Goal: Task Accomplishment & Management: Manage account settings

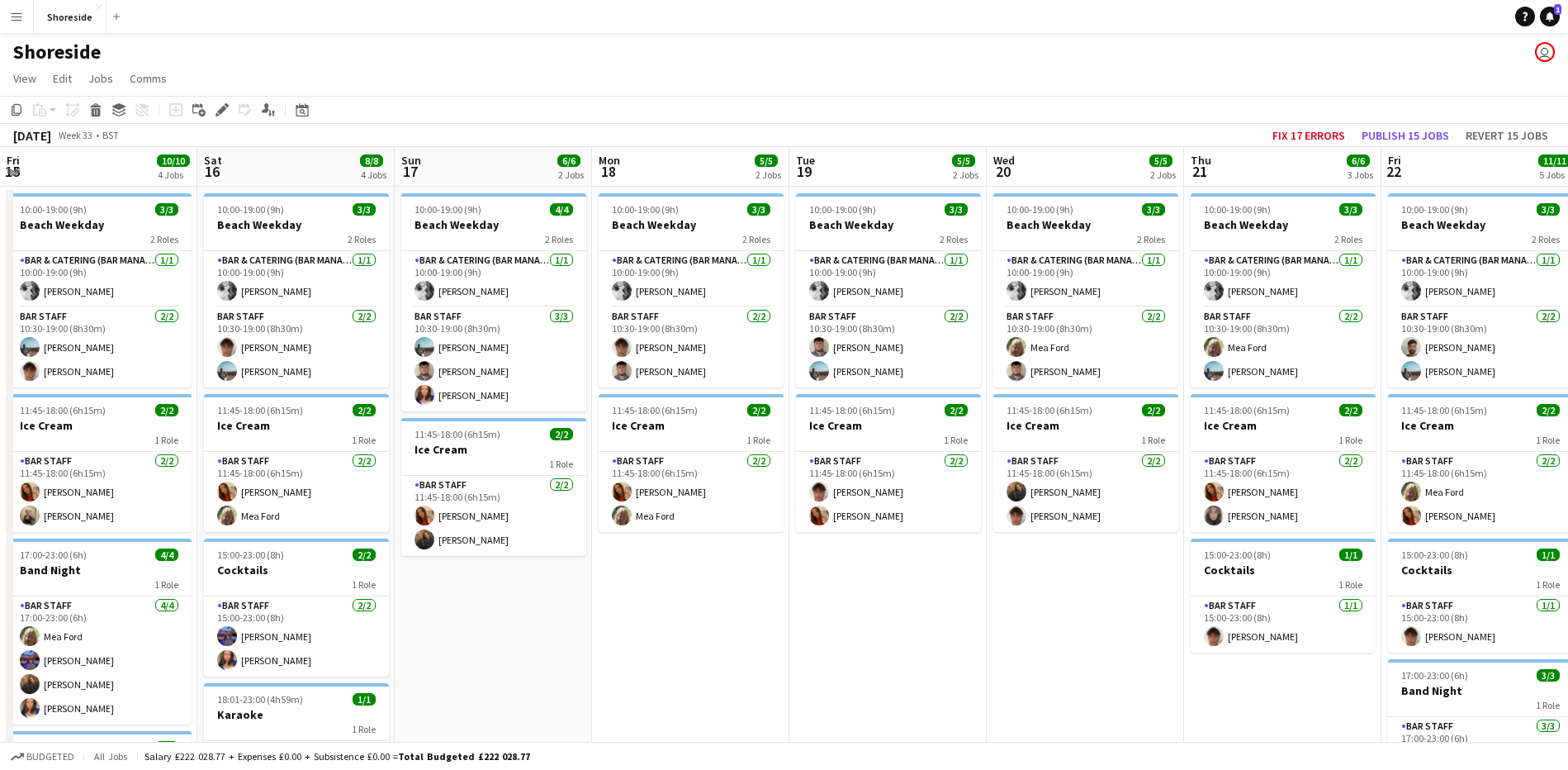
scroll to position [0, 456]
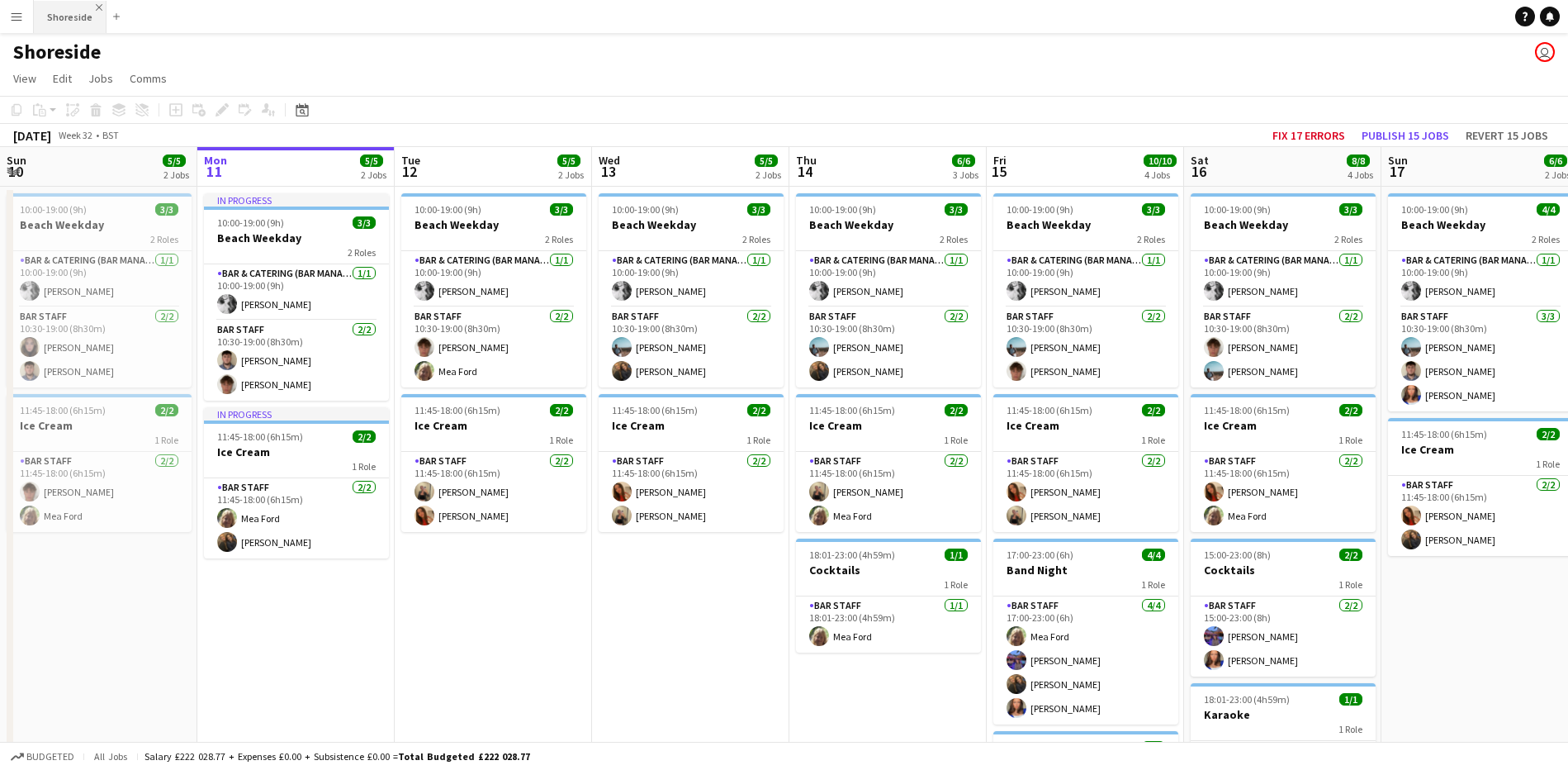
click at [97, 5] on div "Menu Boards Boards Boards All jobs Status Workforce Workforce My Workforce Recr…" at bounding box center [784, 543] width 1568 height 1087
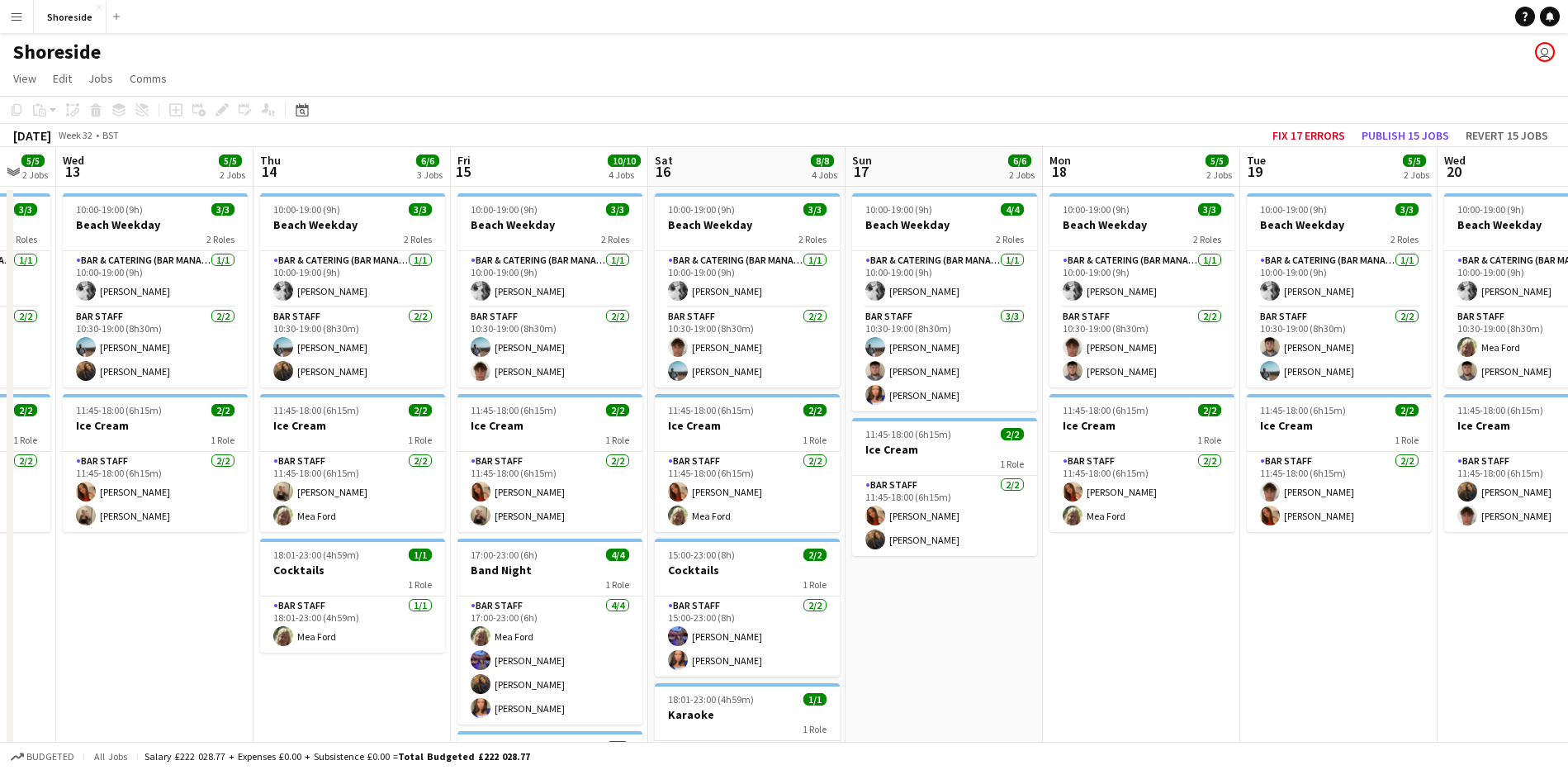
drag, startPoint x: 745, startPoint y: 576, endPoint x: 1148, endPoint y: 542, distance: 404.4
click at [279, 572] on app-calendar-viewport "Sun 10 5/5 2 Jobs Mon 11 5/5 2 Jobs Tue 12 5/5 2 Jobs Wed 13 5/5 2 Jobs Thu 14 …" at bounding box center [784, 603] width 1568 height 912
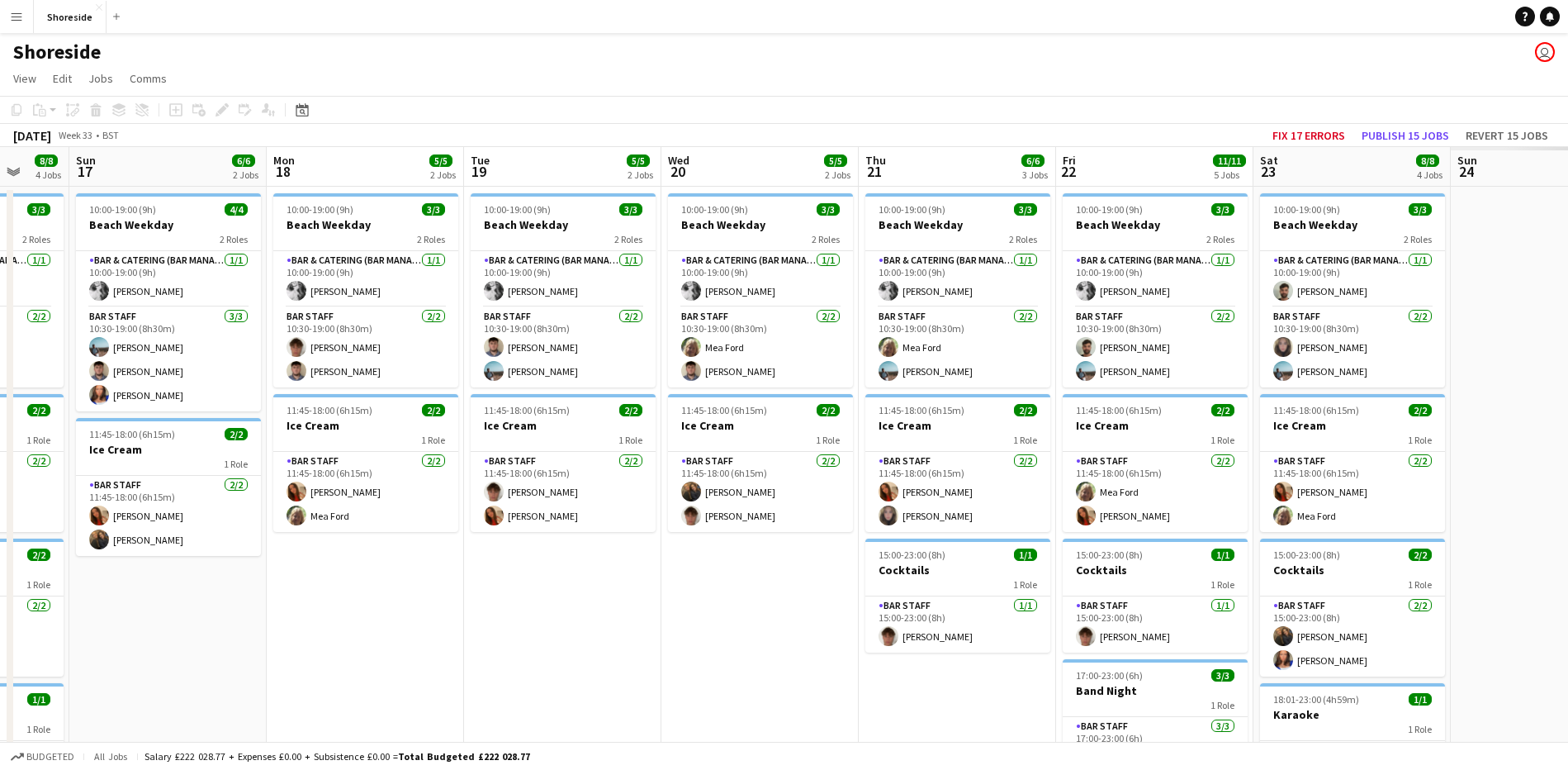
drag, startPoint x: 1049, startPoint y: 625, endPoint x: 405, endPoint y: 642, distance: 644.2
click at [405, 642] on app-calendar-viewport "Thu 14 6/6 3 Jobs Fri 15 10/10 4 Jobs Sat 16 8/8 4 Jobs Sun 17 6/6 2 Jobs Mon 1…" at bounding box center [784, 652] width 1568 height 1010
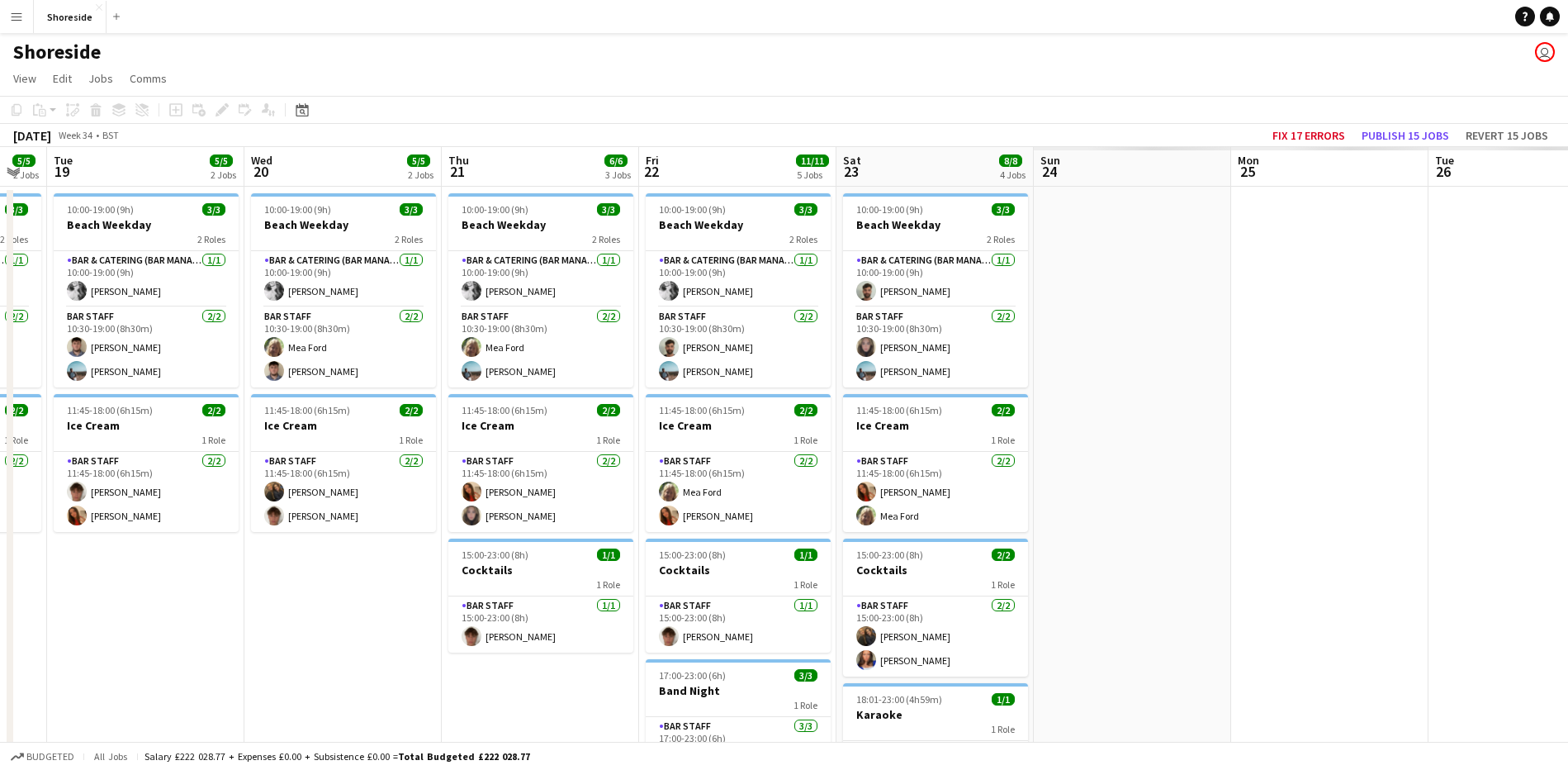
drag, startPoint x: 339, startPoint y: 610, endPoint x: 328, endPoint y: 611, distance: 11.0
click at [328, 612] on app-calendar-viewport "Sat 16 8/8 4 Jobs Sun 17 6/6 2 Jobs Mon 18 5/5 2 Jobs Tue 19 5/5 2 Jobs Wed 20 …" at bounding box center [784, 652] width 1568 height 1010
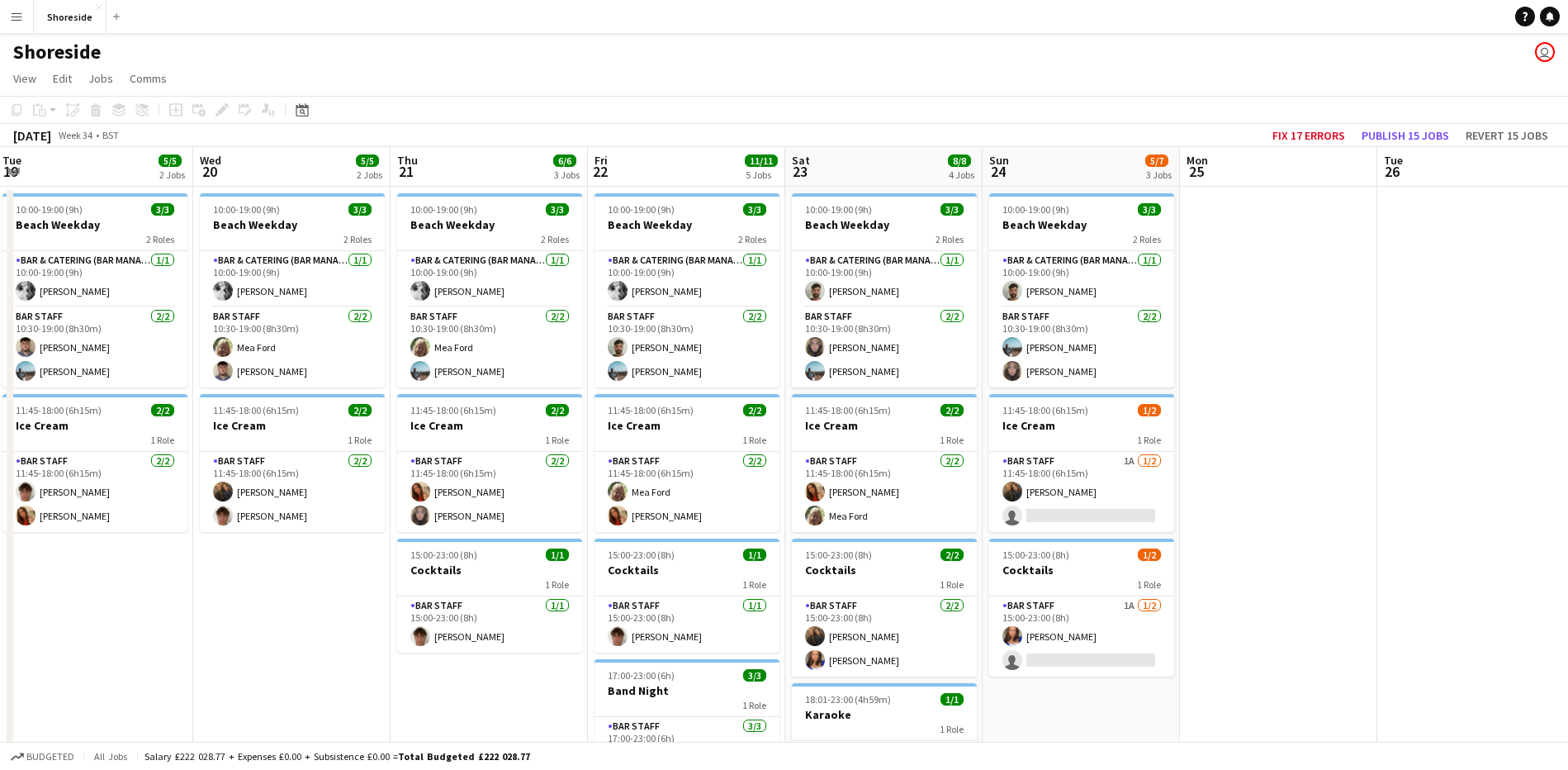
scroll to position [0, 703]
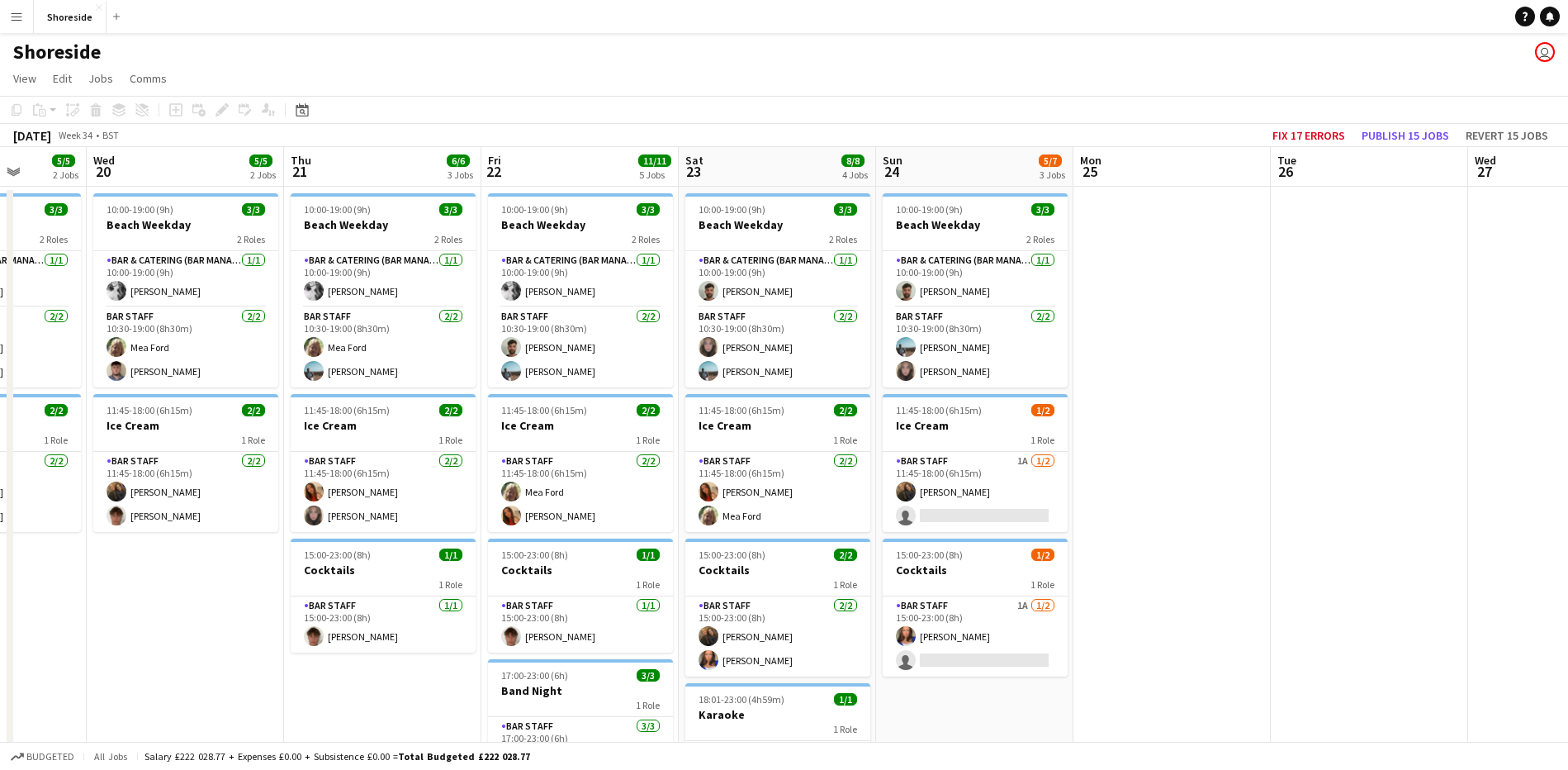
drag, startPoint x: 1330, startPoint y: 659, endPoint x: 1182, endPoint y: 655, distance: 148.1
click at [1182, 655] on app-calendar-viewport "Sat 16 8/8 4 Jobs Sun 17 6/6 2 Jobs Mon 18 5/5 2 Jobs Tue 19 5/5 2 Jobs Wed 20 …" at bounding box center [784, 652] width 1568 height 1010
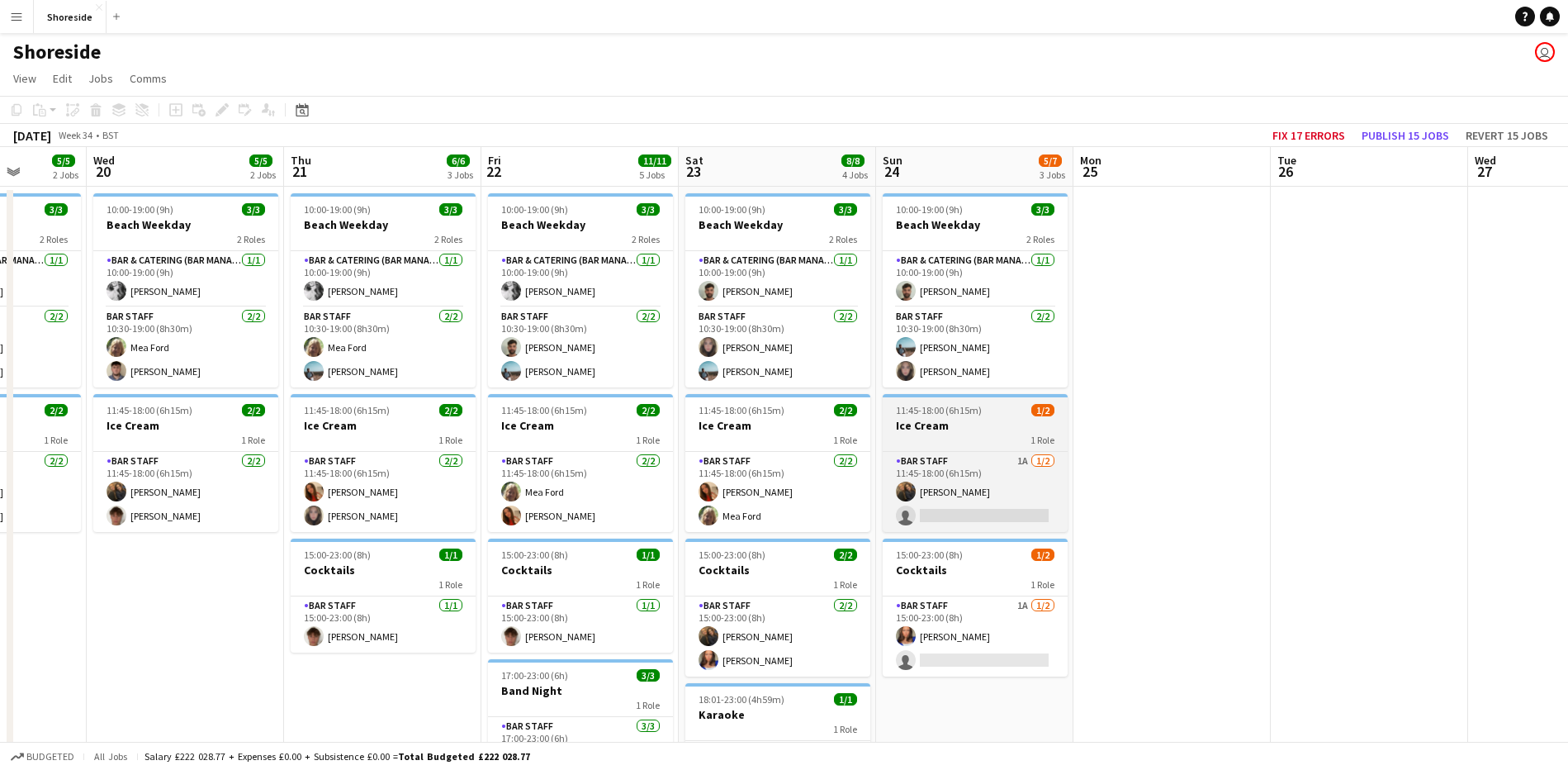
click at [974, 436] on div "1 Role" at bounding box center [975, 439] width 185 height 14
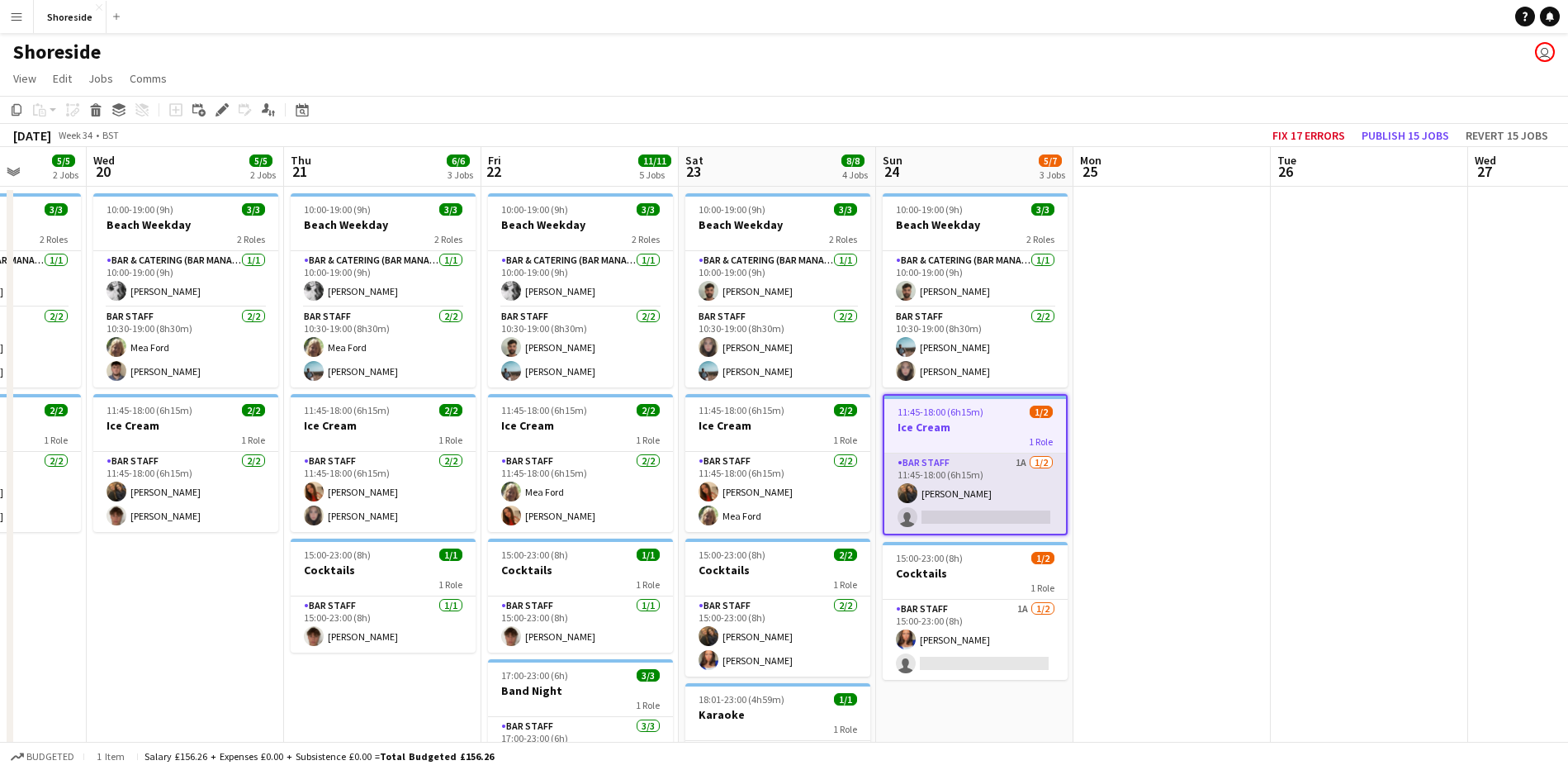
click at [993, 485] on app-card-role "Bar Staff 1A [DATE] 11:45-18:00 (6h15m) [PERSON_NAME] single-neutral-actions" at bounding box center [975, 493] width 181 height 80
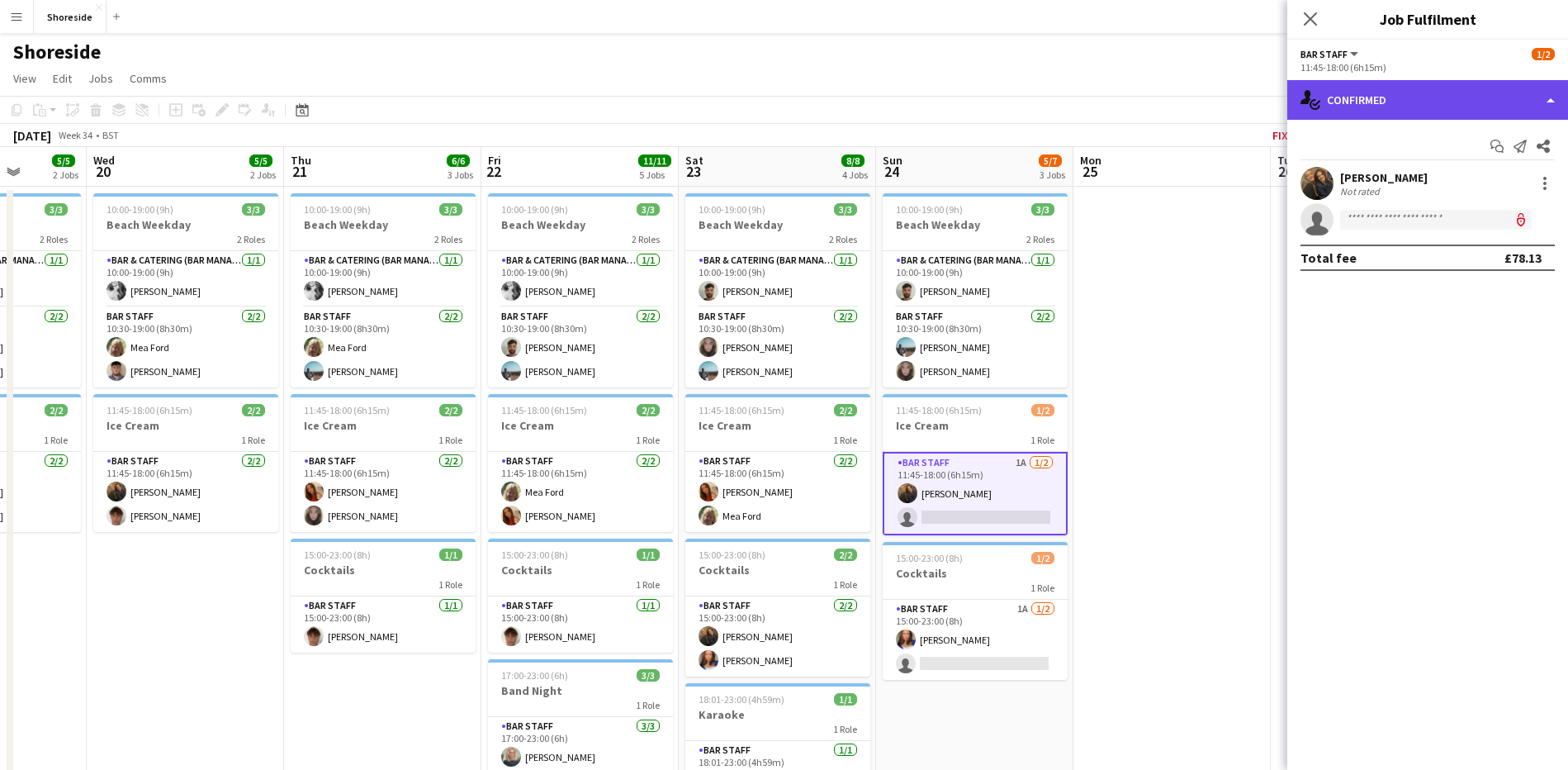
click at [1421, 106] on div "single-neutral-actions-check-2 Confirmed" at bounding box center [1428, 100] width 281 height 40
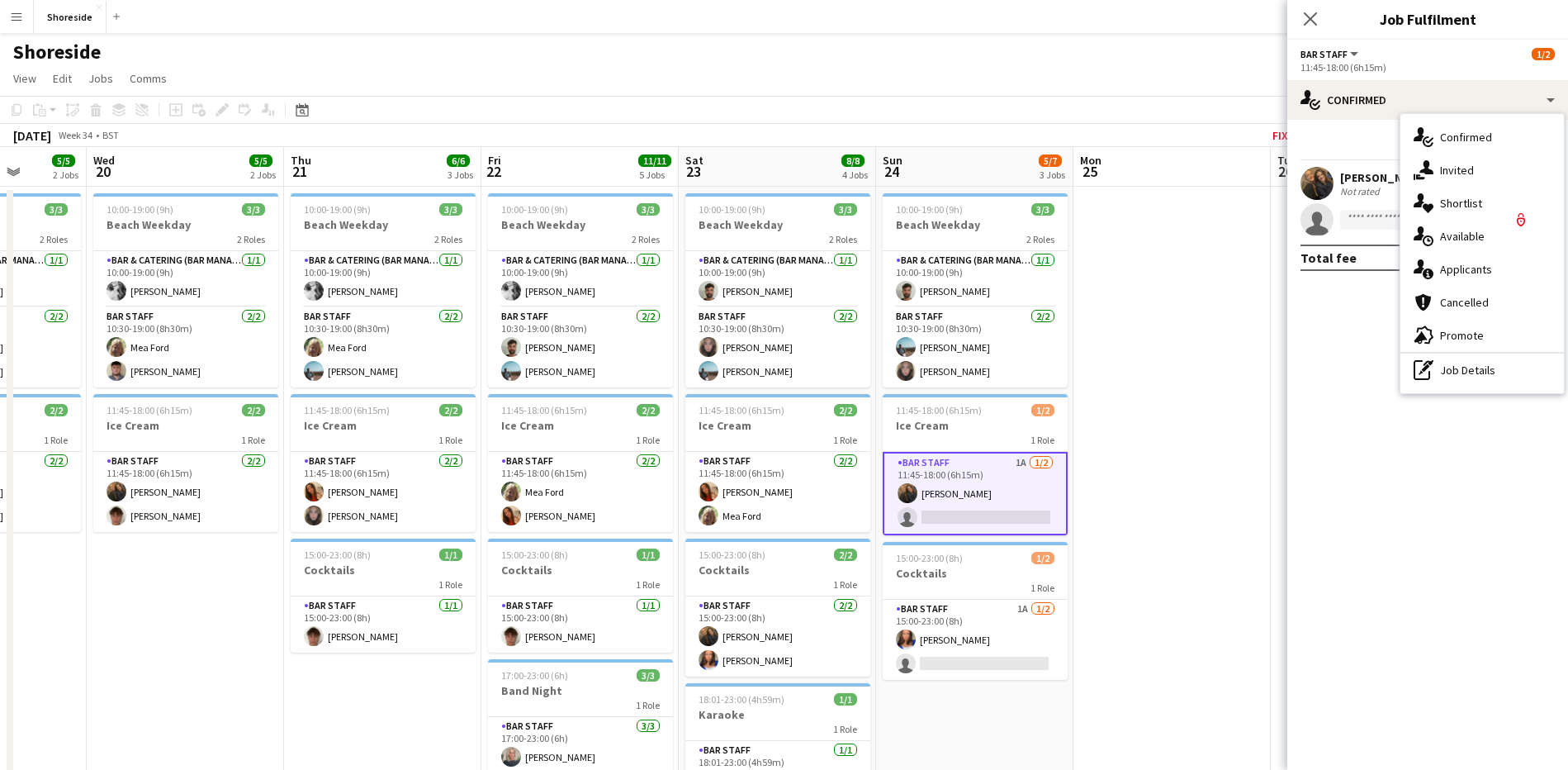
click at [1443, 278] on div "single-neutral-actions-information Applicants" at bounding box center [1482, 270] width 164 height 33
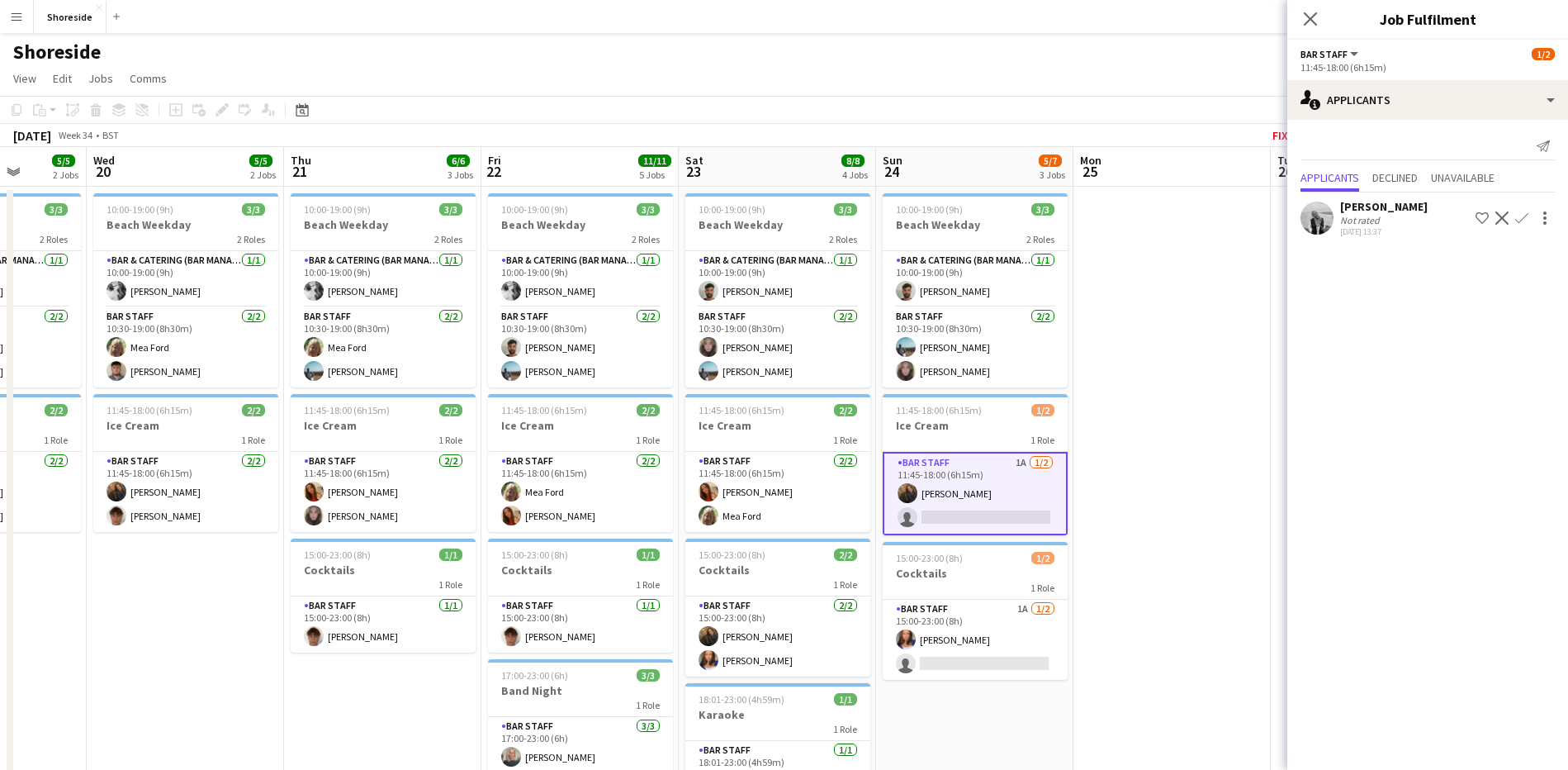
click at [1524, 219] on app-icon "Confirm" at bounding box center [1522, 218] width 14 height 14
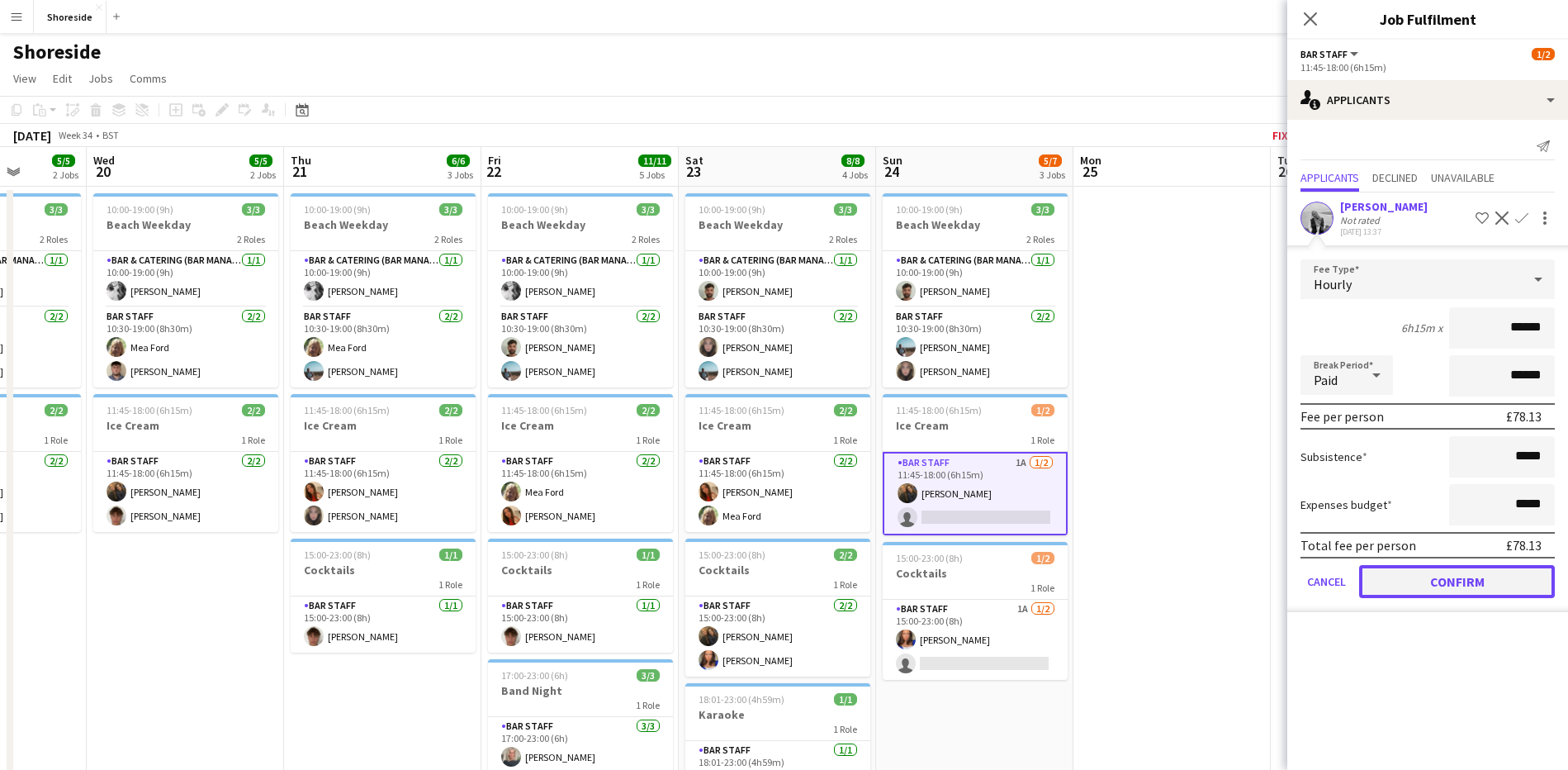
click at [1477, 584] on button "Confirm" at bounding box center [1457, 581] width 196 height 33
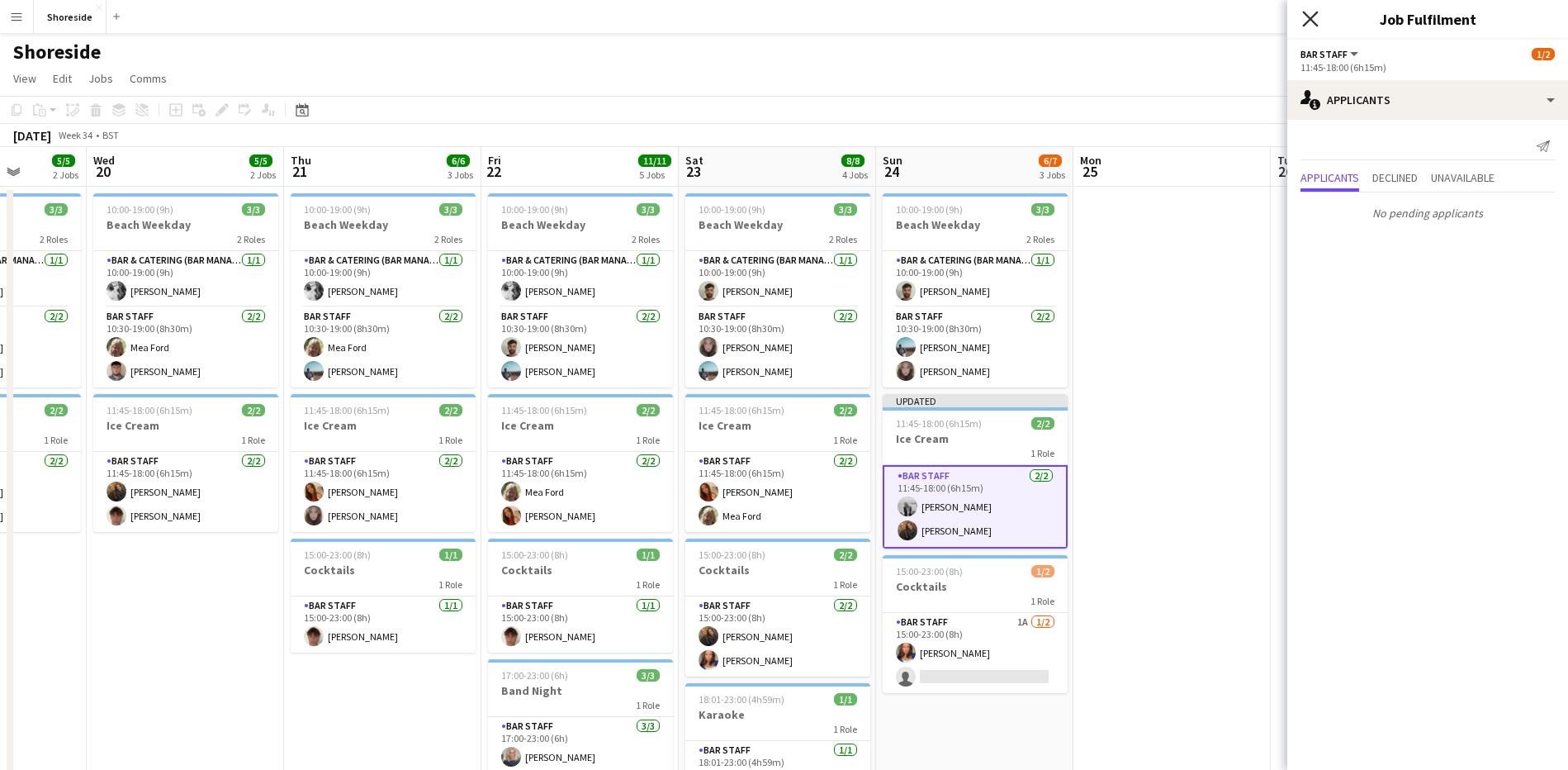
click at [1316, 14] on icon at bounding box center [1310, 18] width 16 height 16
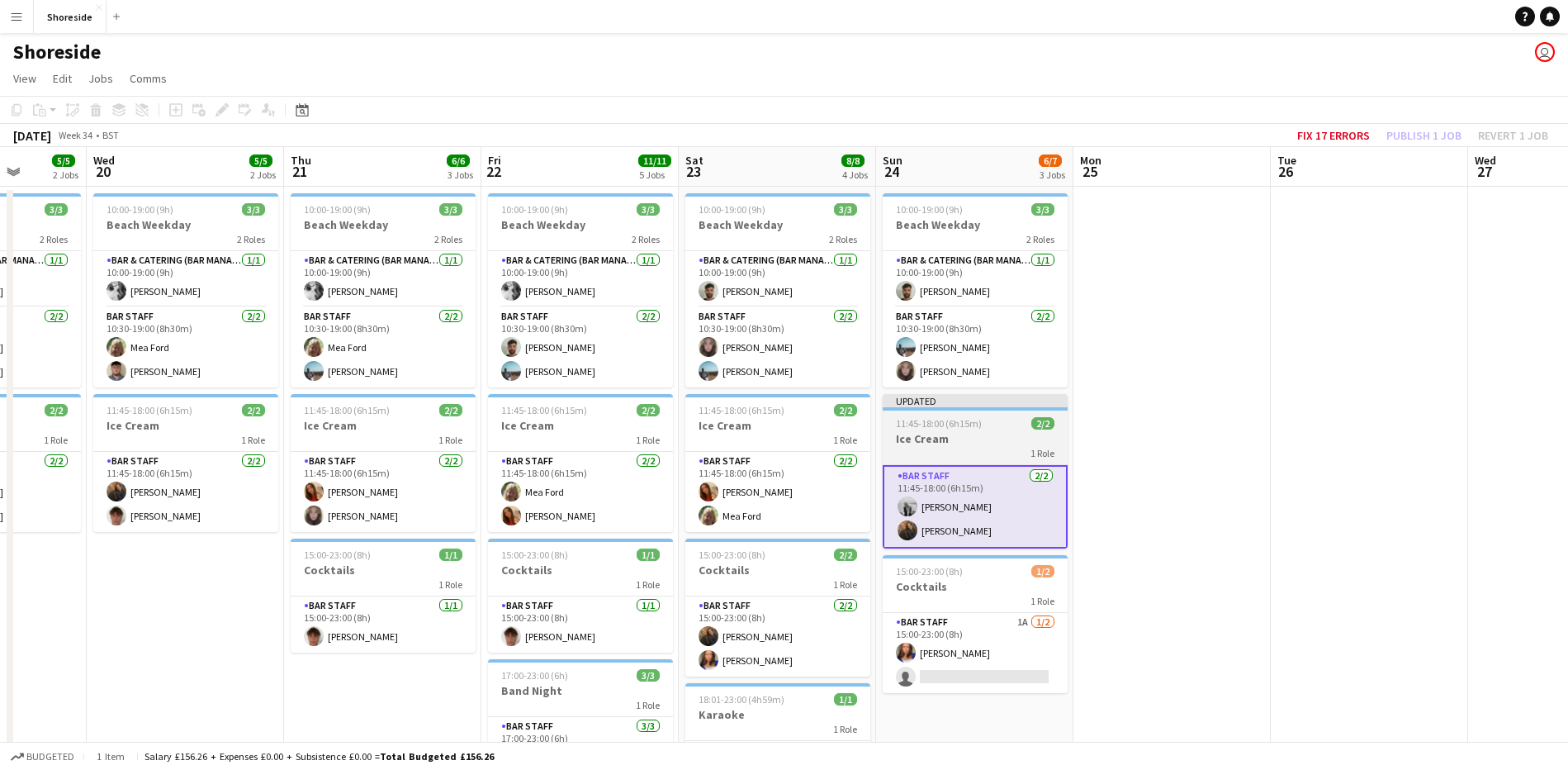
click at [987, 435] on h3 "Ice Cream" at bounding box center [975, 438] width 185 height 15
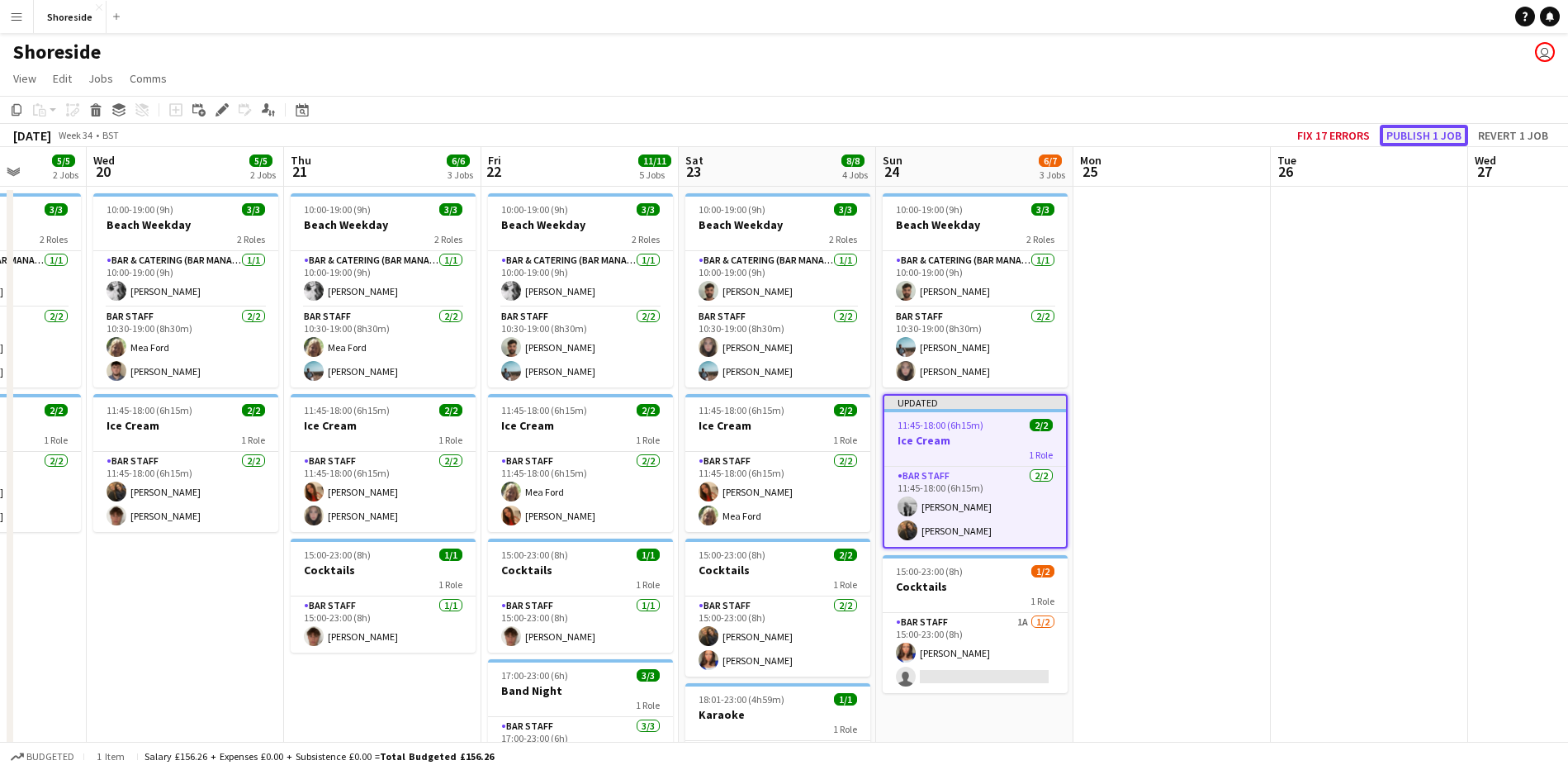
click at [1445, 135] on button "Publish 1 job" at bounding box center [1424, 136] width 88 height 21
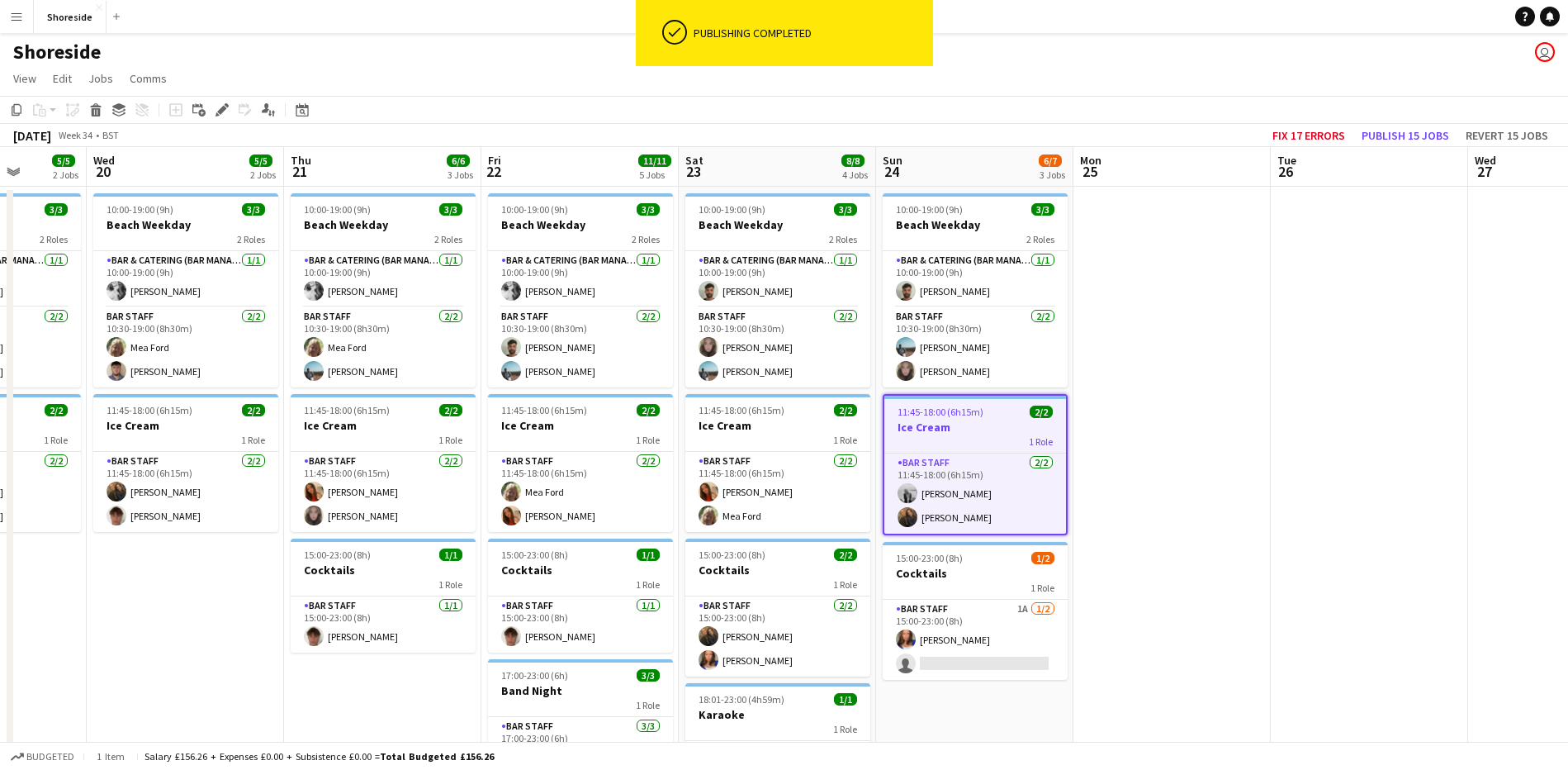
click at [1123, 520] on app-date-cell at bounding box center [1172, 595] width 198 height 818
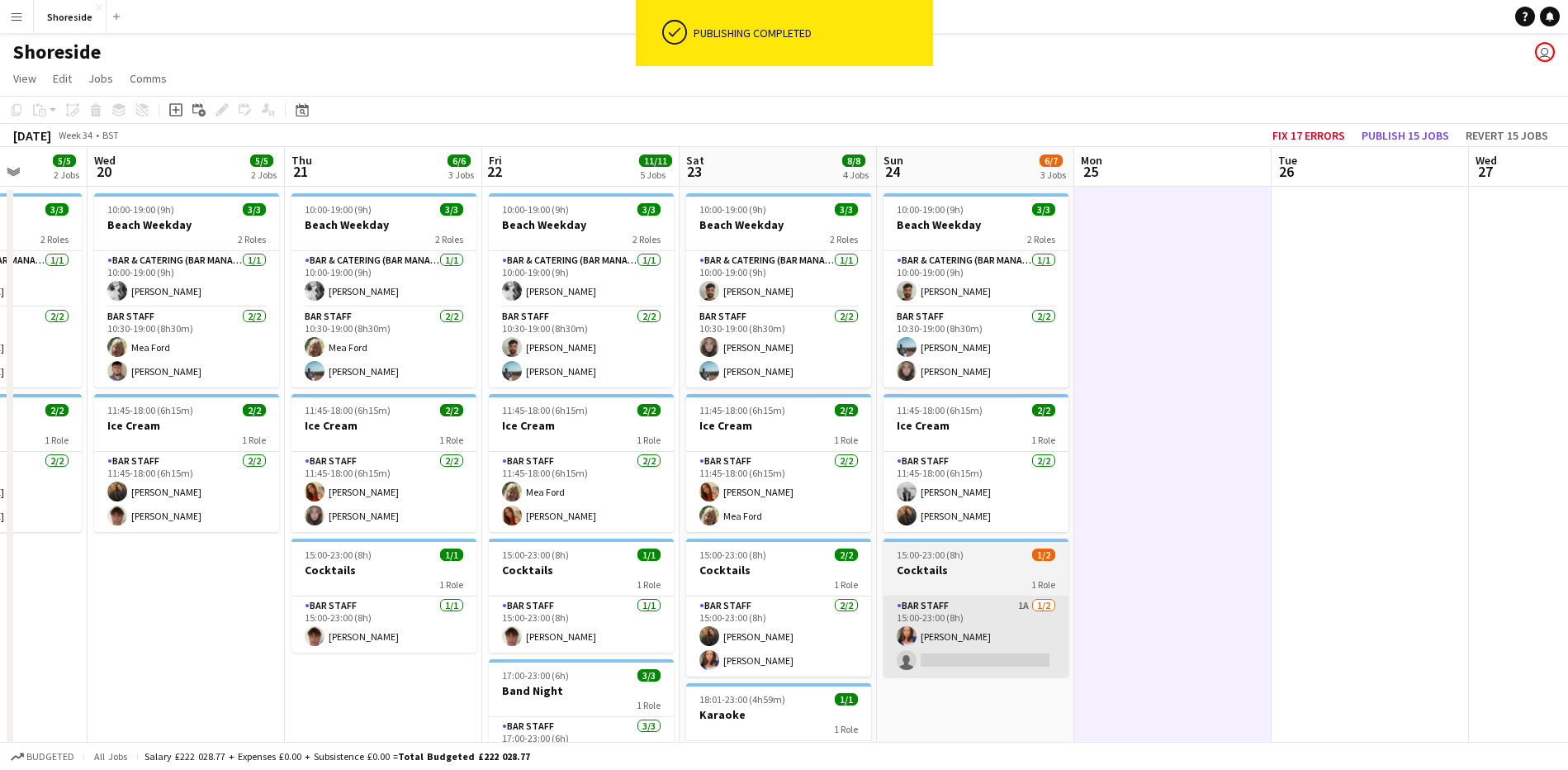
drag, startPoint x: 953, startPoint y: 690, endPoint x: 954, endPoint y: 675, distance: 15.0
click at [953, 689] on app-date-cell "10:00-19:00 (9h) 3/3 Beach Weekday 2 Roles Bar & Catering (Bar Manager) [DATE] …" at bounding box center [976, 595] width 198 height 818
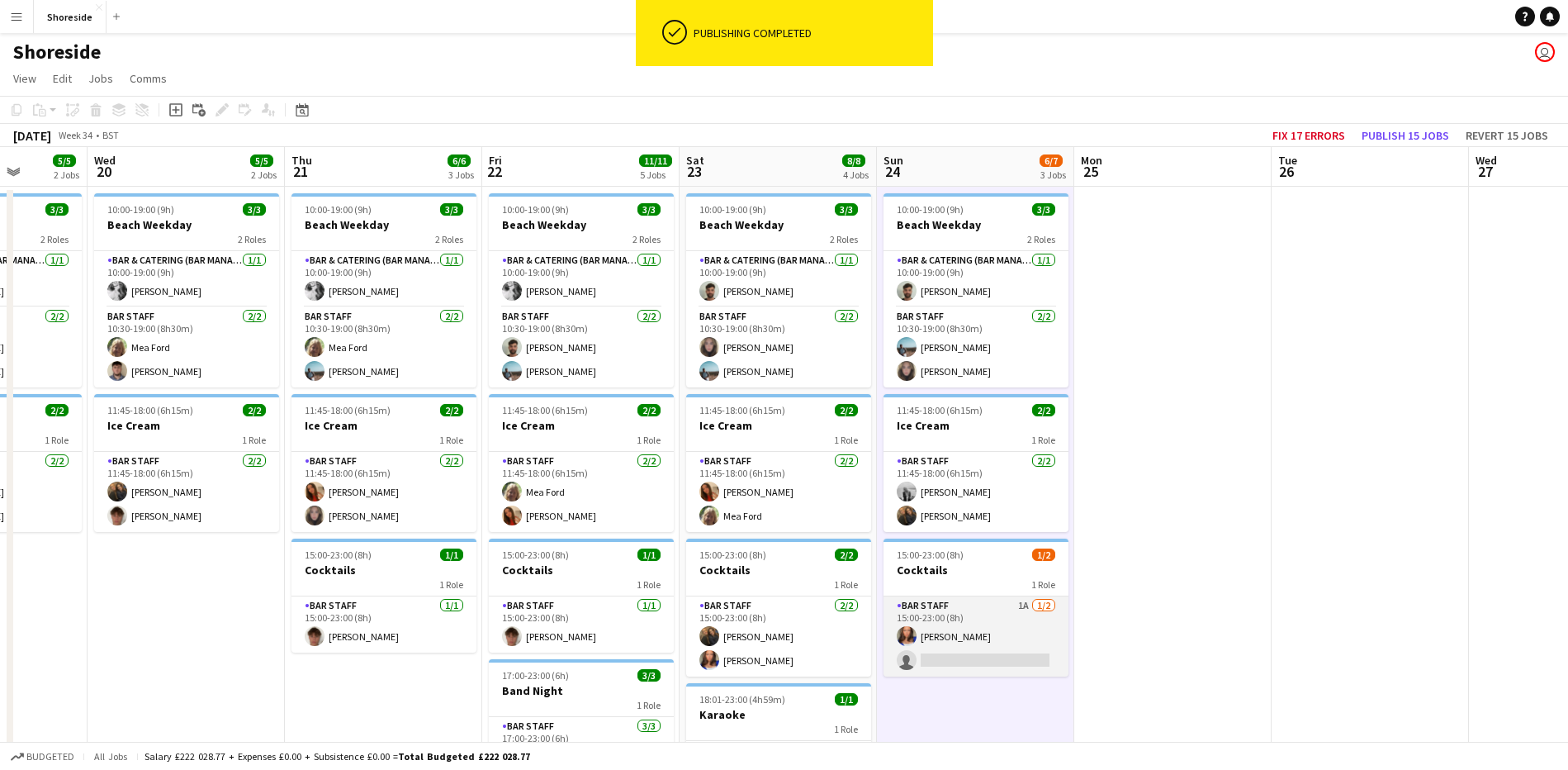
click at [965, 656] on app-card-role "Bar Staff 1A [DATE] 15:00-23:00 (8h) [PERSON_NAME] single-neutral-actions" at bounding box center [976, 636] width 185 height 80
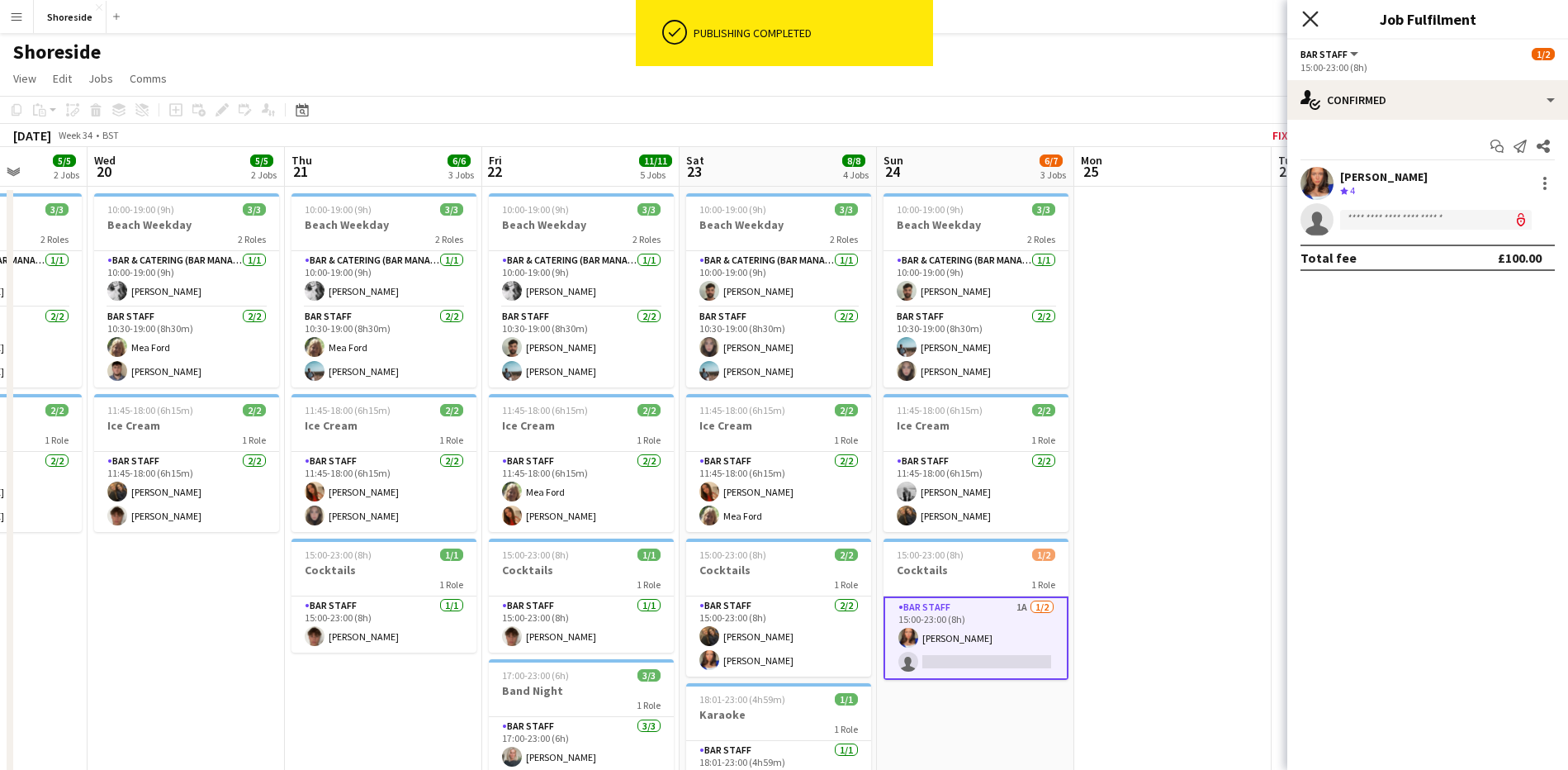
click at [1307, 16] on icon at bounding box center [1310, 18] width 16 height 16
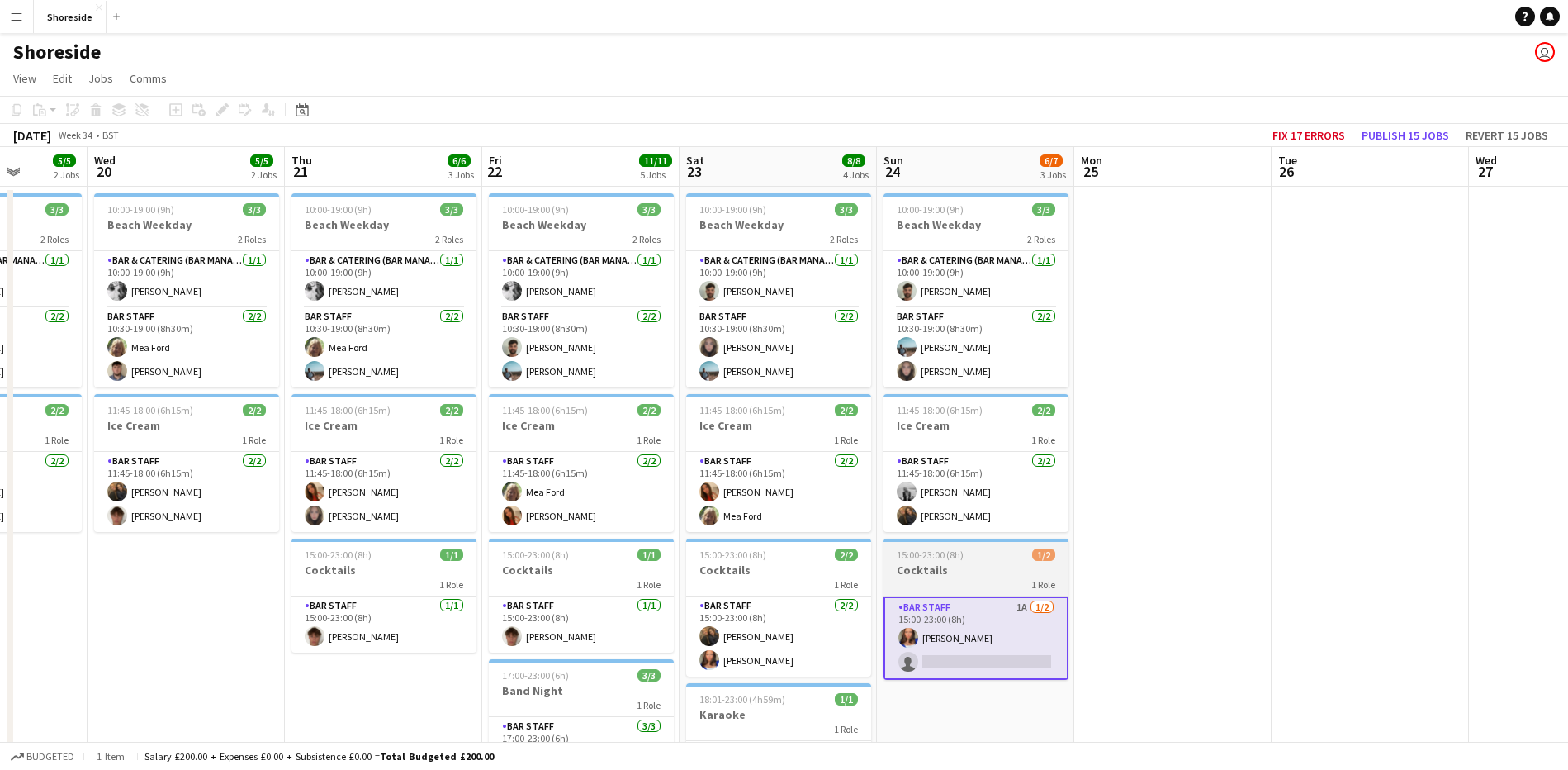
click at [996, 559] on div "15:00-23:00 (8h) 1/2" at bounding box center [976, 554] width 185 height 13
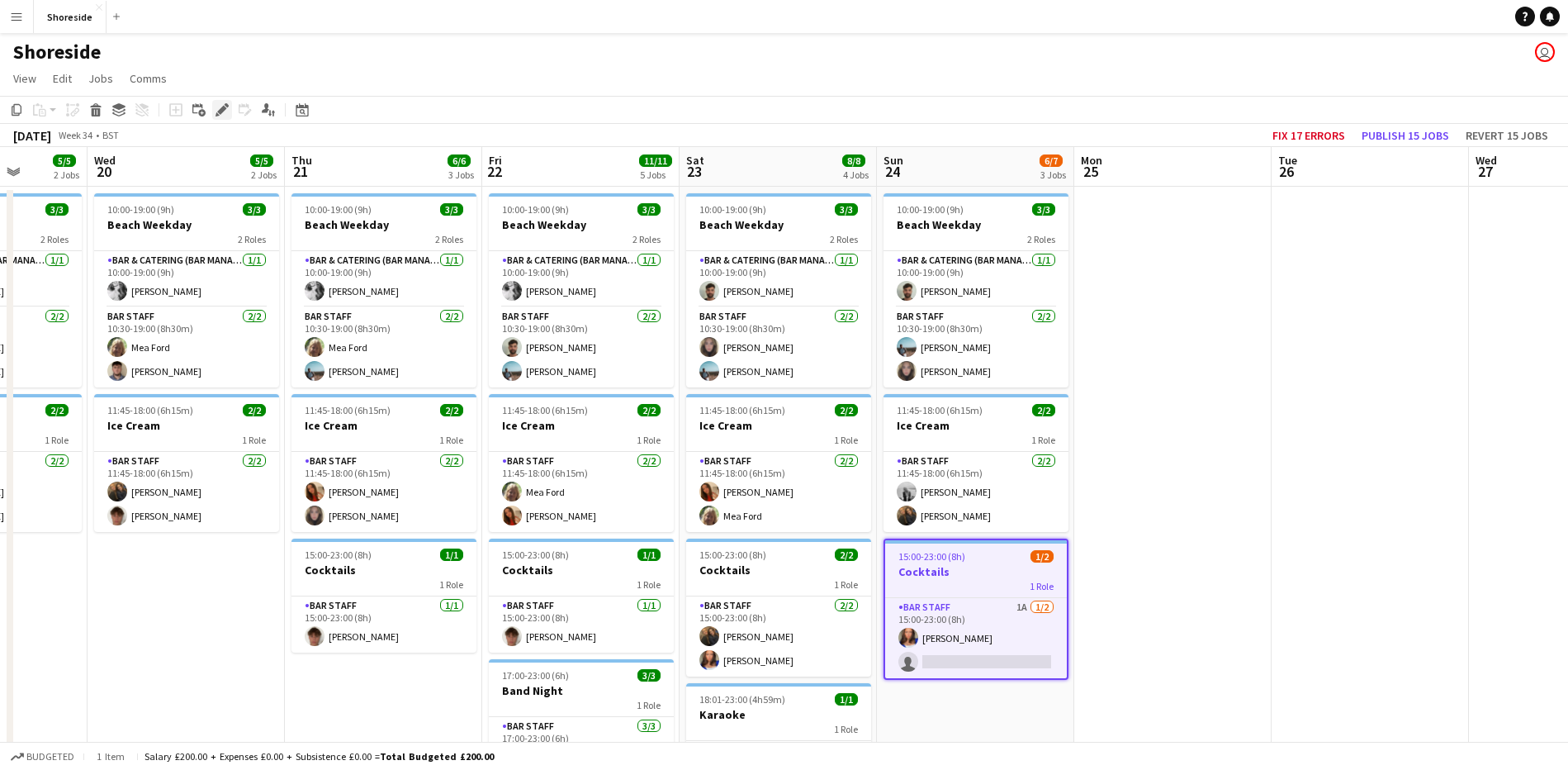
click at [226, 112] on icon "Edit" at bounding box center [222, 110] width 14 height 14
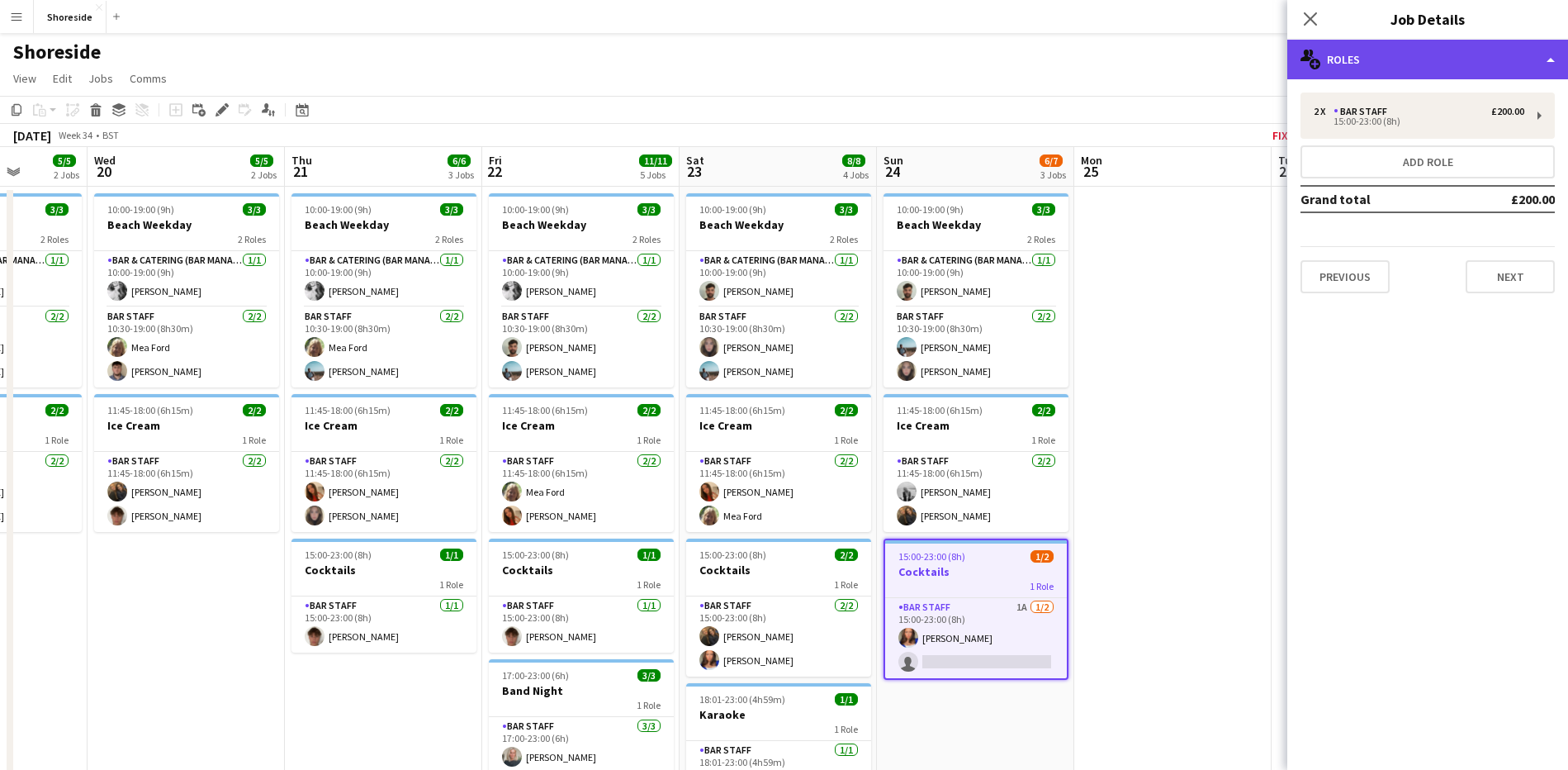
click at [1457, 51] on div "multiple-users-add Roles" at bounding box center [1428, 59] width 281 height 40
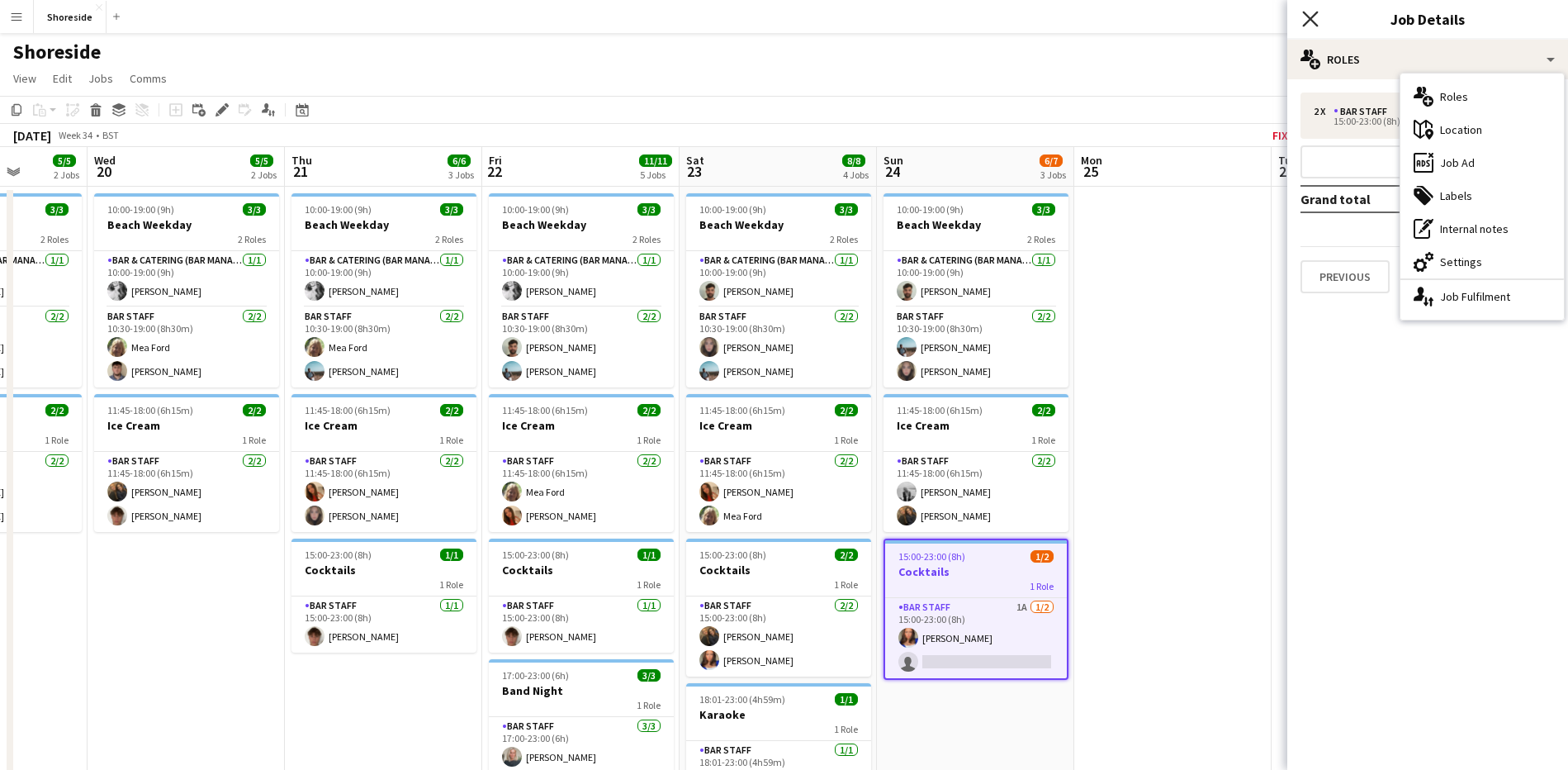
click at [1312, 19] on icon "Close pop-in" at bounding box center [1310, 18] width 16 height 16
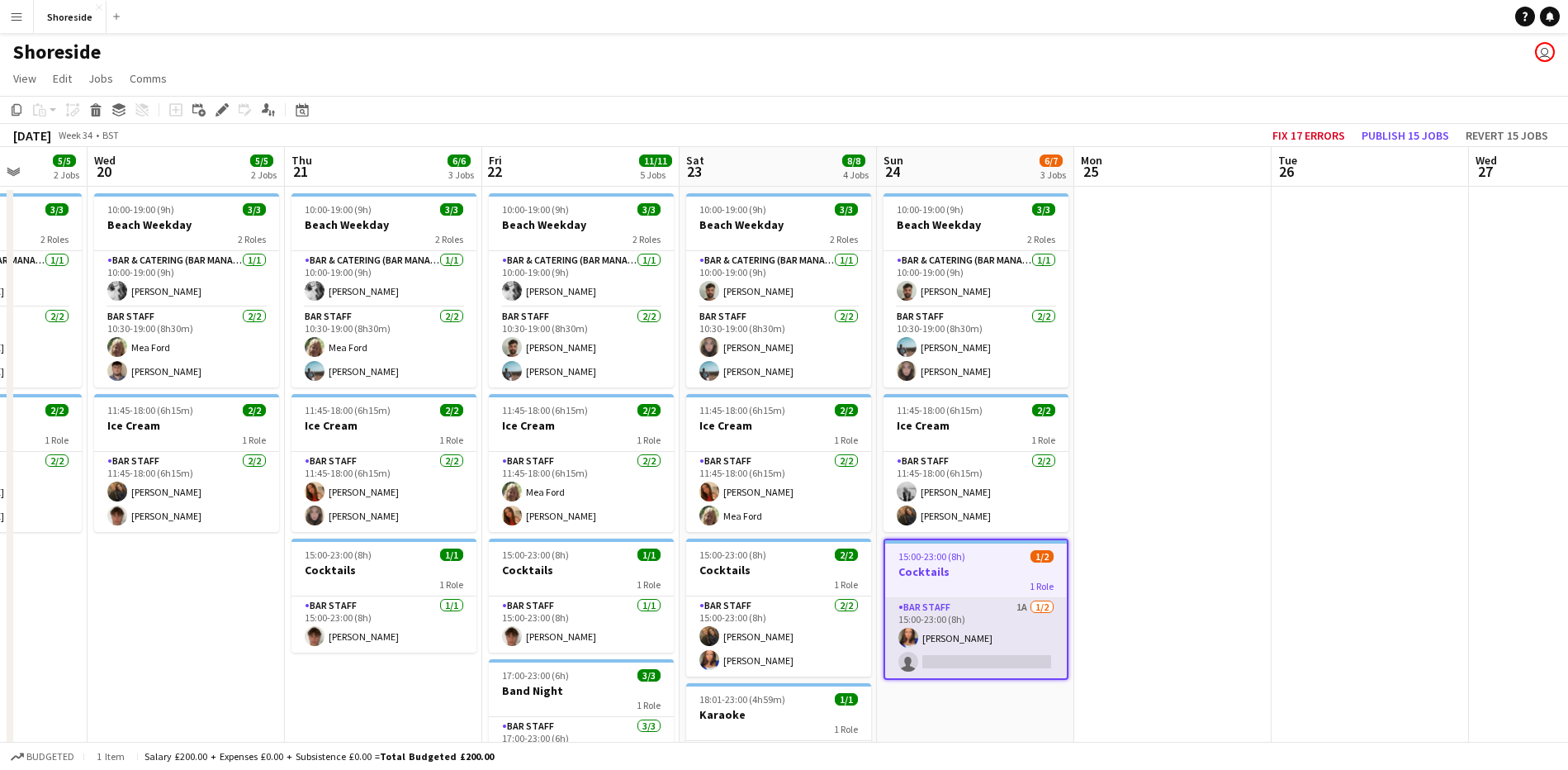
click at [988, 626] on app-card-role "Bar Staff 1A [DATE] 15:00-23:00 (8h) [PERSON_NAME] single-neutral-actions" at bounding box center [976, 638] width 181 height 80
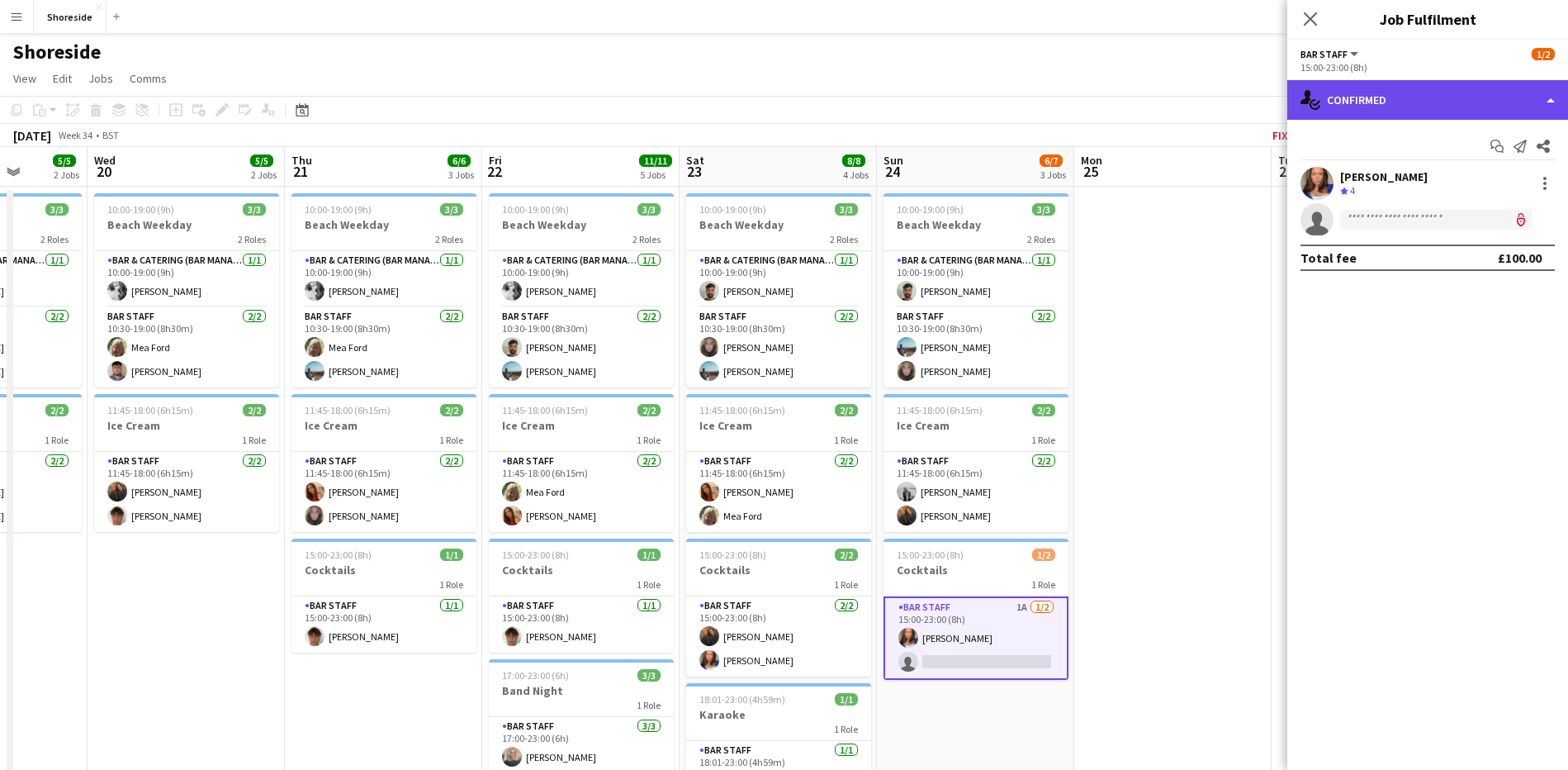
click at [1510, 88] on div "single-neutral-actions-check-2 Confirmed" at bounding box center [1428, 100] width 281 height 40
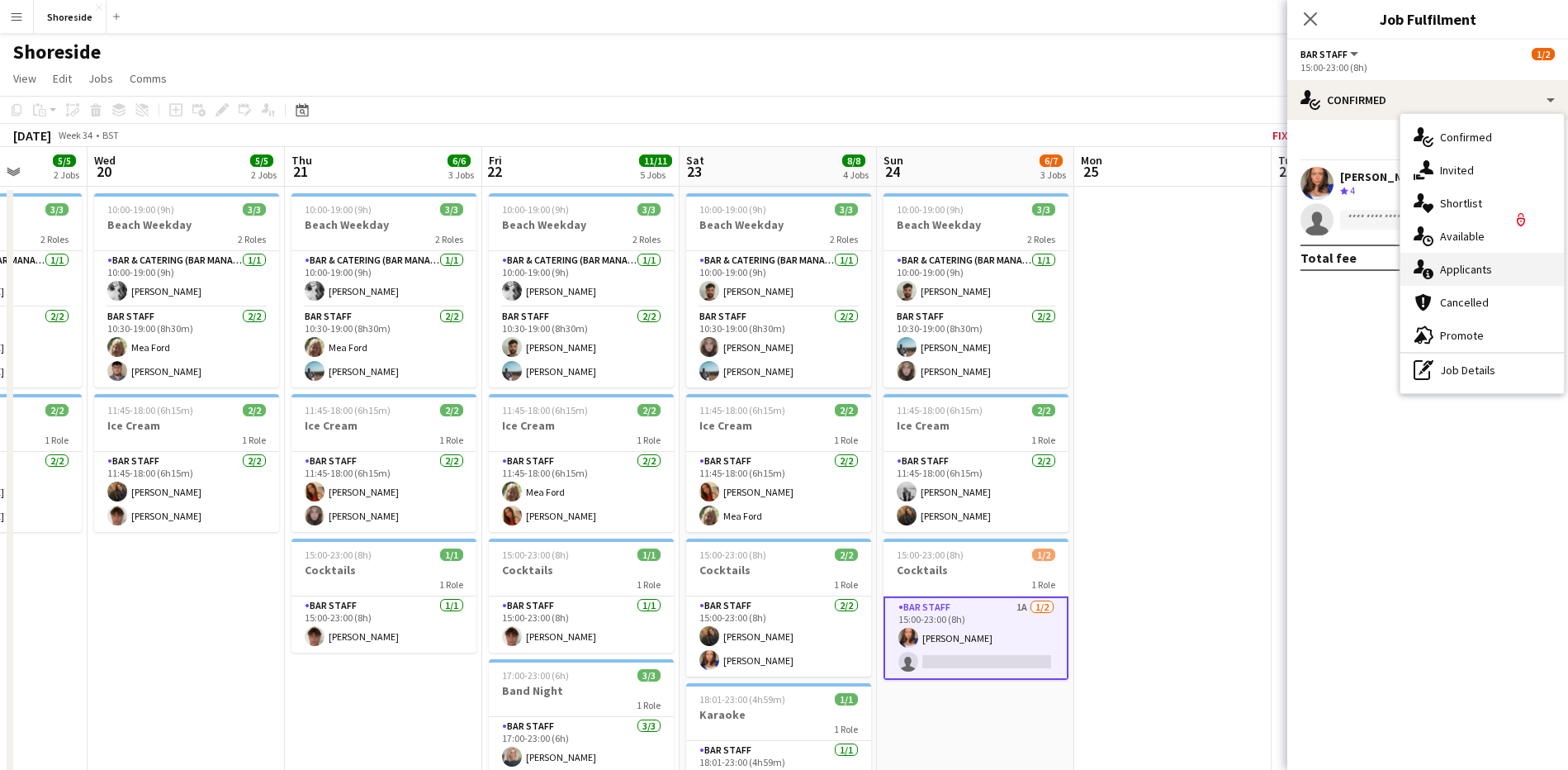
click at [1461, 271] on div "single-neutral-actions-information Applicants" at bounding box center [1482, 270] width 164 height 33
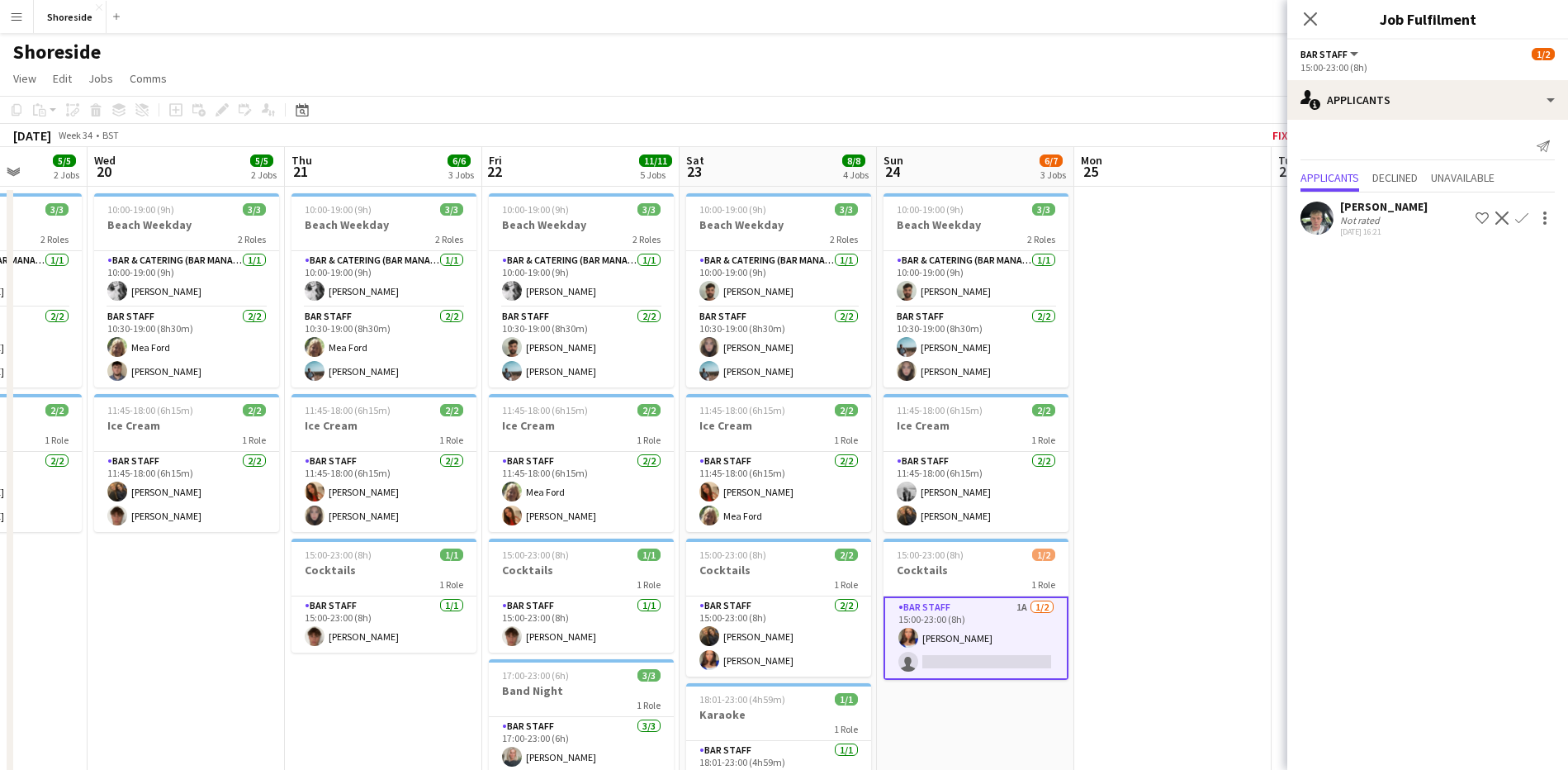
click at [1506, 221] on app-icon "Decline" at bounding box center [1502, 218] width 14 height 14
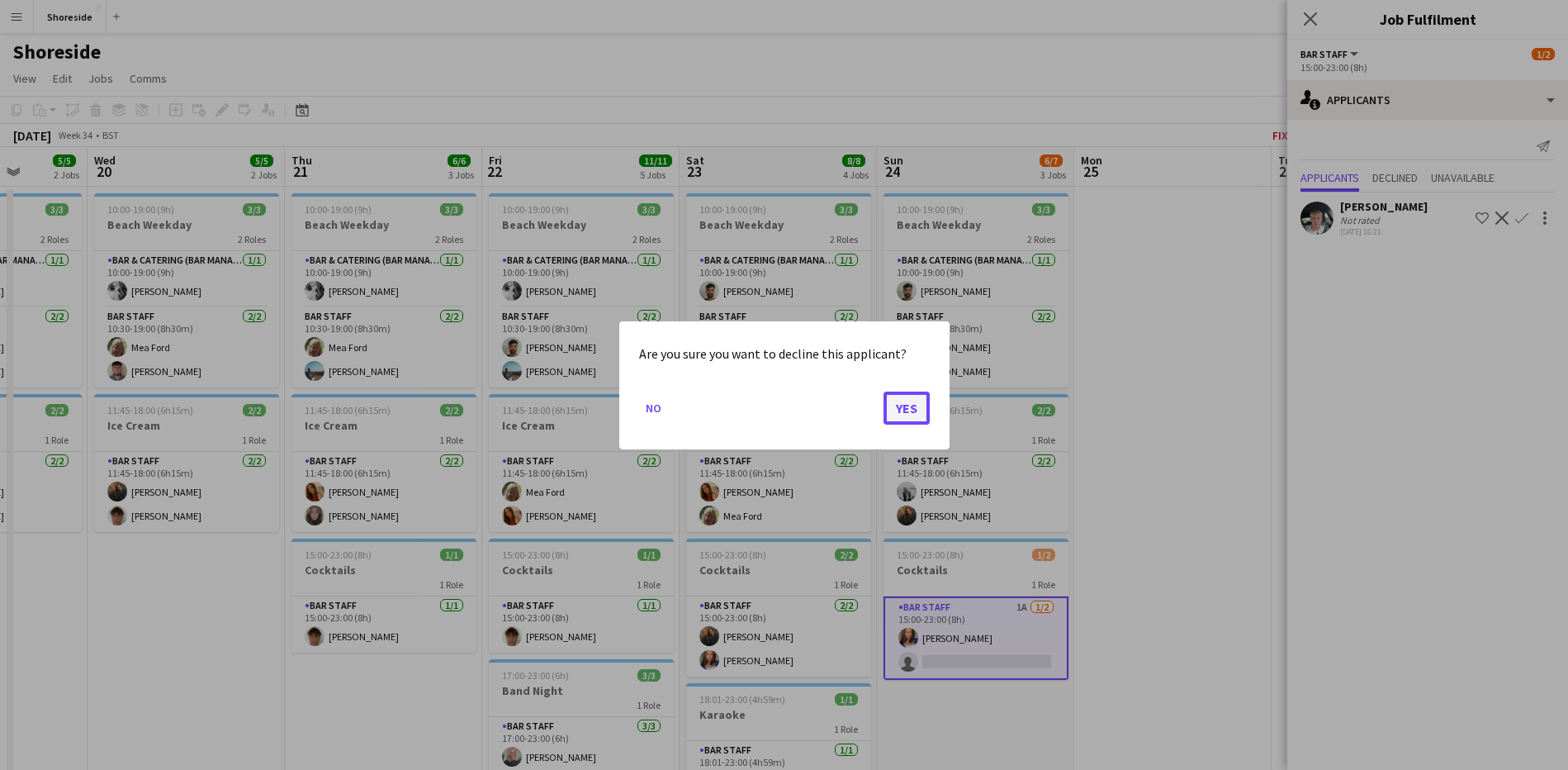
click at [919, 403] on button "Yes" at bounding box center [907, 407] width 47 height 33
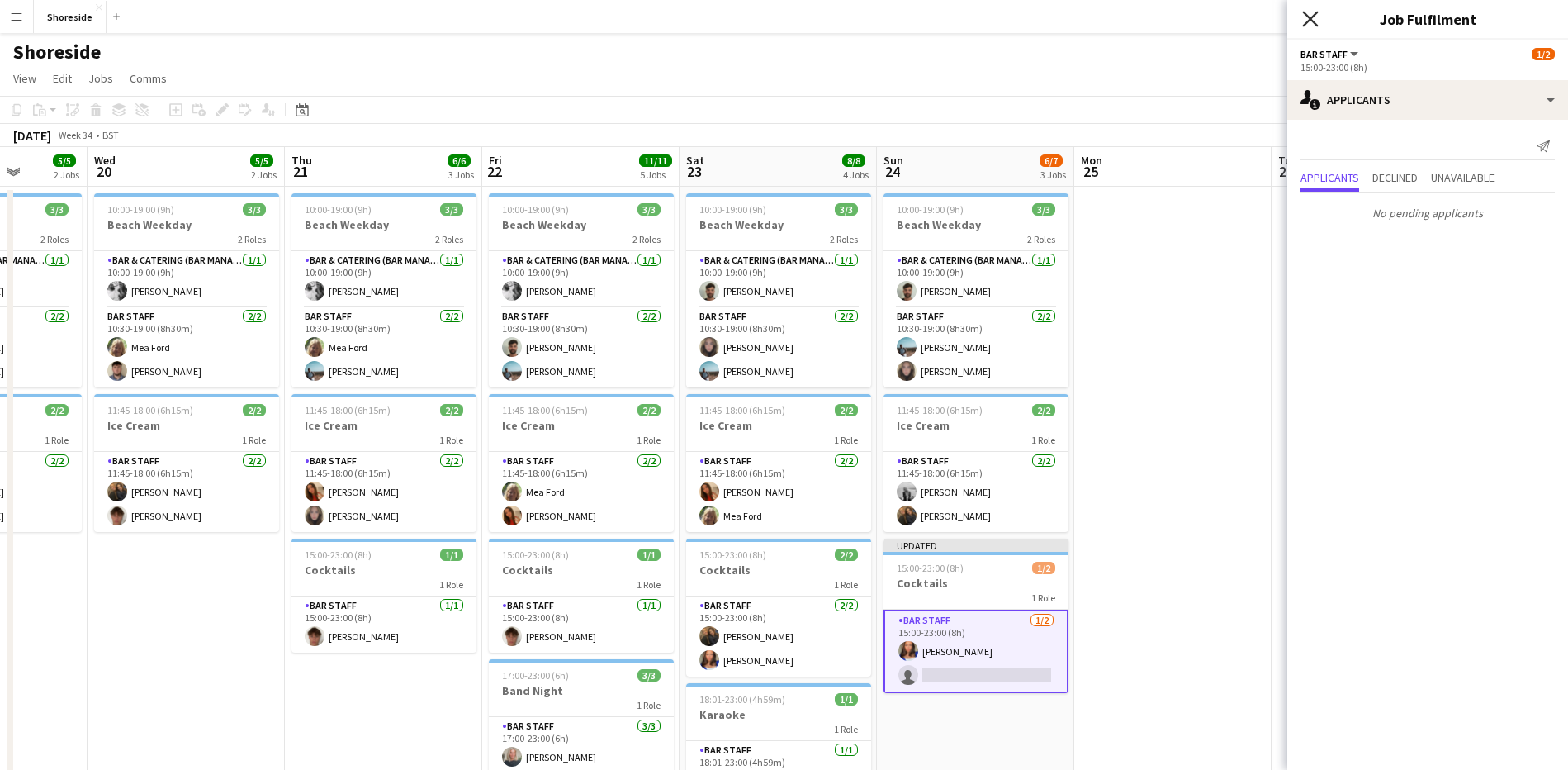
click at [1305, 14] on icon at bounding box center [1310, 18] width 16 height 16
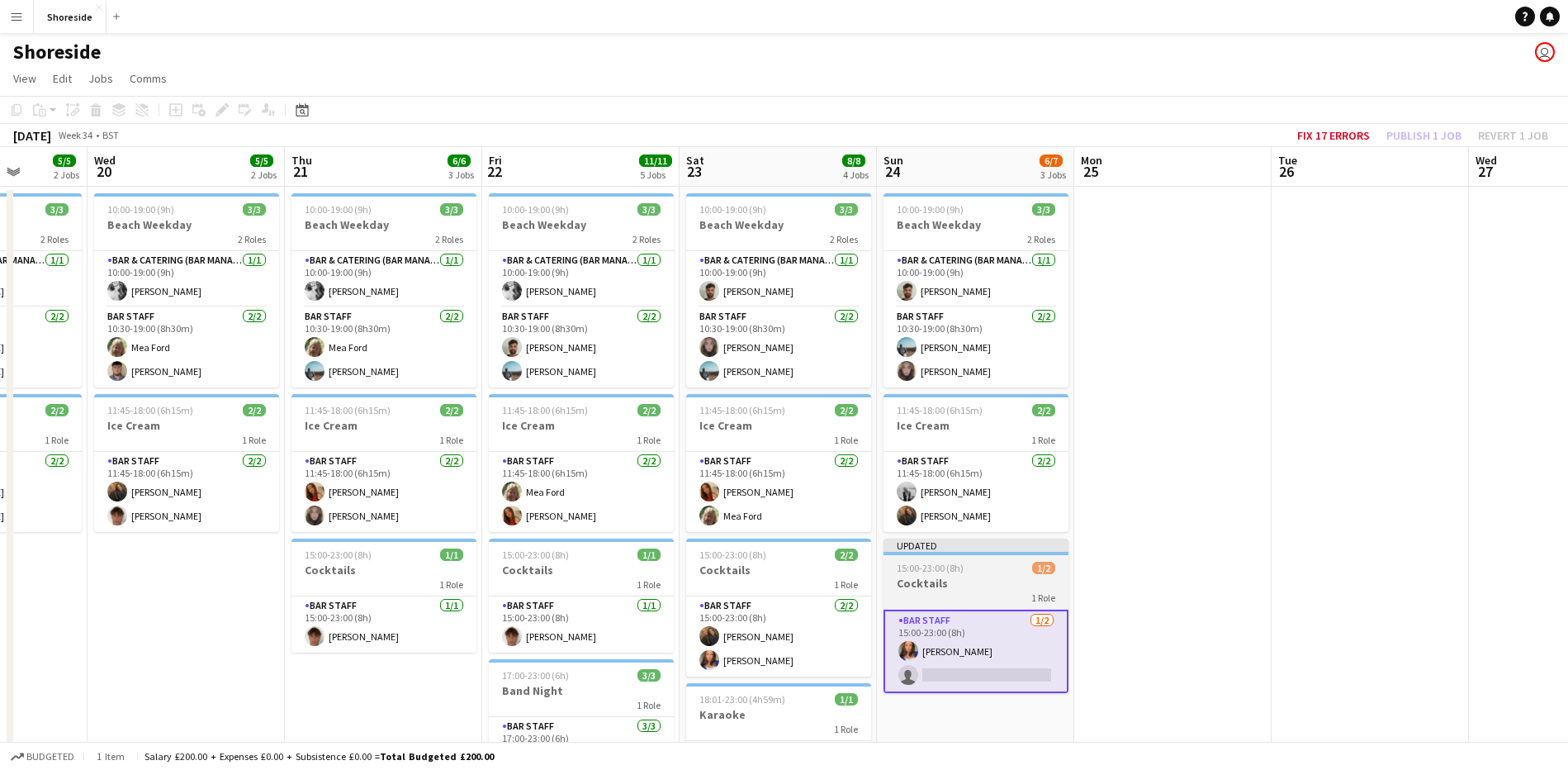
click at [1011, 587] on h3 "Cocktails" at bounding box center [976, 583] width 185 height 15
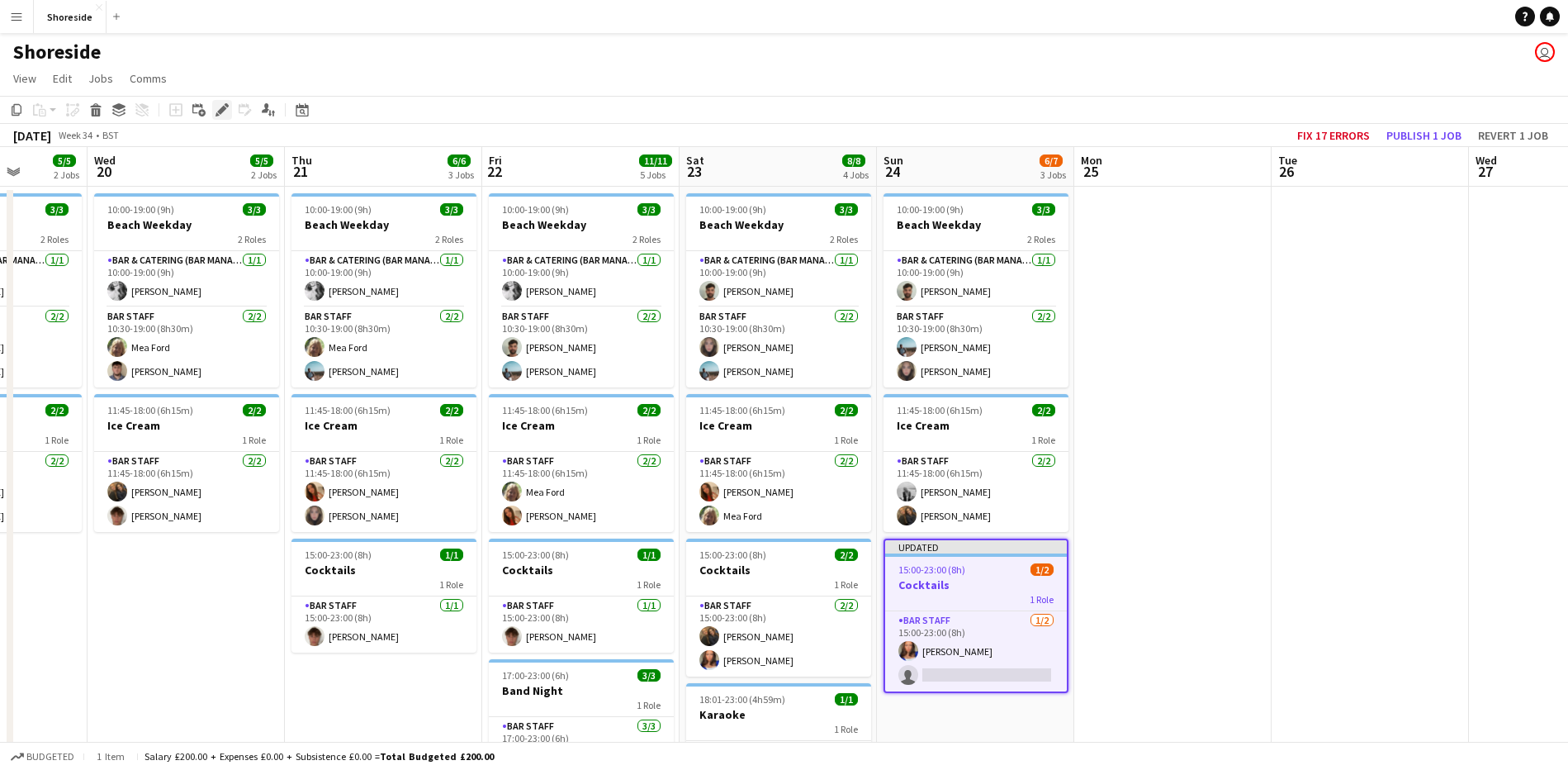
click at [229, 110] on div "Edit" at bounding box center [222, 110] width 19 height 19
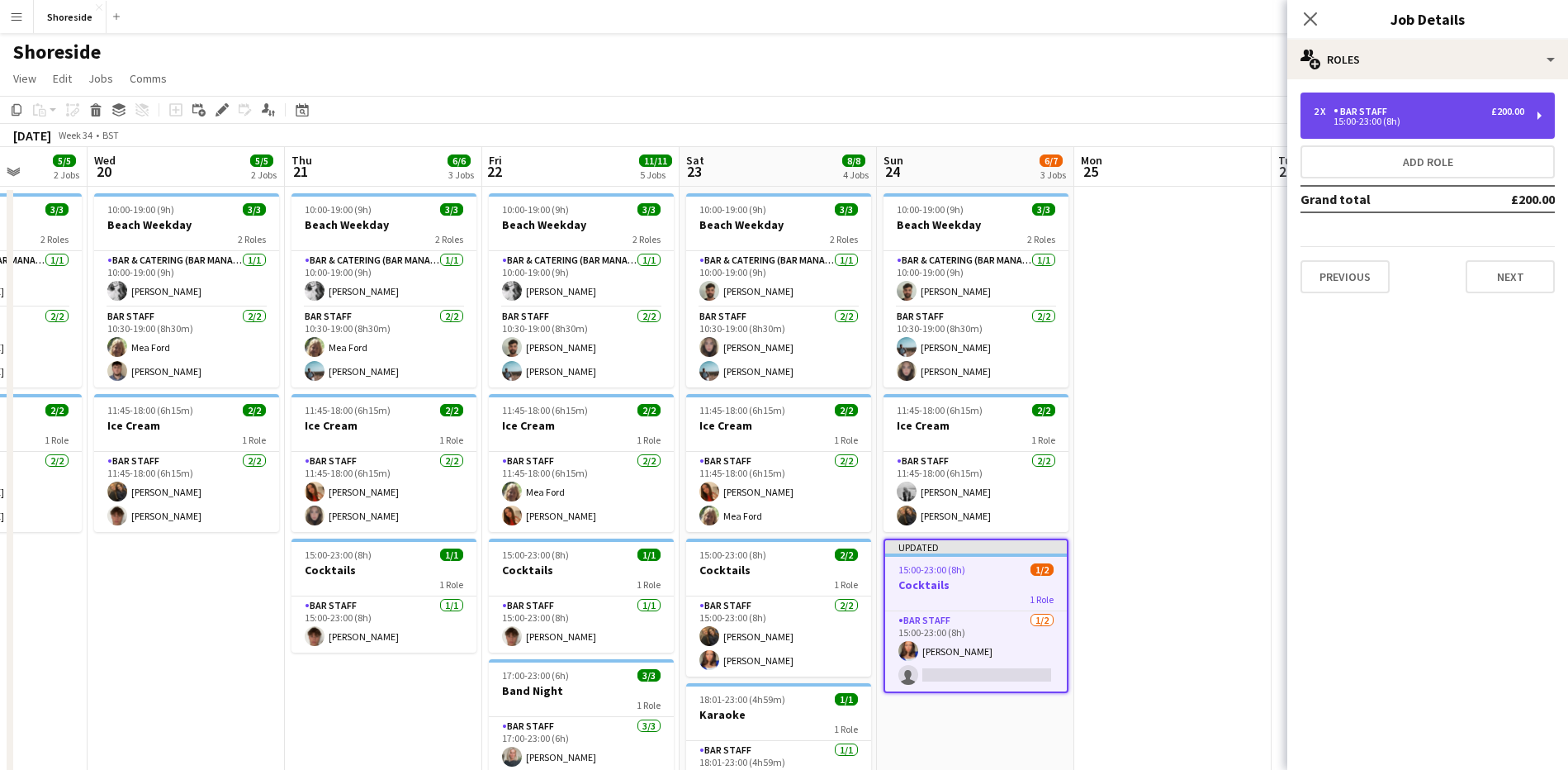
click at [1393, 104] on div "2 x Bar Staff £200.00 15:00-23:00 (8h)" at bounding box center [1427, 115] width 254 height 47
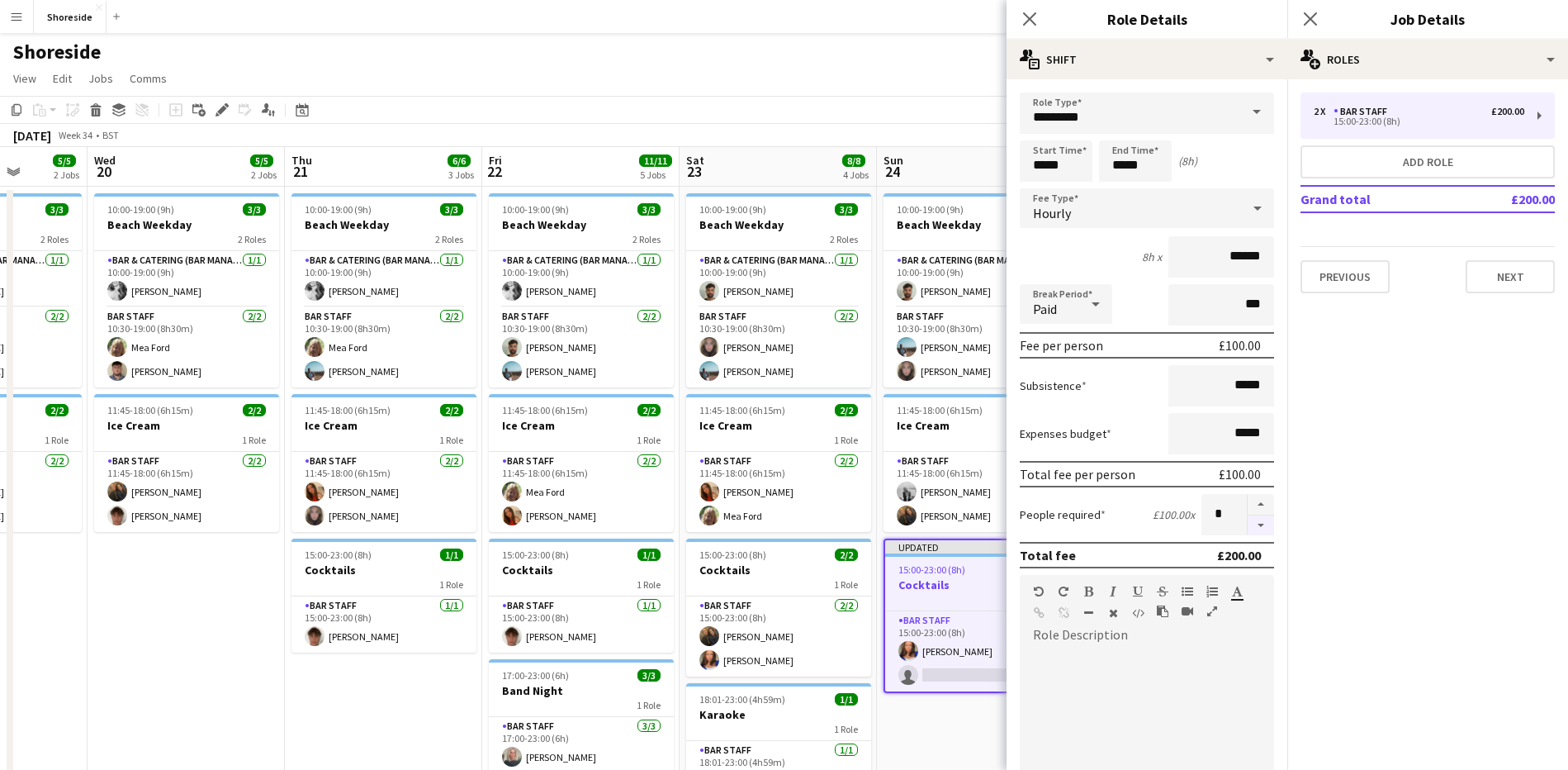
click at [1254, 524] on button "button" at bounding box center [1261, 525] width 26 height 20
type input "*"
click at [1302, 15] on icon "Close pop-in" at bounding box center [1310, 18] width 16 height 16
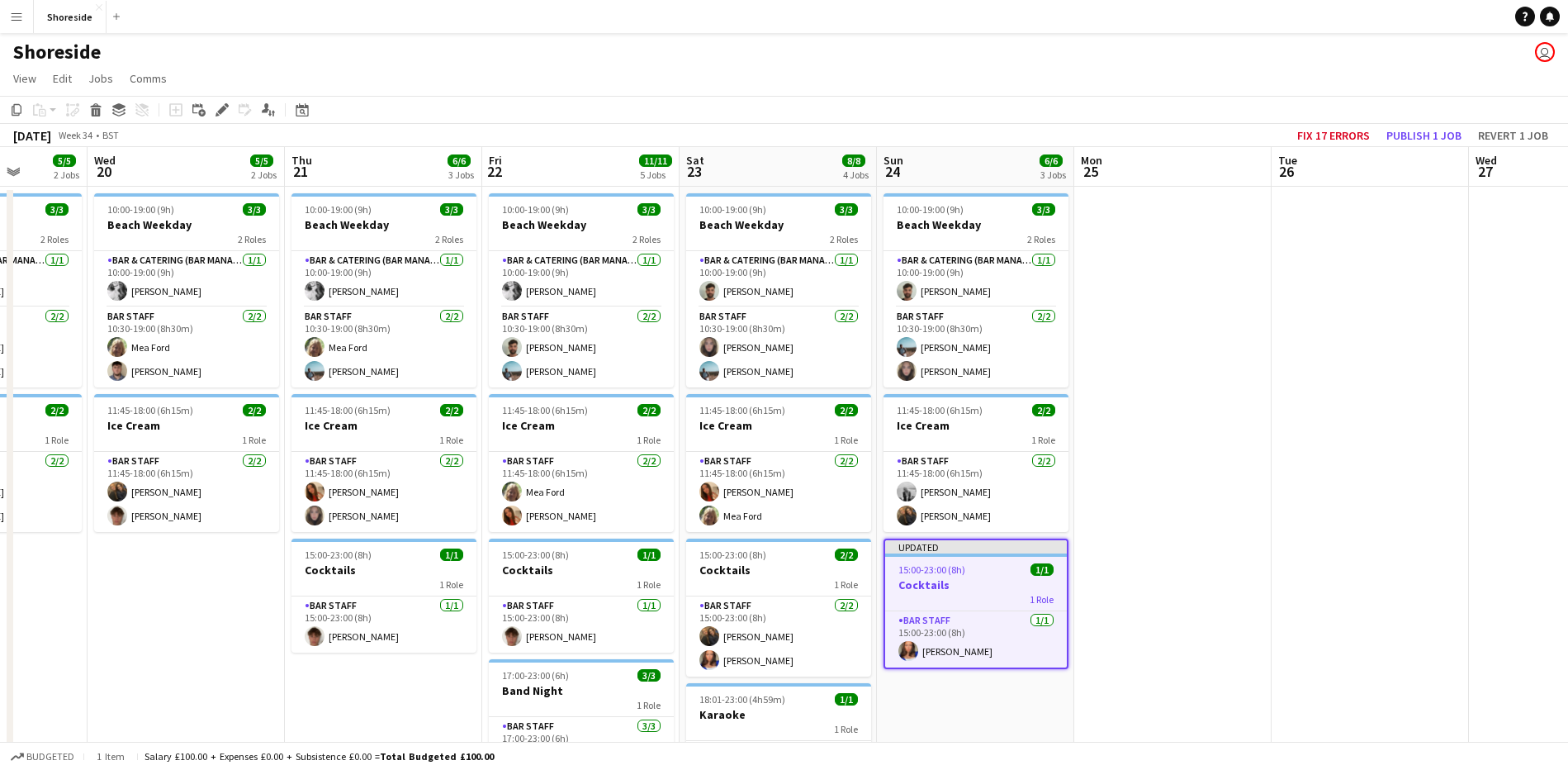
click at [1152, 557] on app-date-cell at bounding box center [1173, 595] width 198 height 818
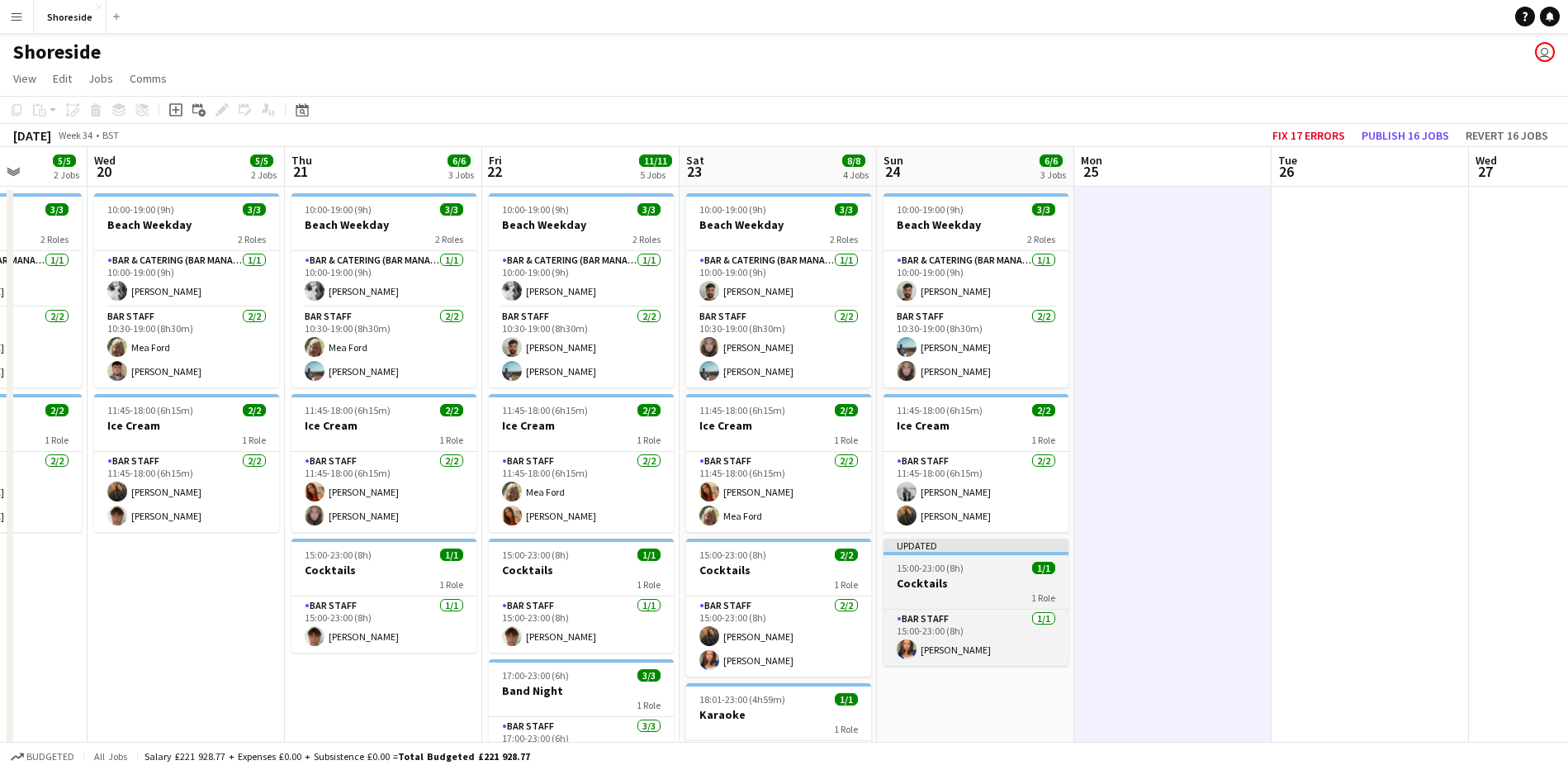
click at [1008, 581] on h3 "Cocktails" at bounding box center [976, 583] width 185 height 15
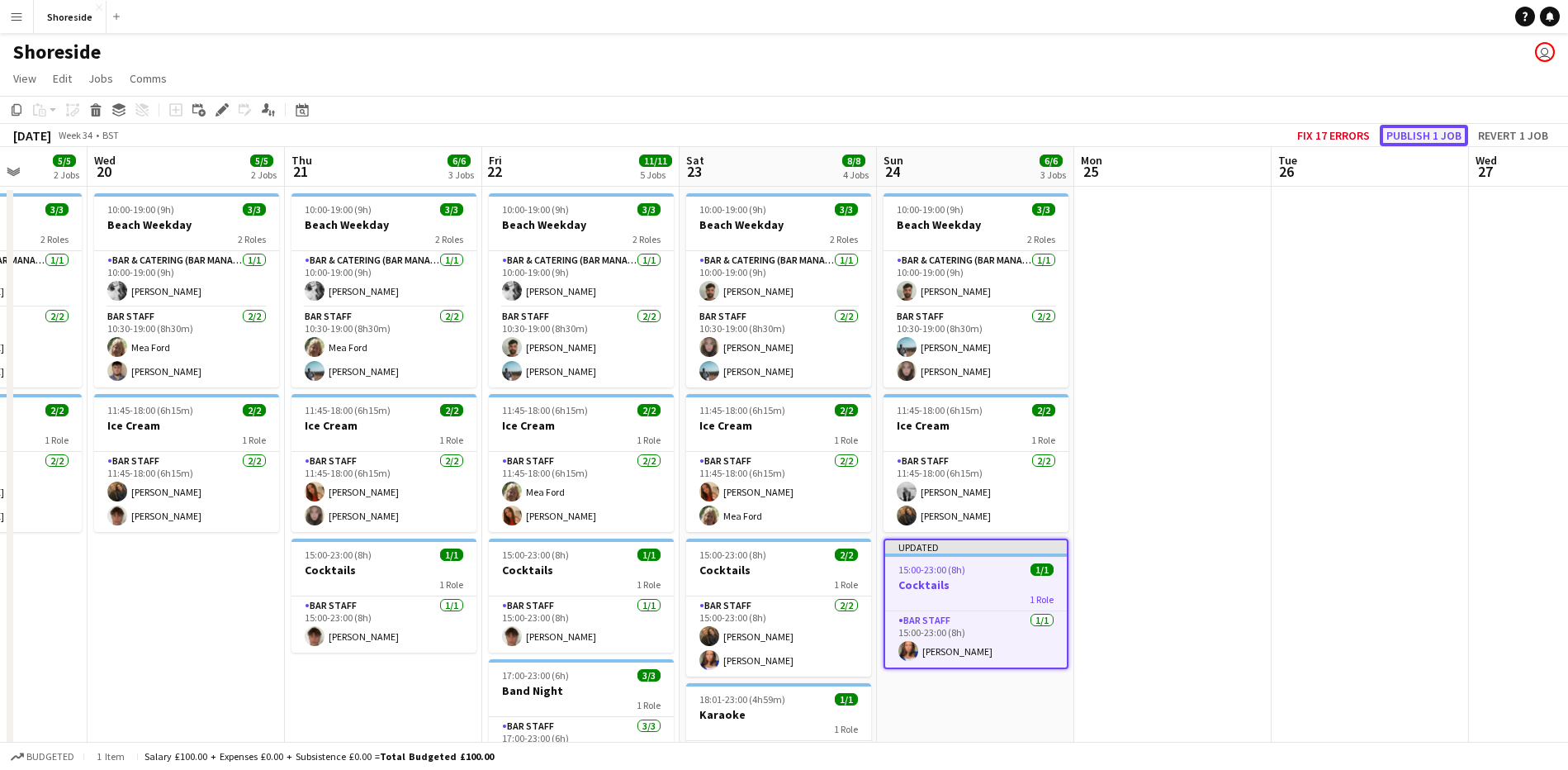
click at [1423, 130] on button "Publish 1 job" at bounding box center [1424, 136] width 88 height 21
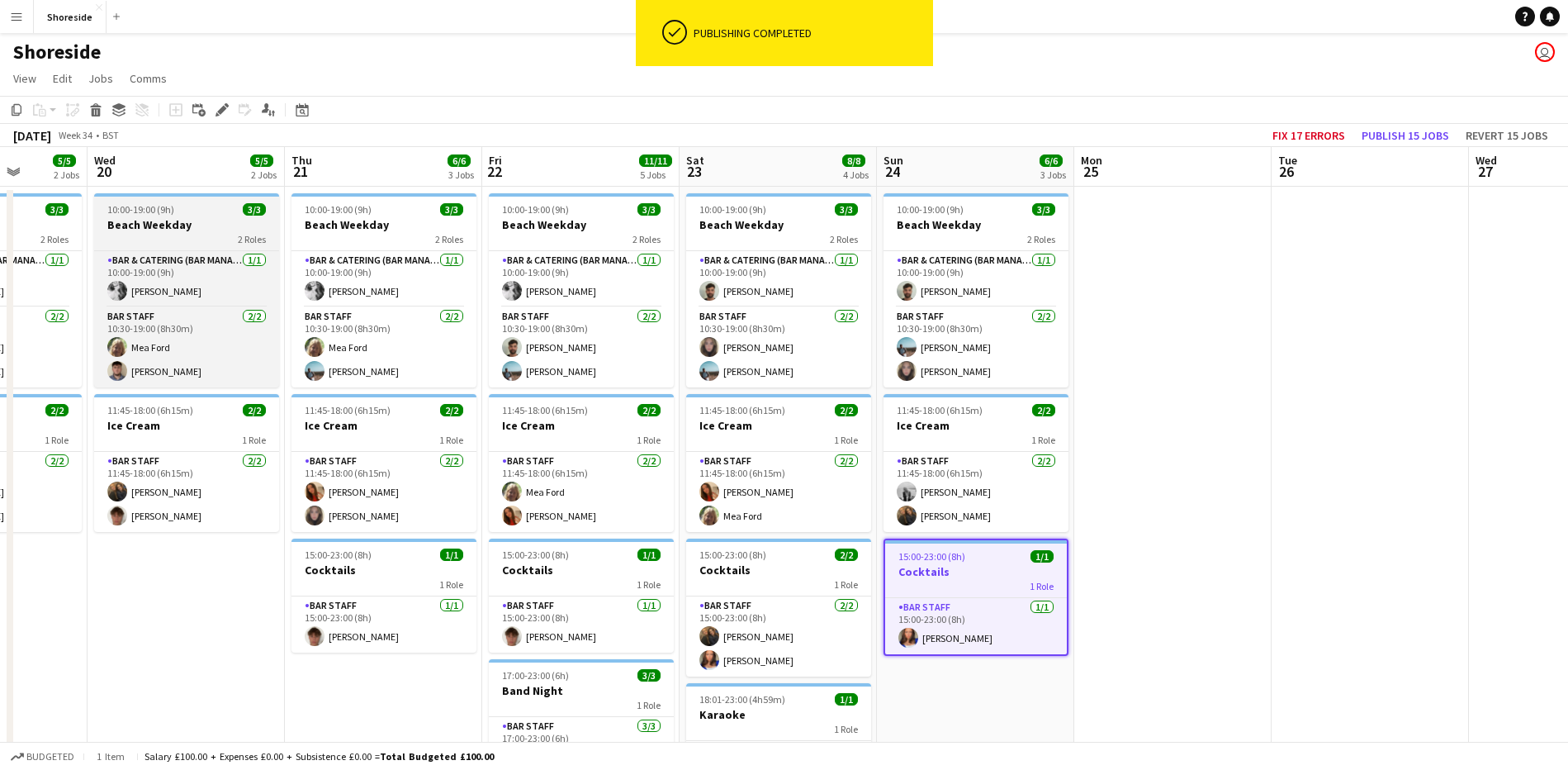
click at [176, 230] on h3 "Beach Weekday" at bounding box center [186, 224] width 185 height 15
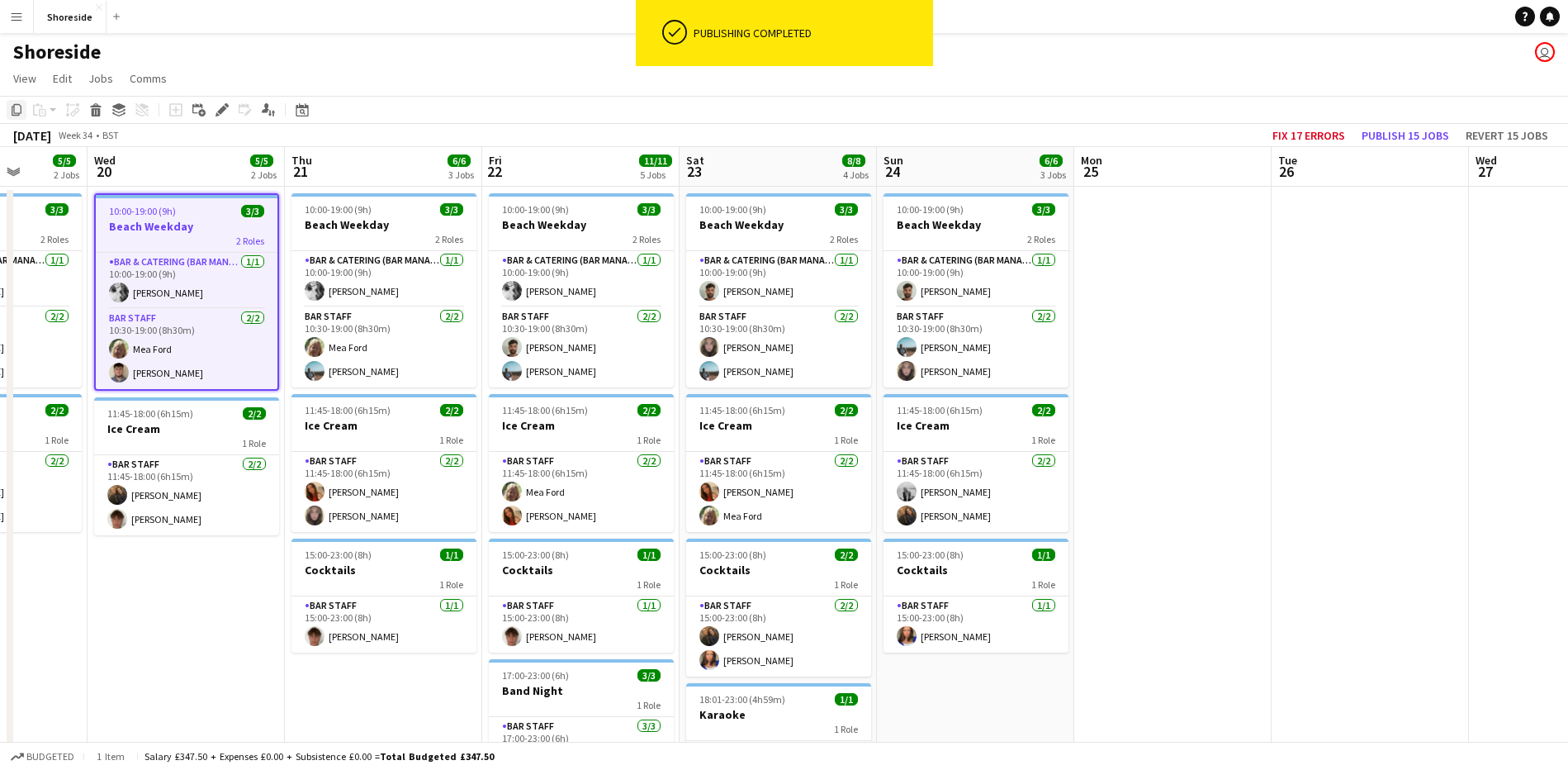
click at [10, 105] on div "Copy" at bounding box center [16, 110] width 19 height 19
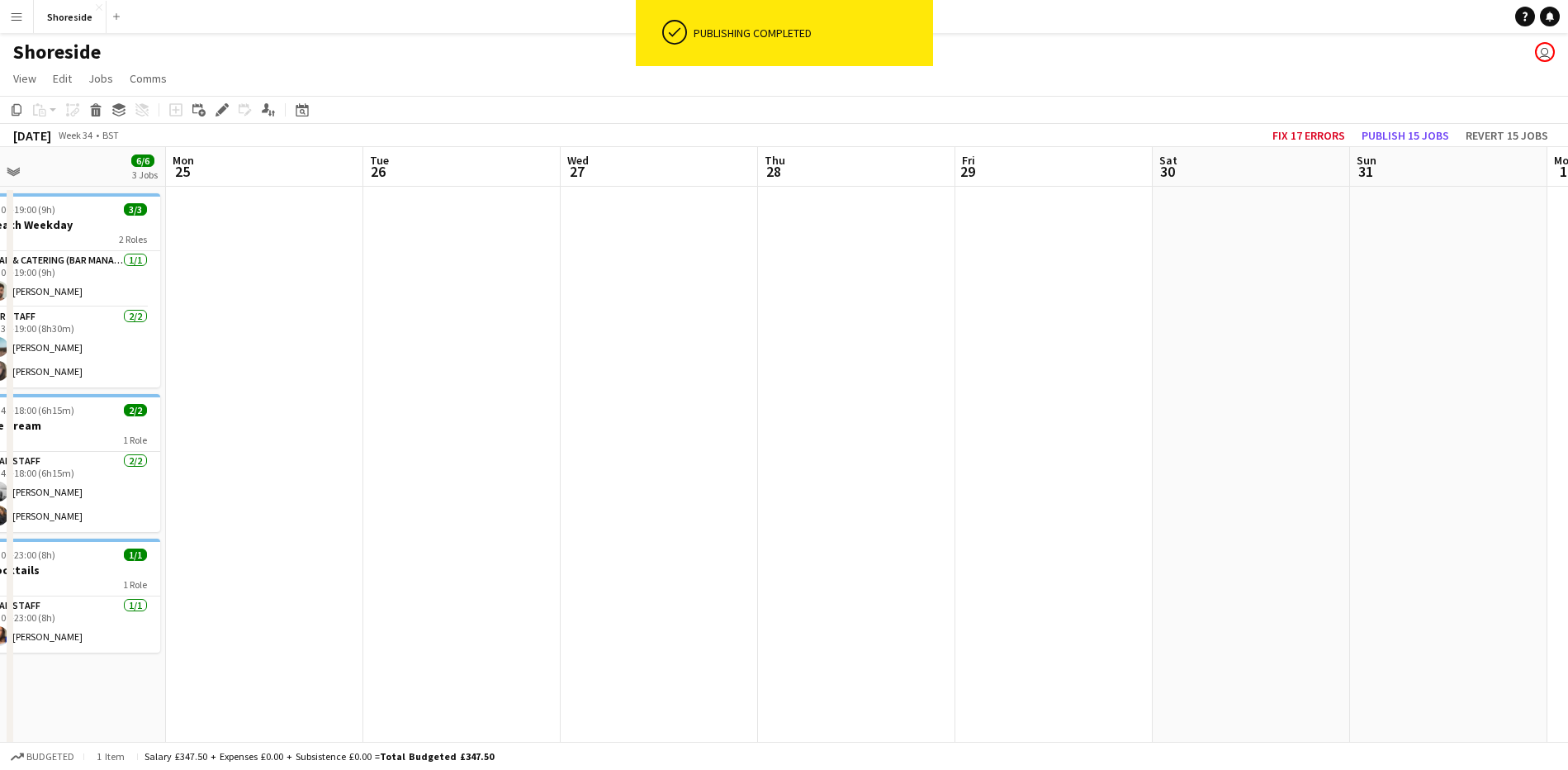
scroll to position [0, 624]
drag, startPoint x: 1202, startPoint y: 420, endPoint x: 297, endPoint y: 444, distance: 905.3
click at [293, 495] on app-calendar-viewport "Thu 21 6/6 3 Jobs Fri 22 11/11 5 Jobs Sat 23 8/8 4 Jobs Sun 24 6/6 3 Jobs Mon 2…" at bounding box center [784, 652] width 1568 height 1010
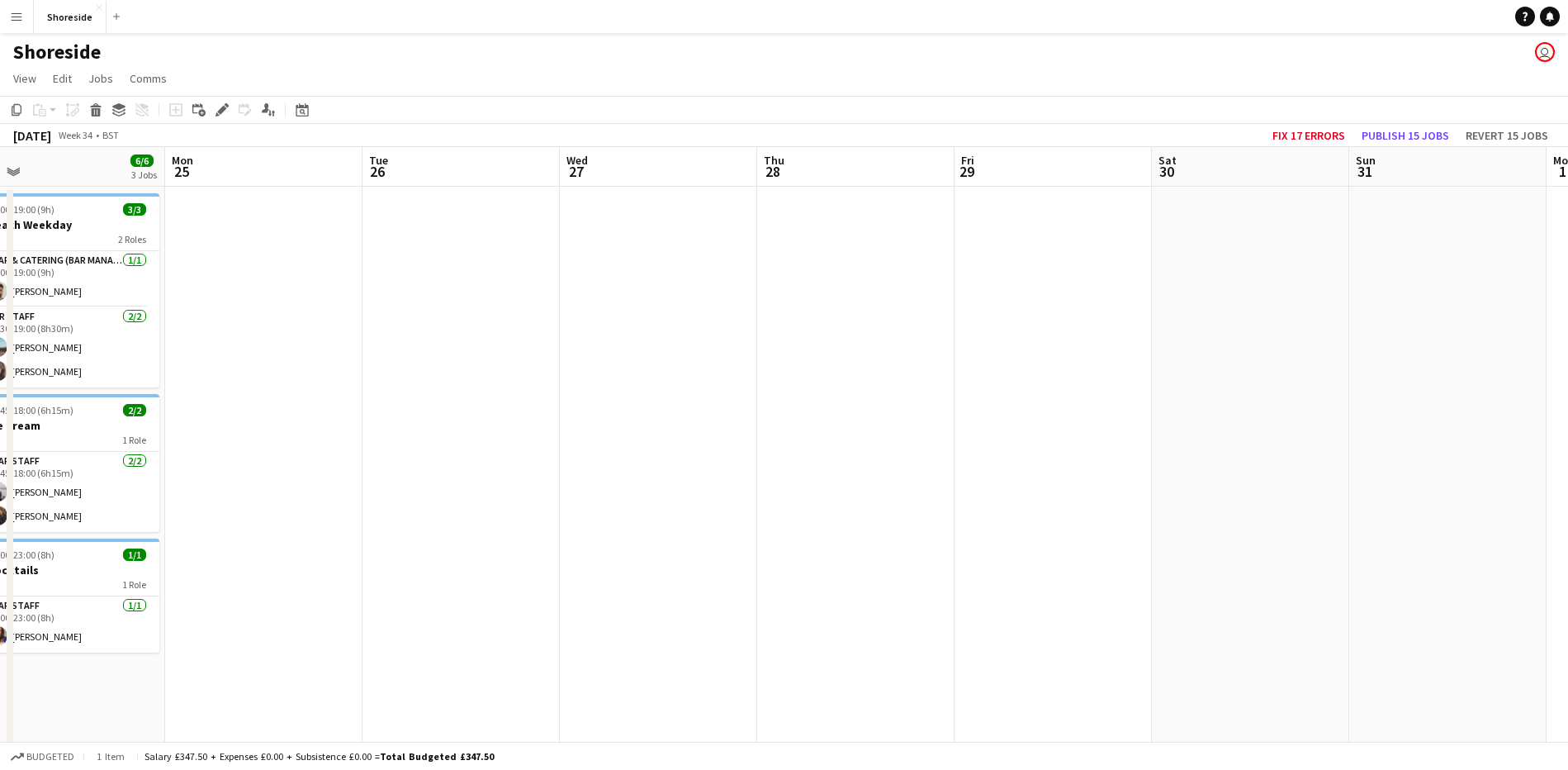
click at [272, 343] on app-date-cell at bounding box center [264, 595] width 198 height 818
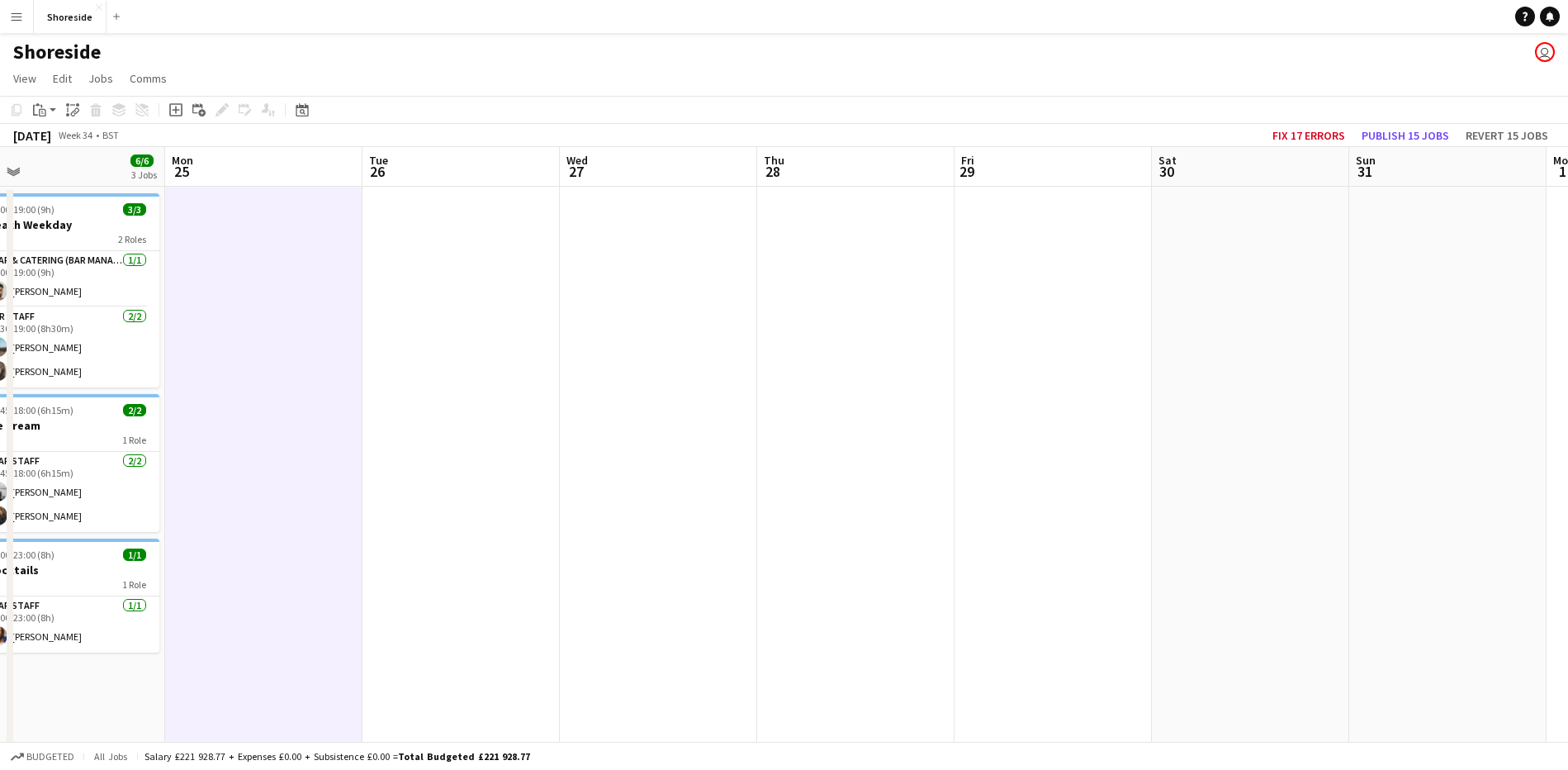
click at [1404, 314] on app-date-cell at bounding box center [1448, 595] width 198 height 818
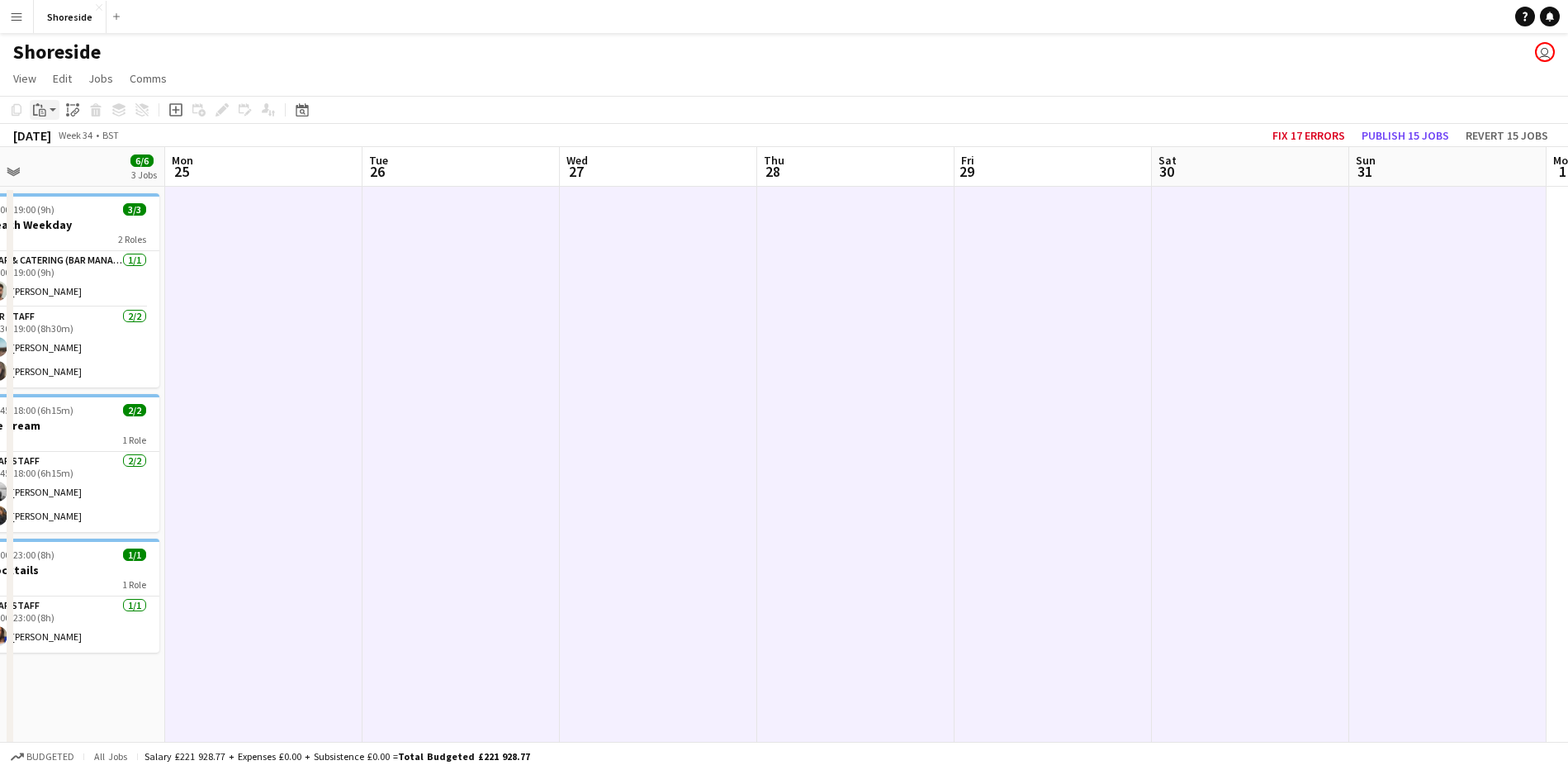
click at [33, 112] on icon at bounding box center [35, 110] width 5 height 11
click at [62, 142] on link "Paste Ctrl+V" at bounding box center [121, 141] width 155 height 15
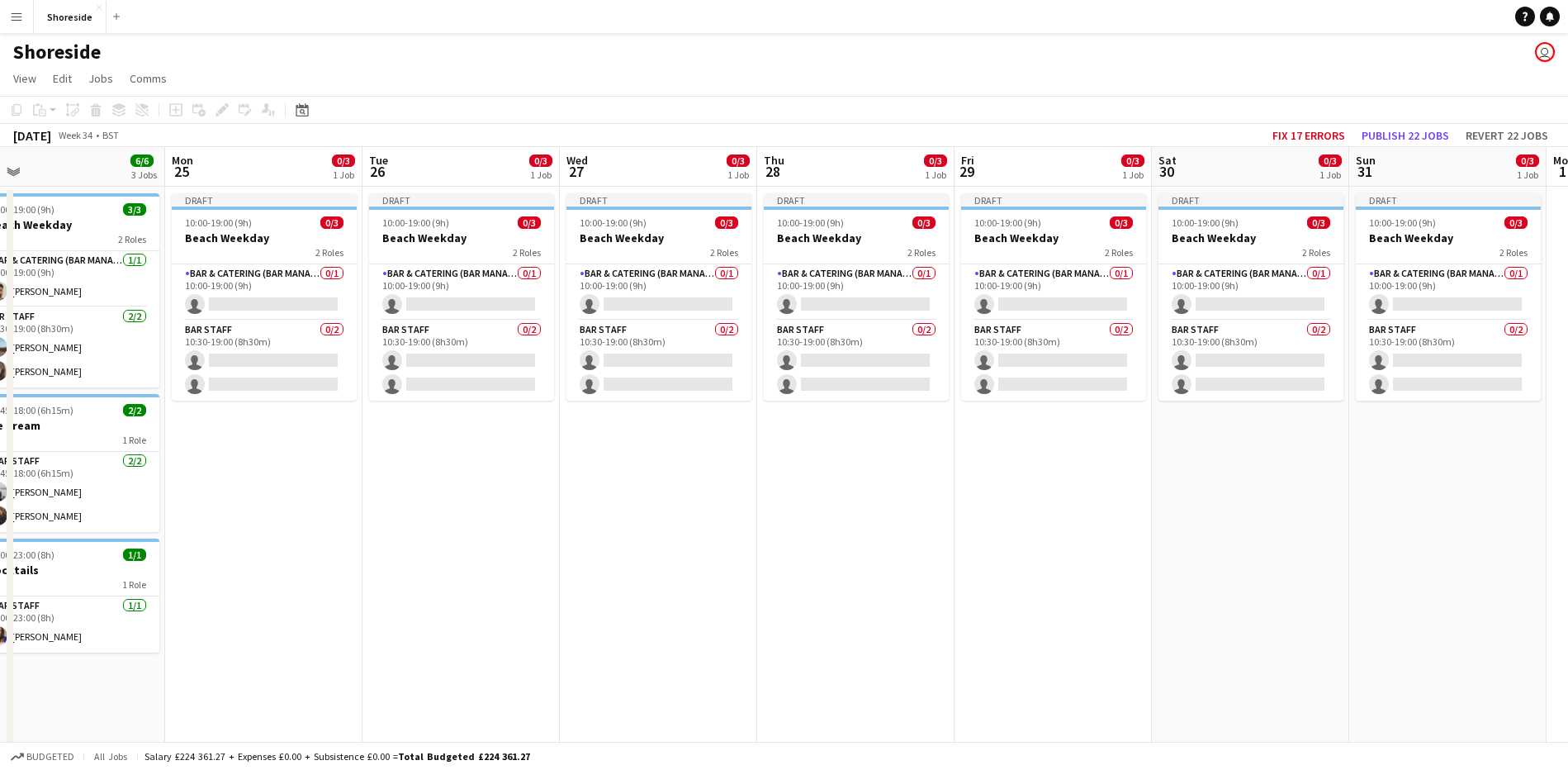
scroll to position [0, 477]
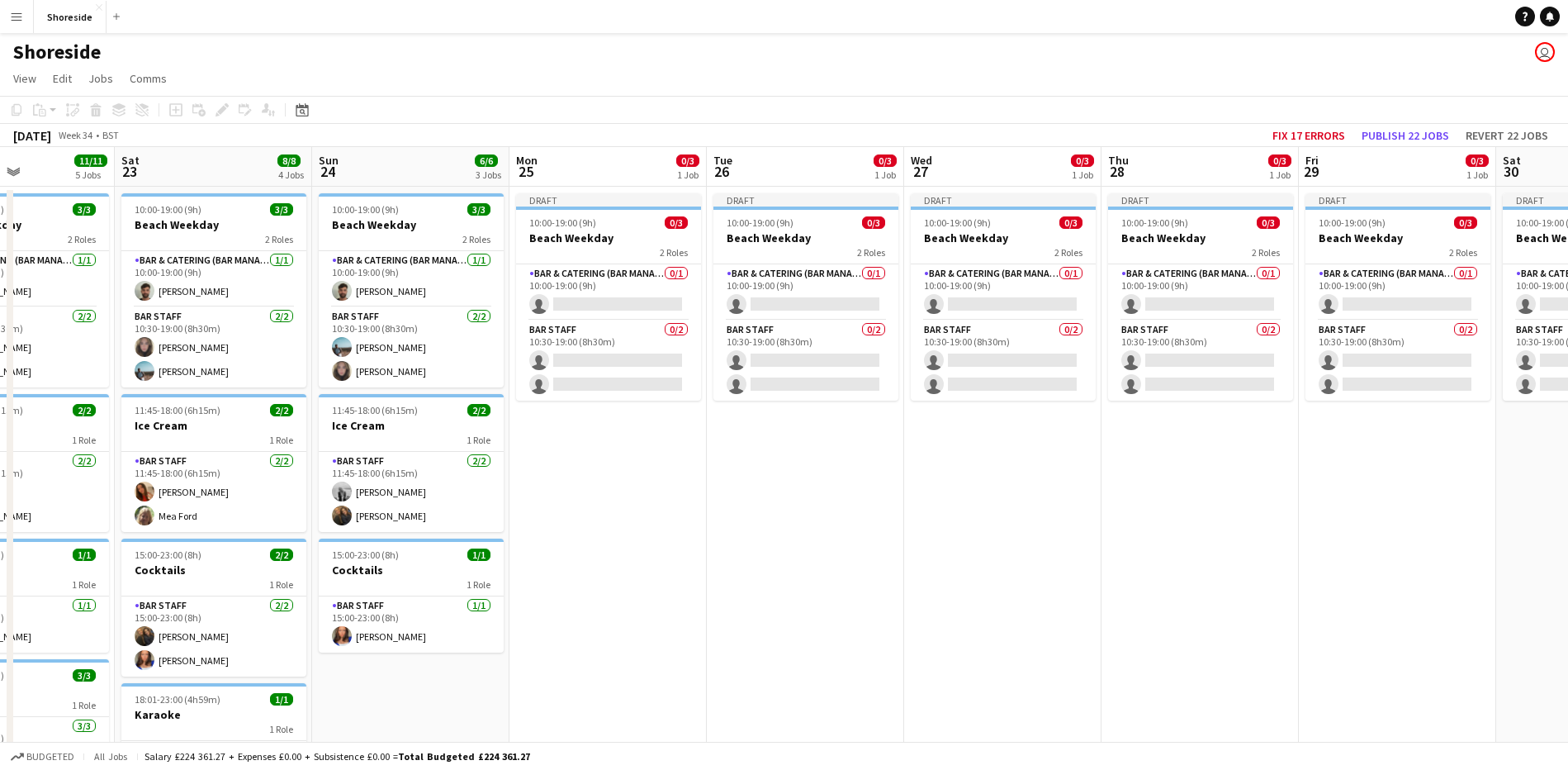
drag, startPoint x: 269, startPoint y: 591, endPoint x: 613, endPoint y: 533, distance: 348.9
click at [613, 533] on app-calendar-viewport "Wed 20 5/5 2 Jobs Thu 21 6/6 3 Jobs Fri 22 11/11 5 Jobs Sat 23 8/8 4 Jobs Sun 2…" at bounding box center [784, 652] width 1568 height 1010
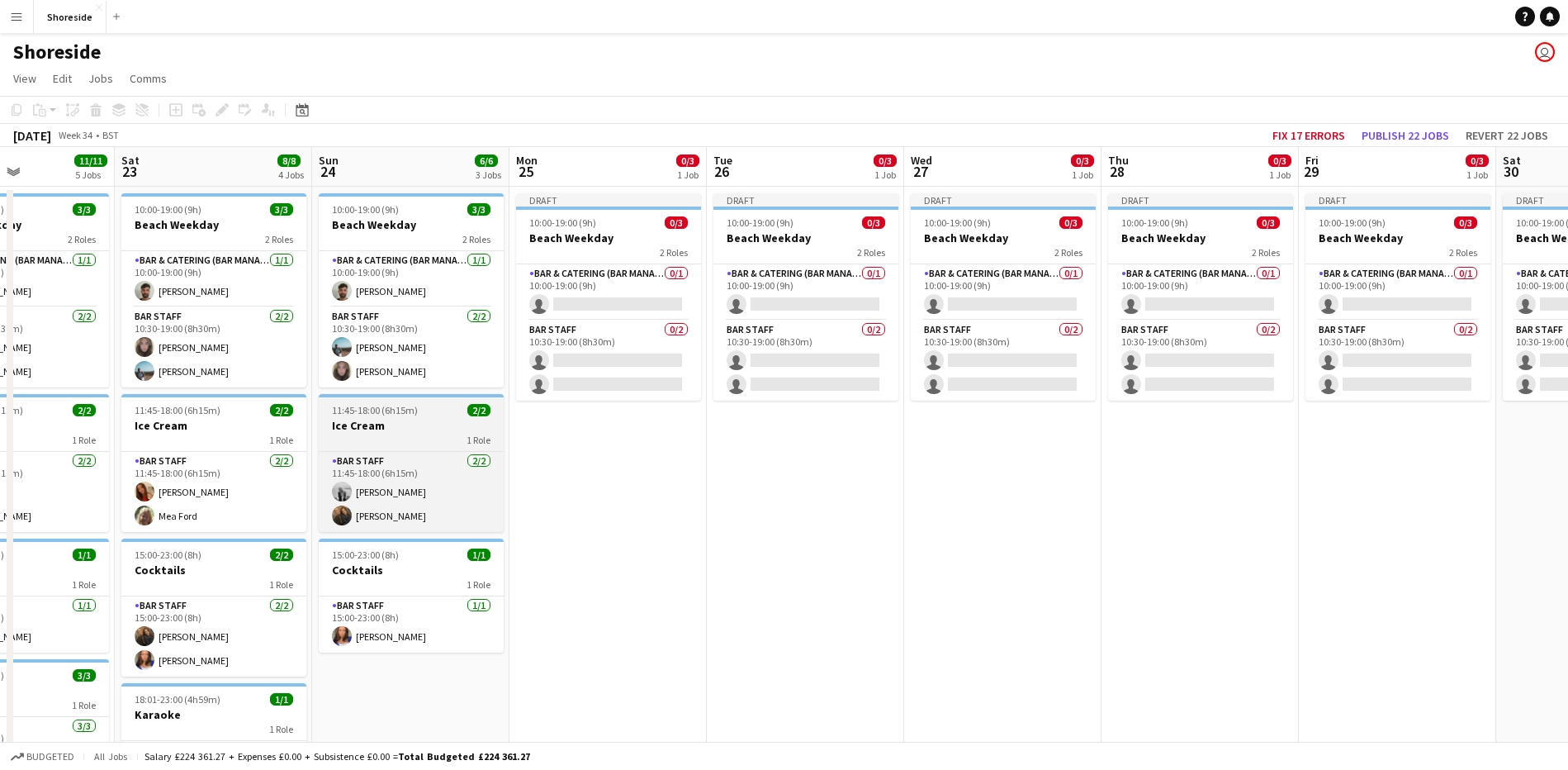
click at [364, 426] on h3 "Ice Cream" at bounding box center [411, 425] width 185 height 15
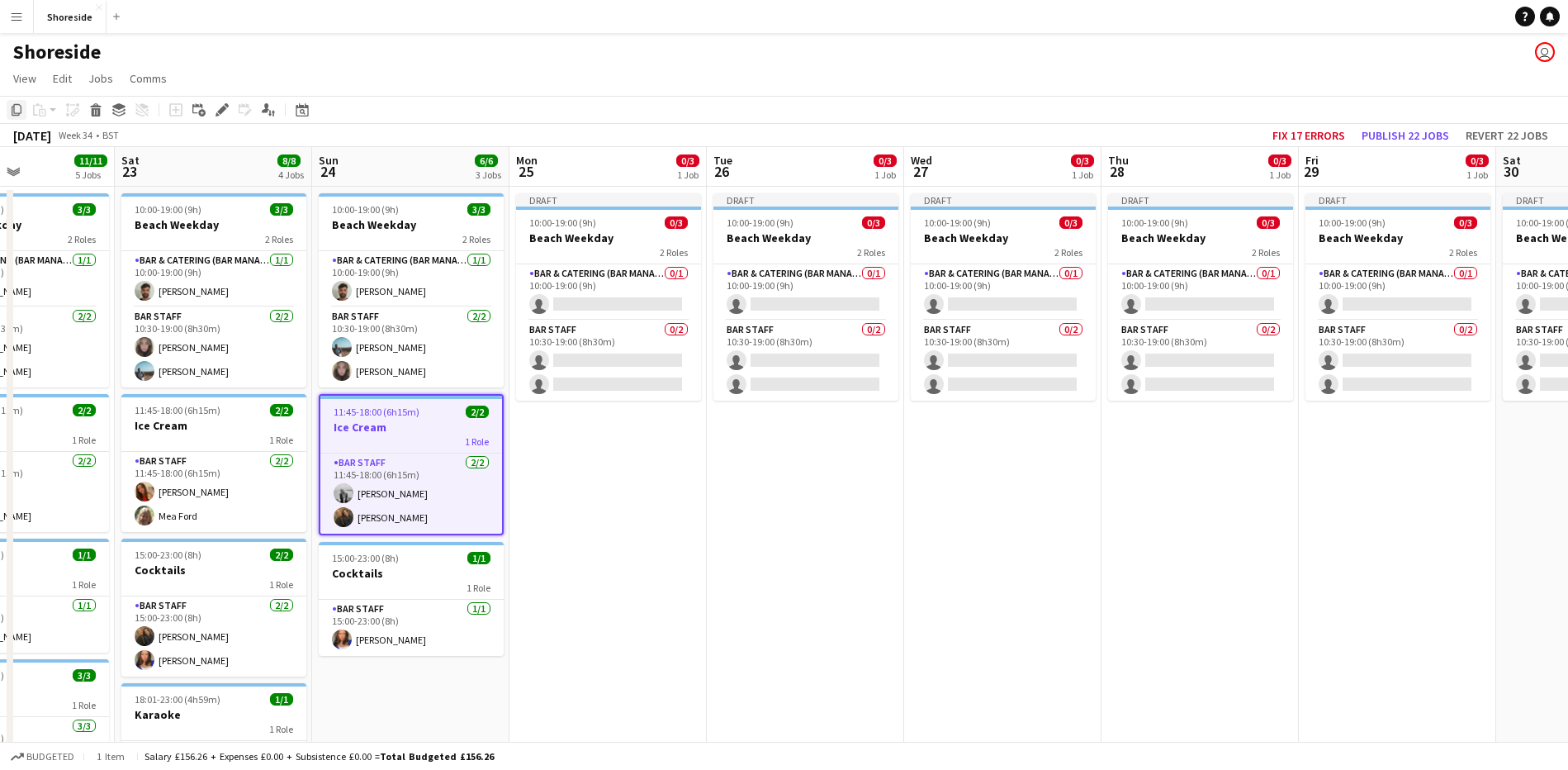
click at [13, 114] on icon at bounding box center [16, 110] width 10 height 12
click at [624, 501] on app-date-cell "Draft 10:00-19:00 (9h) 0/3 Beach Weekday 2 Roles Bar & Catering (Bar Manager) 0…" at bounding box center [608, 595] width 198 height 818
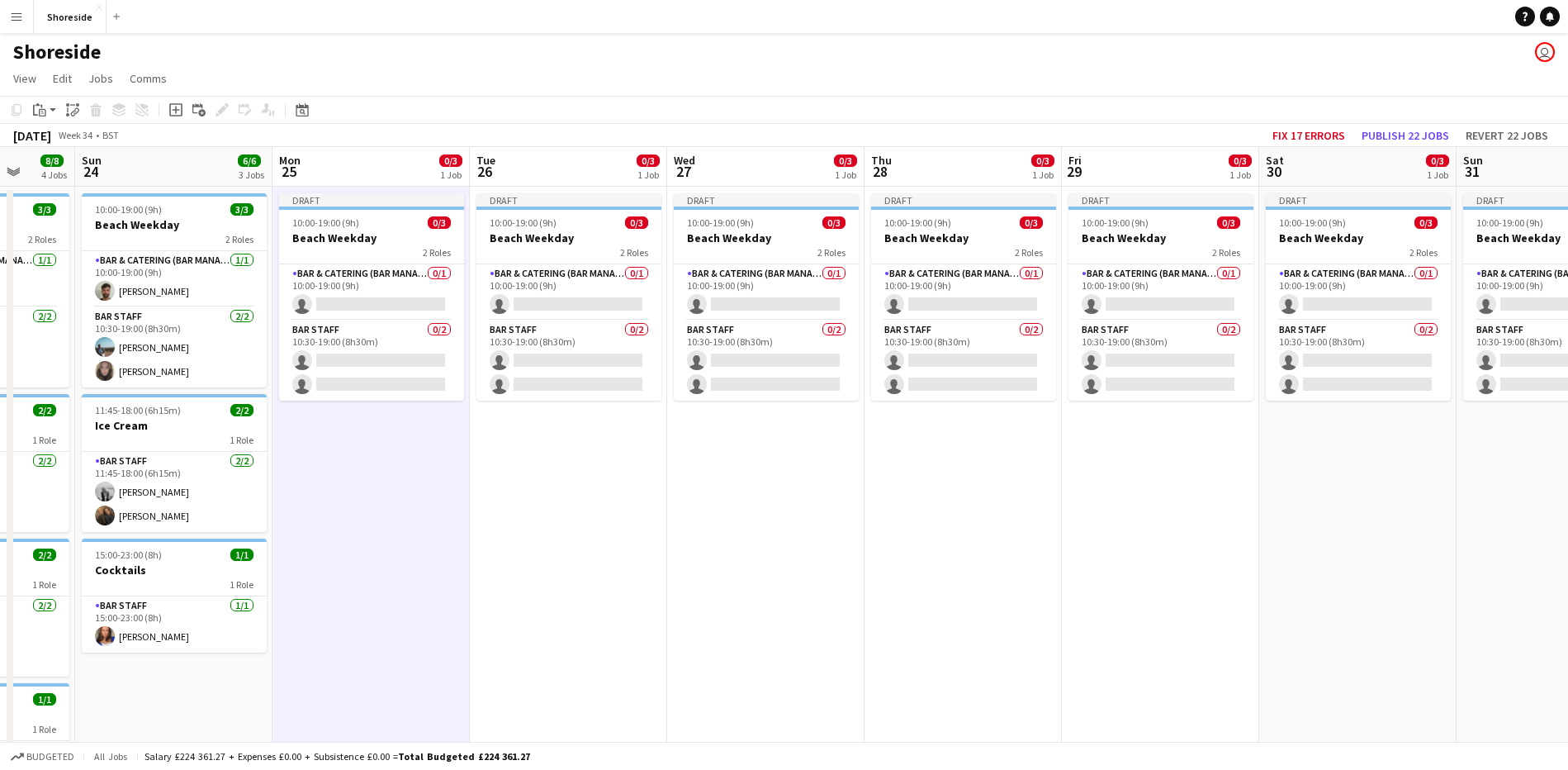
scroll to position [0, 759]
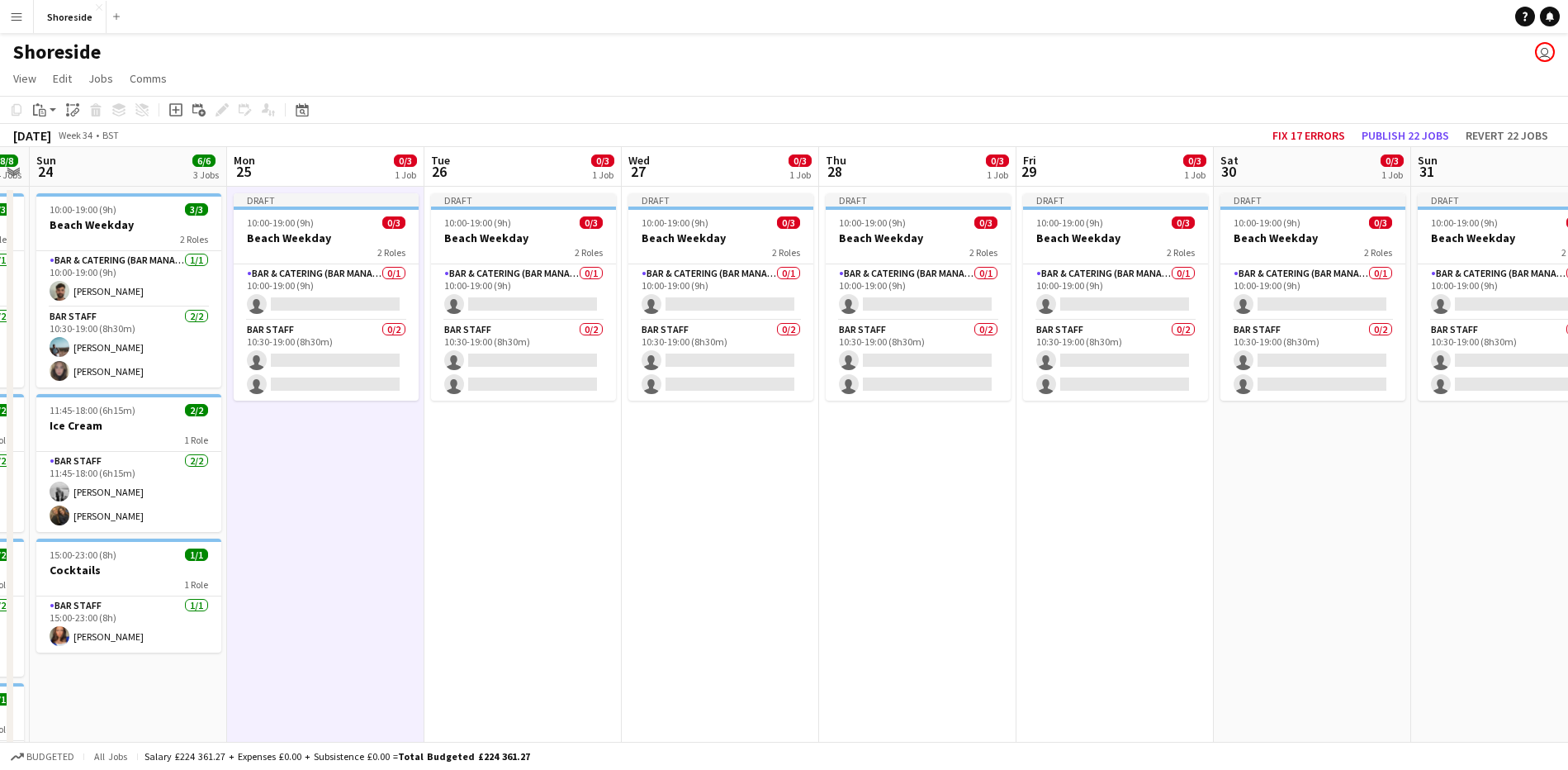
drag, startPoint x: 1486, startPoint y: 473, endPoint x: 1226, endPoint y: 495, distance: 260.9
click at [1226, 495] on app-calendar-viewport "Wed 20 5/5 2 Jobs Thu 21 6/6 3 Jobs Fri 22 11/11 5 Jobs Sat 23 8/8 4 Jobs Sun 2…" at bounding box center [784, 652] width 1568 height 1010
click at [1501, 459] on app-date-cell "Draft 10:00-19:00 (9h) 0/3 Beach Weekday 2 Roles Bar & Catering (Bar Manager) 0…" at bounding box center [1510, 595] width 198 height 818
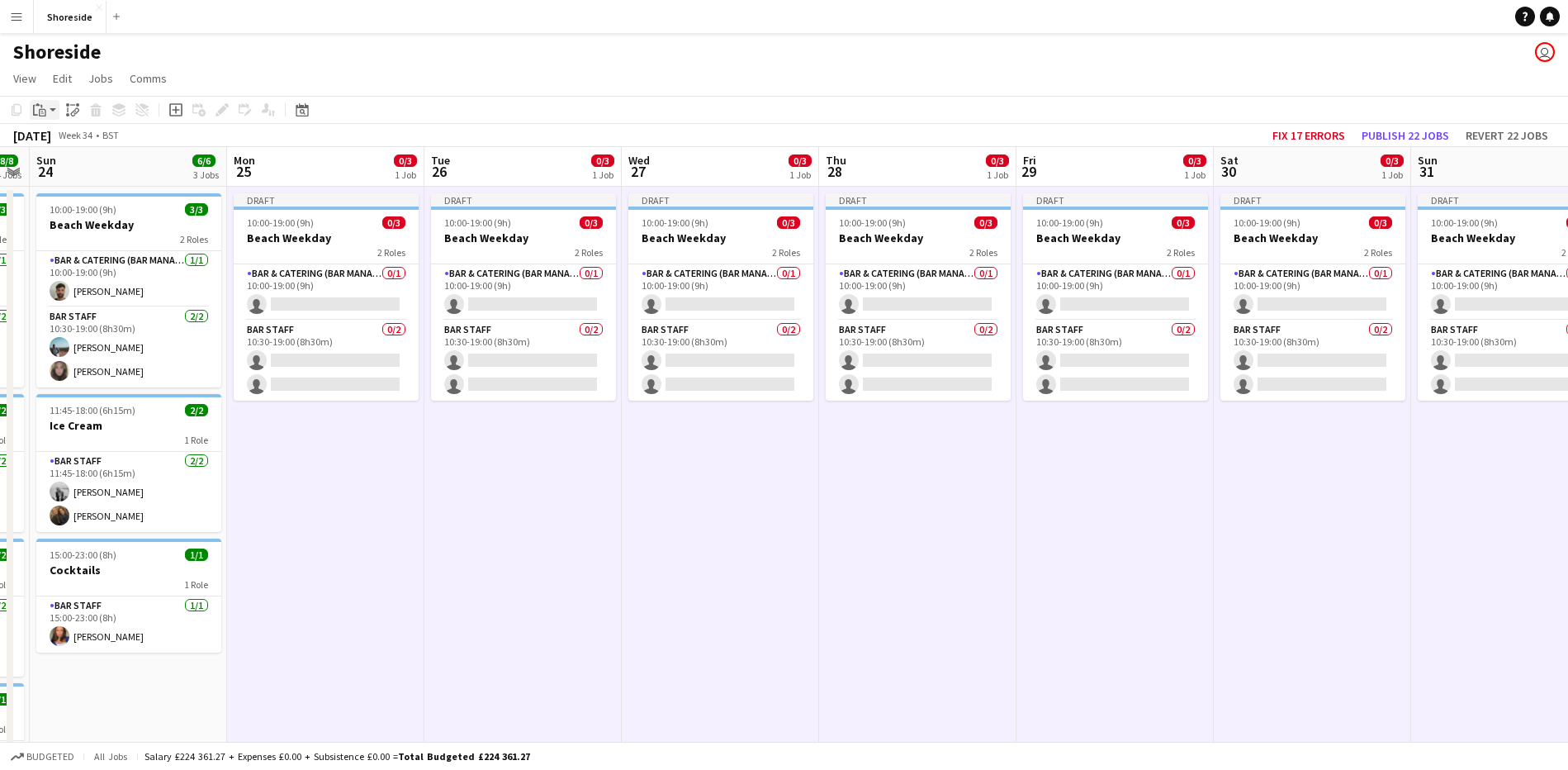
click at [53, 112] on app-action-btn "Paste" at bounding box center [45, 110] width 30 height 19
click at [61, 141] on link "Paste Ctrl+V" at bounding box center [121, 141] width 155 height 15
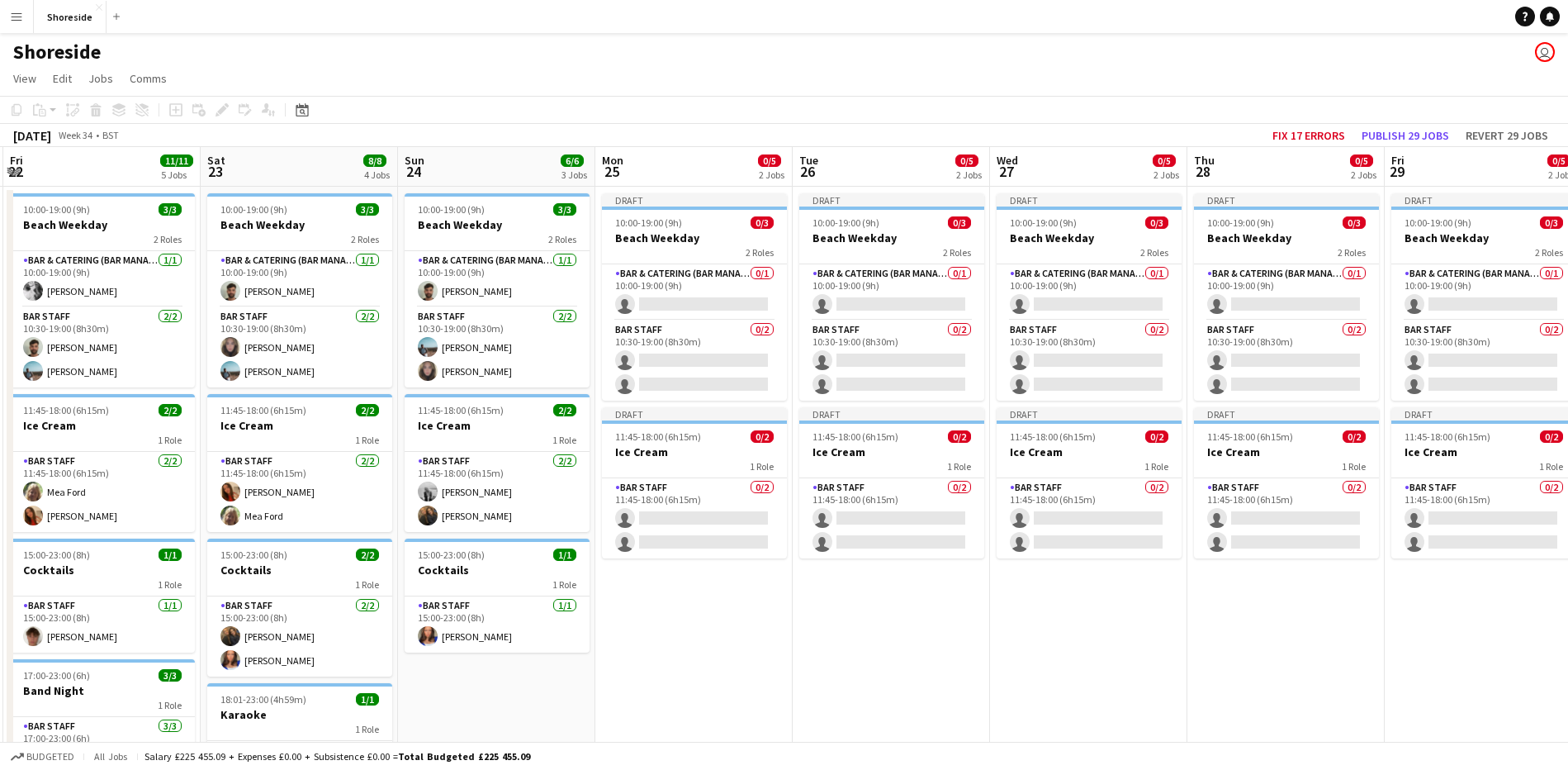
scroll to position [0, 390]
drag, startPoint x: 310, startPoint y: 654, endPoint x: 679, endPoint y: 587, distance: 375.0
click at [679, 587] on app-calendar-viewport "Wed 20 5/5 2 Jobs Thu 21 6/6 3 Jobs Fri 22 11/11 5 Jobs Sat 23 8/8 4 Jobs Sun 2…" at bounding box center [784, 652] width 1568 height 1010
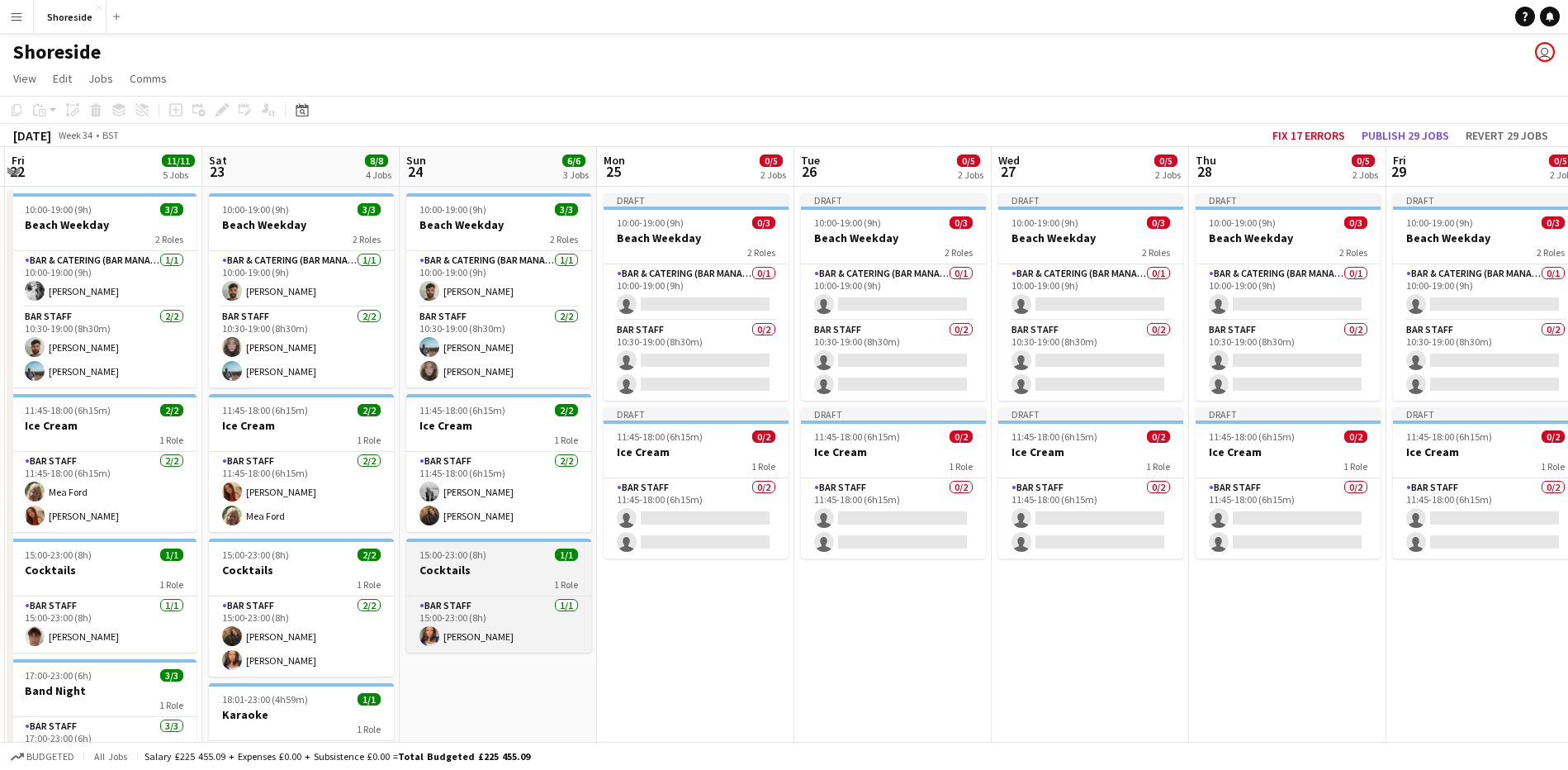
click at [507, 587] on div "1 Role" at bounding box center [498, 584] width 185 height 14
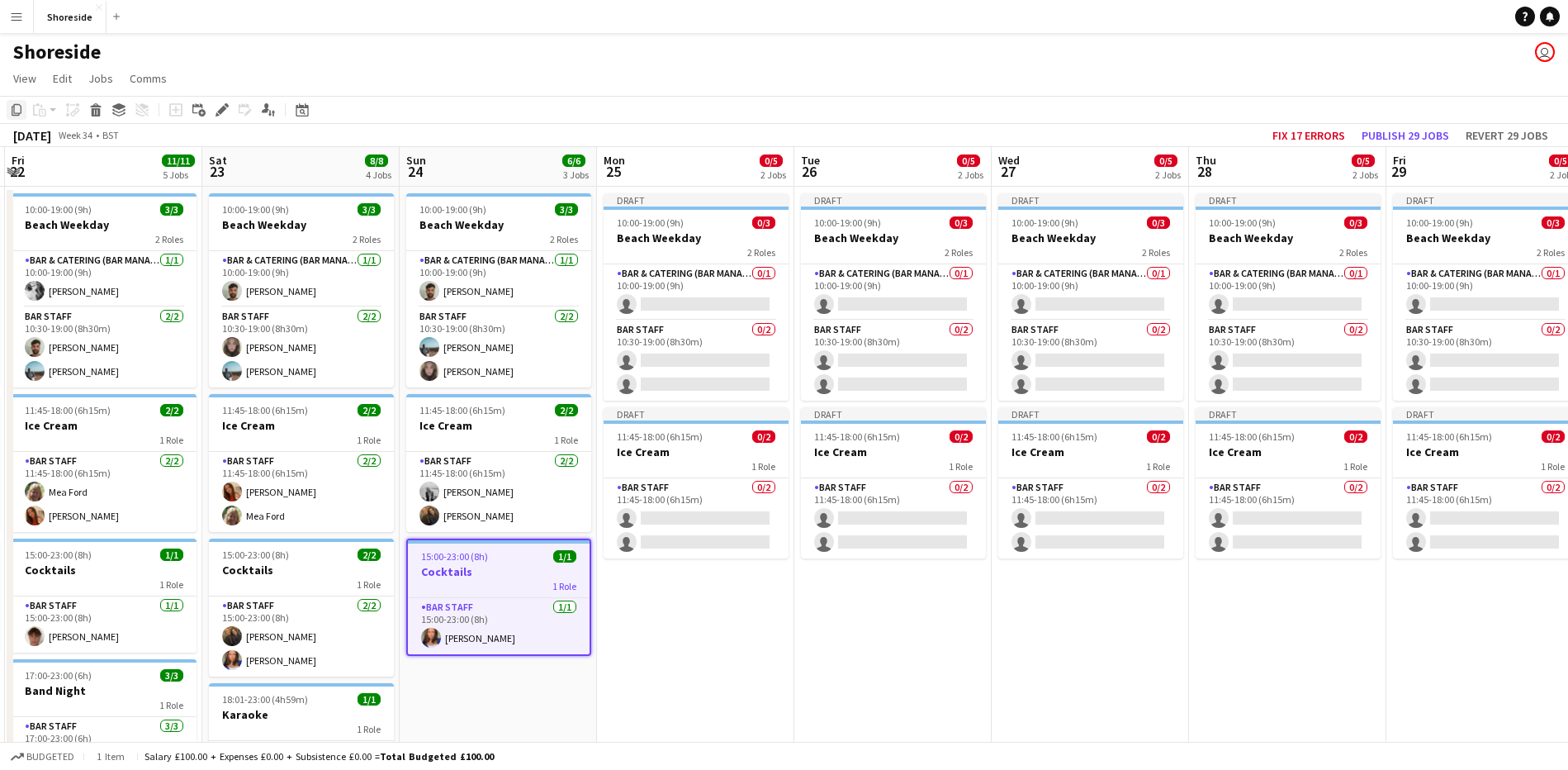
click at [13, 109] on icon "Copy" at bounding box center [16, 110] width 14 height 14
drag, startPoint x: 748, startPoint y: 750, endPoint x: 602, endPoint y: 683, distance: 160.6
click at [602, 683] on app-board "Shoreside user View Day view expanded Day view collapsed Month view Date picker…" at bounding box center [784, 609] width 1568 height 1152
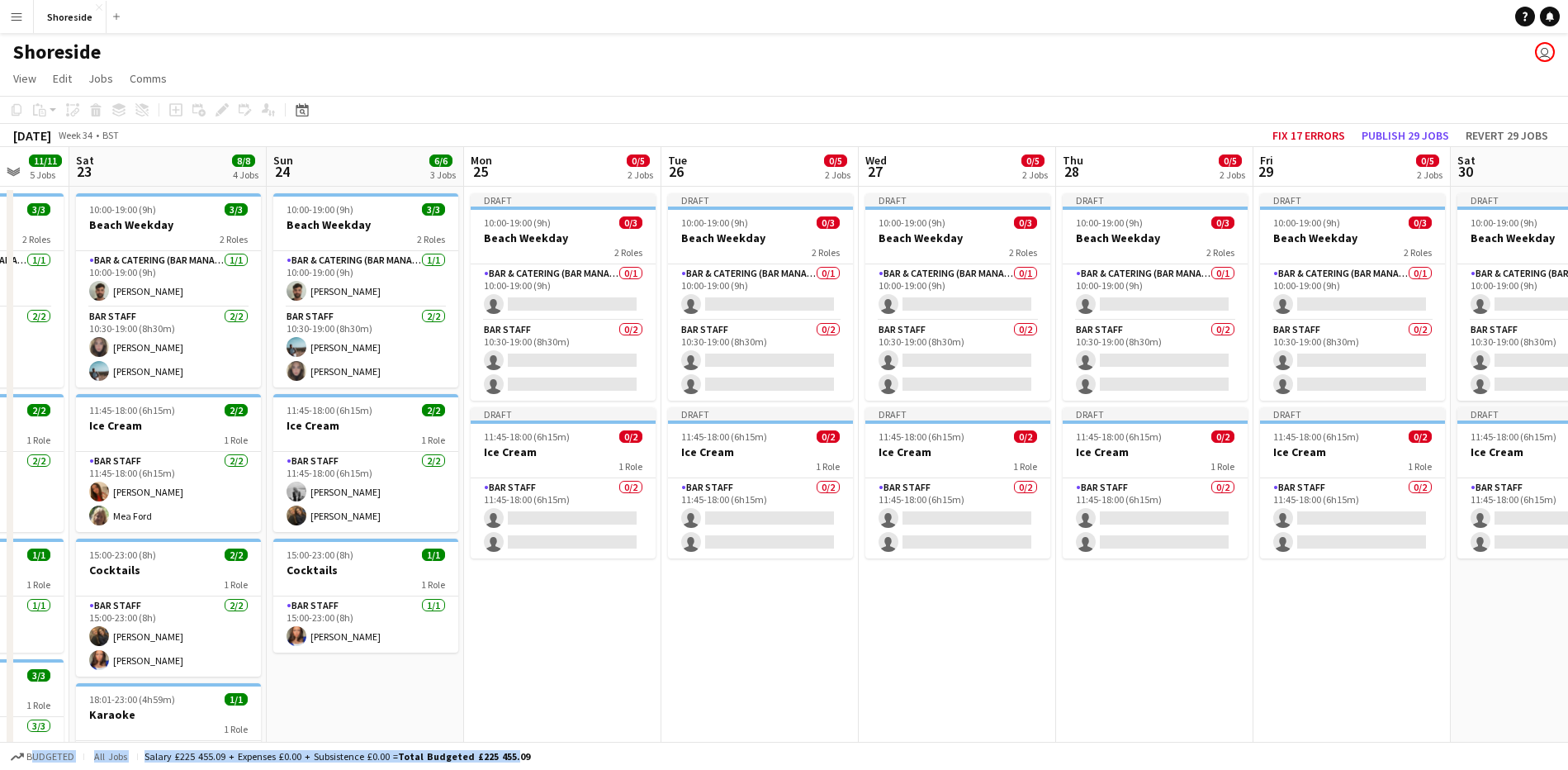
scroll to position [0, 524]
drag, startPoint x: 688, startPoint y: 676, endPoint x: 554, endPoint y: 676, distance: 134.0
click at [554, 676] on app-calendar-viewport "Wed 20 5/5 2 Jobs Thu 21 6/6 3 Jobs Fri 22 11/11 5 Jobs Sat 23 8/8 4 Jobs Sun 2…" at bounding box center [784, 652] width 1568 height 1010
click at [536, 674] on app-date-cell "Draft 10:00-19:00 (9h) 0/3 Beach Weekday 2 Roles Bar & Catering (Bar Manager) 0…" at bounding box center [562, 595] width 198 height 818
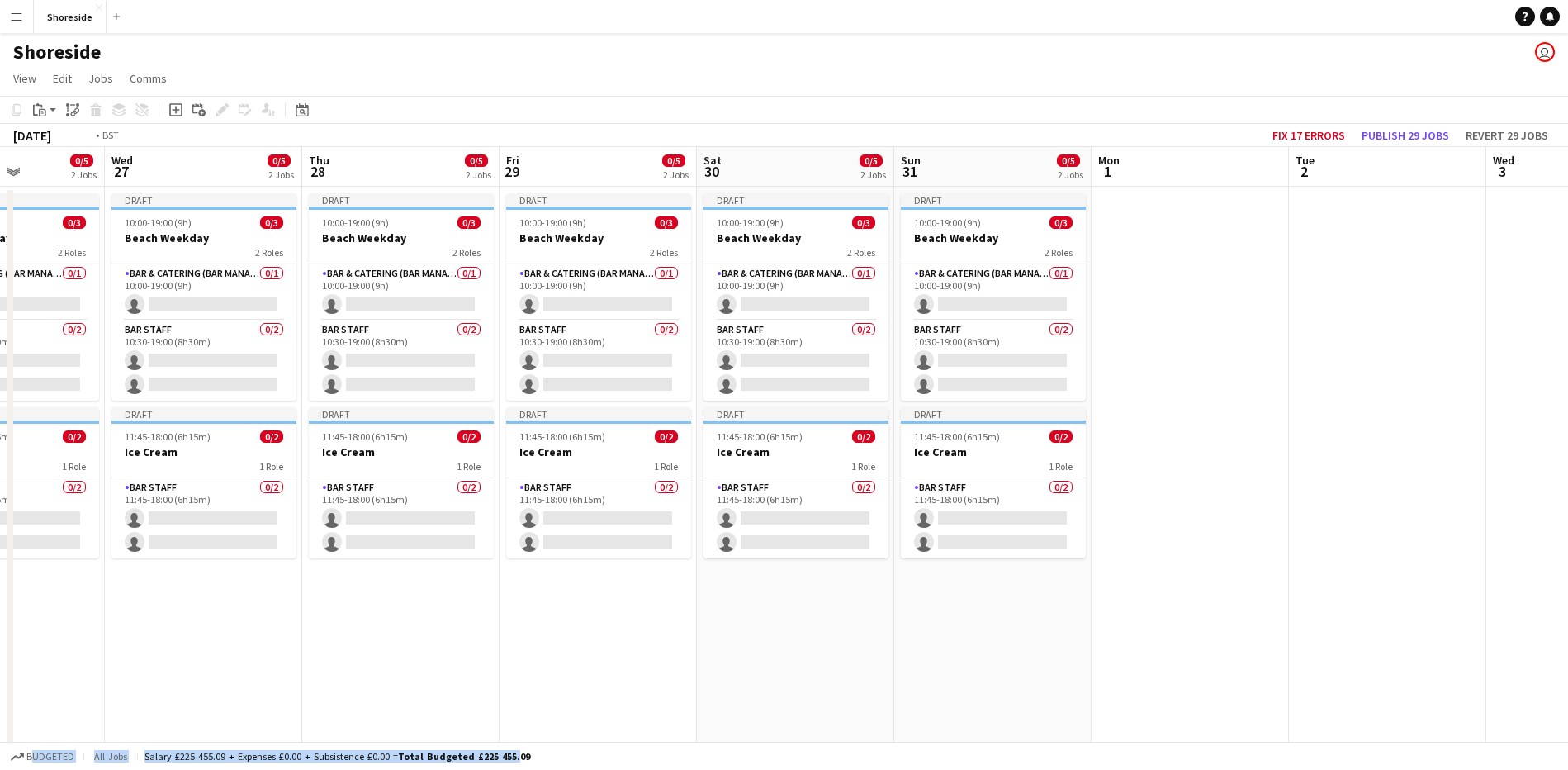
scroll to position [0, 641]
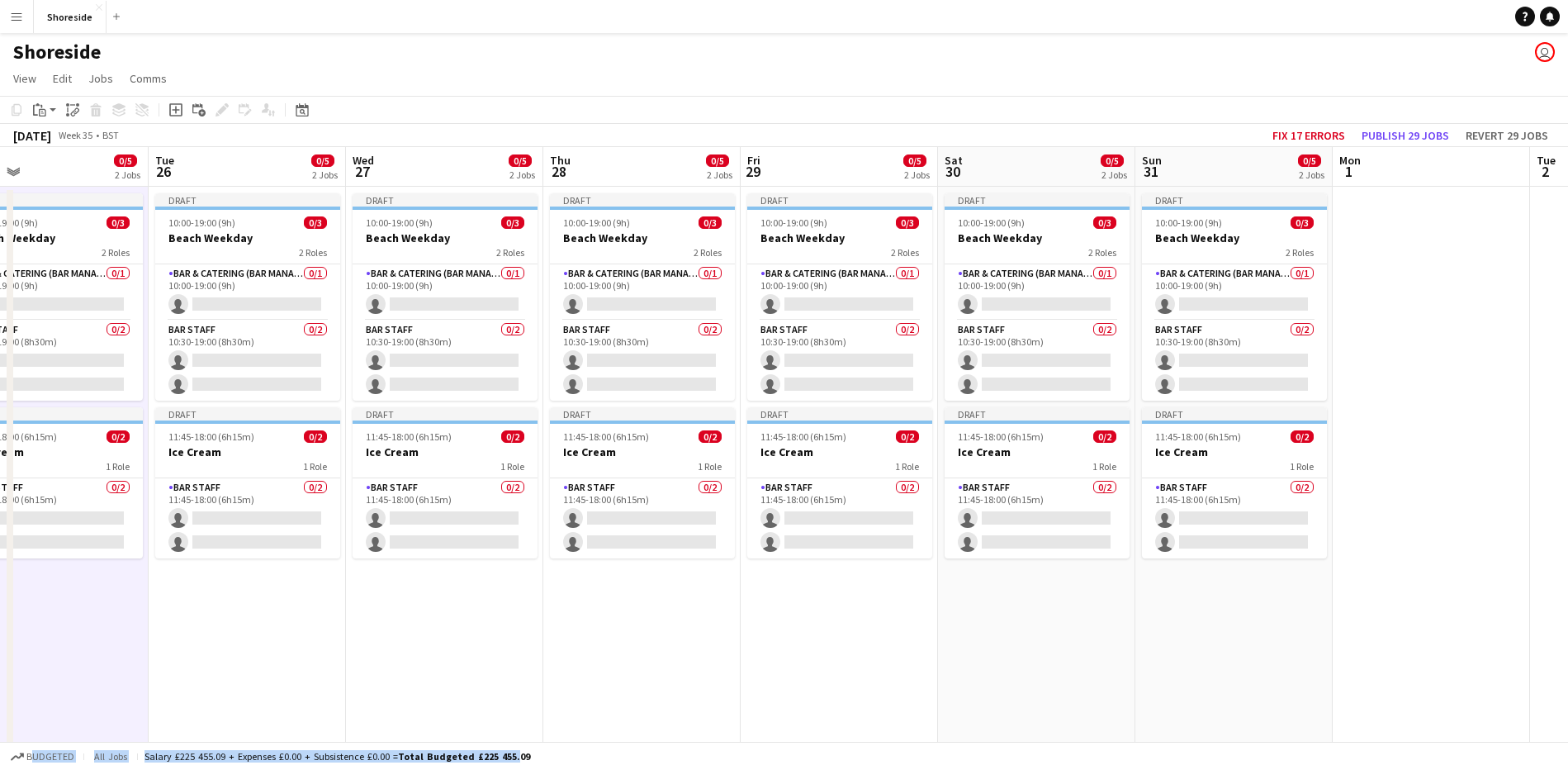
drag, startPoint x: 786, startPoint y: 631, endPoint x: 453, endPoint y: 611, distance: 333.6
click at [453, 611] on app-calendar-viewport "Fri 22 11/11 5 Jobs Sat 23 8/8 4 Jobs Sun 24 6/6 3 Jobs Mon 25 0/5 2 Jobs Tue 2…" at bounding box center [784, 652] width 1568 height 1010
click at [857, 612] on app-date-cell "Draft 10:00-19:00 (9h) 0/3 Beach Weekday 2 Roles Bar & Catering (Bar Manager) 0…" at bounding box center [840, 595] width 198 height 818
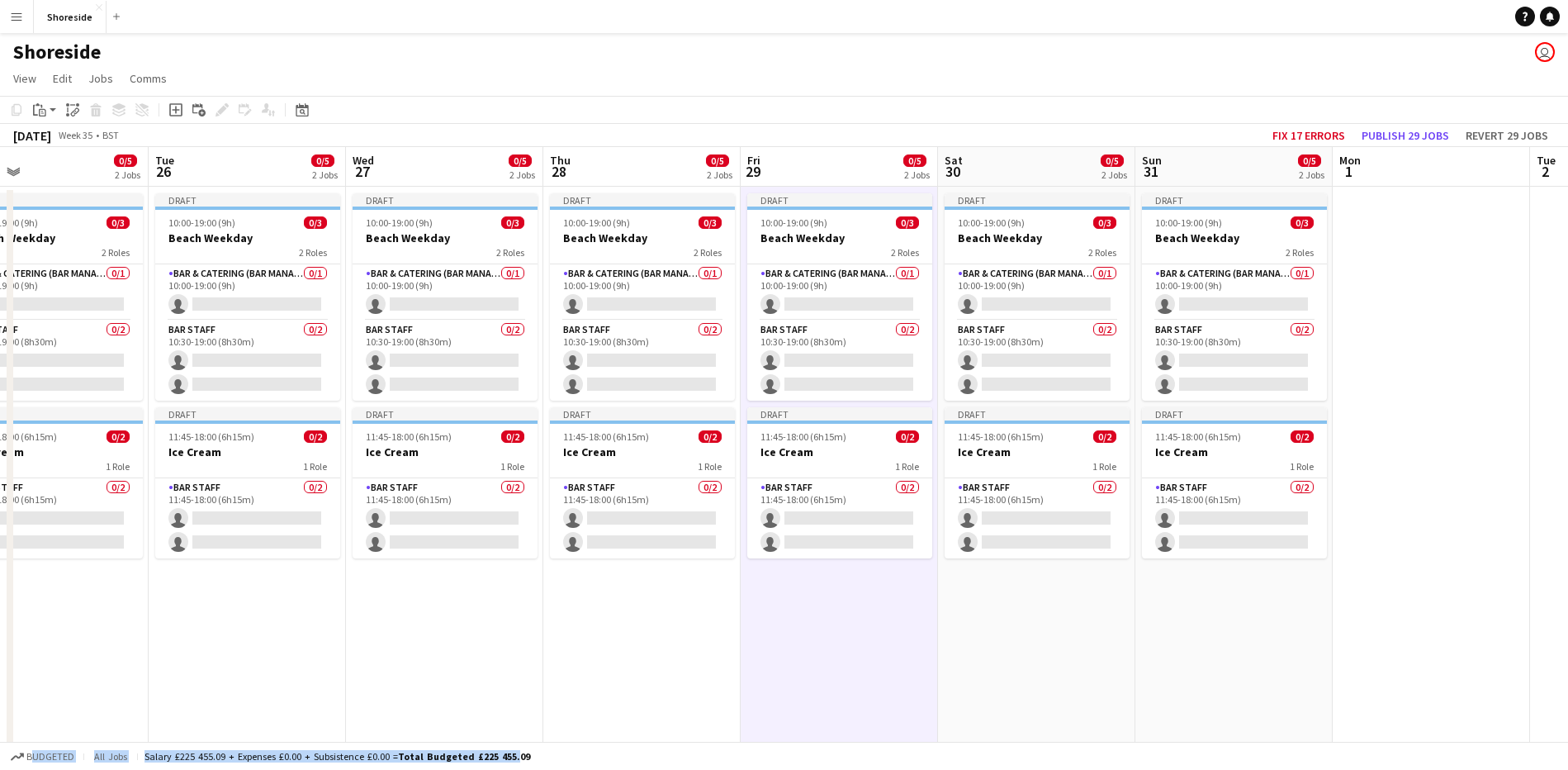
click at [598, 621] on app-date-cell "Draft 10:00-19:00 (9h) 0/3 Beach Weekday 2 Roles Bar & Catering (Bar Manager) 0…" at bounding box center [642, 595] width 198 height 818
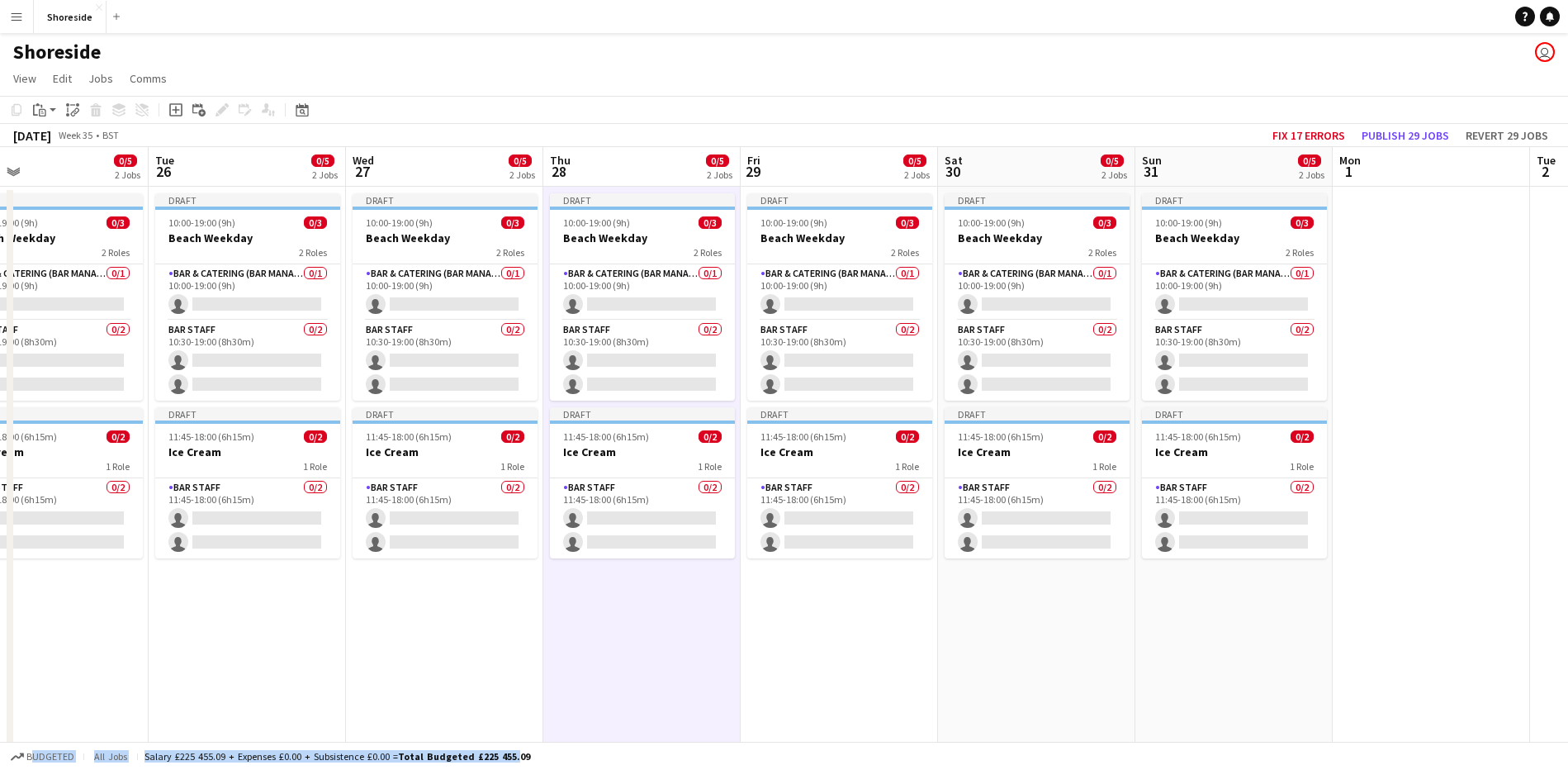
click at [1337, 678] on app-date-cell at bounding box center [1431, 595] width 198 height 818
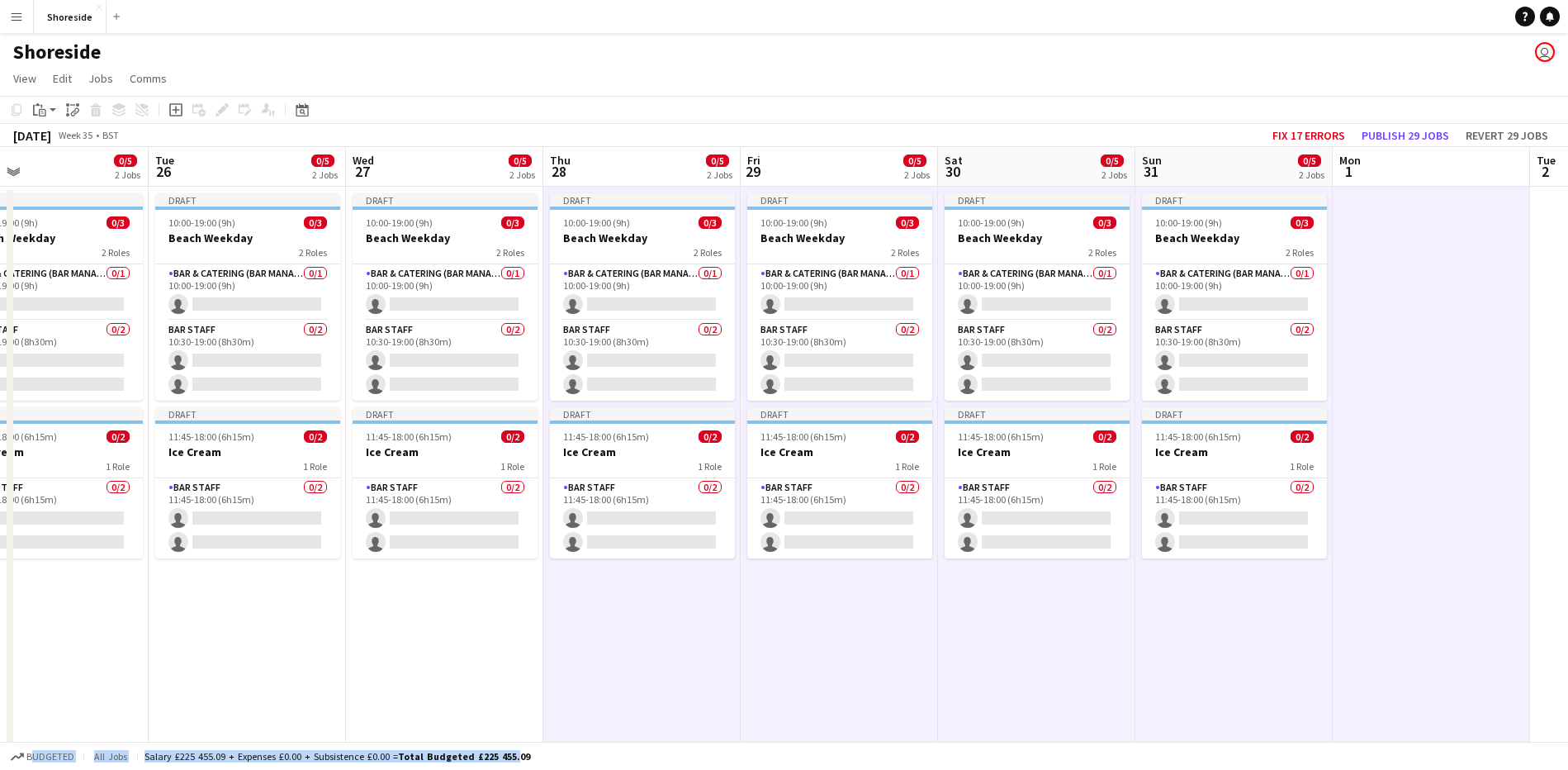
click at [602, 610] on app-date-cell "Draft 10:00-19:00 (9h) 0/3 Beach Weekday 2 Roles Bar & Catering (Bar Manager) 0…" at bounding box center [642, 595] width 198 height 818
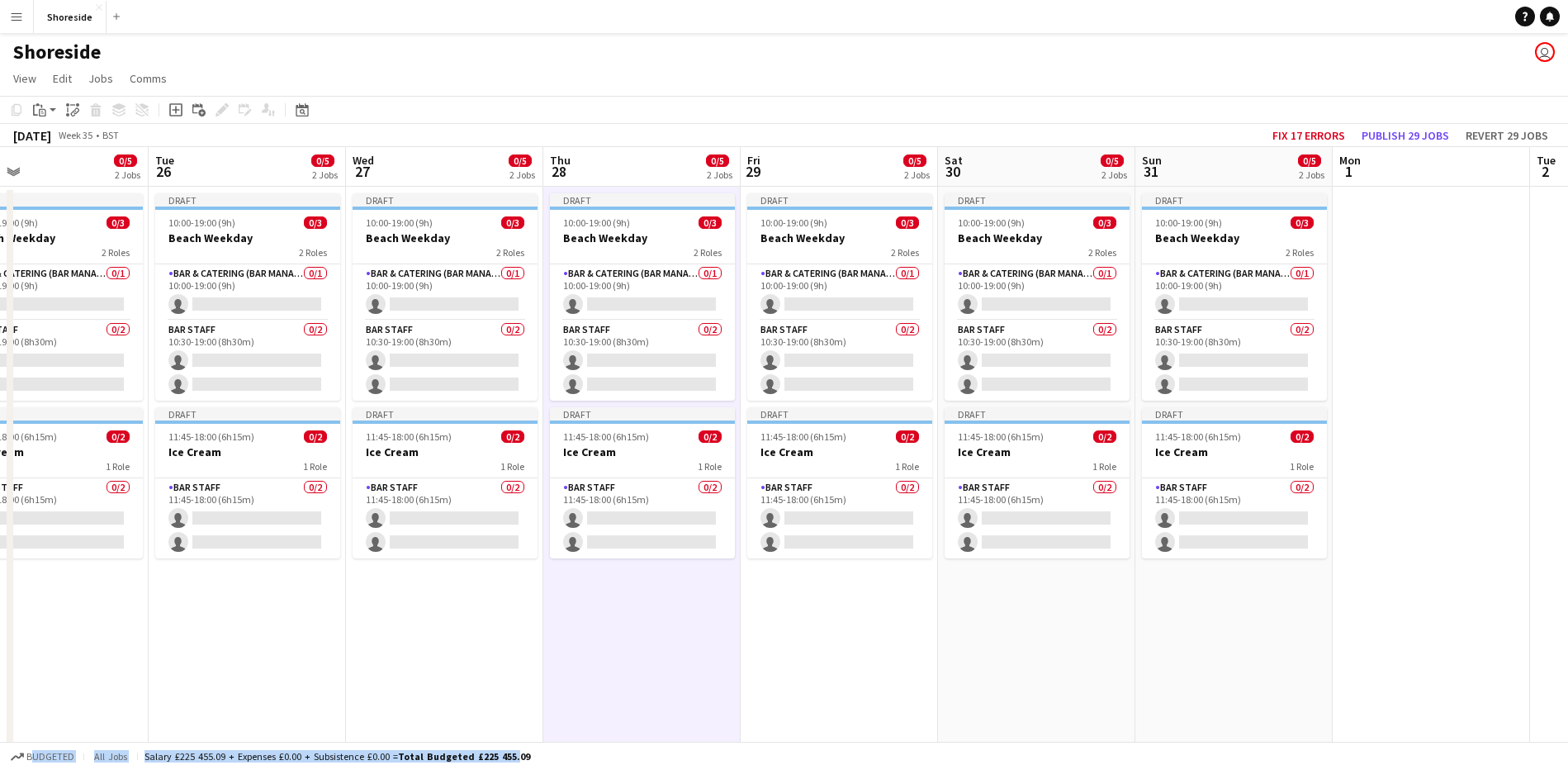
click at [1238, 626] on app-date-cell "Draft 10:00-19:00 (9h) 0/3 Beach Weekday 2 Roles Bar & Catering (Bar Manager) 0…" at bounding box center [1234, 595] width 198 height 818
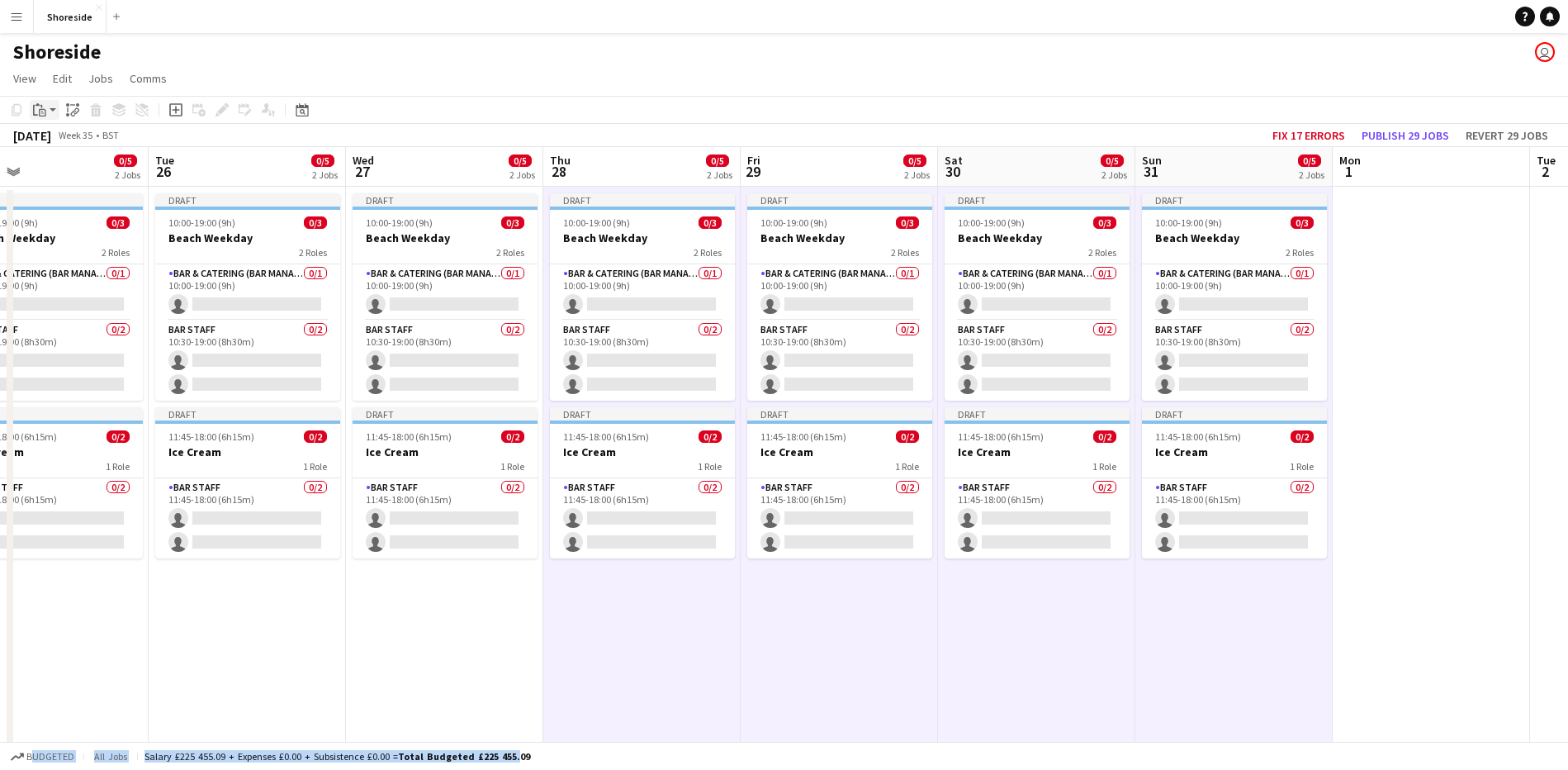
click at [44, 104] on icon "Paste" at bounding box center [40, 110] width 14 height 14
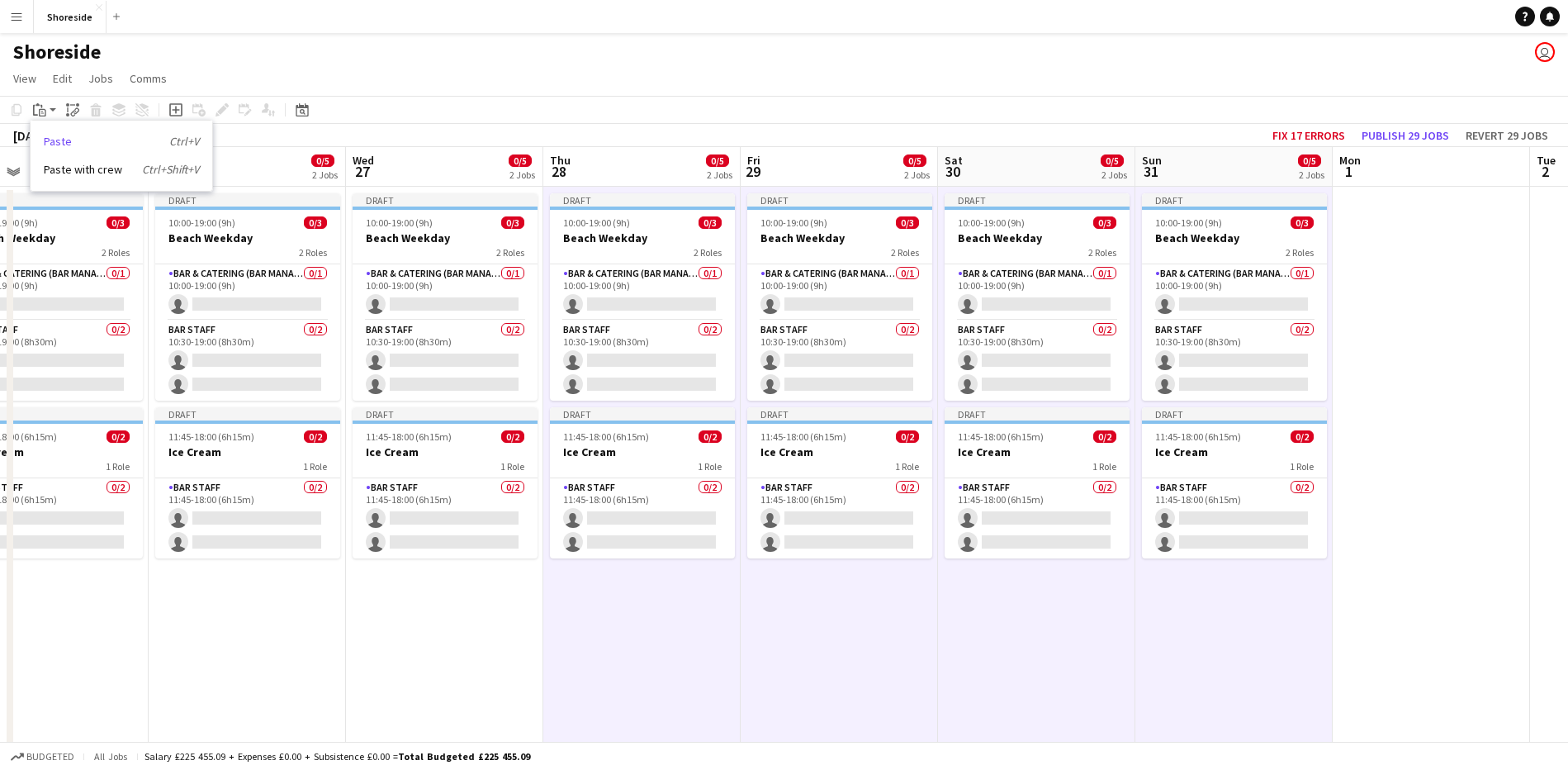
click at [56, 138] on link "Paste Ctrl+V" at bounding box center [121, 141] width 155 height 15
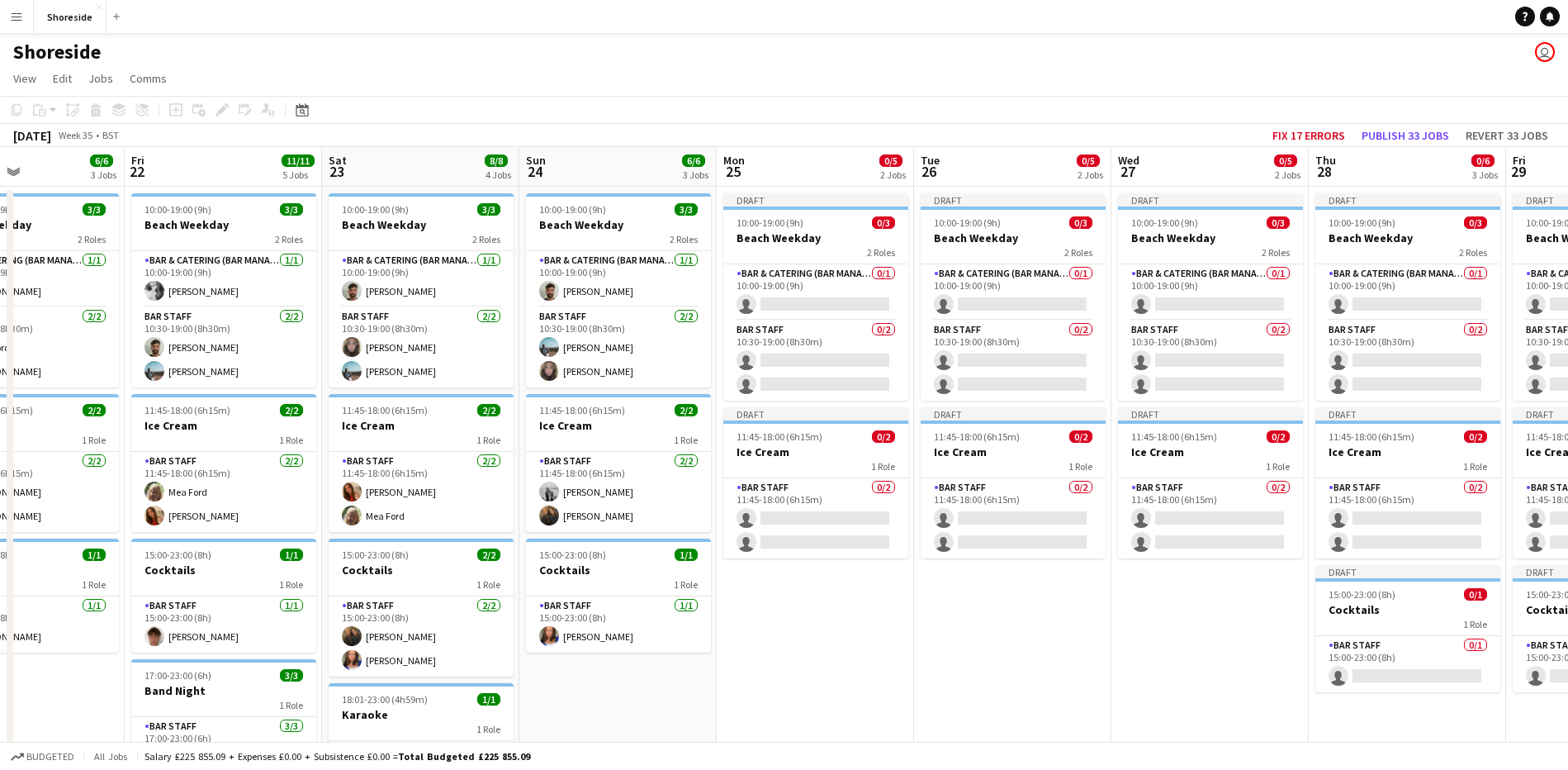
scroll to position [0, 463]
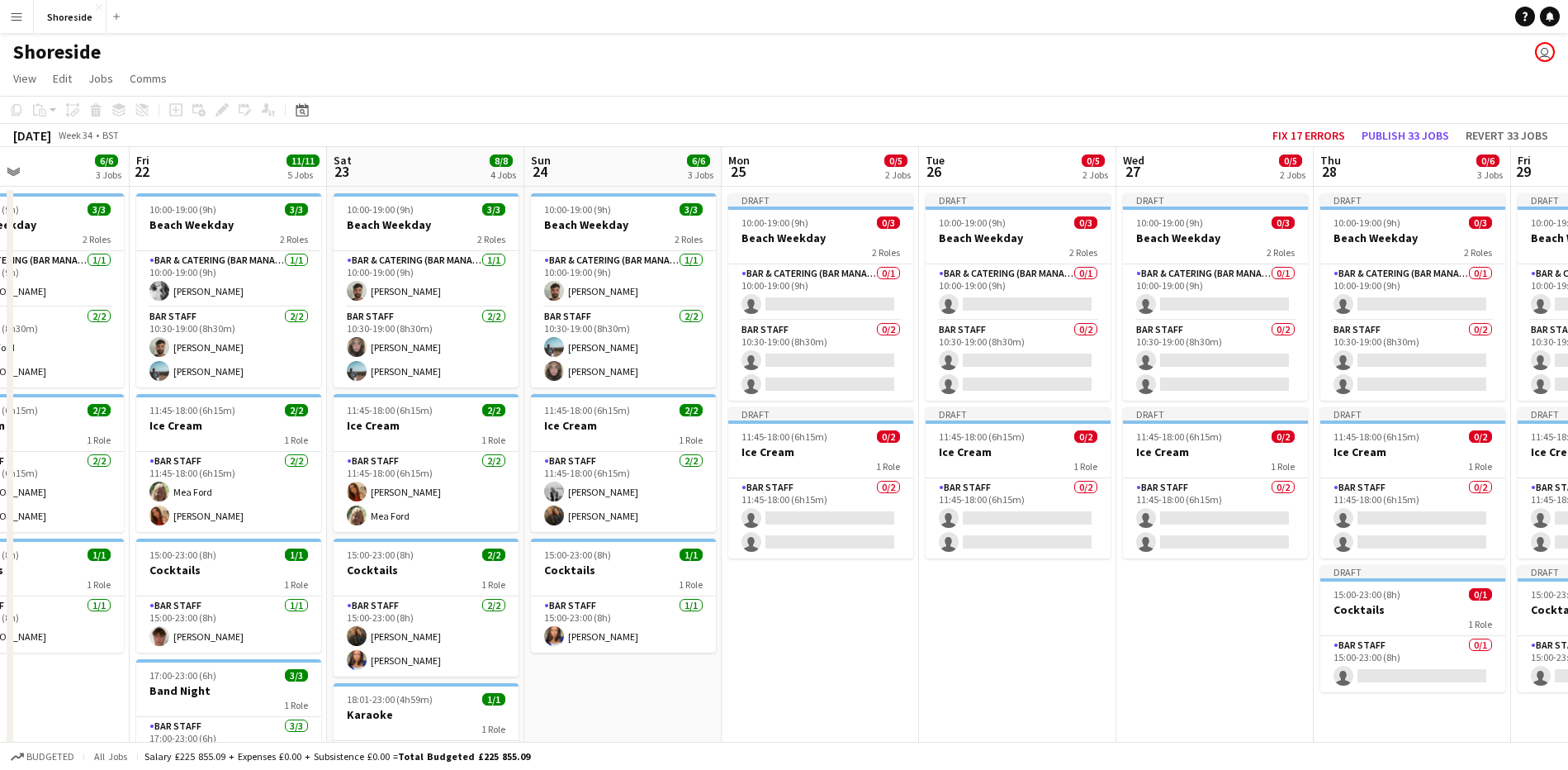
drag, startPoint x: 192, startPoint y: 668, endPoint x: 962, endPoint y: 670, distance: 770.0
click at [962, 670] on app-calendar-viewport "Tue 19 5/5 2 Jobs Wed 20 5/5 2 Jobs Thu 21 6/6 3 Jobs Fri 22 11/11 5 Jobs Sat 2…" at bounding box center [784, 652] width 1568 height 1010
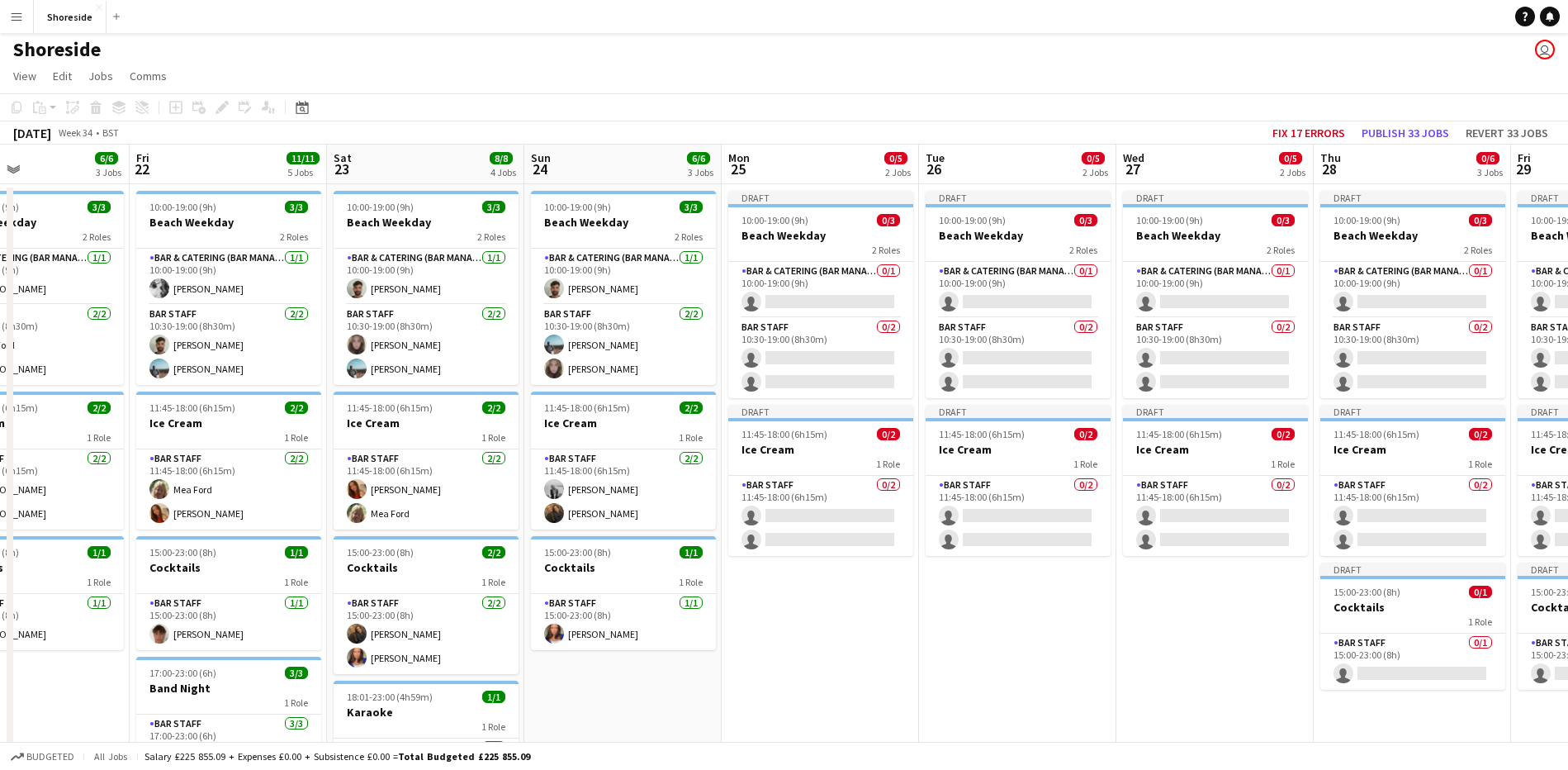
scroll to position [103, 0]
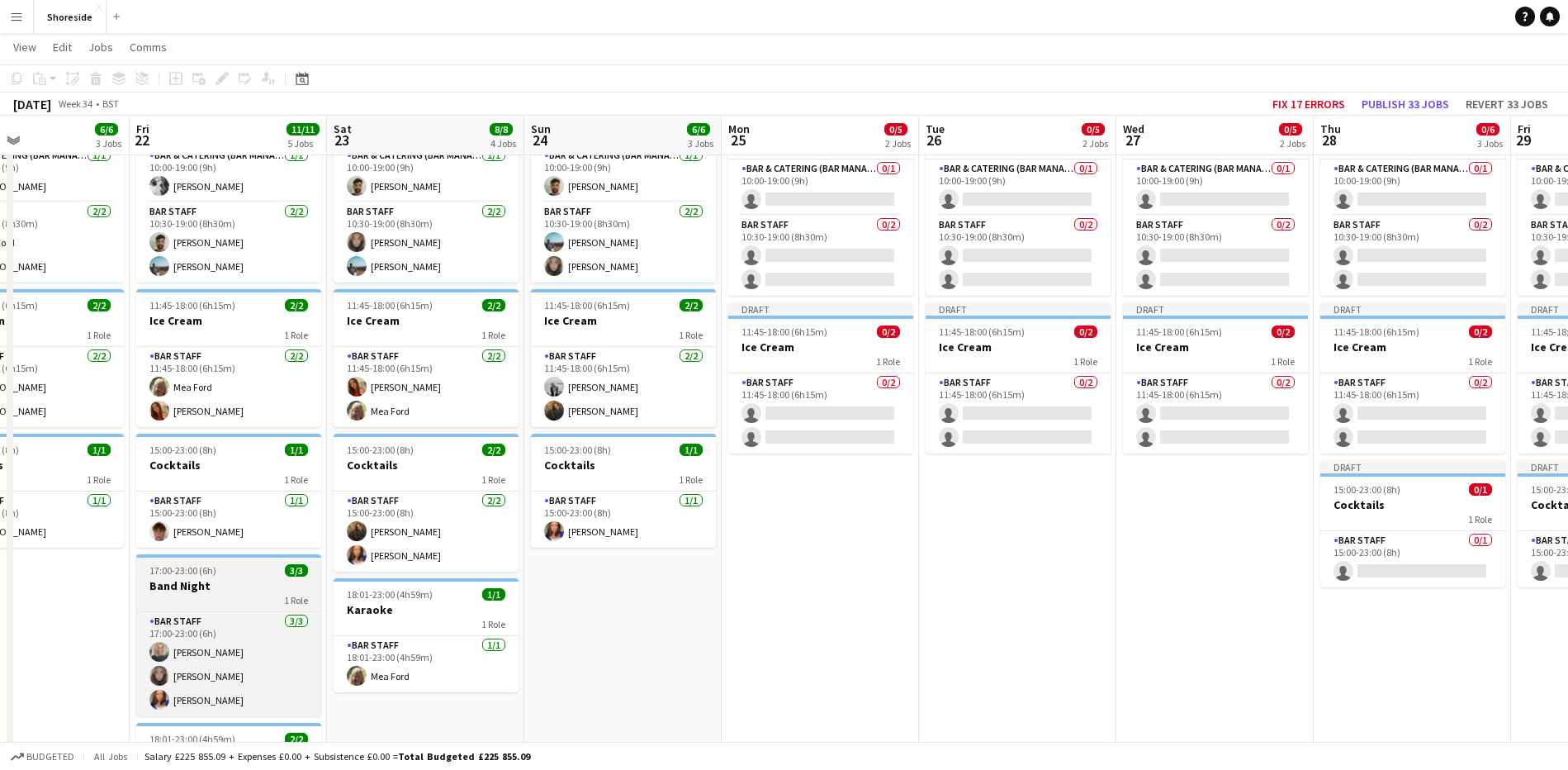
click at [190, 598] on div "1 Role" at bounding box center [229, 599] width 185 height 14
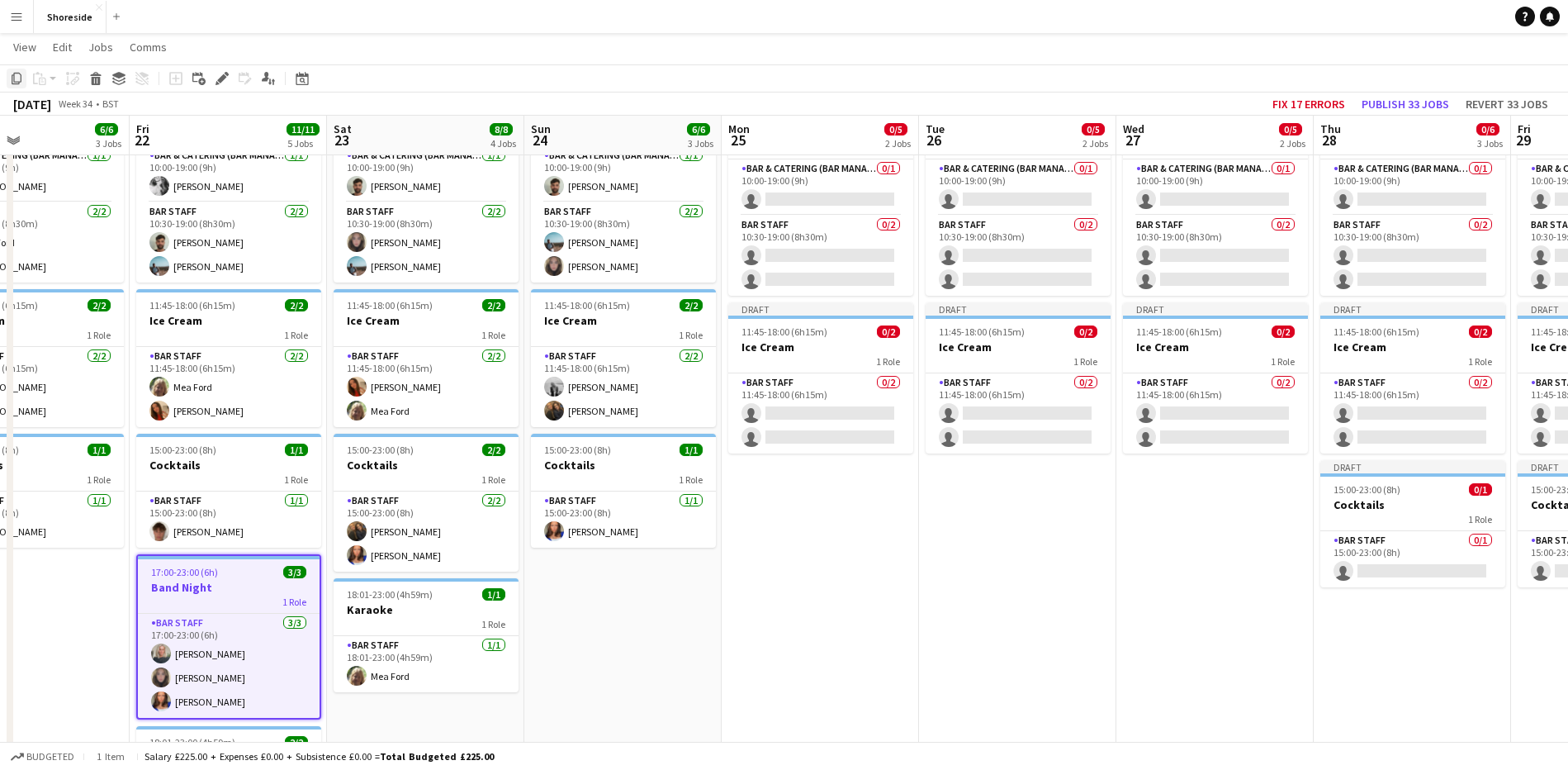
click at [19, 81] on icon at bounding box center [16, 79] width 10 height 12
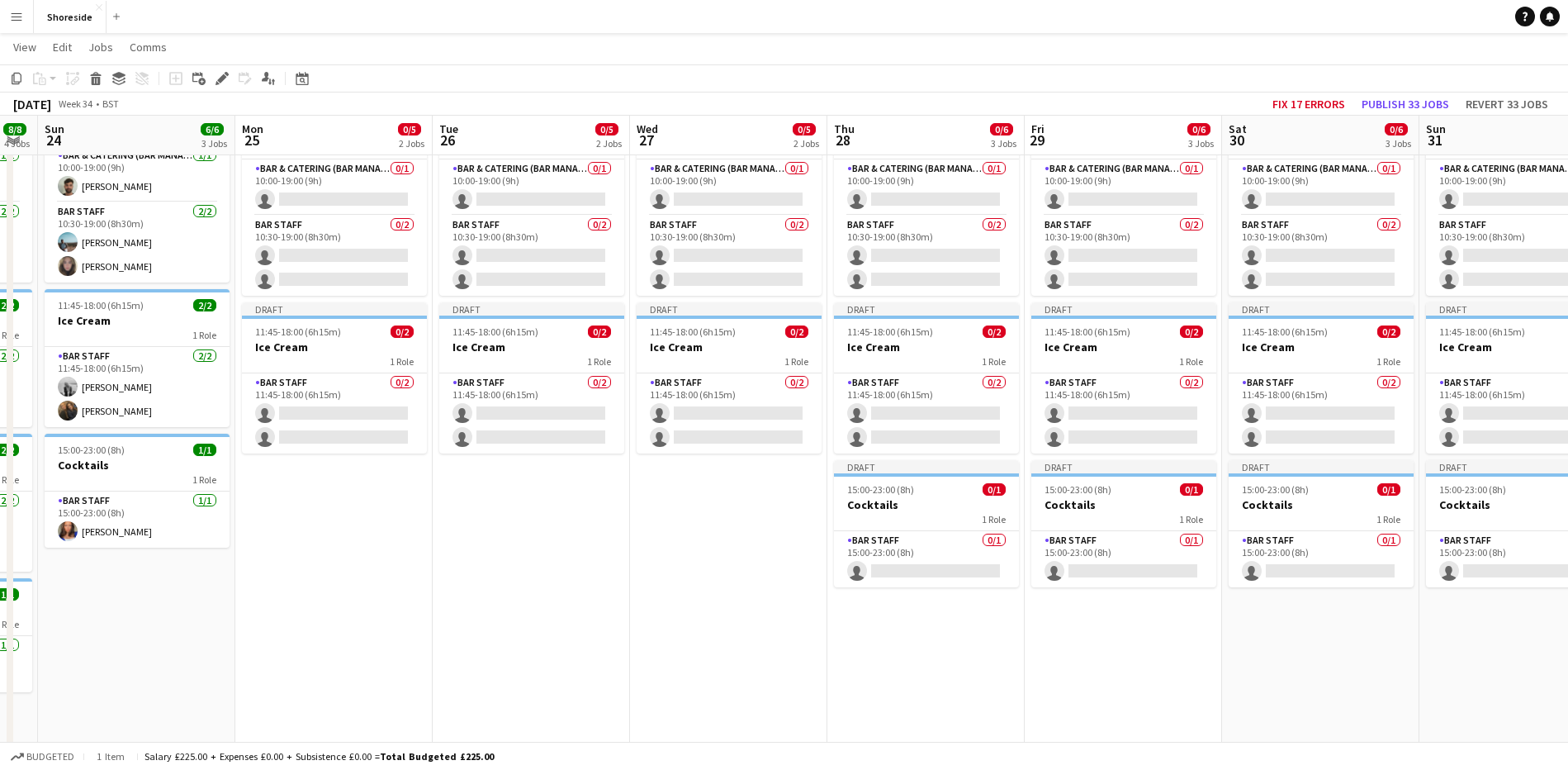
drag, startPoint x: 1003, startPoint y: 621, endPoint x: 516, endPoint y: 615, distance: 487.0
click at [516, 615] on app-calendar-viewport "Thu 21 6/6 3 Jobs Fri 22 11/11 5 Jobs Sat 23 8/8 4 Jobs Sun 24 6/6 3 Jobs Mon 2…" at bounding box center [784, 506] width 1568 height 1091
click at [1115, 694] on app-date-cell "Draft 10:00-19:00 (9h) 0/3 Beach Weekday 2 Roles Bar & Catering (Bar Manager) 0…" at bounding box center [1124, 491] width 198 height 818
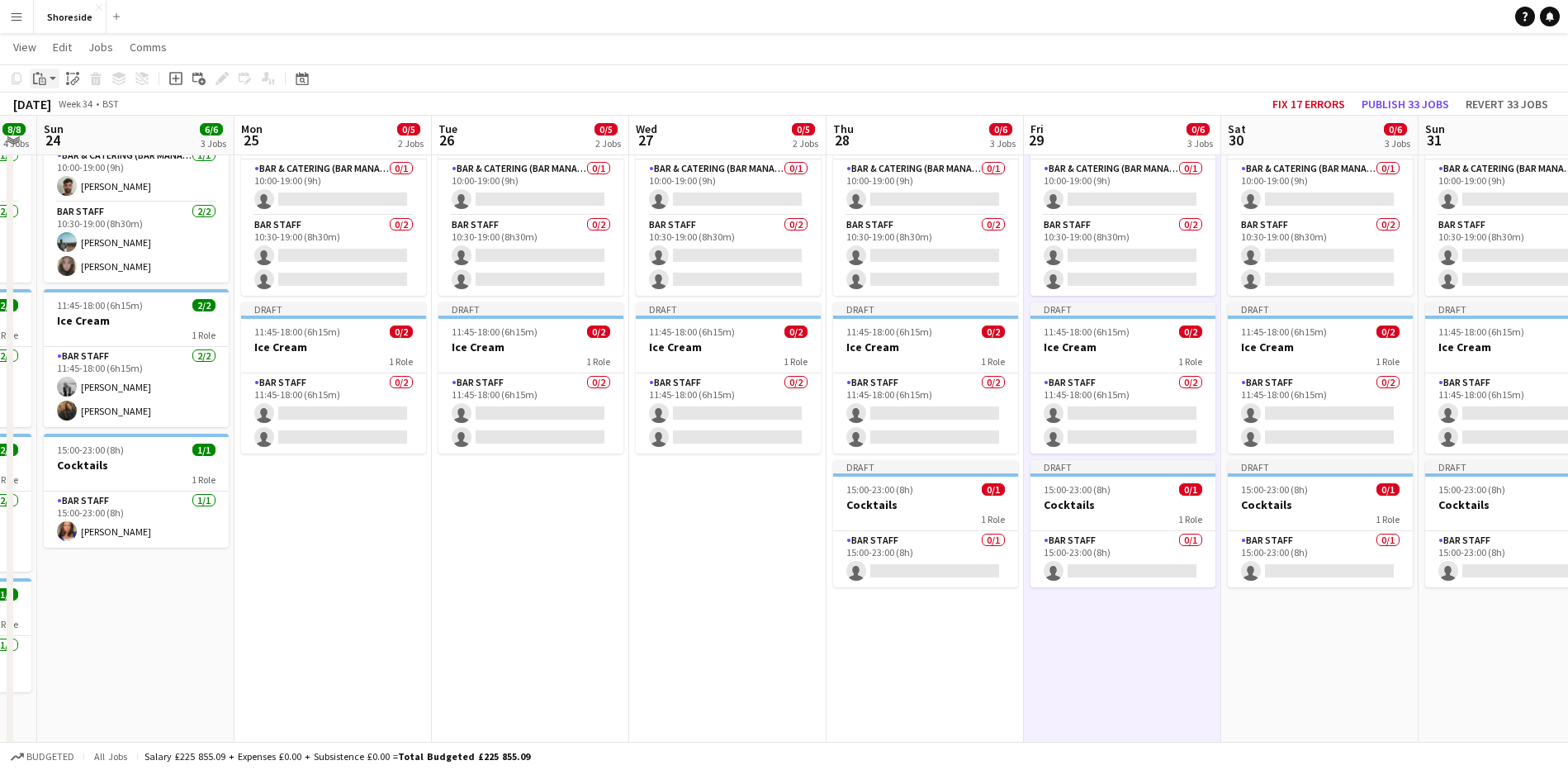
click at [56, 77] on app-action-btn "Paste" at bounding box center [45, 79] width 30 height 19
click at [48, 109] on link "Paste Ctrl+V" at bounding box center [121, 110] width 155 height 15
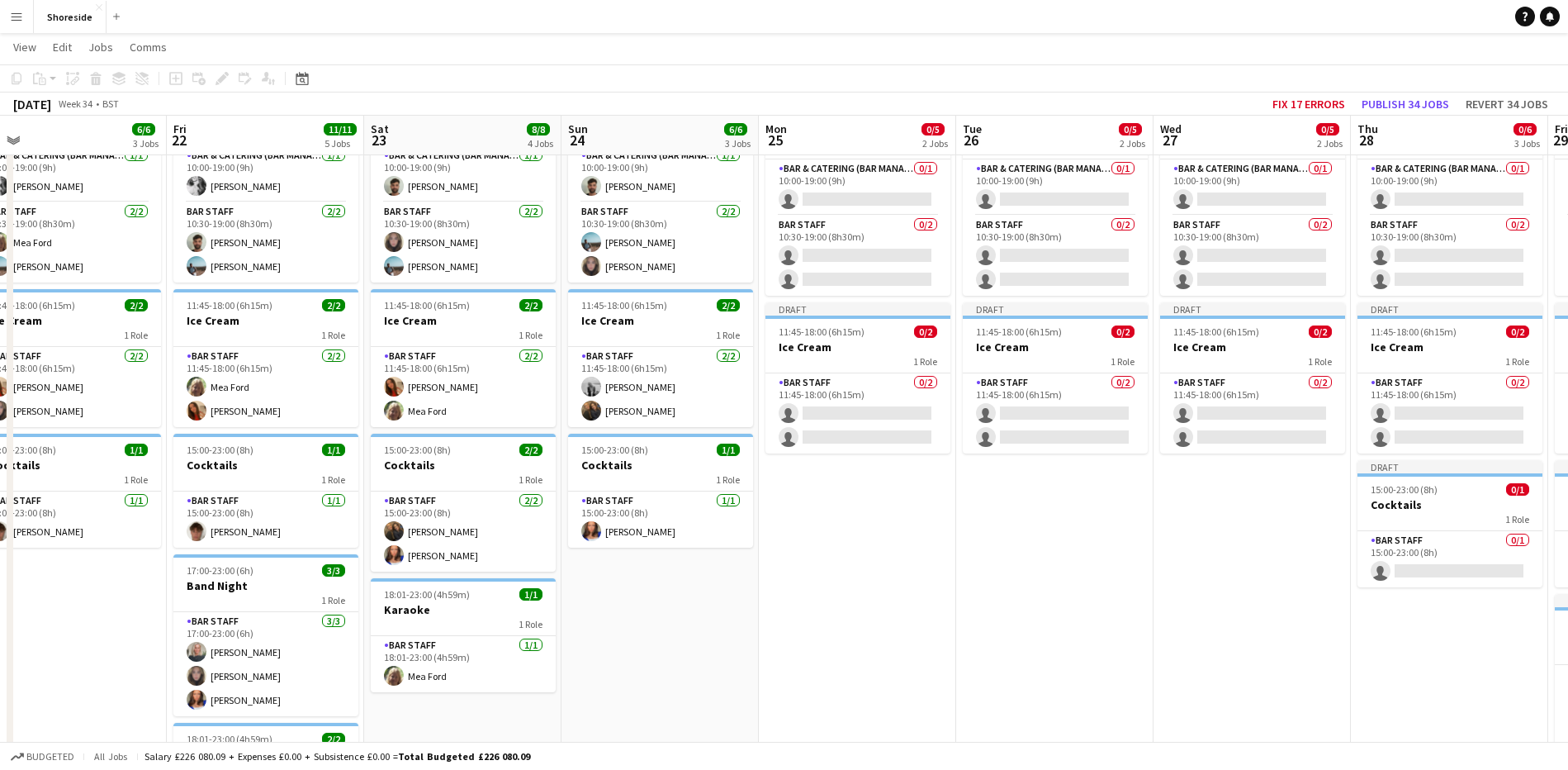
drag, startPoint x: 429, startPoint y: 537, endPoint x: 954, endPoint y: 551, distance: 525.2
click at [954, 551] on app-calendar-viewport "Tue 19 5/5 2 Jobs Wed 20 5/5 2 Jobs Thu 21 6/6 3 Jobs Fri 22 11/11 5 Jobs Sat 2…" at bounding box center [784, 506] width 1568 height 1091
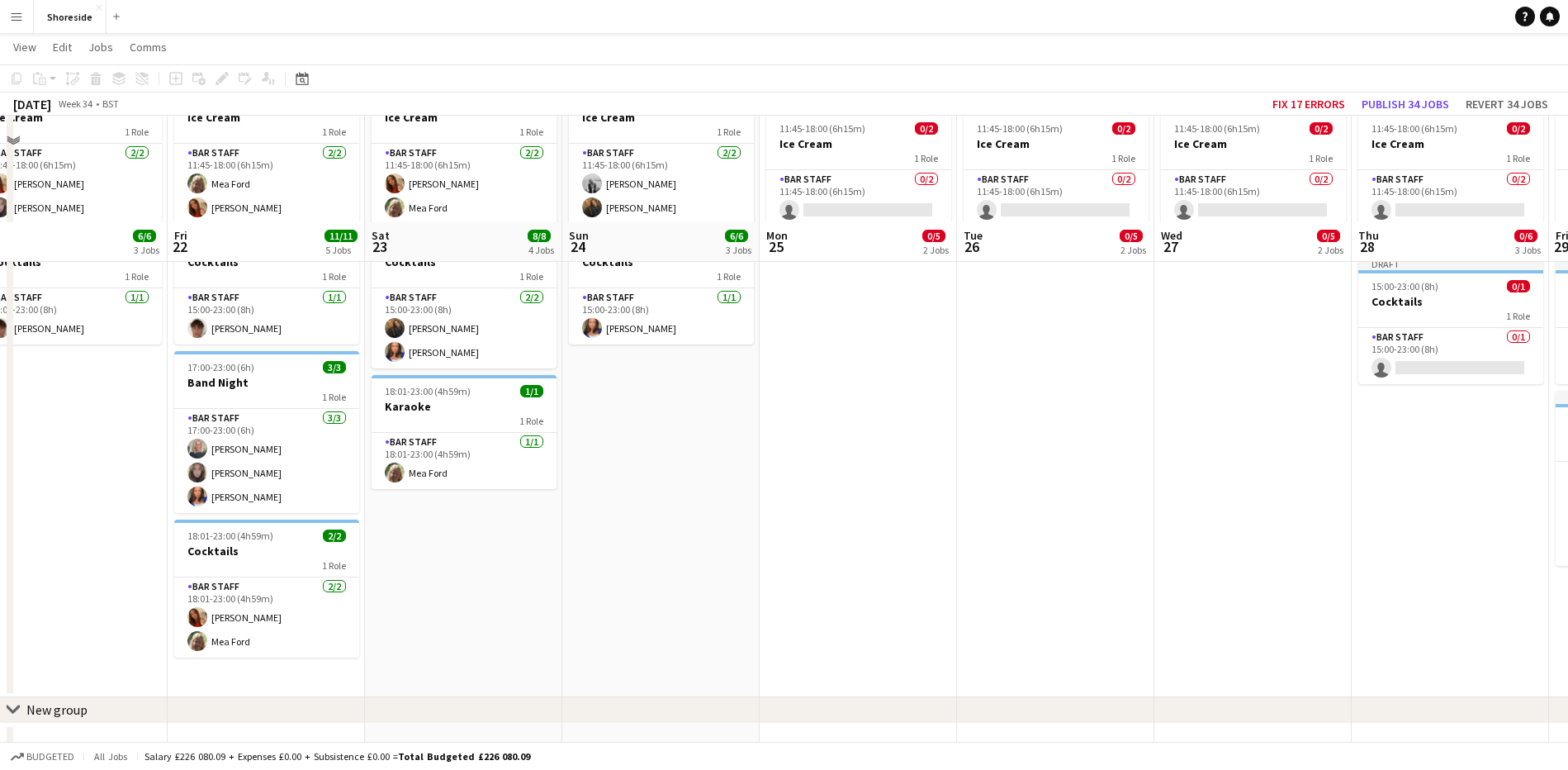
scroll to position [207, 0]
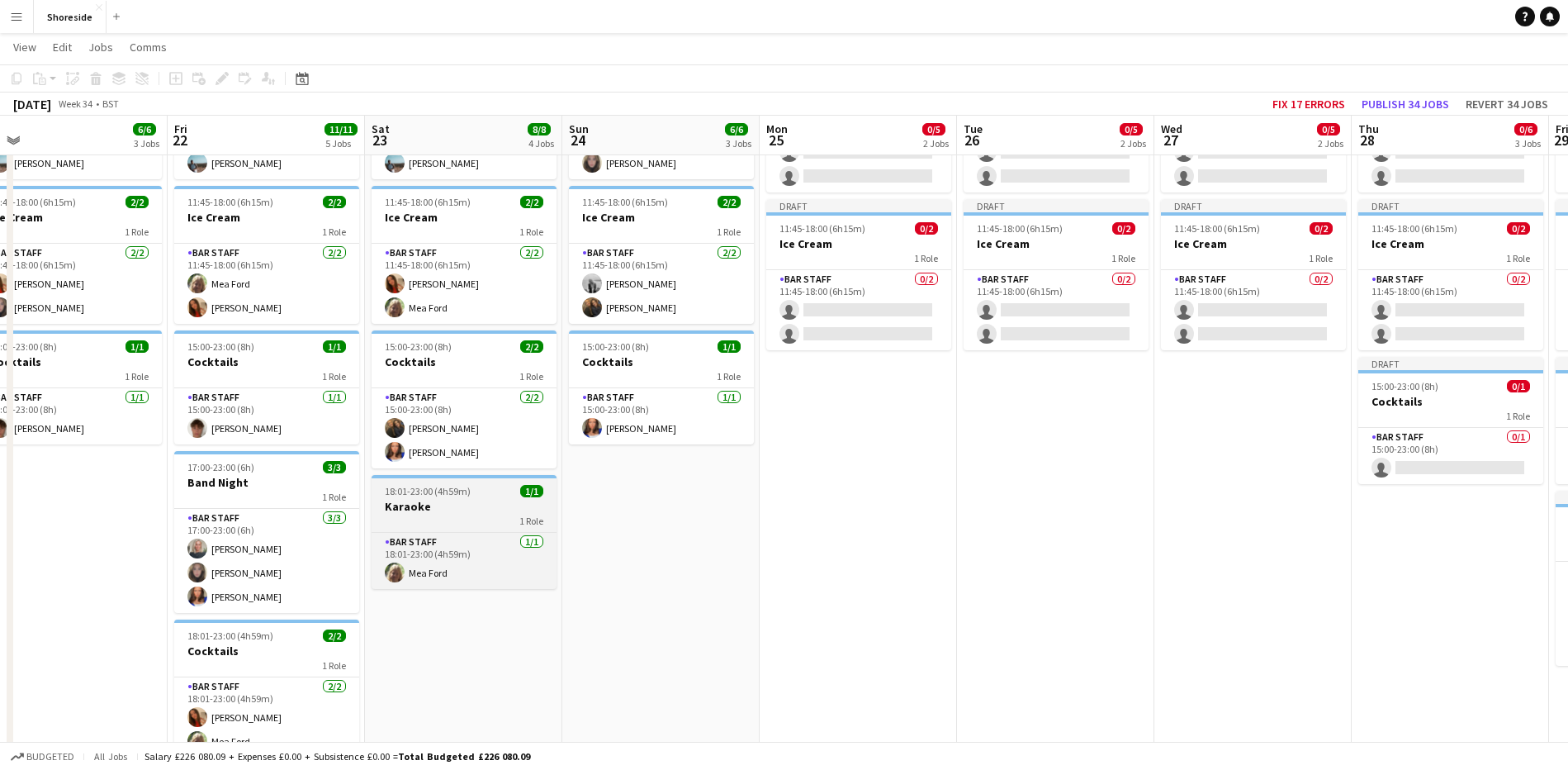
click at [453, 509] on h3 "Karaoke" at bounding box center [464, 505] width 185 height 15
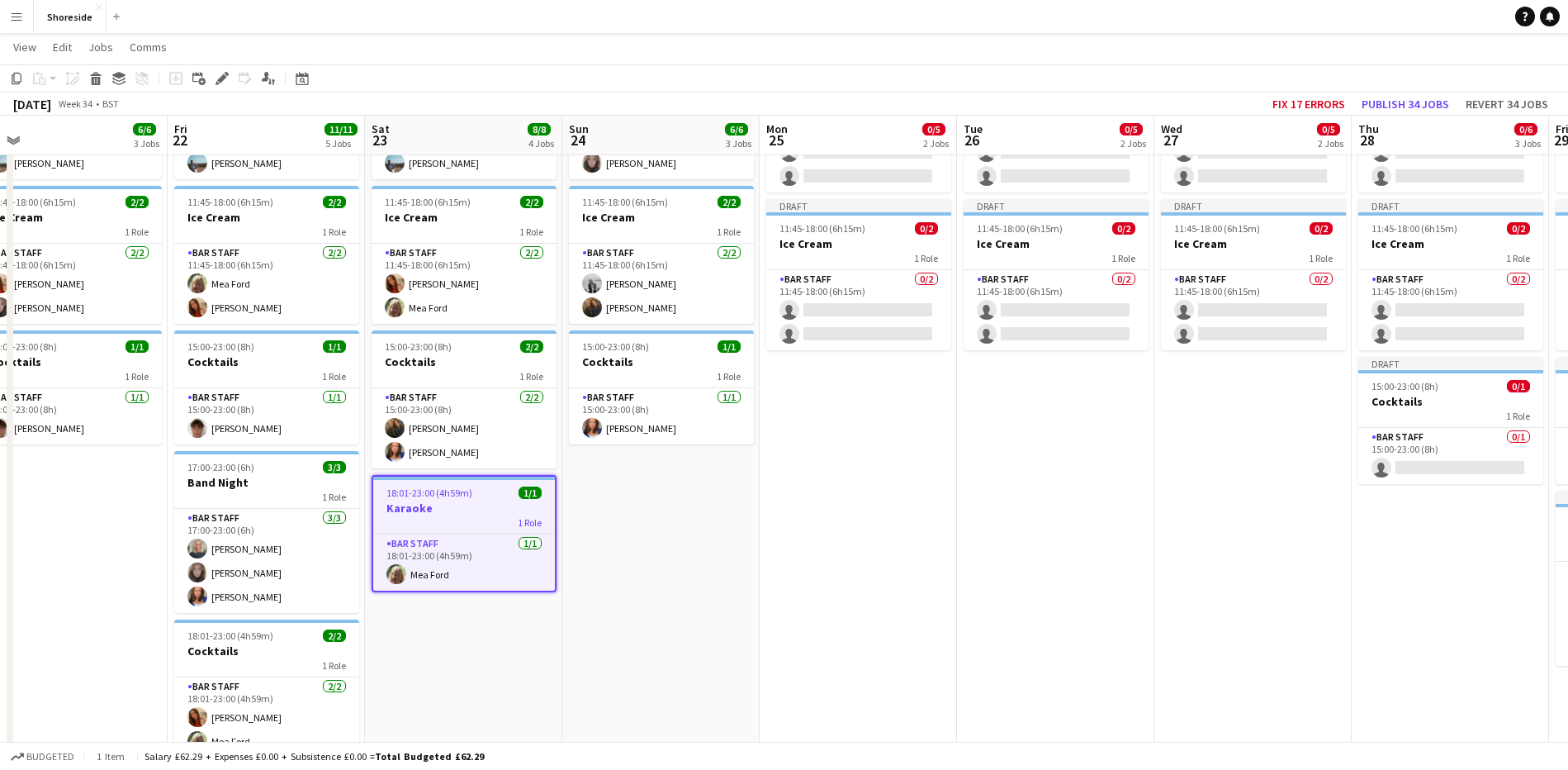
click at [650, 519] on app-date-cell "10:00-19:00 (9h) 3/3 Beach Weekday 2 Roles Bar & Catering (Bar Manager) [DATE] …" at bounding box center [661, 388] width 198 height 818
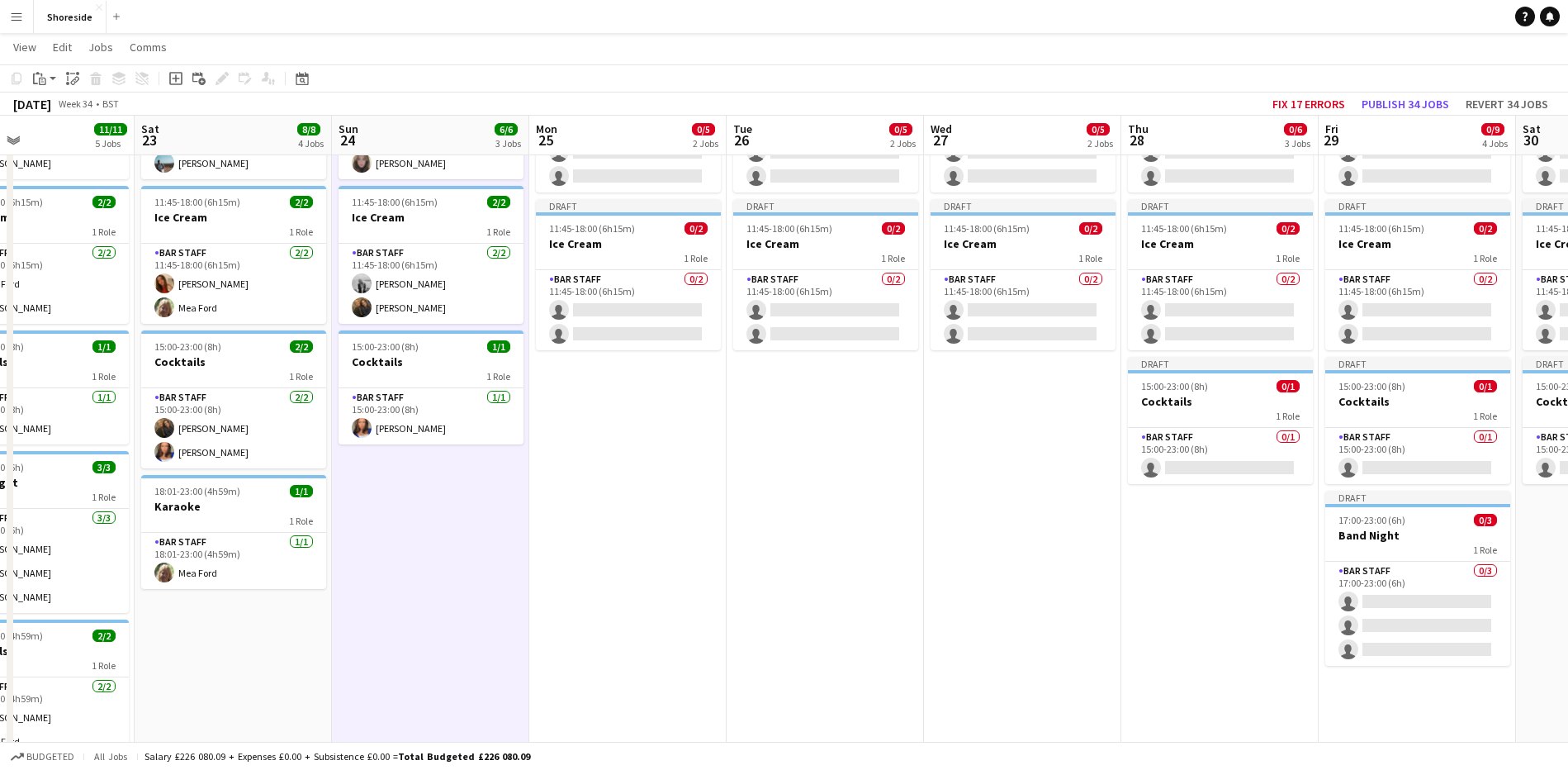
drag, startPoint x: 1038, startPoint y: 546, endPoint x: 807, endPoint y: 539, distance: 231.1
click at [807, 539] on app-calendar-viewport "Tue 19 5/5 2 Jobs Wed 20 5/5 2 Jobs Thu 21 6/6 3 Jobs Fri 22 11/11 5 Jobs Sat 2…" at bounding box center [784, 403] width 1568 height 1091
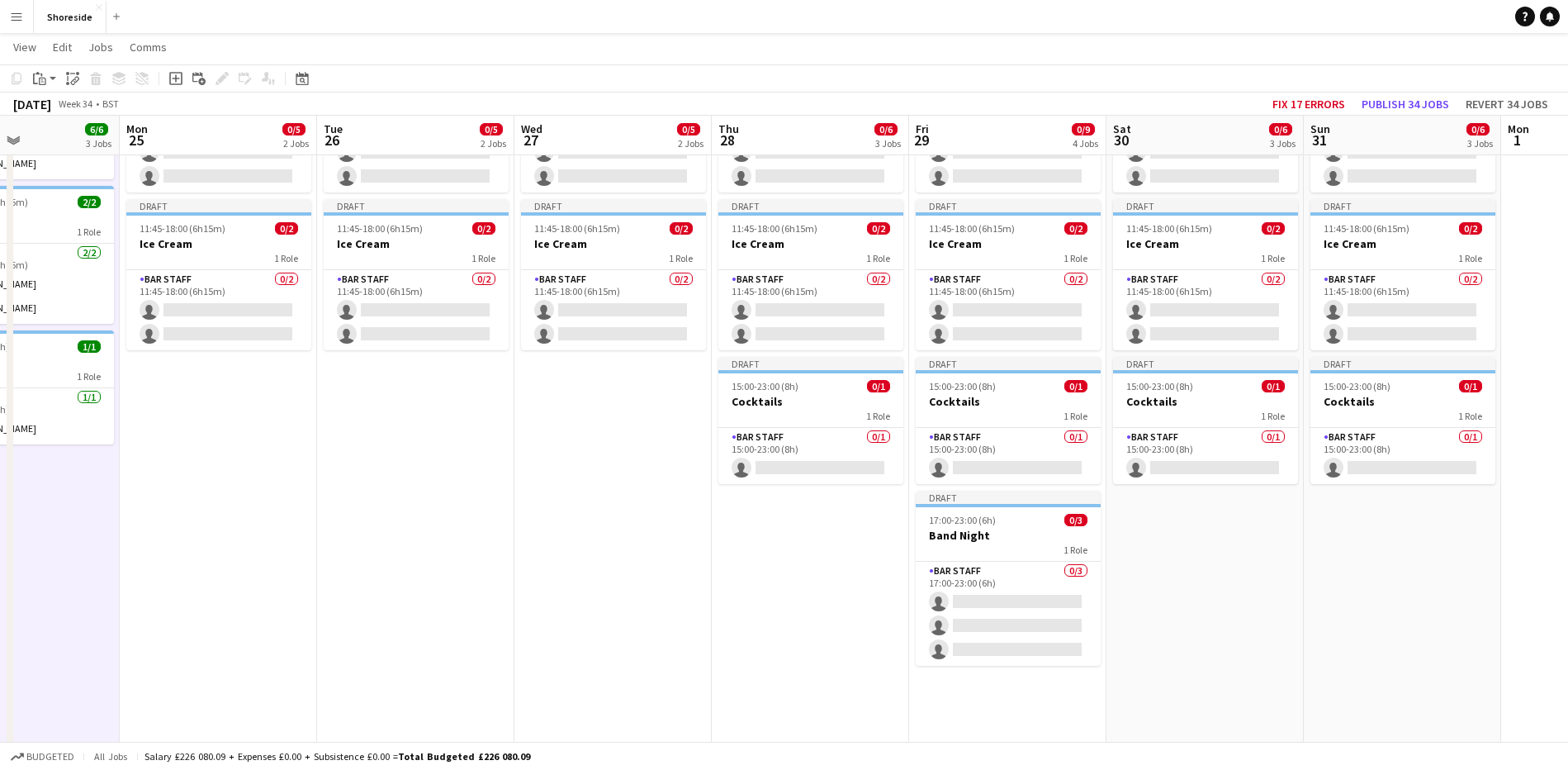
scroll to position [0, 669]
drag, startPoint x: 976, startPoint y: 551, endPoint x: 568, endPoint y: 548, distance: 408.0
click at [568, 548] on app-calendar-viewport "Thu 21 6/6 3 Jobs Fri 22 11/11 5 Jobs Sat 23 8/8 4 Jobs Sun 24 6/6 3 Jobs Mon 2…" at bounding box center [784, 403] width 1568 height 1091
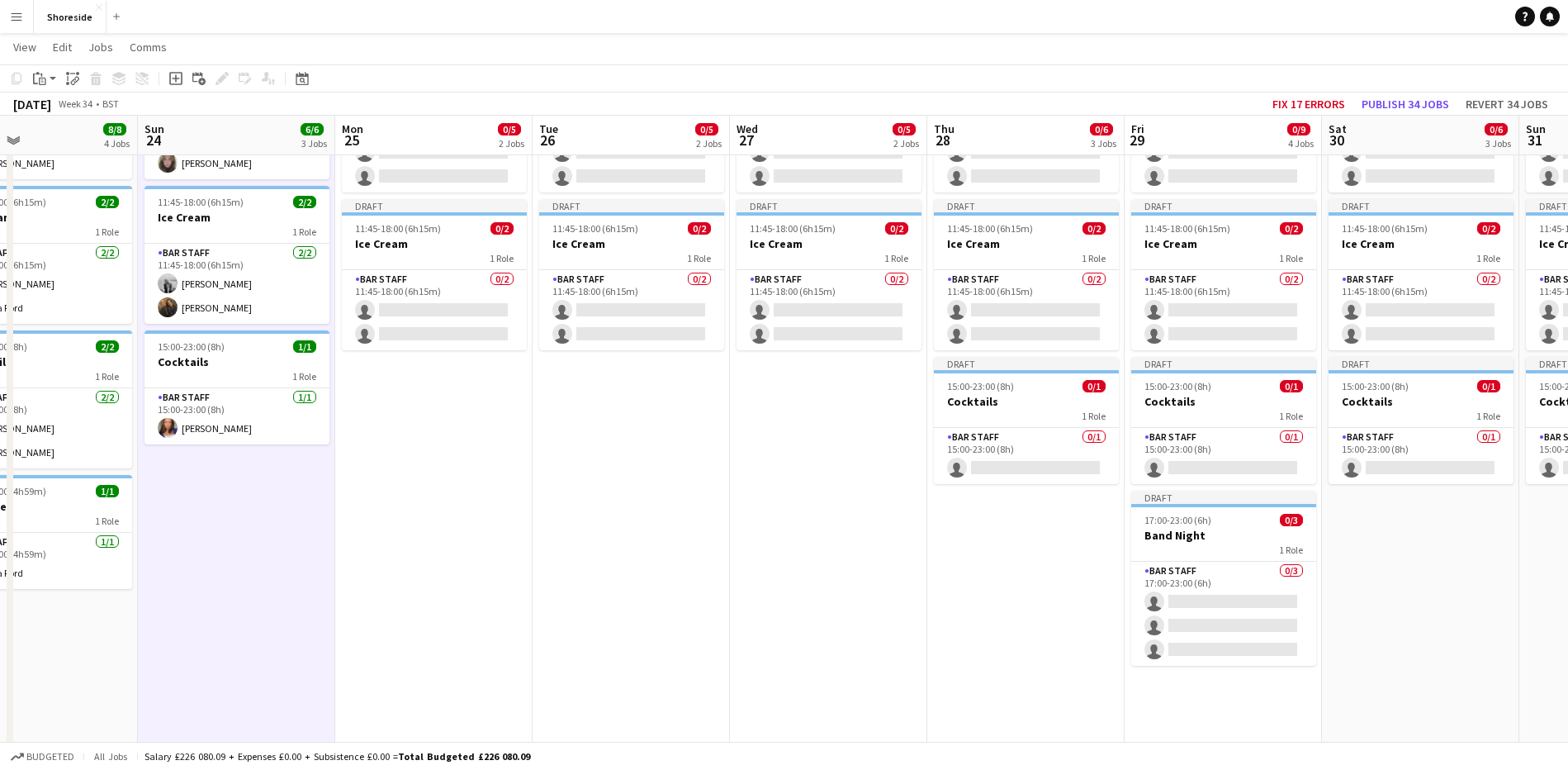
scroll to position [0, 416]
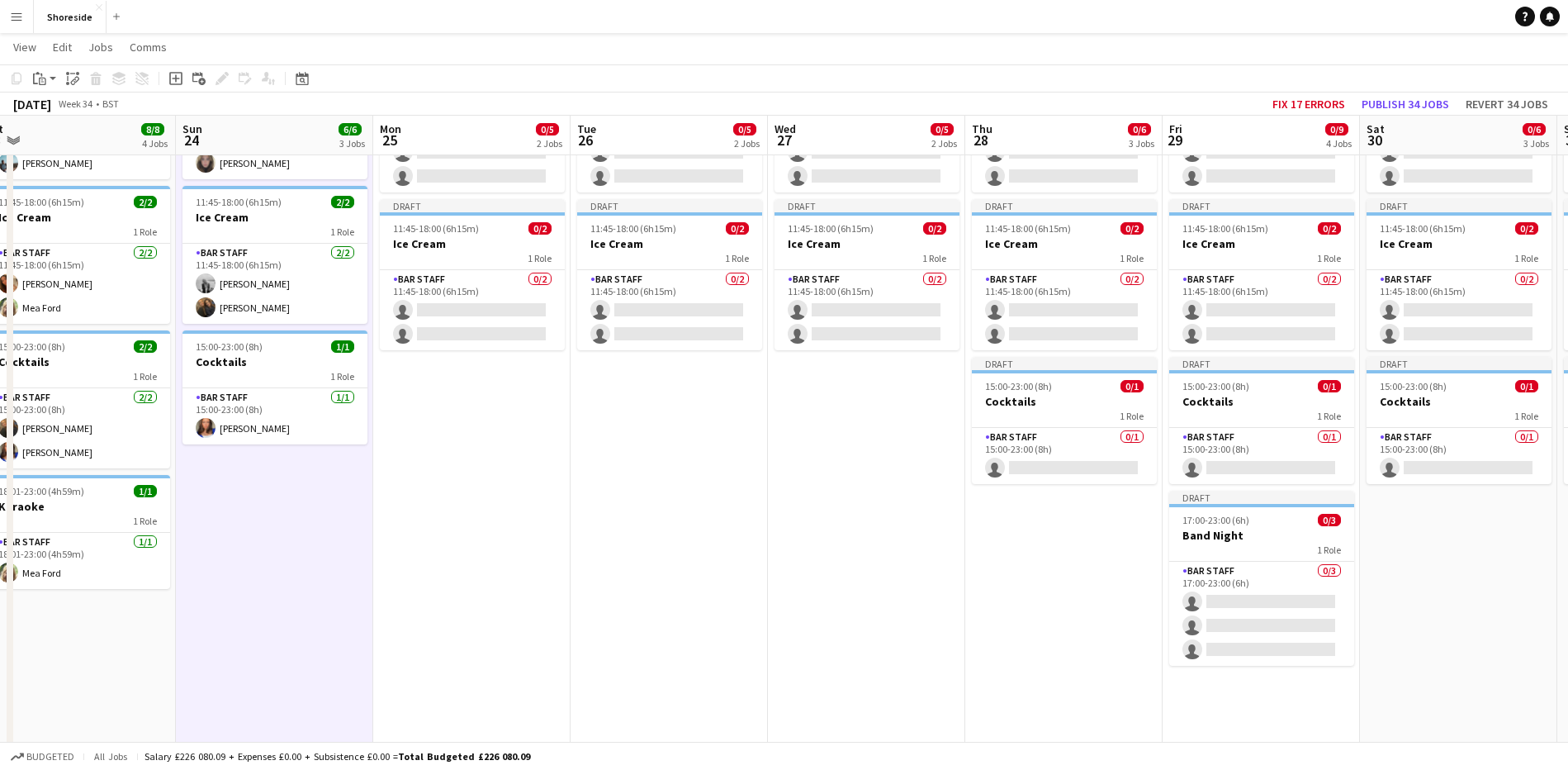
drag, startPoint x: 326, startPoint y: 490, endPoint x: 579, endPoint y: 474, distance: 253.5
click at [579, 474] on app-calendar-viewport "Thu 21 6/6 3 Jobs Fri 22 11/11 5 Jobs Sat 23 8/8 4 Jobs Sun 24 6/6 3 Jobs Mon 2…" at bounding box center [784, 403] width 1568 height 1091
click at [459, 469] on app-date-cell "Draft 10:00-19:00 (9h) 0/3 Beach Weekday 2 Roles Bar & Catering (Bar Manager) 0…" at bounding box center [472, 388] width 198 height 818
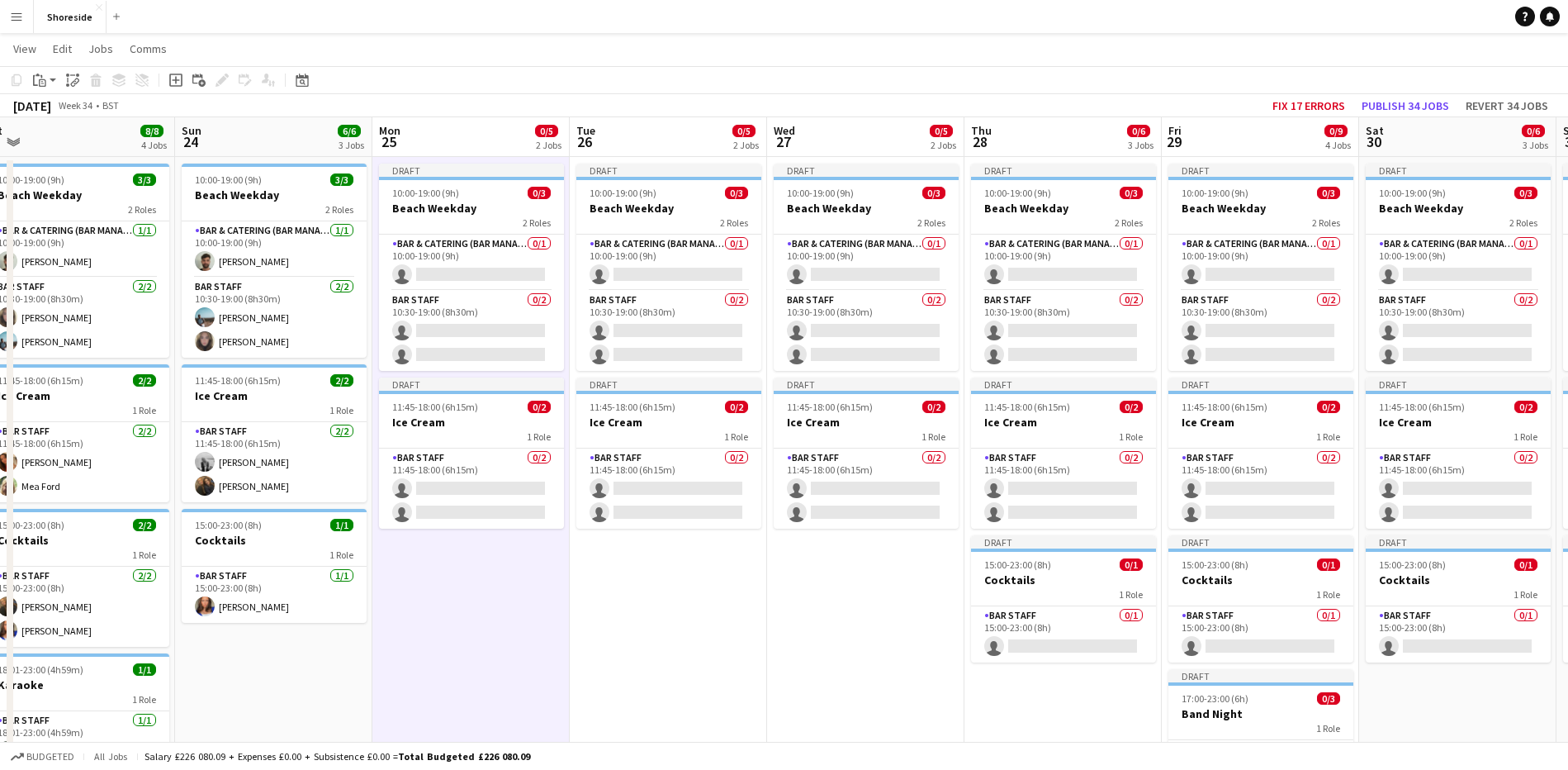
scroll to position [0, 0]
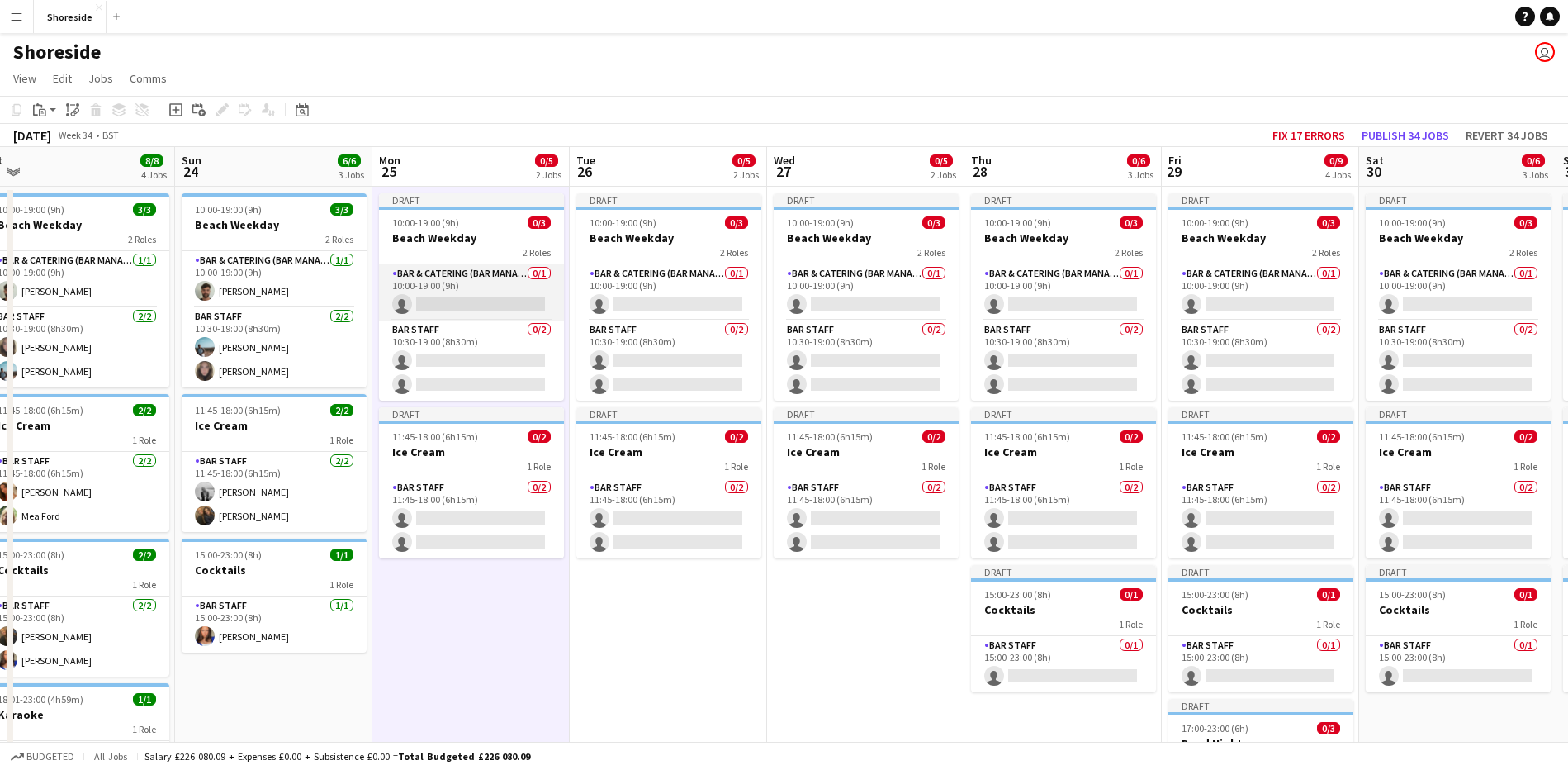
click at [494, 283] on app-card-role "Bar & Catering (Bar Manager) 0/1 10:00-19:00 (9h) single-neutral-actions" at bounding box center [471, 292] width 185 height 56
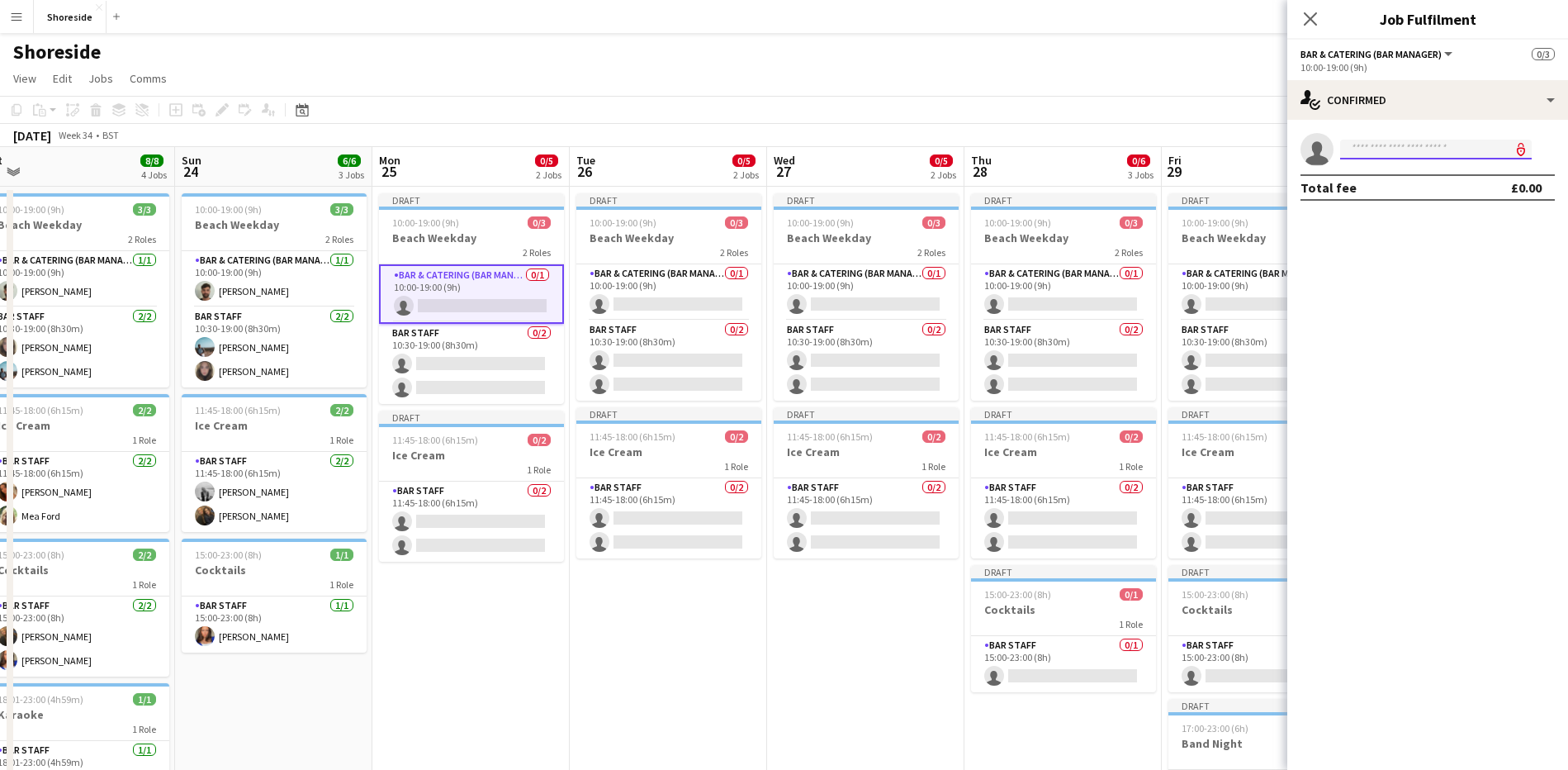
click at [1396, 153] on input at bounding box center [1436, 149] width 192 height 19
type input "******"
click at [1409, 176] on span "[PERSON_NAME]" at bounding box center [1401, 173] width 95 height 14
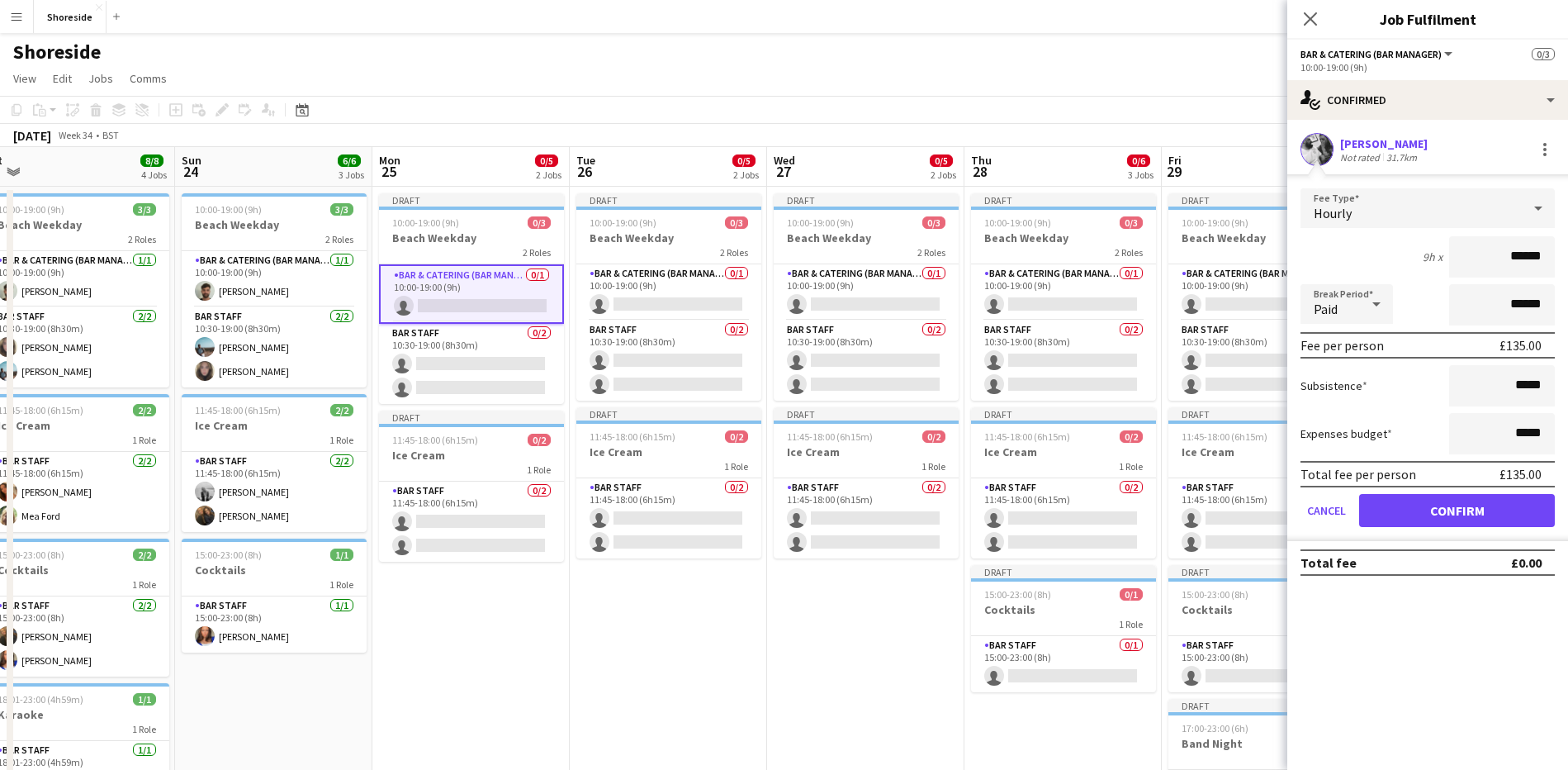
click at [1539, 216] on icon at bounding box center [1538, 209] width 19 height 33
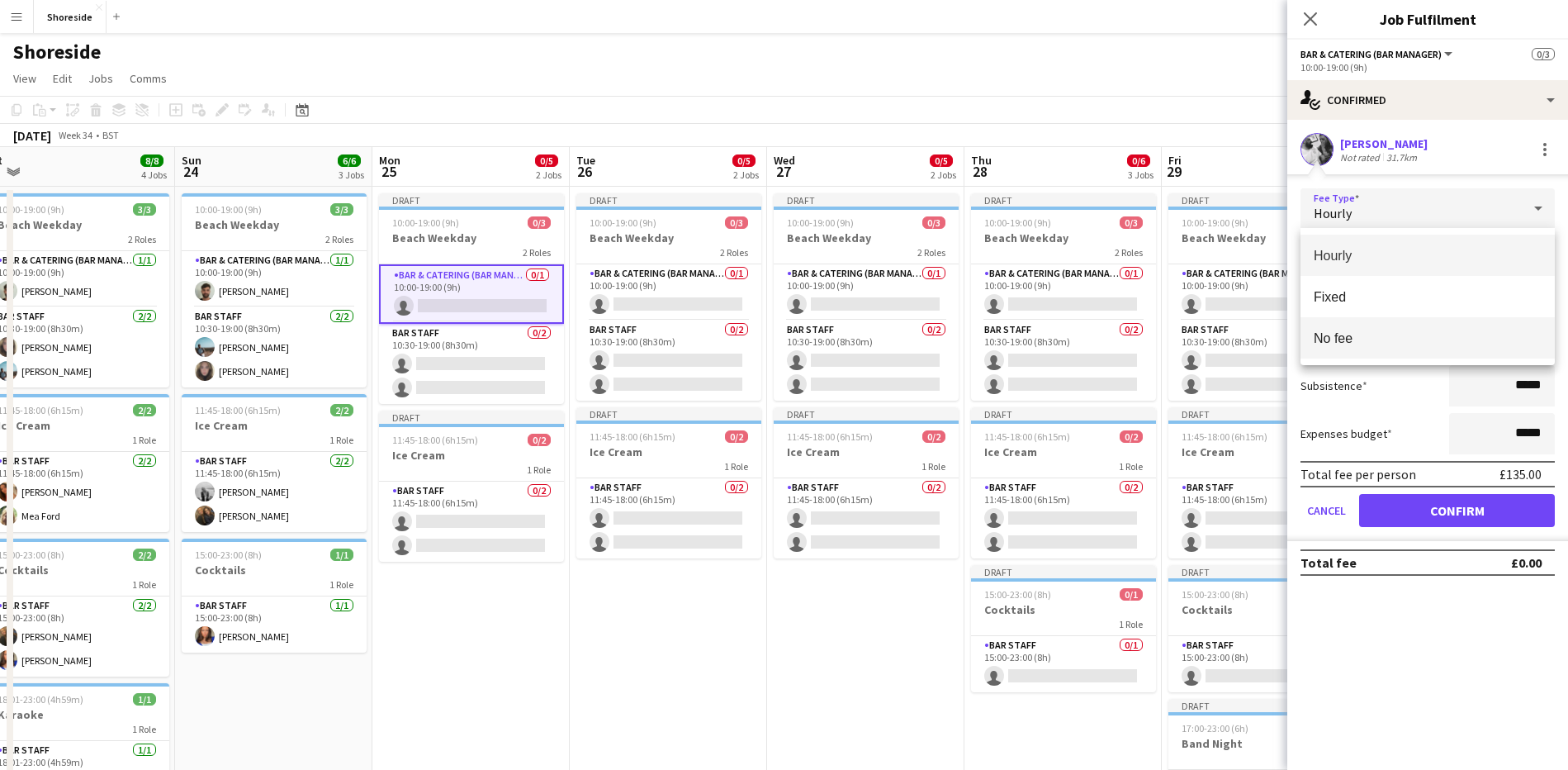
click at [1351, 341] on span "No fee" at bounding box center [1427, 338] width 228 height 16
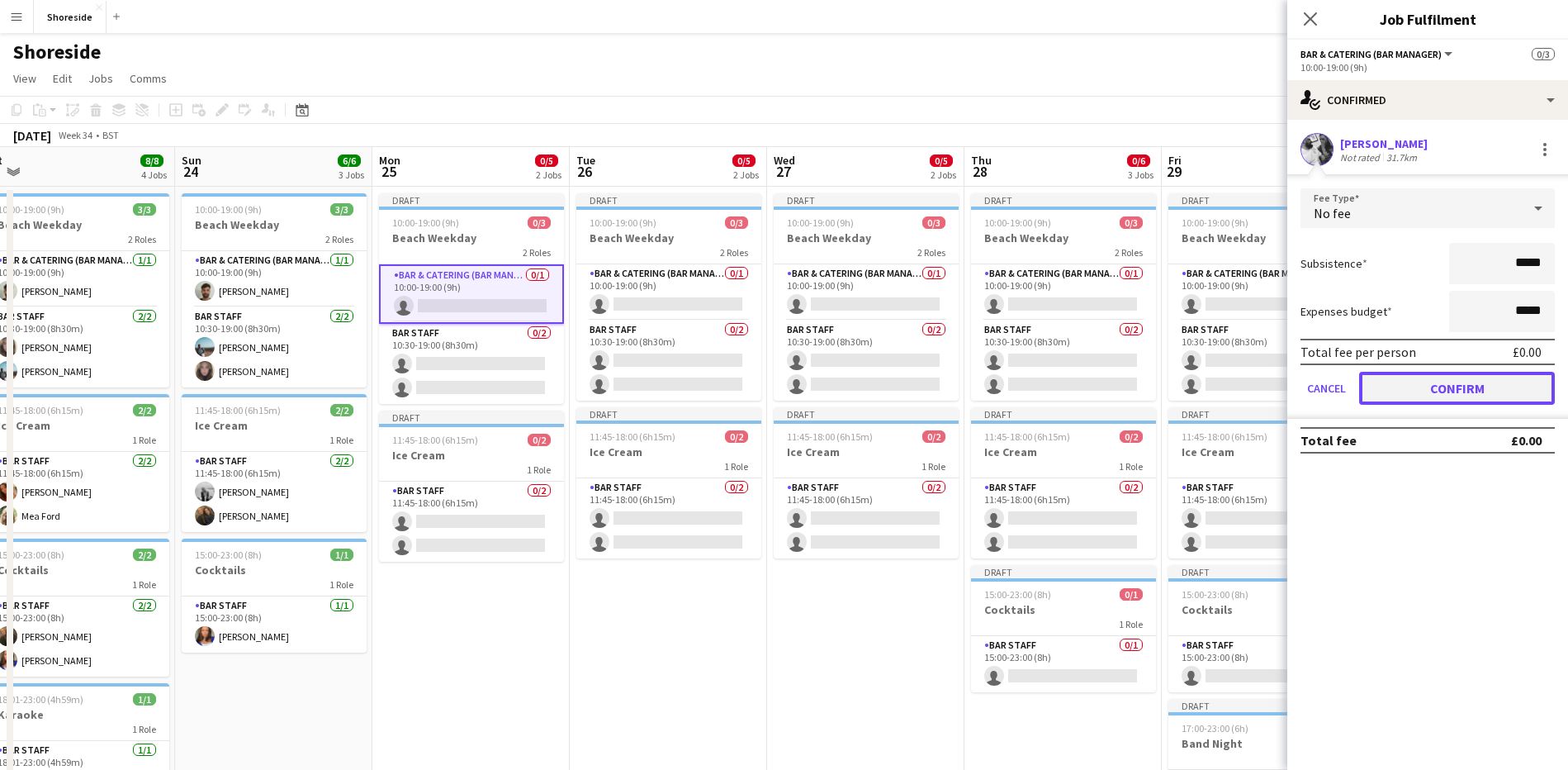
click at [1460, 380] on button "Confirm" at bounding box center [1457, 388] width 196 height 33
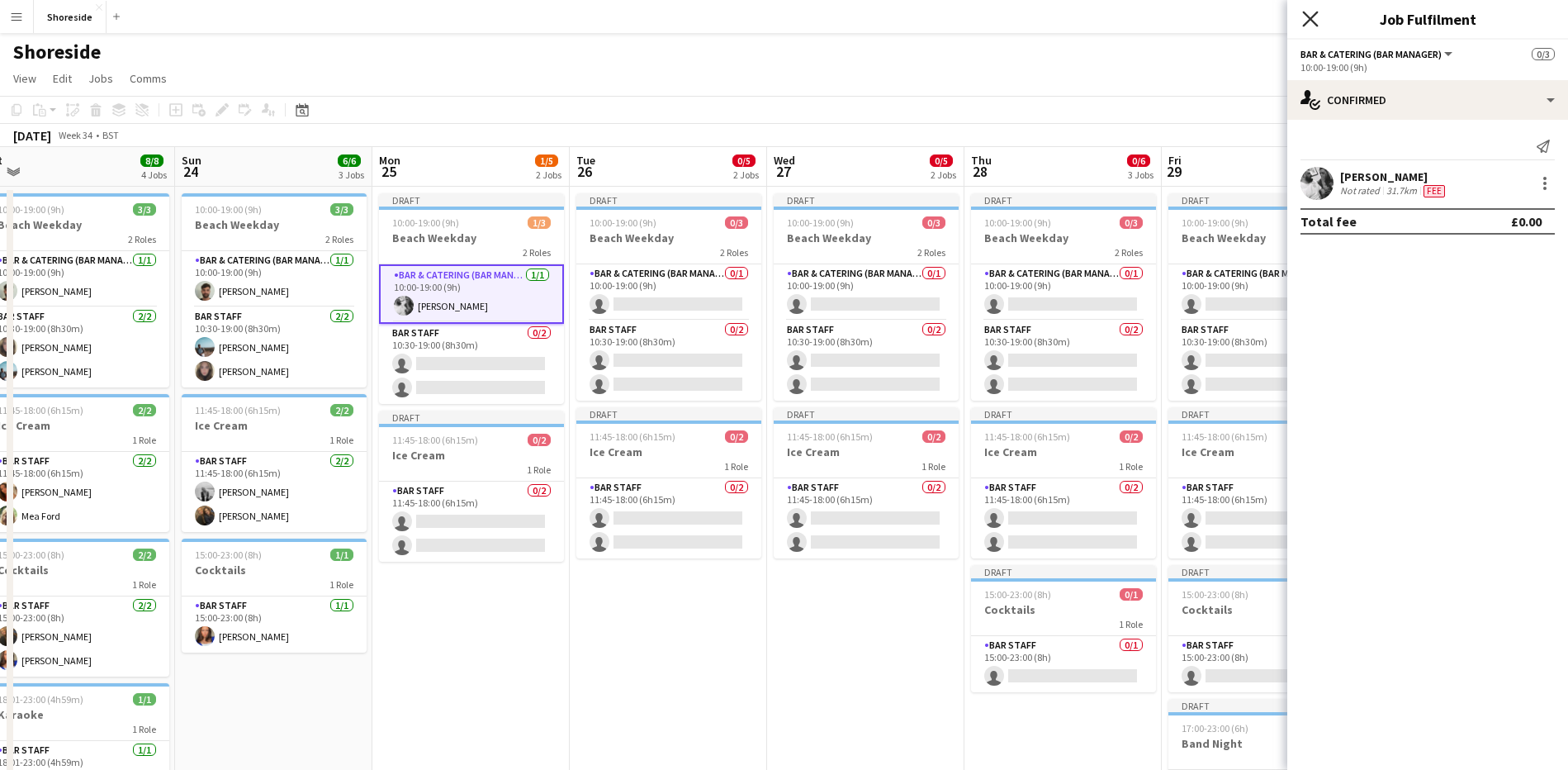
click at [1310, 16] on icon "Close pop-in" at bounding box center [1310, 18] width 16 height 16
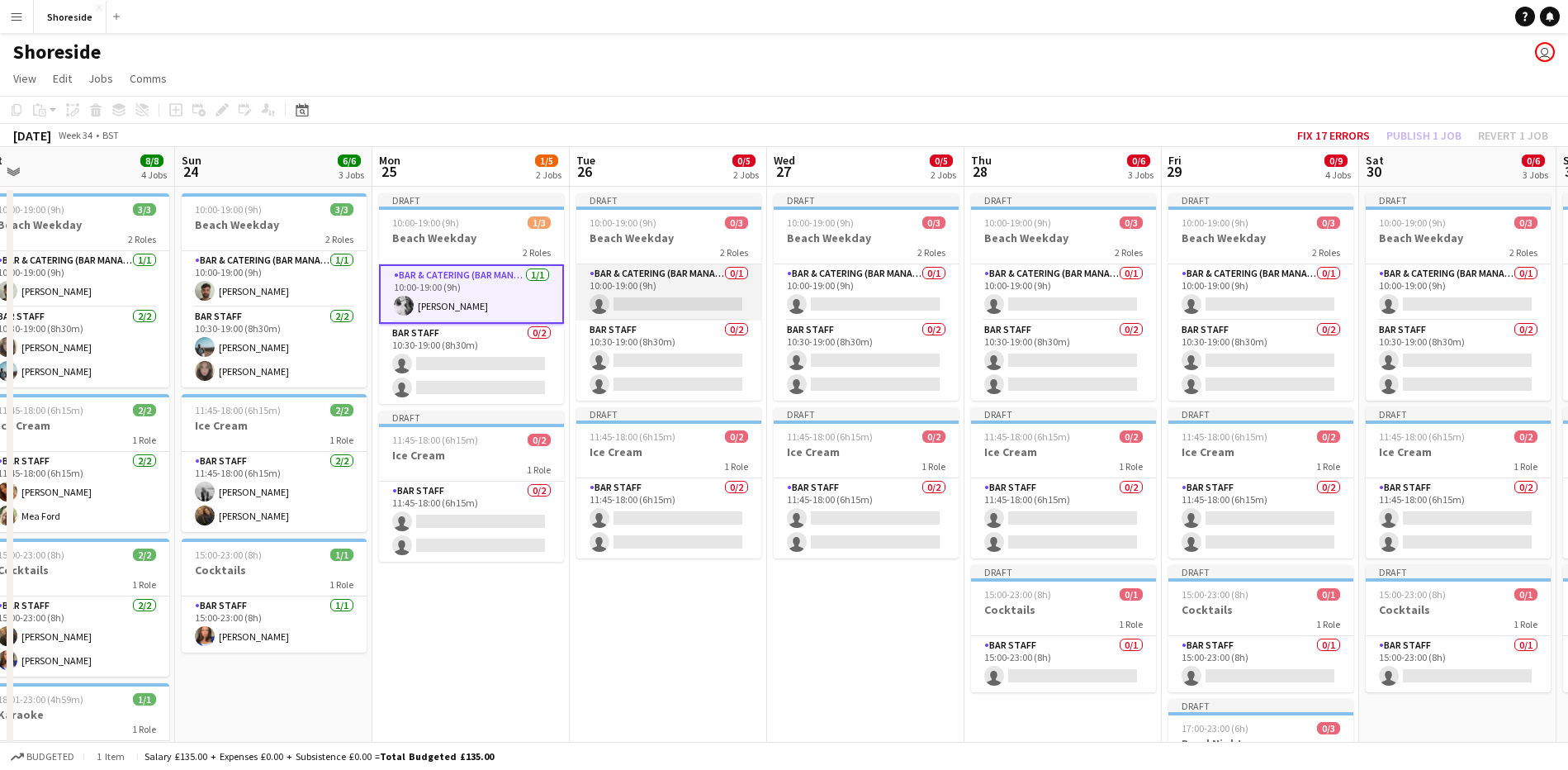
click at [648, 298] on app-card-role "Bar & Catering (Bar Manager) 0/1 10:00-19:00 (9h) single-neutral-actions" at bounding box center [668, 292] width 185 height 56
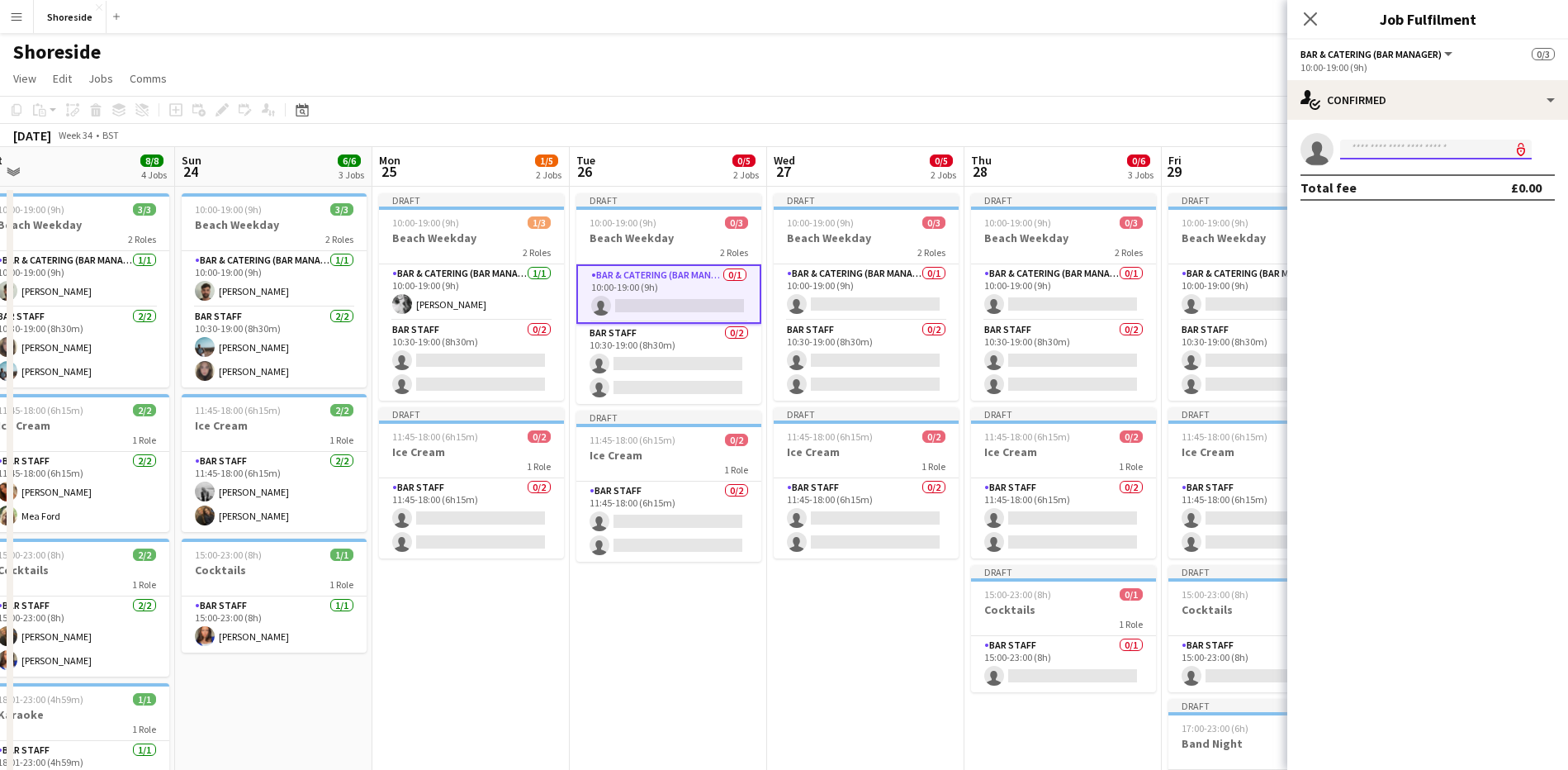
click at [1437, 148] on input at bounding box center [1436, 149] width 192 height 19
type input "******"
click at [1397, 186] on span "[EMAIL_ADDRESS][DOMAIN_NAME]" at bounding box center [1436, 187] width 165 height 14
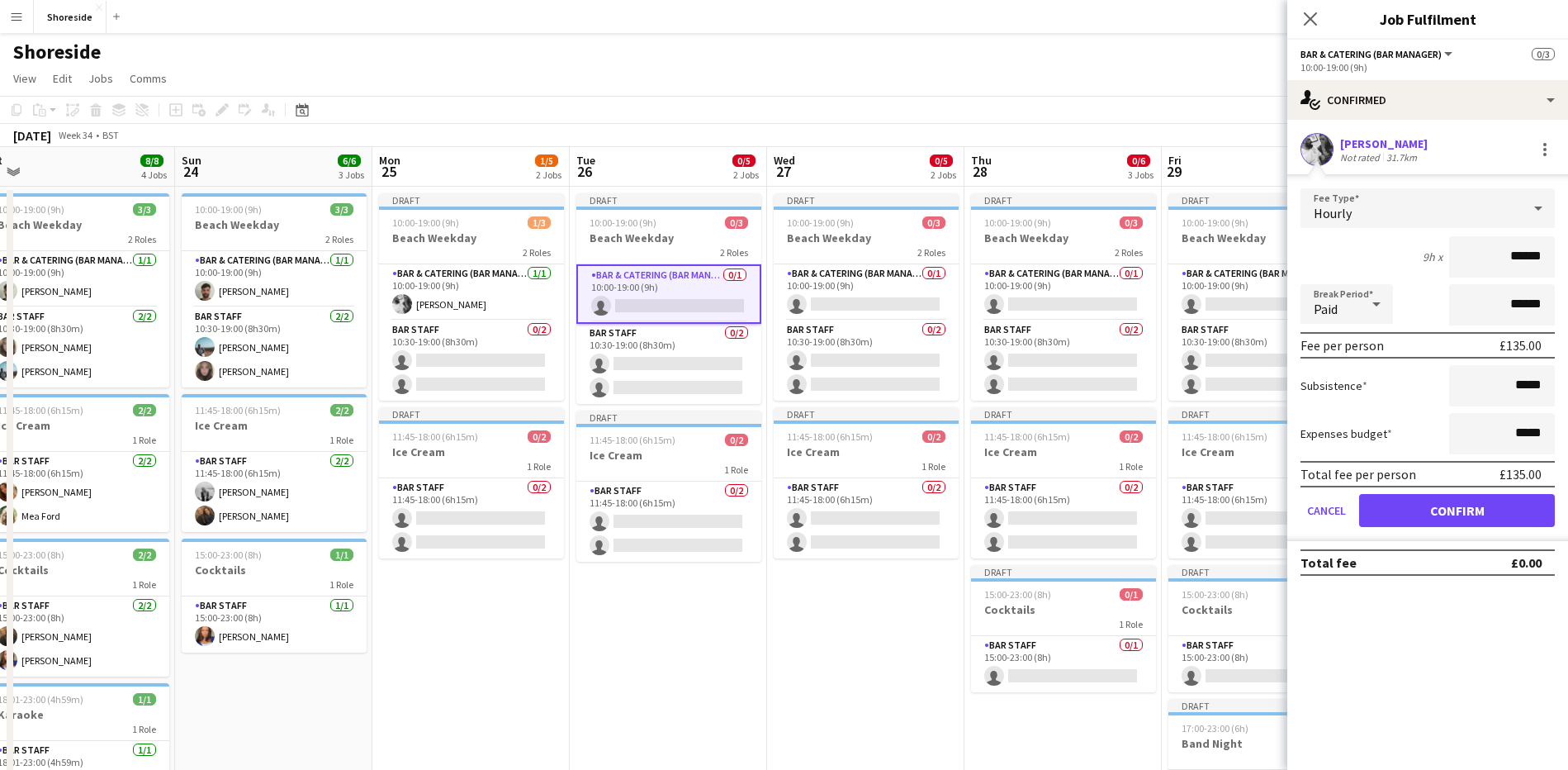
drag, startPoint x: 1558, startPoint y: 214, endPoint x: 1548, endPoint y: 211, distance: 10.4
click at [1559, 214] on form "Fee Type Hourly 9h x ****** Break Period Paid ****** Fee per person £135.00 Sub…" at bounding box center [1428, 365] width 281 height 353
click at [1538, 209] on icon at bounding box center [1538, 209] width 9 height 4
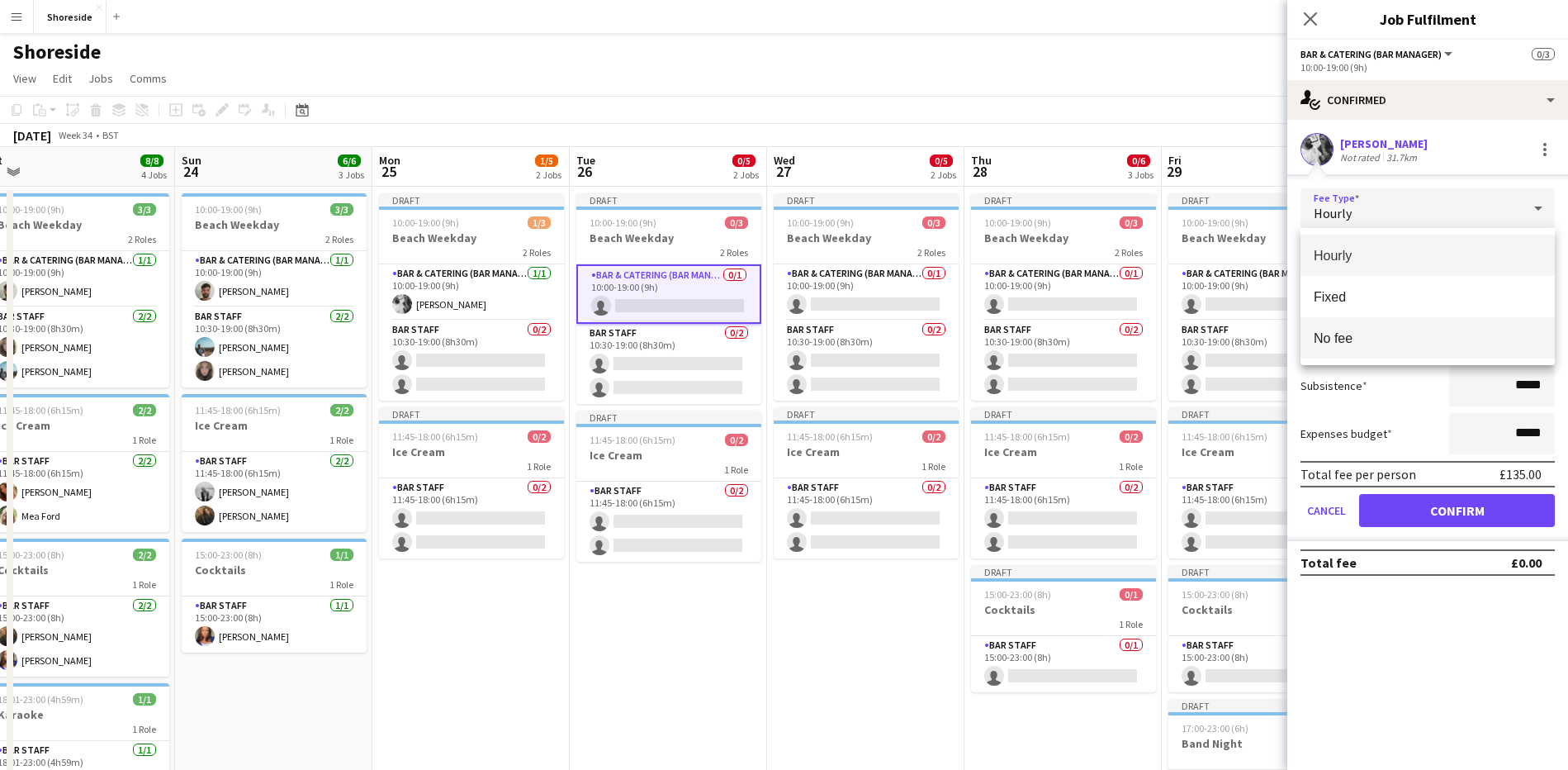
click at [1334, 350] on mat-option "No fee" at bounding box center [1427, 337] width 254 height 42
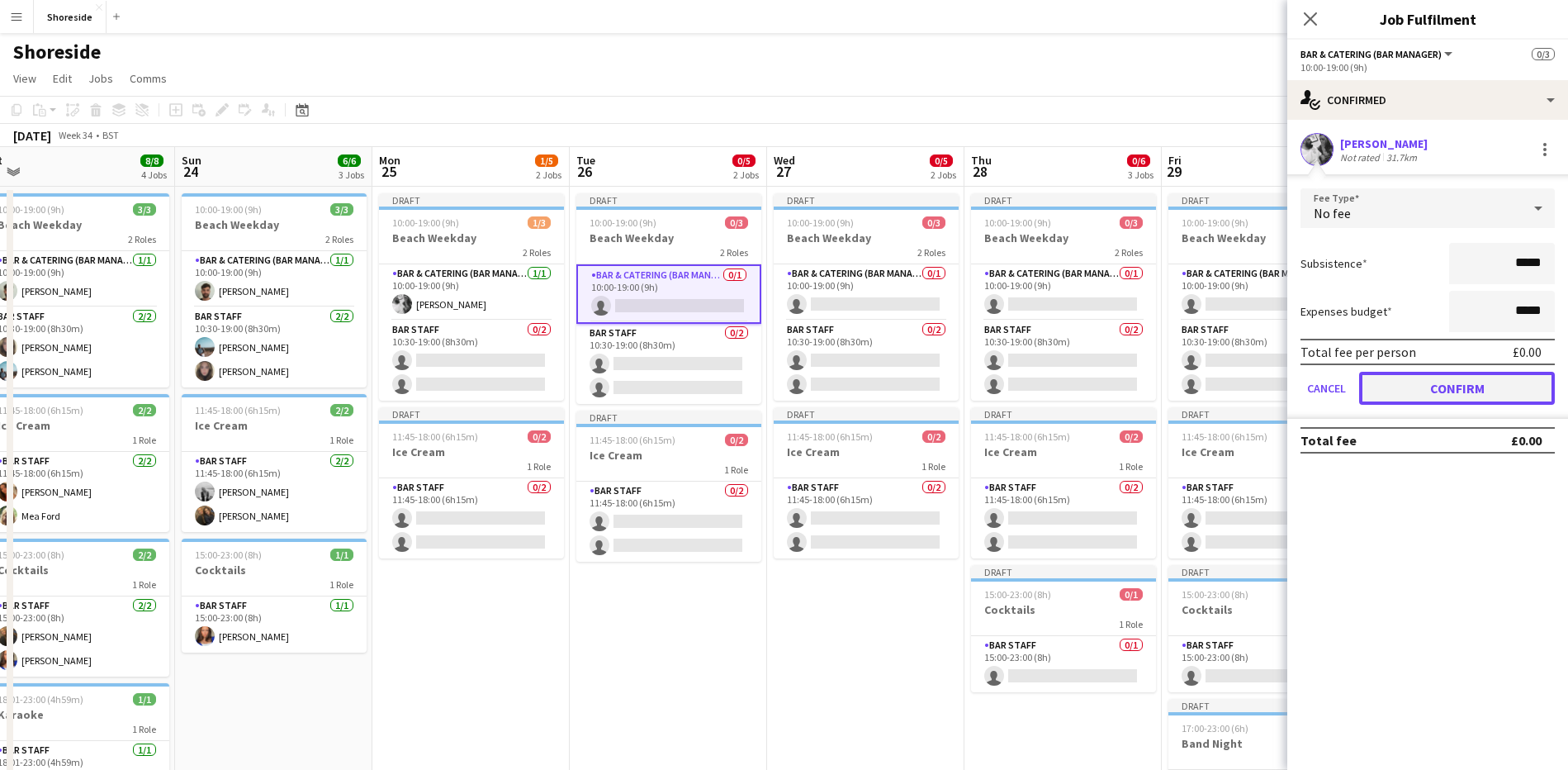
click at [1461, 392] on button "Confirm" at bounding box center [1457, 388] width 196 height 33
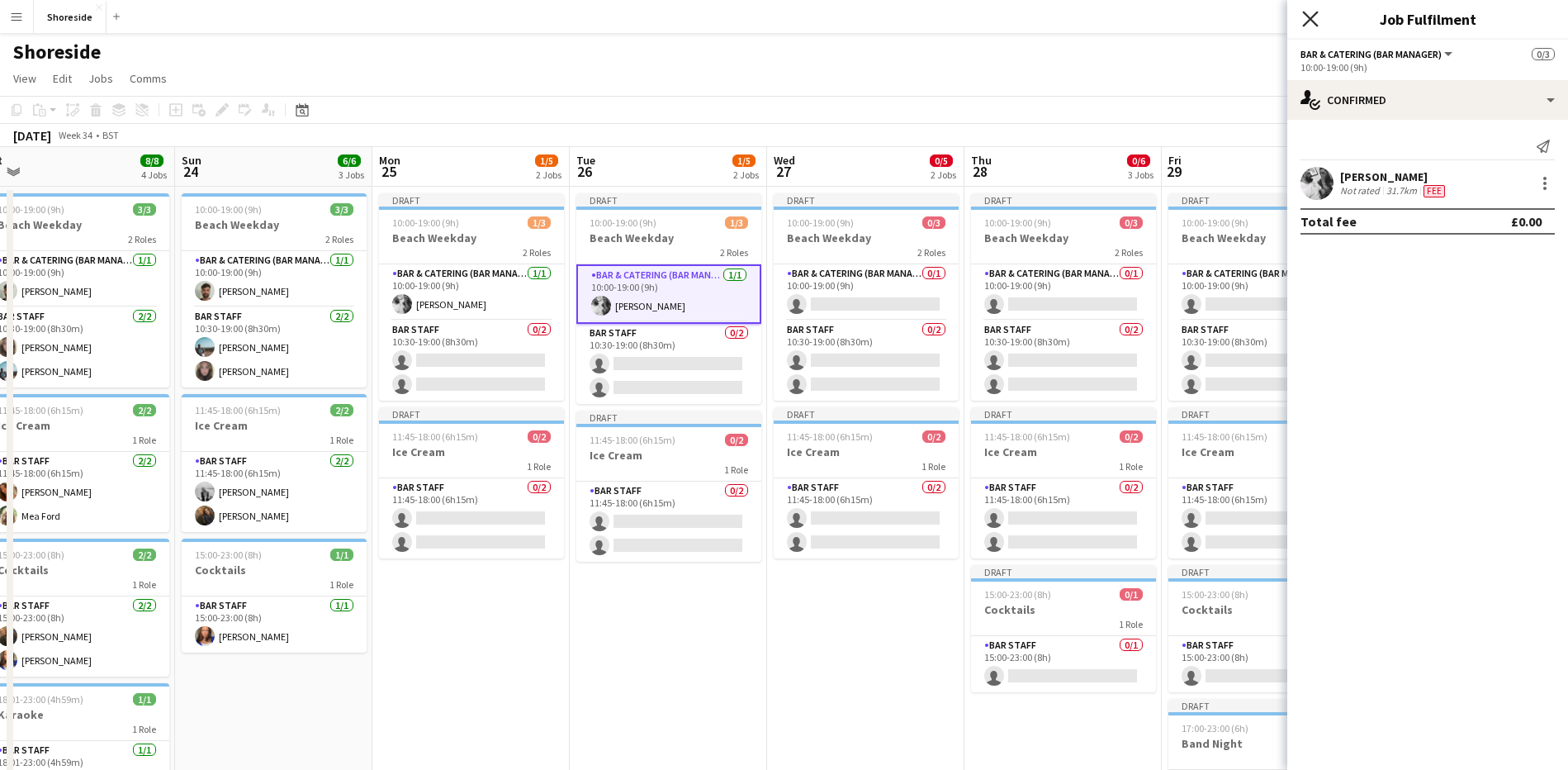
click at [1305, 17] on icon "Close pop-in" at bounding box center [1310, 18] width 16 height 16
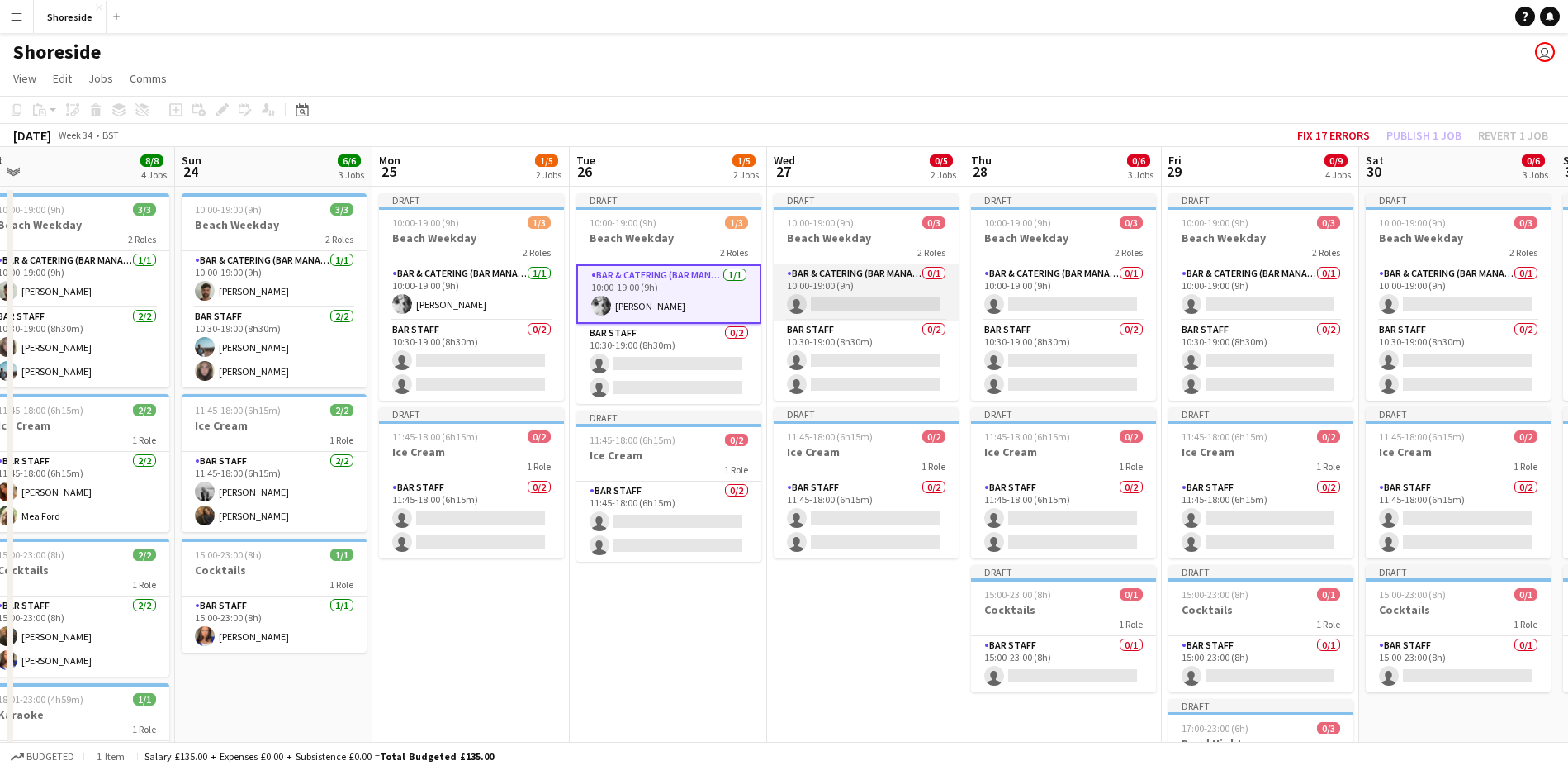
click at [845, 302] on app-card-role "Bar & Catering (Bar Manager) 0/1 10:00-19:00 (9h) single-neutral-actions" at bounding box center [866, 292] width 185 height 56
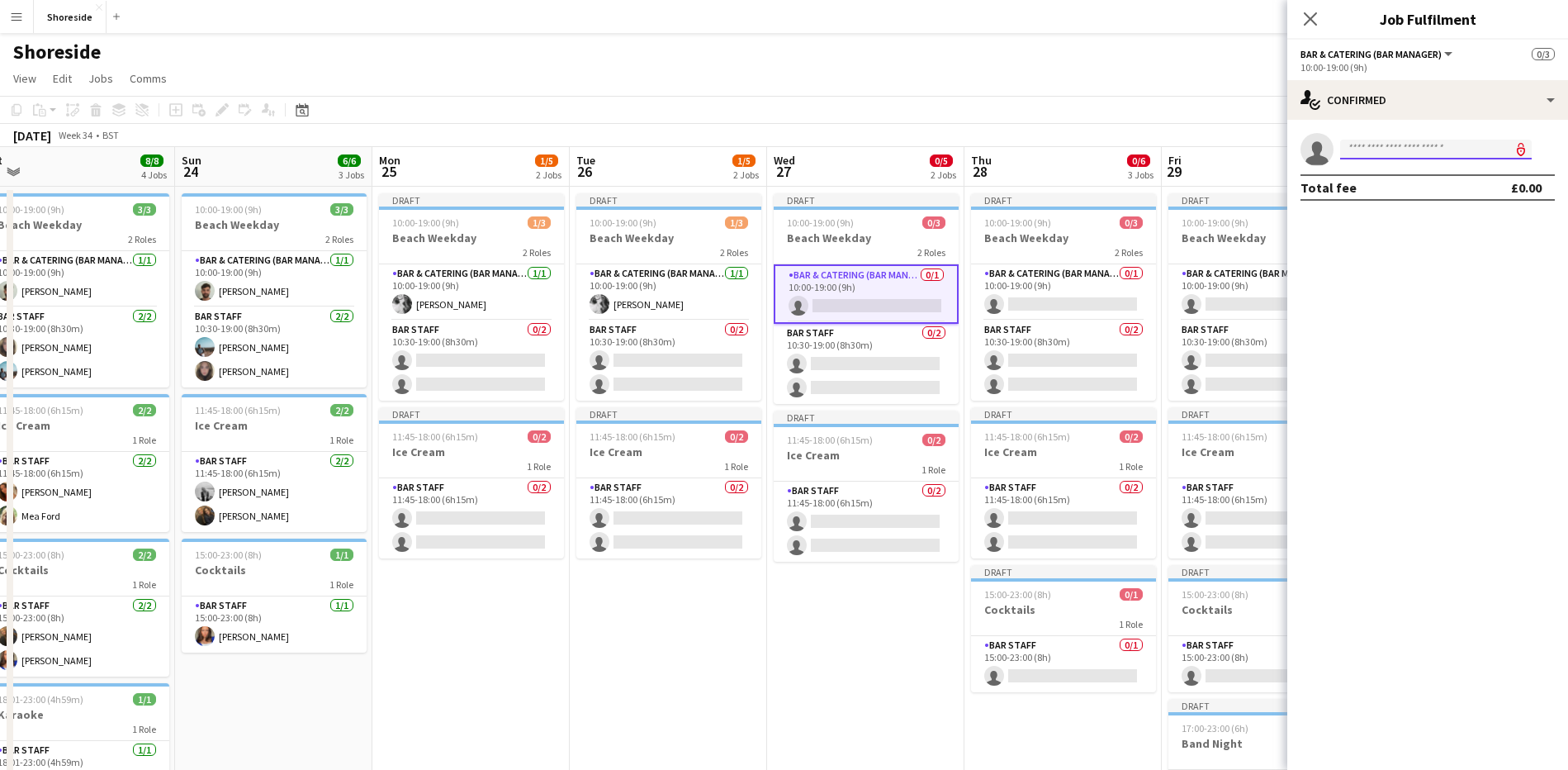
click at [1379, 146] on input at bounding box center [1436, 149] width 192 height 19
type input "****"
click at [1402, 184] on span "[EMAIL_ADDRESS][DOMAIN_NAME]" at bounding box center [1436, 187] width 165 height 14
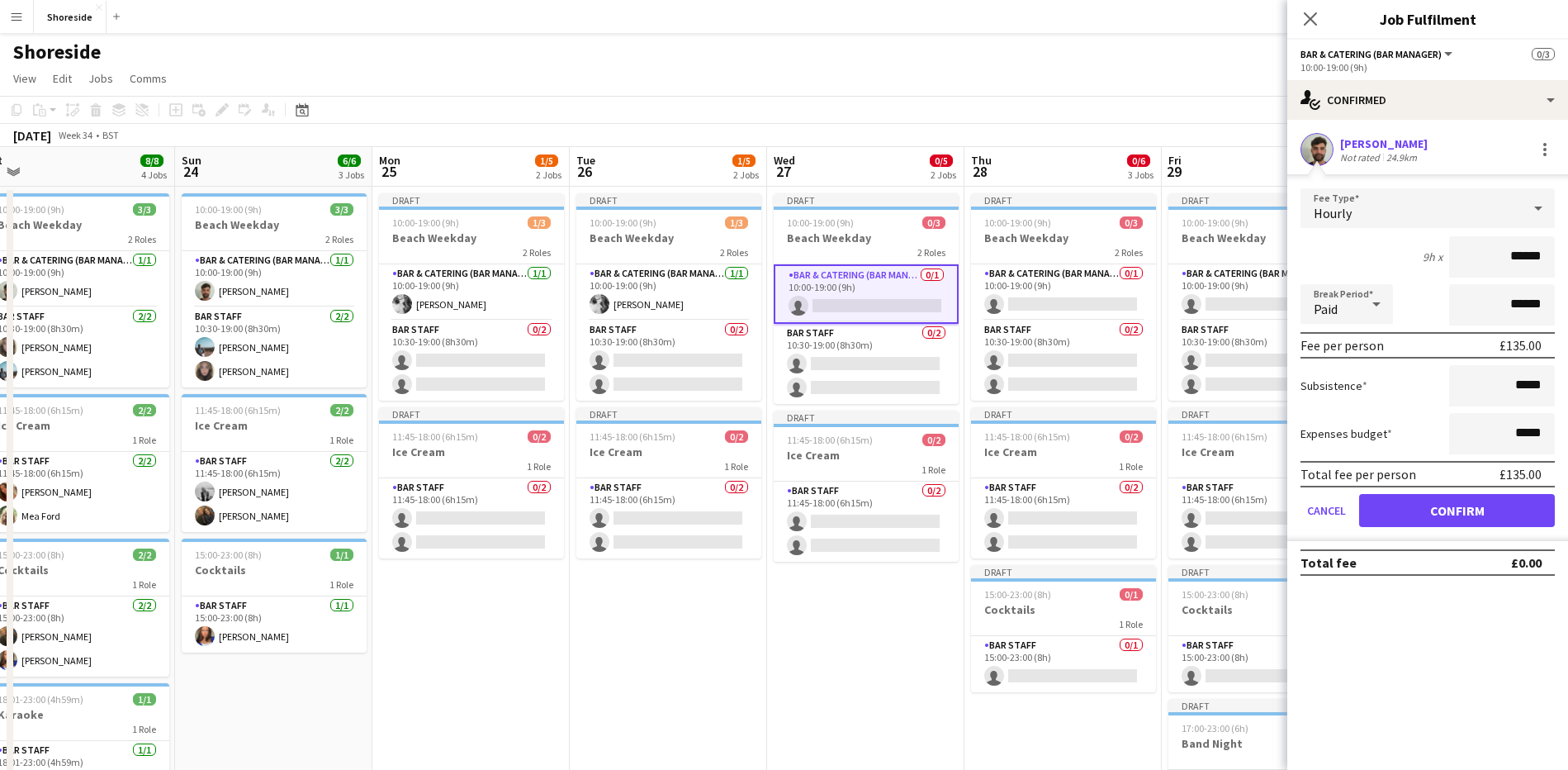
click at [1532, 253] on input "******" at bounding box center [1501, 257] width 106 height 42
drag, startPoint x: 1520, startPoint y: 254, endPoint x: 1551, endPoint y: 253, distance: 31.0
click at [1551, 253] on input "******" at bounding box center [1501, 257] width 106 height 42
type input "******"
click button "Confirm" at bounding box center [1457, 510] width 196 height 33
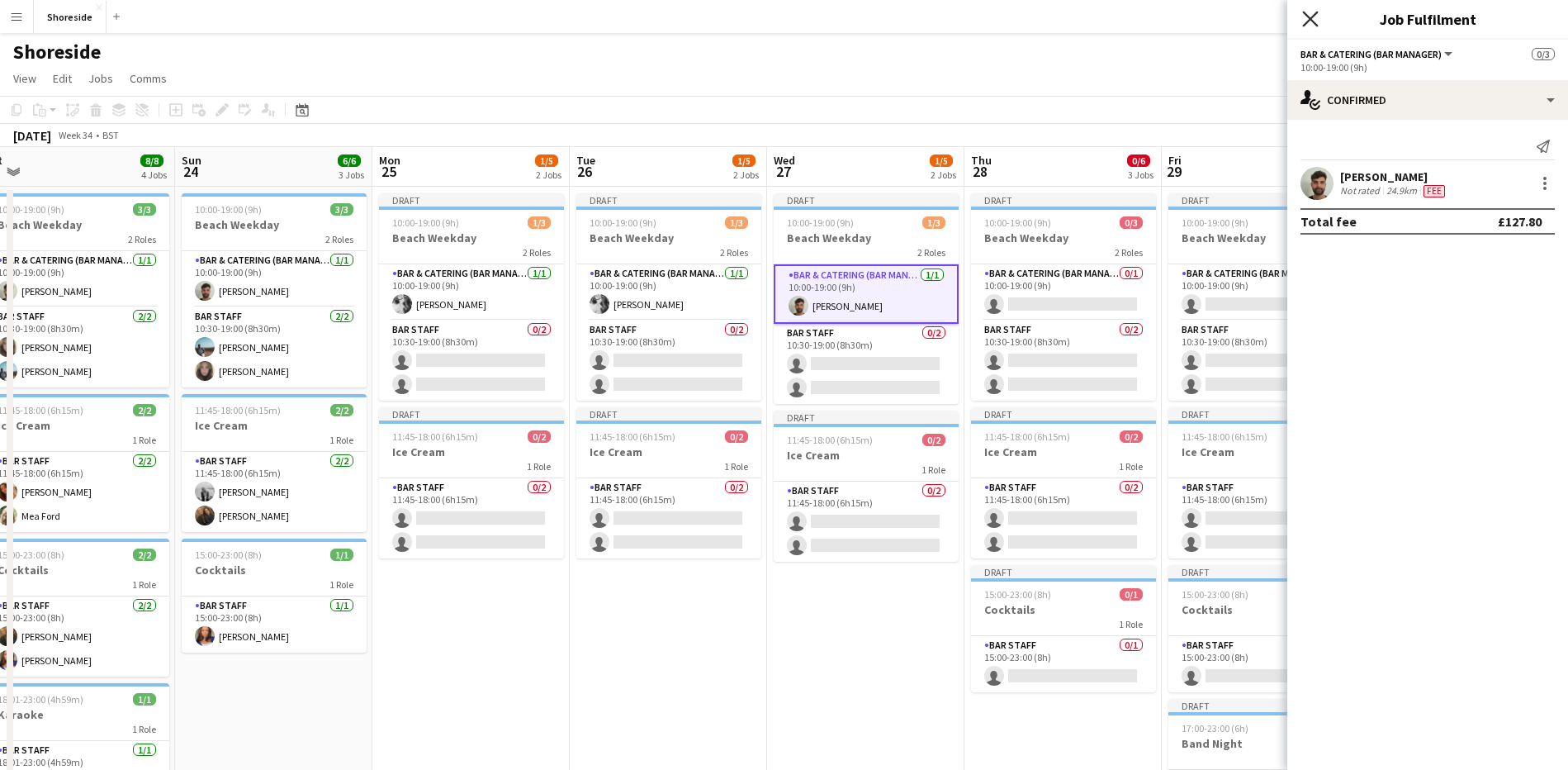
click at [1316, 15] on icon at bounding box center [1310, 18] width 16 height 16
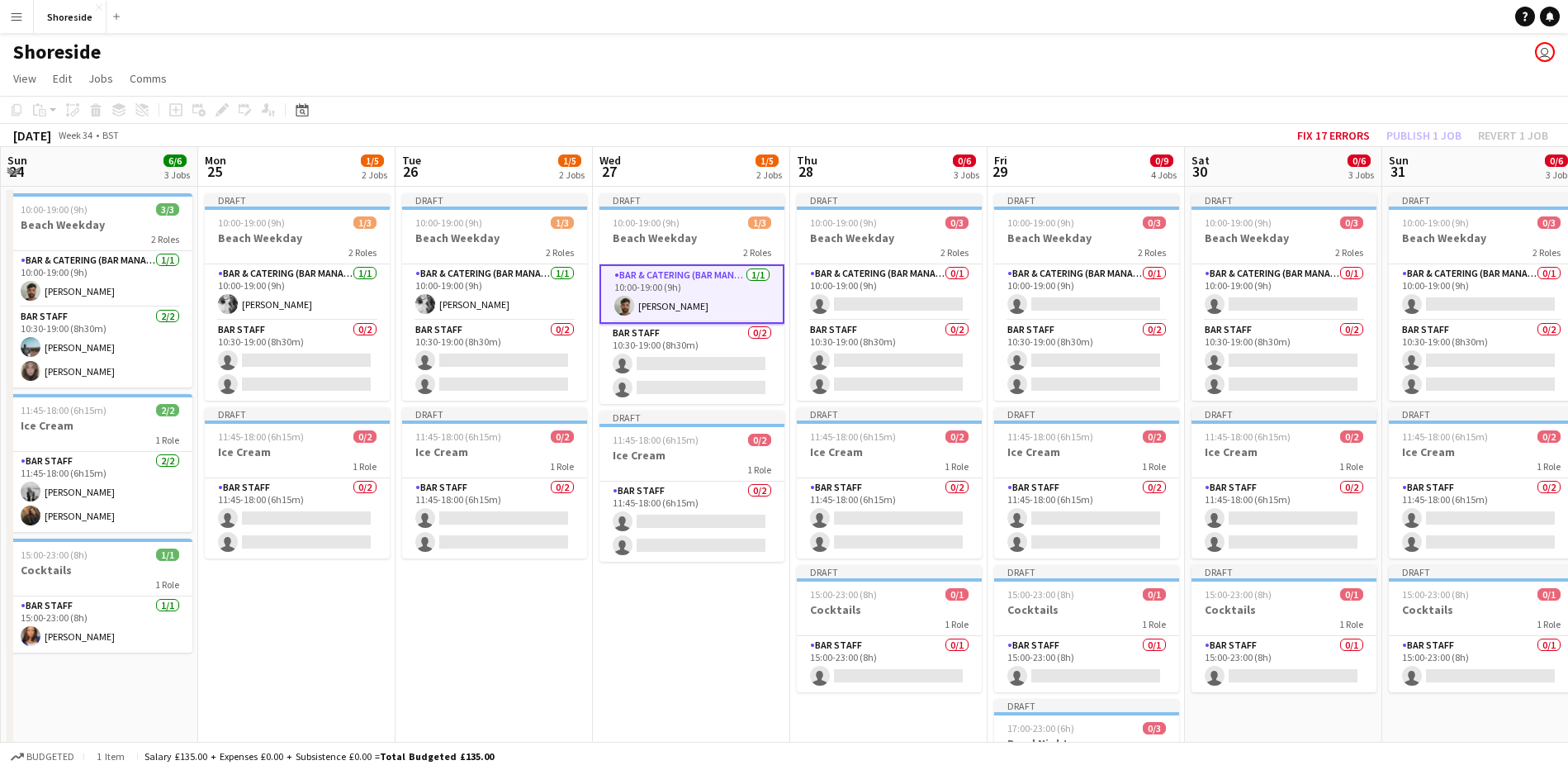
scroll to position [0, 593]
drag, startPoint x: 873, startPoint y: 594, endPoint x: 696, endPoint y: 627, distance: 180.0
click at [696, 627] on app-calendar-viewport "Thu 21 6/6 3 Jobs Fri 22 11/11 5 Jobs Sat 23 8/8 4 Jobs Sun 24 6/6 3 Jobs Mon 2…" at bounding box center [784, 652] width 1568 height 1010
click at [1295, 299] on app-card-role "Bar & Catering (Bar Manager) 0/1 10:00-19:00 (9h) single-neutral-actions" at bounding box center [1281, 292] width 185 height 56
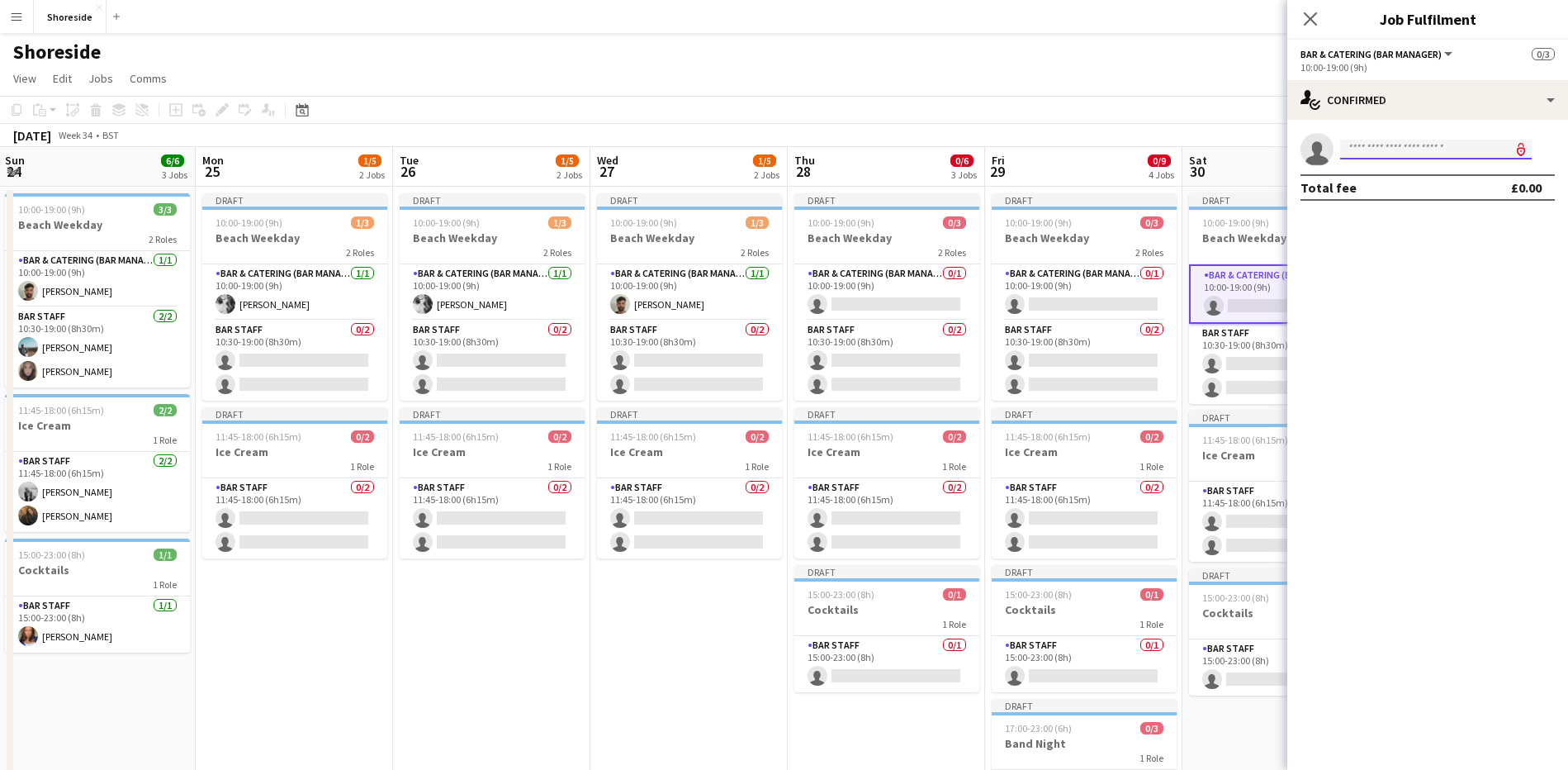
click at [1411, 148] on input at bounding box center [1436, 149] width 192 height 19
type input "****"
click at [1422, 173] on span "[PERSON_NAME]" at bounding box center [1401, 173] width 95 height 14
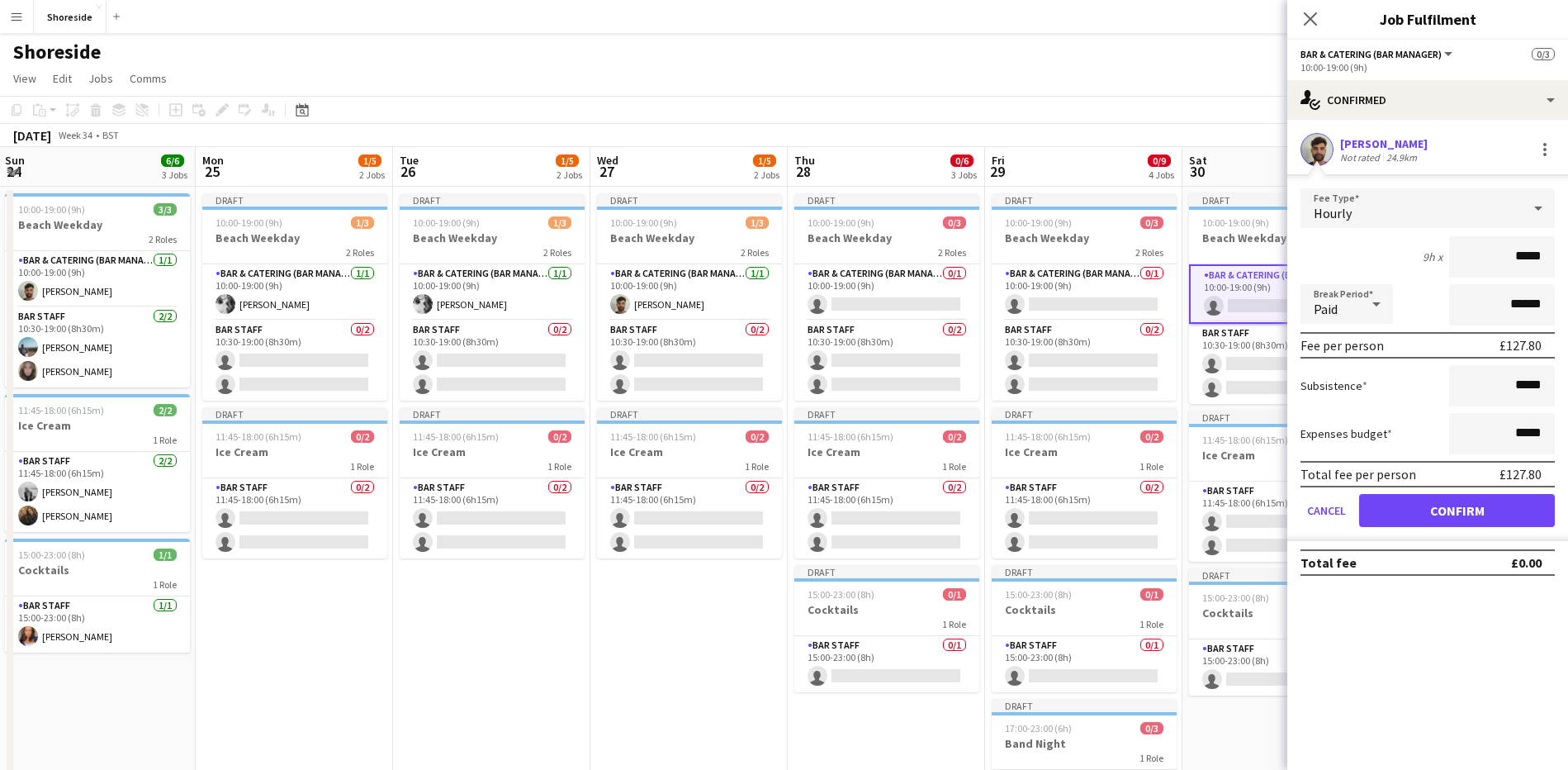
type input "******"
click button "Confirm" at bounding box center [1457, 510] width 196 height 33
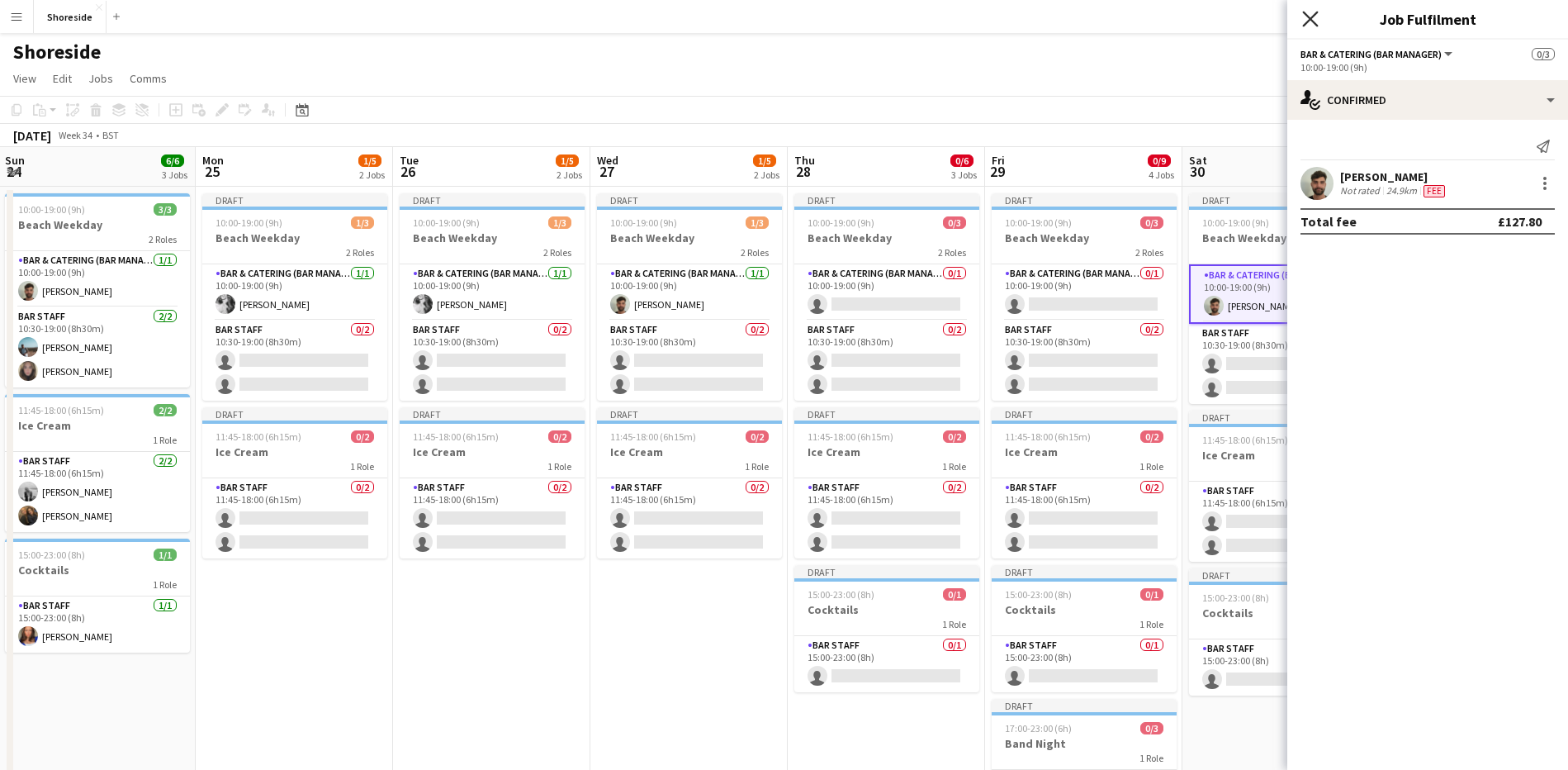
click at [1311, 22] on icon "Close pop-in" at bounding box center [1310, 18] width 16 height 16
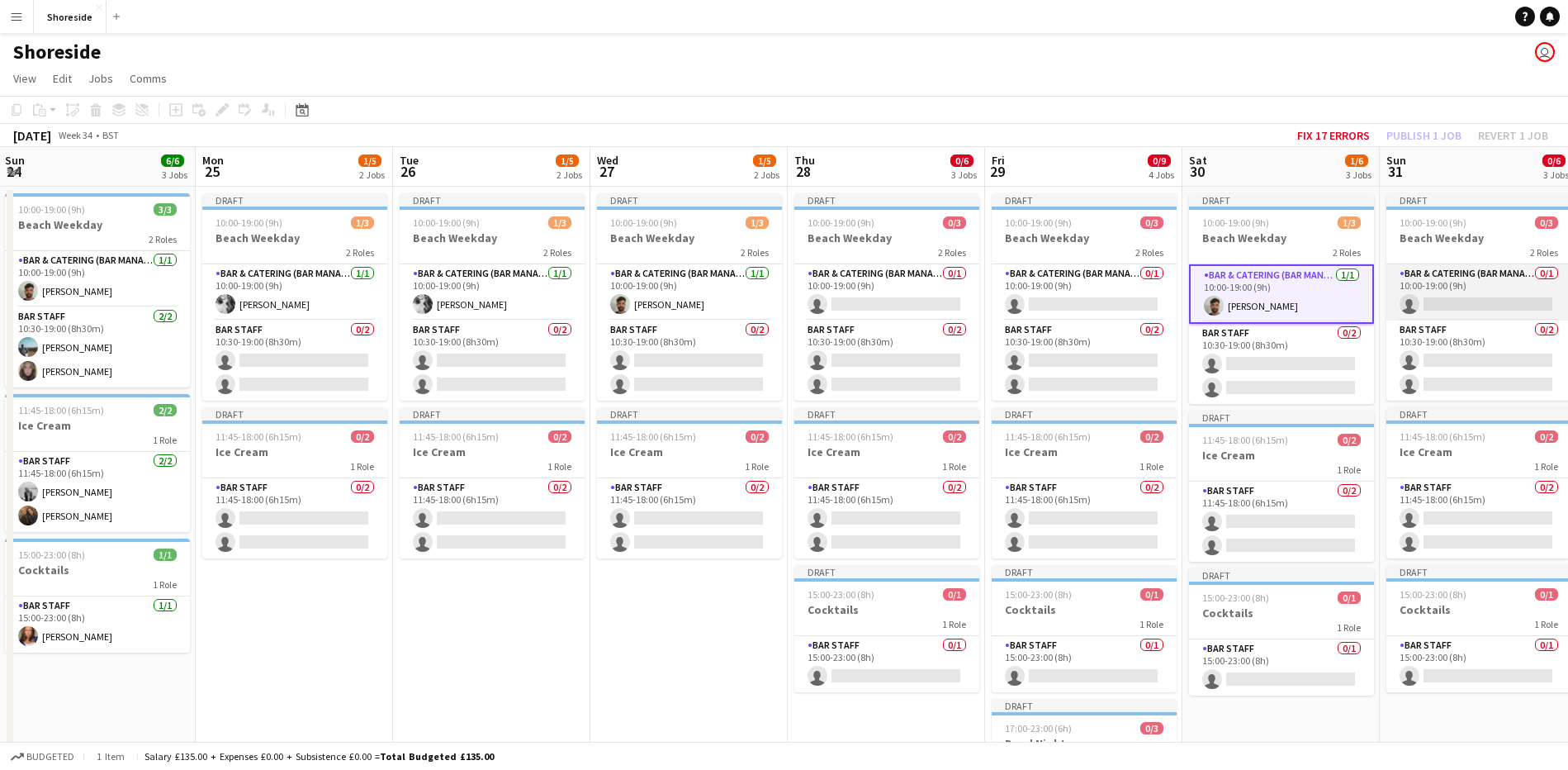
click at [1467, 271] on app-card-role "Bar & Catering (Bar Manager) 0/1 10:00-19:00 (9h) single-neutral-actions" at bounding box center [1479, 292] width 185 height 56
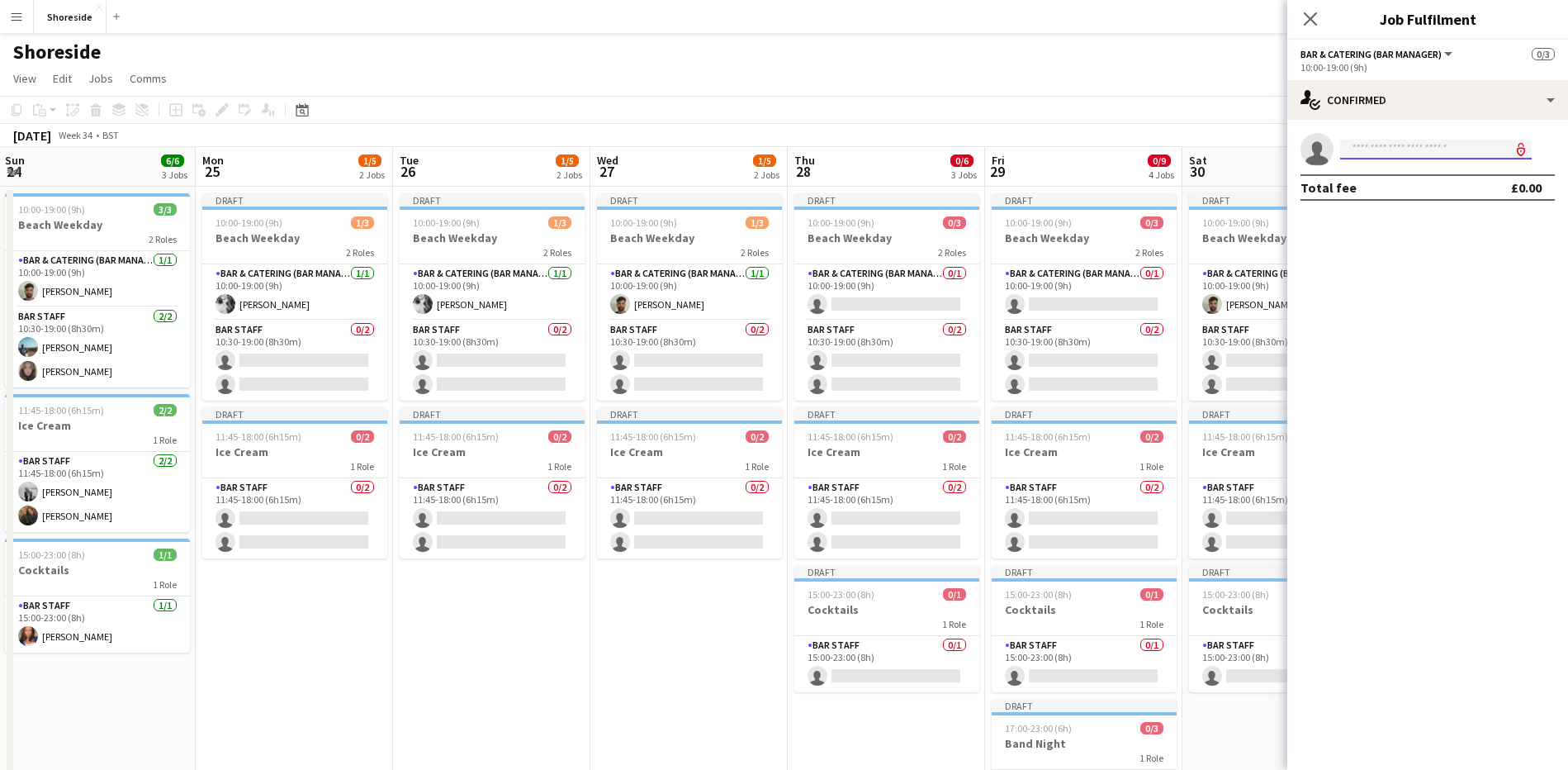
click at [1422, 143] on input at bounding box center [1436, 149] width 192 height 19
type input "******"
click at [1422, 160] on div "[PERSON_NAME] Active [EMAIL_ADDRESS][DOMAIN_NAME] [PHONE_NUMBER]" at bounding box center [1436, 185] width 192 height 52
click at [1422, 175] on span "[PERSON_NAME]" at bounding box center [1401, 173] width 95 height 14
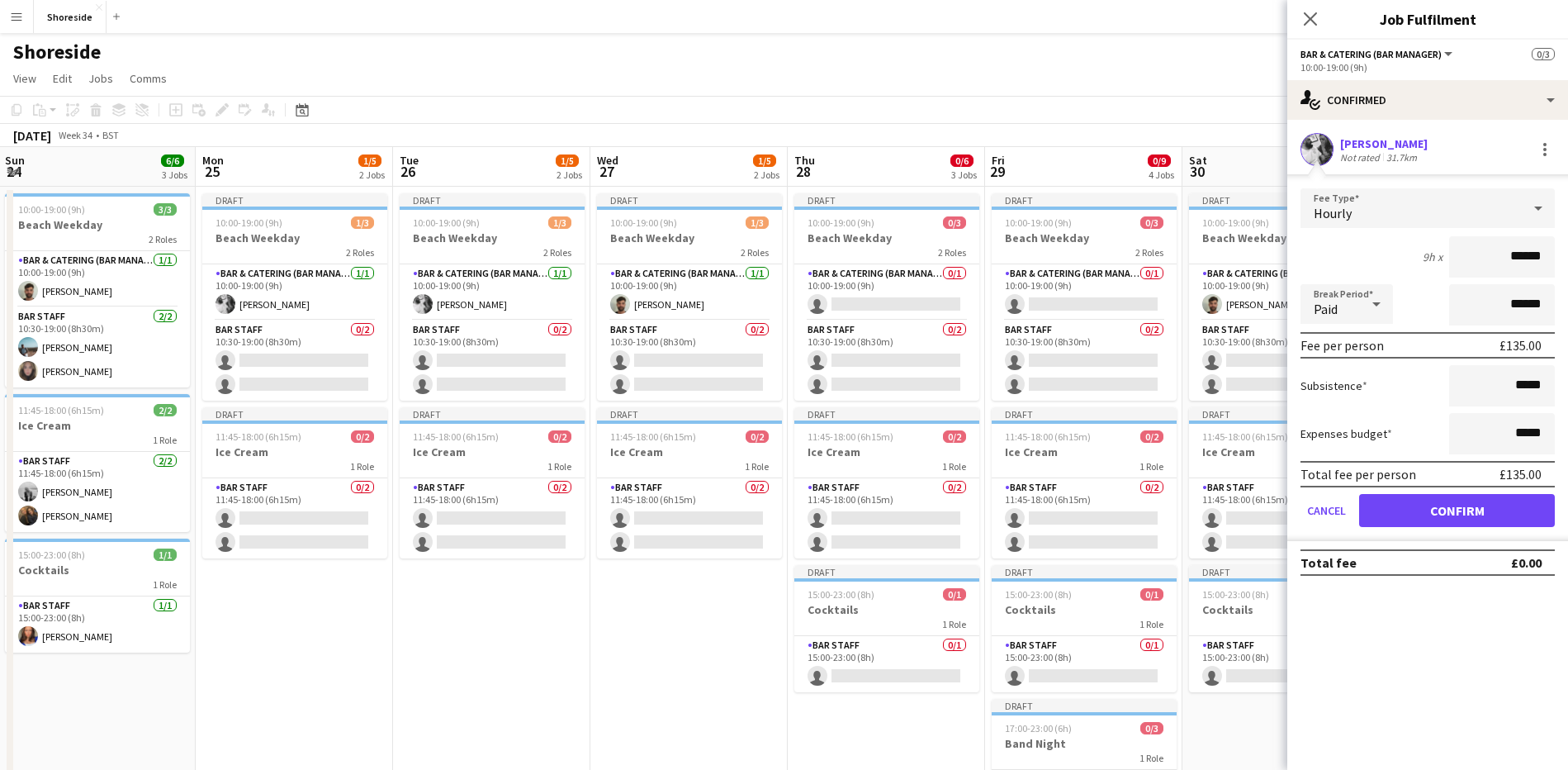
click at [1544, 200] on icon at bounding box center [1538, 209] width 19 height 33
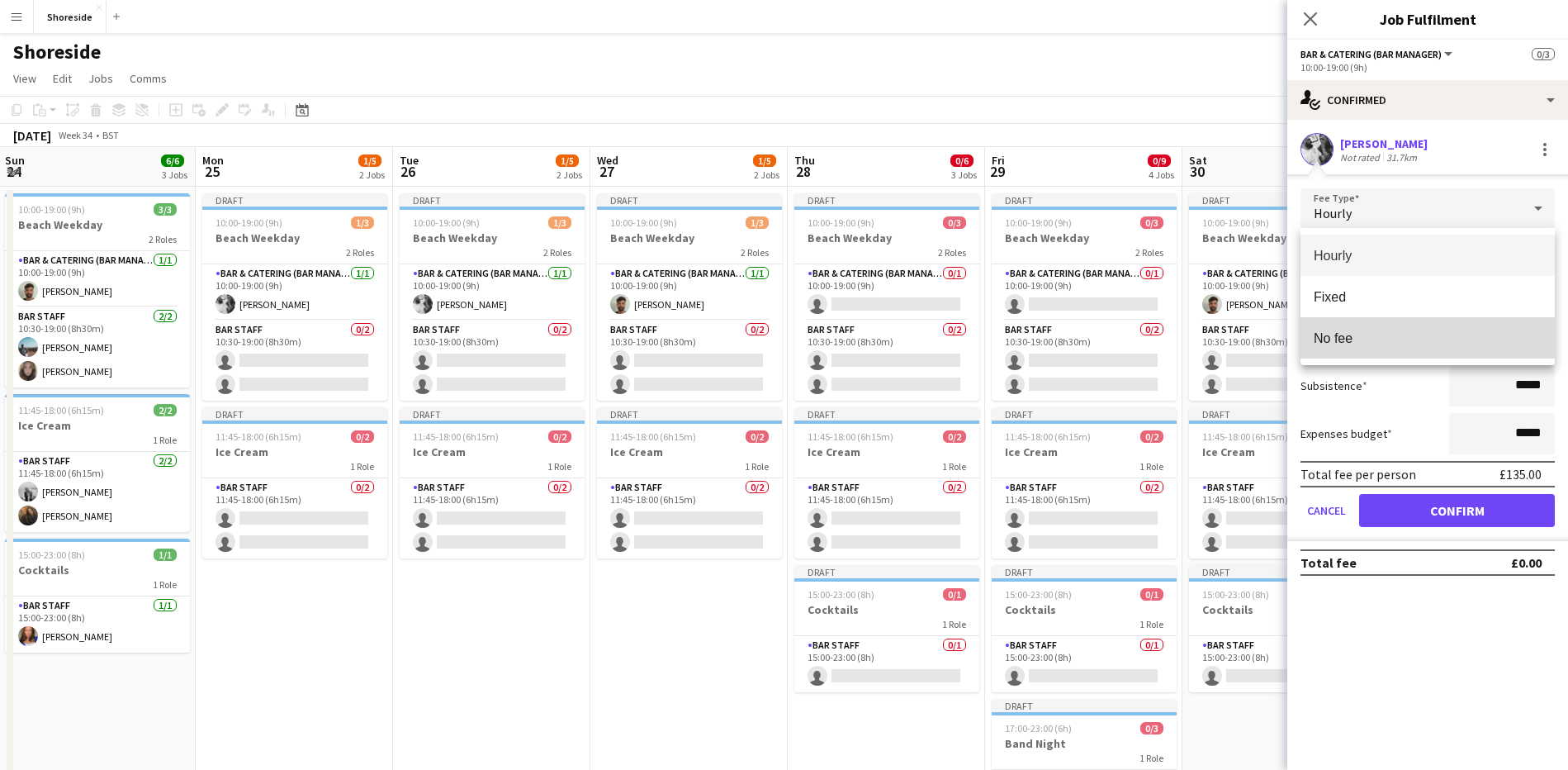
click at [1365, 343] on span "No fee" at bounding box center [1427, 338] width 228 height 16
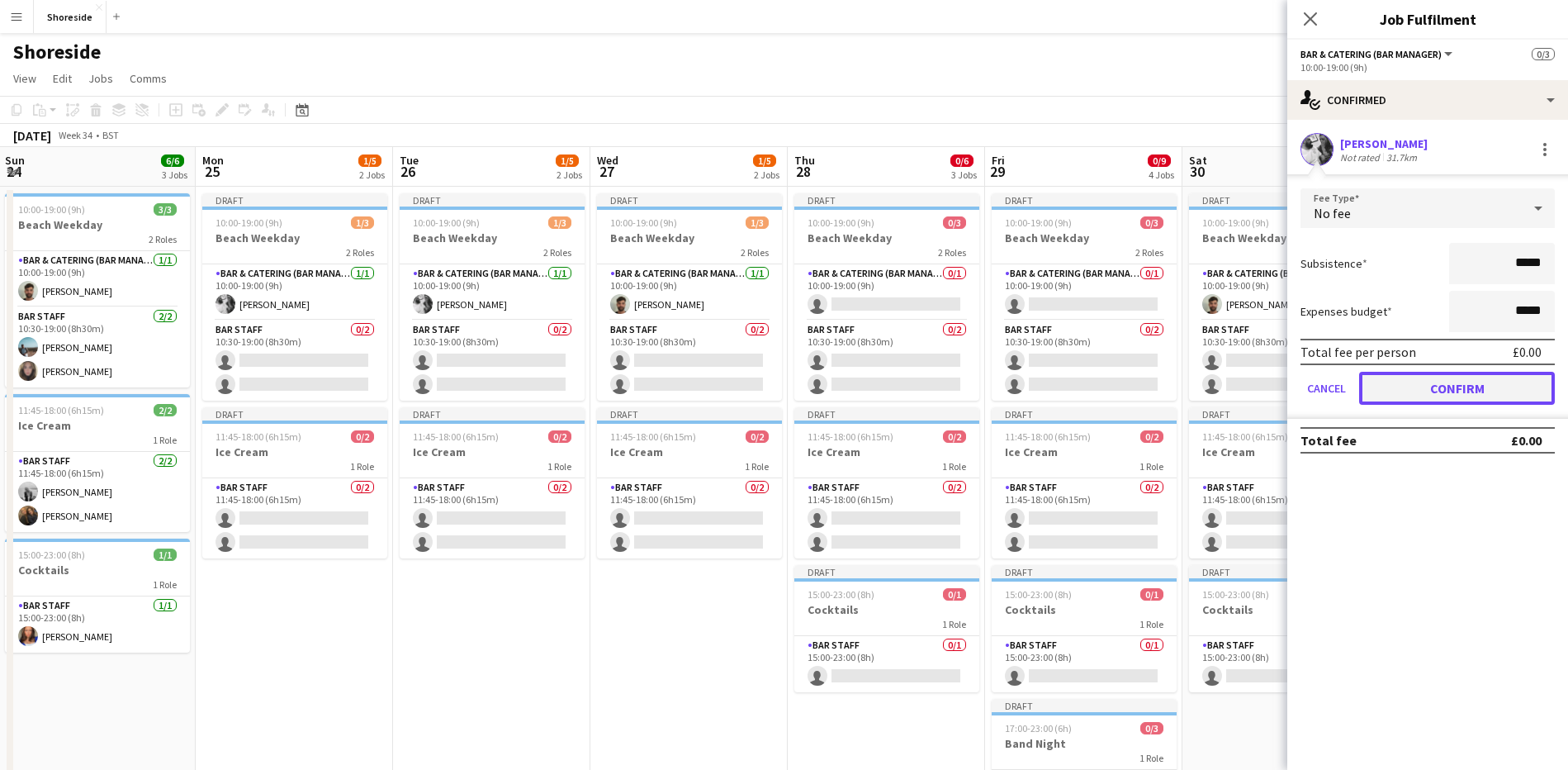
click at [1449, 387] on button "Confirm" at bounding box center [1457, 388] width 196 height 33
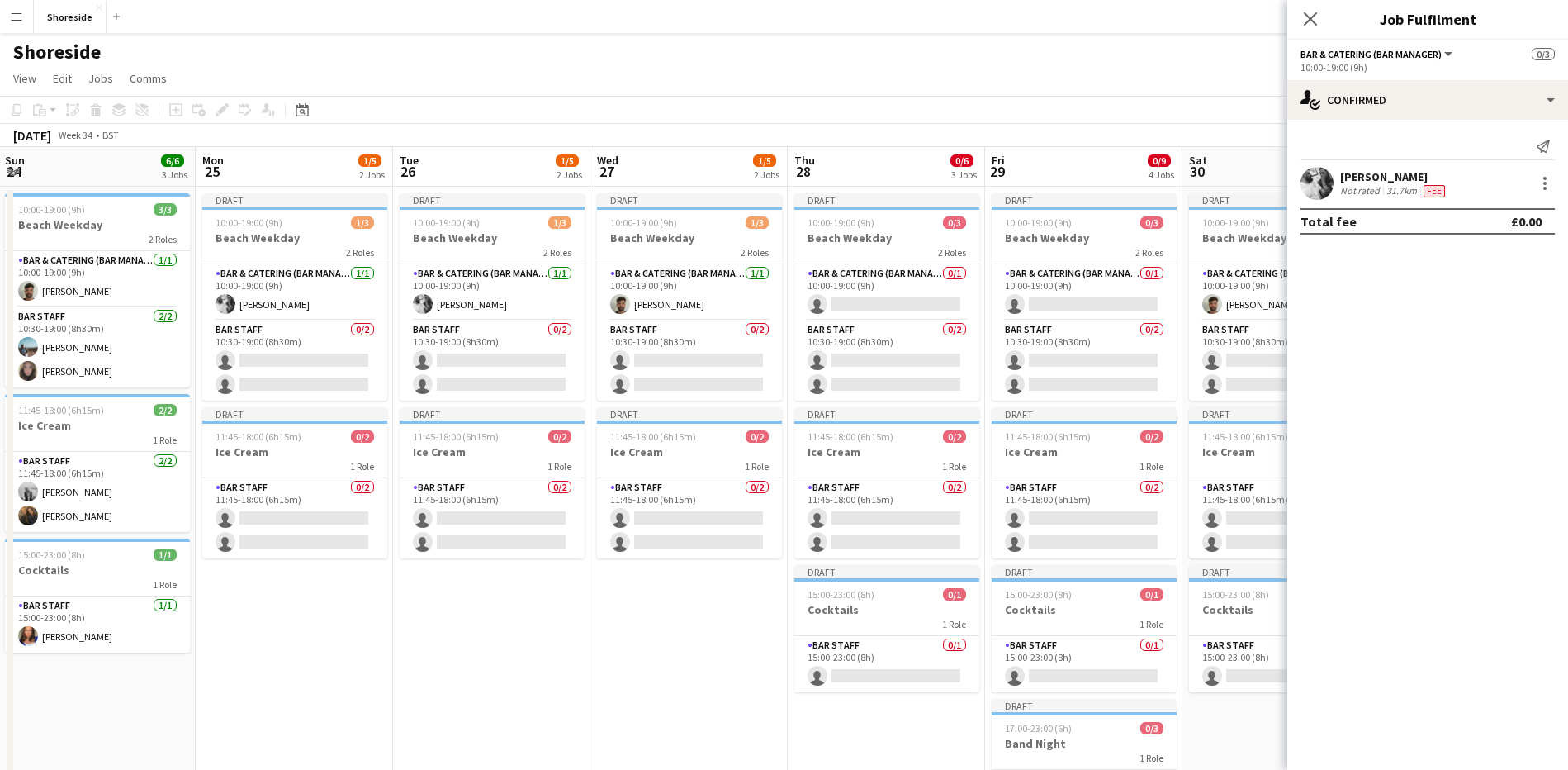
click at [1321, 32] on div "Close pop-in" at bounding box center [1311, 18] width 47 height 38
click at [1308, 19] on icon "Close pop-in" at bounding box center [1310, 18] width 16 height 16
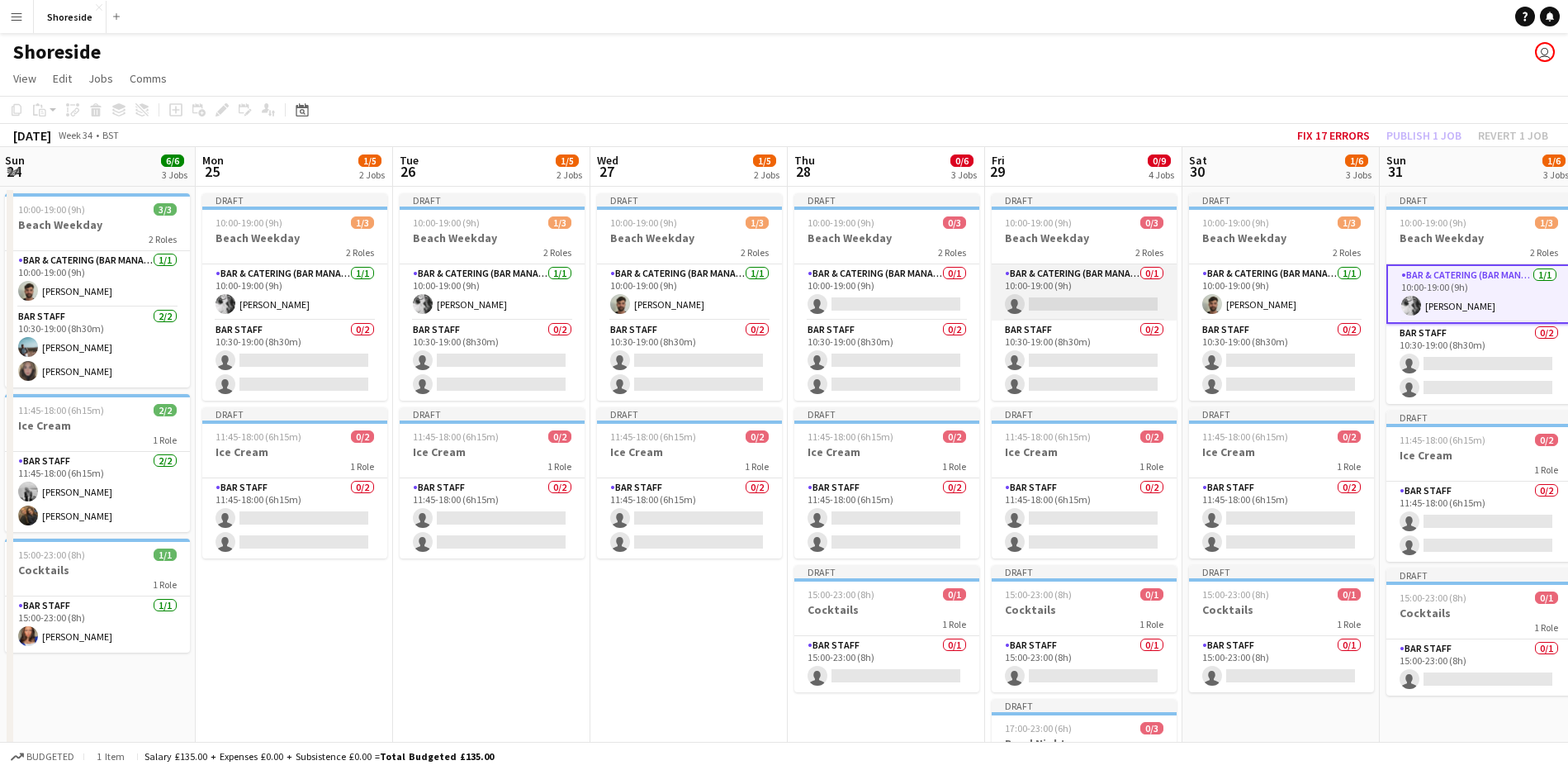
click at [1061, 296] on app-card-role "Bar & Catering (Bar Manager) 0/1 10:00-19:00 (9h) single-neutral-actions" at bounding box center [1084, 292] width 185 height 56
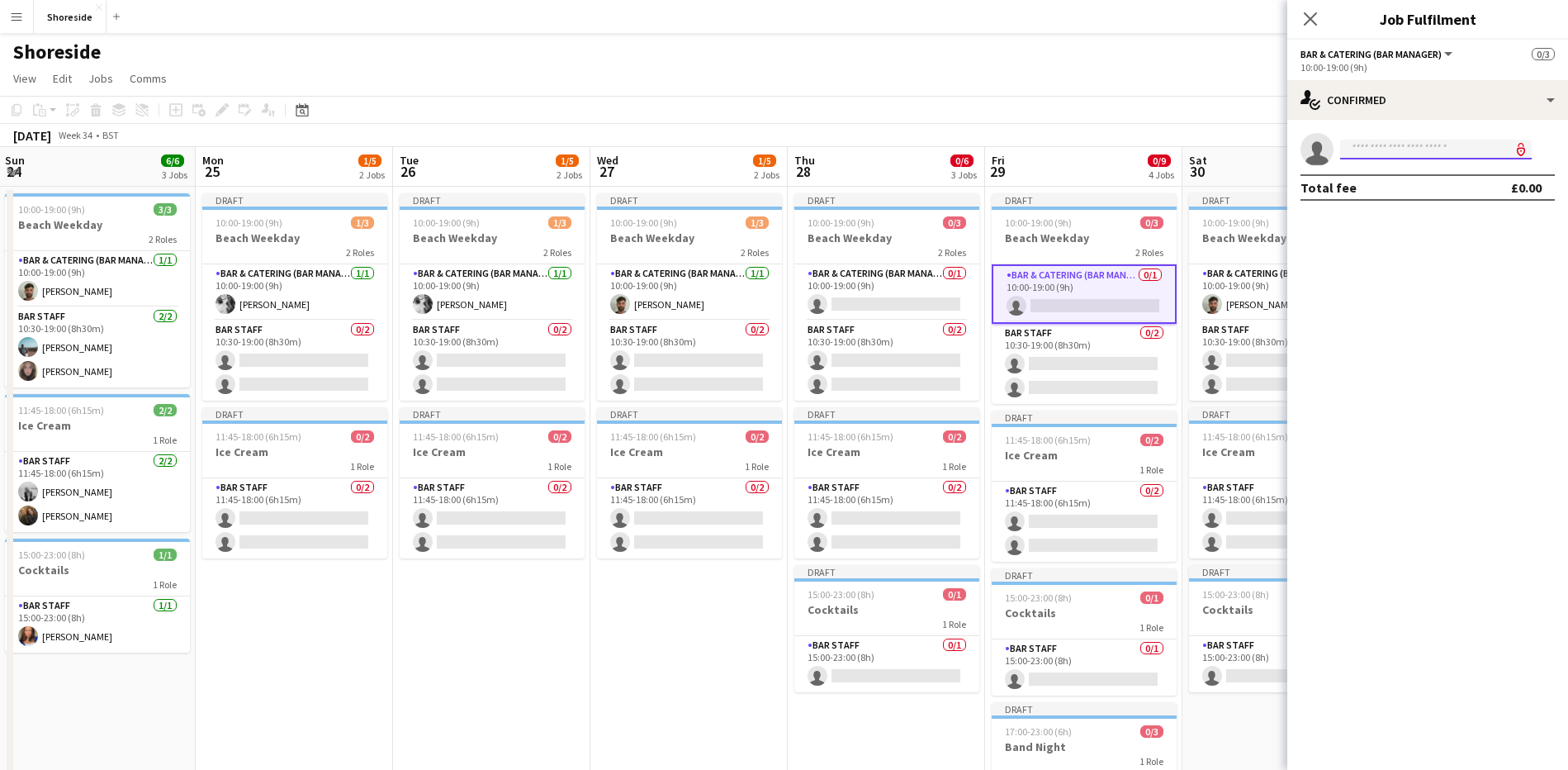
click at [1427, 148] on input at bounding box center [1436, 149] width 192 height 19
type input "******"
click at [1420, 194] on span "[PHONE_NUMBER]" at bounding box center [1436, 200] width 165 height 14
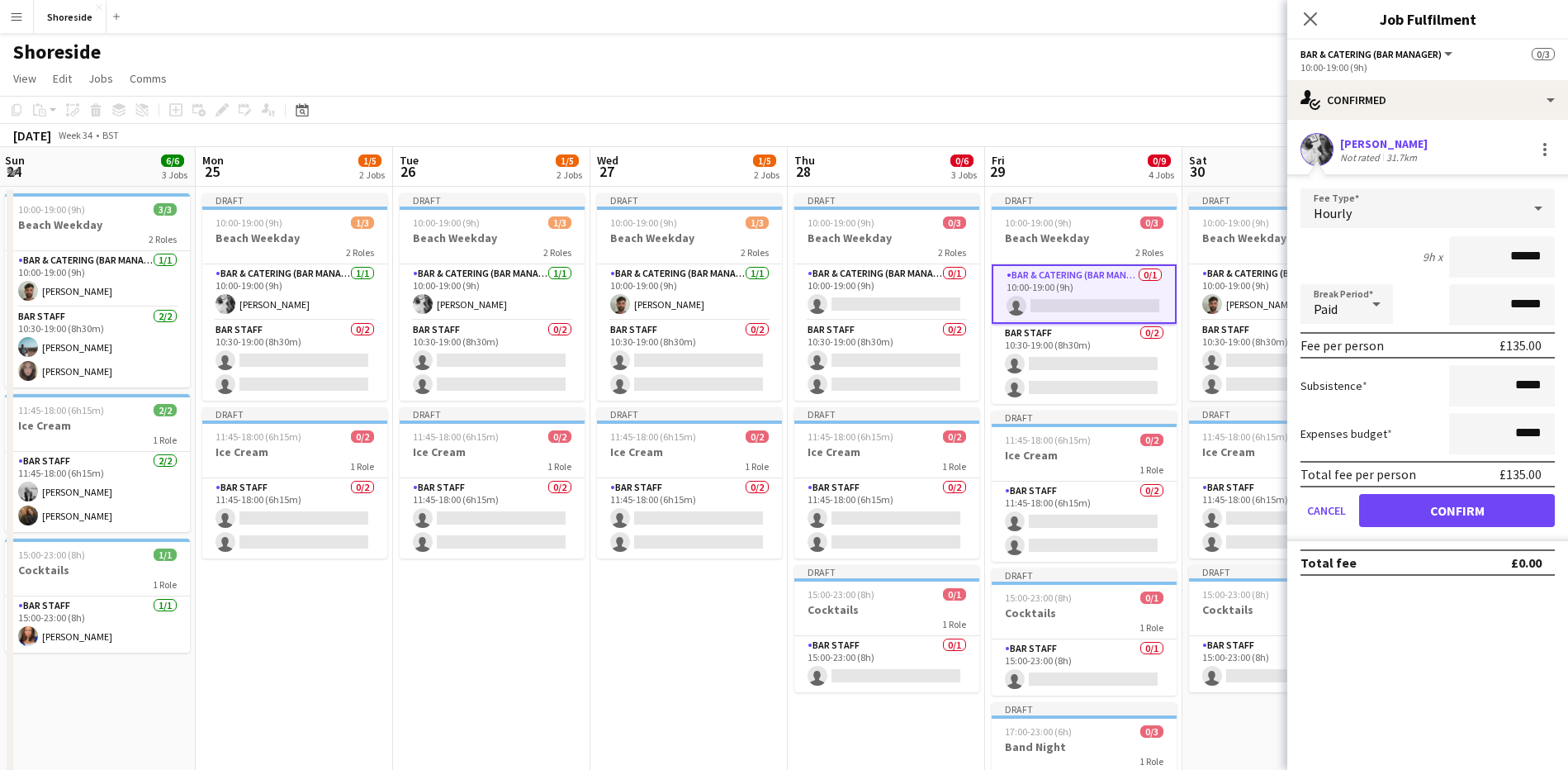
click at [1562, 206] on form "Fee Type Hourly 9h x ****** Break Period Paid ****** Fee per person £135.00 Sub…" at bounding box center [1428, 365] width 281 height 353
click at [1533, 205] on icon at bounding box center [1538, 209] width 19 height 33
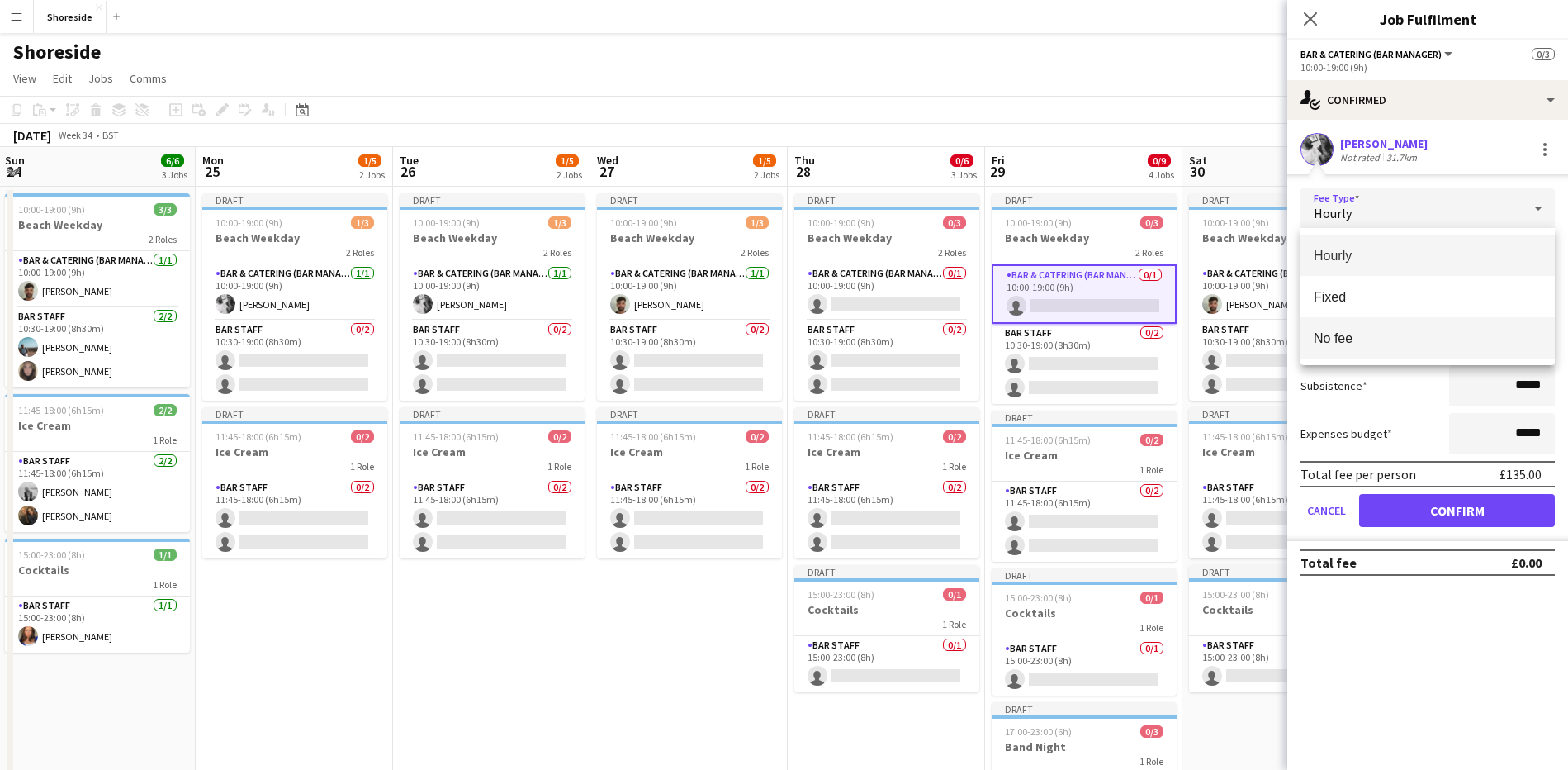
click at [1423, 332] on span "No fee" at bounding box center [1427, 338] width 228 height 16
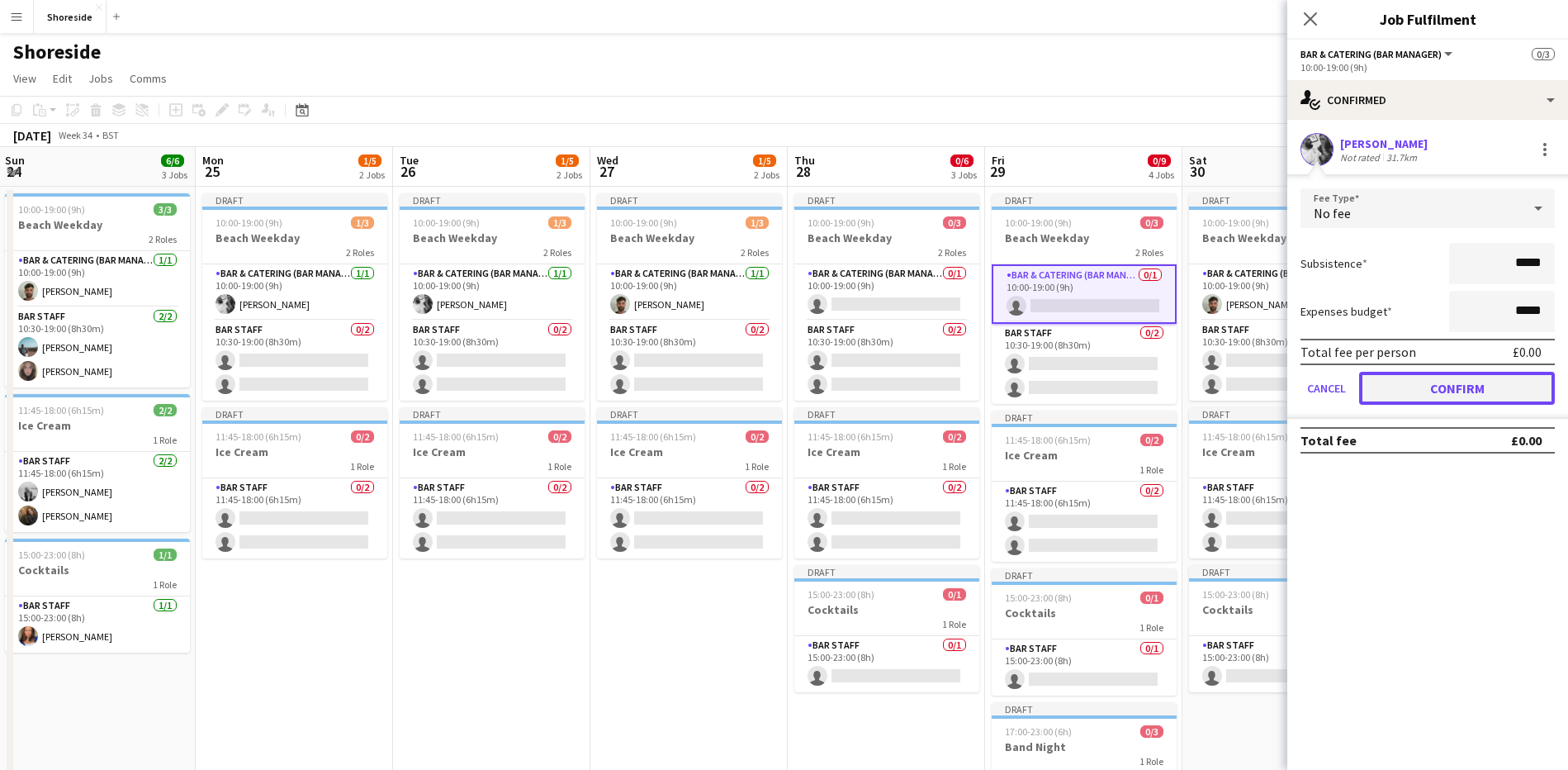
click at [1422, 380] on button "Confirm" at bounding box center [1457, 388] width 196 height 33
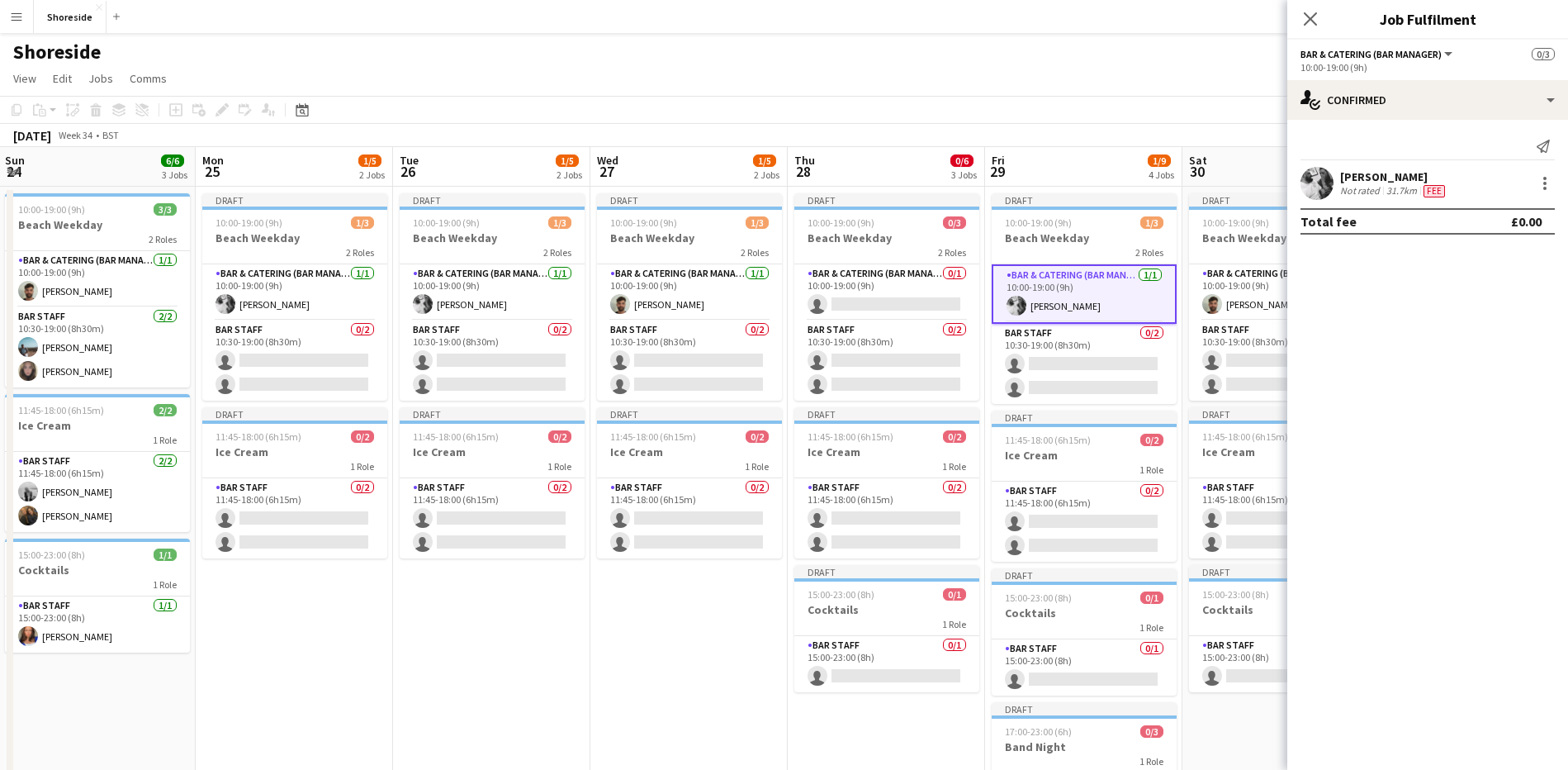
click at [1299, 20] on div "Close pop-in" at bounding box center [1311, 18] width 47 height 38
click at [1312, 16] on icon "Close pop-in" at bounding box center [1311, 19] width 14 height 14
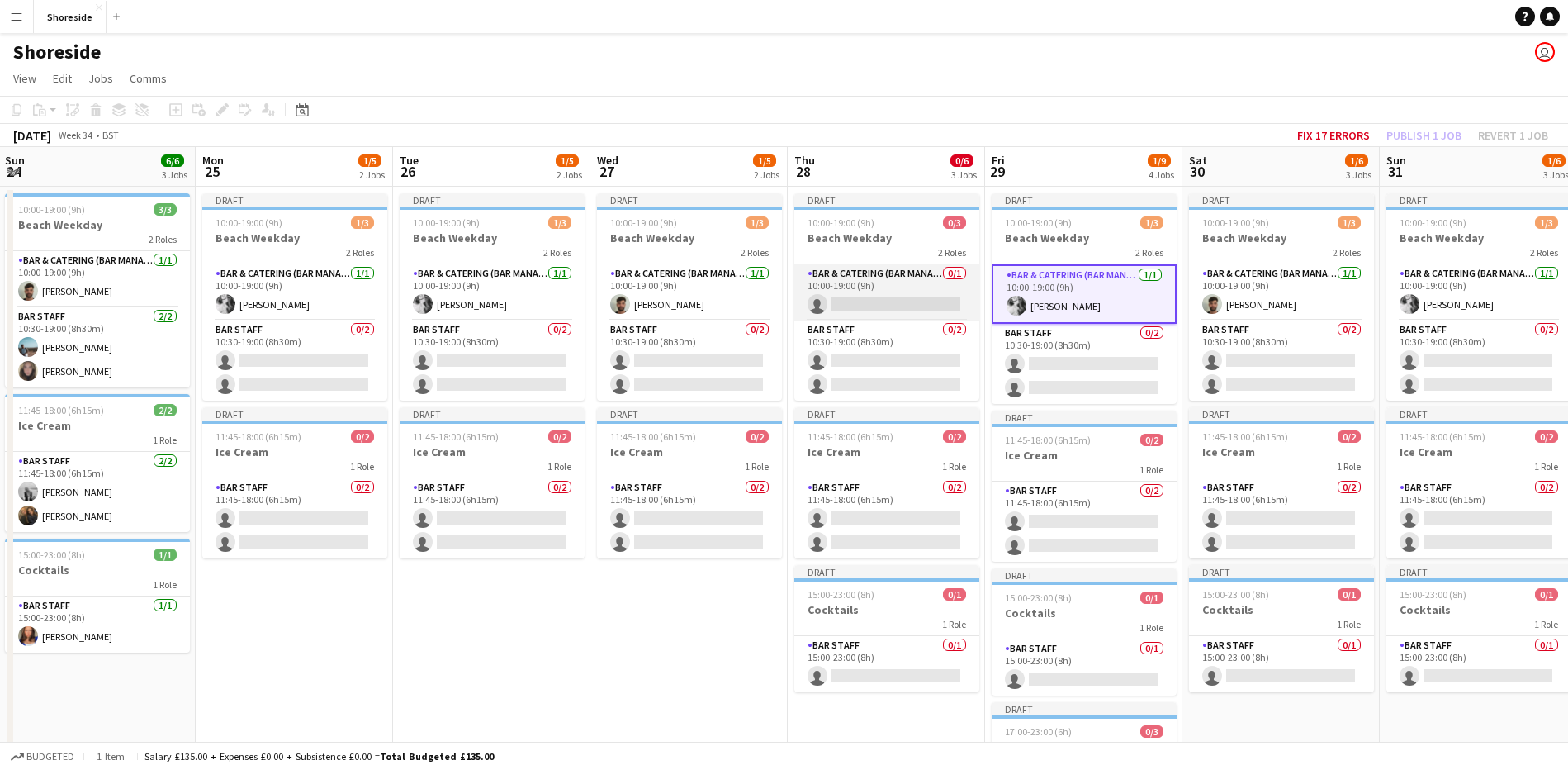
click at [849, 286] on app-card-role "Bar & Catering (Bar Manager) 0/1 10:00-19:00 (9h) single-neutral-actions" at bounding box center [886, 292] width 185 height 56
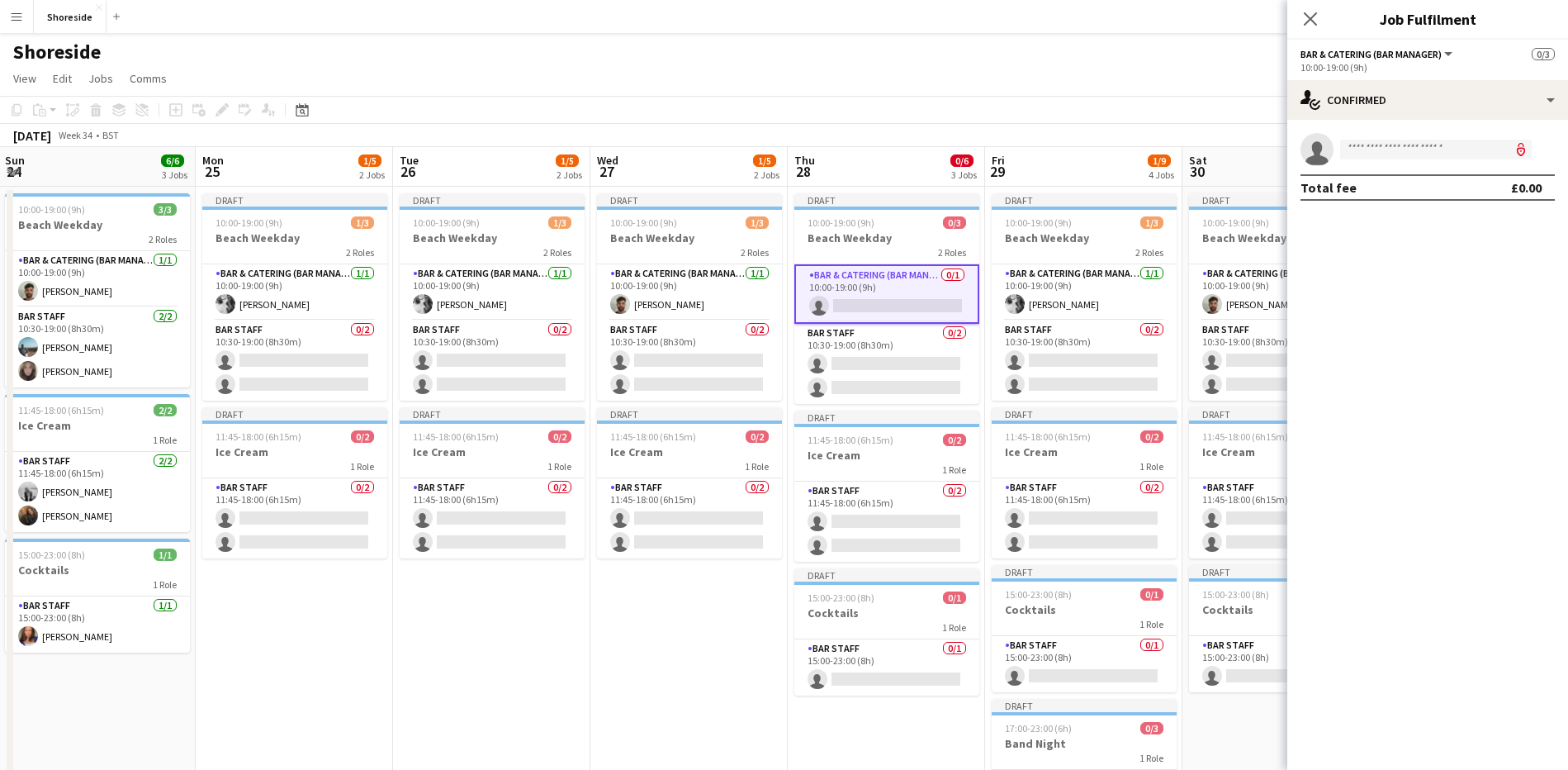
click at [1368, 161] on app-invite-slot "single-neutral-actions" at bounding box center [1428, 149] width 281 height 33
click at [1368, 147] on input at bounding box center [1436, 149] width 192 height 19
type input "******"
click at [1389, 181] on span "[EMAIL_ADDRESS][DOMAIN_NAME]" at bounding box center [1436, 187] width 165 height 14
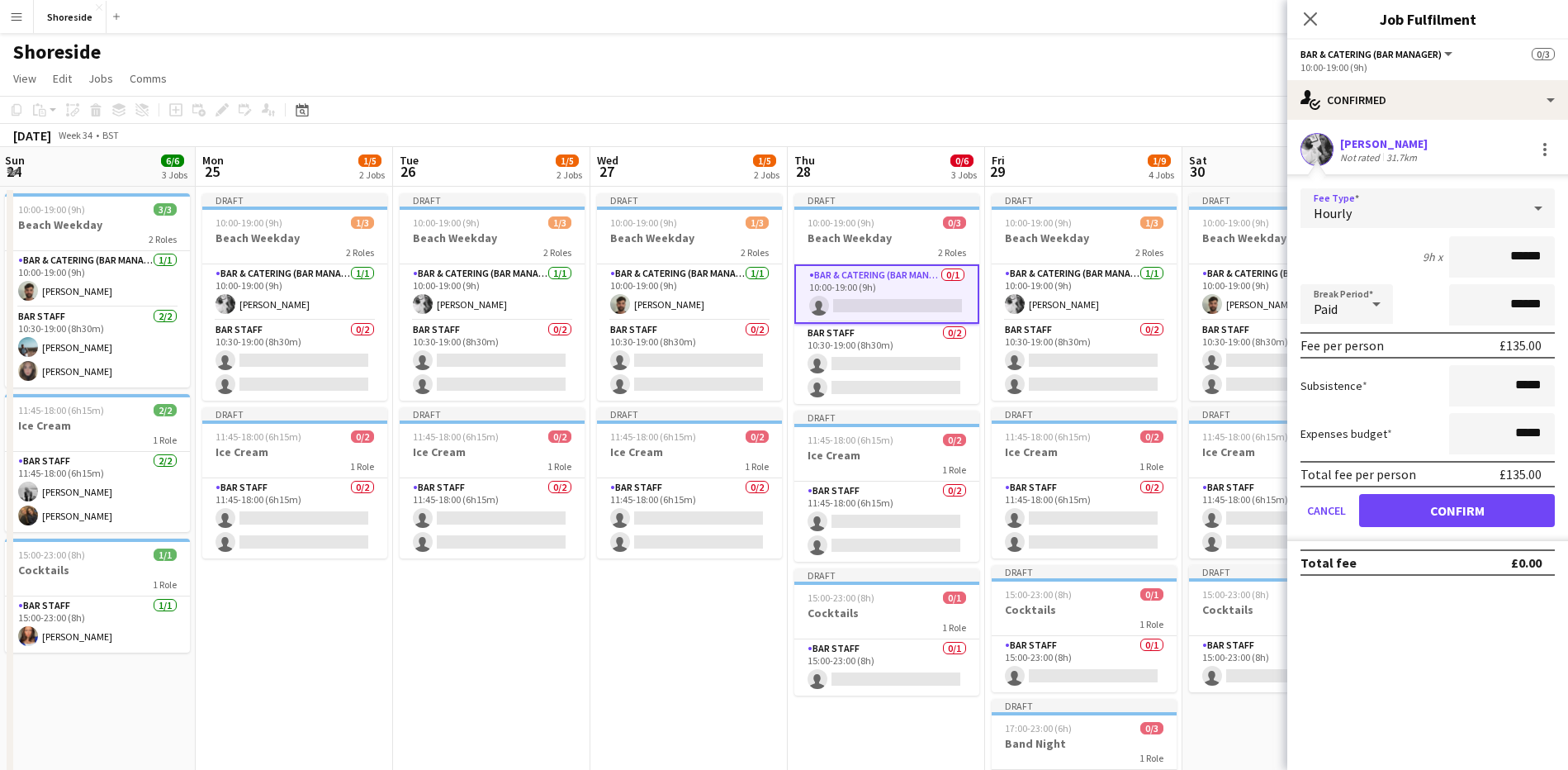
click at [1532, 194] on icon at bounding box center [1538, 209] width 19 height 33
click at [1364, 331] on span "No fee" at bounding box center [1427, 338] width 228 height 16
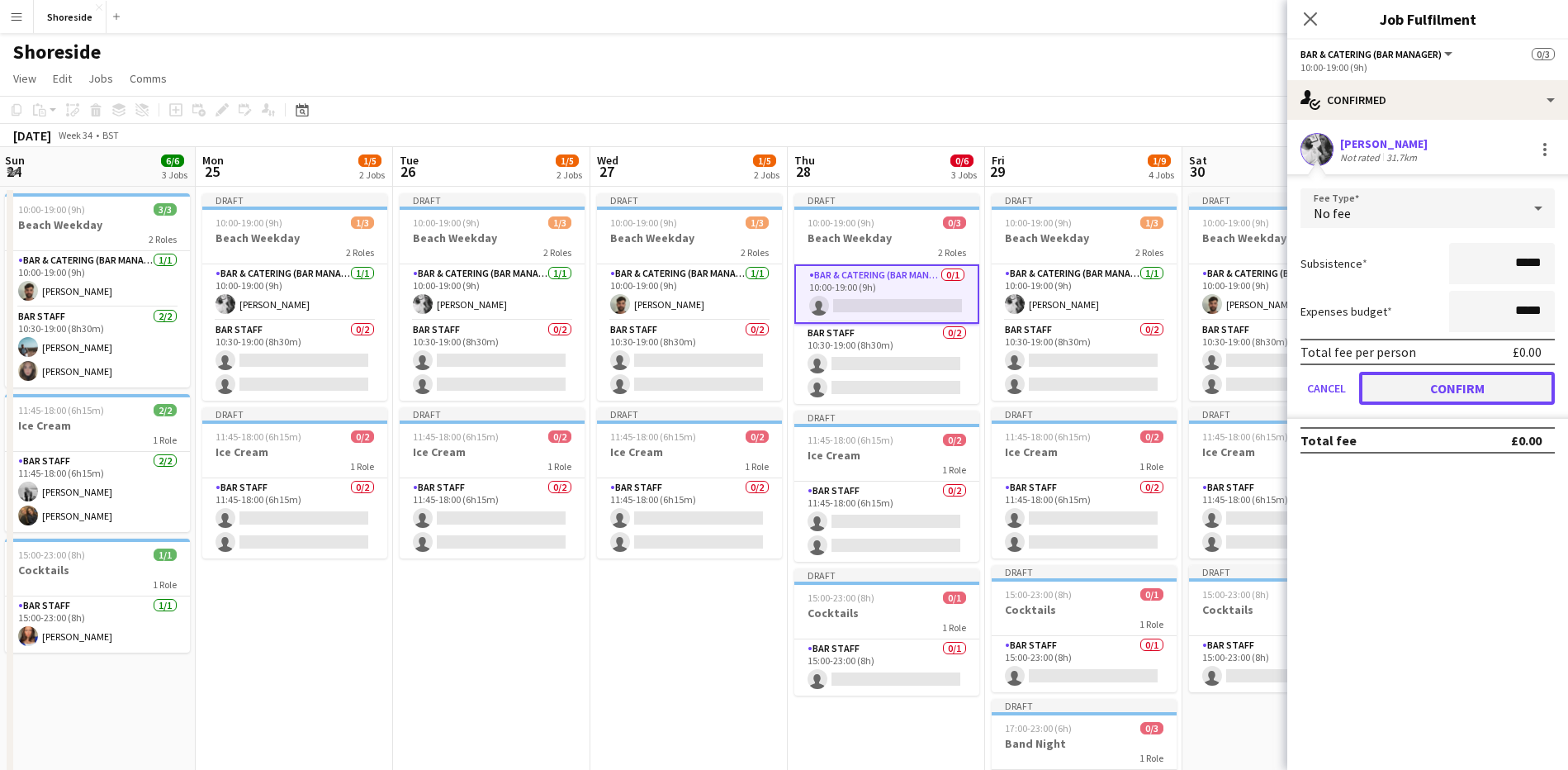
click at [1436, 391] on button "Confirm" at bounding box center [1457, 388] width 196 height 33
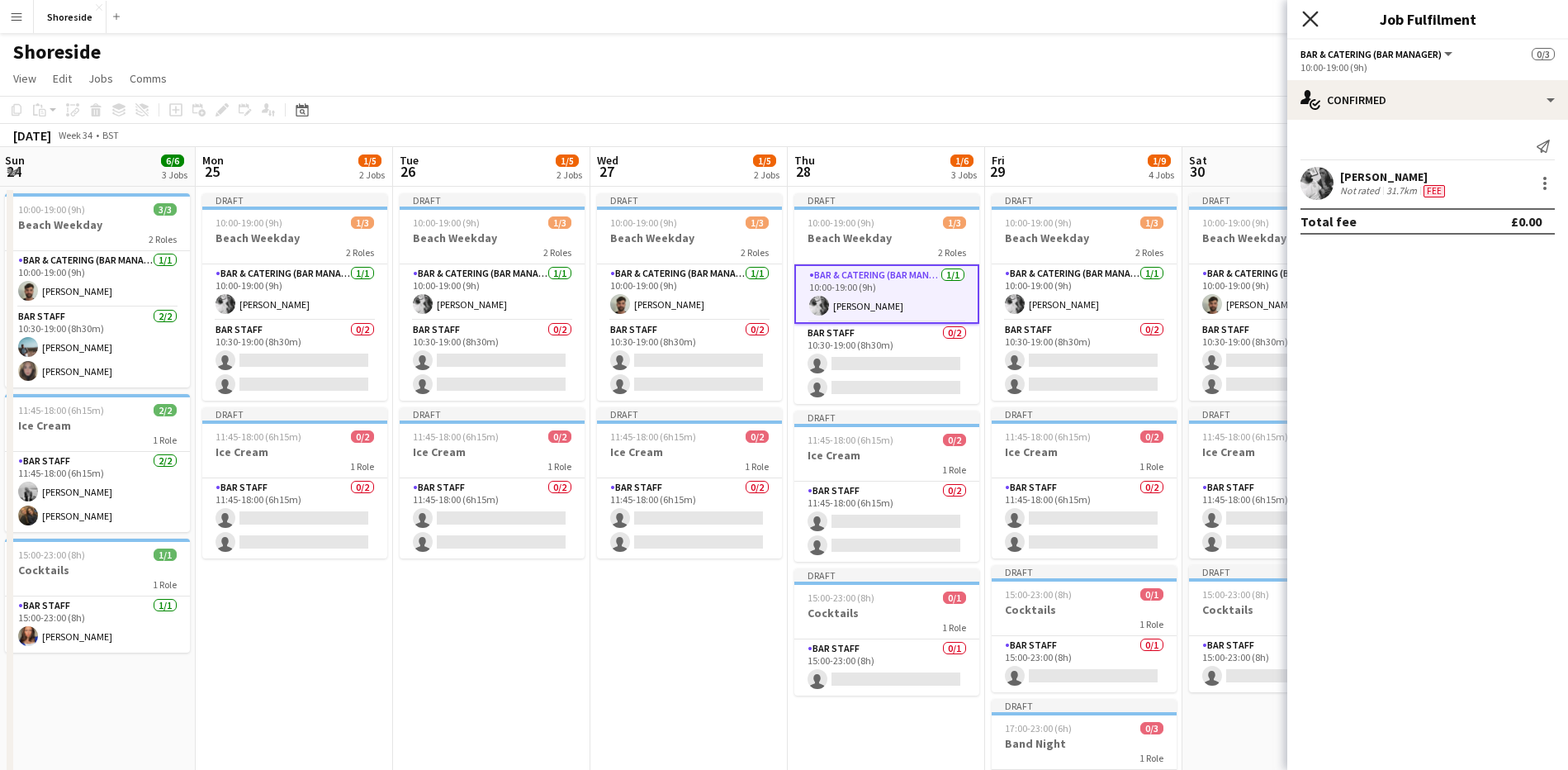
click at [1312, 14] on icon "Close pop-in" at bounding box center [1310, 18] width 16 height 16
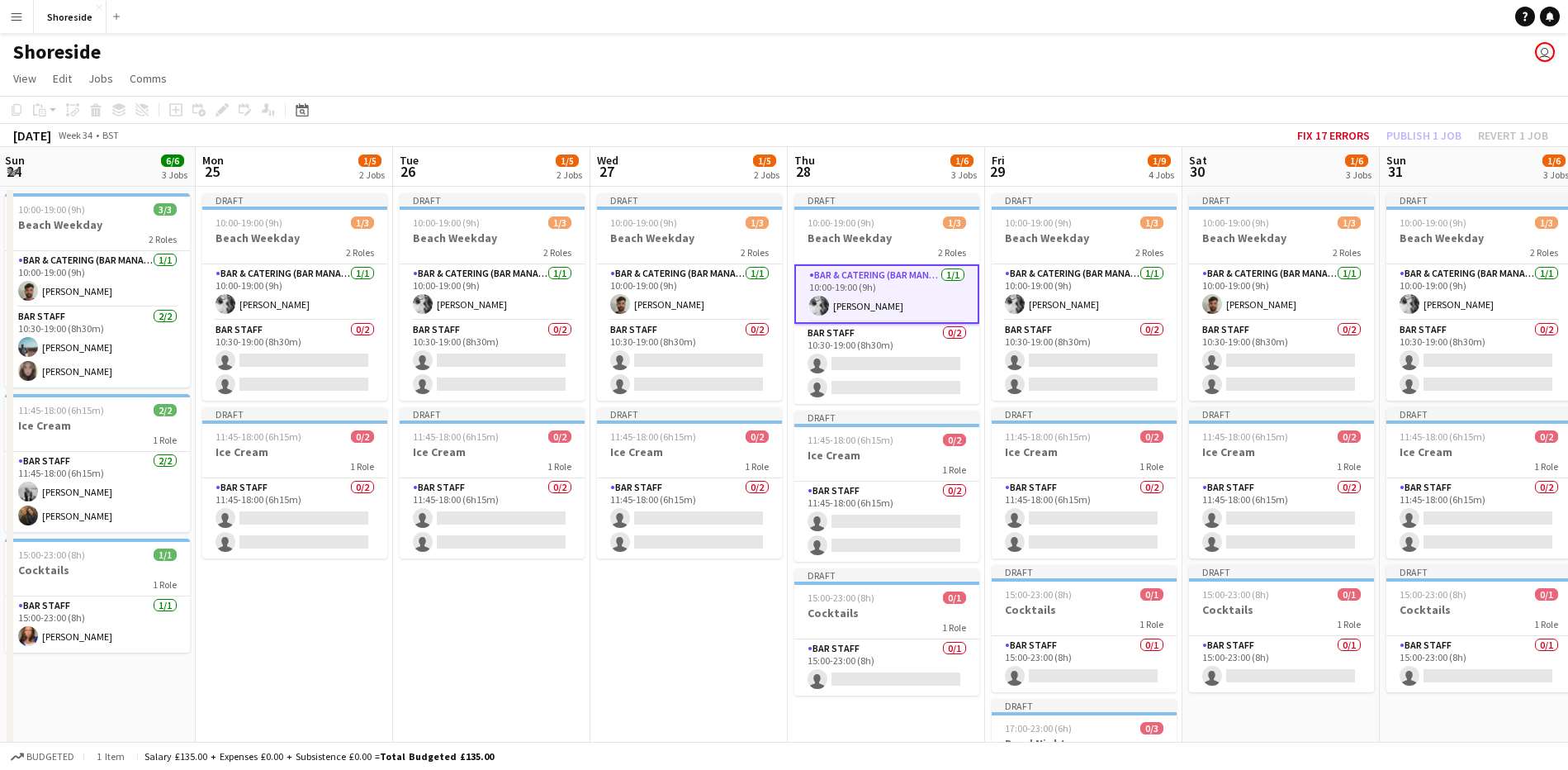
click at [340, 656] on app-date-cell "Draft 10:00-19:00 (9h) 1/3 Beach Weekday 2 Roles Bar & Catering (Bar Manager) […" at bounding box center [295, 595] width 198 height 818
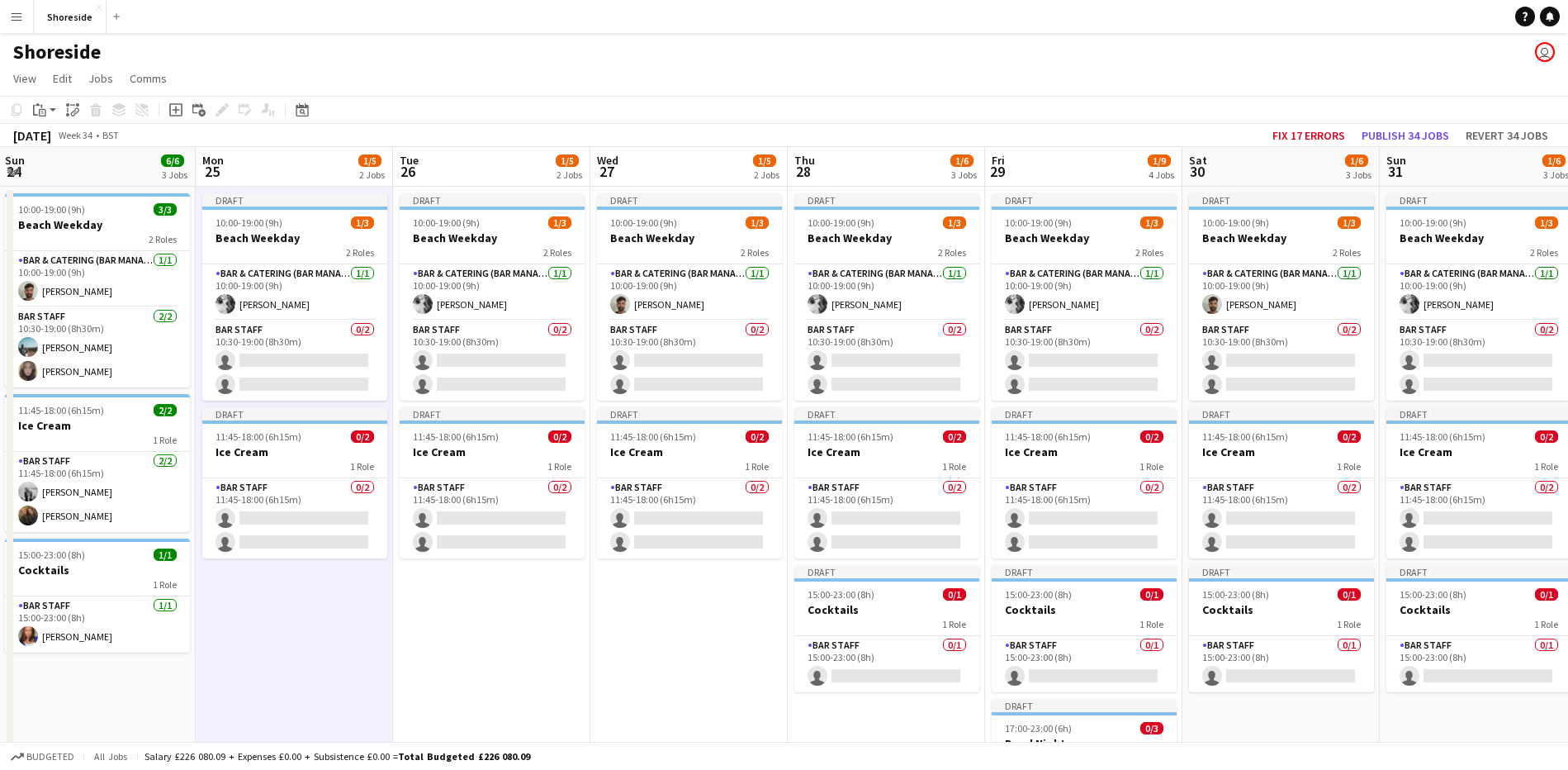
click at [450, 642] on app-date-cell "Draft 10:00-19:00 (9h) 1/3 Beach Weekday 2 Roles Bar & Catering (Bar Manager) […" at bounding box center [492, 595] width 198 height 818
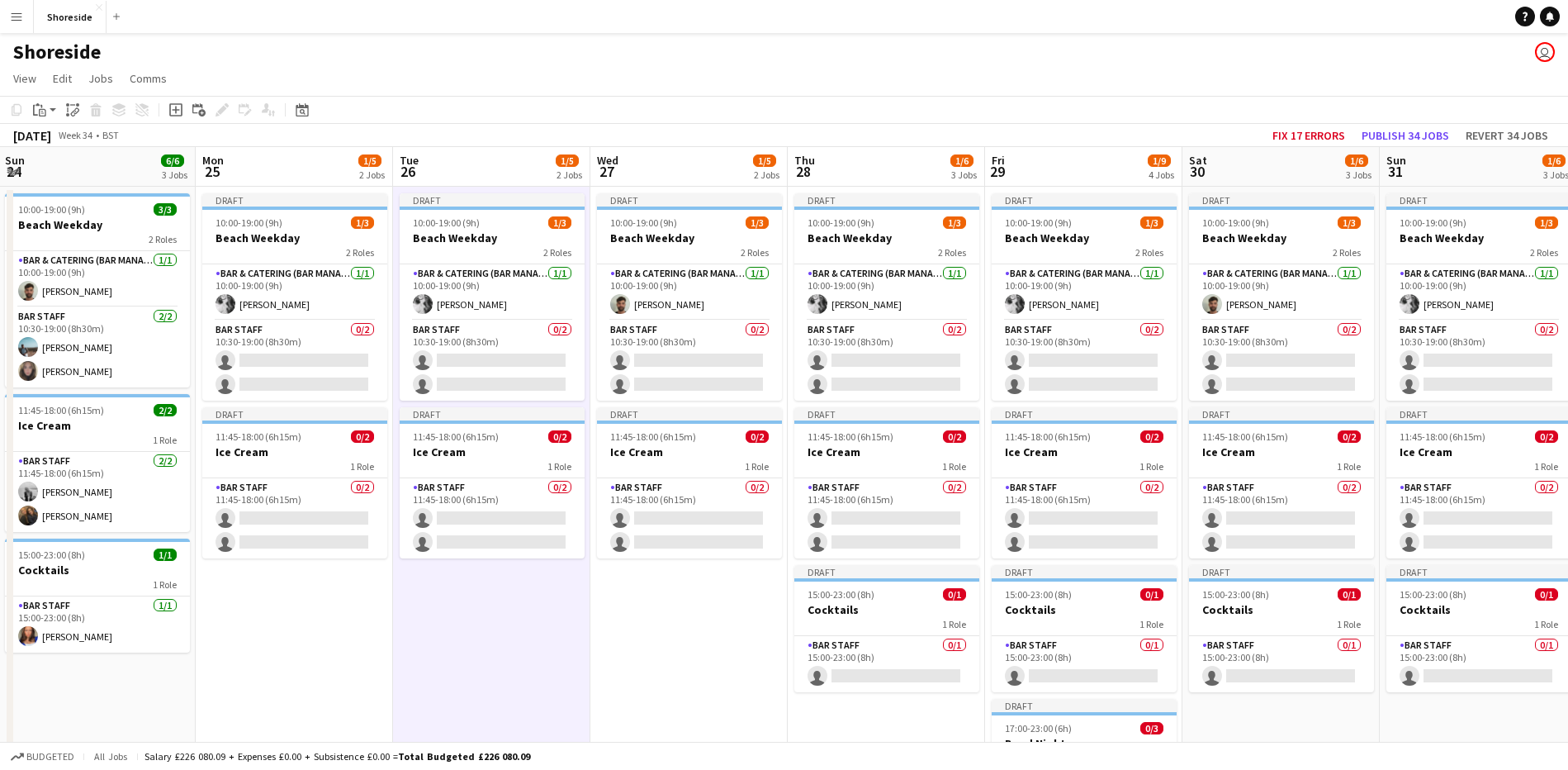
click at [677, 643] on app-date-cell "Draft 10:00-19:00 (9h) 1/3 Beach Weekday 2 Roles Bar & Catering (Bar Manager) […" at bounding box center [689, 595] width 198 height 818
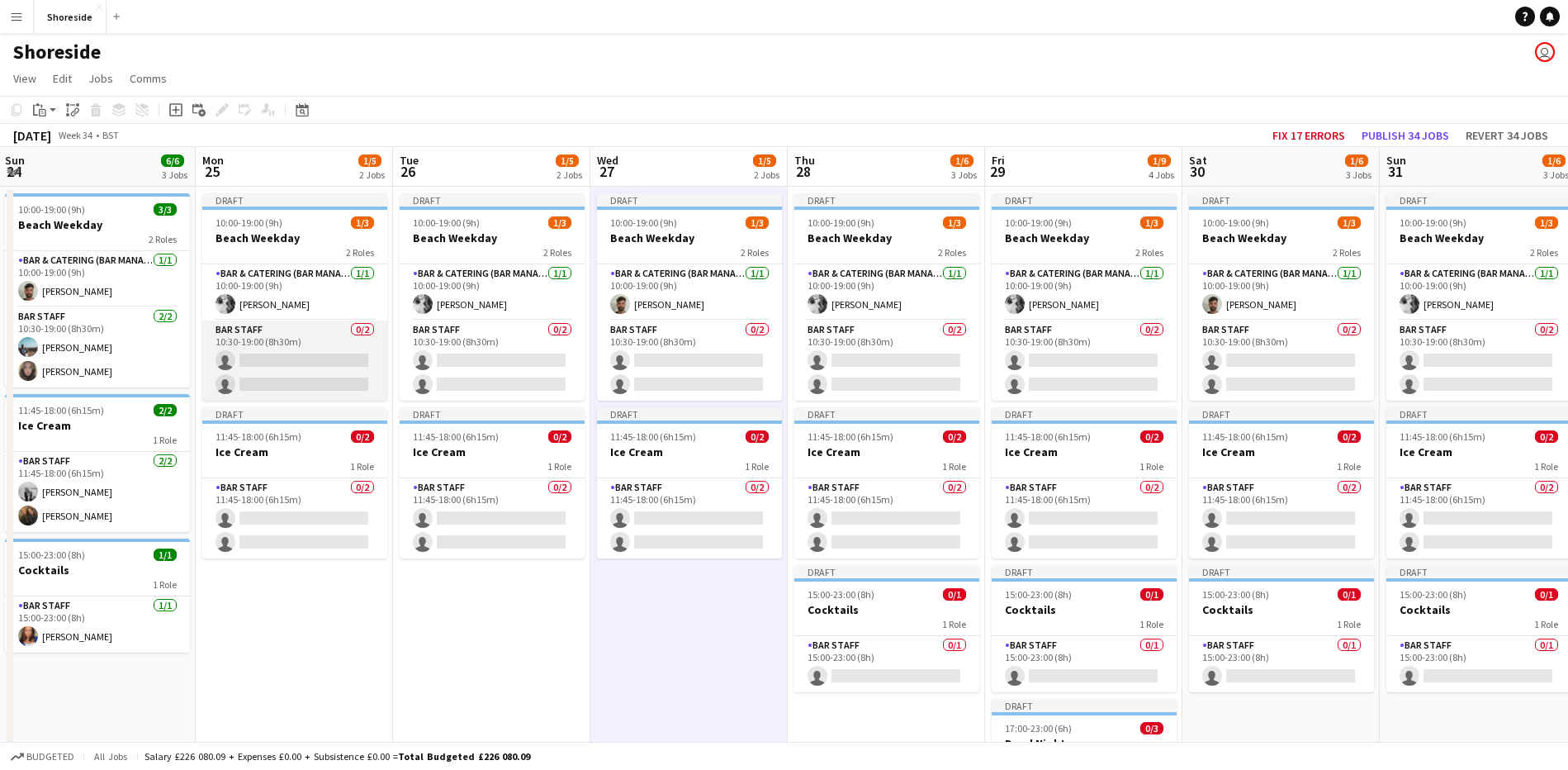
click at [286, 353] on app-card-role "Bar Staff 0/2 10:30-19:00 (8h30m) single-neutral-actions single-neutral-actions" at bounding box center [295, 360] width 185 height 80
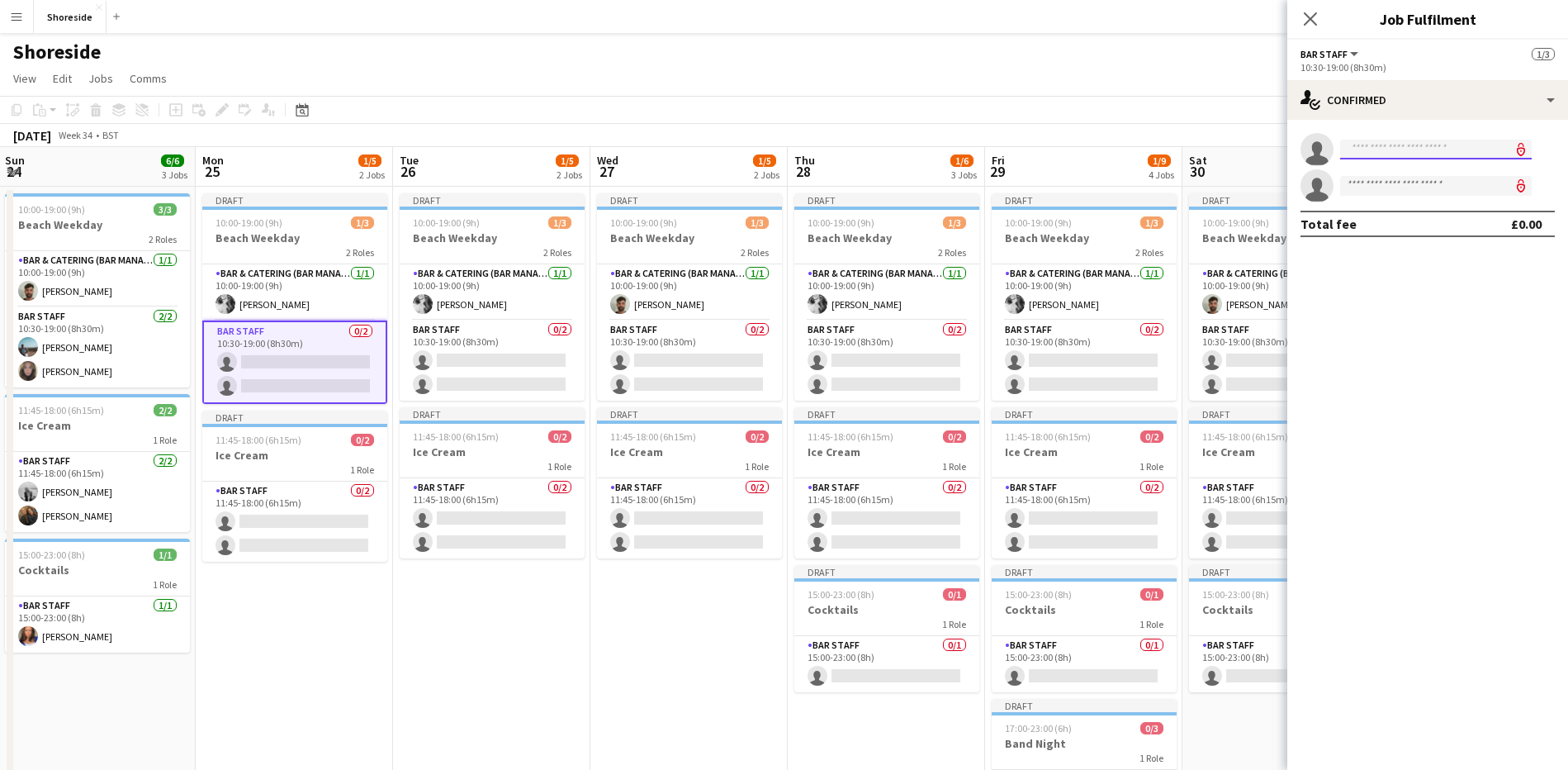
click at [1402, 144] on input at bounding box center [1436, 149] width 192 height 19
type input "****"
click at [1406, 178] on span "[PERSON_NAME]" at bounding box center [1401, 173] width 95 height 14
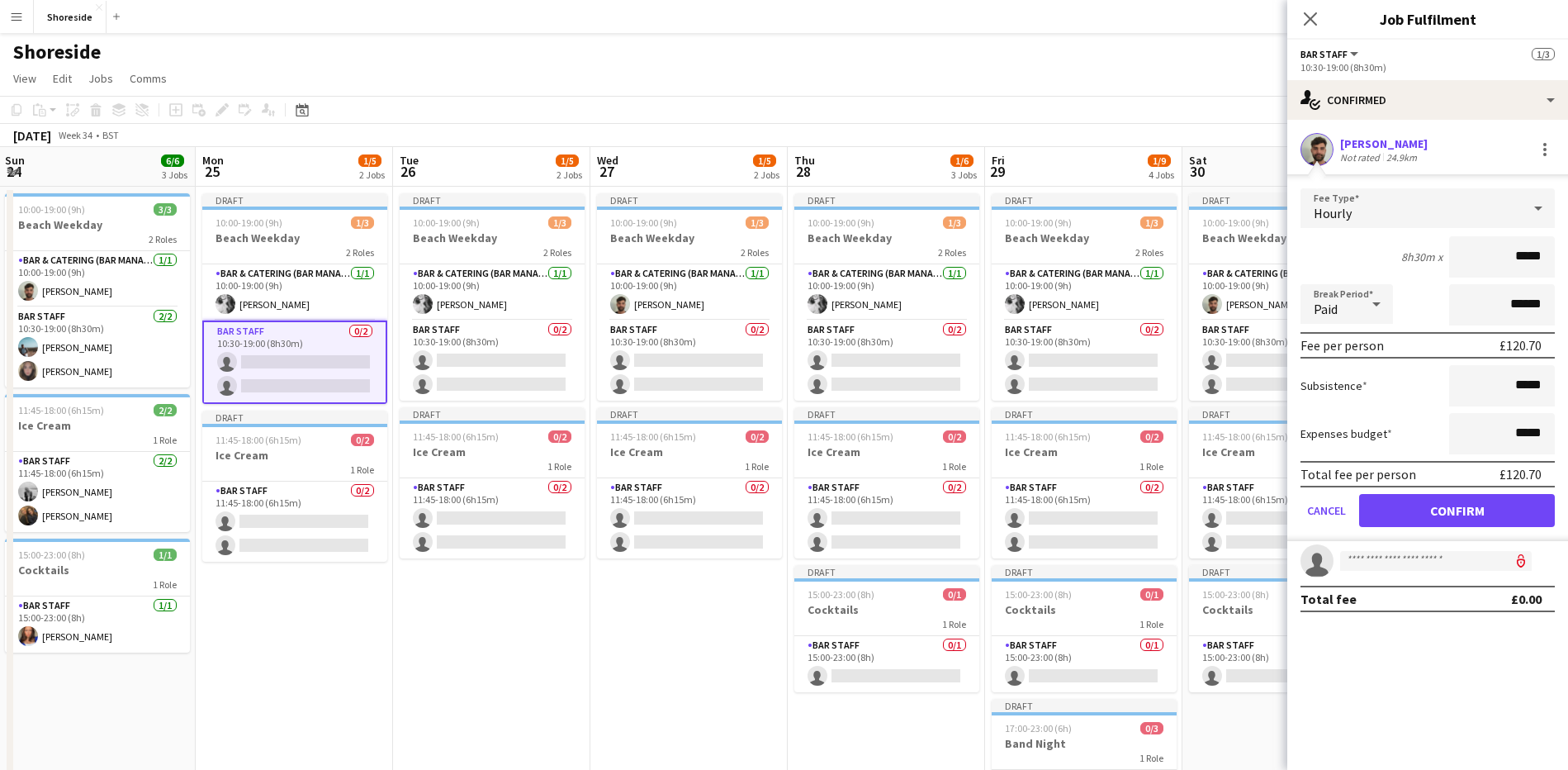
type input "******"
click button "Confirm" at bounding box center [1457, 510] width 196 height 33
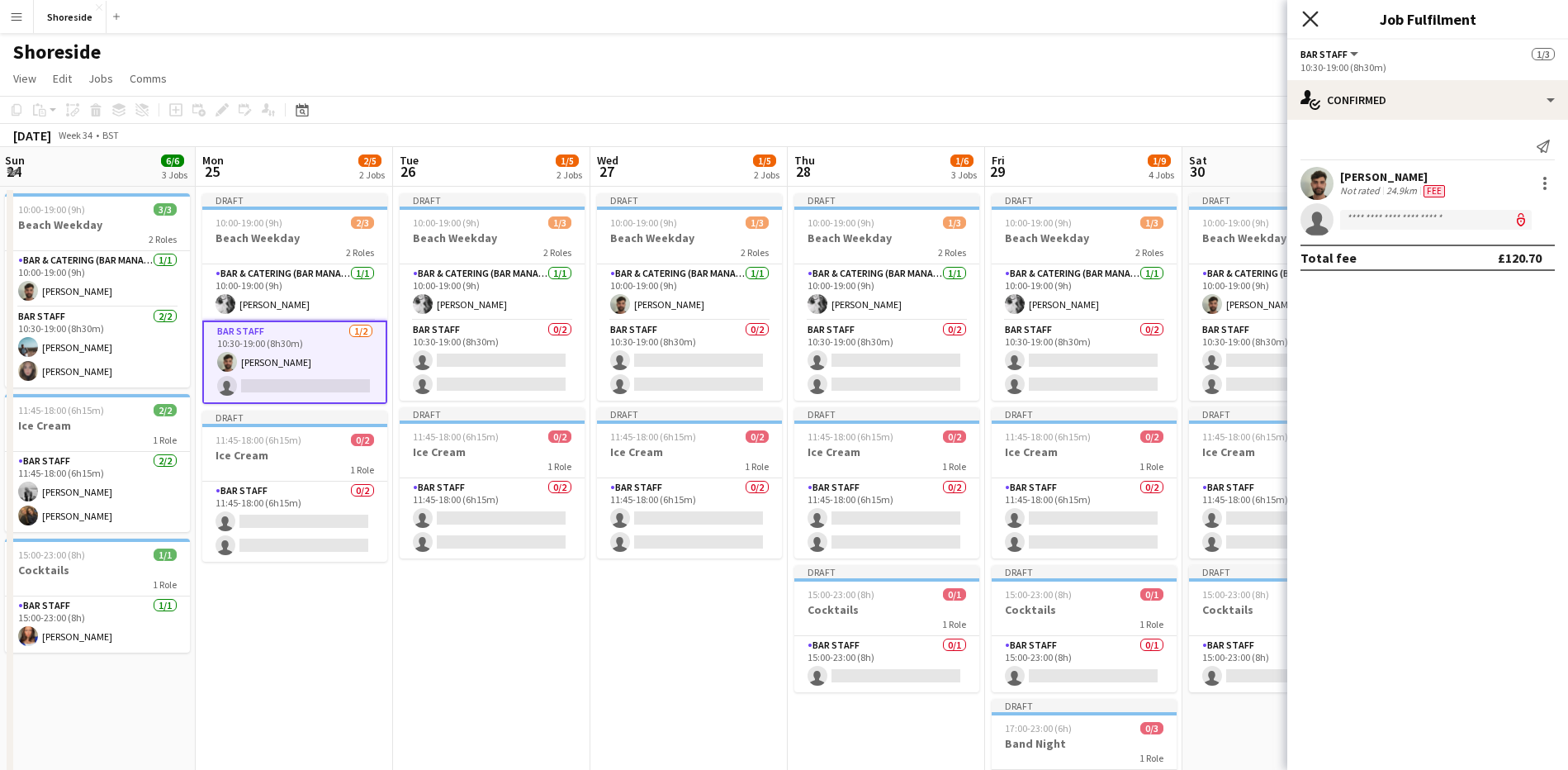
click at [1315, 19] on icon "Close pop-in" at bounding box center [1310, 18] width 16 height 16
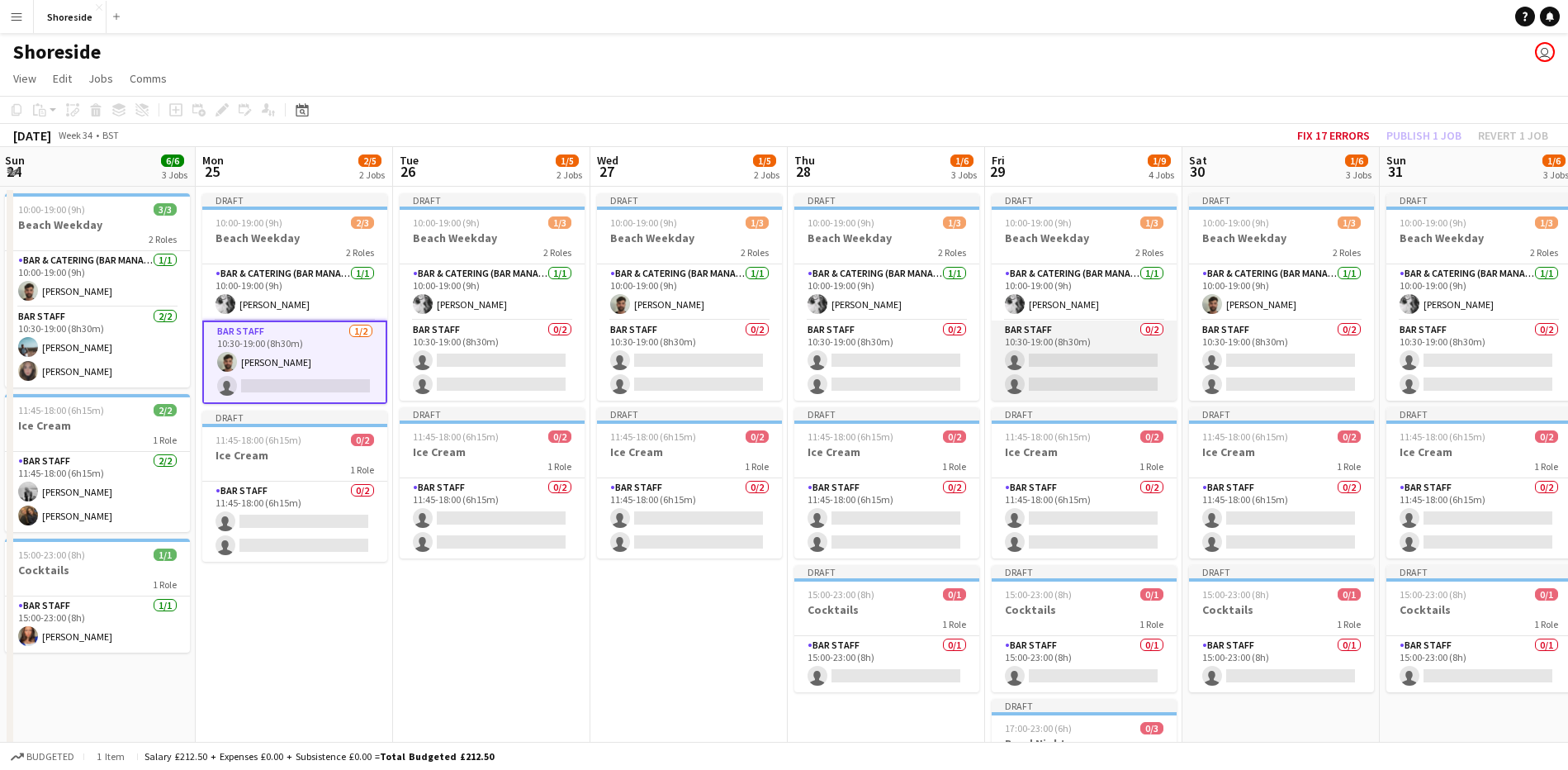
click at [1103, 355] on app-card-role "Bar Staff 0/2 10:30-19:00 (8h30m) single-neutral-actions single-neutral-actions" at bounding box center [1084, 360] width 185 height 80
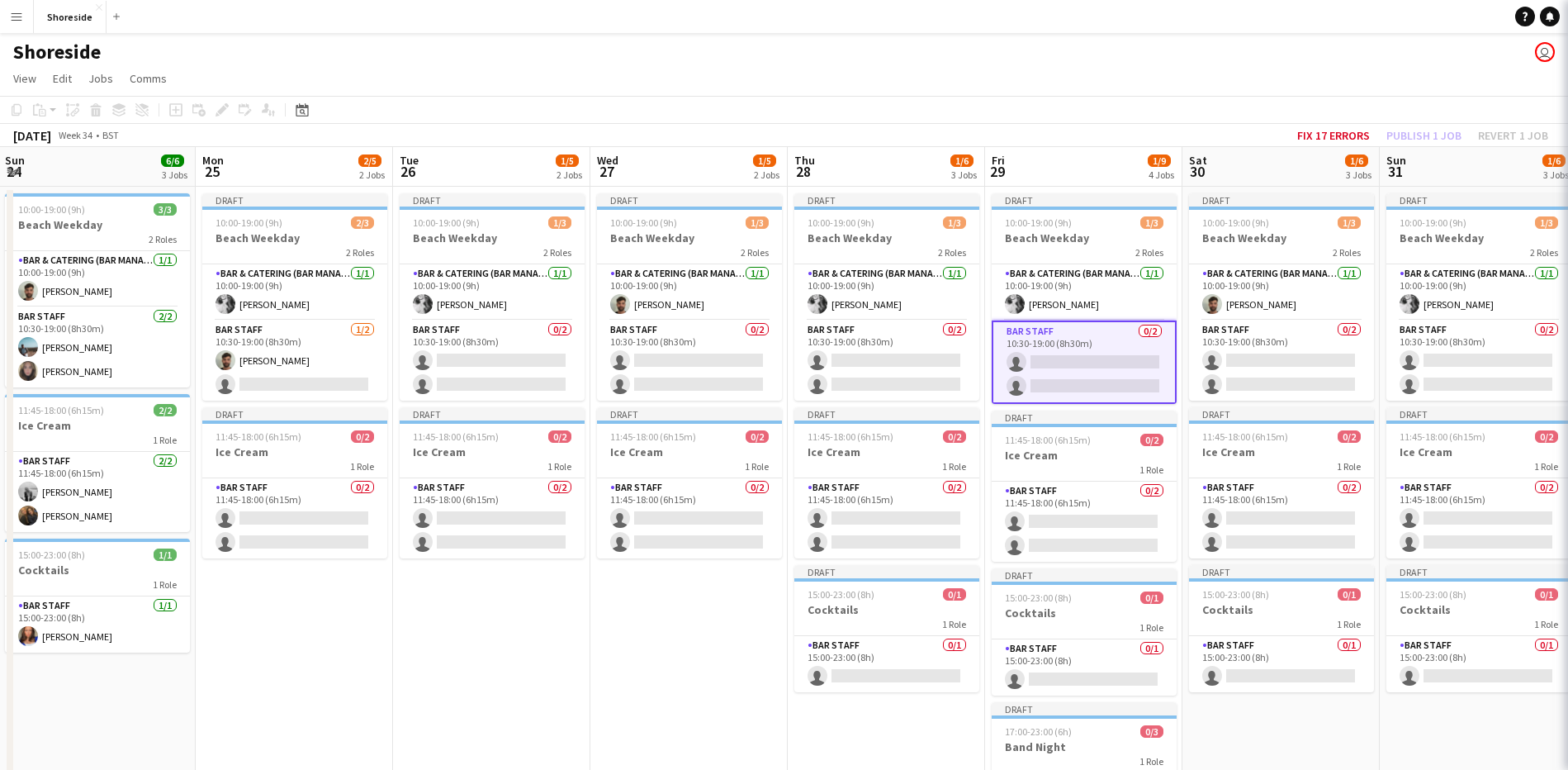
scroll to position [0, 594]
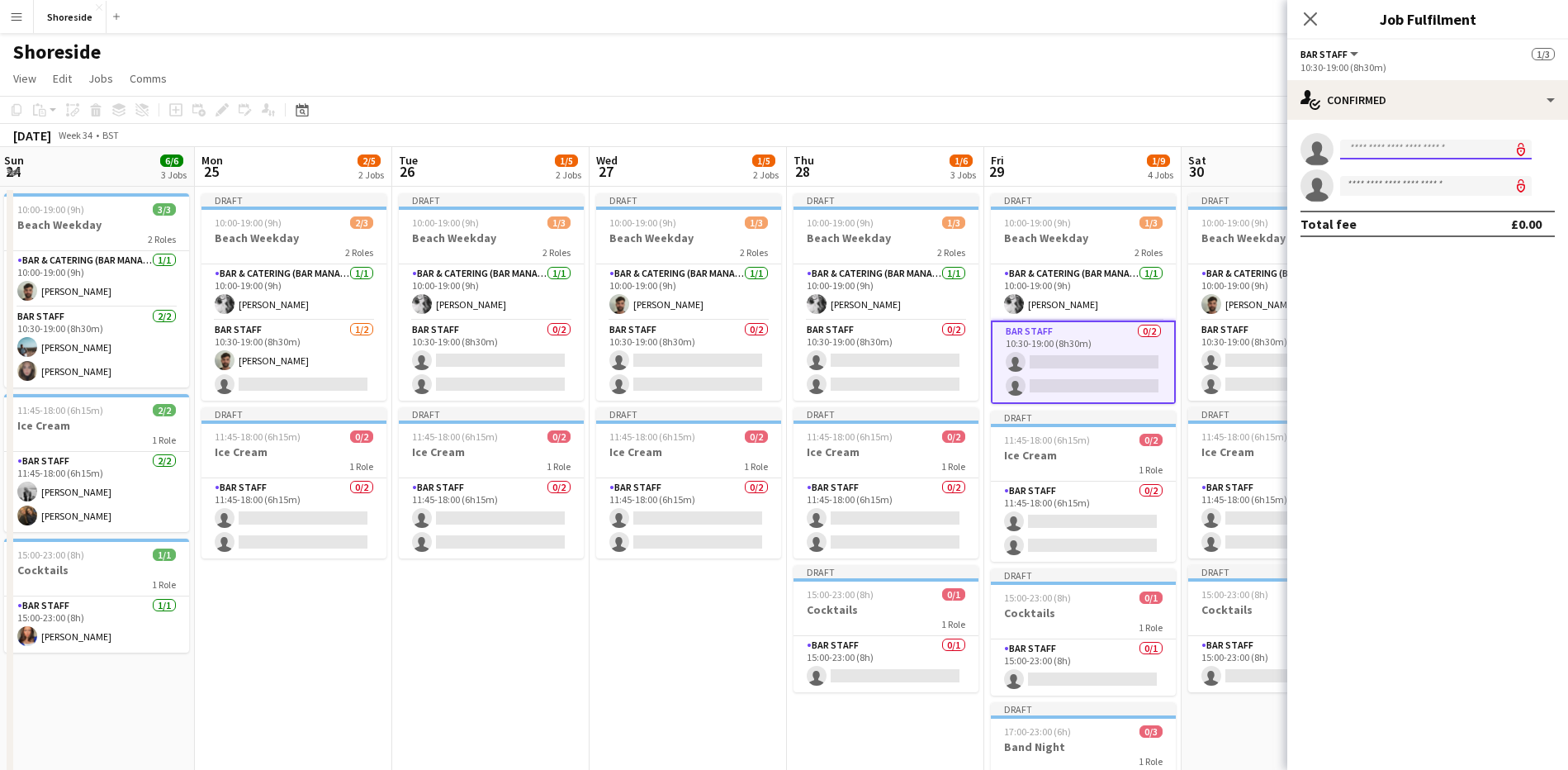
click at [1458, 152] on input at bounding box center [1436, 149] width 192 height 19
type input "****"
click at [1404, 176] on span "[PERSON_NAME]" at bounding box center [1401, 173] width 95 height 14
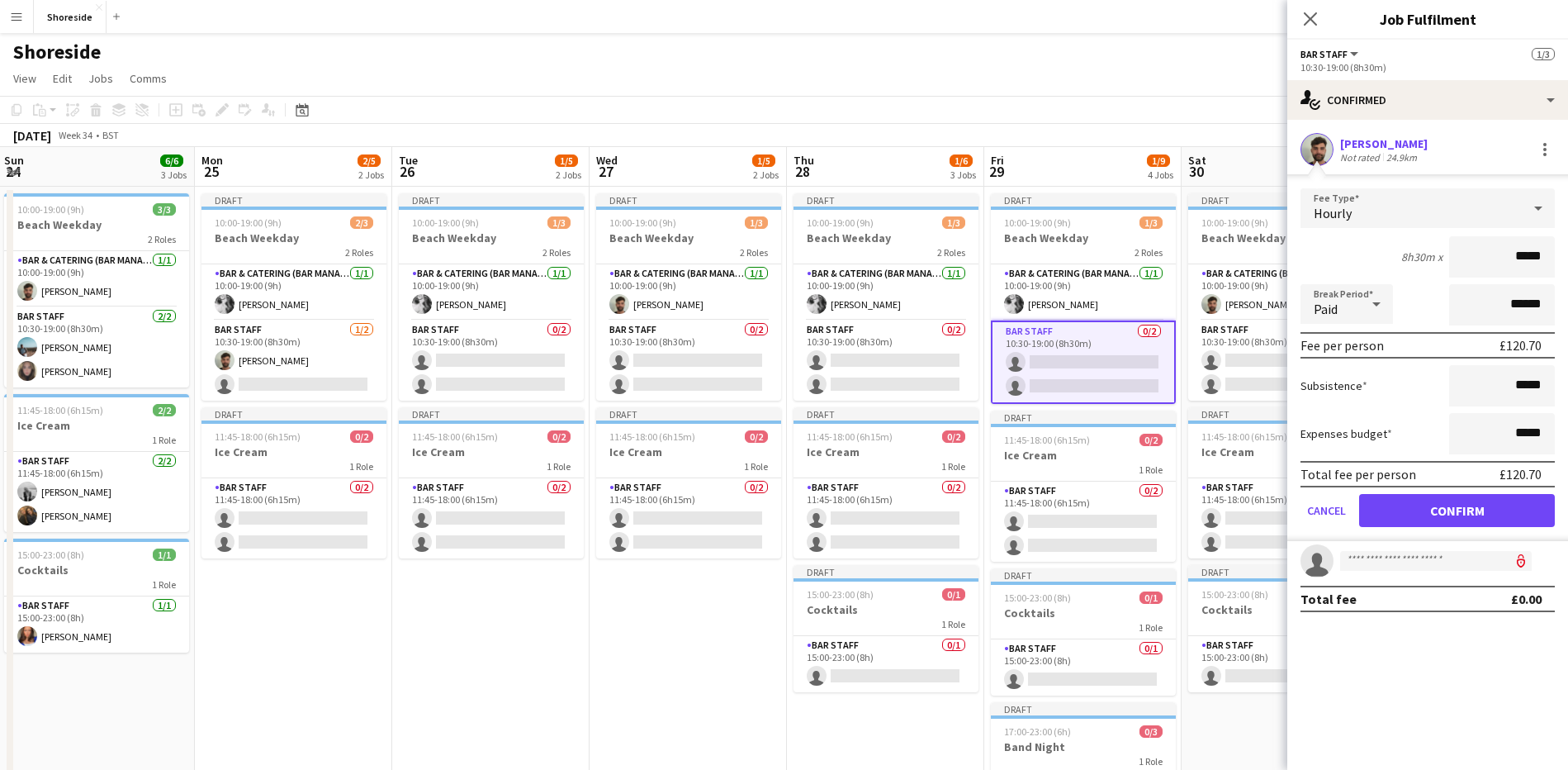
type input "******"
click button "Confirm" at bounding box center [1457, 510] width 196 height 33
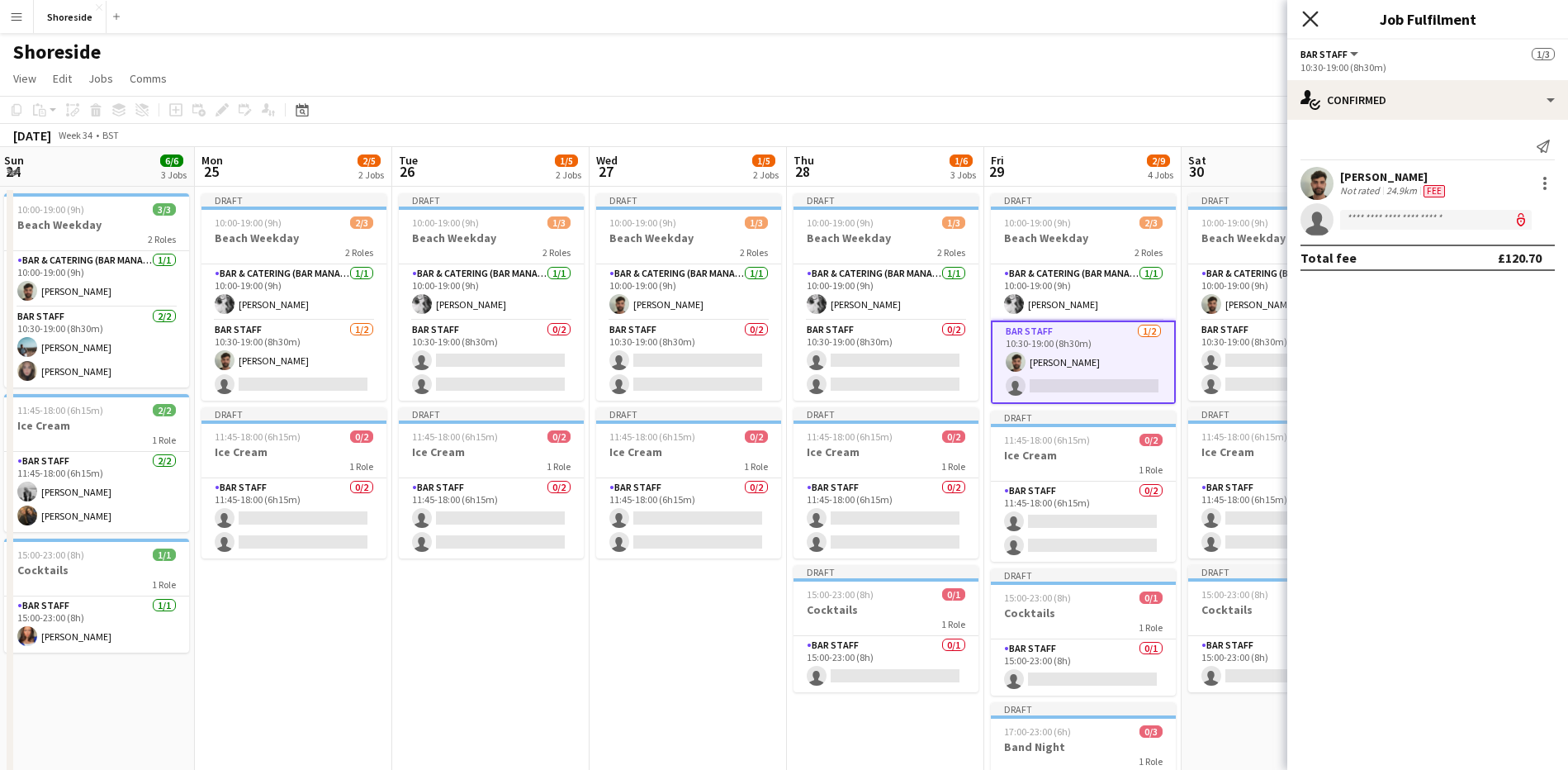
click at [1315, 26] on icon "Close pop-in" at bounding box center [1310, 18] width 16 height 16
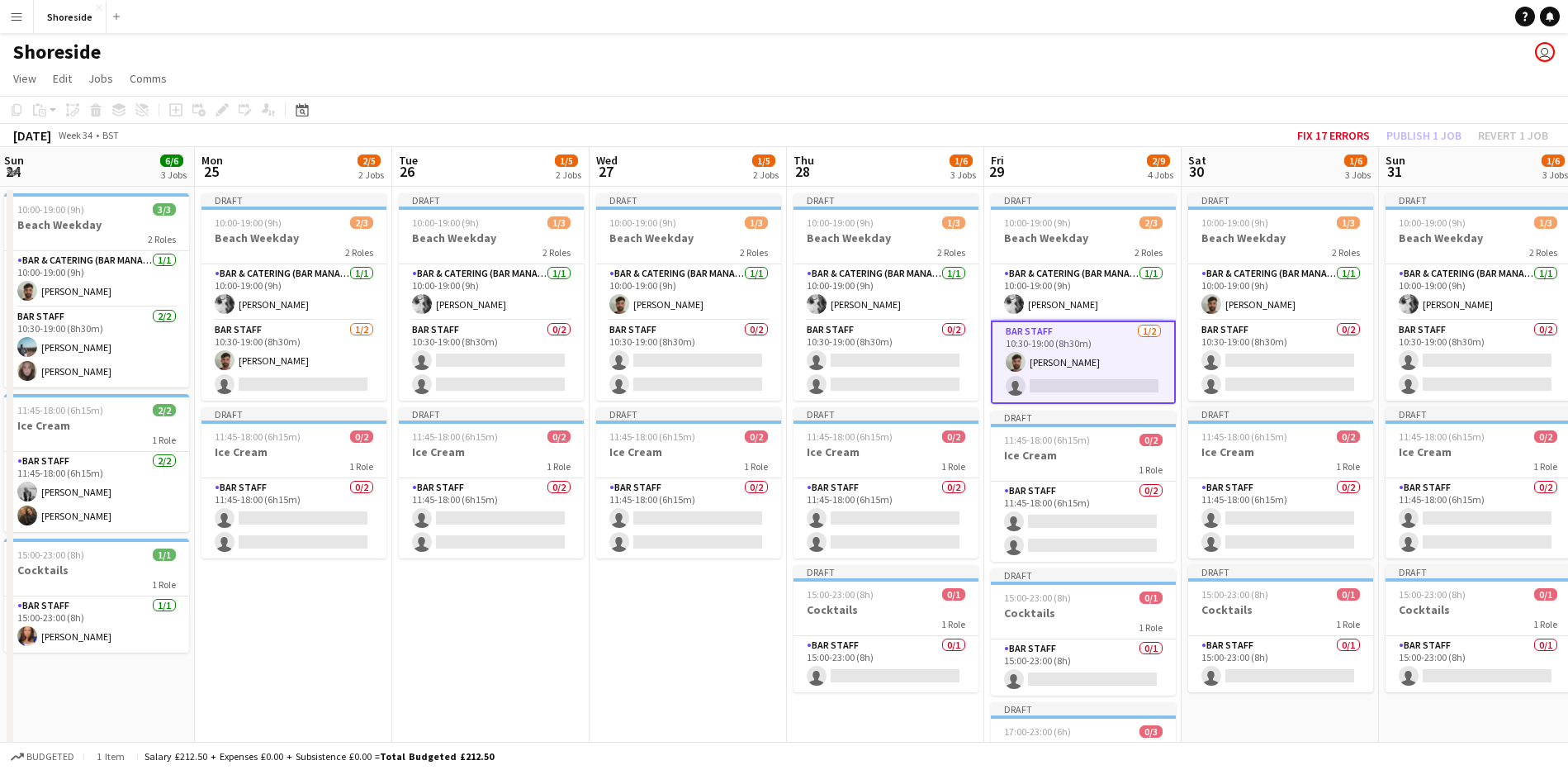
click at [655, 631] on app-date-cell "Draft 10:00-19:00 (9h) 1/3 Beach Weekday 2 Roles Bar & Catering (Bar Manager) […" at bounding box center [688, 595] width 198 height 818
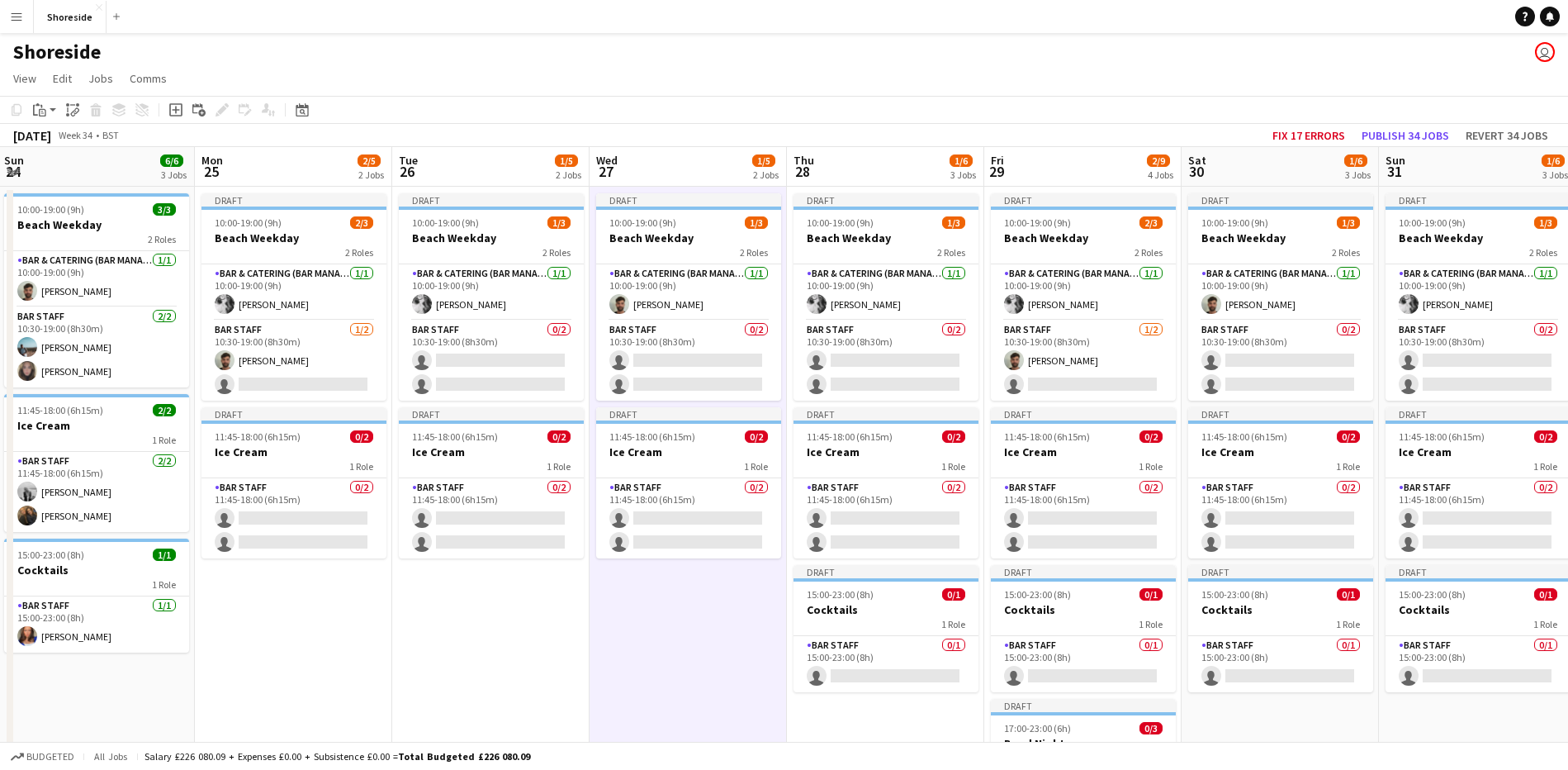
click at [458, 626] on app-date-cell "Draft 10:00-19:00 (9h) 1/3 Beach Weekday 2 Roles Bar & Catering (Bar Manager) […" at bounding box center [491, 595] width 198 height 818
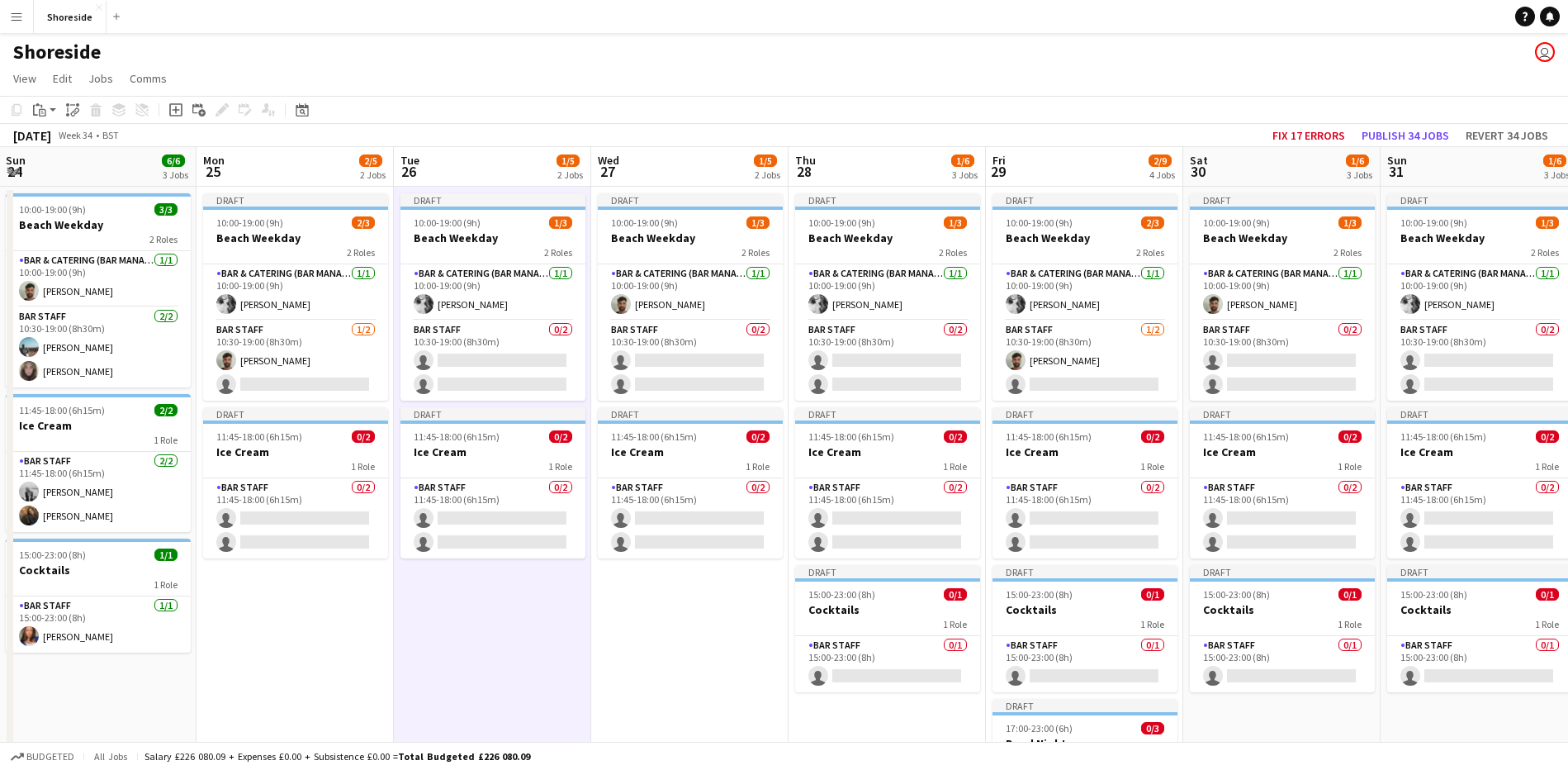
click at [248, 614] on app-date-cell "Draft 10:00-19:00 (9h) 2/3 Beach Weekday 2 Roles Bar & Catering (Bar Manager) […" at bounding box center [296, 595] width 198 height 818
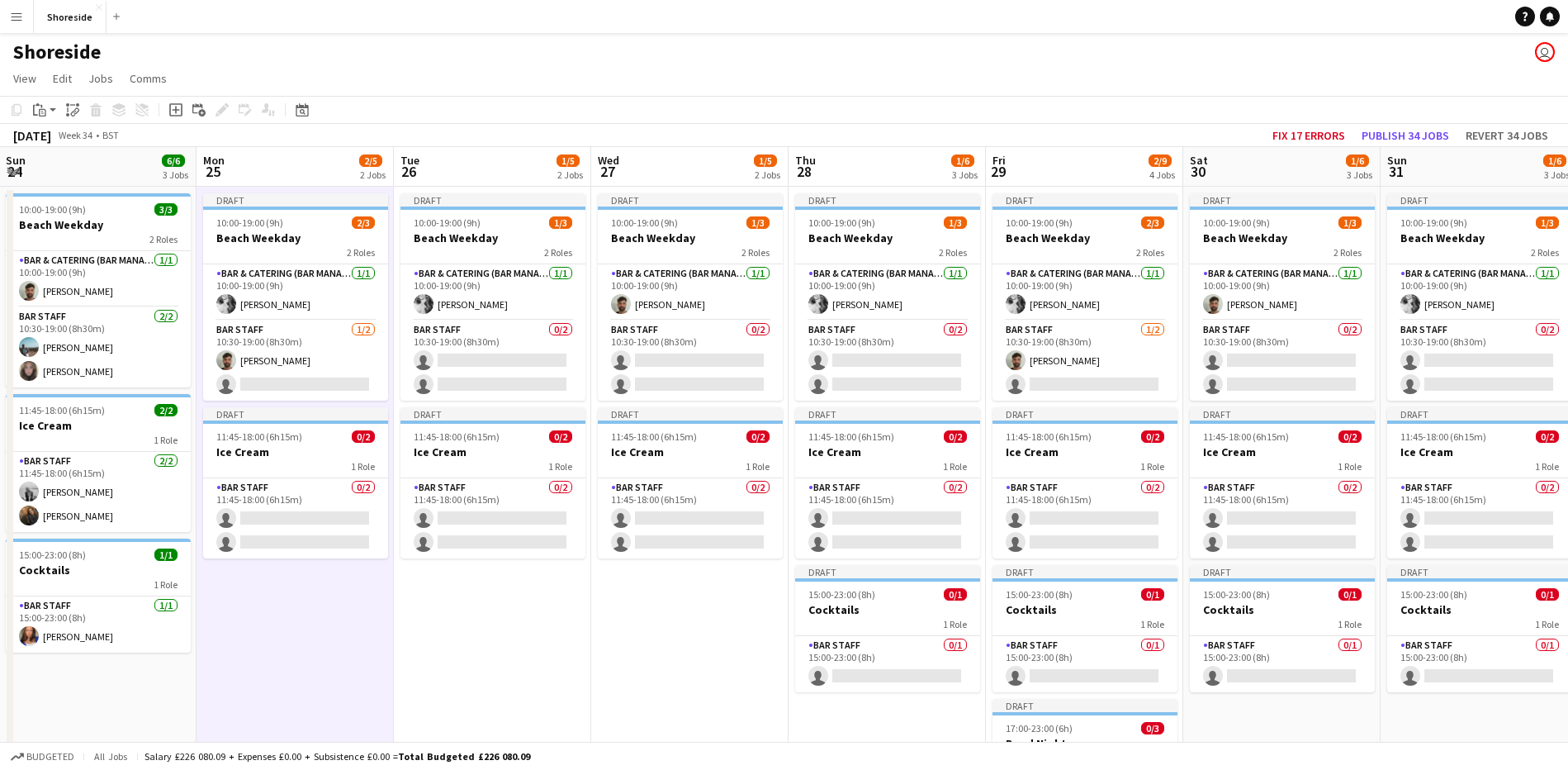
scroll to position [0, 591]
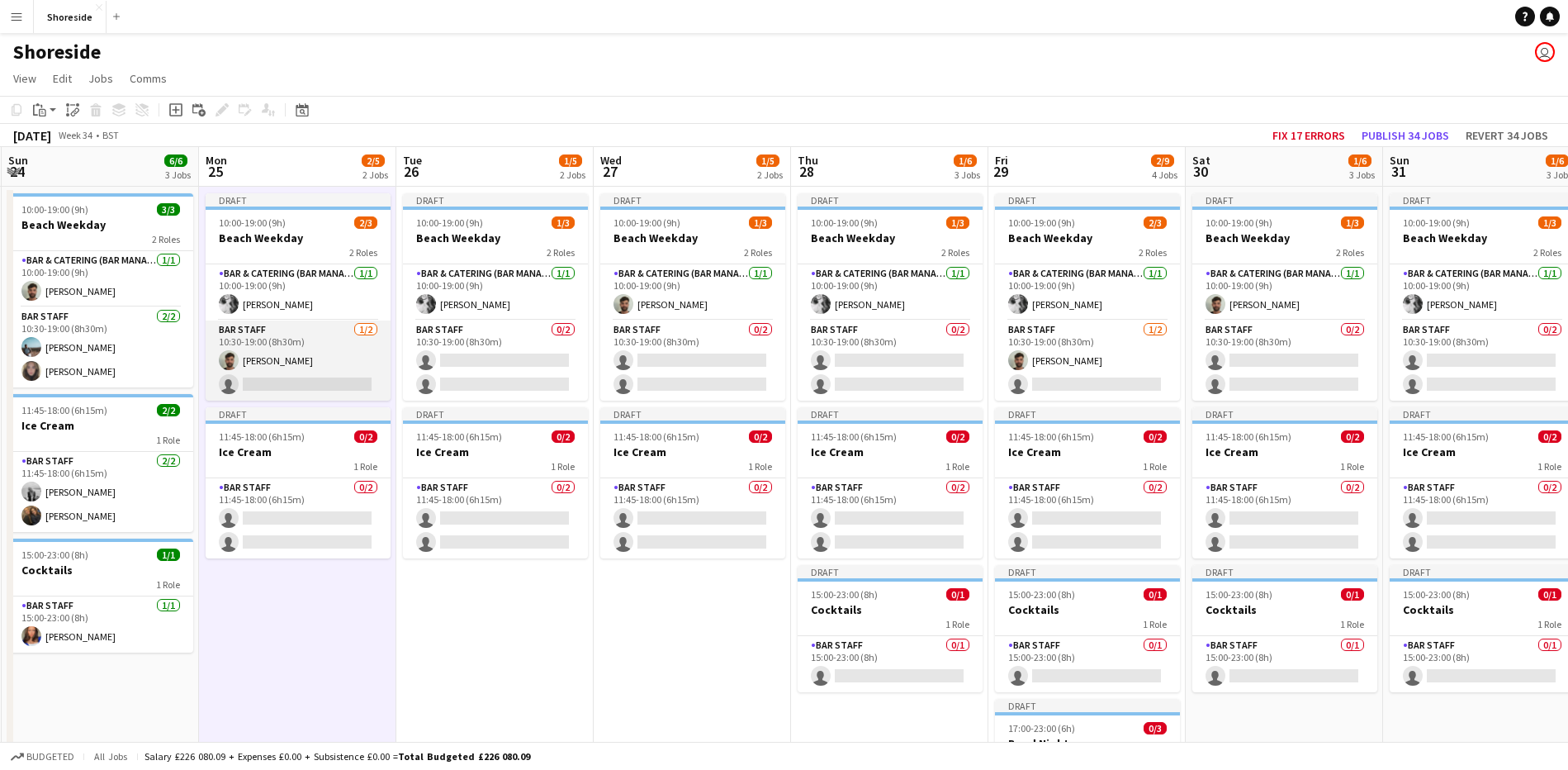
click at [319, 375] on app-card-role "Bar Staff [DATE] 10:30-19:00 (8h30m) [PERSON_NAME] single-neutral-actions" at bounding box center [298, 360] width 185 height 80
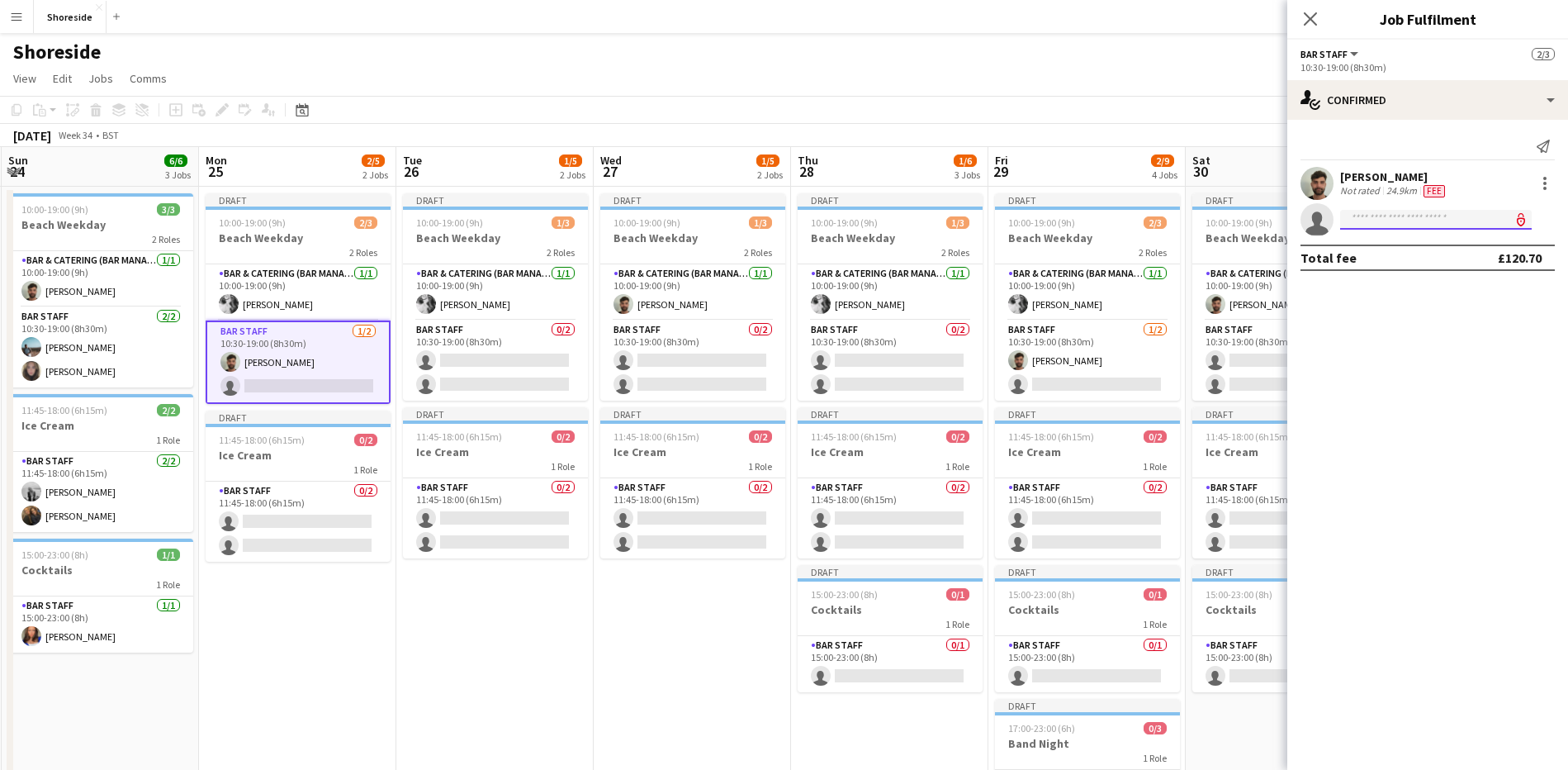
click at [1419, 220] on input at bounding box center [1436, 219] width 192 height 19
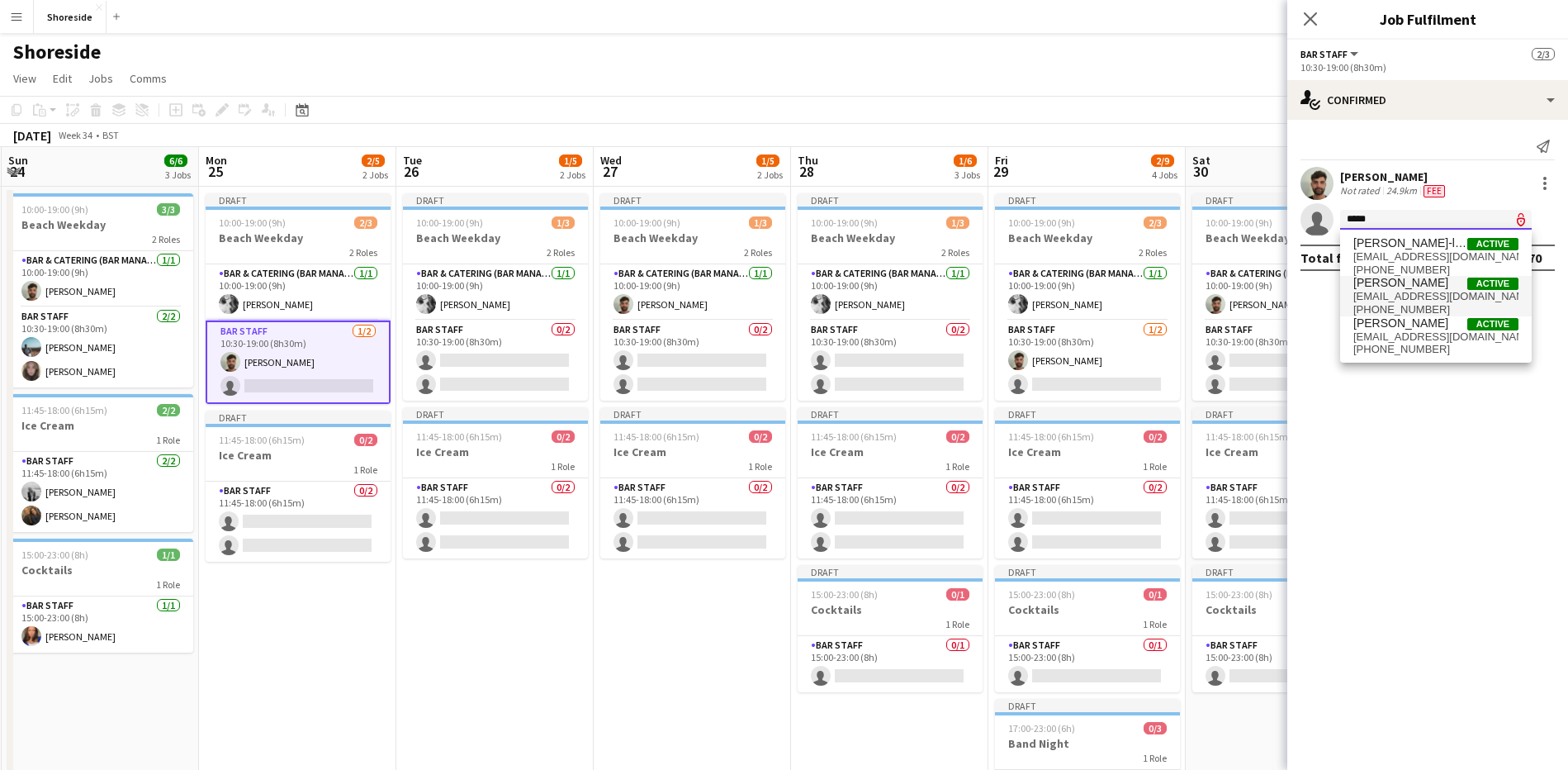
type input "****"
click at [1408, 279] on span "[PERSON_NAME] Active" at bounding box center [1436, 282] width 165 height 14
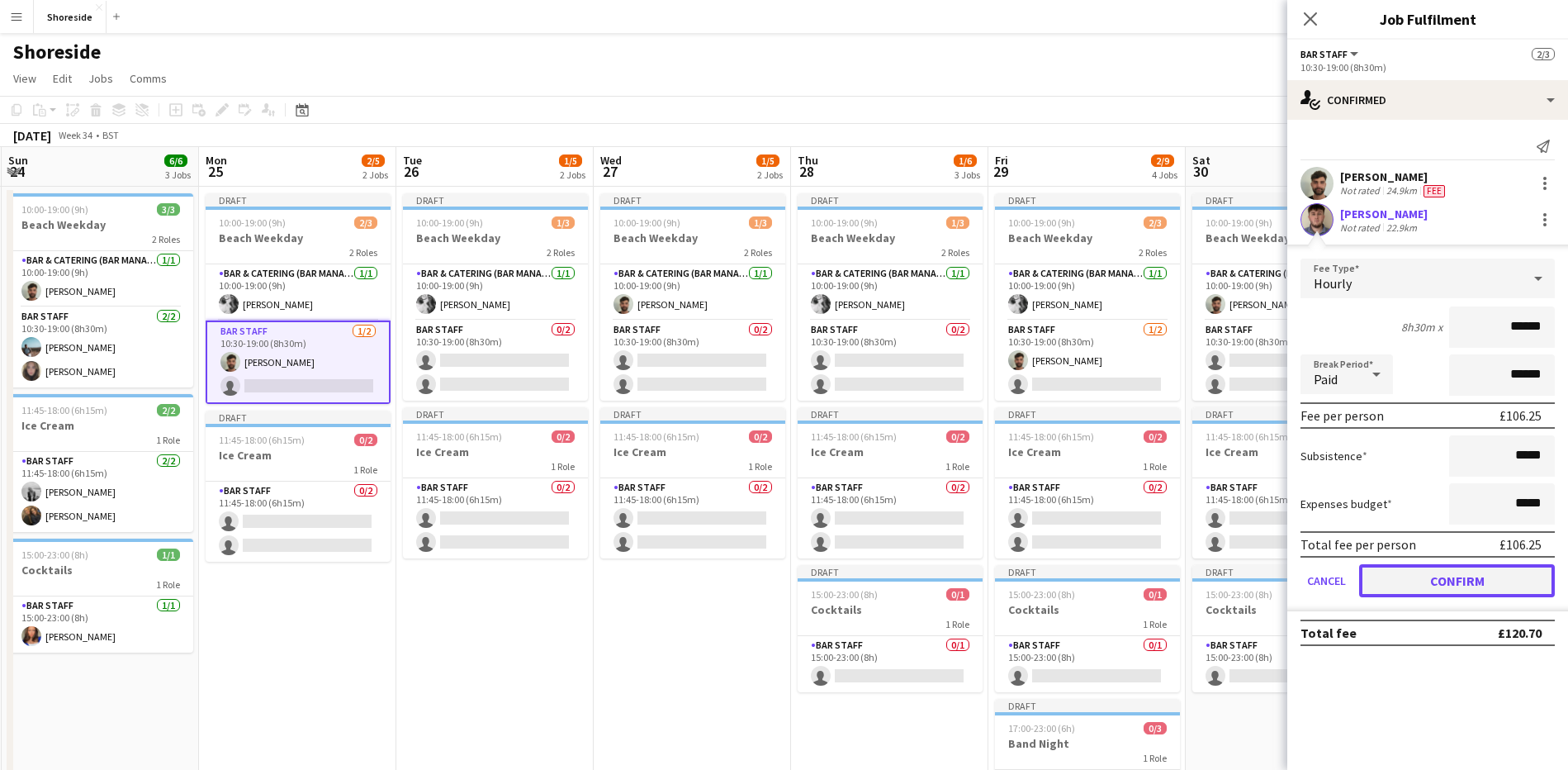
click at [1455, 583] on button "Confirm" at bounding box center [1457, 581] width 196 height 33
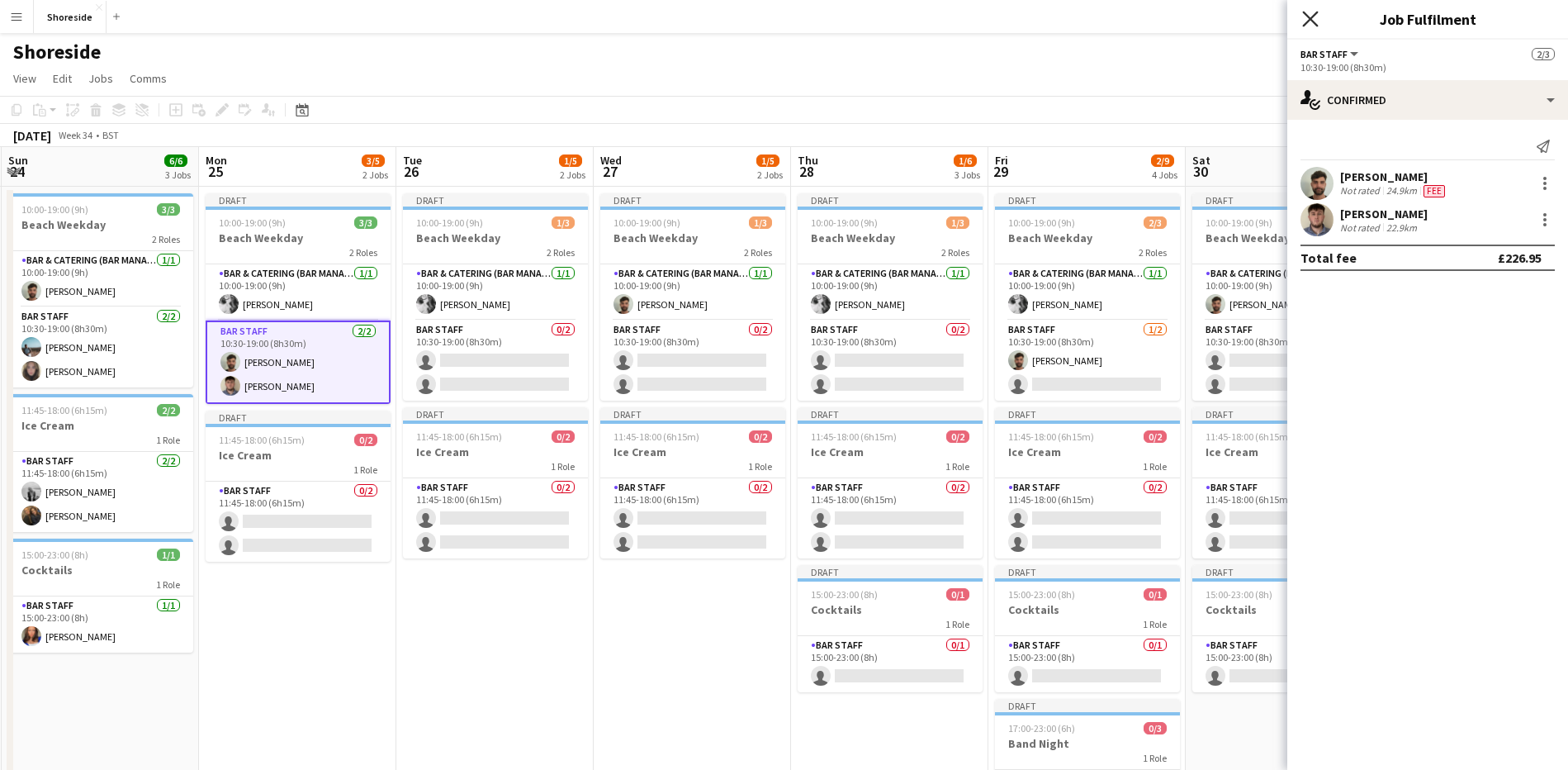
click at [1309, 25] on app-icon "Close pop-in" at bounding box center [1310, 19] width 24 height 24
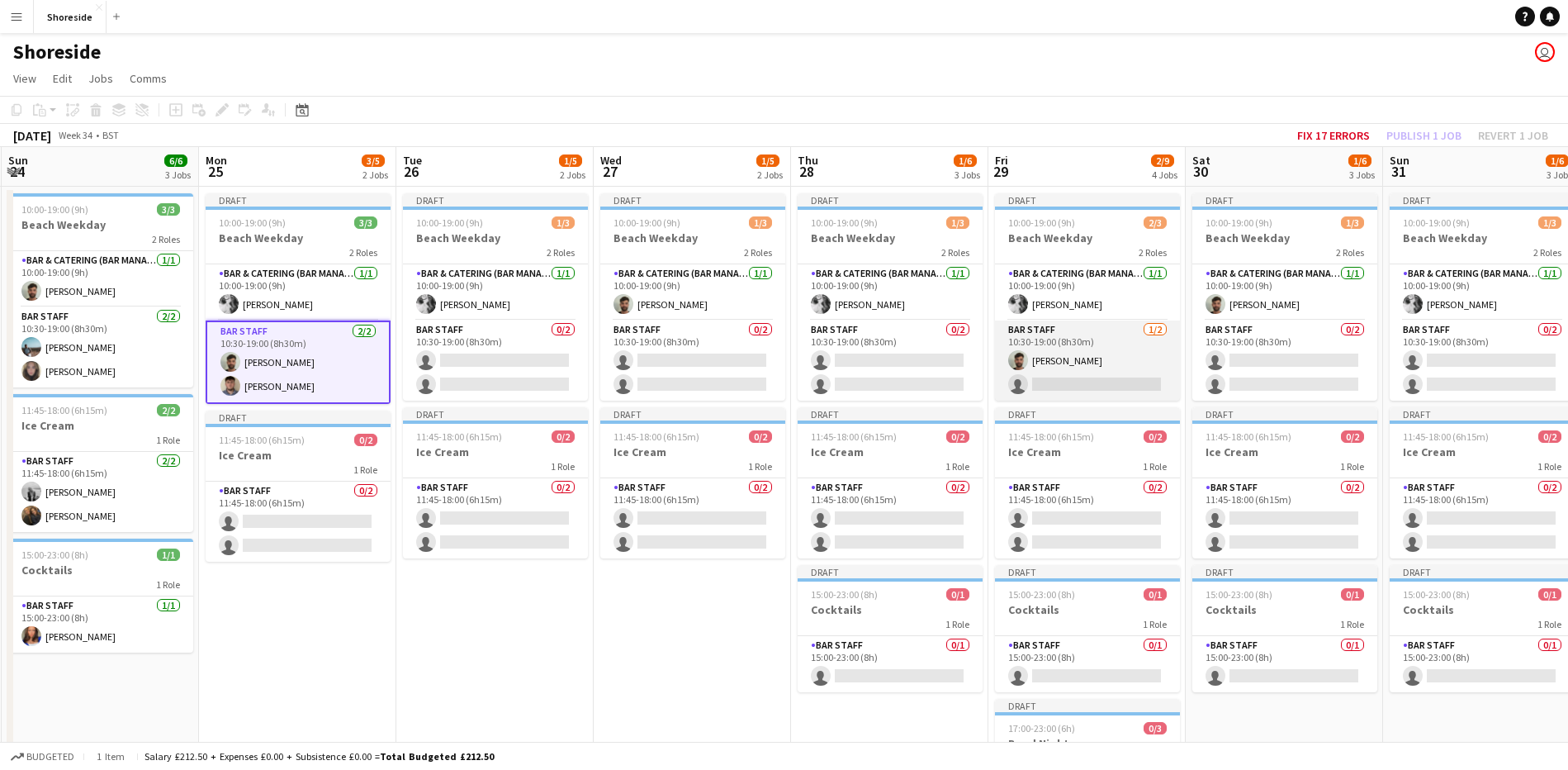
click at [1068, 350] on app-card-role "Bar Staff [DATE] 10:30-19:00 (8h30m) [PERSON_NAME] single-neutral-actions" at bounding box center [1087, 360] width 185 height 80
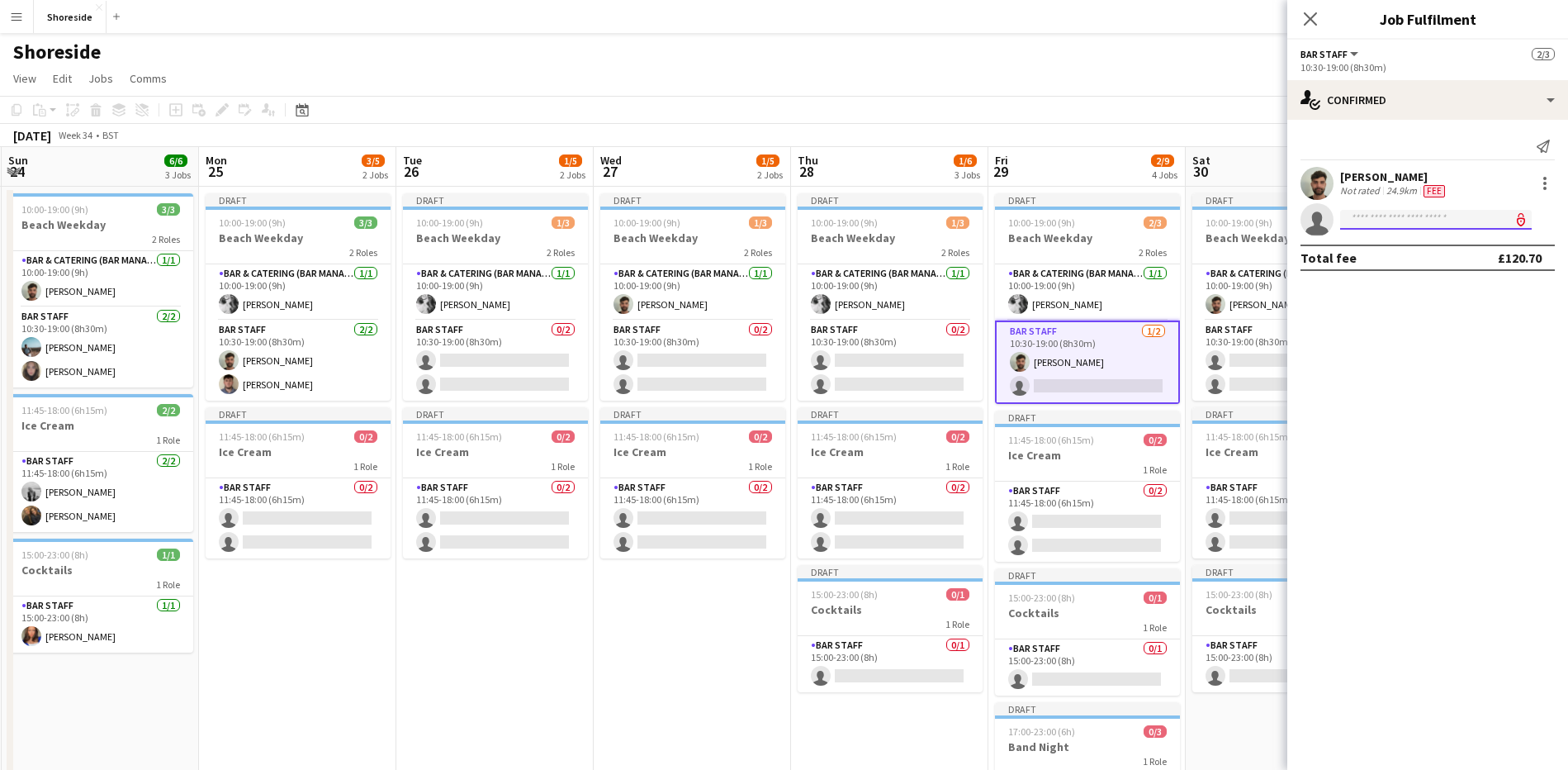
click at [1367, 220] on input at bounding box center [1436, 219] width 192 height 19
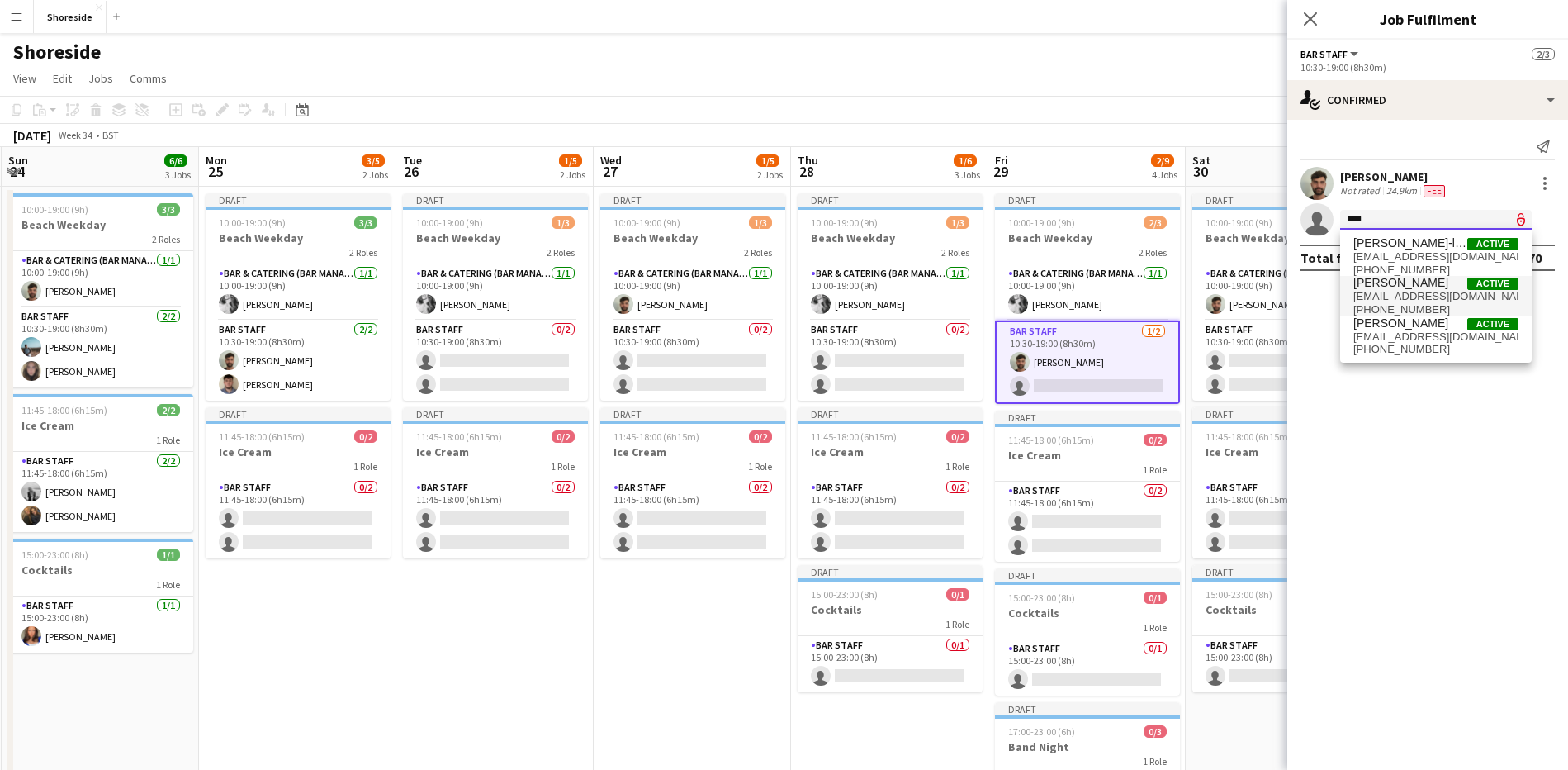
type input "****"
click at [1402, 293] on span "[EMAIL_ADDRESS][DOMAIN_NAME]" at bounding box center [1436, 297] width 165 height 14
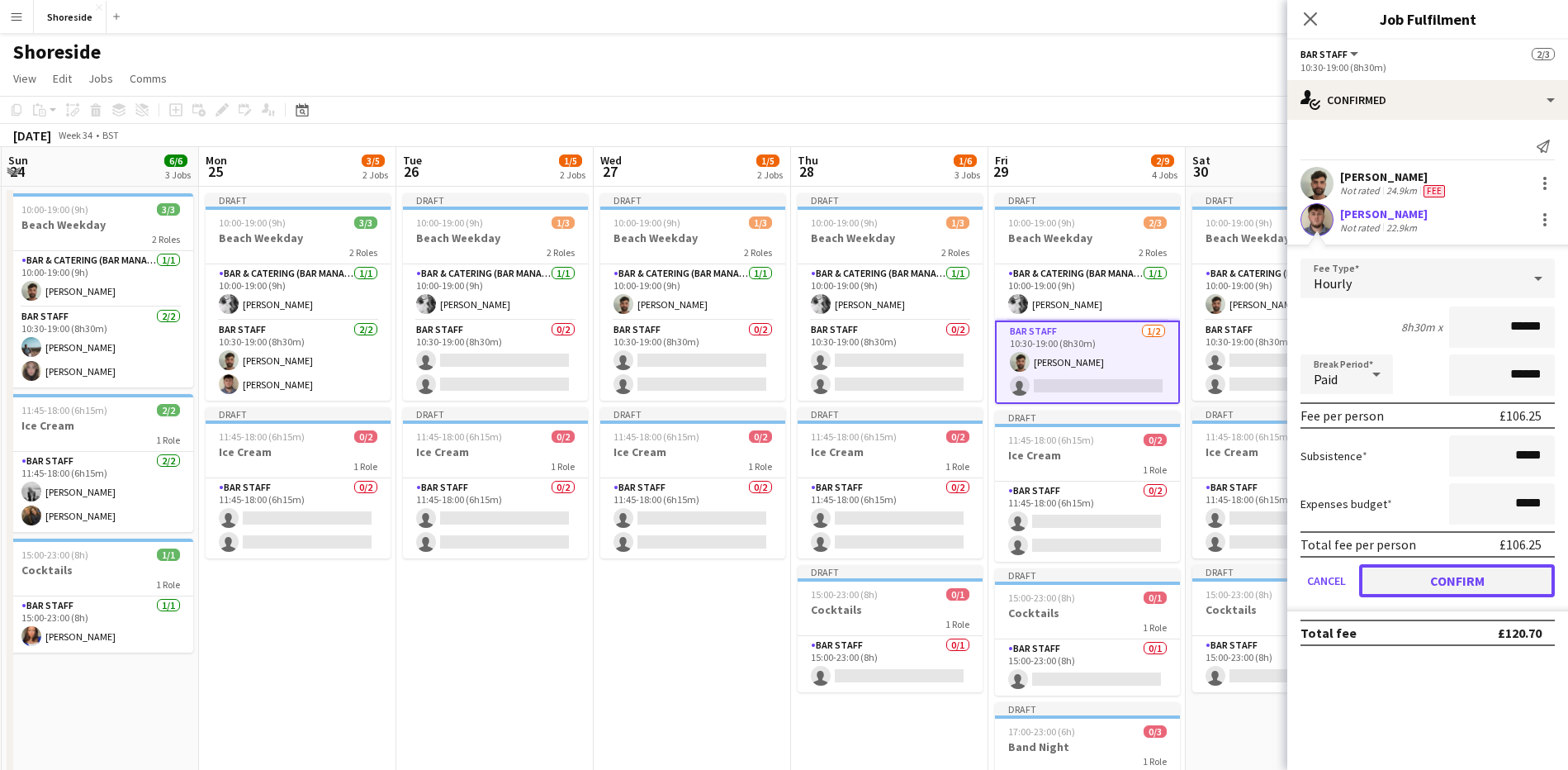
click at [1475, 572] on button "Confirm" at bounding box center [1457, 581] width 196 height 33
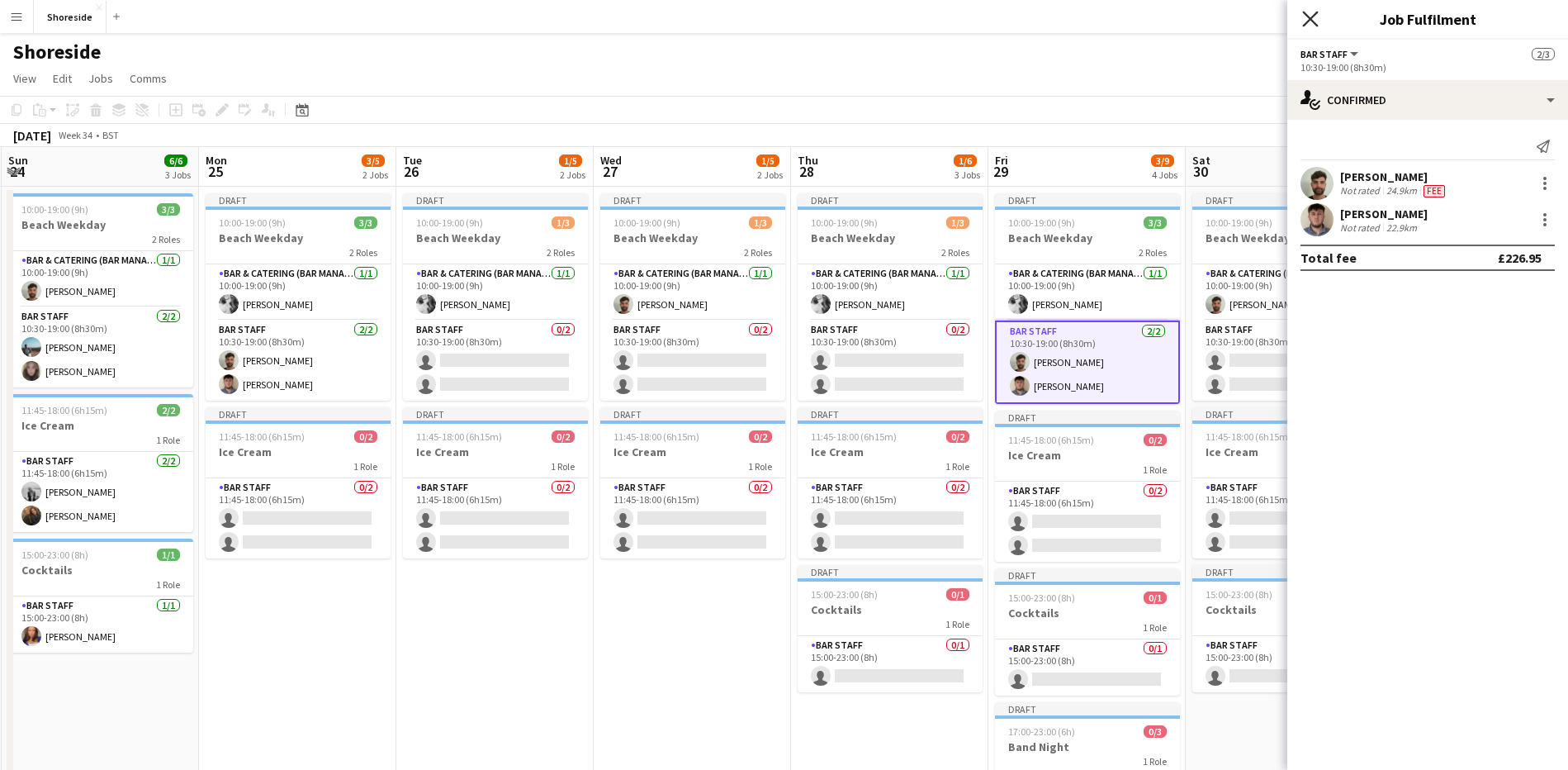
click at [1310, 19] on icon at bounding box center [1310, 18] width 16 height 16
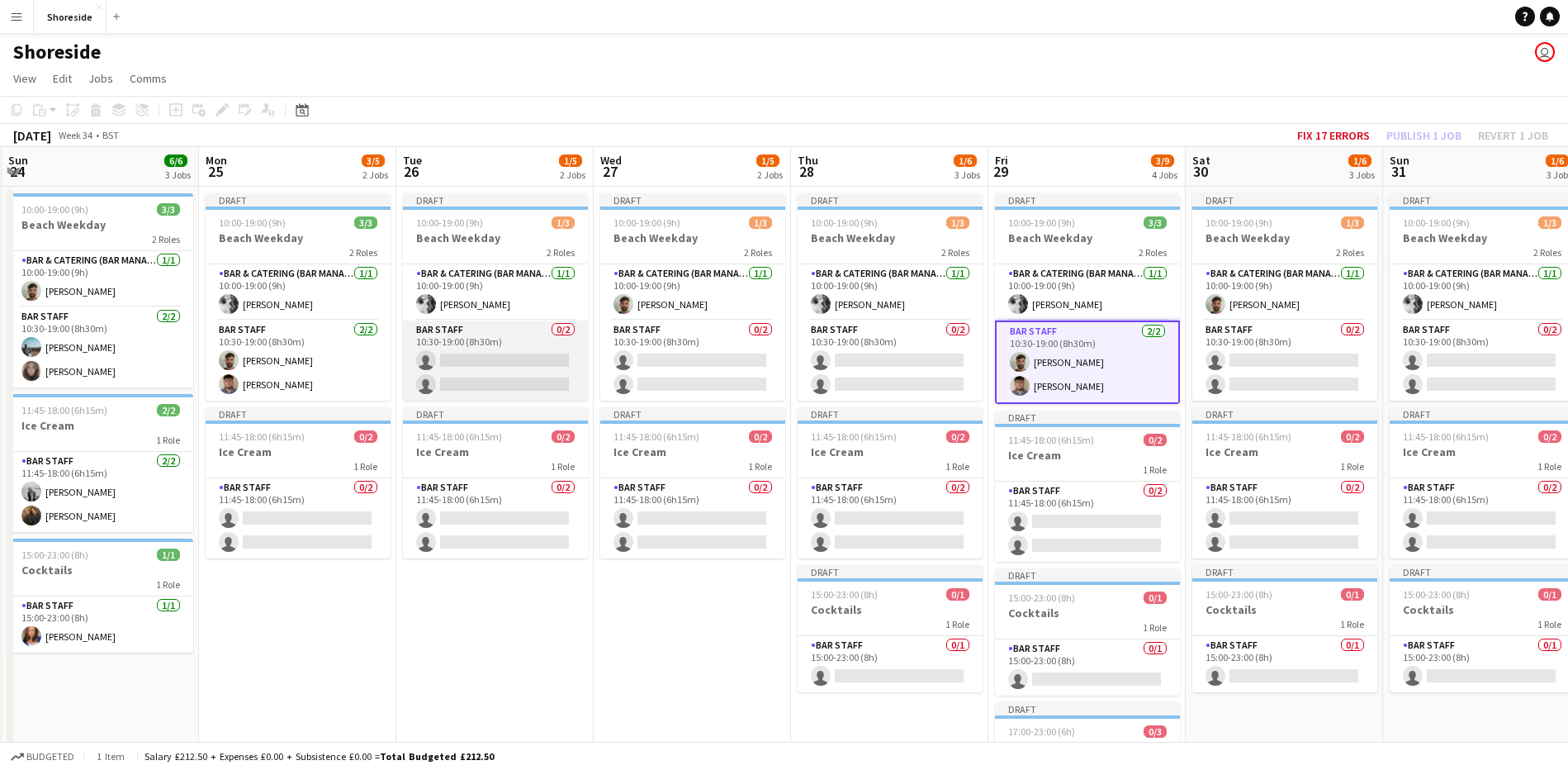
click at [458, 359] on app-card-role "Bar Staff 0/2 10:30-19:00 (8h30m) single-neutral-actions single-neutral-actions" at bounding box center [496, 360] width 185 height 80
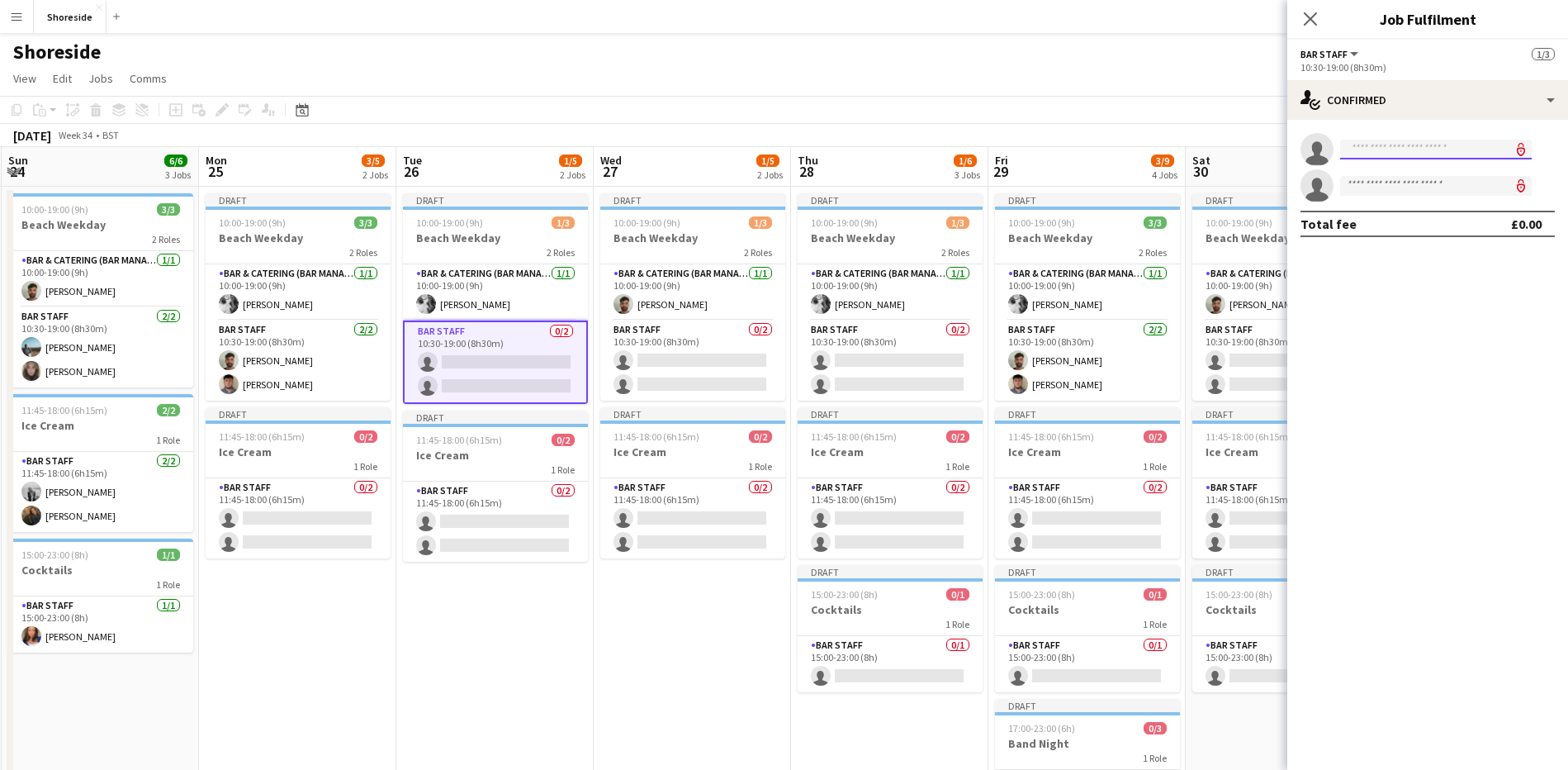
click at [1411, 145] on input at bounding box center [1436, 149] width 192 height 19
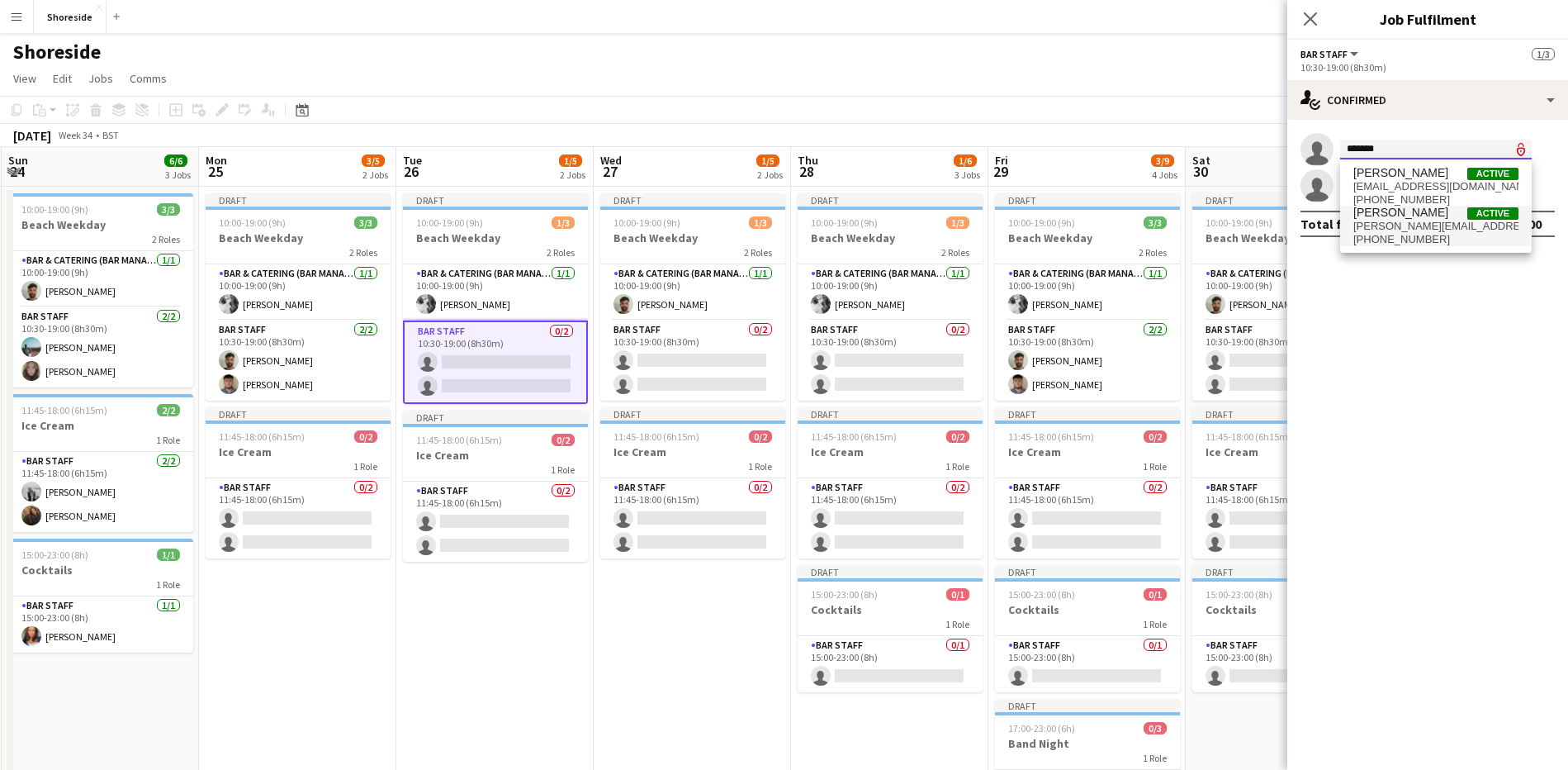
type input "*******"
click at [1392, 237] on span "[PHONE_NUMBER]" at bounding box center [1436, 240] width 165 height 14
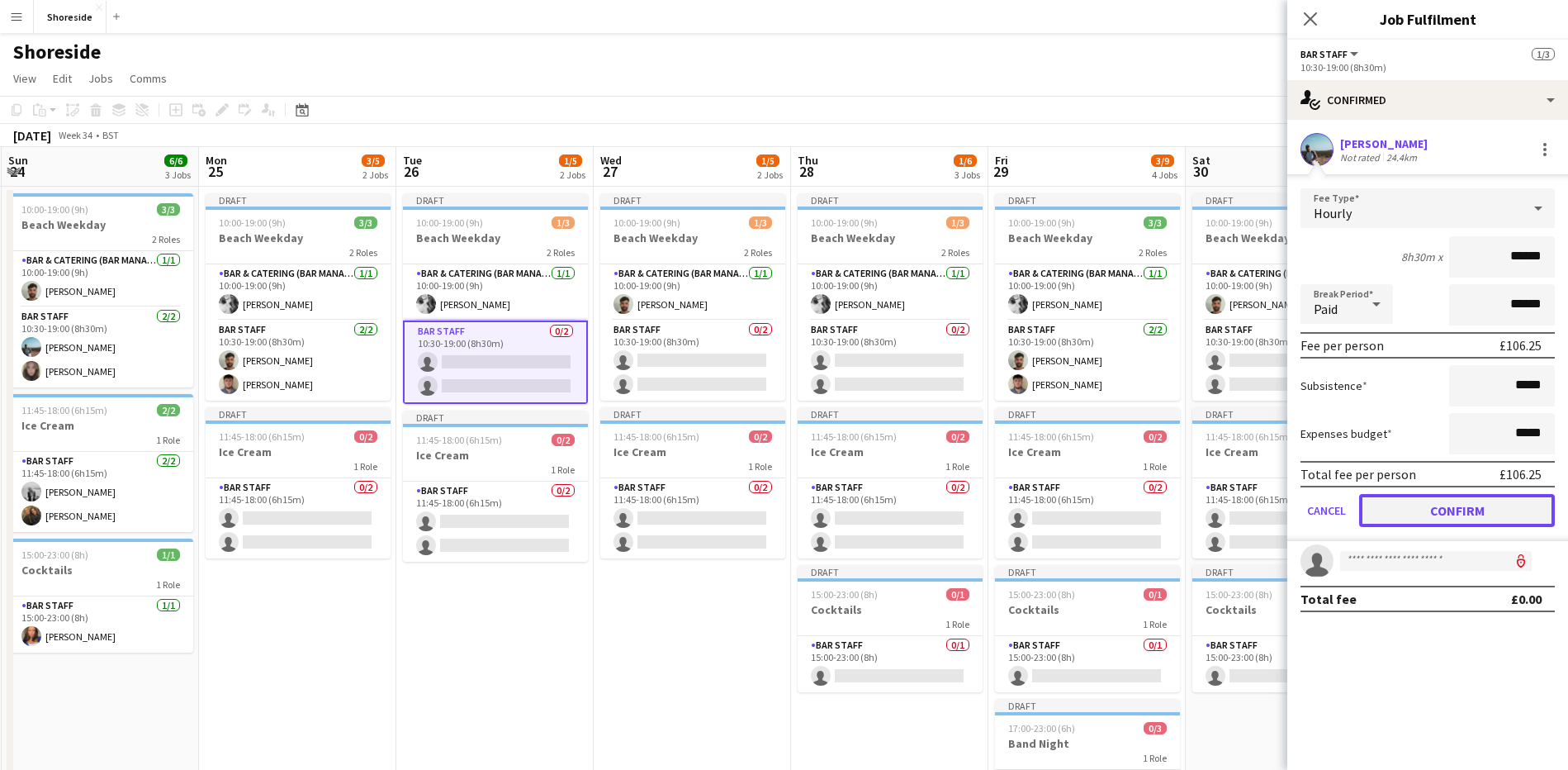
click at [1487, 516] on button "Confirm" at bounding box center [1457, 510] width 196 height 33
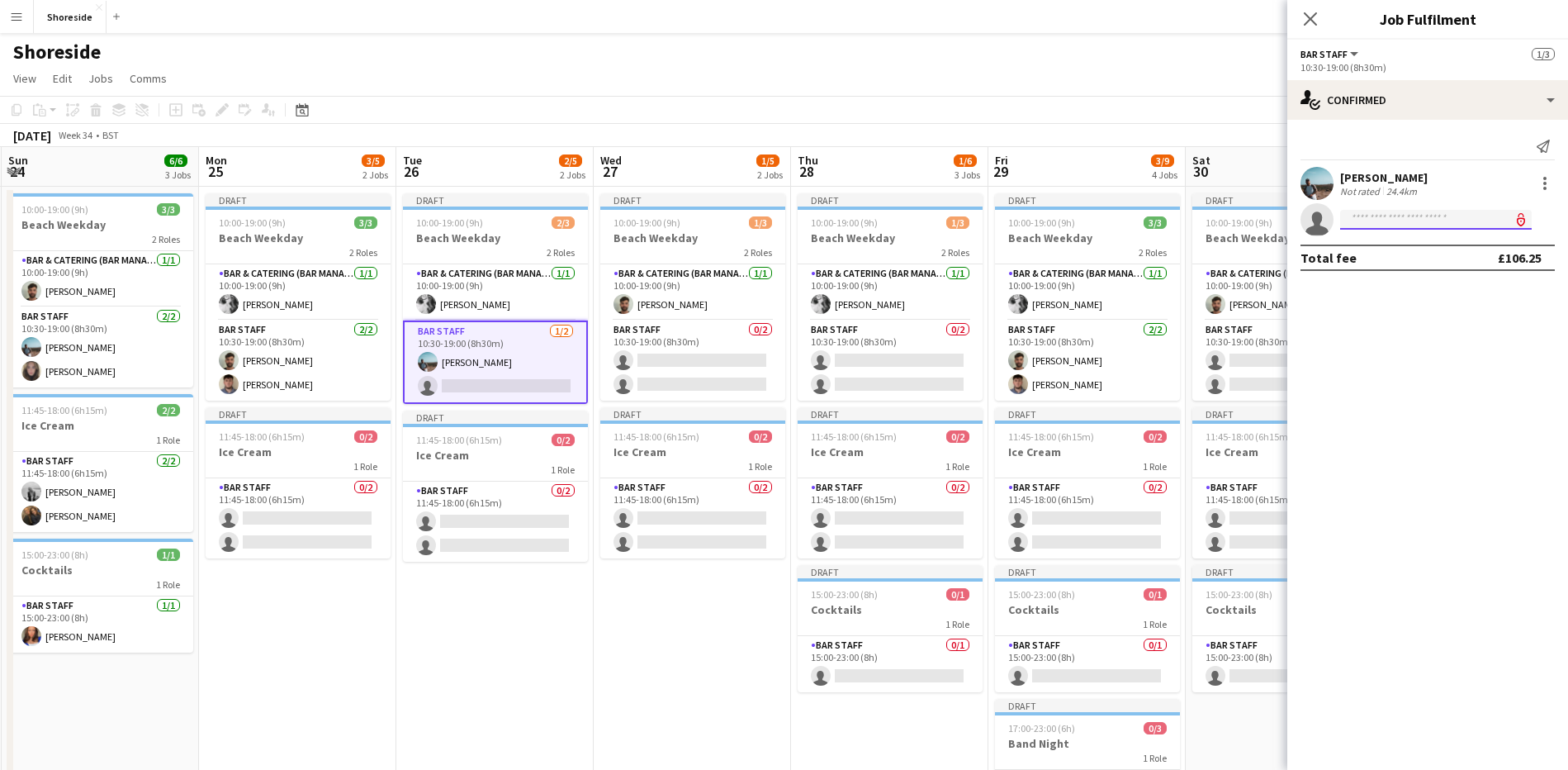
click at [1372, 218] on input at bounding box center [1436, 219] width 192 height 19
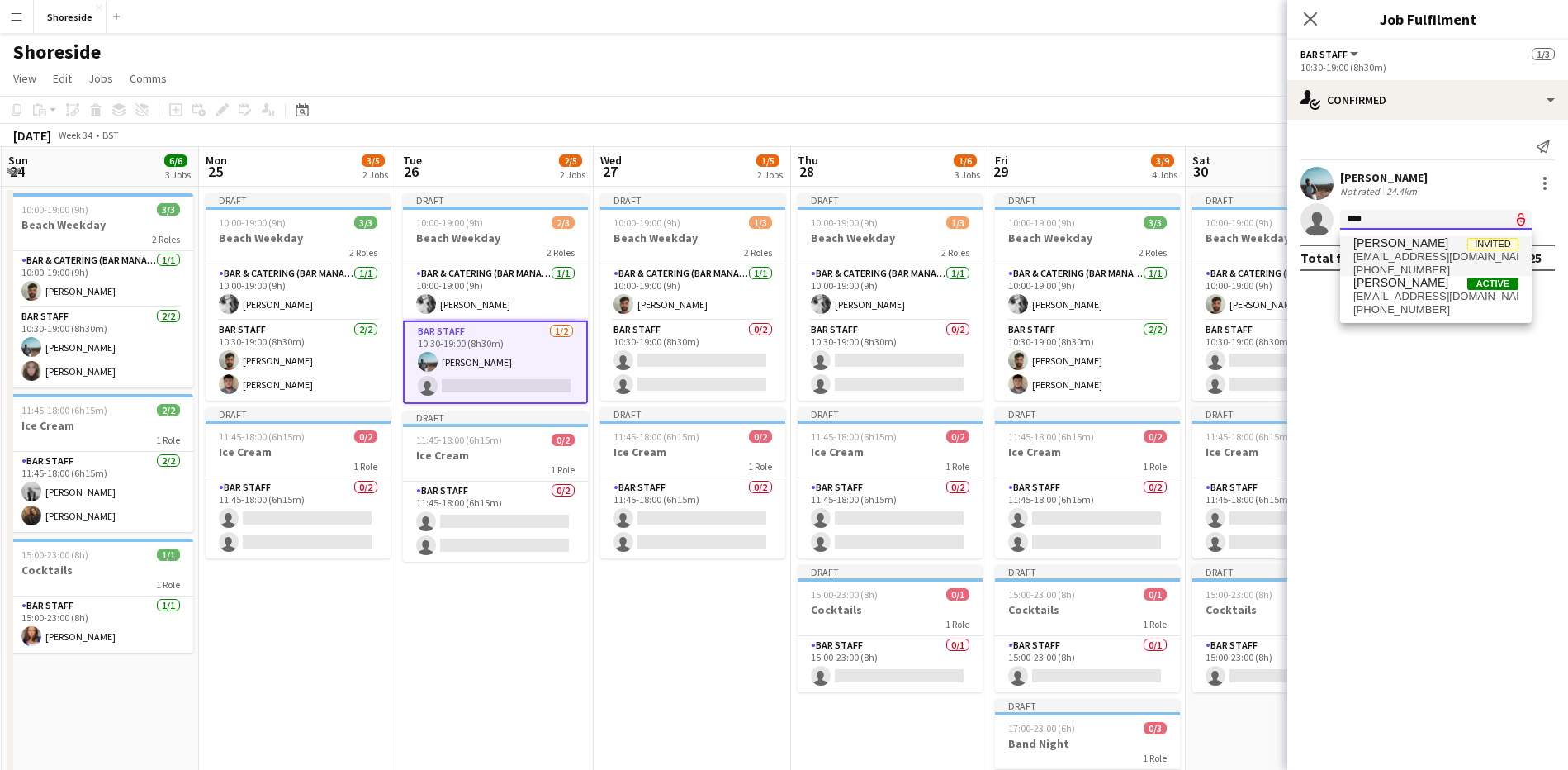
type input "****"
click at [1419, 250] on span "[EMAIL_ADDRESS][DOMAIN_NAME]" at bounding box center [1436, 257] width 165 height 14
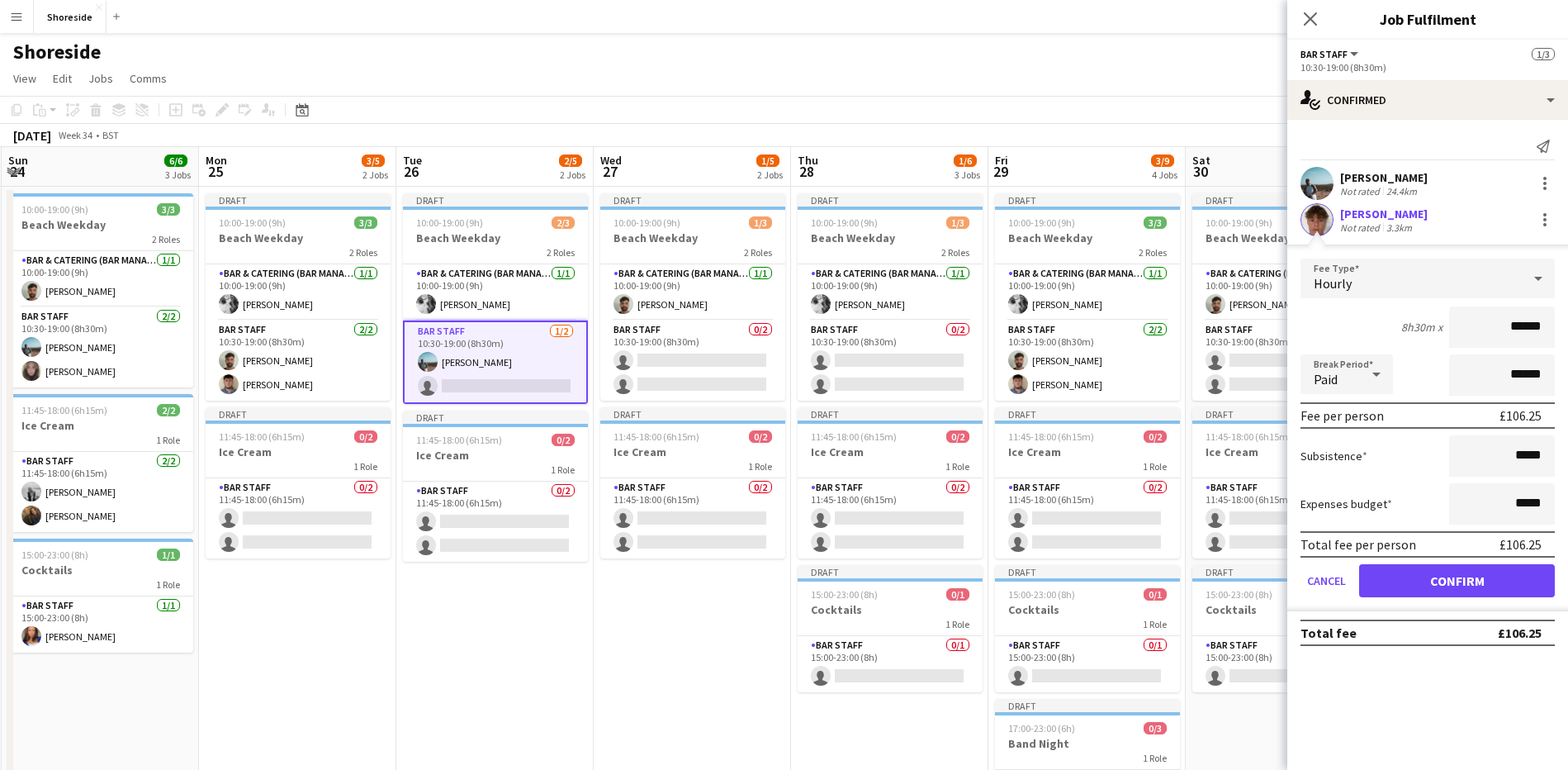
click at [1448, 253] on app-edit-fee "Fee Type Hourly 8h30m x ****** Break Period Paid ****** Fee per person £106.25 …" at bounding box center [1428, 428] width 281 height 367
click at [1473, 581] on button "Confirm" at bounding box center [1457, 581] width 196 height 33
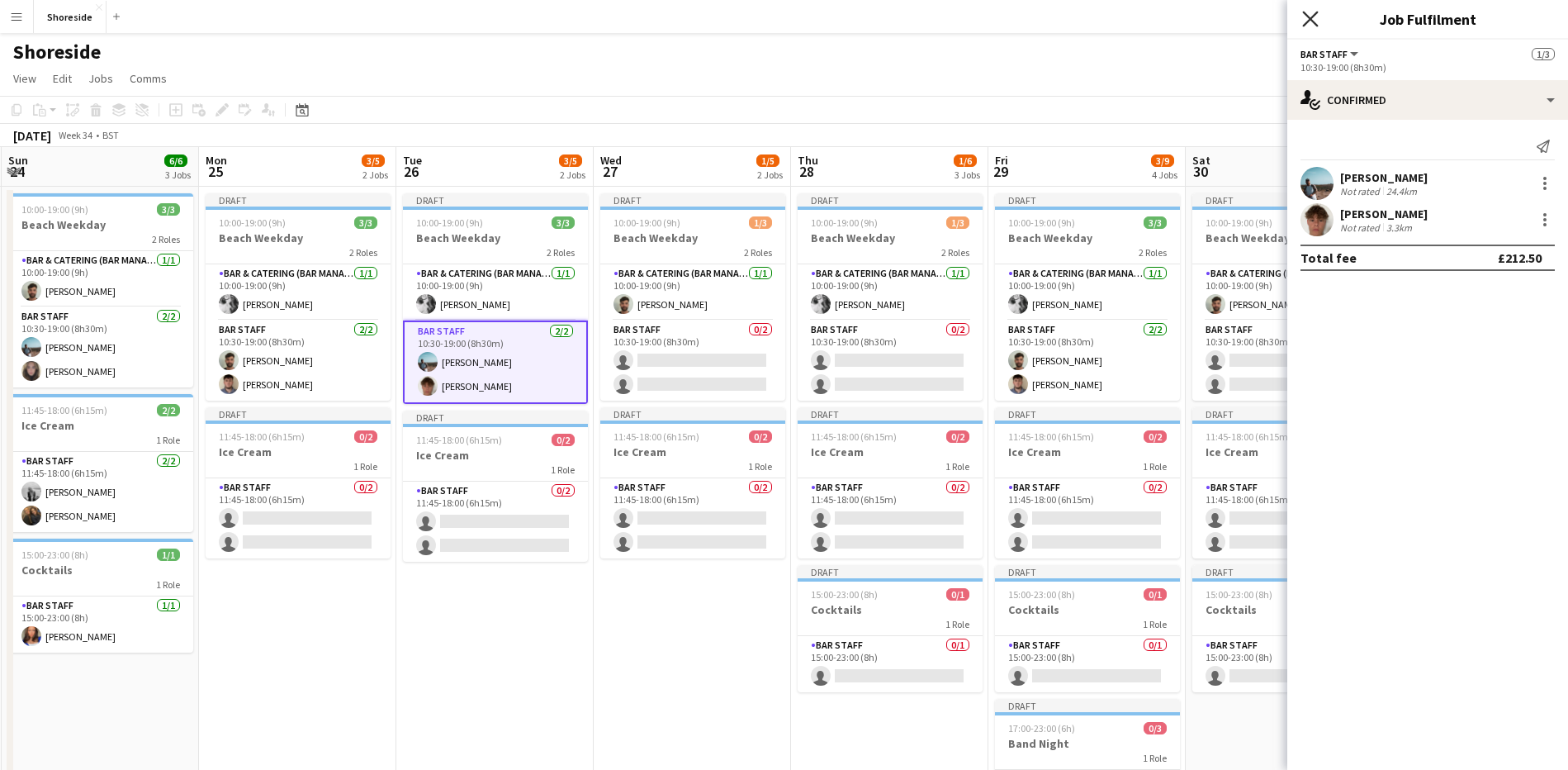
click at [1315, 21] on icon "Close pop-in" at bounding box center [1310, 18] width 16 height 16
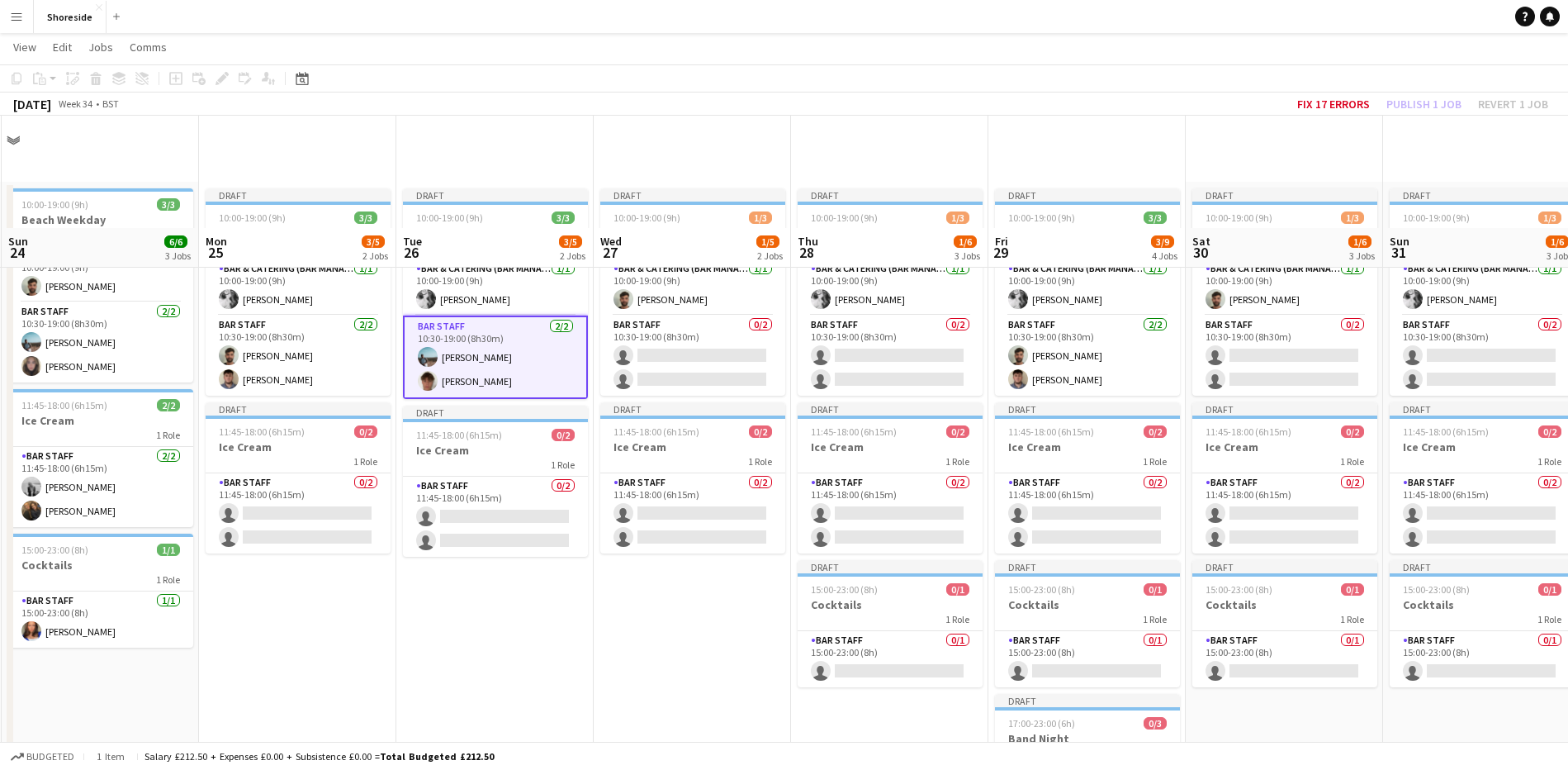
scroll to position [0, 0]
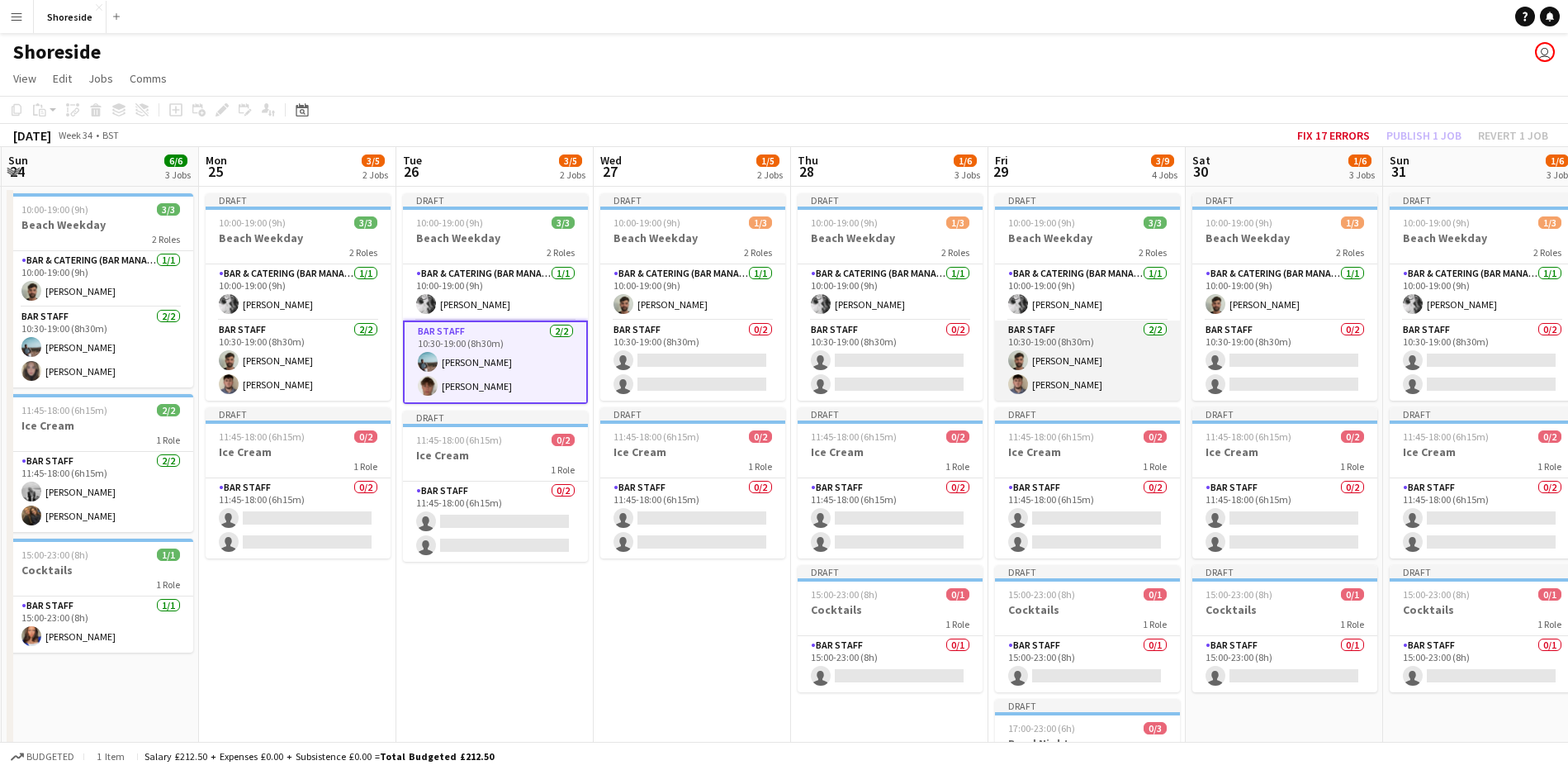
click at [1104, 390] on app-card-role "Bar Staff [DATE] 10:30-19:00 (8h30m) [PERSON_NAME] [PERSON_NAME]" at bounding box center [1087, 360] width 185 height 80
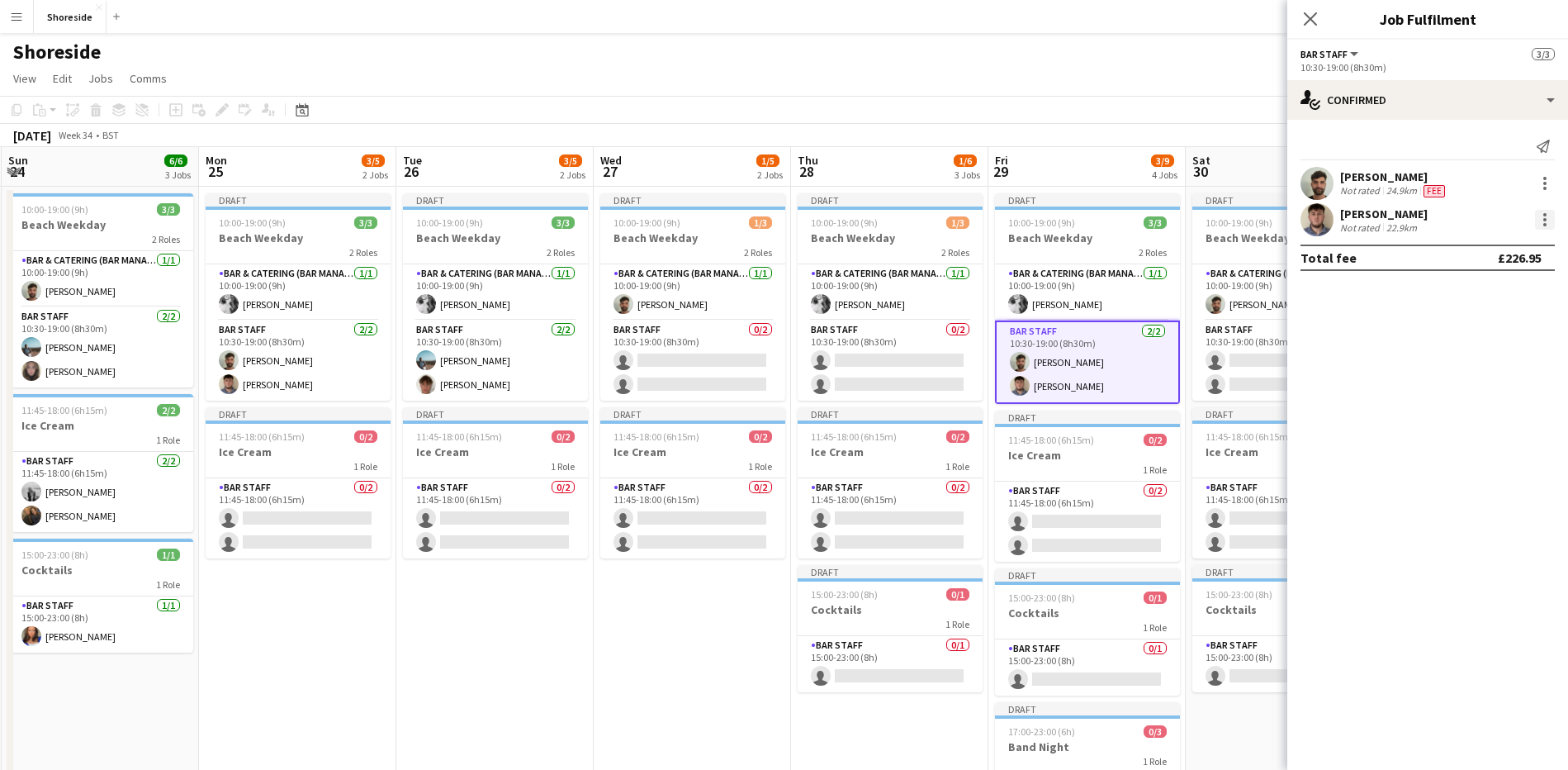
click at [1541, 226] on div at bounding box center [1545, 219] width 19 height 19
drag, startPoint x: 1476, startPoint y: 397, endPoint x: 1465, endPoint y: 380, distance: 20.2
click at [1475, 398] on button "Remove" at bounding box center [1490, 408] width 129 height 40
click at [1371, 221] on input at bounding box center [1436, 219] width 192 height 19
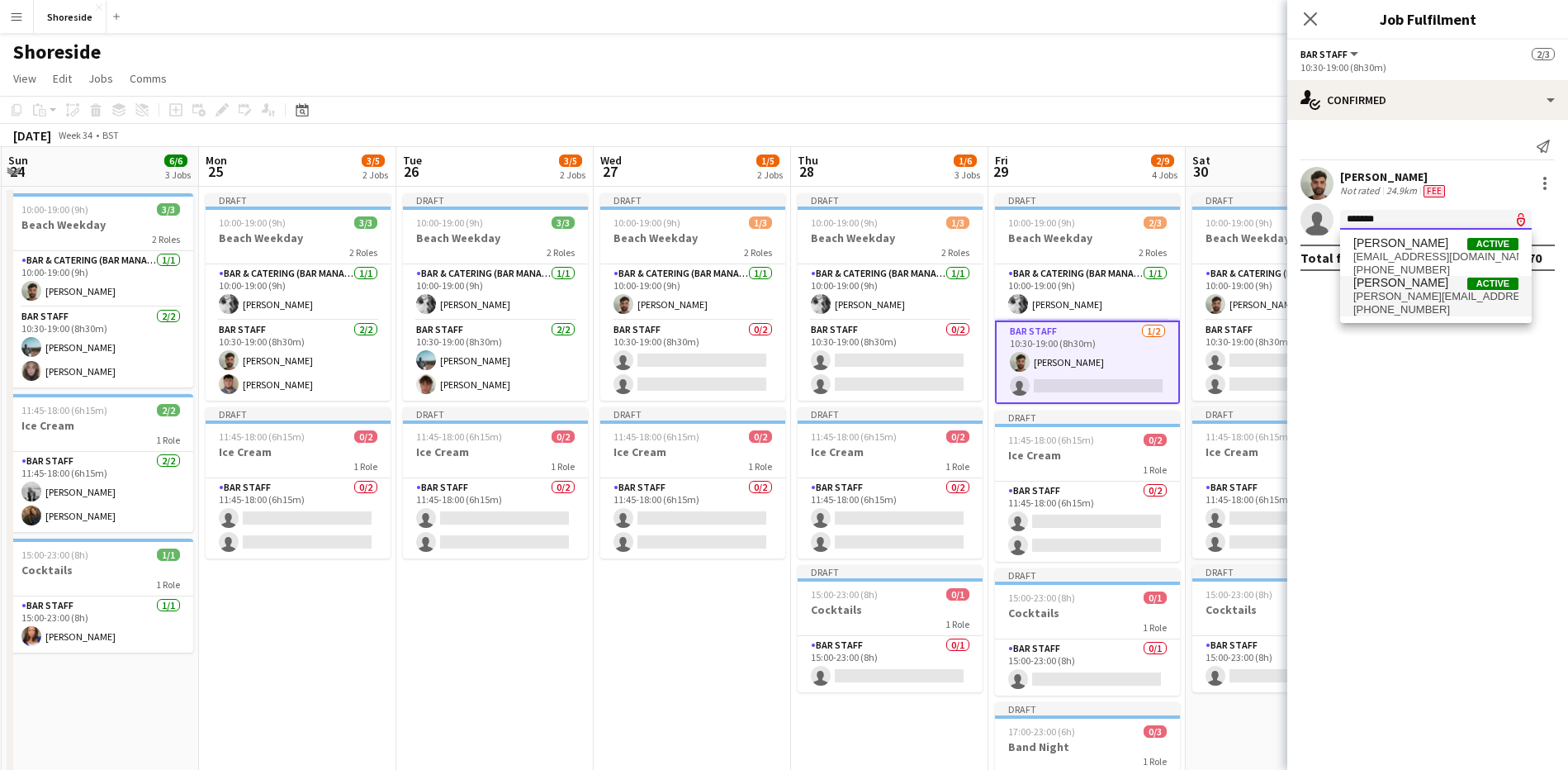
type input "*******"
click at [1455, 299] on span "[PERSON_NAME][EMAIL_ADDRESS][DOMAIN_NAME]" at bounding box center [1436, 297] width 165 height 14
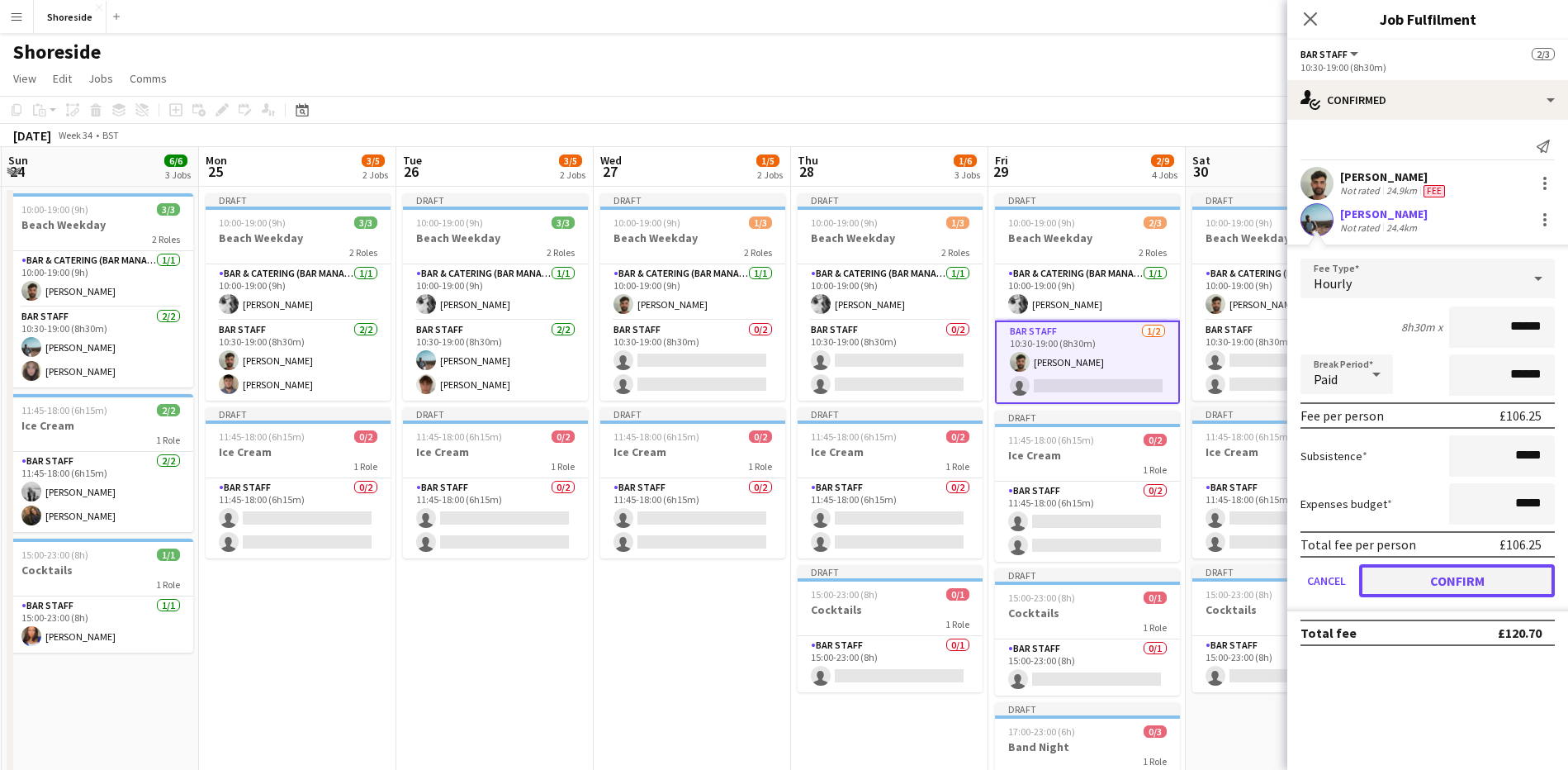
click at [1443, 571] on button "Confirm" at bounding box center [1457, 581] width 196 height 33
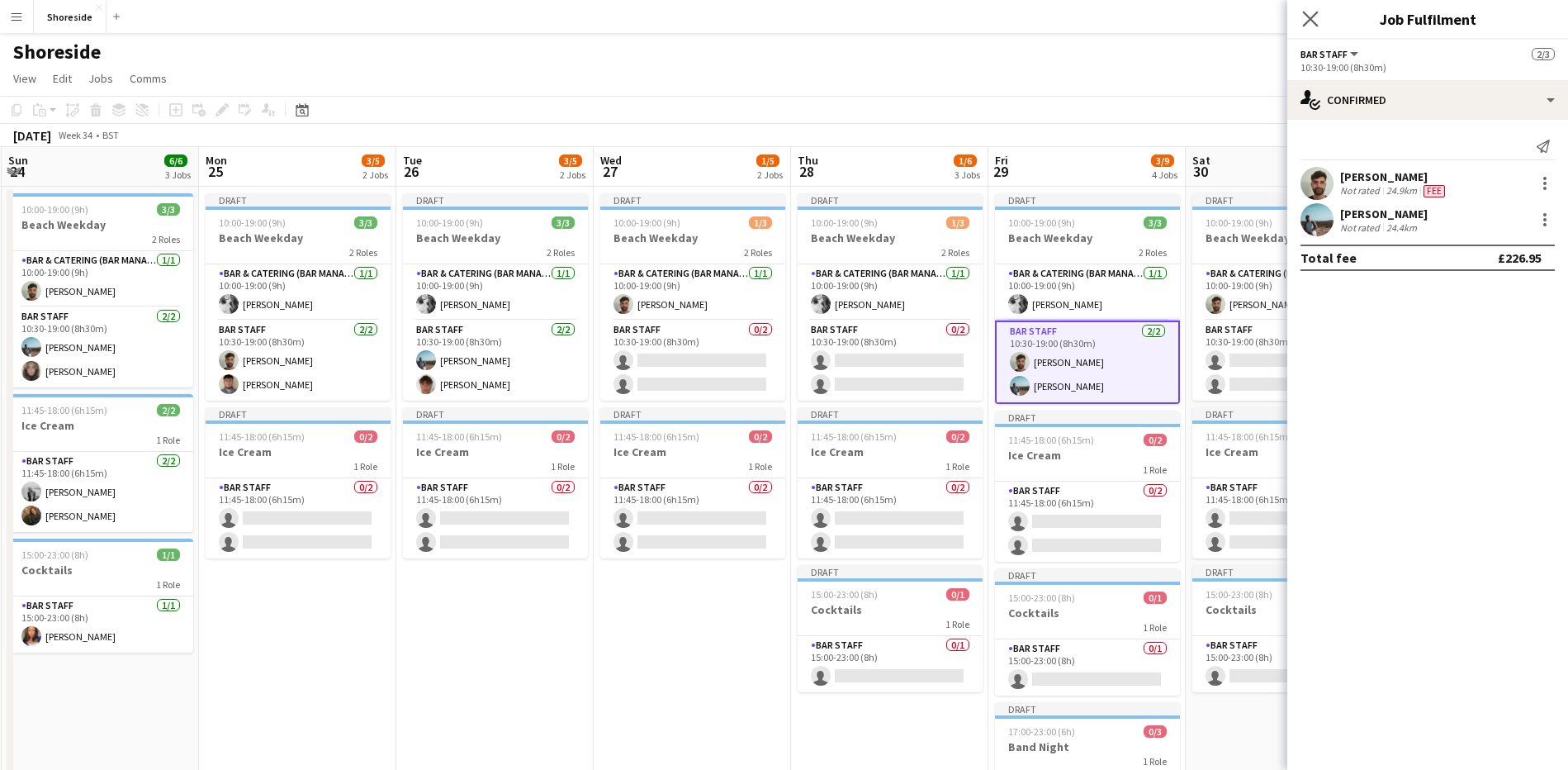
click at [1307, 27] on app-icon "Close pop-in" at bounding box center [1310, 19] width 24 height 24
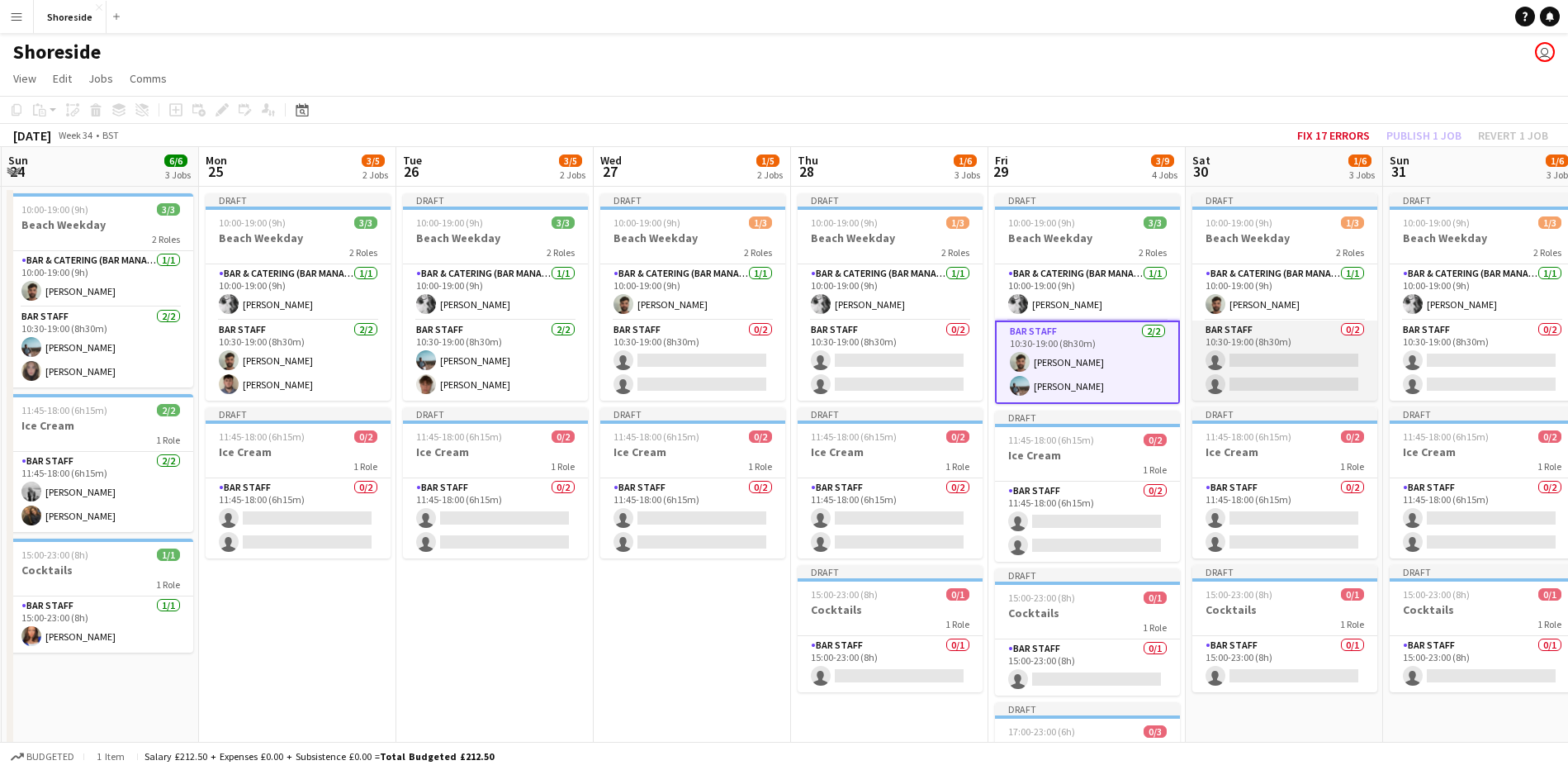
click at [1304, 375] on app-card-role "Bar Staff 0/2 10:30-19:00 (8h30m) single-neutral-actions single-neutral-actions" at bounding box center [1285, 360] width 185 height 80
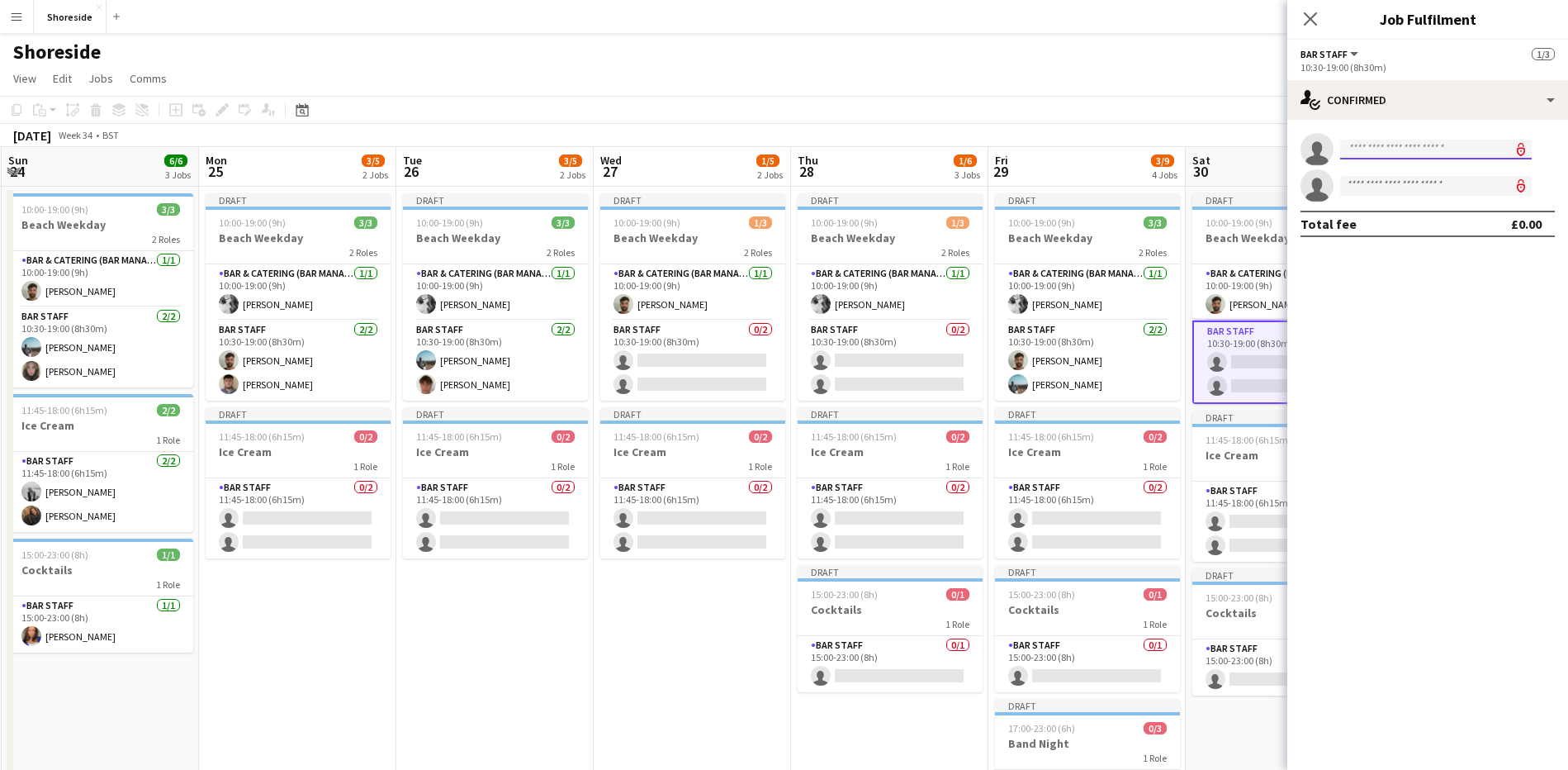
click at [1422, 153] on input at bounding box center [1436, 149] width 192 height 19
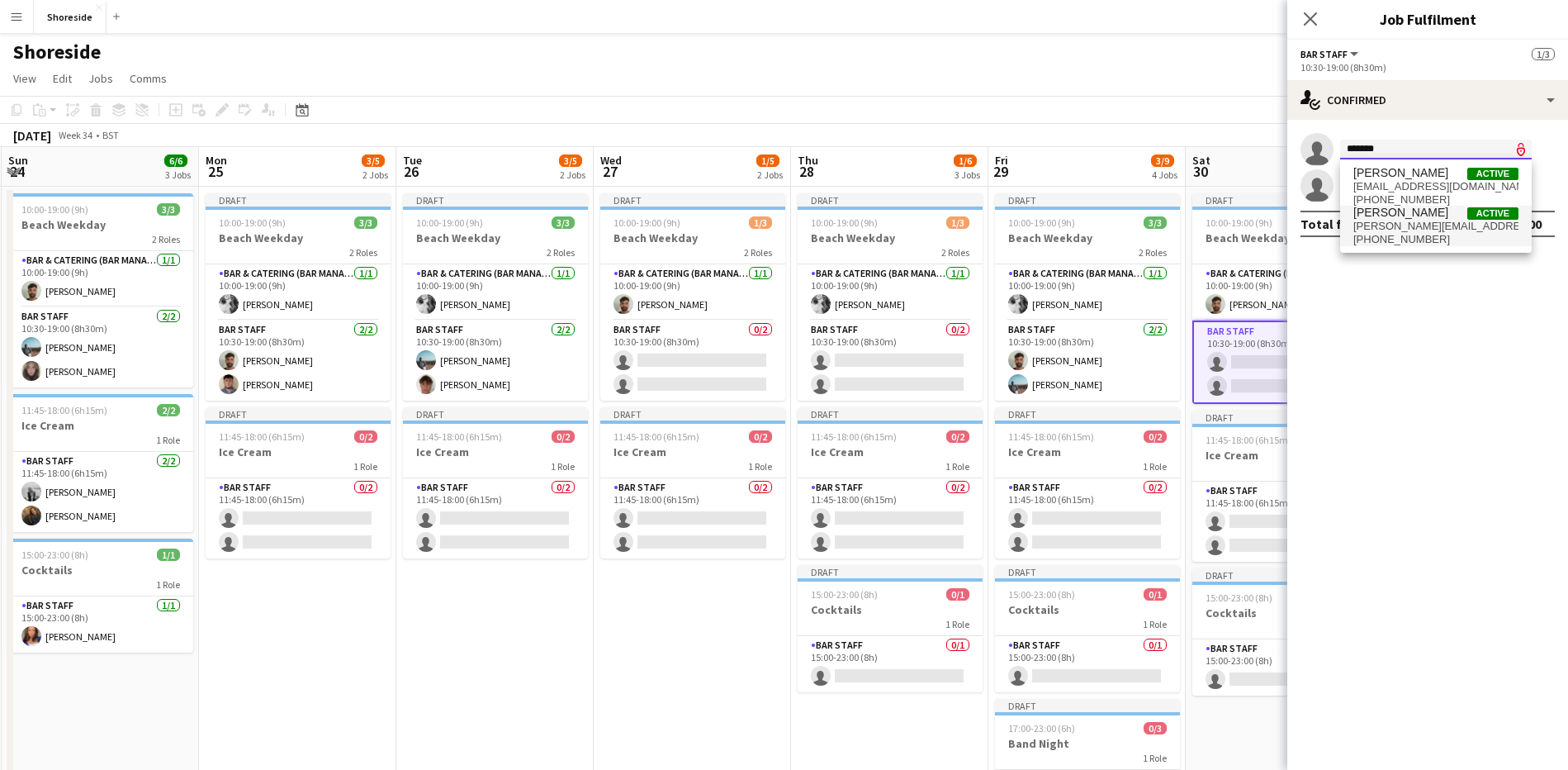
type input "*******"
click at [1425, 220] on span "[PERSON_NAME][EMAIL_ADDRESS][DOMAIN_NAME]" at bounding box center [1436, 227] width 165 height 14
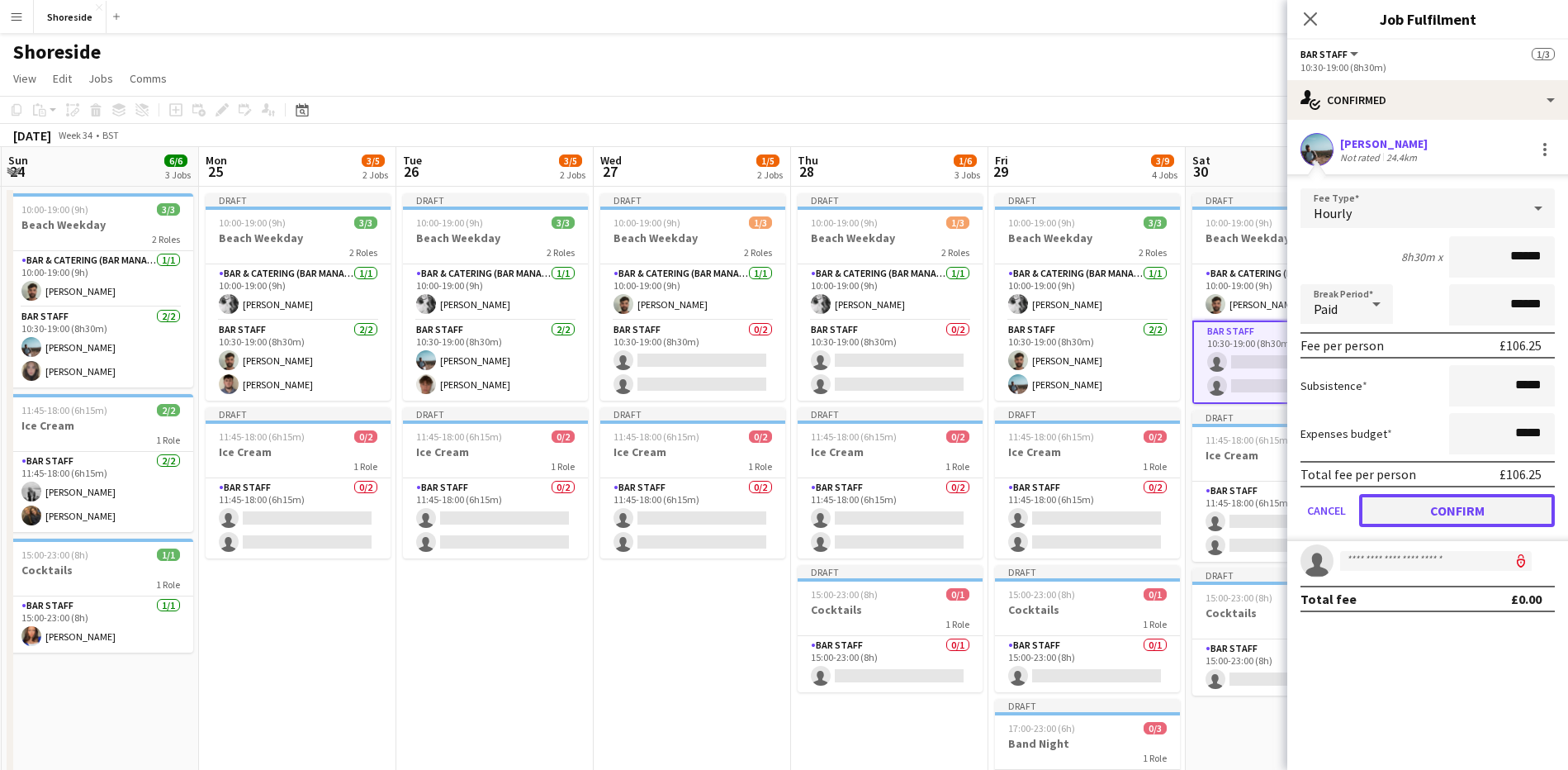
click at [1460, 509] on button "Confirm" at bounding box center [1457, 510] width 196 height 33
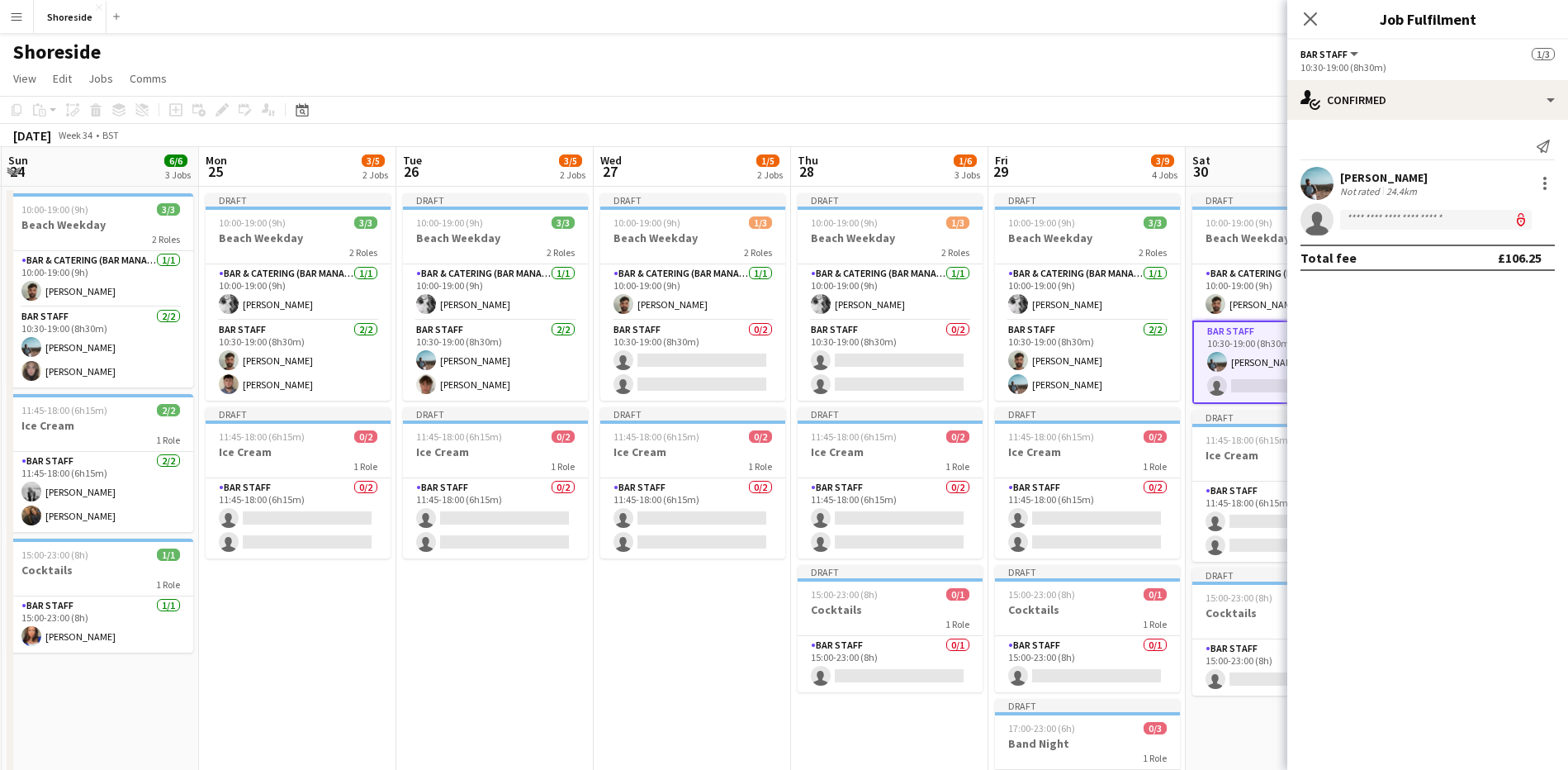
click at [1304, 24] on icon at bounding box center [1311, 19] width 14 height 14
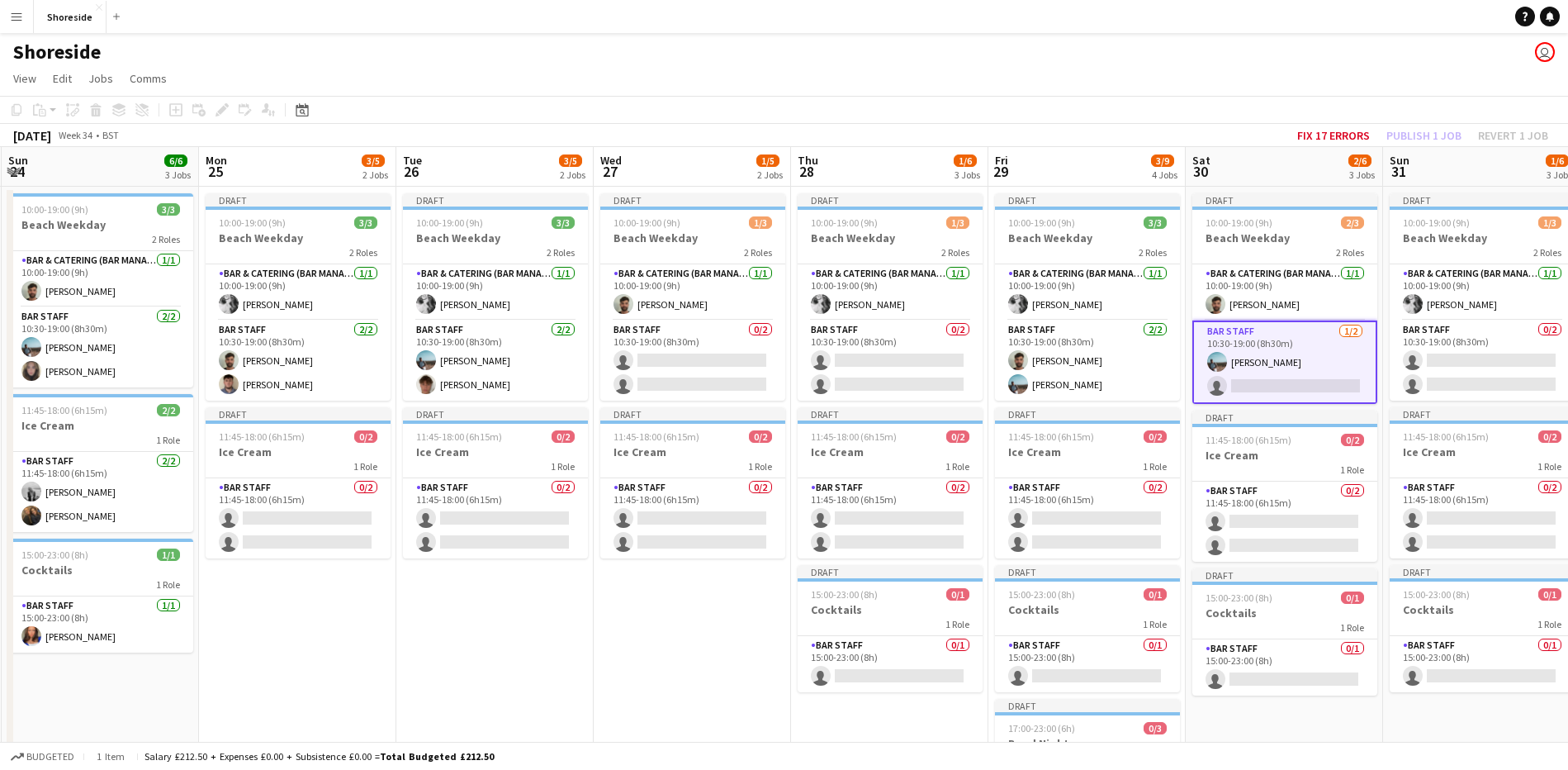
click at [486, 610] on app-date-cell "Draft 10:00-19:00 (9h) 3/3 Beach Weekday 2 Roles Bar & Catering (Bar Manager) […" at bounding box center [496, 595] width 198 height 818
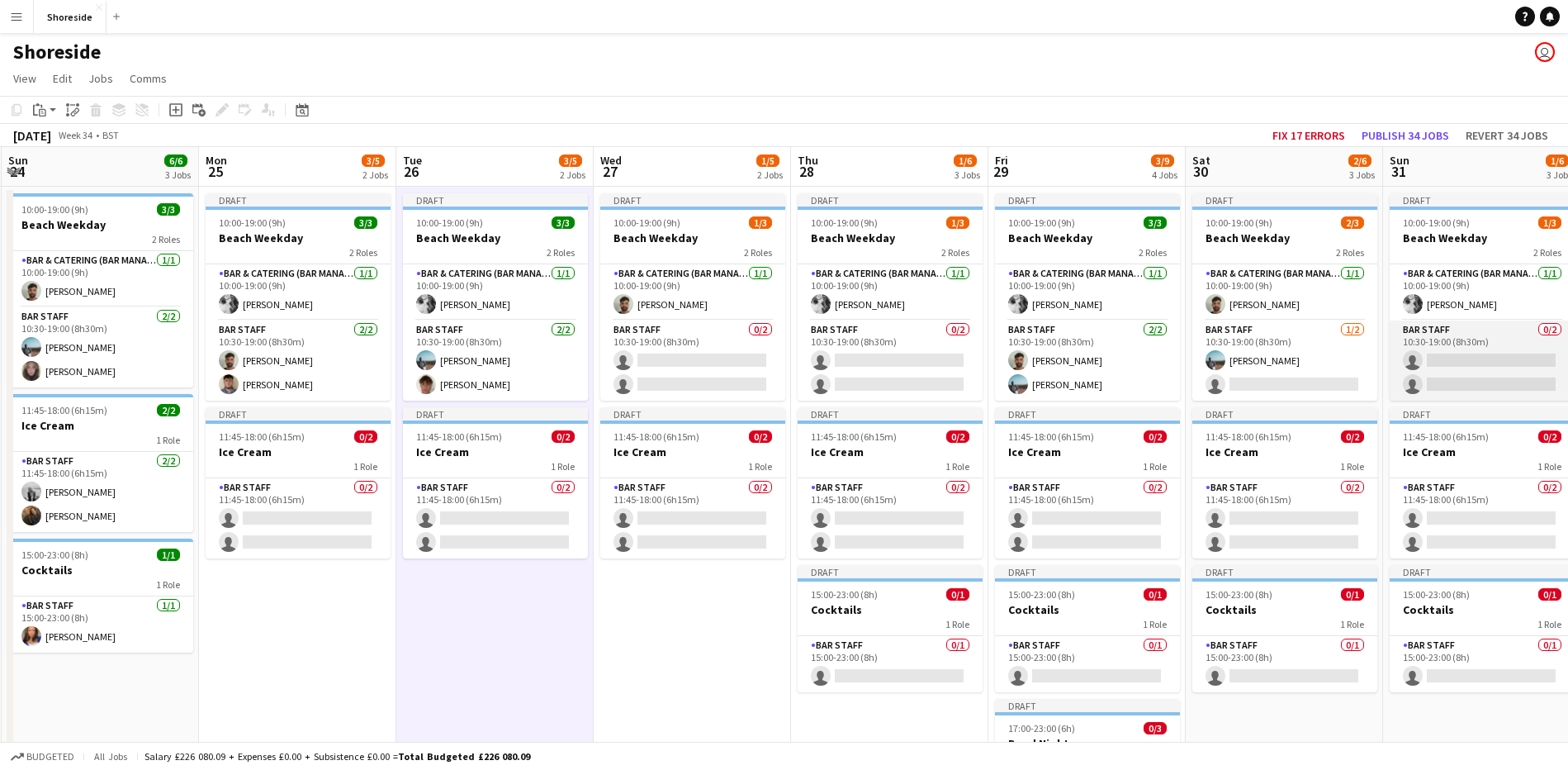
click at [1522, 342] on app-card-role "Bar Staff 0/2 10:30-19:00 (8h30m) single-neutral-actions single-neutral-actions" at bounding box center [1482, 360] width 185 height 80
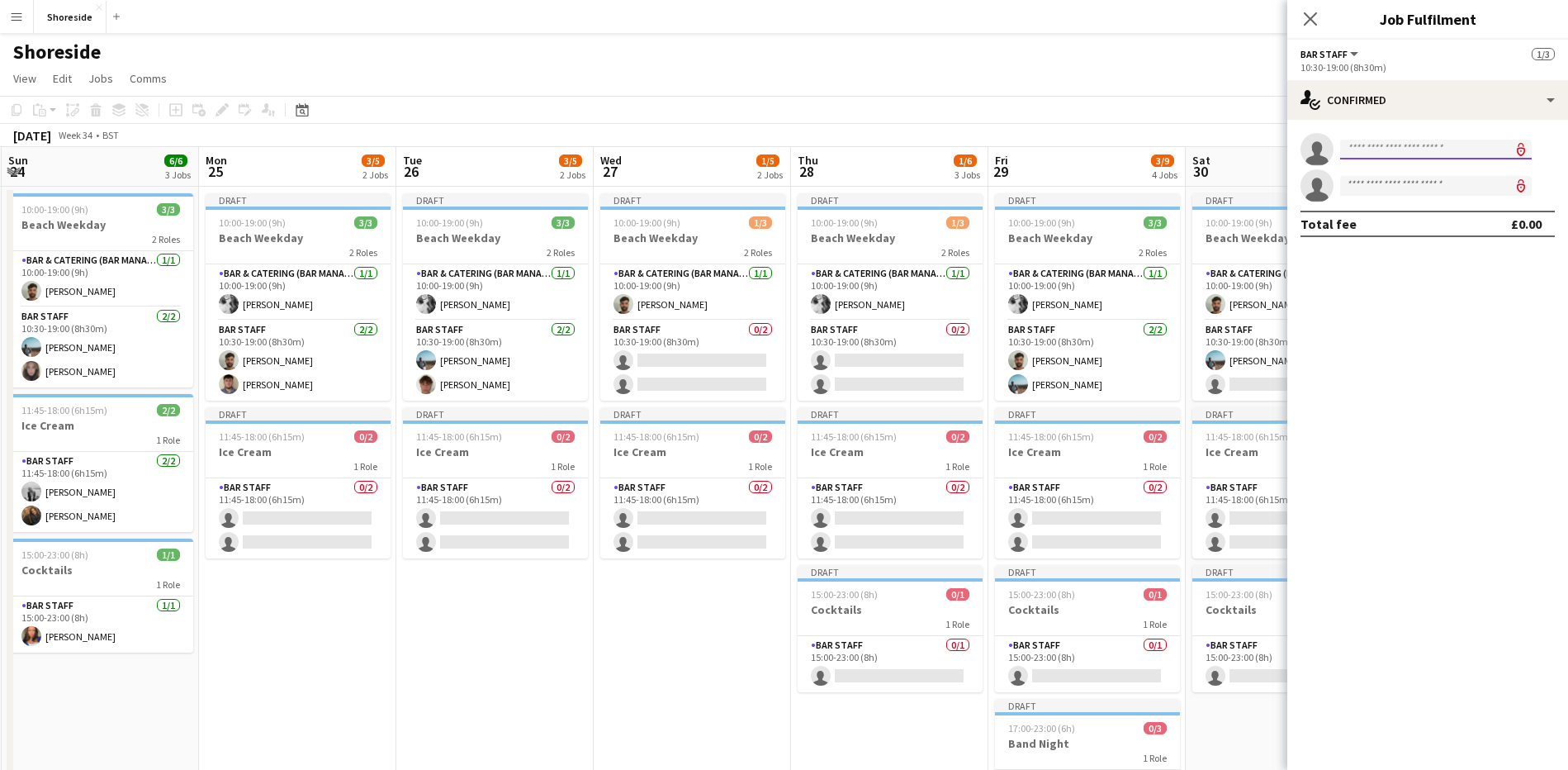
click at [1408, 153] on input at bounding box center [1436, 149] width 192 height 19
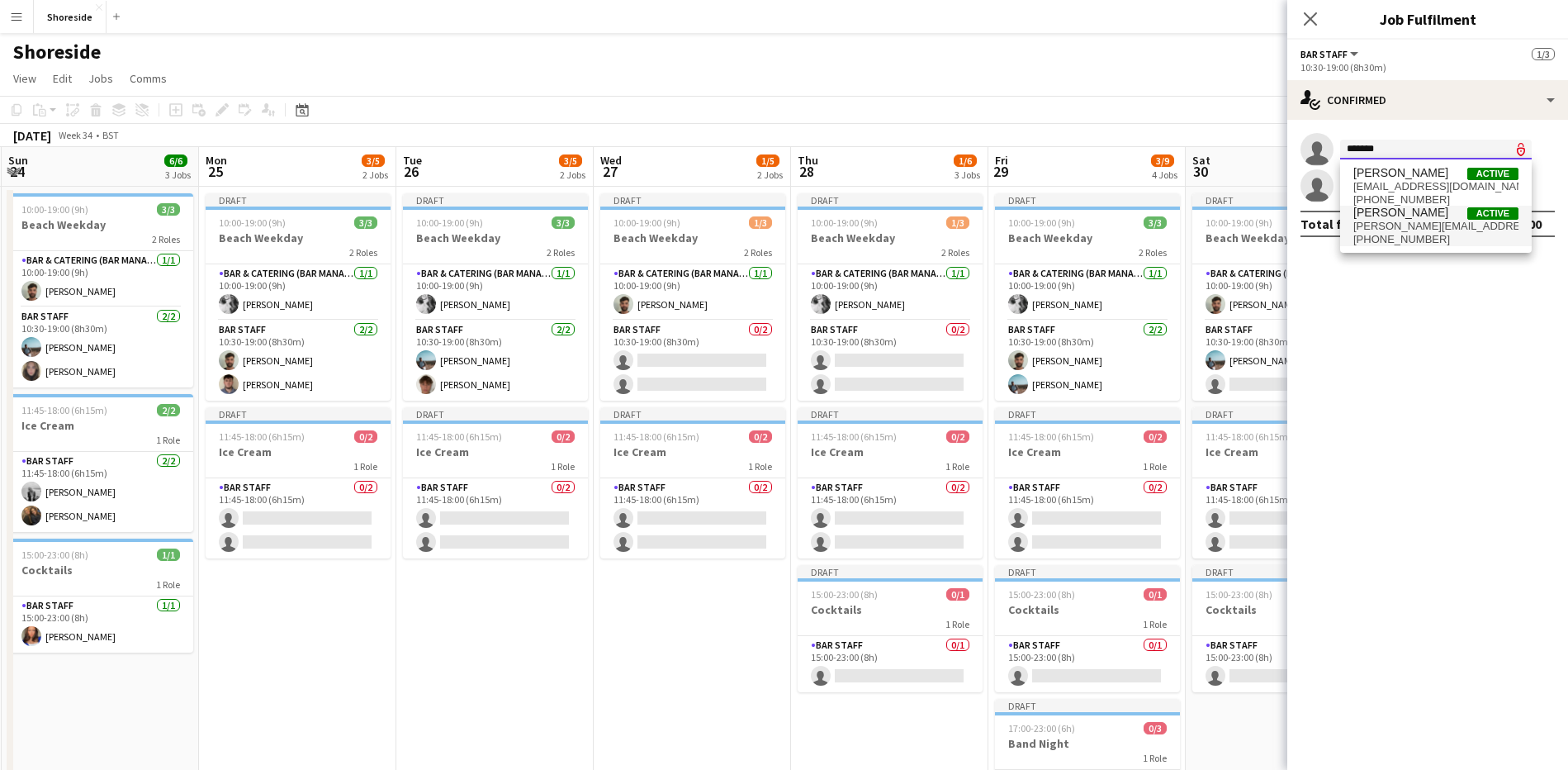
type input "*******"
click at [1403, 218] on span "[PERSON_NAME]" at bounding box center [1401, 212] width 95 height 14
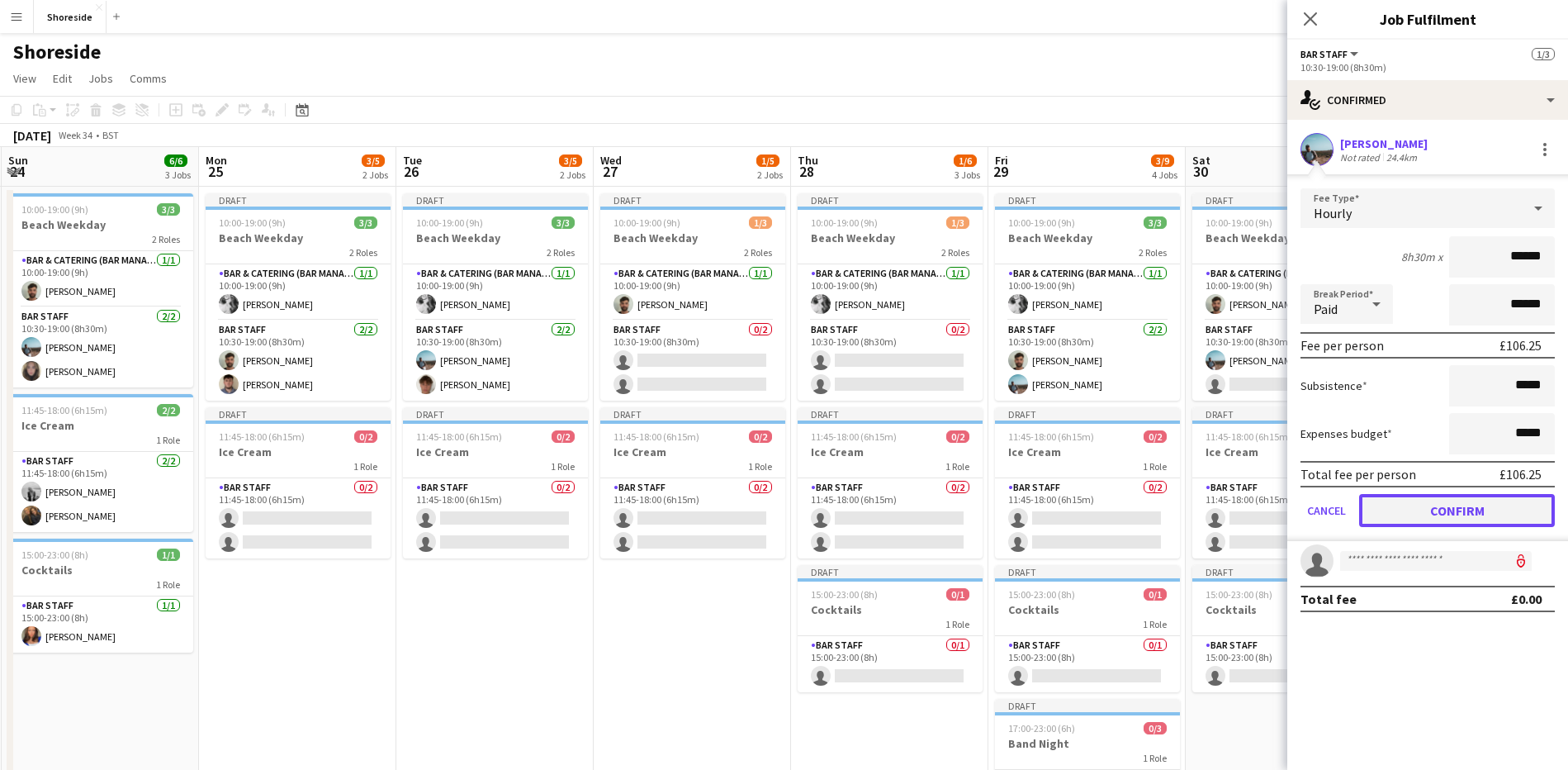
click at [1488, 513] on button "Confirm" at bounding box center [1457, 510] width 196 height 33
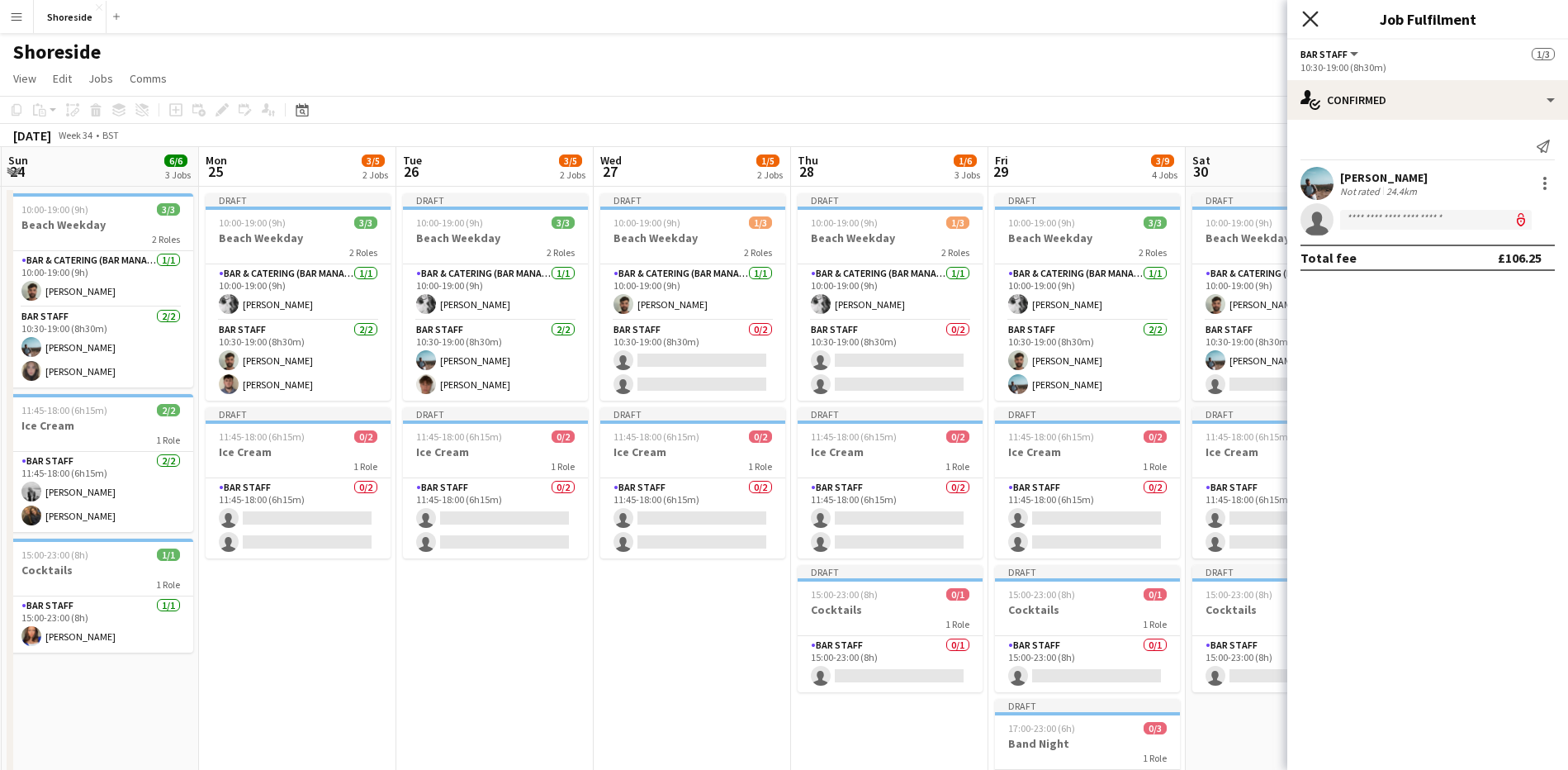
click at [1310, 22] on icon "Close pop-in" at bounding box center [1310, 18] width 16 height 16
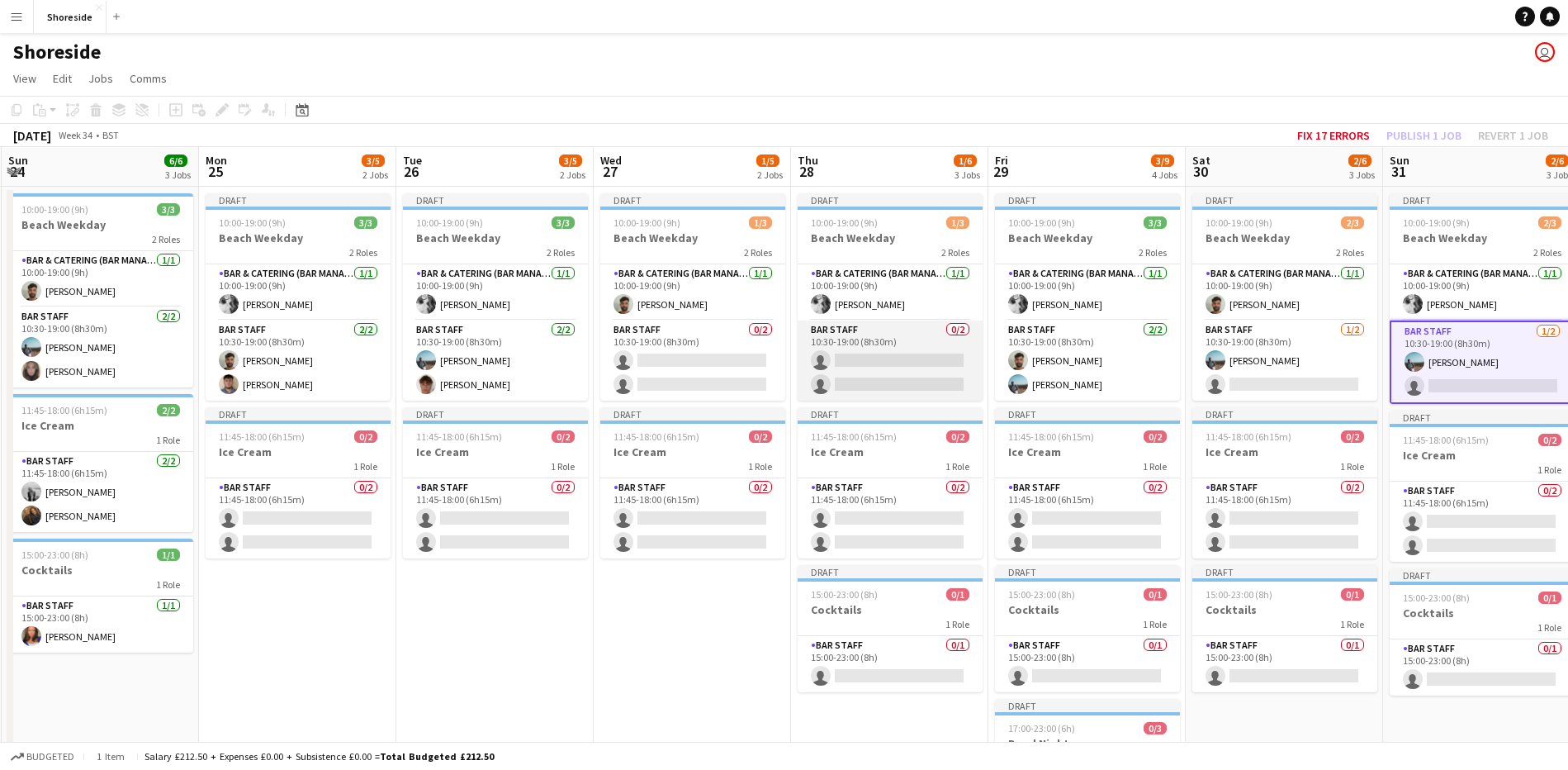
click at [903, 358] on app-card-role "Bar Staff 0/2 10:30-19:00 (8h30m) single-neutral-actions single-neutral-actions" at bounding box center [890, 360] width 185 height 80
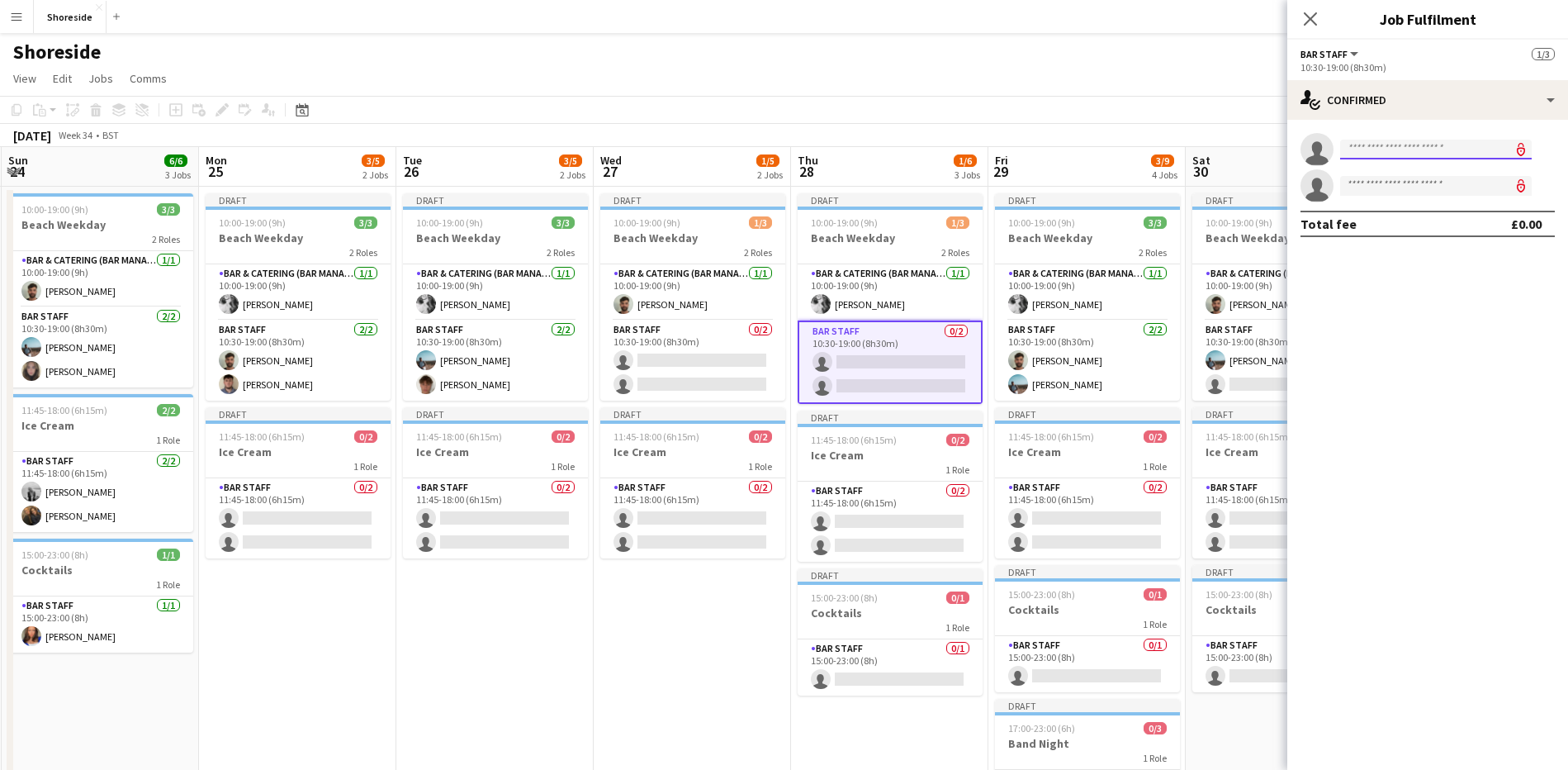
click at [1433, 144] on input at bounding box center [1436, 149] width 192 height 19
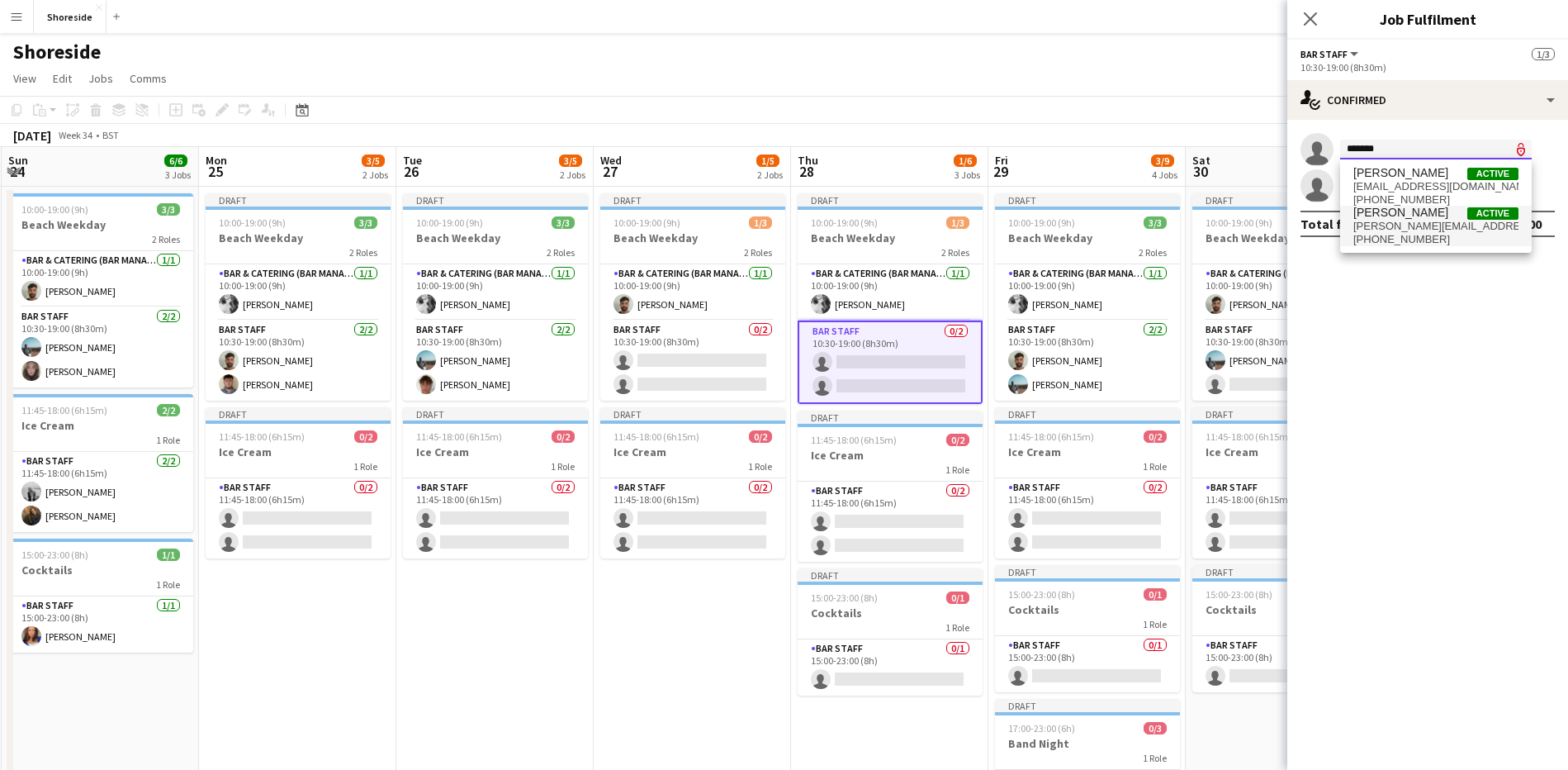
type input "*******"
click at [1421, 245] on span "[PHONE_NUMBER]" at bounding box center [1436, 240] width 165 height 14
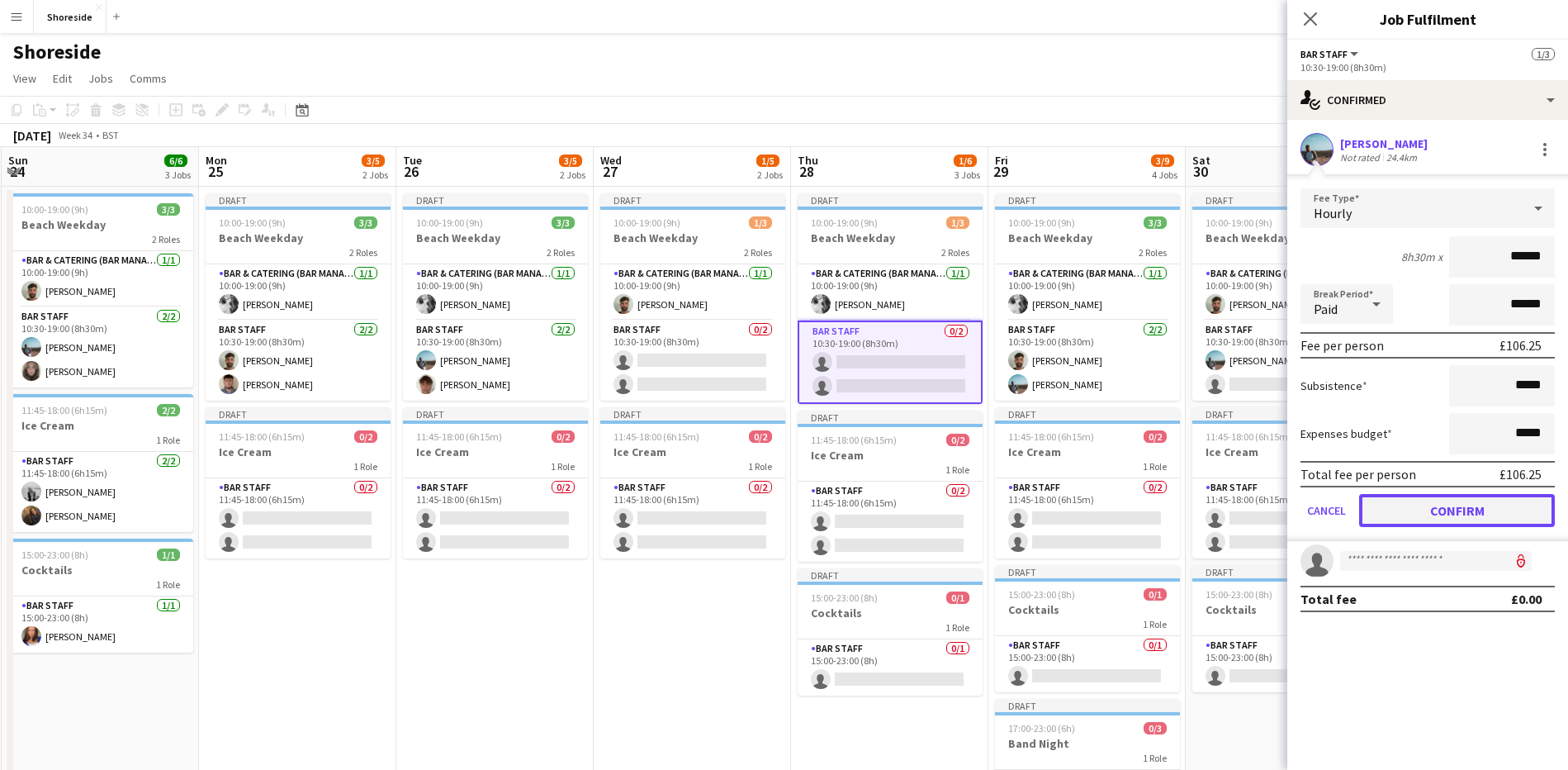
click at [1460, 507] on button "Confirm" at bounding box center [1457, 510] width 196 height 33
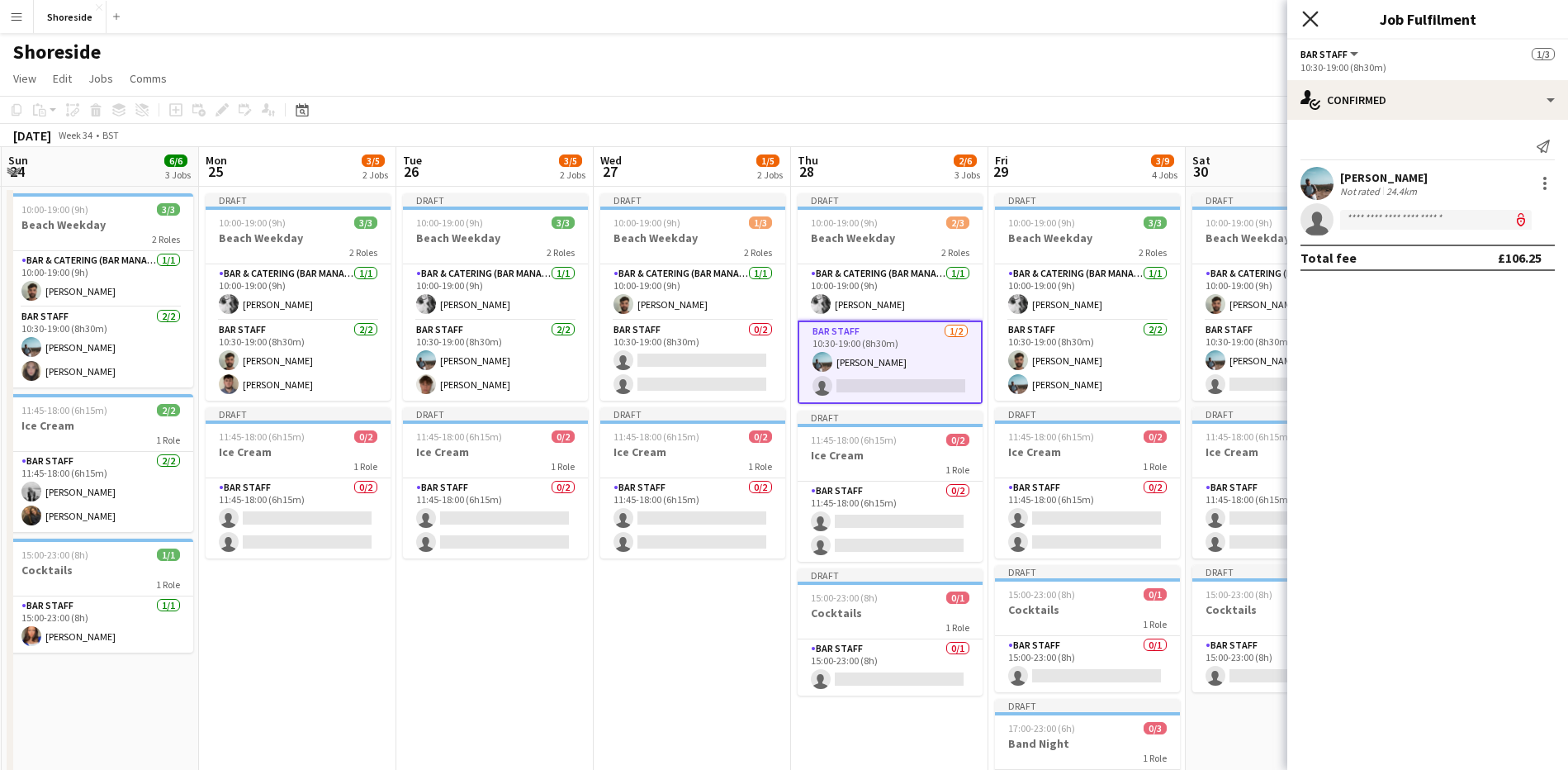
click at [1316, 19] on icon "Close pop-in" at bounding box center [1310, 18] width 16 height 16
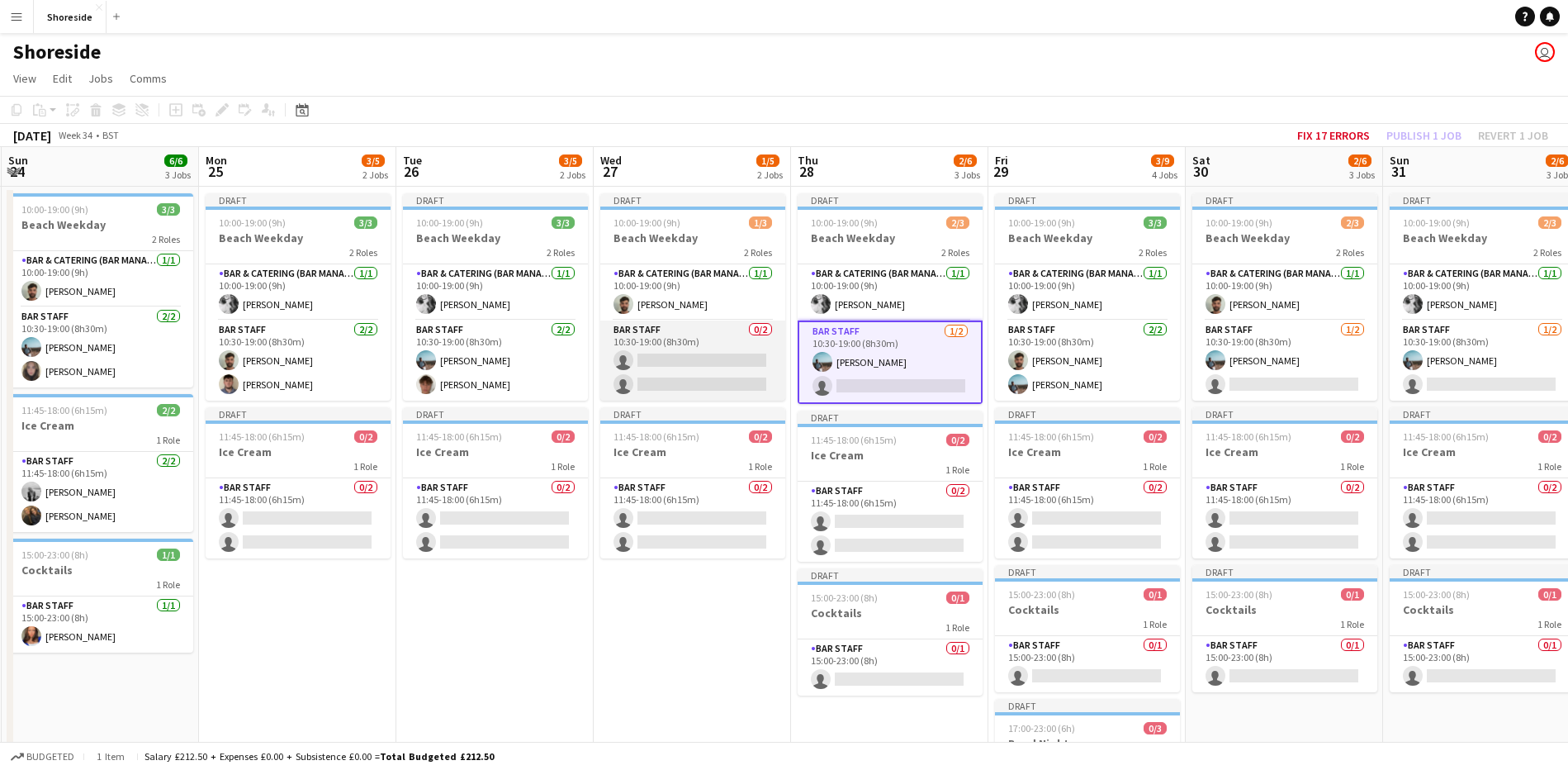
click at [706, 369] on app-card-role "Bar Staff 0/2 10:30-19:00 (8h30m) single-neutral-actions single-neutral-actions" at bounding box center [692, 360] width 185 height 80
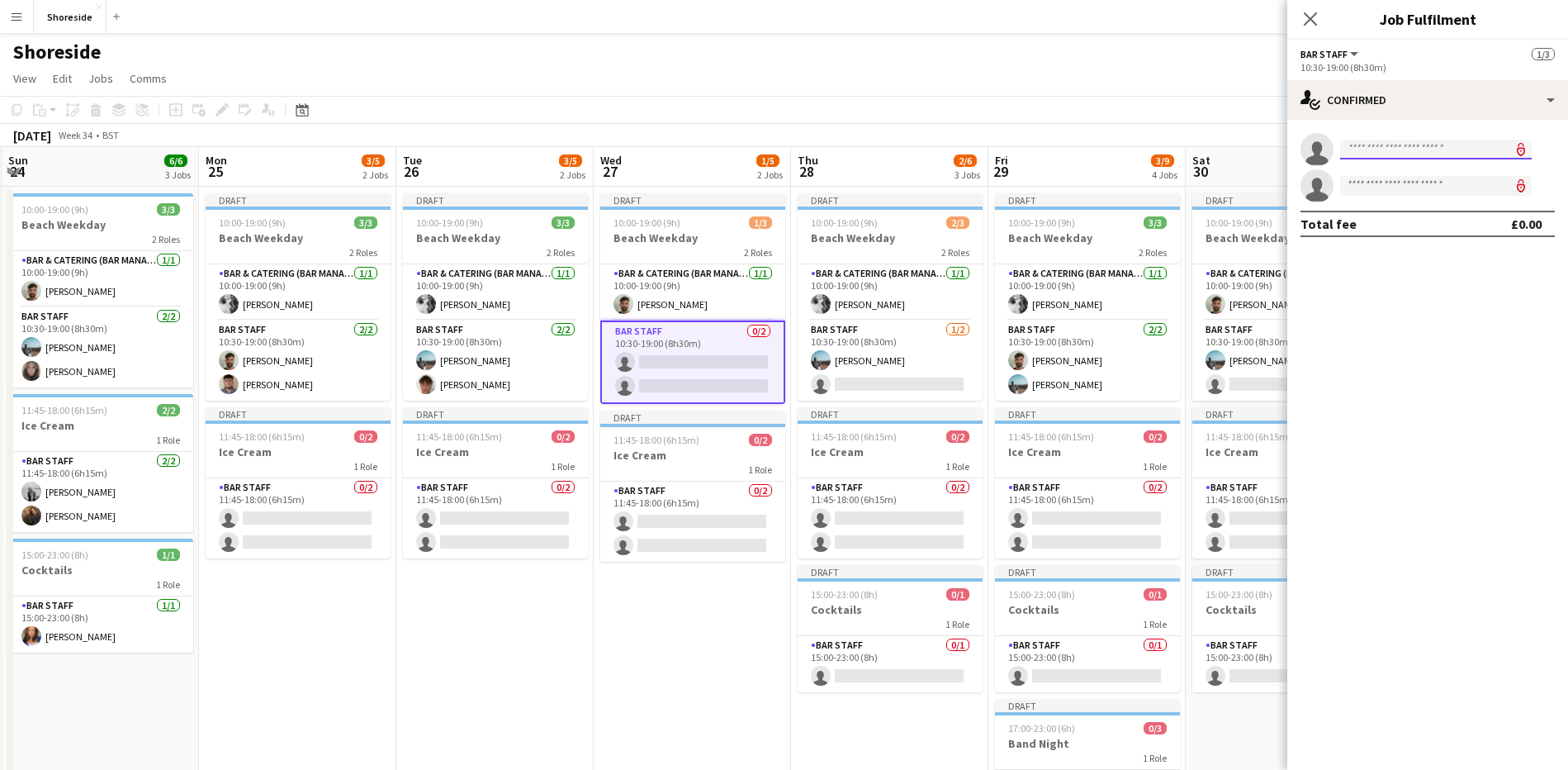
click at [1370, 146] on input at bounding box center [1436, 149] width 192 height 19
type input "***"
click at [1393, 200] on span "[PHONE_NUMBER]" at bounding box center [1436, 200] width 165 height 14
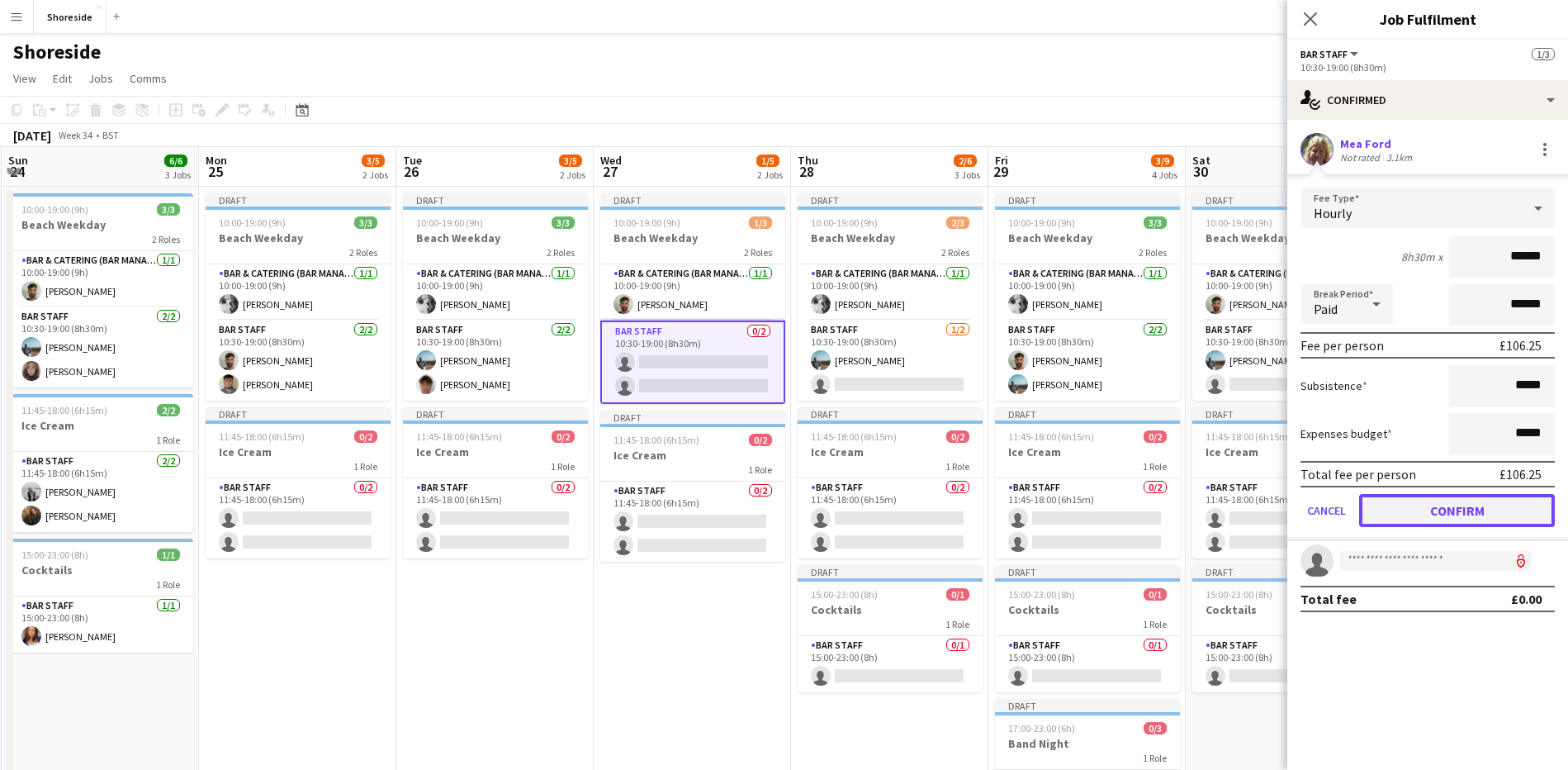
click at [1455, 509] on button "Confirm" at bounding box center [1457, 510] width 196 height 33
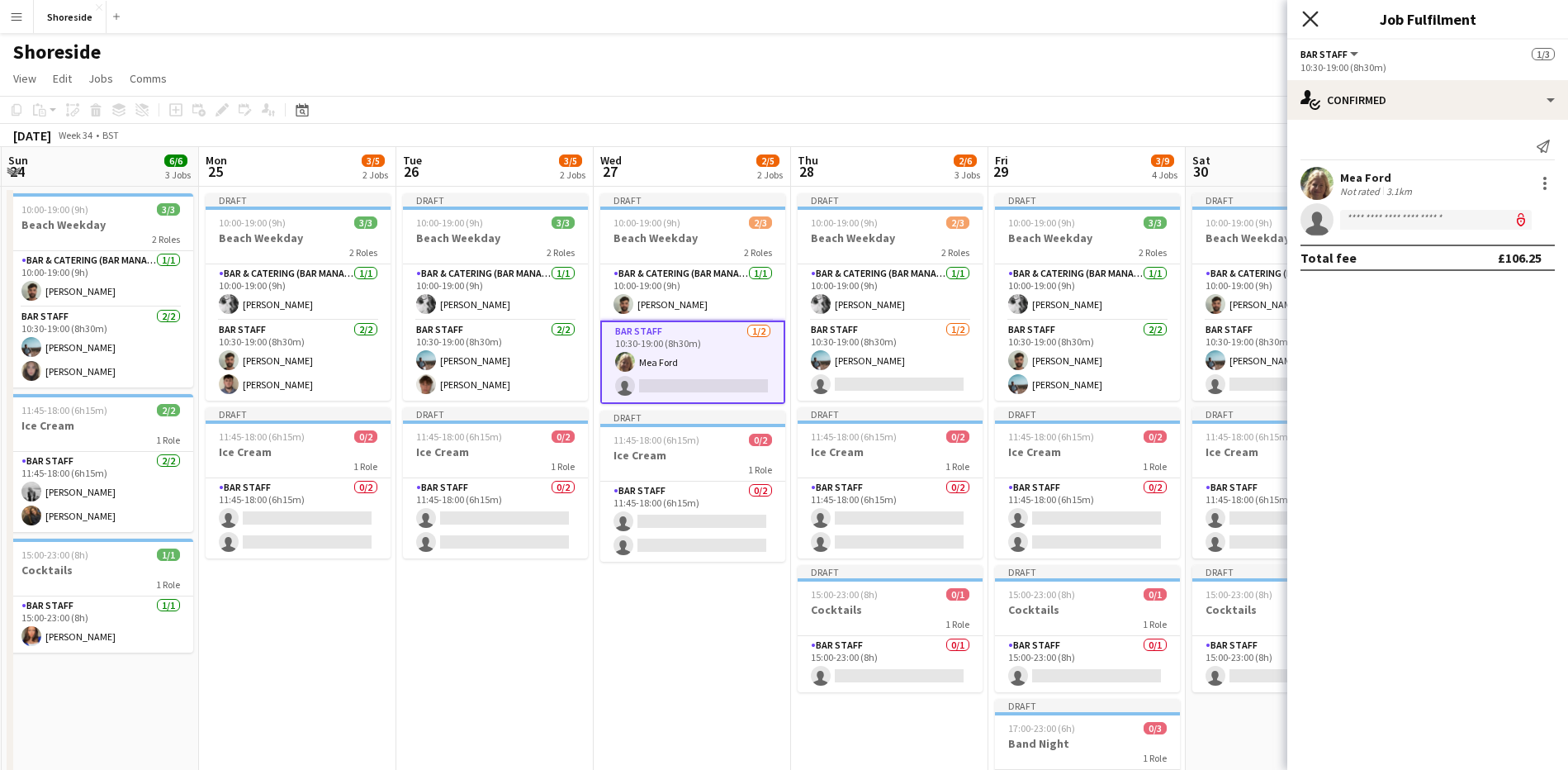
click at [1316, 19] on icon "Close pop-in" at bounding box center [1310, 18] width 16 height 16
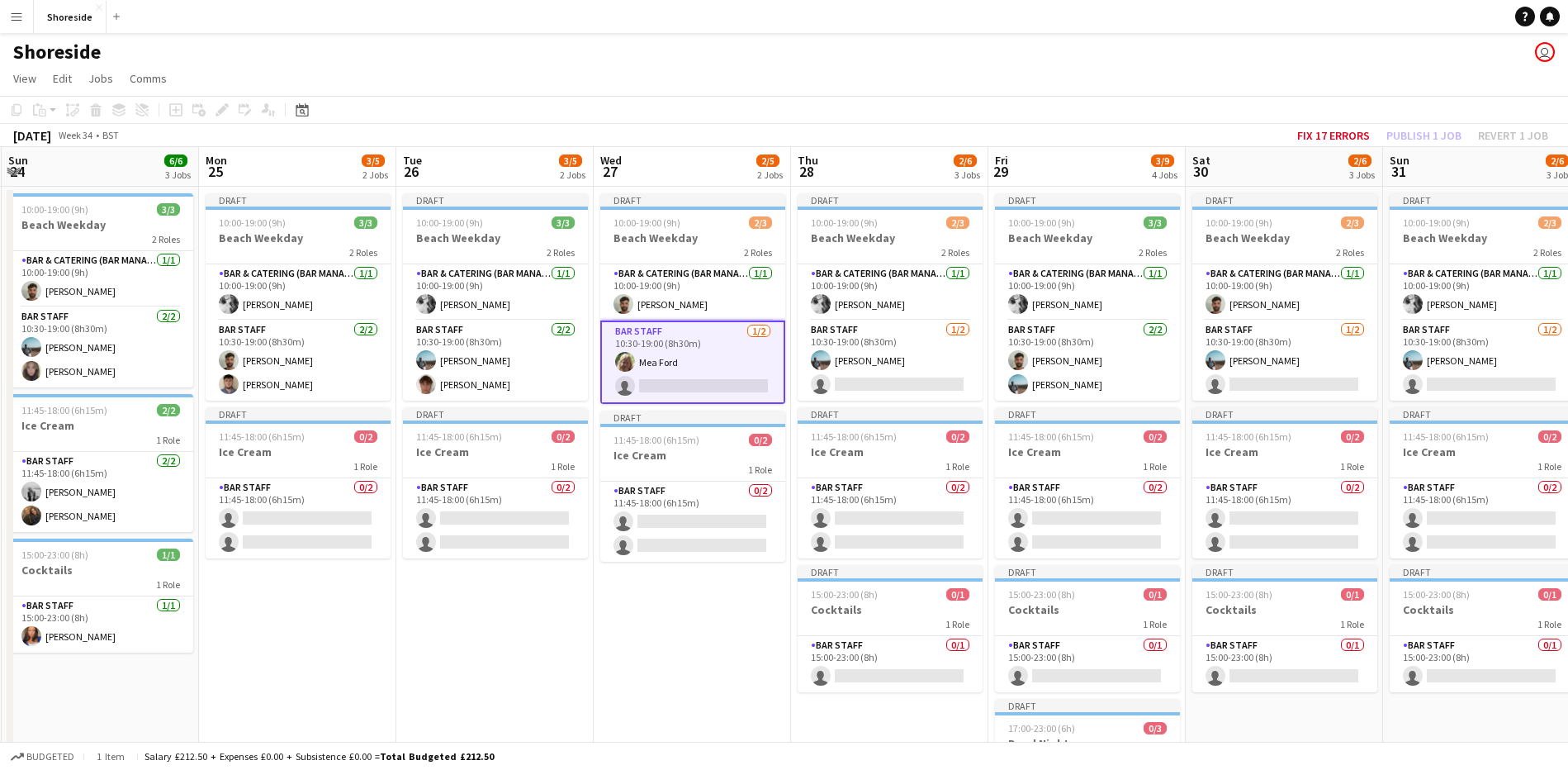
click at [686, 371] on app-card-role "Bar Staff [DATE] 10:30-19:00 (8h30m) [PERSON_NAME] single-neutral-actions" at bounding box center [692, 362] width 185 height 83
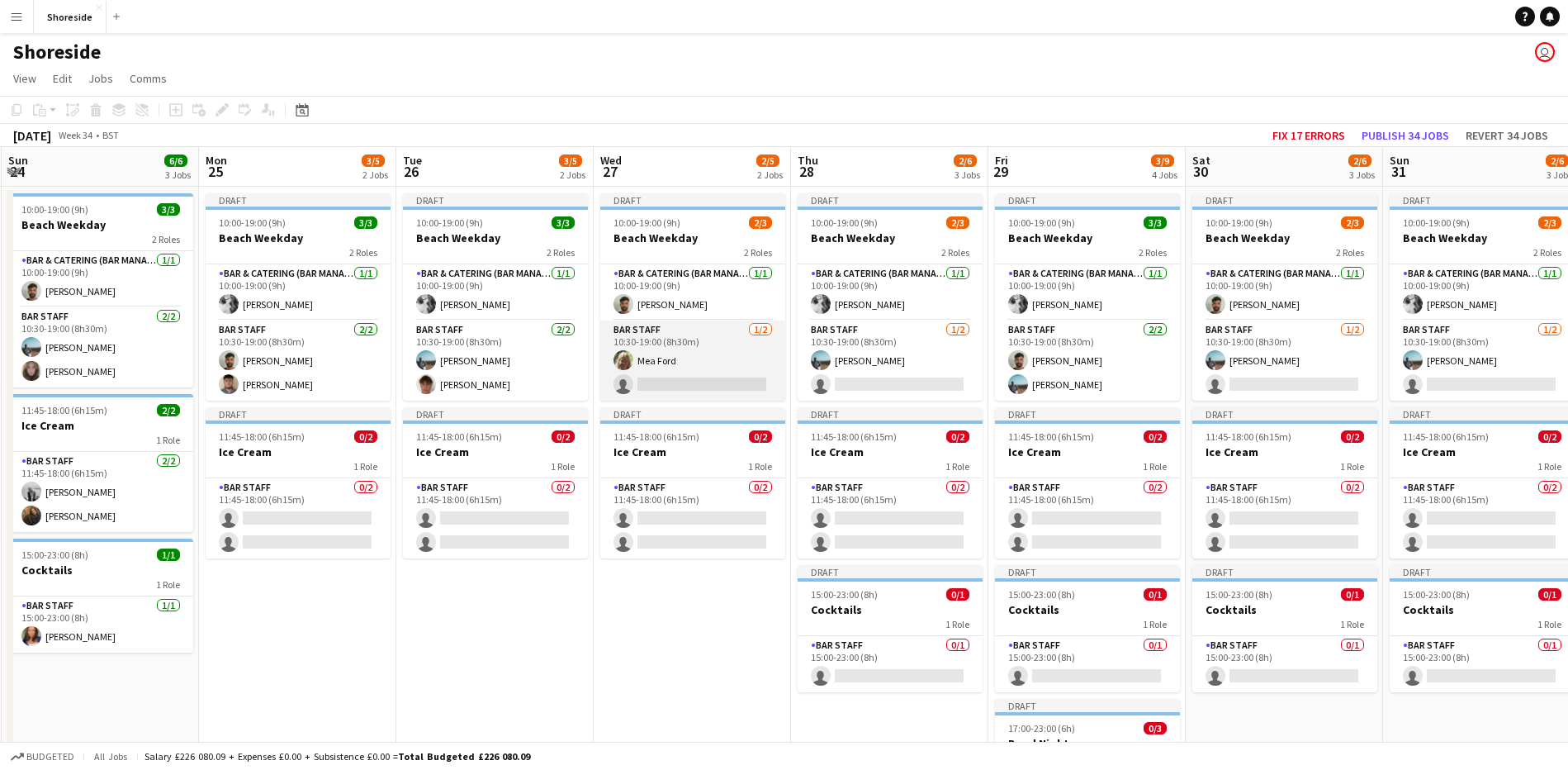
click at [682, 377] on app-card-role "Bar Staff [DATE] 10:30-19:00 (8h30m) [PERSON_NAME] single-neutral-actions" at bounding box center [692, 360] width 185 height 80
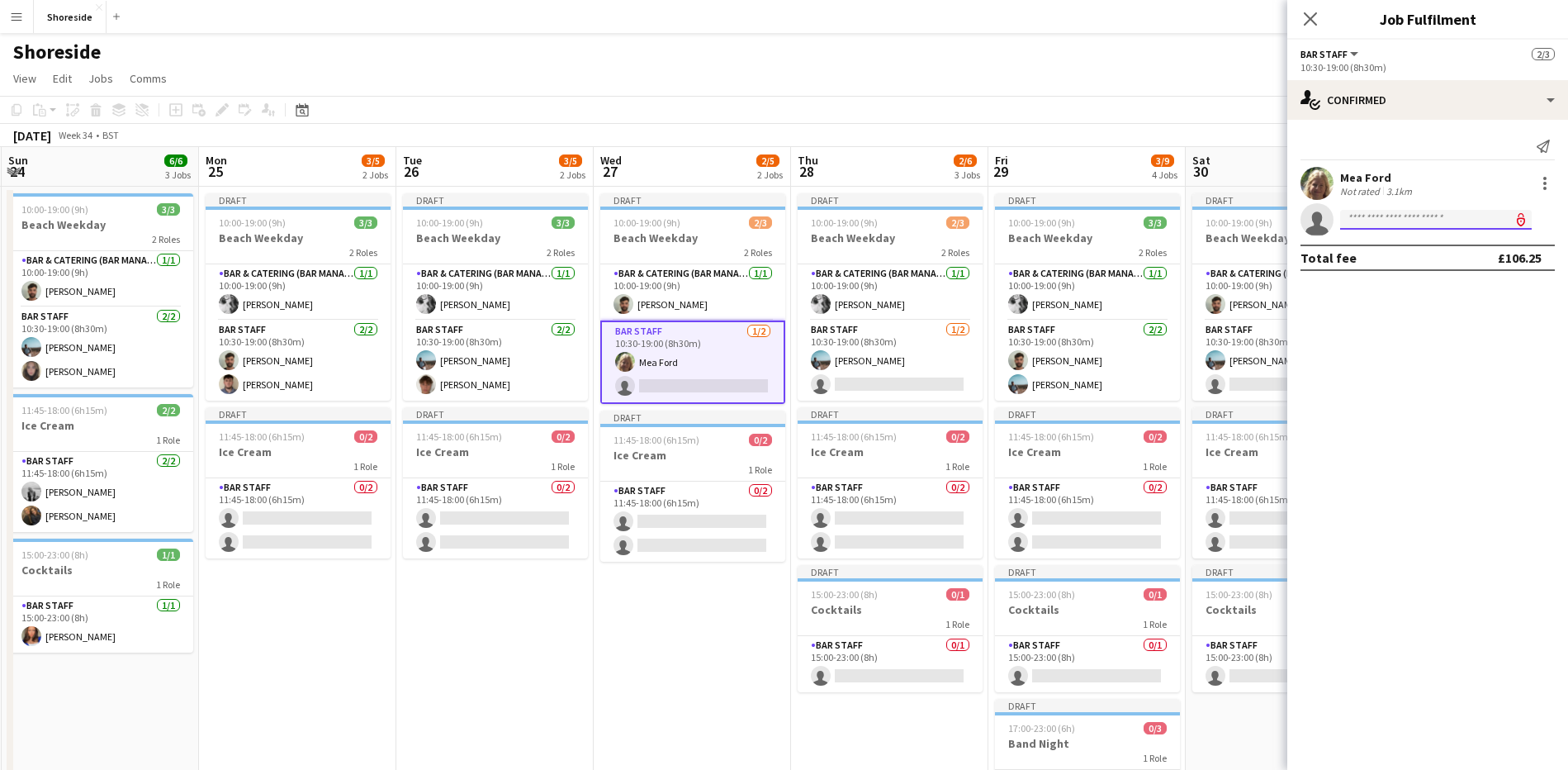
click at [1390, 217] on input at bounding box center [1436, 219] width 192 height 19
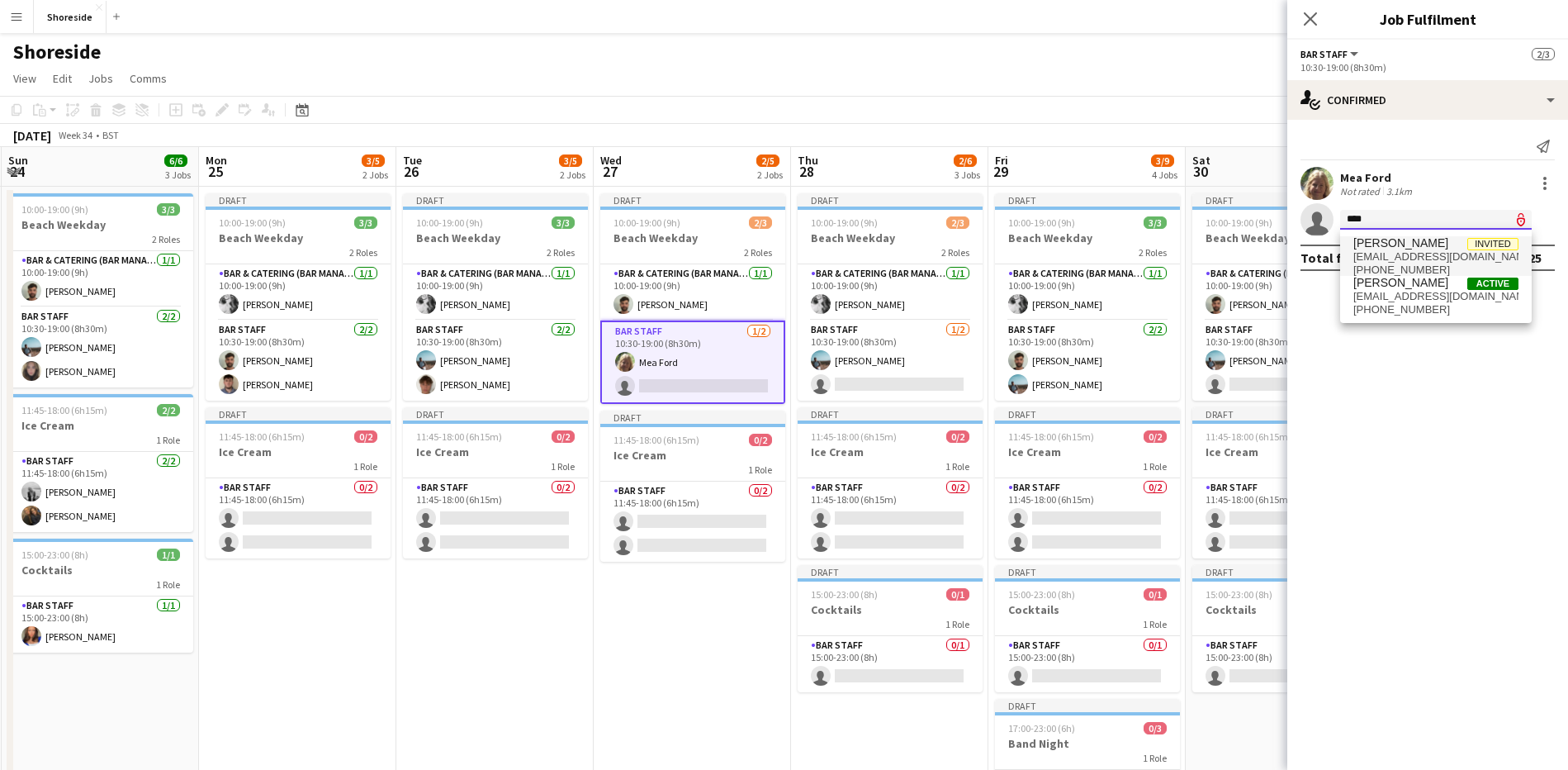
type input "****"
click at [1404, 254] on span "[EMAIL_ADDRESS][DOMAIN_NAME]" at bounding box center [1436, 257] width 165 height 14
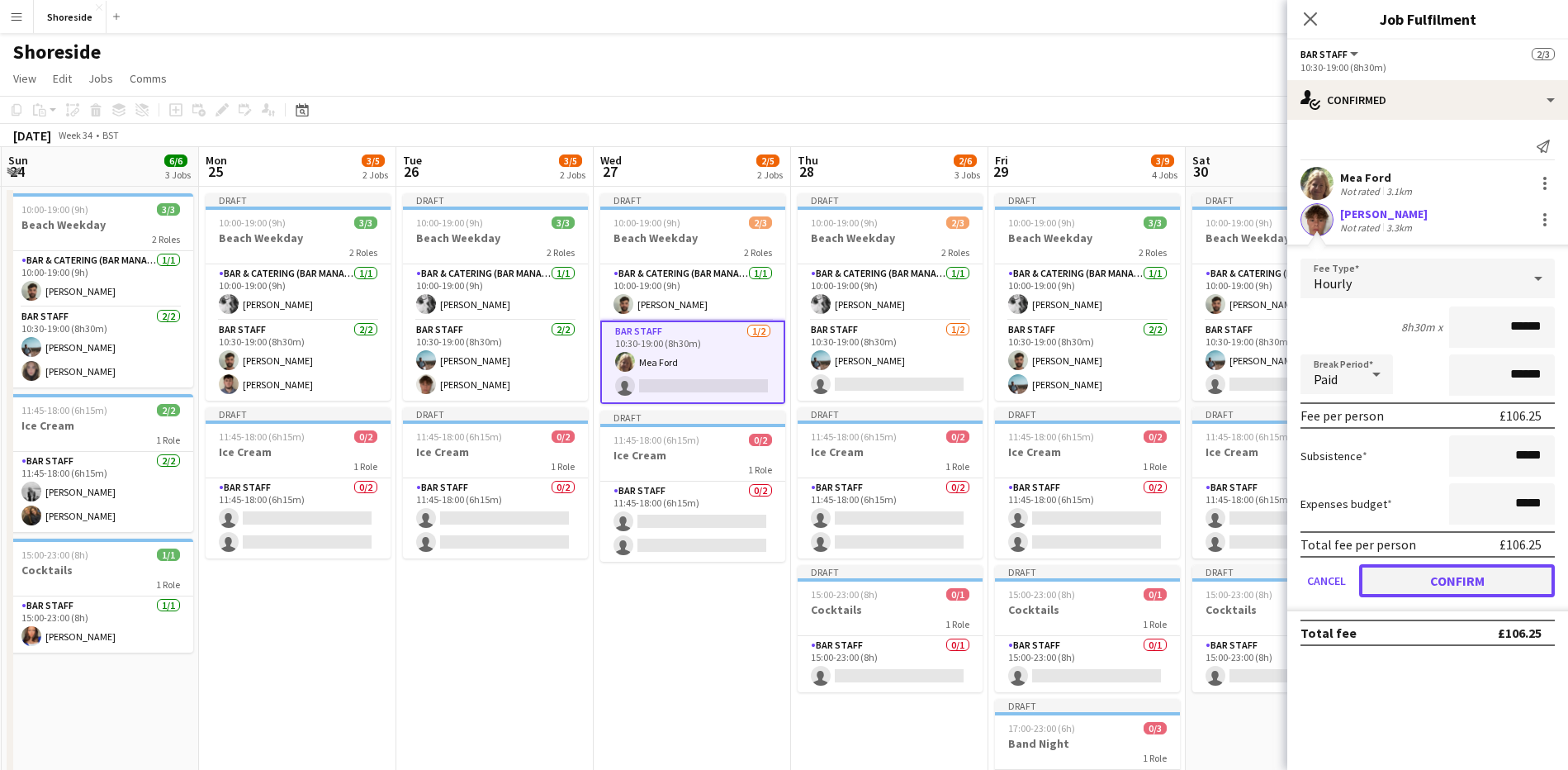
click at [1455, 575] on button "Confirm" at bounding box center [1457, 581] width 196 height 33
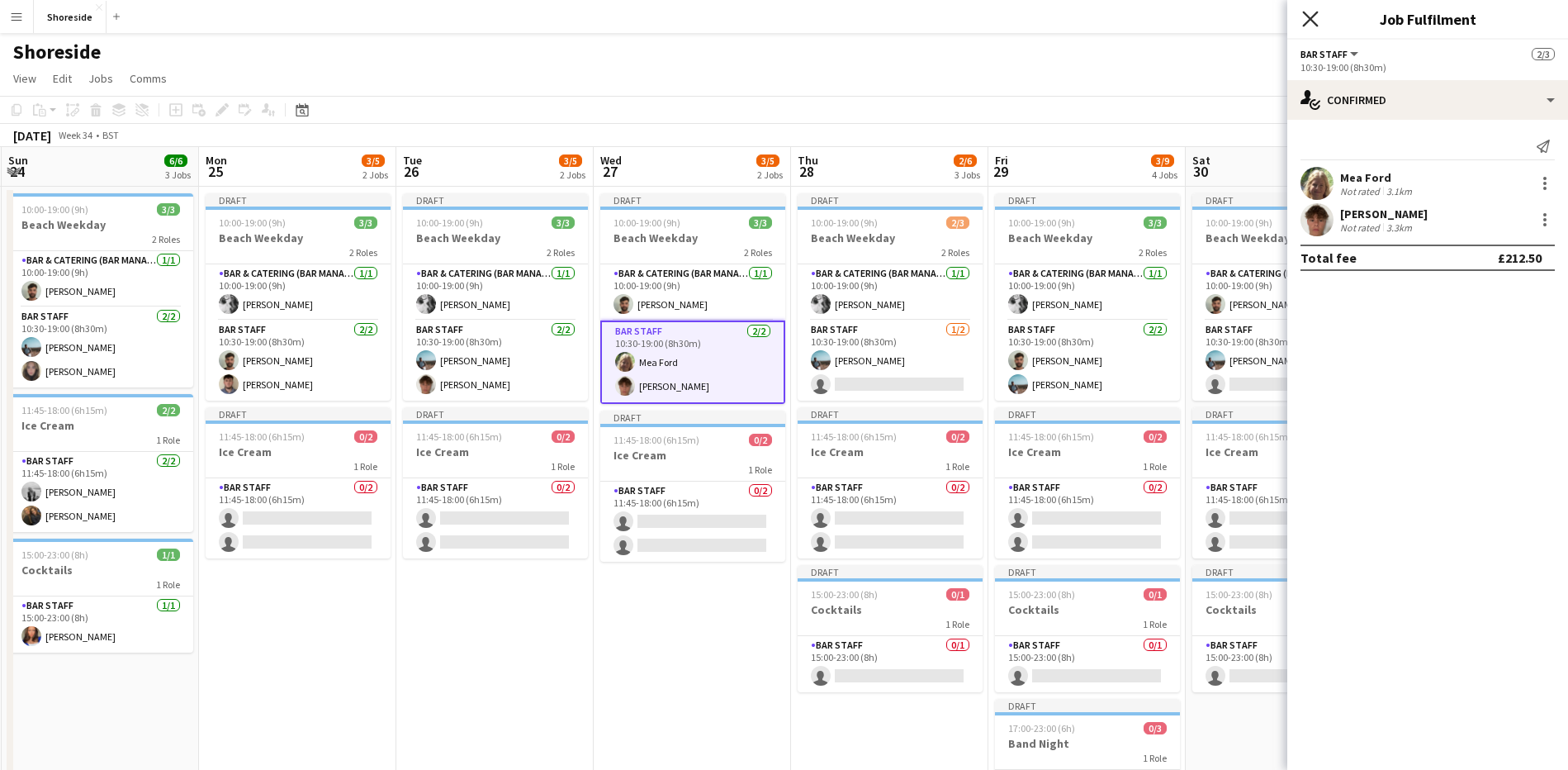
click at [1317, 23] on icon "Close pop-in" at bounding box center [1310, 18] width 16 height 16
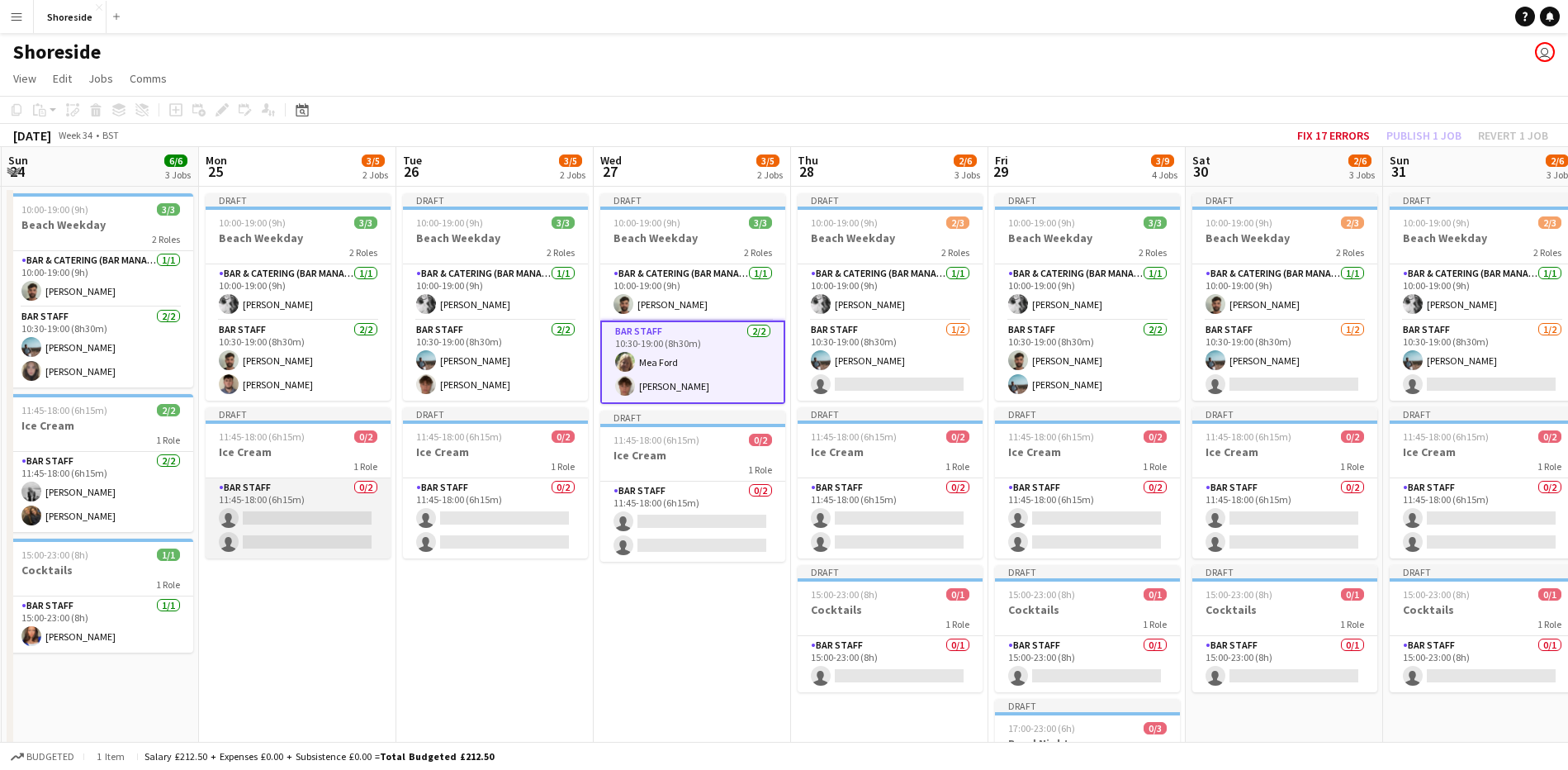
click at [306, 542] on app-card-role "Bar Staff 0/2 11:45-18:00 (6h15m) single-neutral-actions single-neutral-actions" at bounding box center [298, 518] width 185 height 80
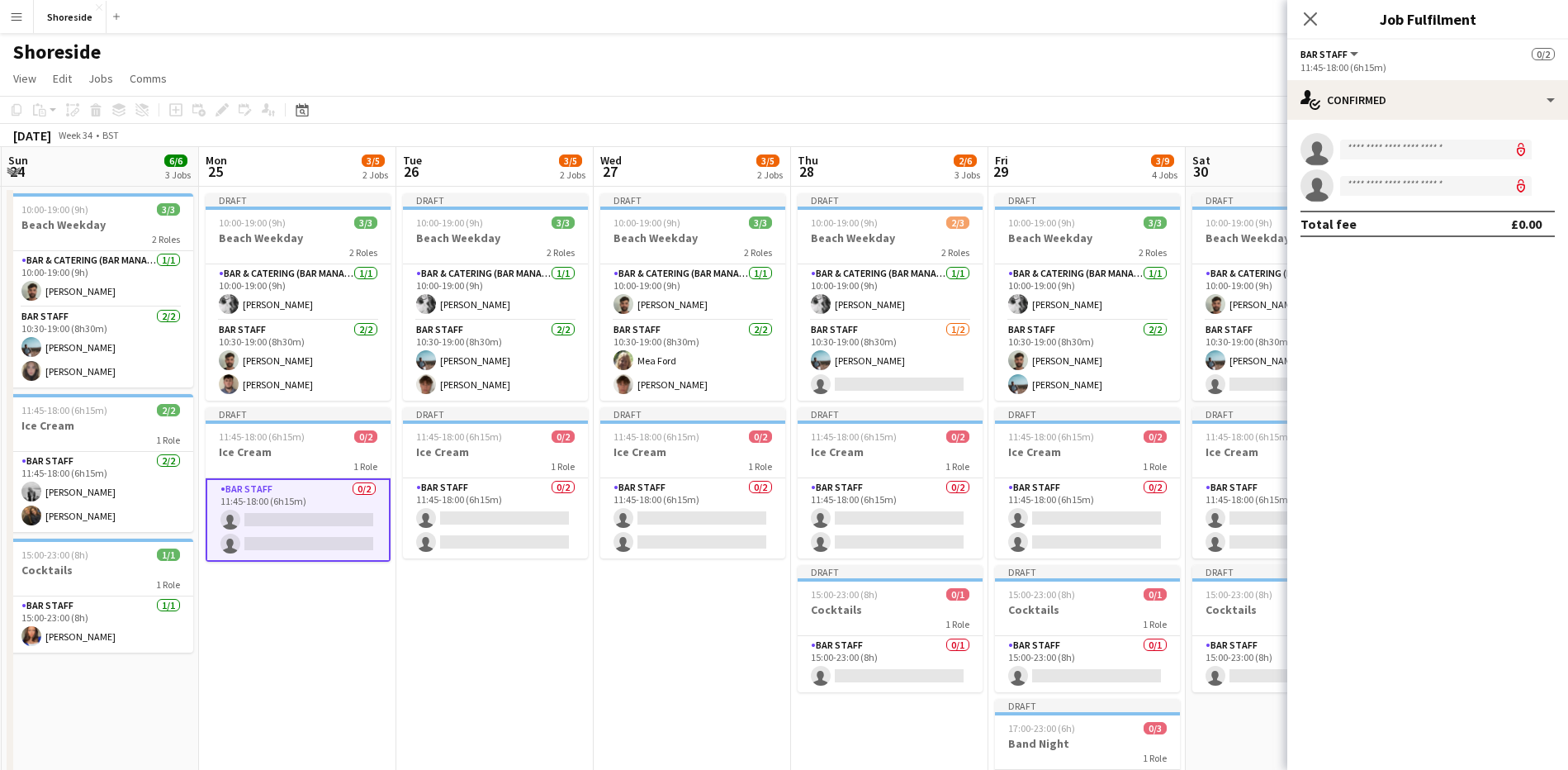
click at [1419, 137] on app-invite-slot "single-neutral-actions" at bounding box center [1428, 149] width 281 height 33
click at [1399, 159] on body "Menu Boards Boards Boards All jobs Status Workforce Workforce My Workforce Recr…" at bounding box center [784, 593] width 1568 height 1185
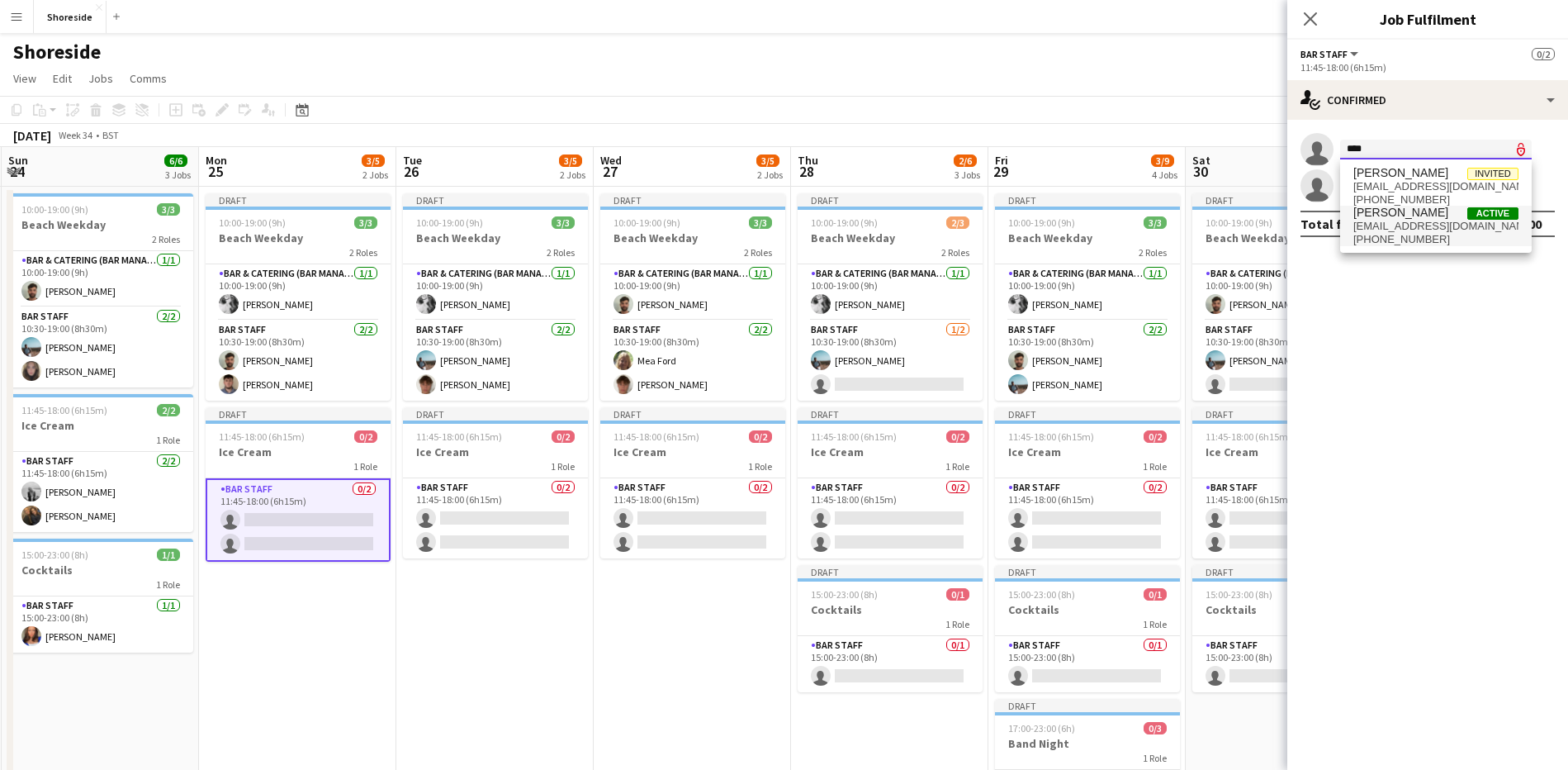
type input "****"
click at [1388, 215] on span "[PERSON_NAME]" at bounding box center [1401, 212] width 95 height 14
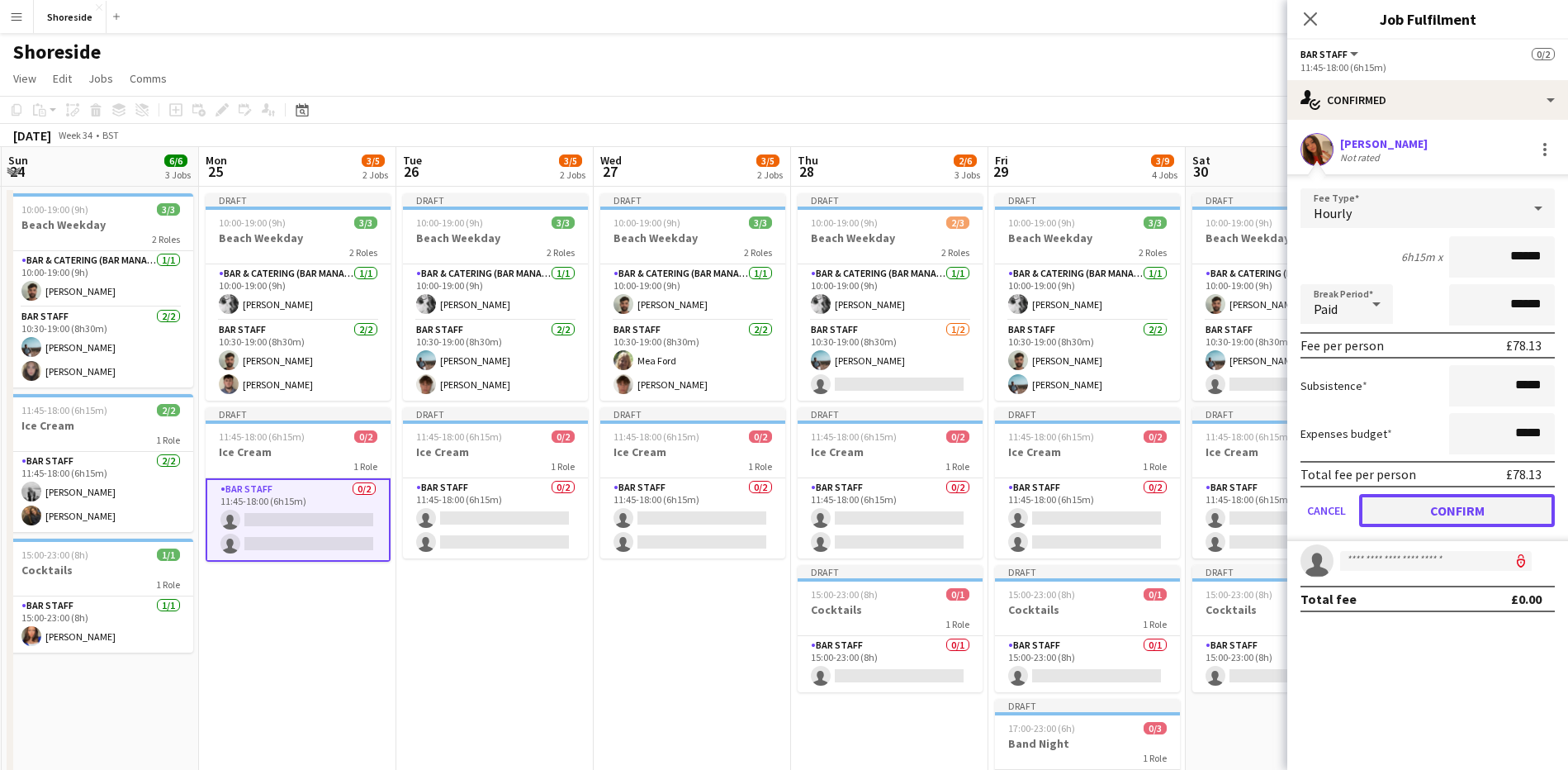
click at [1440, 523] on button "Confirm" at bounding box center [1457, 510] width 196 height 33
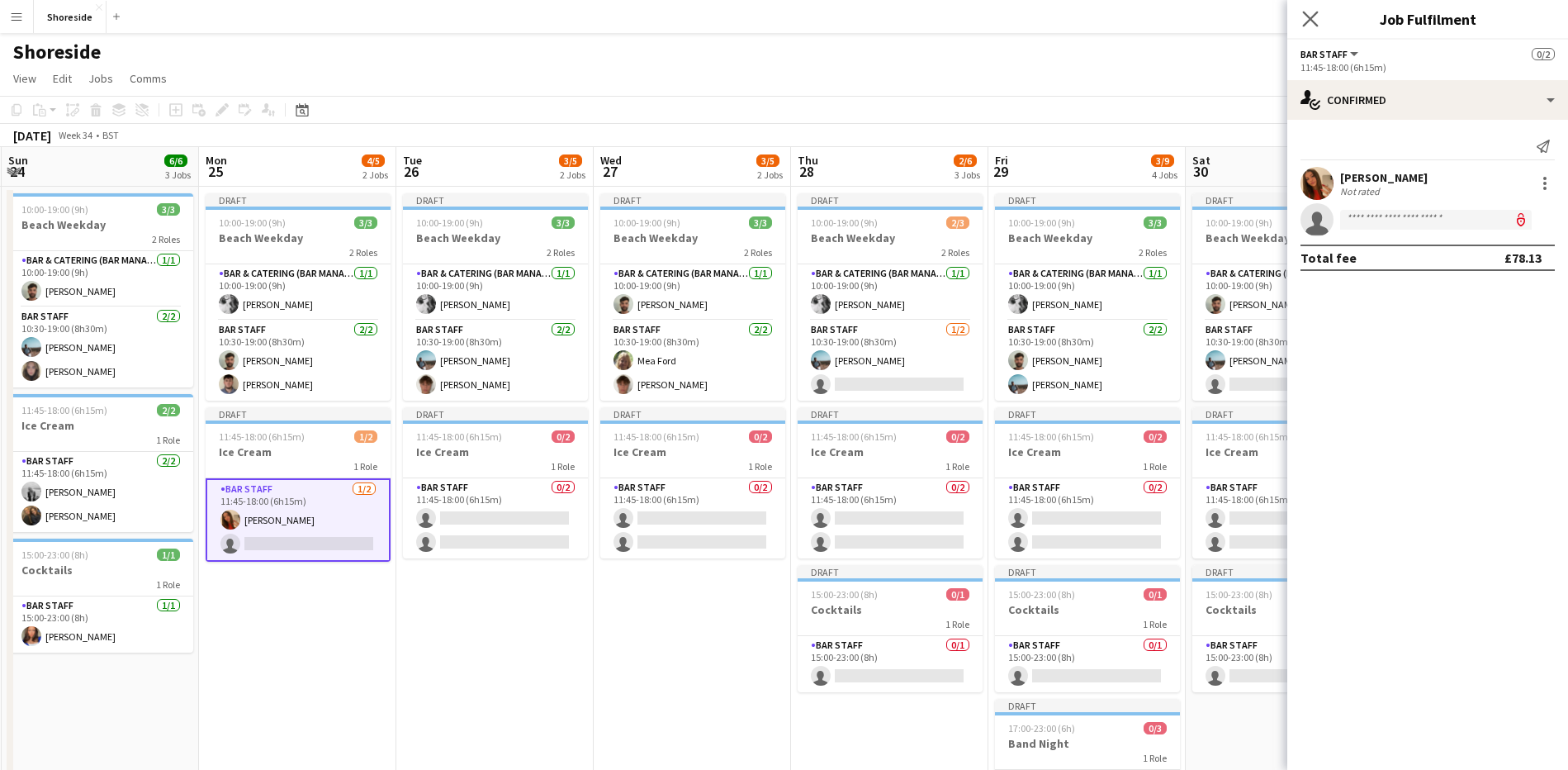
click at [1319, 9] on app-icon "Close pop-in" at bounding box center [1310, 19] width 24 height 24
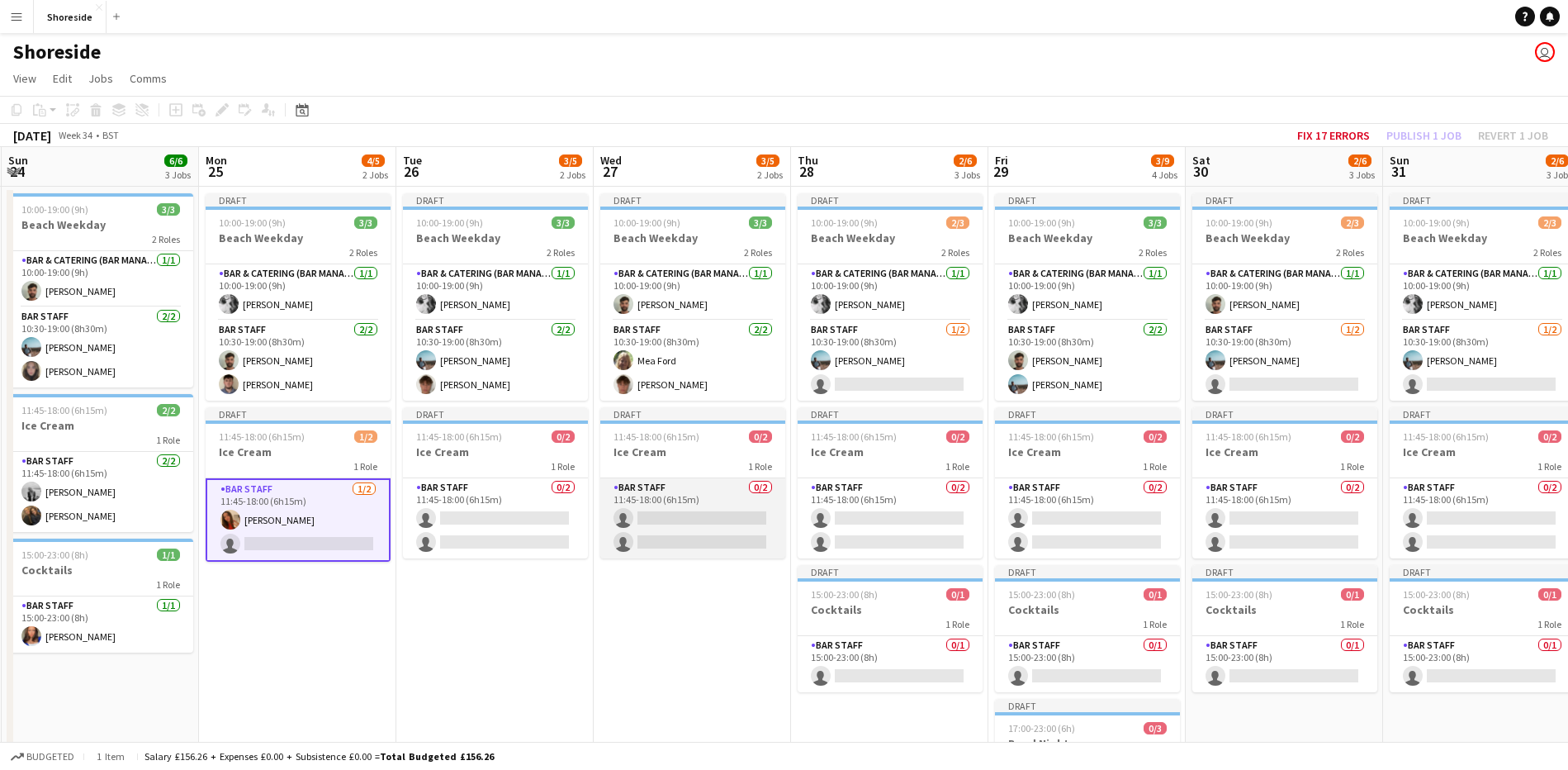
click at [670, 493] on app-card-role "Bar Staff 0/2 11:45-18:00 (6h15m) single-neutral-actions single-neutral-actions" at bounding box center [692, 518] width 185 height 80
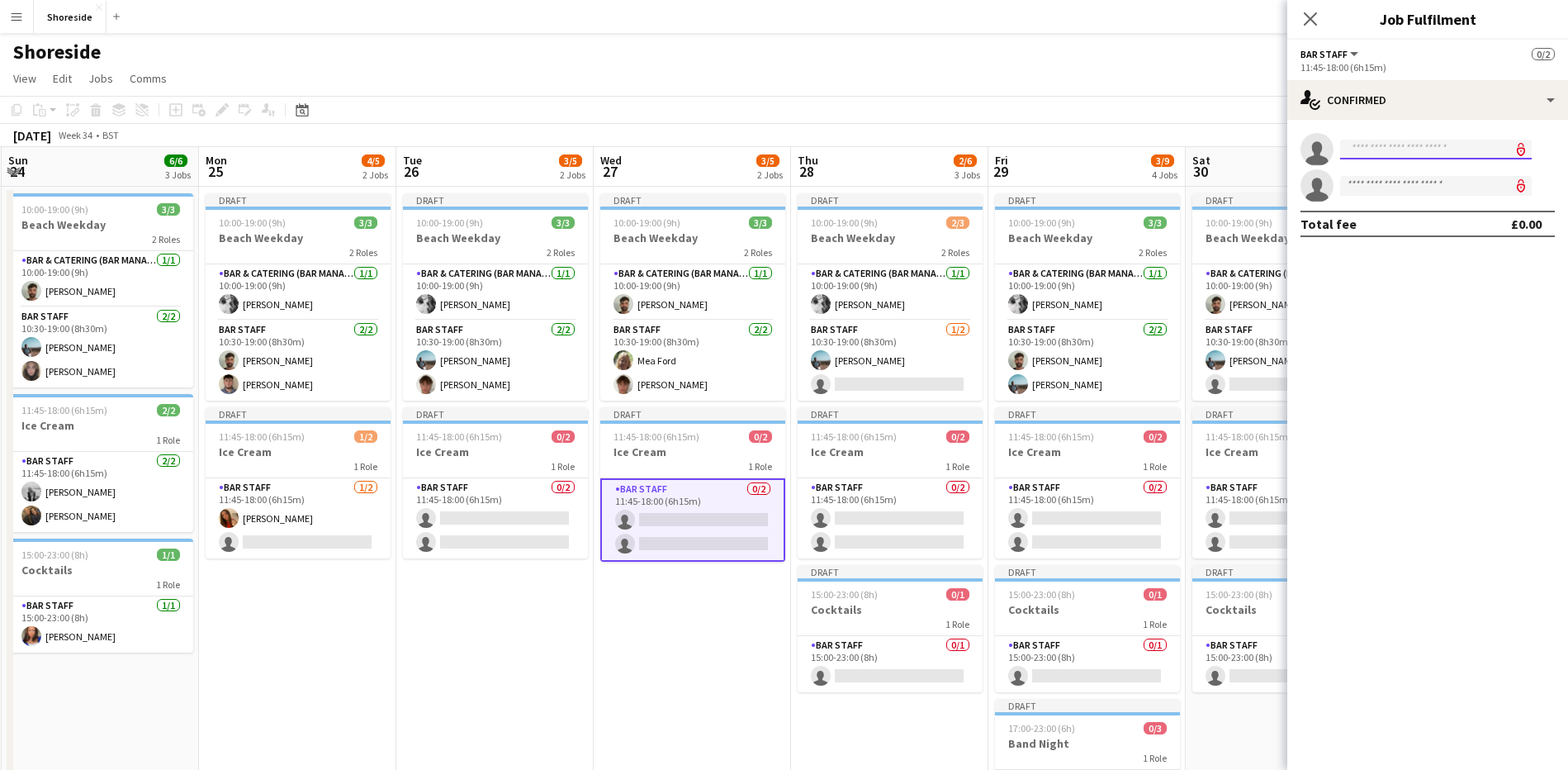
click at [1404, 149] on input at bounding box center [1436, 149] width 192 height 19
type input "****"
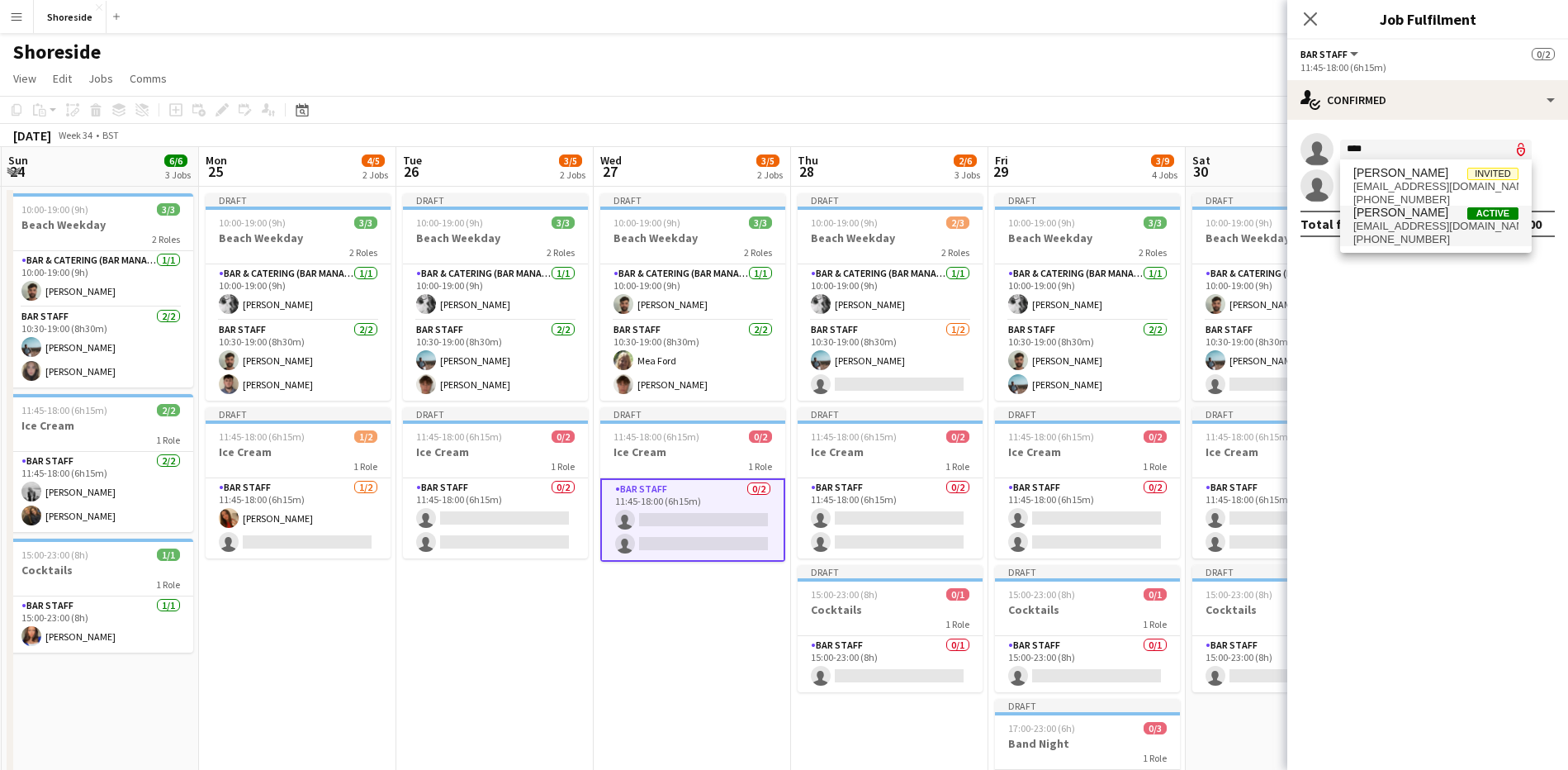
click at [1414, 220] on span "[EMAIL_ADDRESS][DOMAIN_NAME]" at bounding box center [1436, 227] width 165 height 14
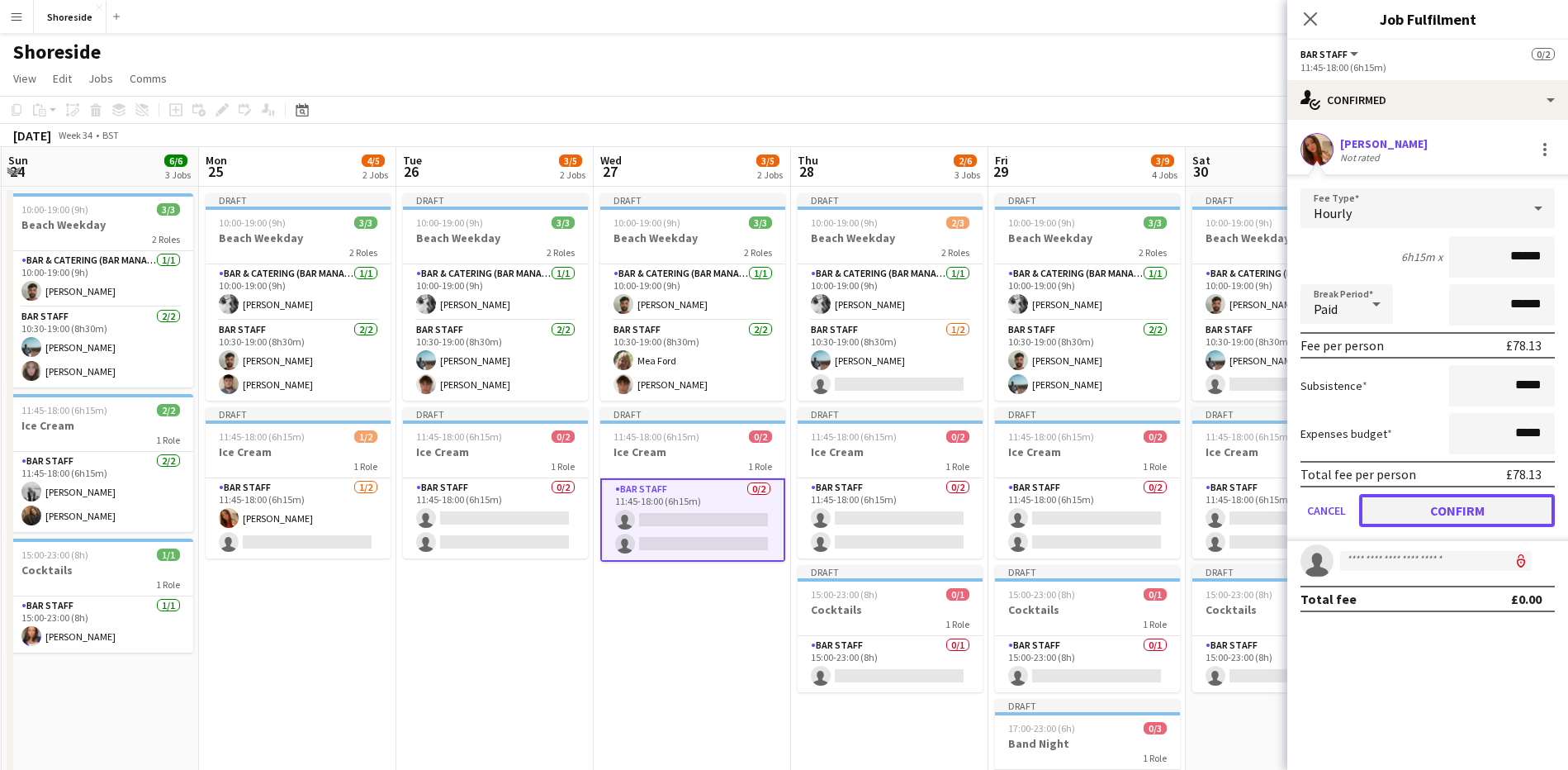
click at [1440, 510] on button "Confirm" at bounding box center [1457, 510] width 196 height 33
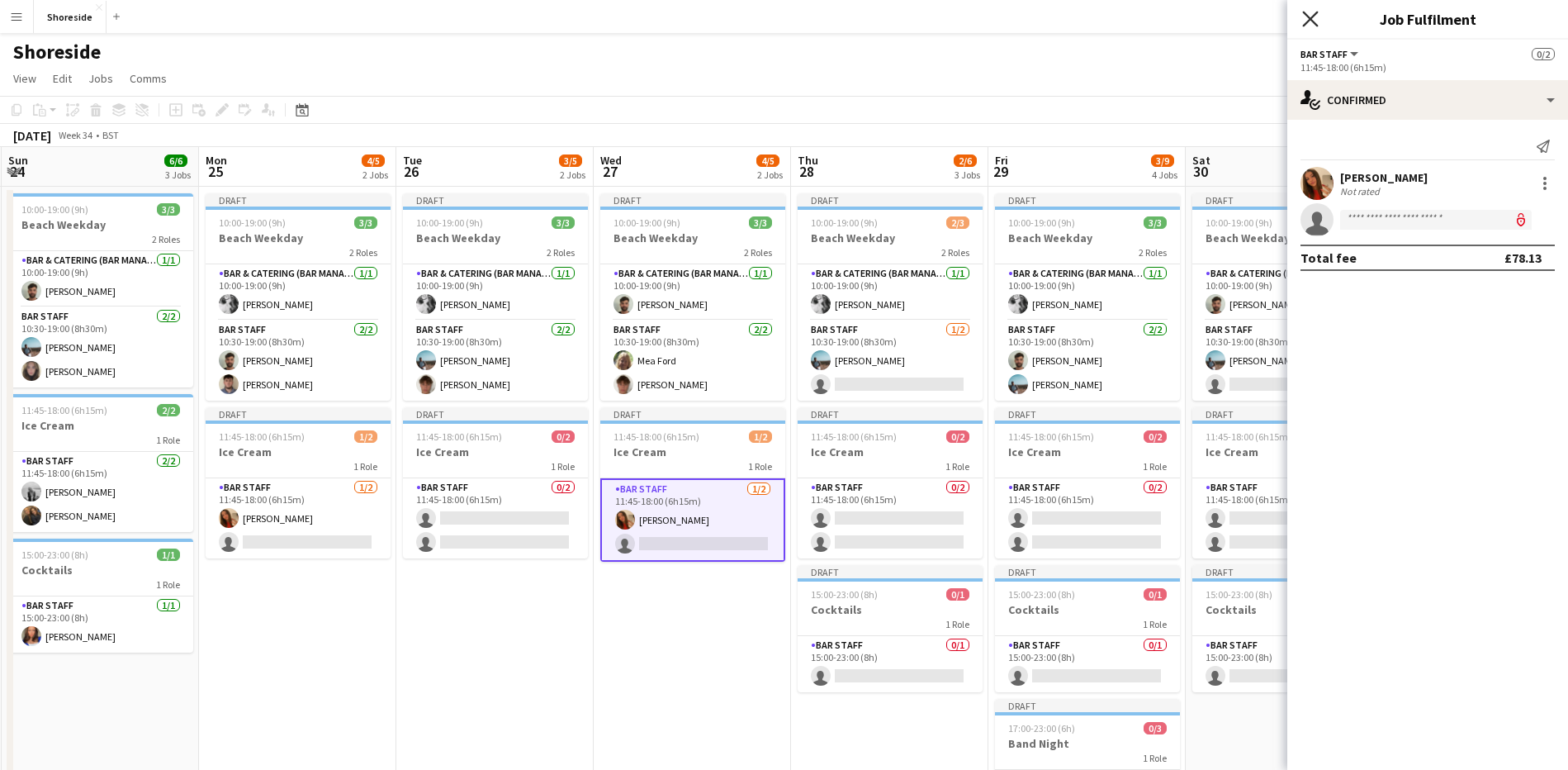
click at [1307, 15] on icon at bounding box center [1310, 18] width 16 height 16
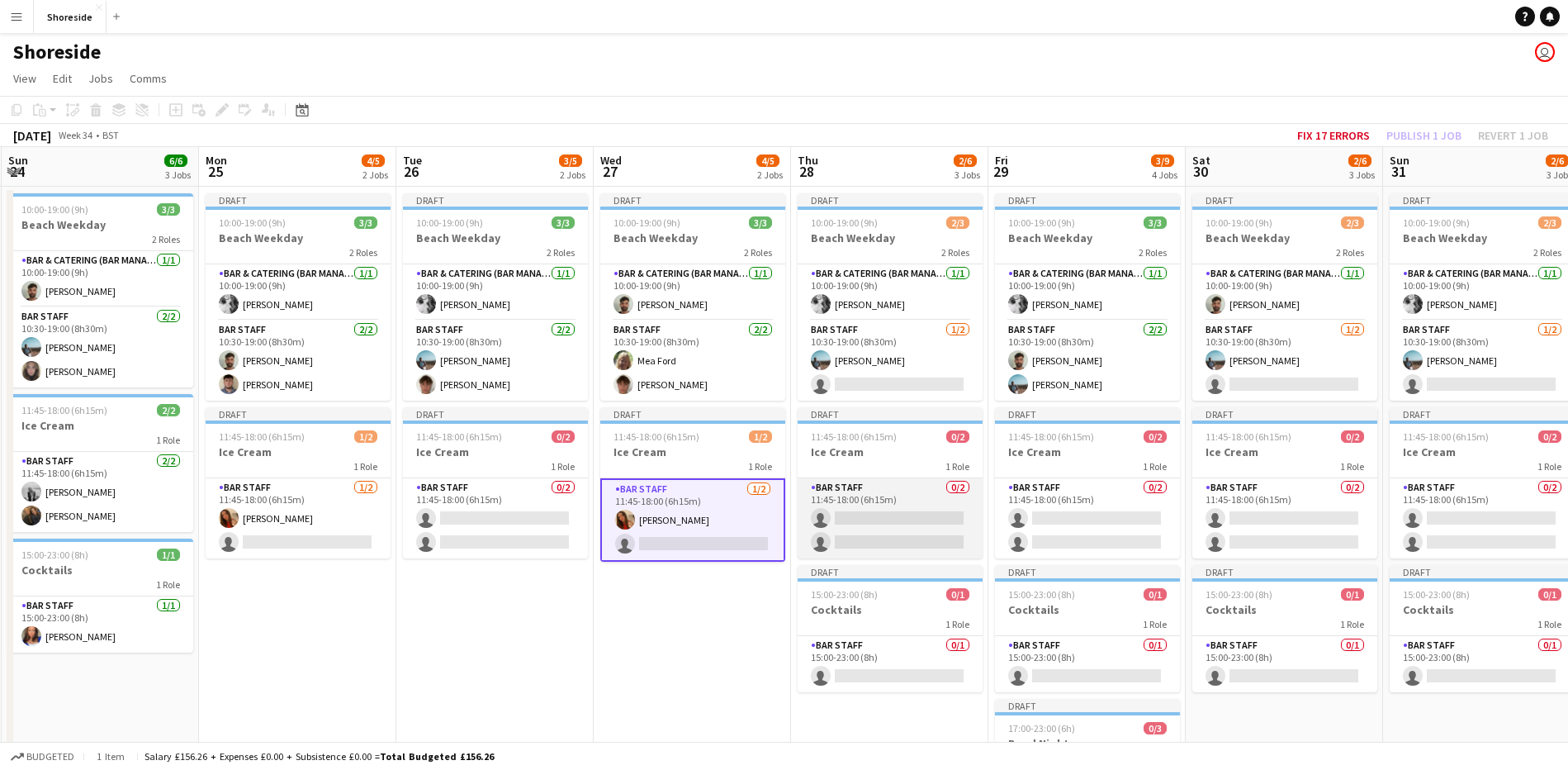
click at [873, 529] on app-card-role "Bar Staff 0/2 11:45-18:00 (6h15m) single-neutral-actions single-neutral-actions" at bounding box center [890, 518] width 185 height 80
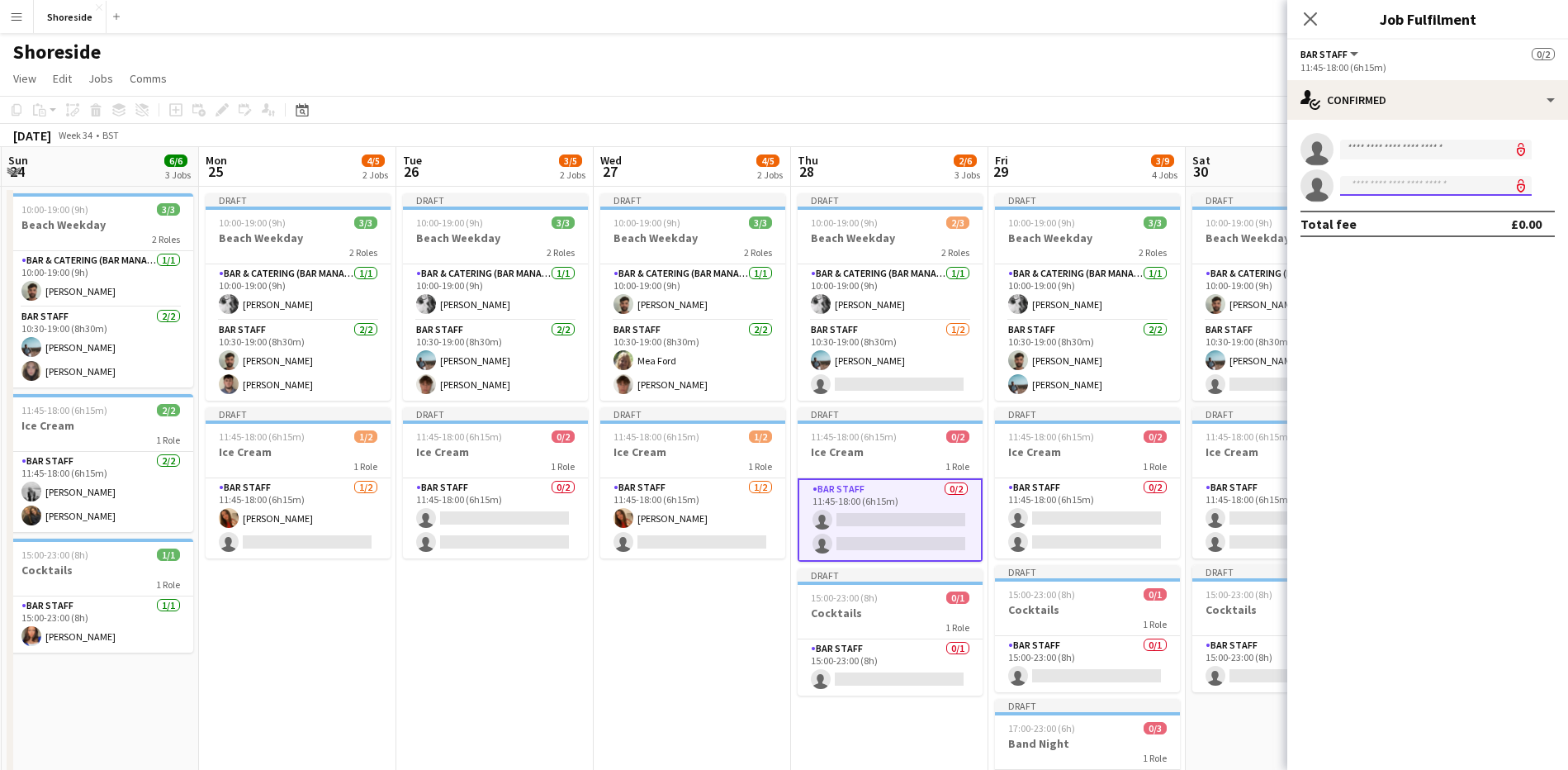
click at [1389, 192] on input at bounding box center [1436, 185] width 192 height 19
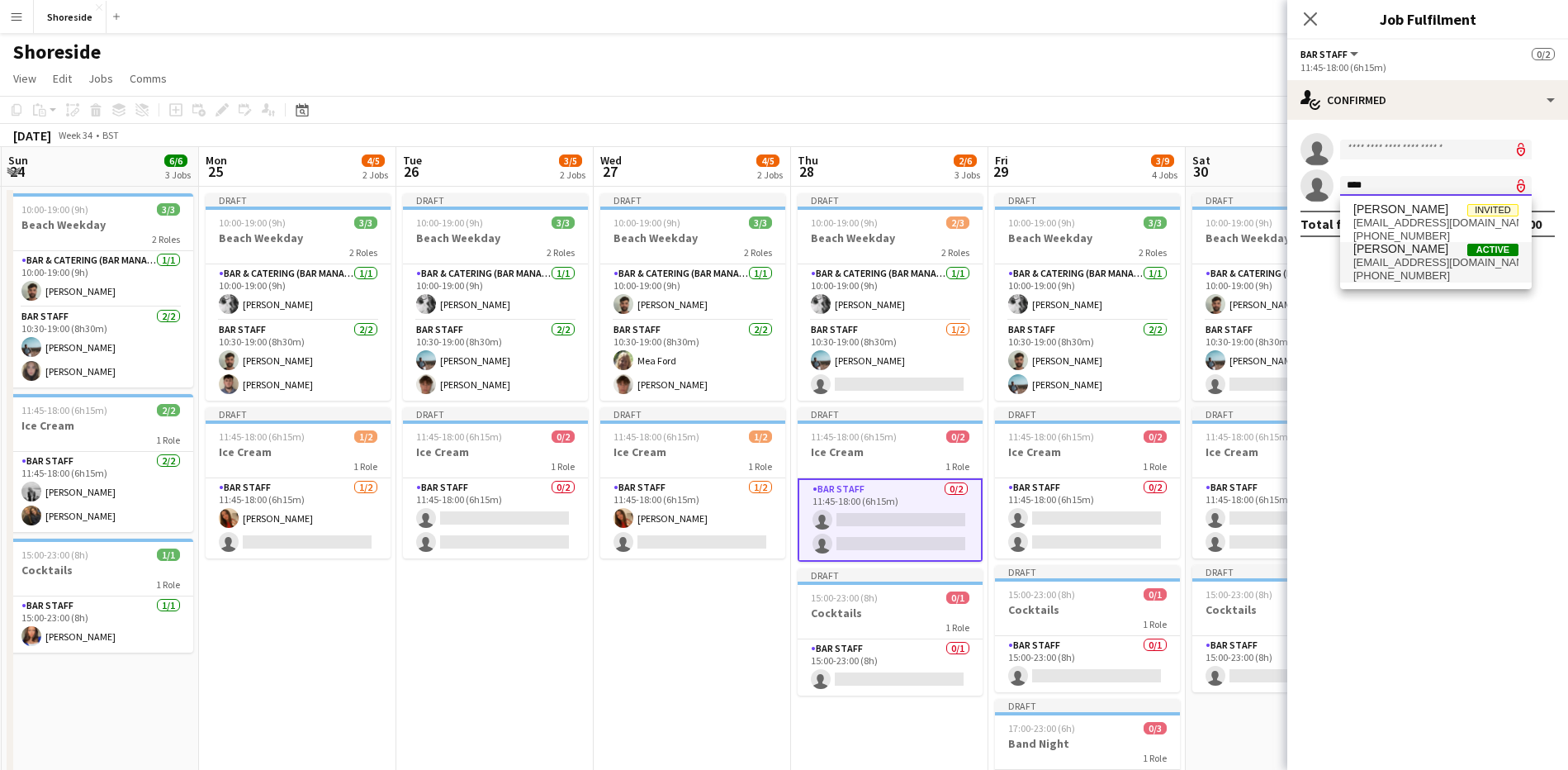
type input "****"
click at [1403, 265] on span "[EMAIL_ADDRESS][DOMAIN_NAME]" at bounding box center [1436, 263] width 165 height 14
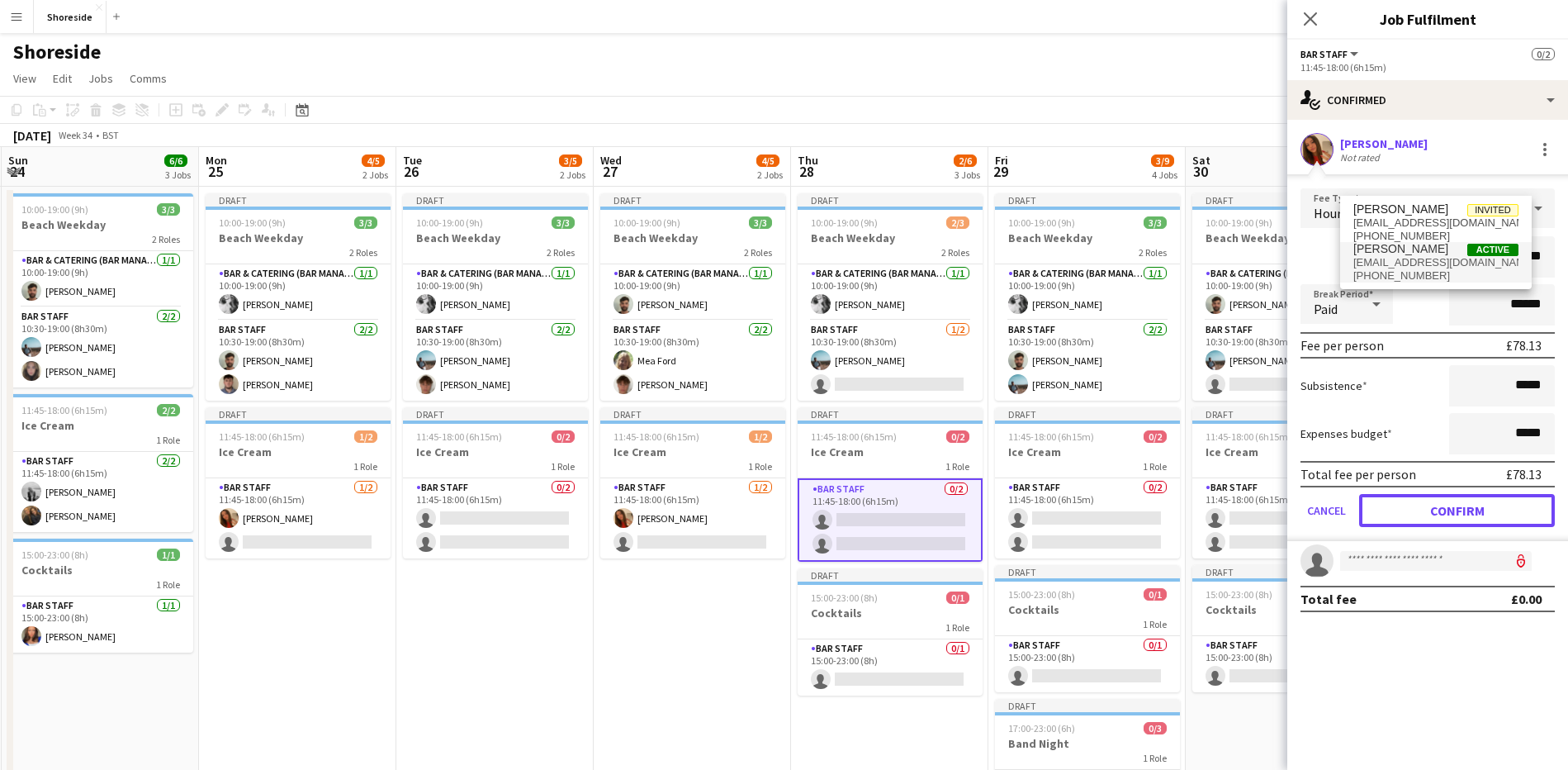
click at [1437, 509] on button "Confirm" at bounding box center [1457, 510] width 196 height 33
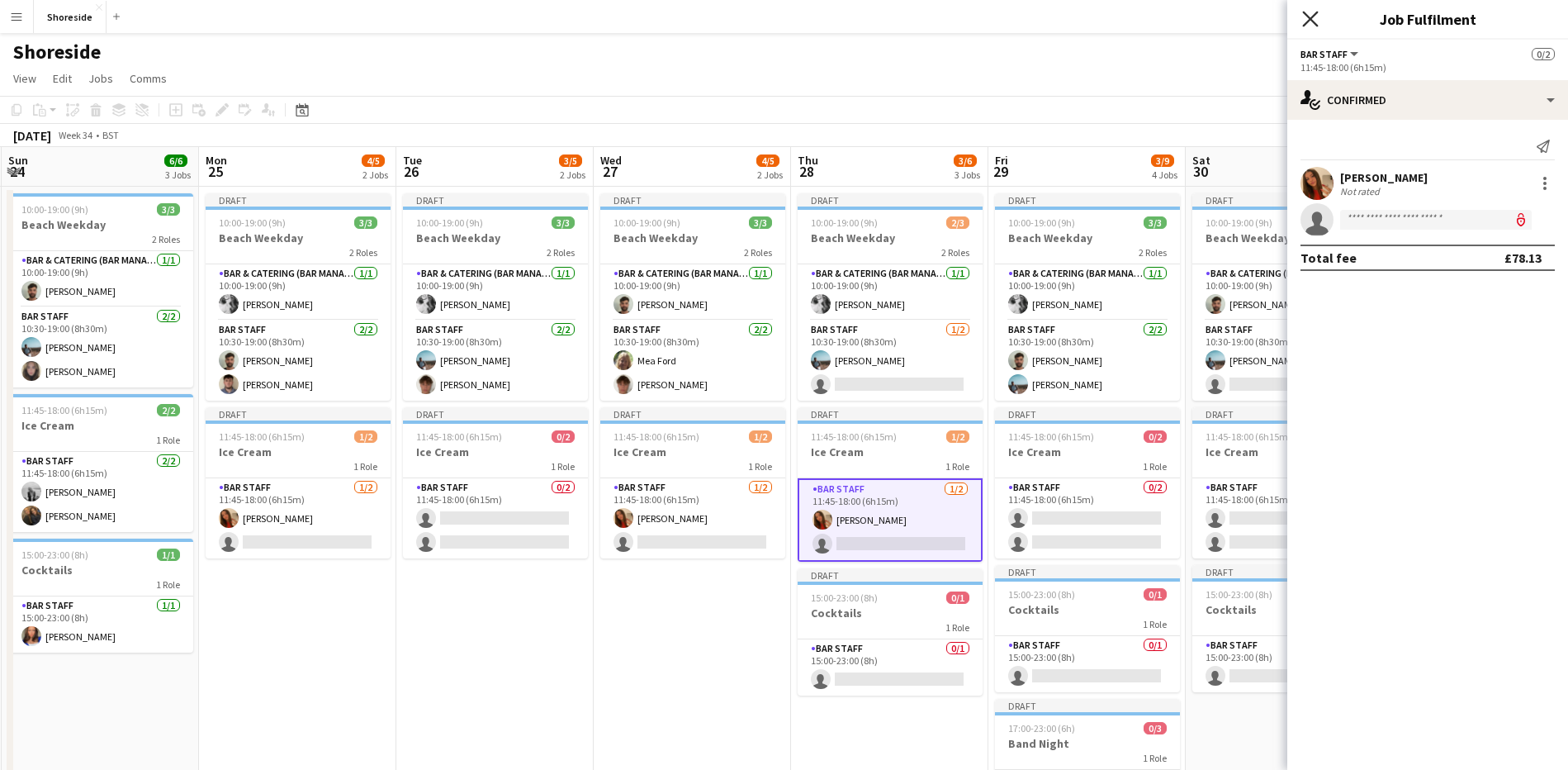
click at [1316, 18] on icon "Close pop-in" at bounding box center [1310, 18] width 16 height 16
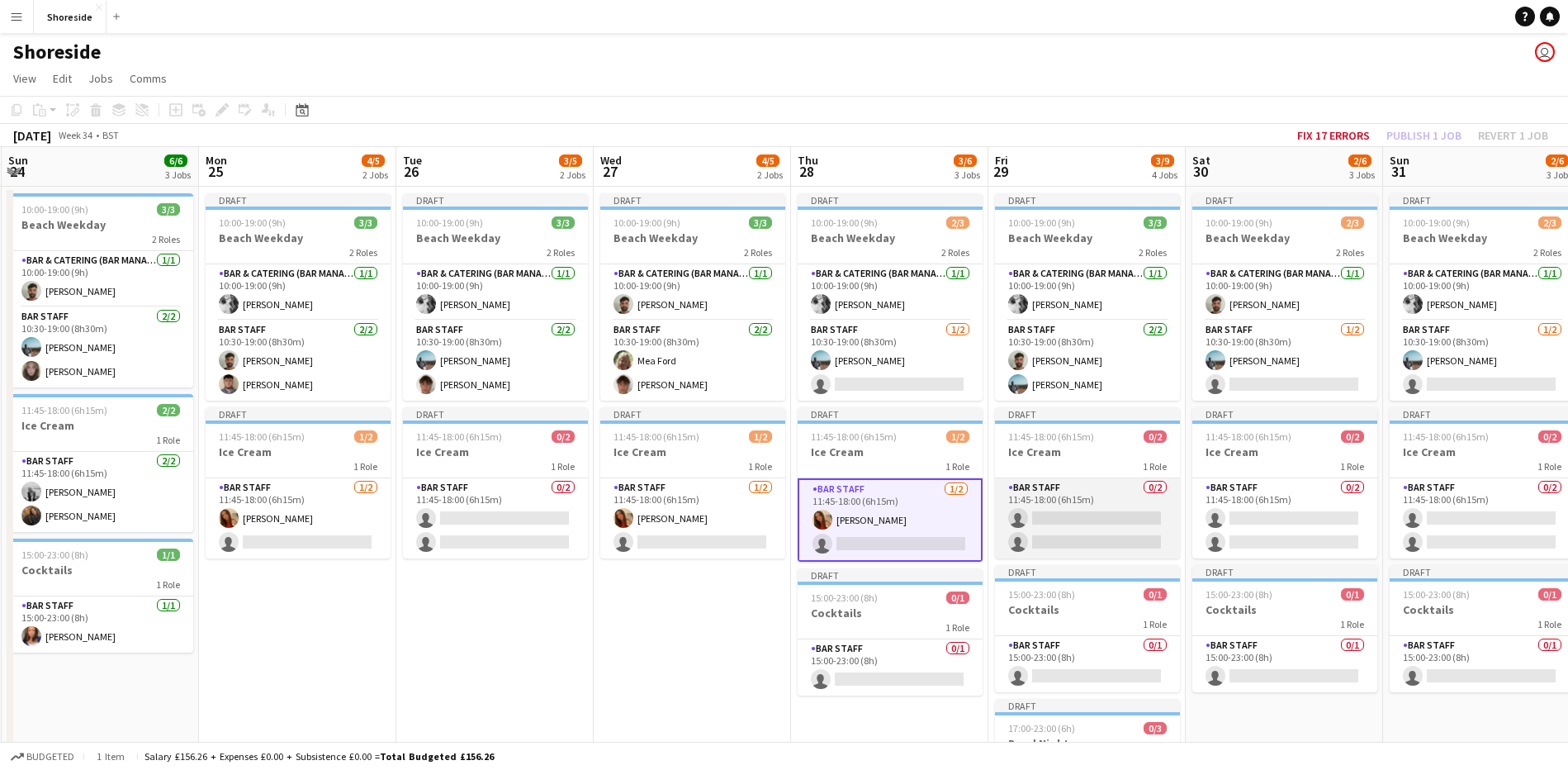
click at [1081, 510] on app-card-role "Bar Staff 0/2 11:45-18:00 (6h15m) single-neutral-actions single-neutral-actions" at bounding box center [1087, 518] width 185 height 80
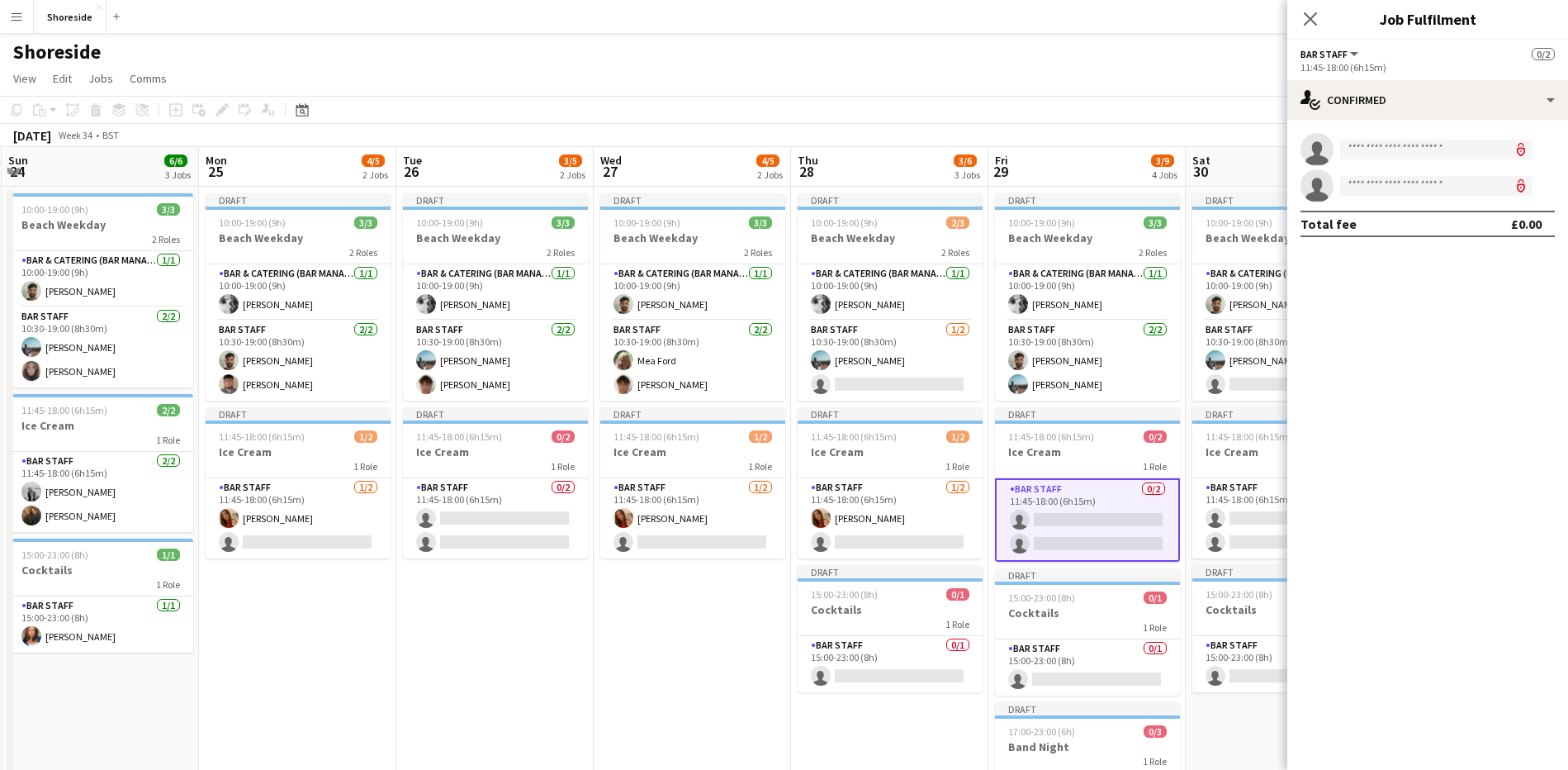
click at [1398, 160] on app-invite-slot "single-neutral-actions" at bounding box center [1428, 149] width 281 height 33
click at [1390, 152] on input at bounding box center [1436, 149] width 192 height 19
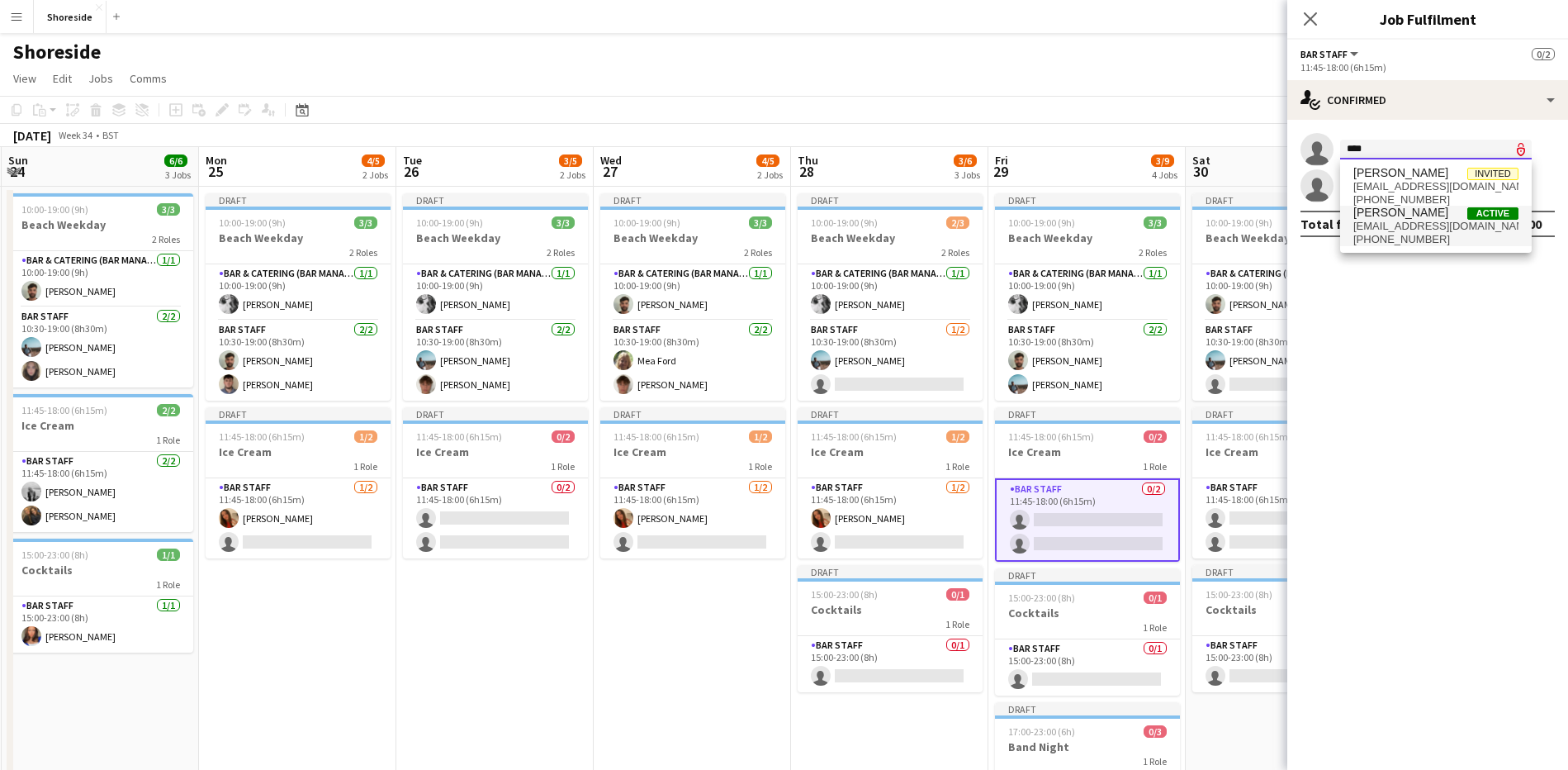
type input "****"
click at [1388, 243] on span "[PHONE_NUMBER]" at bounding box center [1436, 240] width 165 height 14
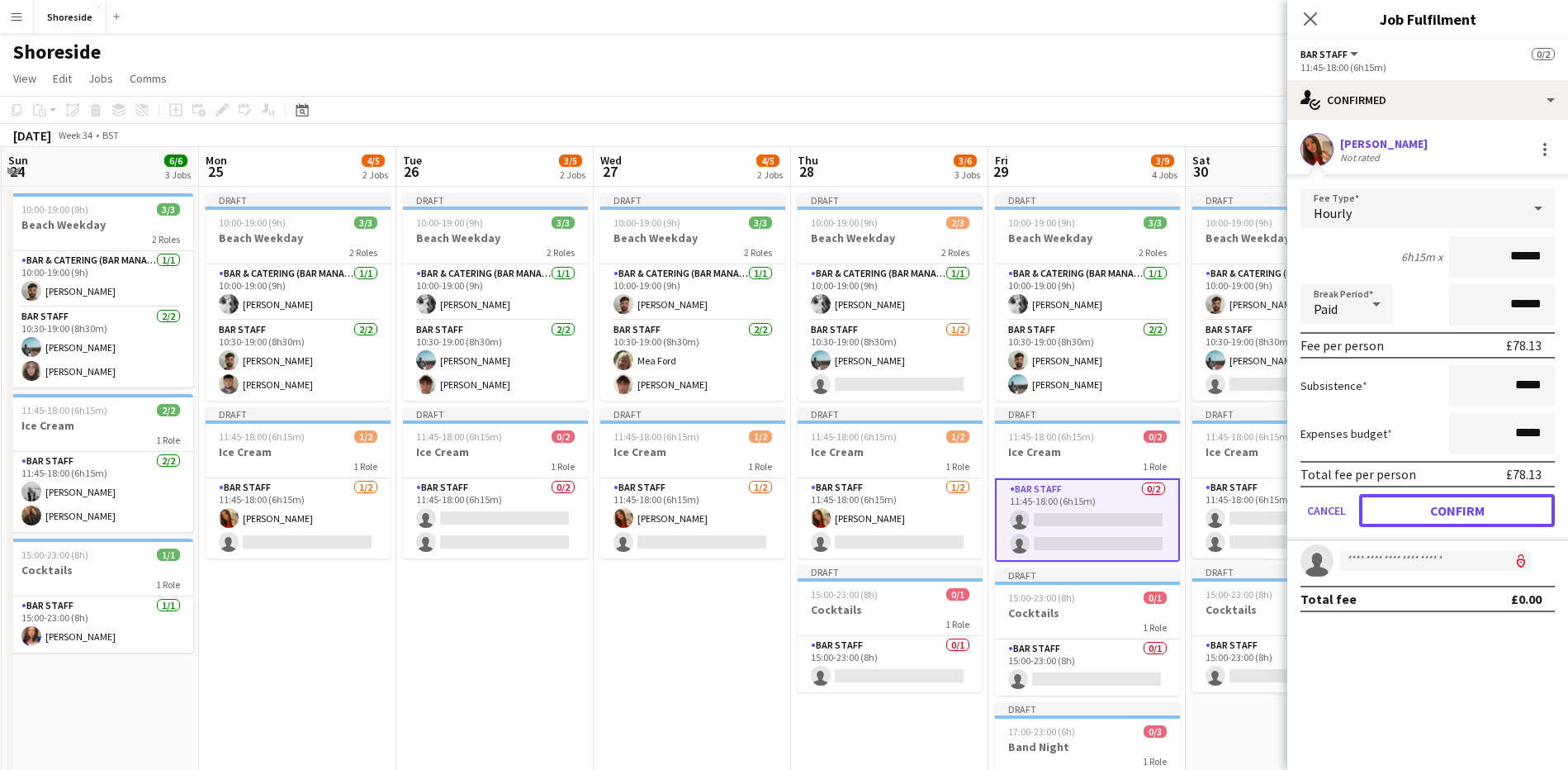
click at [1477, 501] on button "Confirm" at bounding box center [1457, 510] width 196 height 33
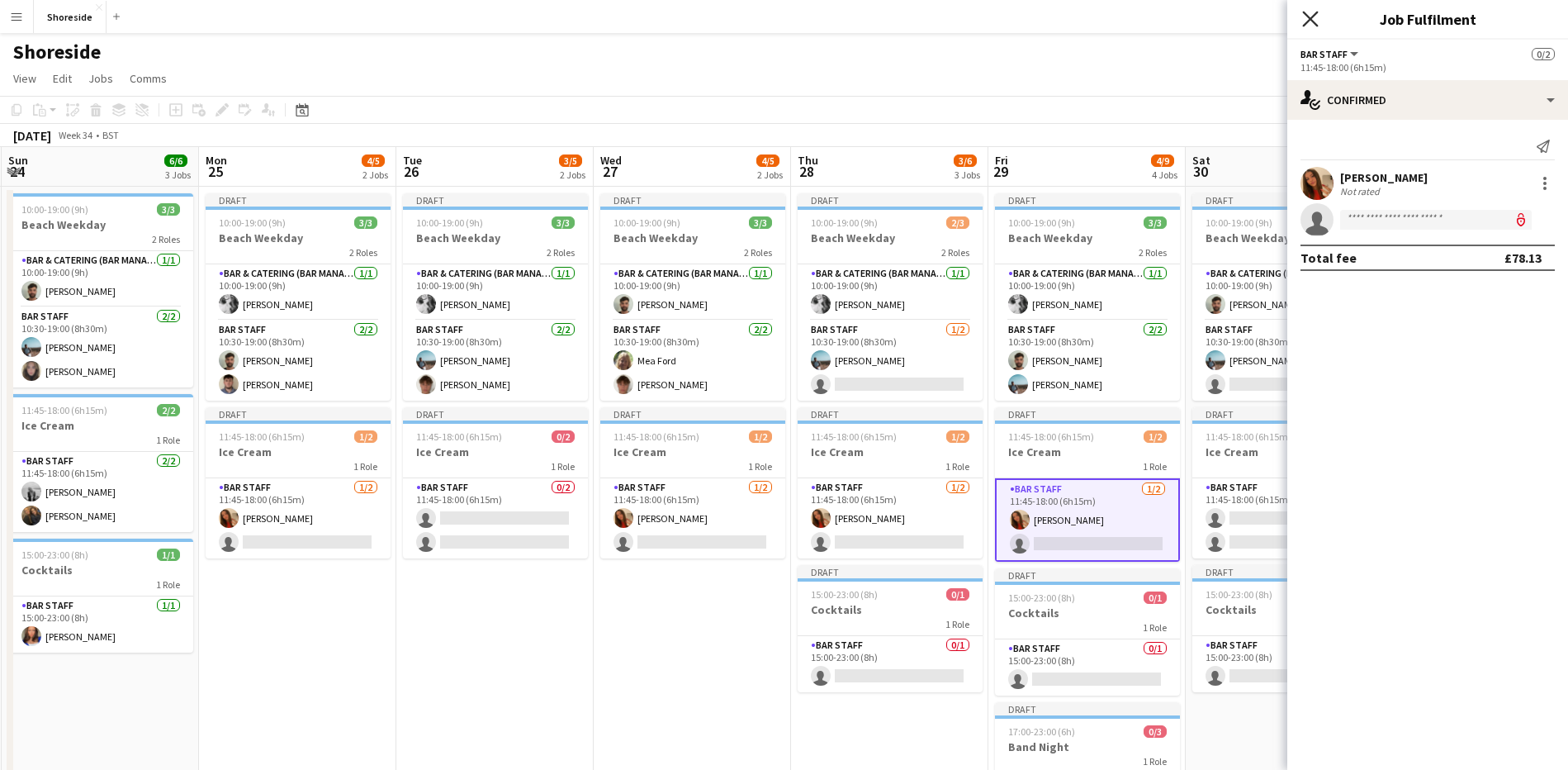
click at [1316, 16] on icon "Close pop-in" at bounding box center [1310, 18] width 16 height 16
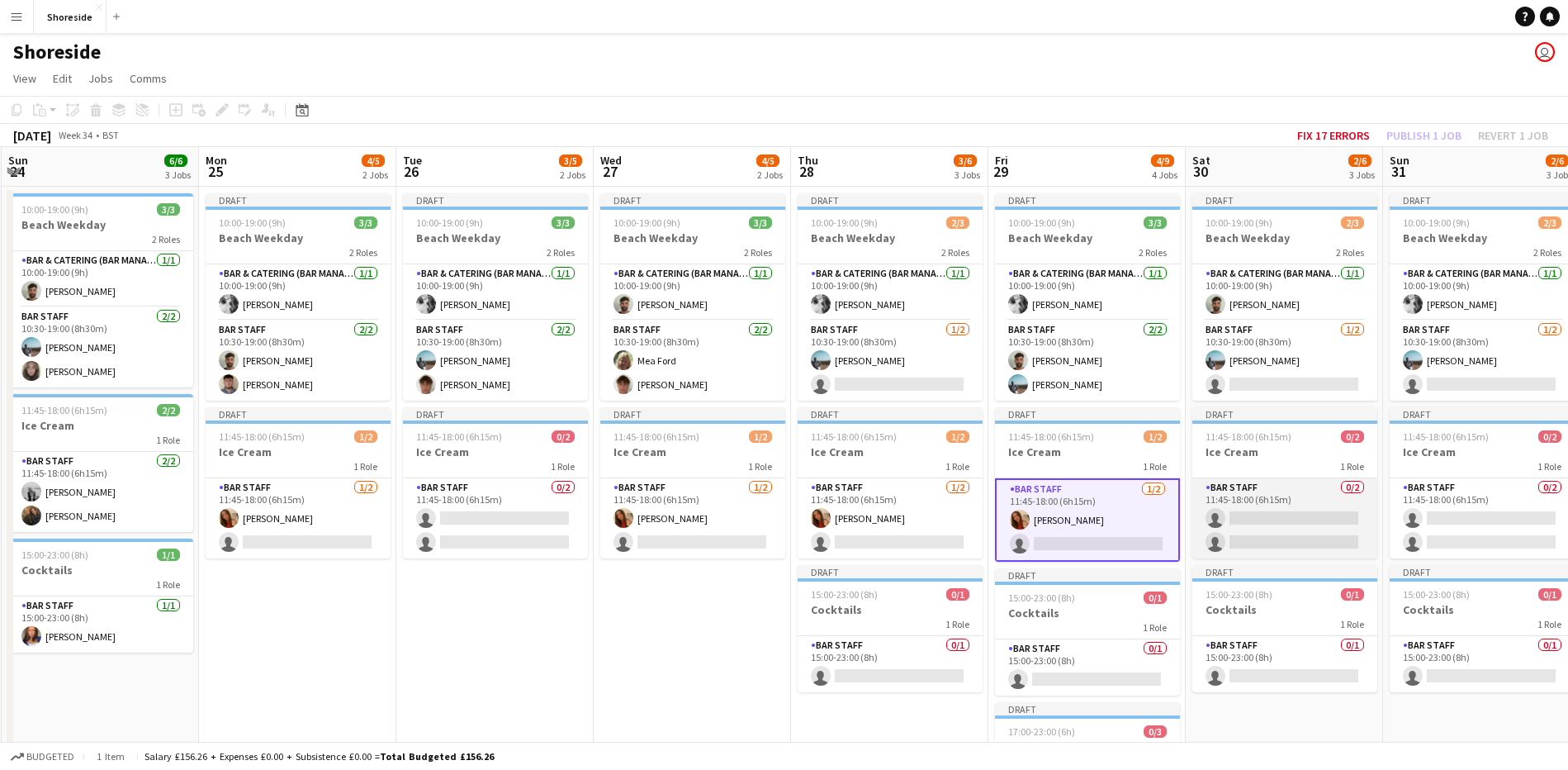
click at [1271, 542] on app-card-role "Bar Staff 0/2 11:45-18:00 (6h15m) single-neutral-actions single-neutral-actions" at bounding box center [1285, 518] width 185 height 80
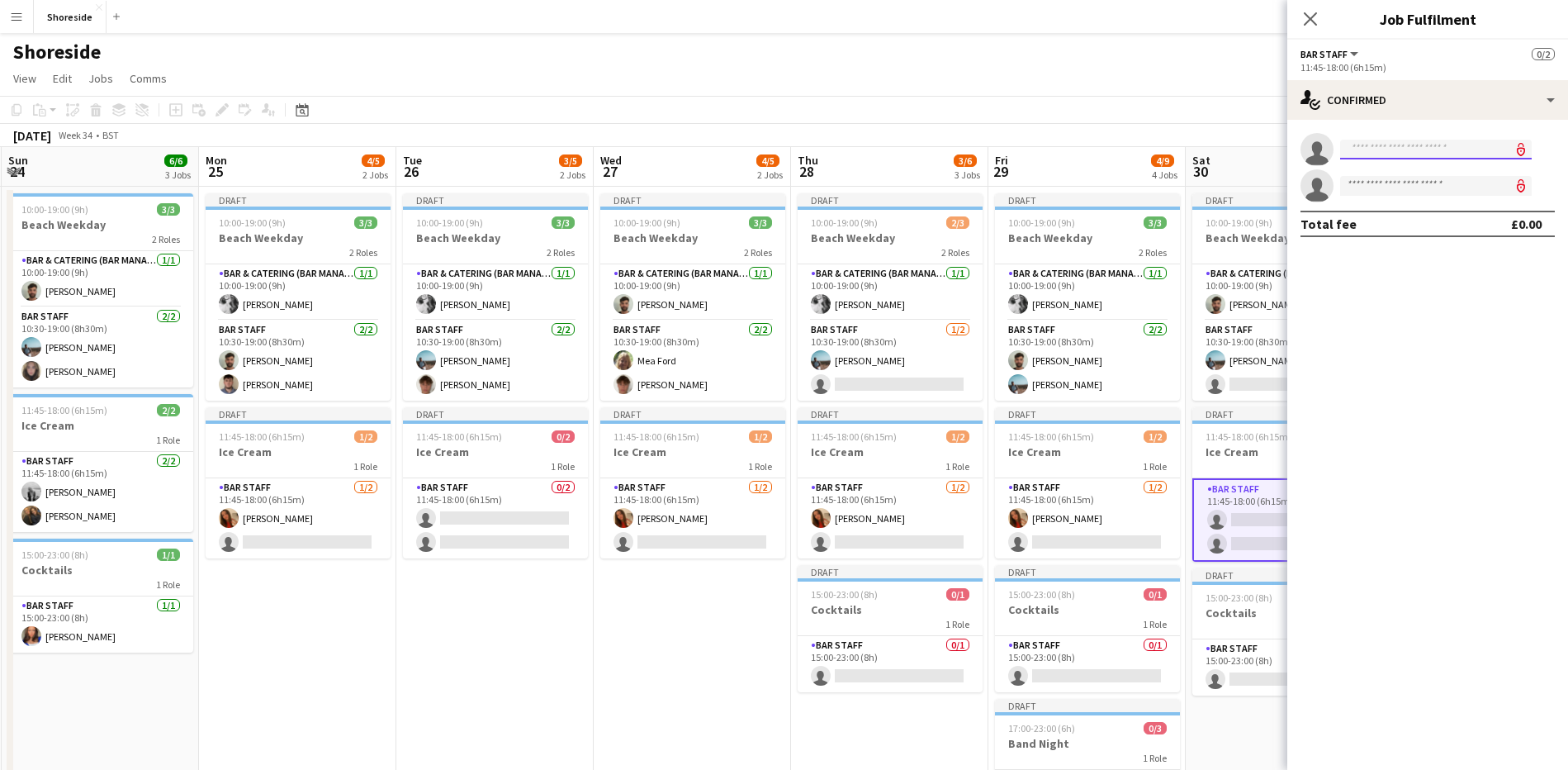
click at [1390, 158] on input at bounding box center [1436, 149] width 192 height 19
type input "****"
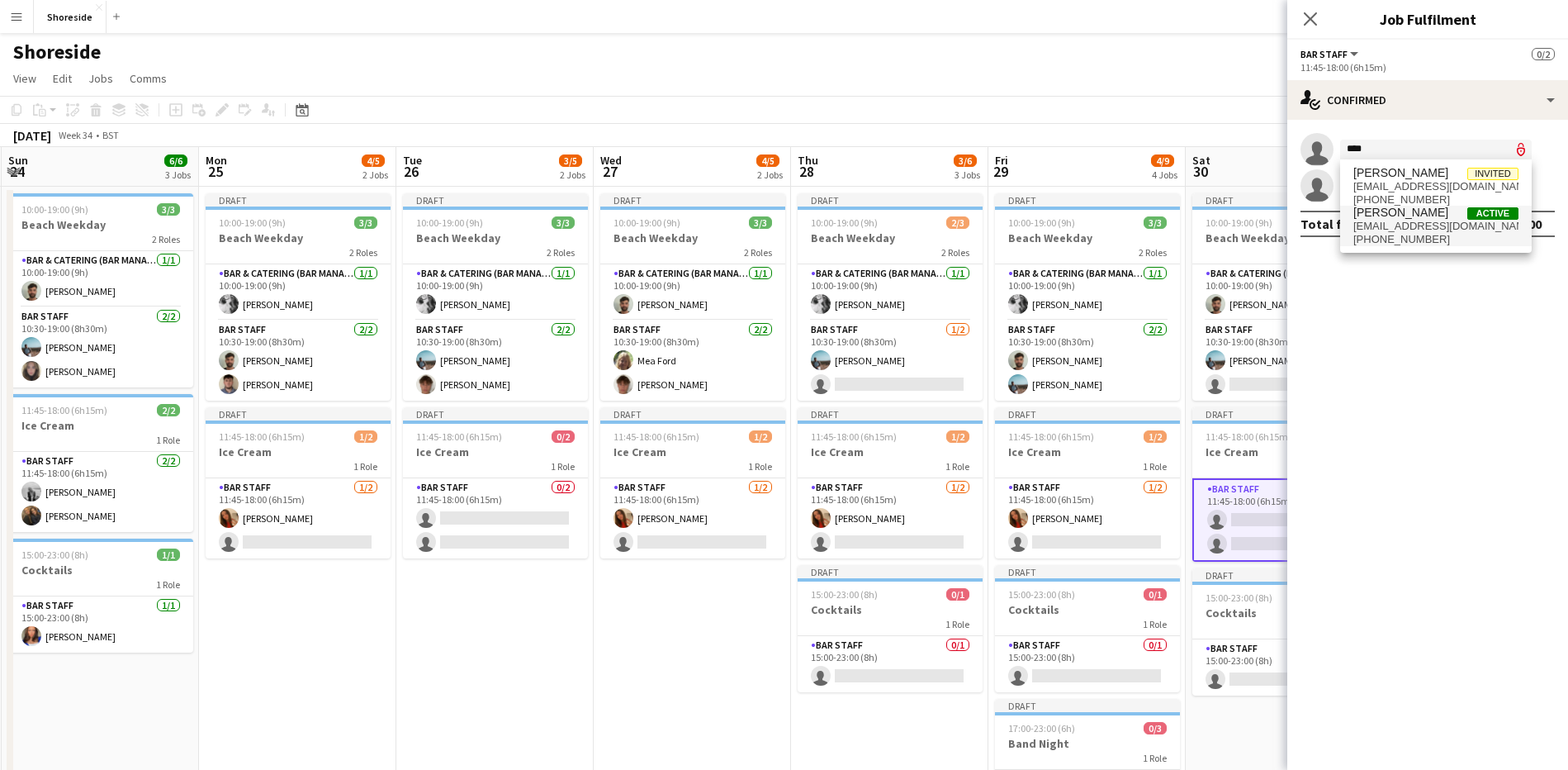
click at [1378, 216] on span "[PERSON_NAME]" at bounding box center [1401, 212] width 95 height 14
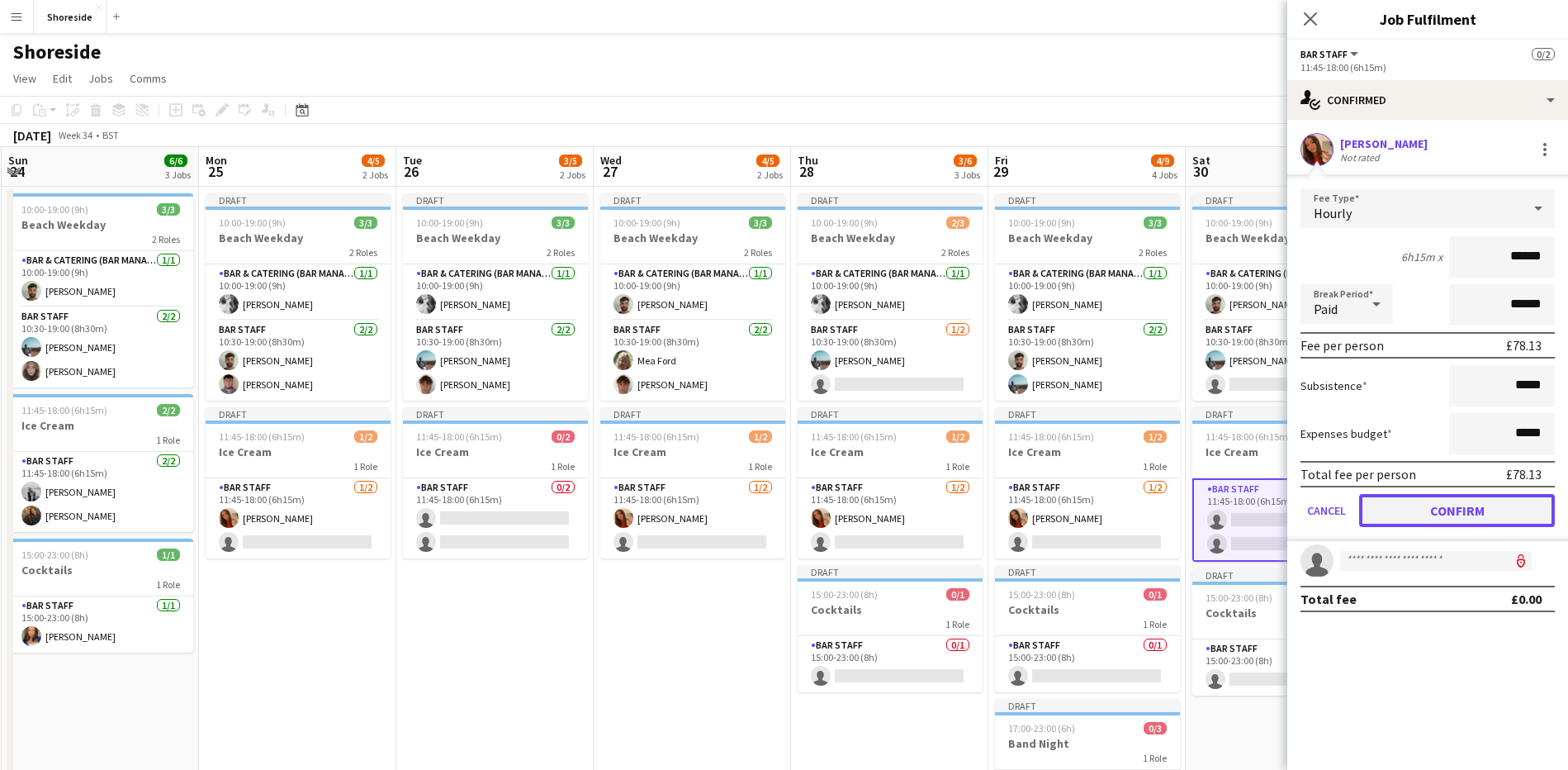
click at [1448, 501] on button "Confirm" at bounding box center [1457, 510] width 196 height 33
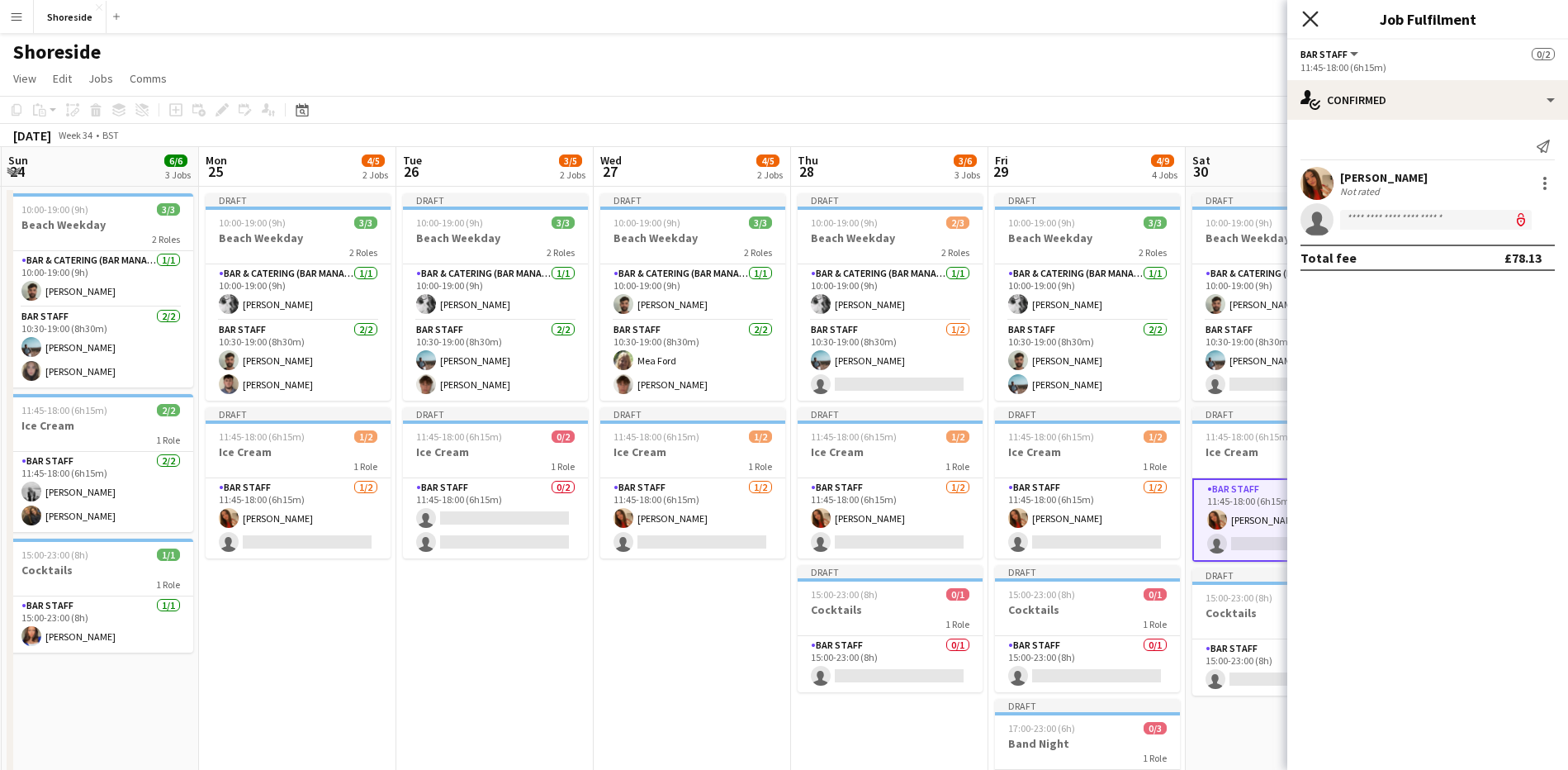
click at [1316, 22] on icon "Close pop-in" at bounding box center [1310, 18] width 16 height 16
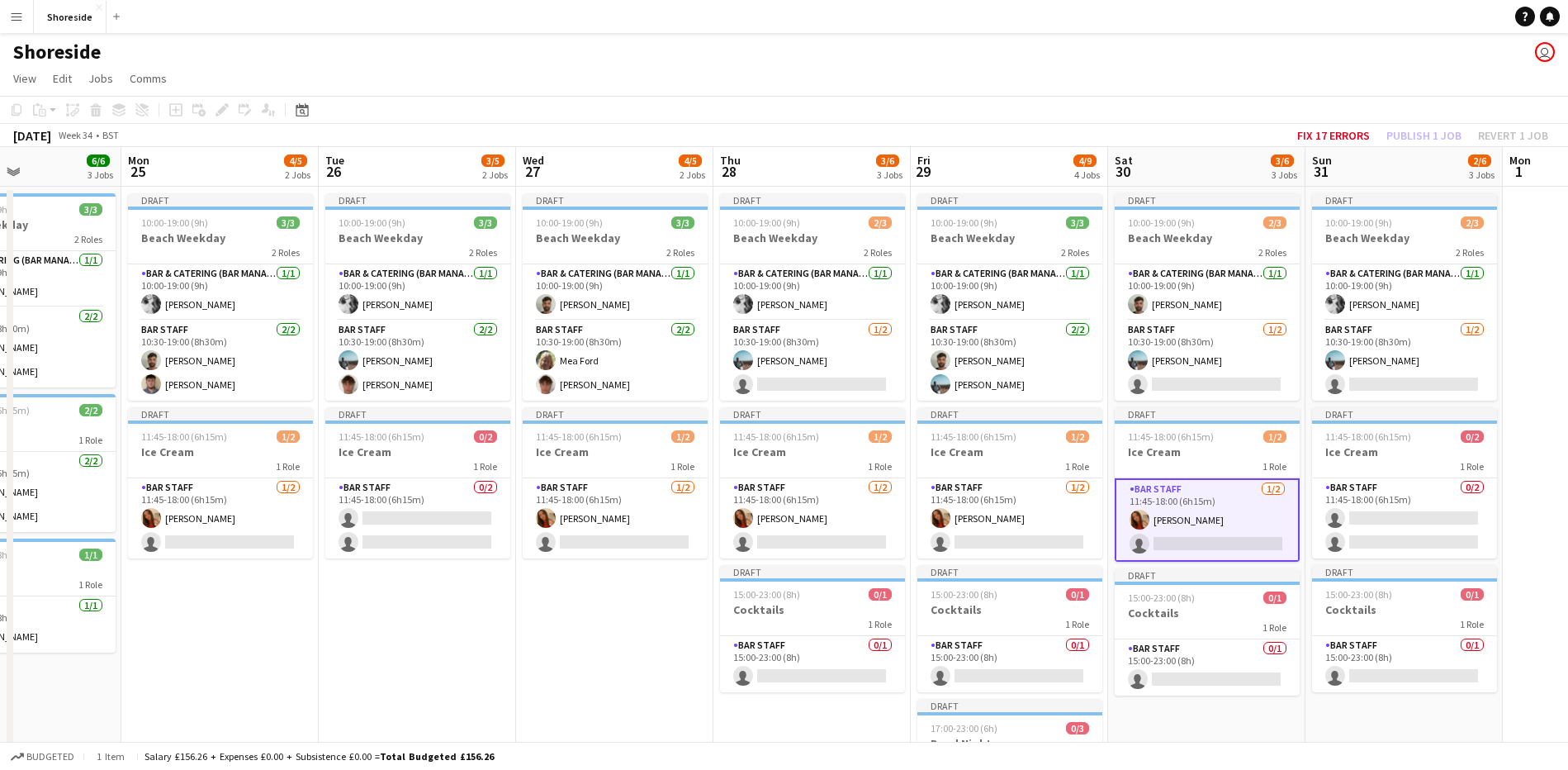
scroll to position [0, 686]
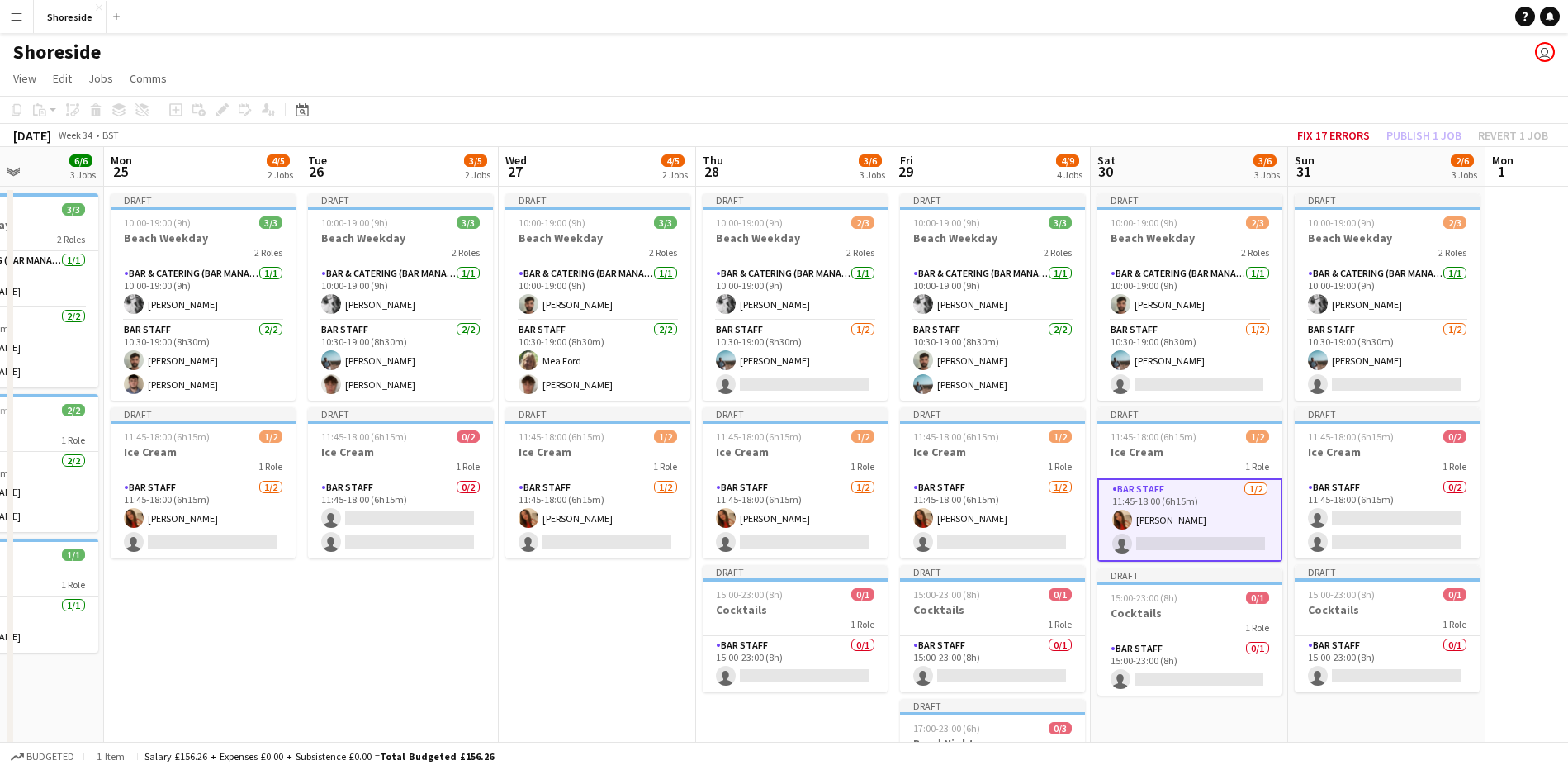
drag, startPoint x: 693, startPoint y: 612, endPoint x: 598, endPoint y: 608, distance: 95.1
click at [598, 608] on app-calendar-viewport "Thu 21 6/6 3 Jobs Fri 22 11/11 5 Jobs Sat 23 8/8 4 Jobs Sun 24 6/6 3 Jobs Mon 2…" at bounding box center [784, 652] width 1568 height 1010
click at [1383, 385] on app-card-role "Bar Staff [DATE] 10:30-19:00 (8h30m) [PERSON_NAME] single-neutral-actions" at bounding box center [1387, 360] width 185 height 80
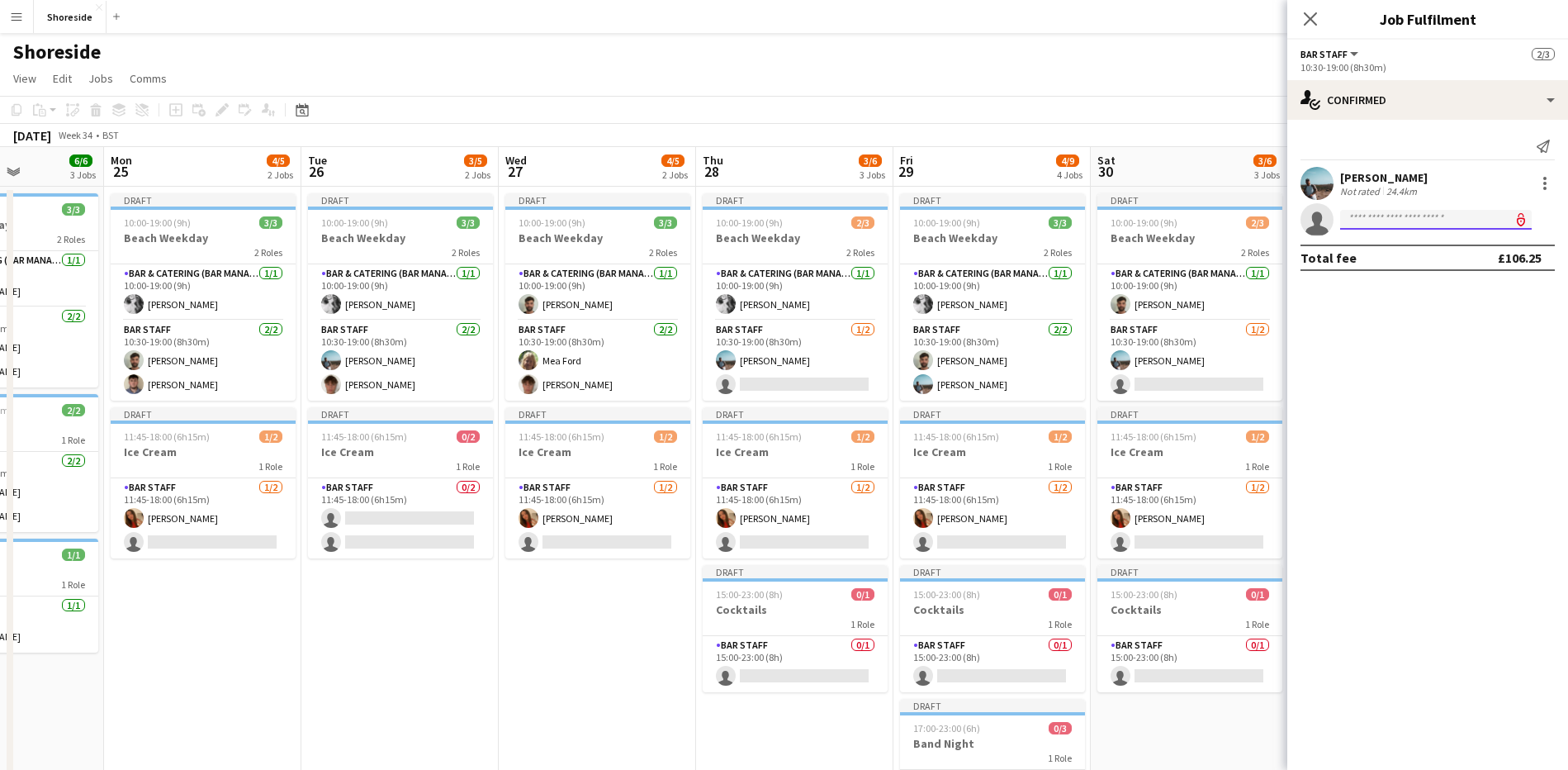
click at [1392, 225] on input at bounding box center [1436, 219] width 192 height 19
type input "*****"
click at [1401, 252] on span "[EMAIL_ADDRESS][DOMAIN_NAME]" at bounding box center [1436, 257] width 165 height 14
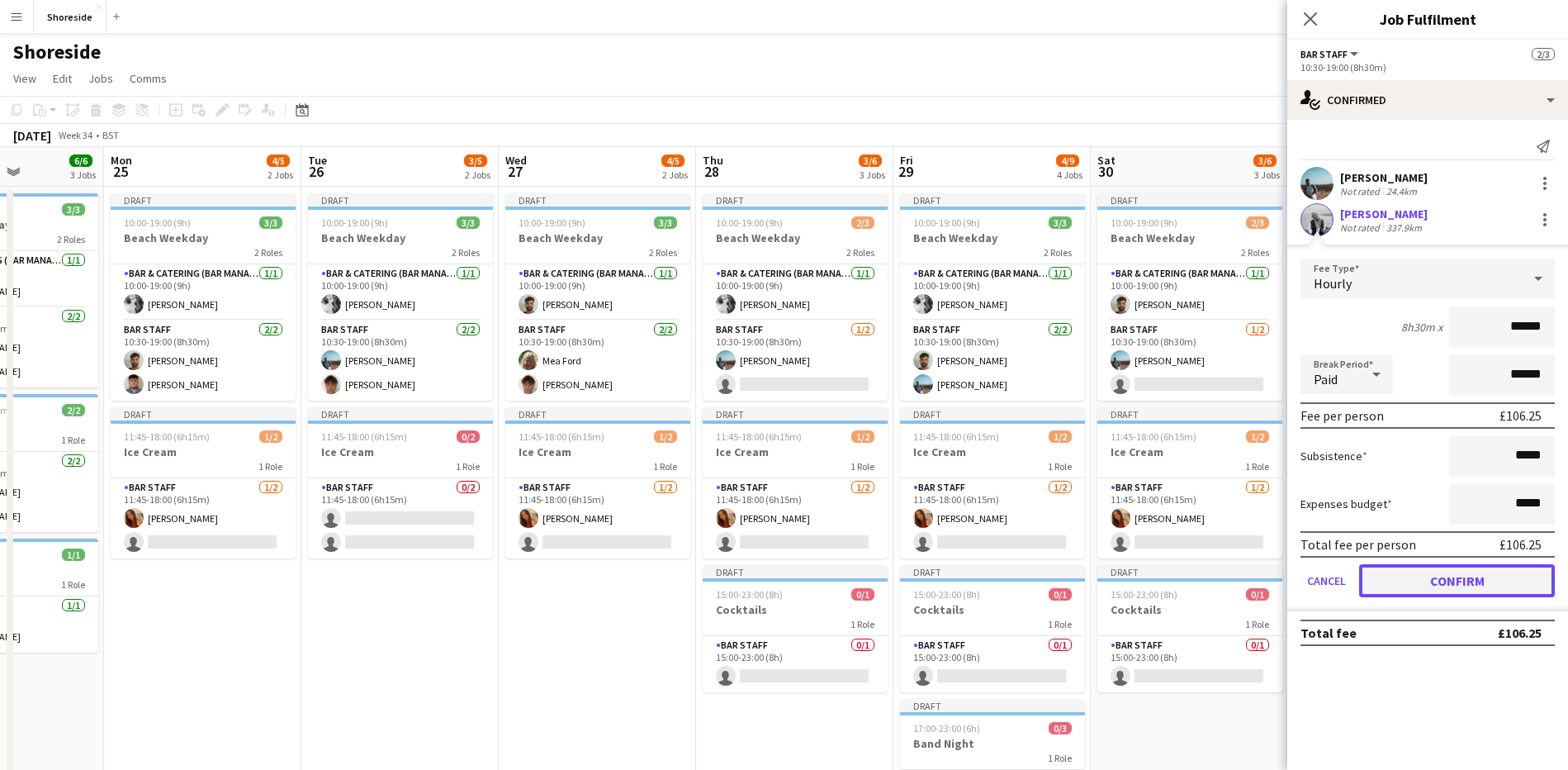
click at [1471, 573] on button "Confirm" at bounding box center [1457, 581] width 196 height 33
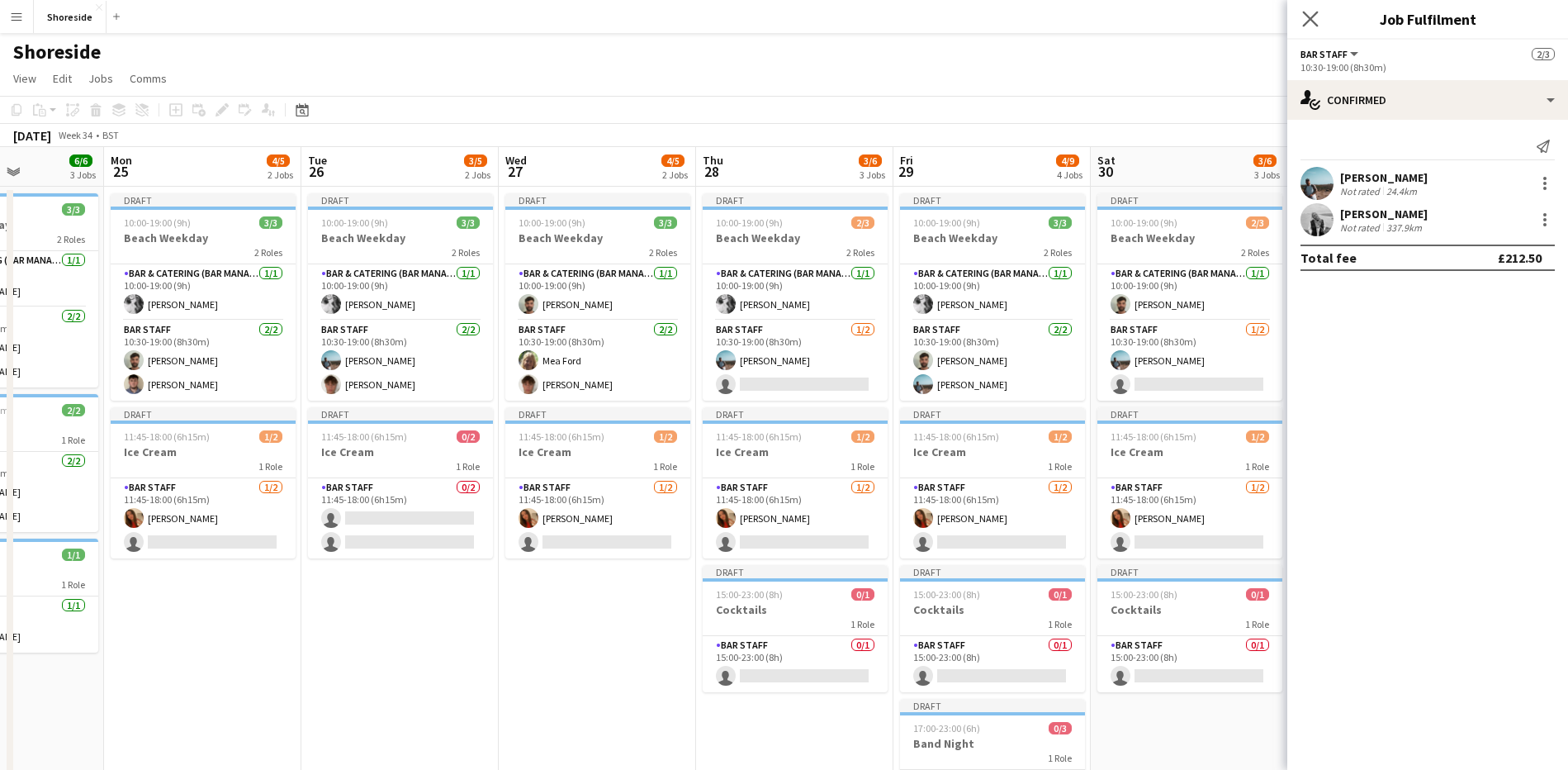
click at [1301, 13] on app-icon "Close pop-in" at bounding box center [1310, 19] width 24 height 24
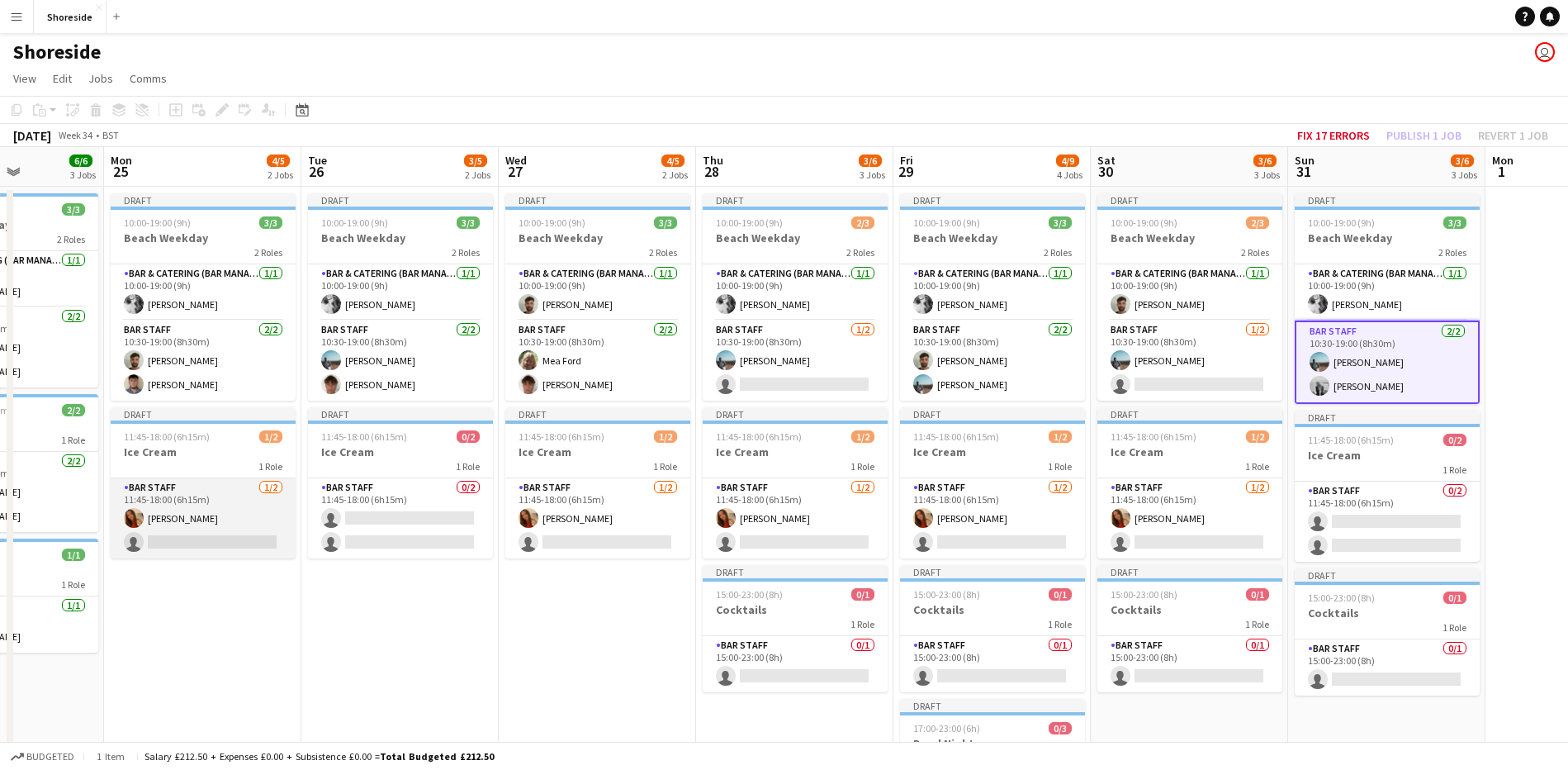
click at [225, 533] on app-card-role "Bar Staff [DATE] 11:45-18:00 (6h15m) [PERSON_NAME] single-neutral-actions" at bounding box center [203, 518] width 185 height 80
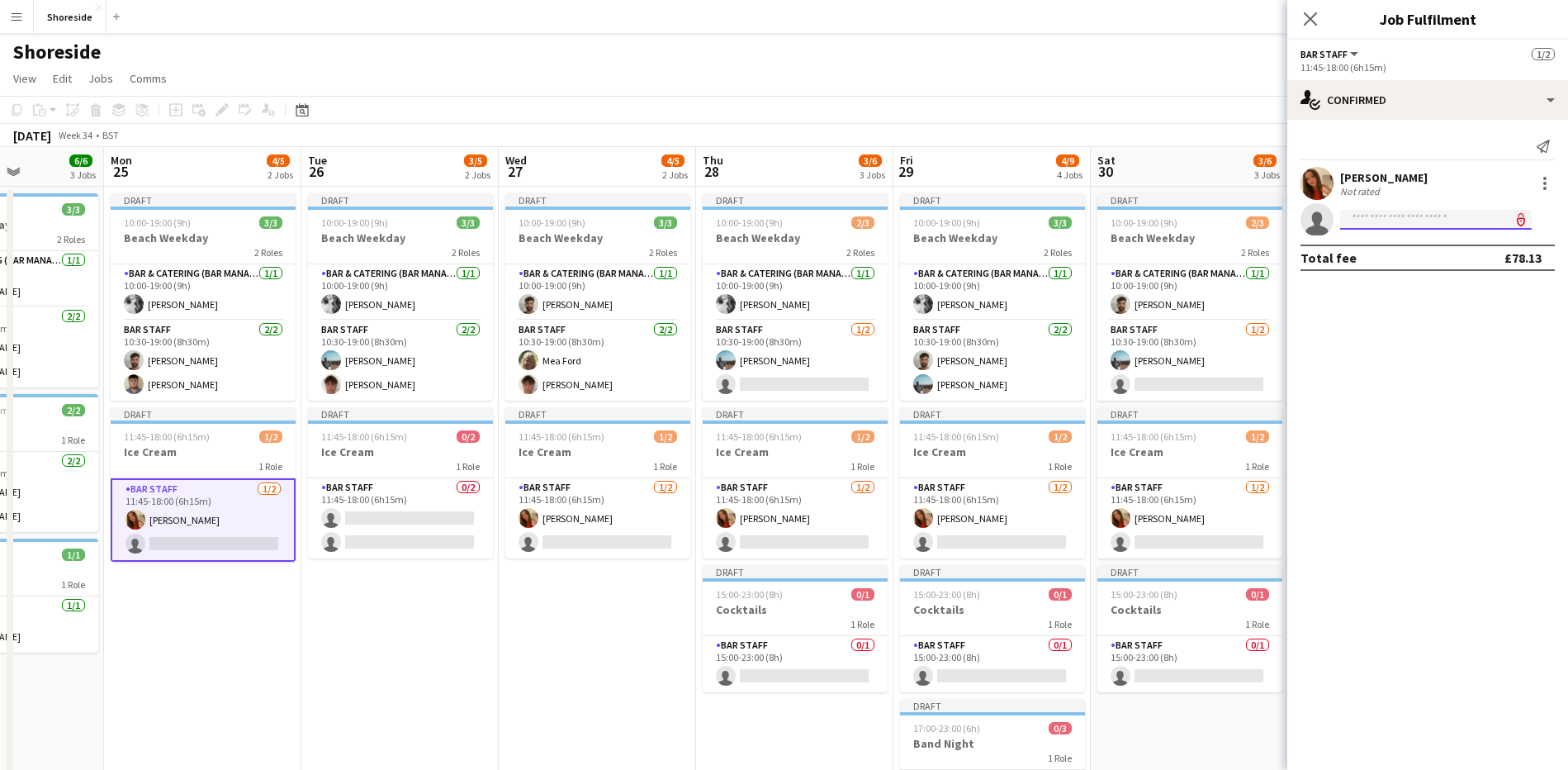
click at [1378, 221] on input at bounding box center [1436, 219] width 192 height 19
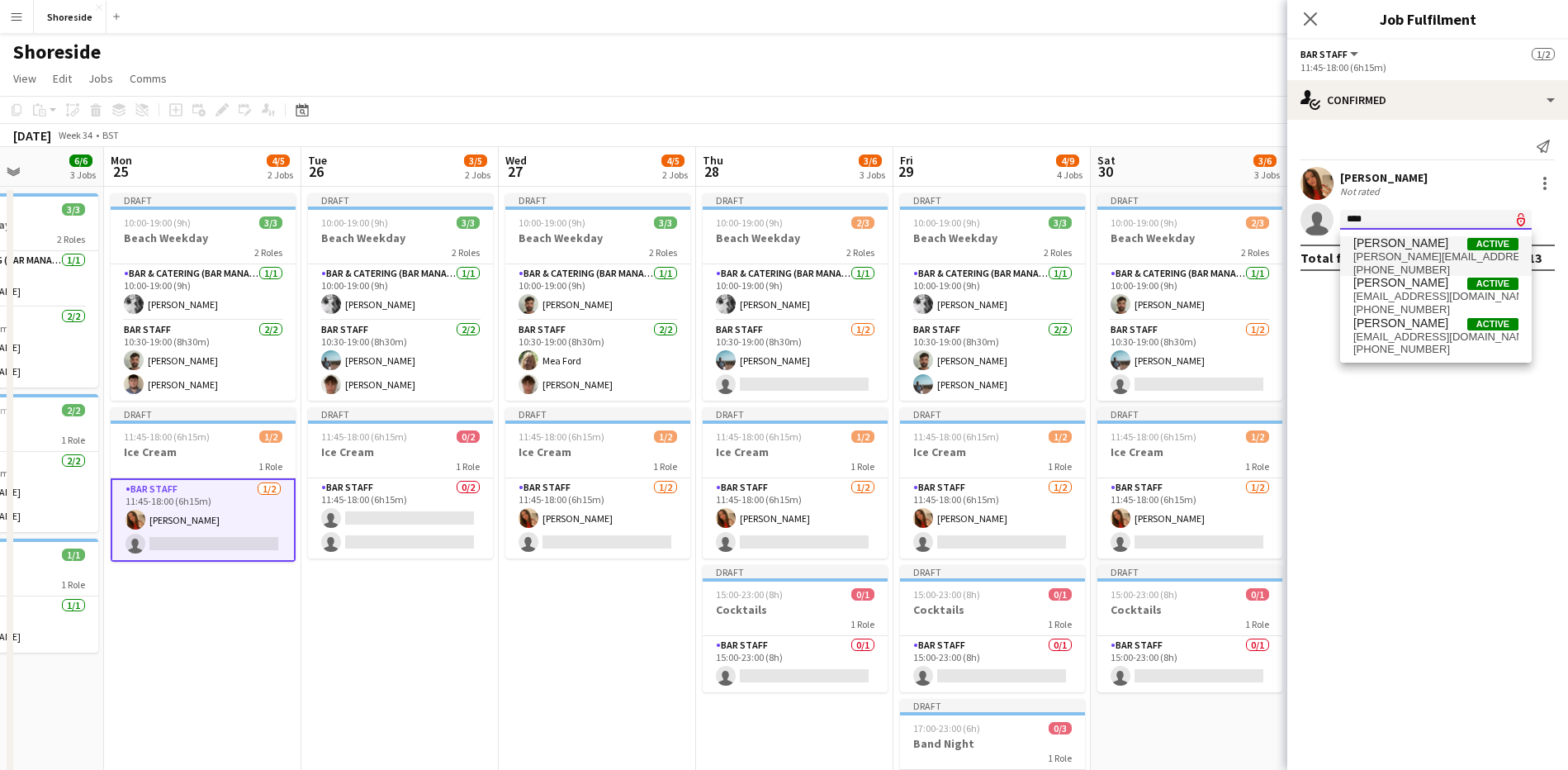
type input "****"
click at [1381, 255] on span "[PERSON_NAME][EMAIL_ADDRESS][DOMAIN_NAME]" at bounding box center [1436, 257] width 165 height 14
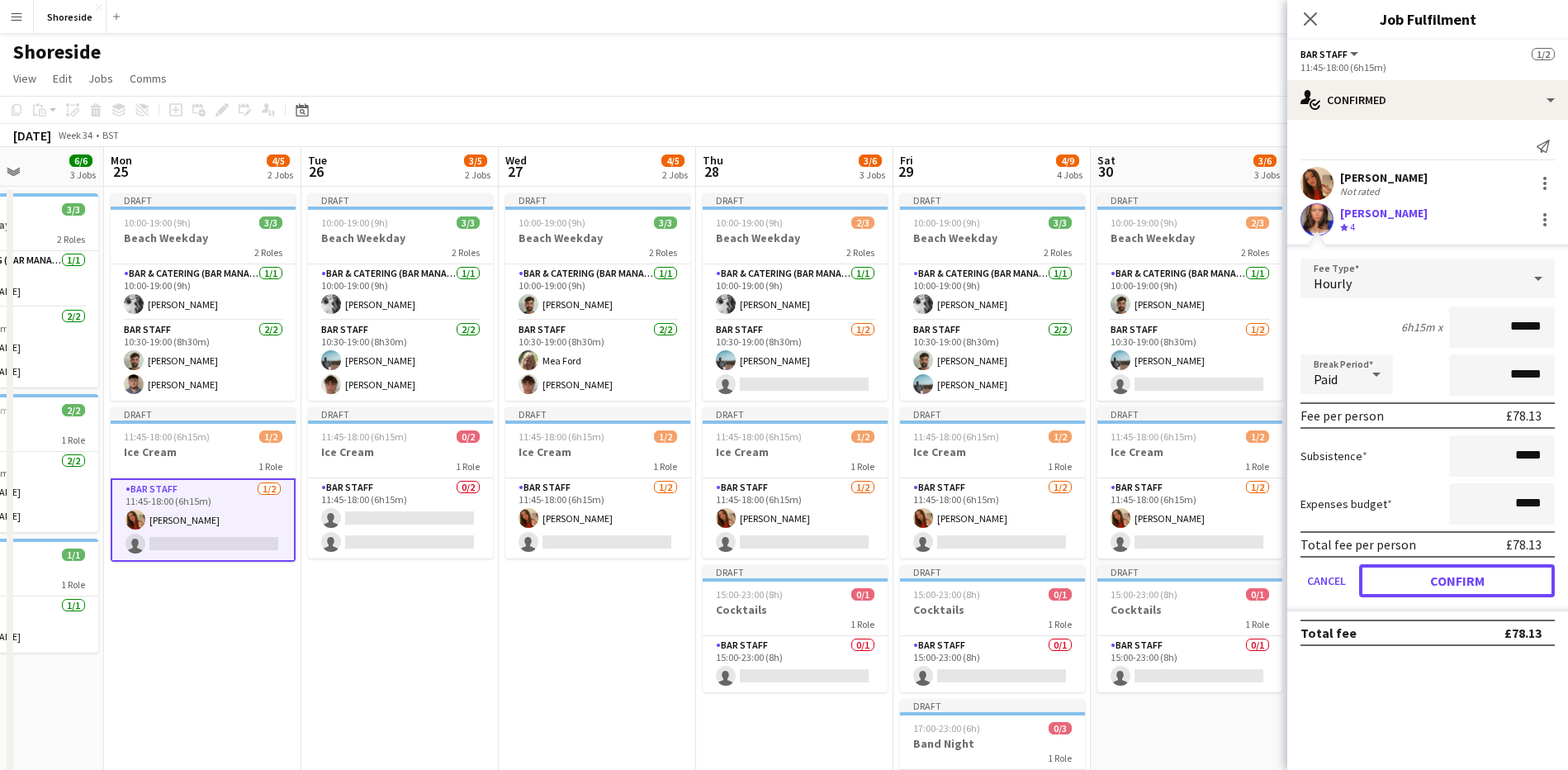
drag, startPoint x: 1455, startPoint y: 576, endPoint x: 1439, endPoint y: 537, distance: 42.2
click at [1455, 575] on button "Confirm" at bounding box center [1457, 581] width 196 height 33
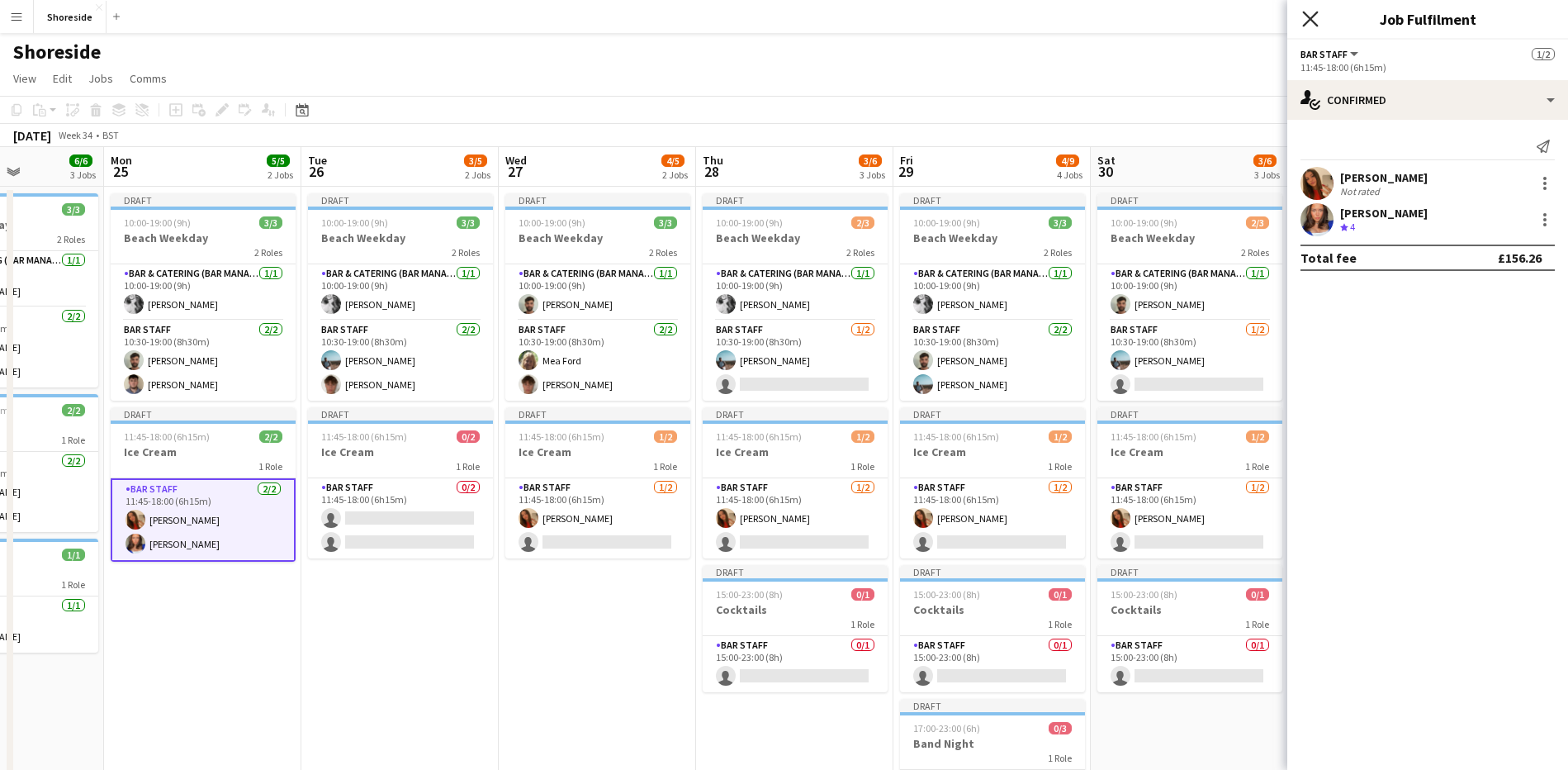
click at [1316, 18] on icon "Close pop-in" at bounding box center [1310, 18] width 16 height 16
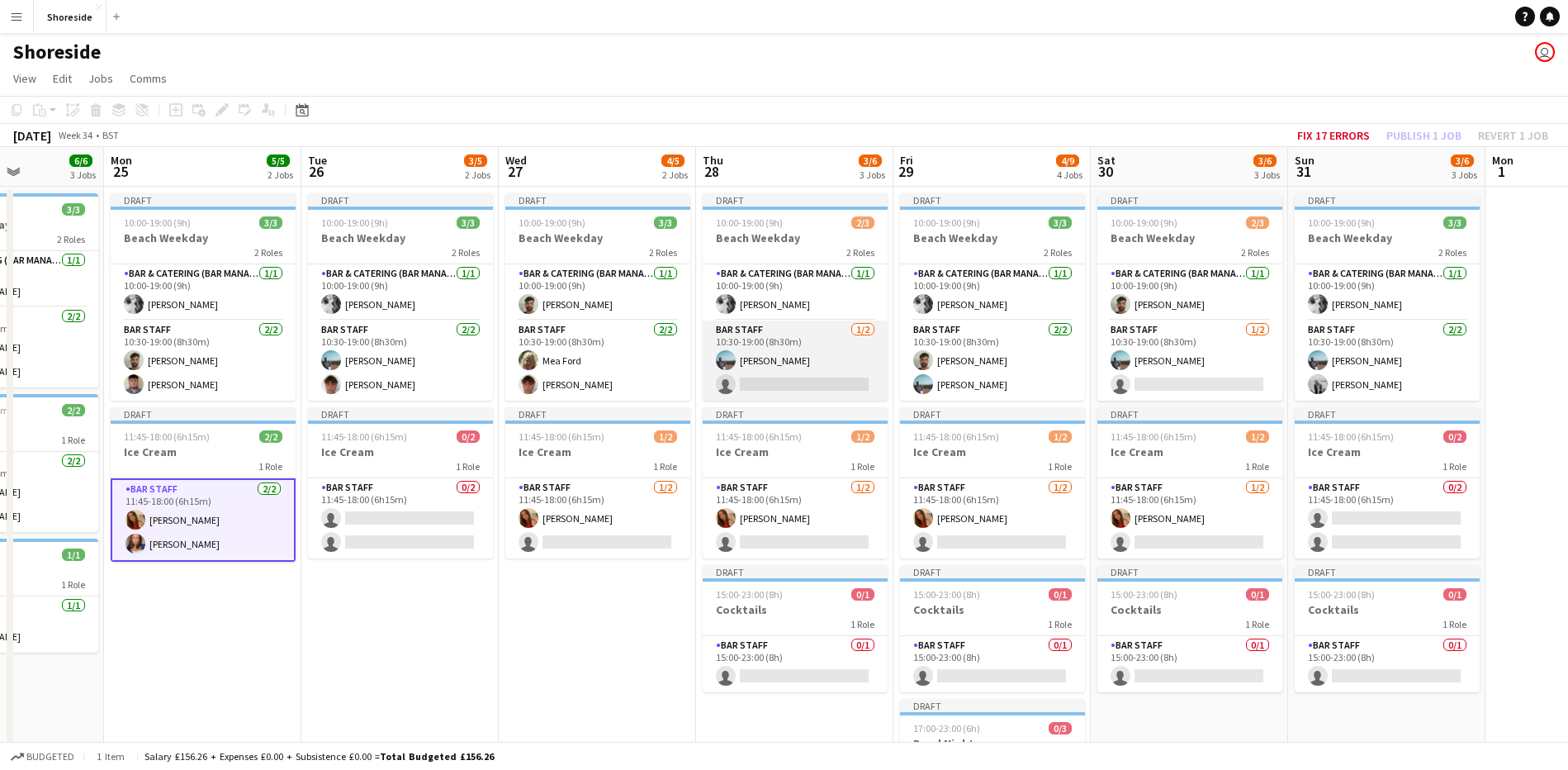
click at [777, 376] on app-card-role "Bar Staff [DATE] 10:30-19:00 (8h30m) [PERSON_NAME] single-neutral-actions" at bounding box center [795, 360] width 185 height 80
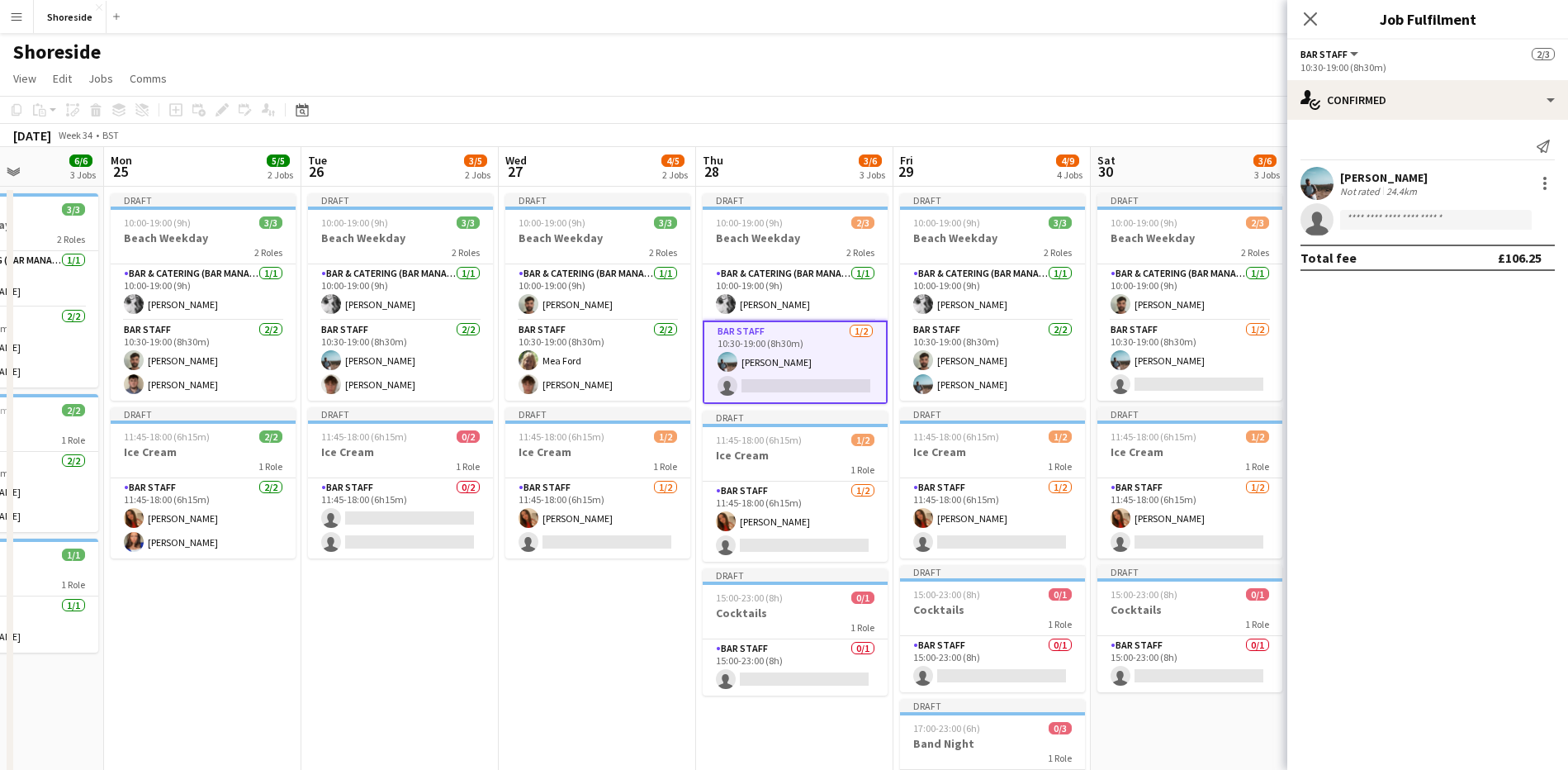
scroll to position [0, 687]
click at [1396, 214] on input at bounding box center [1436, 219] width 192 height 19
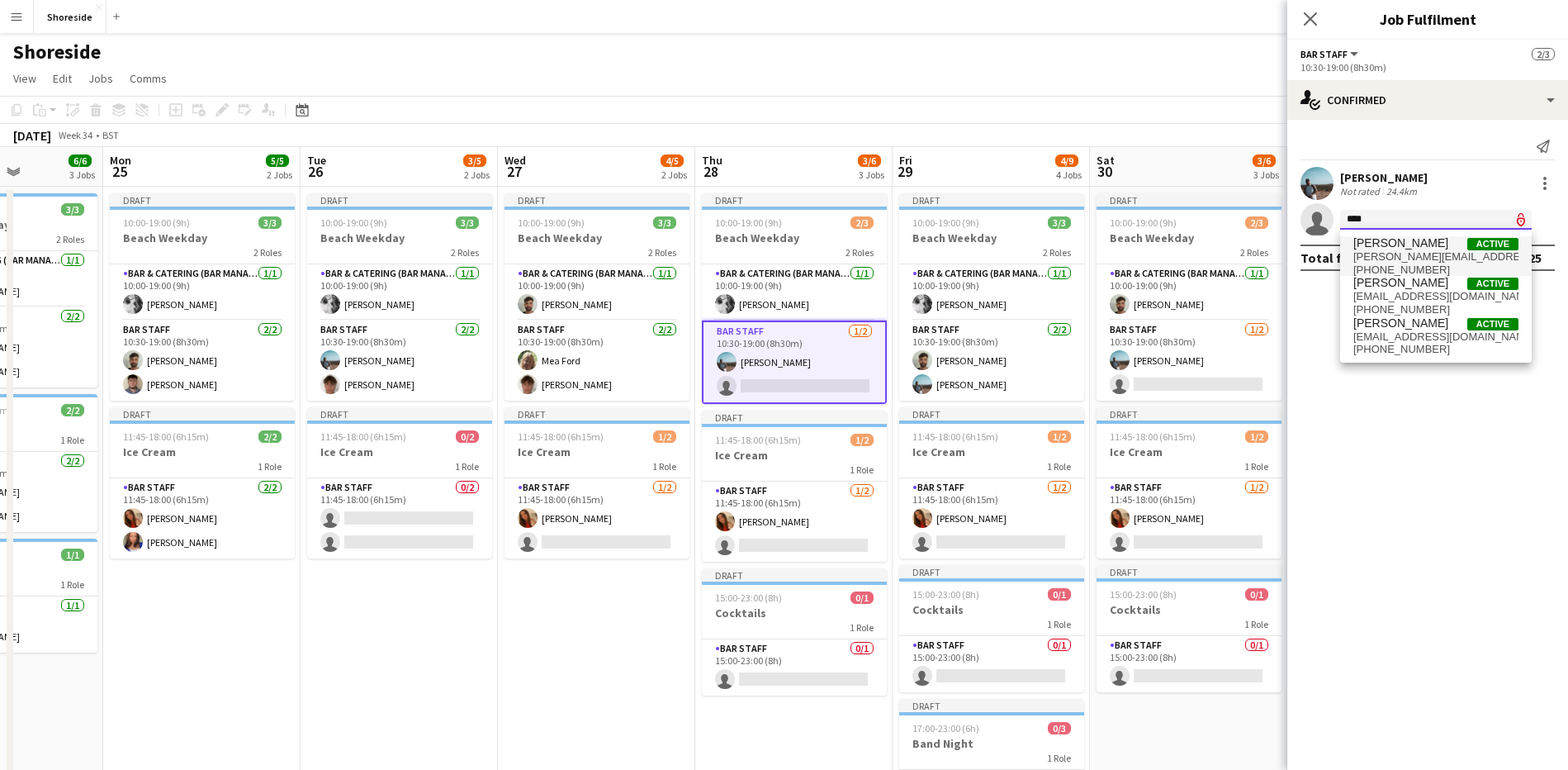
type input "****"
click at [1385, 251] on span "[PERSON_NAME][EMAIL_ADDRESS][DOMAIN_NAME]" at bounding box center [1436, 257] width 165 height 14
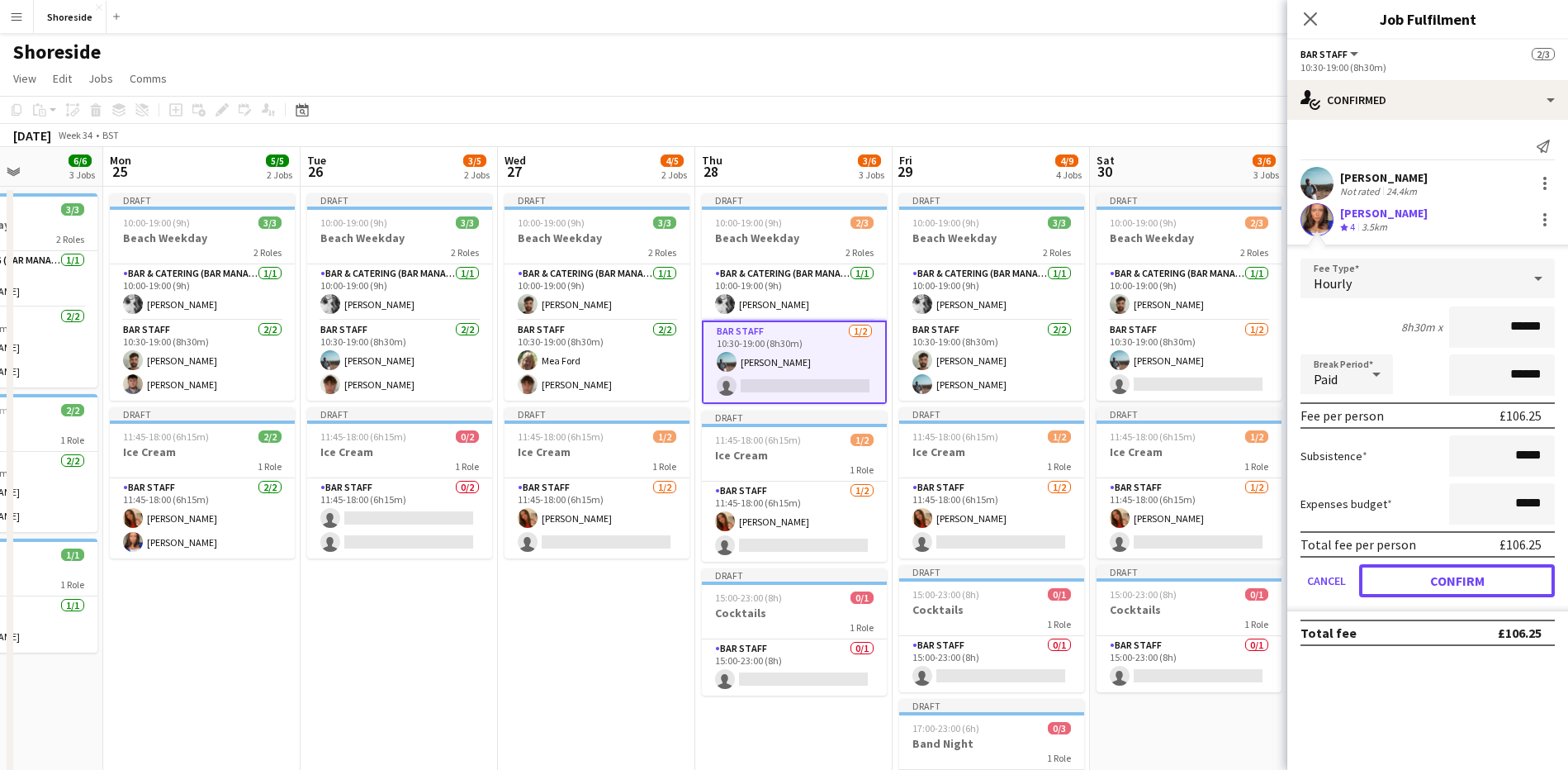
click at [1474, 567] on button "Confirm" at bounding box center [1457, 581] width 196 height 33
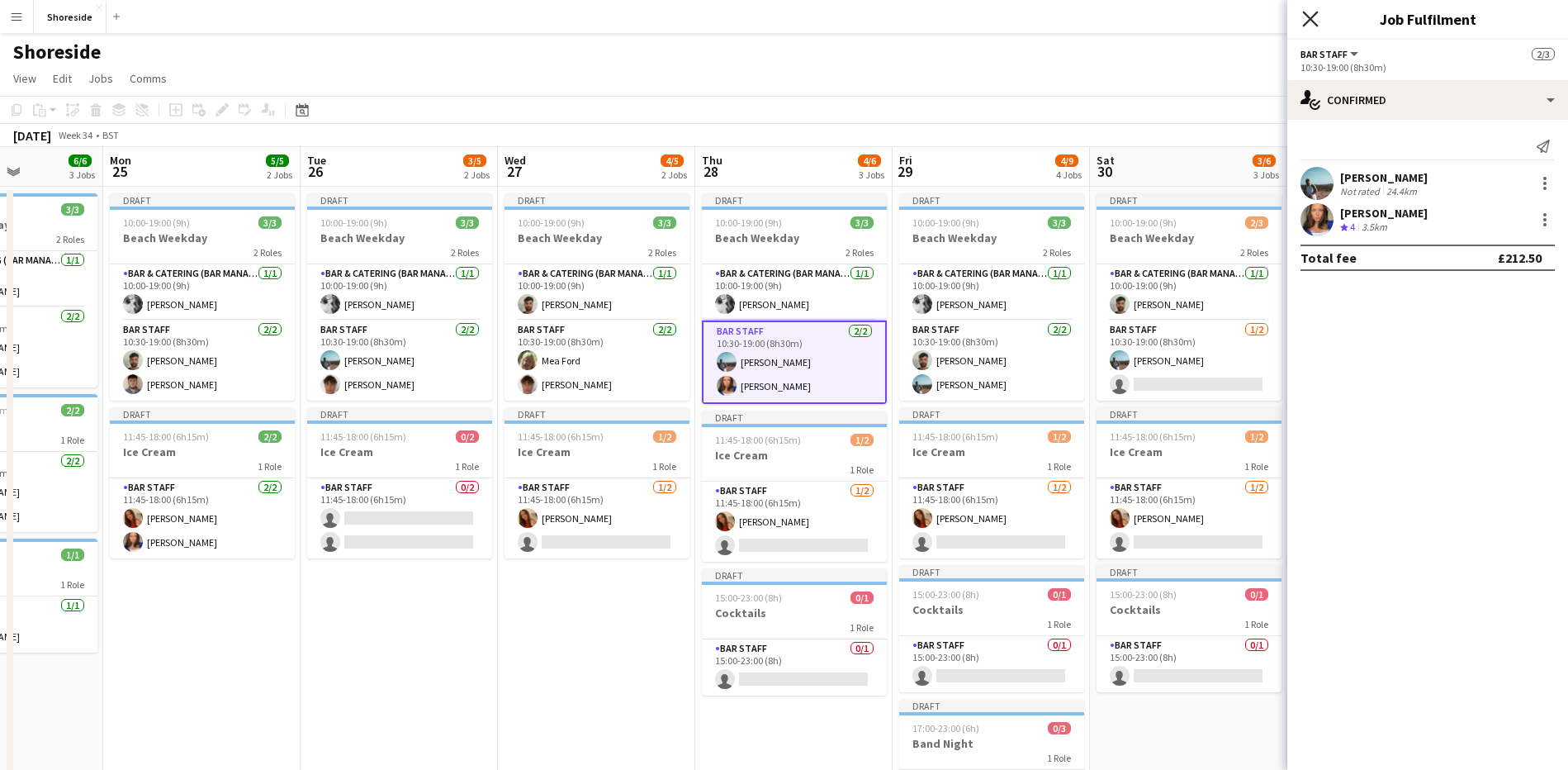
click at [1315, 16] on icon at bounding box center [1310, 18] width 16 height 16
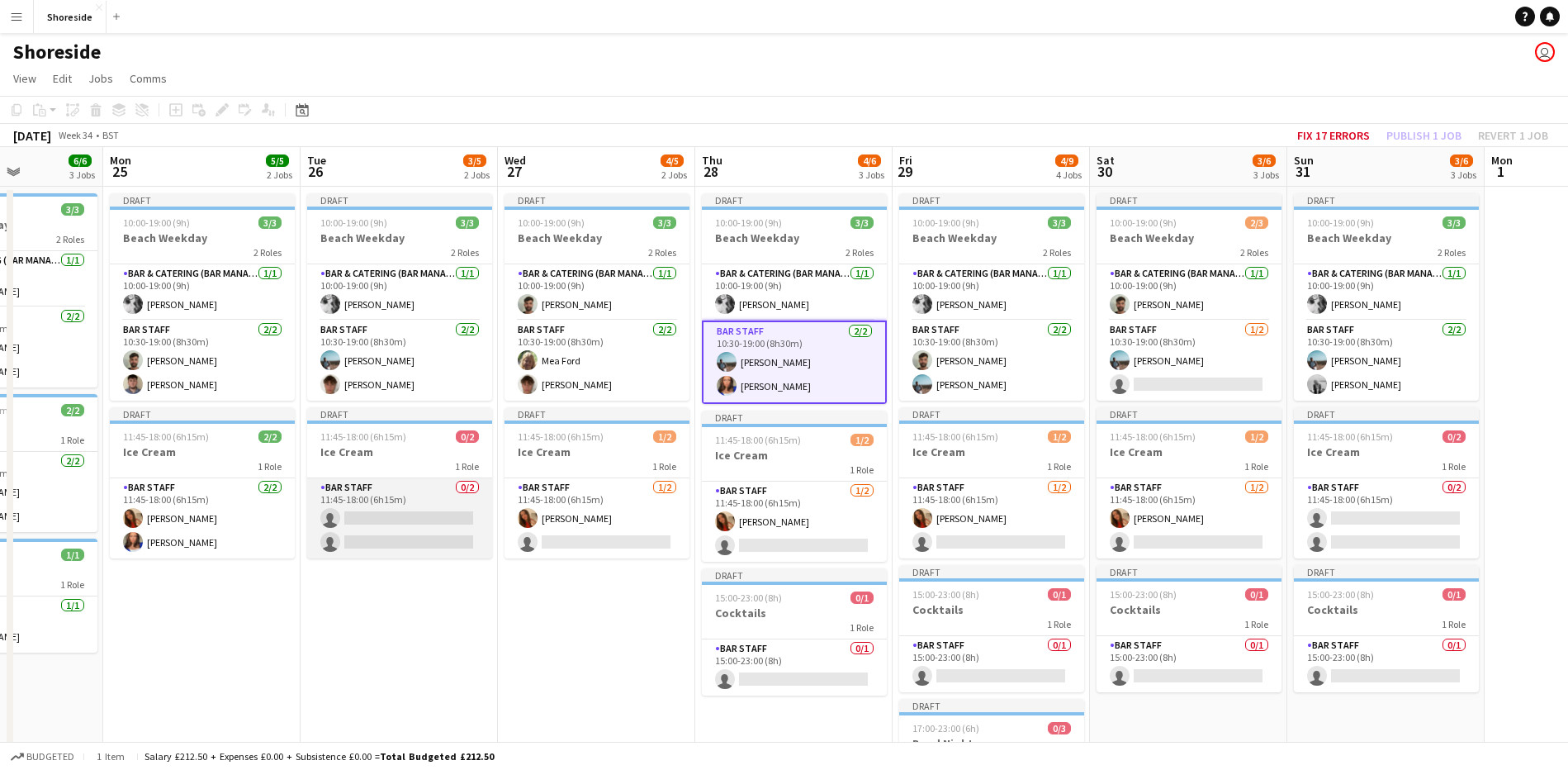
click at [383, 508] on app-card-role "Bar Staff 0/2 11:45-18:00 (6h15m) single-neutral-actions single-neutral-actions" at bounding box center [400, 518] width 185 height 80
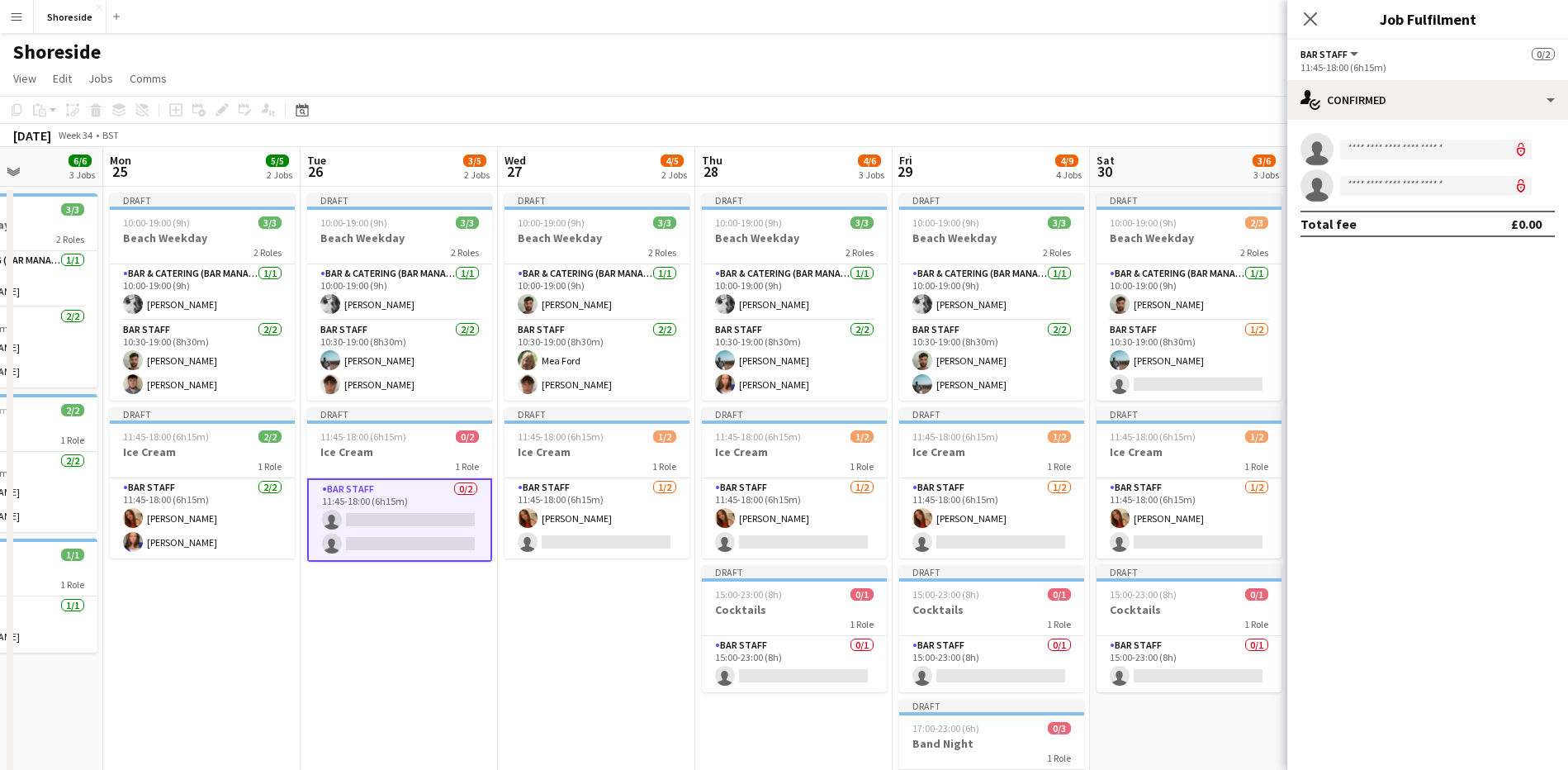
click at [1422, 137] on app-invite-slot "single-neutral-actions" at bounding box center [1428, 149] width 281 height 33
click at [1422, 152] on input at bounding box center [1436, 149] width 192 height 19
type input "***"
click at [1410, 176] on span "Mea Ford Active" at bounding box center [1436, 173] width 165 height 14
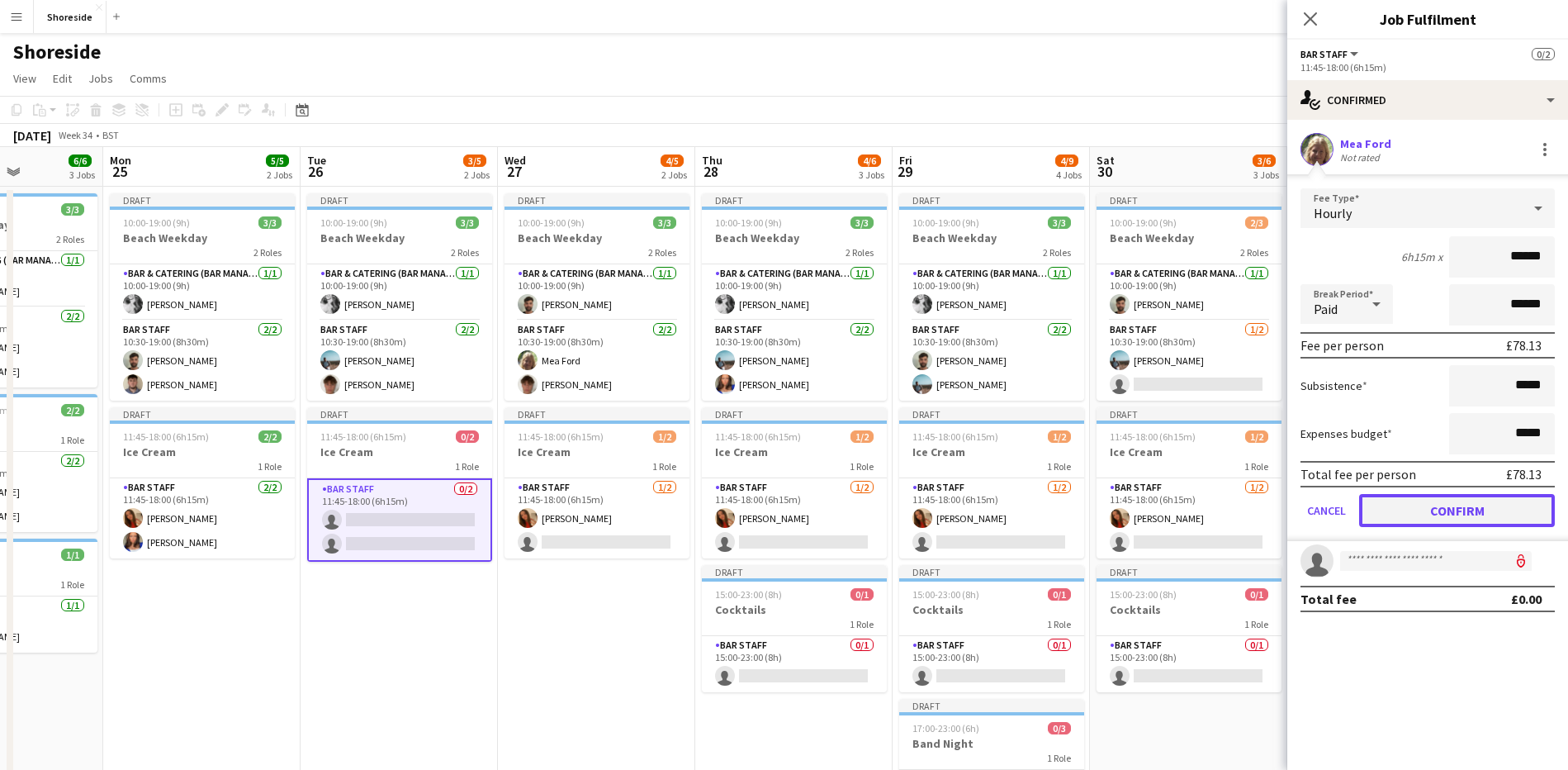
click at [1455, 512] on button "Confirm" at bounding box center [1457, 510] width 196 height 33
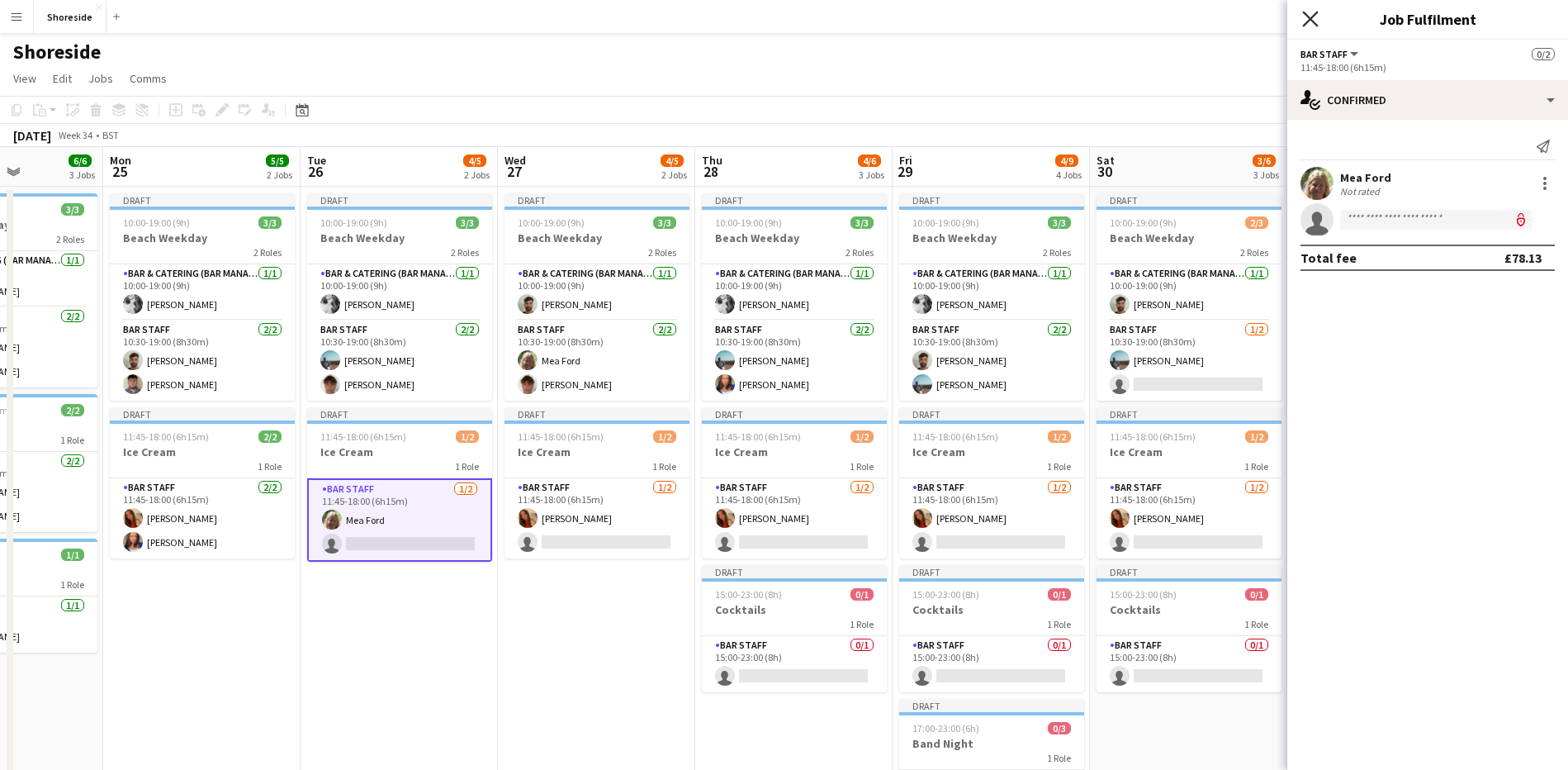
click at [1310, 14] on icon "Close pop-in" at bounding box center [1310, 18] width 16 height 16
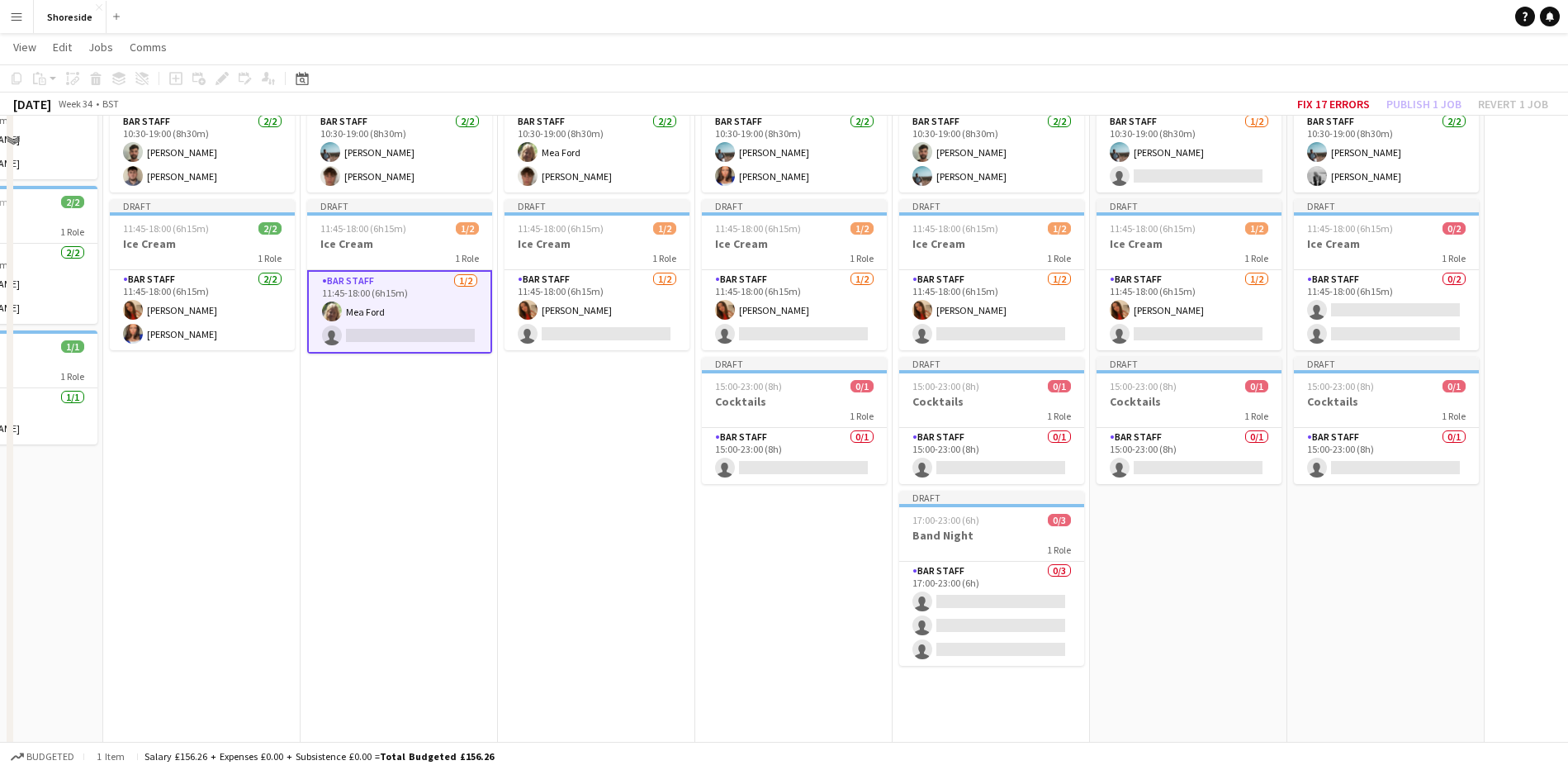
scroll to position [0, 0]
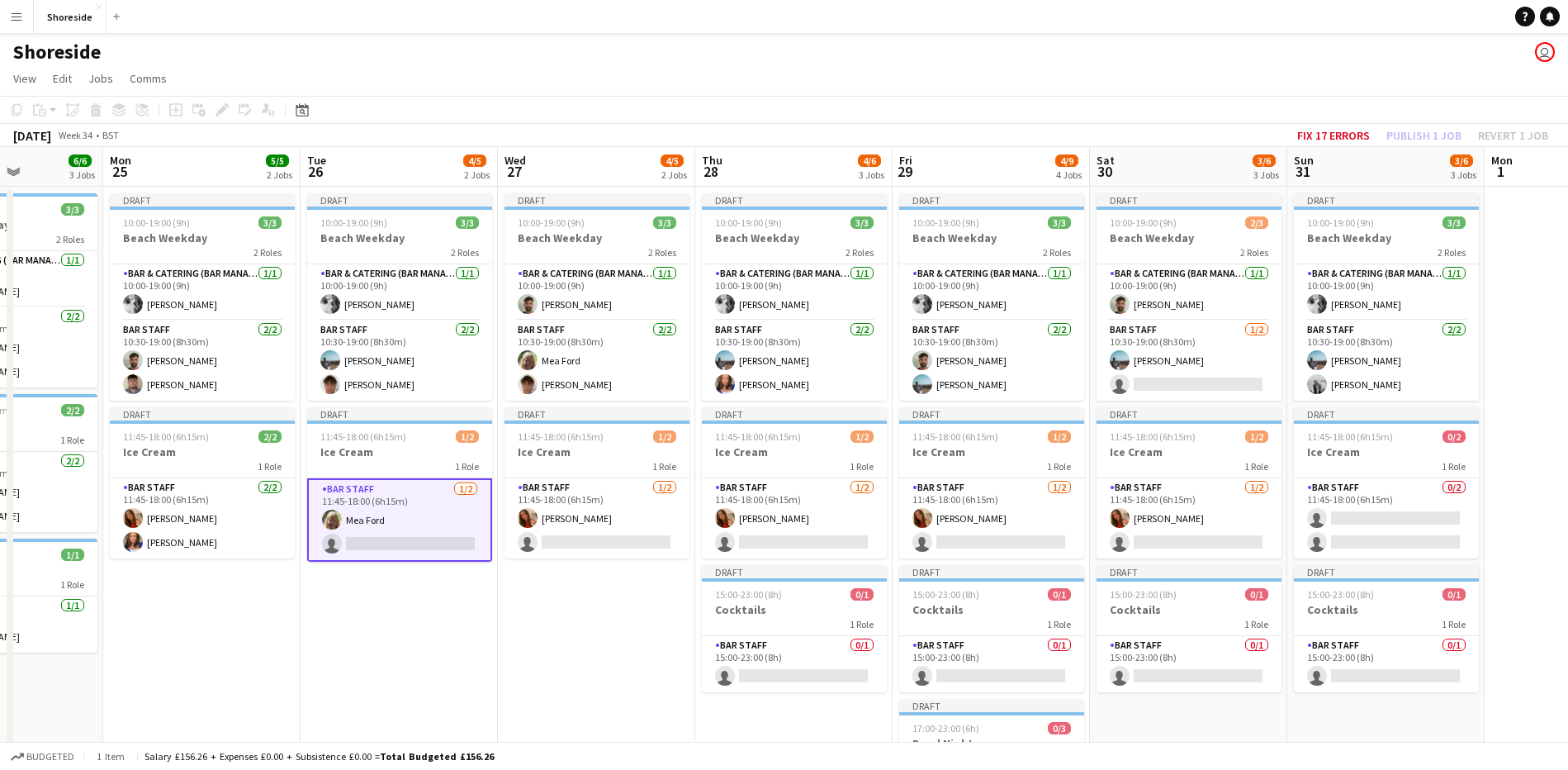
click at [409, 531] on app-card-role "Bar Staff [DATE] 11:45-18:00 (6h15m) [PERSON_NAME] single-neutral-actions" at bounding box center [400, 520] width 185 height 83
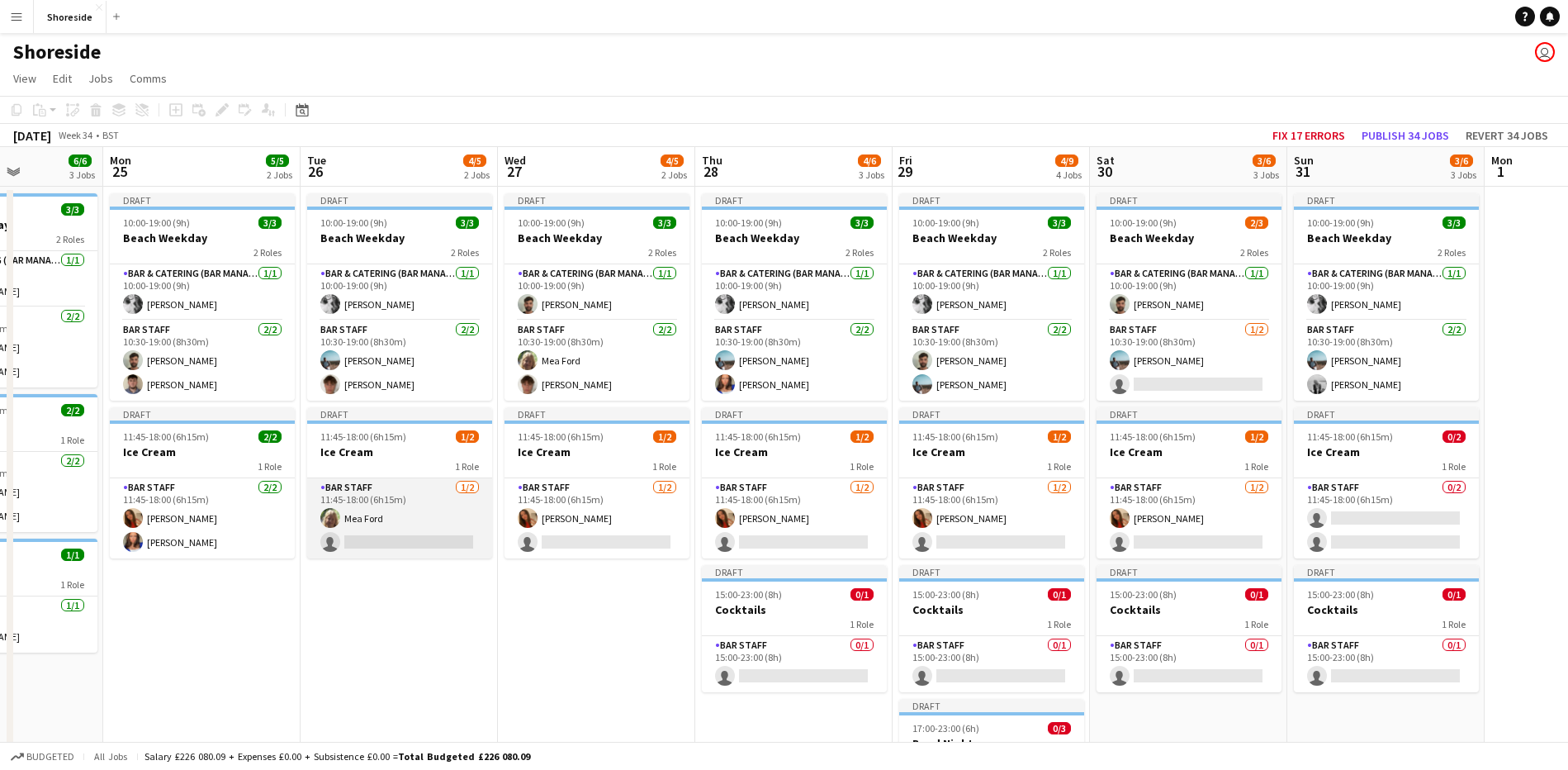
click at [409, 531] on app-card-role "Bar Staff [DATE] 11:45-18:00 (6h15m) [PERSON_NAME] single-neutral-actions" at bounding box center [400, 518] width 185 height 80
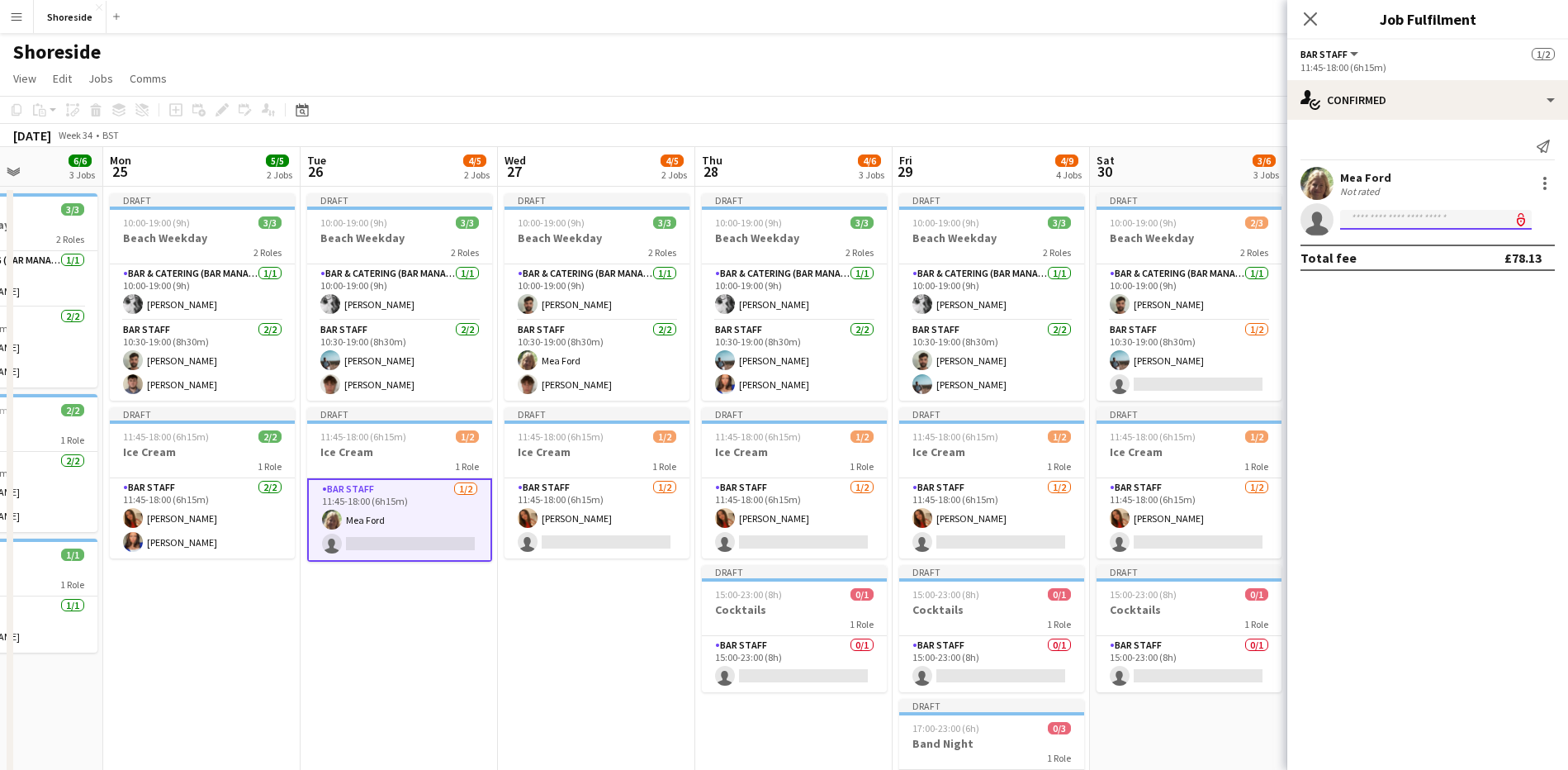
click at [1416, 221] on input at bounding box center [1436, 219] width 192 height 19
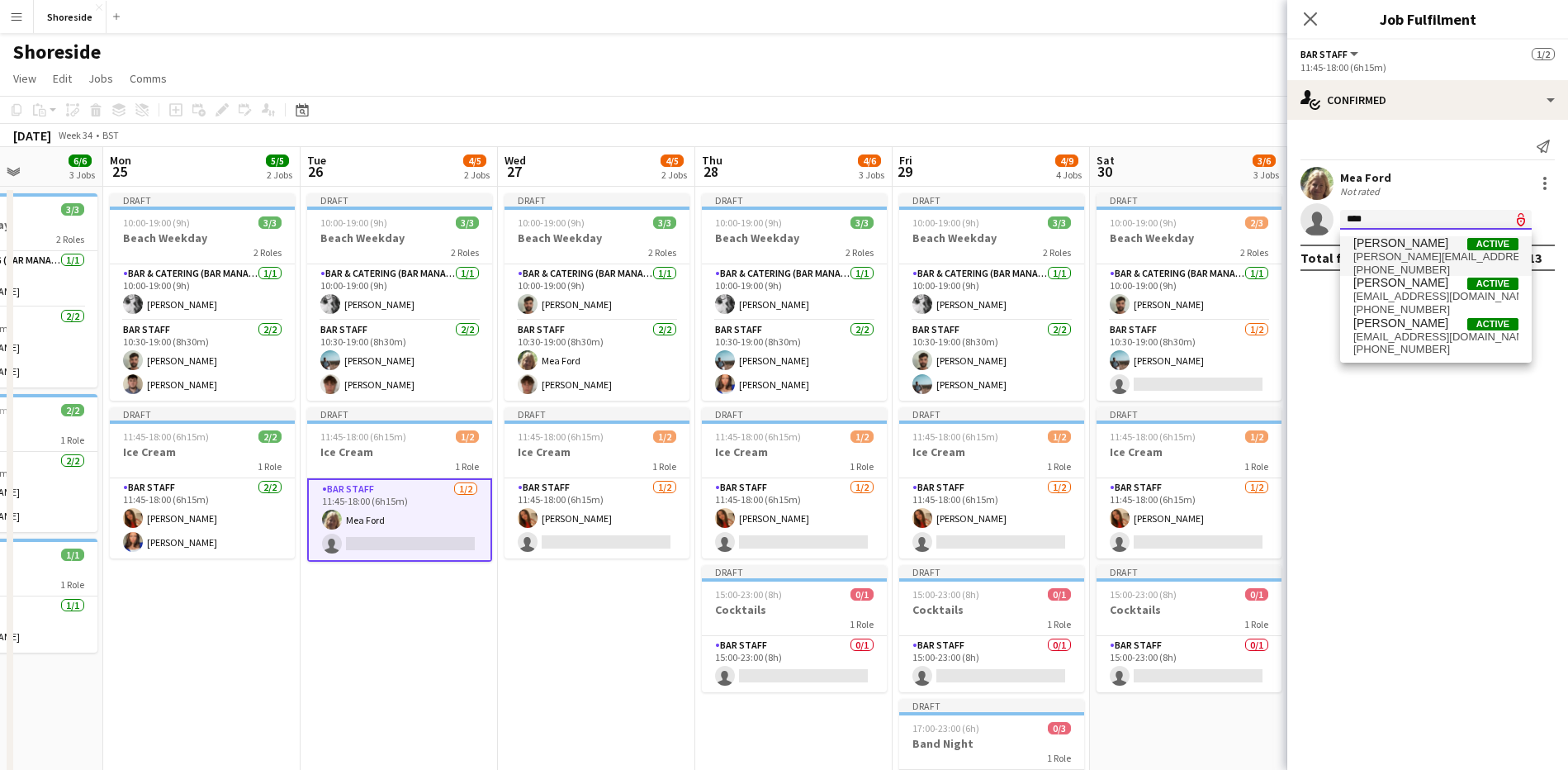
type input "****"
click at [1424, 259] on span "[PERSON_NAME][EMAIL_ADDRESS][DOMAIN_NAME]" at bounding box center [1436, 257] width 165 height 14
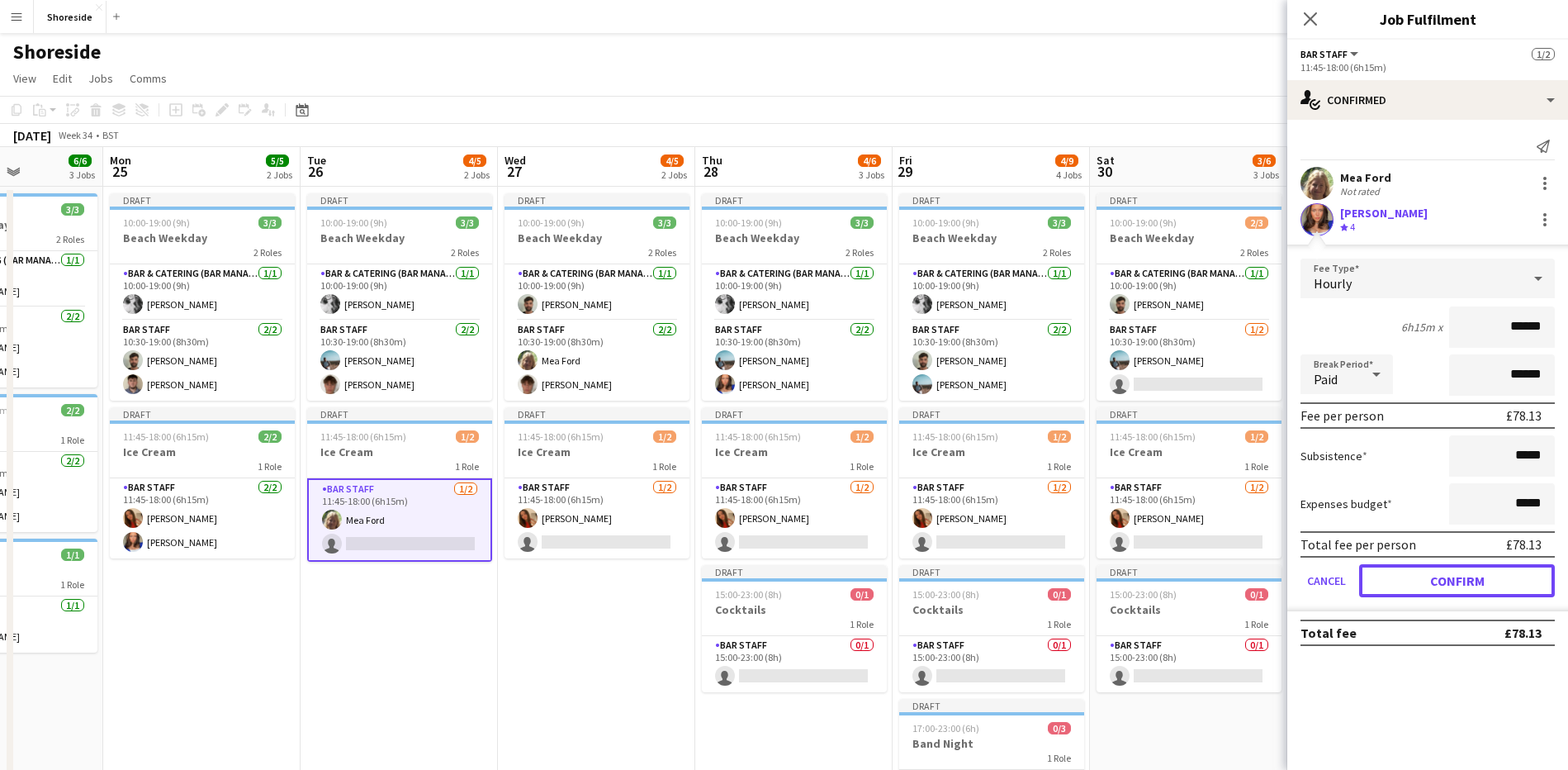
drag, startPoint x: 1456, startPoint y: 581, endPoint x: 1427, endPoint y: 520, distance: 67.5
click at [1457, 582] on button "Confirm" at bounding box center [1457, 581] width 196 height 33
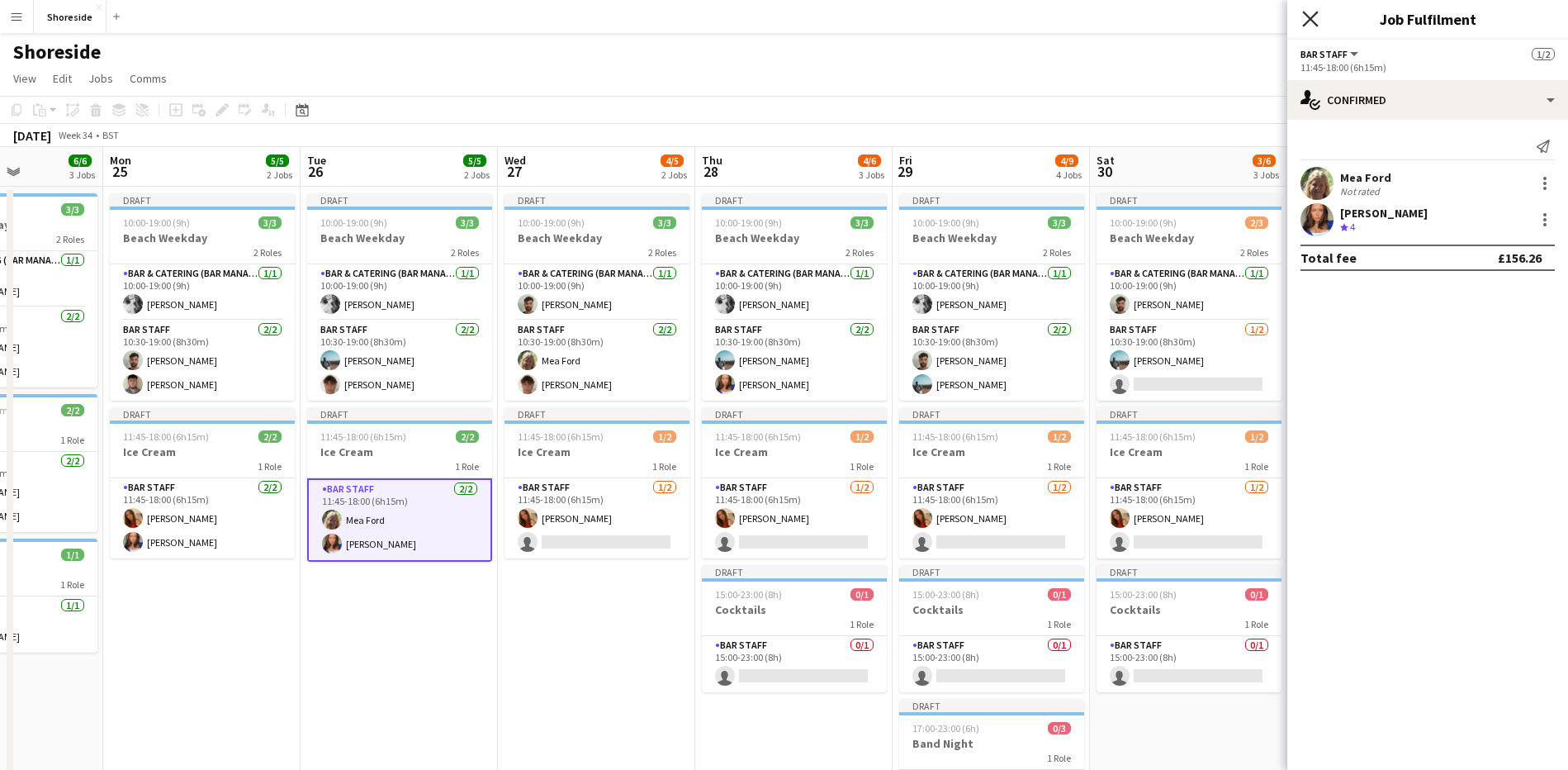
click at [1312, 19] on icon at bounding box center [1310, 18] width 16 height 16
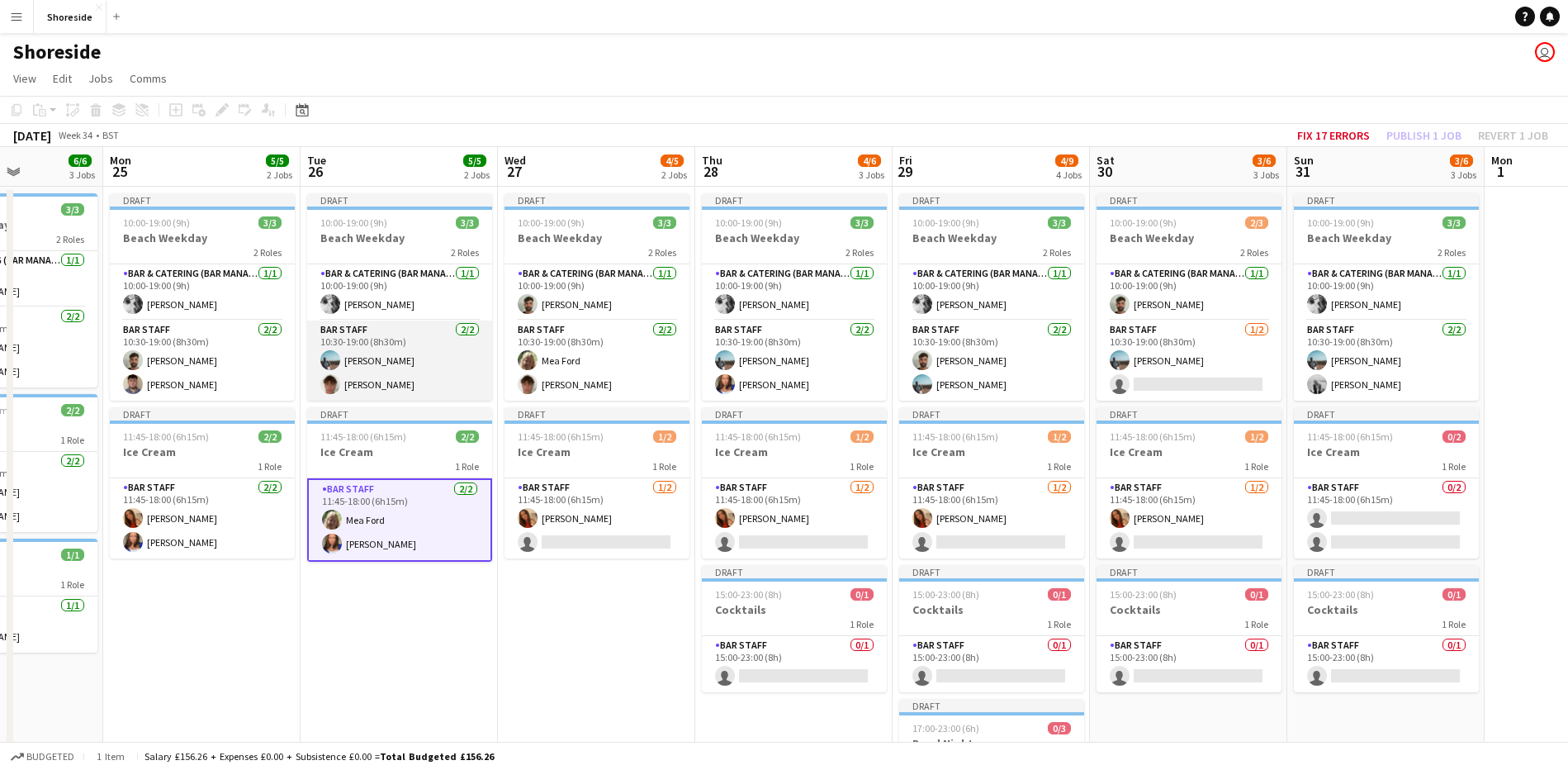
click at [396, 350] on app-card-role "Bar Staff [DATE] 10:30-19:00 (8h30m) [PERSON_NAME] [PERSON_NAME]" at bounding box center [400, 360] width 185 height 80
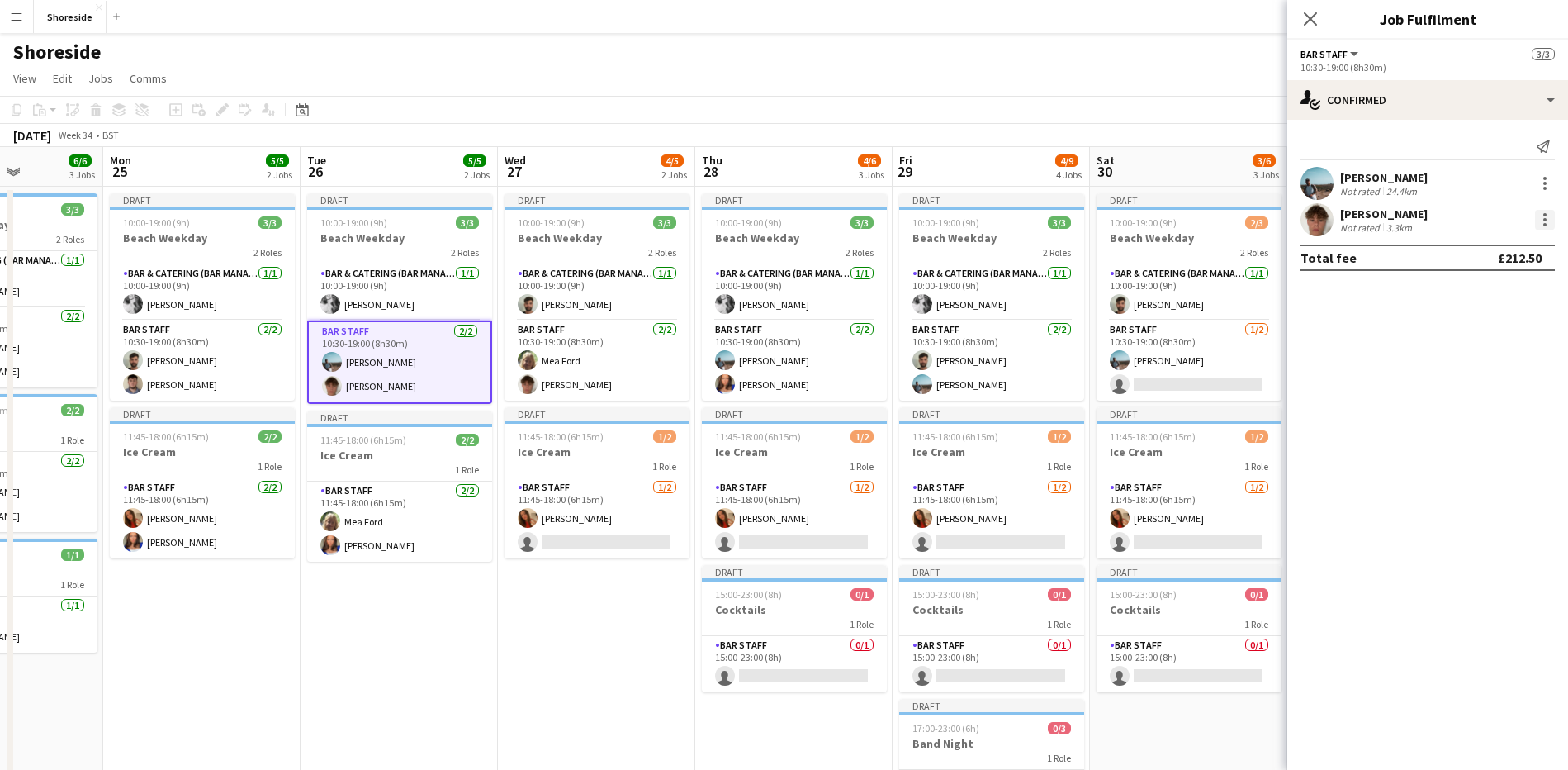
click at [1548, 219] on div at bounding box center [1545, 219] width 19 height 19
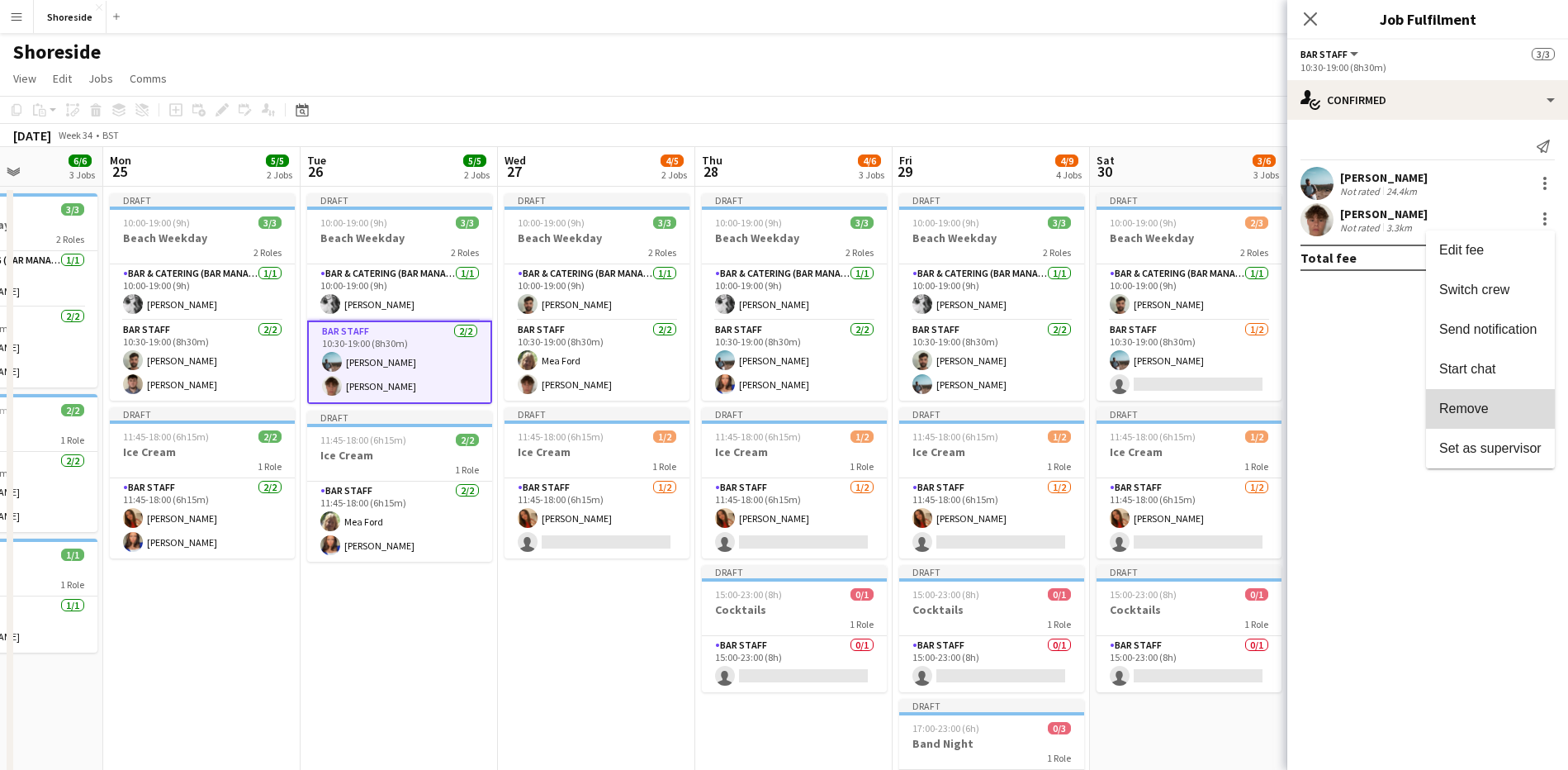
click at [1488, 407] on span "Remove" at bounding box center [1490, 408] width 103 height 15
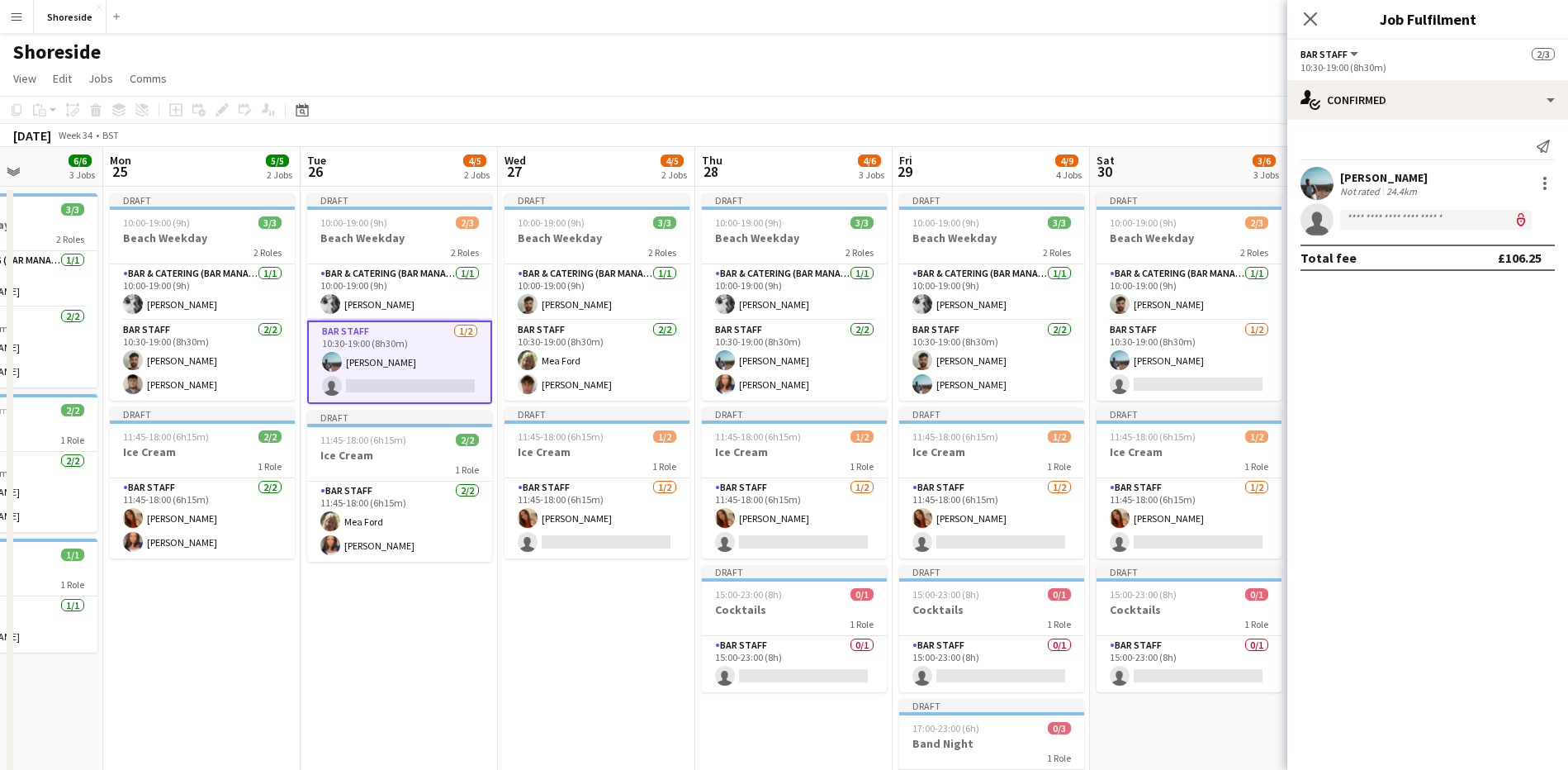
click at [387, 561] on app-date-cell "Draft 10:00-19:00 (9h) 2/3 Beach Weekday 2 Roles Bar & Catering (Bar Manager) […" at bounding box center [400, 595] width 198 height 818
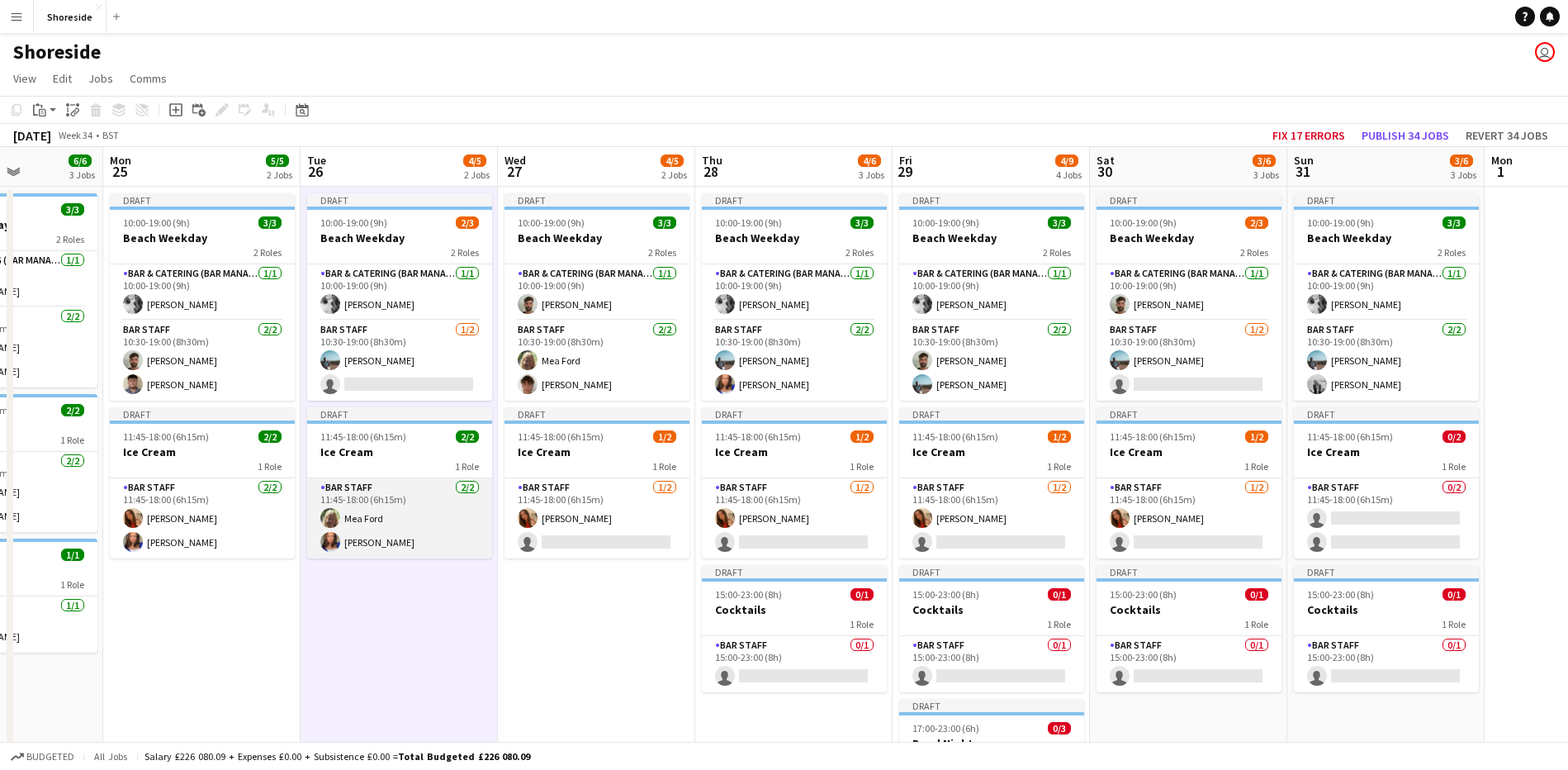
click at [381, 548] on app-card-role "Bar Staff [DATE] 11:45-18:00 (6h15m) [PERSON_NAME] [PERSON_NAME]" at bounding box center [400, 518] width 185 height 80
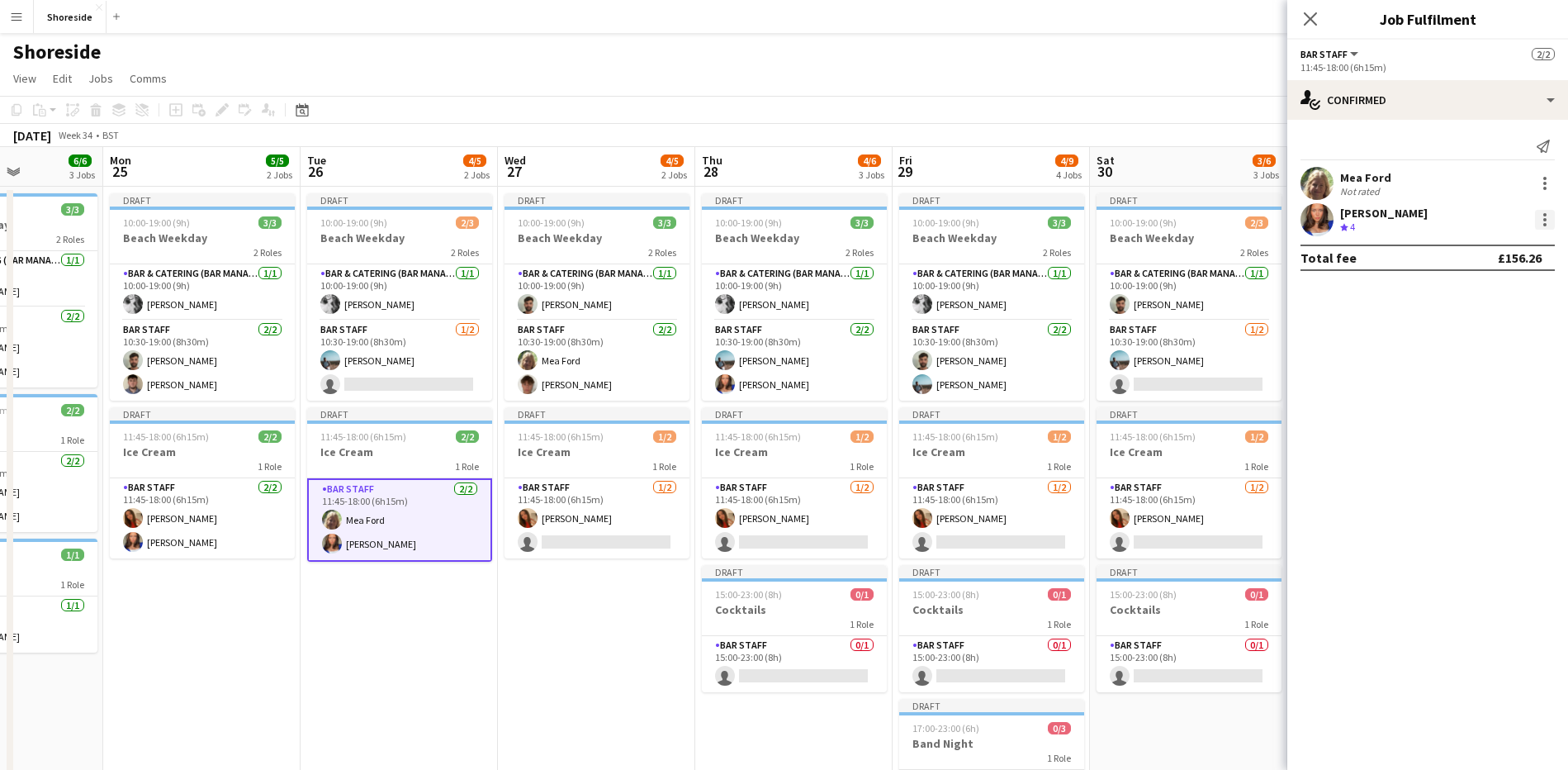
click at [1548, 215] on div at bounding box center [1545, 219] width 19 height 19
click at [1456, 412] on span "Remove" at bounding box center [1463, 408] width 49 height 14
click at [1313, 10] on app-icon "Close pop-in" at bounding box center [1310, 19] width 24 height 24
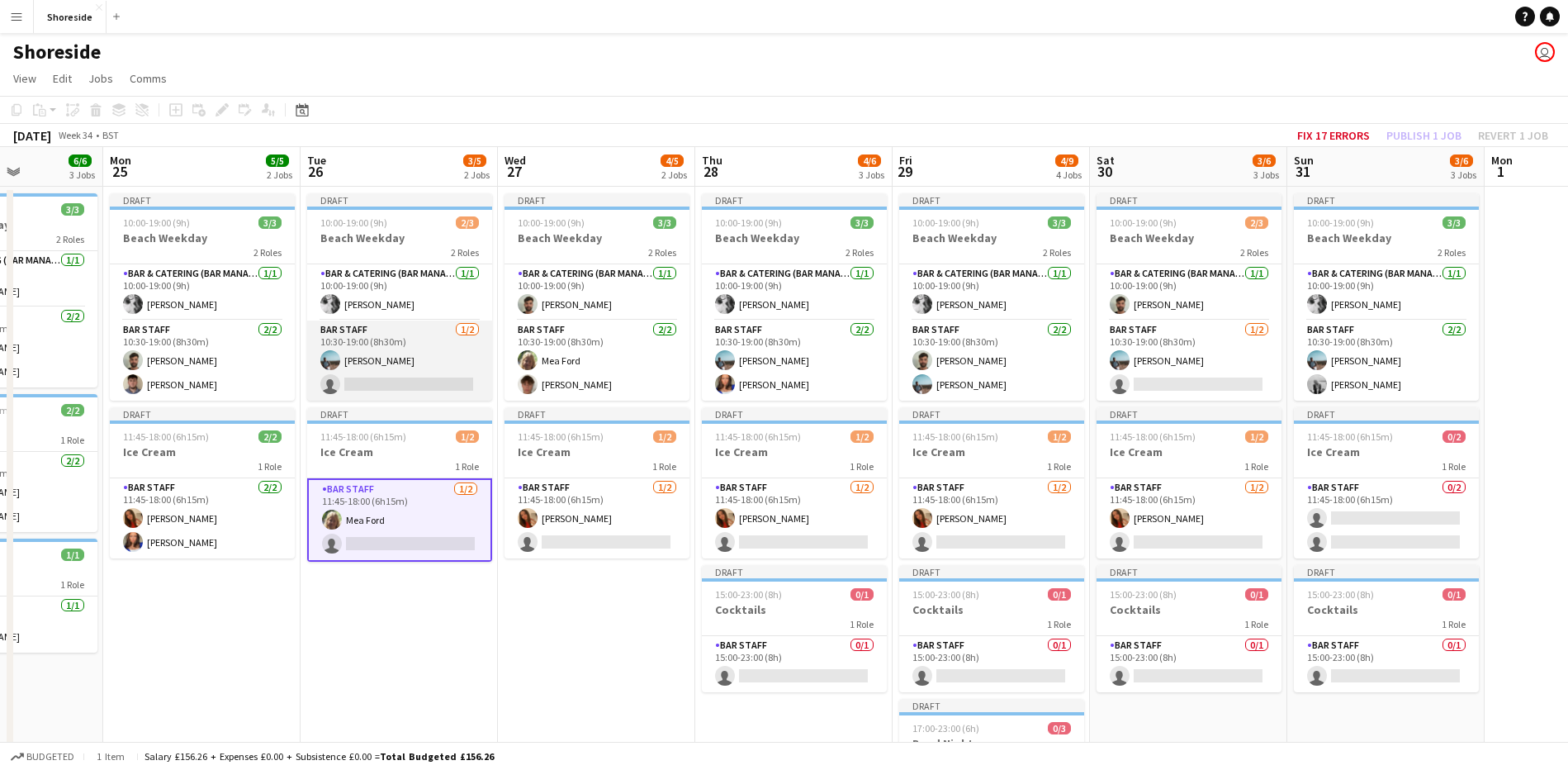
click at [380, 346] on app-card-role "Bar Staff [DATE] 10:30-19:00 (8h30m) [PERSON_NAME] single-neutral-actions" at bounding box center [400, 360] width 185 height 80
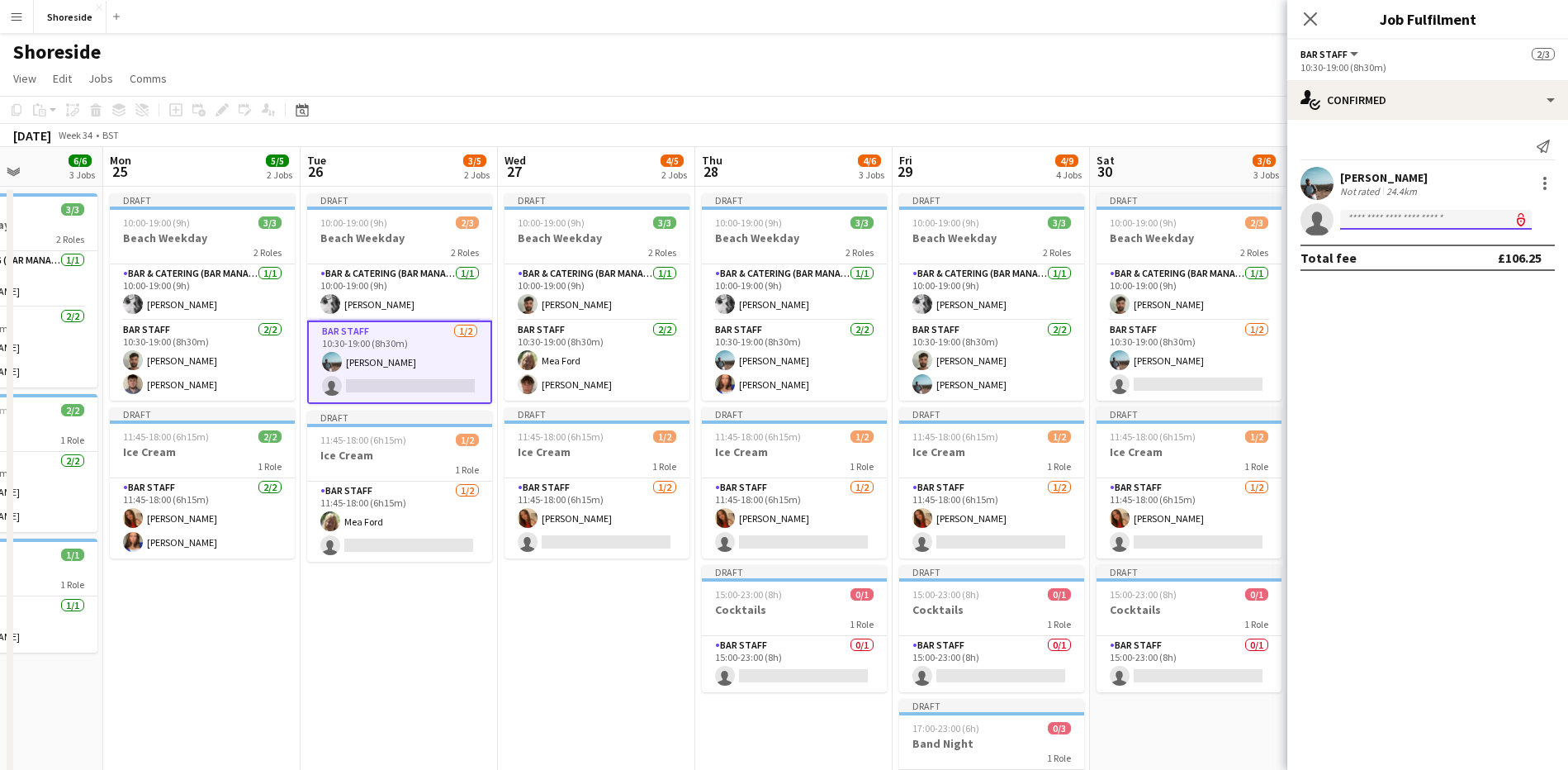
click at [1379, 225] on input at bounding box center [1436, 219] width 192 height 19
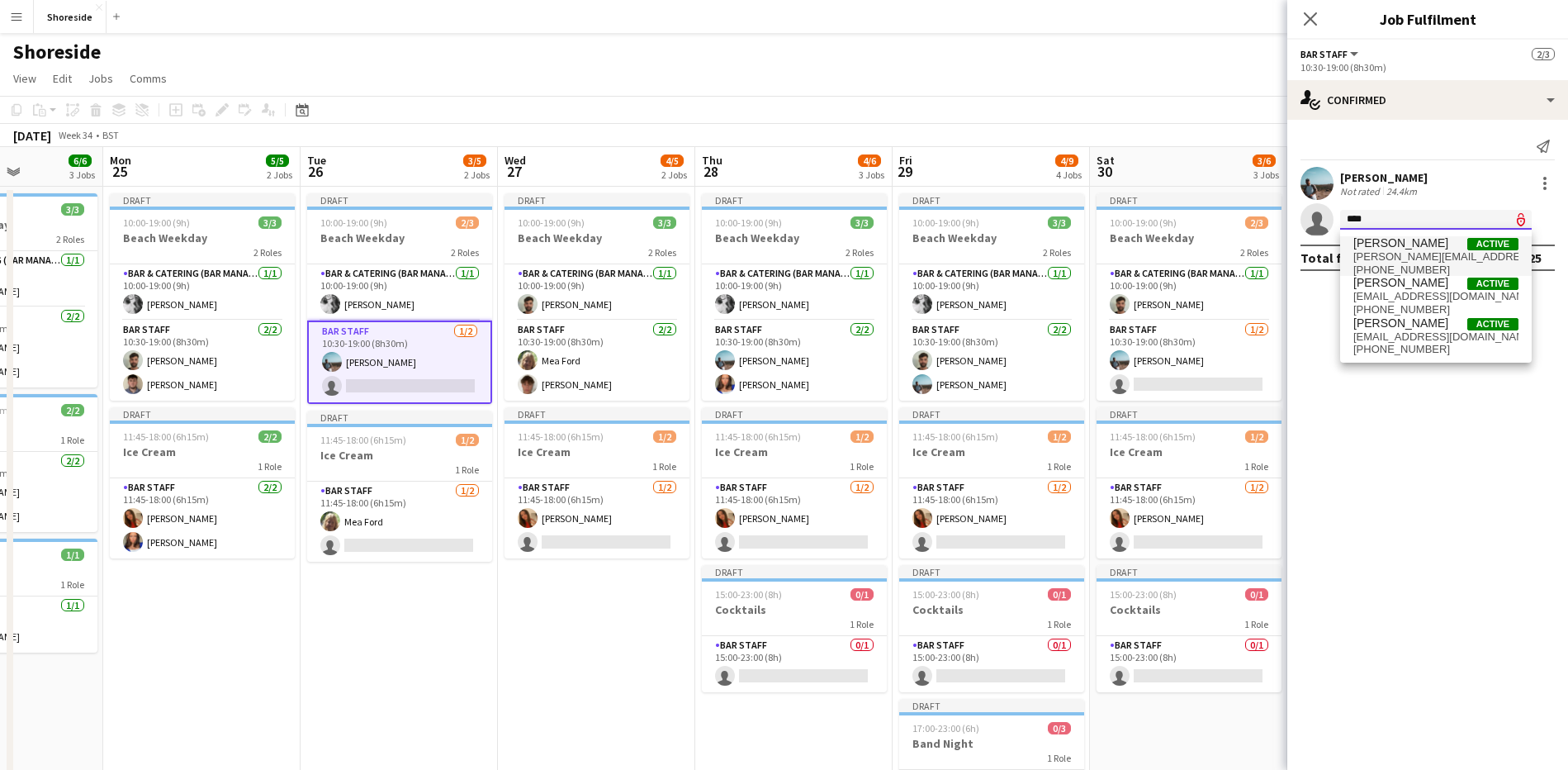
type input "****"
click at [1396, 256] on span "[PERSON_NAME][EMAIL_ADDRESS][DOMAIN_NAME]" at bounding box center [1436, 257] width 165 height 14
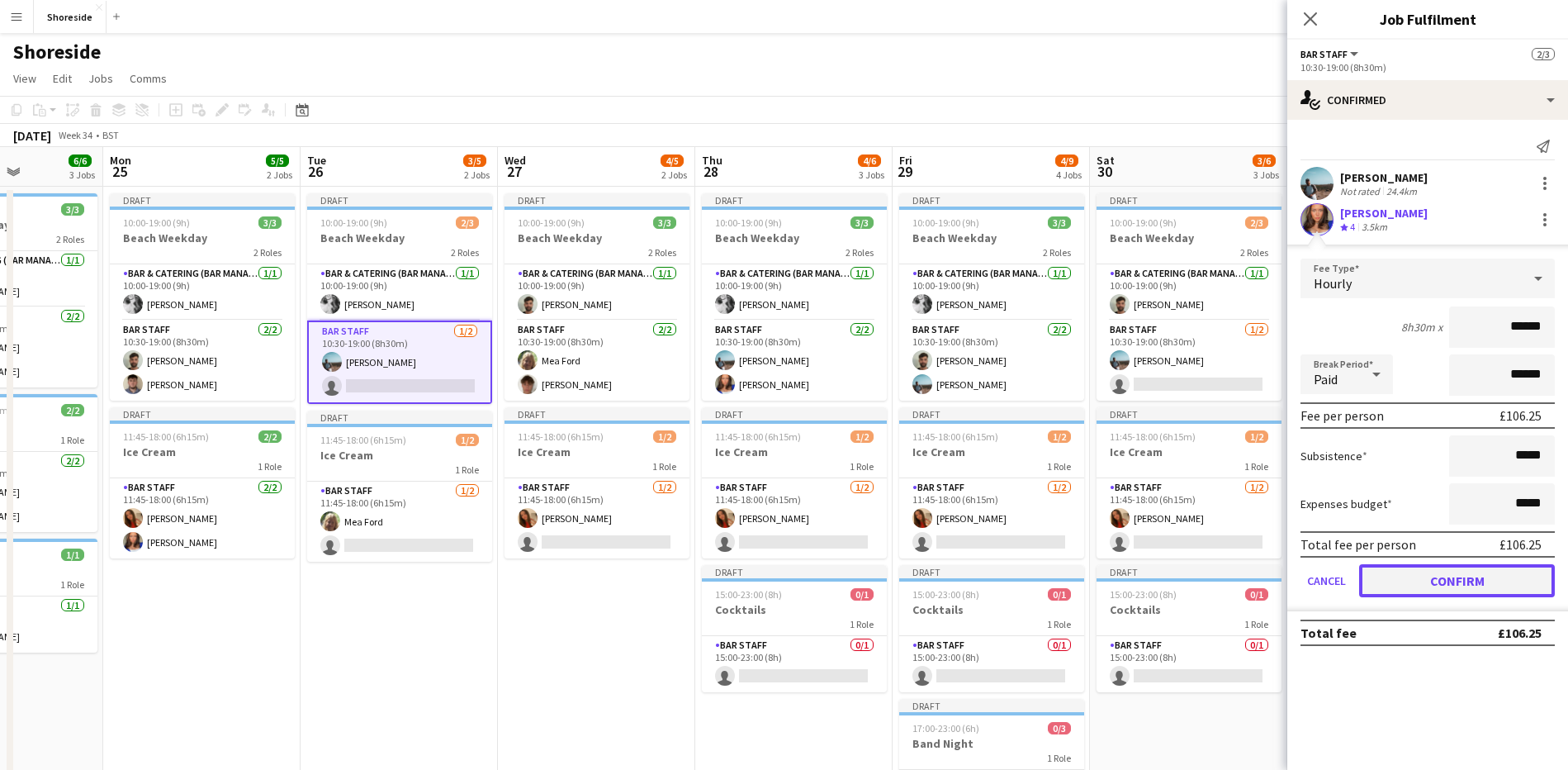
click at [1472, 588] on button "Confirm" at bounding box center [1457, 581] width 196 height 33
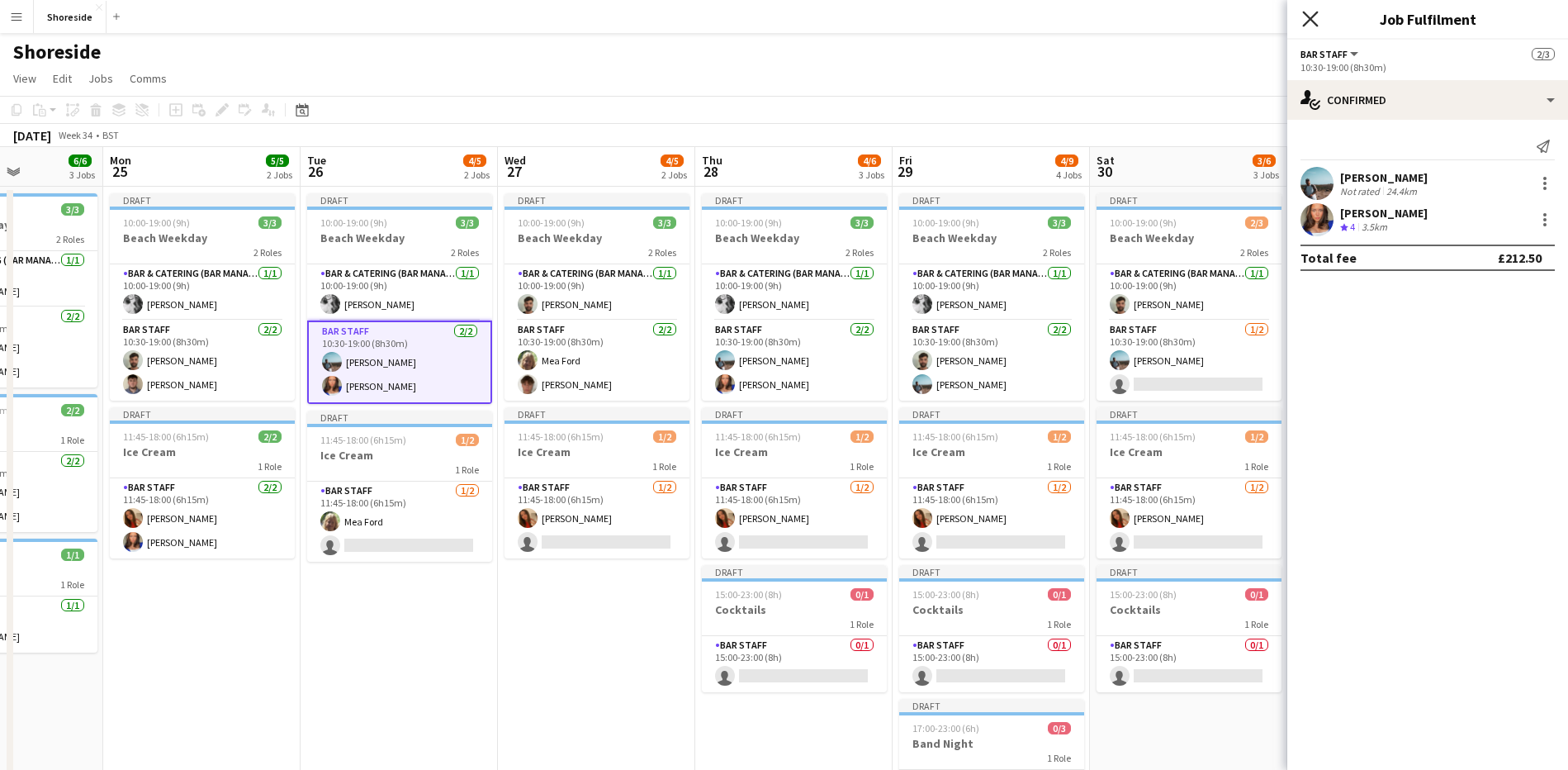
click at [1314, 14] on icon "Close pop-in" at bounding box center [1310, 18] width 16 height 16
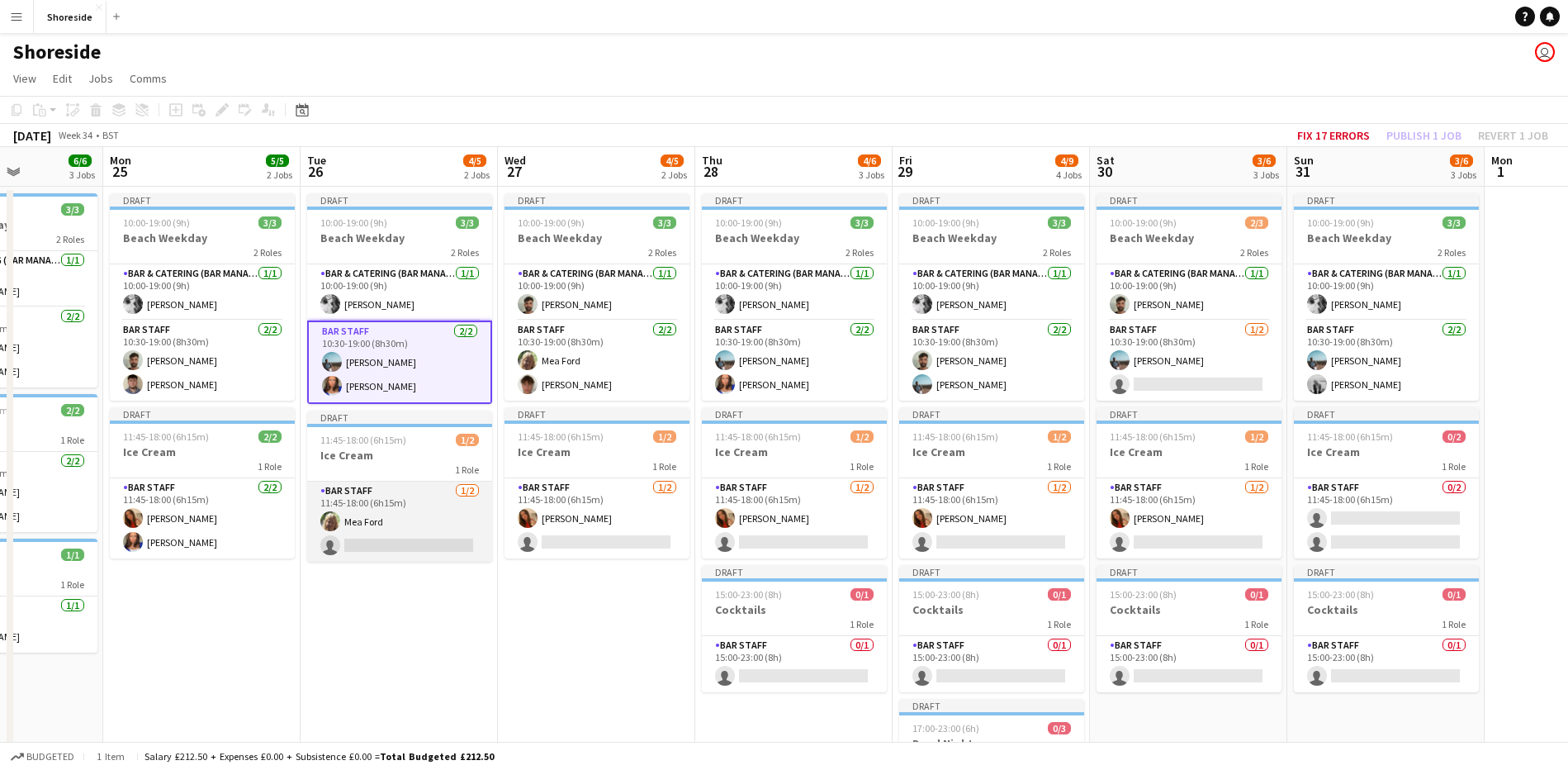
click at [403, 538] on app-card-role "Bar Staff [DATE] 11:45-18:00 (6h15m) [PERSON_NAME] single-neutral-actions" at bounding box center [400, 521] width 185 height 80
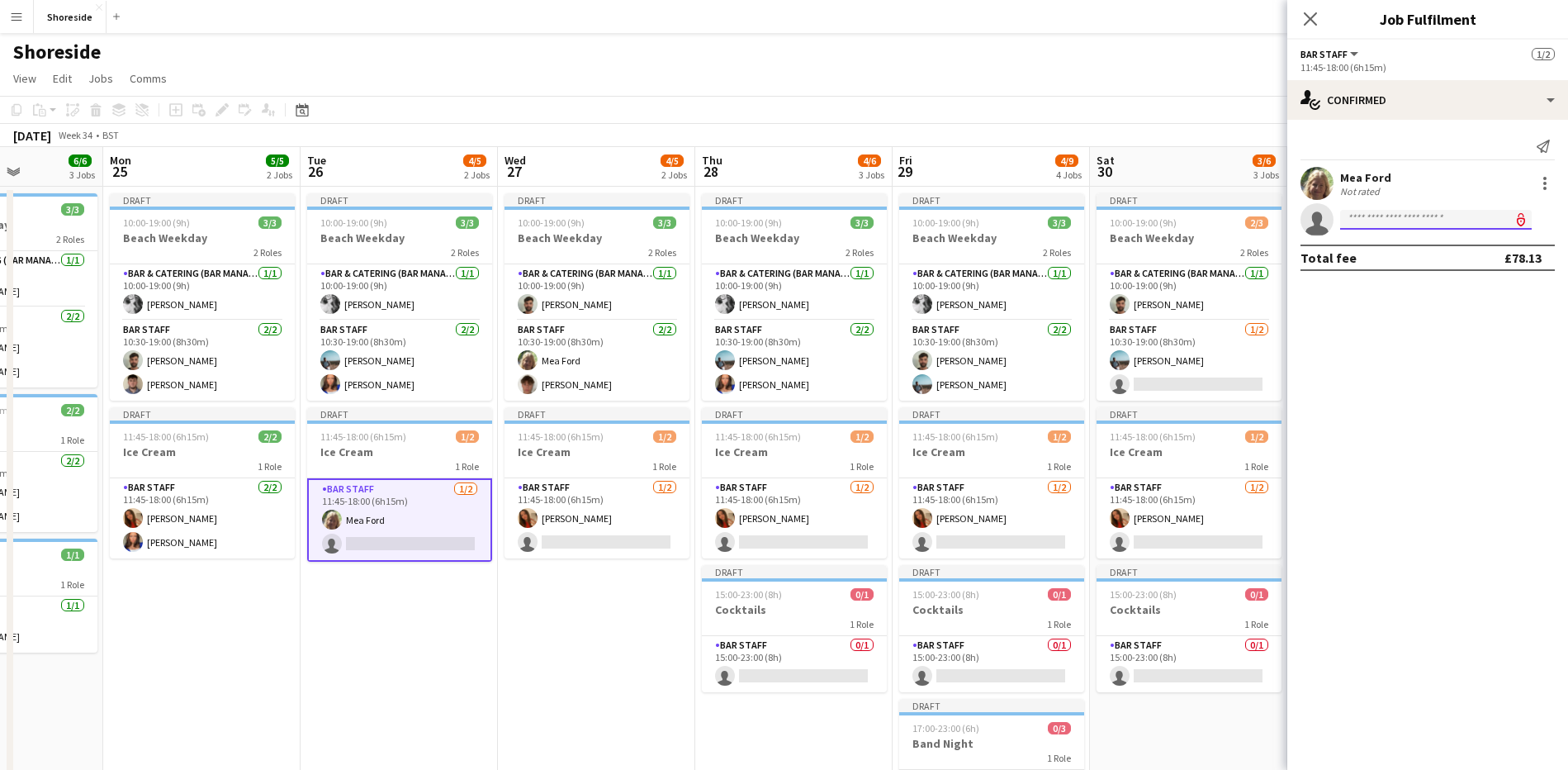
click at [1392, 215] on input at bounding box center [1436, 219] width 192 height 19
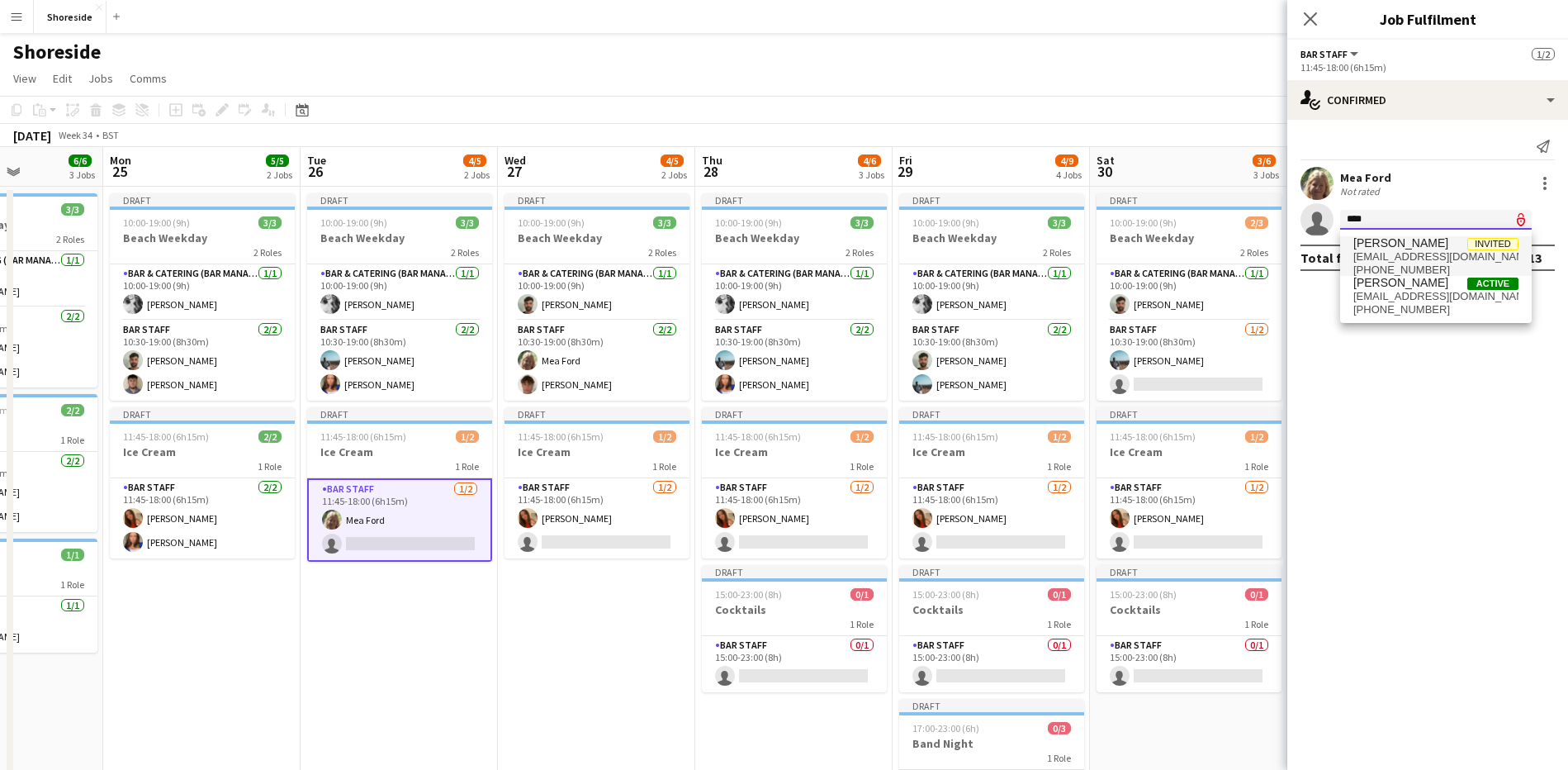
type input "****"
click at [1377, 242] on span "[PERSON_NAME]" at bounding box center [1401, 243] width 95 height 14
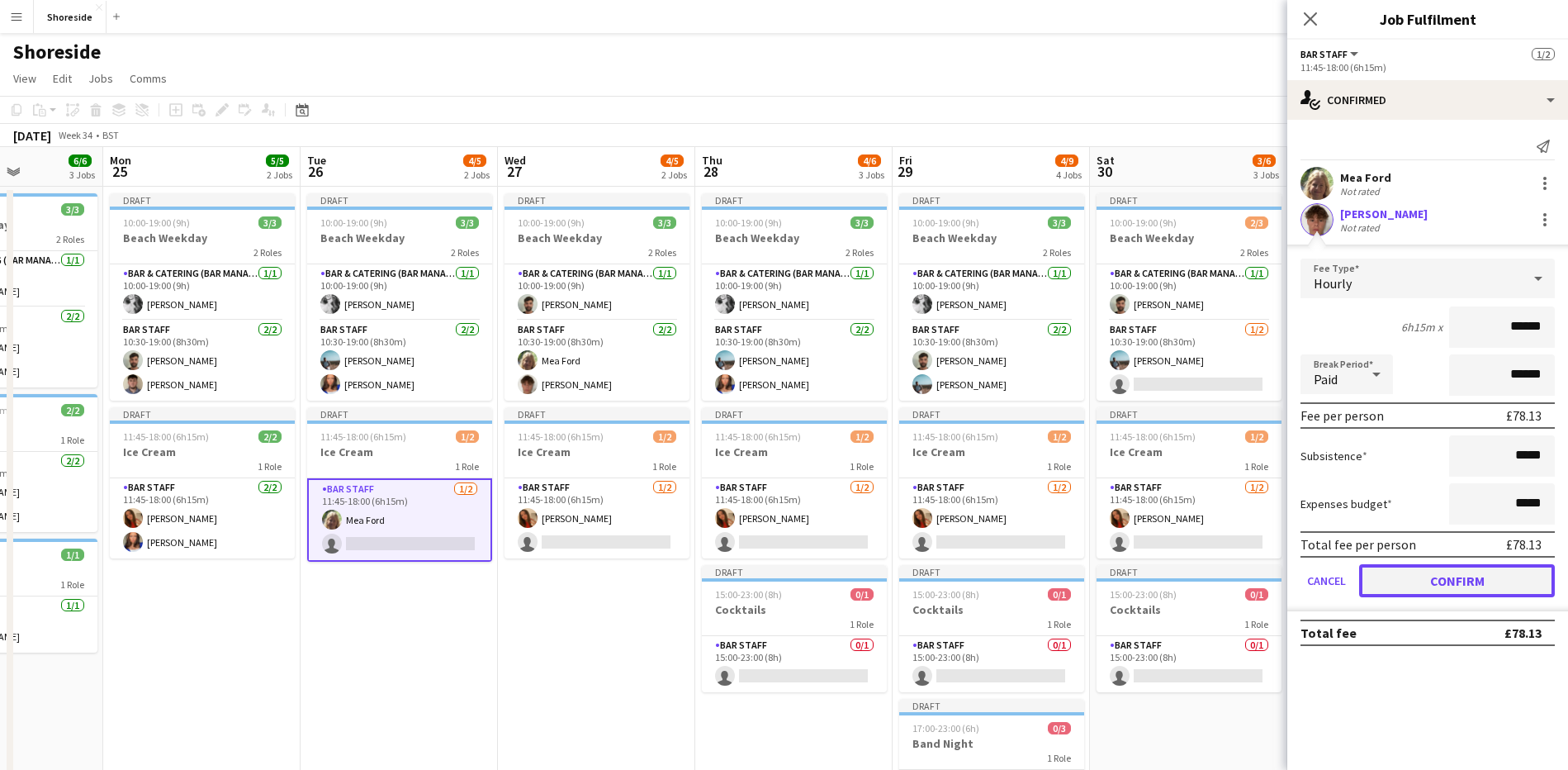
click at [1451, 576] on button "Confirm" at bounding box center [1457, 581] width 196 height 33
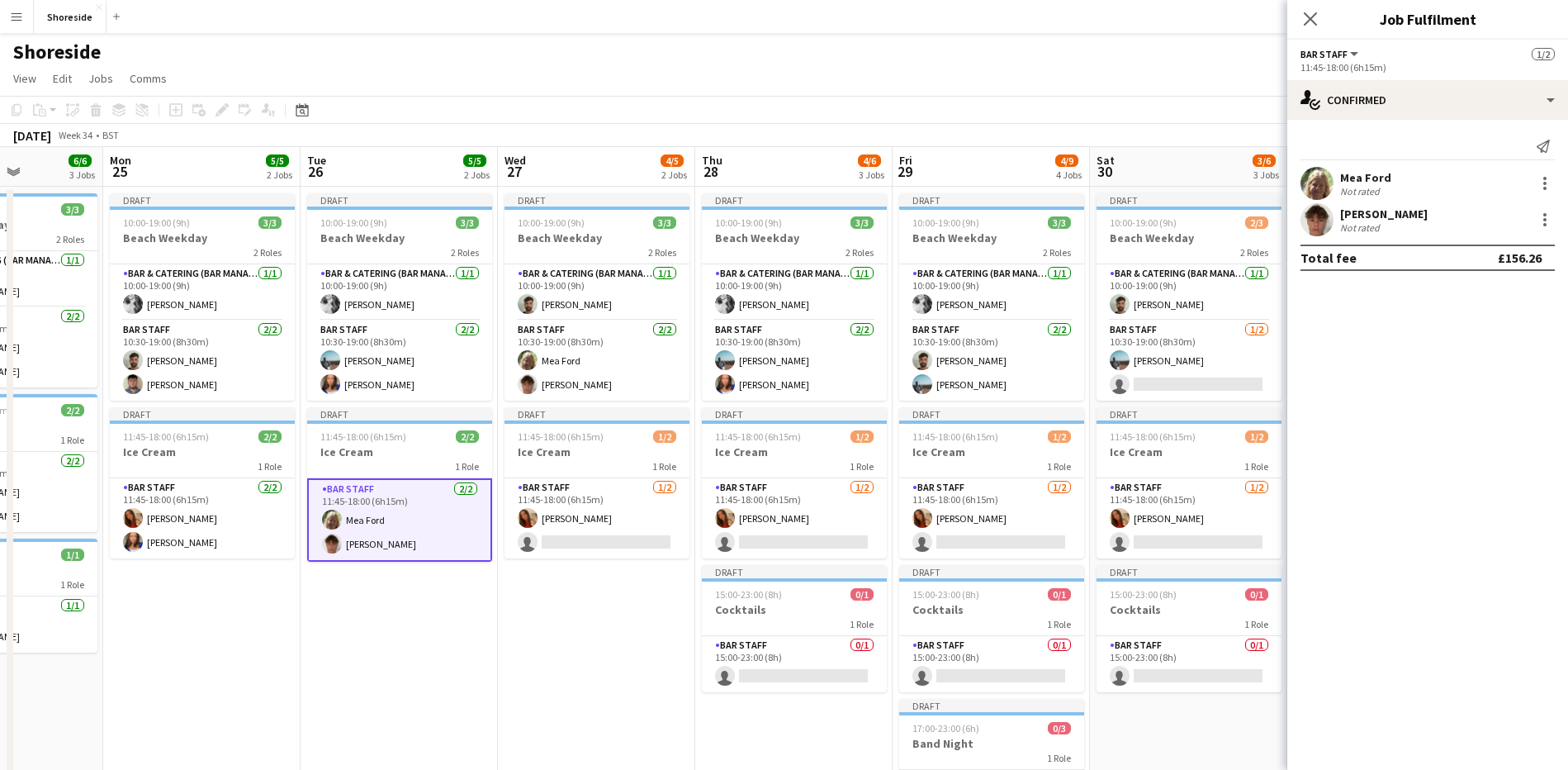
click at [1310, 16] on icon "Close pop-in" at bounding box center [1311, 19] width 14 height 14
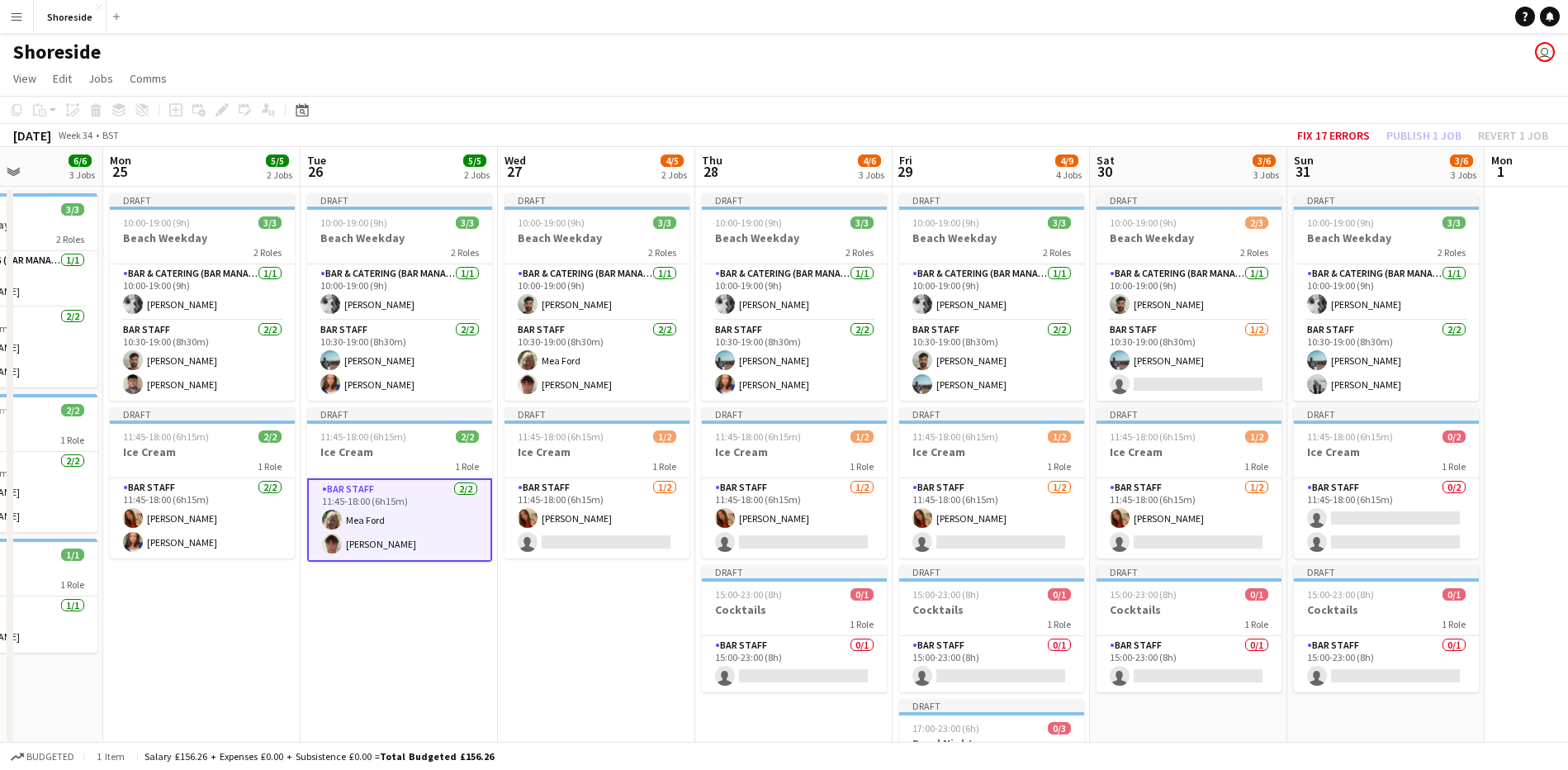
click at [637, 616] on app-date-cell "Draft 10:00-19:00 (9h) 3/3 Beach Weekday 2 Roles Bar & Catering (Bar Manager) […" at bounding box center [596, 595] width 198 height 818
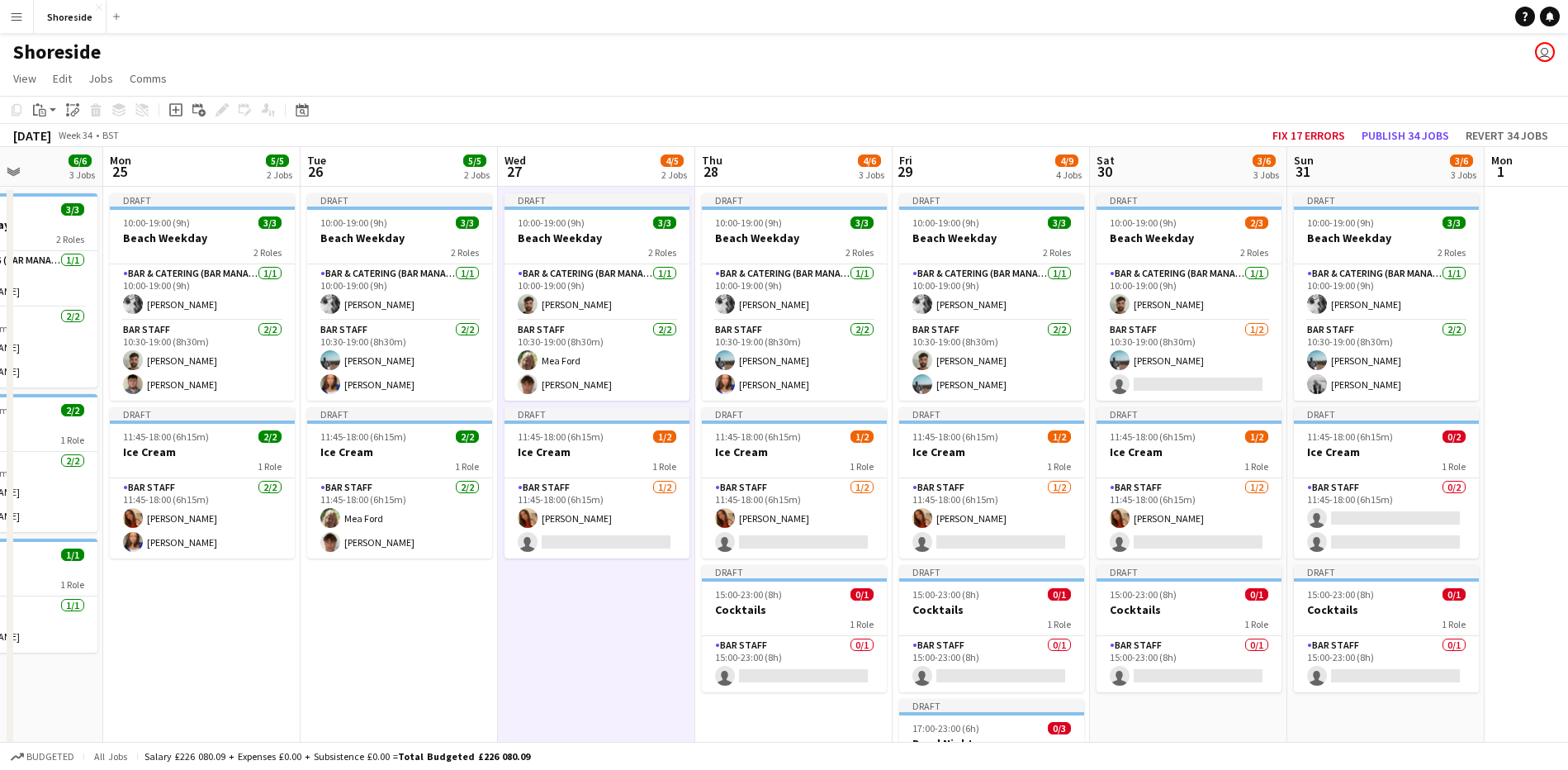
click at [342, 616] on app-date-cell "Draft 10:00-19:00 (9h) 3/3 Beach Weekday 2 Roles Bar & Catering (Bar Manager) […" at bounding box center [400, 595] width 198 height 818
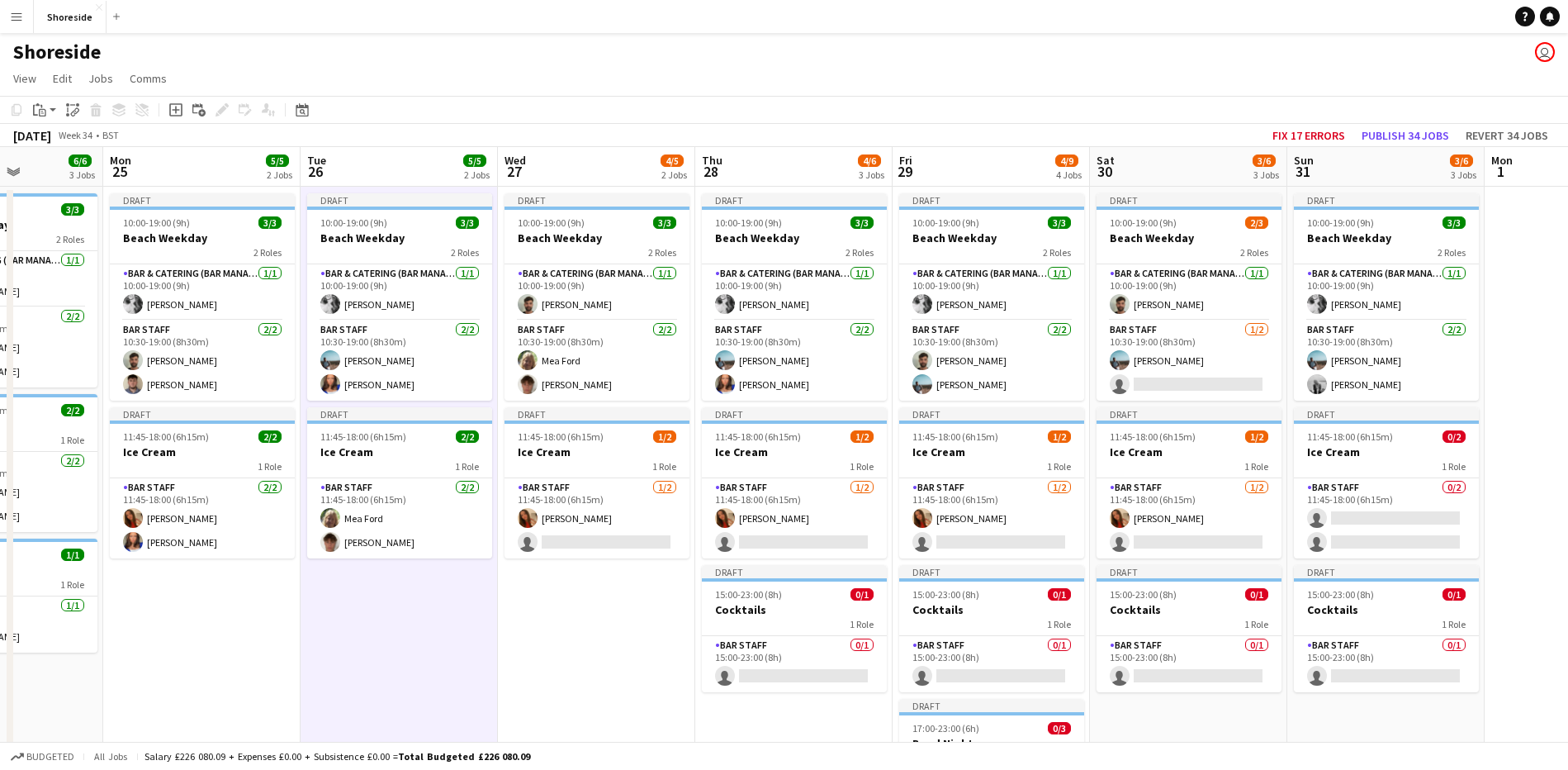
scroll to position [0, 686]
click at [615, 524] on app-card-role "Bar Staff [DATE] 11:45-18:00 (6h15m) [PERSON_NAME] single-neutral-actions" at bounding box center [597, 518] width 185 height 80
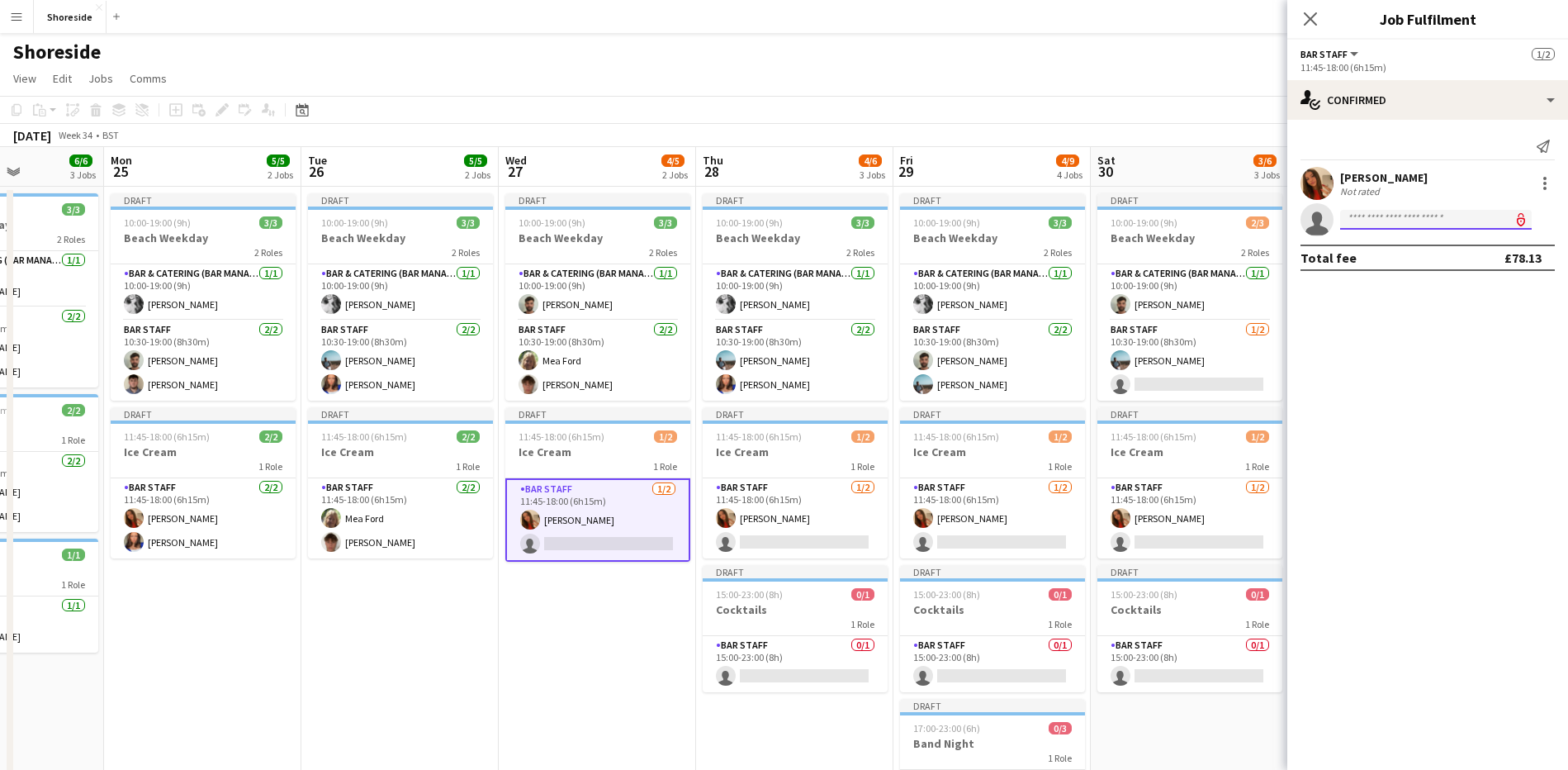
click at [1386, 223] on input at bounding box center [1436, 219] width 192 height 19
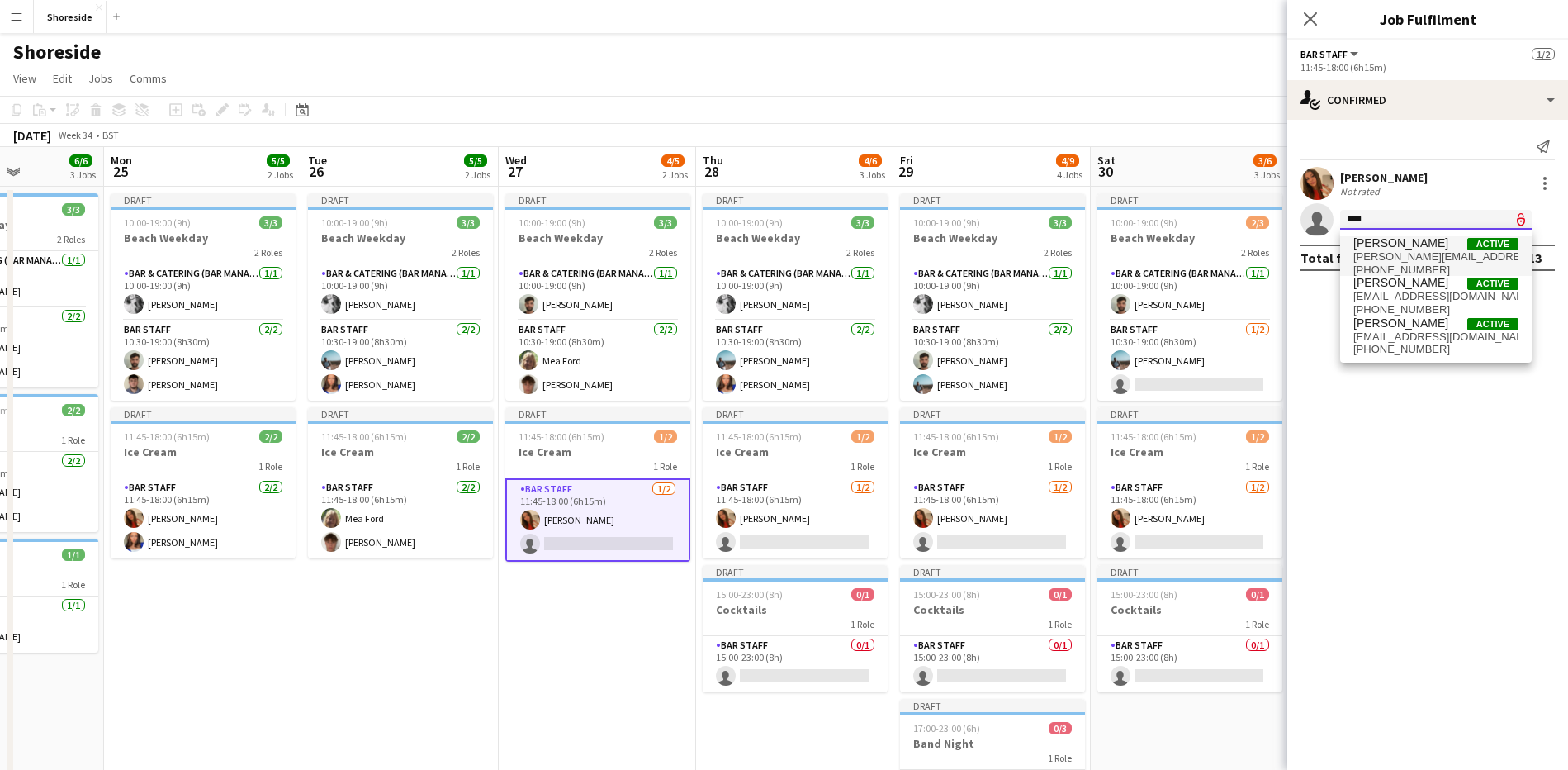
type input "****"
click at [1391, 250] on span "[PERSON_NAME][EMAIL_ADDRESS][DOMAIN_NAME]" at bounding box center [1436, 257] width 165 height 14
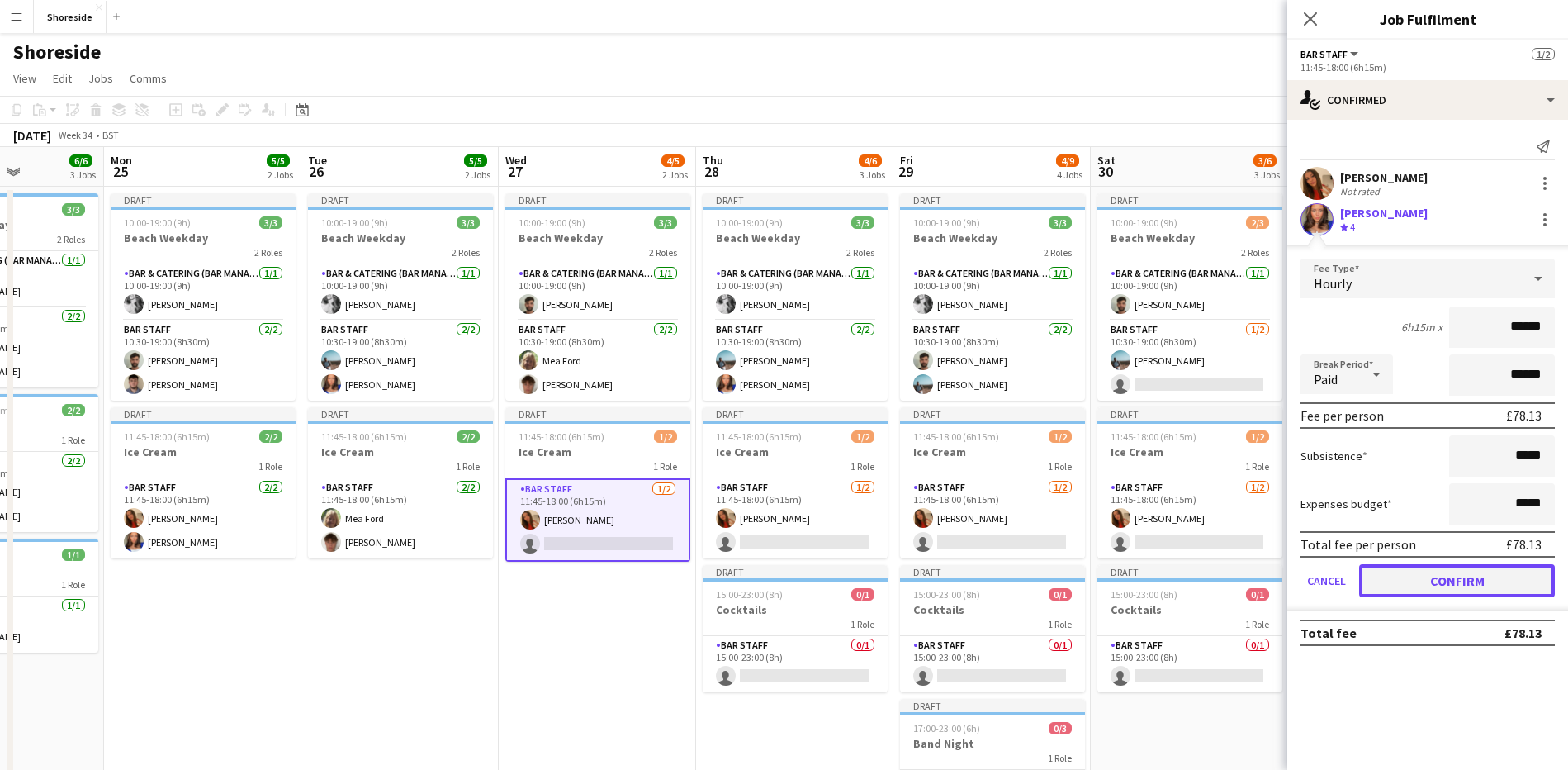
click at [1465, 586] on button "Confirm" at bounding box center [1457, 581] width 196 height 33
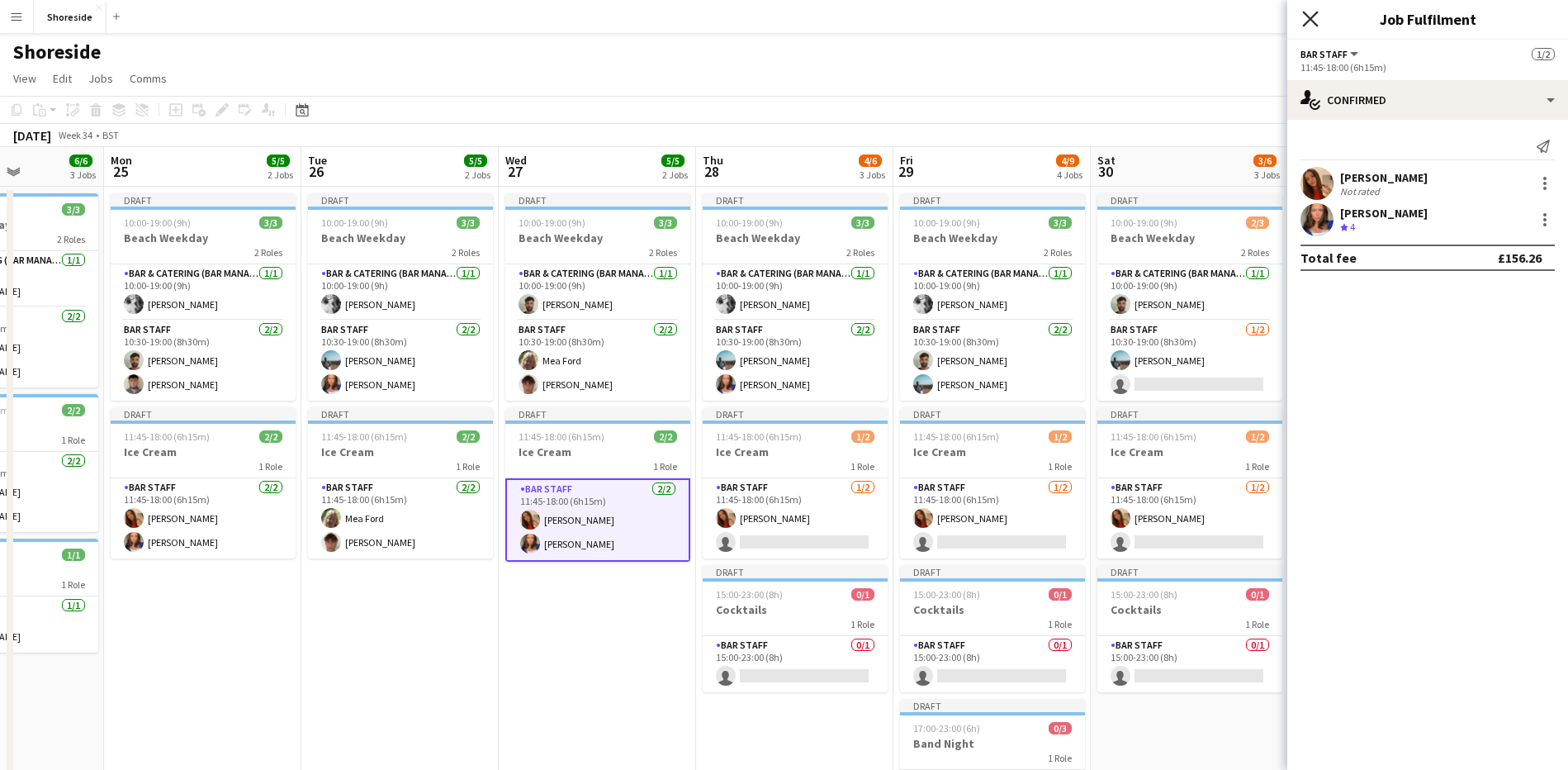
click at [1316, 17] on icon "Close pop-in" at bounding box center [1310, 18] width 16 height 16
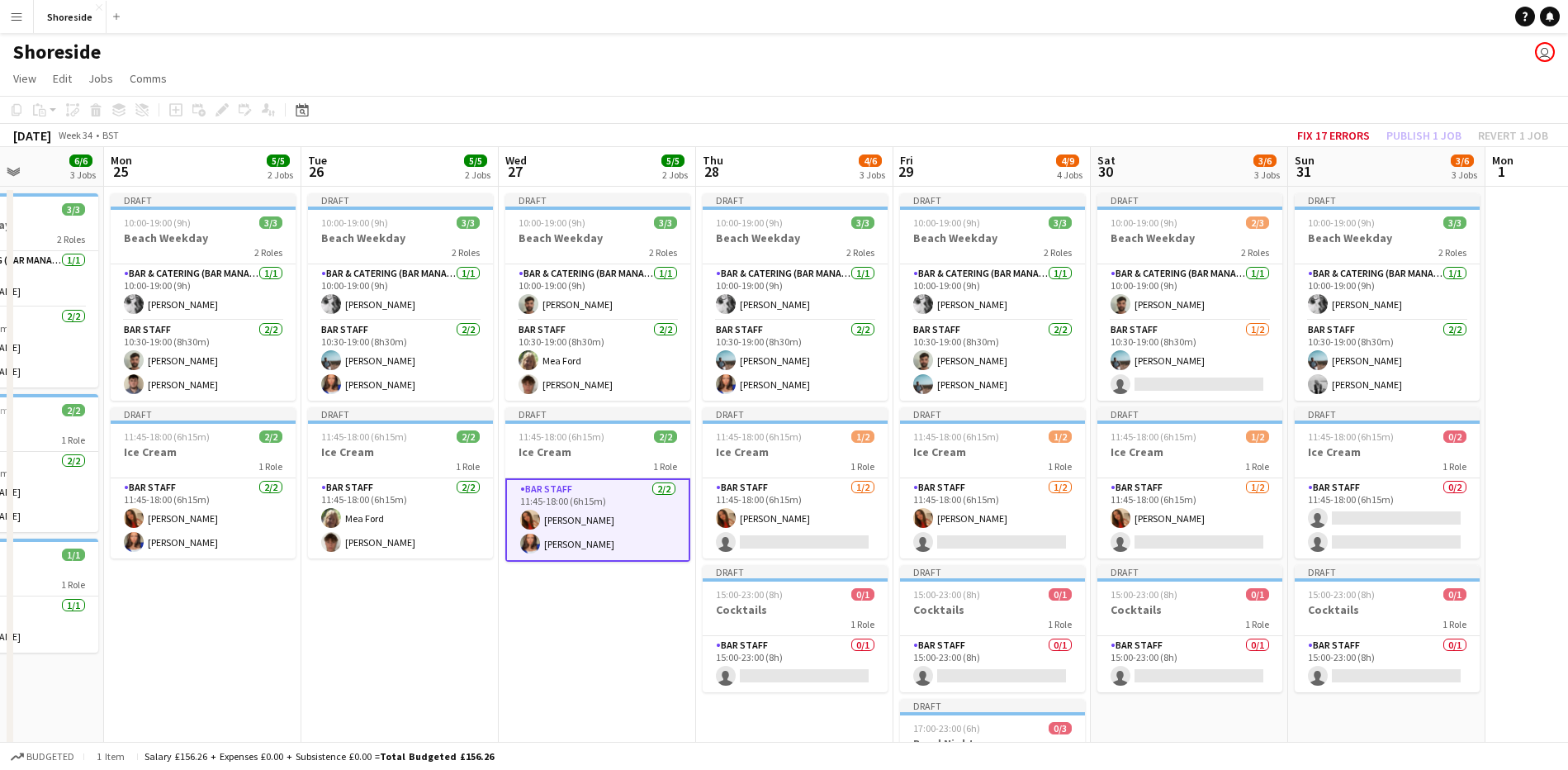
click at [615, 631] on app-date-cell "Draft 10:00-19:00 (9h) 3/3 Beach Weekday 2 Roles Bar & Catering (Bar Manager) […" at bounding box center [597, 595] width 198 height 818
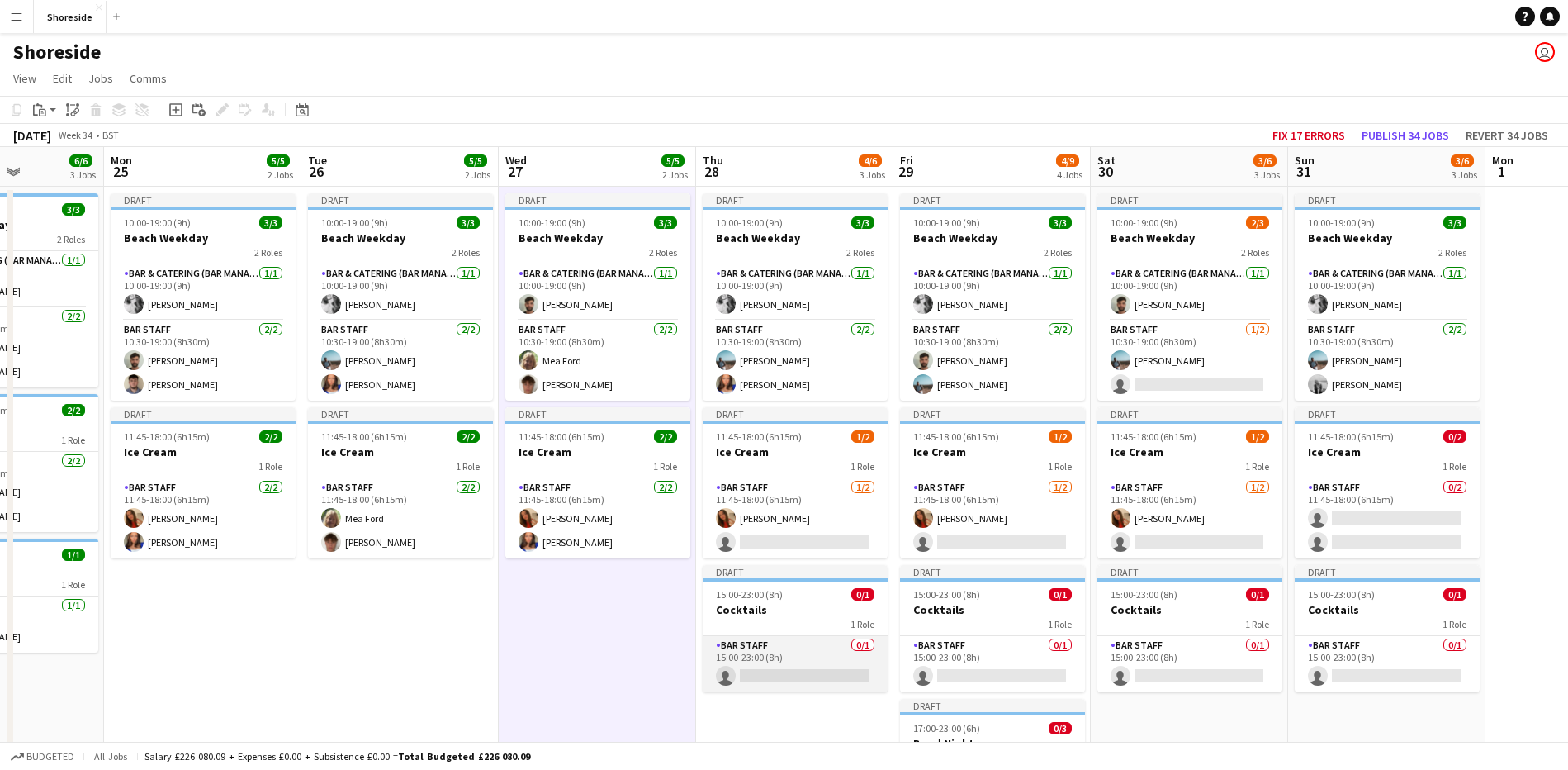
click at [786, 655] on app-card-role "Bar Staff 0/1 15:00-23:00 (8h) single-neutral-actions" at bounding box center [795, 664] width 185 height 56
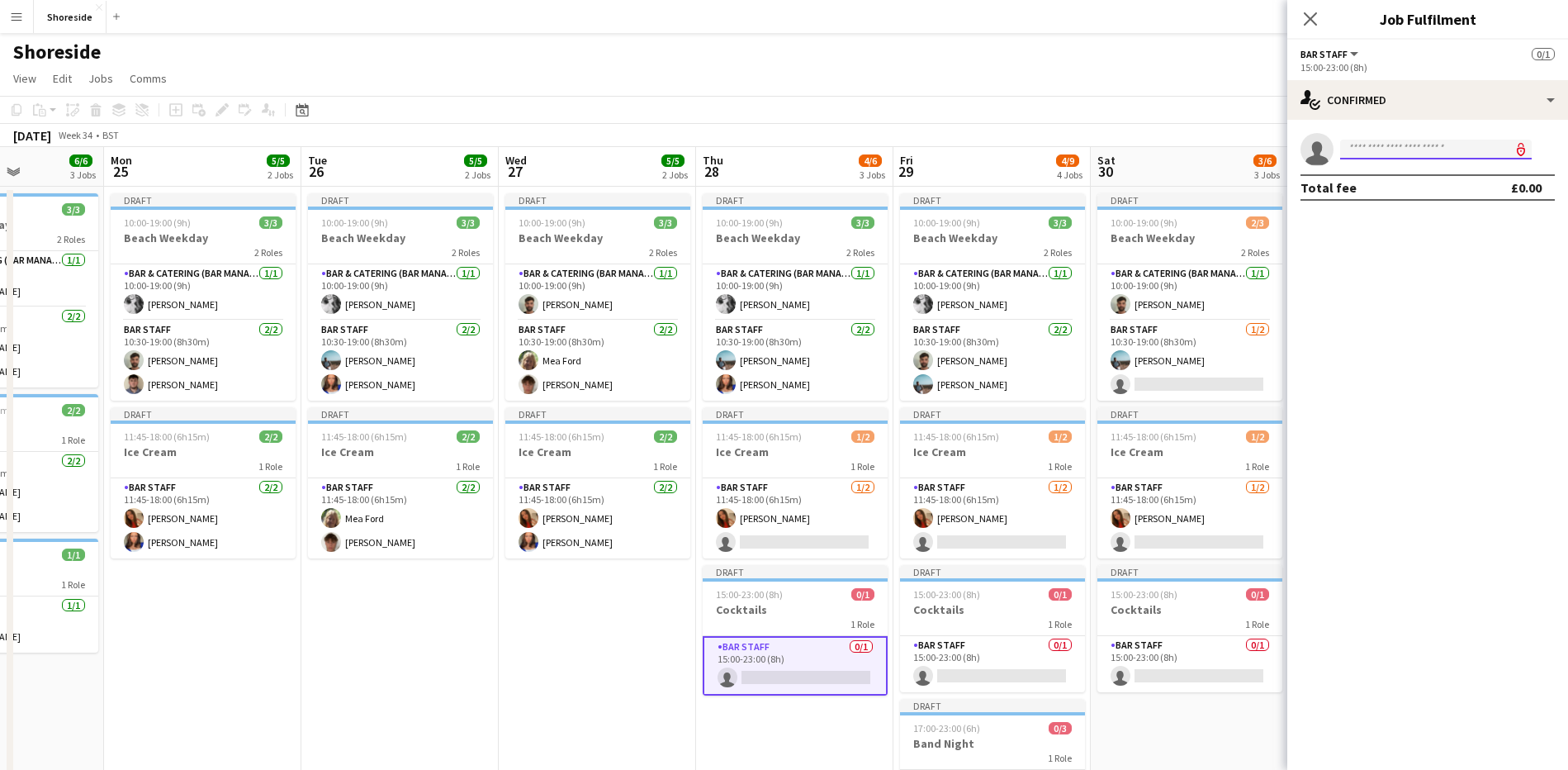
click at [1392, 153] on input at bounding box center [1436, 149] width 192 height 19
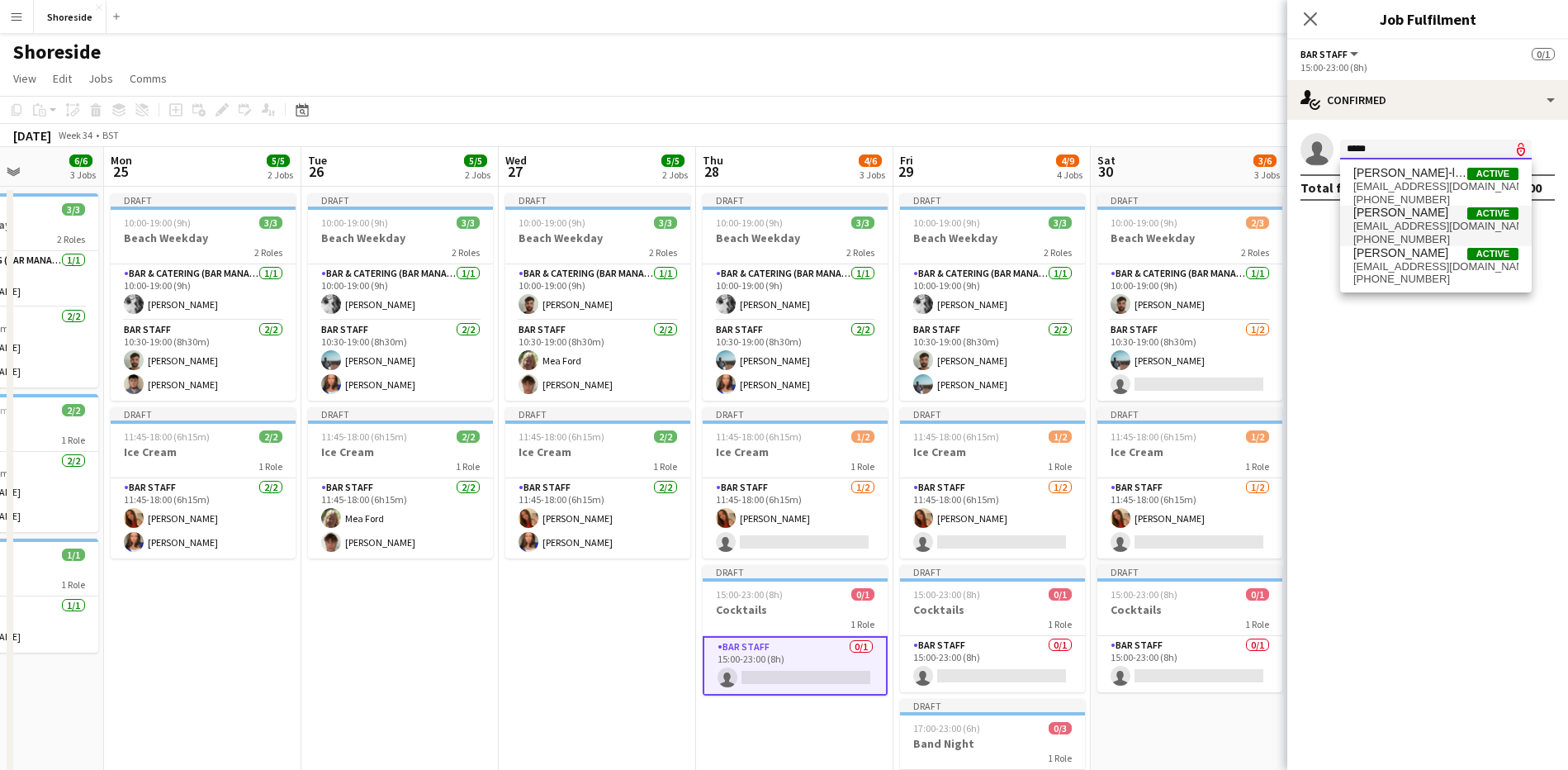
type input "****"
click at [1397, 220] on span "[EMAIL_ADDRESS][DOMAIN_NAME]" at bounding box center [1436, 227] width 165 height 14
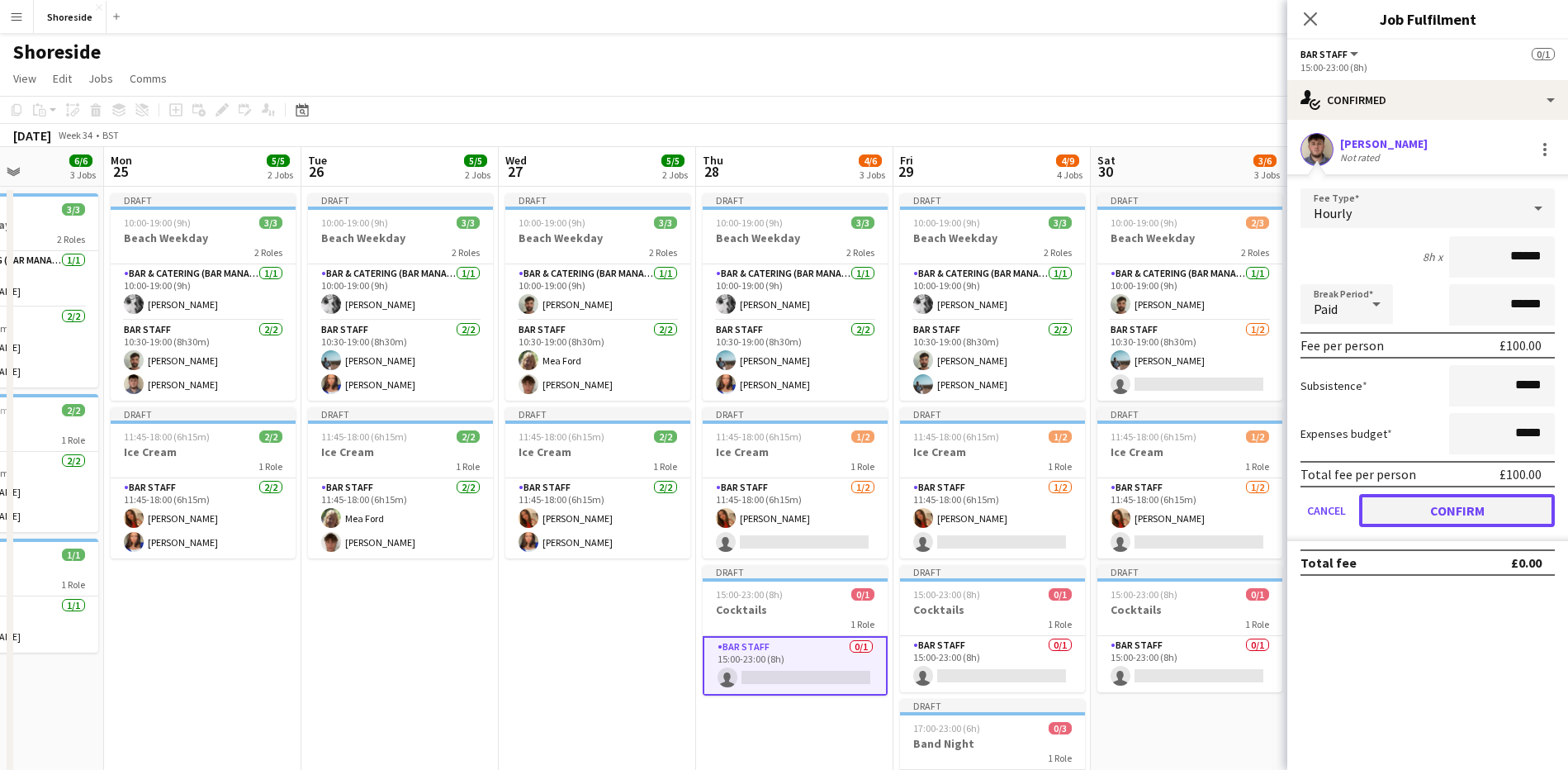
click at [1446, 513] on button "Confirm" at bounding box center [1457, 510] width 196 height 33
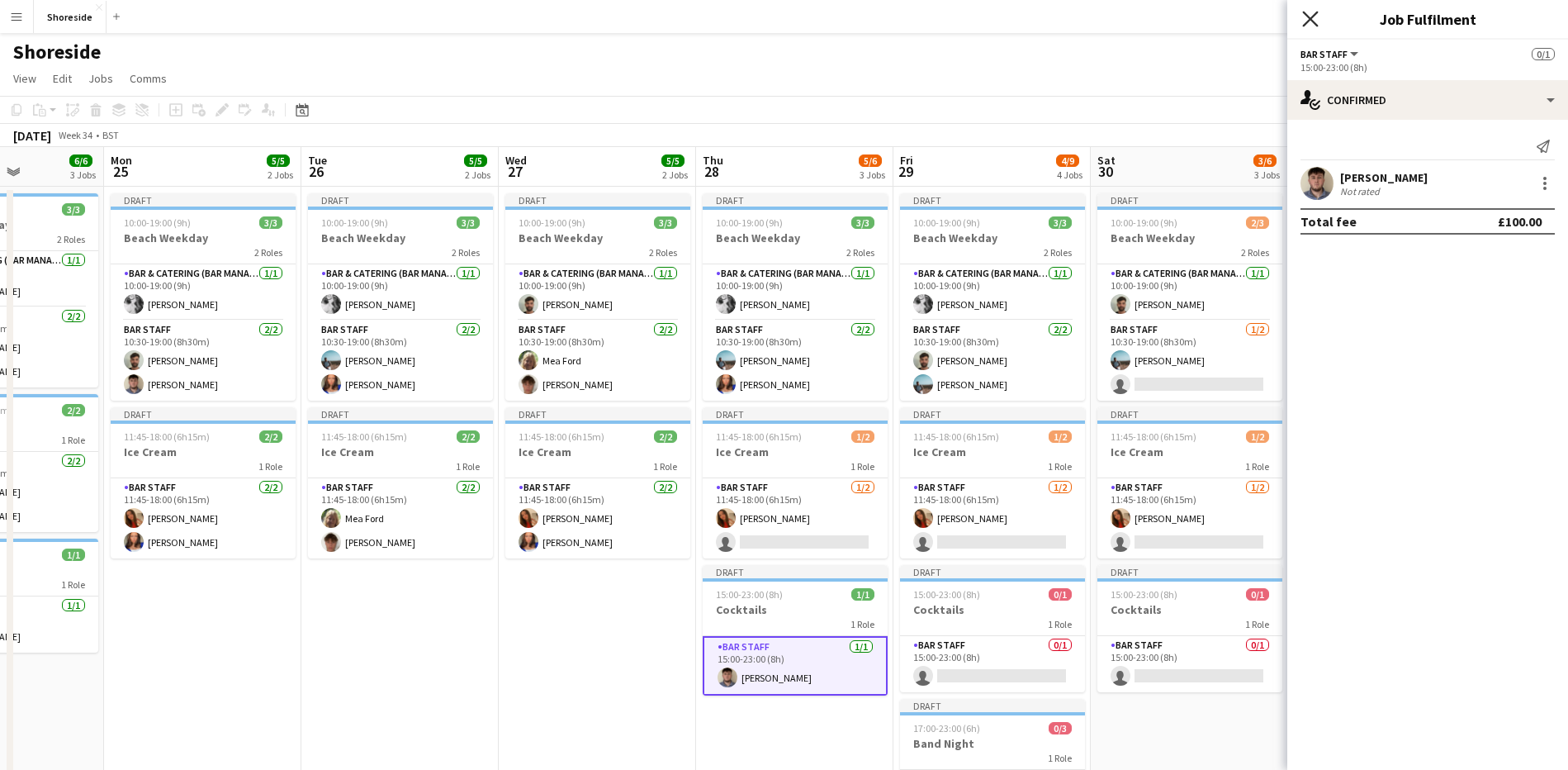
click at [1303, 16] on icon "Close pop-in" at bounding box center [1310, 18] width 16 height 16
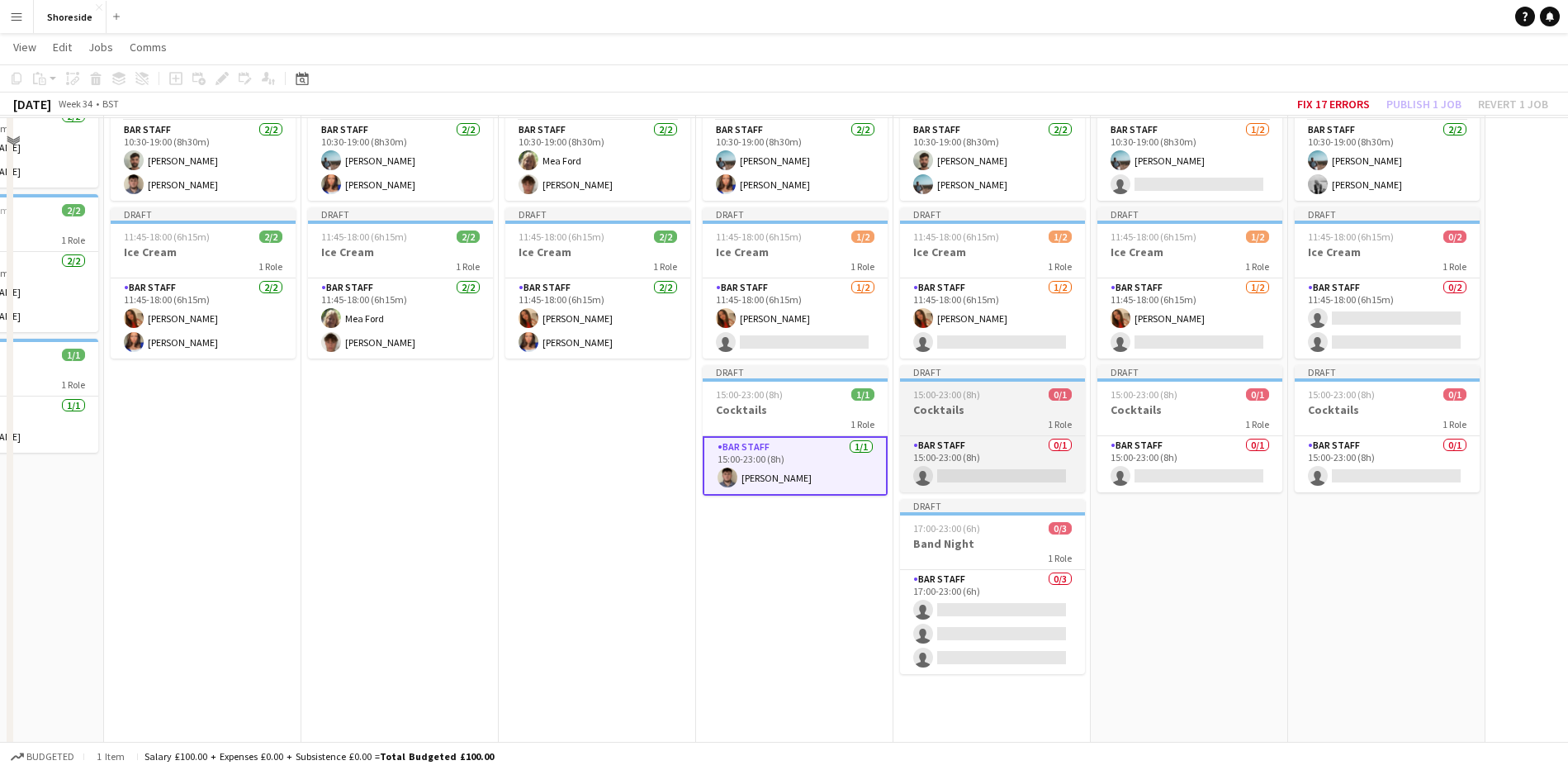
scroll to position [207, 0]
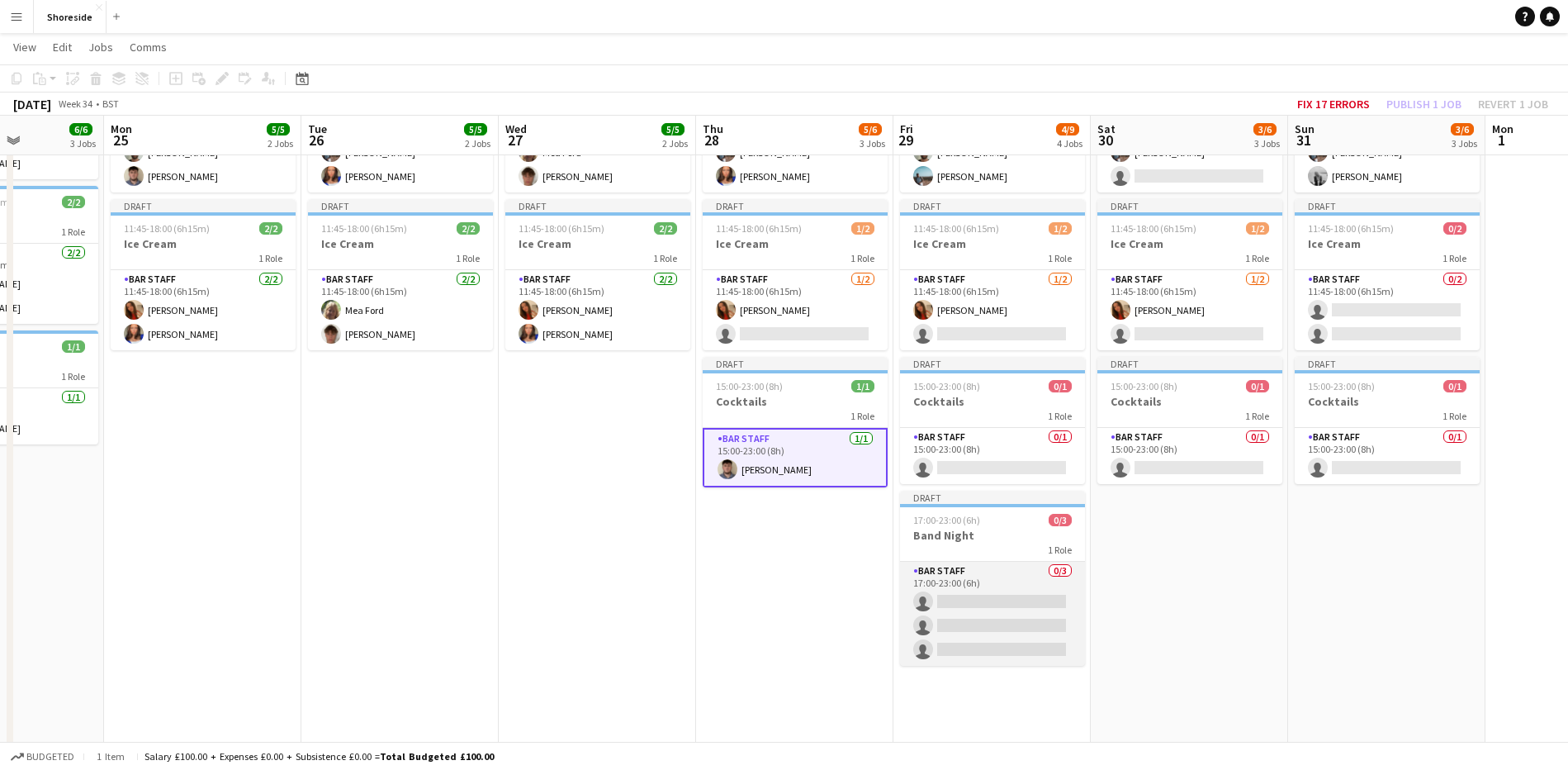
click at [990, 571] on app-card-role "Bar Staff 0/3 17:00-23:00 (6h) single-neutral-actions single-neutral-actions si…" at bounding box center [992, 613] width 185 height 104
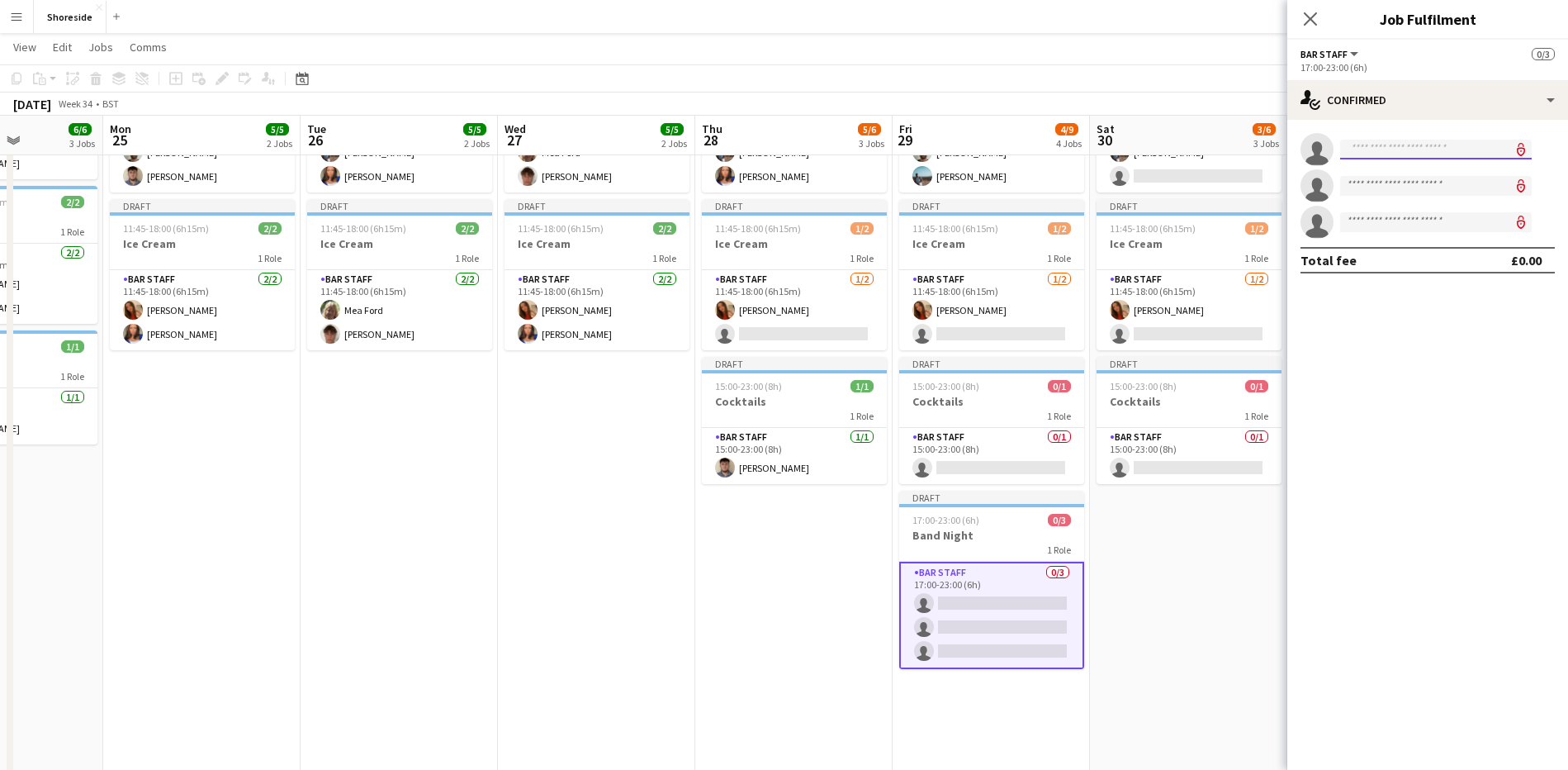
click at [1418, 154] on input at bounding box center [1436, 149] width 192 height 19
type input "*"
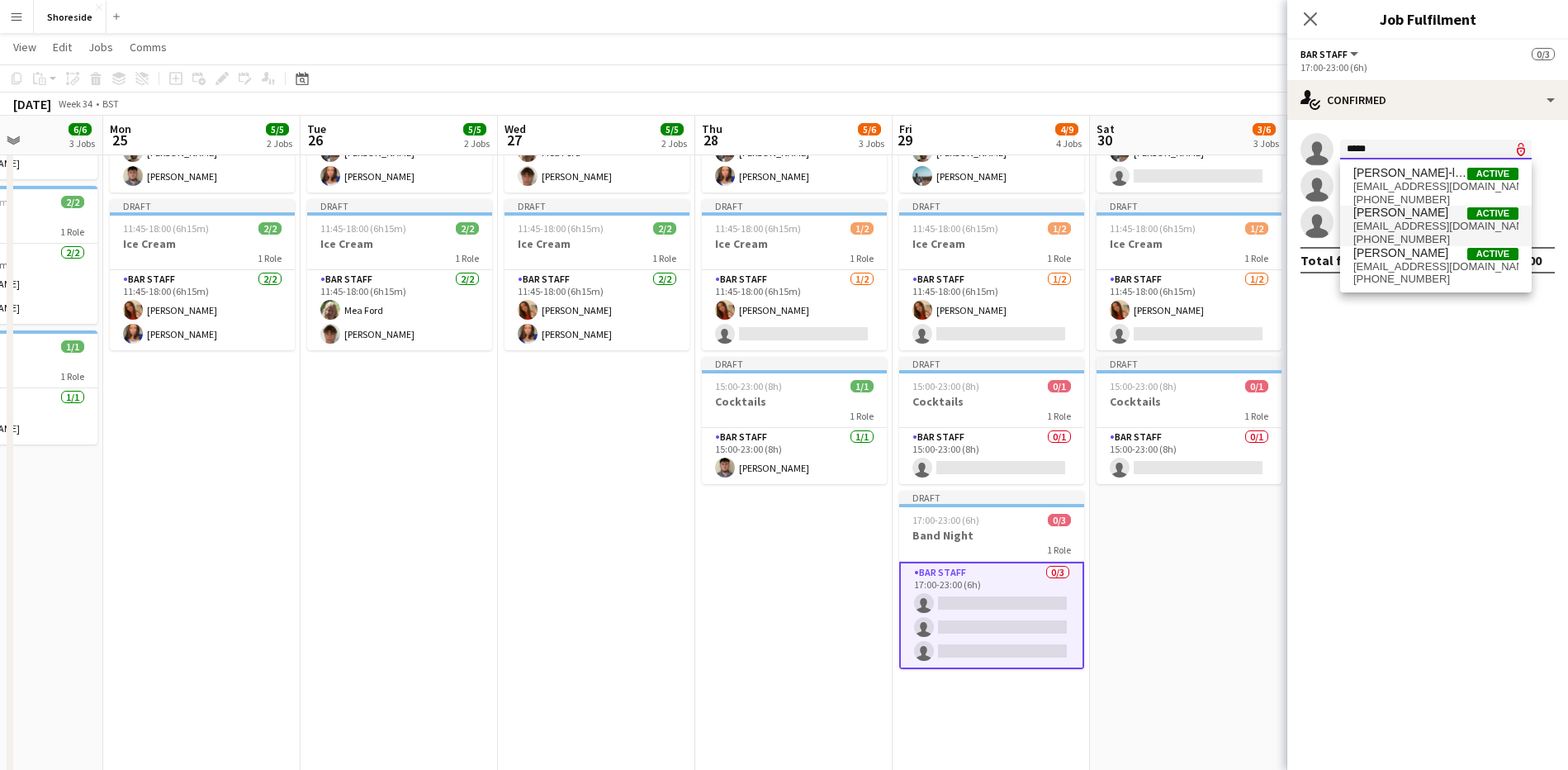
type input "****"
click at [1403, 209] on span "[PERSON_NAME] Active" at bounding box center [1436, 212] width 165 height 14
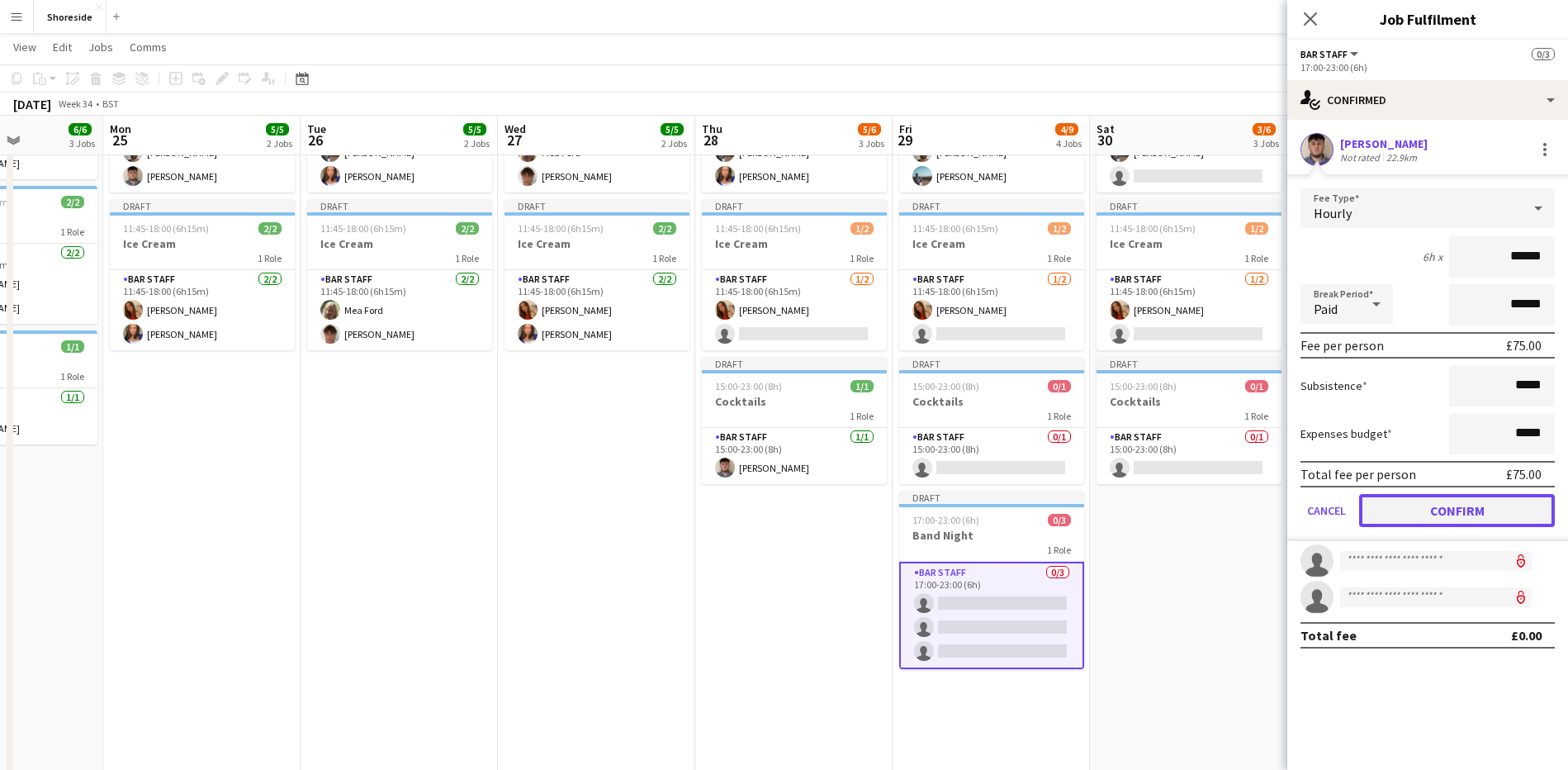
click at [1450, 498] on button "Confirm" at bounding box center [1457, 510] width 196 height 33
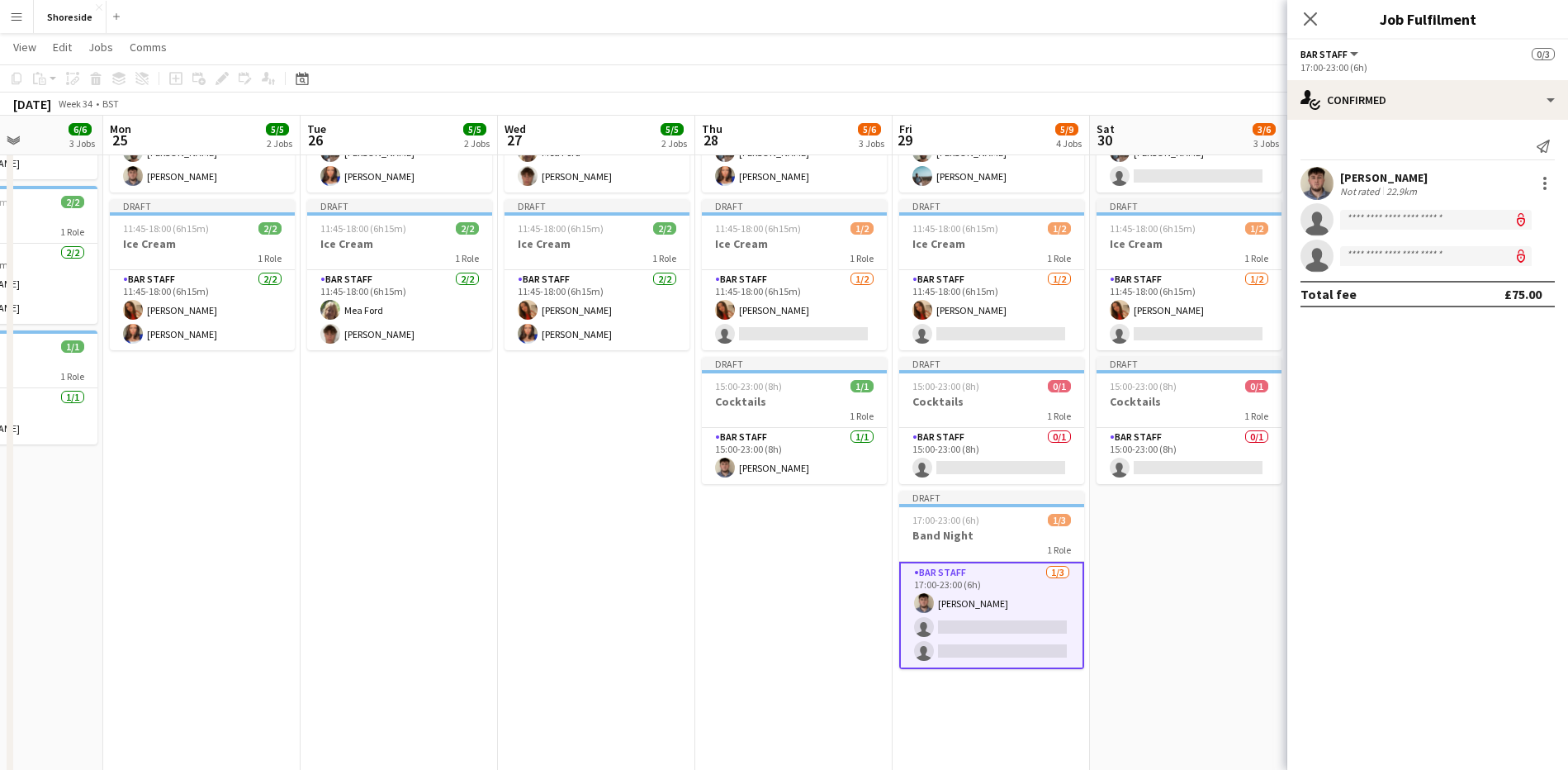
click at [1379, 230] on app-invite-slot "single-neutral-actions" at bounding box center [1428, 219] width 281 height 33
click at [1377, 224] on input at bounding box center [1436, 219] width 192 height 19
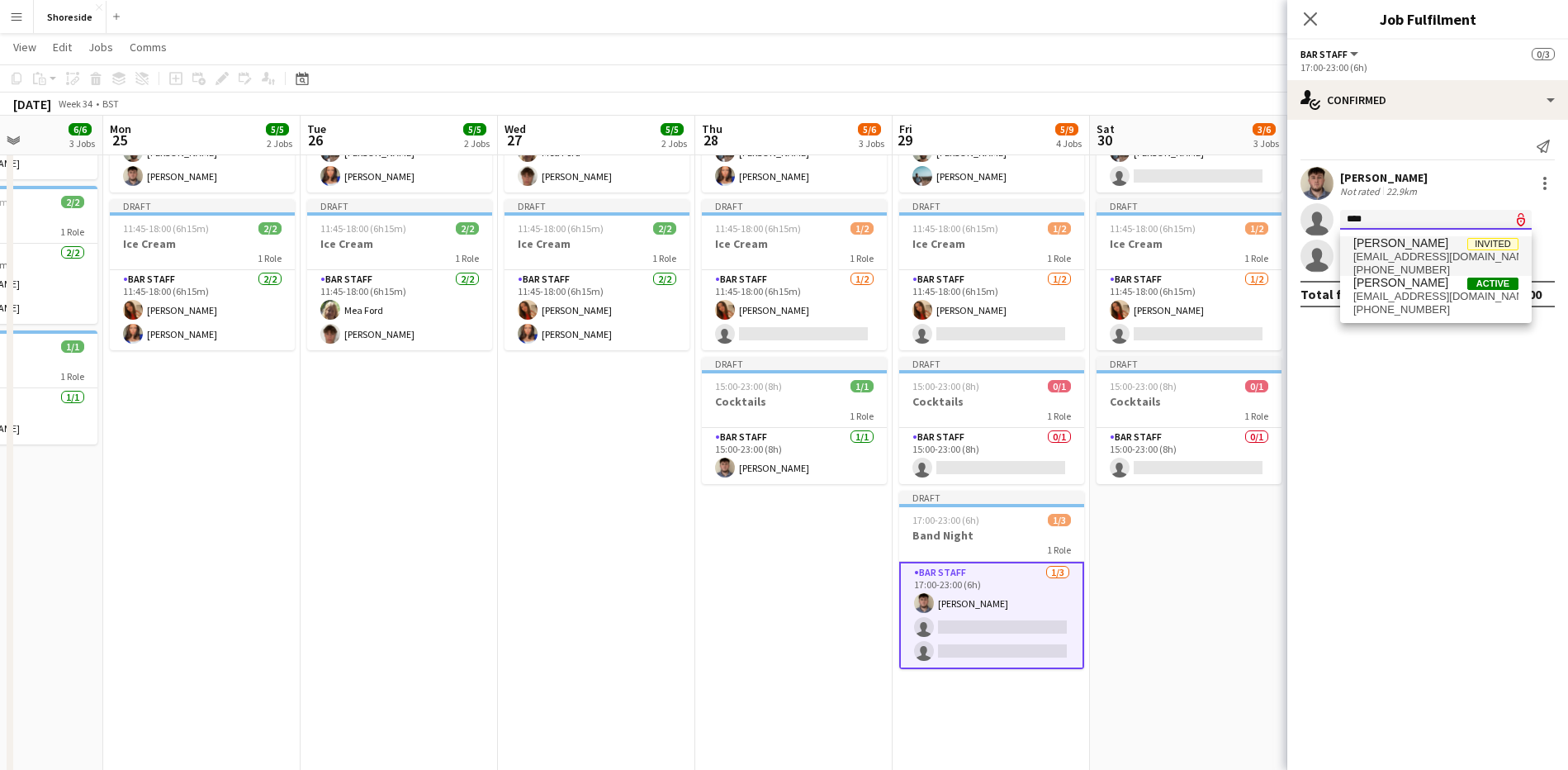
type input "****"
click at [1389, 257] on span "[EMAIL_ADDRESS][DOMAIN_NAME]" at bounding box center [1436, 257] width 165 height 14
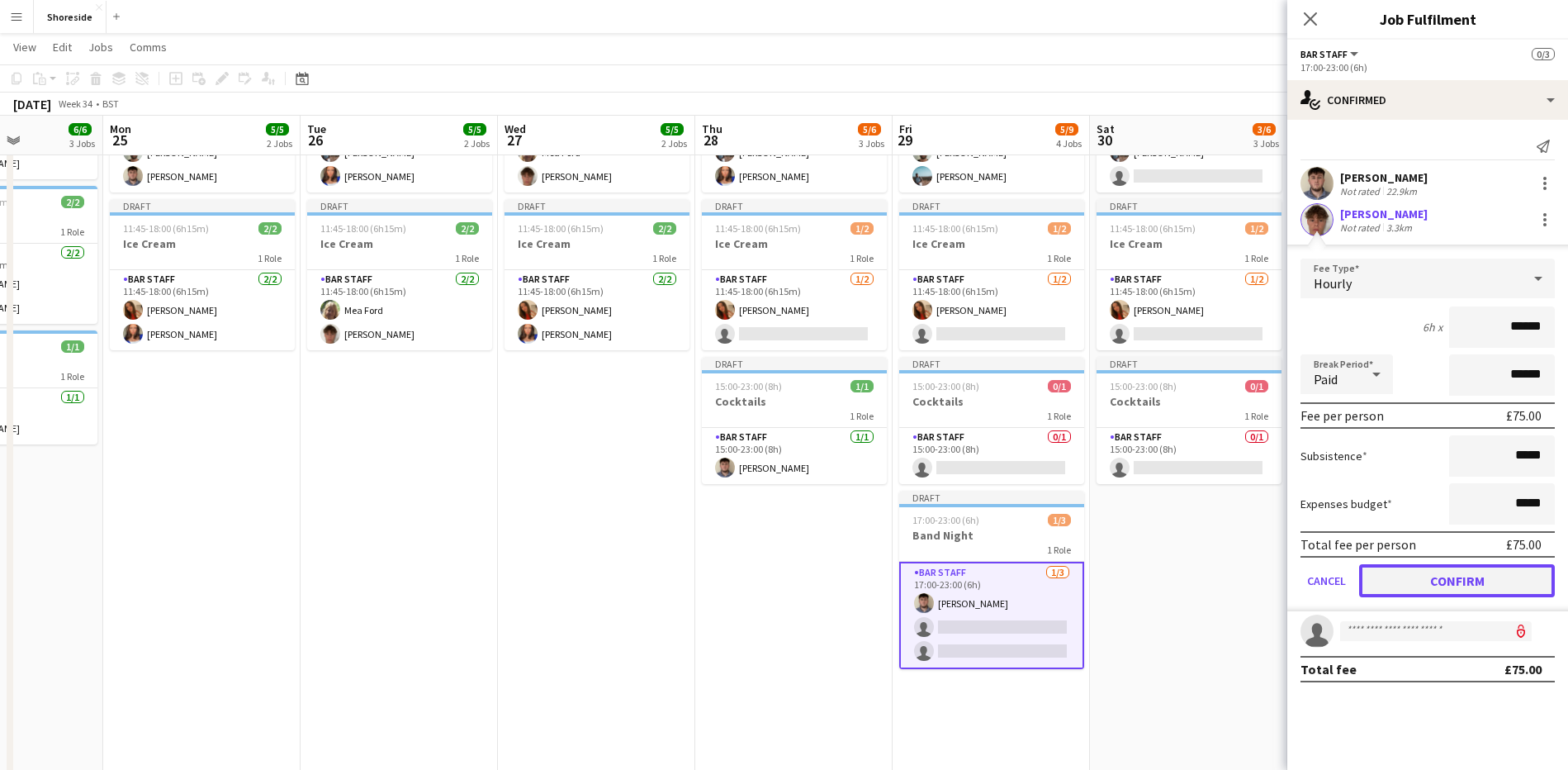
click at [1471, 571] on button "Confirm" at bounding box center [1457, 581] width 196 height 33
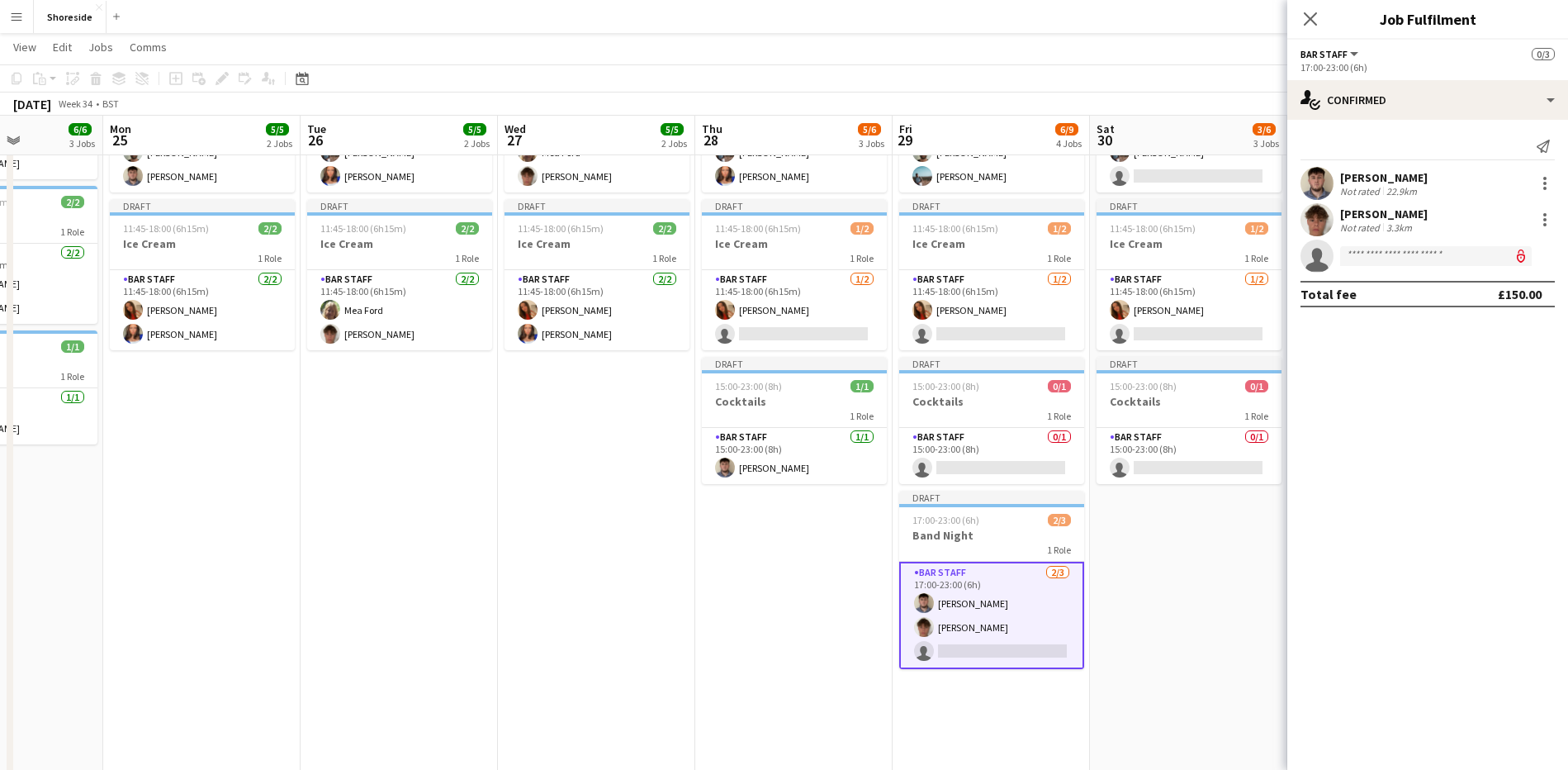
click at [1304, 13] on icon "Close pop-in" at bounding box center [1311, 19] width 14 height 14
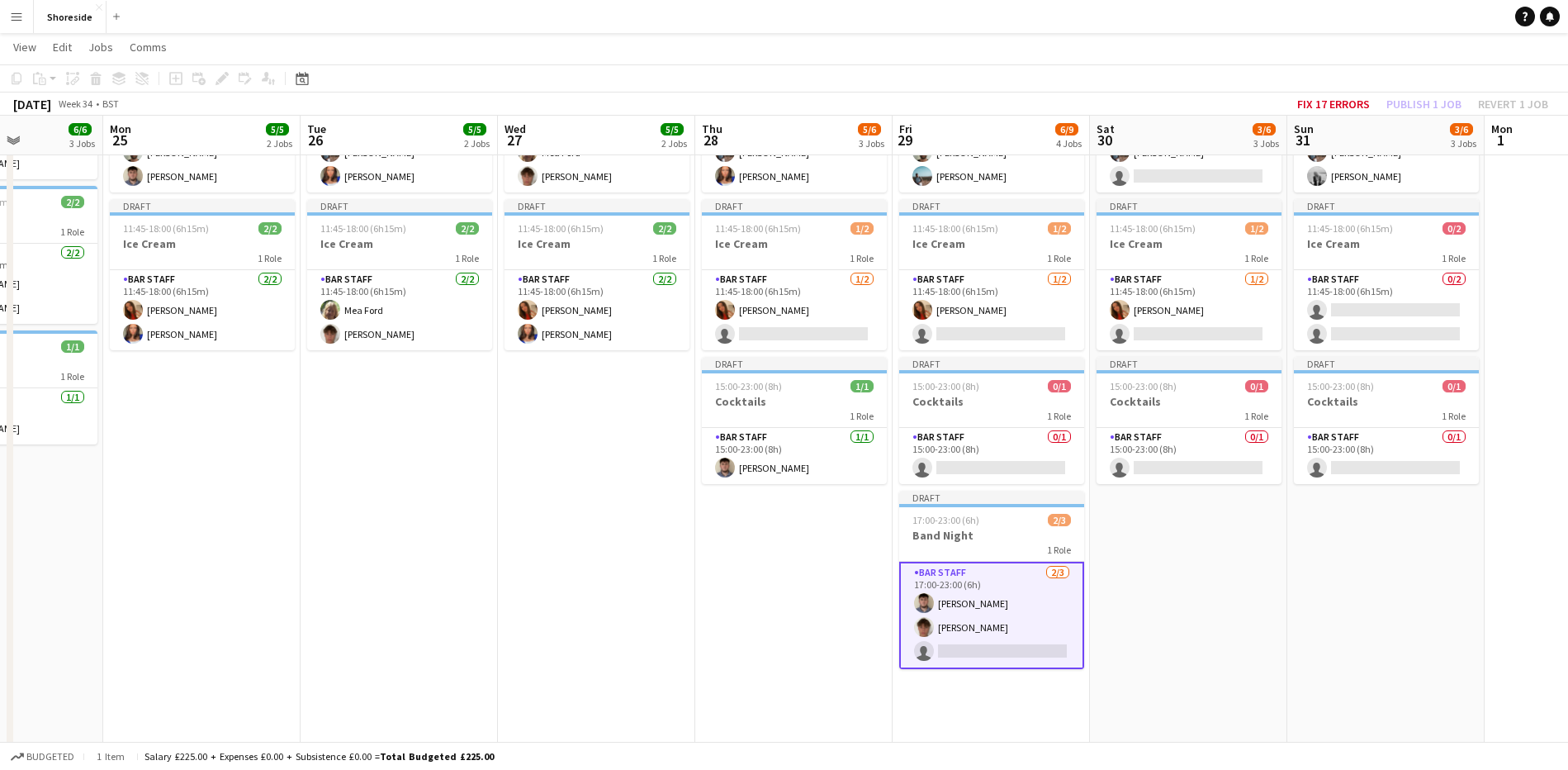
click at [1189, 615] on app-date-cell "Draft 10:00-19:00 (9h) 2/3 Beach Weekday 2 Roles Bar & Catering (Bar Manager) […" at bounding box center [1189, 388] width 198 height 818
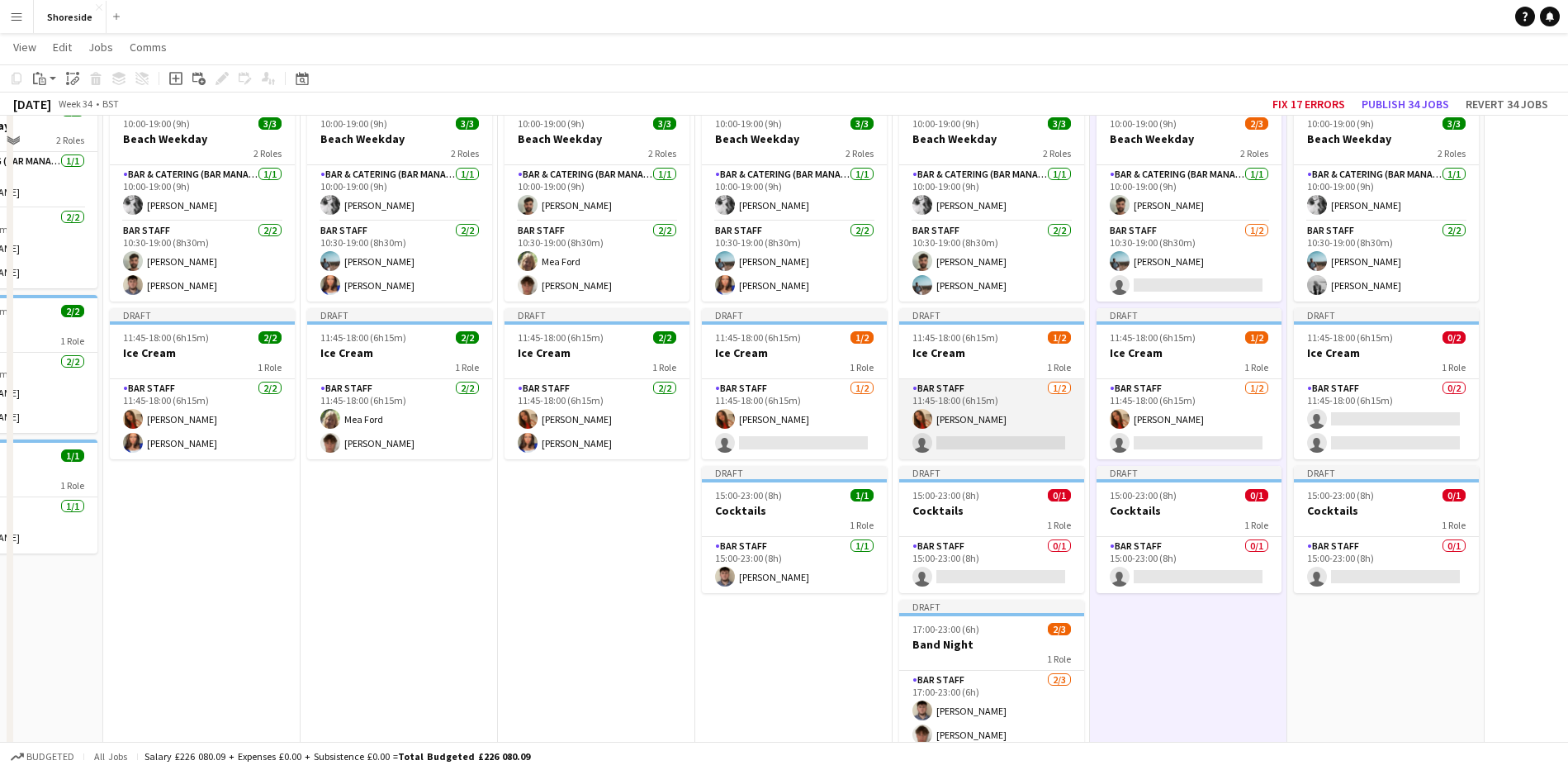
scroll to position [103, 0]
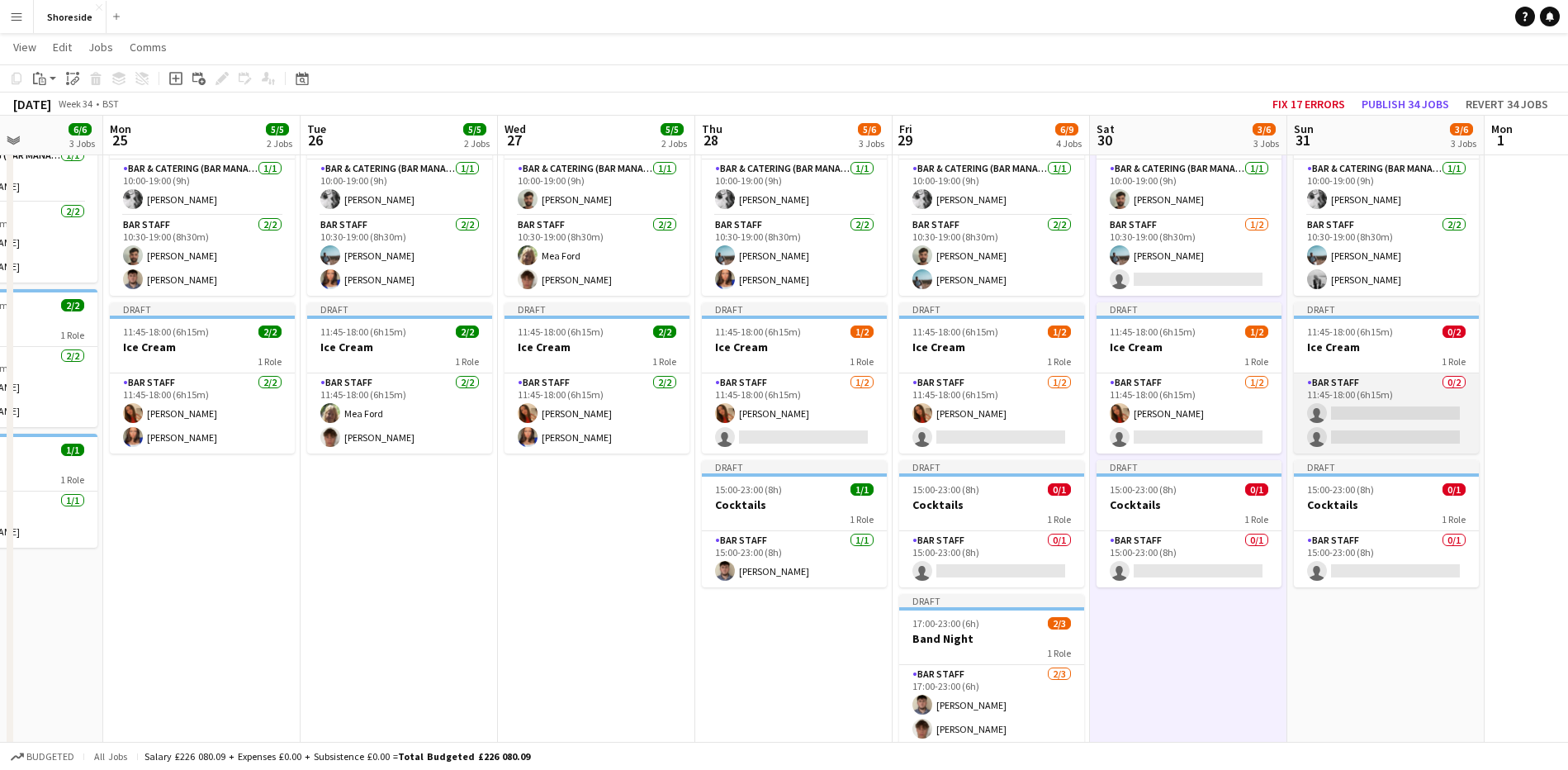
click at [1390, 423] on app-card-role "Bar Staff 0/2 11:45-18:00 (6h15m) single-neutral-actions single-neutral-actions" at bounding box center [1386, 413] width 185 height 80
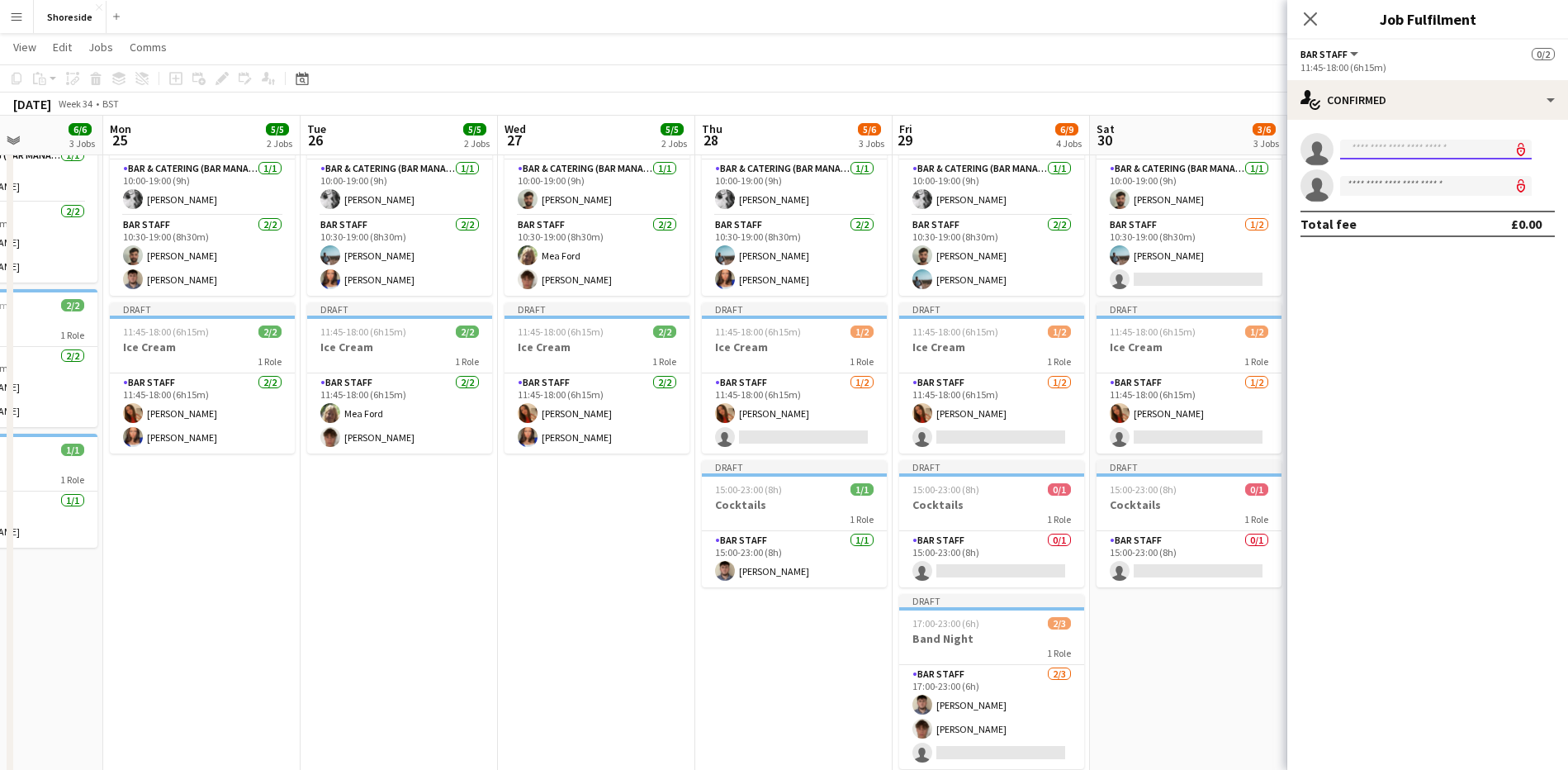
click at [1432, 142] on input at bounding box center [1436, 149] width 192 height 19
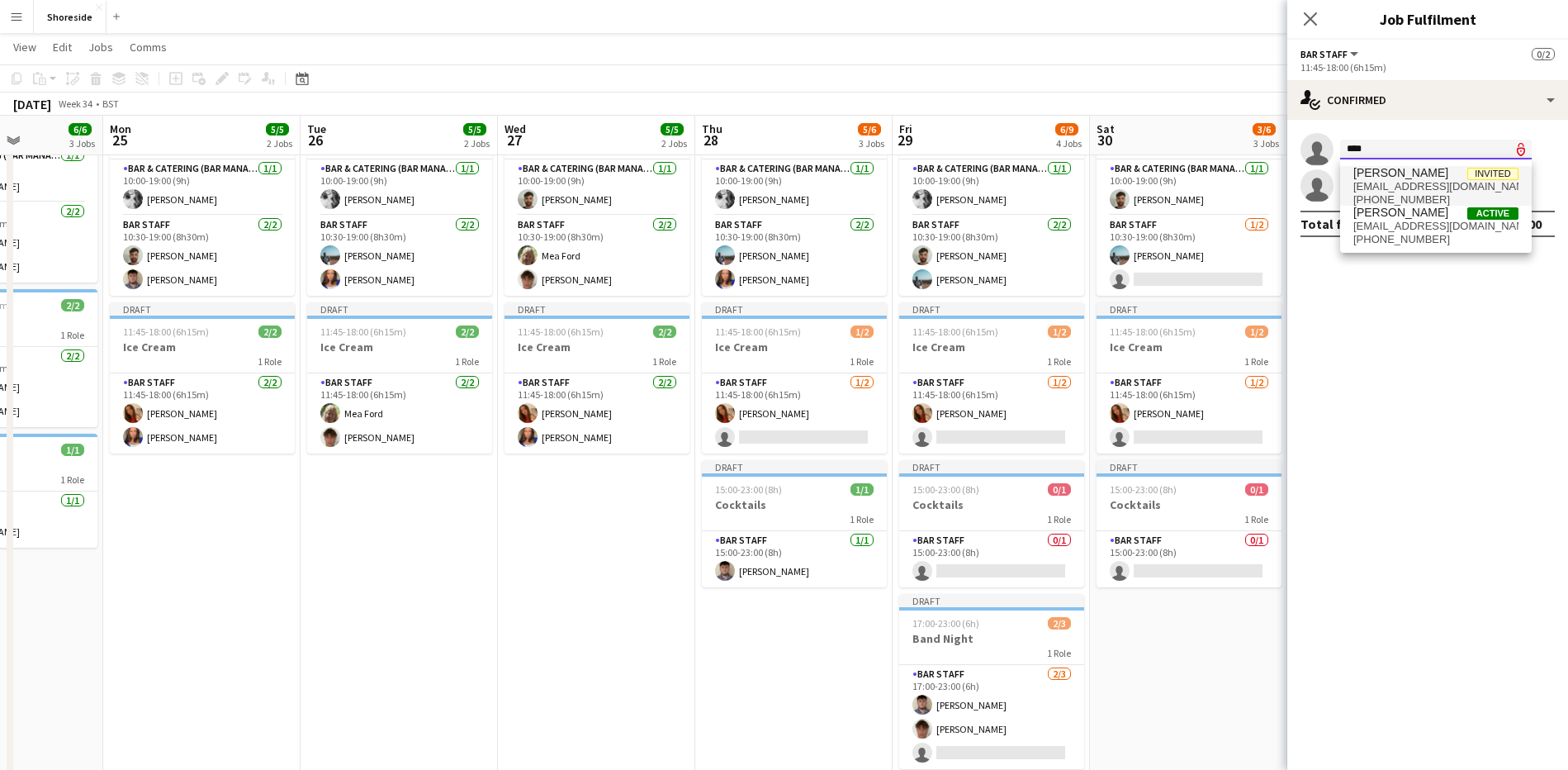
type input "****"
click at [1418, 172] on span "[PERSON_NAME]" at bounding box center [1401, 173] width 95 height 14
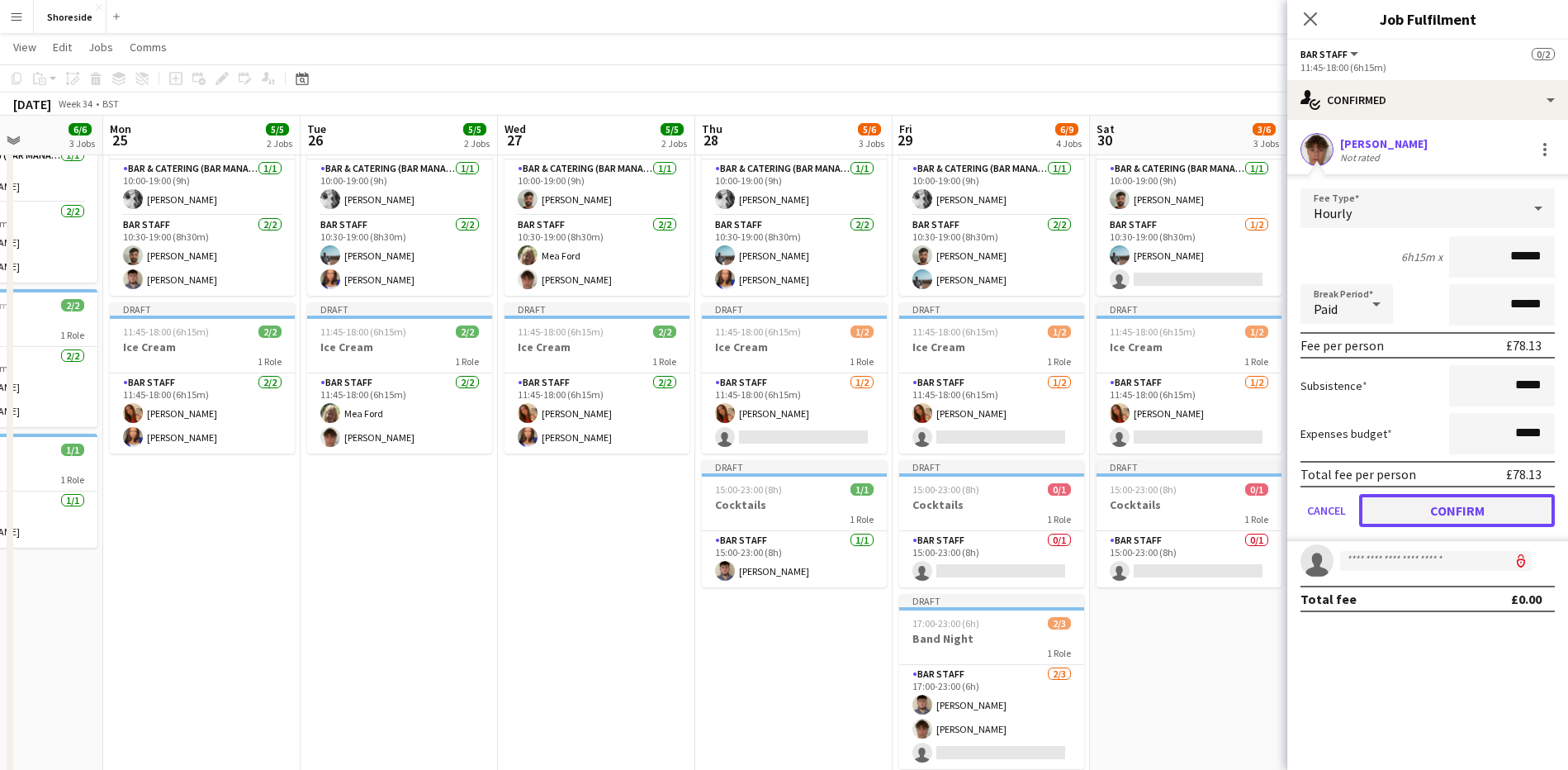
click at [1477, 499] on button "Confirm" at bounding box center [1457, 510] width 196 height 33
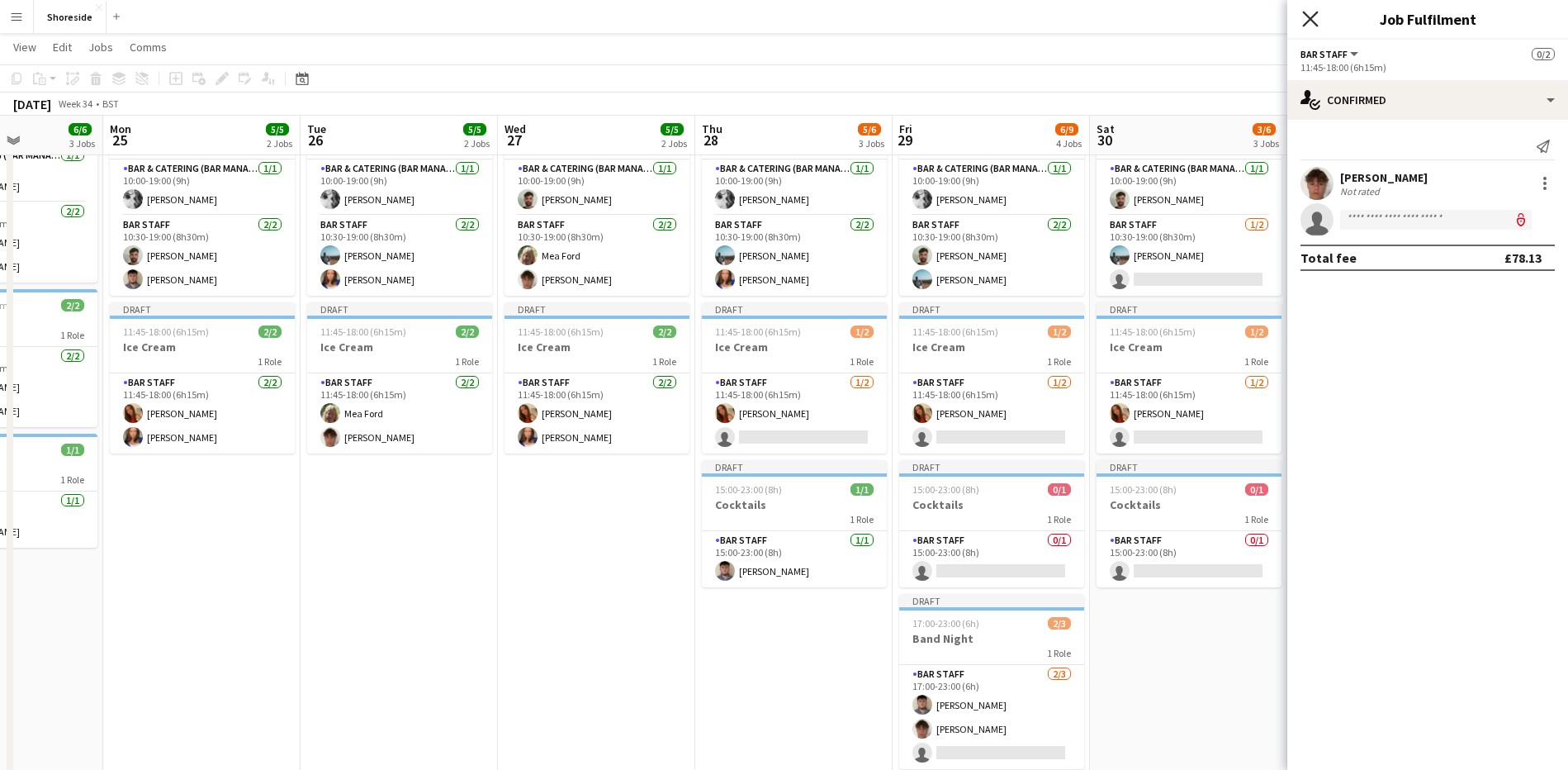
click at [1312, 14] on icon "Close pop-in" at bounding box center [1310, 18] width 16 height 16
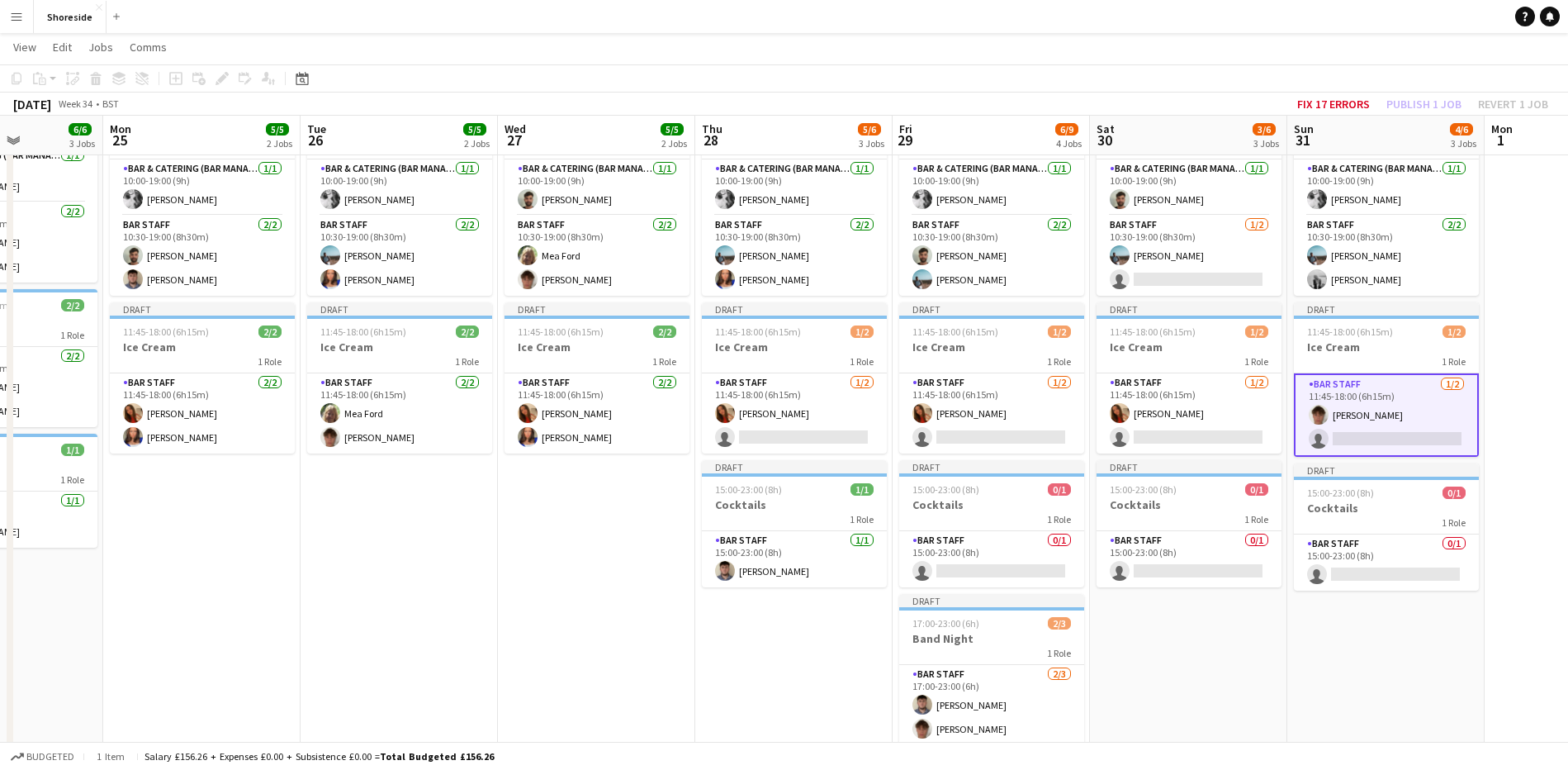
click at [1199, 660] on app-date-cell "Draft 10:00-19:00 (9h) 2/3 Beach Weekday 2 Roles Bar & Catering (Bar Manager) […" at bounding box center [1189, 491] width 198 height 818
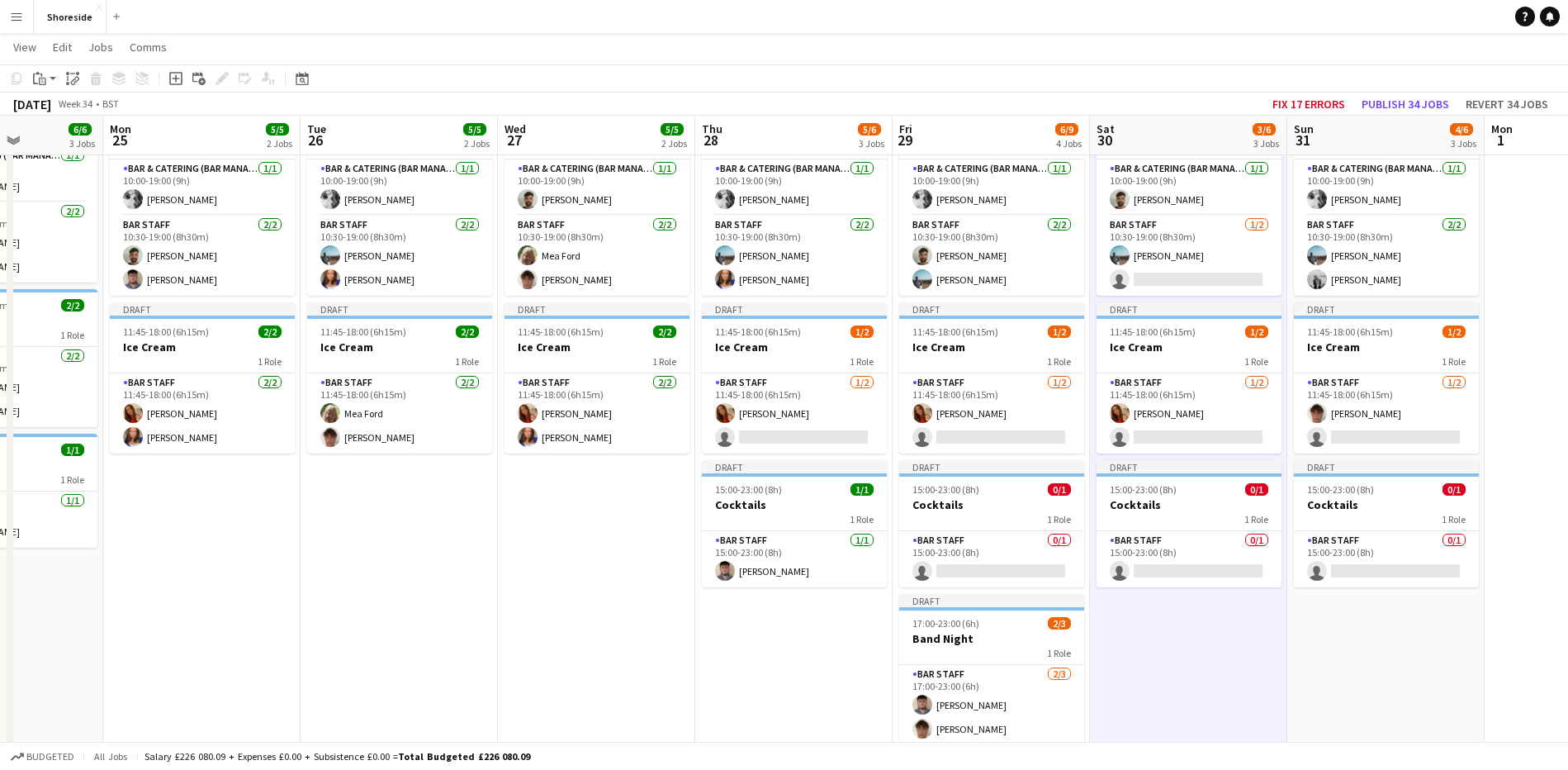
click at [550, 581] on app-date-cell "Draft 10:00-19:00 (9h) 3/3 Beach Weekday 2 Roles Bar & Catering (Bar Manager) […" at bounding box center [596, 491] width 198 height 818
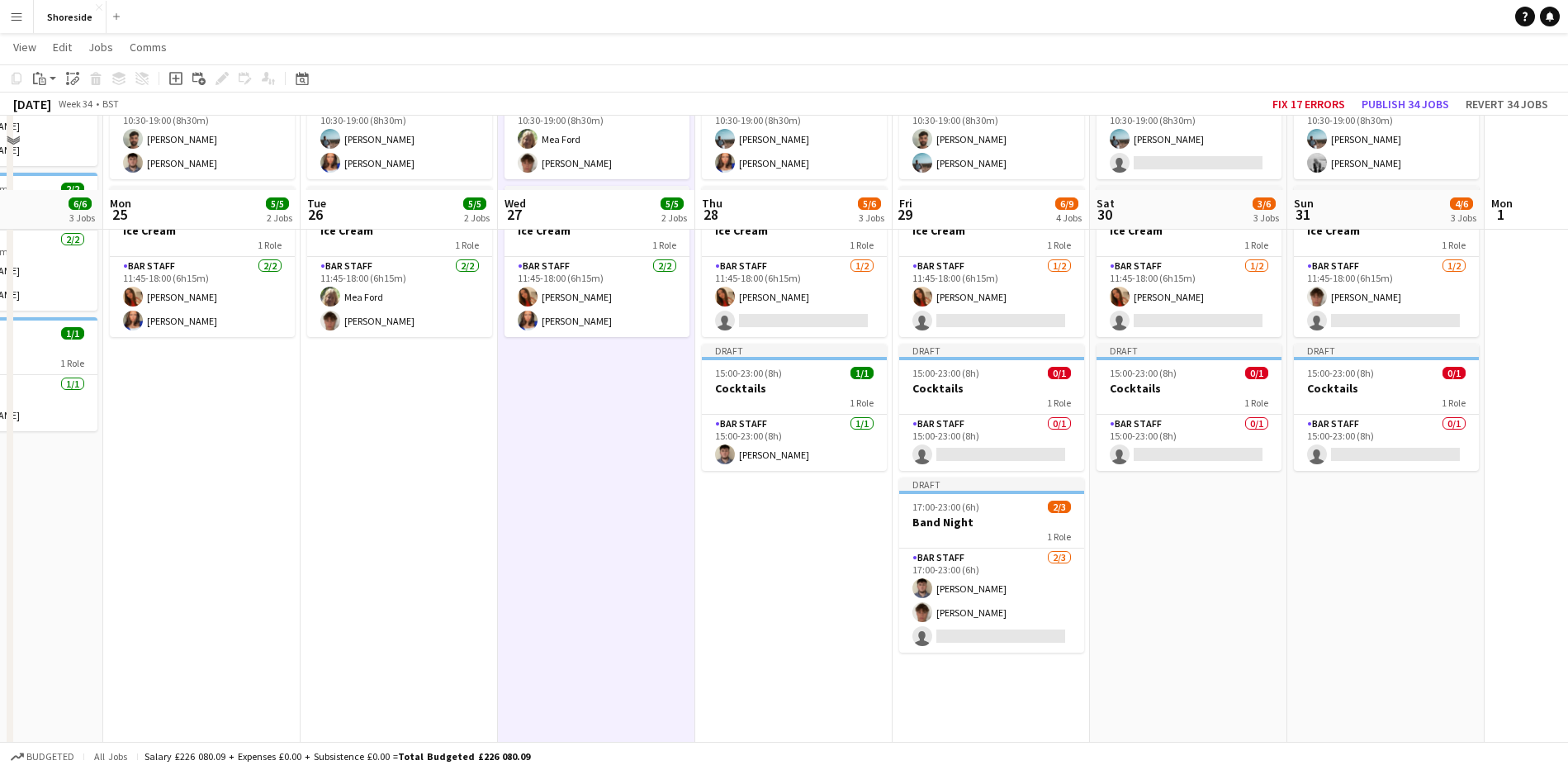
scroll to position [207, 0]
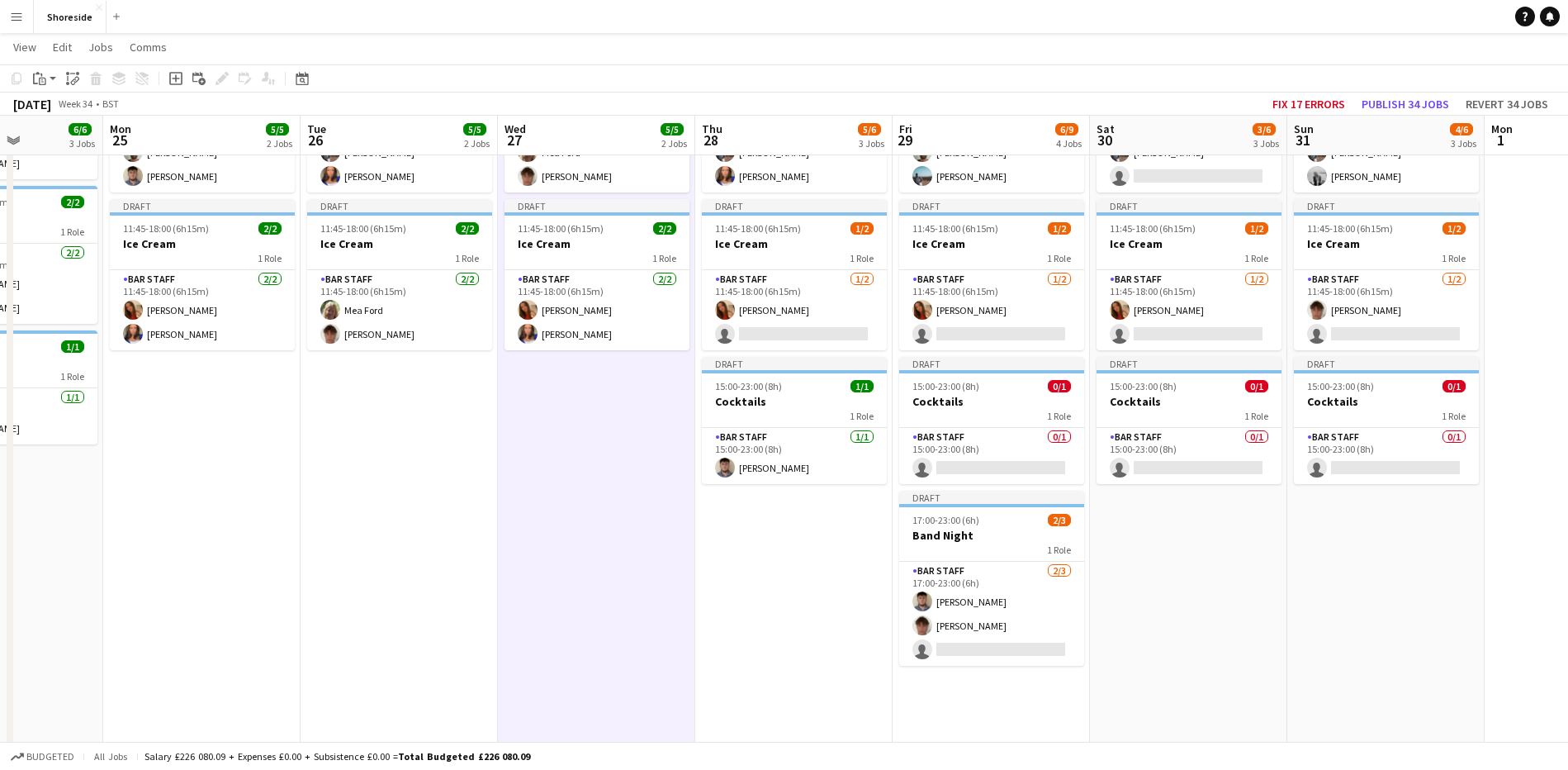
click at [305, 515] on app-date-cell "Draft 10:00-19:00 (9h) 3/3 Beach Weekday 2 Roles Bar & Catering (Bar Manager) […" at bounding box center [400, 388] width 198 height 818
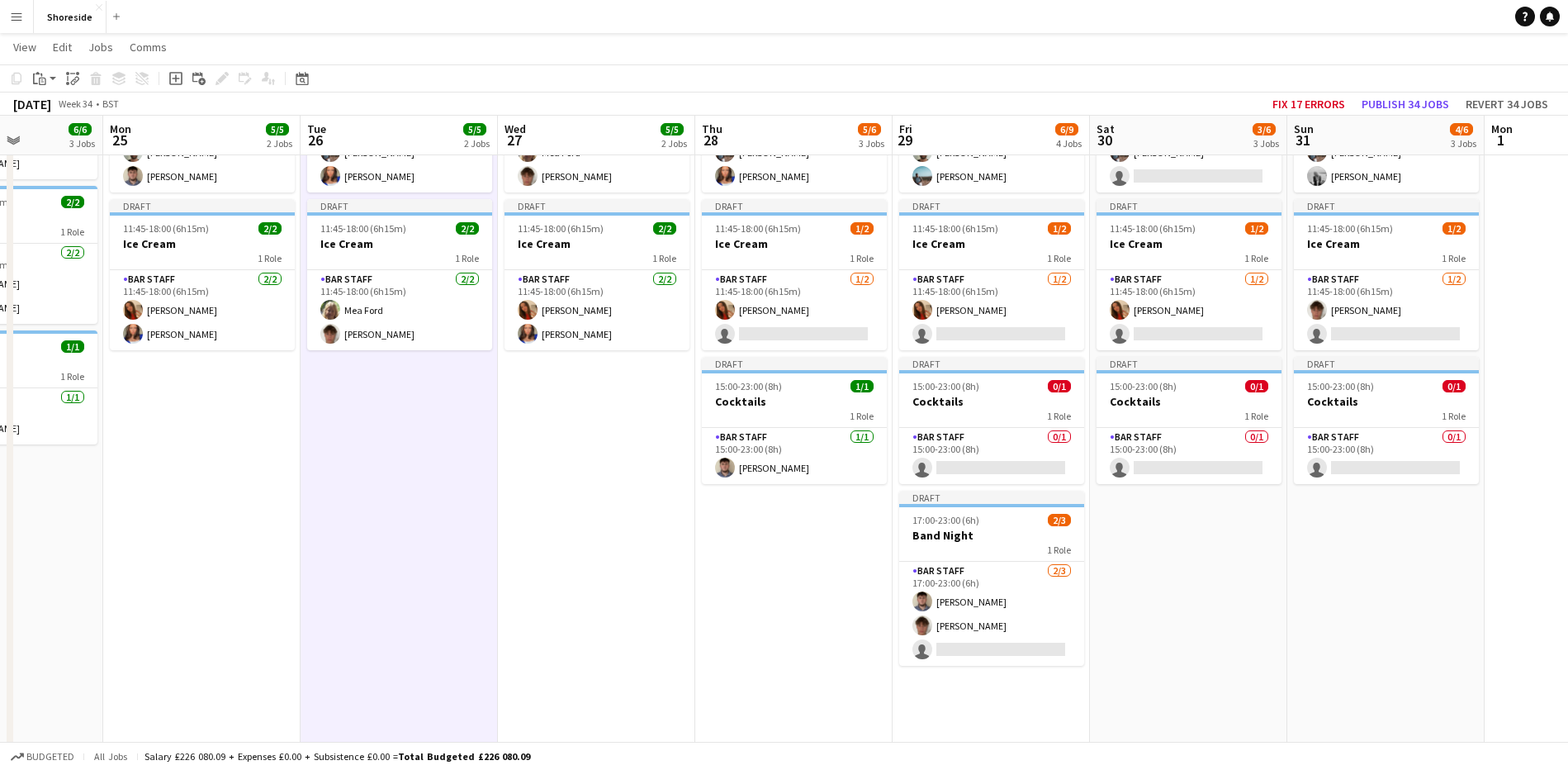
click at [305, 515] on app-date-cell "Draft 10:00-19:00 (9h) 3/3 Beach Weekday 2 Roles Bar & Catering (Bar Manager) […" at bounding box center [400, 388] width 198 height 818
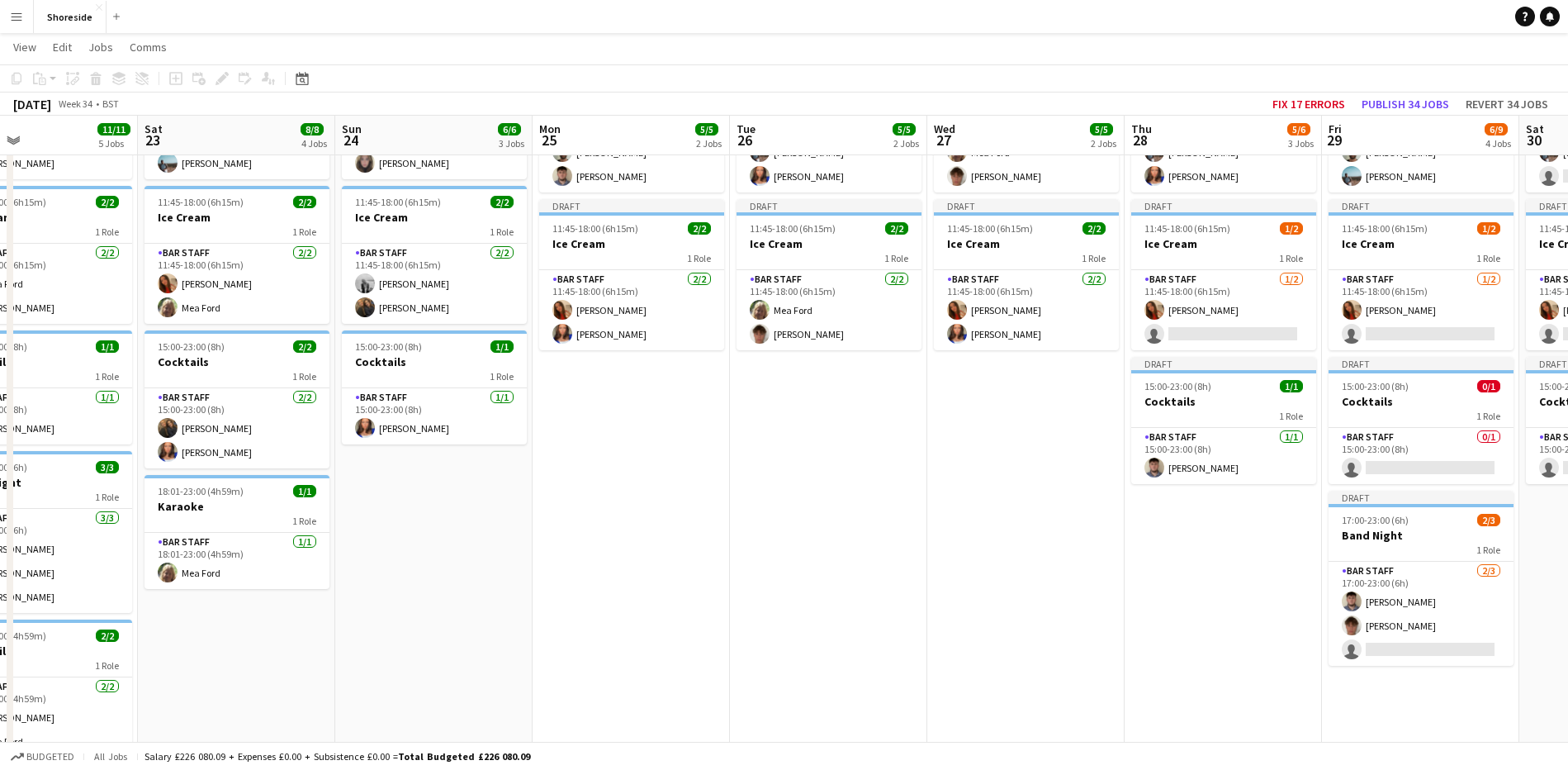
scroll to position [0, 453]
drag, startPoint x: 355, startPoint y: 485, endPoint x: 704, endPoint y: 444, distance: 351.4
click at [704, 444] on app-calendar-viewport "Wed 20 5/5 2 Jobs Thu 21 6/6 3 Jobs Fri 22 11/11 5 Jobs Sat 23 8/8 4 Jobs Sun 2…" at bounding box center [784, 403] width 1568 height 1091
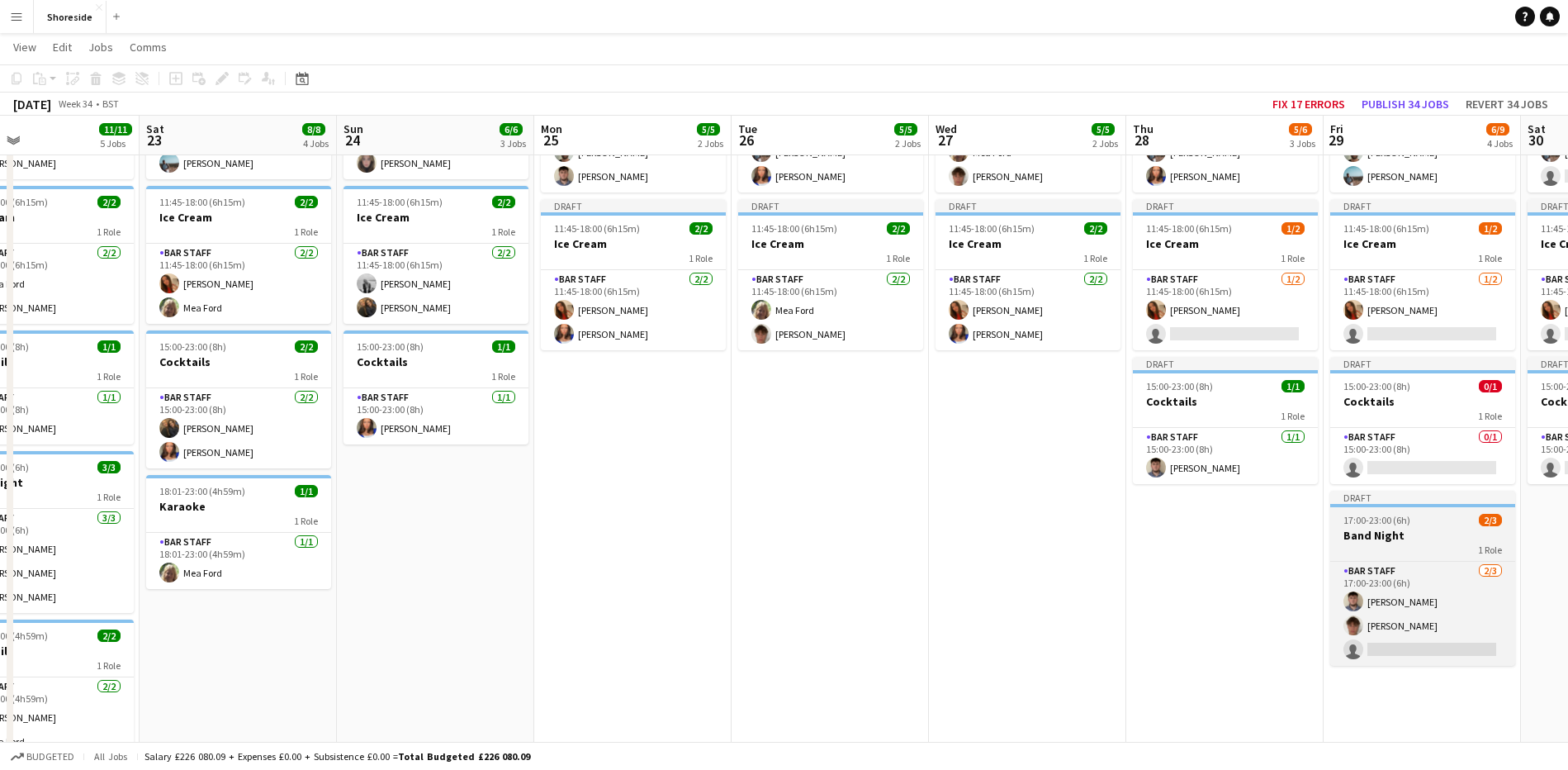
click at [1389, 547] on div "1 Role" at bounding box center [1423, 549] width 185 height 14
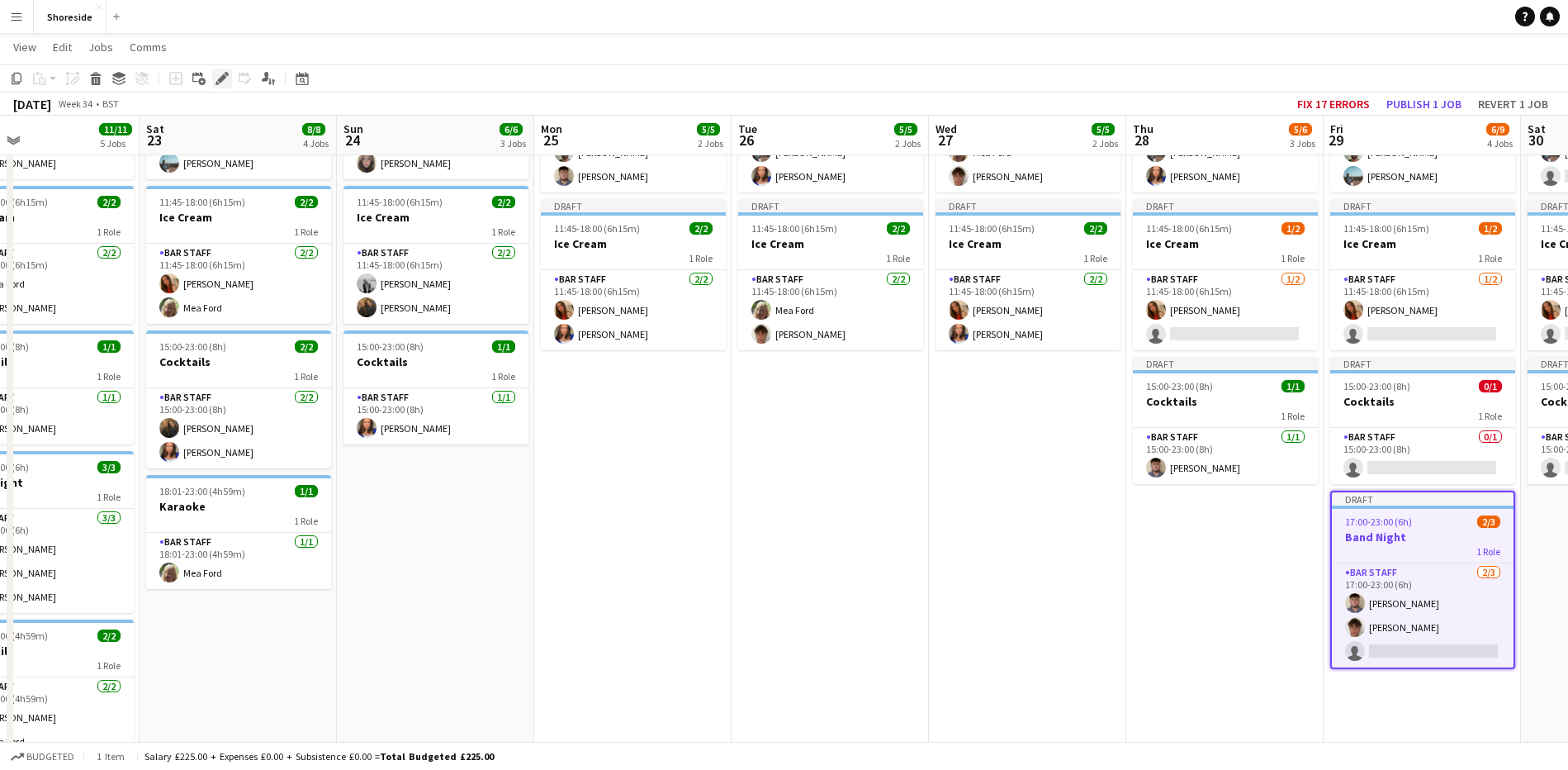
click at [212, 78] on div "Edit" at bounding box center [222, 79] width 19 height 19
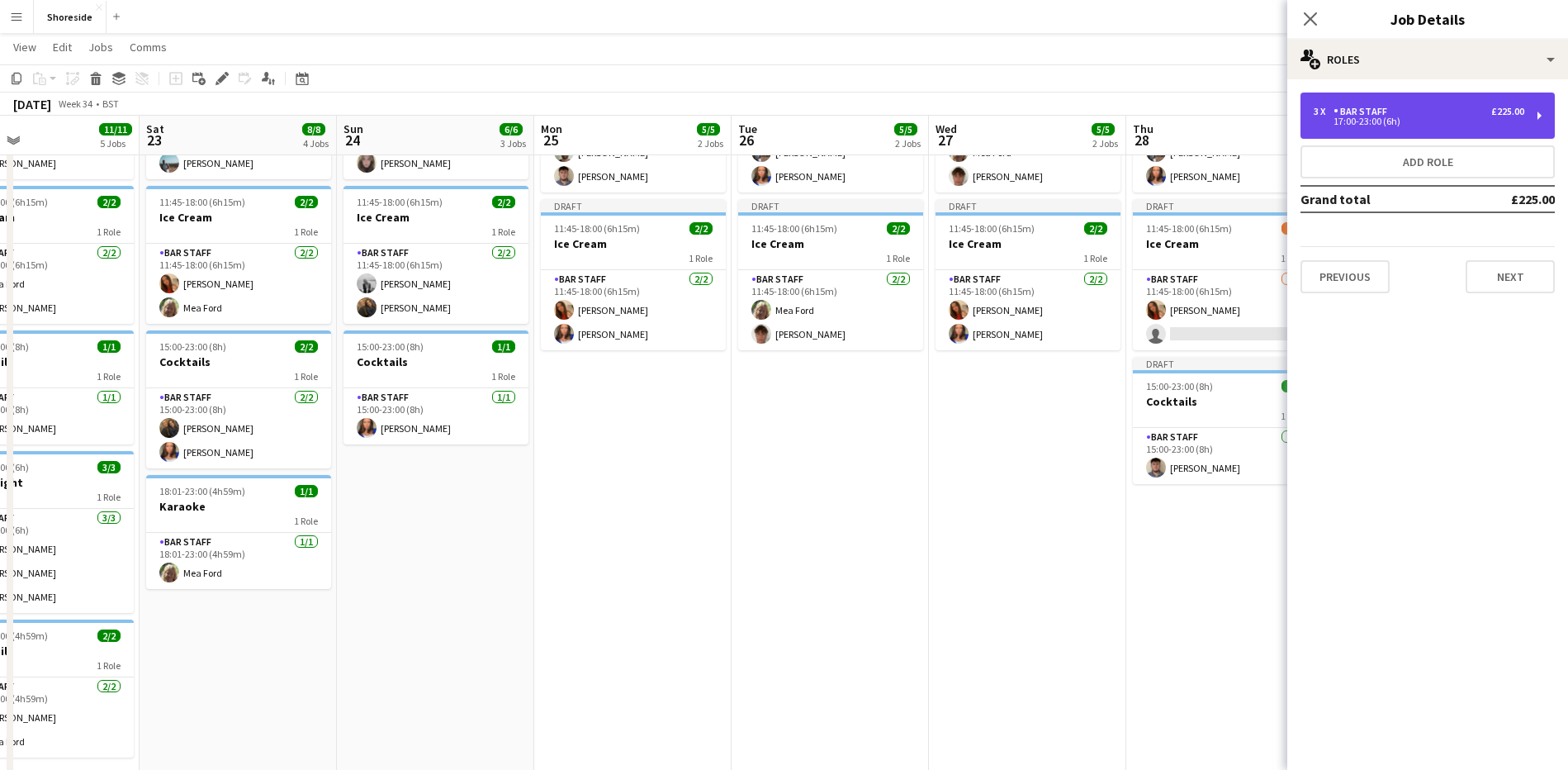
click at [1383, 113] on div "Bar Staff" at bounding box center [1363, 112] width 60 height 12
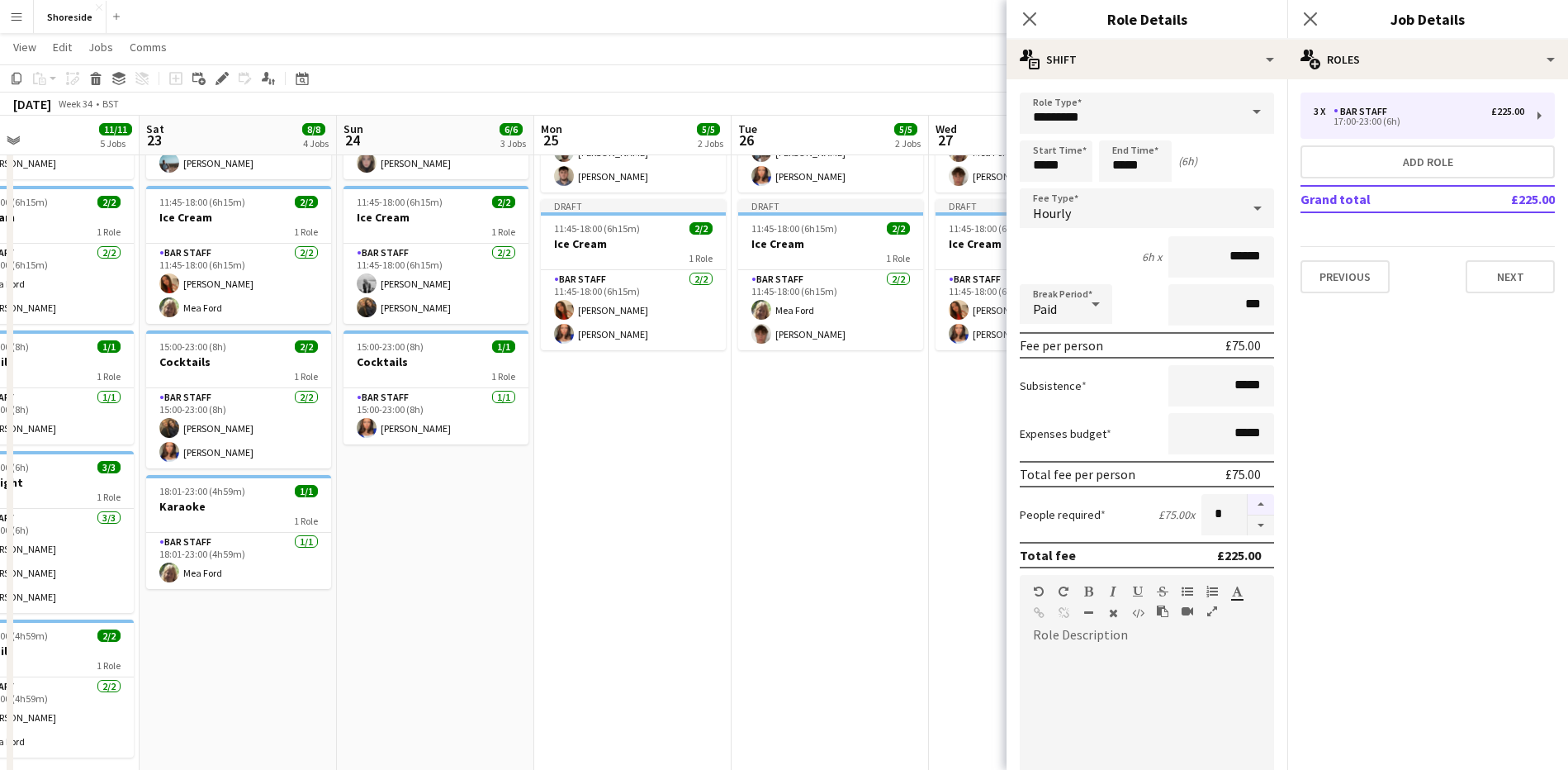
click at [1249, 507] on button "button" at bounding box center [1261, 504] width 26 height 21
type input "*"
click at [1311, 16] on icon "Close pop-in" at bounding box center [1310, 18] width 16 height 16
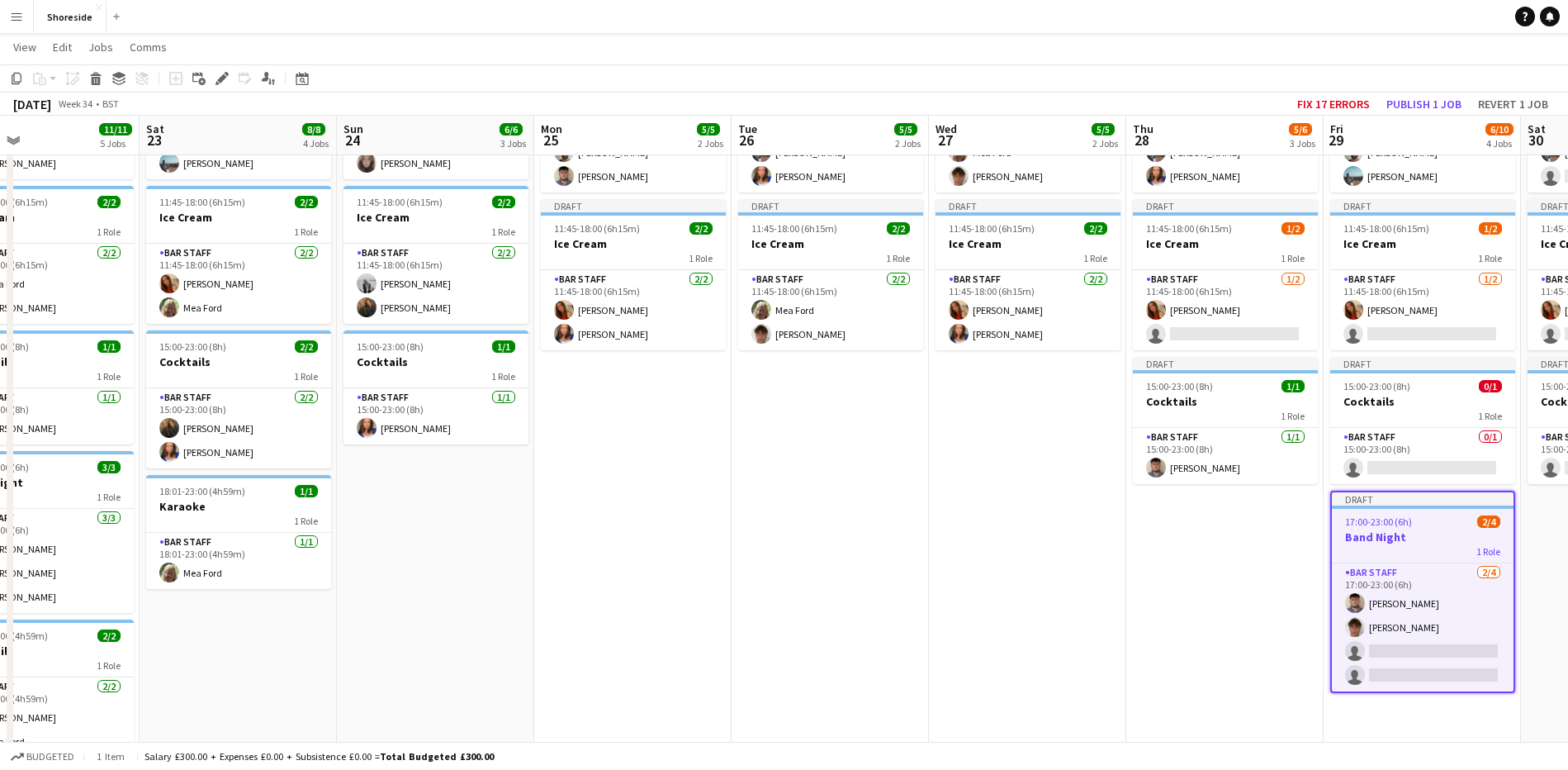
click at [1137, 599] on app-date-cell "Draft 10:00-19:00 (9h) 3/3 Beach Weekday 2 Roles Bar & Catering (Bar Manager) […" at bounding box center [1226, 388] width 198 height 818
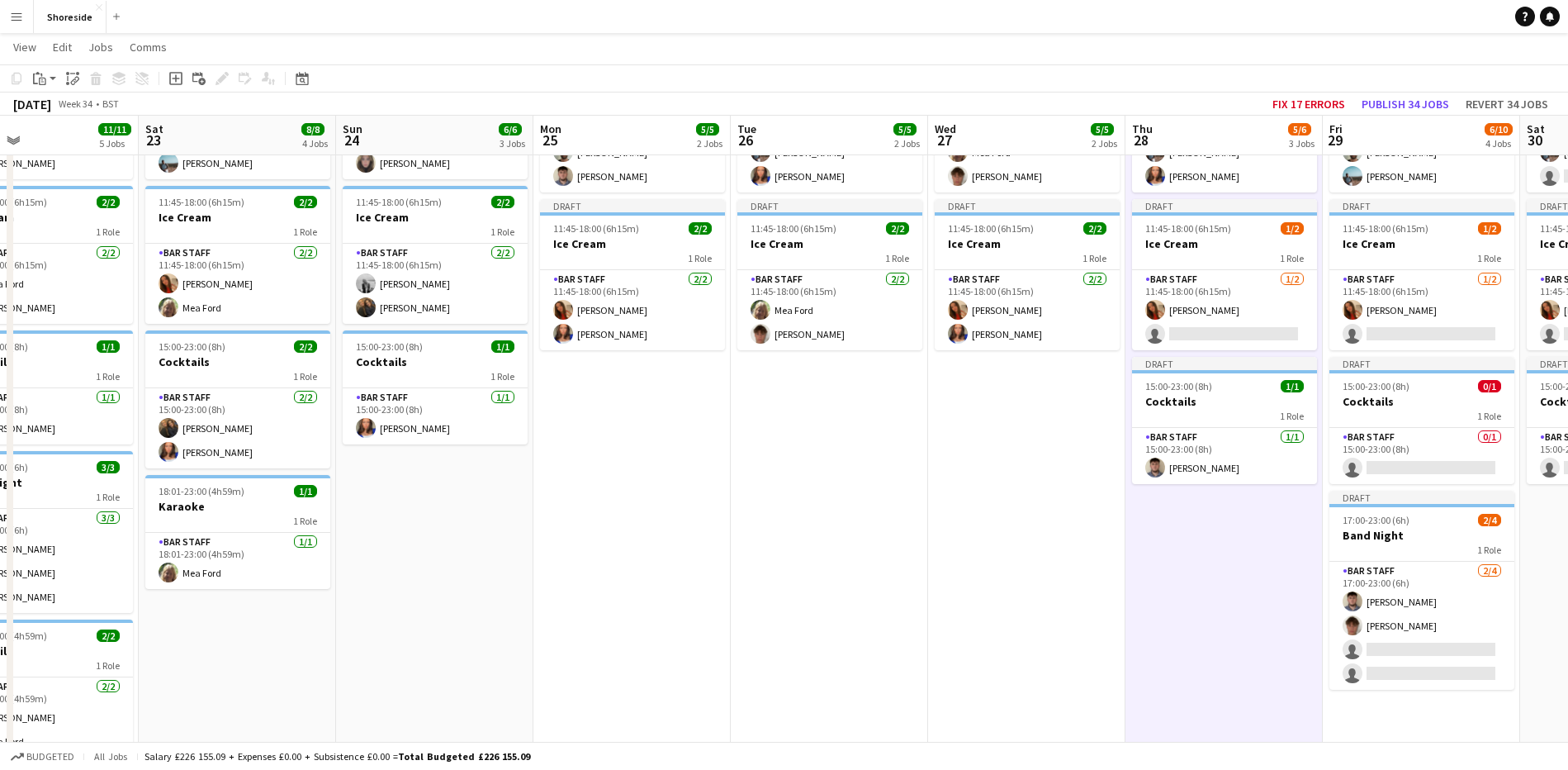
click at [1012, 470] on app-date-cell "Draft 10:00-19:00 (9h) 3/3 Beach Weekday 2 Roles Bar & Catering (Bar Manager) […" at bounding box center [1027, 388] width 198 height 818
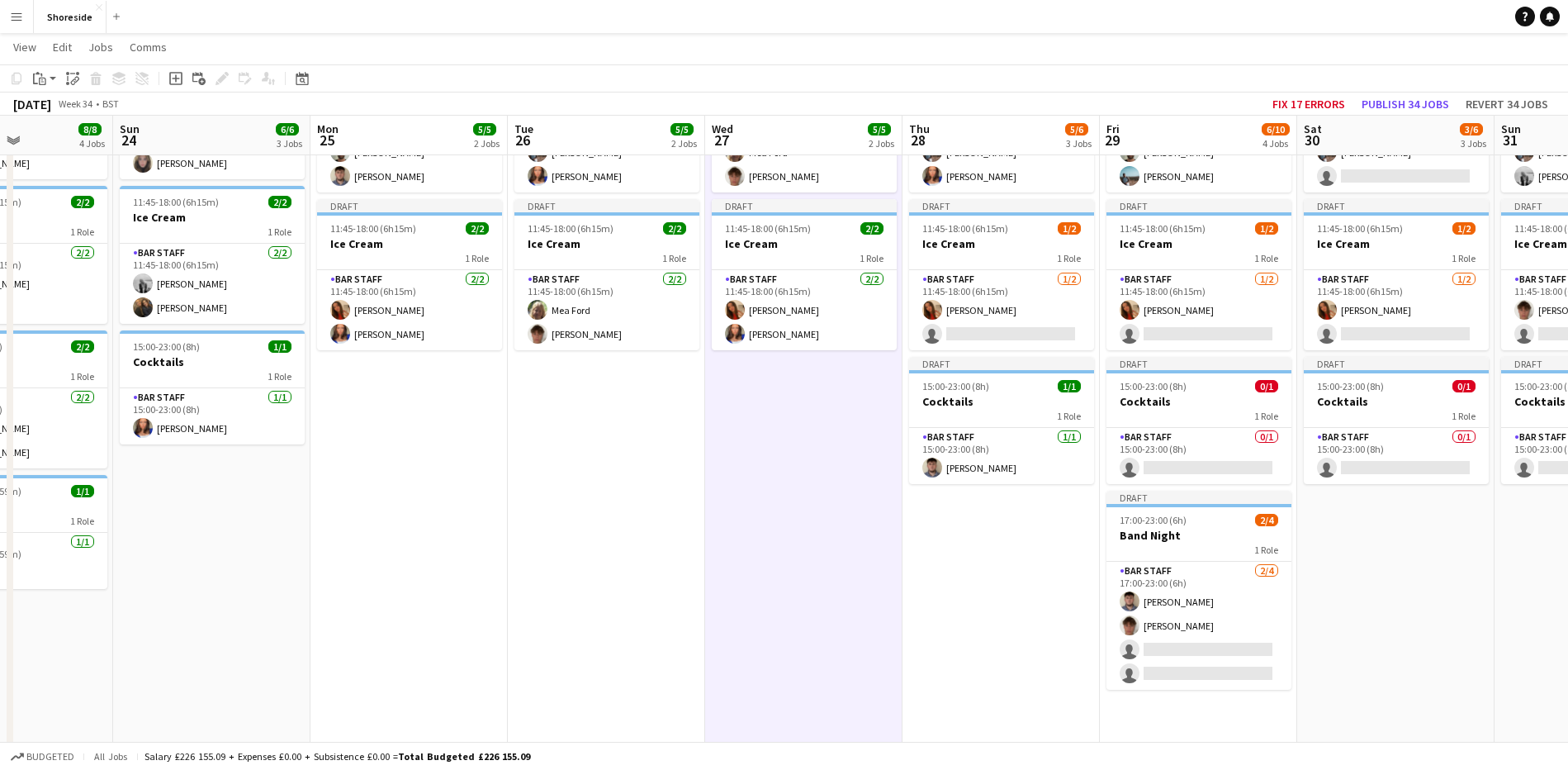
drag, startPoint x: 936, startPoint y: 464, endPoint x: 732, endPoint y: 416, distance: 209.6
click at [757, 453] on app-calendar-viewport "Wed 20 5/5 2 Jobs Thu 21 6/6 3 Jobs Fri 22 11/11 5 Jobs Sat 23 8/8 4 Jobs Sun 2…" at bounding box center [784, 403] width 1568 height 1091
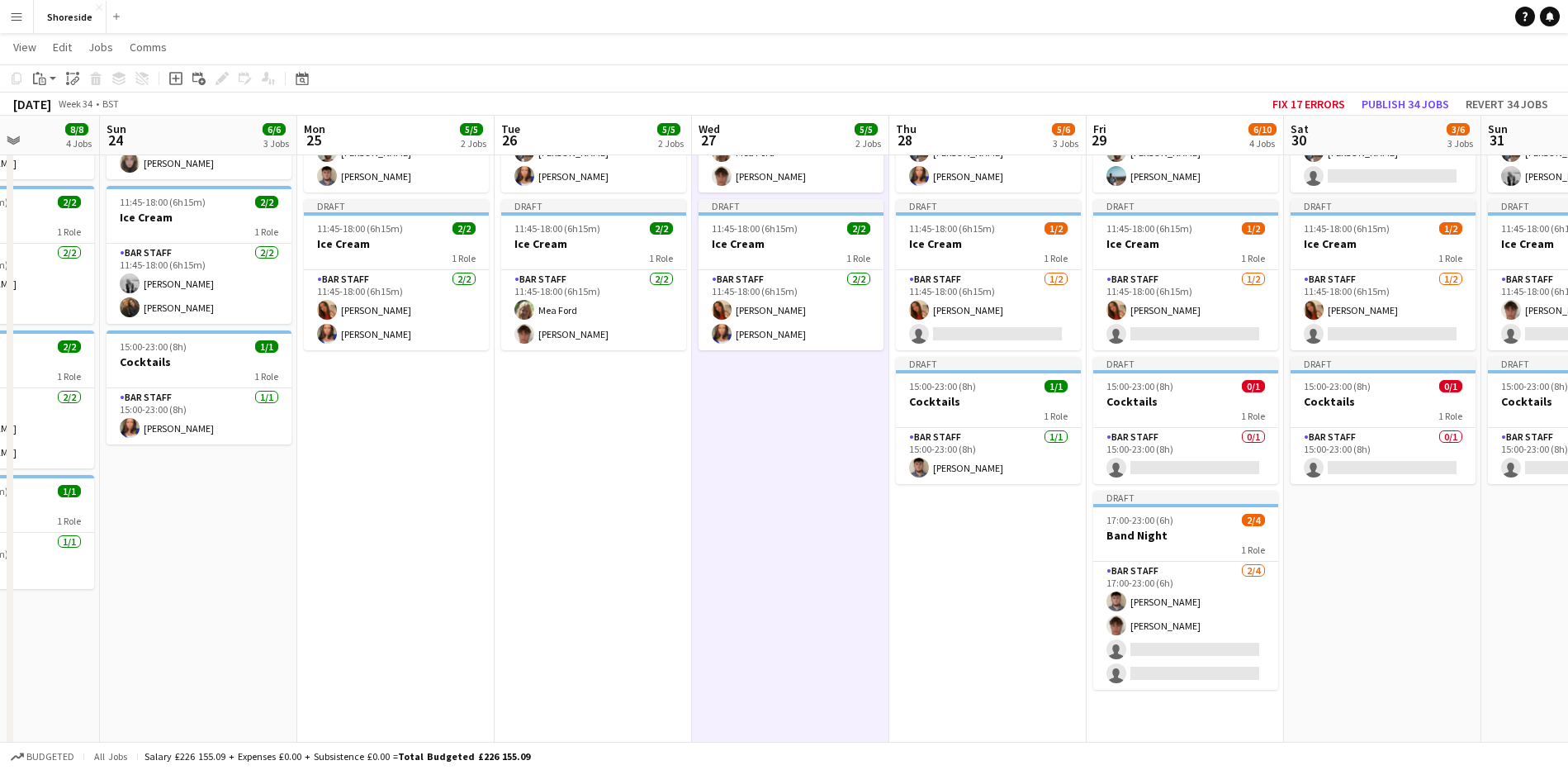
click at [648, 482] on app-date-cell "Draft 10:00-19:00 (9h) 3/3 Beach Weekday 2 Roles Bar & Catering (Bar Manager) […" at bounding box center [593, 388] width 198 height 818
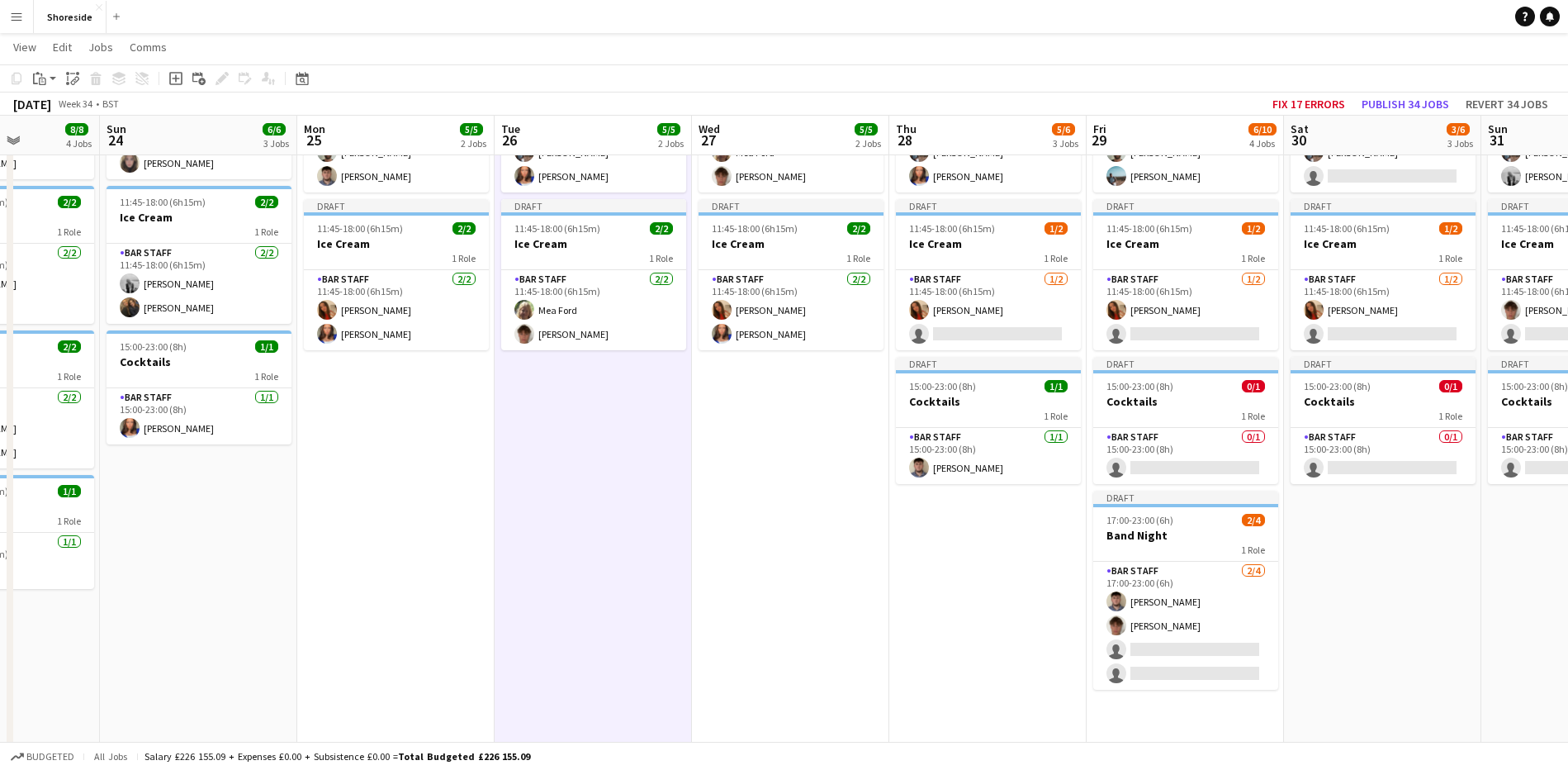
click at [835, 503] on app-date-cell "Draft 10:00-19:00 (9h) 3/3 Beach Weekday 2 Roles Bar & Catering (Bar Manager) […" at bounding box center [791, 388] width 198 height 818
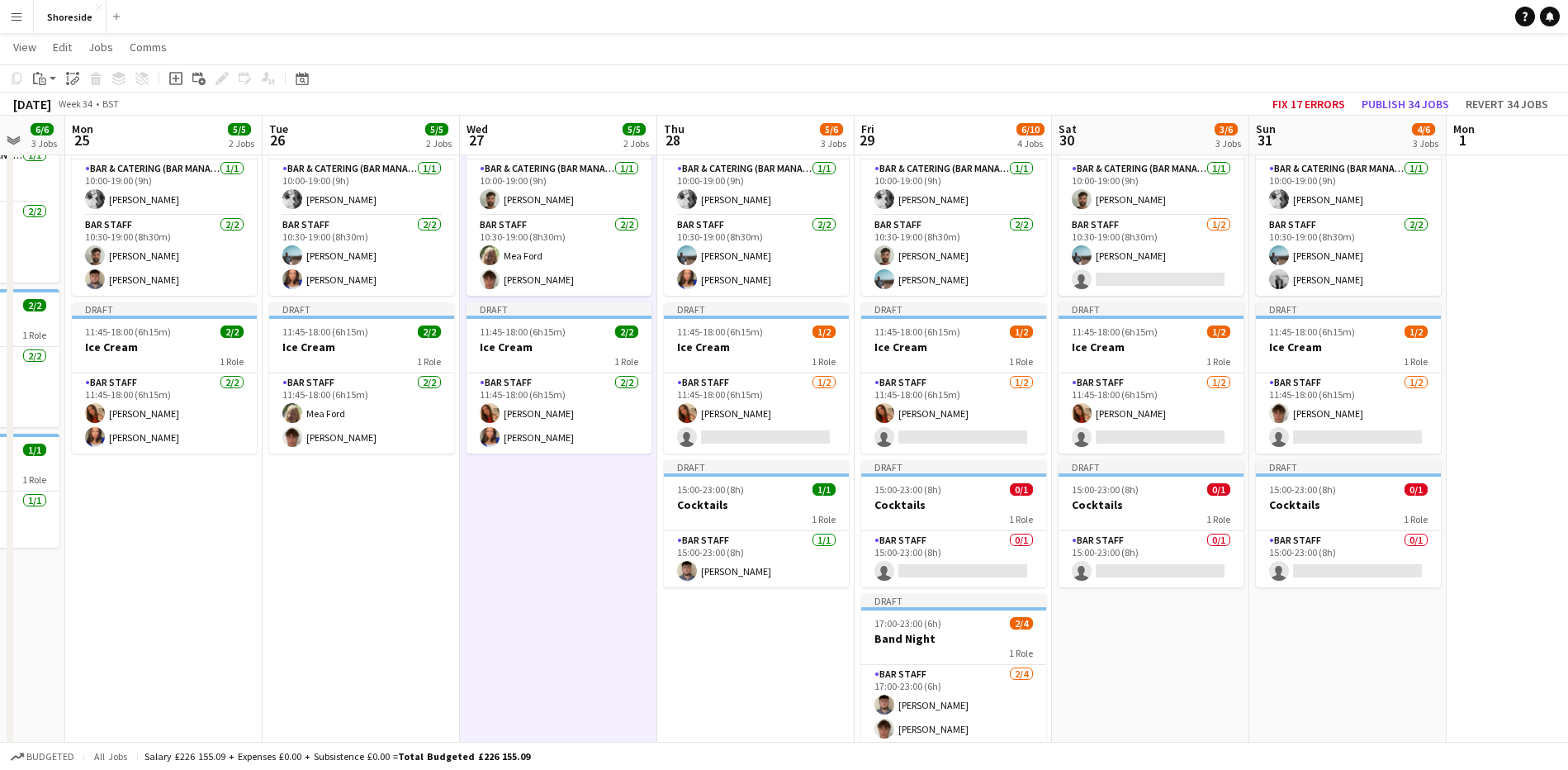
scroll to position [0, 541]
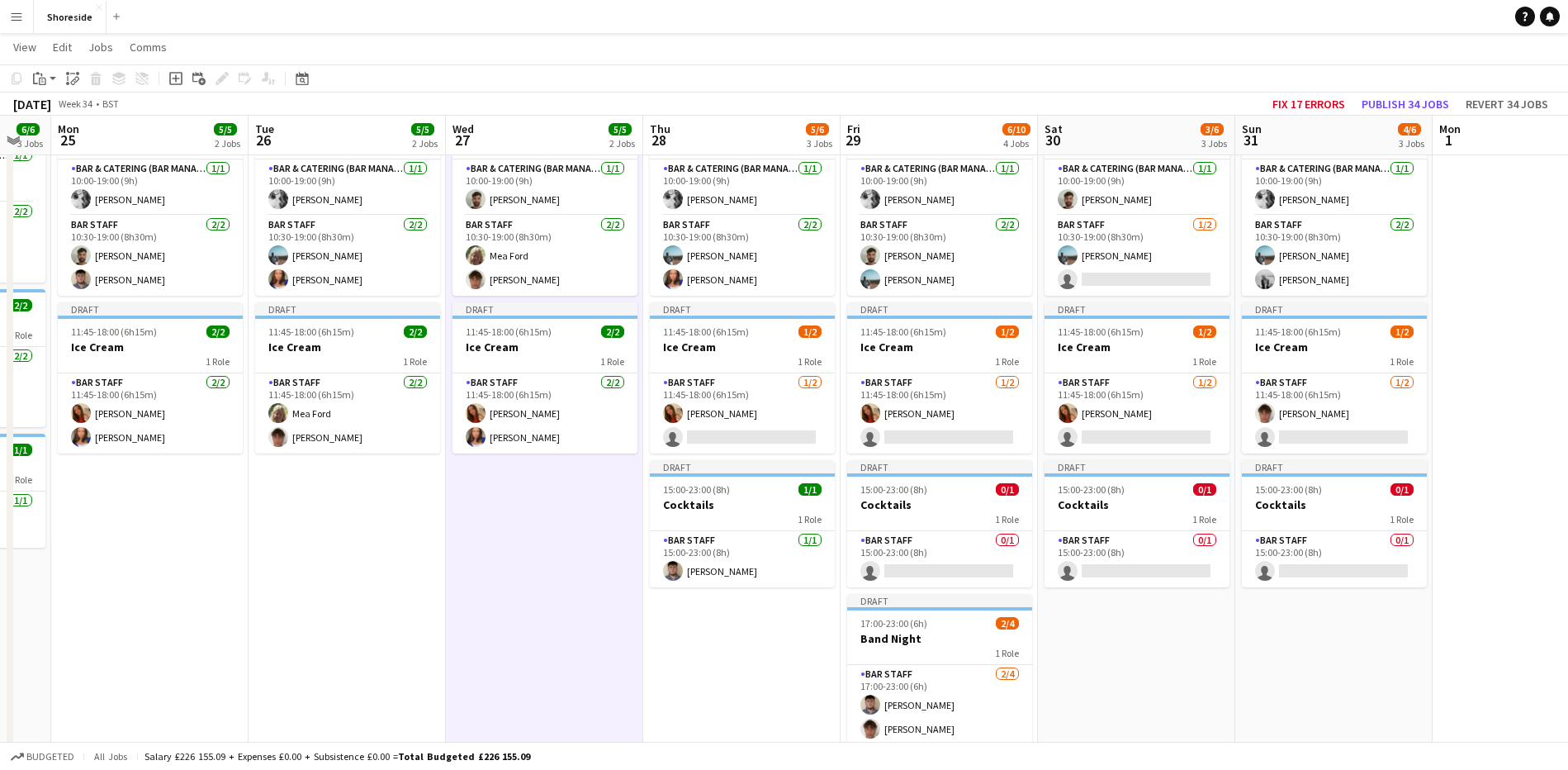
drag, startPoint x: 1381, startPoint y: 650, endPoint x: 1135, endPoint y: 650, distance: 246.0
click at [1135, 650] on app-calendar-viewport "Fri 22 11/11 5 Jobs Sat 23 8/8 4 Jobs Sun 24 6/6 3 Jobs Mon 25 5/5 2 Jobs Tue 2…" at bounding box center [784, 506] width 1568 height 1091
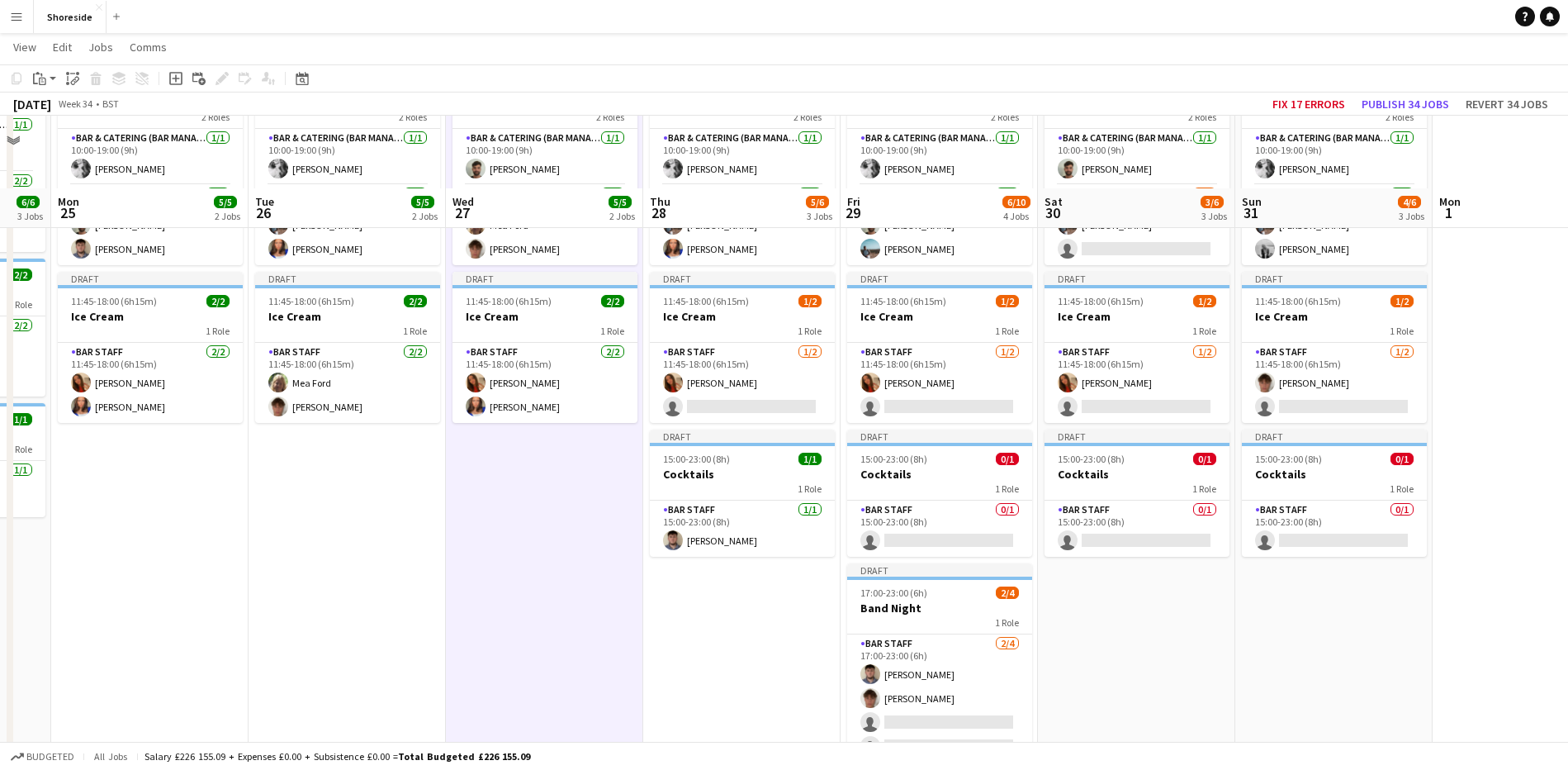
scroll to position [103, 0]
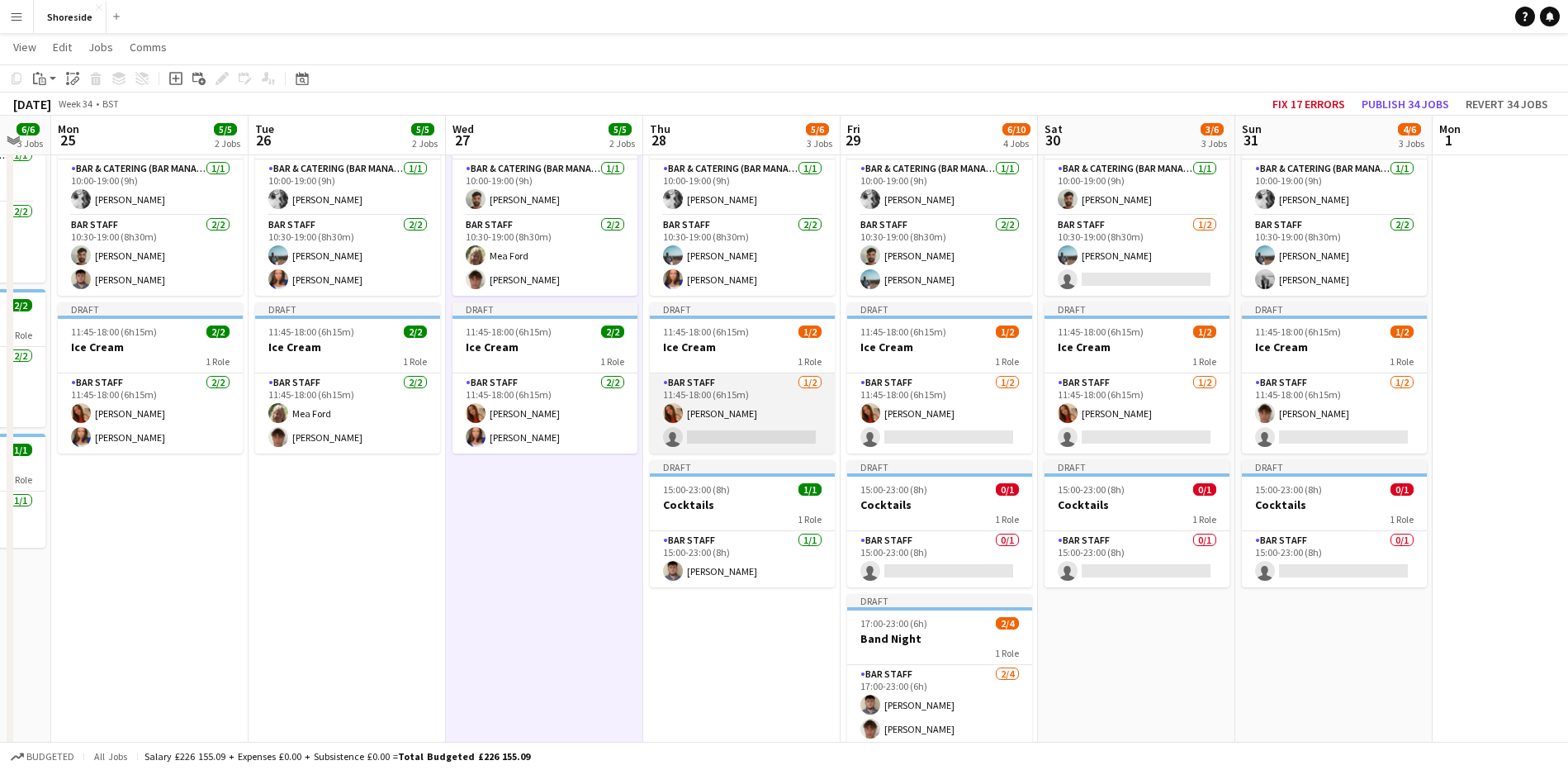
click at [727, 427] on app-card-role "Bar Staff [DATE] 11:45-18:00 (6h15m) [PERSON_NAME] single-neutral-actions" at bounding box center [742, 413] width 185 height 80
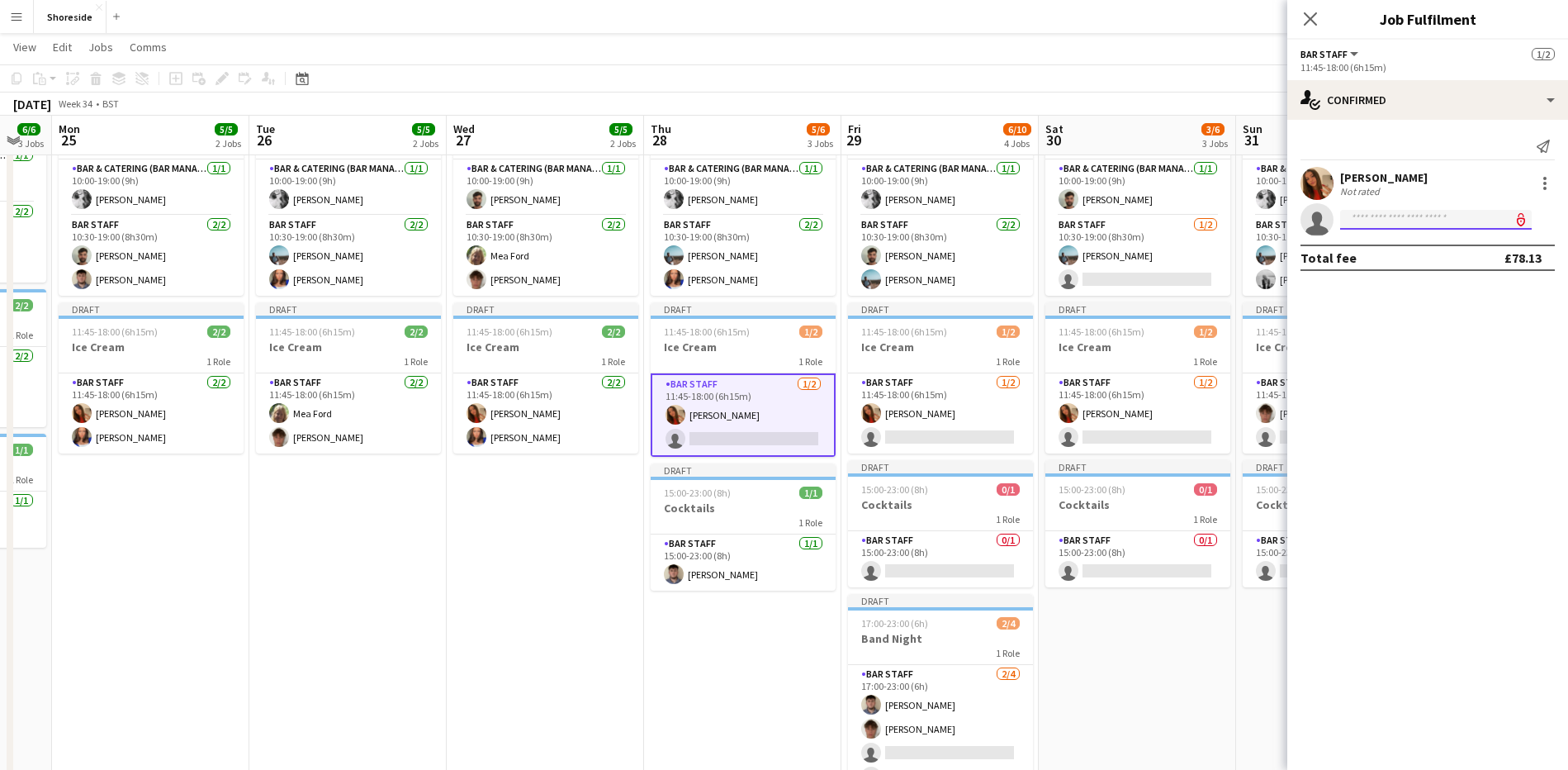
click at [1388, 210] on input at bounding box center [1436, 219] width 192 height 19
click at [1312, 18] on icon at bounding box center [1310, 18] width 16 height 16
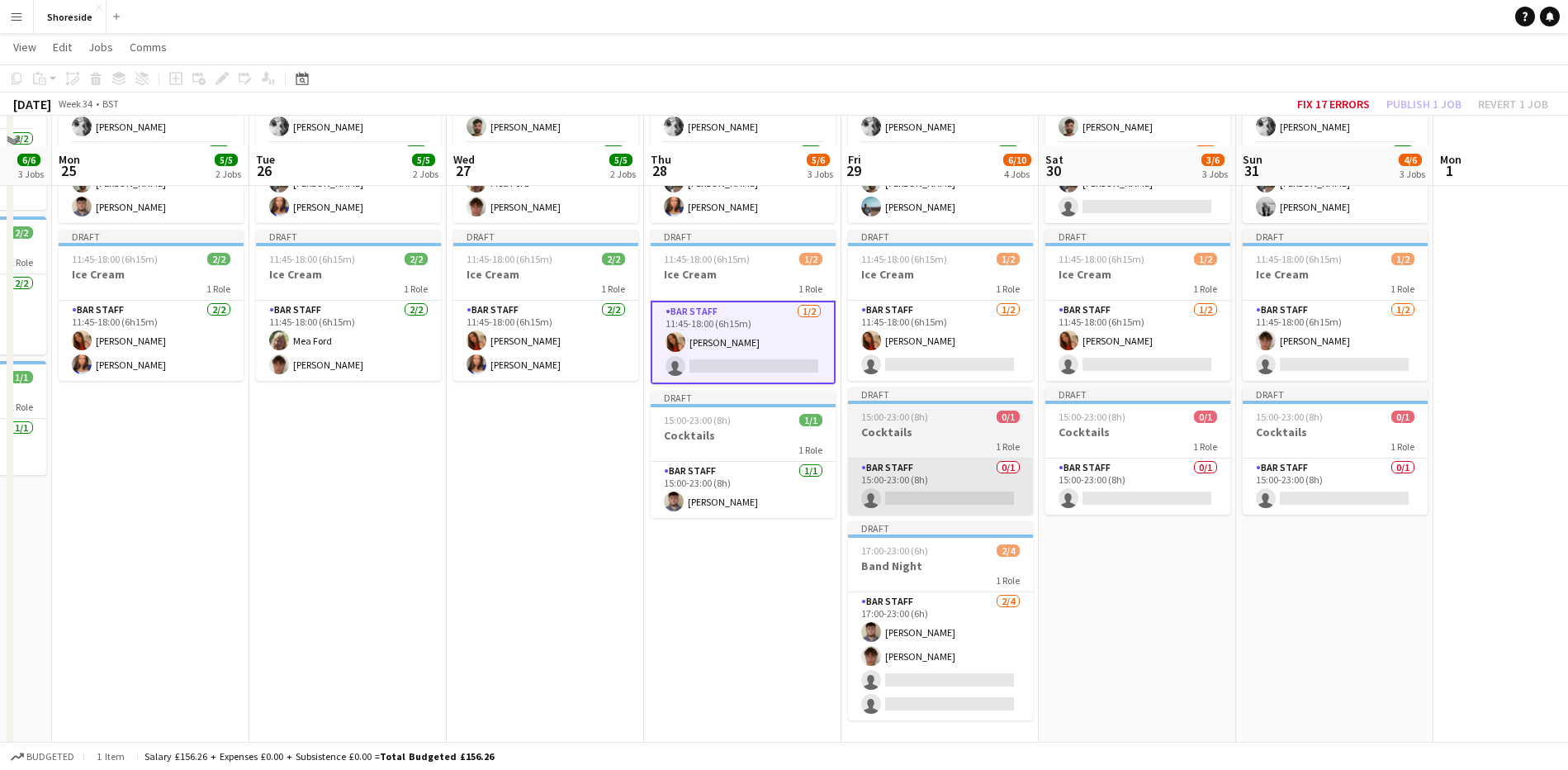
scroll to position [207, 0]
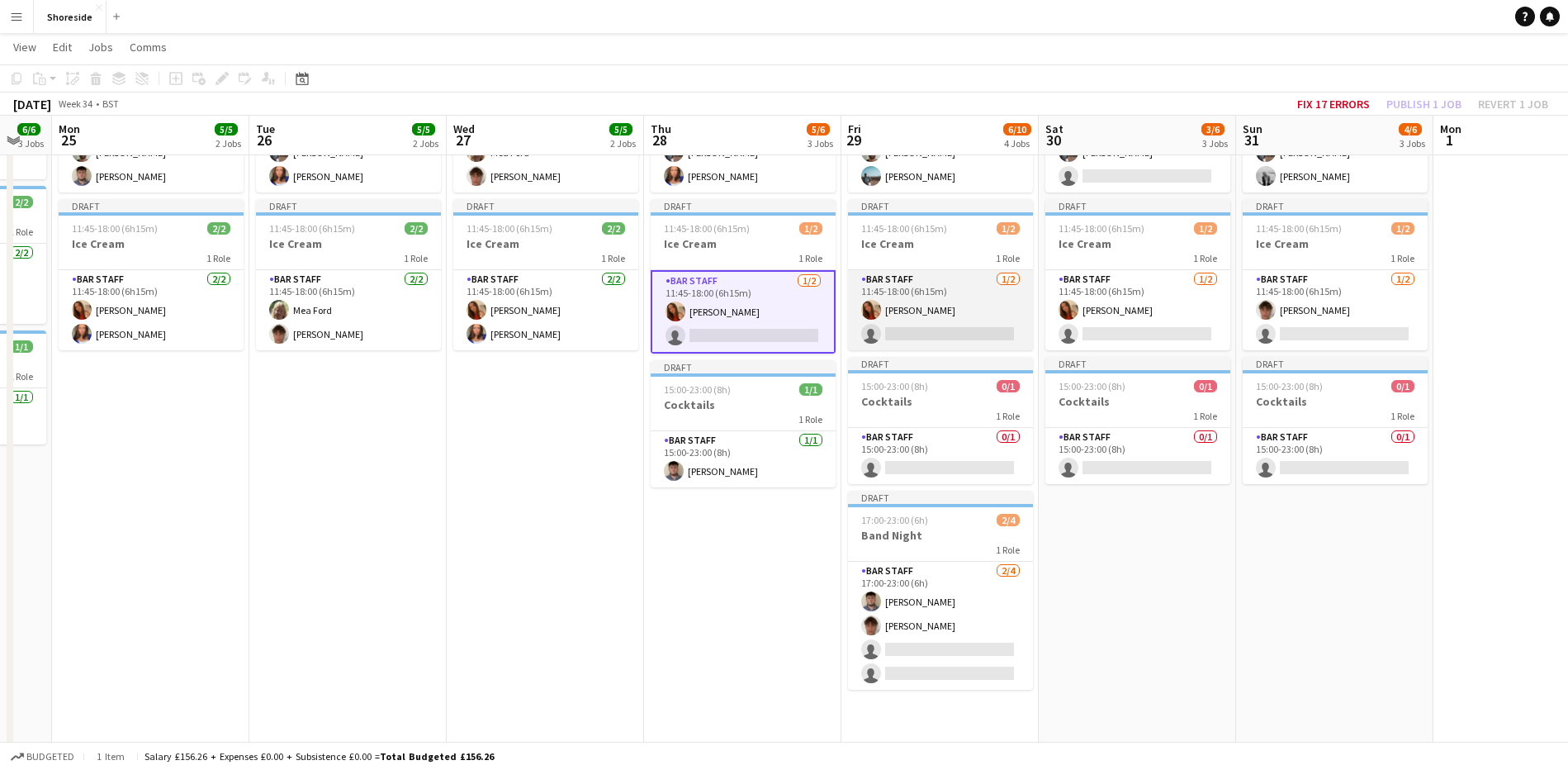
click at [937, 309] on app-card-role "Bar Staff [DATE] 11:45-18:00 (6h15m) [PERSON_NAME] single-neutral-actions" at bounding box center [941, 309] width 185 height 80
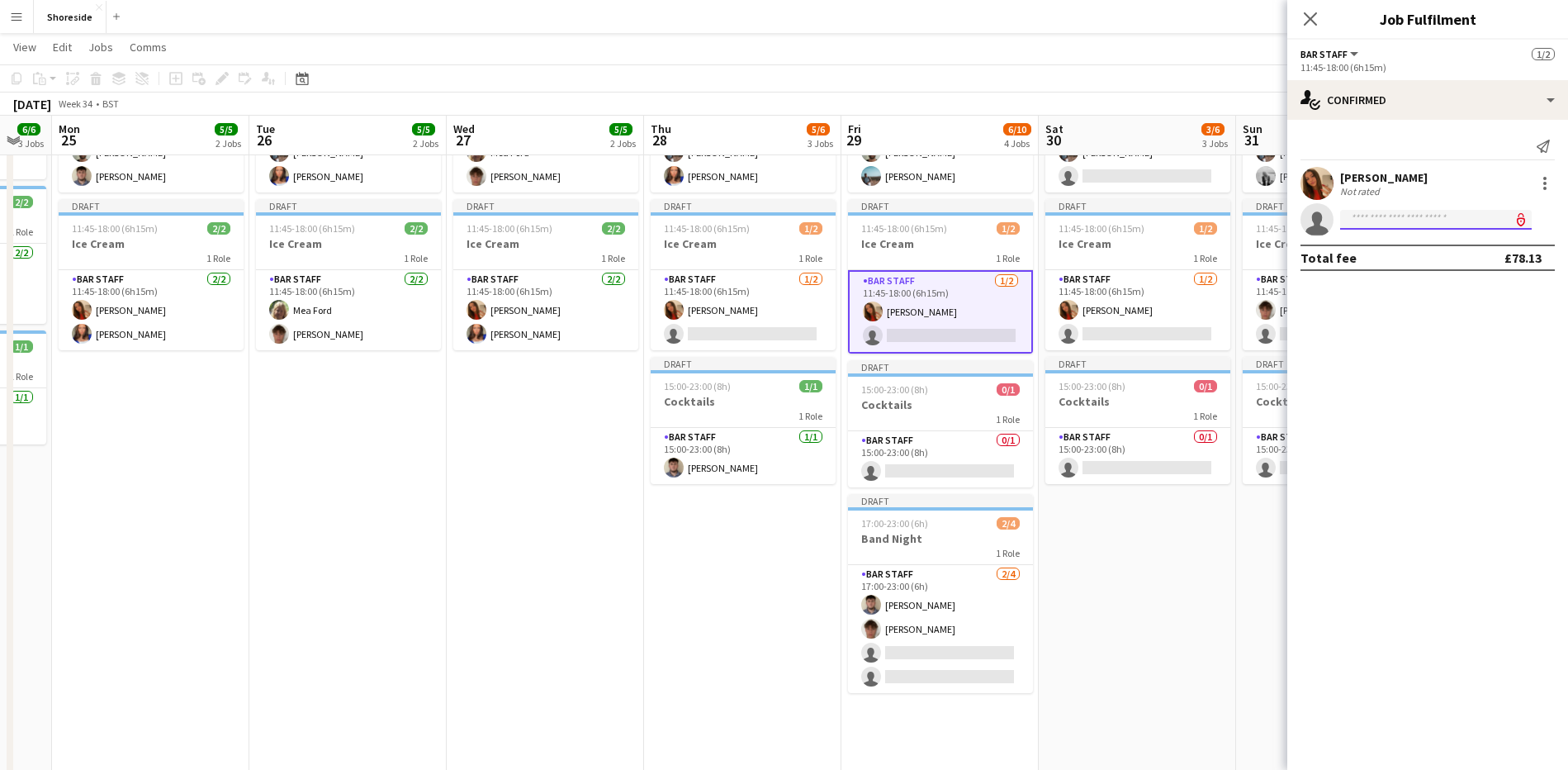
click at [1397, 215] on input at bounding box center [1436, 219] width 192 height 19
type input "***"
click at [1390, 261] on span "[EMAIL_ADDRESS][DOMAIN_NAME]" at bounding box center [1436, 257] width 165 height 14
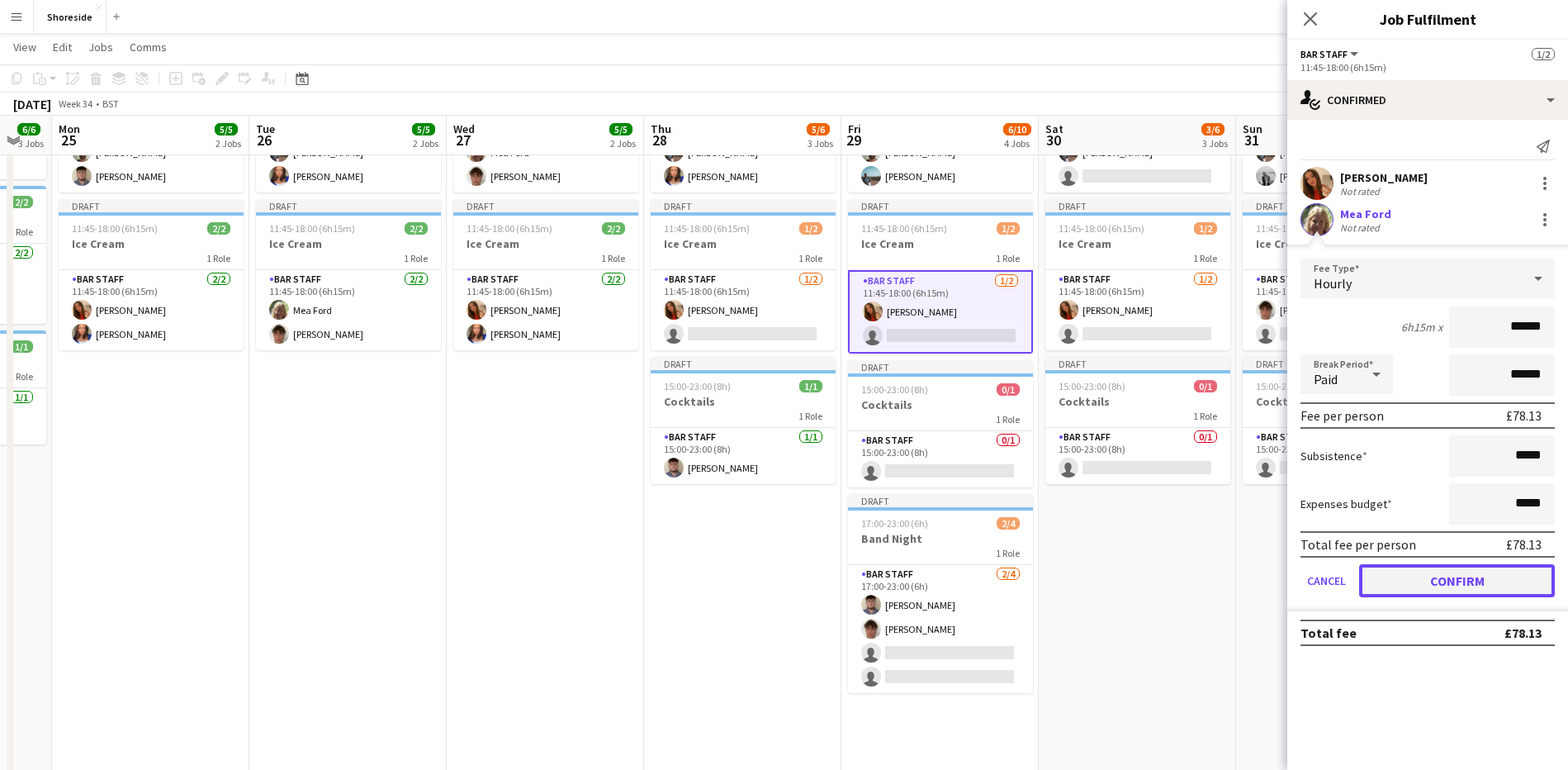
click at [1493, 573] on button "Confirm" at bounding box center [1457, 581] width 196 height 33
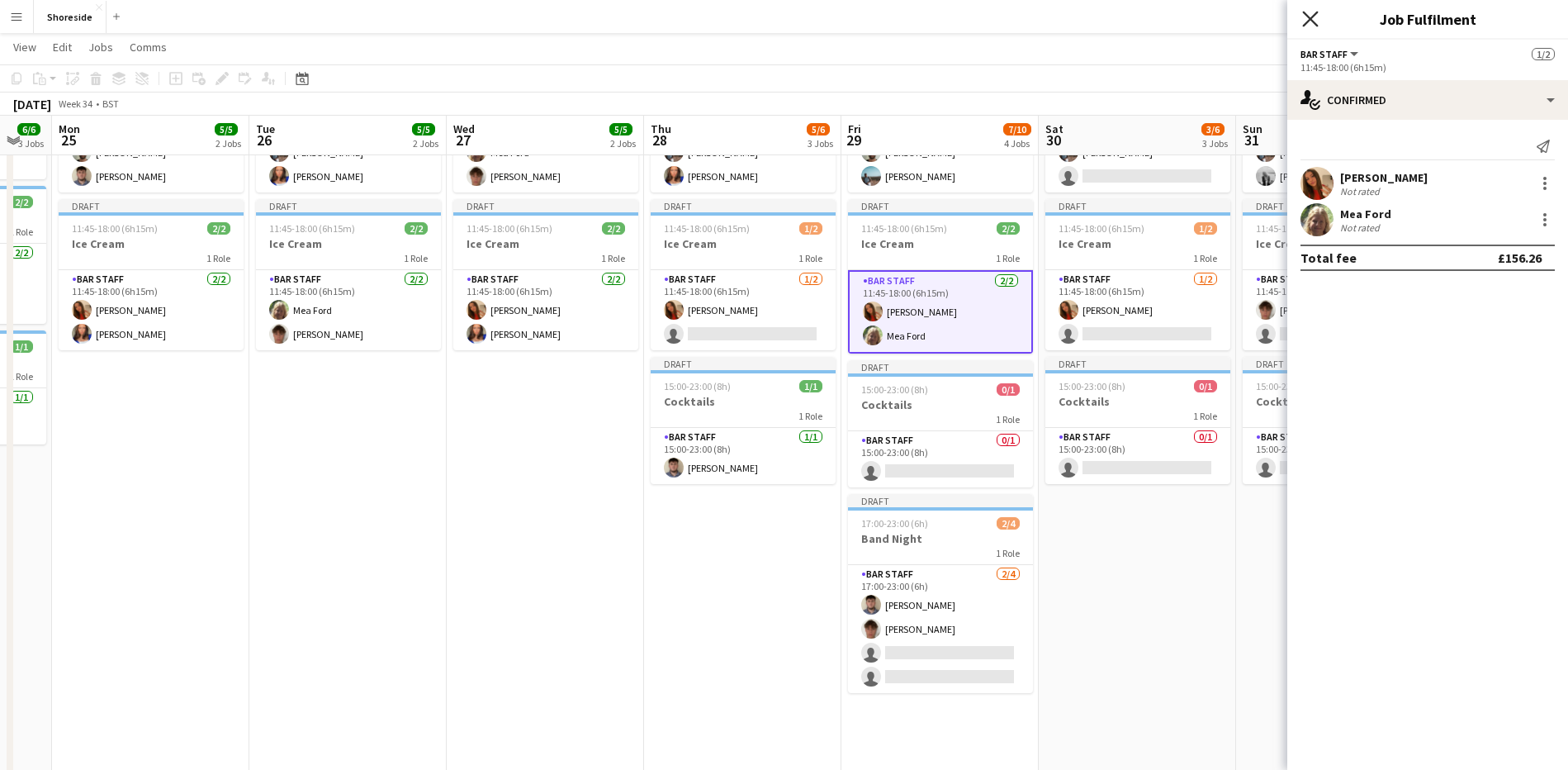
click at [1316, 12] on icon "Close pop-in" at bounding box center [1310, 18] width 16 height 16
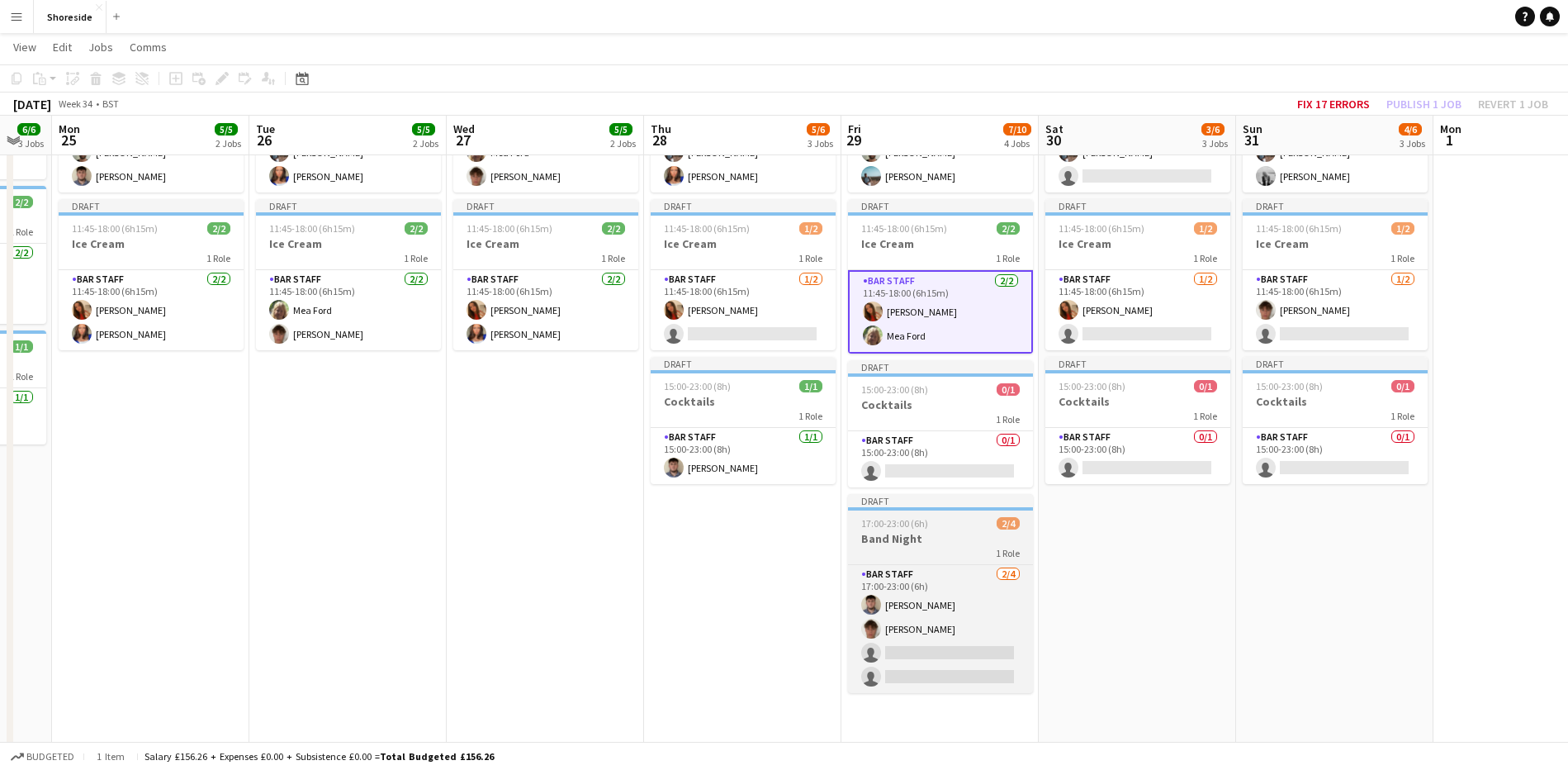
click at [976, 533] on h3 "Band Night" at bounding box center [941, 538] width 185 height 15
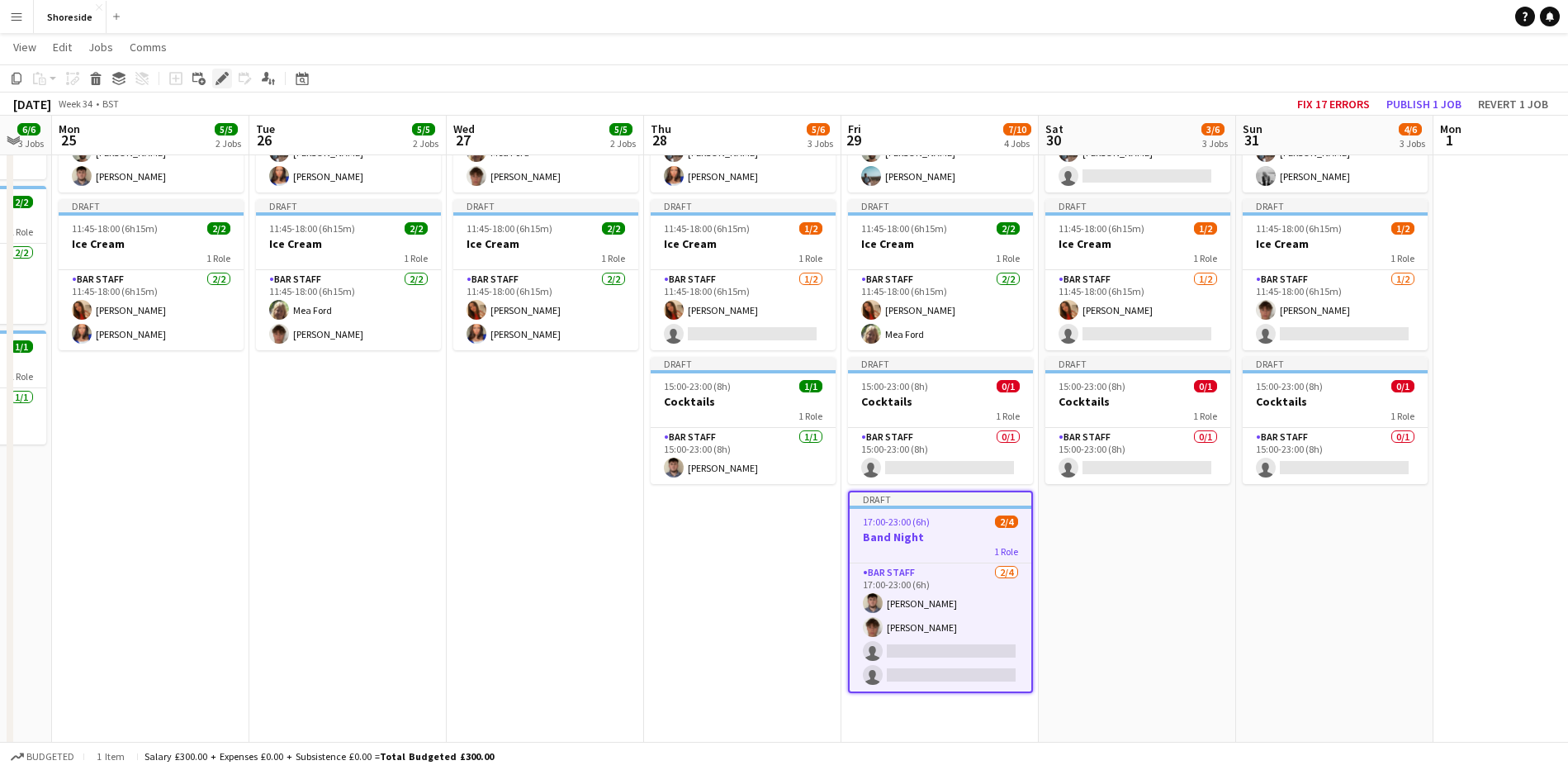
click at [221, 76] on icon at bounding box center [221, 79] width 9 height 9
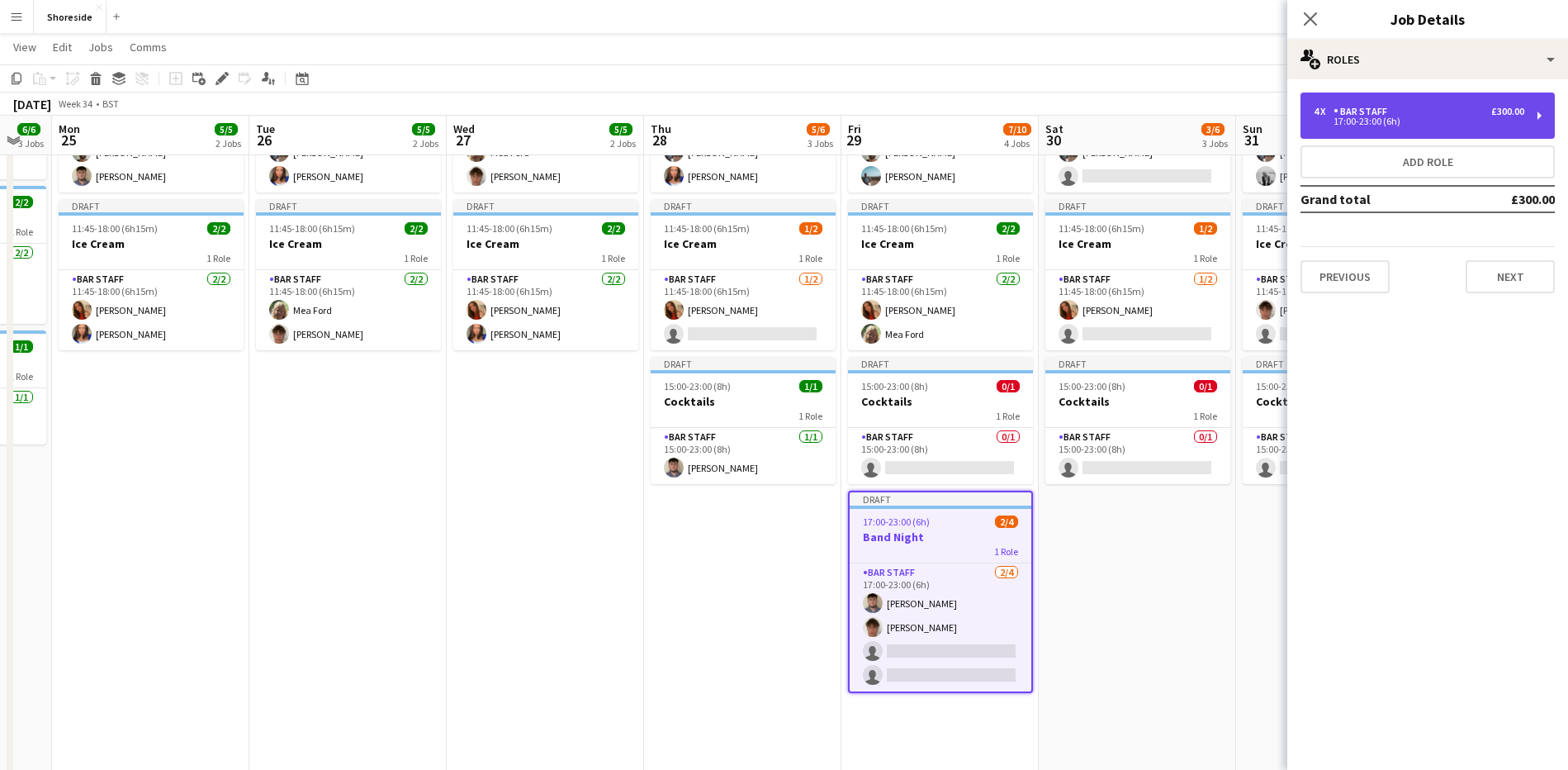
click at [1459, 112] on div "4 x Bar Staff £300.00" at bounding box center [1419, 112] width 210 height 12
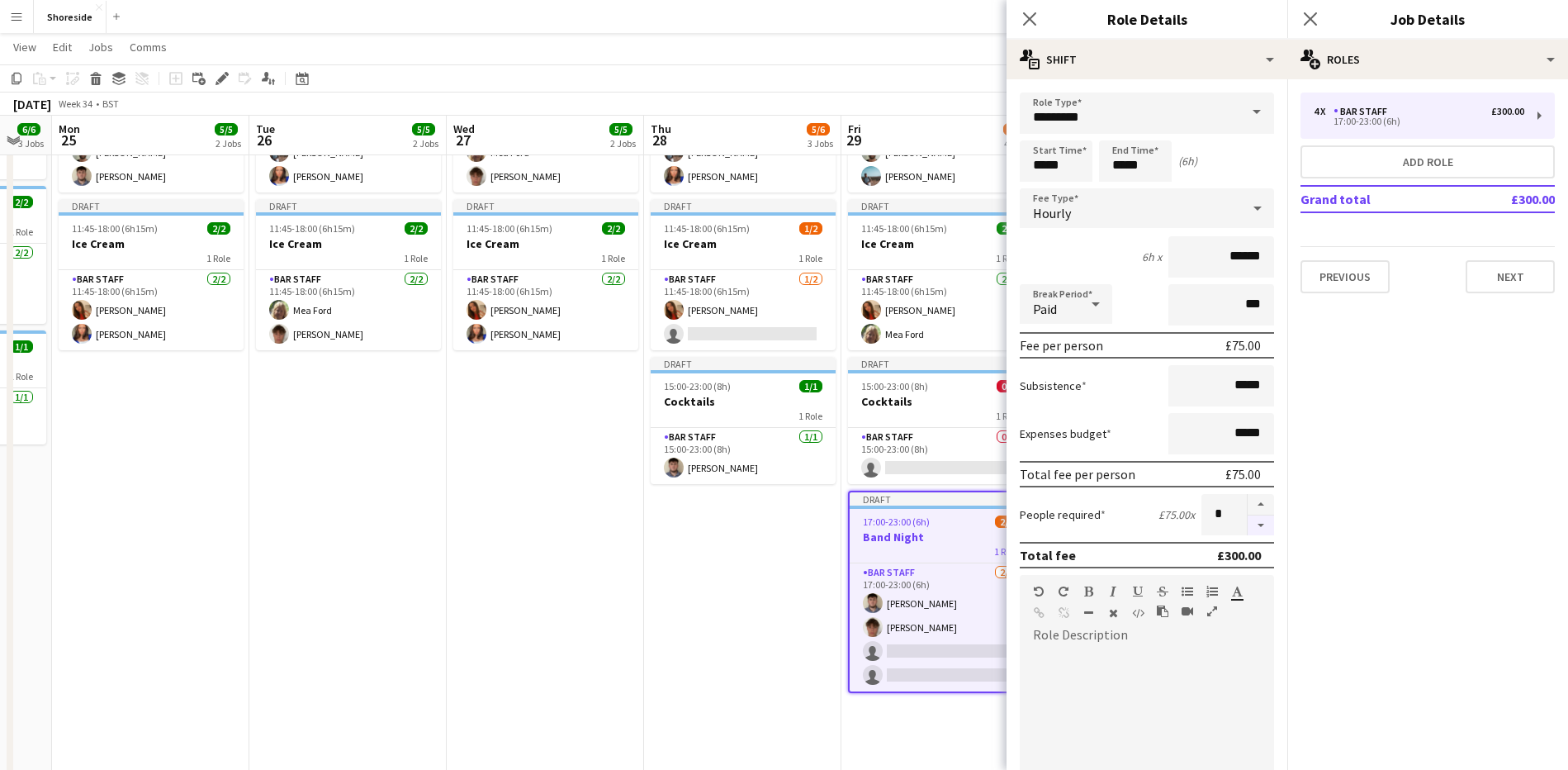
click at [1248, 528] on button "button" at bounding box center [1261, 525] width 26 height 20
type input "*"
click at [1310, 18] on icon at bounding box center [1310, 18] width 16 height 16
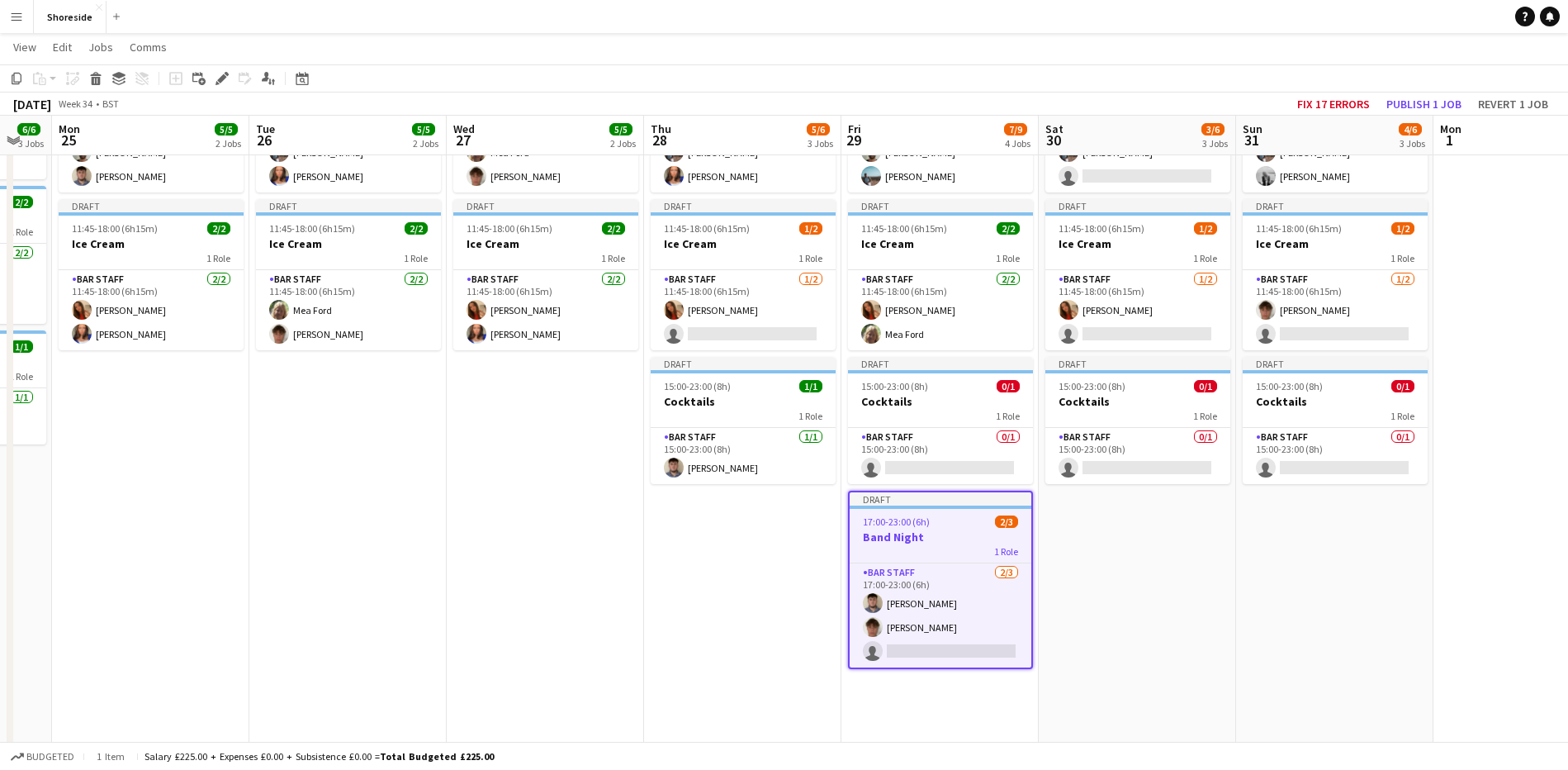
click at [1087, 614] on app-date-cell "Draft 10:00-19:00 (9h) 2/3 Beach Weekday 2 Roles Bar & Catering (Bar Manager) […" at bounding box center [1137, 388] width 198 height 818
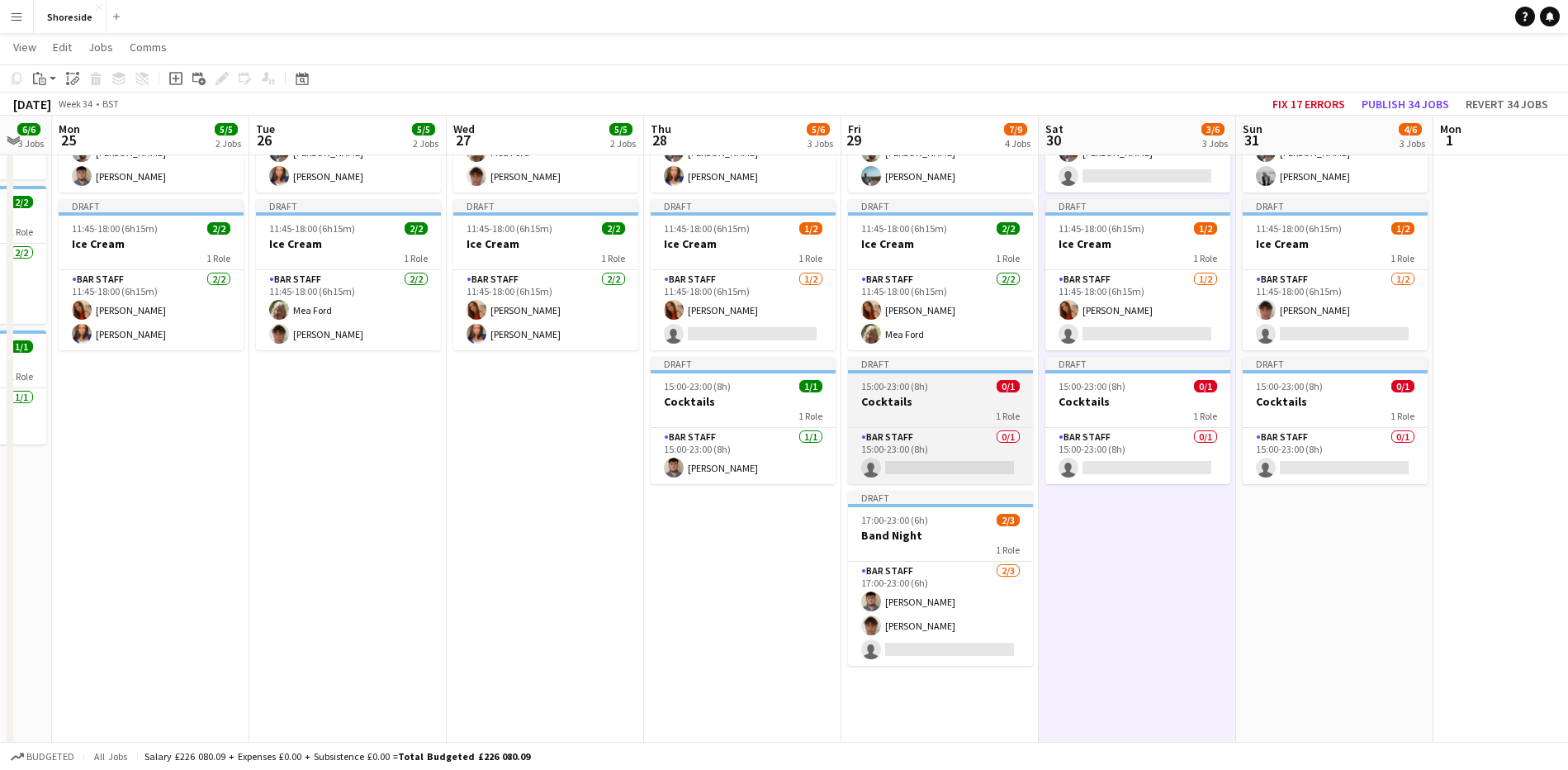
click at [975, 399] on h3 "Cocktails" at bounding box center [941, 401] width 185 height 15
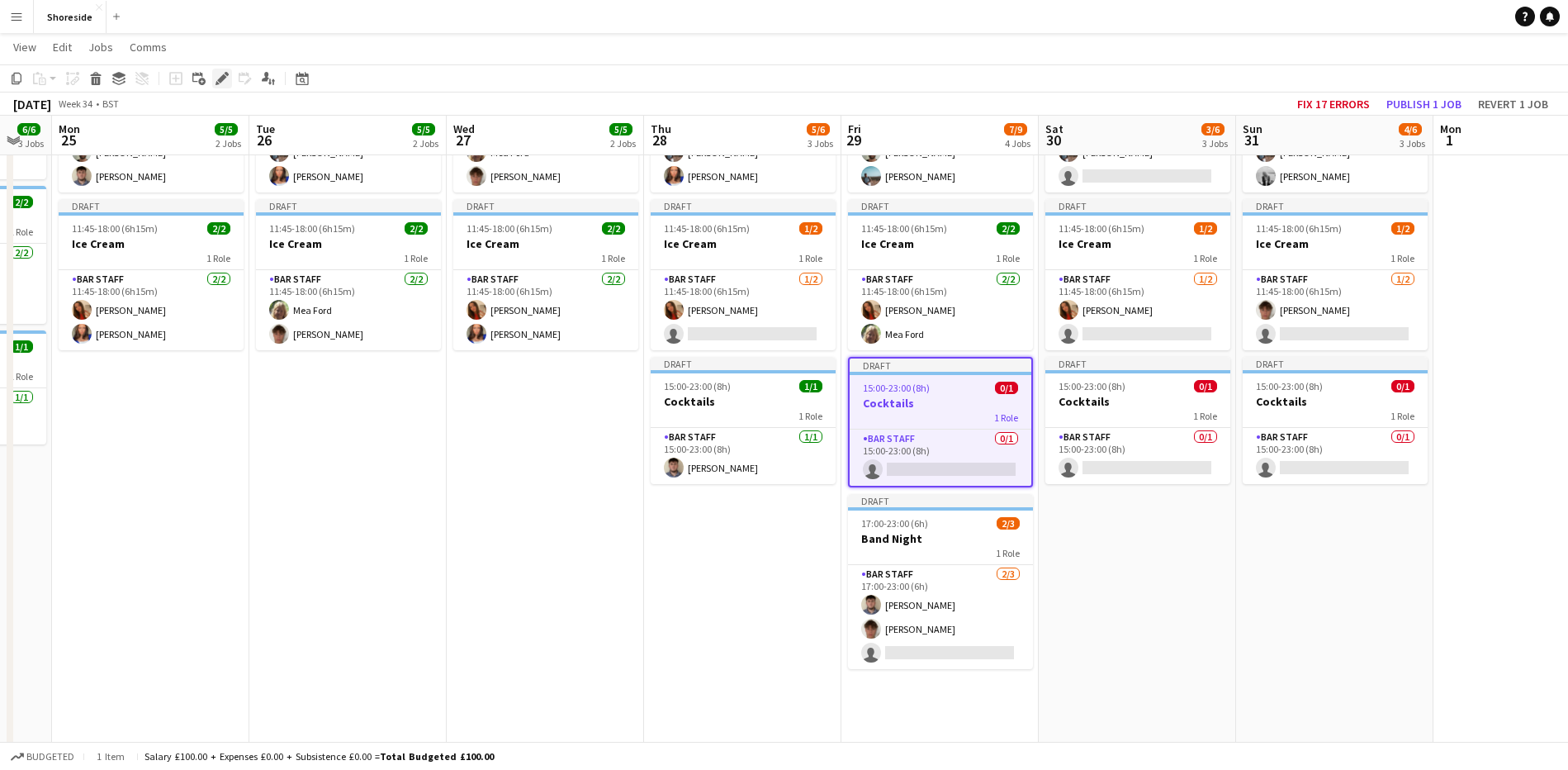
click at [228, 77] on icon "Edit" at bounding box center [222, 79] width 14 height 14
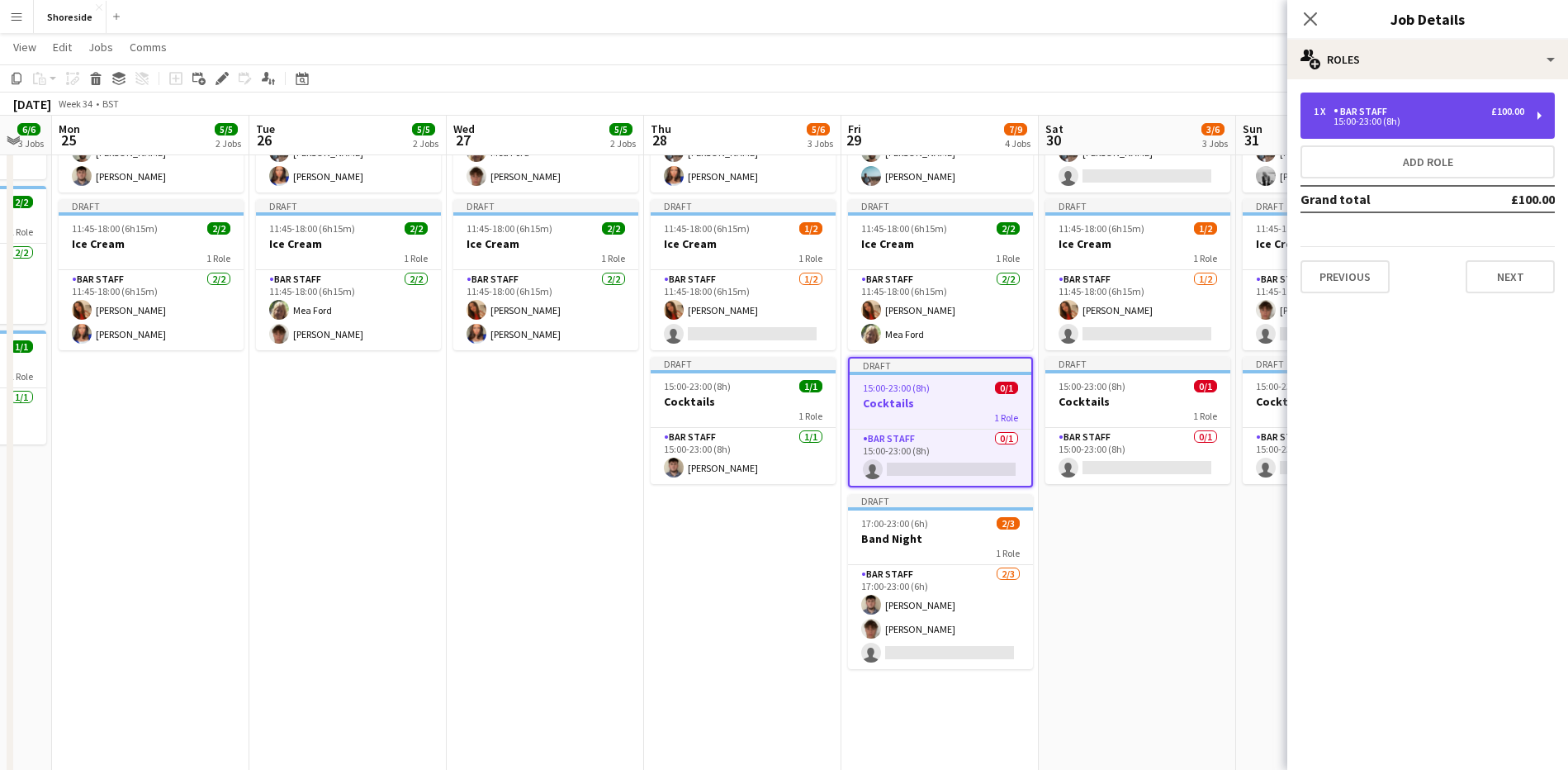
click at [1443, 117] on div "15:00-23:00 (8h)" at bounding box center [1419, 121] width 210 height 9
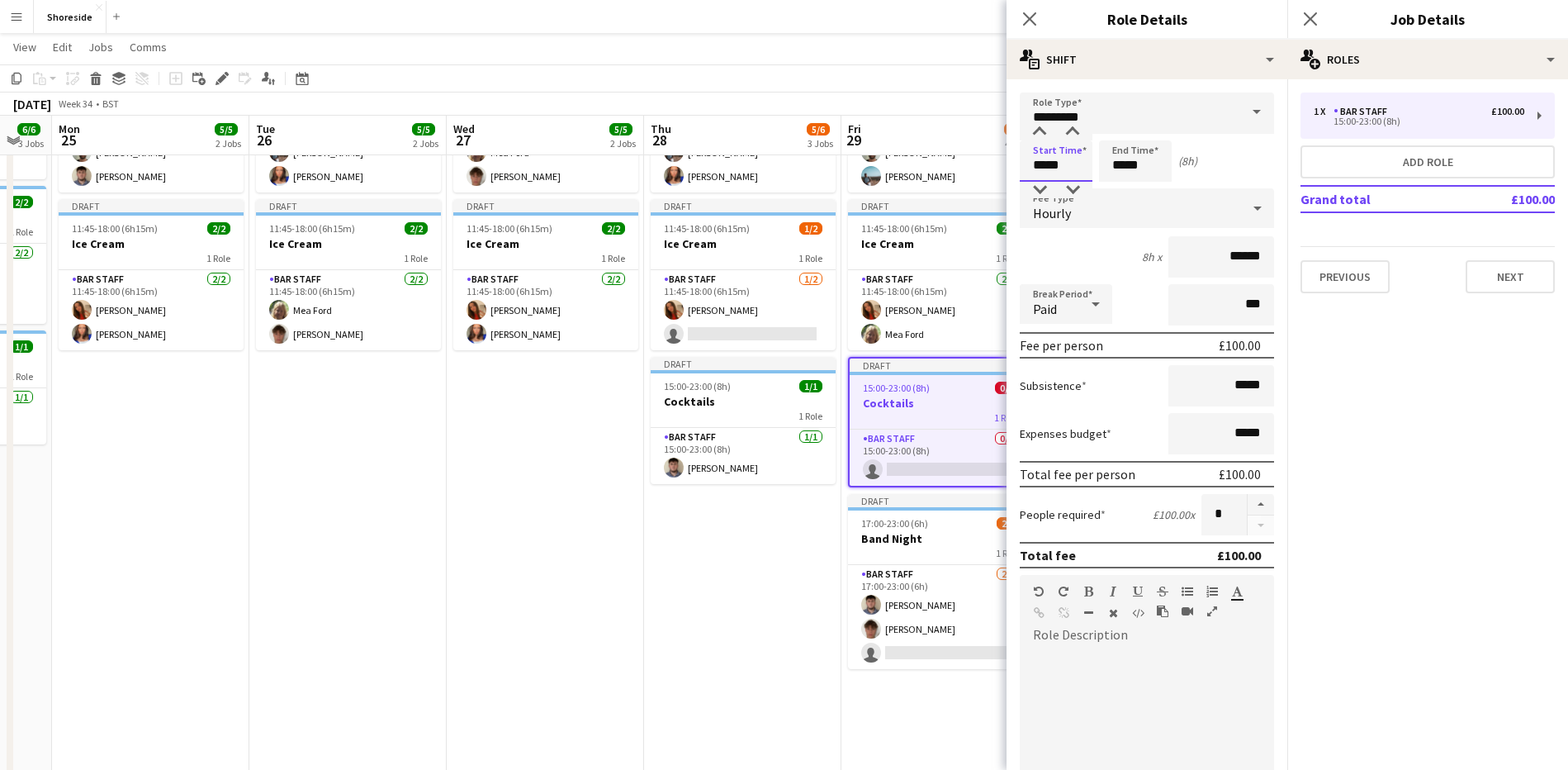
drag, startPoint x: 1074, startPoint y: 174, endPoint x: 1038, endPoint y: 162, distance: 37.9
click at [1038, 162] on input "*****" at bounding box center [1056, 161] width 73 height 42
type input "*****"
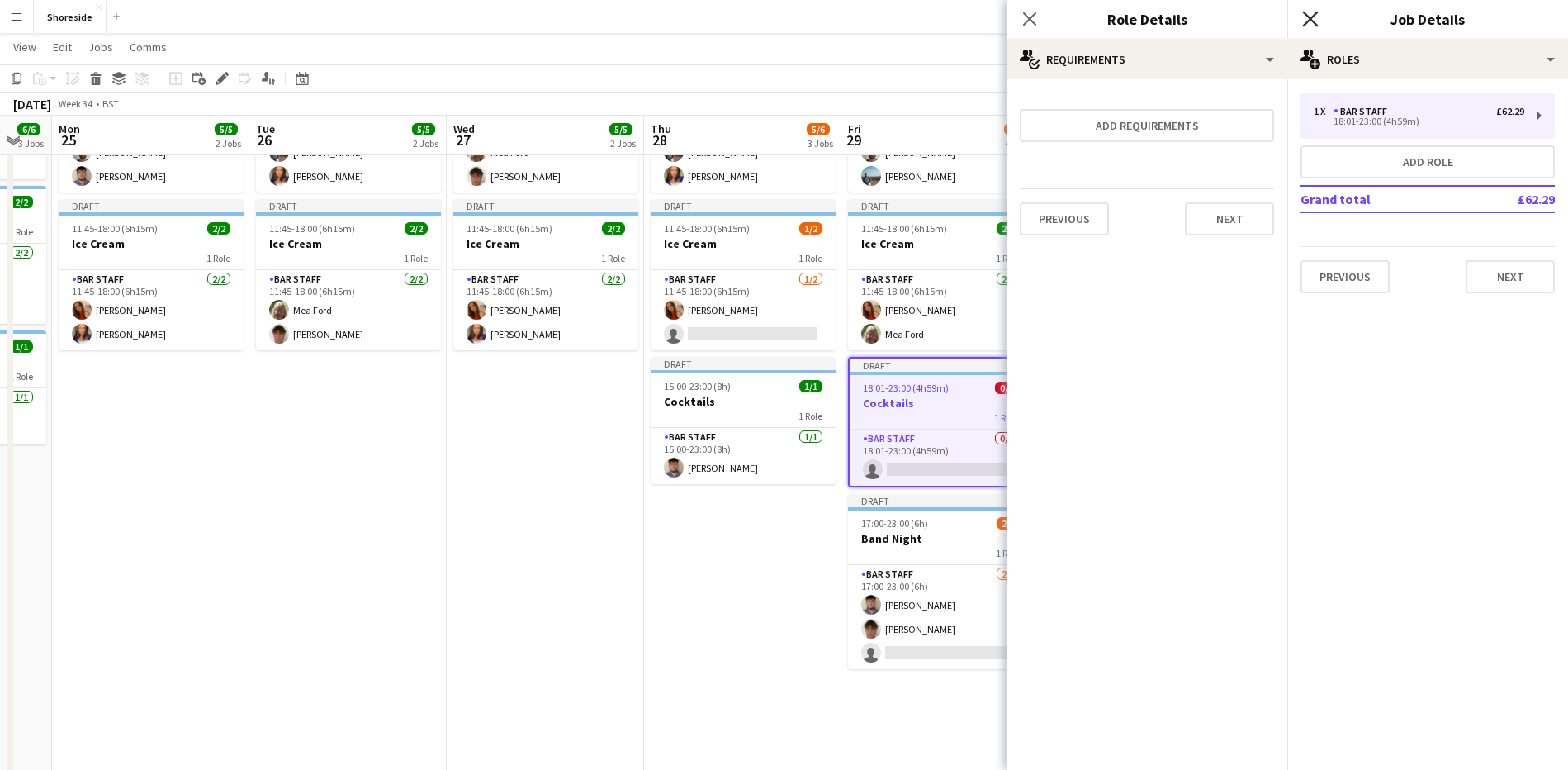
click at [1311, 16] on icon "Close pop-in" at bounding box center [1310, 18] width 16 height 16
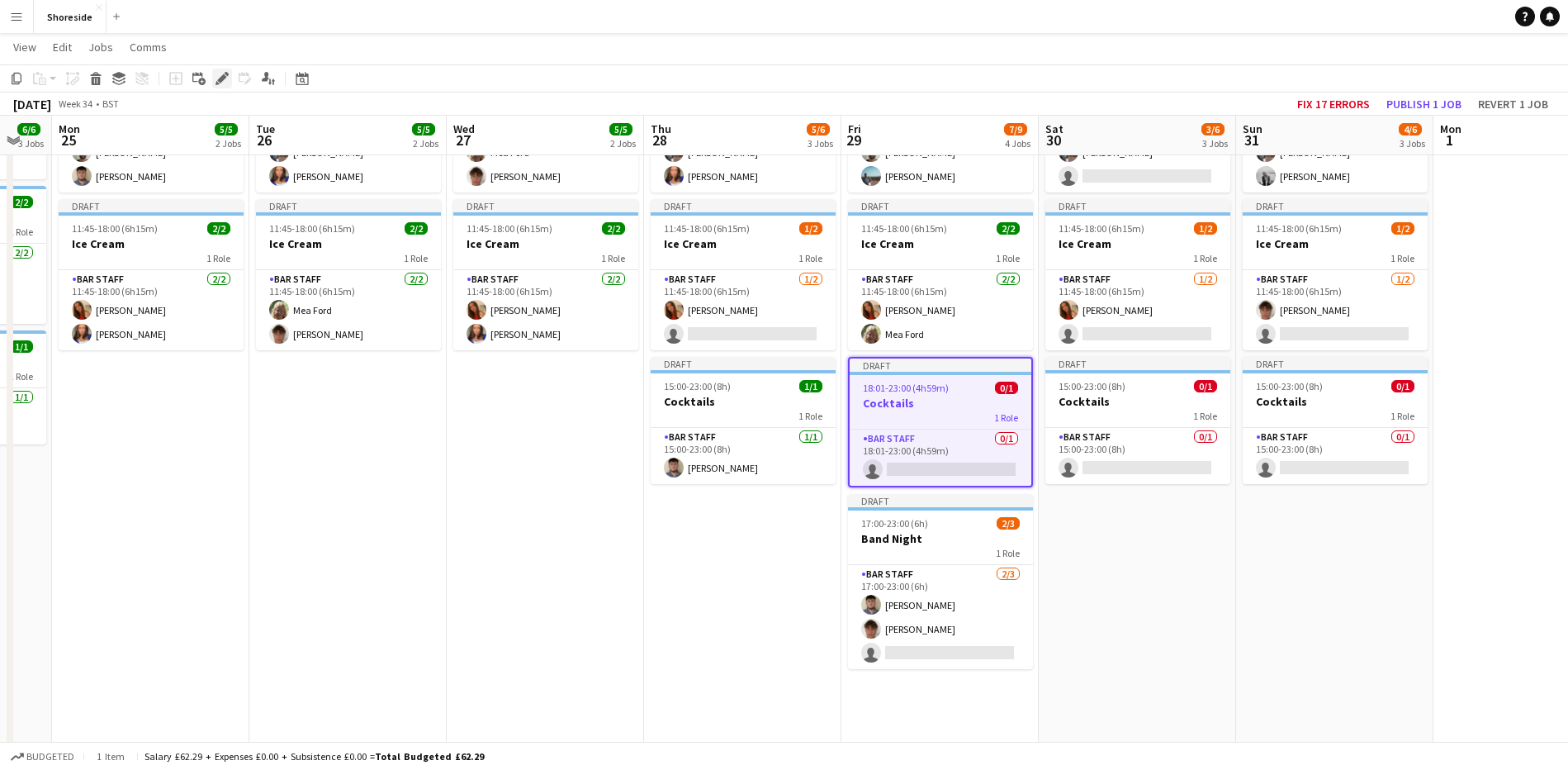
click at [220, 81] on icon at bounding box center [221, 79] width 9 height 9
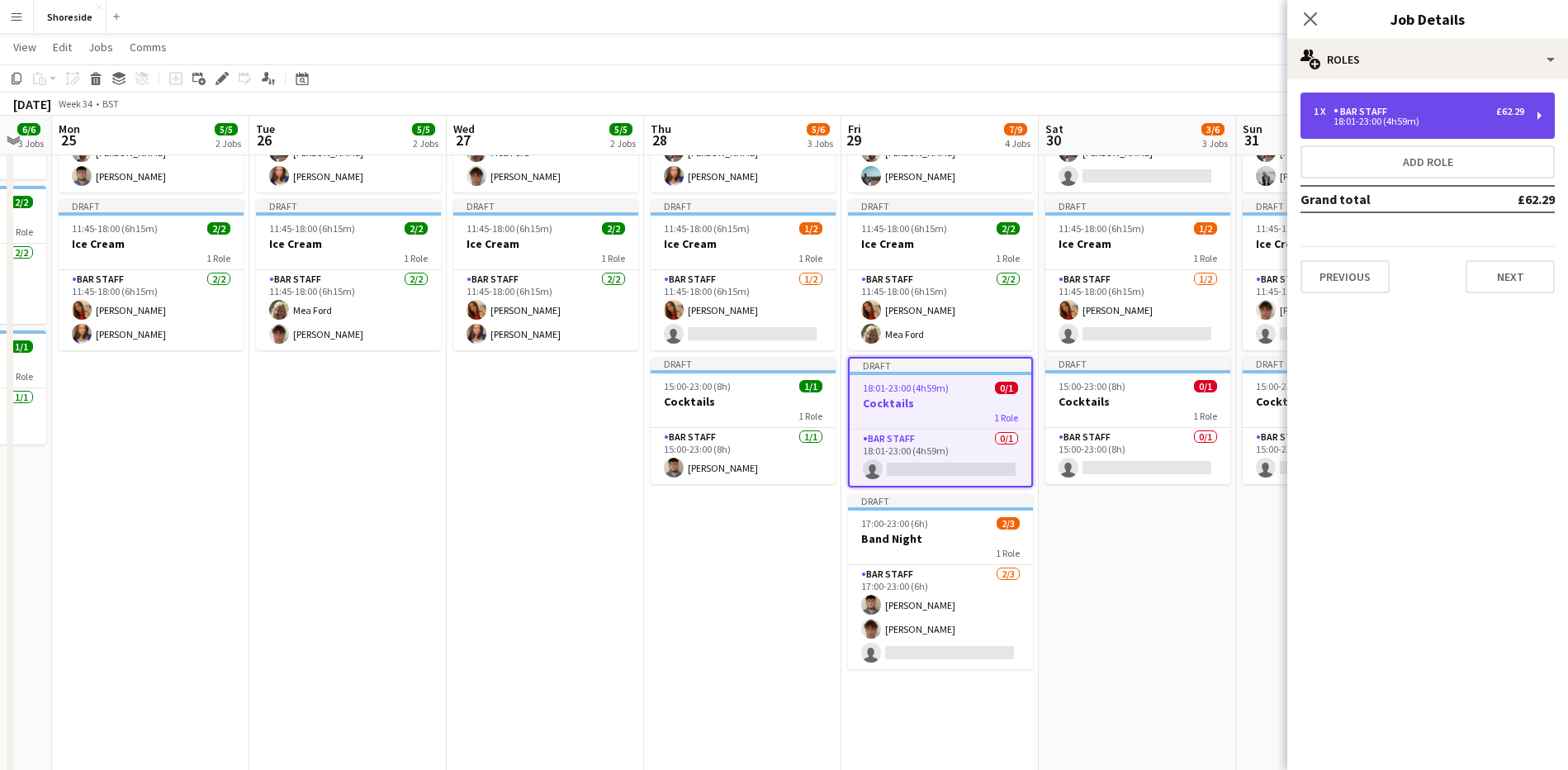
click at [1465, 118] on div "18:01-23:00 (4h59m)" at bounding box center [1419, 121] width 210 height 9
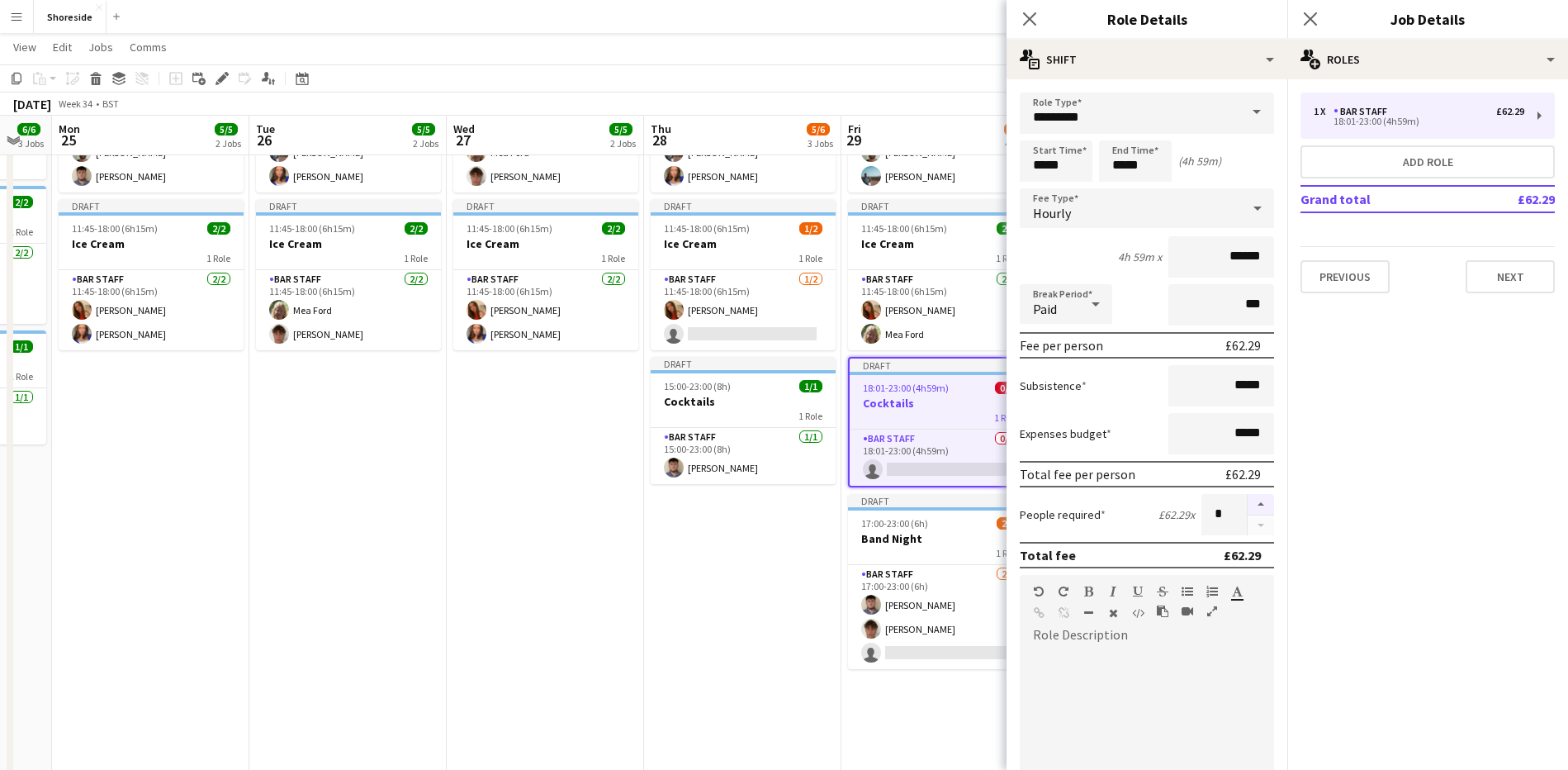
click at [1248, 499] on button "button" at bounding box center [1261, 504] width 26 height 21
type input "*"
click at [1313, 18] on icon "Close pop-in" at bounding box center [1310, 18] width 16 height 16
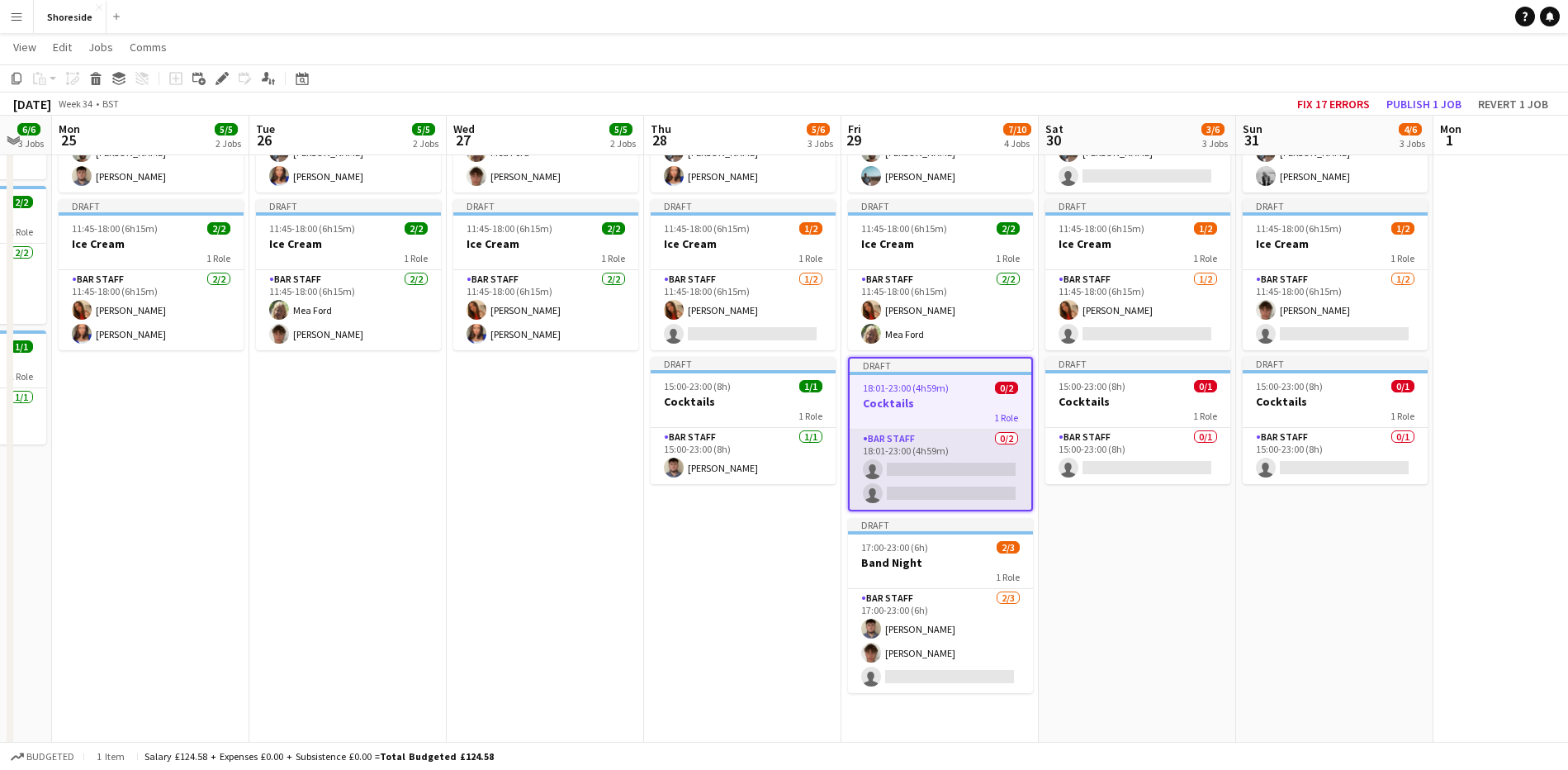
click at [971, 487] on app-card-role "Bar Staff 0/2 18:01-23:00 (4h59m) single-neutral-actions single-neutral-actions" at bounding box center [940, 469] width 181 height 80
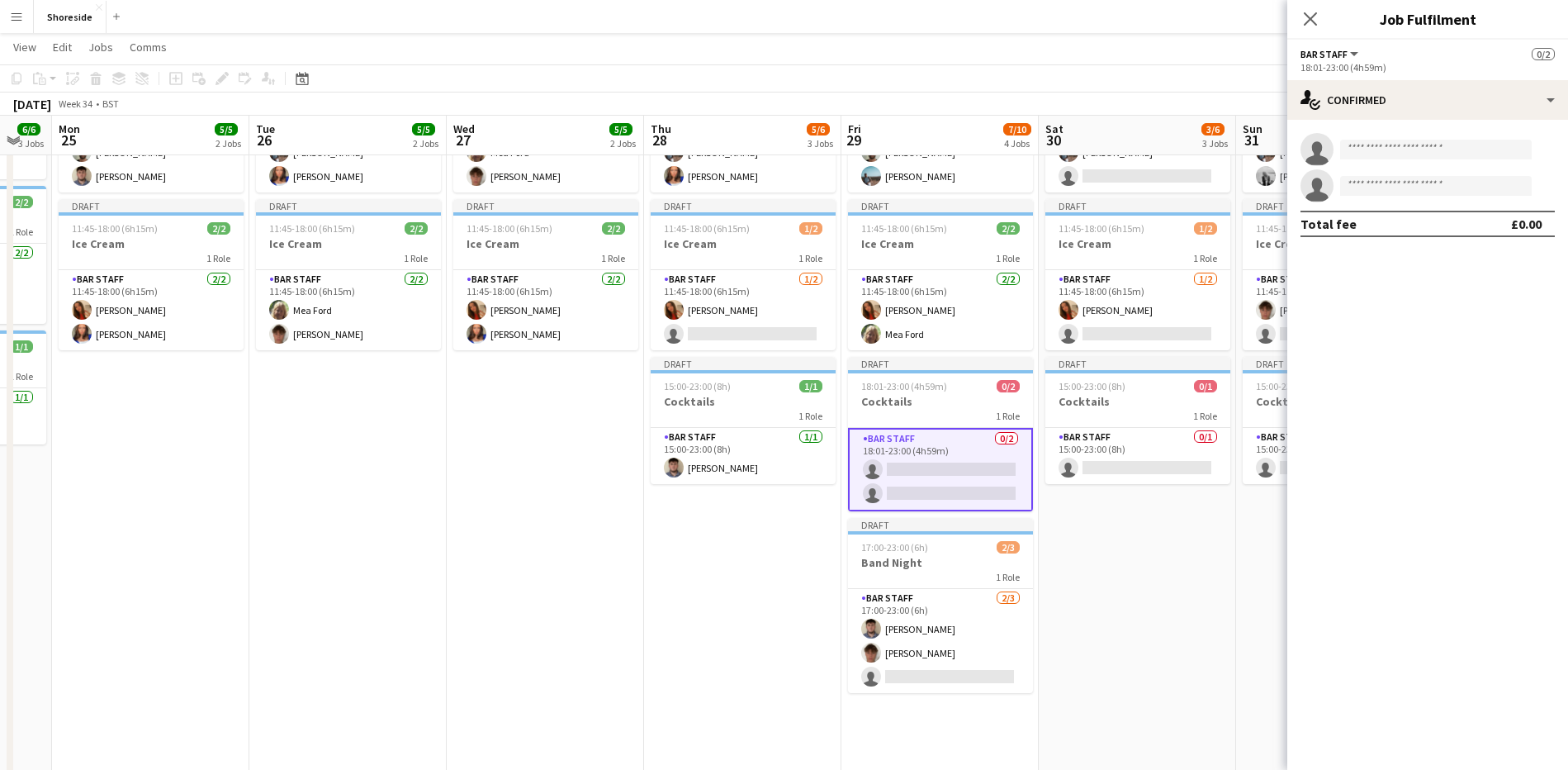
click at [971, 478] on app-card-role "Bar Staff 0/2 18:01-23:00 (4h59m) single-neutral-actions single-neutral-actions" at bounding box center [941, 469] width 185 height 83
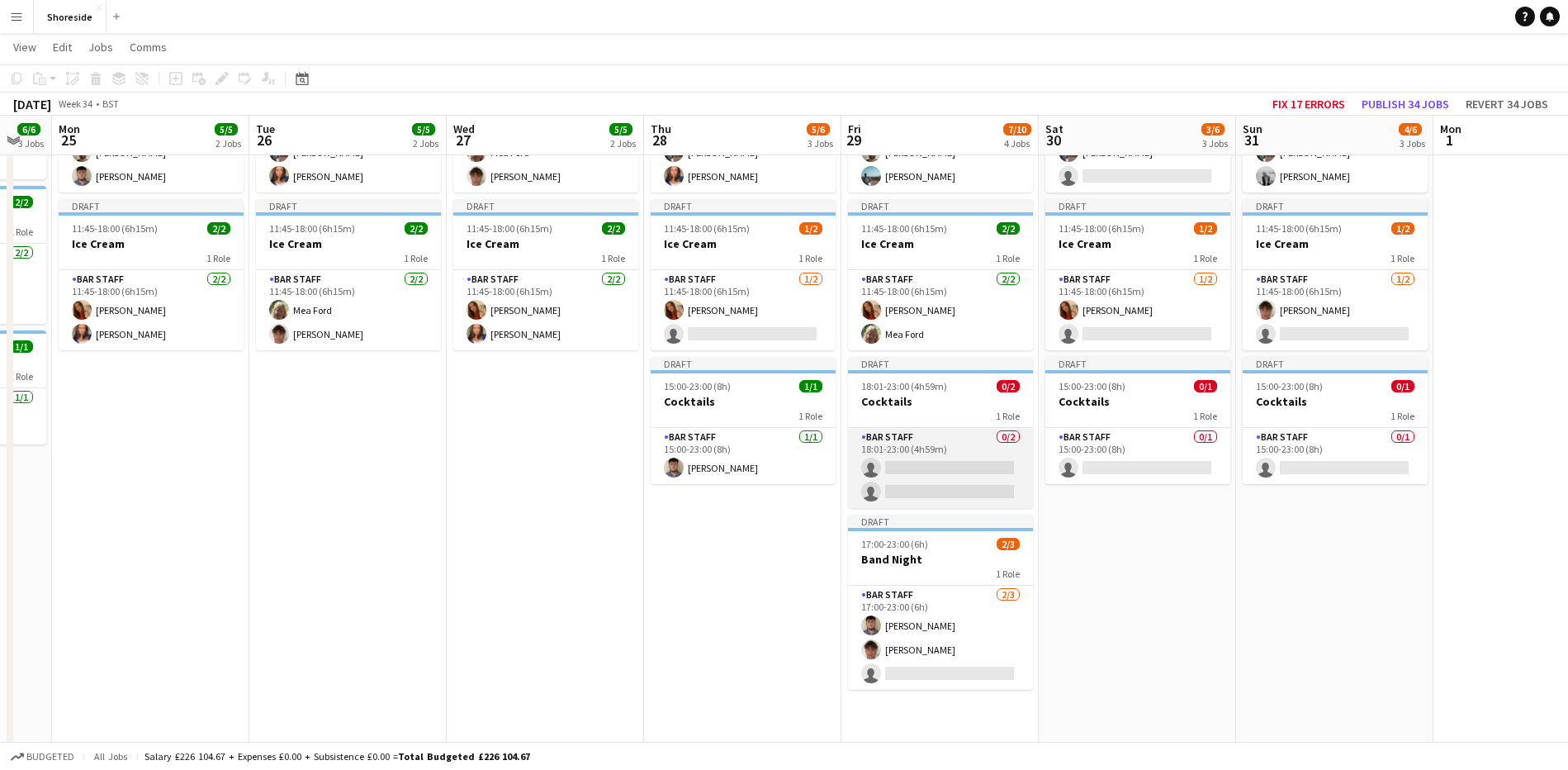
click at [1004, 458] on app-card-role "Bar Staff 0/2 18:01-23:00 (4h59m) single-neutral-actions single-neutral-actions" at bounding box center [941, 467] width 185 height 80
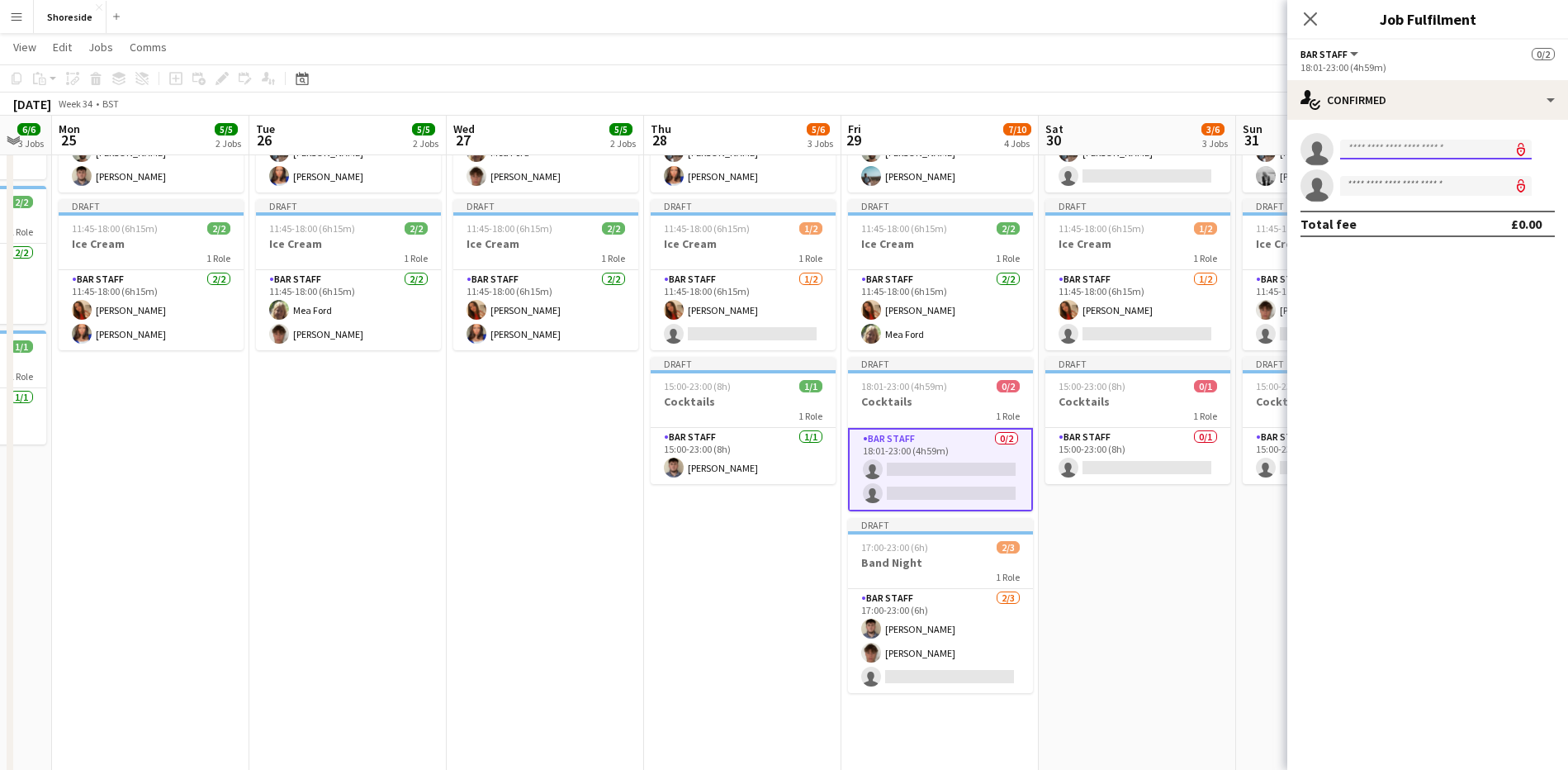
click at [1404, 157] on input at bounding box center [1436, 149] width 192 height 19
type input "****"
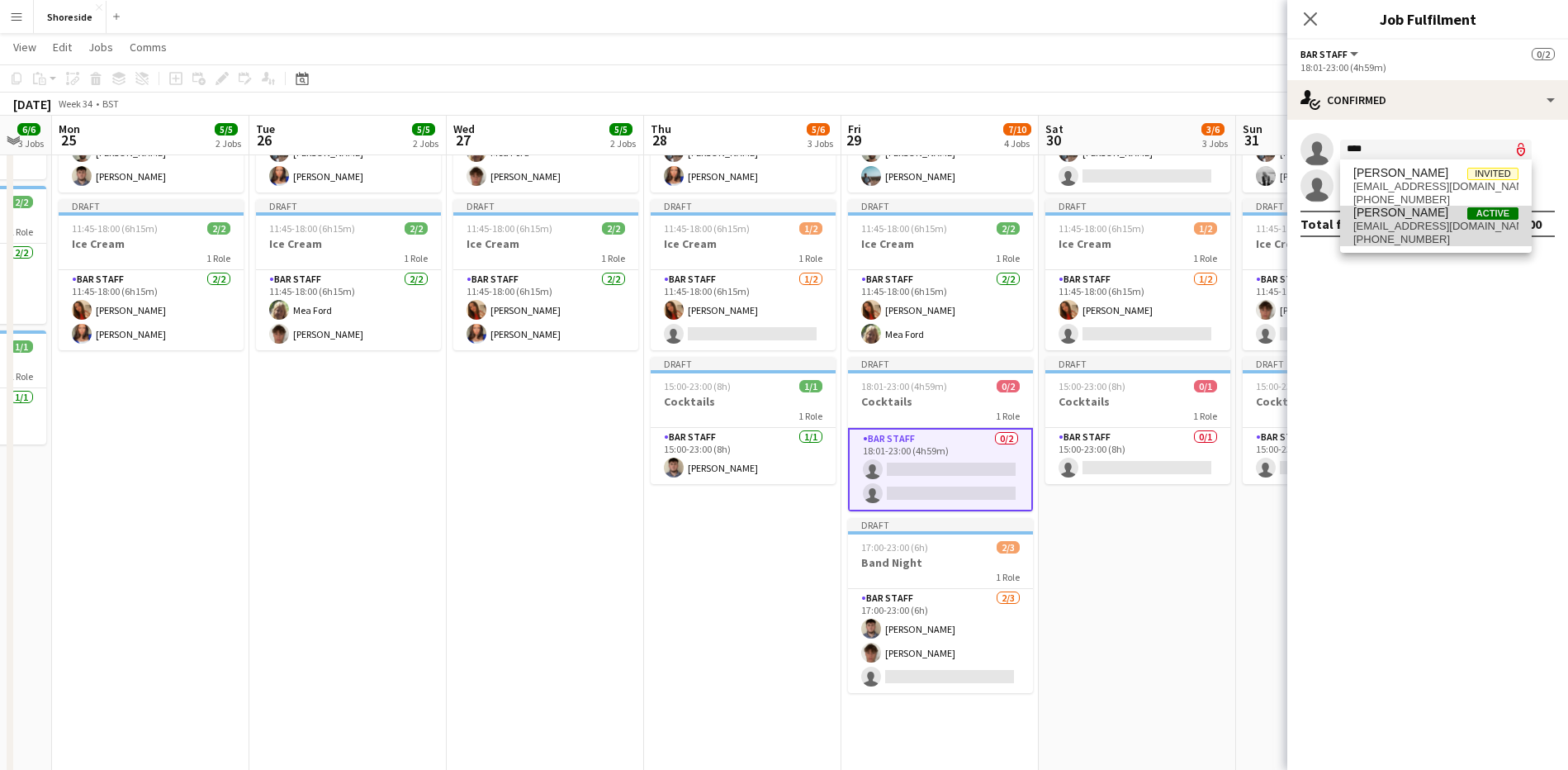
click at [1425, 237] on span "[PHONE_NUMBER]" at bounding box center [1436, 240] width 165 height 14
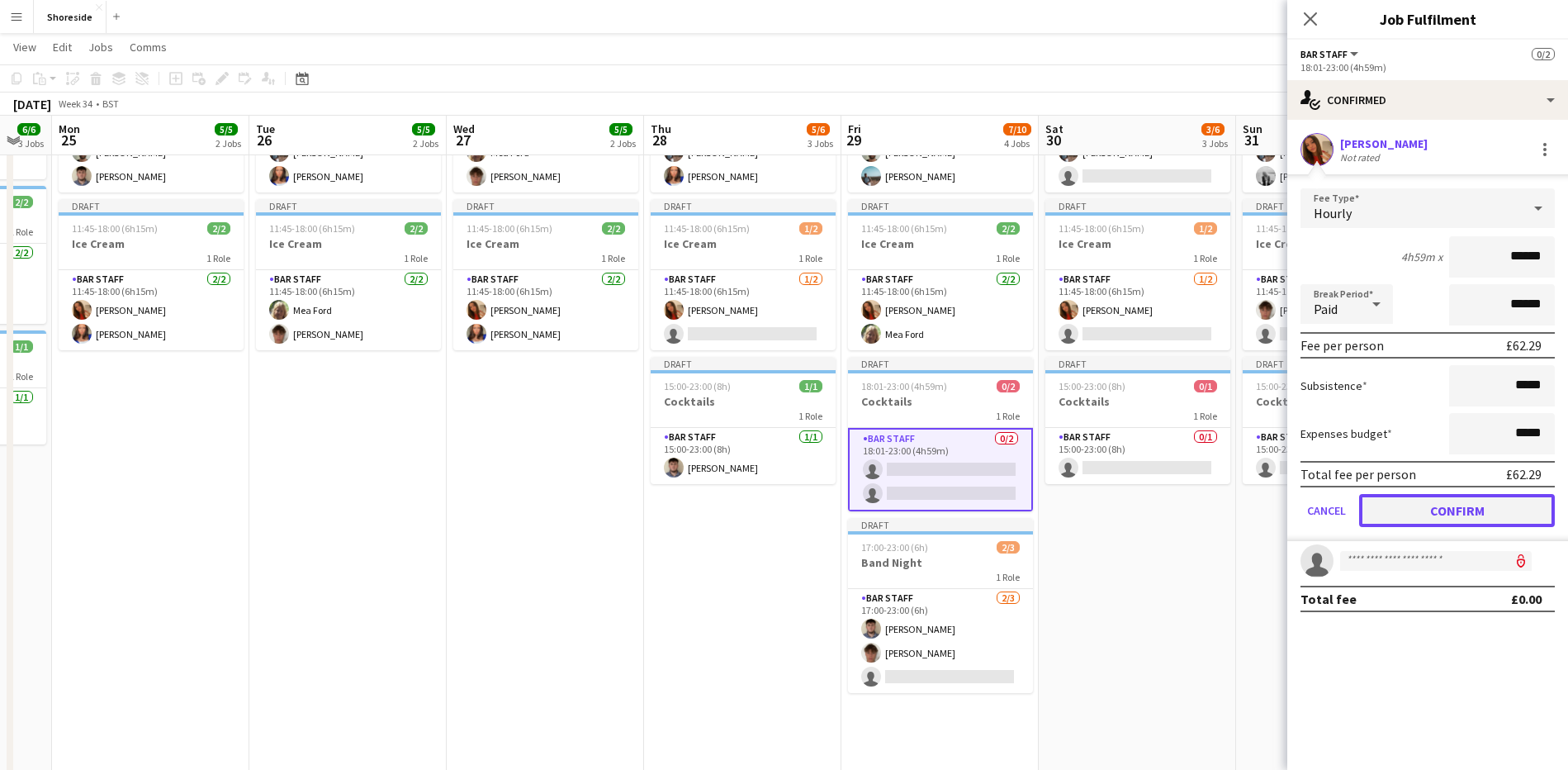
click at [1465, 519] on button "Confirm" at bounding box center [1457, 510] width 196 height 33
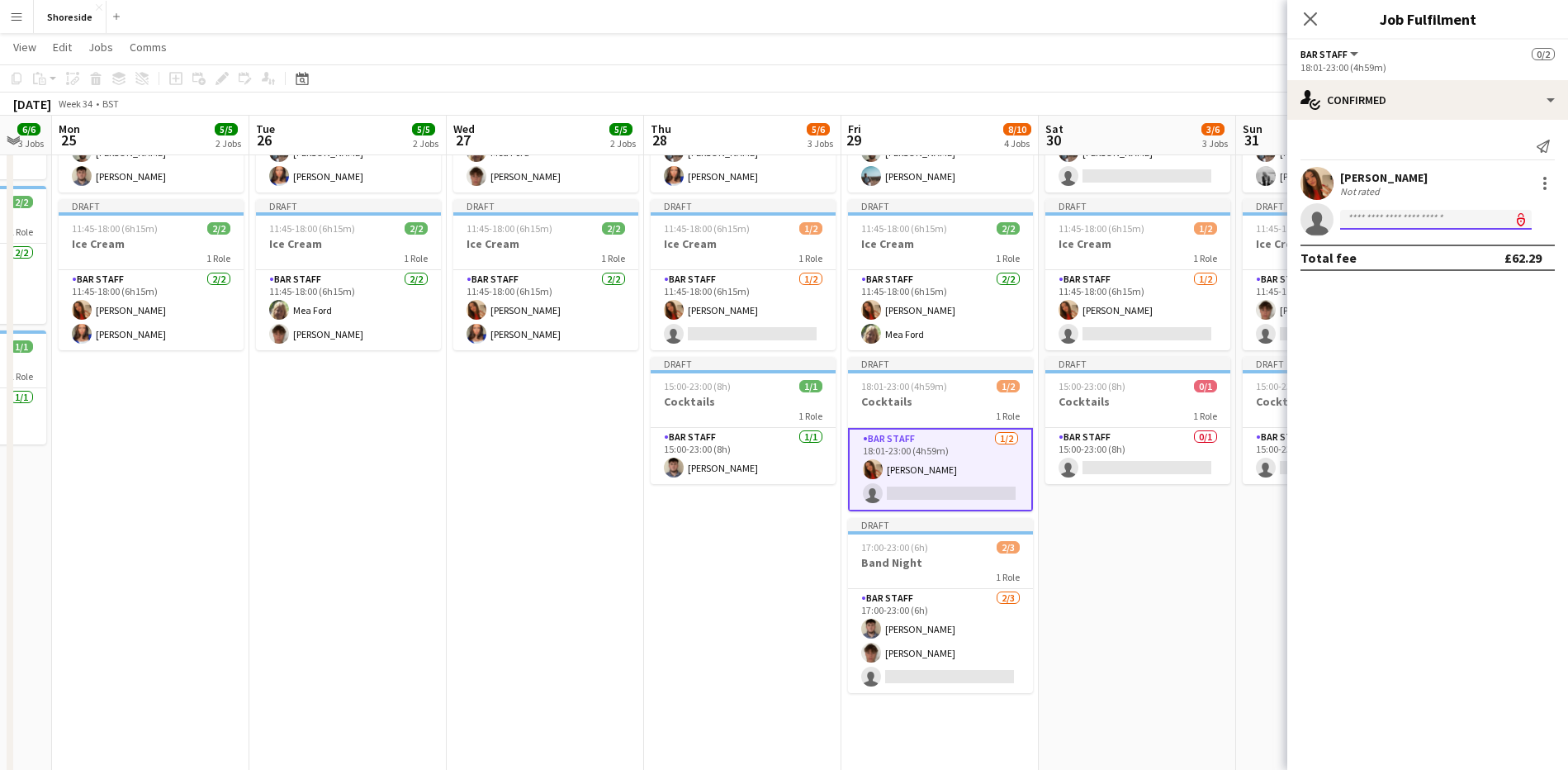
click at [1382, 228] on input at bounding box center [1436, 219] width 192 height 19
type input "***"
click at [1393, 257] on span "[EMAIL_ADDRESS][DOMAIN_NAME]" at bounding box center [1436, 257] width 165 height 14
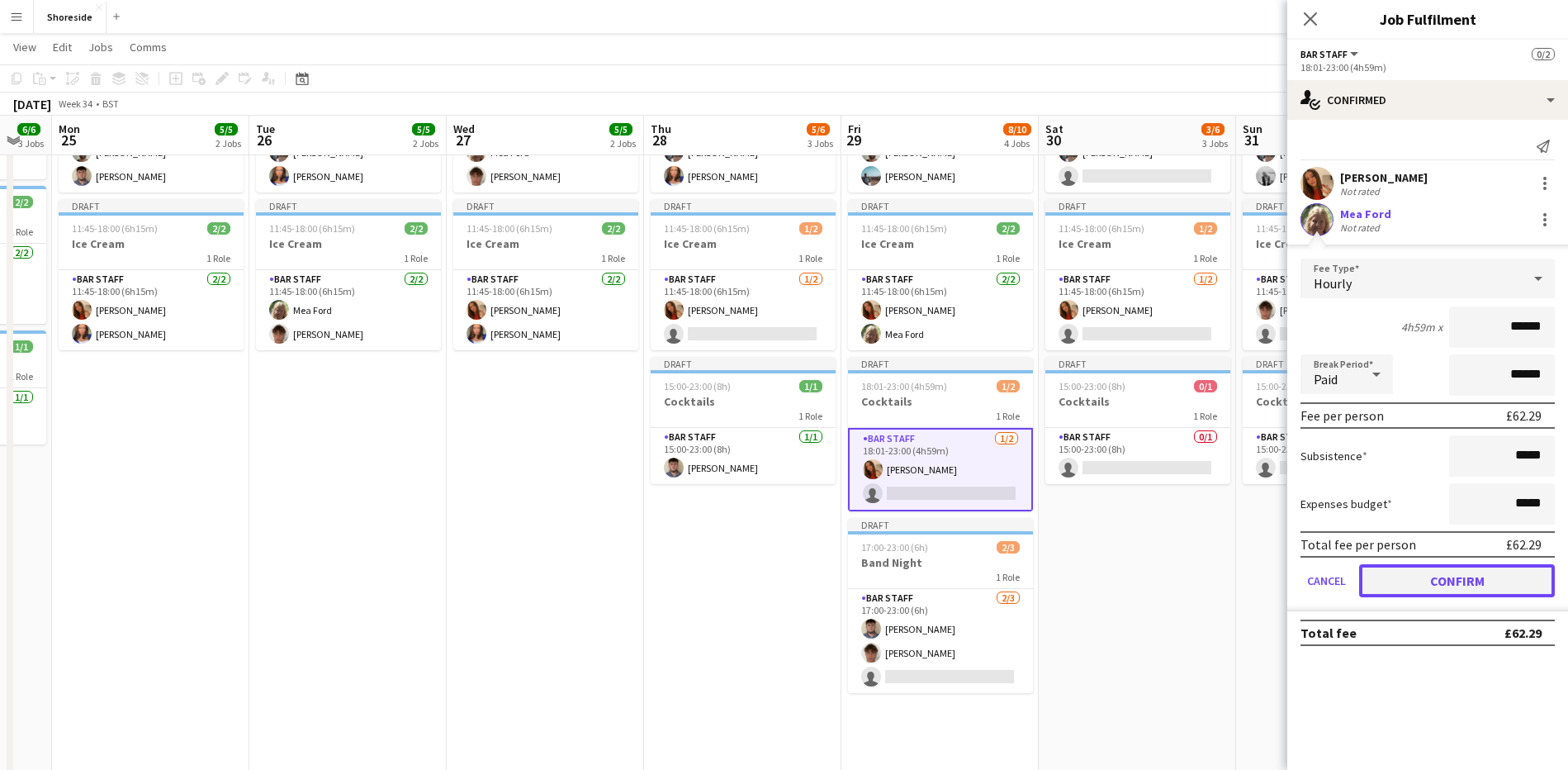
click at [1460, 574] on button "Confirm" at bounding box center [1457, 581] width 196 height 33
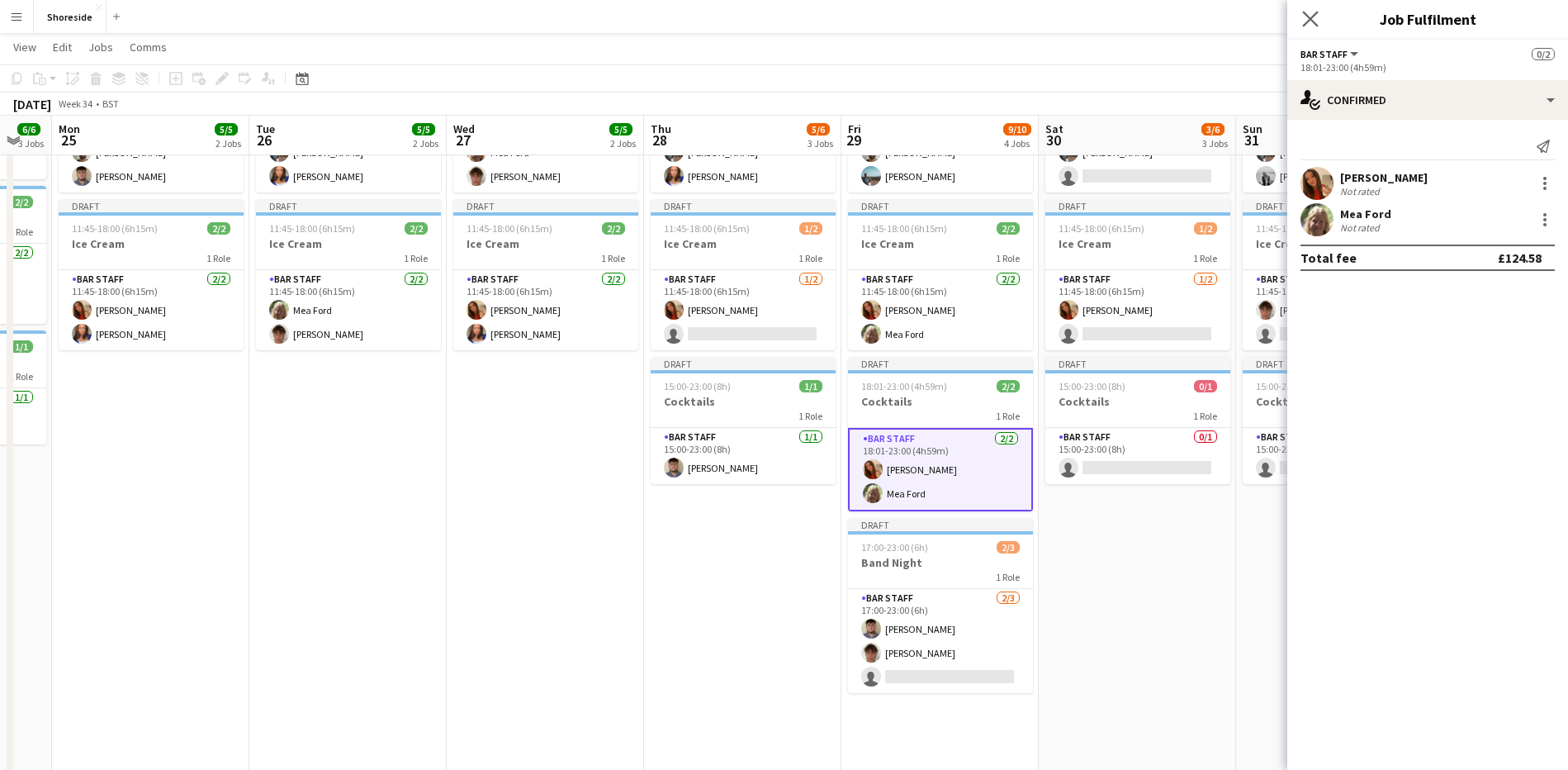
click at [1299, 25] on app-icon "Close pop-in" at bounding box center [1310, 19] width 24 height 24
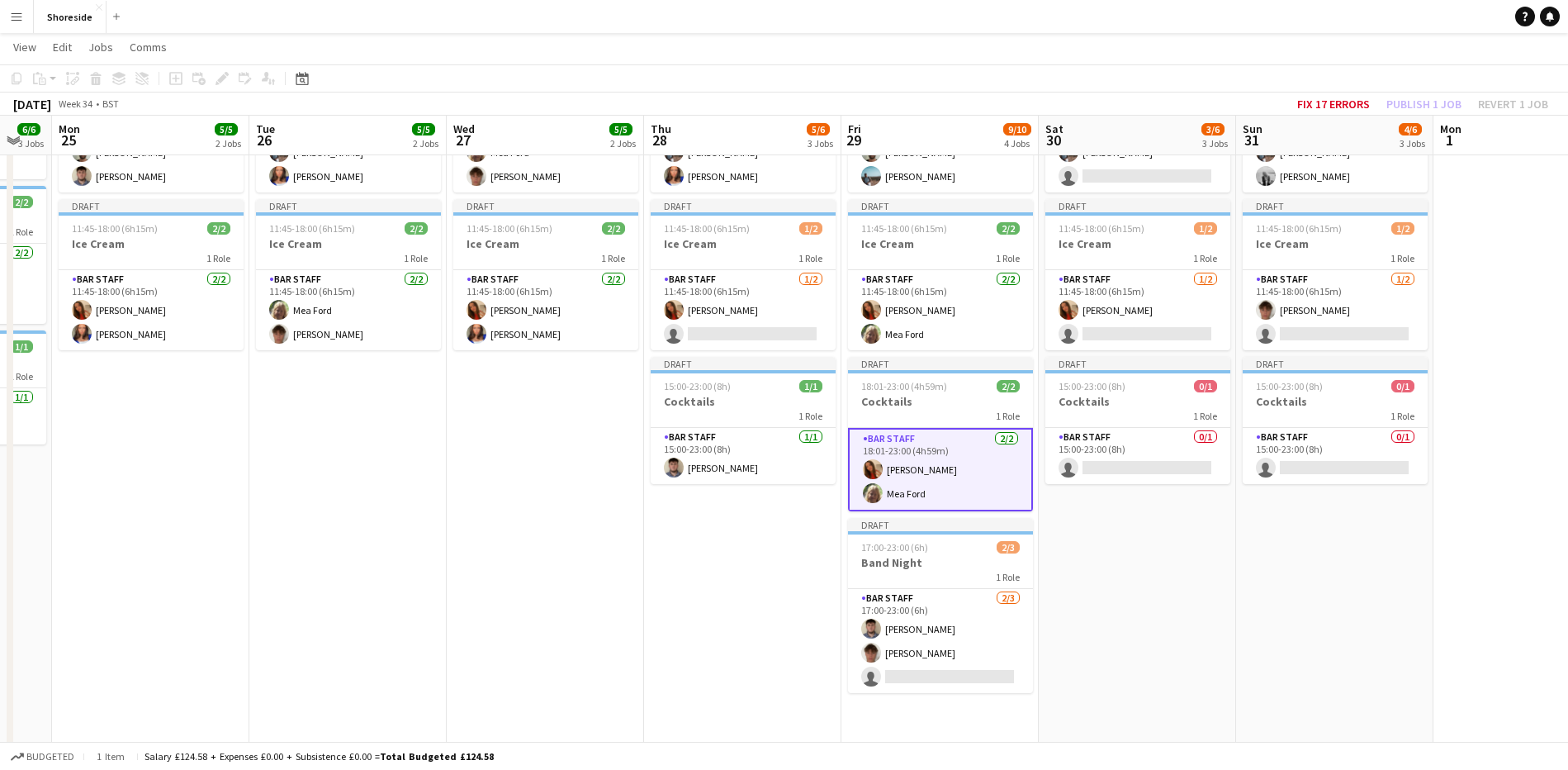
scroll to position [0, 537]
click at [726, 556] on app-date-cell "Draft 10:00-19:00 (9h) 3/3 Beach Weekday 2 Roles Bar & Catering (Bar Manager) […" at bounding box center [746, 388] width 198 height 818
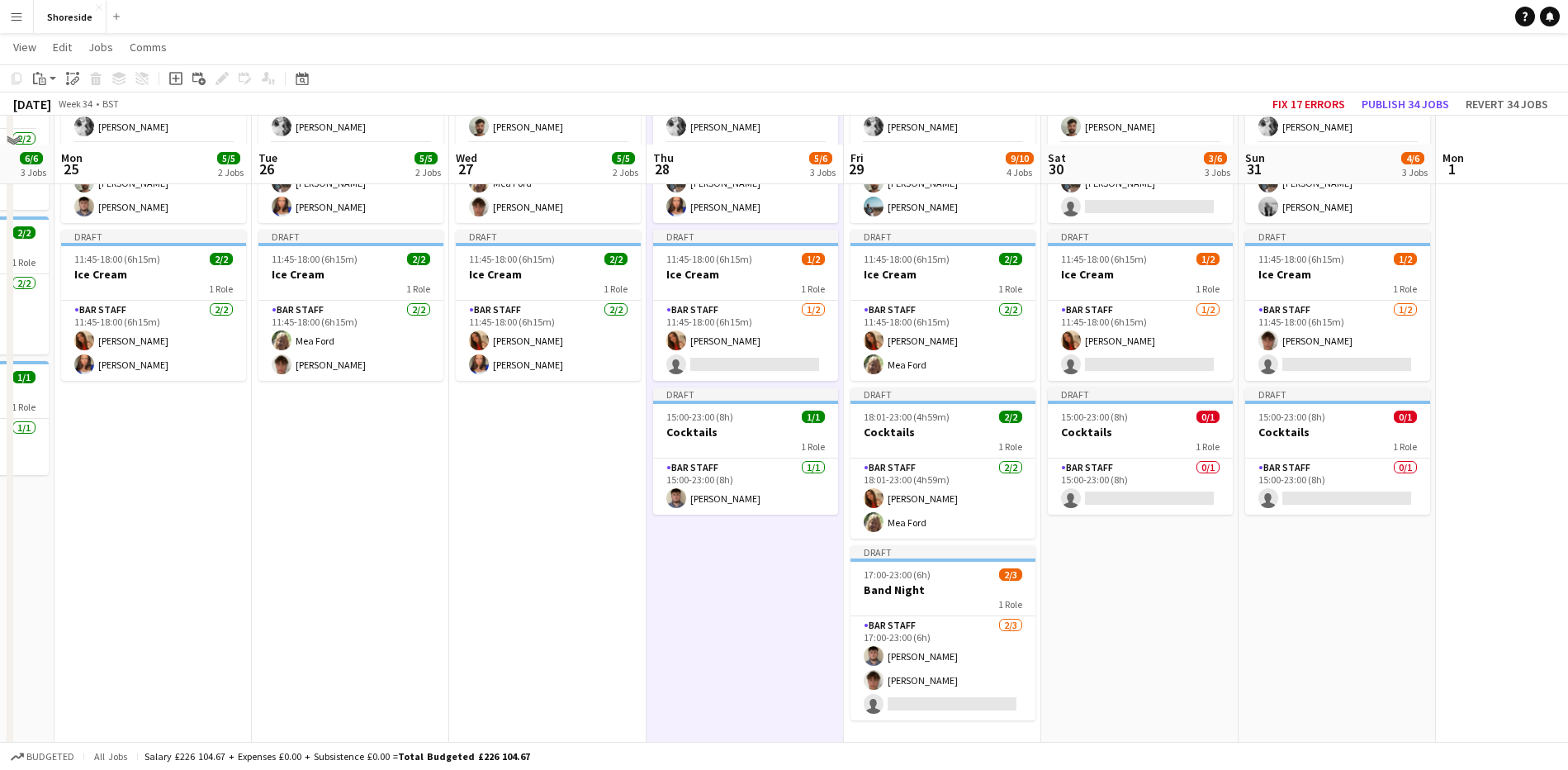
scroll to position [103, 0]
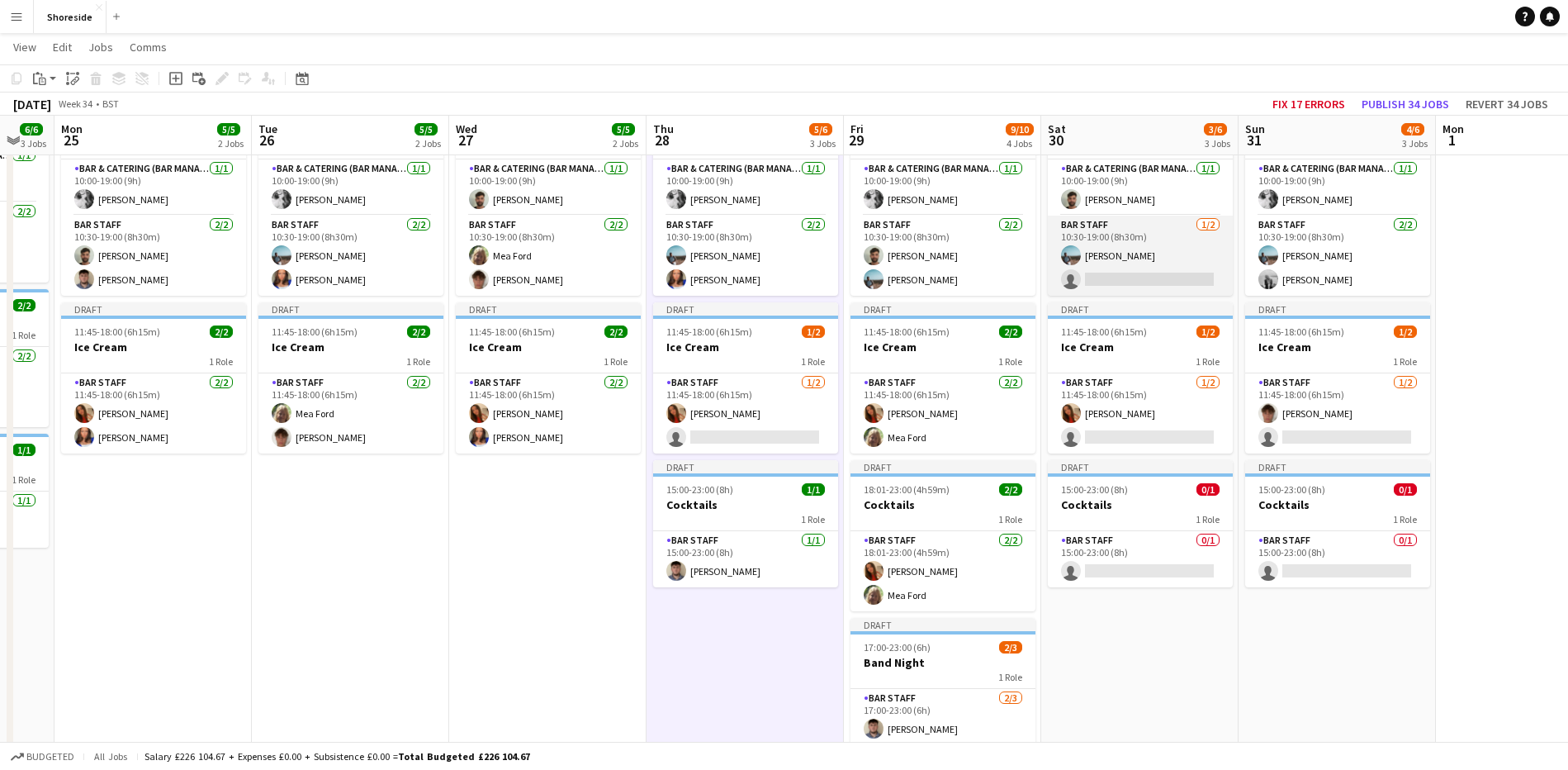
click at [1153, 275] on app-card-role "Bar Staff [DATE] 10:30-19:00 (8h30m) [PERSON_NAME] single-neutral-actions" at bounding box center [1140, 255] width 185 height 80
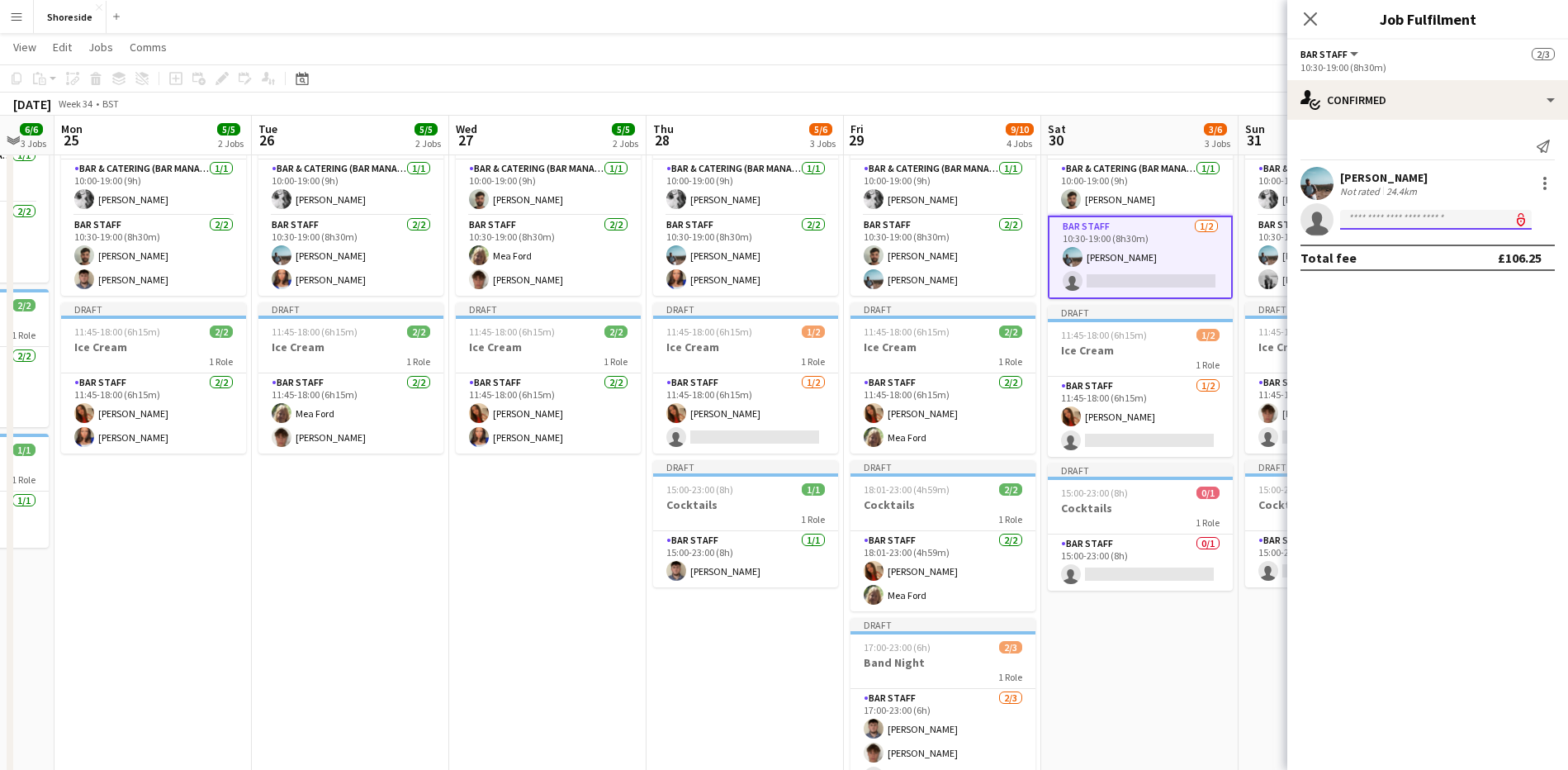
click at [1407, 220] on input at bounding box center [1436, 219] width 192 height 19
type input "***"
click at [1393, 250] on span "[EMAIL_ADDRESS][DOMAIN_NAME]" at bounding box center [1436, 257] width 165 height 14
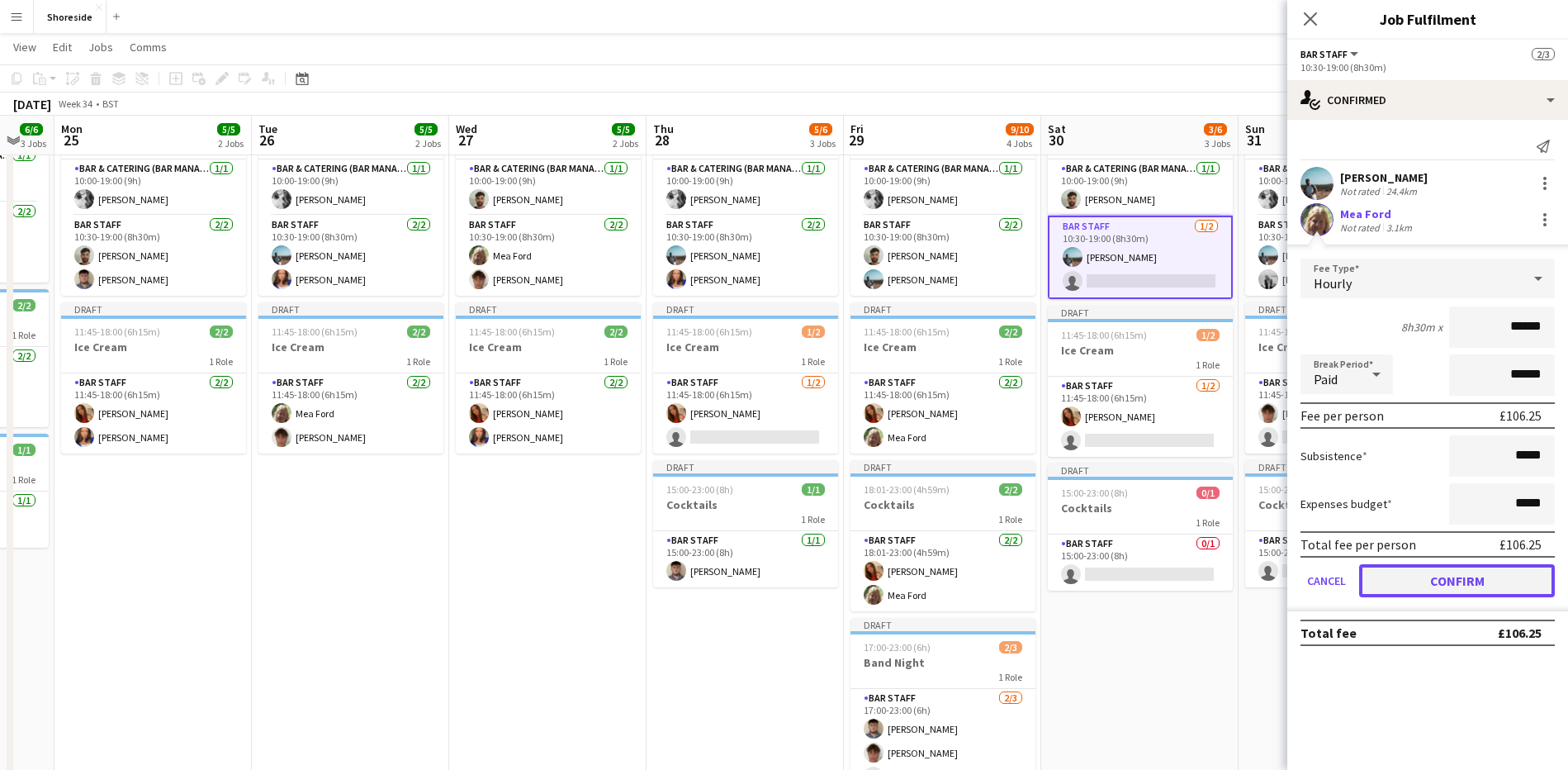
click at [1447, 575] on button "Confirm" at bounding box center [1457, 581] width 196 height 33
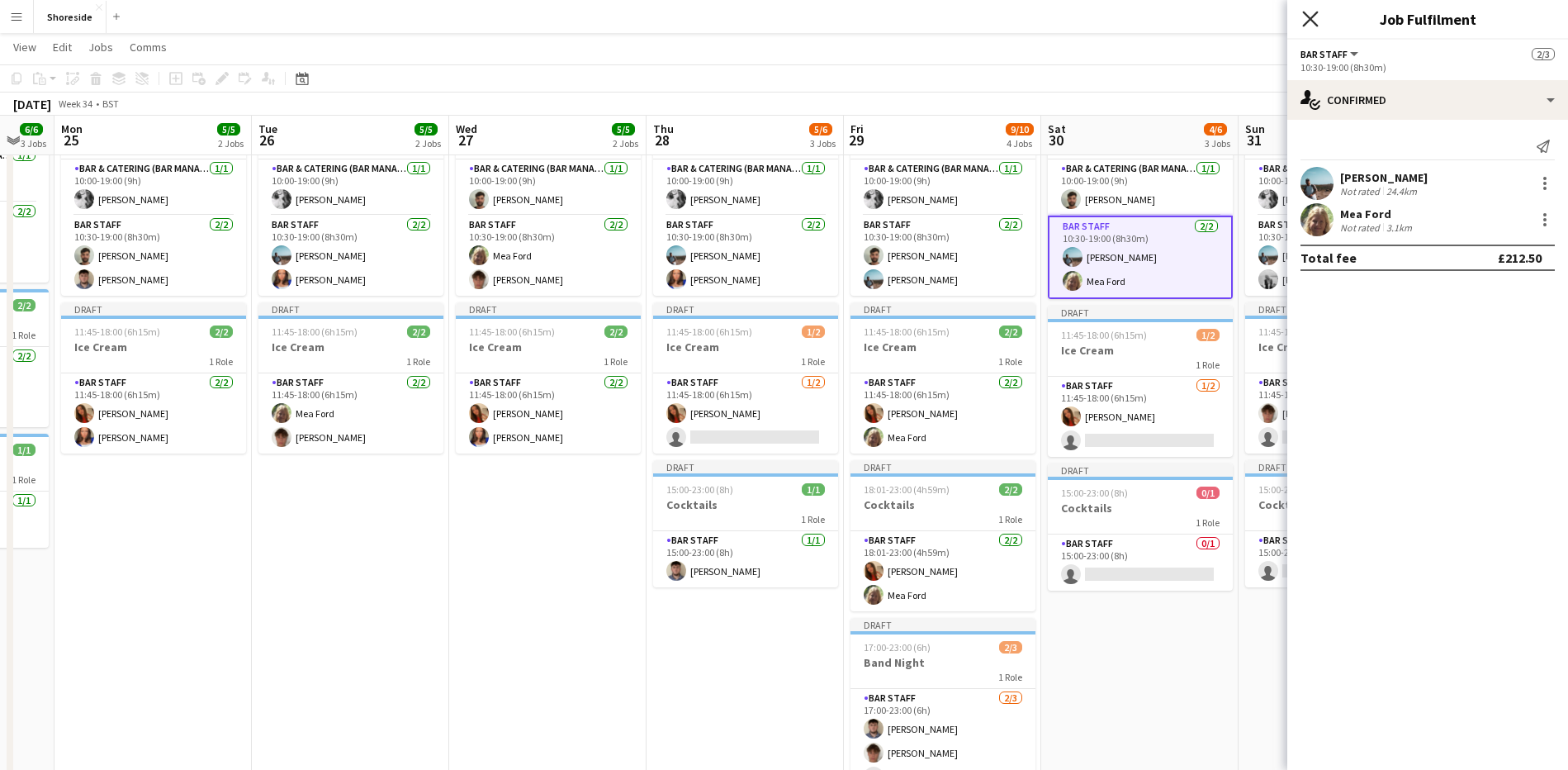
click at [1312, 16] on icon "Close pop-in" at bounding box center [1310, 18] width 16 height 16
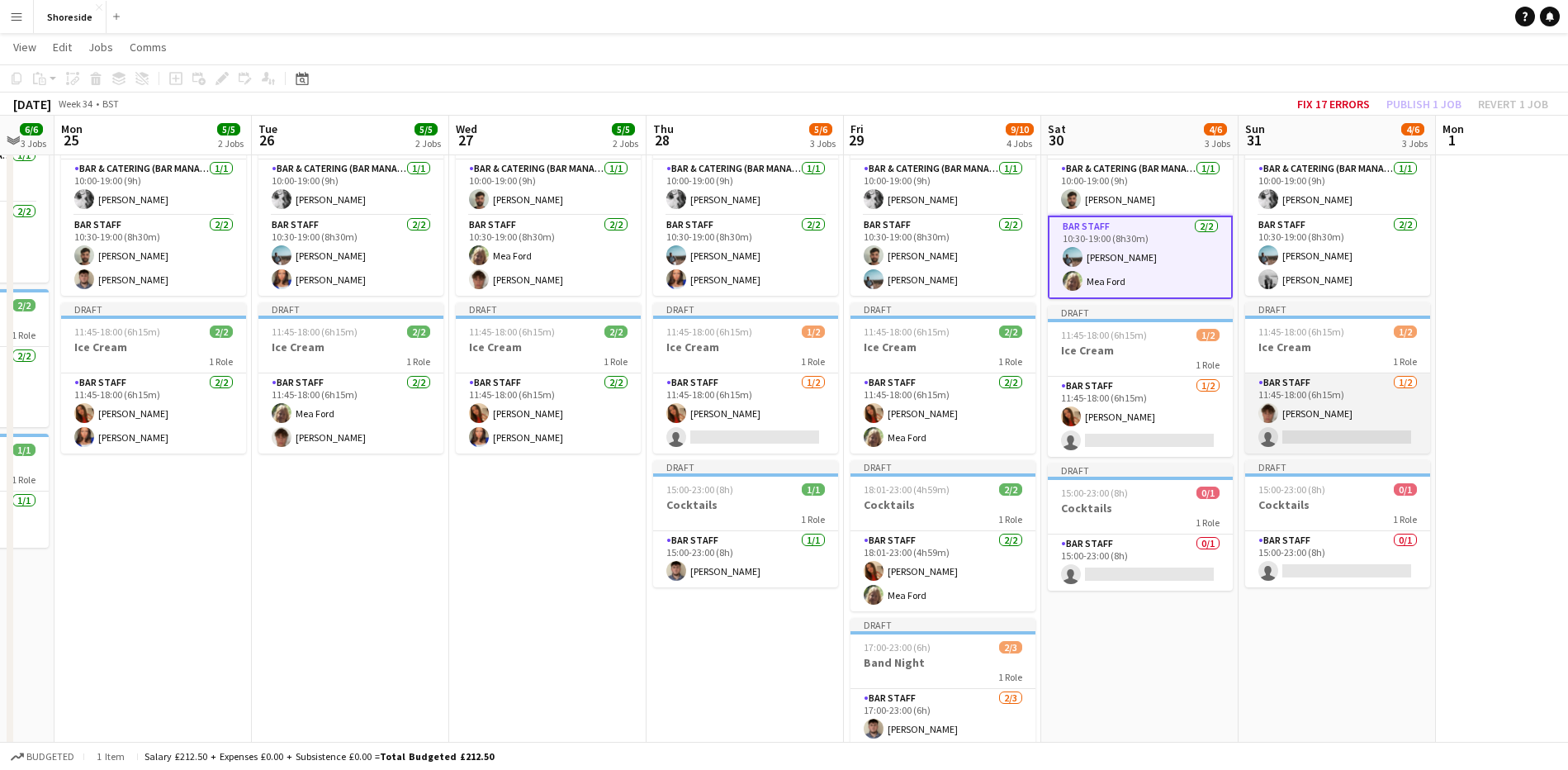
click at [1322, 430] on app-card-role "Bar Staff [DATE] 11:45-18:00 (6h15m) [PERSON_NAME] single-neutral-actions" at bounding box center [1337, 413] width 185 height 80
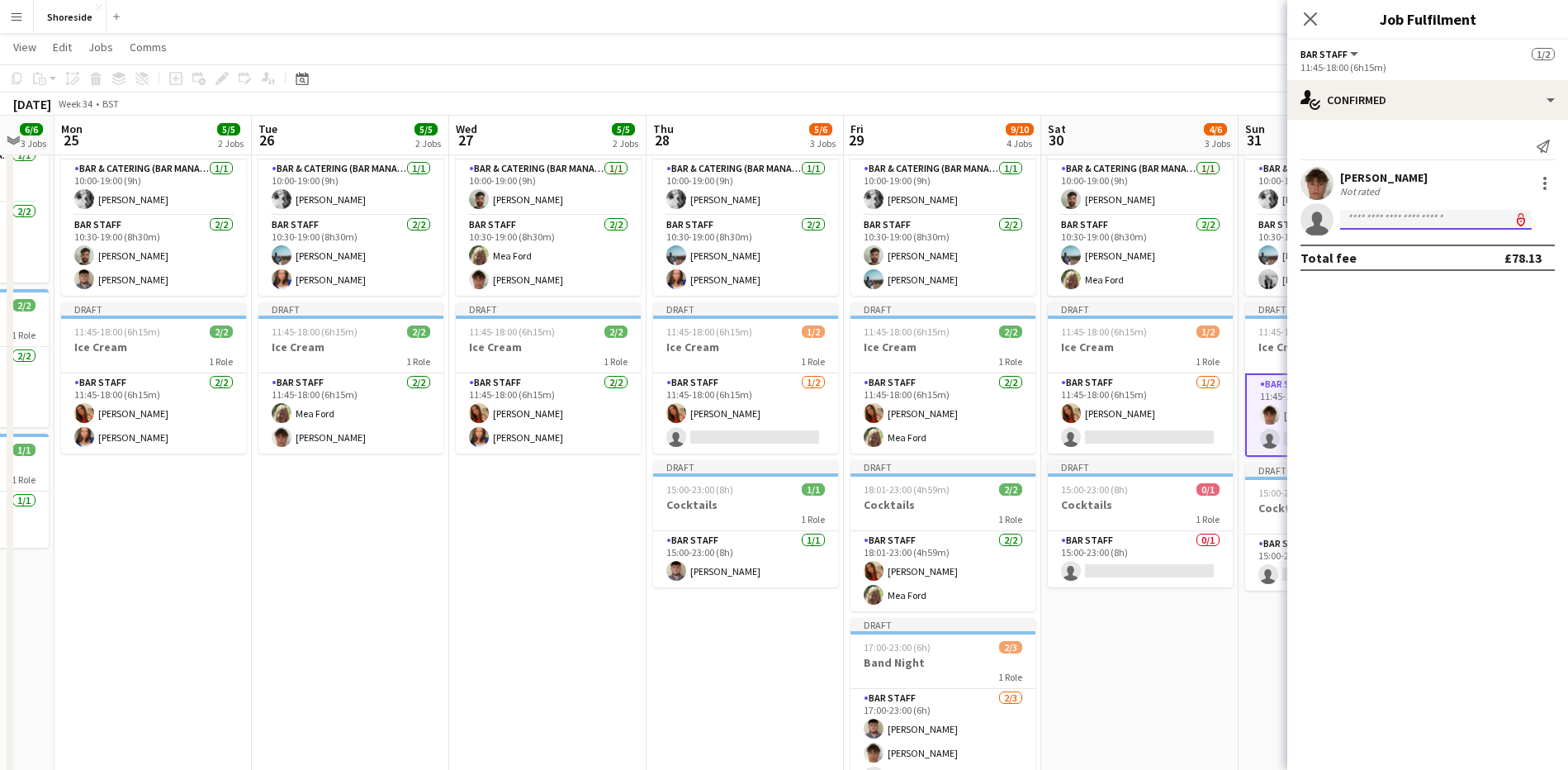
click at [1415, 225] on input at bounding box center [1436, 219] width 192 height 19
type input "***"
click at [1395, 253] on span "[EMAIL_ADDRESS][DOMAIN_NAME]" at bounding box center [1436, 257] width 165 height 14
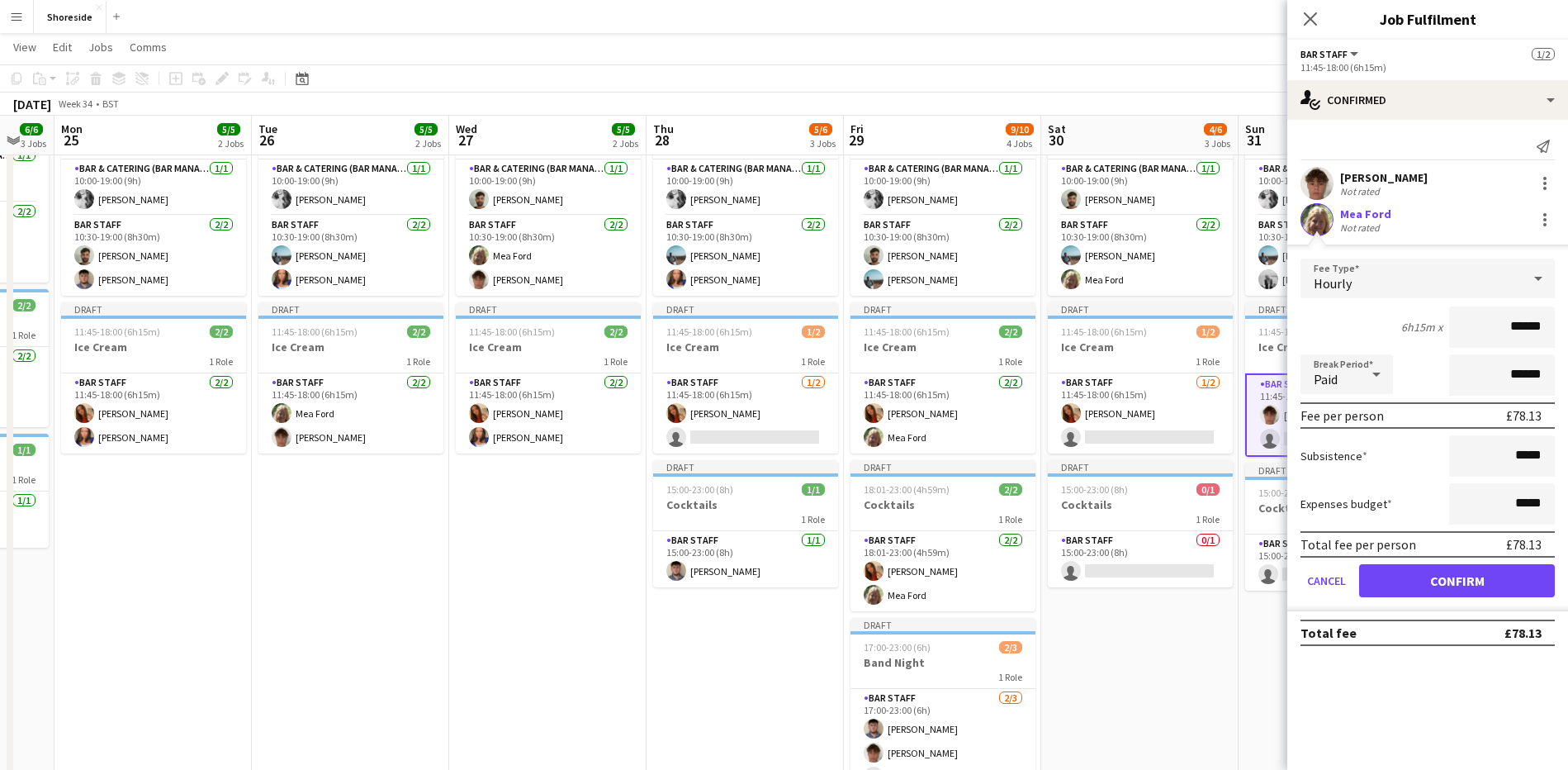
click at [1421, 252] on app-edit-fee "Fee Type Hourly 6h15m x ****** Break Period Paid ****** Fee per person £78.13 S…" at bounding box center [1428, 428] width 281 height 367
click at [1426, 581] on button "Confirm" at bounding box center [1457, 581] width 196 height 33
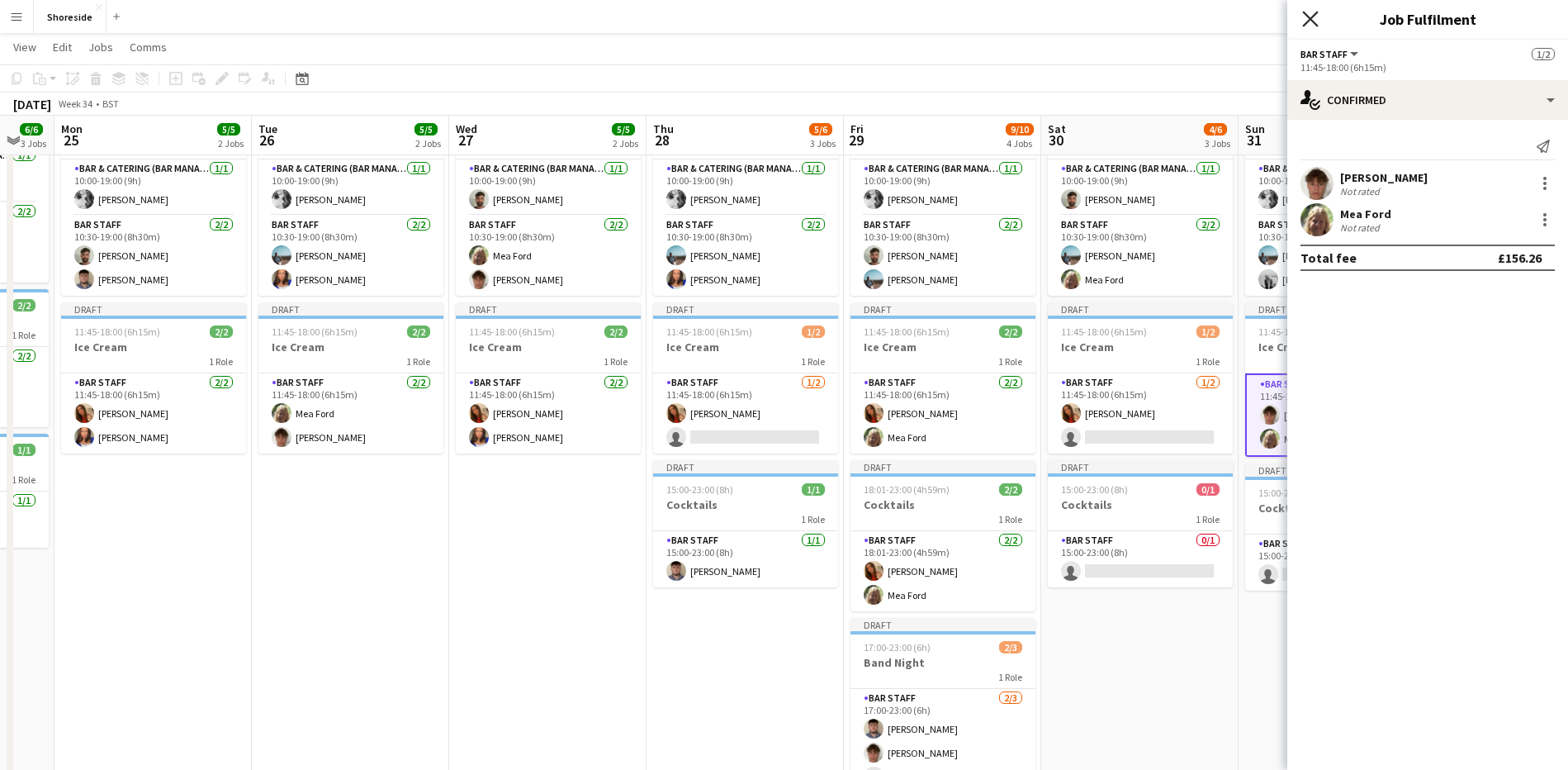
click at [1312, 22] on icon "Close pop-in" at bounding box center [1310, 18] width 16 height 16
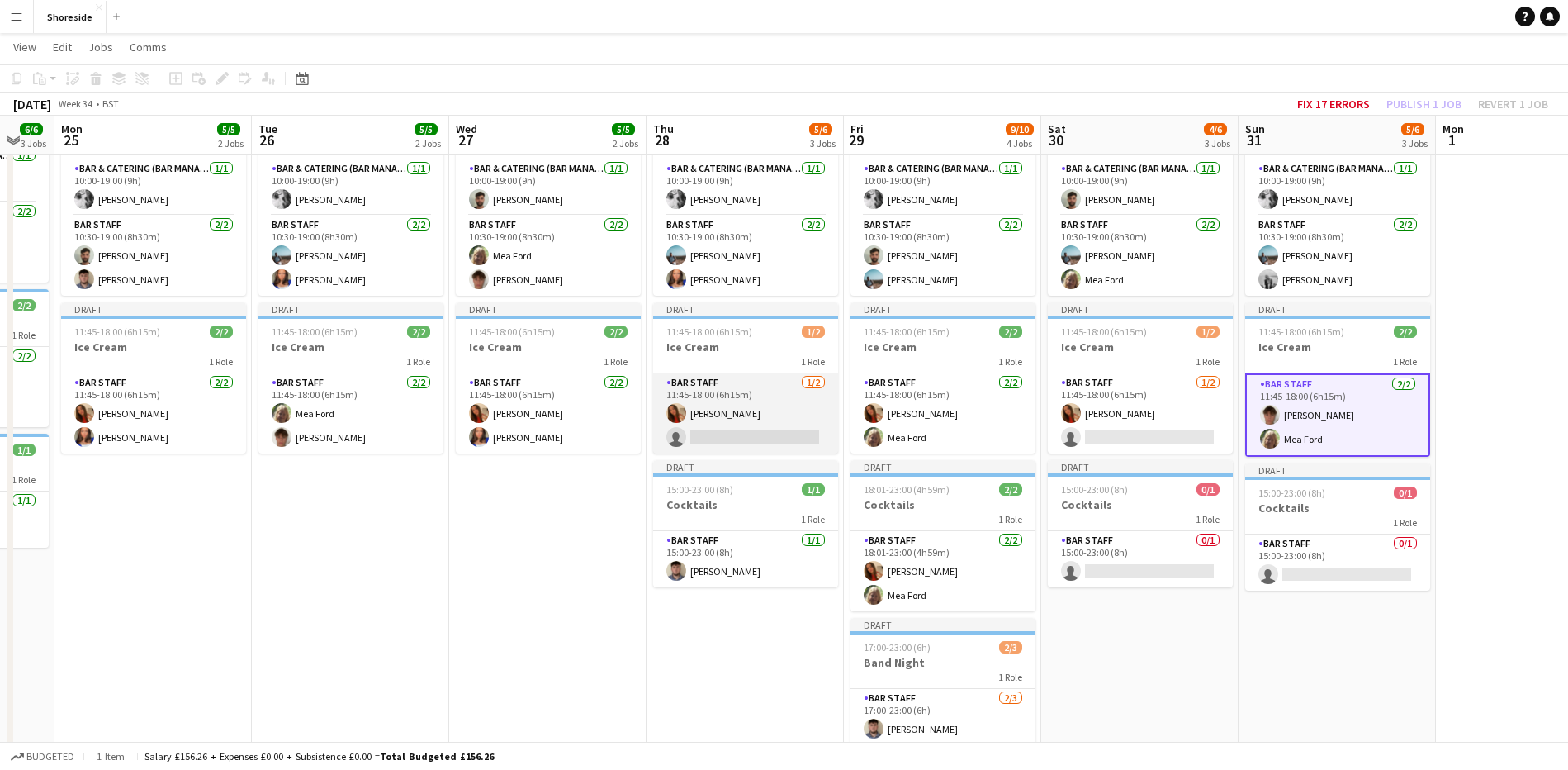
click at [758, 426] on app-card-role "Bar Staff [DATE] 11:45-18:00 (6h15m) [PERSON_NAME] single-neutral-actions" at bounding box center [746, 413] width 185 height 80
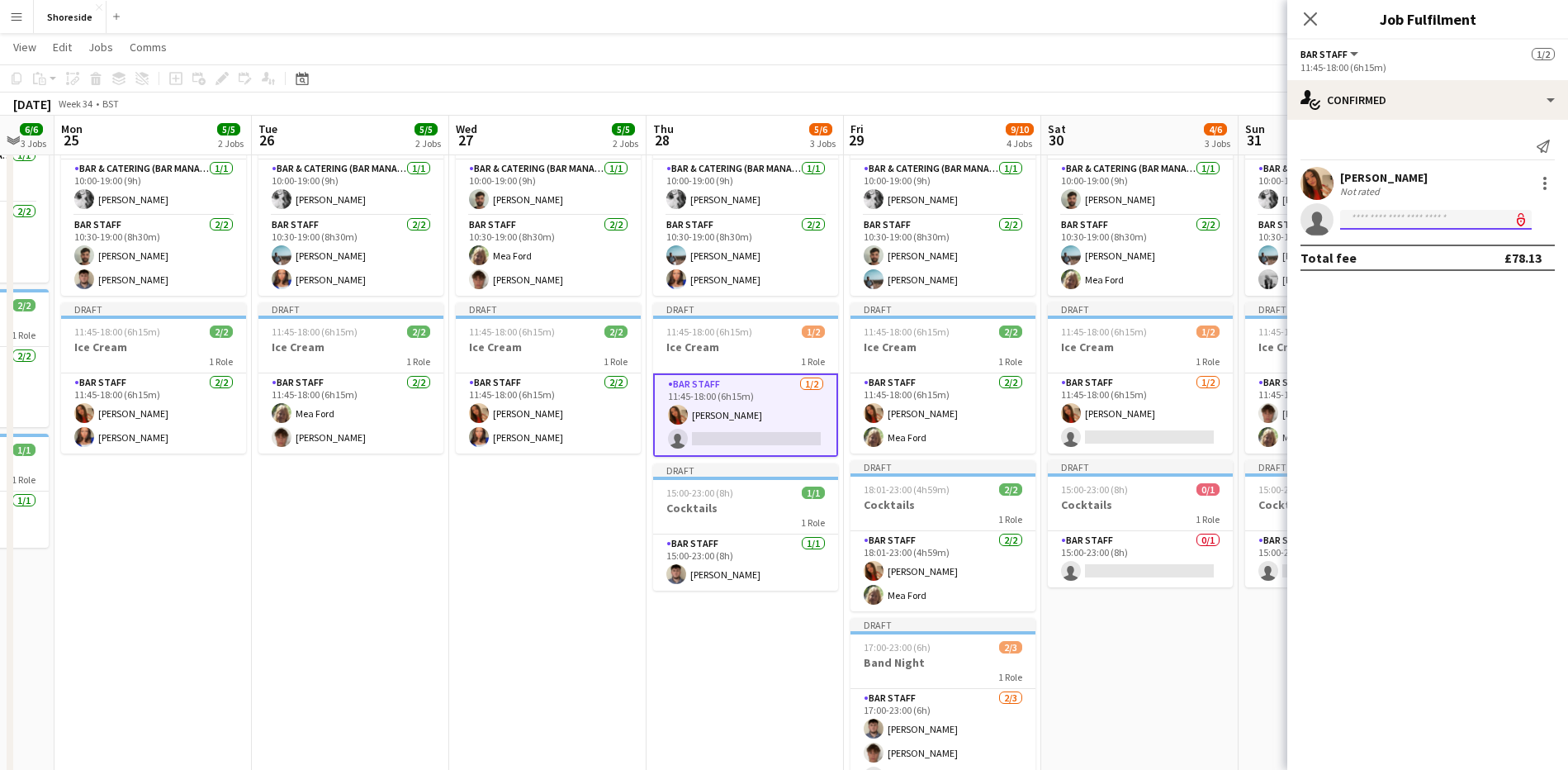
click at [1390, 220] on input at bounding box center [1436, 219] width 192 height 19
type input "*****"
click at [1396, 253] on span "[EMAIL_ADDRESS][DOMAIN_NAME]" at bounding box center [1436, 257] width 165 height 14
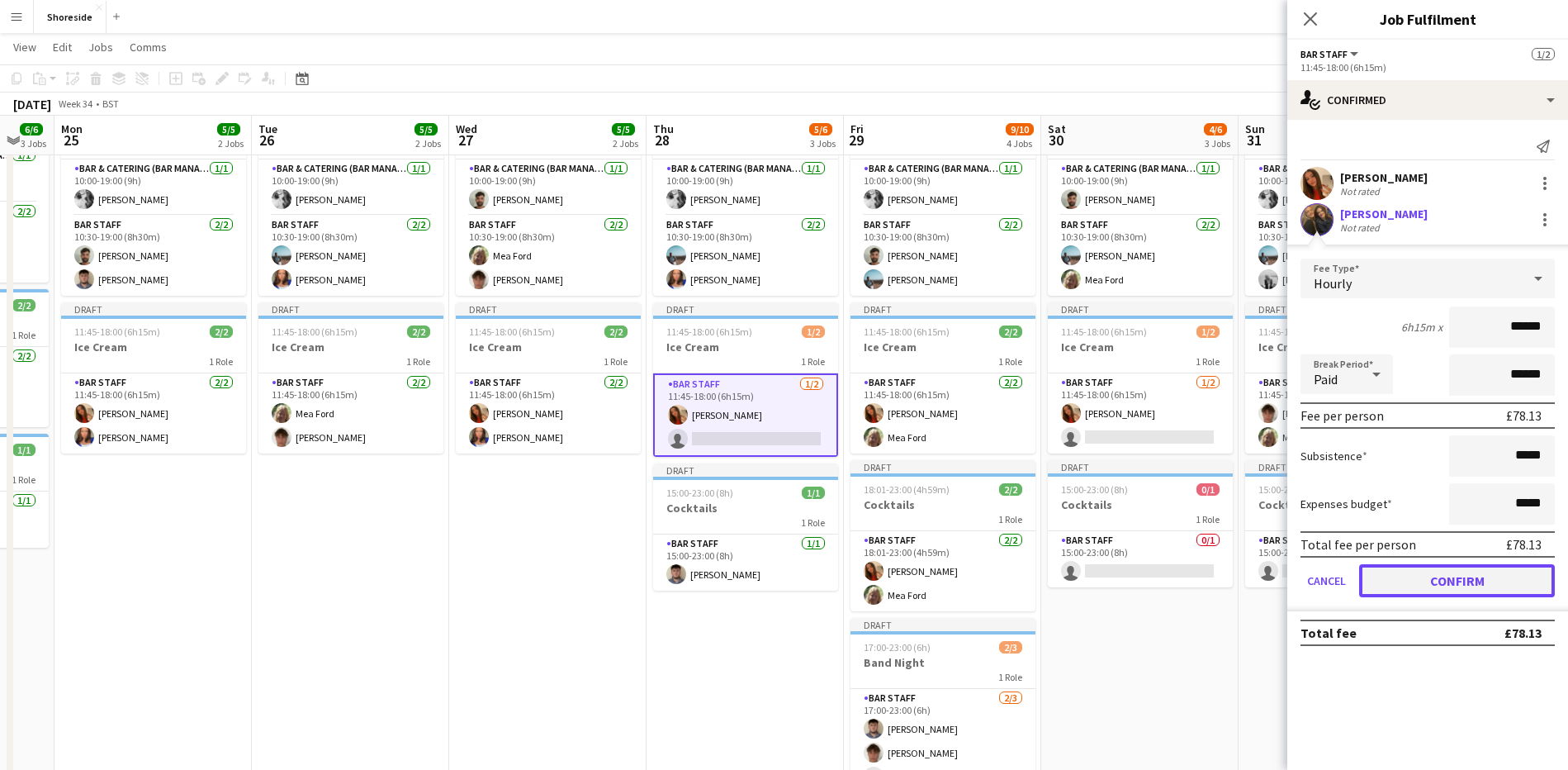
click at [1487, 582] on button "Confirm" at bounding box center [1457, 581] width 196 height 33
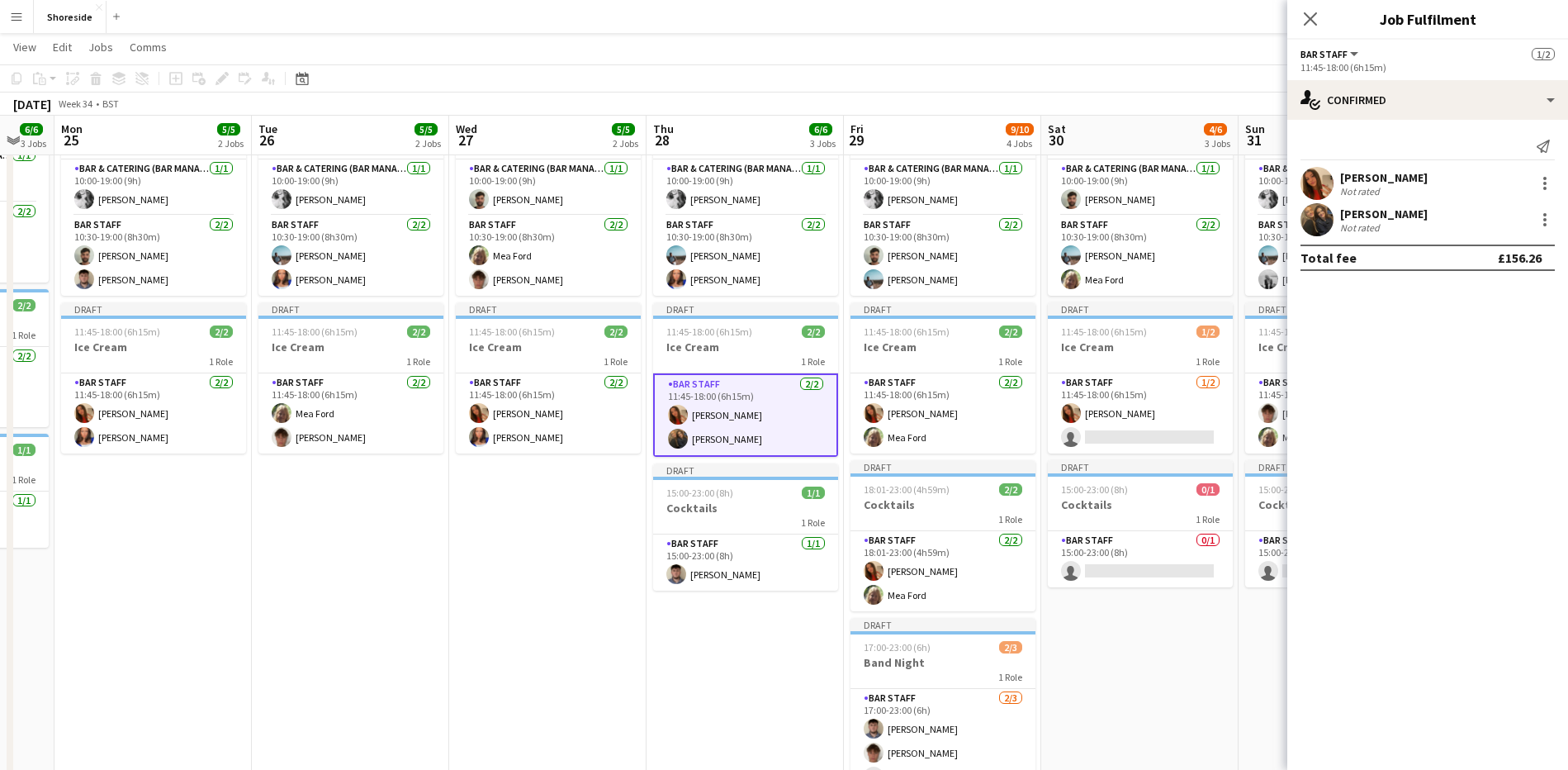
click at [1310, 15] on icon "Close pop-in" at bounding box center [1311, 19] width 14 height 14
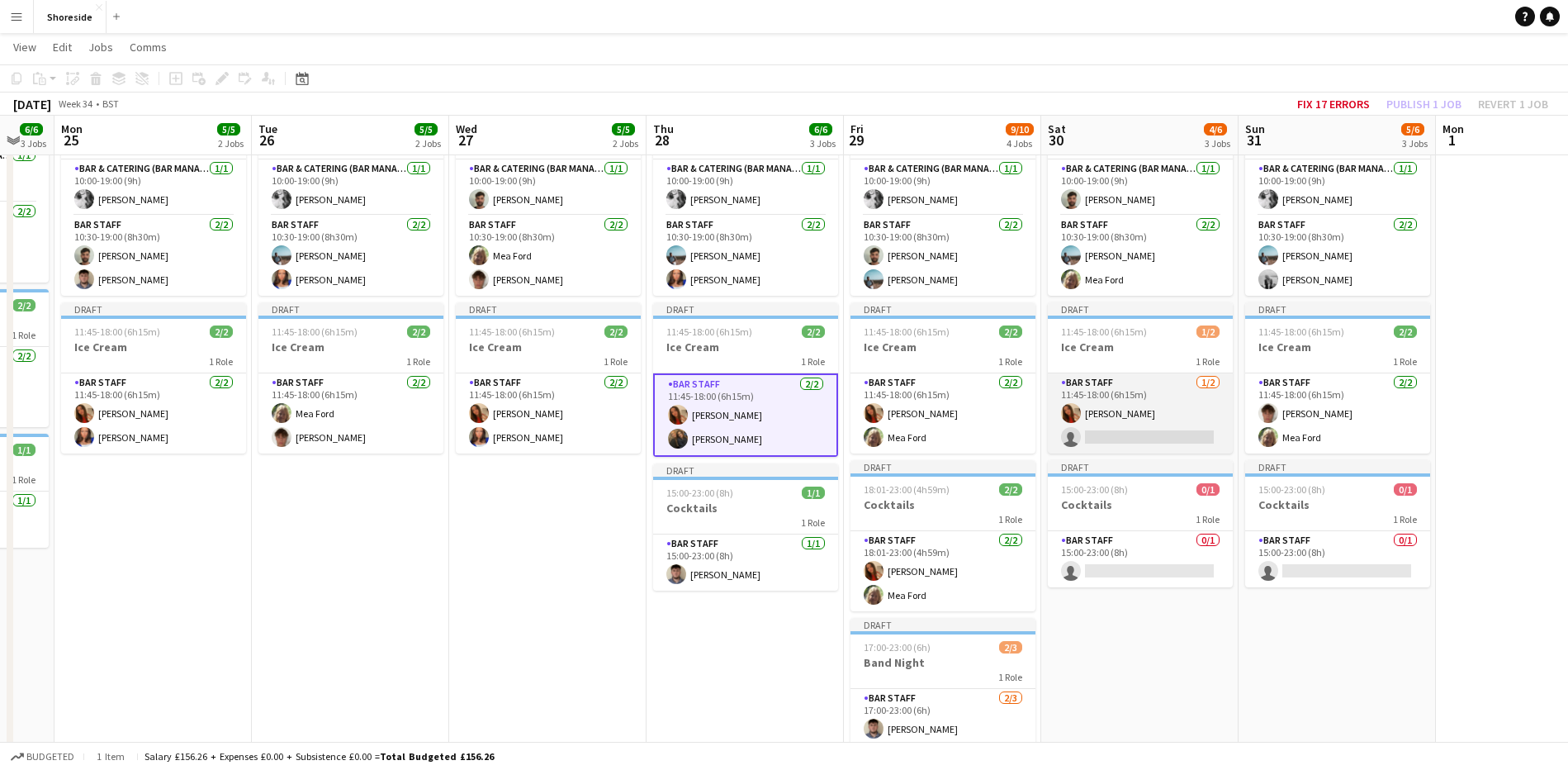
click at [1148, 438] on app-card-role "Bar Staff [DATE] 11:45-18:00 (6h15m) [PERSON_NAME] single-neutral-actions" at bounding box center [1140, 413] width 185 height 80
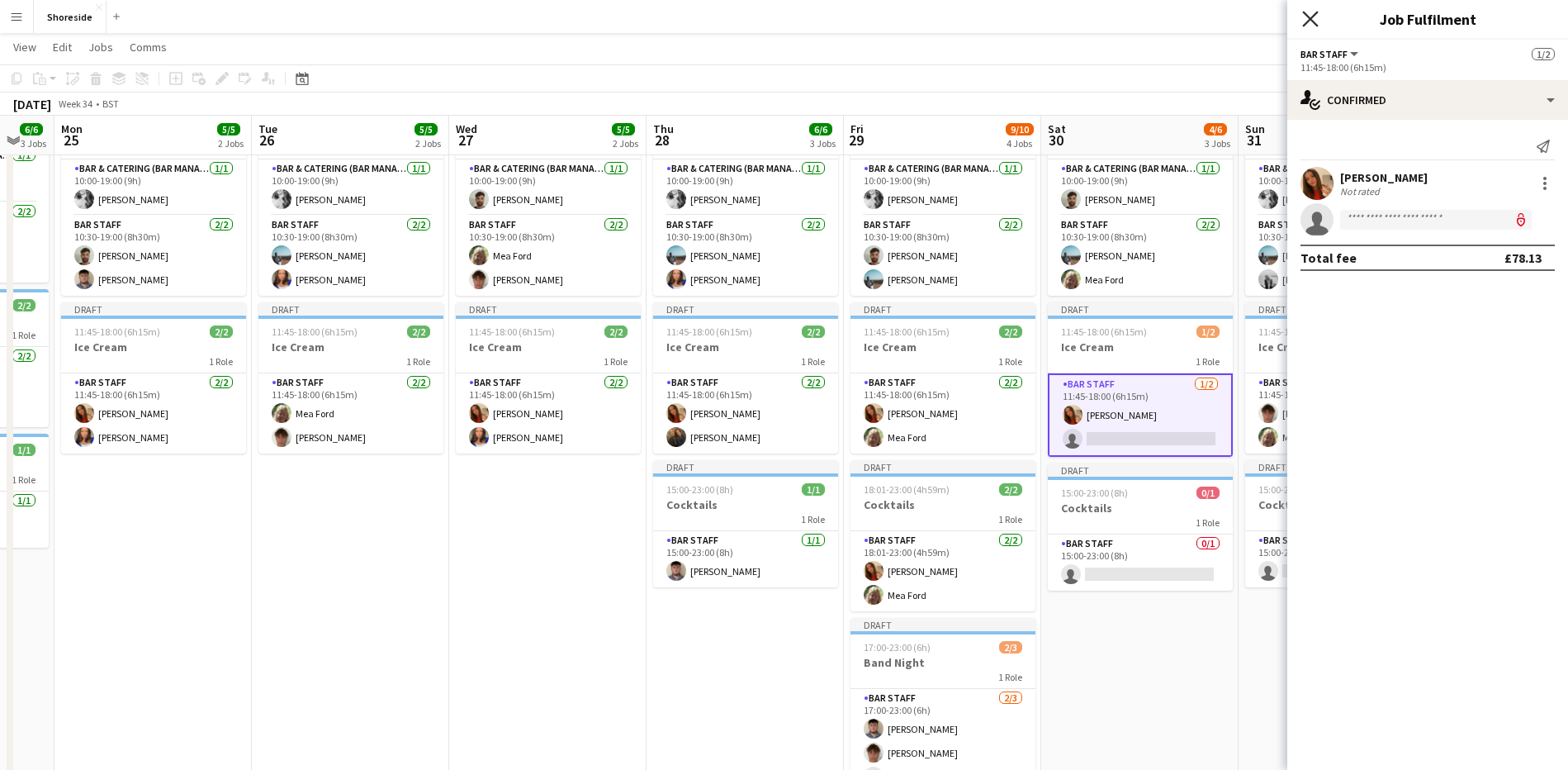
click at [1309, 16] on icon at bounding box center [1310, 18] width 16 height 16
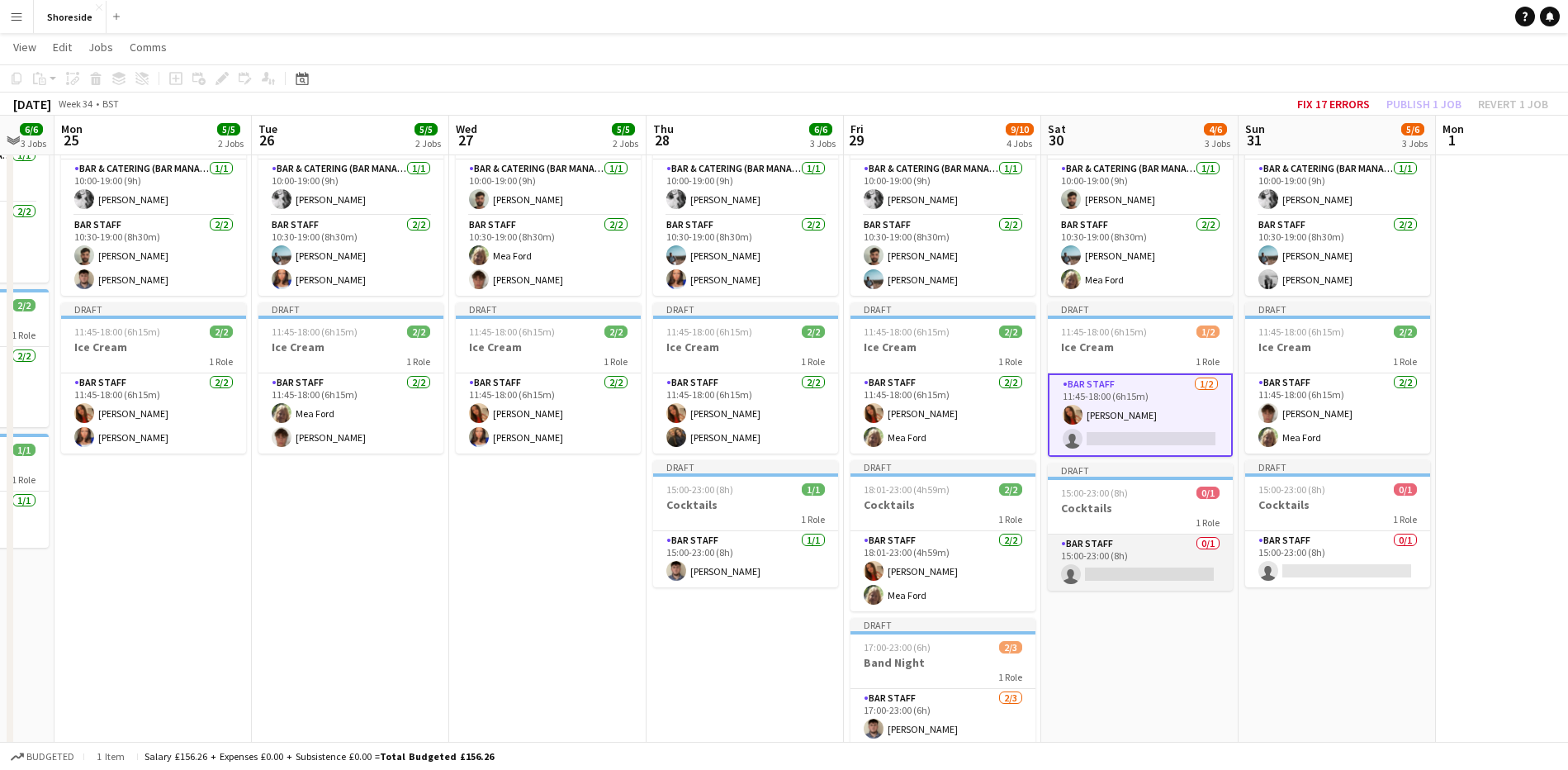
click at [1143, 589] on app-card-role "Bar Staff 0/1 15:00-23:00 (8h) single-neutral-actions" at bounding box center [1140, 562] width 185 height 56
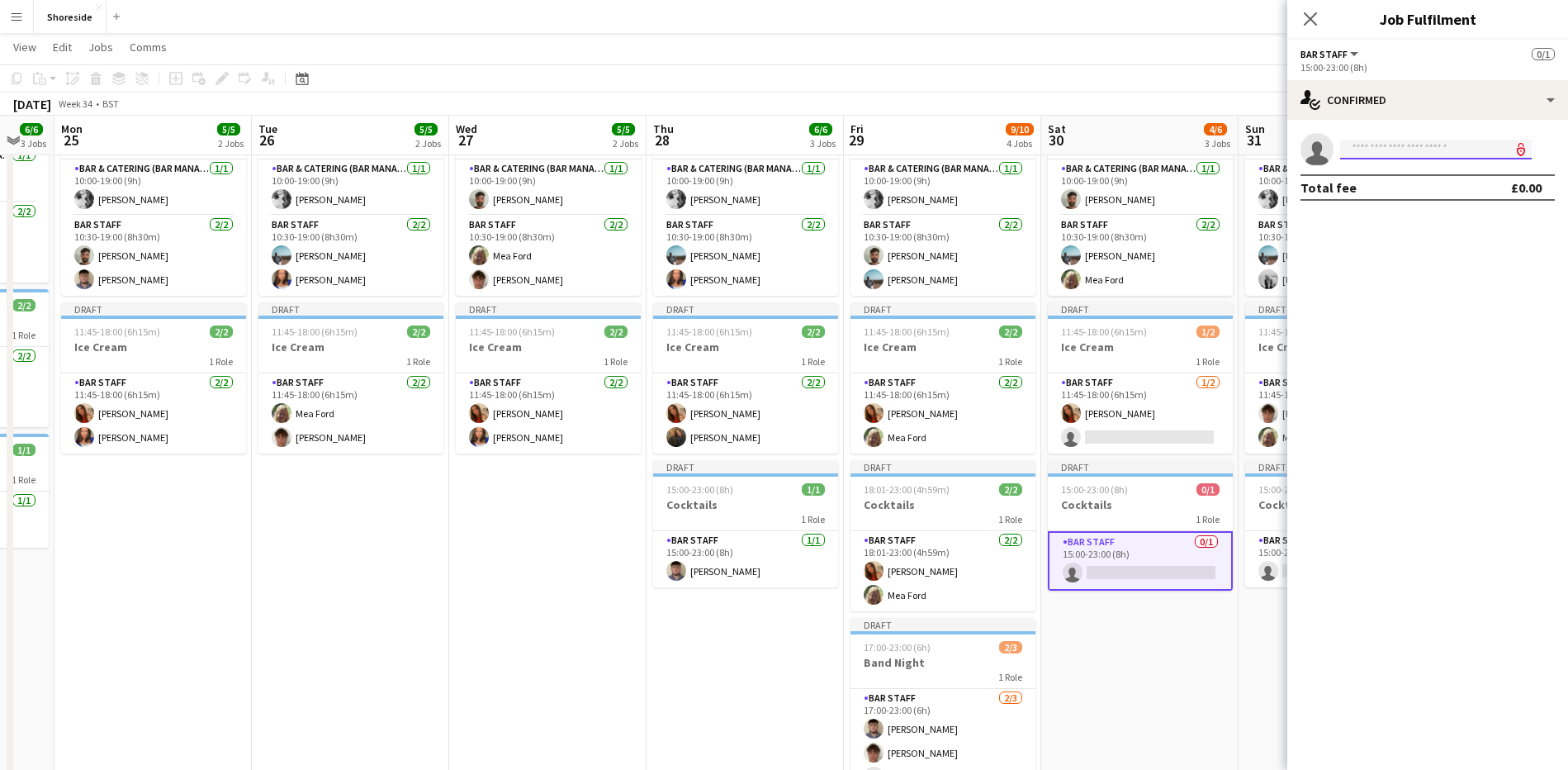
click at [1394, 141] on input at bounding box center [1436, 149] width 192 height 19
type input "*****"
click at [1361, 204] on span "[PHONE_NUMBER]" at bounding box center [1436, 200] width 165 height 14
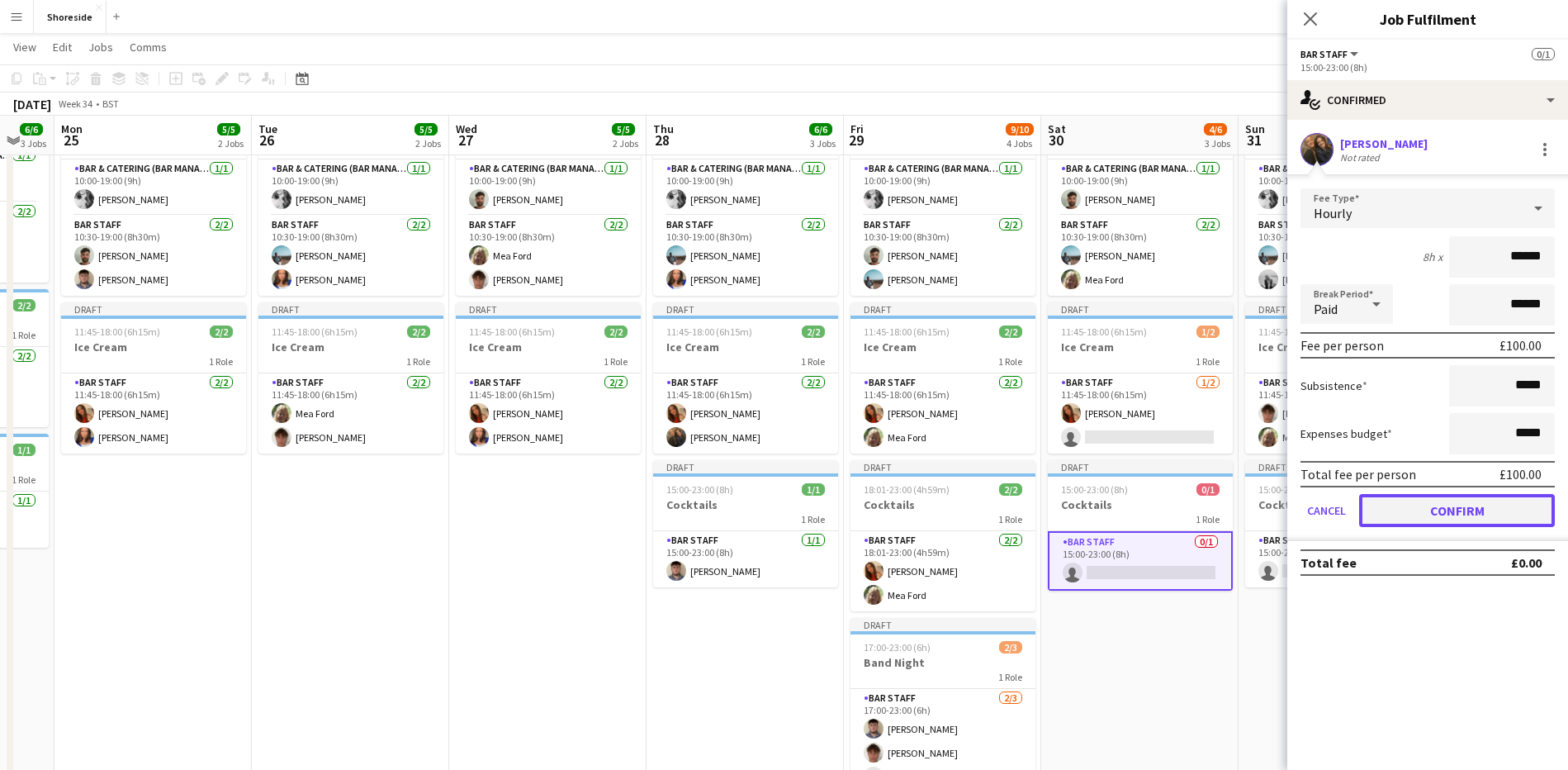
click at [1468, 523] on button "Confirm" at bounding box center [1457, 510] width 196 height 33
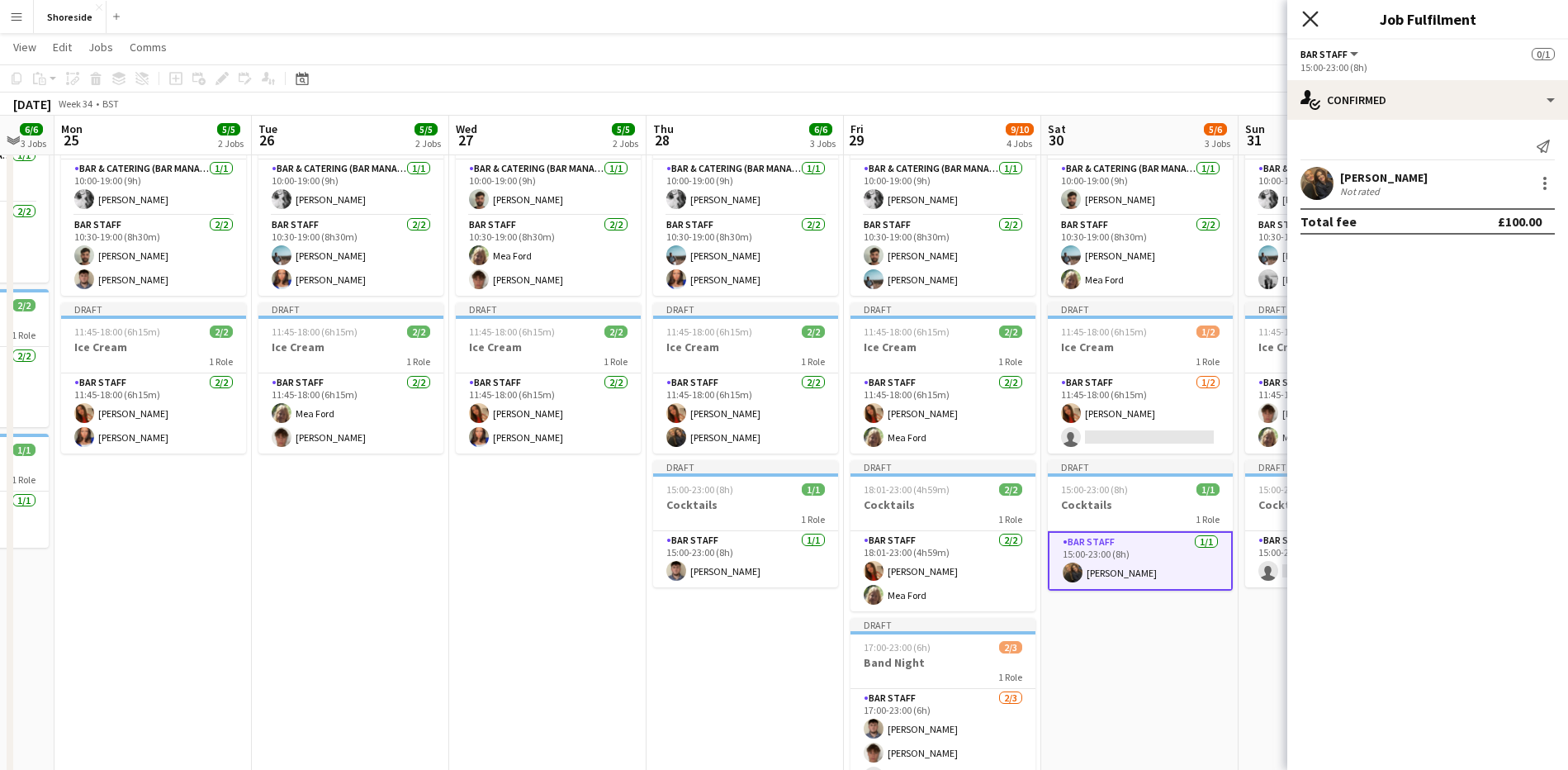
click at [1305, 16] on icon "Close pop-in" at bounding box center [1310, 18] width 16 height 16
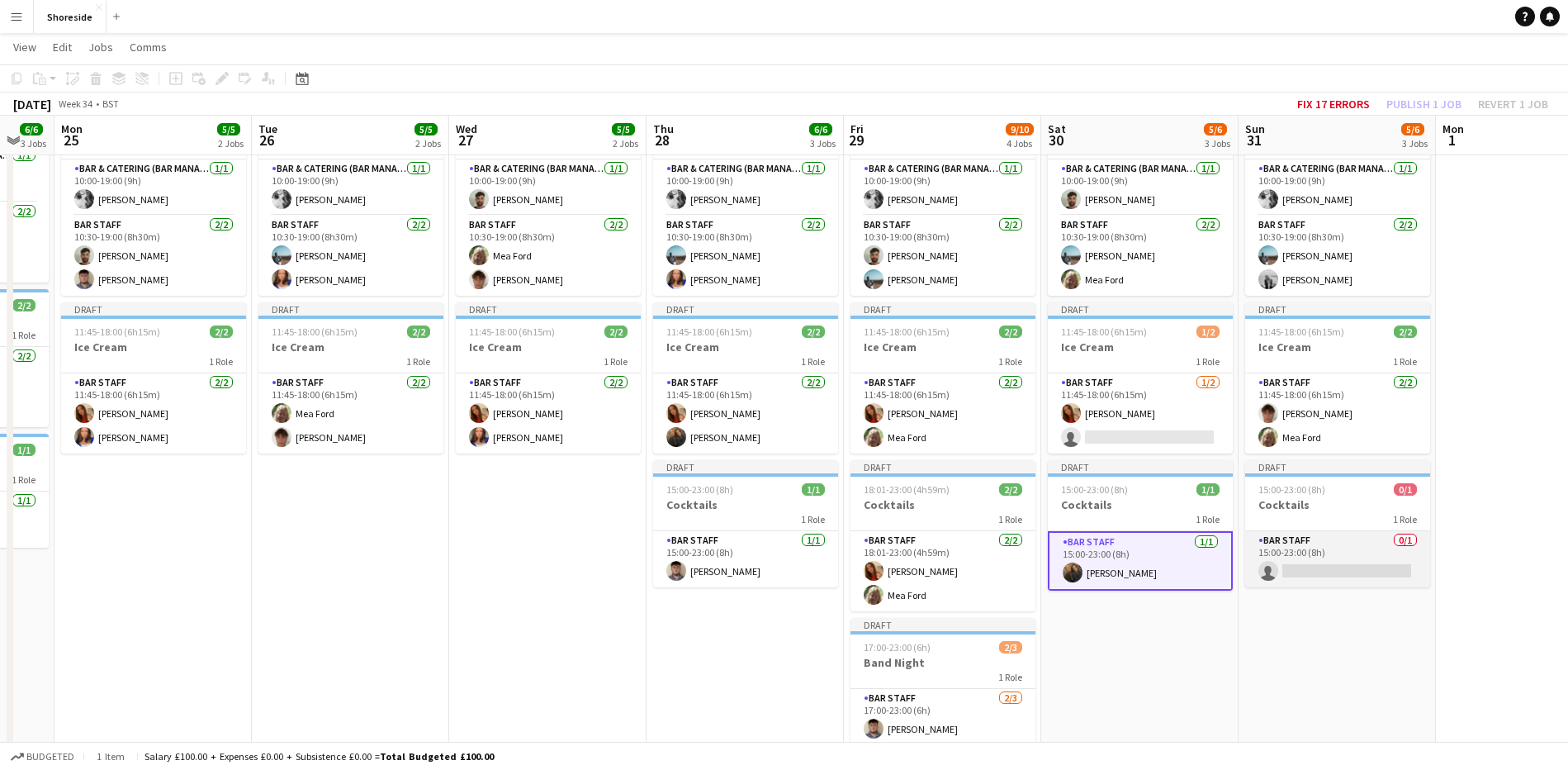
click at [1334, 547] on app-card-role "Bar Staff 0/1 15:00-23:00 (8h) single-neutral-actions" at bounding box center [1337, 560] width 185 height 56
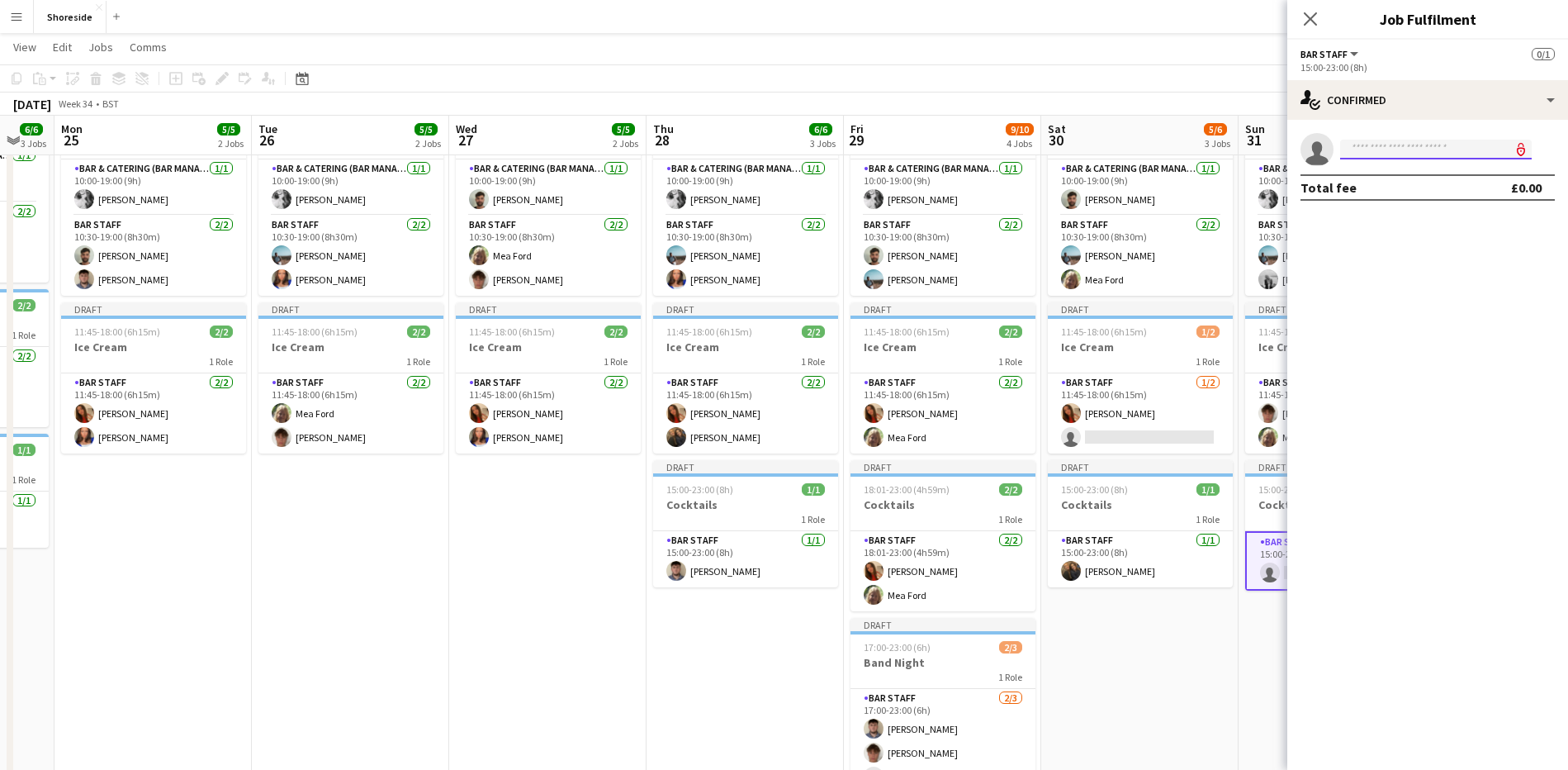
click at [1410, 152] on input at bounding box center [1436, 149] width 192 height 19
type input "*****"
click at [1392, 186] on span "[EMAIL_ADDRESS][DOMAIN_NAME]" at bounding box center [1436, 187] width 165 height 14
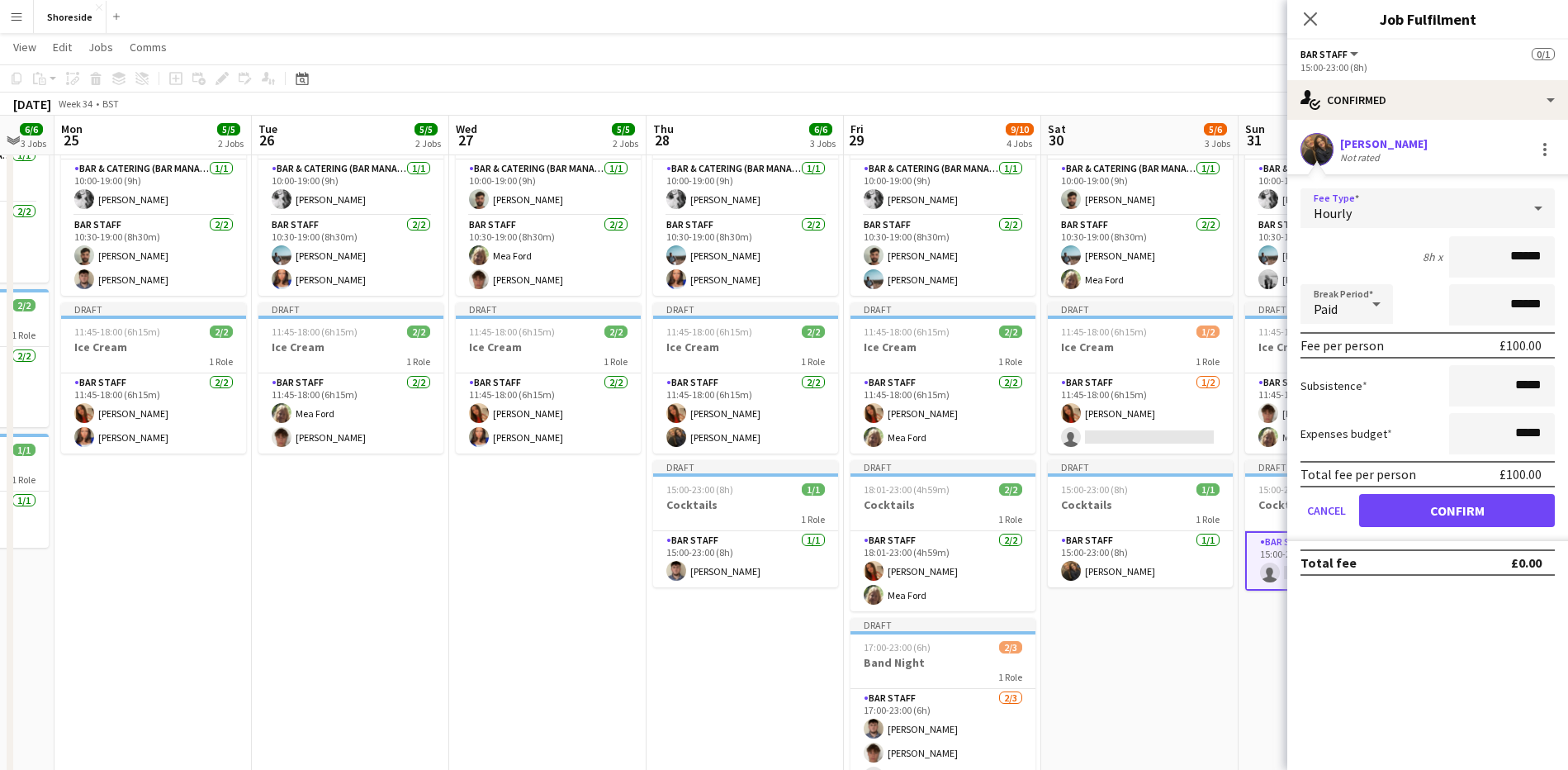
click at [1416, 188] on div "Hourly" at bounding box center [1411, 208] width 221 height 40
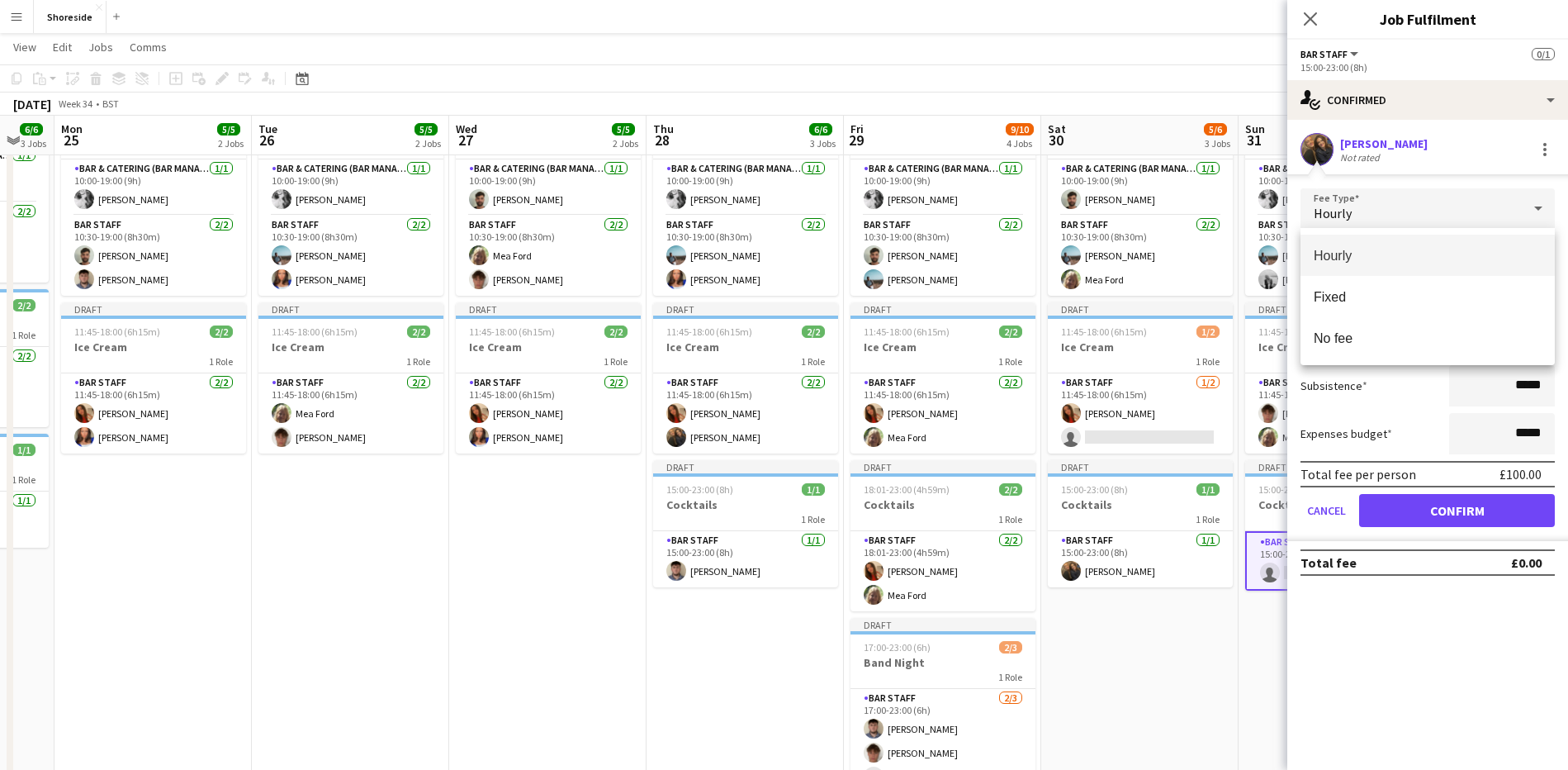
click at [1438, 515] on div at bounding box center [784, 385] width 1568 height 770
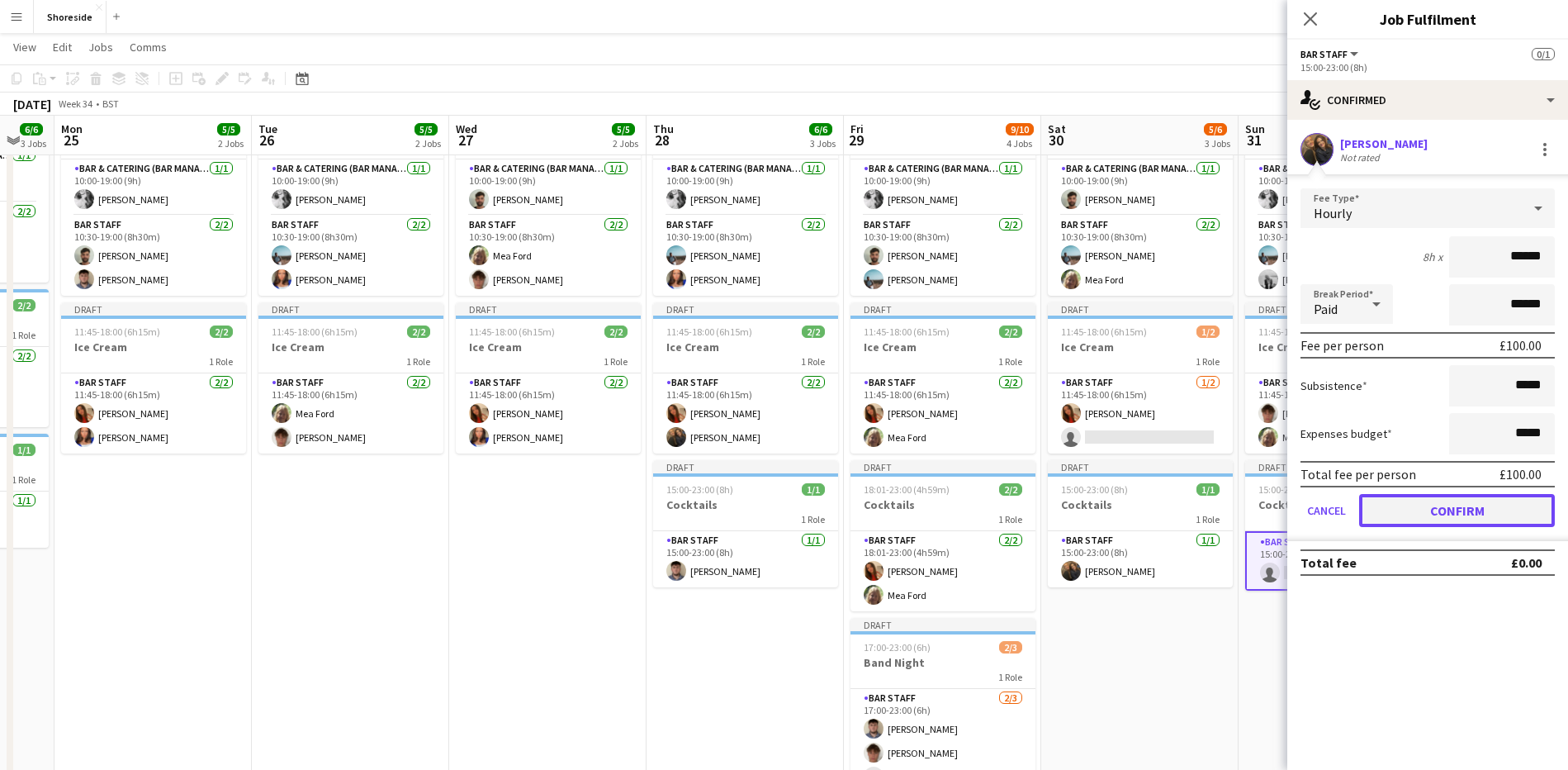
click at [1455, 503] on button "Confirm" at bounding box center [1457, 510] width 196 height 33
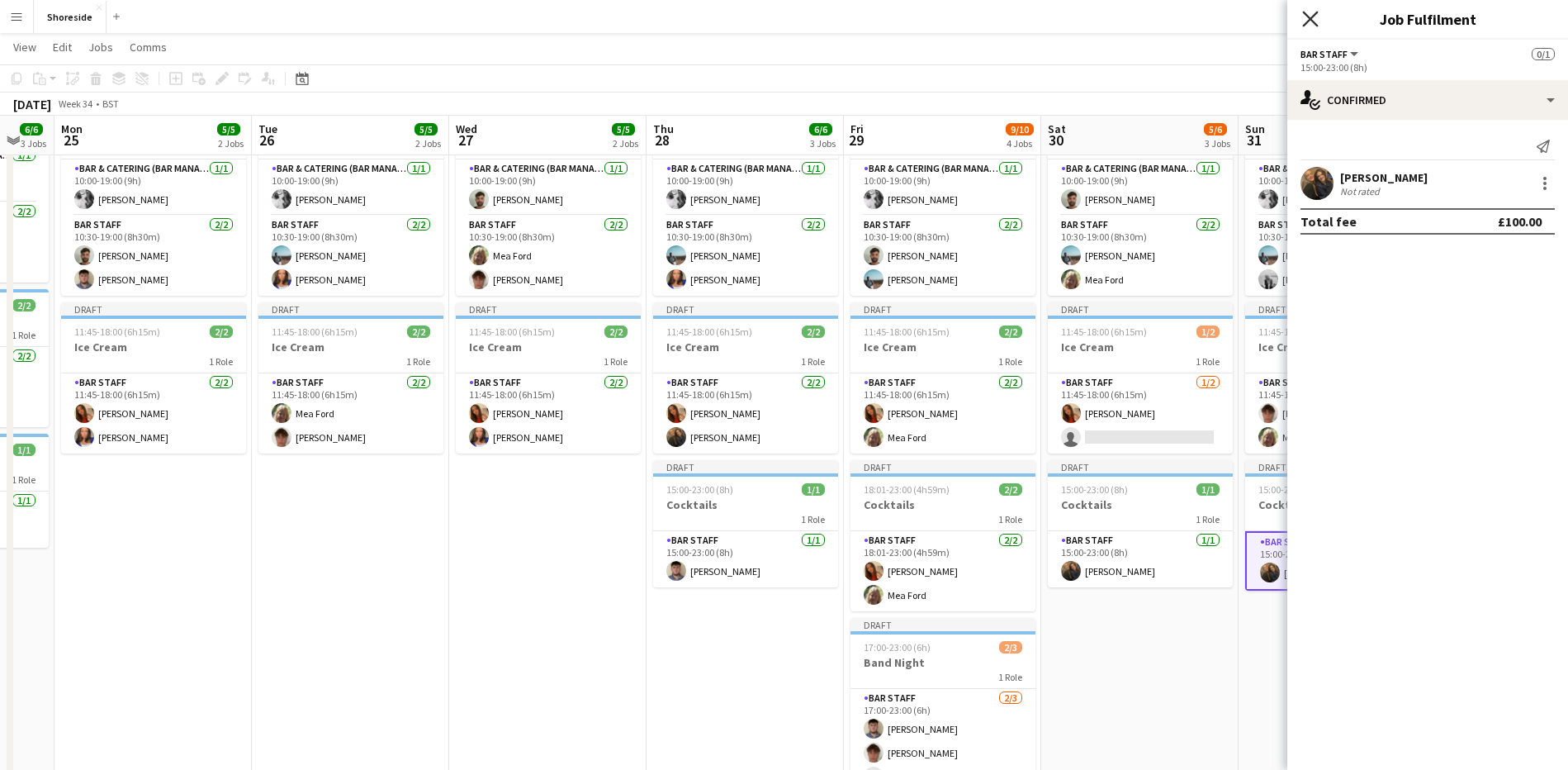
click at [1307, 13] on icon "Close pop-in" at bounding box center [1310, 18] width 16 height 16
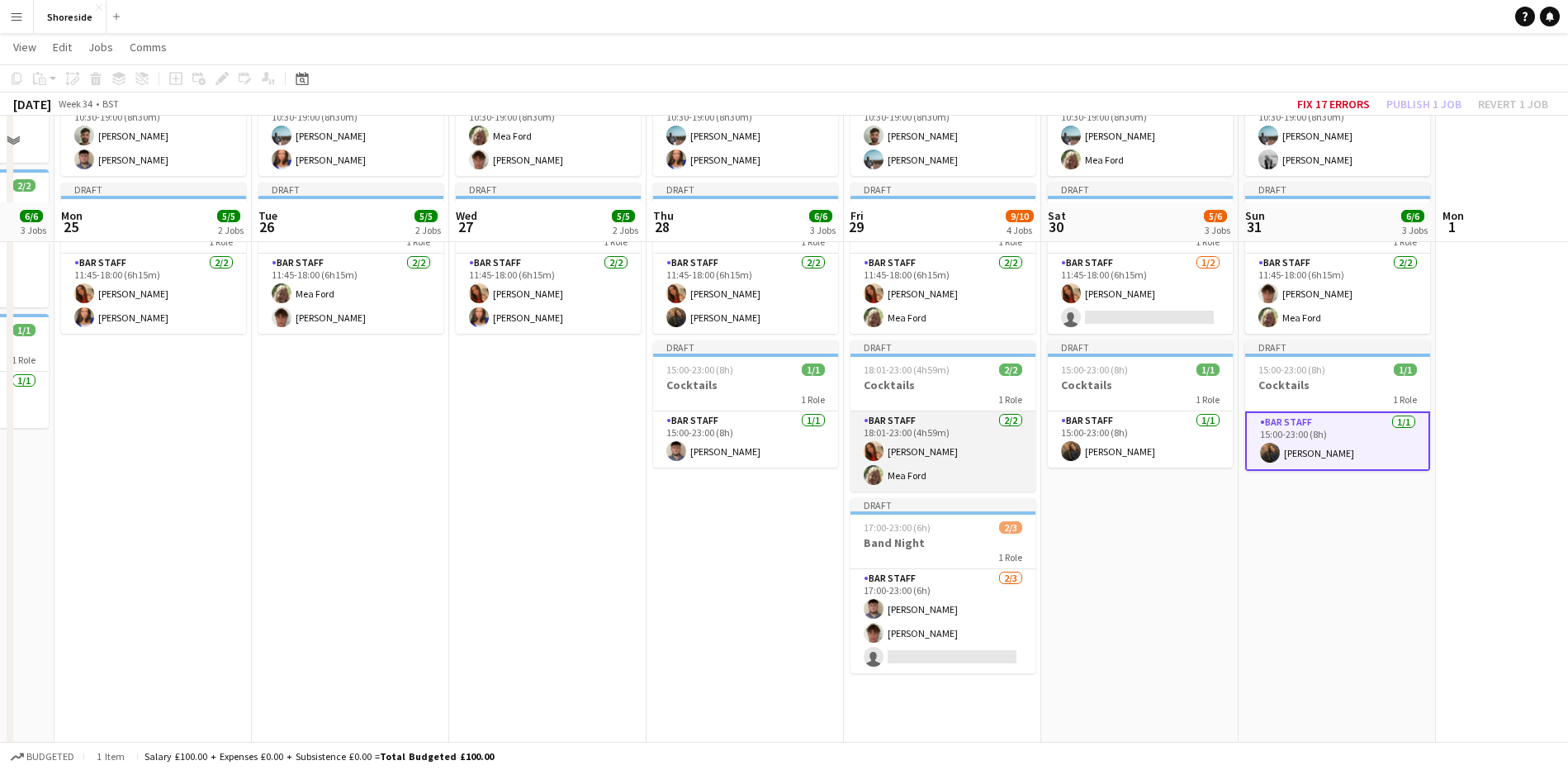
scroll to position [309, 0]
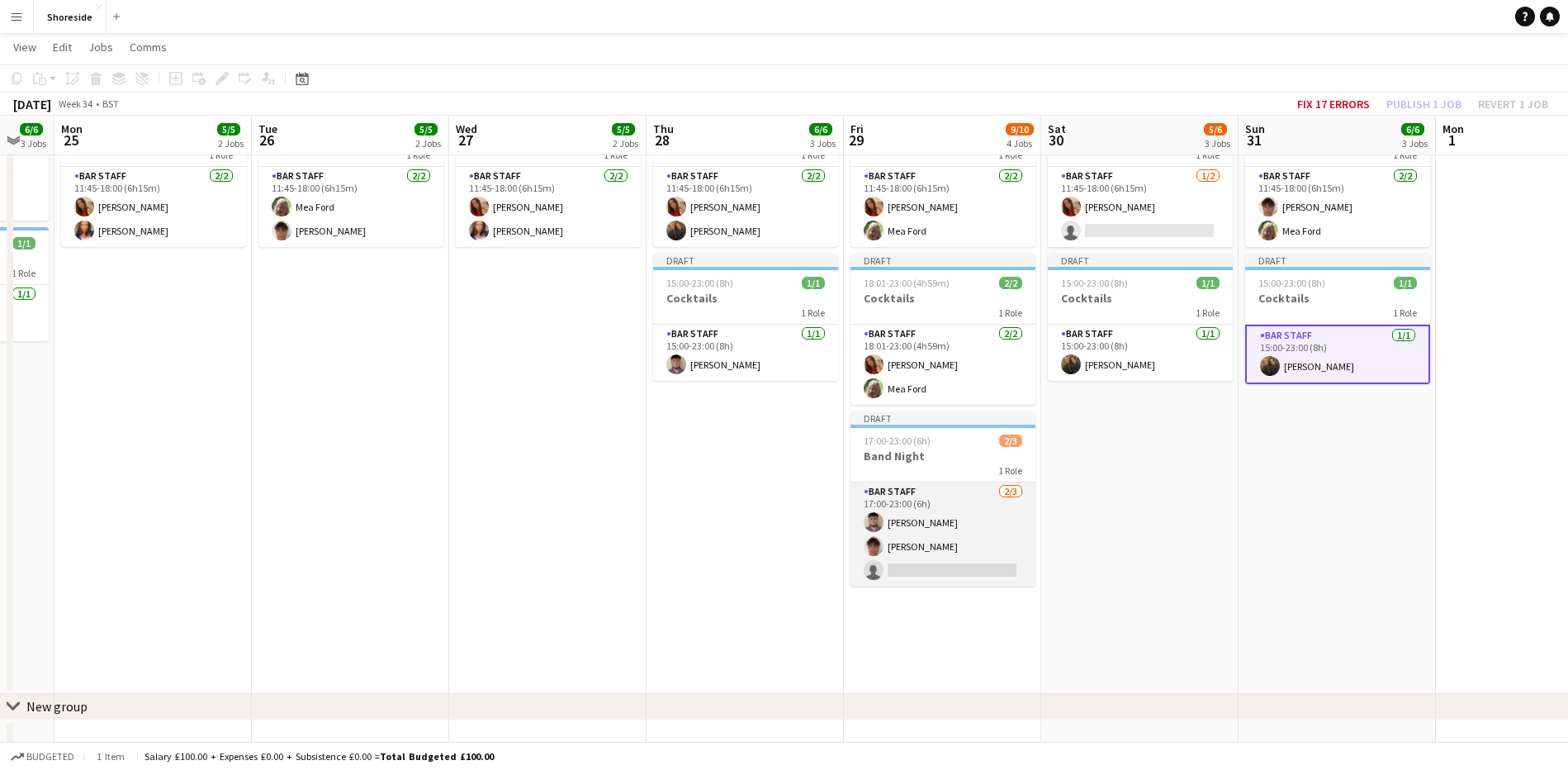
drag, startPoint x: 954, startPoint y: 570, endPoint x: 955, endPoint y: 559, distance: 11.0
click at [954, 568] on app-card-role "Bar Staff [DATE] 17:00-23:00 (6h) [PERSON_NAME] single-neutral-actions" at bounding box center [943, 533] width 185 height 104
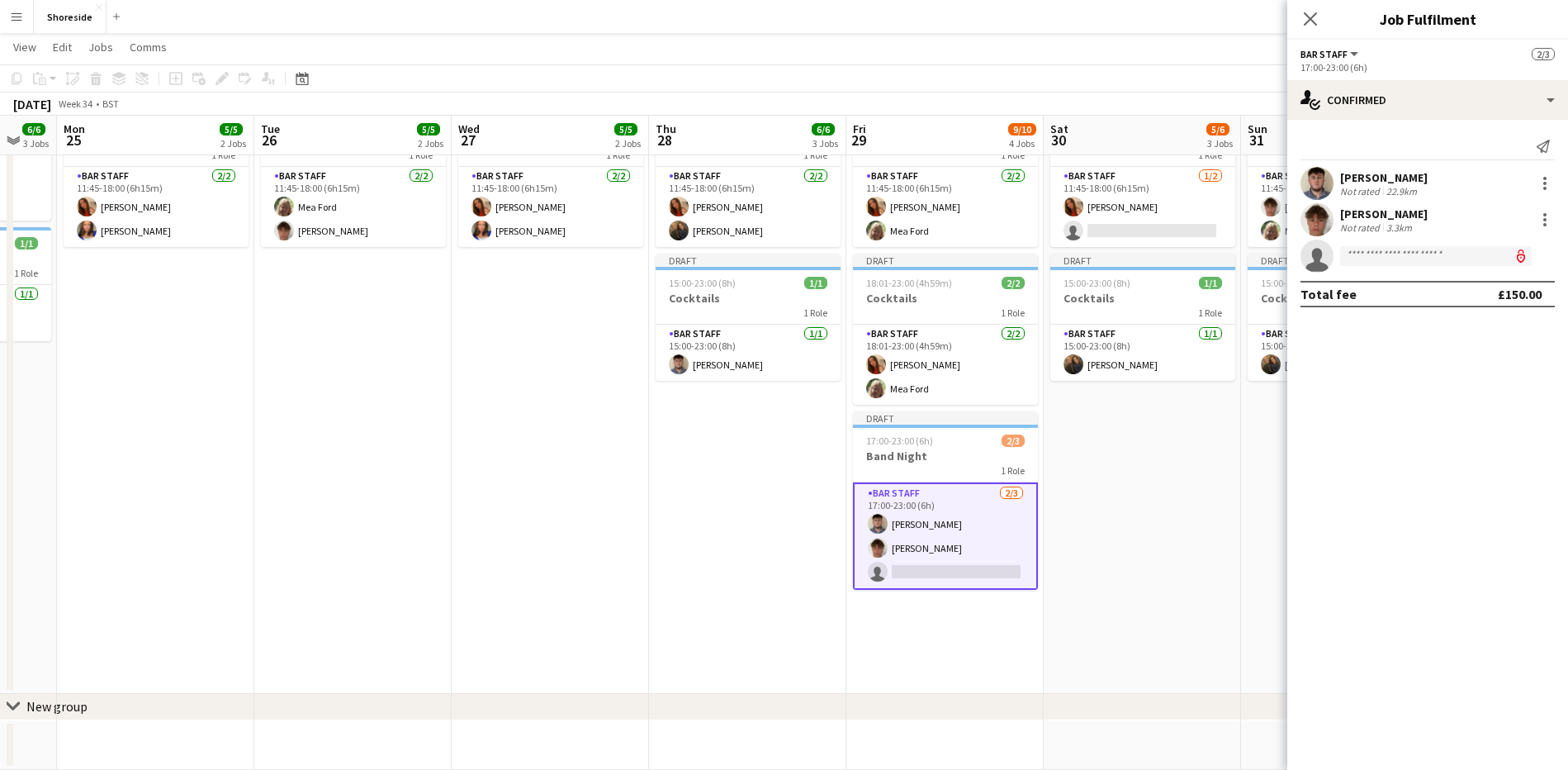
click at [1400, 268] on app-invite-slot "single-neutral-actions" at bounding box center [1428, 256] width 281 height 33
drag, startPoint x: 1400, startPoint y: 268, endPoint x: 1393, endPoint y: 261, distance: 9.9
click at [1393, 261] on app-invite-slot "single-neutral-actions" at bounding box center [1428, 256] width 281 height 33
click at [1386, 253] on input at bounding box center [1436, 256] width 192 height 19
type input "*"
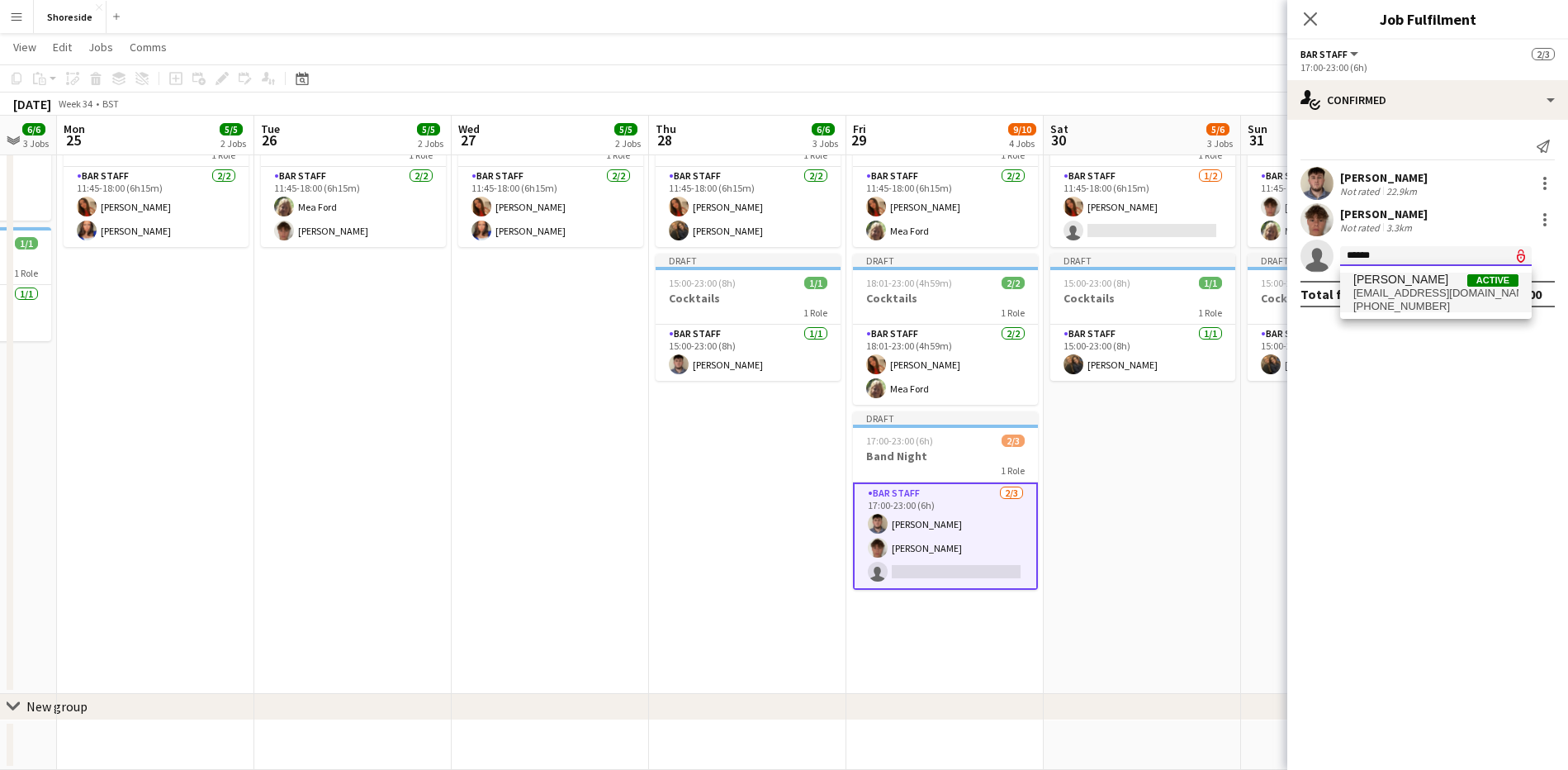
type input "*****"
click at [1384, 286] on span "[PERSON_NAME] Active [EMAIL_ADDRESS][DOMAIN_NAME] [PHONE_NUMBER]" at bounding box center [1436, 292] width 165 height 40
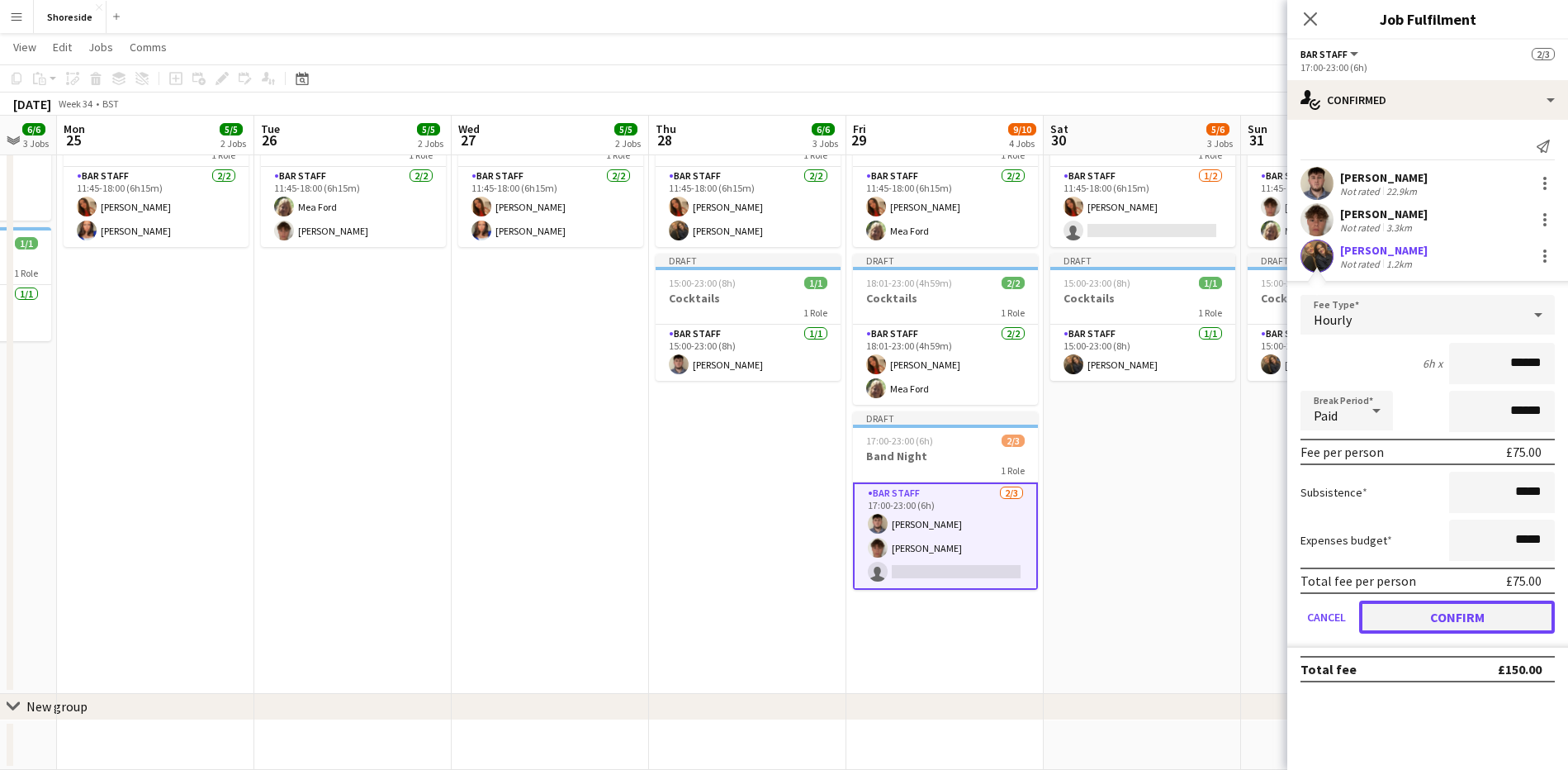
click at [1464, 620] on button "Confirm" at bounding box center [1457, 617] width 196 height 33
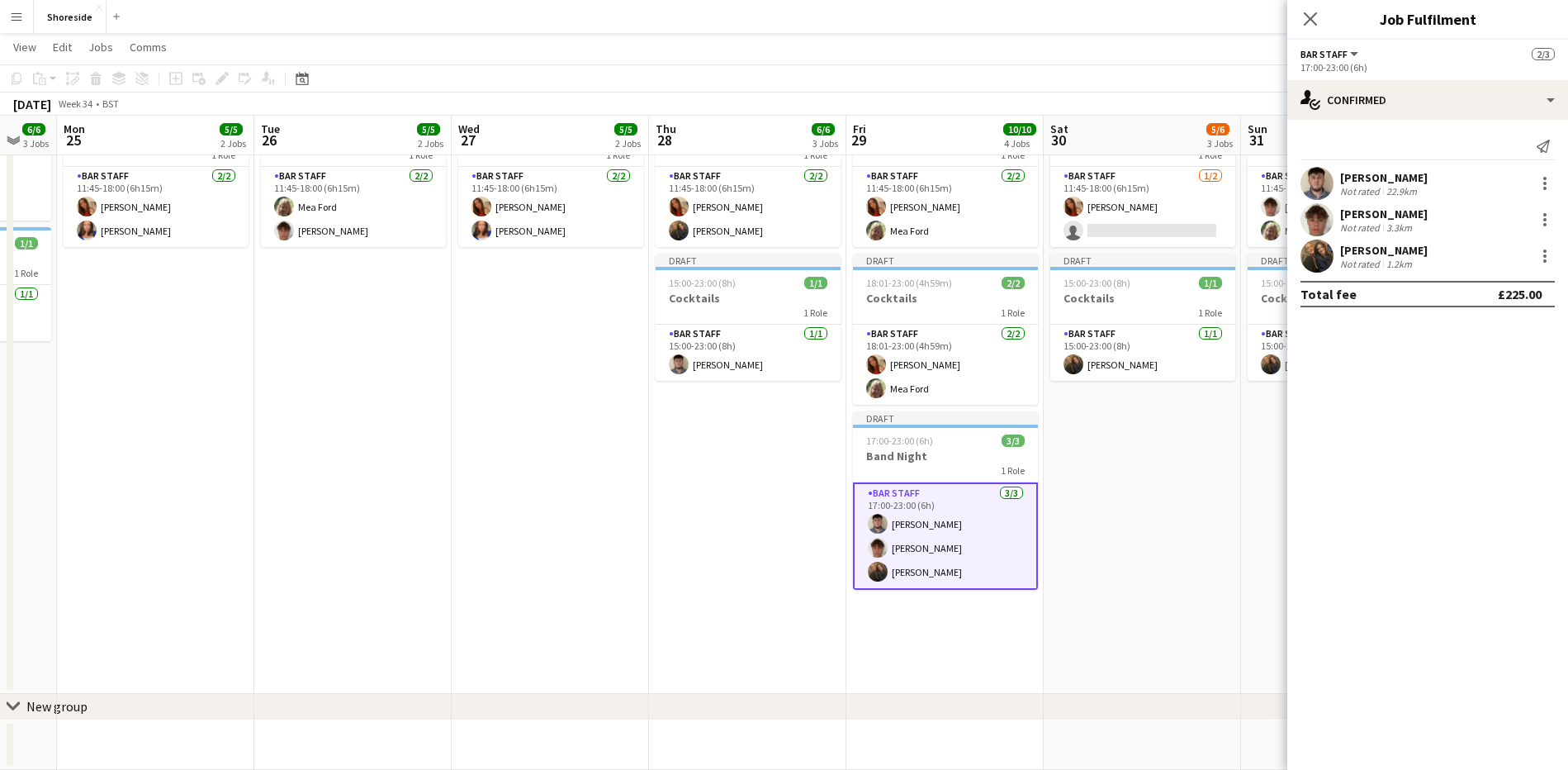
click at [1305, 8] on div "Close pop-in" at bounding box center [1311, 18] width 47 height 38
click at [1307, 20] on icon "Close pop-in" at bounding box center [1310, 18] width 16 height 16
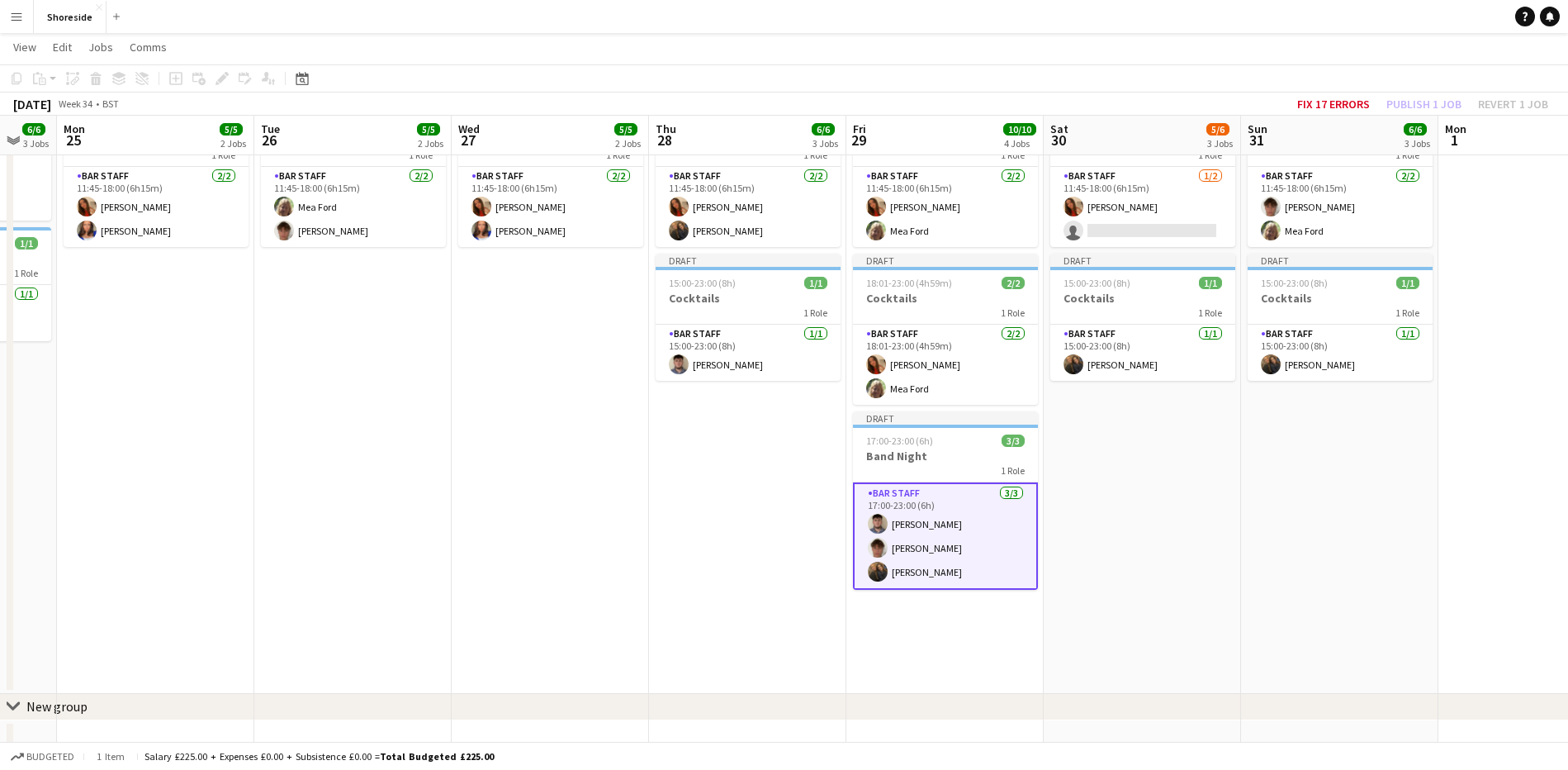
click at [496, 346] on app-date-cell "Draft 10:00-19:00 (9h) 3/3 Beach Weekday 2 Roles Bar & Catering (Bar Manager) […" at bounding box center [551, 284] width 198 height 818
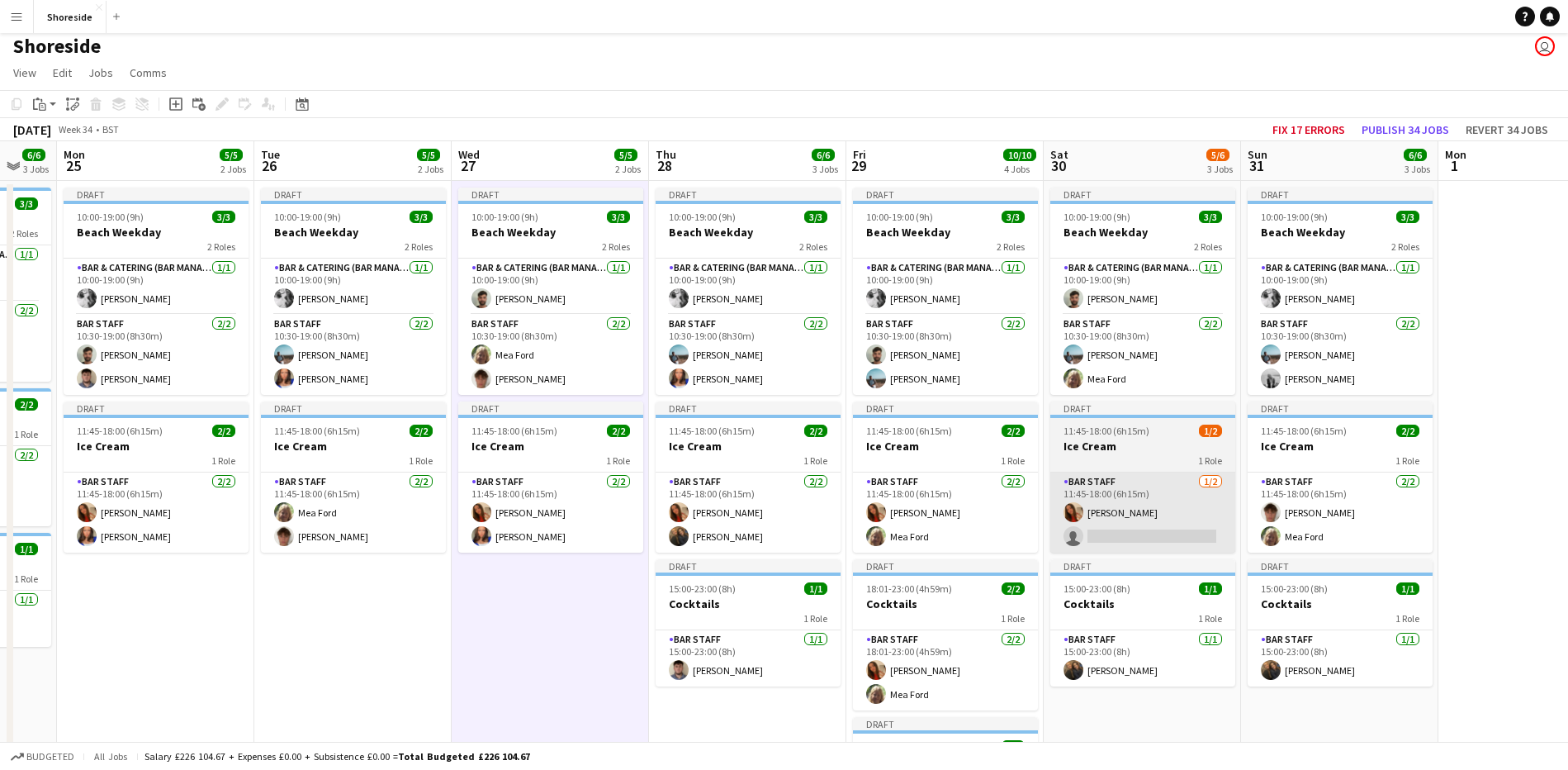
scroll to position [0, 0]
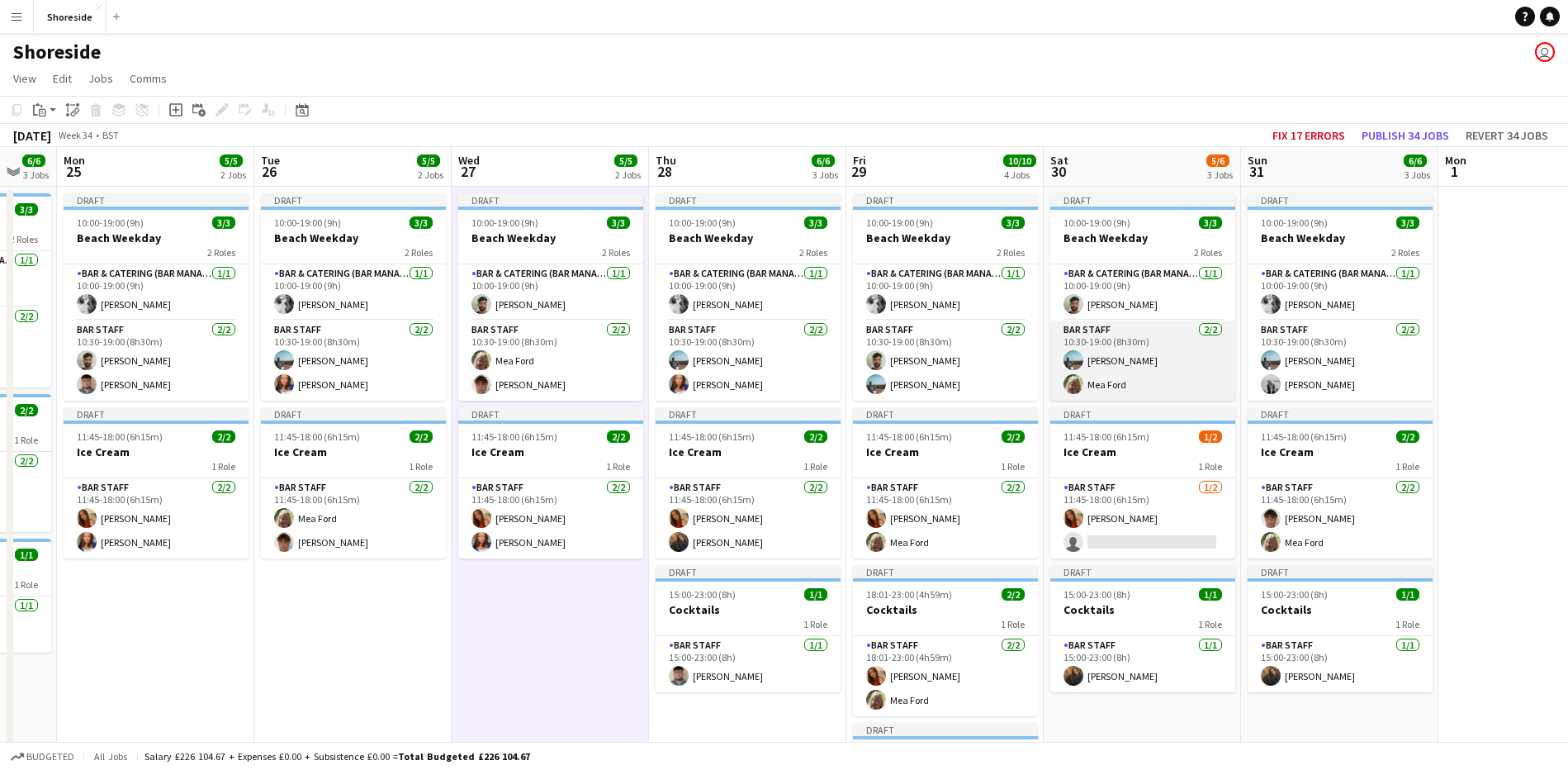
click at [1137, 370] on app-card-role "Bar Staff [DATE] 10:30-19:00 (8h30m) [PERSON_NAME]" at bounding box center [1142, 360] width 185 height 80
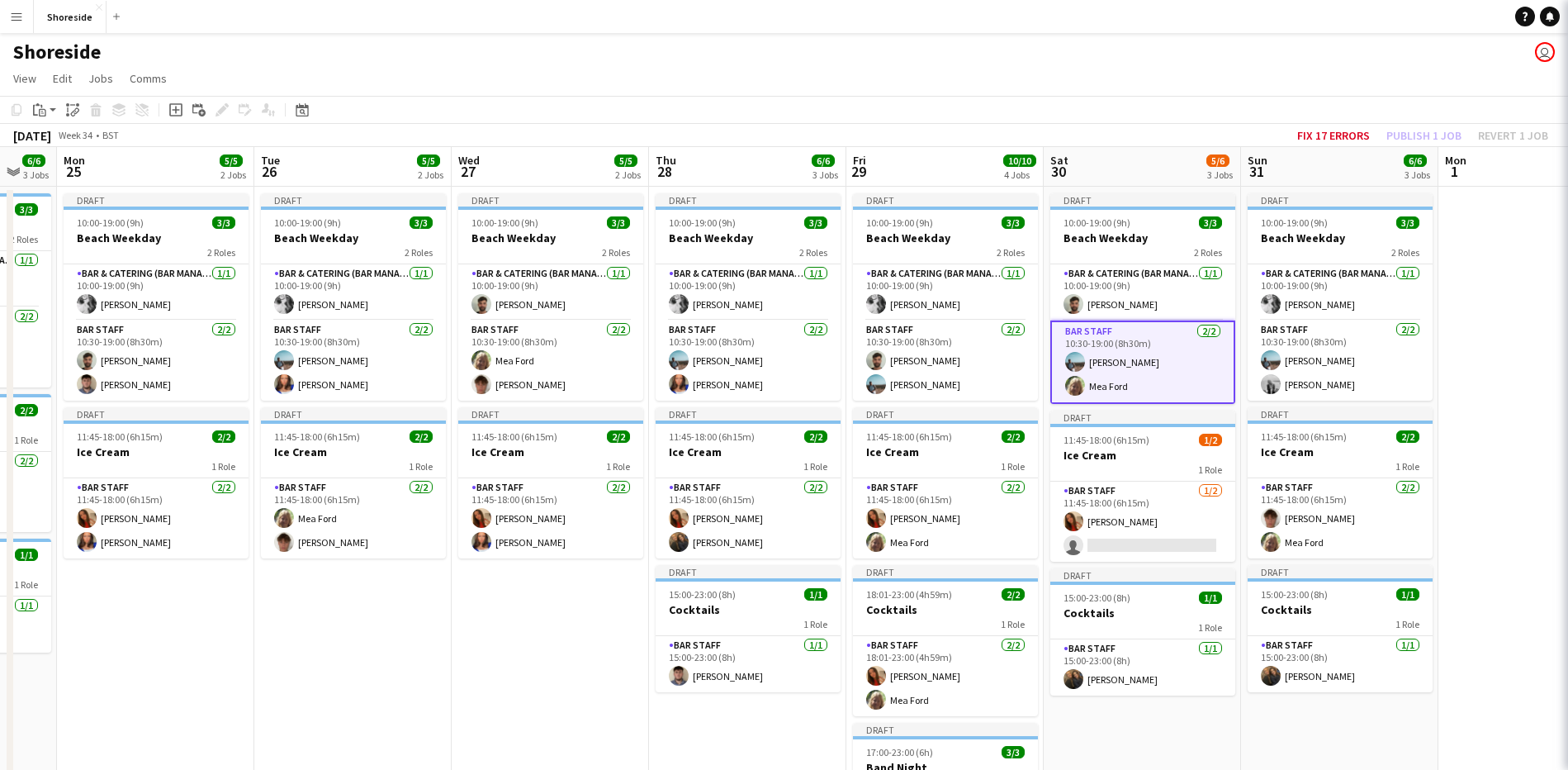
scroll to position [0, 539]
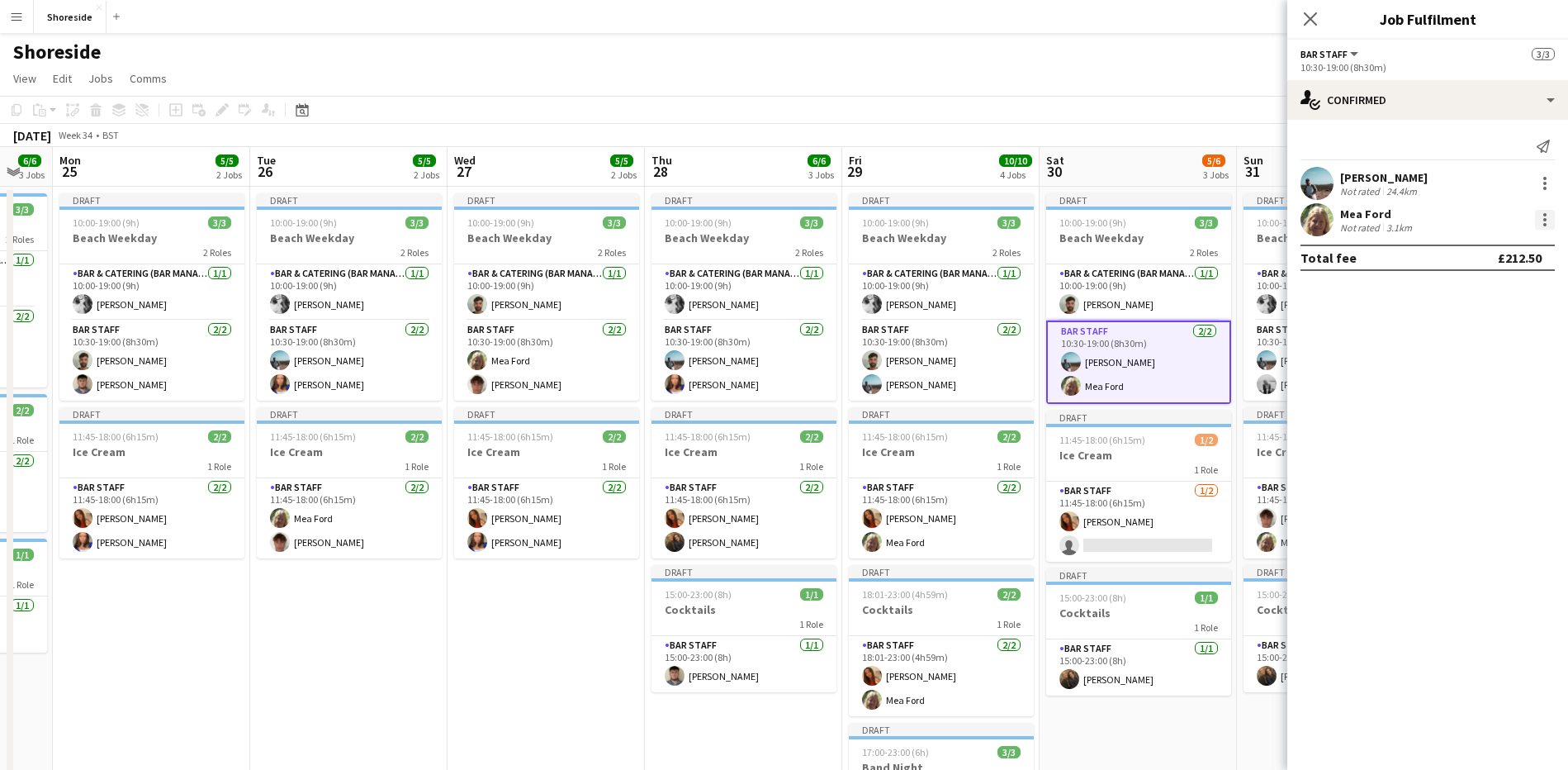
click at [1547, 216] on div at bounding box center [1545, 219] width 19 height 19
click at [1471, 404] on span "Remove" at bounding box center [1463, 408] width 49 height 14
click at [1378, 226] on input at bounding box center [1436, 219] width 192 height 19
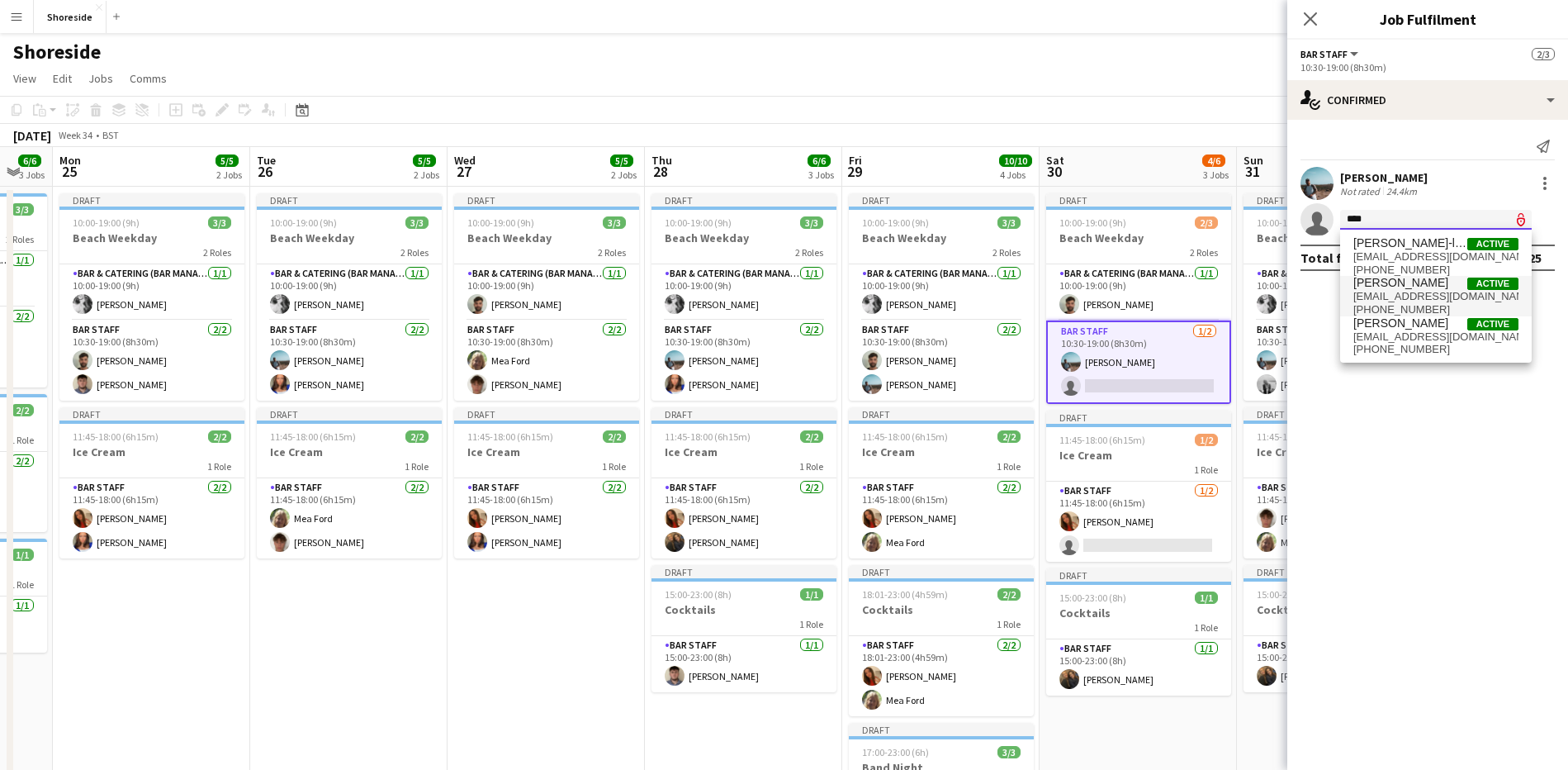
type input "****"
click at [1400, 298] on span "[EMAIL_ADDRESS][DOMAIN_NAME]" at bounding box center [1436, 297] width 165 height 14
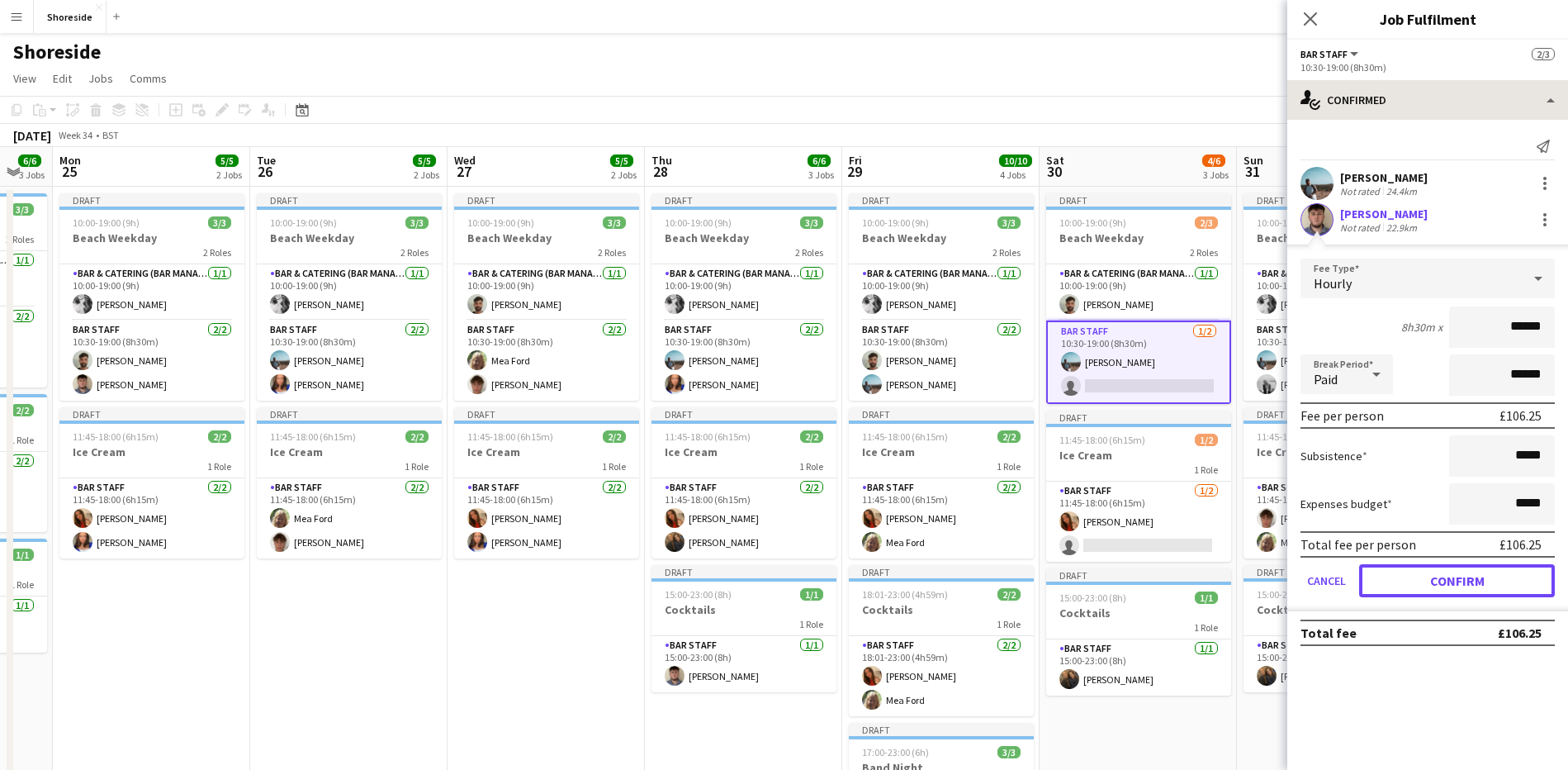
click at [1451, 576] on button "Confirm" at bounding box center [1457, 581] width 196 height 33
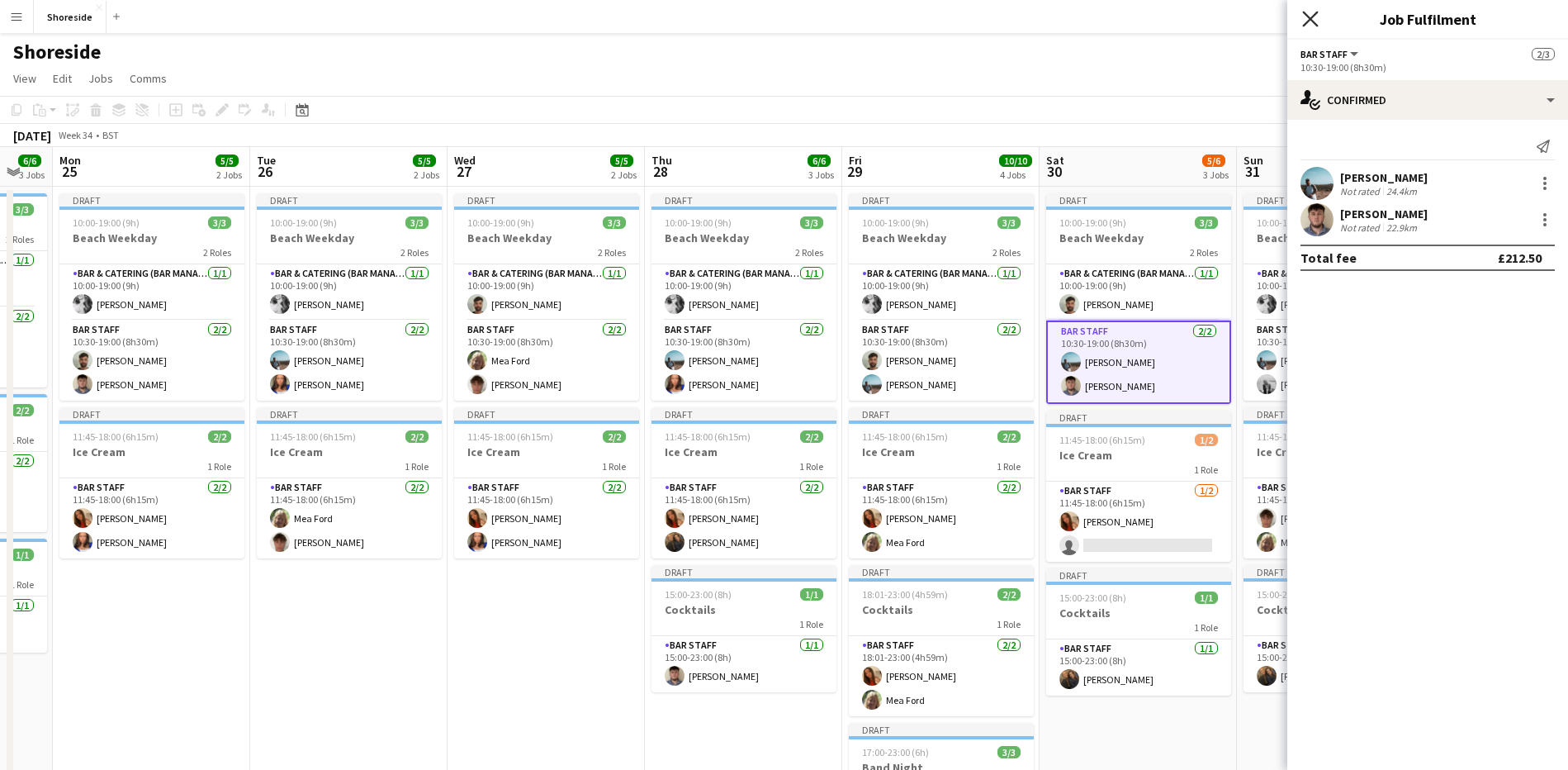
click at [1318, 19] on icon "Close pop-in" at bounding box center [1310, 18] width 16 height 16
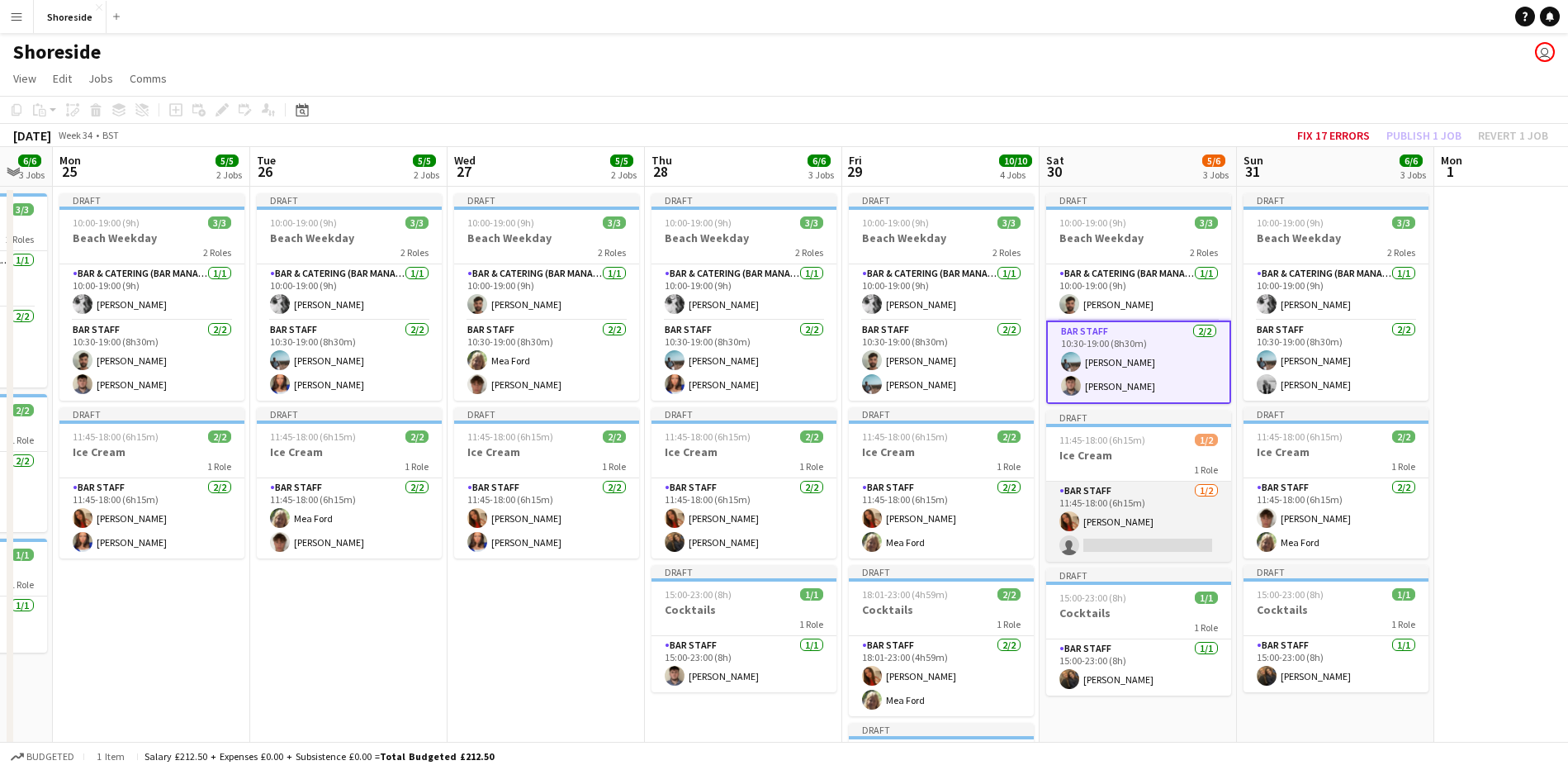
click at [1123, 536] on app-card-role "Bar Staff [DATE] 11:45-18:00 (6h15m) [PERSON_NAME] single-neutral-actions" at bounding box center [1138, 521] width 185 height 80
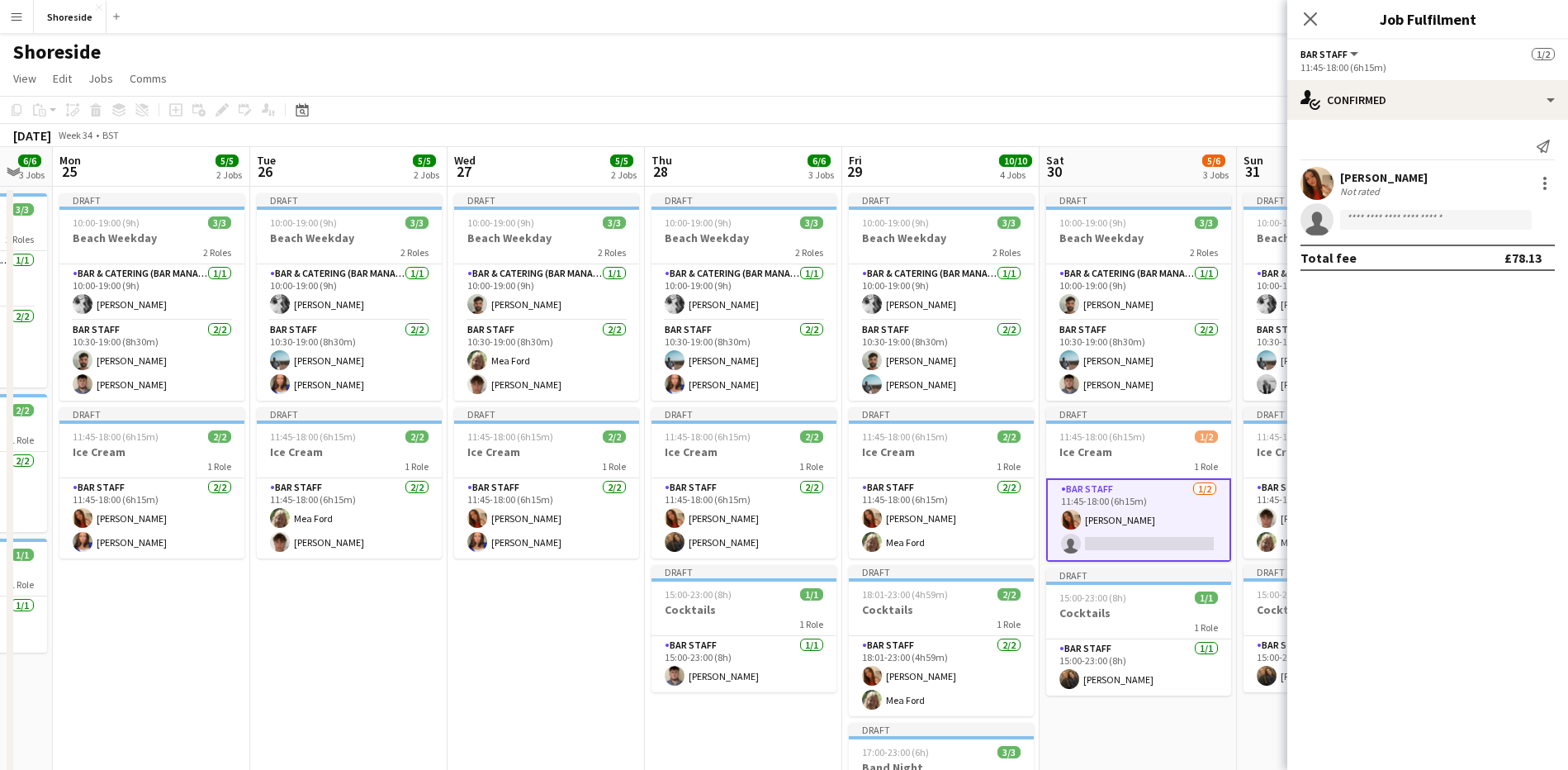
click at [1115, 546] on app-card-role "Bar Staff [DATE] 11:45-18:00 (6h15m) [PERSON_NAME] single-neutral-actions" at bounding box center [1138, 520] width 185 height 83
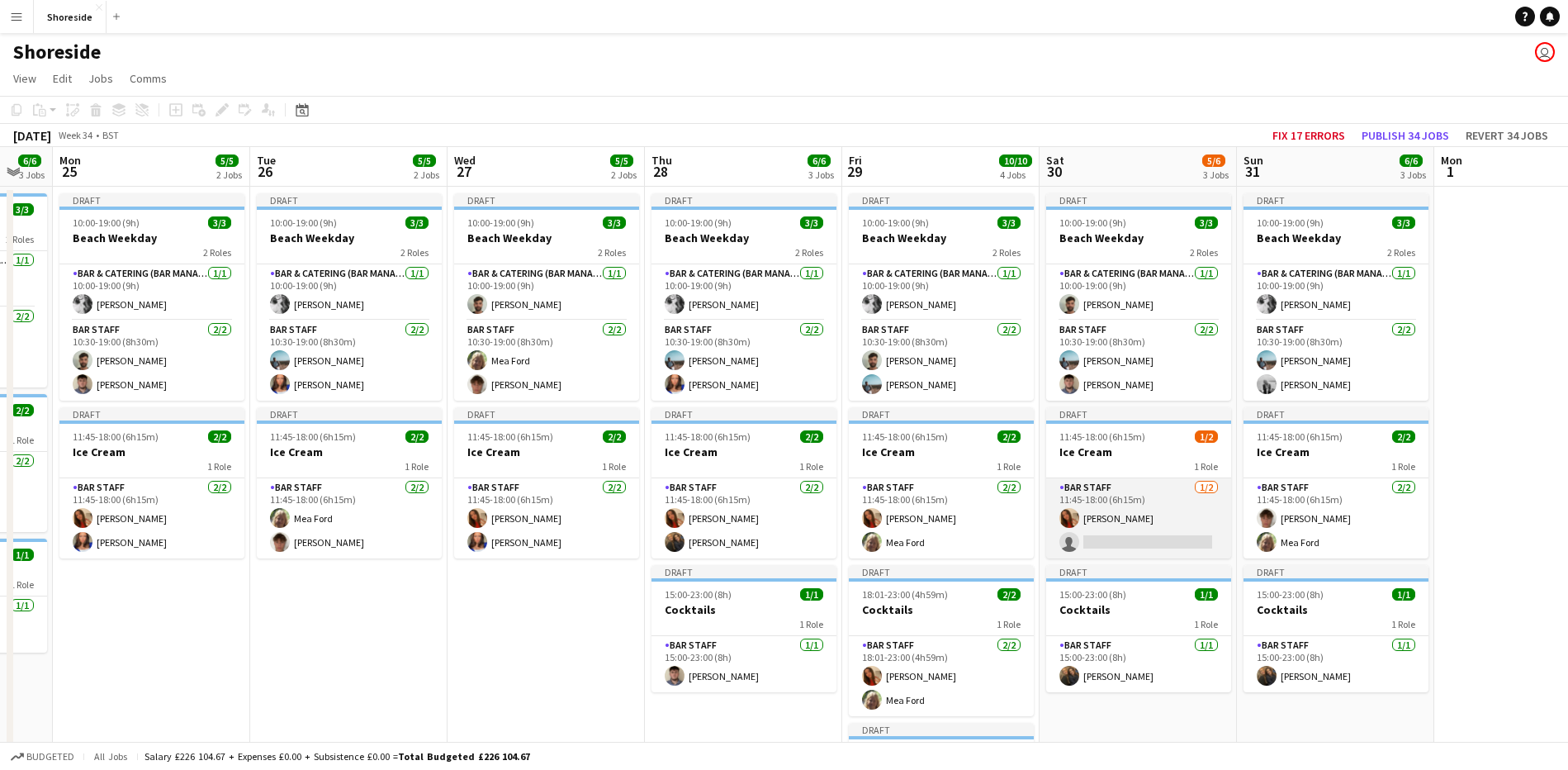
click at [1115, 546] on app-card-role "Bar Staff [DATE] 11:45-18:00 (6h15m) [PERSON_NAME] single-neutral-actions" at bounding box center [1138, 518] width 185 height 80
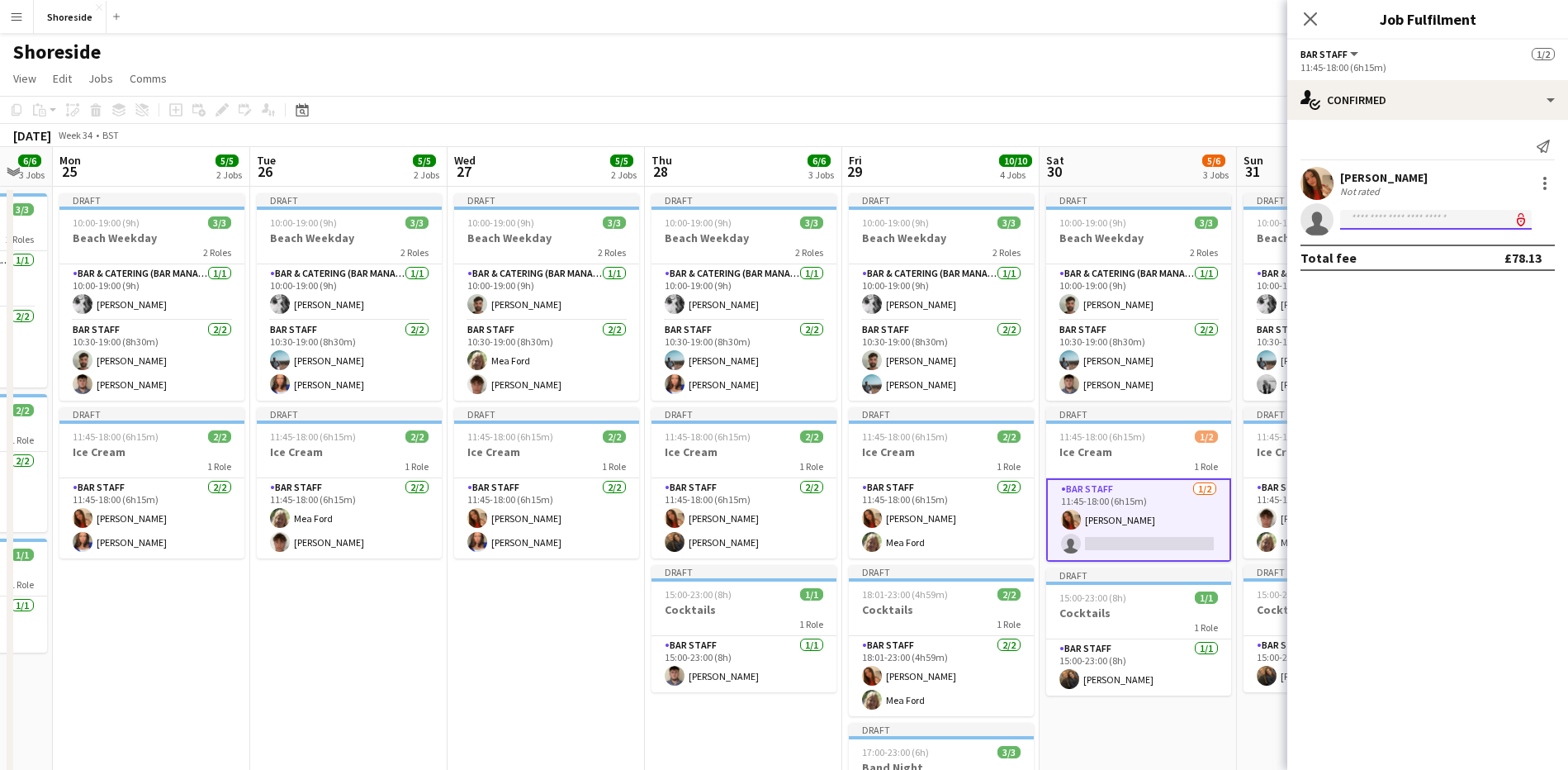
click at [1381, 210] on input at bounding box center [1436, 219] width 192 height 19
type input "***"
click at [1419, 259] on span "[EMAIL_ADDRESS][DOMAIN_NAME]" at bounding box center [1436, 257] width 165 height 14
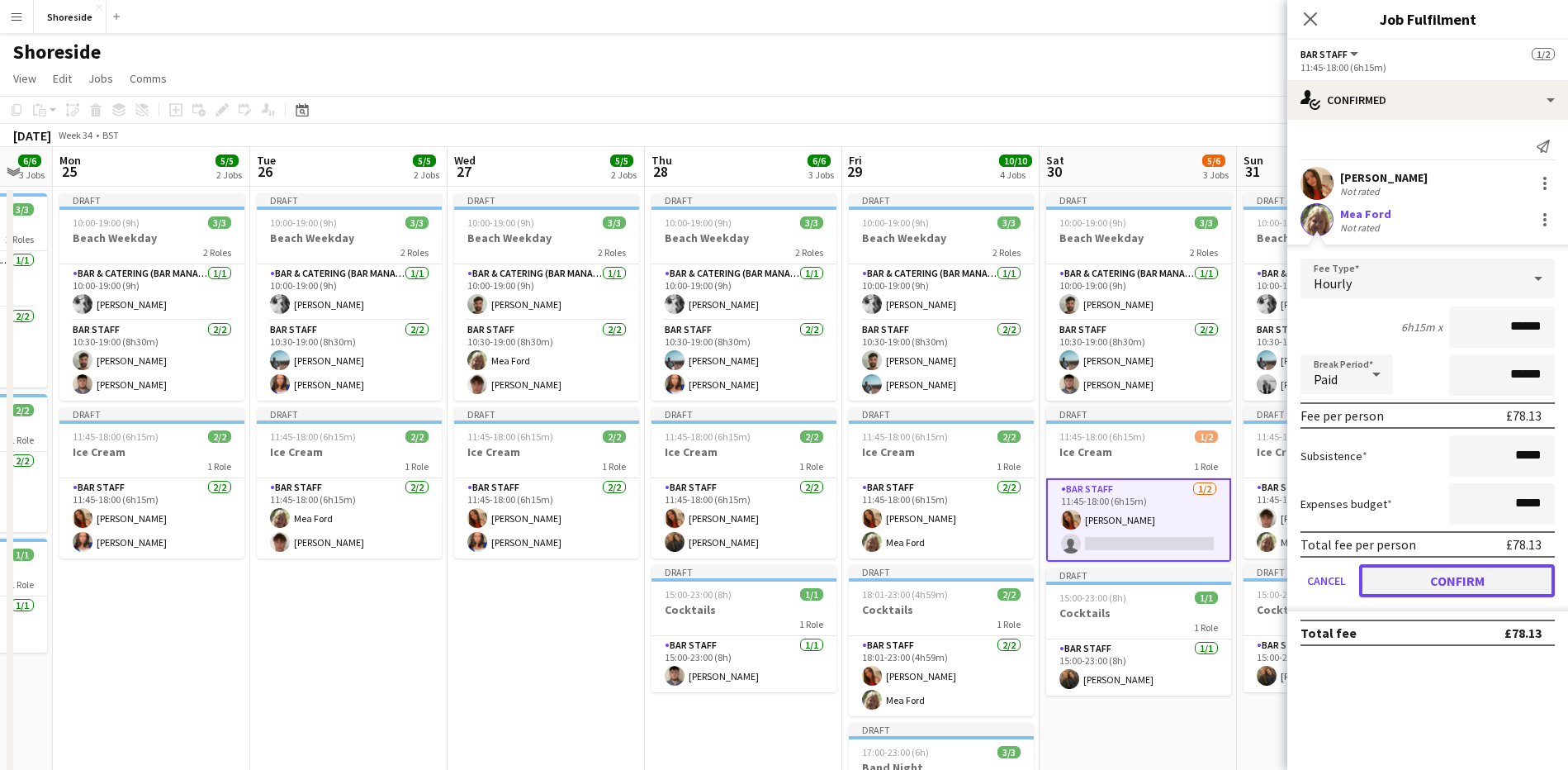
click at [1486, 577] on button "Confirm" at bounding box center [1457, 581] width 196 height 33
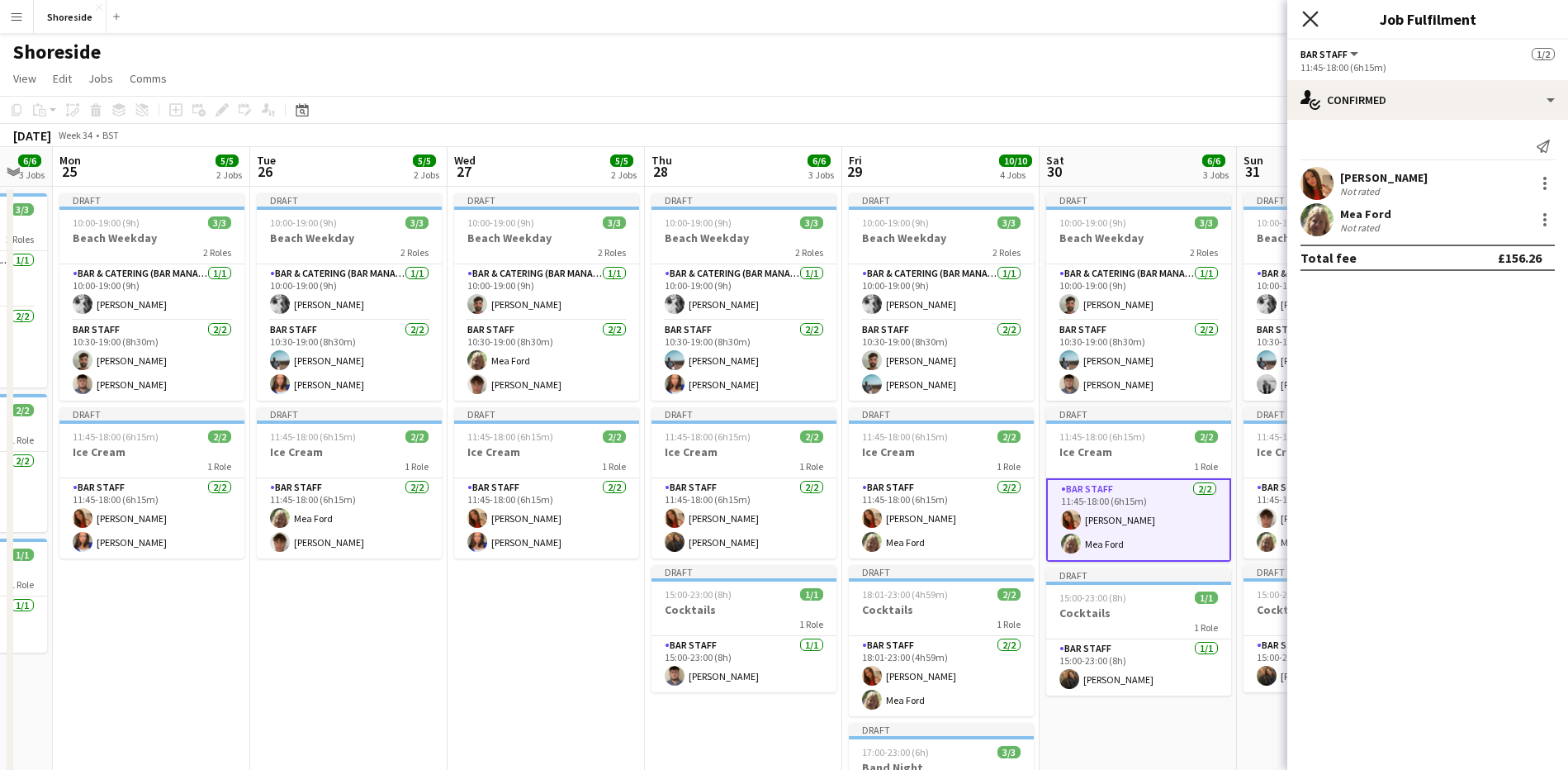
click at [1312, 11] on icon "Close pop-in" at bounding box center [1310, 18] width 16 height 16
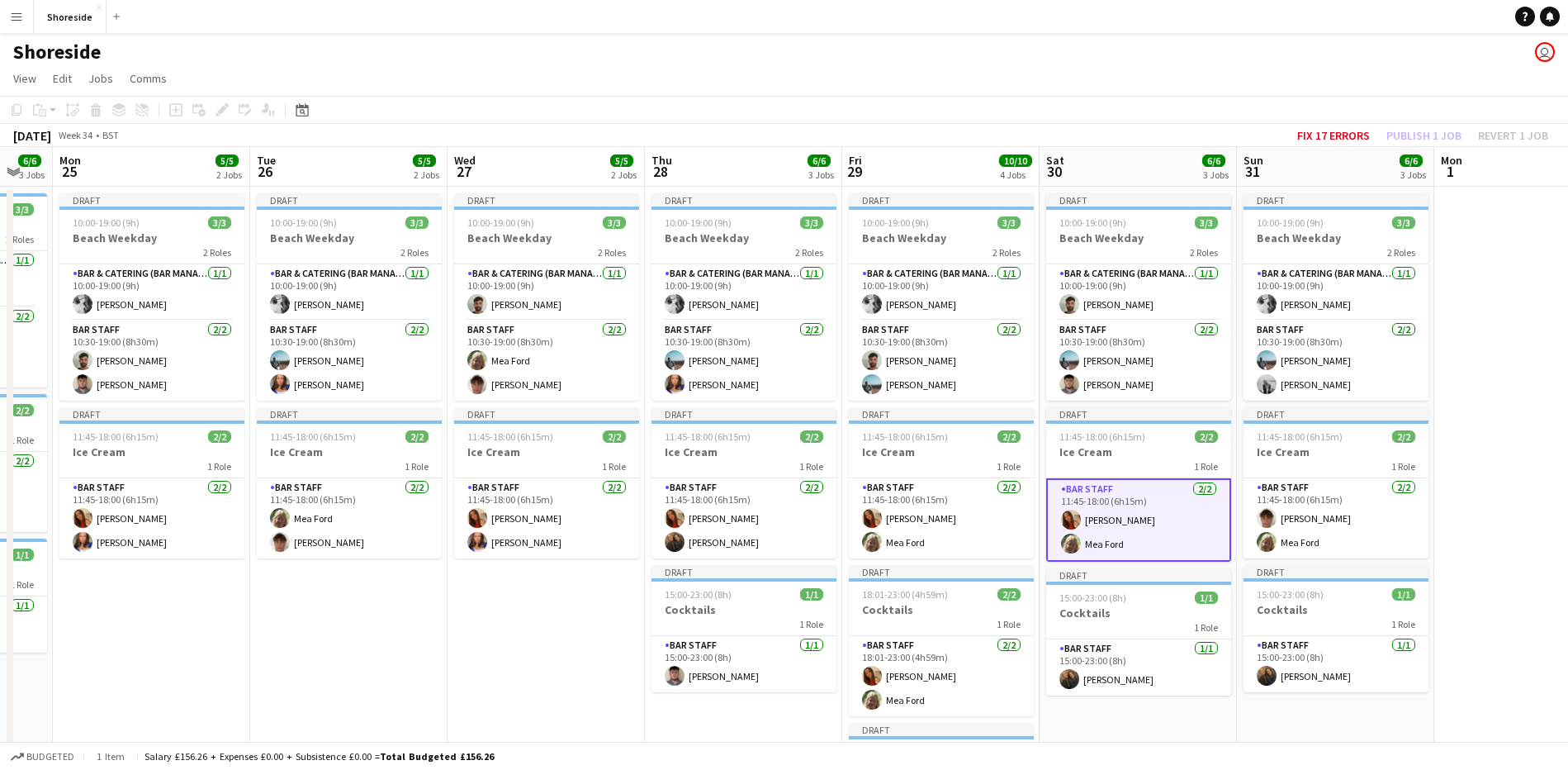
click at [596, 631] on app-date-cell "Draft 10:00-19:00 (9h) 3/3 Beach Weekday 2 Roles Bar & Catering (Bar Manager) […" at bounding box center [547, 595] width 198 height 818
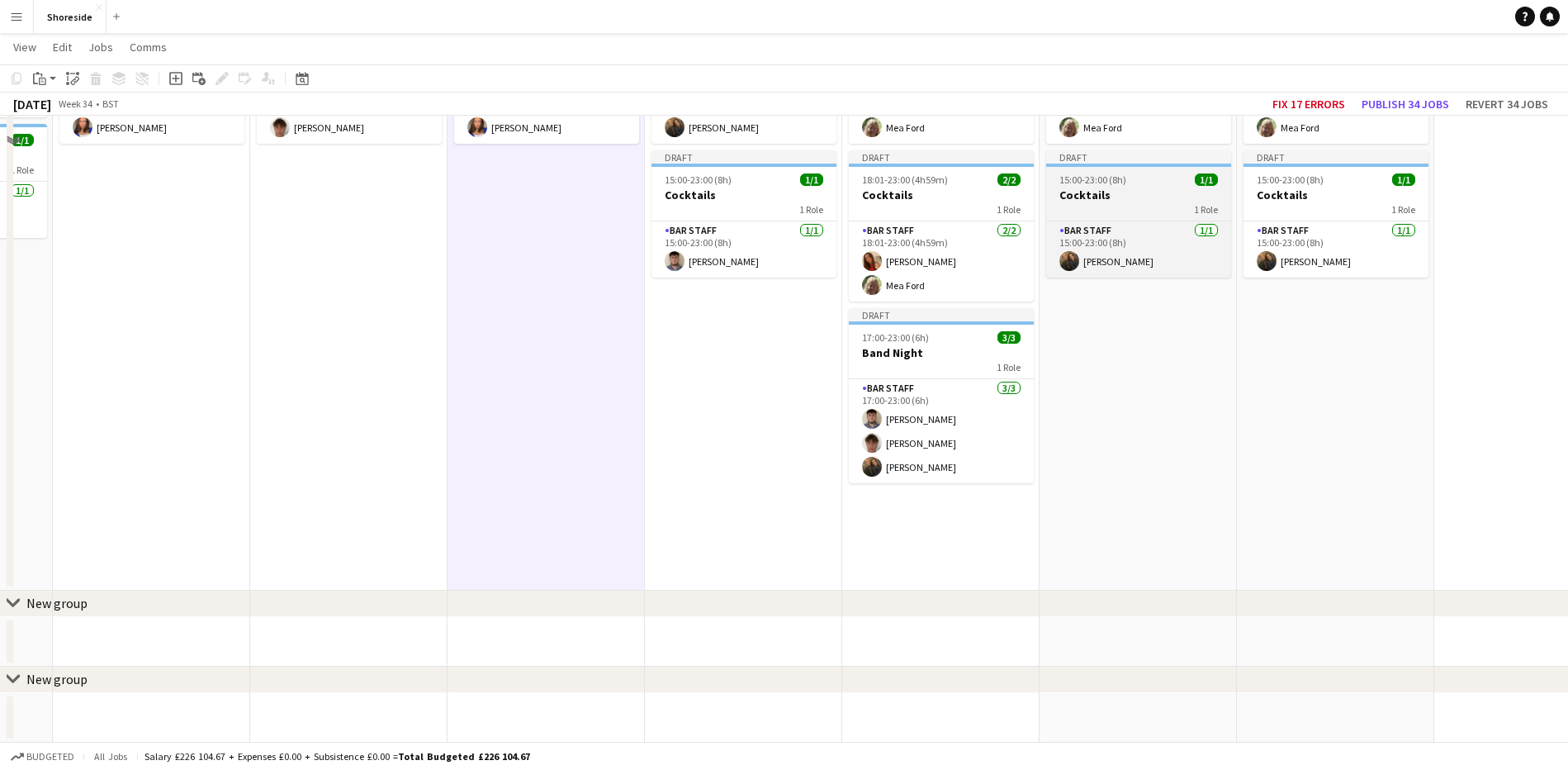
scroll to position [0, 0]
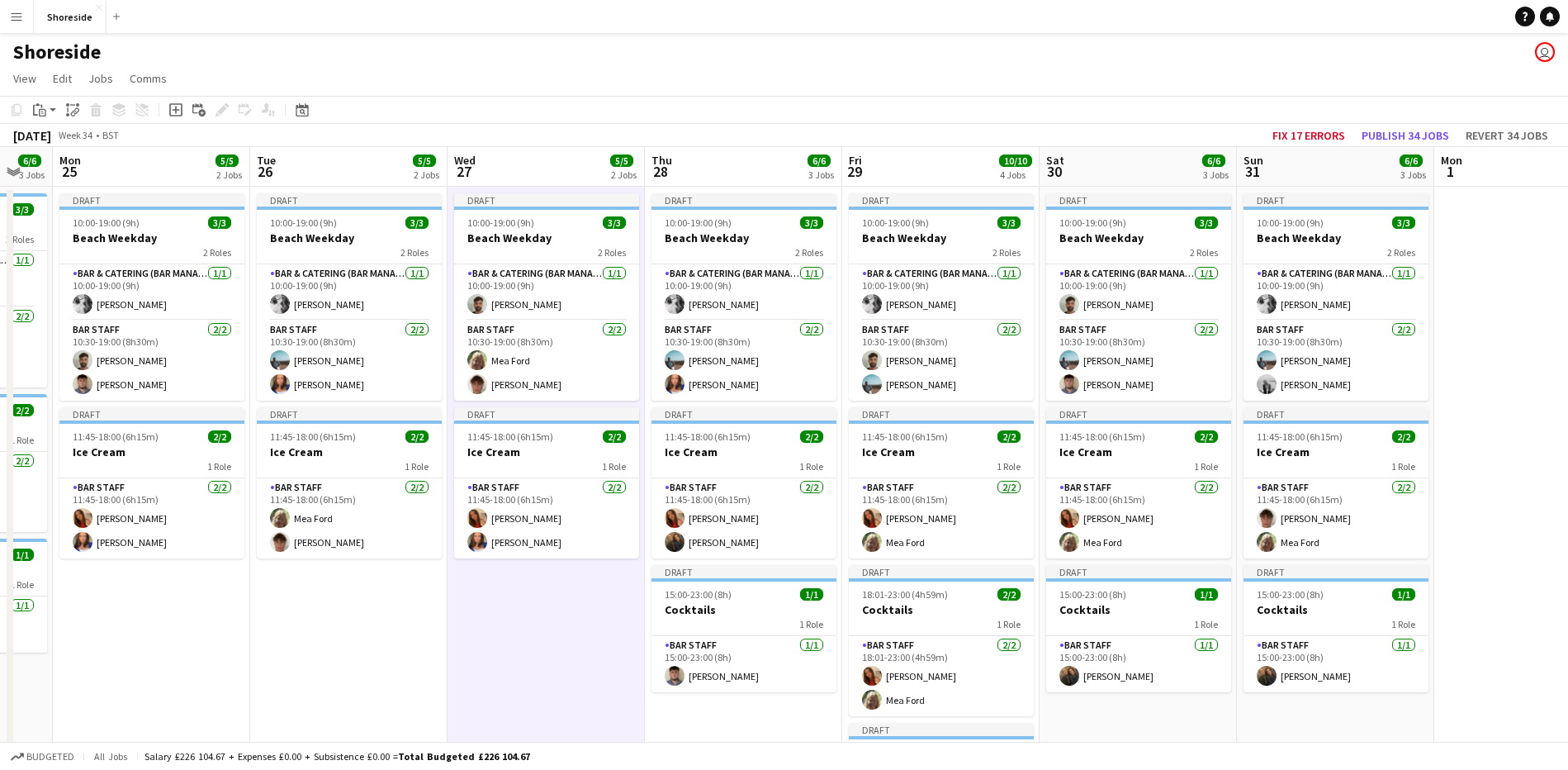
click at [503, 637] on app-date-cell "Draft 10:00-19:00 (9h) 3/3 Beach Weekday 2 Roles Bar & Catering (Bar Manager) […" at bounding box center [547, 595] width 198 height 818
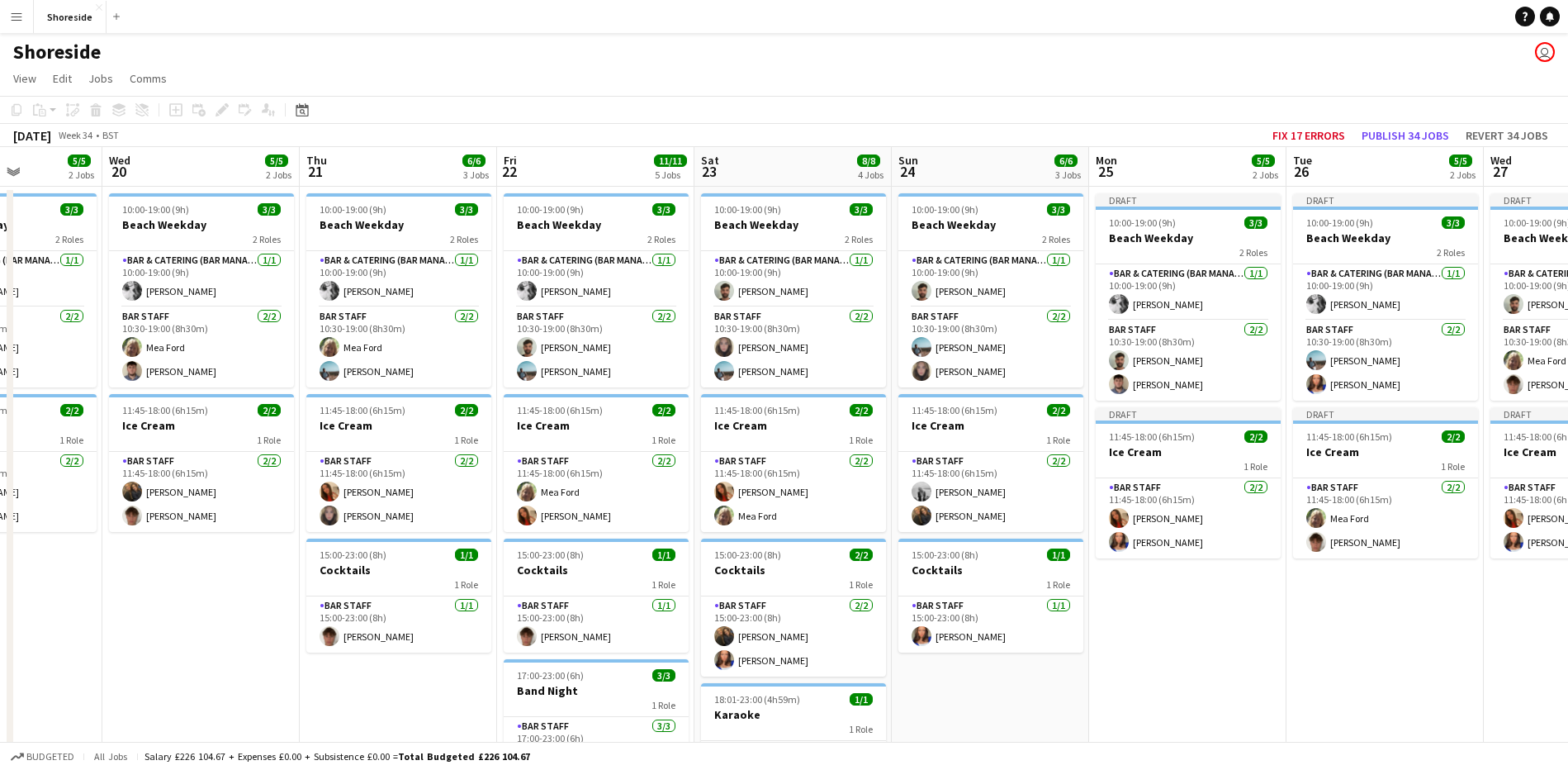
drag, startPoint x: 257, startPoint y: 607, endPoint x: 1263, endPoint y: 556, distance: 1007.3
click at [1269, 550] on app-calendar-viewport "Sun 17 6/6 2 Jobs Mon 18 5/5 2 Jobs Tue 19 5/5 2 Jobs Wed 20 5/5 2 Jobs Thu 21 …" at bounding box center [784, 652] width 1568 height 1010
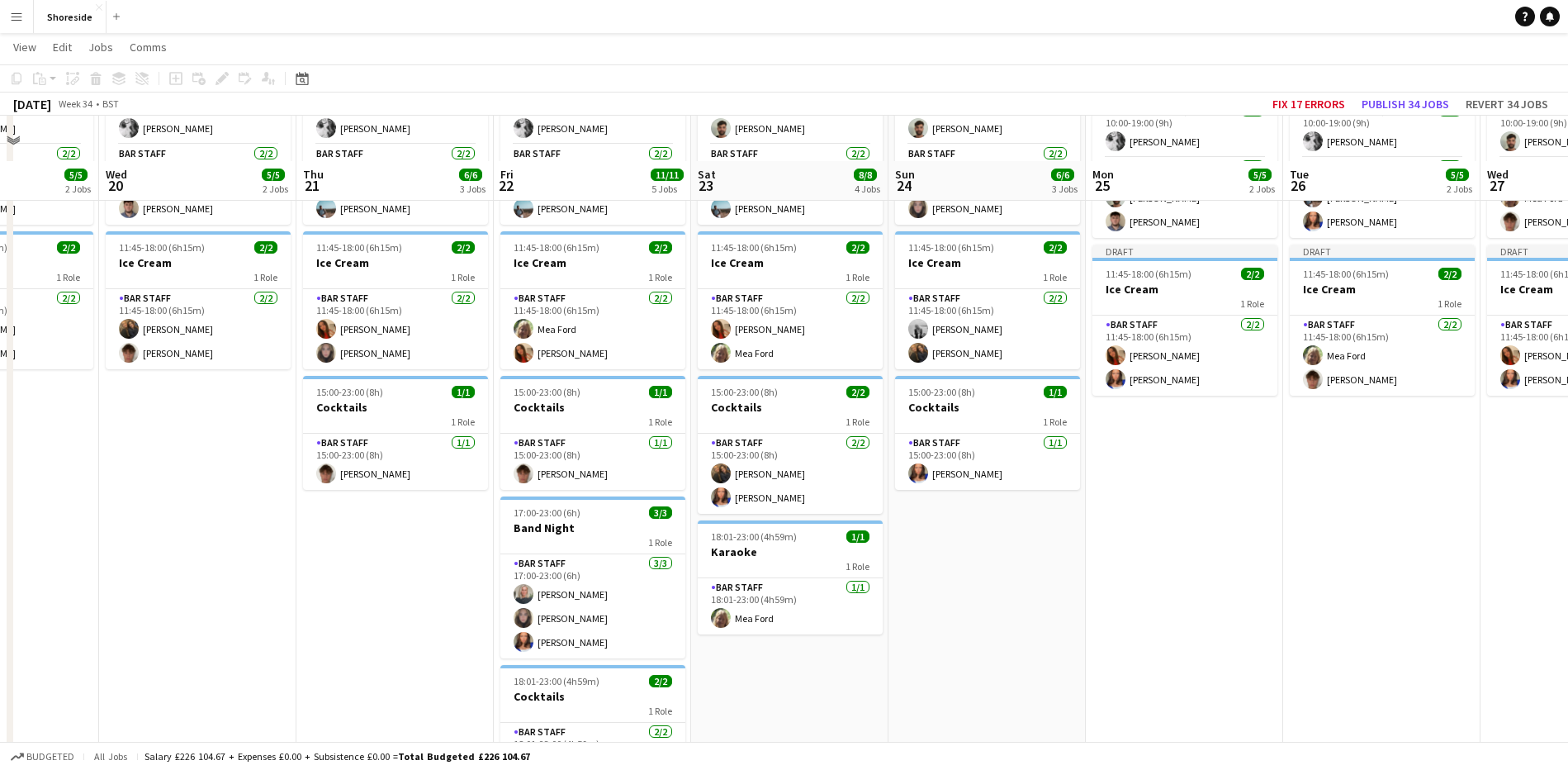
scroll to position [207, 0]
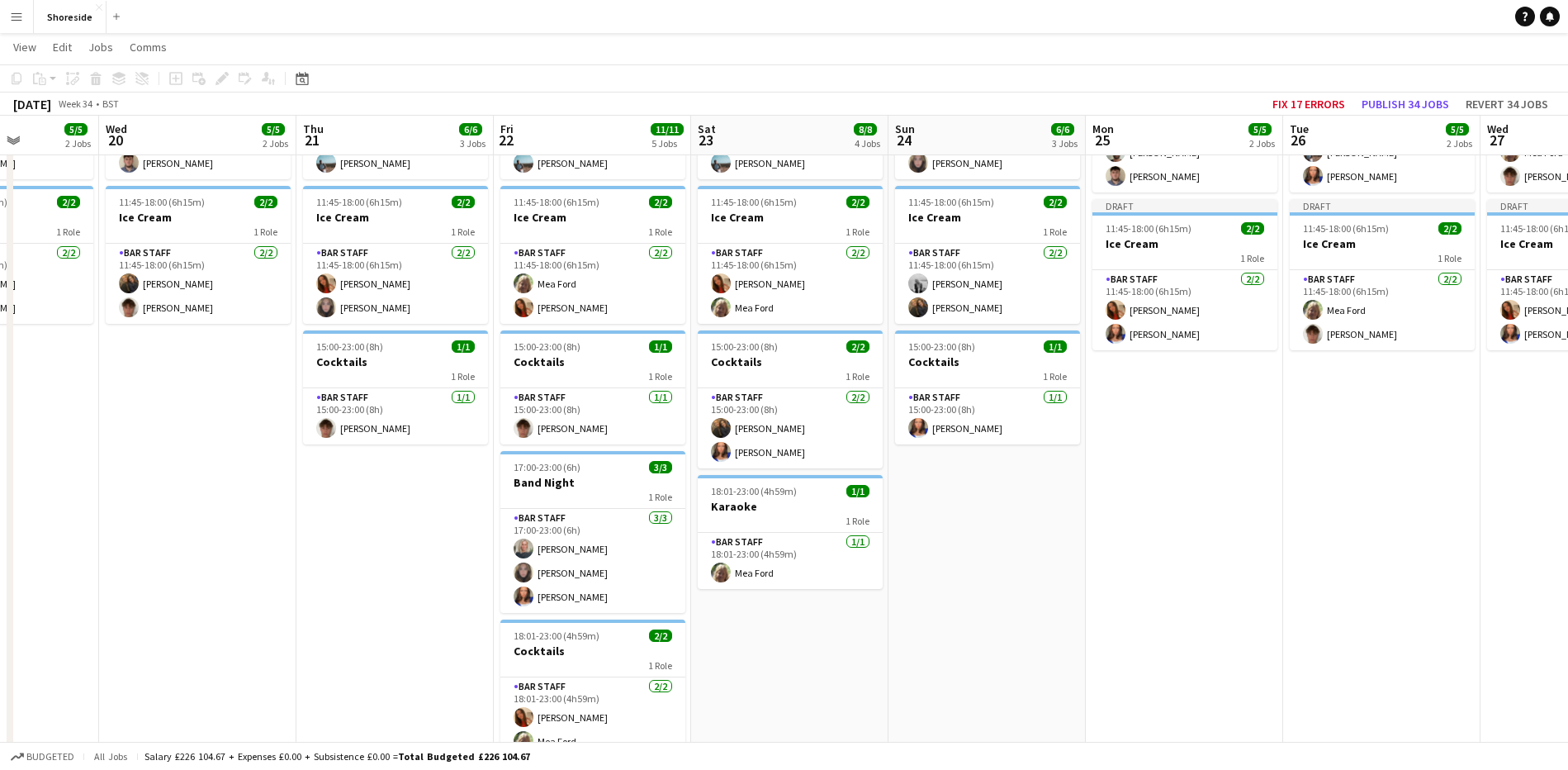
click at [882, 509] on h3 "Karaoke" at bounding box center [790, 505] width 185 height 15
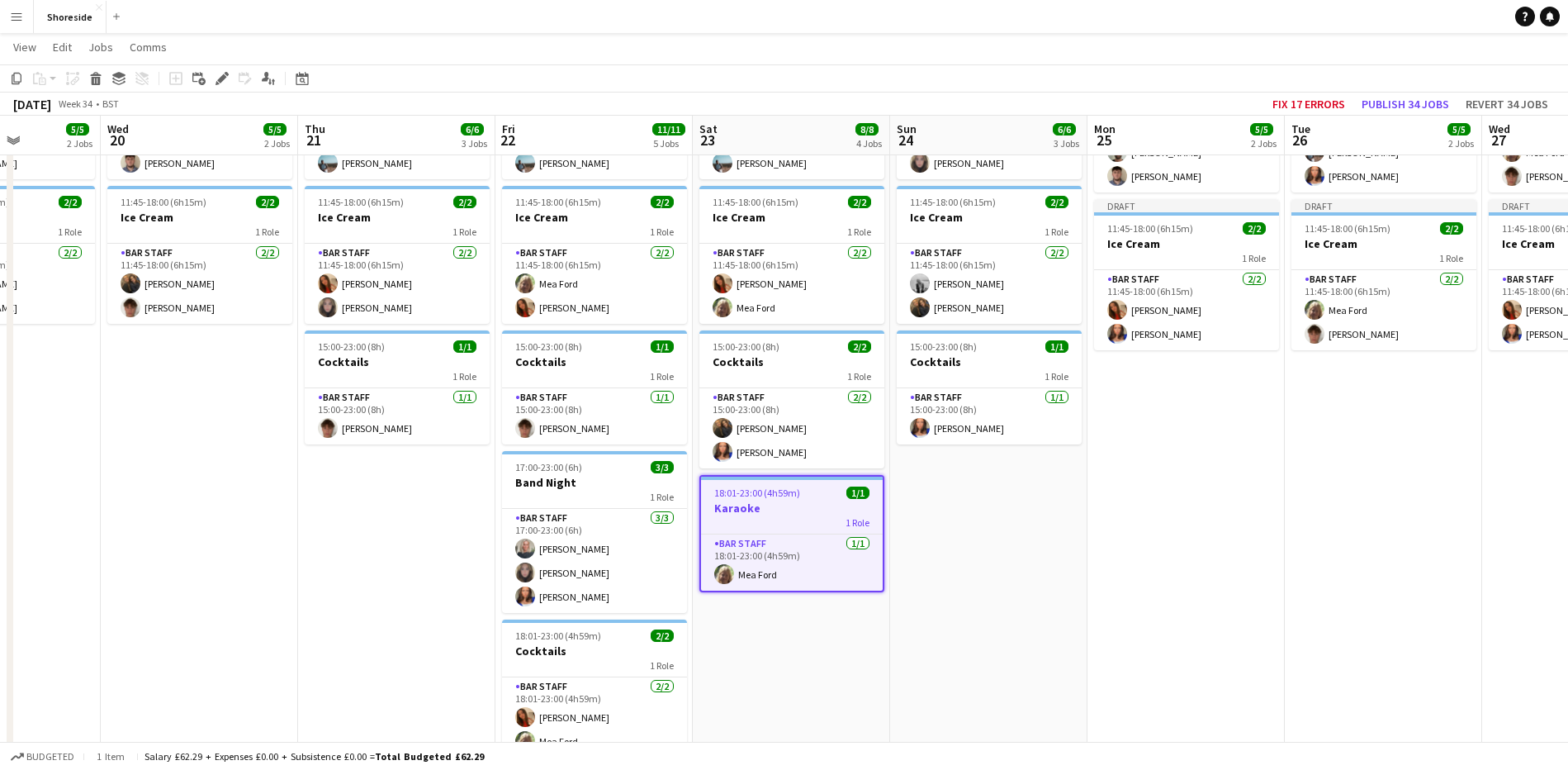
click at [1279, 609] on app-date-cell "Draft 10:00-19:00 (9h) 3/3 Beach Weekday 2 Roles Bar & Catering (Bar Manager) […" at bounding box center [1186, 388] width 198 height 818
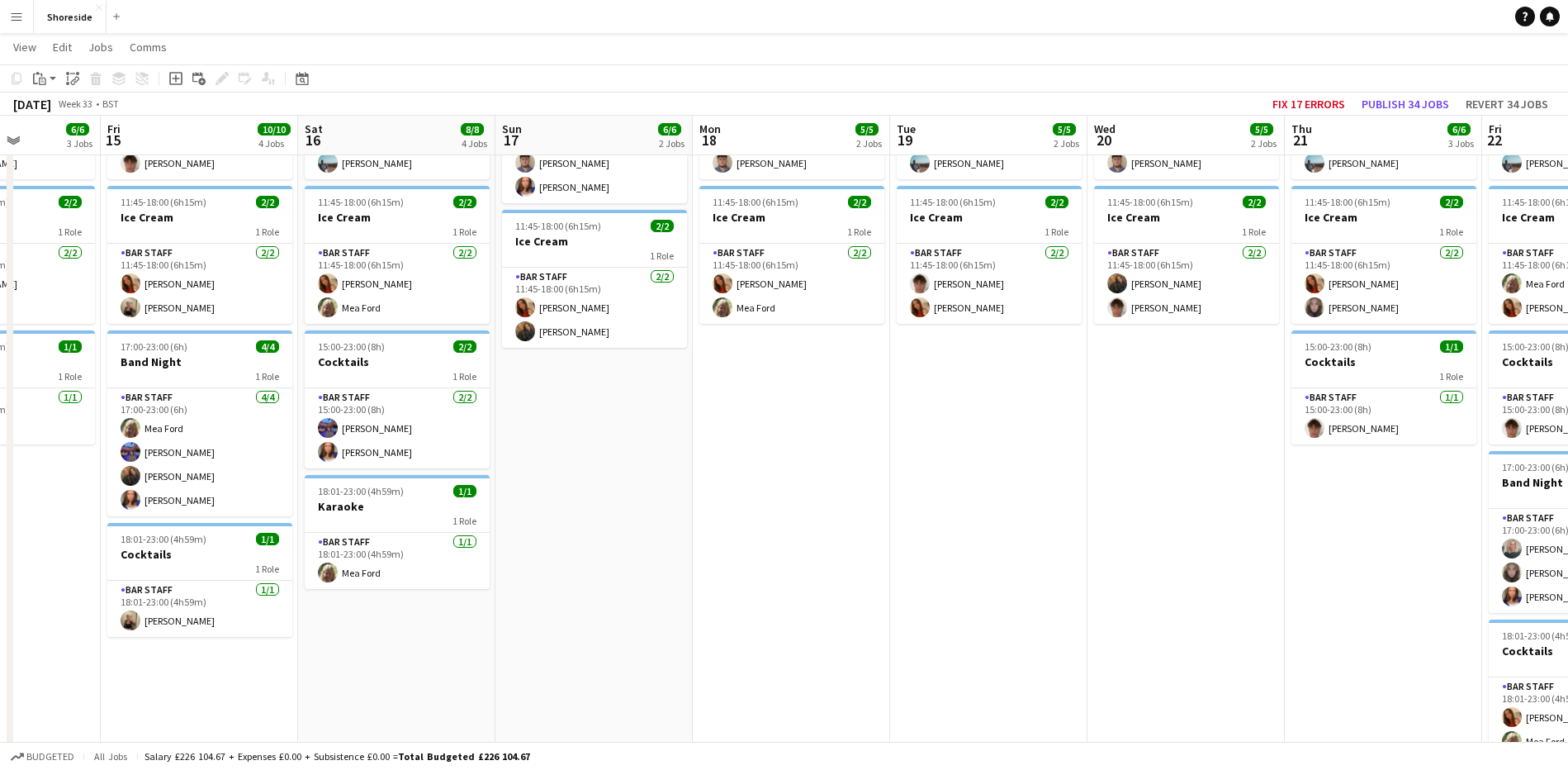
scroll to position [0, 420]
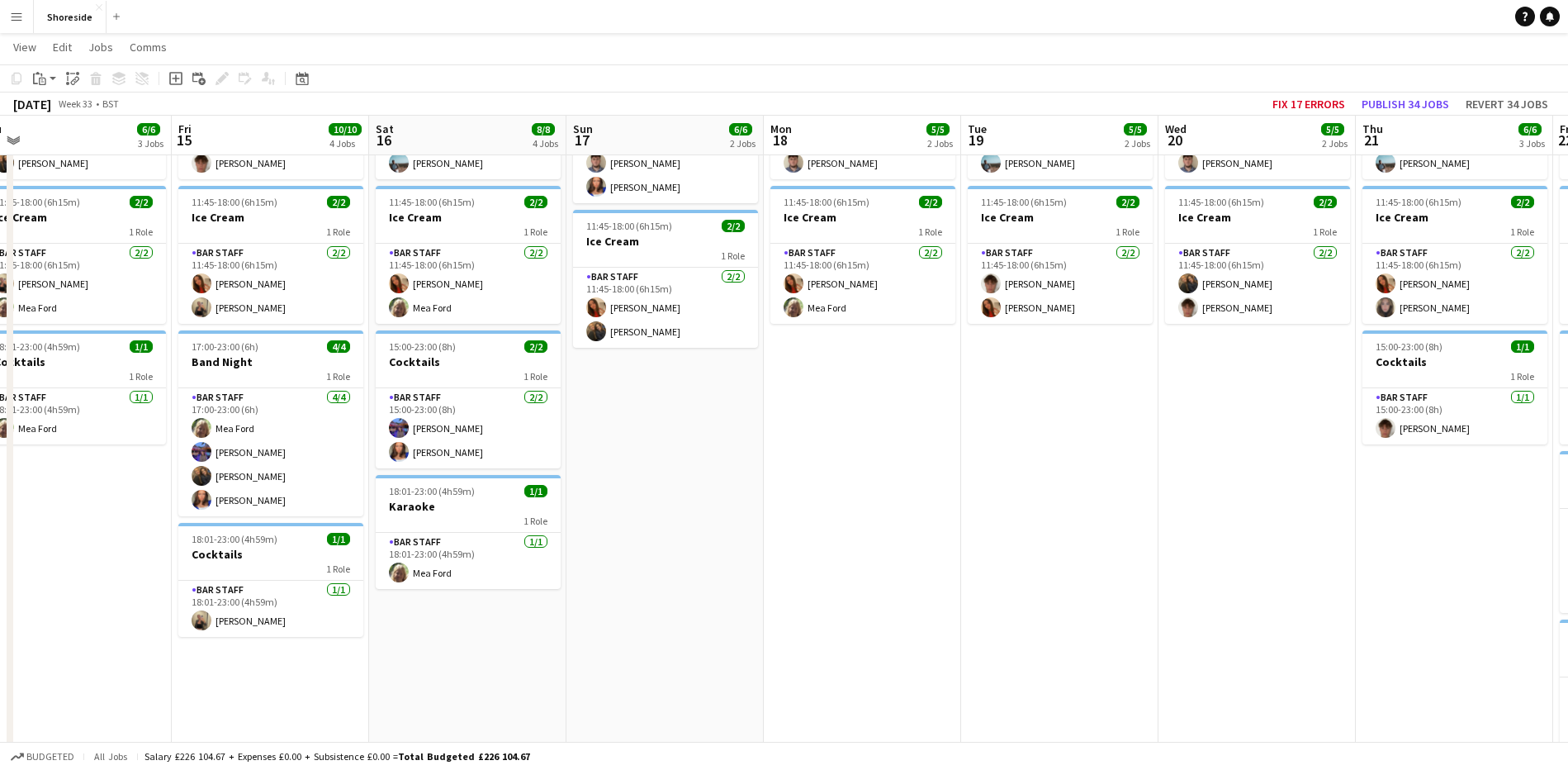
drag, startPoint x: 1295, startPoint y: 569, endPoint x: 1434, endPoint y: 554, distance: 139.8
click at [1434, 554] on app-calendar-viewport "Tue 12 5/5 2 Jobs Wed 13 5/5 2 Jobs Thu 14 6/6 3 Jobs Fri 15 10/10 4 Jobs Sat 1…" at bounding box center [784, 403] width 1568 height 1091
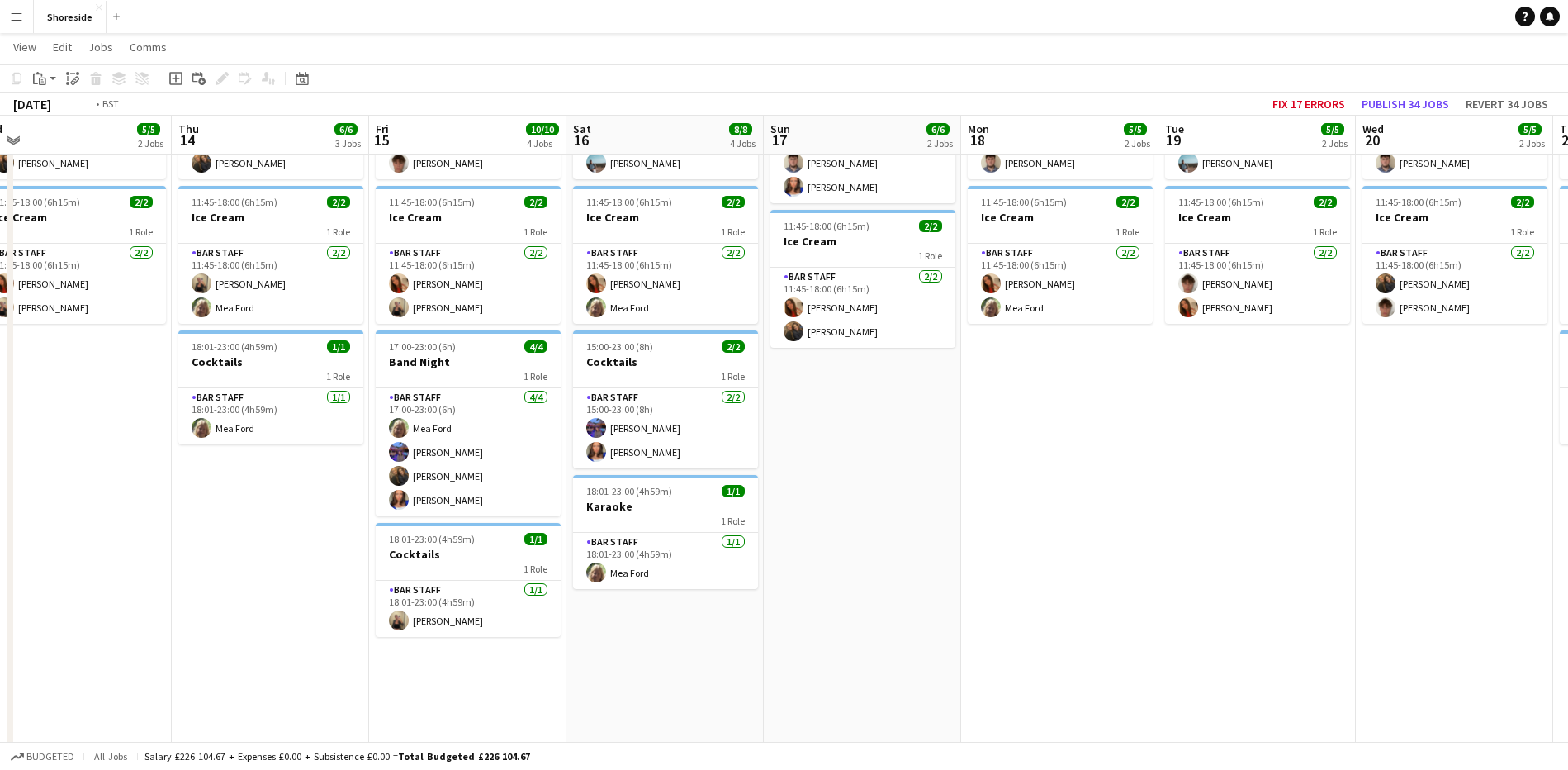
scroll to position [0, 0]
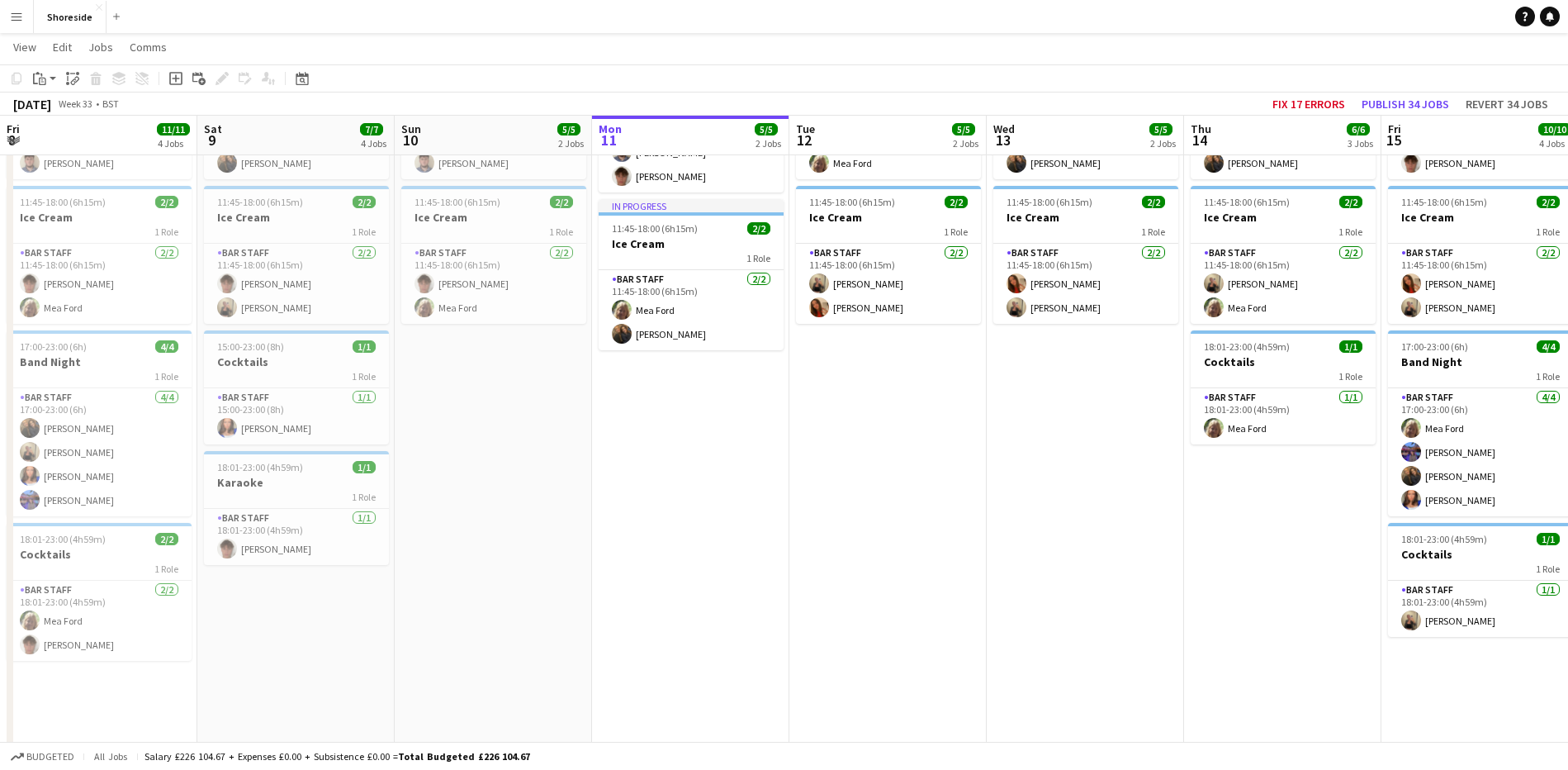
drag, startPoint x: 200, startPoint y: 548, endPoint x: 976, endPoint y: 602, distance: 777.9
click at [1471, 549] on app-calendar-viewport "Wed 6 Thu 7 Fri 8 11/11 4 Jobs Sat 9 7/7 4 Jobs Sun 10 5/5 2 Jobs Mon 11 5/5 2 …" at bounding box center [784, 403] width 1568 height 1091
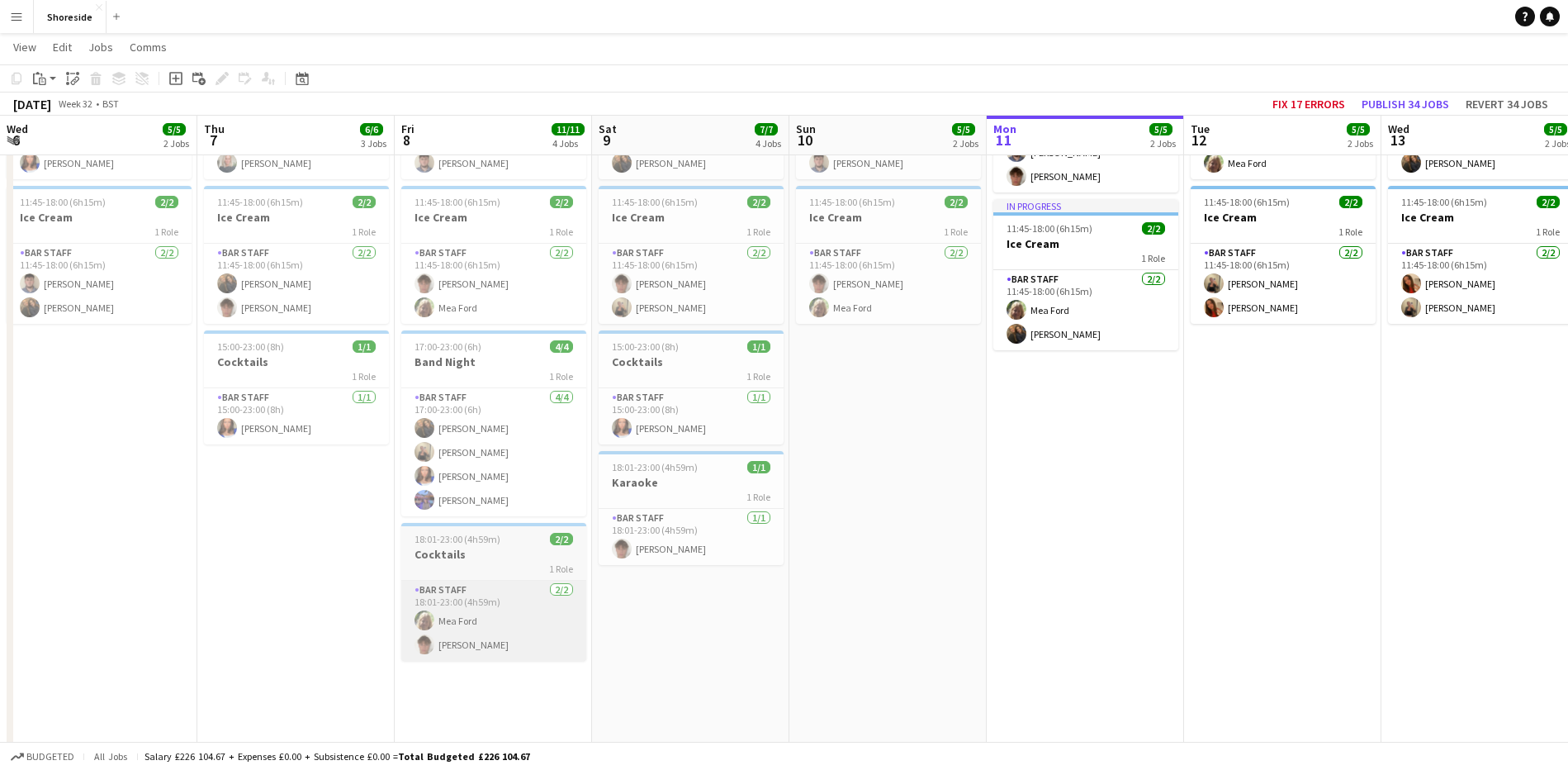
scroll to position [0, 510]
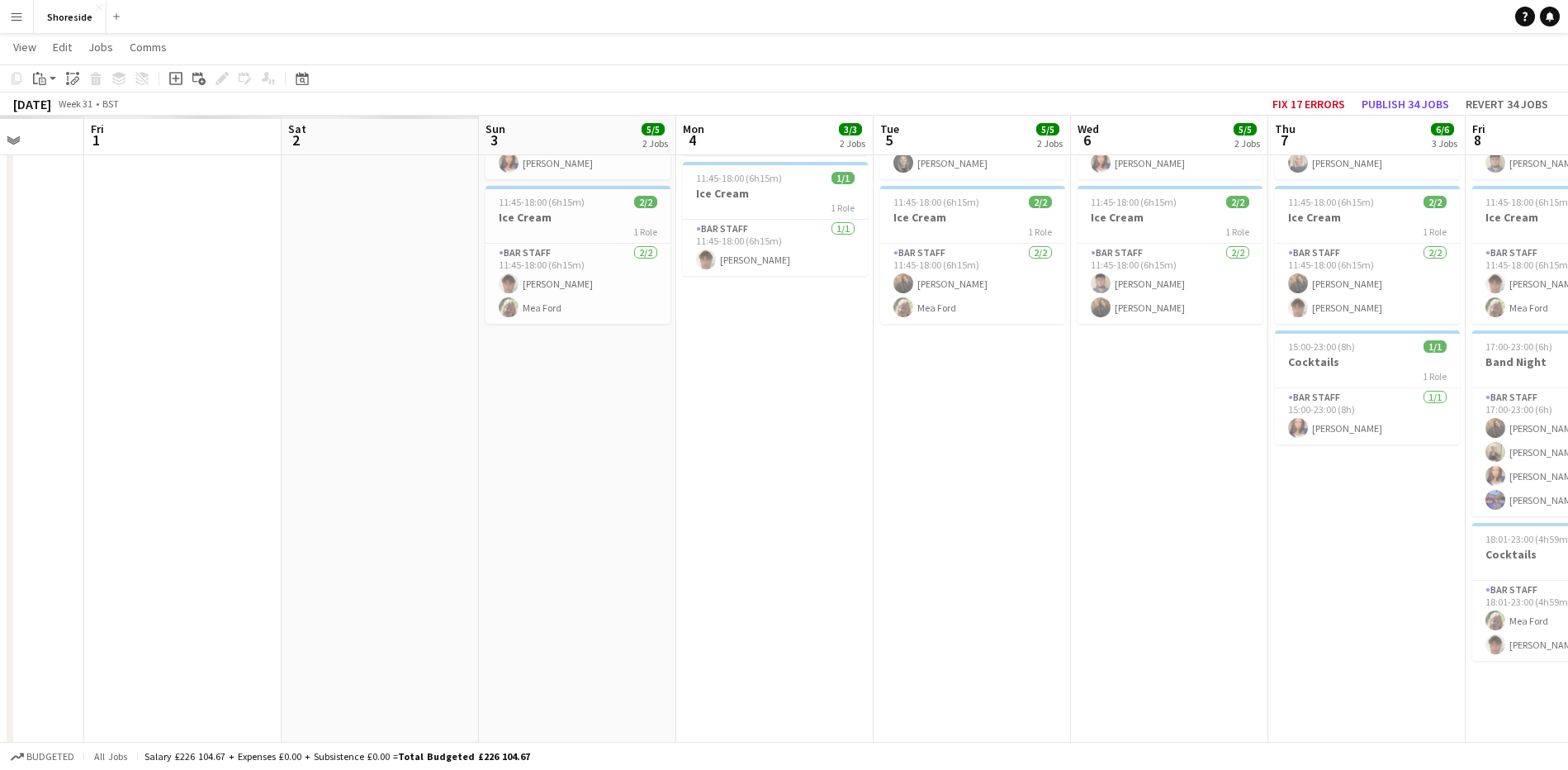
drag, startPoint x: 148, startPoint y: 538, endPoint x: 1297, endPoint y: 545, distance: 1149.0
click at [1347, 545] on app-calendar-viewport "Wed 30 Thu 31 Fri 1 Sat 2 Sun 3 5/5 2 Jobs Mon 4 3/3 2 Jobs Tue 5 5/5 2 Jobs We…" at bounding box center [784, 403] width 1568 height 1091
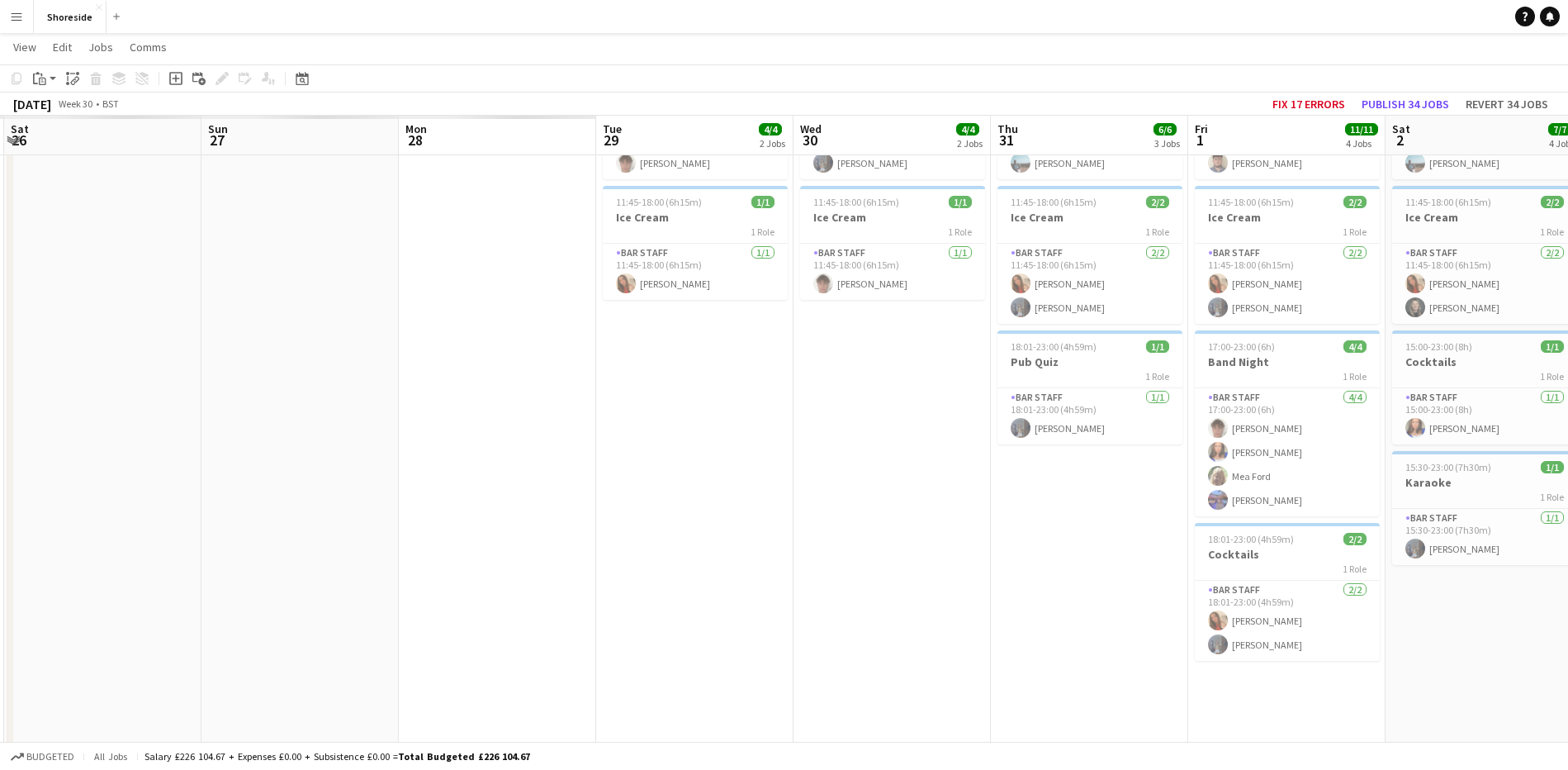
drag, startPoint x: 367, startPoint y: 621, endPoint x: 1366, endPoint y: 621, distance: 999.0
click at [1366, 621] on app-calendar-viewport "Fri 25 Sat 26 Sun 27 Mon 28 Tue 29 4/4 2 Jobs Wed 30 4/4 2 Jobs Thu 31 6/6 3 Jo…" at bounding box center [784, 403] width 1568 height 1091
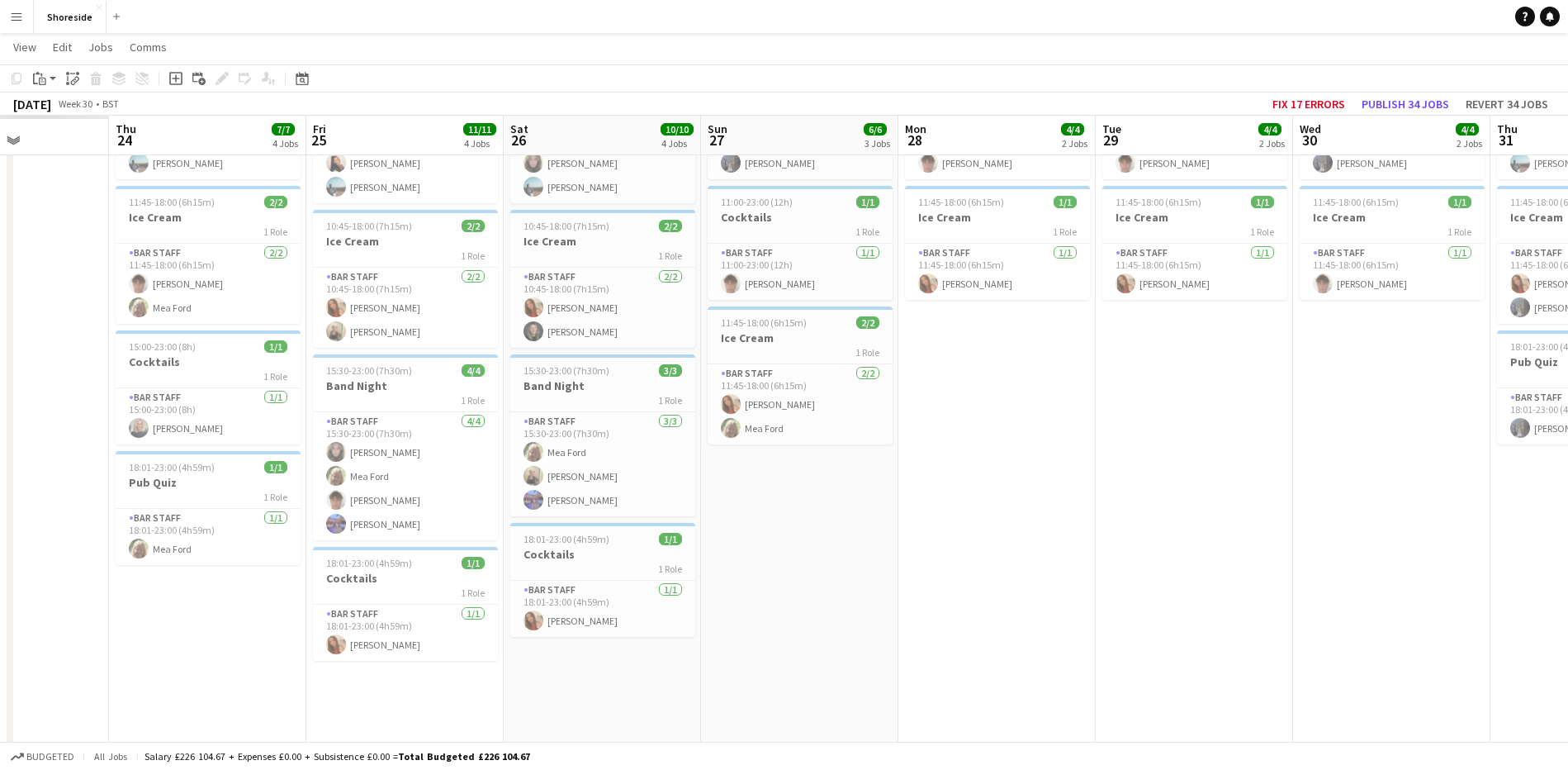
scroll to position [0, 461]
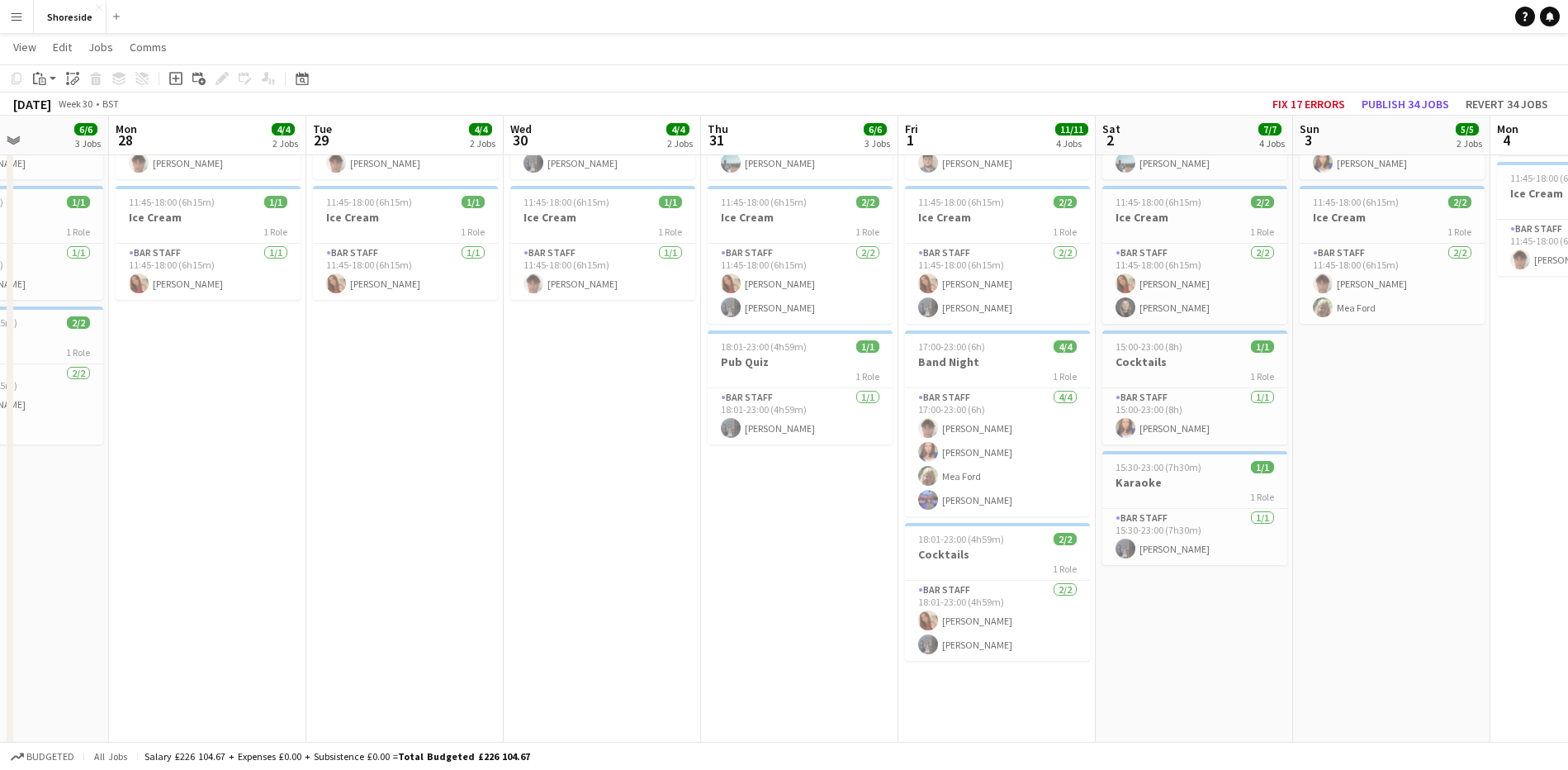
drag, startPoint x: 333, startPoint y: 603, endPoint x: 20, endPoint y: 554, distance: 316.8
click at [20, 554] on app-calendar-viewport "Fri 25 11/11 4 Jobs Sat 26 10/10 4 Jobs Sun 27 6/6 3 Jobs Mon 28 4/4 2 Jobs Tue…" at bounding box center [784, 403] width 1568 height 1091
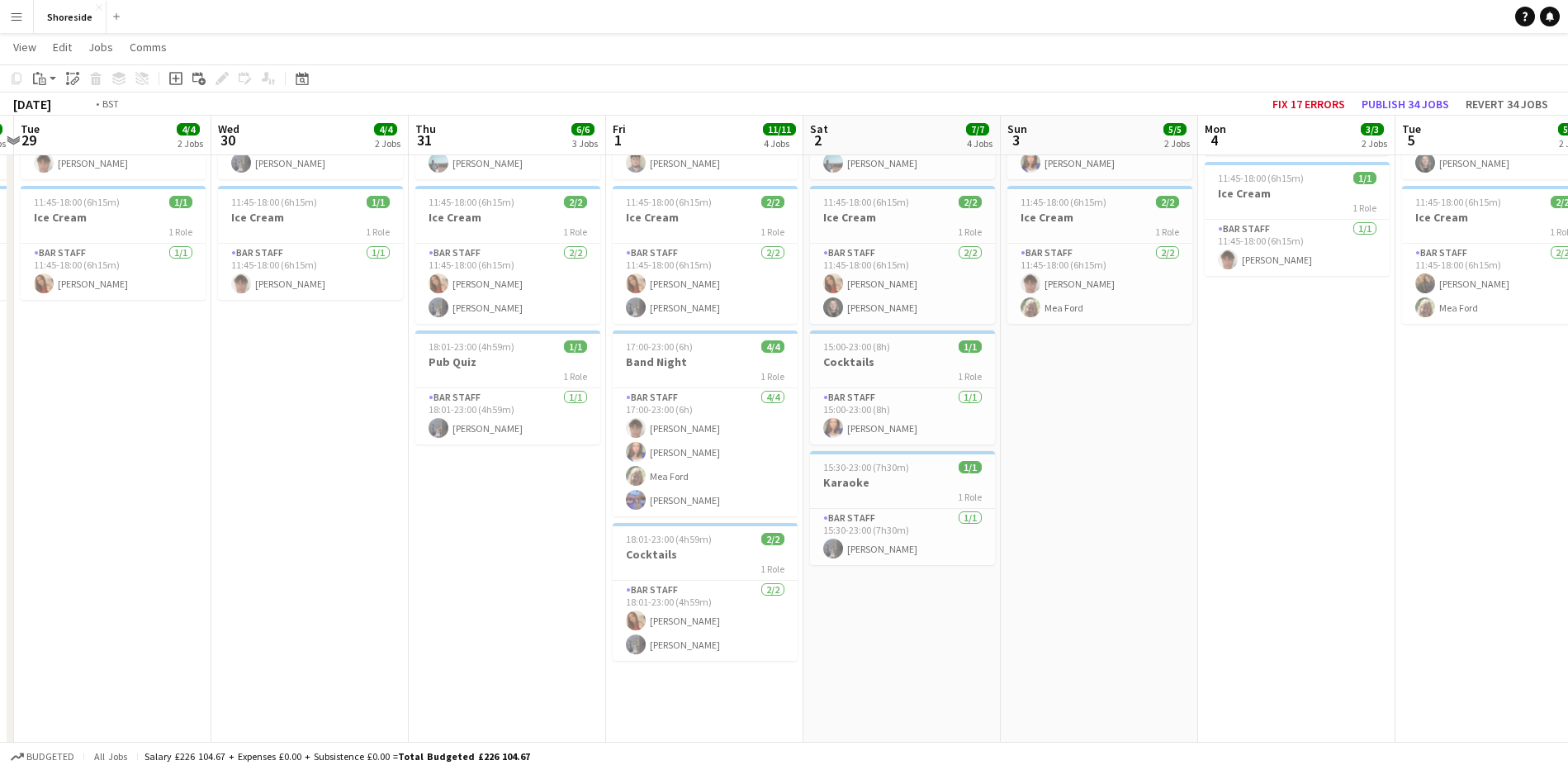
drag, startPoint x: 753, startPoint y: 571, endPoint x: 469, endPoint y: 572, distance: 284.0
click at [469, 572] on app-calendar-viewport "Fri 25 11/11 4 Jobs Sat 26 10/10 4 Jobs Sun 27 6/6 3 Jobs Mon 28 4/4 2 Jobs Tue…" at bounding box center [784, 403] width 1568 height 1091
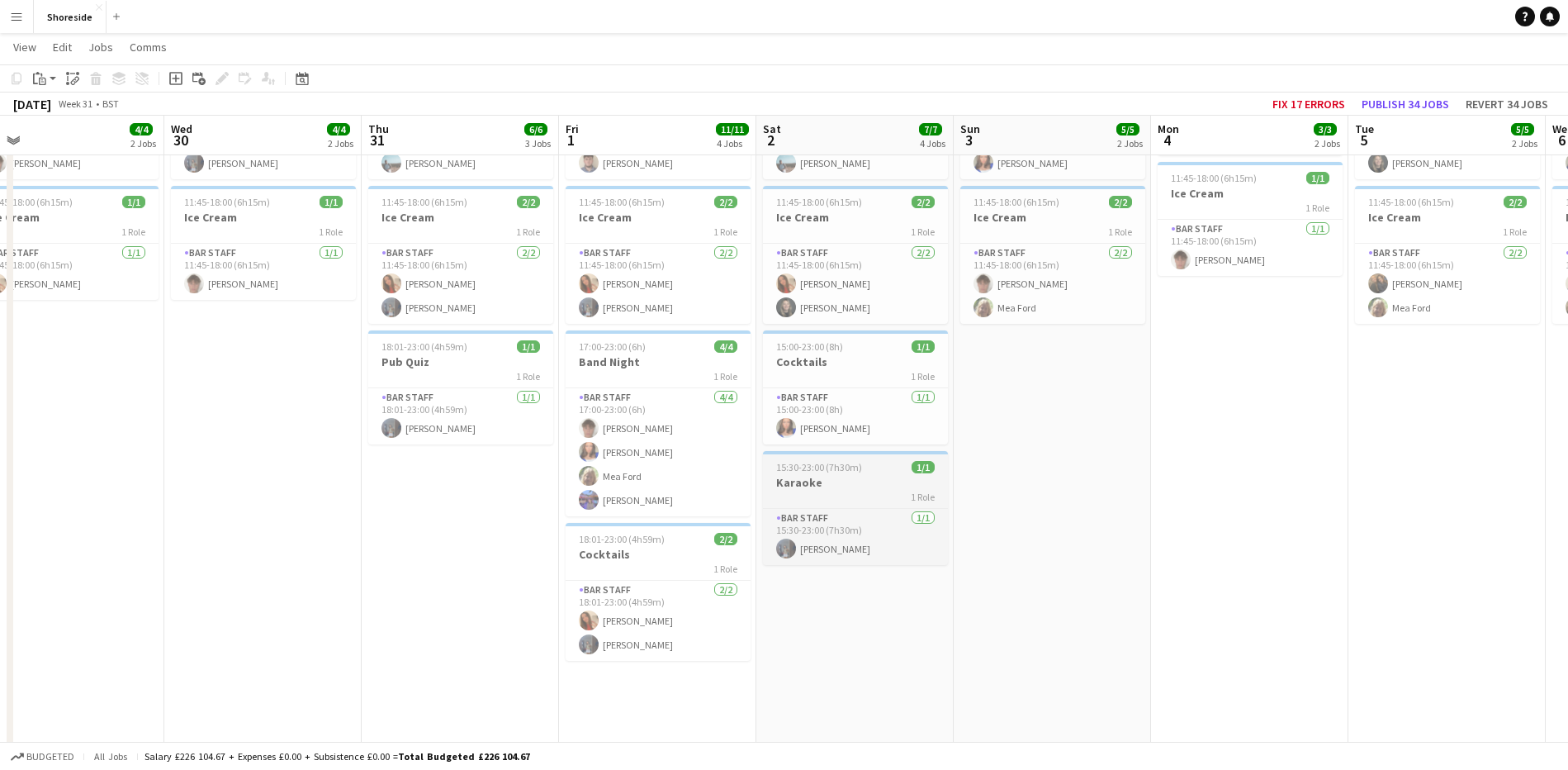
click at [889, 469] on app-calendar-viewport "Fri 25 11/11 4 Jobs Sat 26 10/10 4 Jobs Sun 27 6/6 3 Jobs Mon 28 4/4 2 Jobs Tue…" at bounding box center [784, 403] width 1568 height 1091
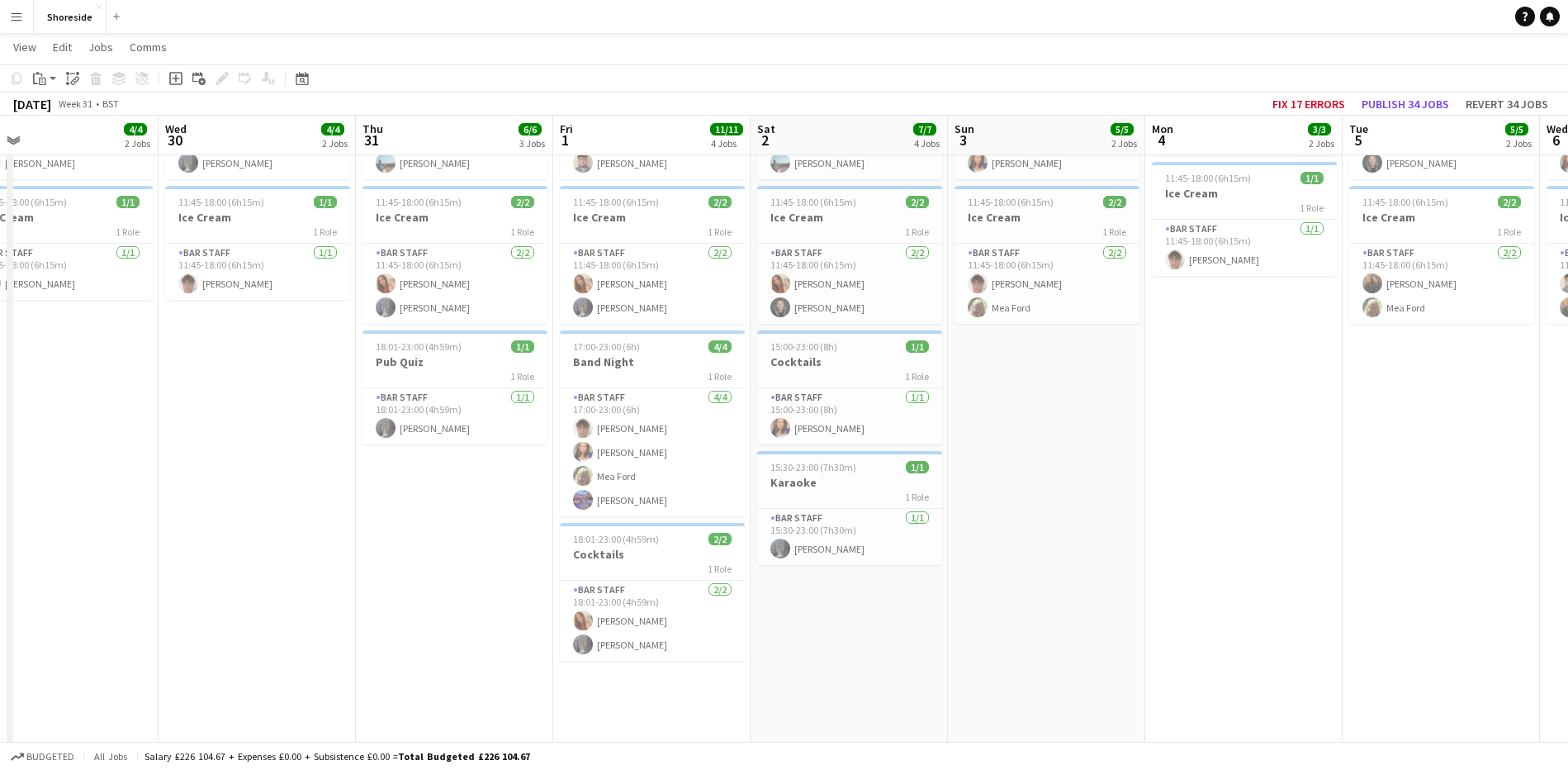
click at [855, 477] on app-calendar-viewport "Fri 25 11/11 4 Jobs Sat 26 10/10 4 Jobs Sun 27 6/6 3 Jobs Mon 28 4/4 2 Jobs Tue…" at bounding box center [784, 403] width 1568 height 1091
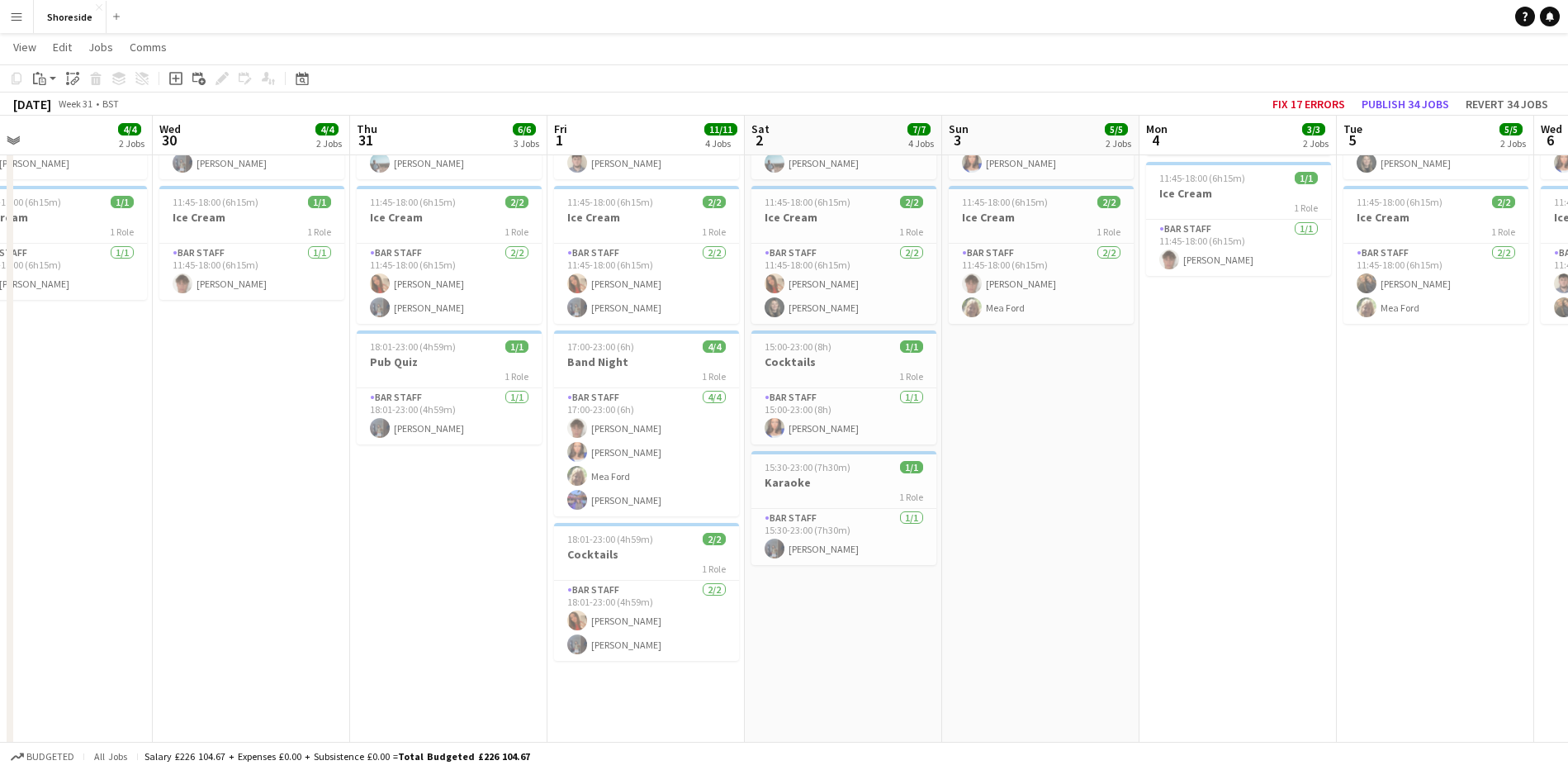
click at [855, 477] on h3 "Karaoke" at bounding box center [844, 482] width 185 height 15
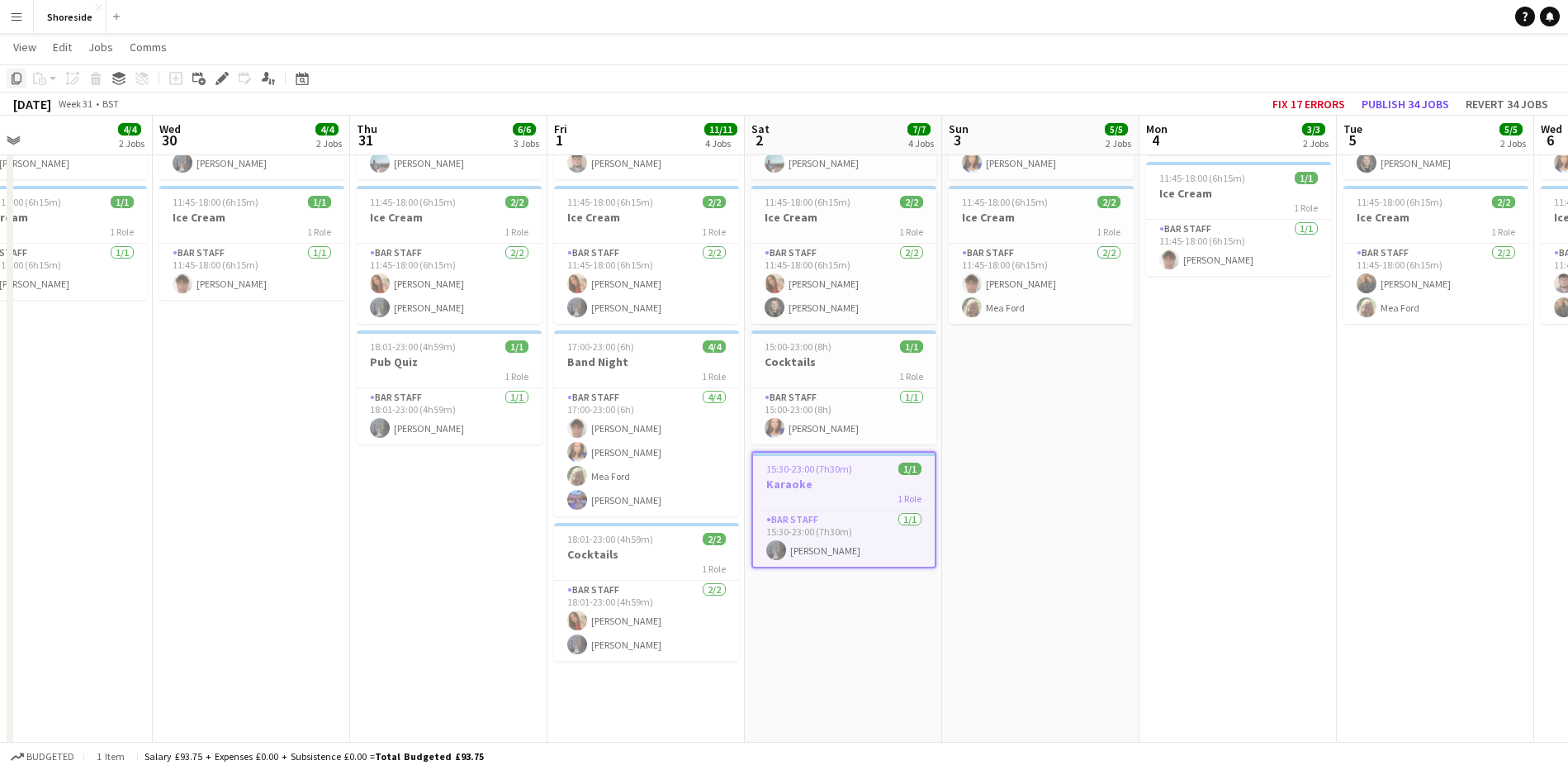
click at [7, 80] on div "Copy" at bounding box center [16, 79] width 19 height 19
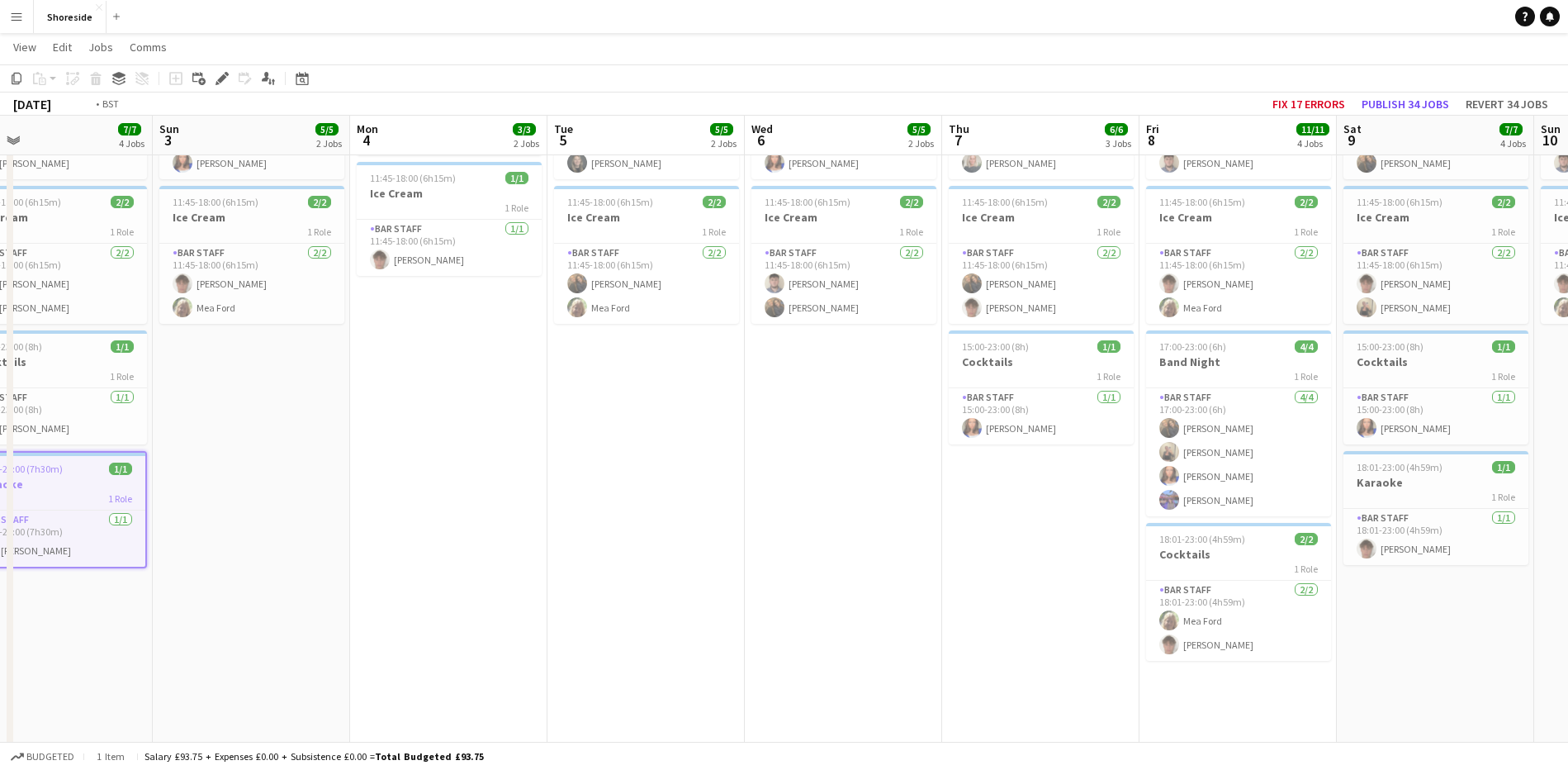
drag, startPoint x: 891, startPoint y: 431, endPoint x: 272, endPoint y: 548, distance: 630.0
click at [0, 465] on app-calendar-viewport "Tue 29 4/4 2 Jobs Wed 30 4/4 2 Jobs Thu 31 6/6 3 Jobs Fri 1 11/11 4 Jobs Sat 2 …" at bounding box center [784, 403] width 1568 height 1091
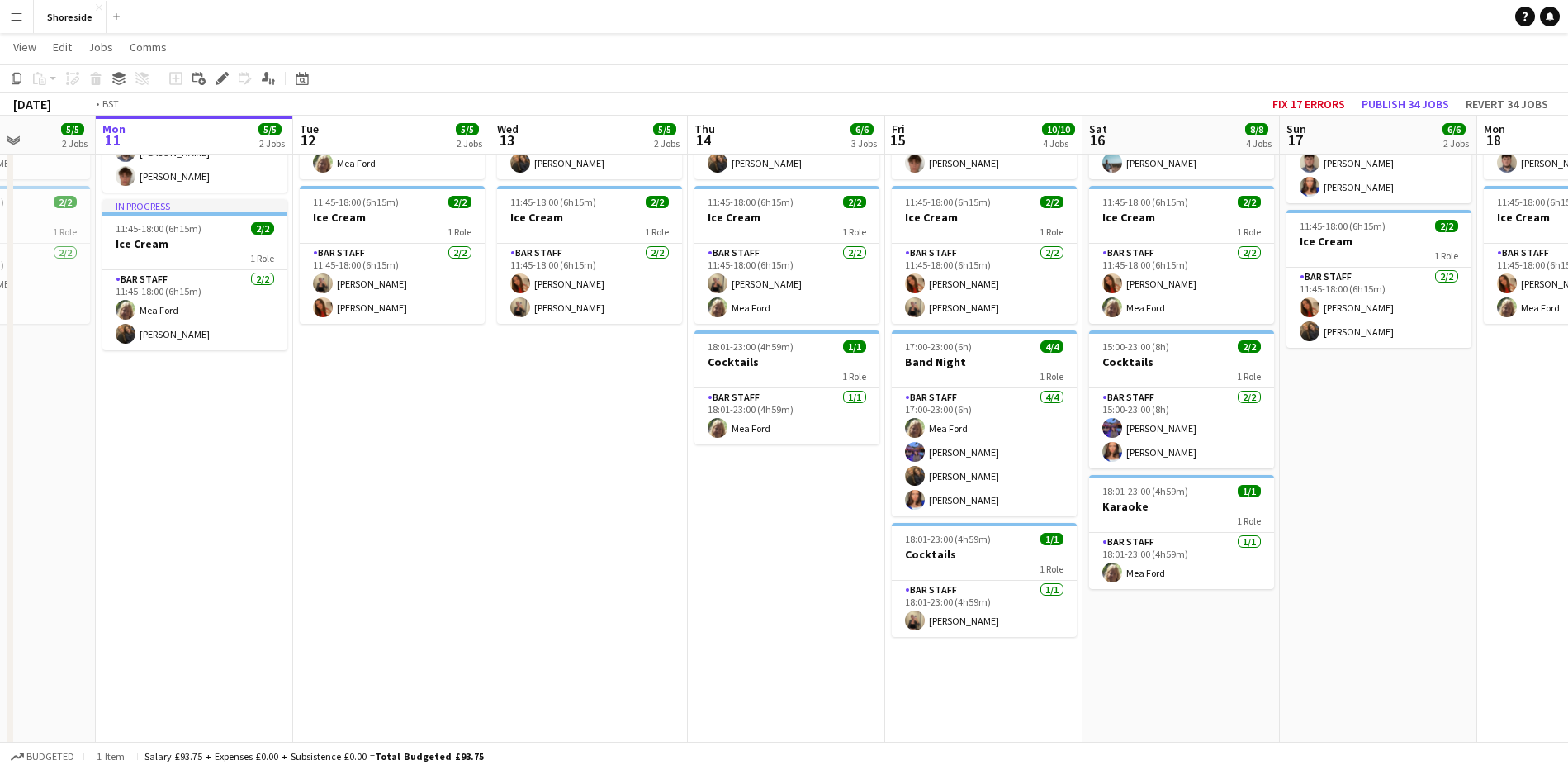
scroll to position [0, 596]
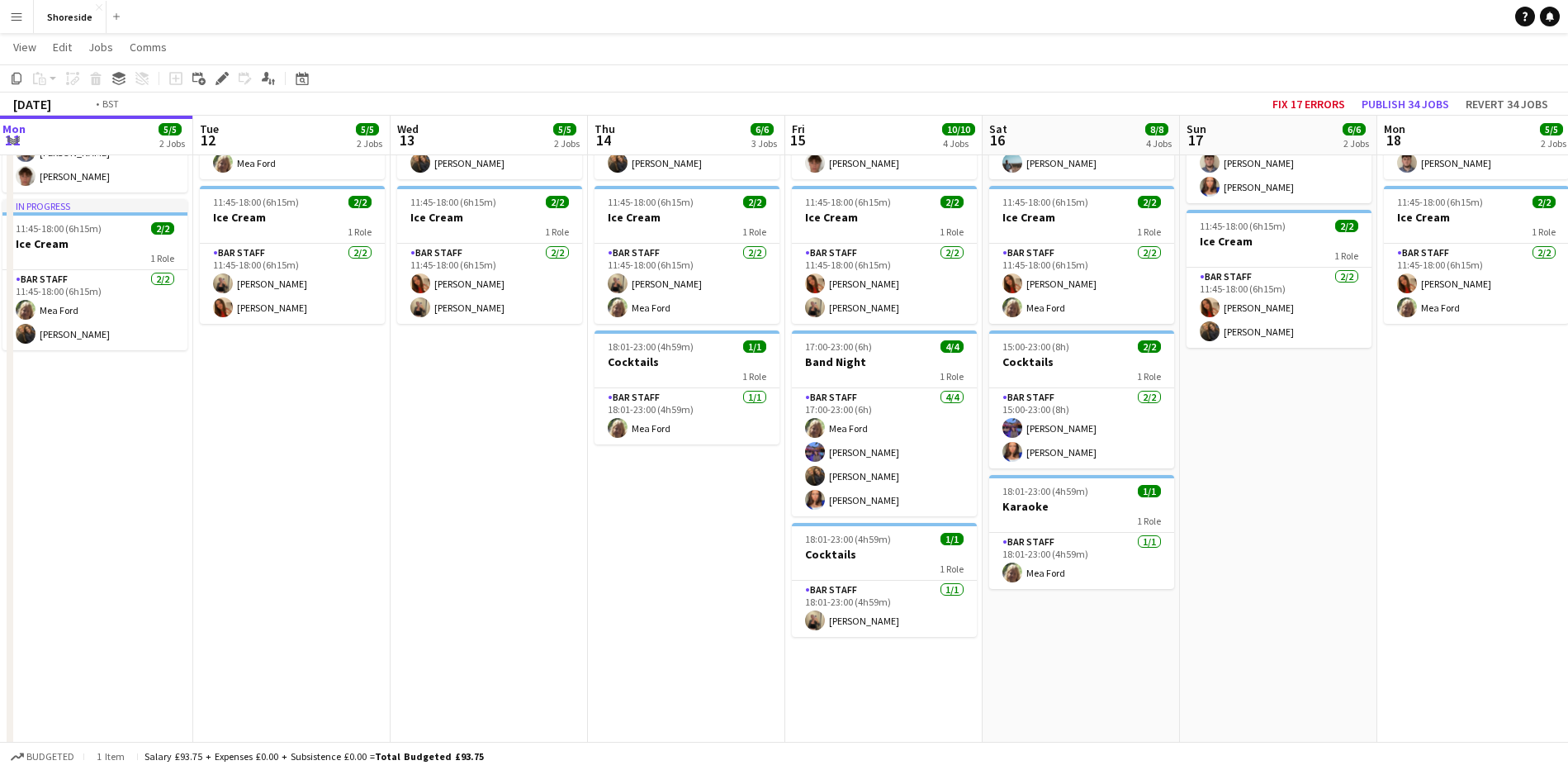
drag, startPoint x: 1413, startPoint y: 511, endPoint x: 311, endPoint y: 529, distance: 1102.1
click at [311, 529] on app-calendar-viewport "Fri 8 11/11 4 Jobs Sat 9 7/7 4 Jobs Sun 10 5/5 2 Jobs Mon 11 5/5 2 Jobs Tue 12 …" at bounding box center [784, 403] width 1568 height 1091
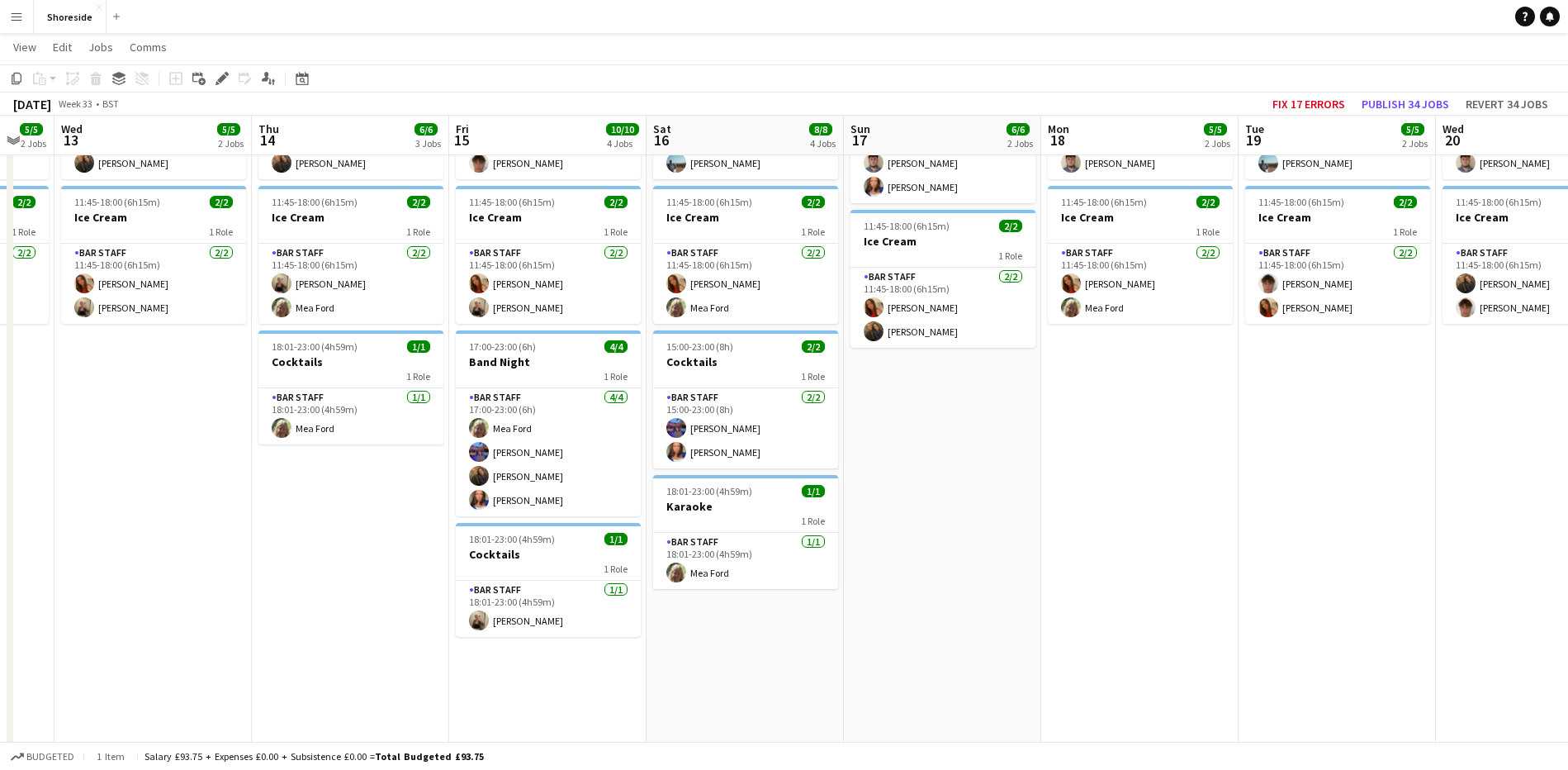
drag, startPoint x: 1301, startPoint y: 516, endPoint x: 965, endPoint y: 523, distance: 336.1
click at [965, 526] on app-calendar-viewport "Sun 10 5/5 2 Jobs Mon 11 5/5 2 Jobs Tue 12 5/5 2 Jobs Wed 13 5/5 2 Jobs Thu 14 …" at bounding box center [784, 403] width 1568 height 1091
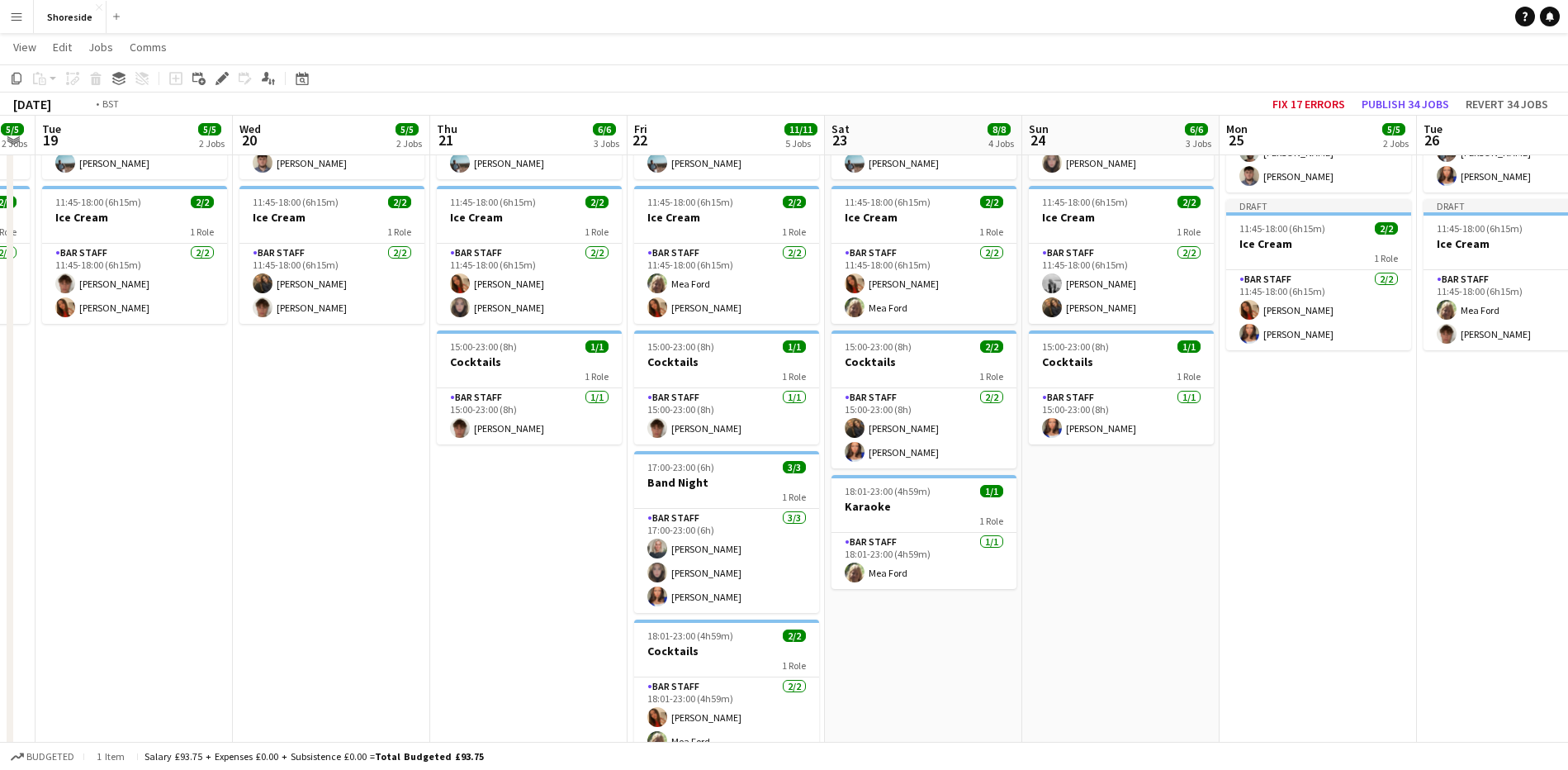
drag, startPoint x: 1249, startPoint y: 506, endPoint x: 123, endPoint y: 561, distance: 1127.3
click at [0, 559] on app-calendar-viewport "Wed 13 5/5 2 Jobs Thu 14 6/6 3 Jobs Fri 15 10/10 4 Jobs Sat 16 8/8 4 Jobs Sun 1…" at bounding box center [784, 403] width 1568 height 1091
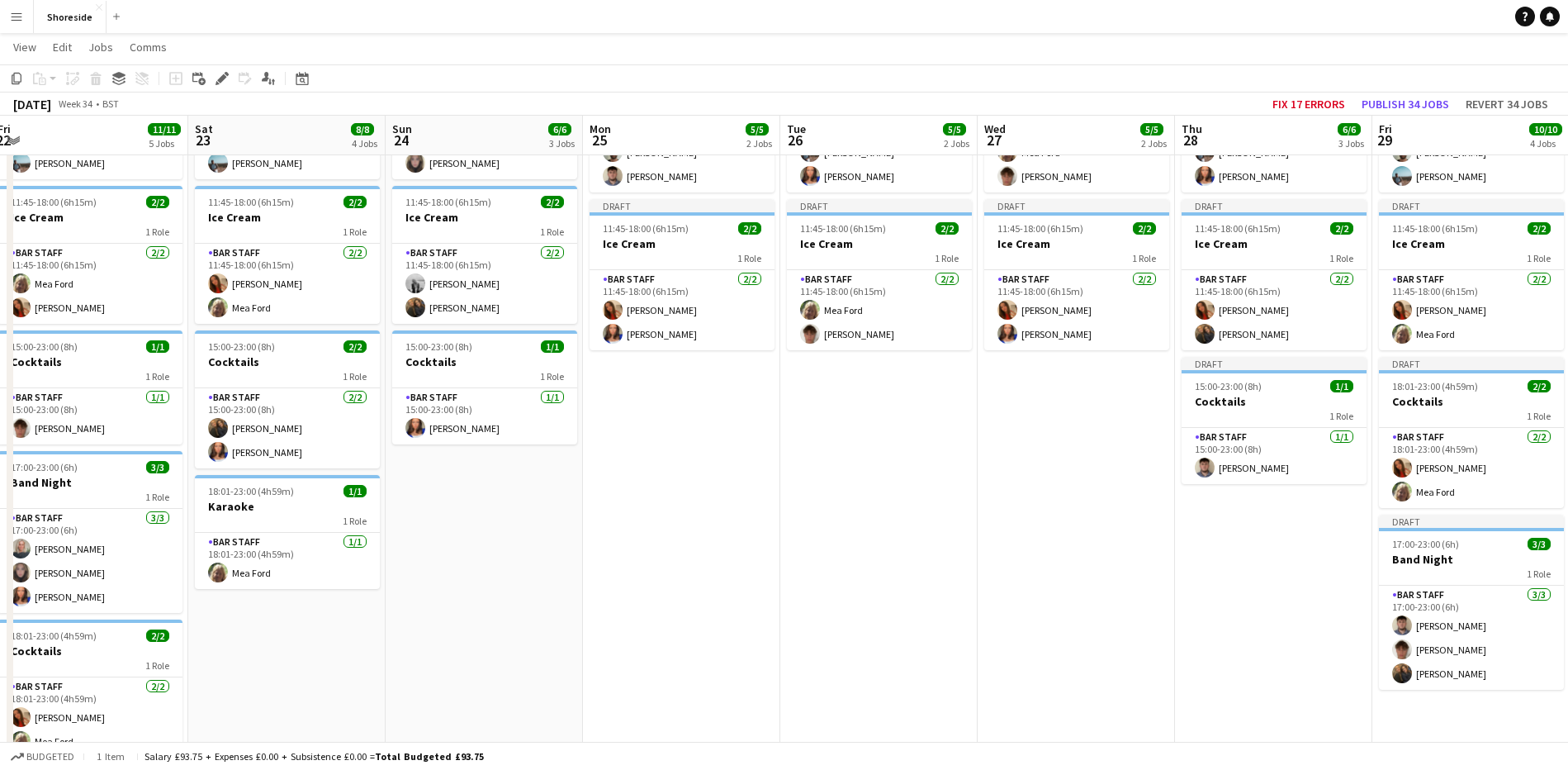
drag, startPoint x: 1147, startPoint y: 569, endPoint x: 438, endPoint y: 606, distance: 710.0
click at [447, 604] on app-calendar-viewport "Mon 18 5/5 2 Jobs Tue 19 5/5 2 Jobs Wed 20 5/5 2 Jobs Thu 21 6/6 3 Jobs Fri 22 …" at bounding box center [784, 403] width 1568 height 1091
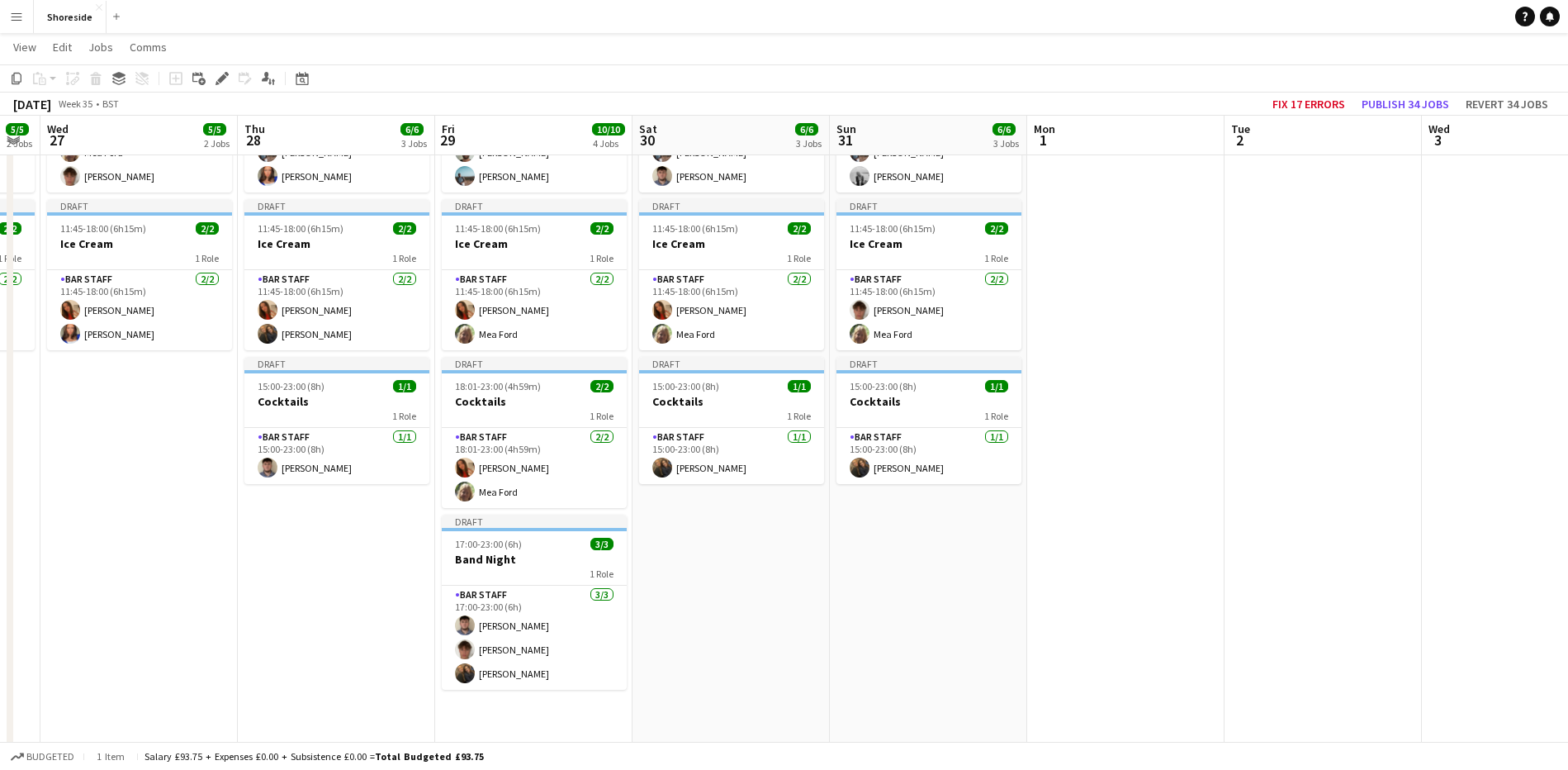
drag, startPoint x: 905, startPoint y: 614, endPoint x: 156, endPoint y: 573, distance: 750.1
click at [156, 573] on app-calendar-viewport "Sat 23 8/8 4 Jobs Sun 24 6/6 3 Jobs Mon 25 5/5 2 Jobs Tue 26 5/5 2 Jobs Wed 27 …" at bounding box center [784, 403] width 1568 height 1091
click at [734, 550] on app-date-cell "Draft 10:00-19:00 (9h) 3/3 Beach Weekday 2 Roles Bar & Catering (Bar Manager) […" at bounding box center [730, 388] width 198 height 818
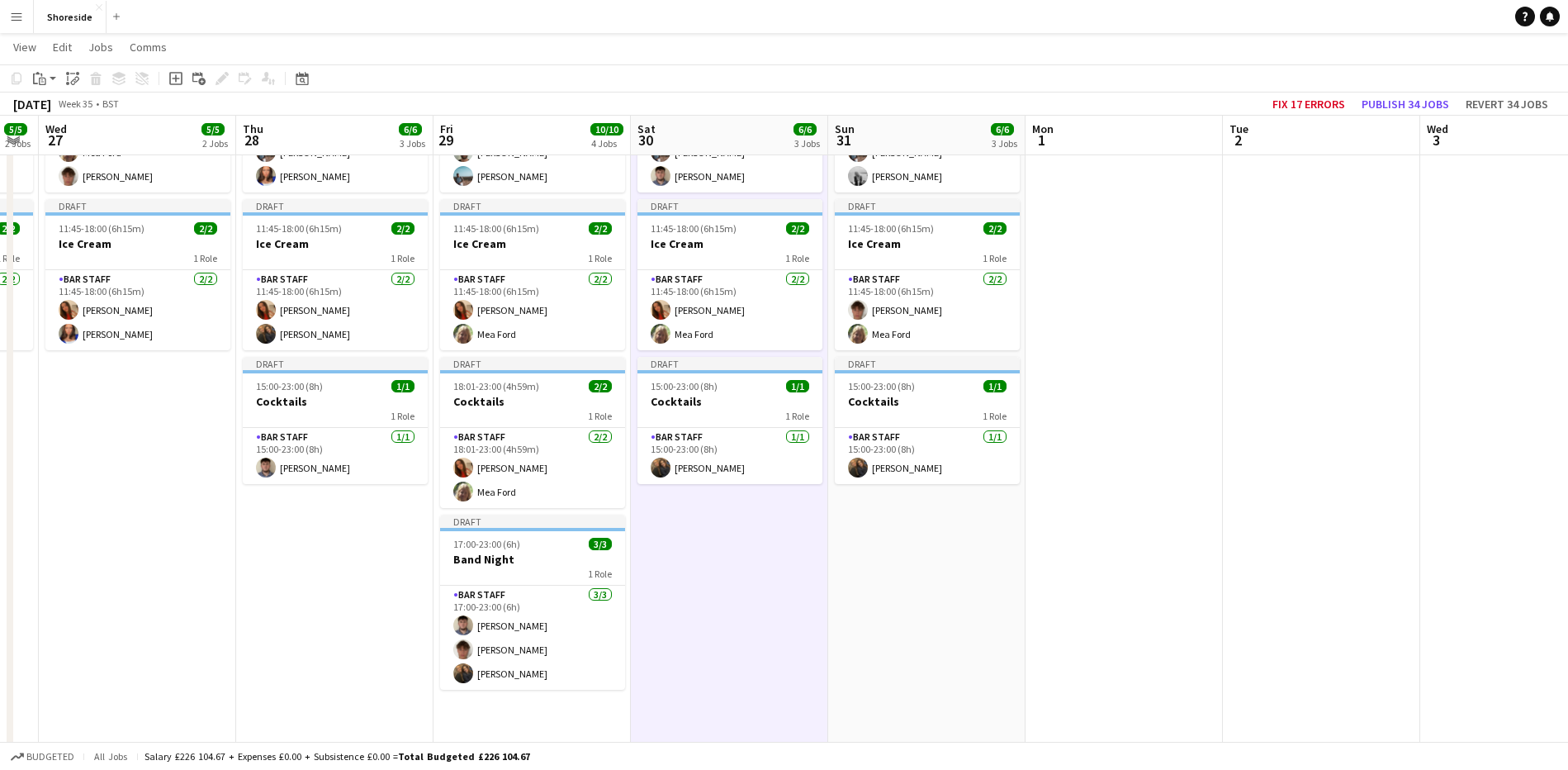
click at [31, 67] on app-toolbar "Copy Paste Paste Ctrl+V Paste with crew Ctrl+Shift+V Paste linked Job [GEOGRAPH…" at bounding box center [784, 78] width 1568 height 28
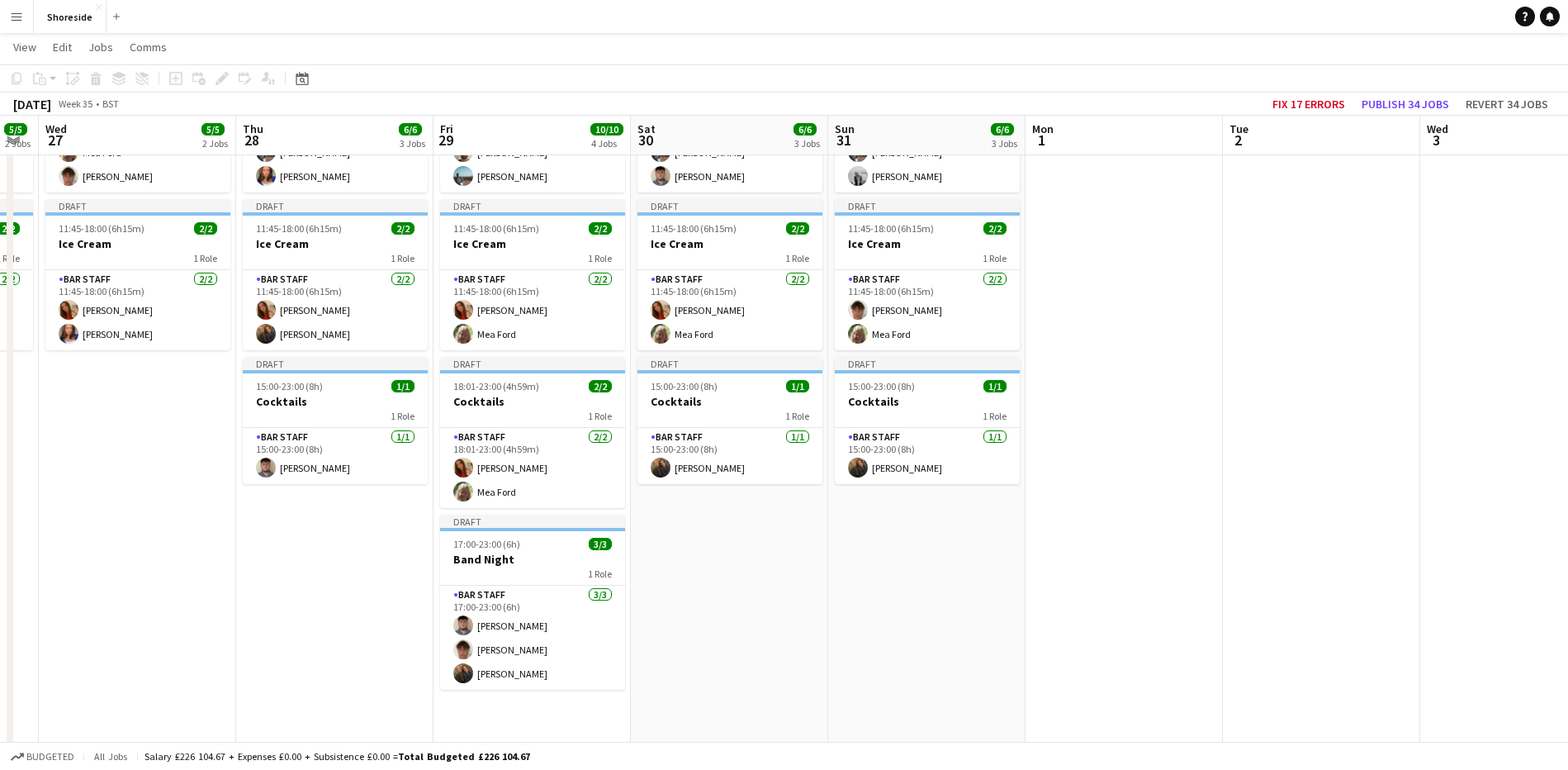
click at [720, 548] on app-date-cell "Draft 10:00-19:00 (9h) 3/3 Beach Weekday 2 Roles Bar & Catering (Bar Manager) […" at bounding box center [730, 388] width 198 height 818
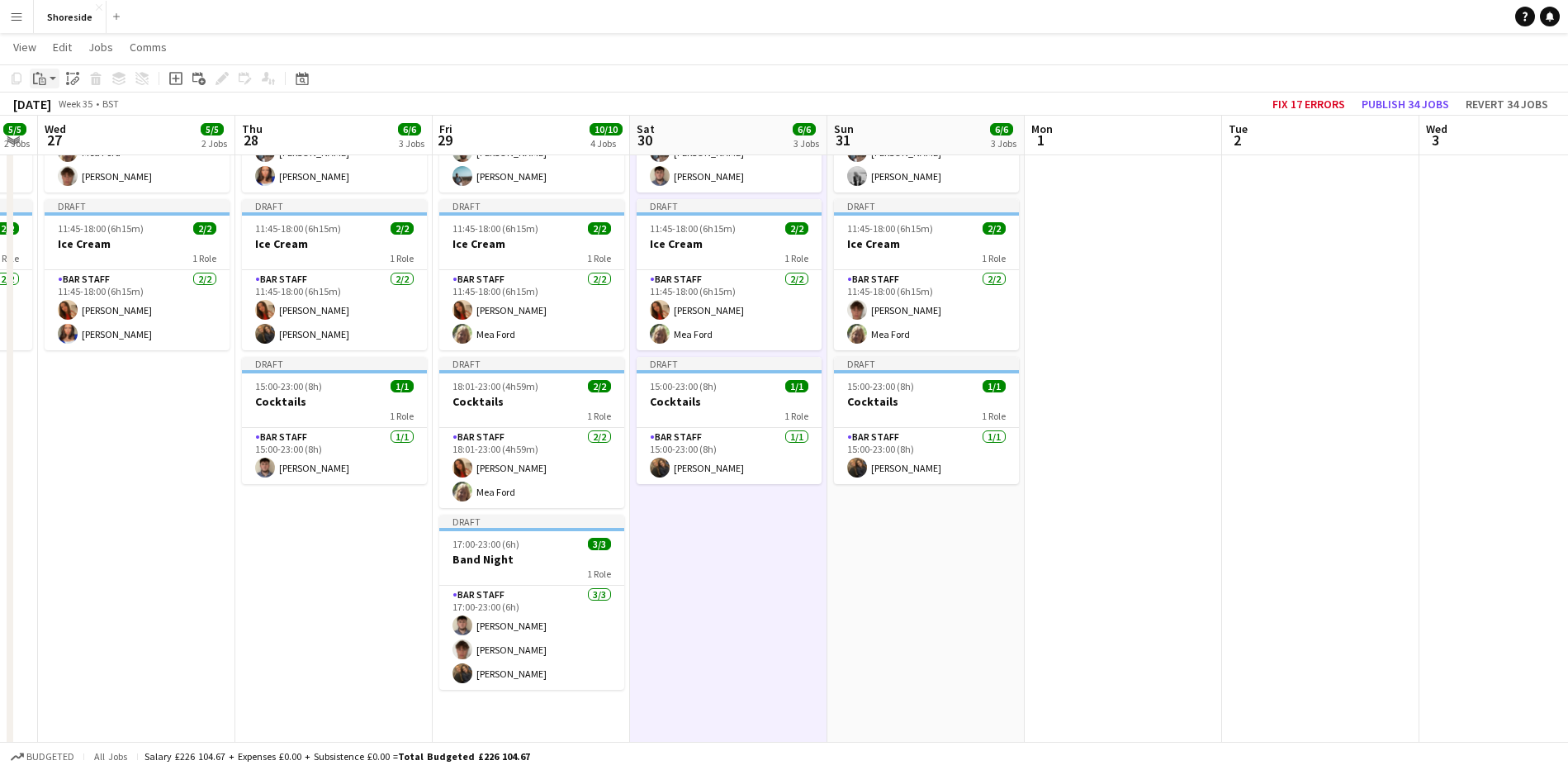
click at [36, 80] on icon "Paste" at bounding box center [40, 79] width 14 height 14
click at [57, 108] on link "Paste Ctrl+V" at bounding box center [121, 110] width 155 height 15
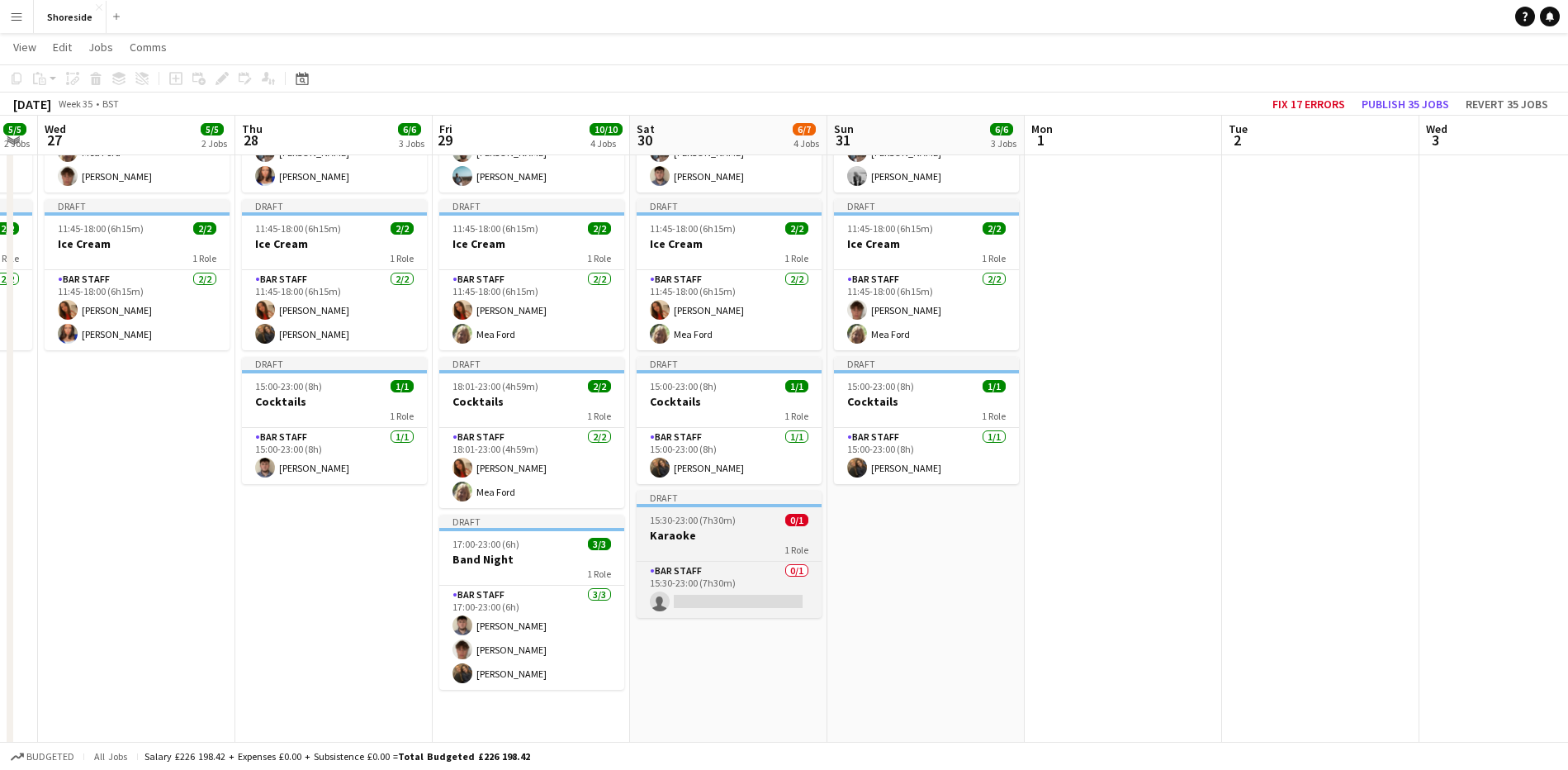
click at [730, 534] on h3 "Karaoke" at bounding box center [729, 534] width 185 height 15
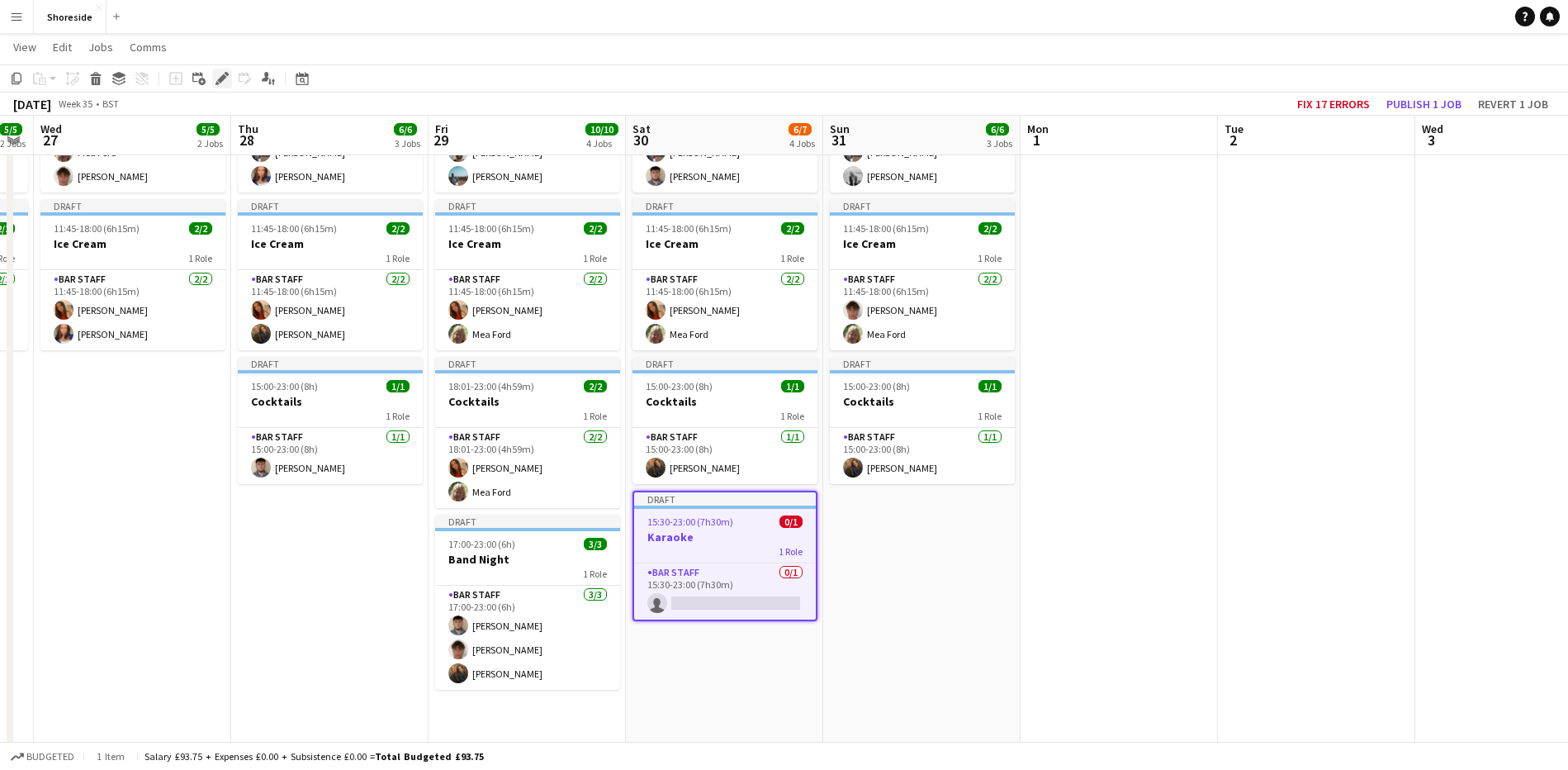
click at [212, 79] on div "Edit" at bounding box center [222, 79] width 19 height 19
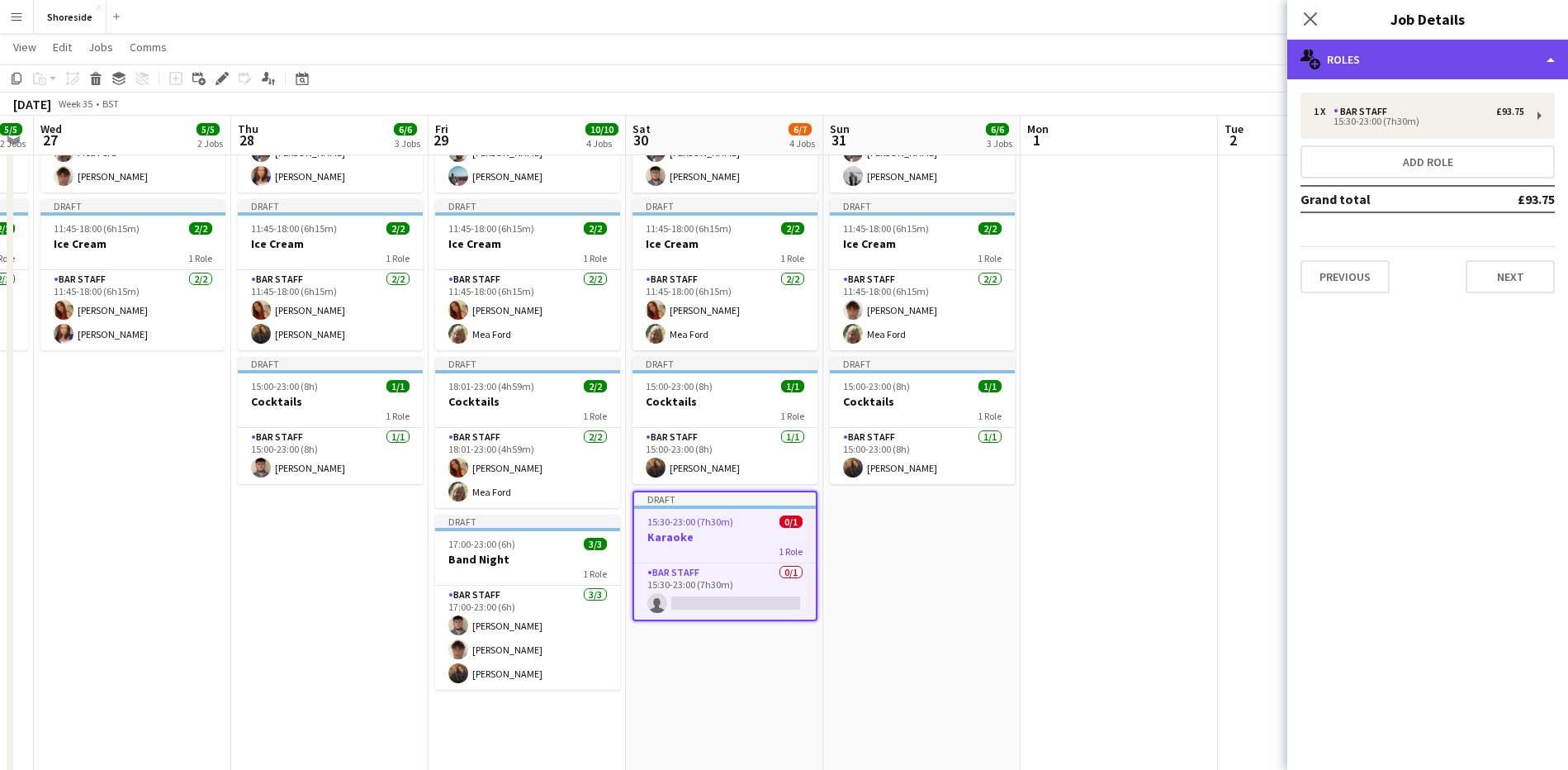
click at [1345, 70] on div "multiple-users-add Roles" at bounding box center [1428, 59] width 281 height 40
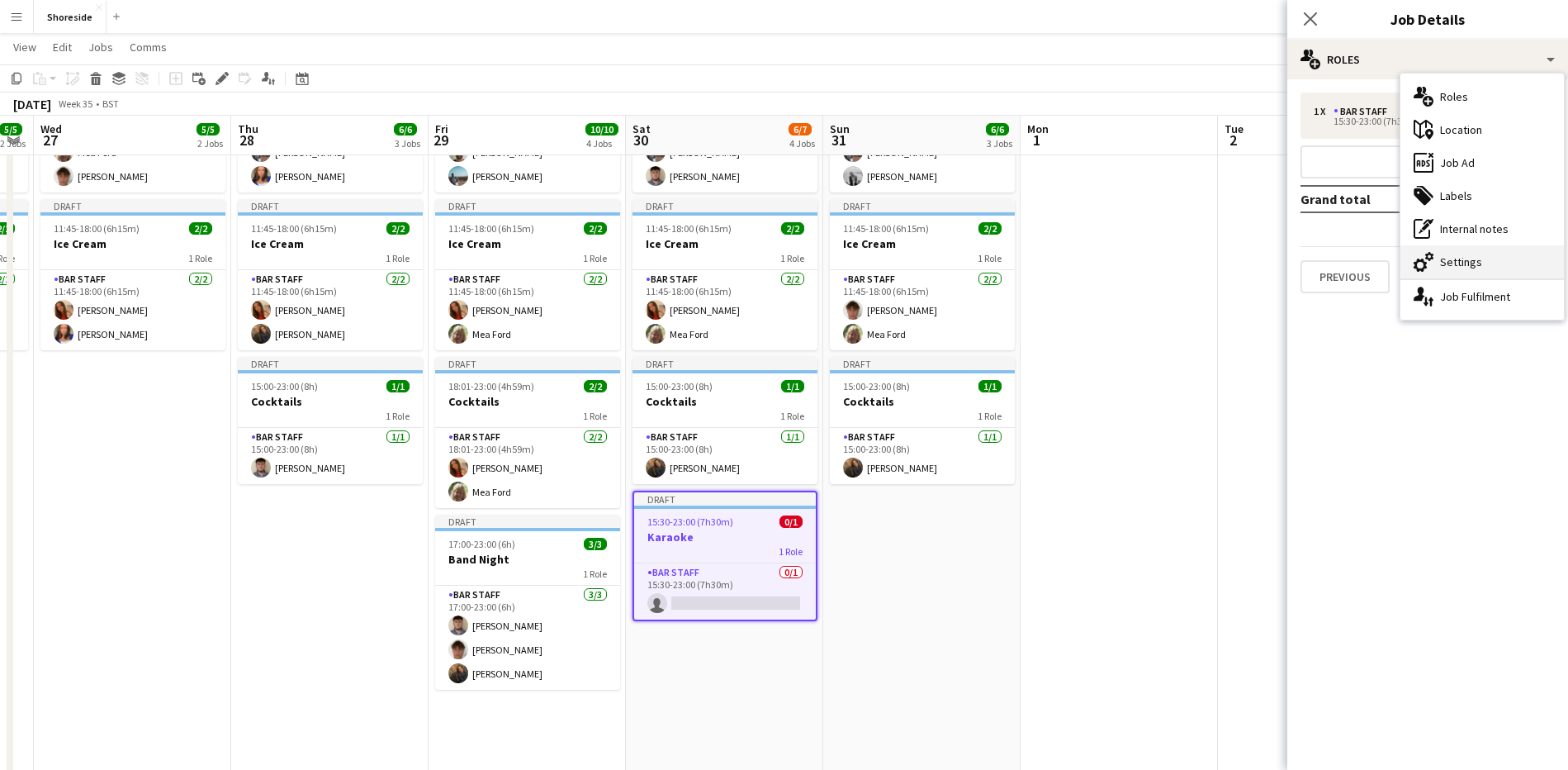
click at [1480, 276] on div "cog-double-3 Settings" at bounding box center [1482, 262] width 164 height 33
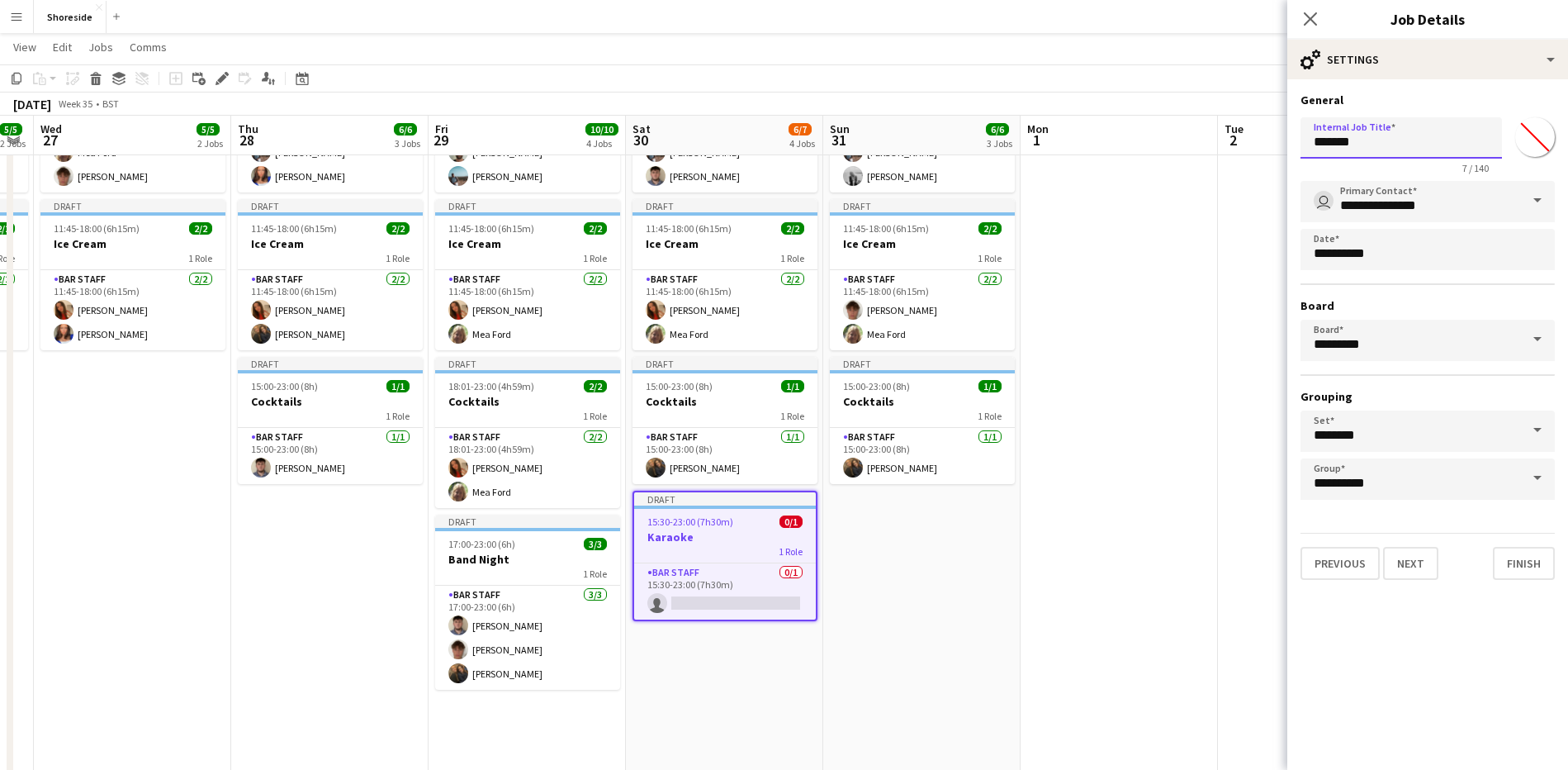
drag, startPoint x: 1360, startPoint y: 147, endPoint x: 1310, endPoint y: 147, distance: 50.0
click at [1310, 147] on input "*******" at bounding box center [1401, 138] width 202 height 42
click button "Next" at bounding box center [1410, 563] width 55 height 33
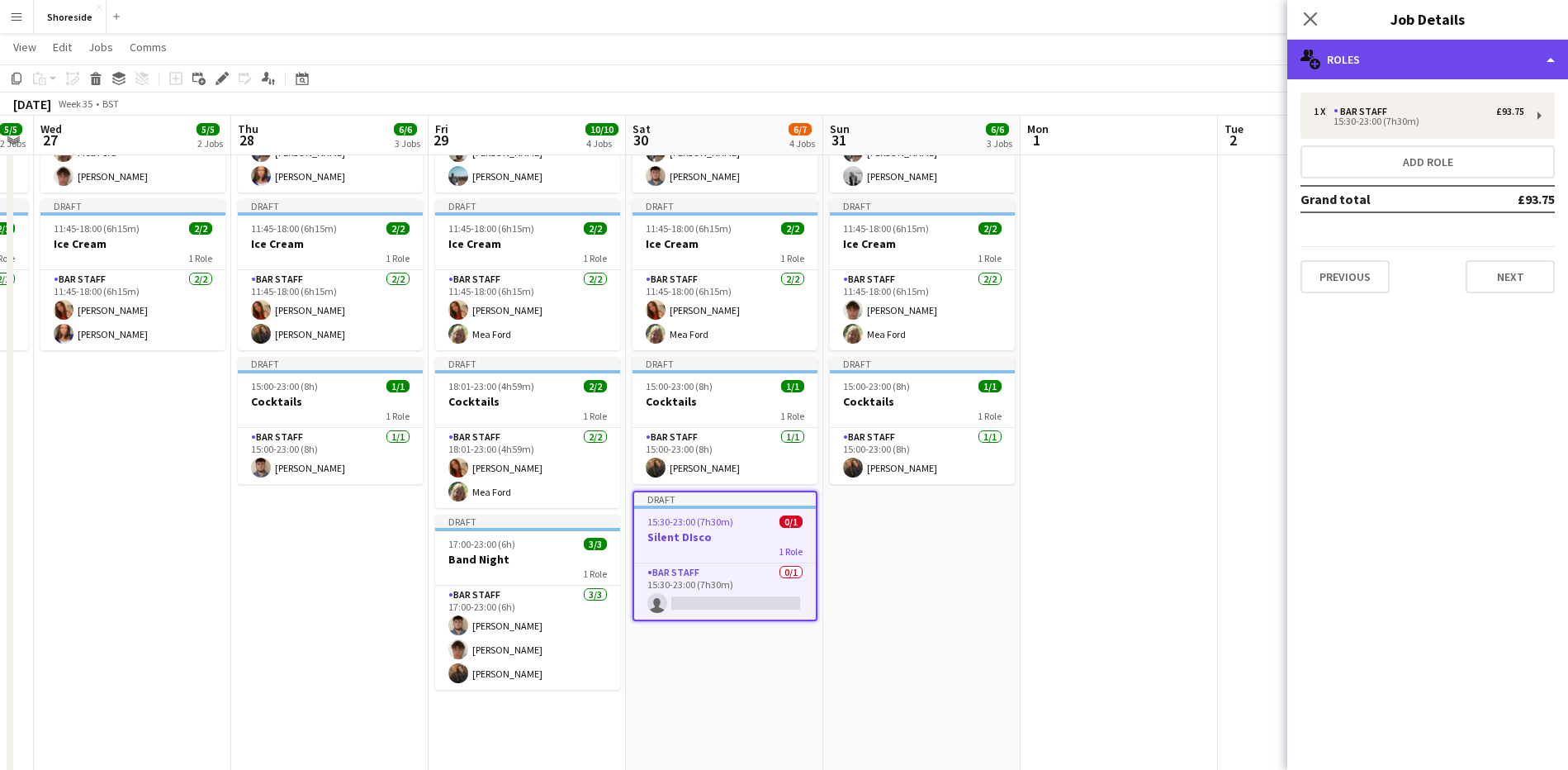
click at [1450, 69] on div "multiple-users-add Roles" at bounding box center [1428, 59] width 281 height 40
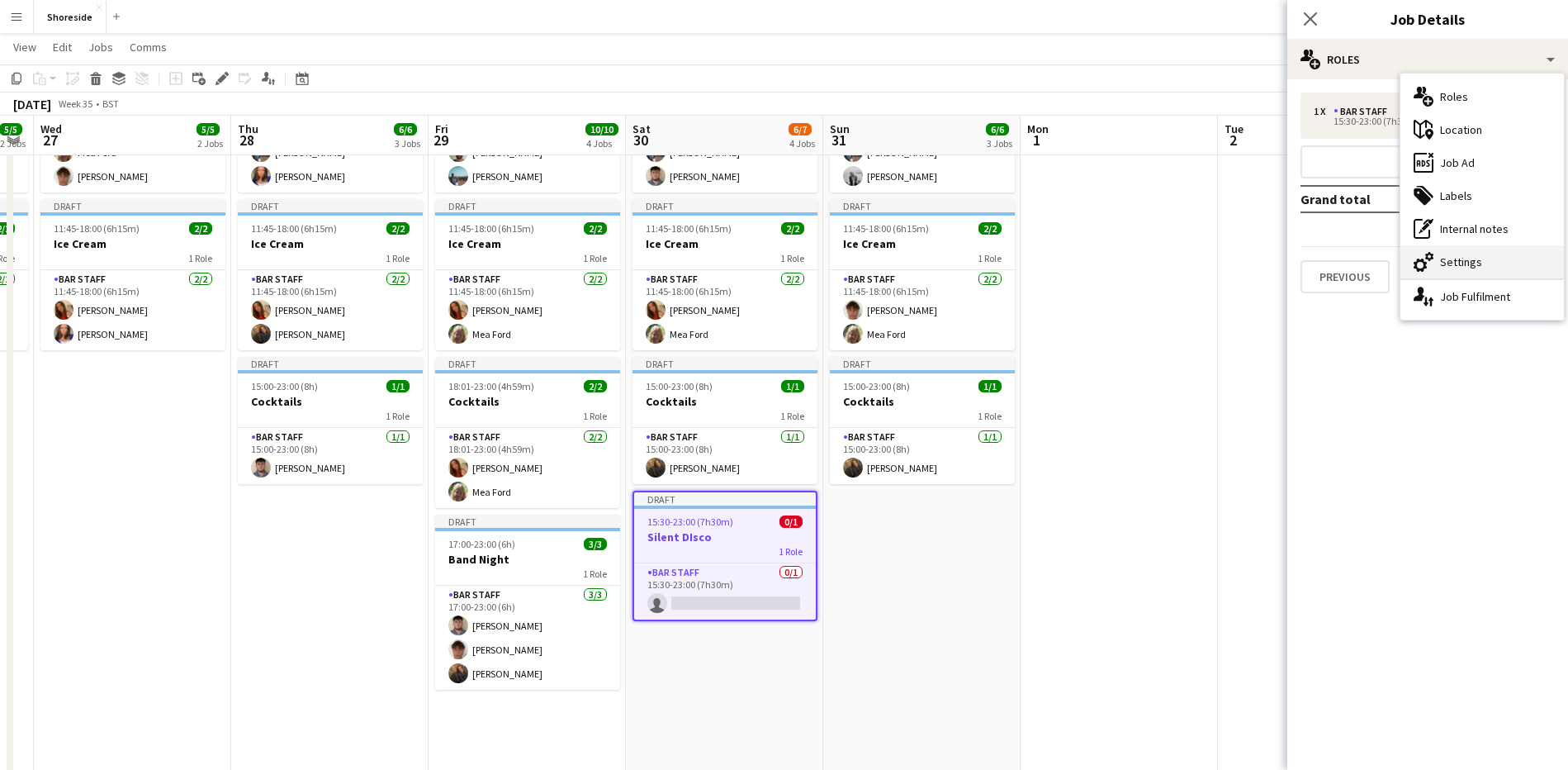
click at [1471, 254] on div "cog-double-3 Settings" at bounding box center [1482, 262] width 164 height 33
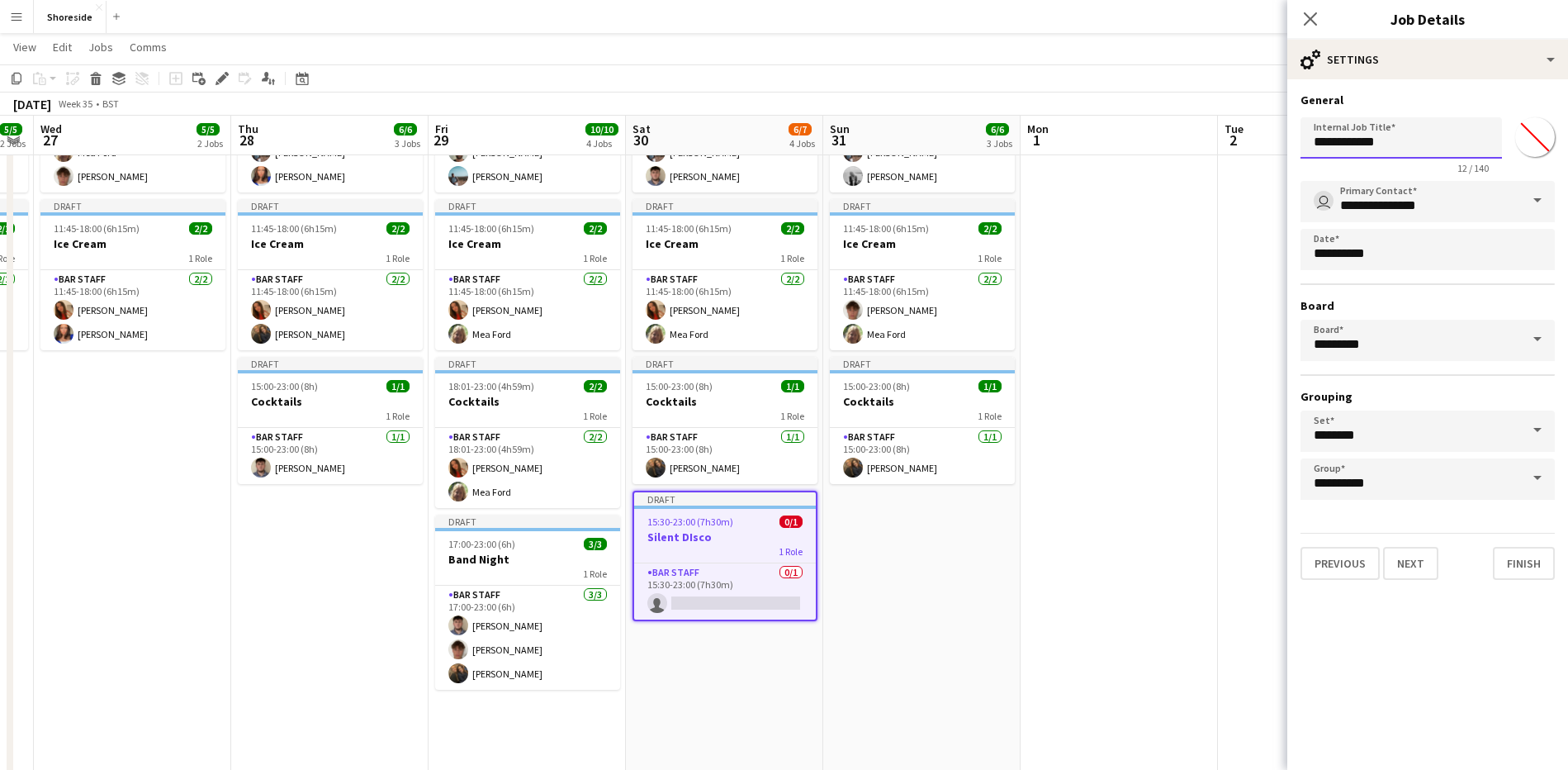
click at [1361, 142] on input "**********" at bounding box center [1401, 138] width 202 height 42
type input "**********"
click button "Next" at bounding box center [1410, 563] width 55 height 33
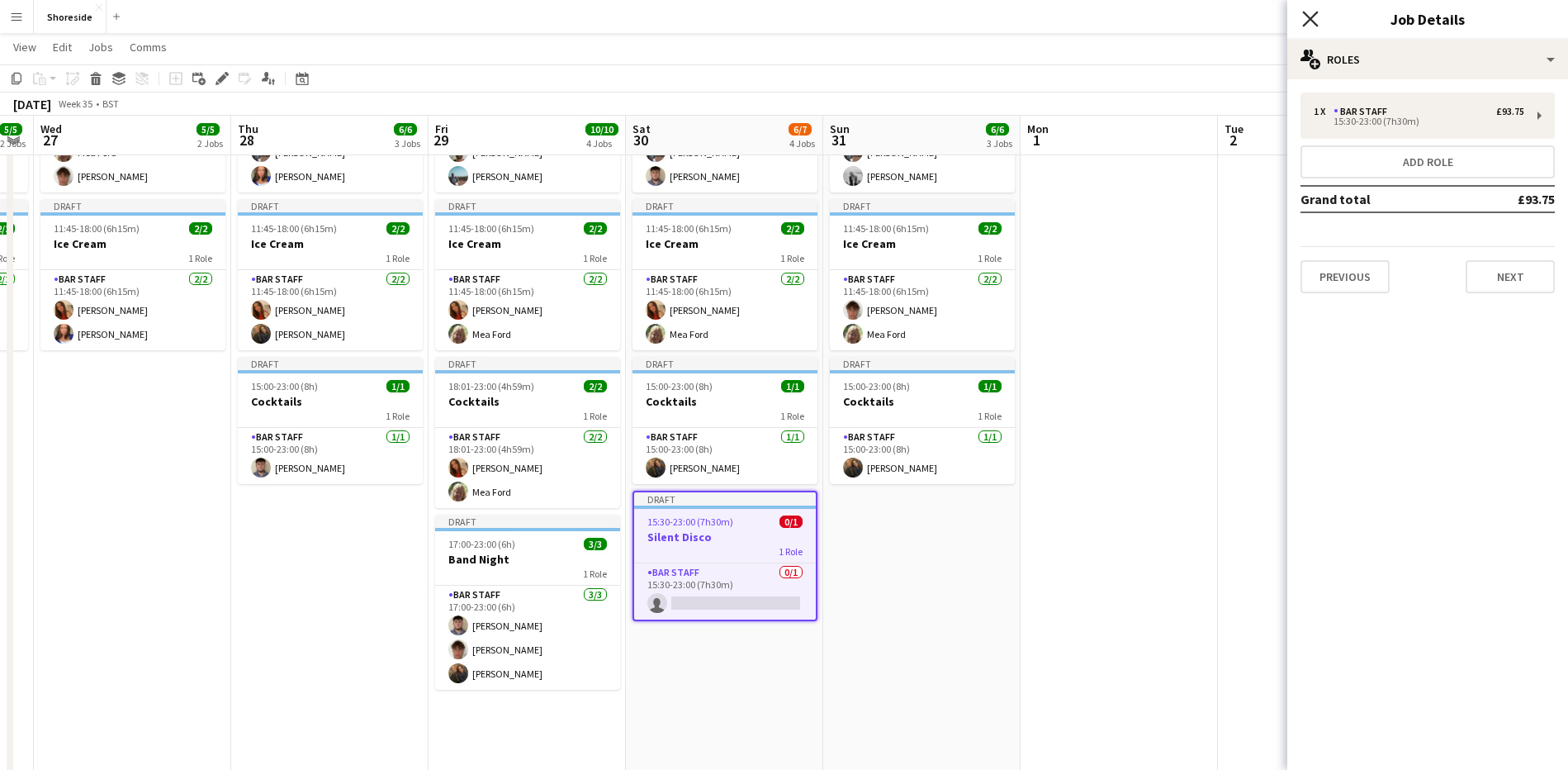
click at [1306, 14] on icon at bounding box center [1310, 18] width 16 height 16
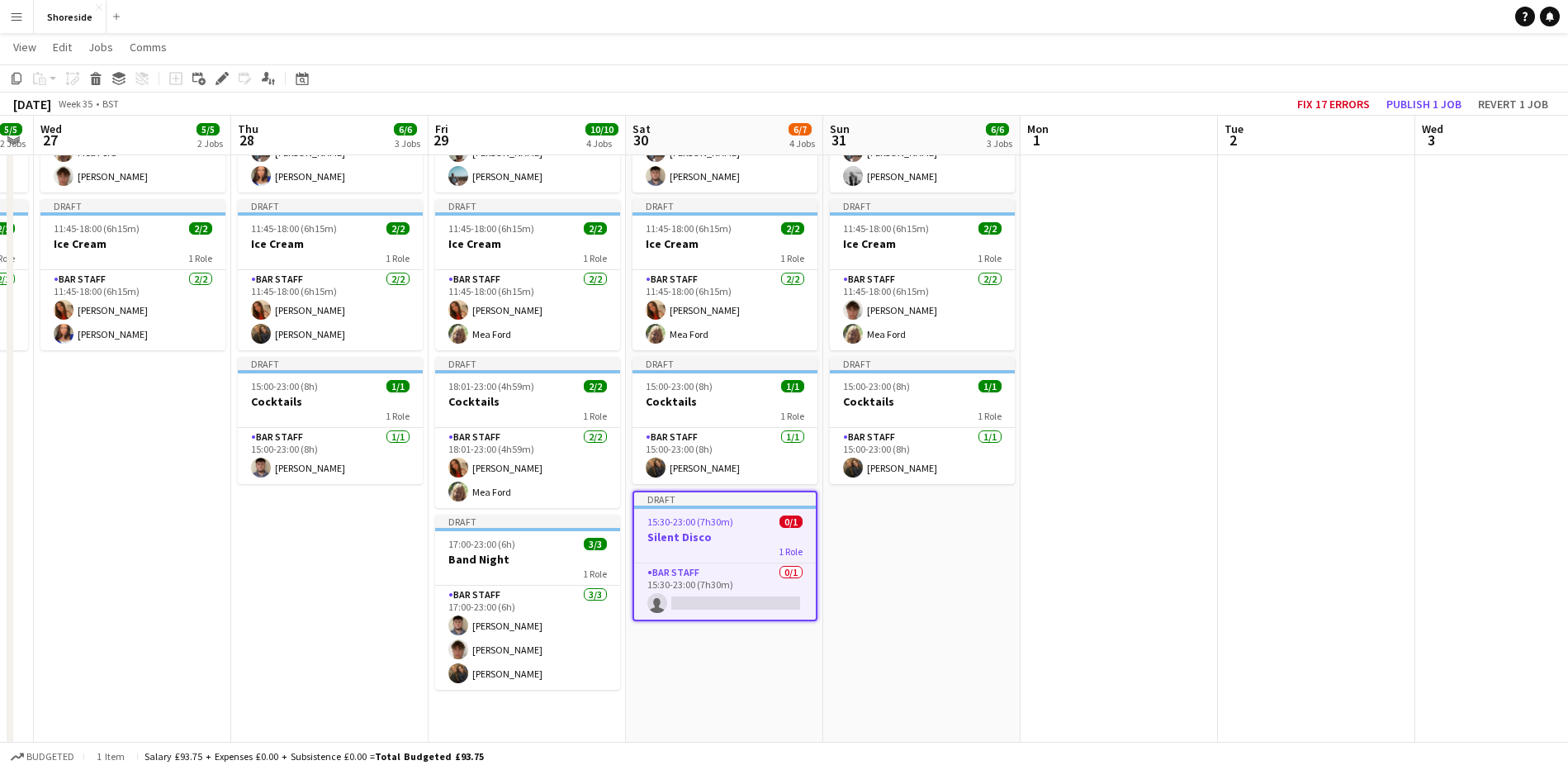
click at [927, 583] on app-date-cell "Draft 10:00-19:00 (9h) 3/3 Beach Weekday 2 Roles Bar & Catering (Bar Manager) […" at bounding box center [922, 388] width 198 height 818
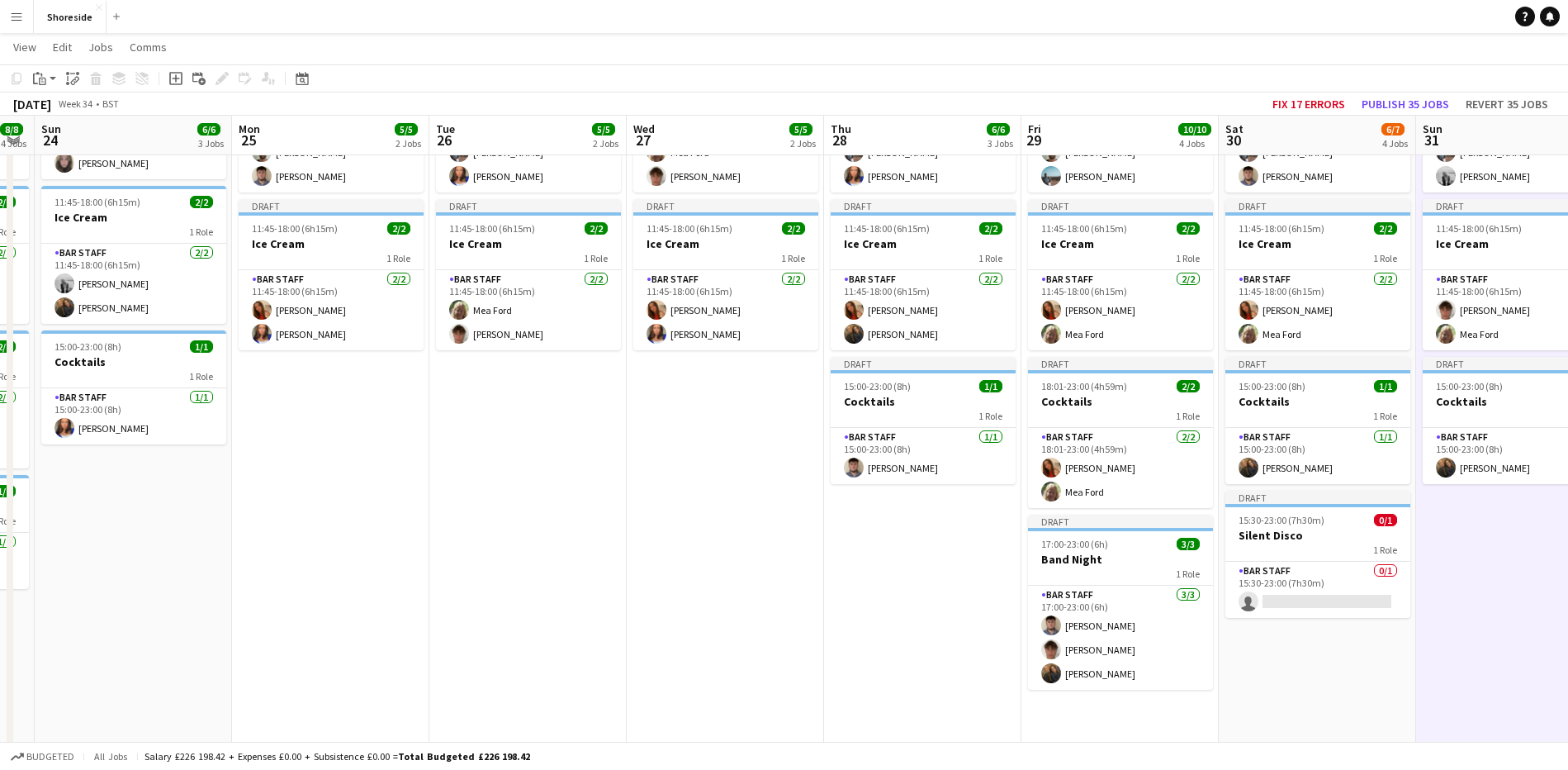
scroll to position [0, 503]
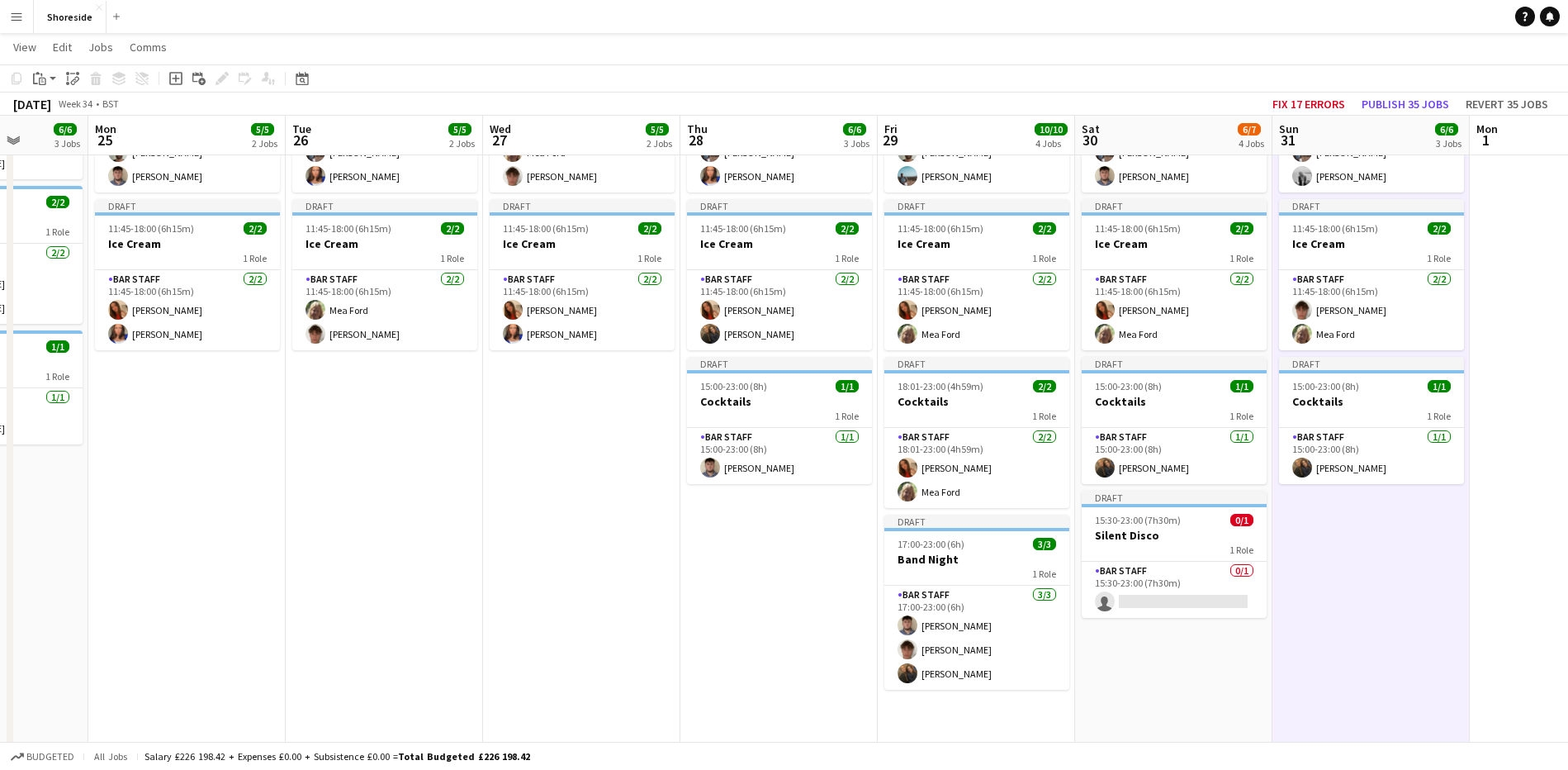
drag, startPoint x: 119, startPoint y: 467, endPoint x: 568, endPoint y: 487, distance: 449.4
click at [568, 487] on app-calendar-viewport "Fri 22 11/11 5 Jobs Sat 23 8/8 4 Jobs Sun 24 6/6 3 Jobs Mon 25 5/5 2 Jobs Tue 2…" at bounding box center [784, 403] width 1568 height 1091
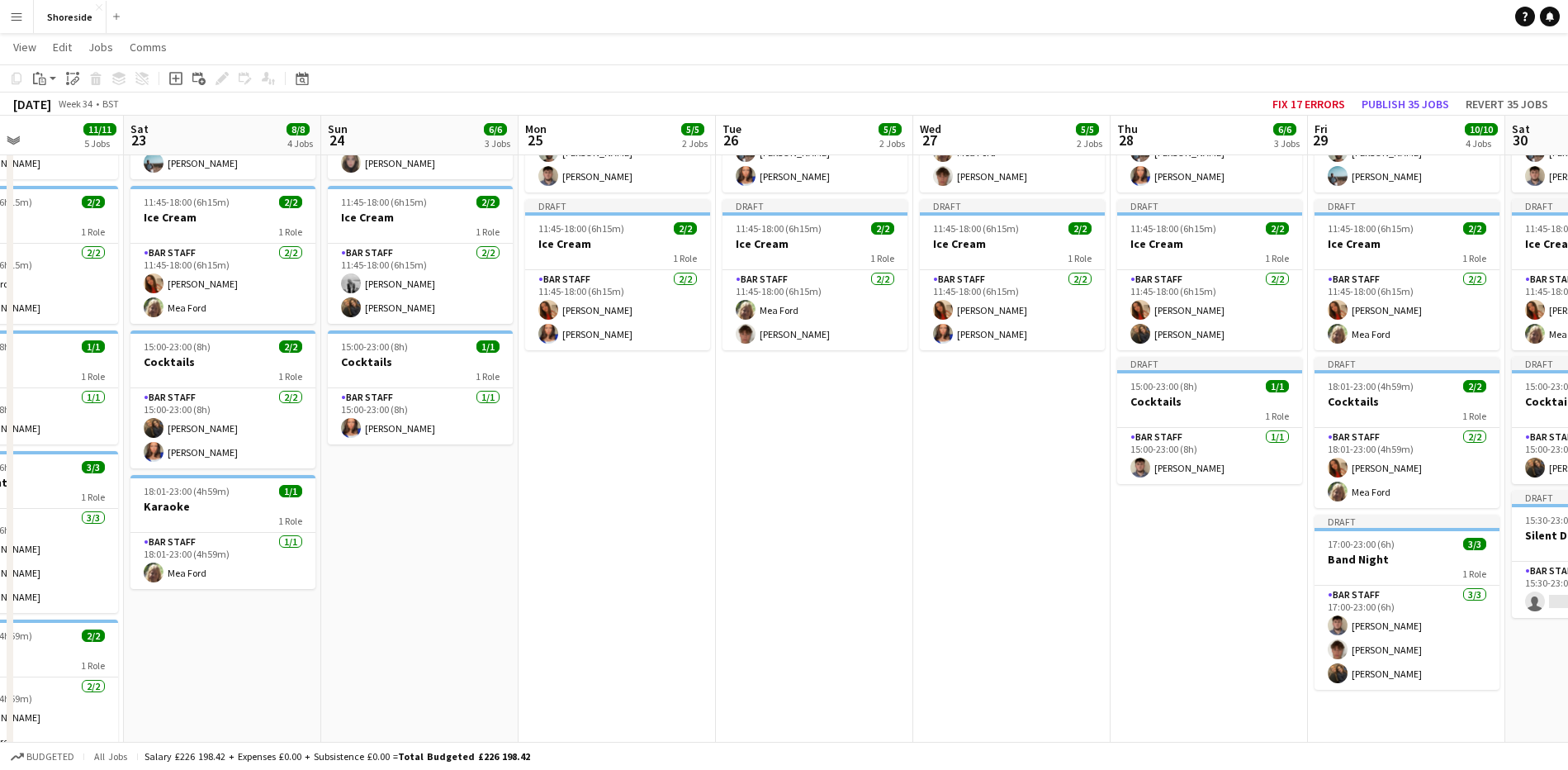
scroll to position [0, 666]
drag, startPoint x: 258, startPoint y: 561, endPoint x: 687, endPoint y: 483, distance: 436.0
click at [687, 483] on app-calendar-viewport "Tue 19 5/5 2 Jobs Wed 20 5/5 2 Jobs Thu 21 6/6 3 Jobs Fri 22 11/11 5 Jobs Sat 2…" at bounding box center [784, 403] width 1568 height 1091
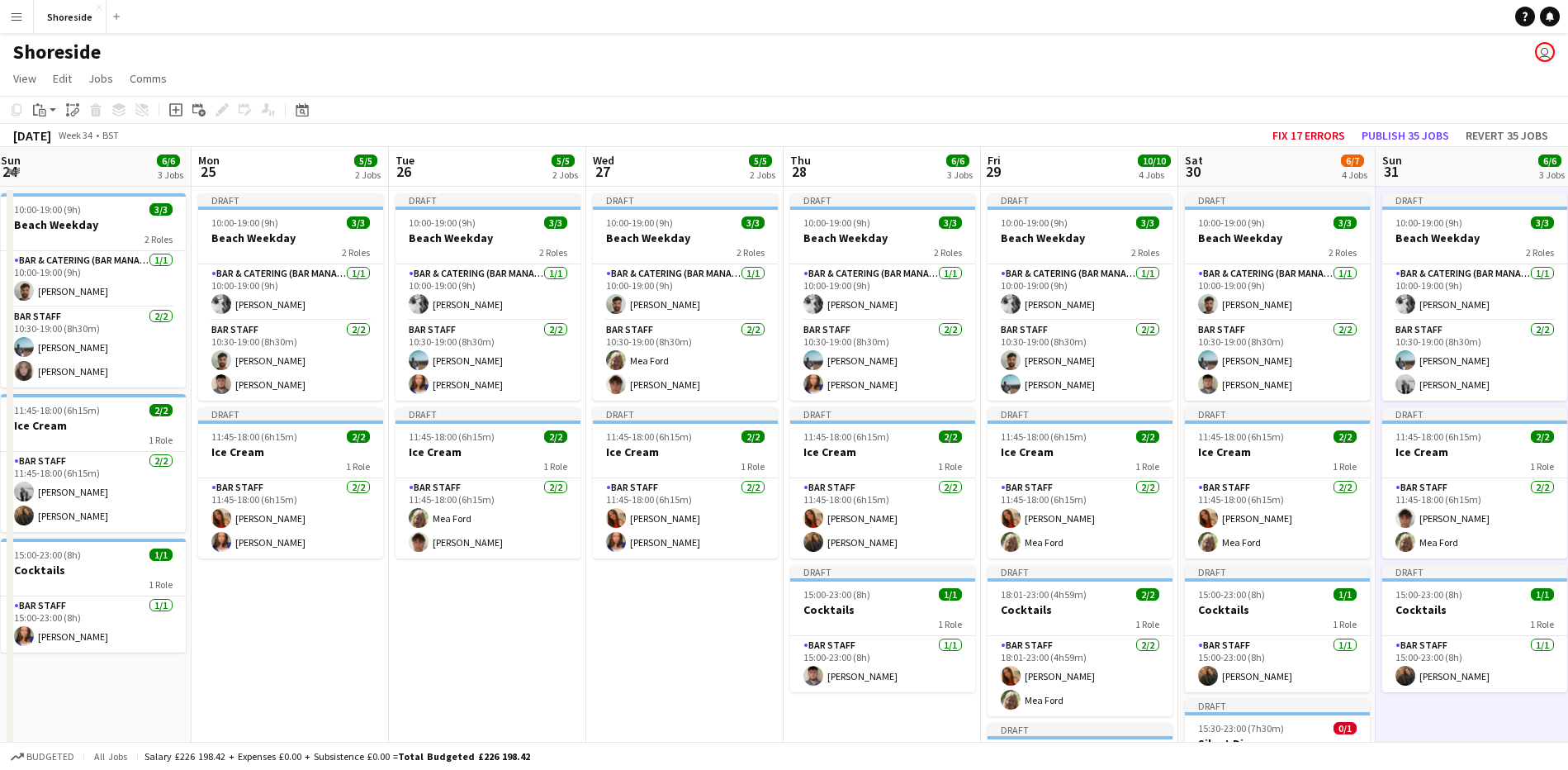
scroll to position [0, 674]
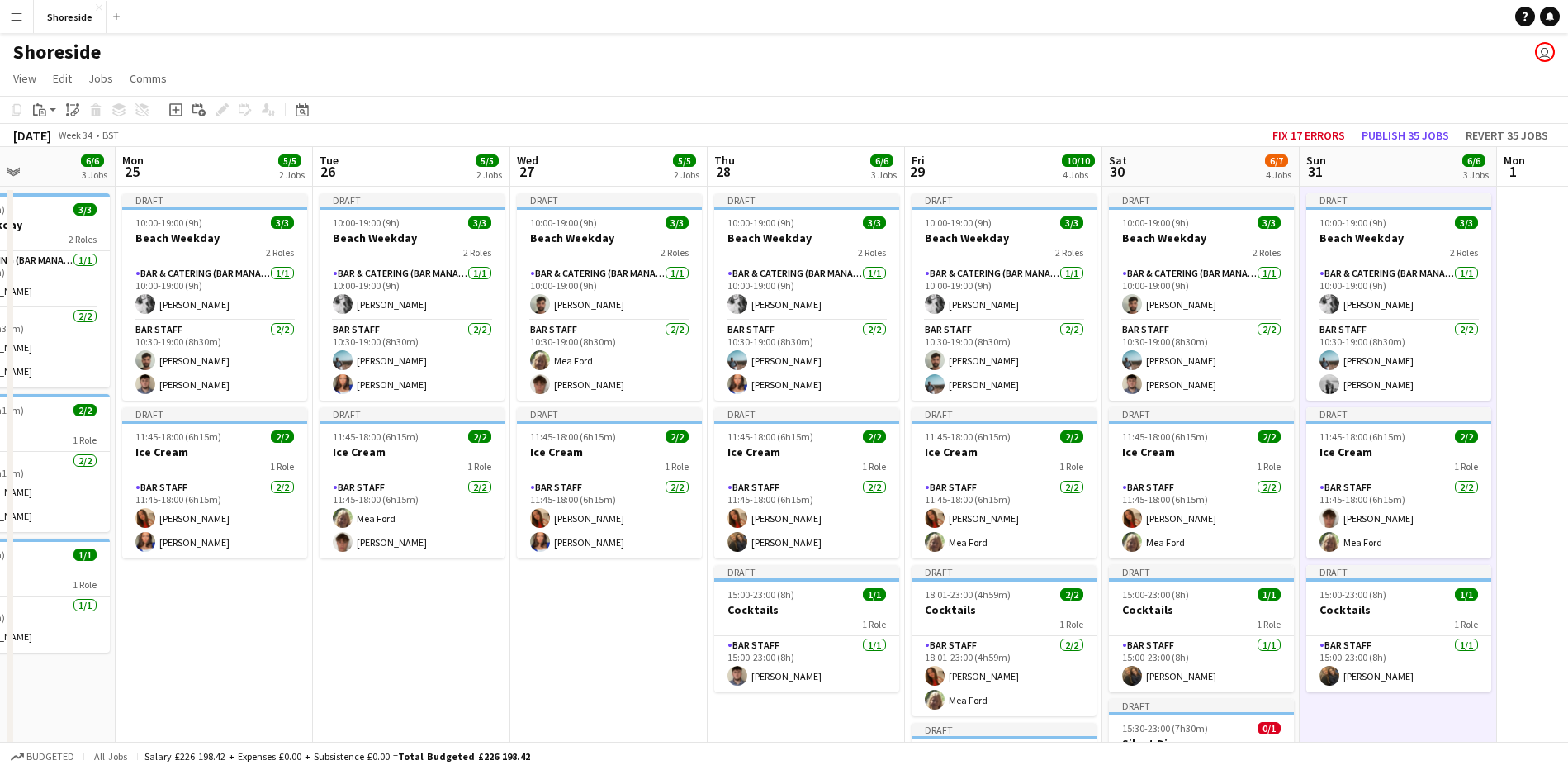
drag, startPoint x: 916, startPoint y: 648, endPoint x: 520, endPoint y: 655, distance: 396.1
click at [520, 655] on app-calendar-viewport "Thu 21 6/6 3 Jobs Fri 22 11/11 5 Jobs Sat 23 8/8 4 Jobs Sun 24 6/6 3 Jobs Mon 2…" at bounding box center [784, 652] width 1568 height 1010
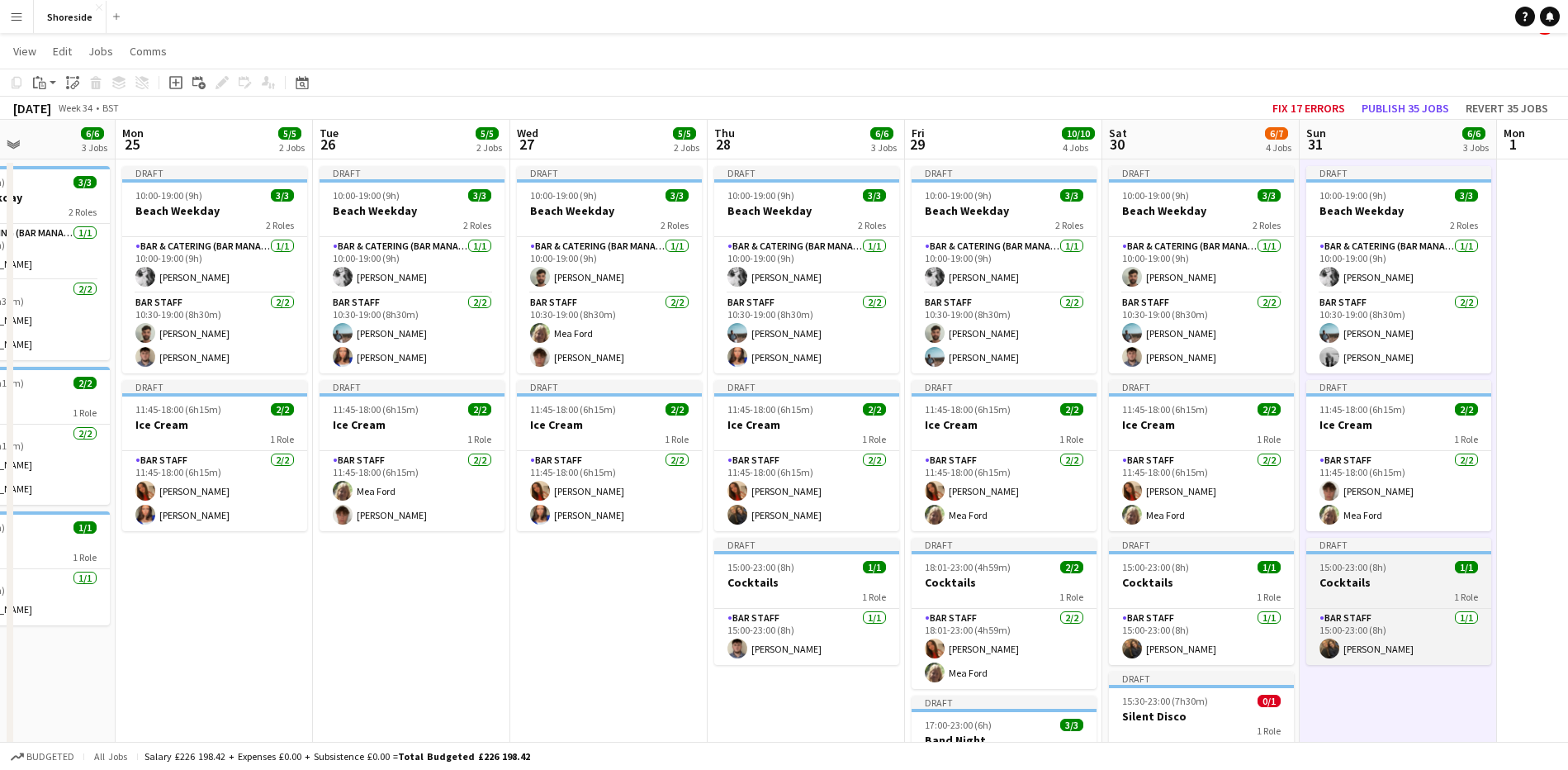
scroll to position [0, 0]
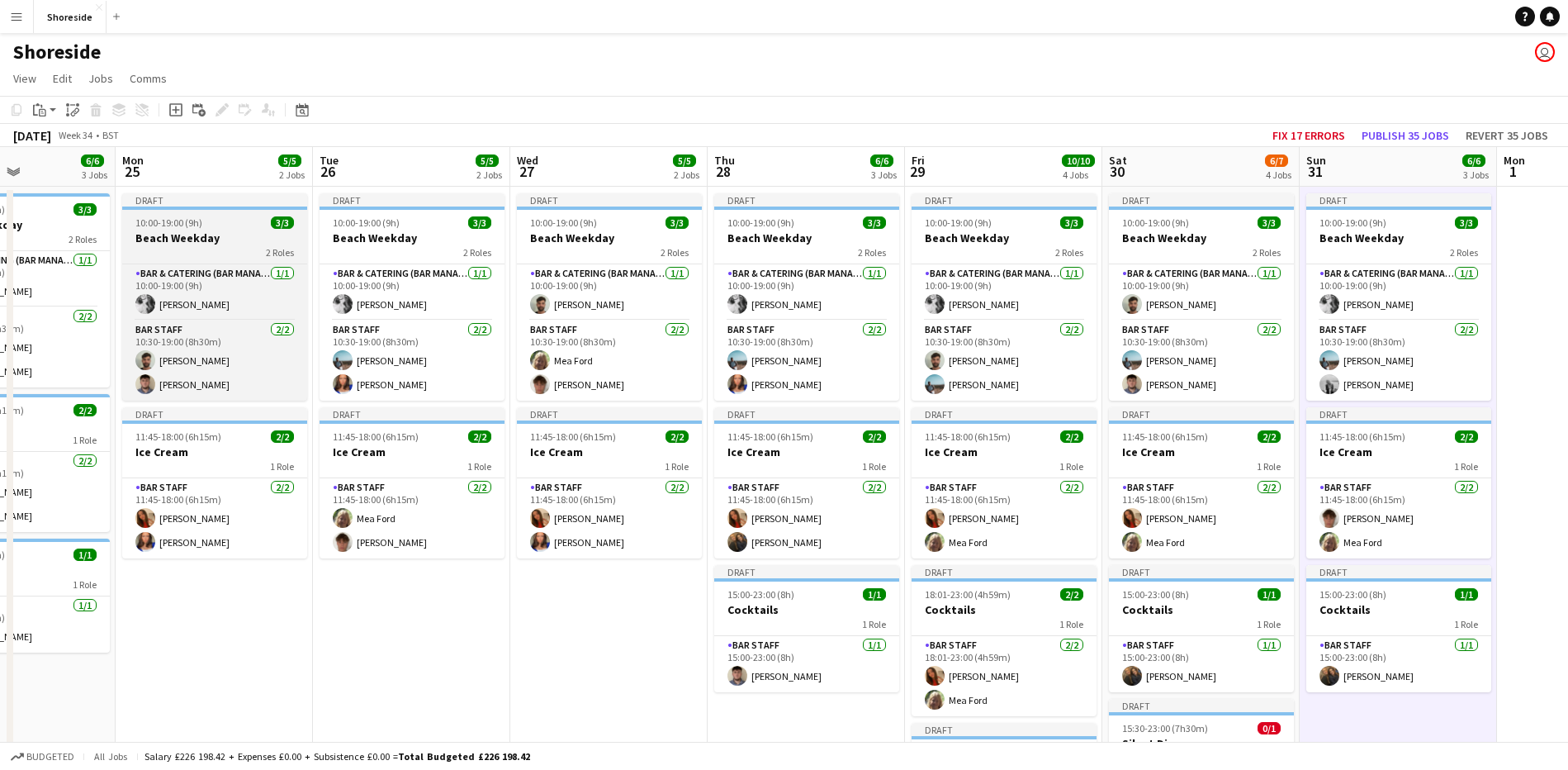
click at [233, 237] on h3 "Beach Weekday" at bounding box center [214, 238] width 185 height 15
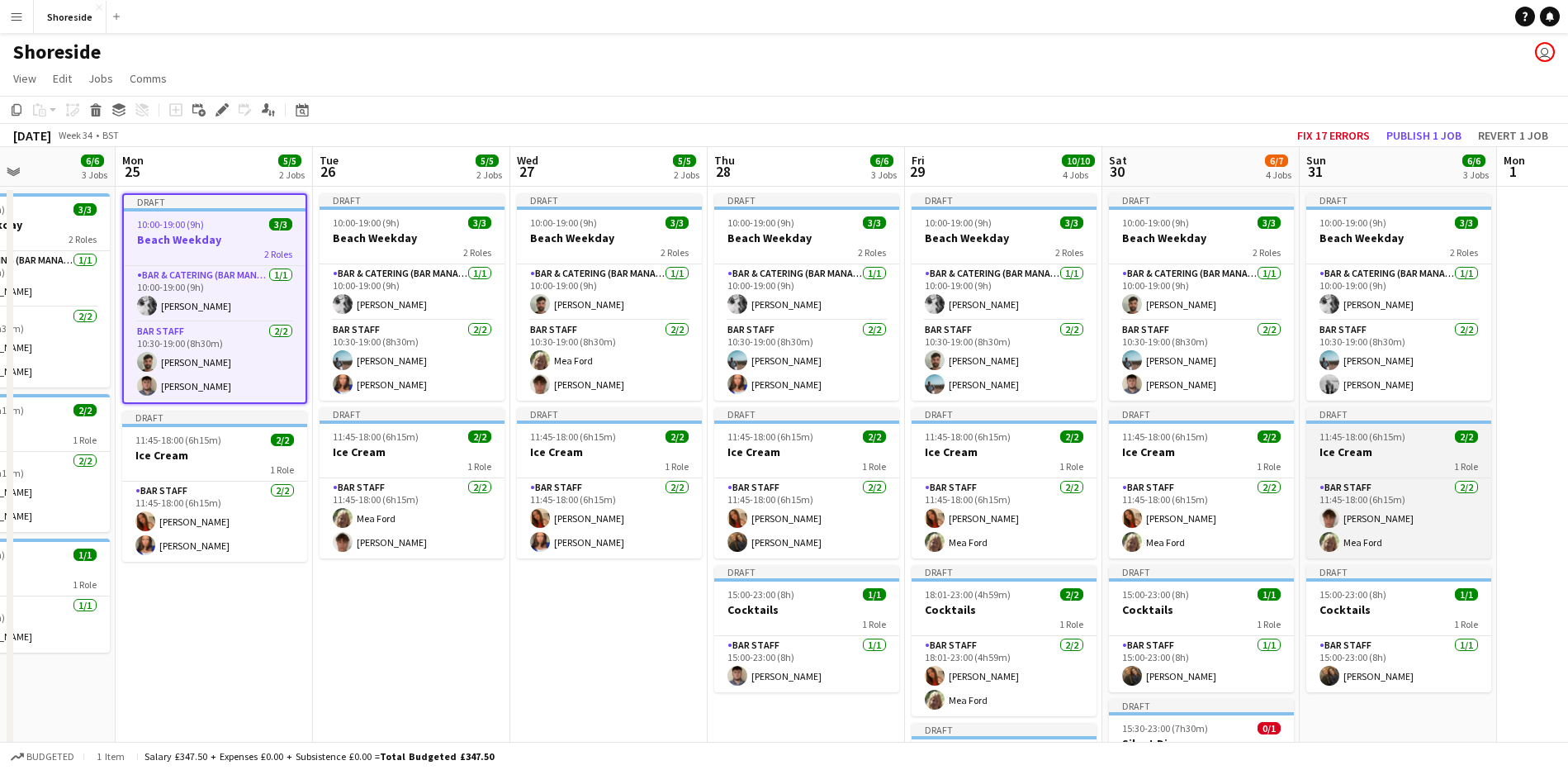
click at [1425, 444] on h3 "Ice Cream" at bounding box center [1398, 451] width 185 height 15
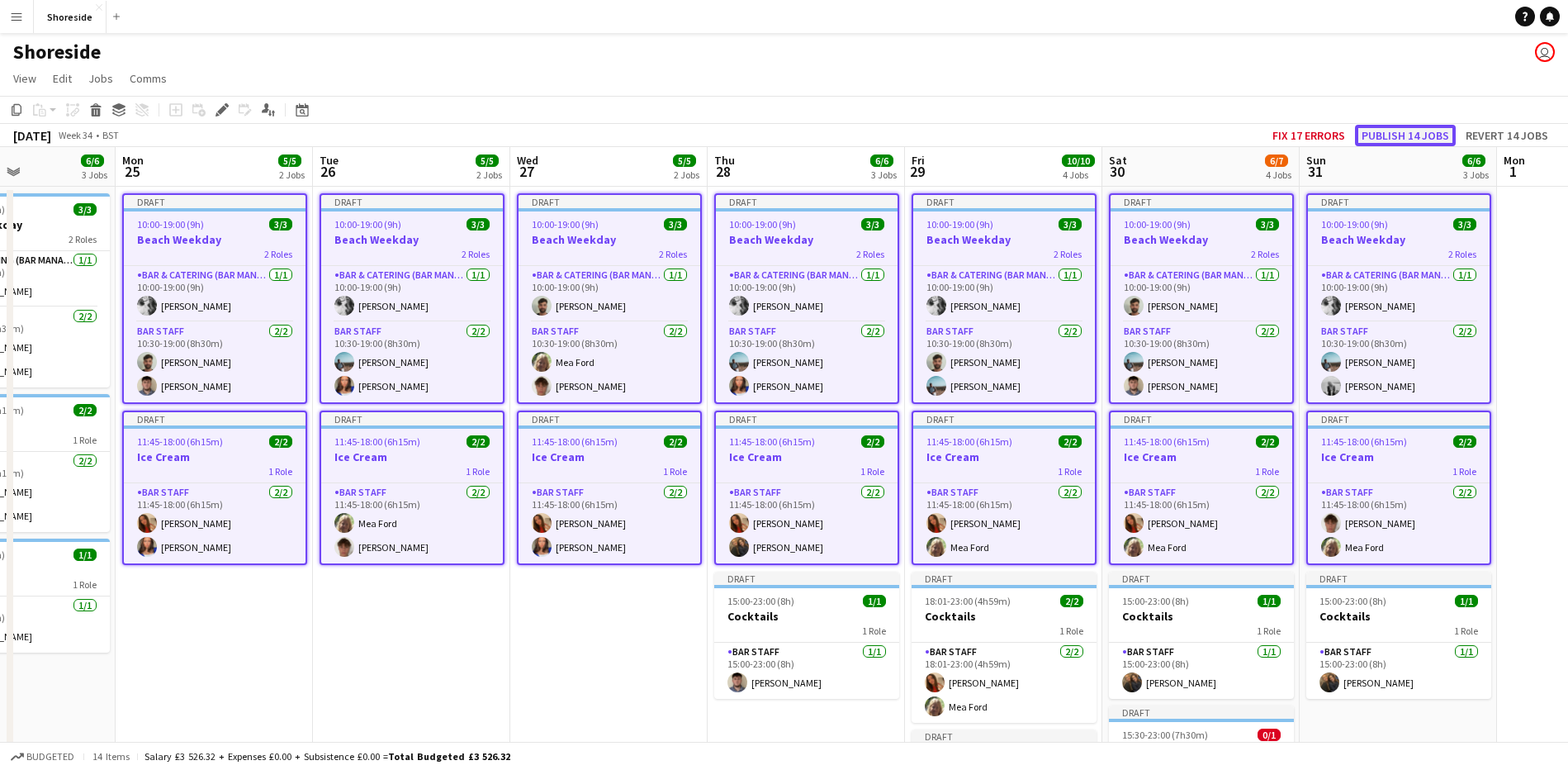
click at [1412, 136] on button "Publish 14 jobs" at bounding box center [1405, 136] width 101 height 21
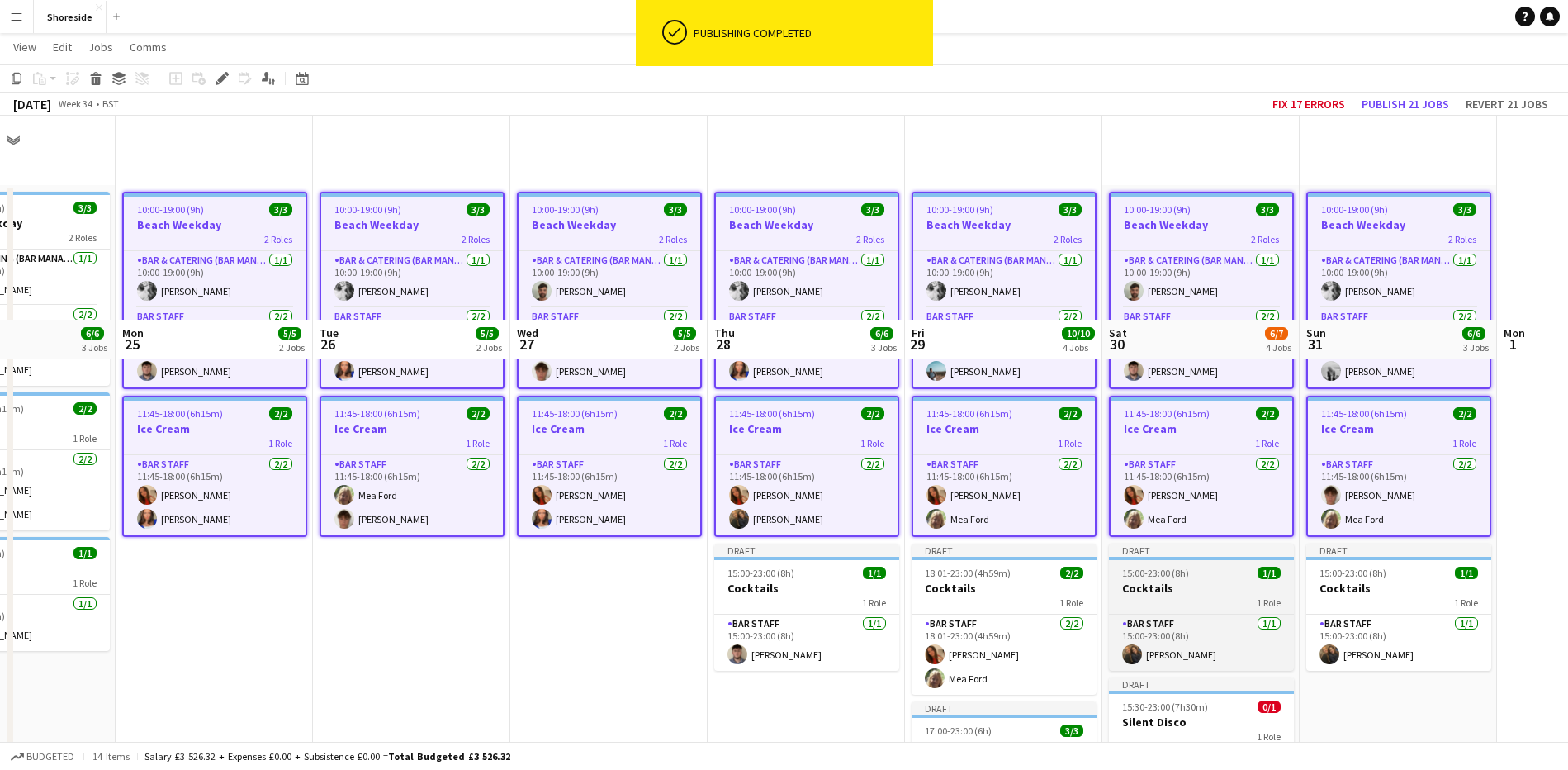
scroll to position [207, 0]
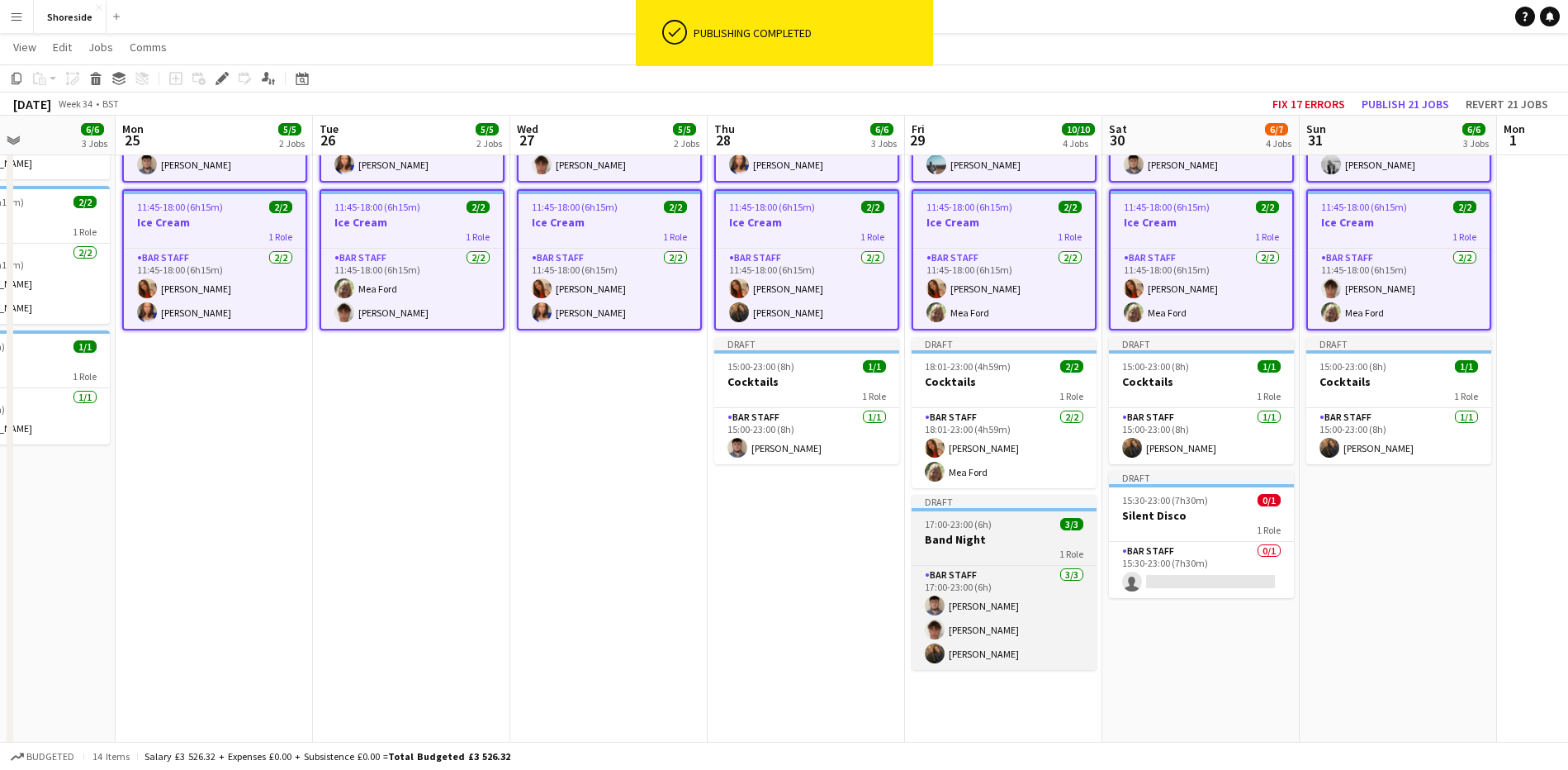
click at [1035, 530] on app-job-card "Draft 17:00-23:00 (6h) 3/3 Band Night 1 Role Bar Staff [DATE] 17:00-23:00 (6h) …" at bounding box center [1004, 582] width 185 height 176
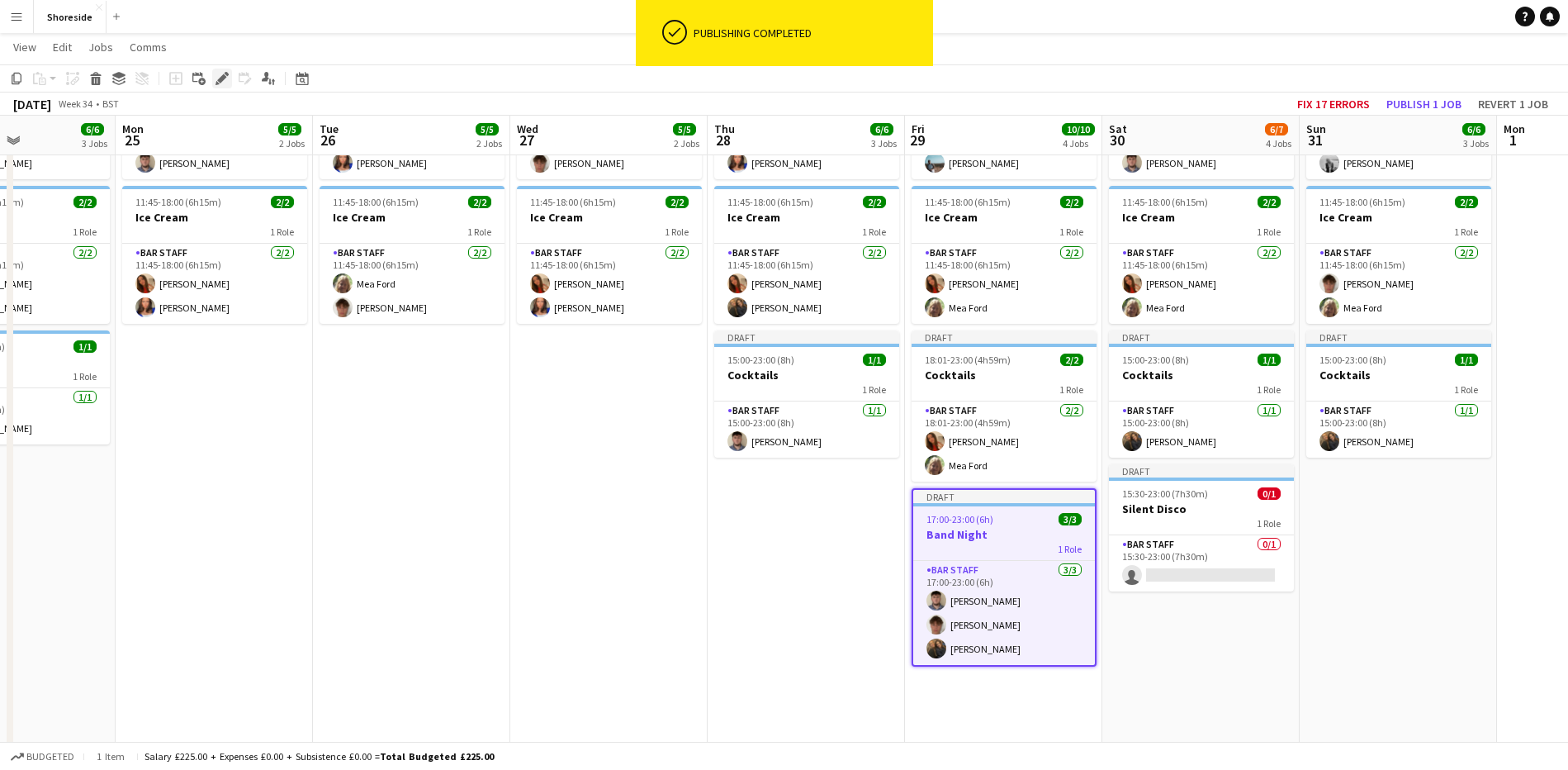
click at [220, 80] on icon at bounding box center [221, 79] width 9 height 9
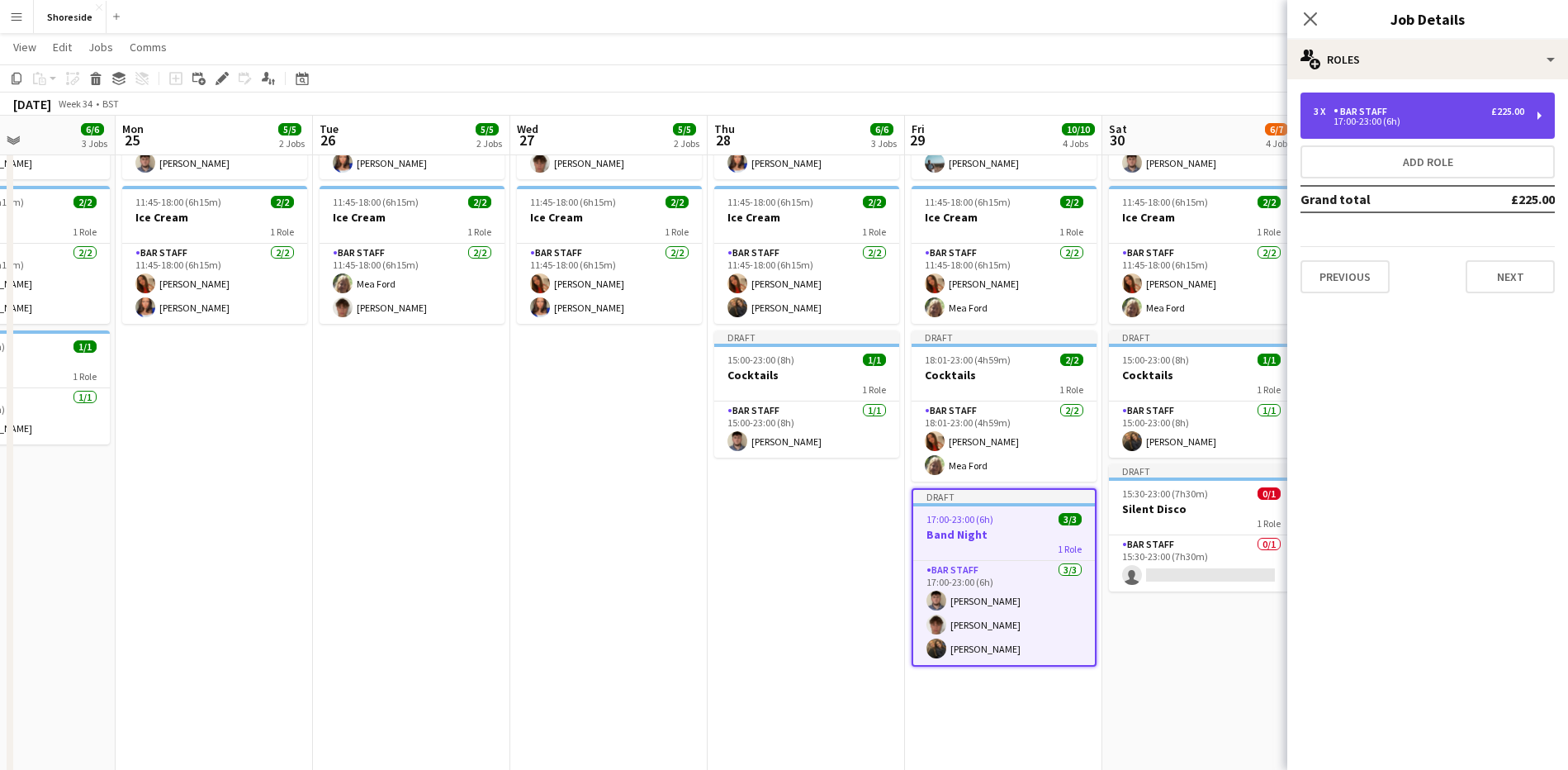
drag, startPoint x: 1337, startPoint y: 108, endPoint x: 1310, endPoint y: 98, distance: 28.8
click at [1336, 104] on div "3 x Bar Staff £225.00 17:00-23:00 (6h)" at bounding box center [1427, 115] width 254 height 47
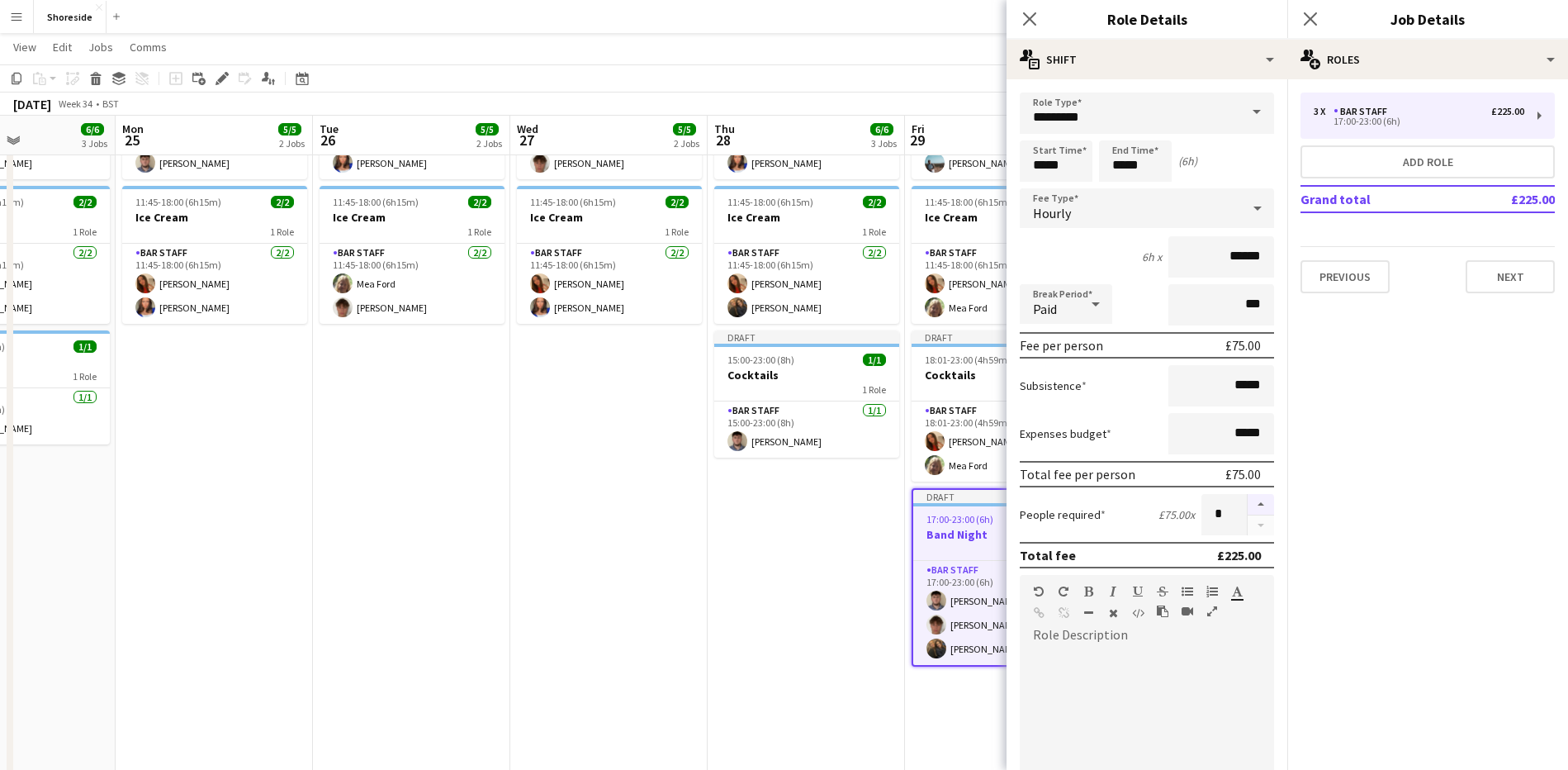
click at [1248, 505] on button "button" at bounding box center [1261, 504] width 26 height 21
type input "*"
click at [1314, 14] on icon "Close pop-in" at bounding box center [1310, 18] width 16 height 16
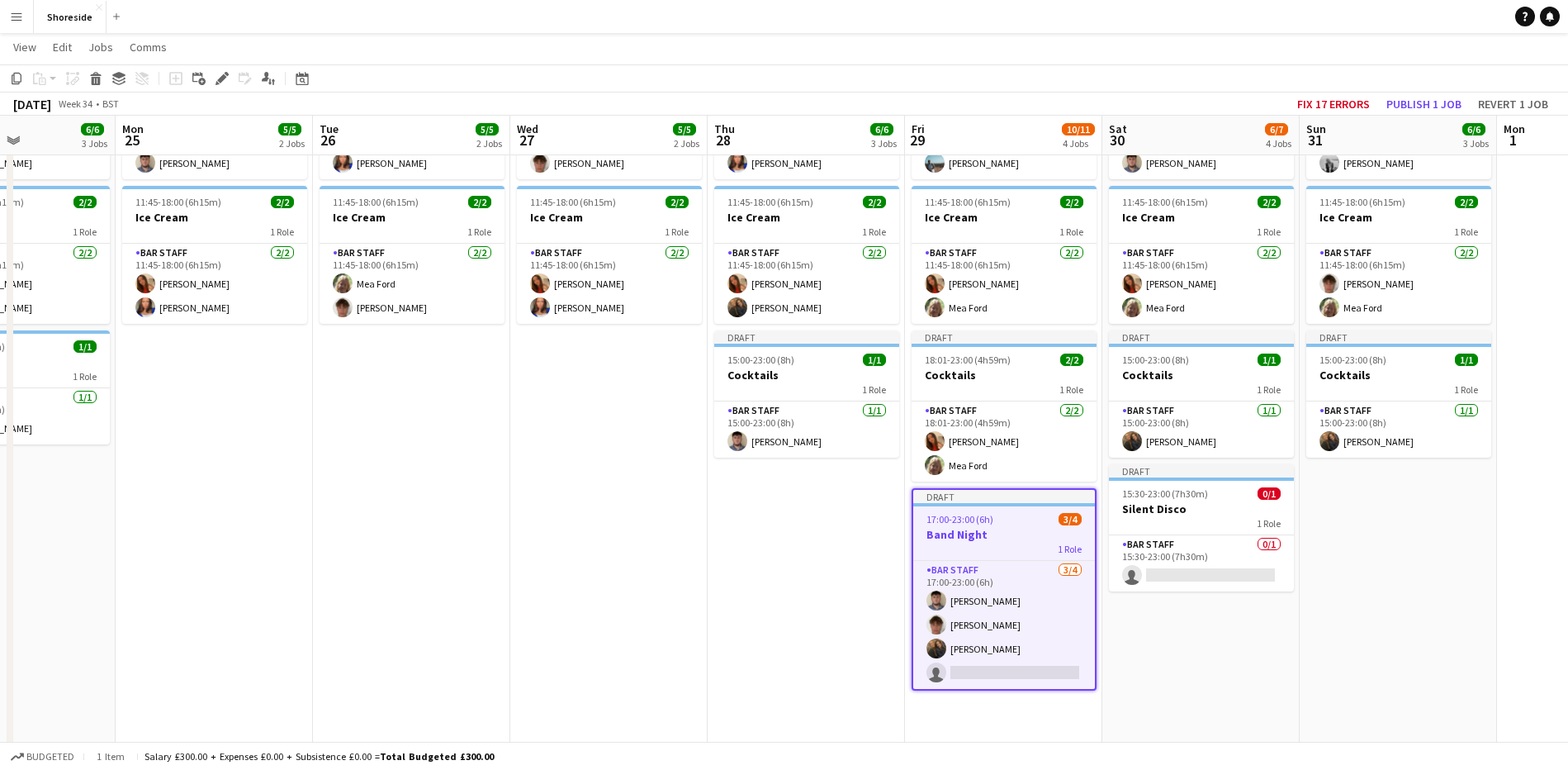
click at [722, 550] on app-date-cell "10:00-19:00 (9h) 3/3 Beach Weekday 2 Roles Bar & Catering (Bar Manager) [DATE] …" at bounding box center [807, 388] width 198 height 818
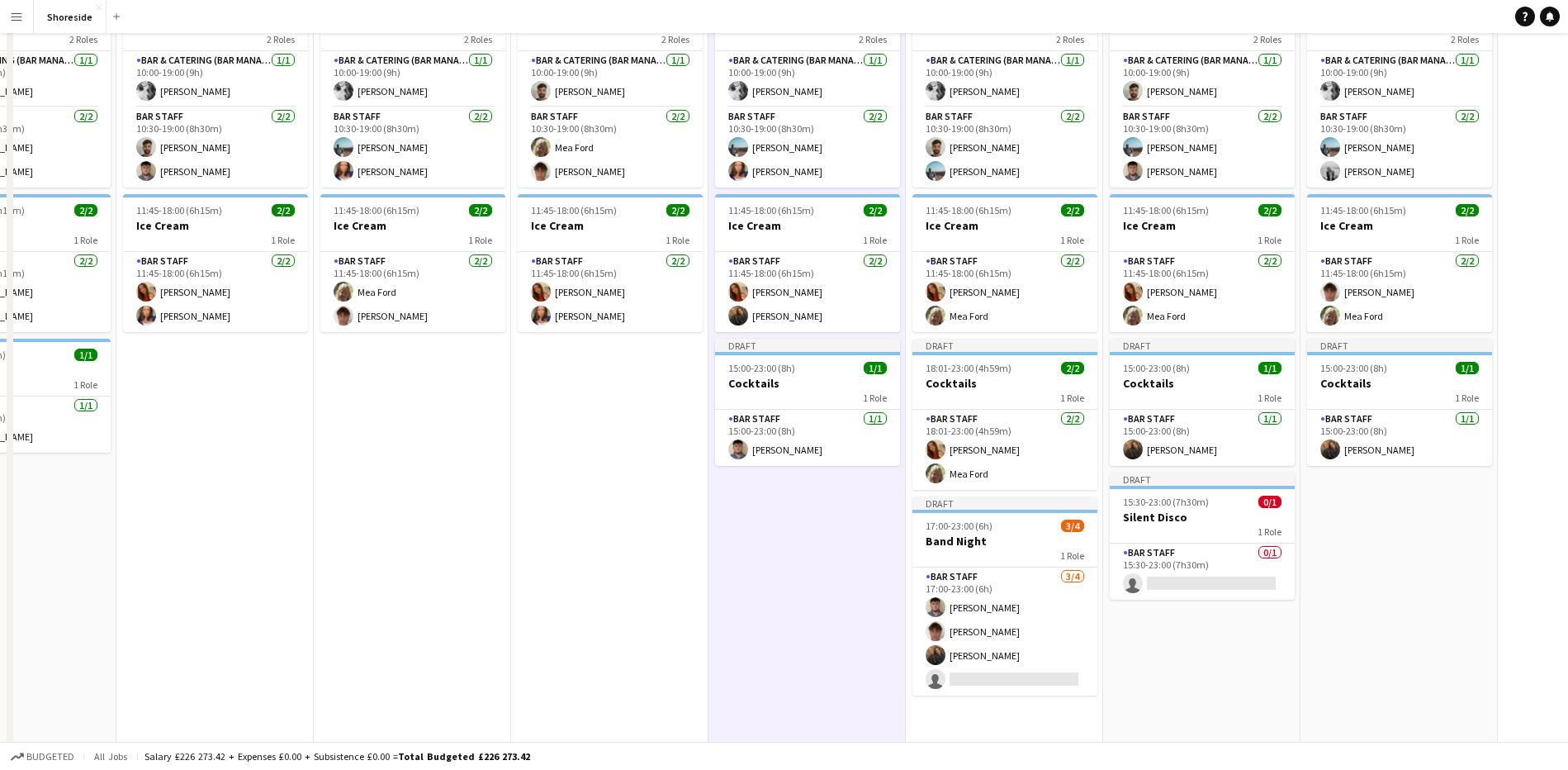
scroll to position [0, 0]
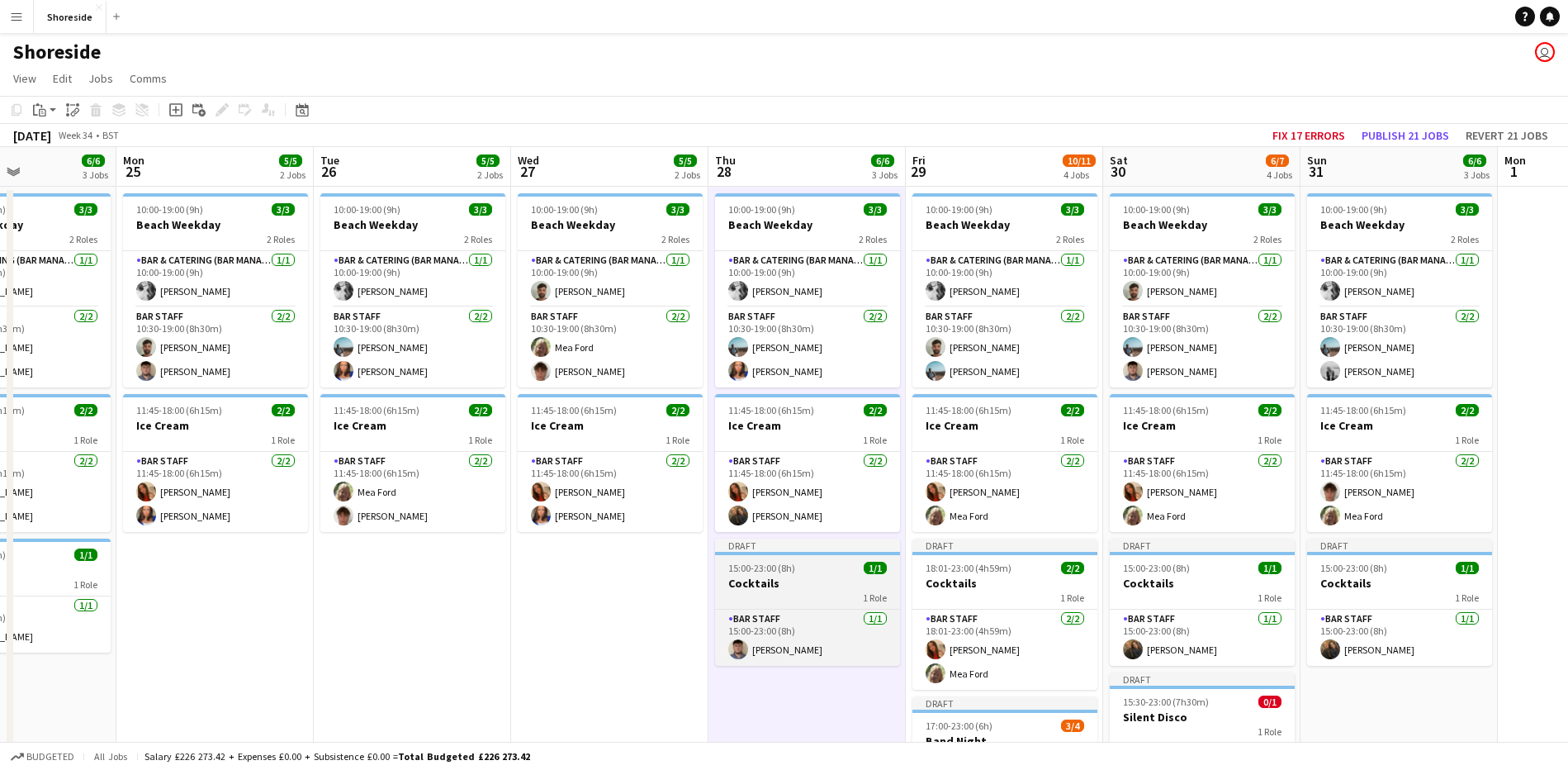
click at [827, 589] on h3 "Cocktails" at bounding box center [807, 583] width 185 height 15
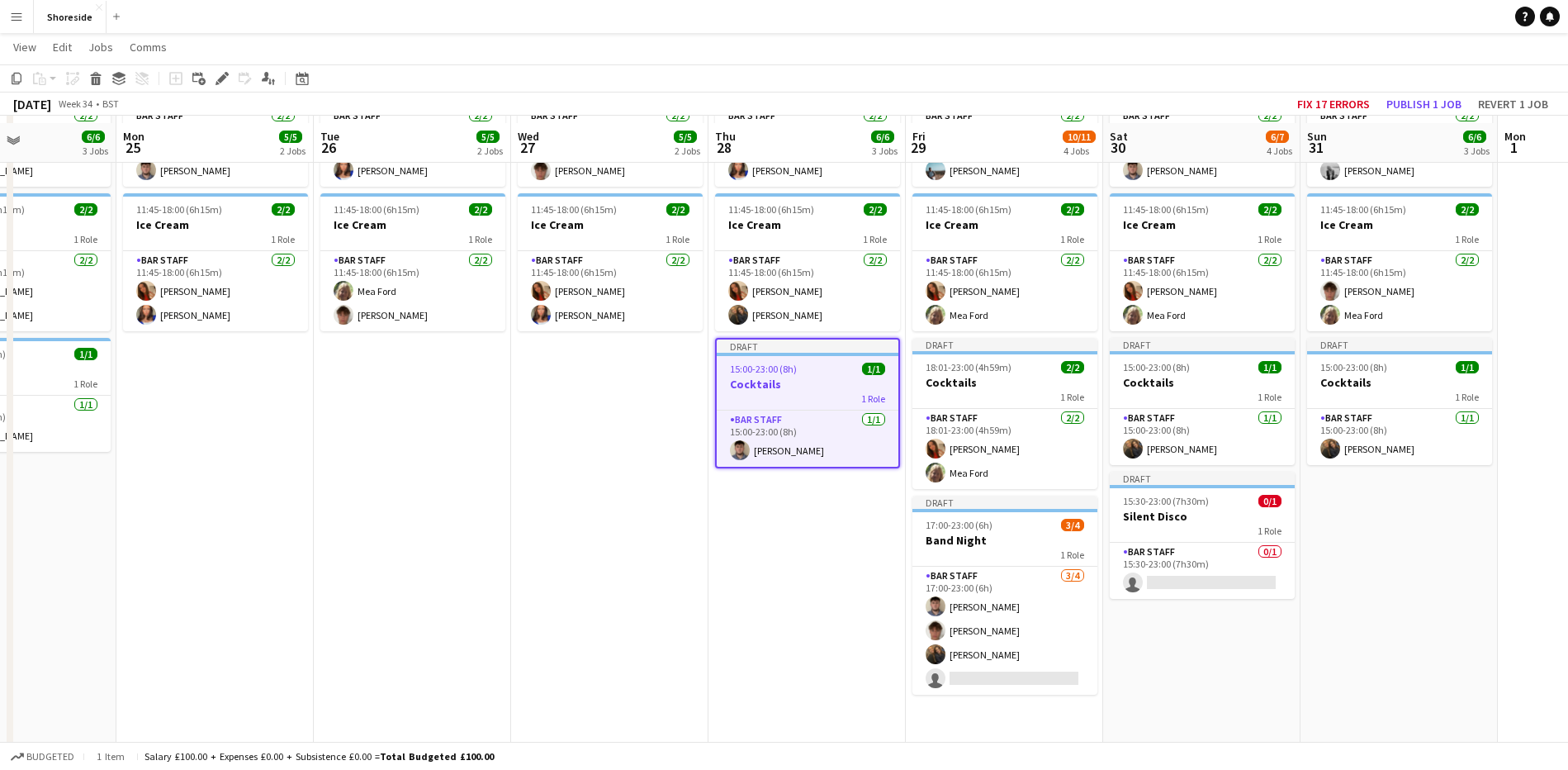
scroll to position [207, 0]
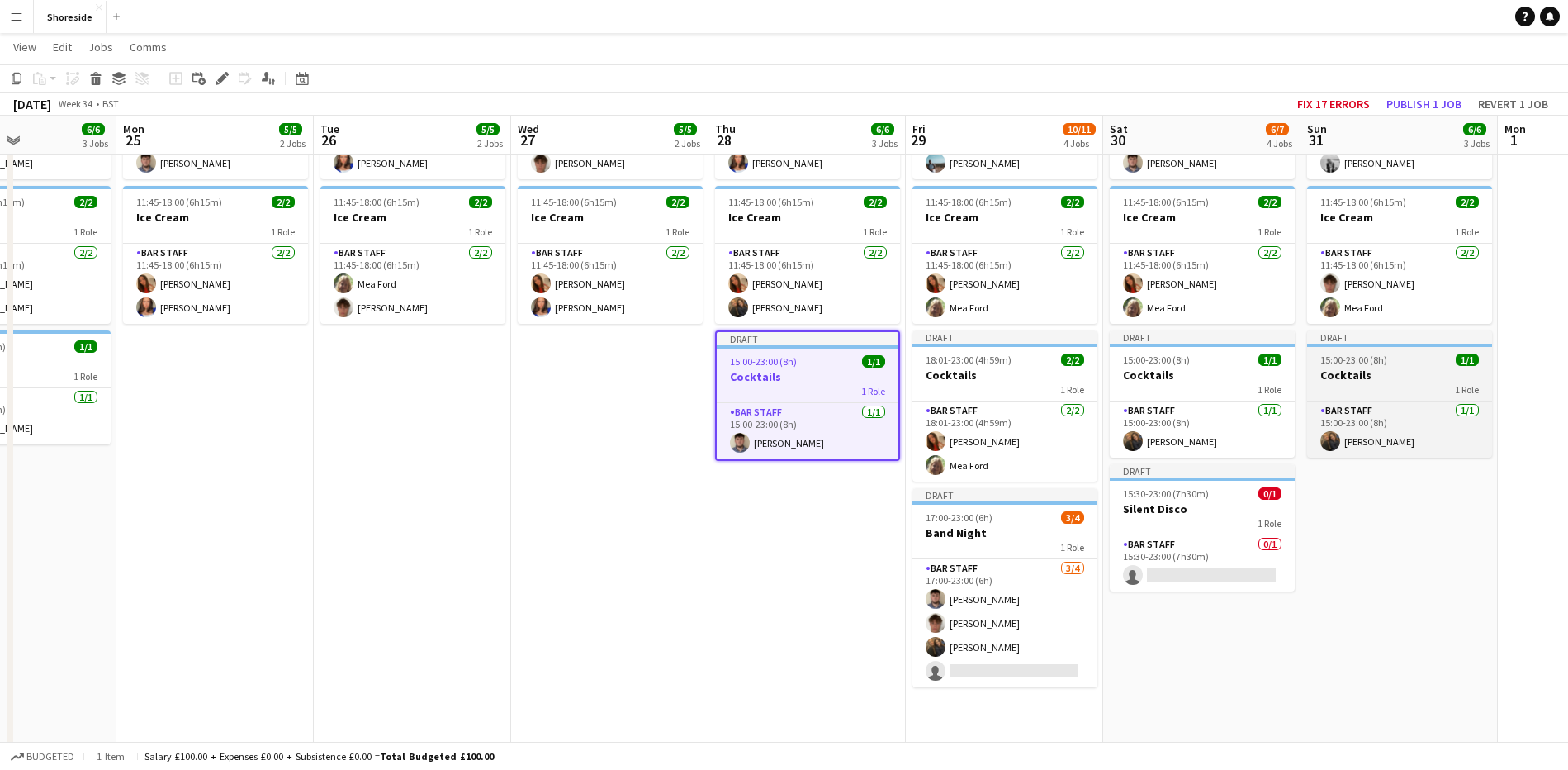
click at [1399, 381] on h3 "Cocktails" at bounding box center [1399, 374] width 185 height 15
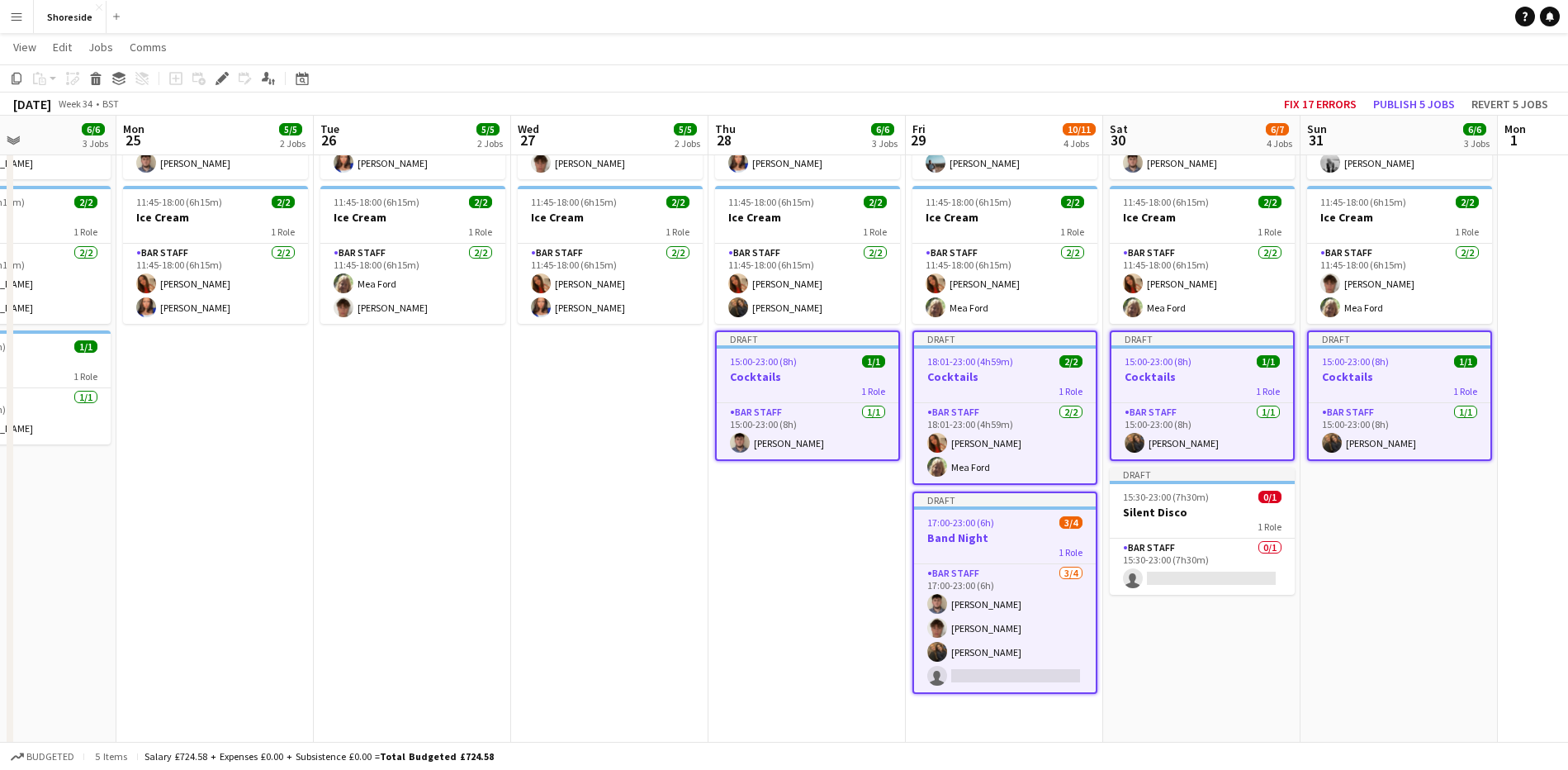
click at [1444, 547] on app-date-cell "10:00-19:00 (9h) 3/3 Beach Weekday 2 Roles Bar & Catering (Bar Manager) [DATE] …" at bounding box center [1399, 388] width 198 height 818
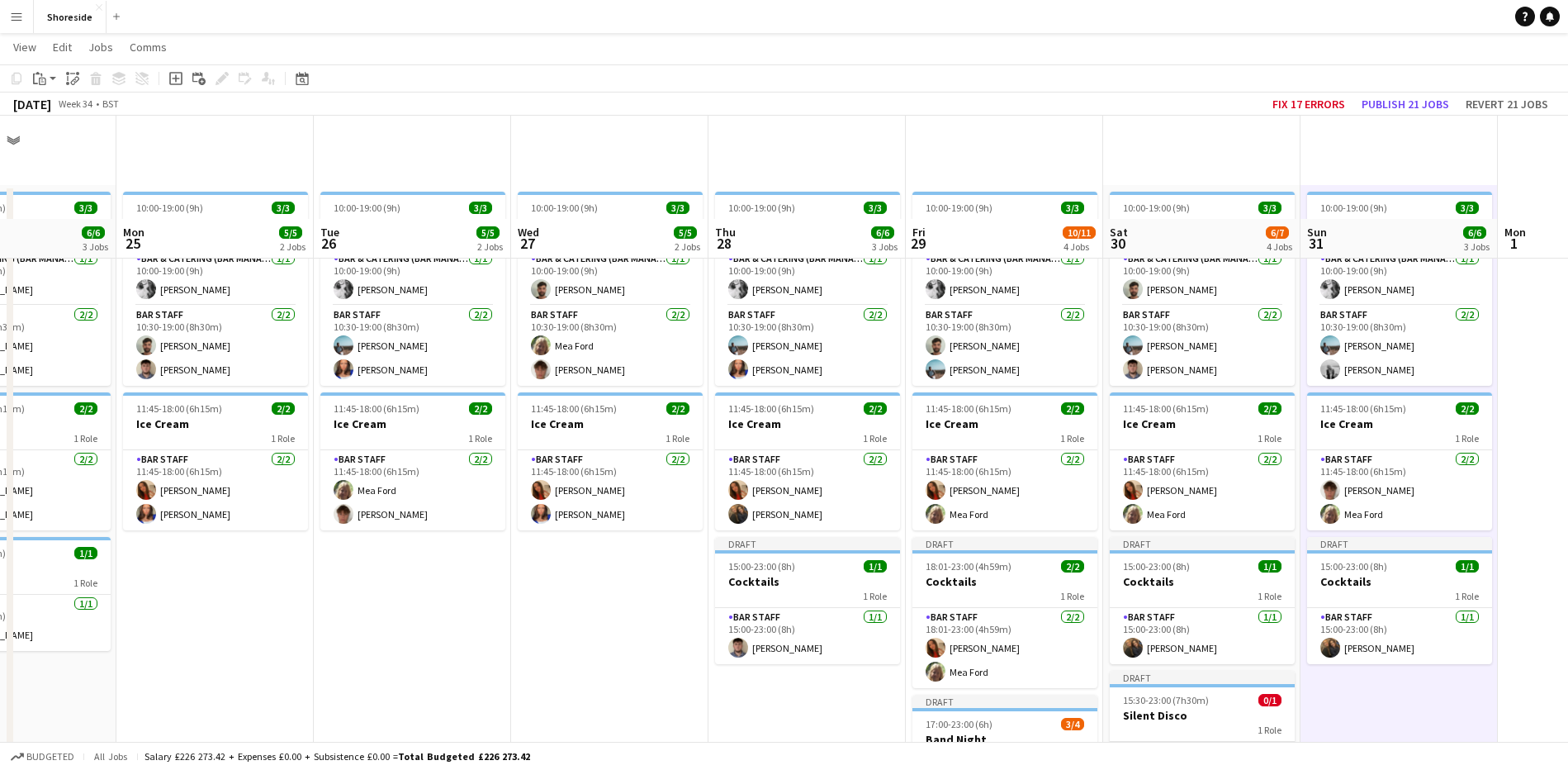
scroll to position [103, 0]
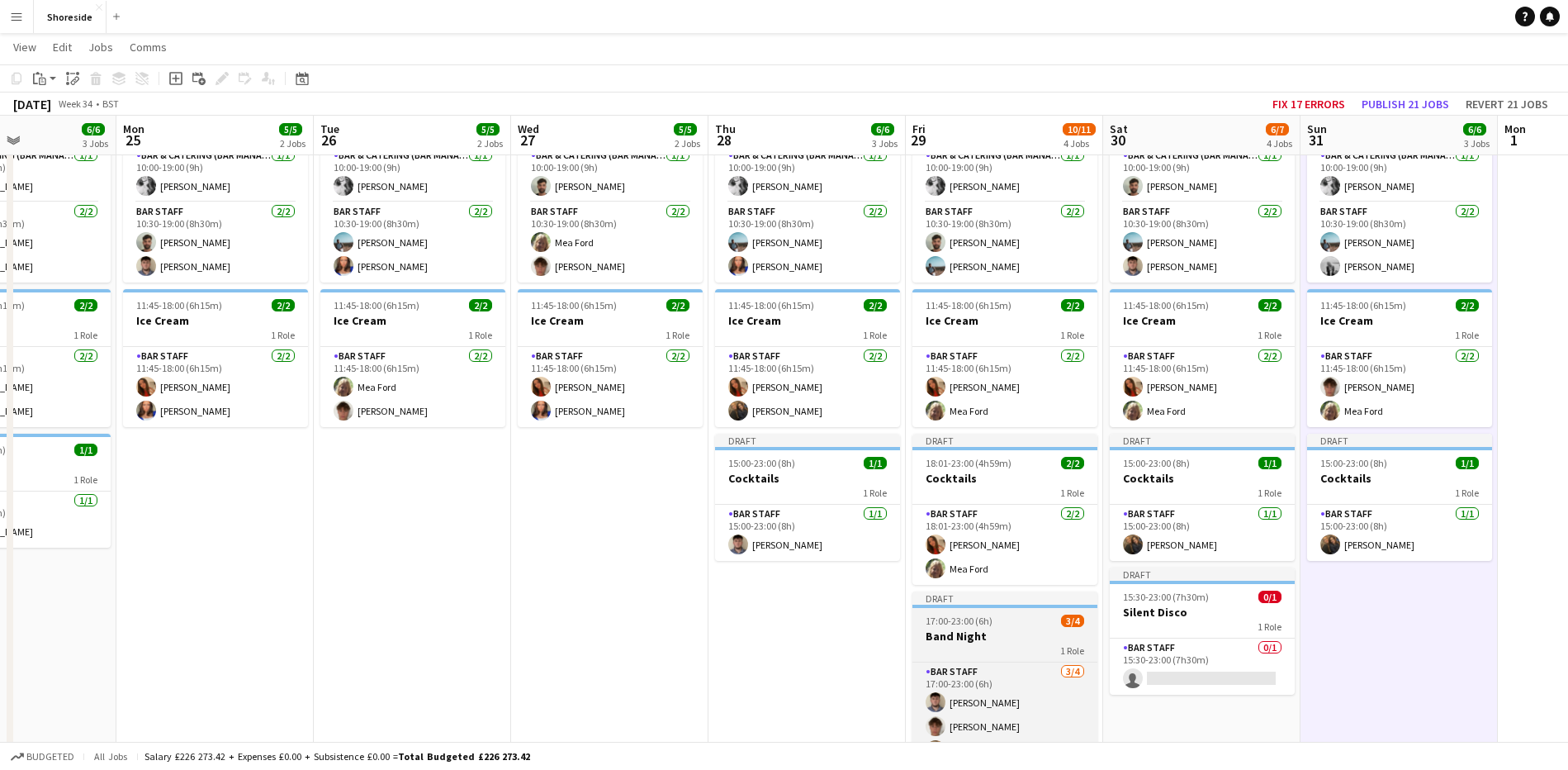
click at [996, 648] on div "1 Role" at bounding box center [1005, 650] width 185 height 14
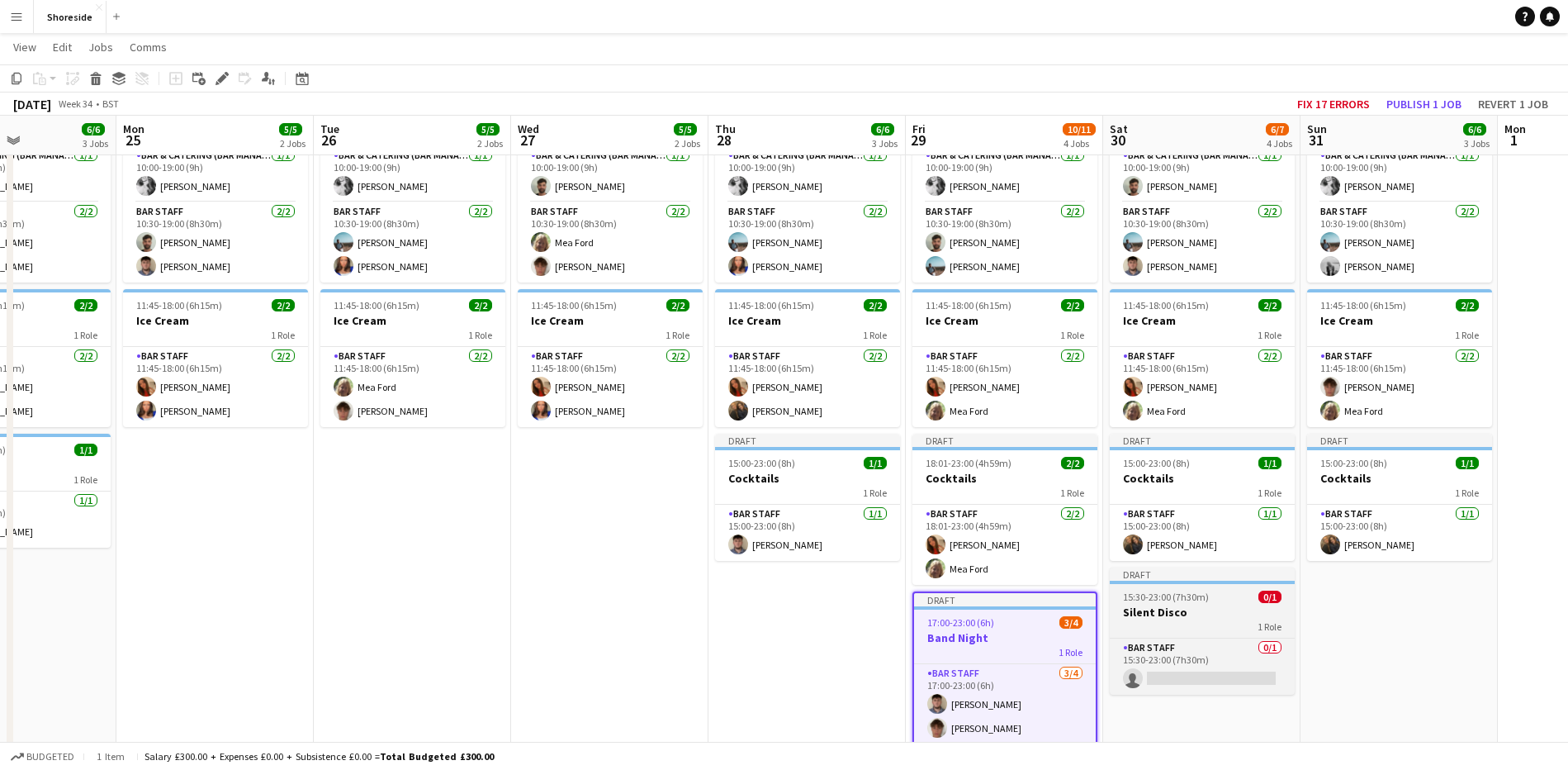
click at [1201, 599] on span "15:30-23:00 (7h30m)" at bounding box center [1166, 596] width 86 height 13
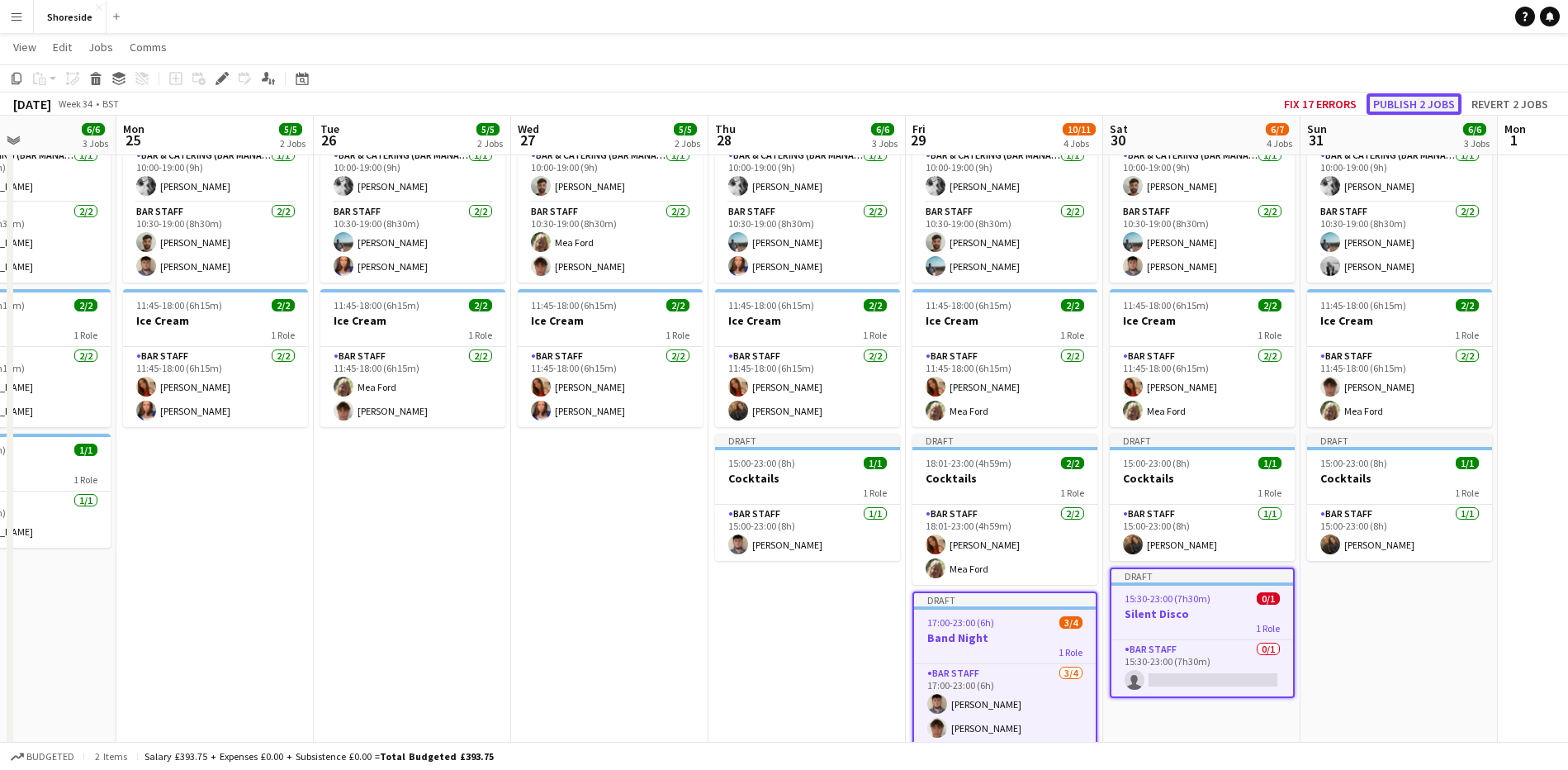
click at [1424, 96] on button "Publish 2 jobs" at bounding box center [1414, 104] width 95 height 21
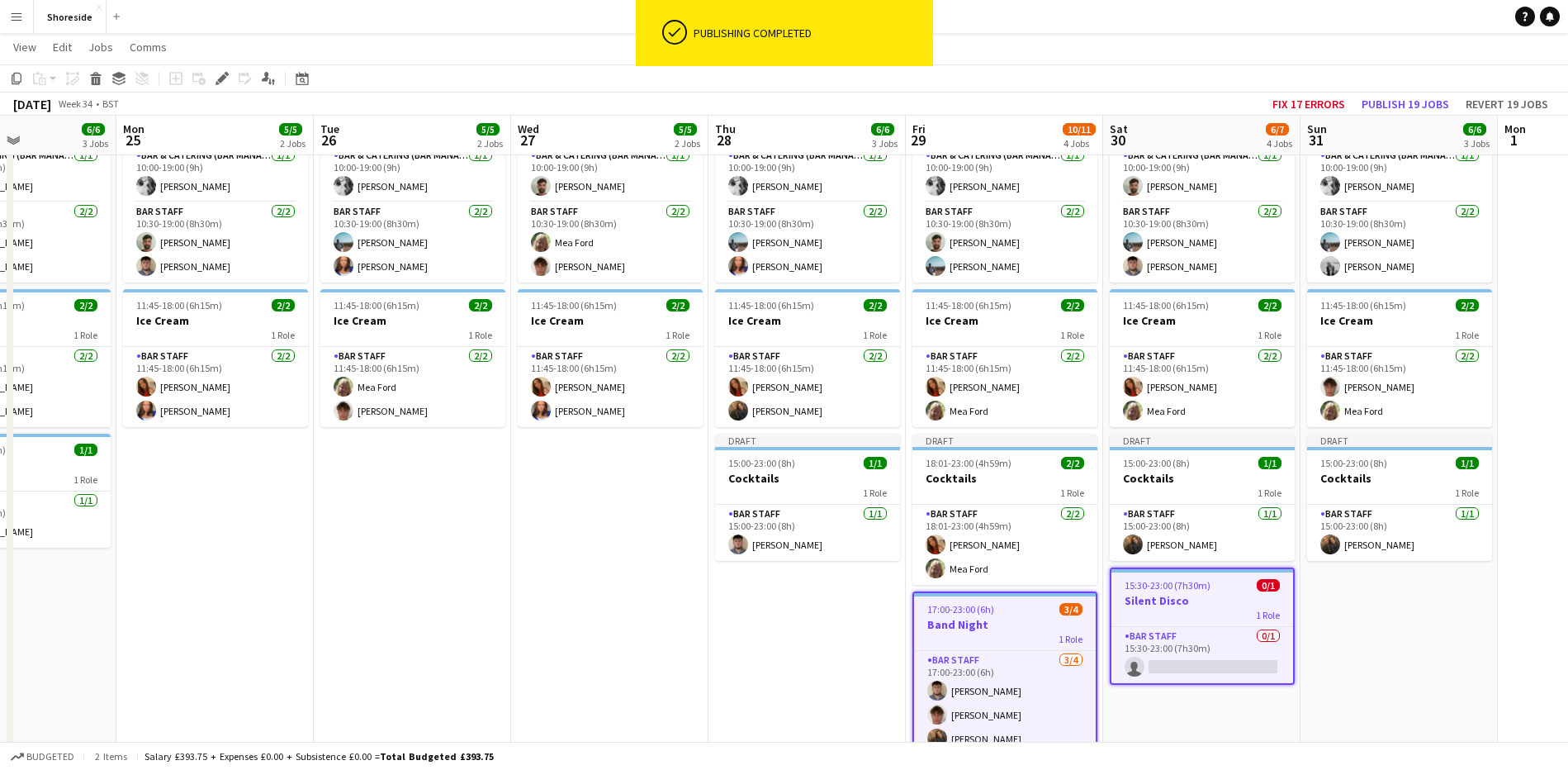
click at [843, 625] on app-date-cell "10:00-19:00 (9h) 3/3 Beach Weekday 2 Roles Bar & Catering (Bar Manager) [DATE] …" at bounding box center [808, 491] width 198 height 818
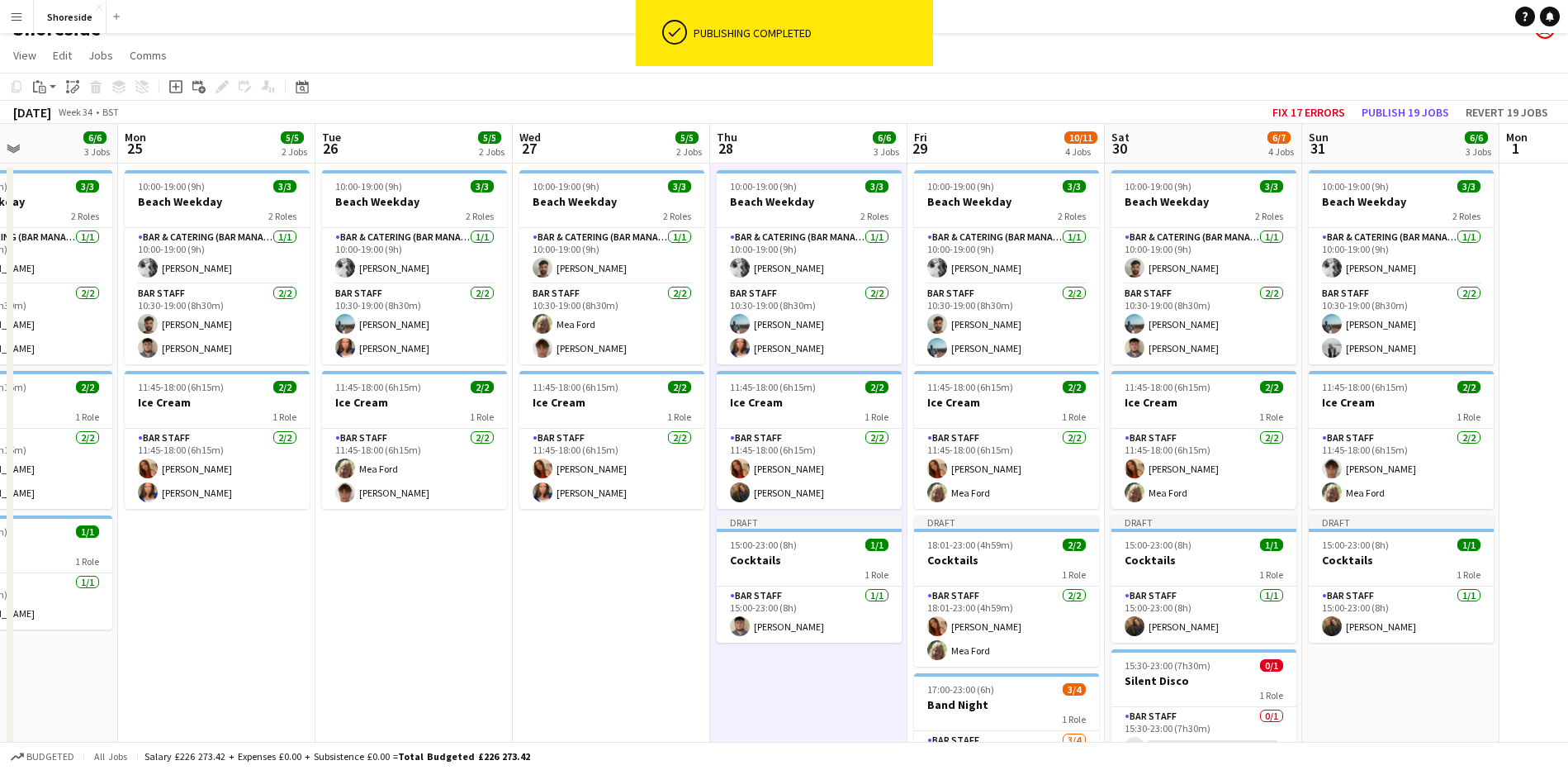
scroll to position [0, 0]
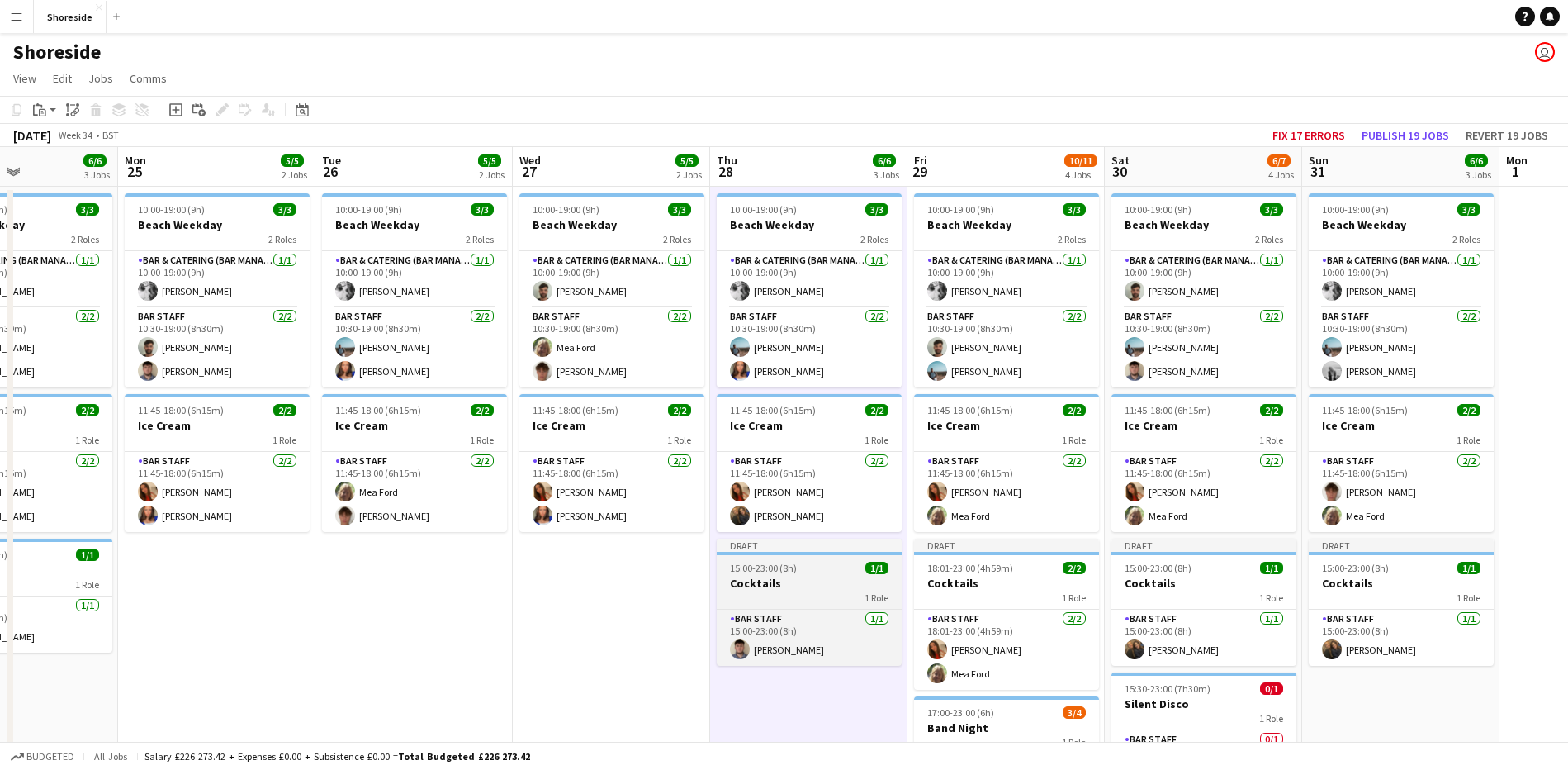
click at [809, 591] on div "1 Role" at bounding box center [809, 597] width 185 height 14
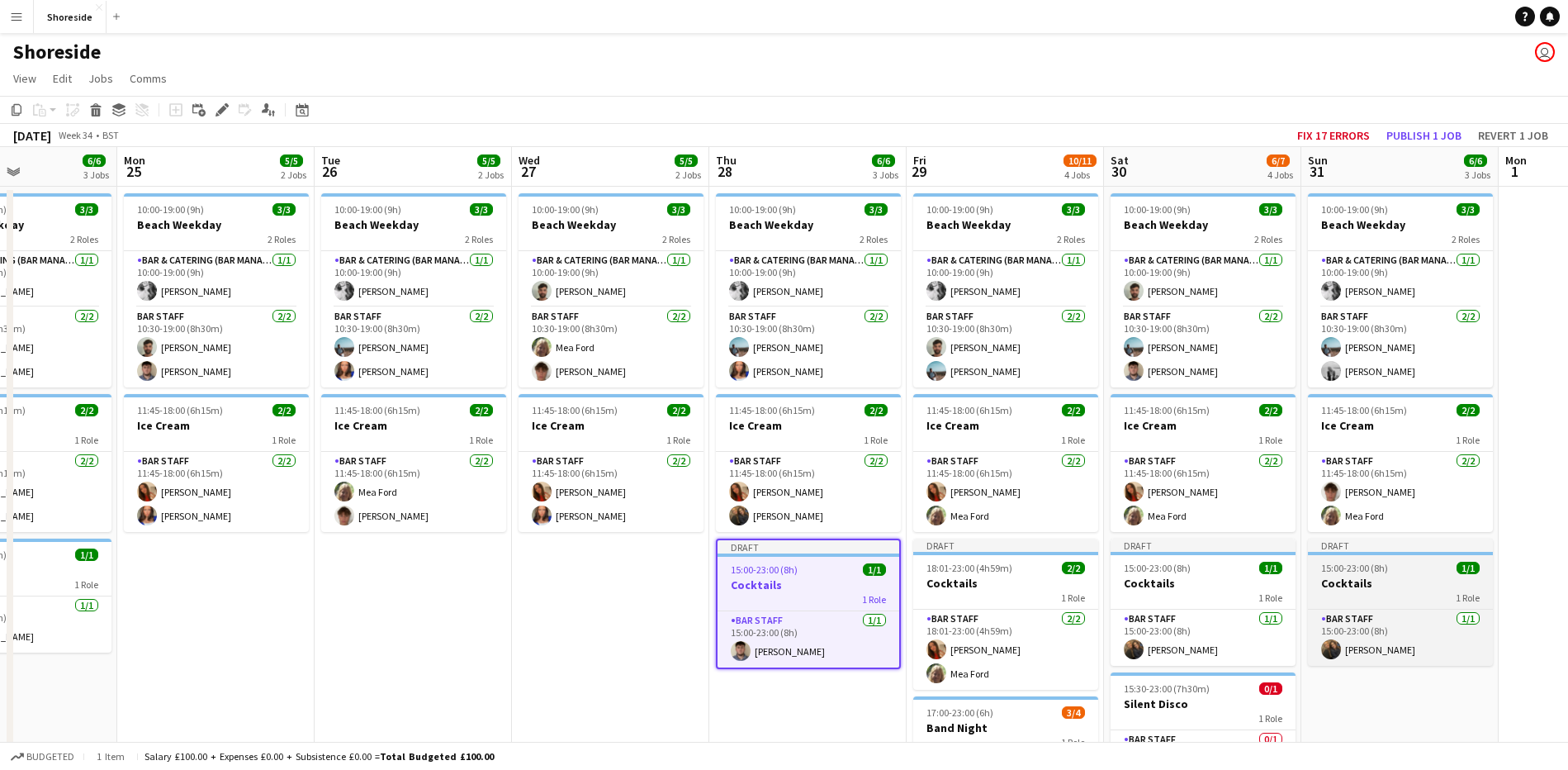
click at [1330, 575] on app-job-card "Draft 15:00-23:00 (8h) 1/1 Cocktails 1 Role Bar Staff [DATE] 15:00-23:00 (8h) […" at bounding box center [1400, 601] width 185 height 127
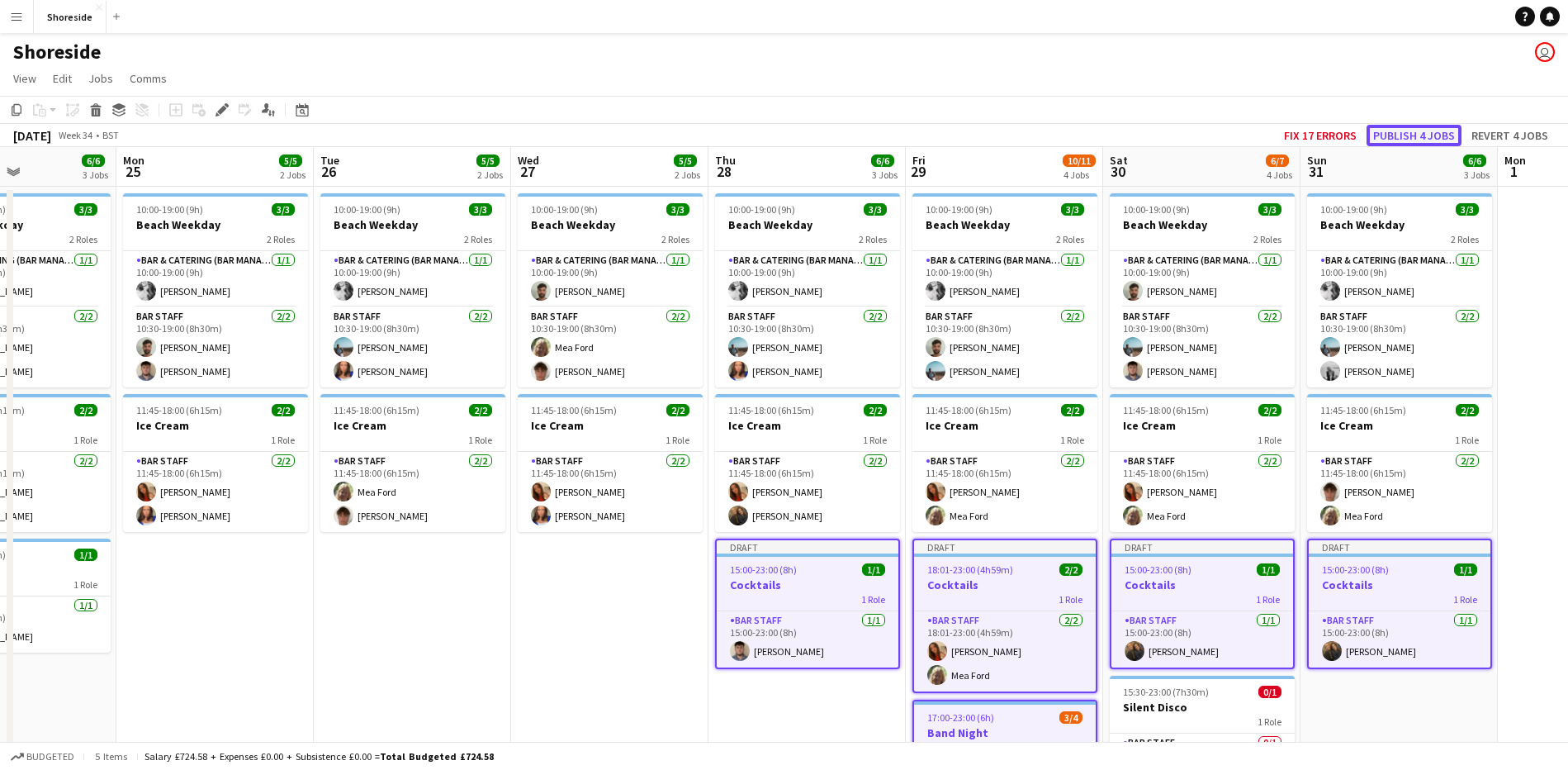
click at [1400, 136] on button "Publish 4 jobs" at bounding box center [1414, 136] width 95 height 21
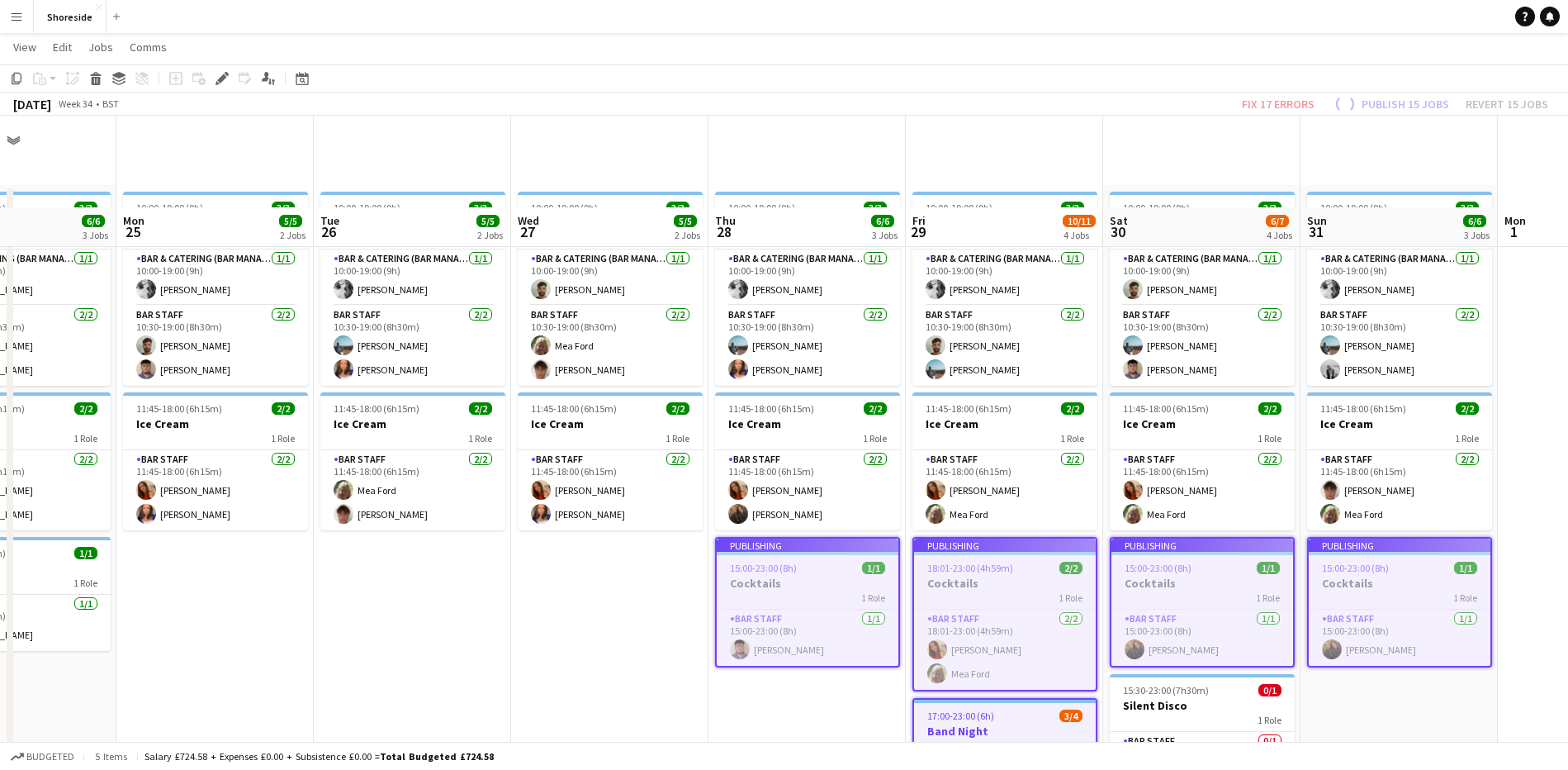
scroll to position [103, 0]
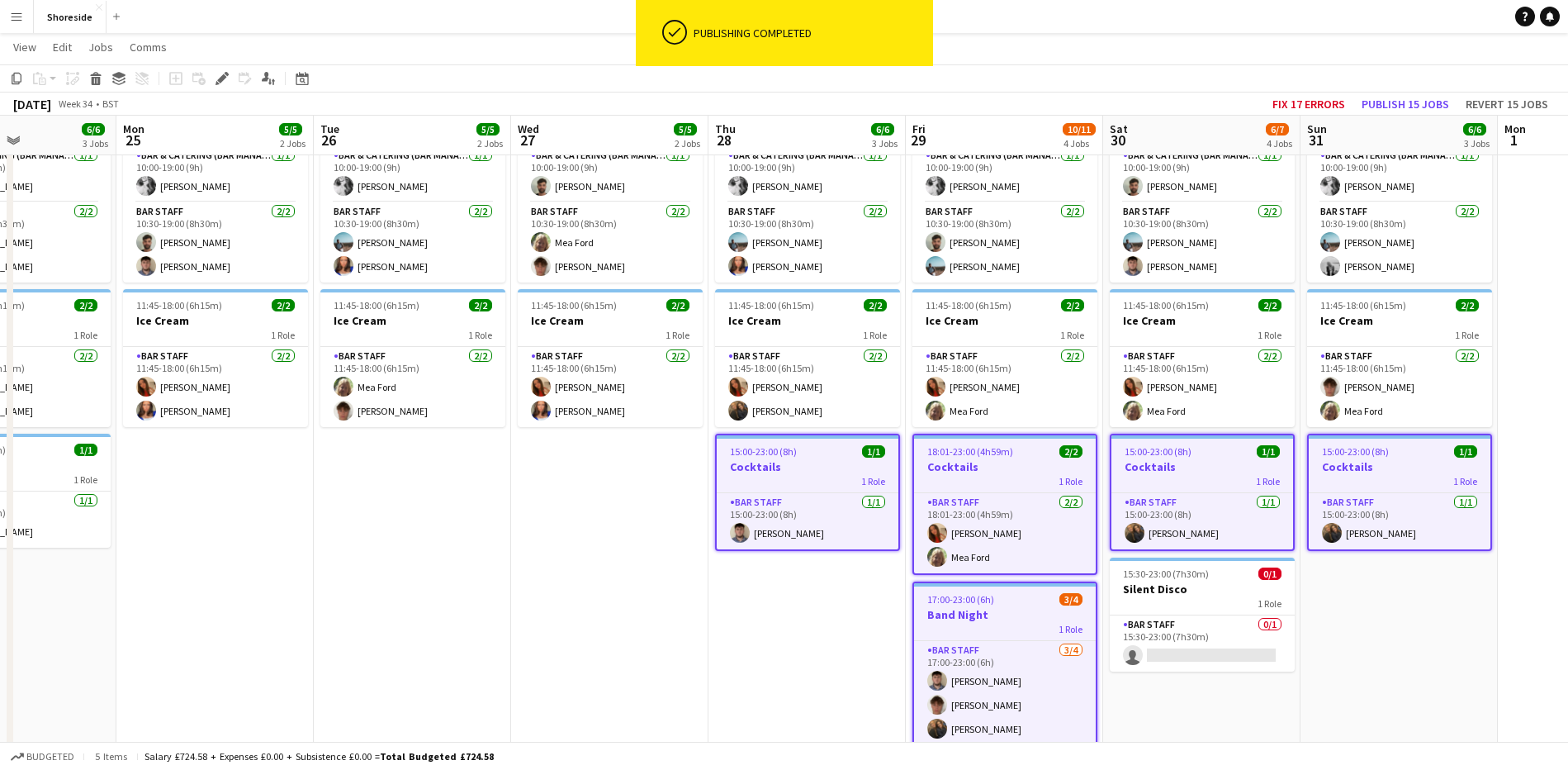
click at [1421, 662] on app-calendar-viewport "Thu 21 6/6 3 Jobs Fri 22 11/11 5 Jobs Sat 23 8/8 4 Jobs Sun 24 6/6 3 Jobs Mon 2…" at bounding box center [784, 506] width 1568 height 1091
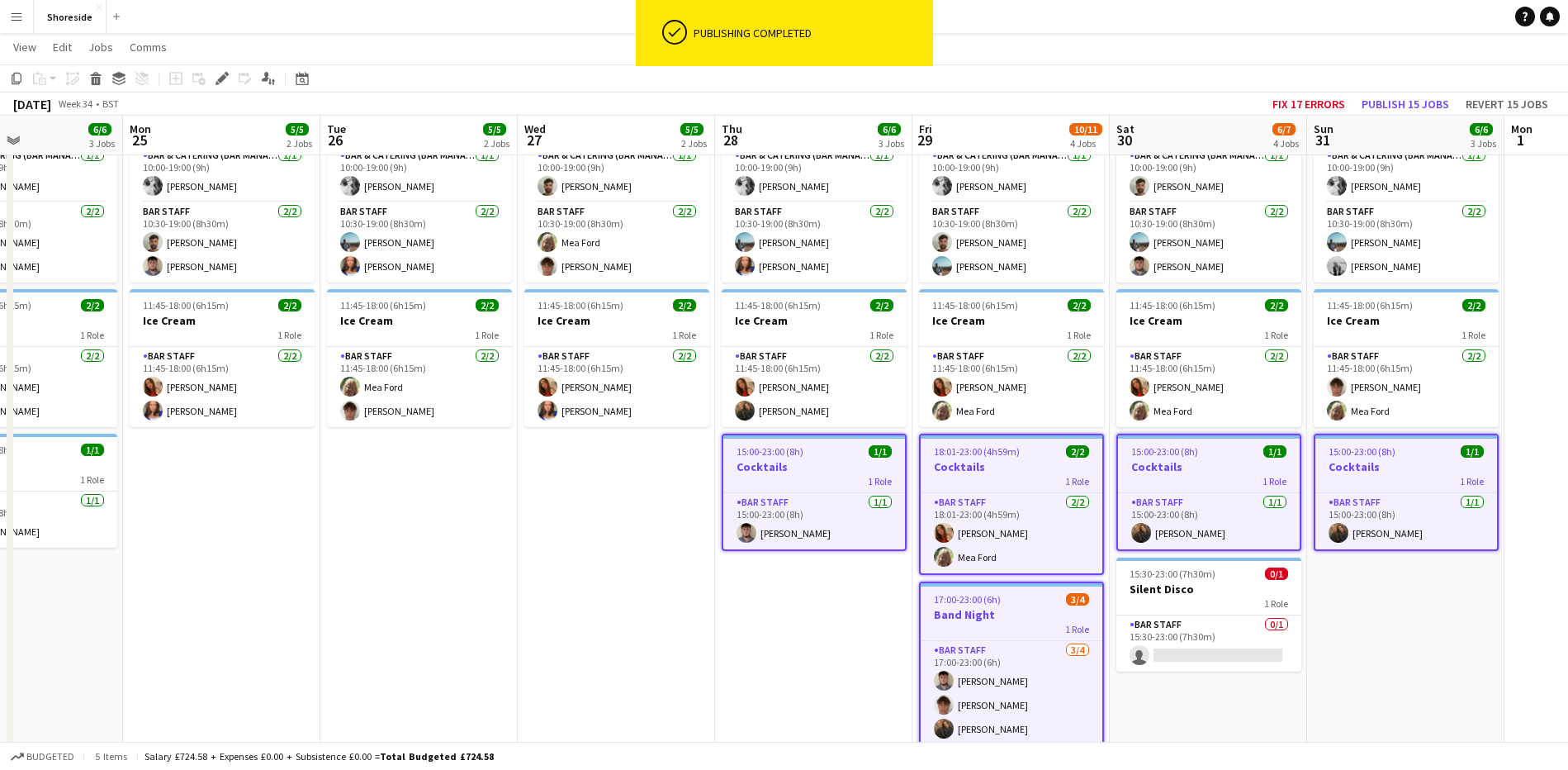
click at [1390, 636] on app-date-cell "10:00-19:00 (9h) 3/3 Beach Weekday 2 Roles Bar & Catering (Bar Manager) [DATE] …" at bounding box center [1406, 491] width 198 height 818
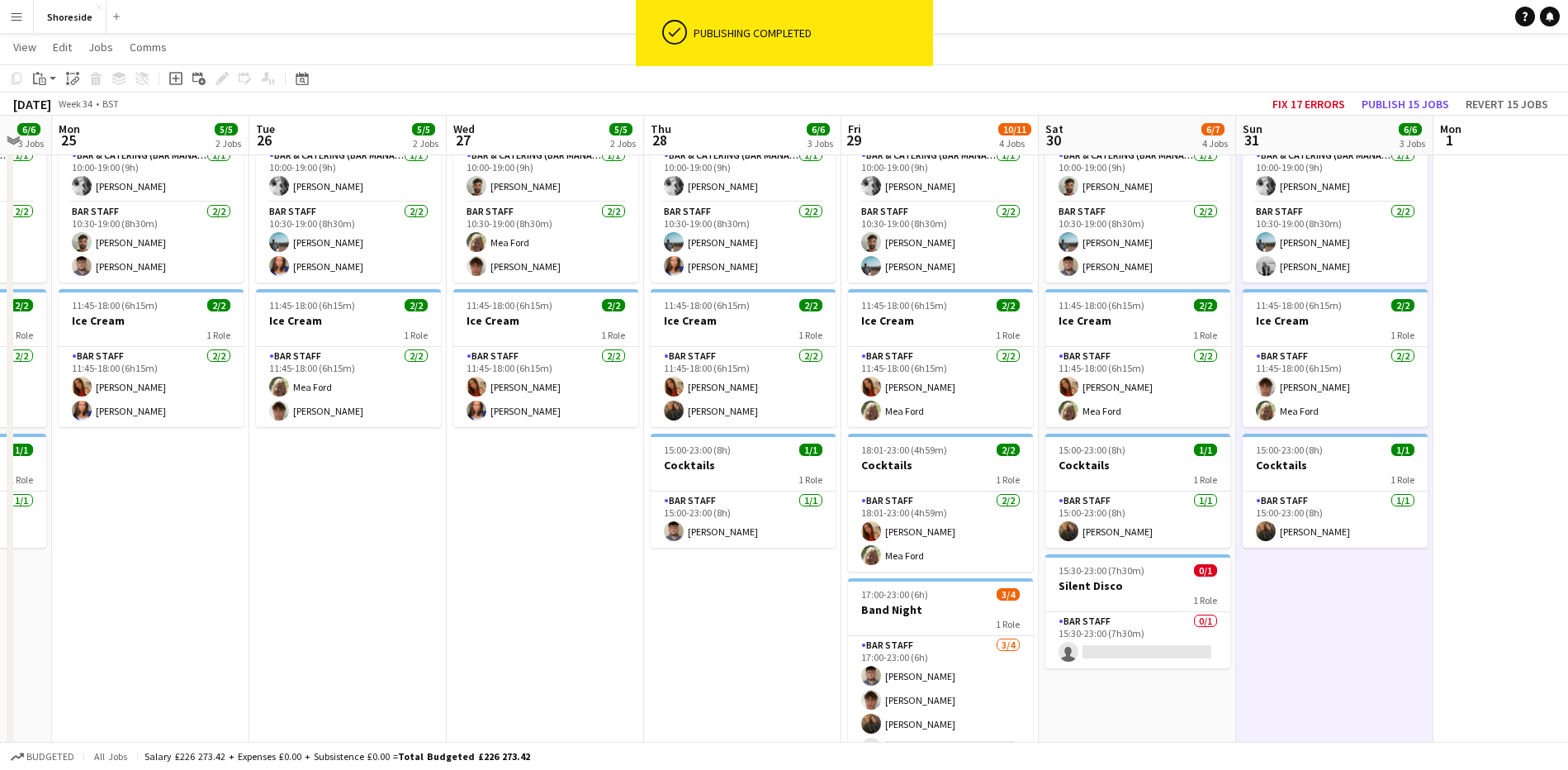
drag, startPoint x: 1393, startPoint y: 637, endPoint x: 1317, endPoint y: 642, distance: 76.2
click at [1317, 642] on app-calendar-viewport "Thu 21 6/6 3 Jobs Fri 22 11/11 5 Jobs Sat 23 8/8 4 Jobs Sun 24 6/6 3 Jobs Mon 2…" at bounding box center [784, 506] width 1568 height 1091
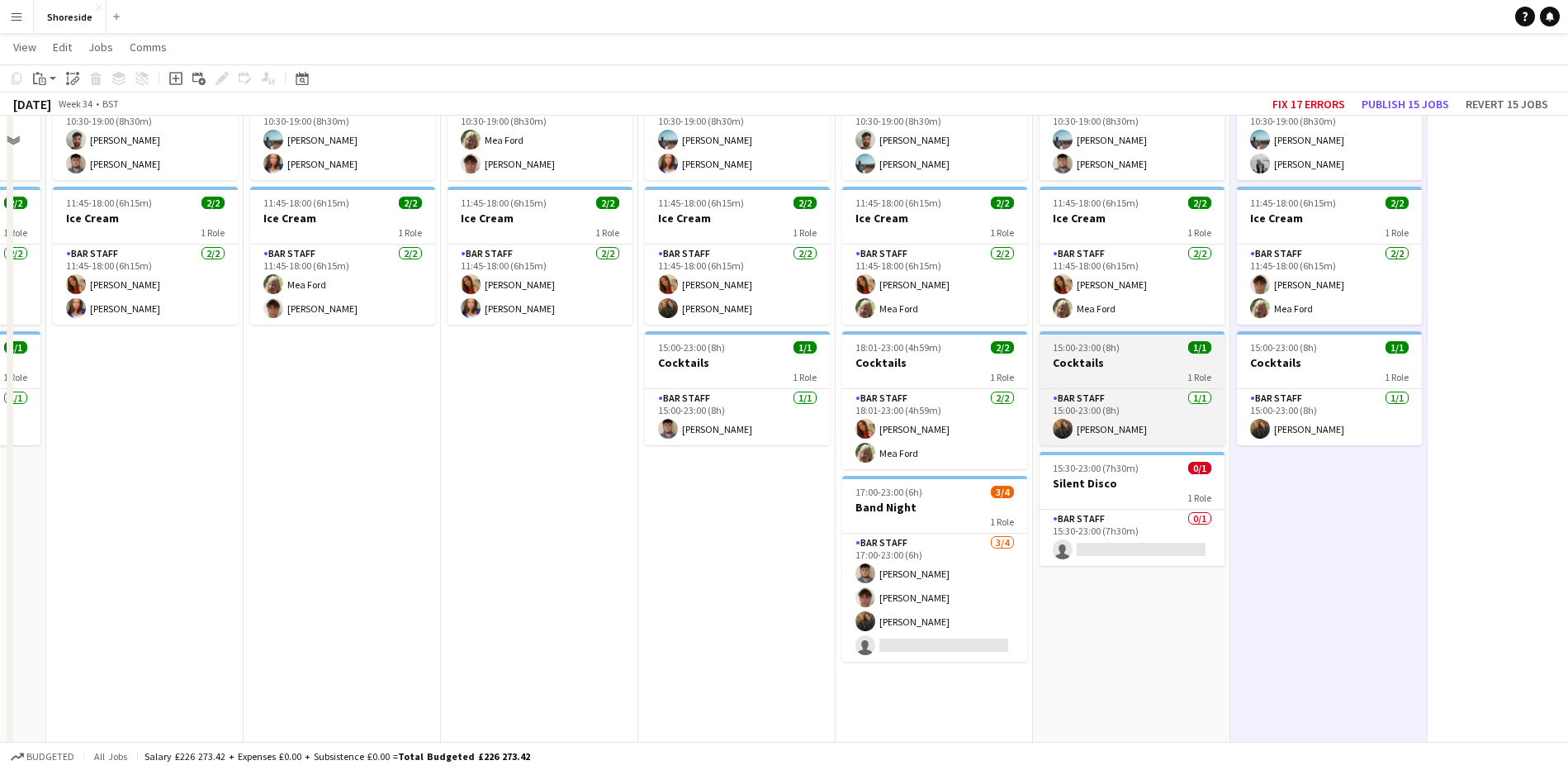
scroll to position [207, 0]
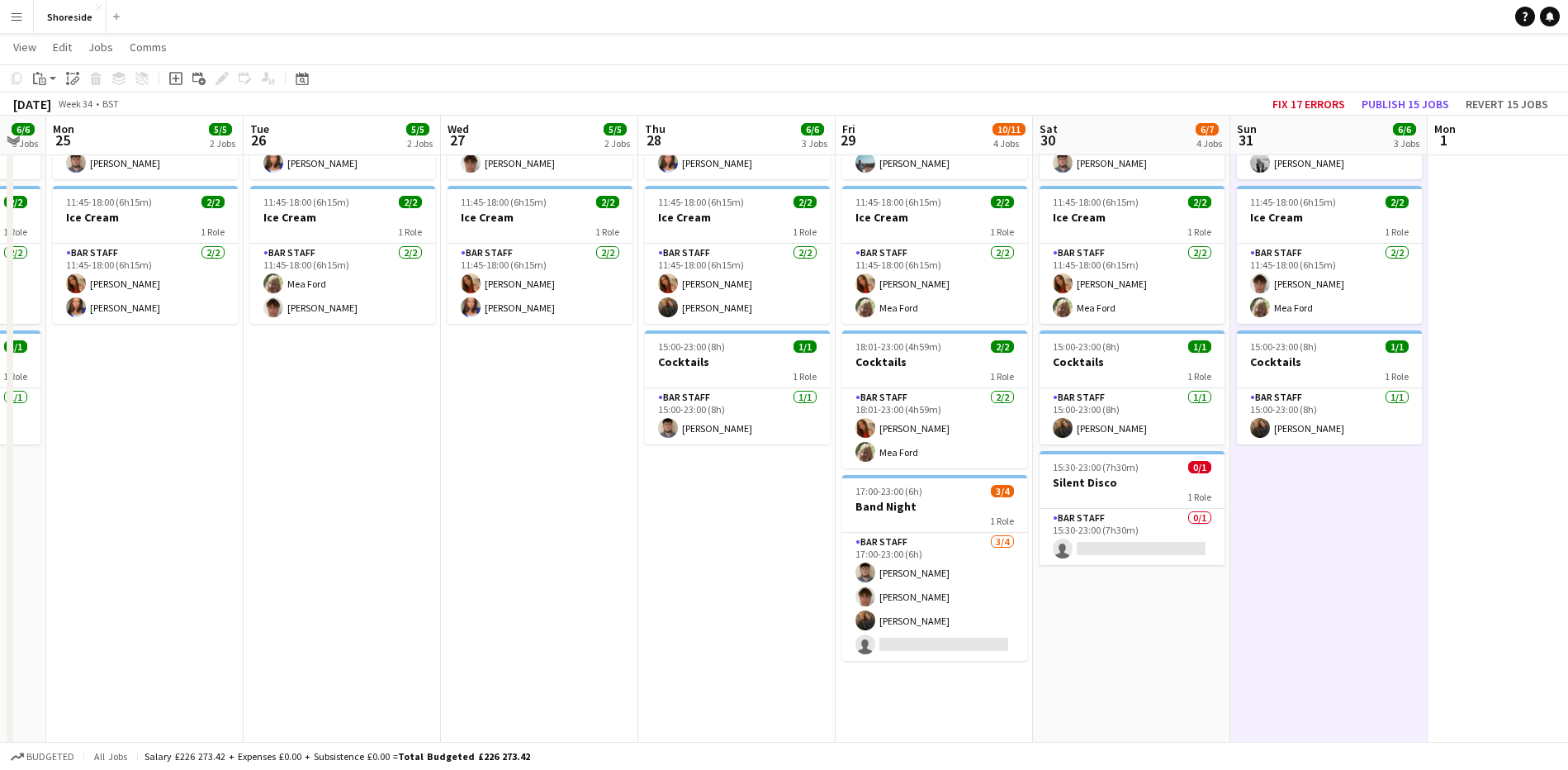
click at [683, 566] on app-date-cell "10:00-19:00 (9h) 3/3 Beach Weekday 2 Roles Bar & Catering (Bar Manager) [DATE] …" at bounding box center [737, 388] width 198 height 818
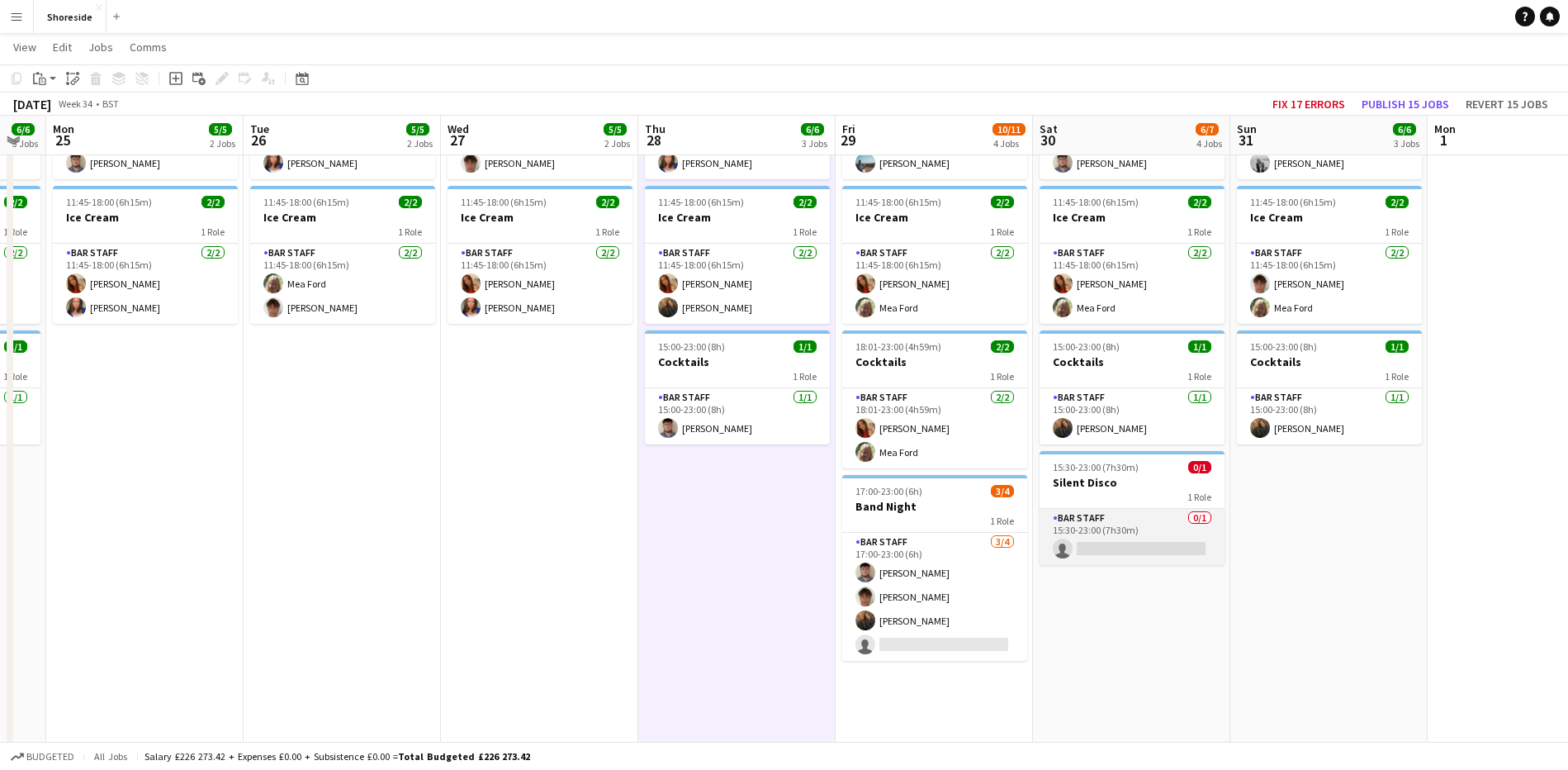
click at [1139, 561] on app-card-role "Bar Staff 0/1 15:30-23:00 (7h30m) single-neutral-actions" at bounding box center [1132, 537] width 185 height 56
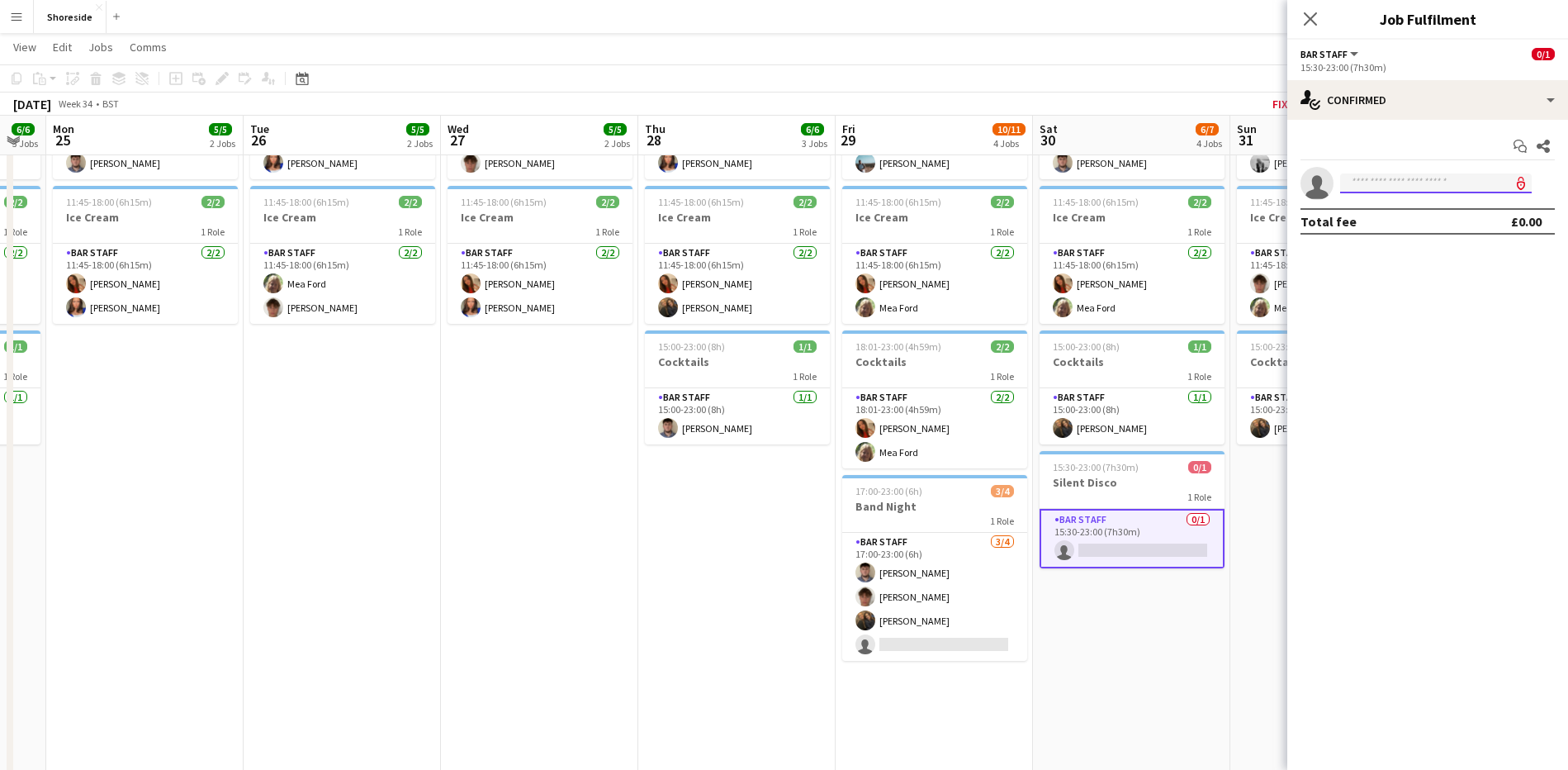
click at [1413, 185] on input at bounding box center [1436, 183] width 192 height 19
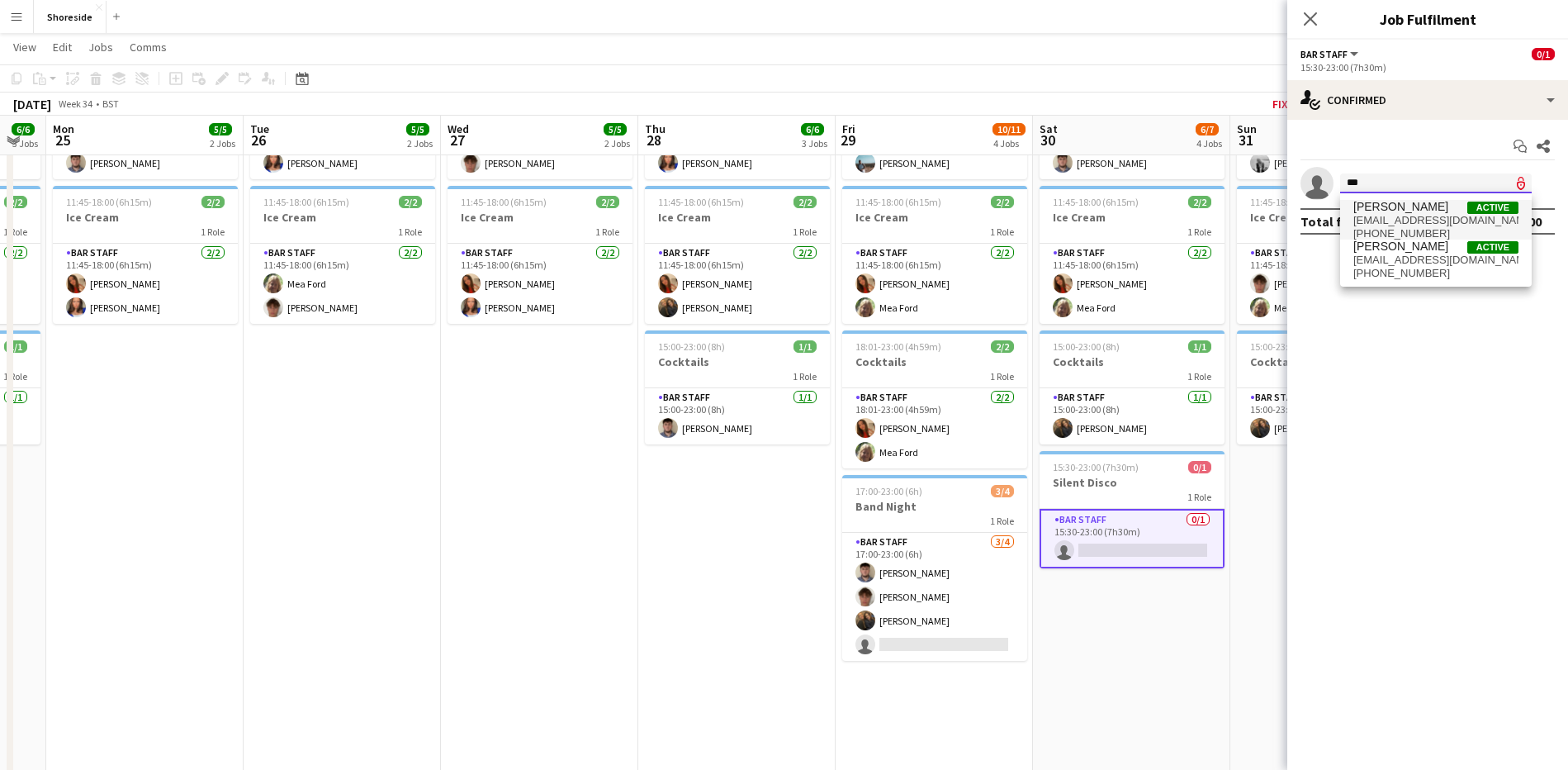
type input "***"
click at [1416, 211] on span "[PERSON_NAME] Active" at bounding box center [1436, 207] width 165 height 14
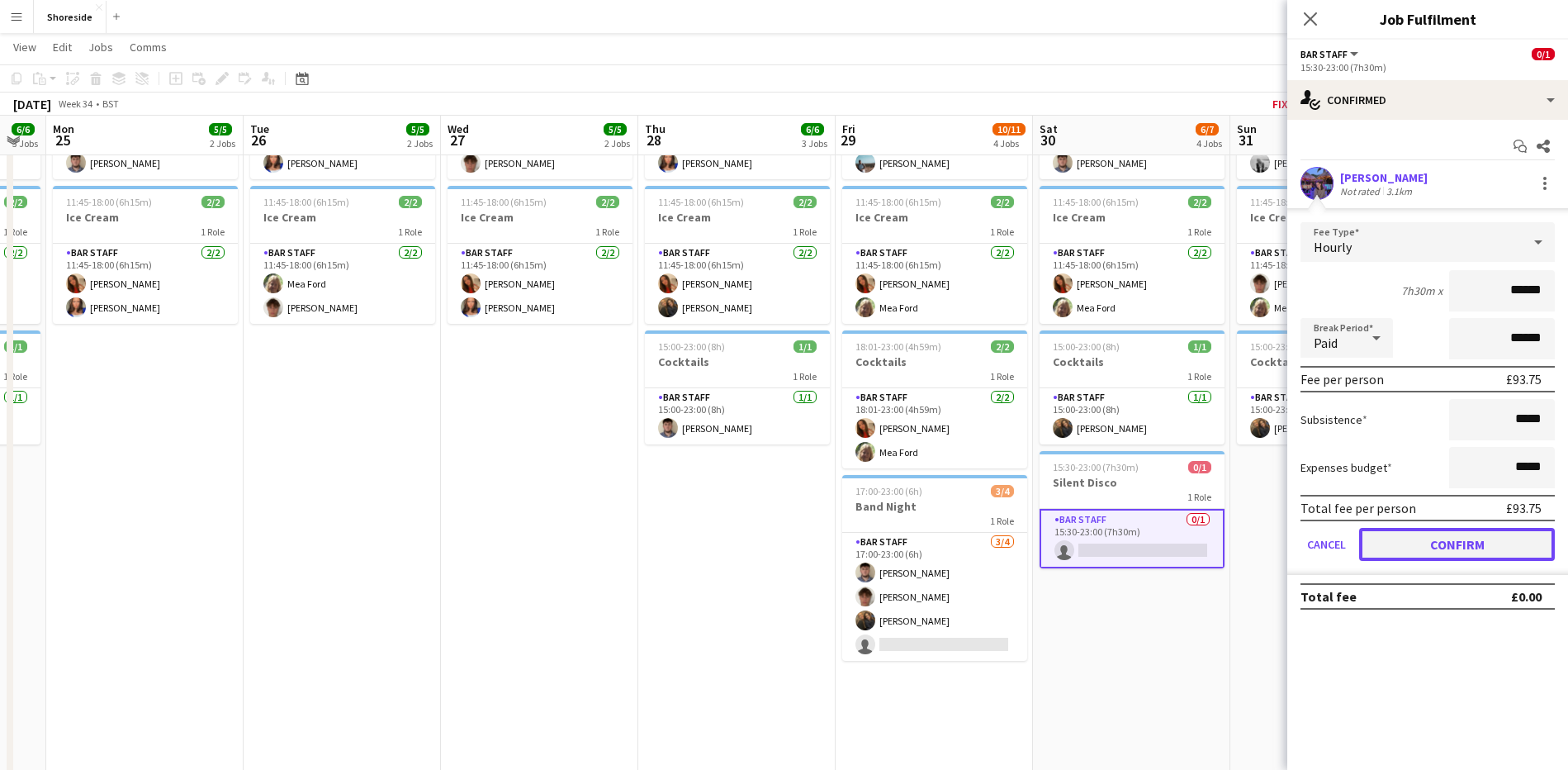
click at [1478, 539] on button "Confirm" at bounding box center [1457, 544] width 196 height 33
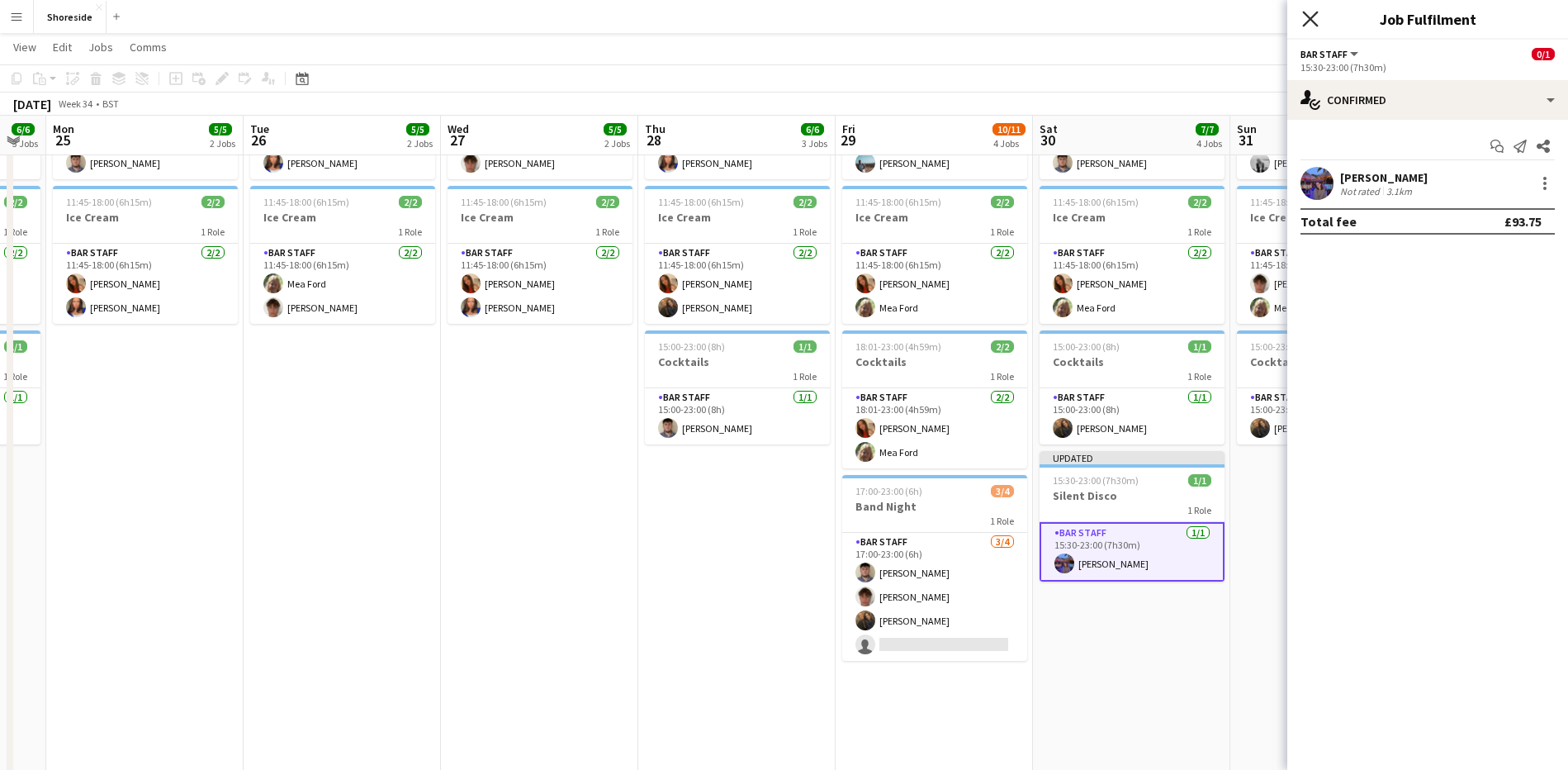
click at [1313, 19] on icon "Close pop-in" at bounding box center [1310, 18] width 16 height 16
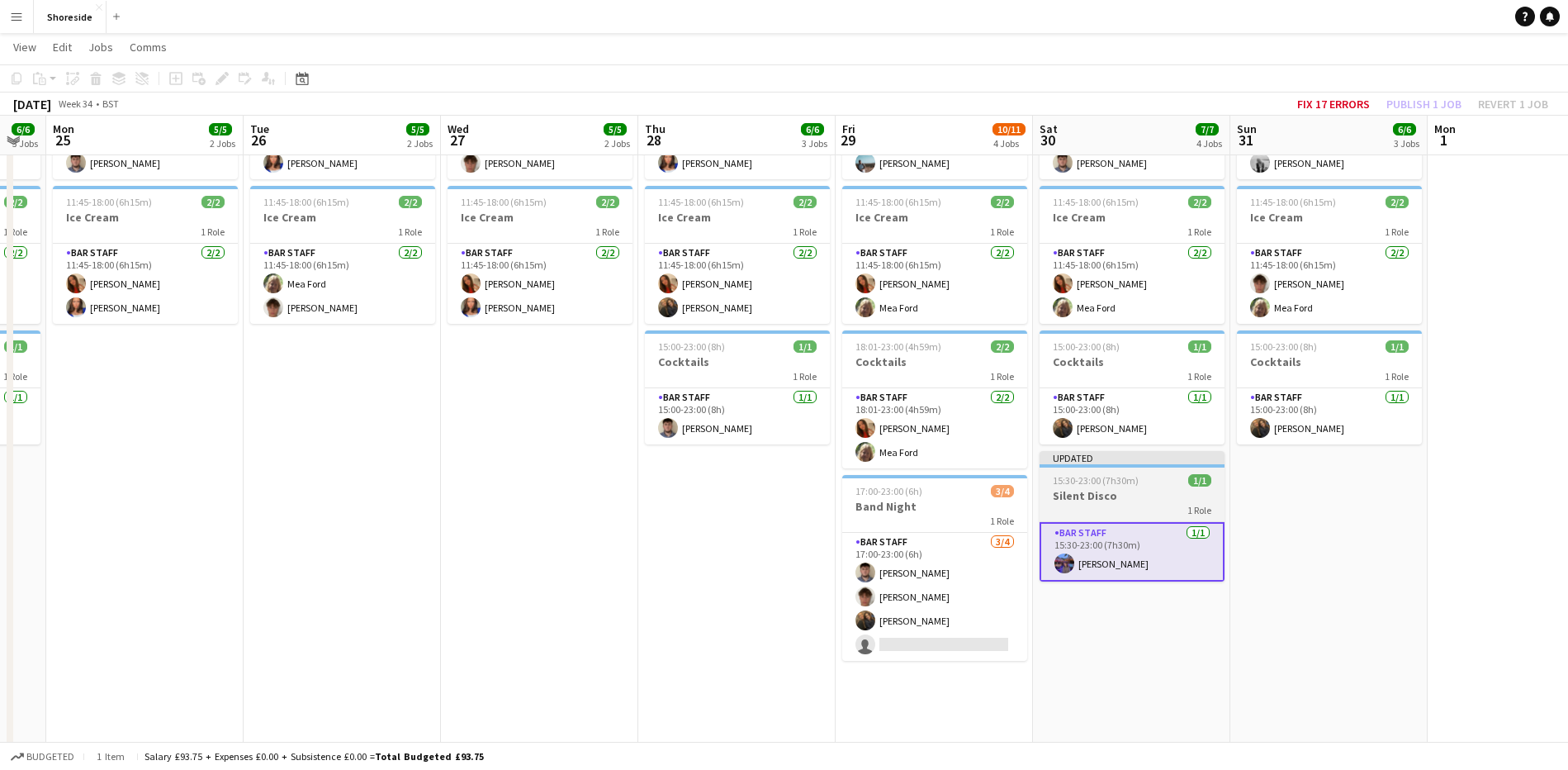
click at [1147, 498] on h3 "Silent Disco" at bounding box center [1132, 495] width 185 height 15
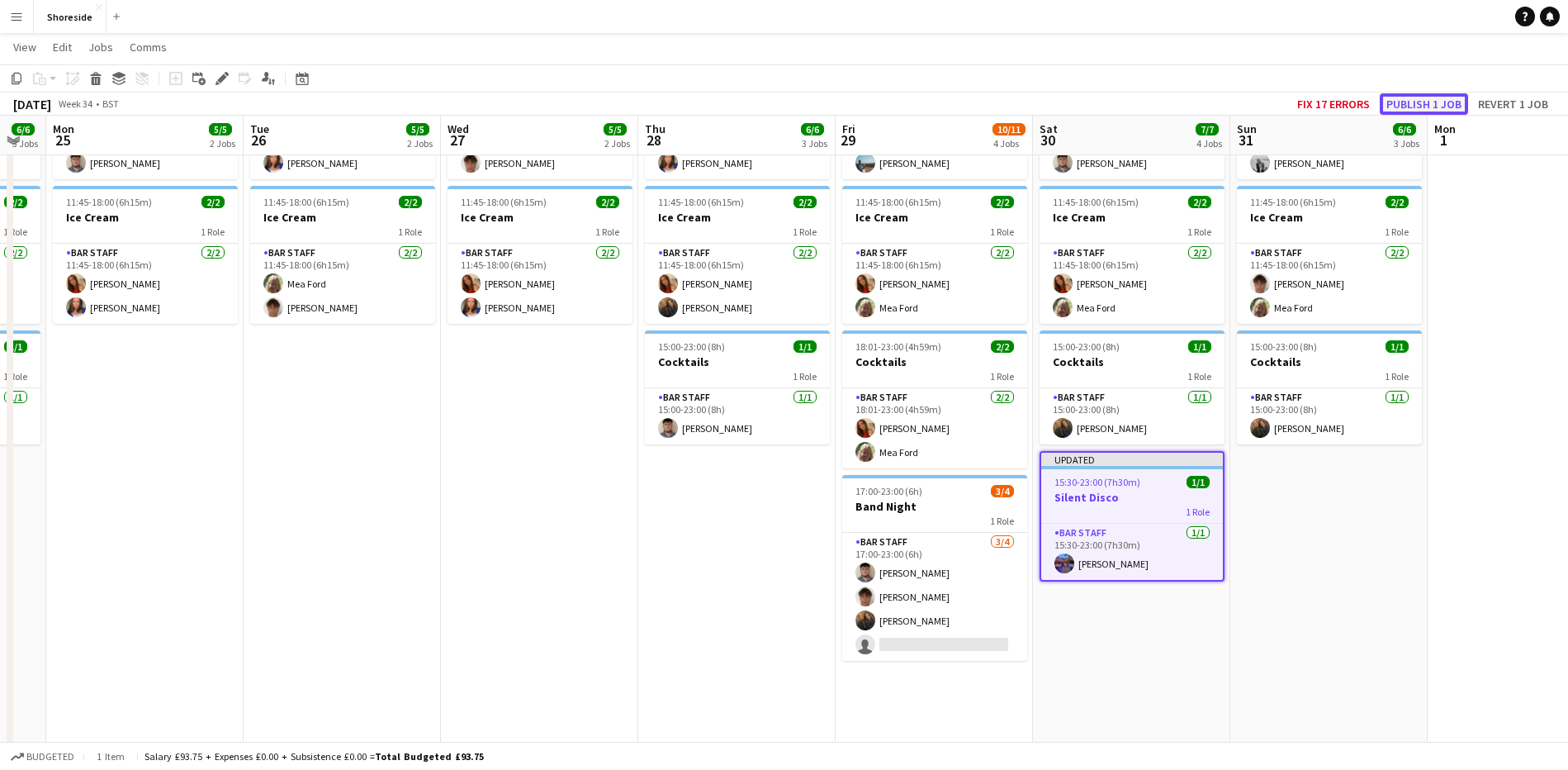
click at [1424, 101] on button "Publish 1 job" at bounding box center [1424, 104] width 88 height 21
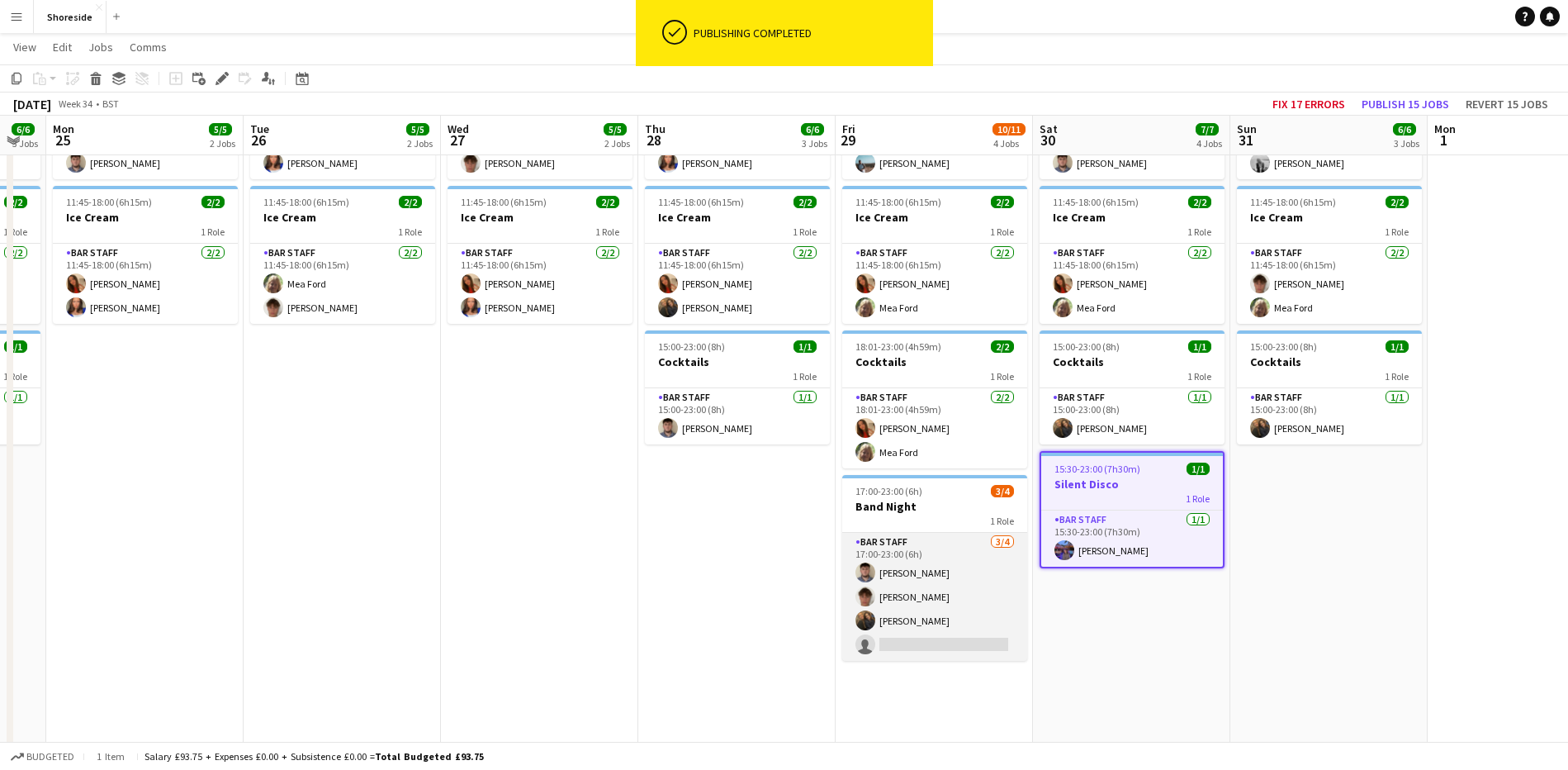
click at [948, 653] on app-card-role "Bar Staff [DATE] 17:00-23:00 (6h) [PERSON_NAME] [PERSON_NAME] single-neutral-ac…" at bounding box center [935, 596] width 185 height 128
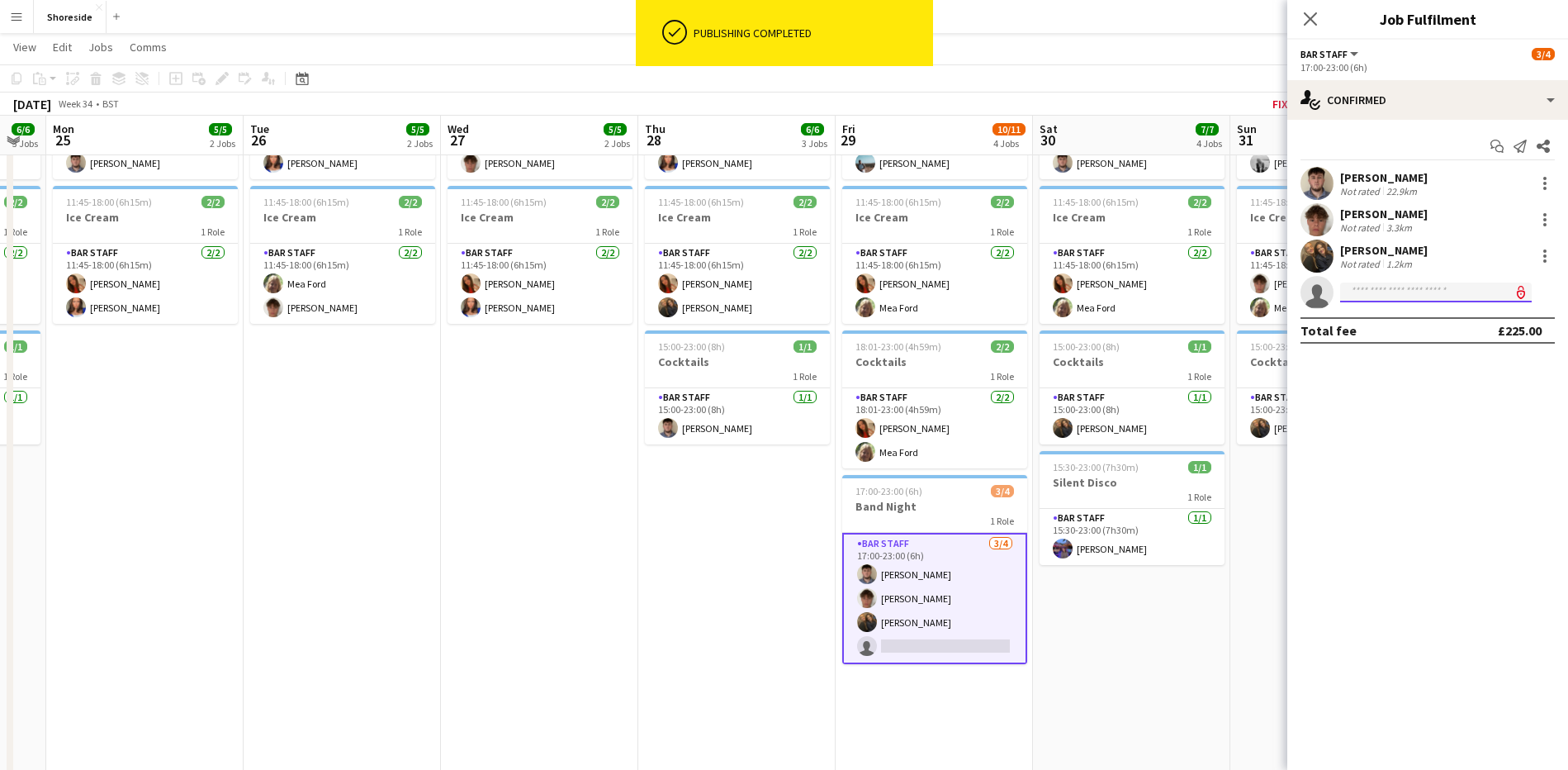
click at [1399, 285] on input at bounding box center [1436, 292] width 192 height 19
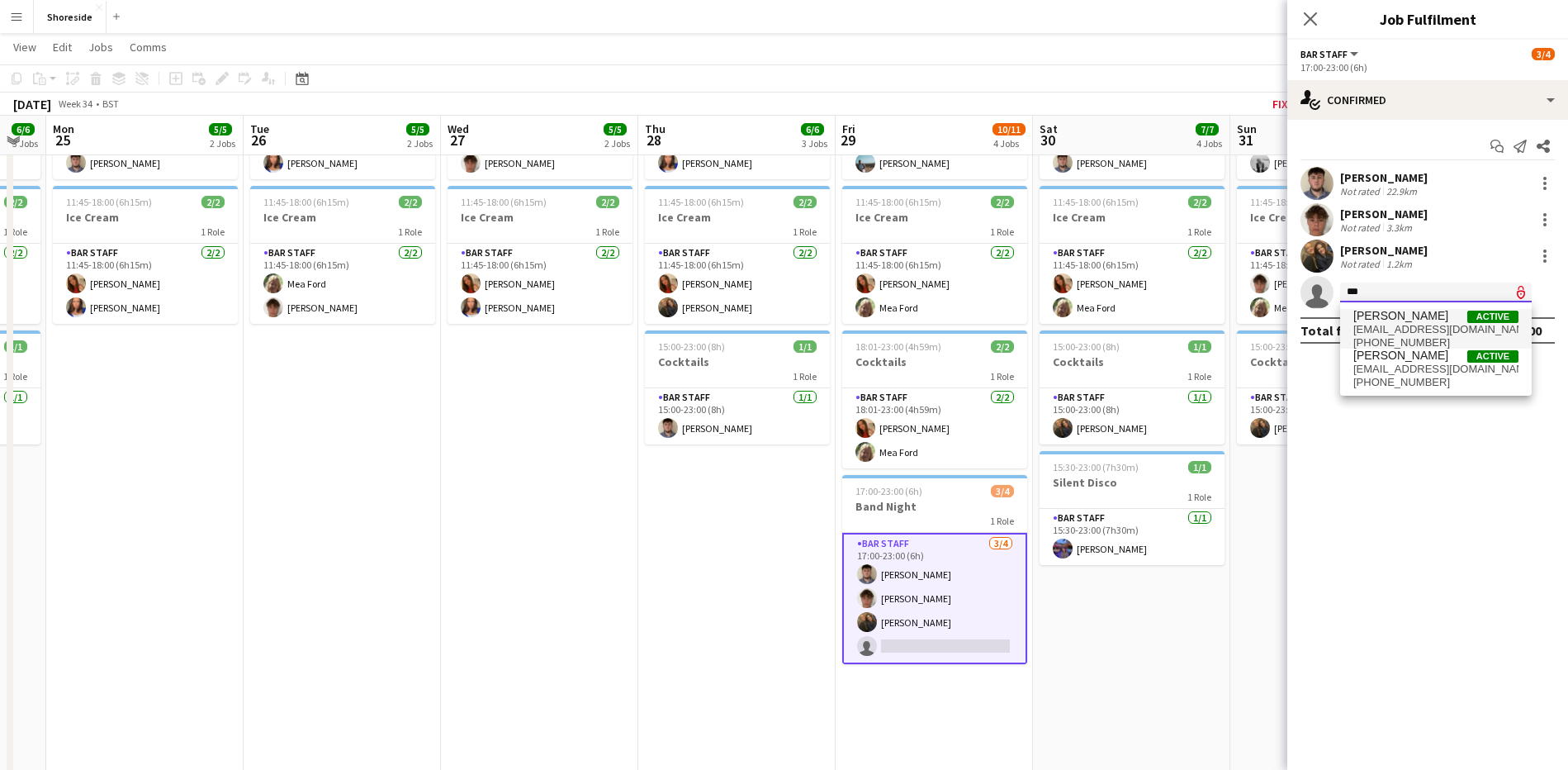
type input "***"
click at [1388, 314] on span "[PERSON_NAME]" at bounding box center [1401, 315] width 95 height 14
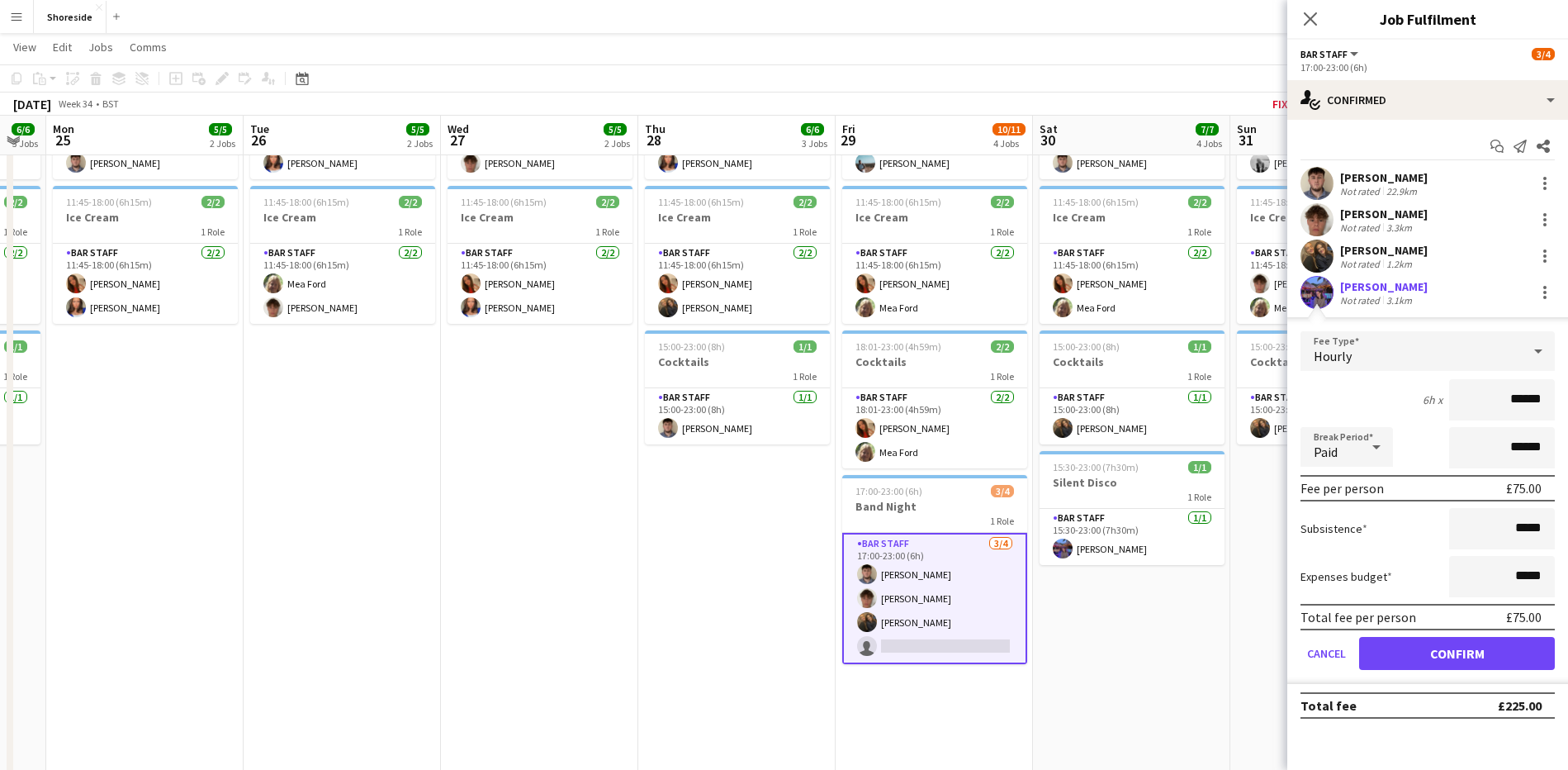
drag, startPoint x: 1458, startPoint y: 635, endPoint x: 1458, endPoint y: 648, distance: 13.0
click at [1458, 636] on form "Fee Type Hourly 6h x ****** Break Period Paid ****** Fee per person £75.00 Subs…" at bounding box center [1428, 507] width 281 height 353
click at [1460, 653] on button "Confirm" at bounding box center [1457, 654] width 196 height 33
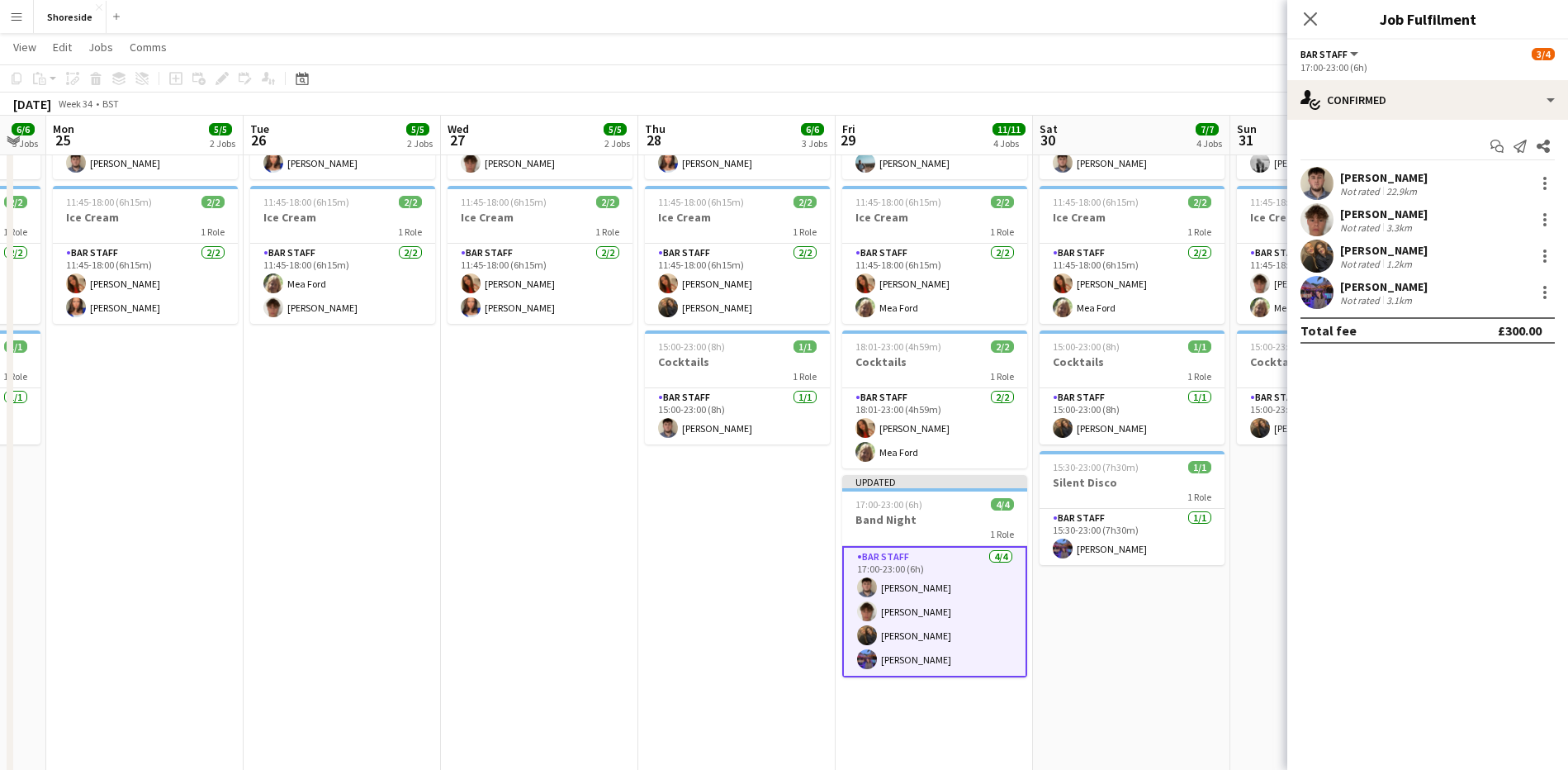
click at [1311, 21] on icon "Close pop-in" at bounding box center [1311, 19] width 14 height 14
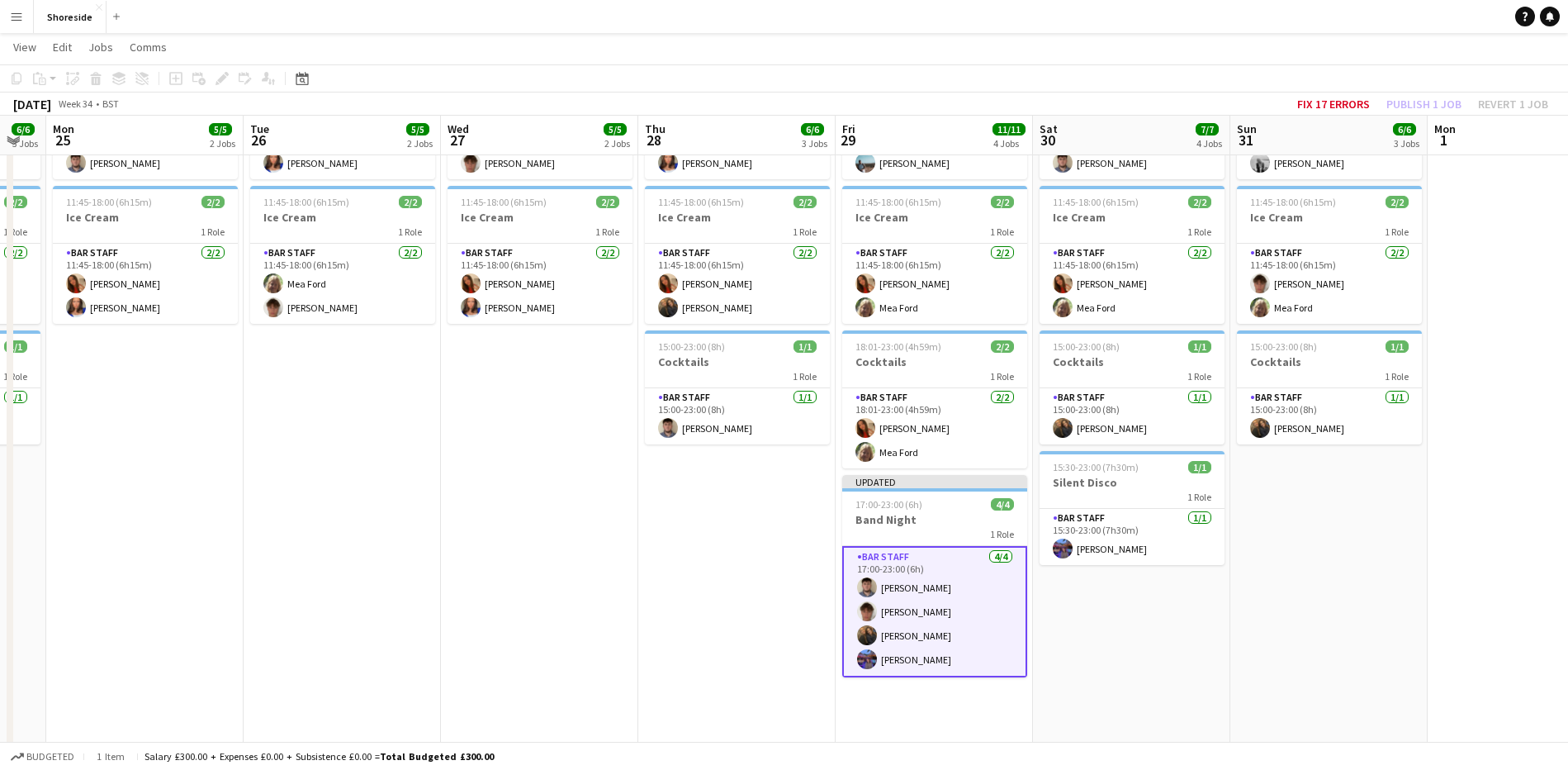
click at [757, 529] on app-date-cell "10:00-19:00 (9h) 3/3 Beach Weekday 2 Roles Bar & Catering (Bar Manager) [DATE] …" at bounding box center [737, 388] width 198 height 818
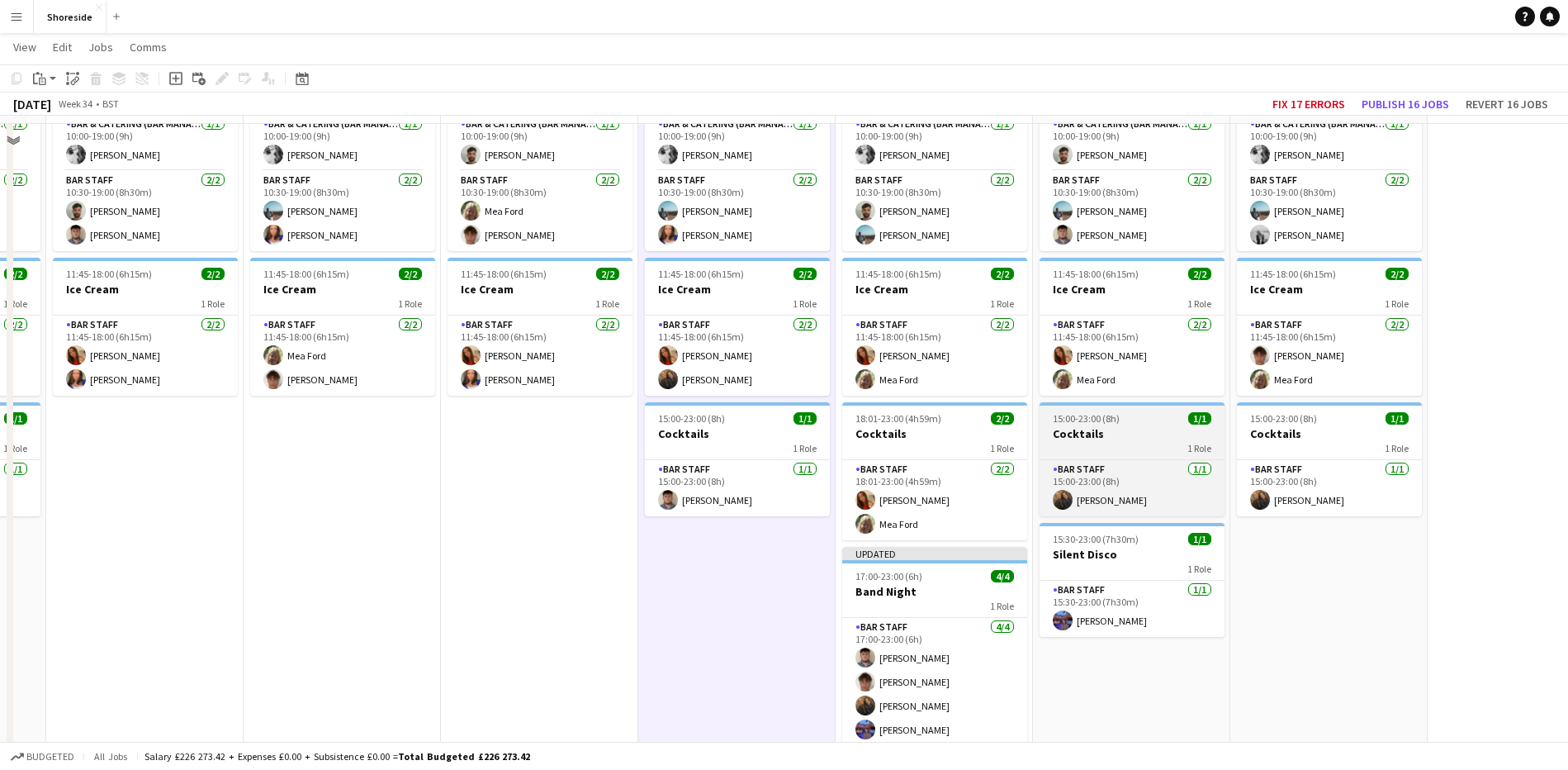
scroll to position [309, 0]
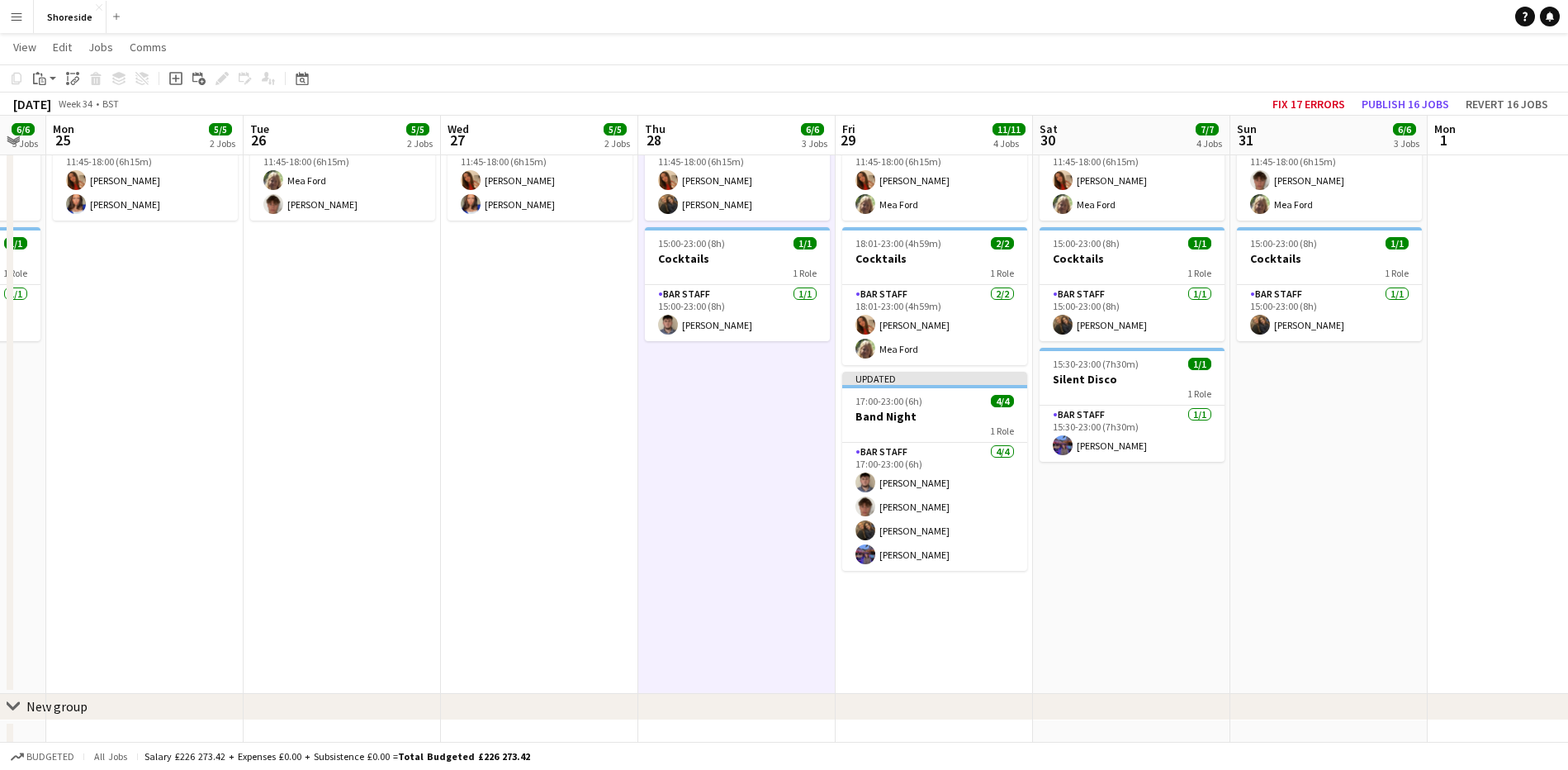
click at [908, 402] on app-calendar-viewport "Thu 21 6/6 3 Jobs Fri 22 11/11 5 Jobs Sat 23 8/8 4 Jobs Sun 24 6/6 3 Jobs Mon 2…" at bounding box center [784, 300] width 1568 height 1091
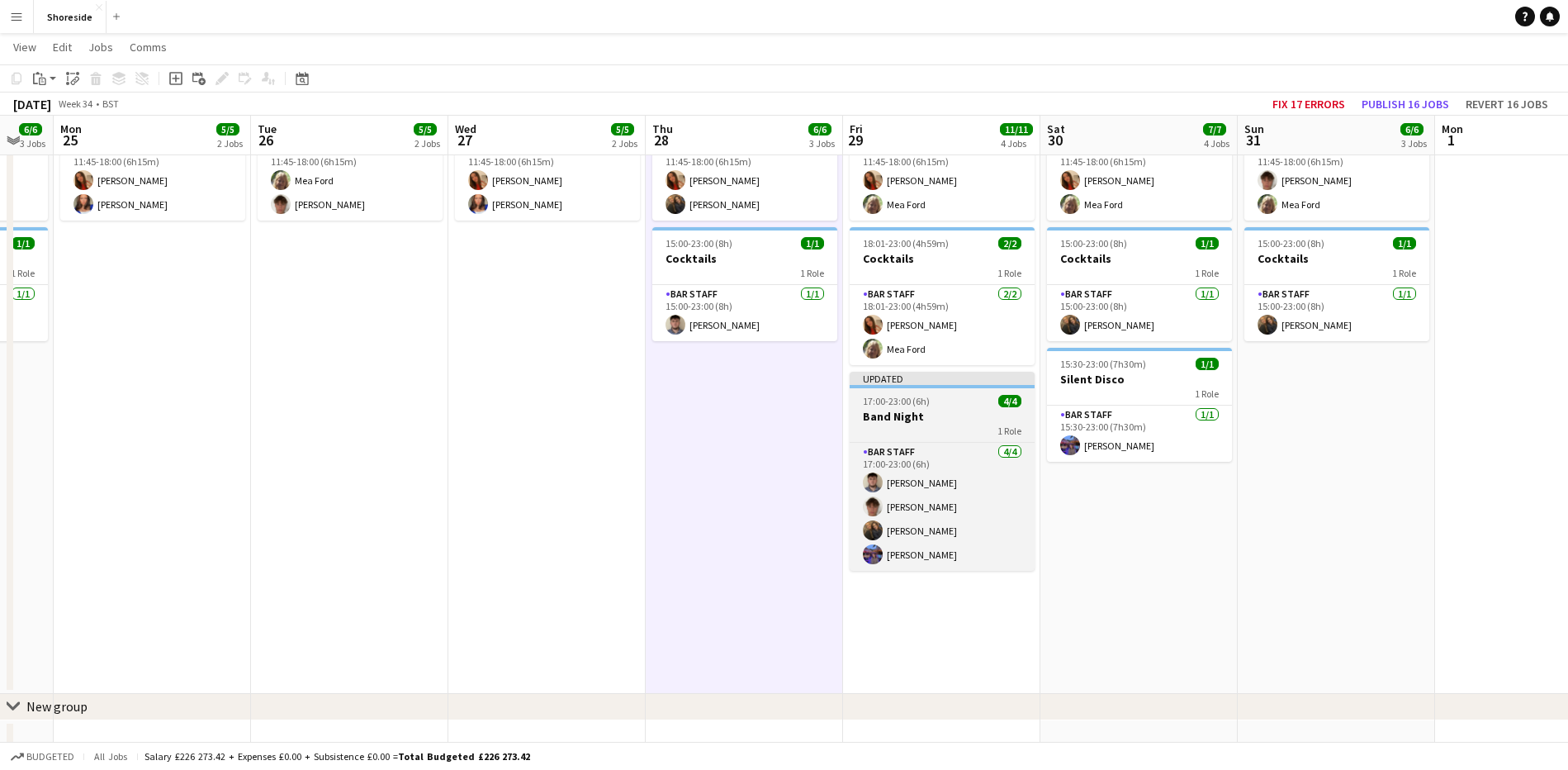
click at [912, 405] on span "17:00-23:00 (6h)" at bounding box center [896, 401] width 67 height 13
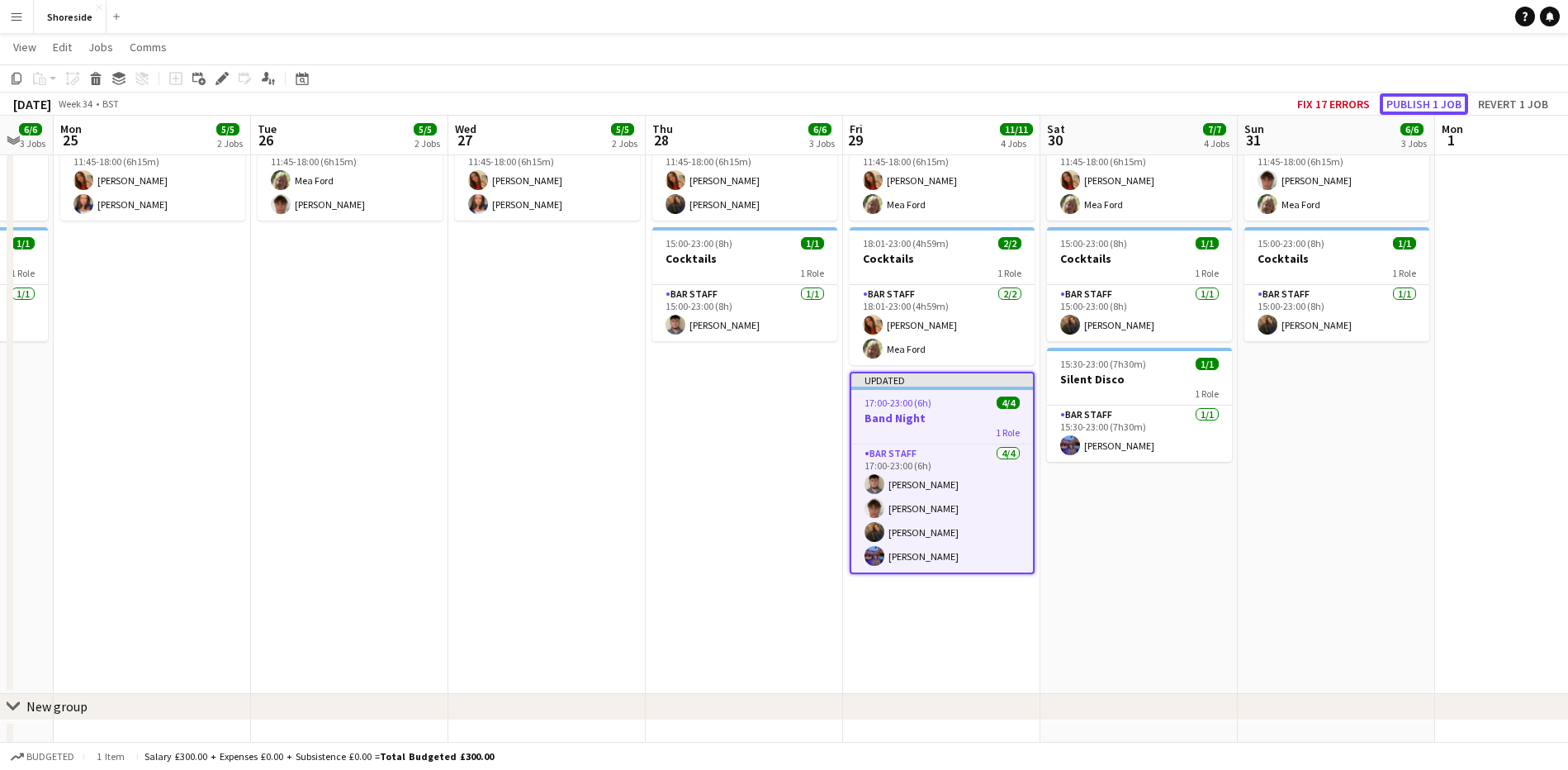
click at [1416, 97] on button "Publish 1 job" at bounding box center [1424, 104] width 88 height 21
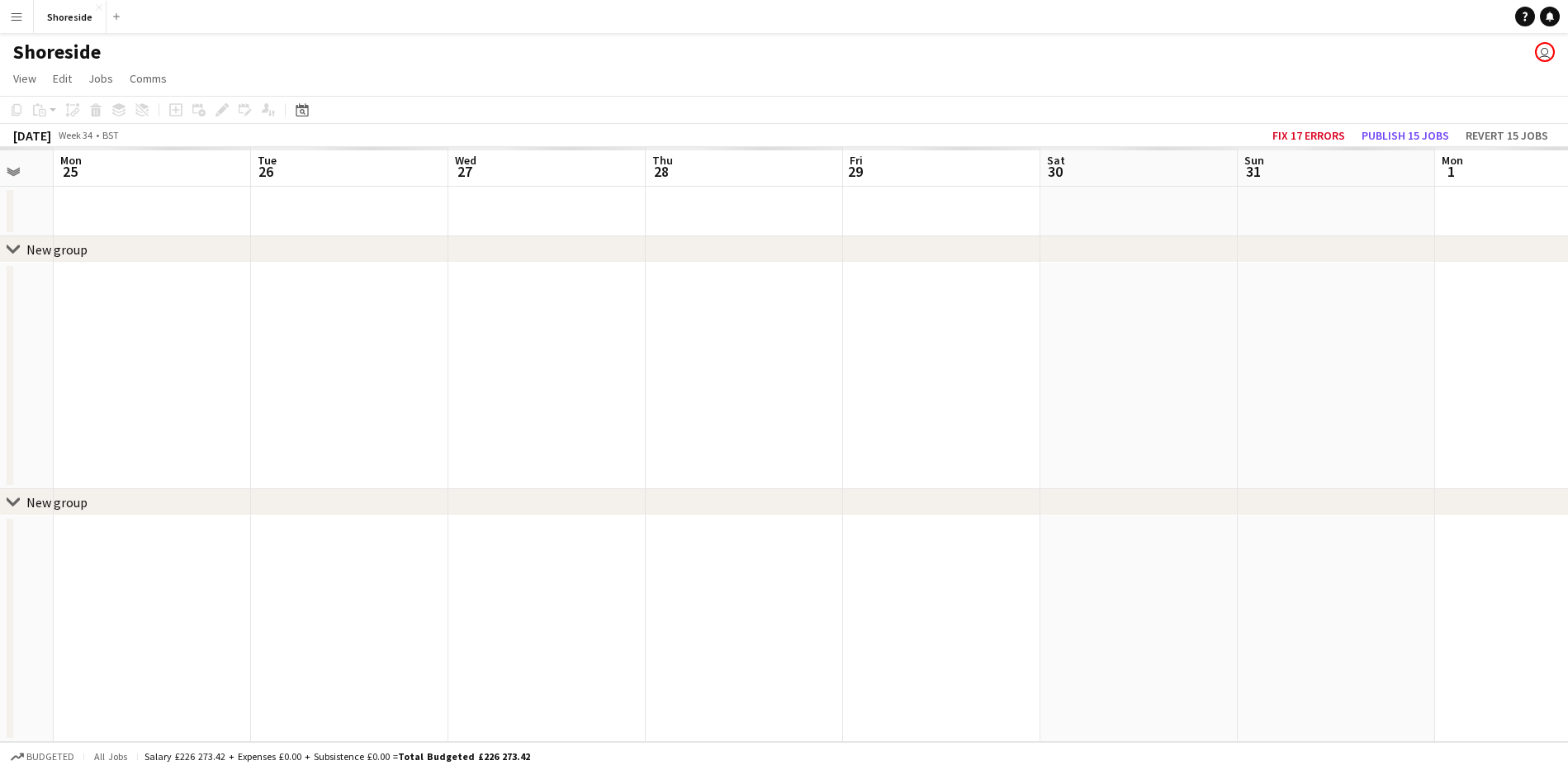
scroll to position [0, 0]
